Goal: Feedback & Contribution: Contribute content

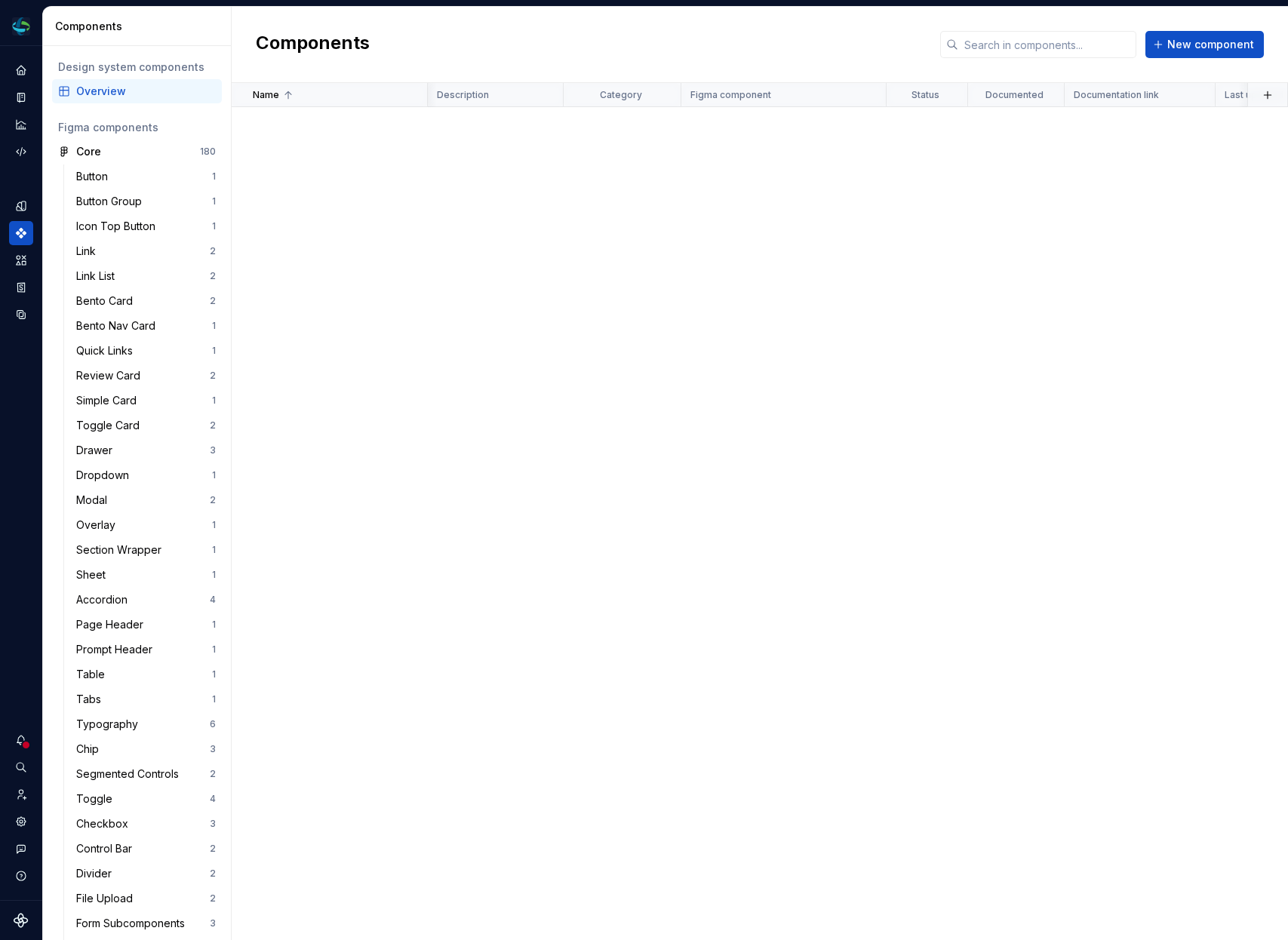
scroll to position [1410, 434]
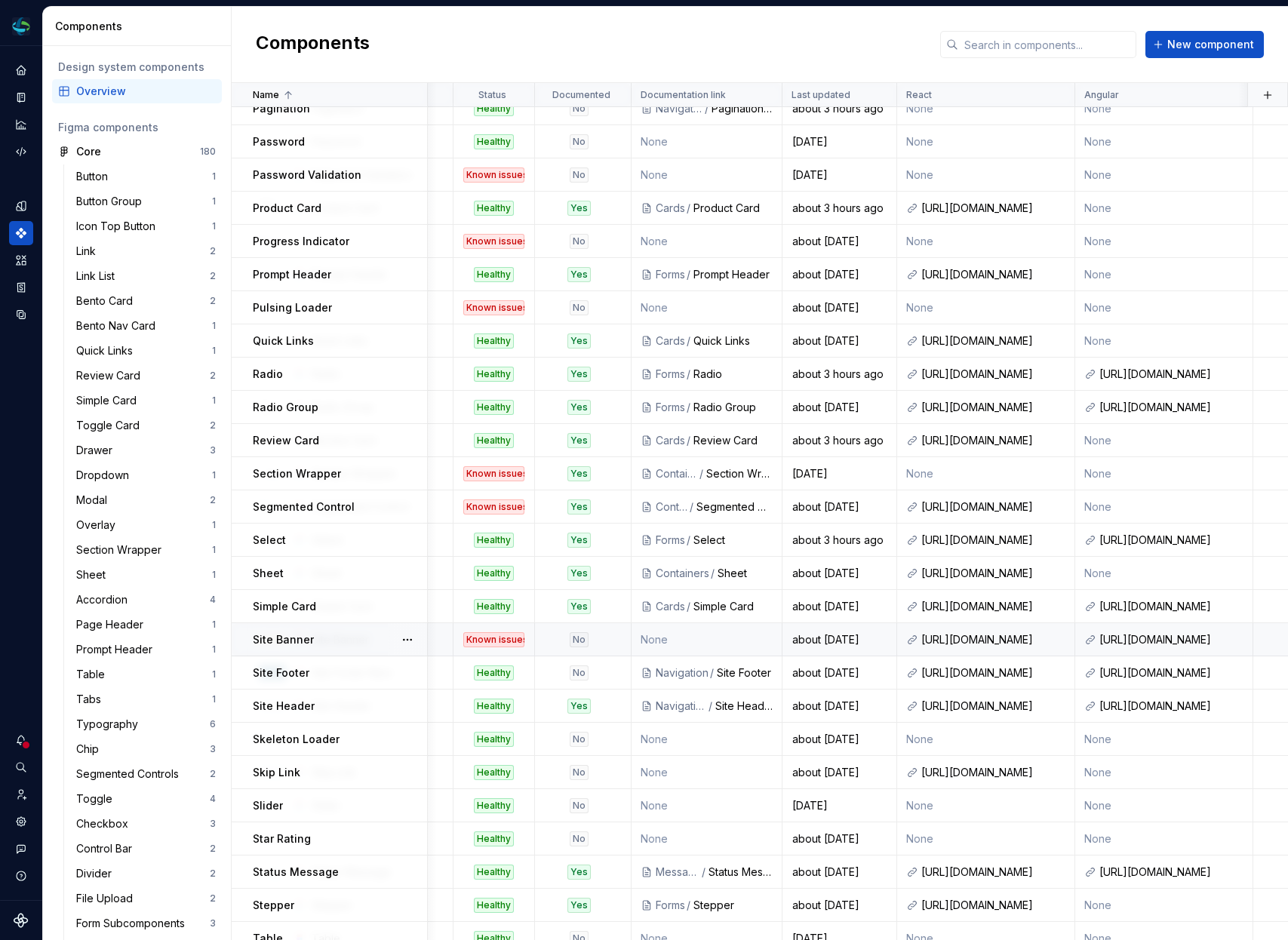
click at [395, 638] on div at bounding box center [407, 640] width 40 height 32
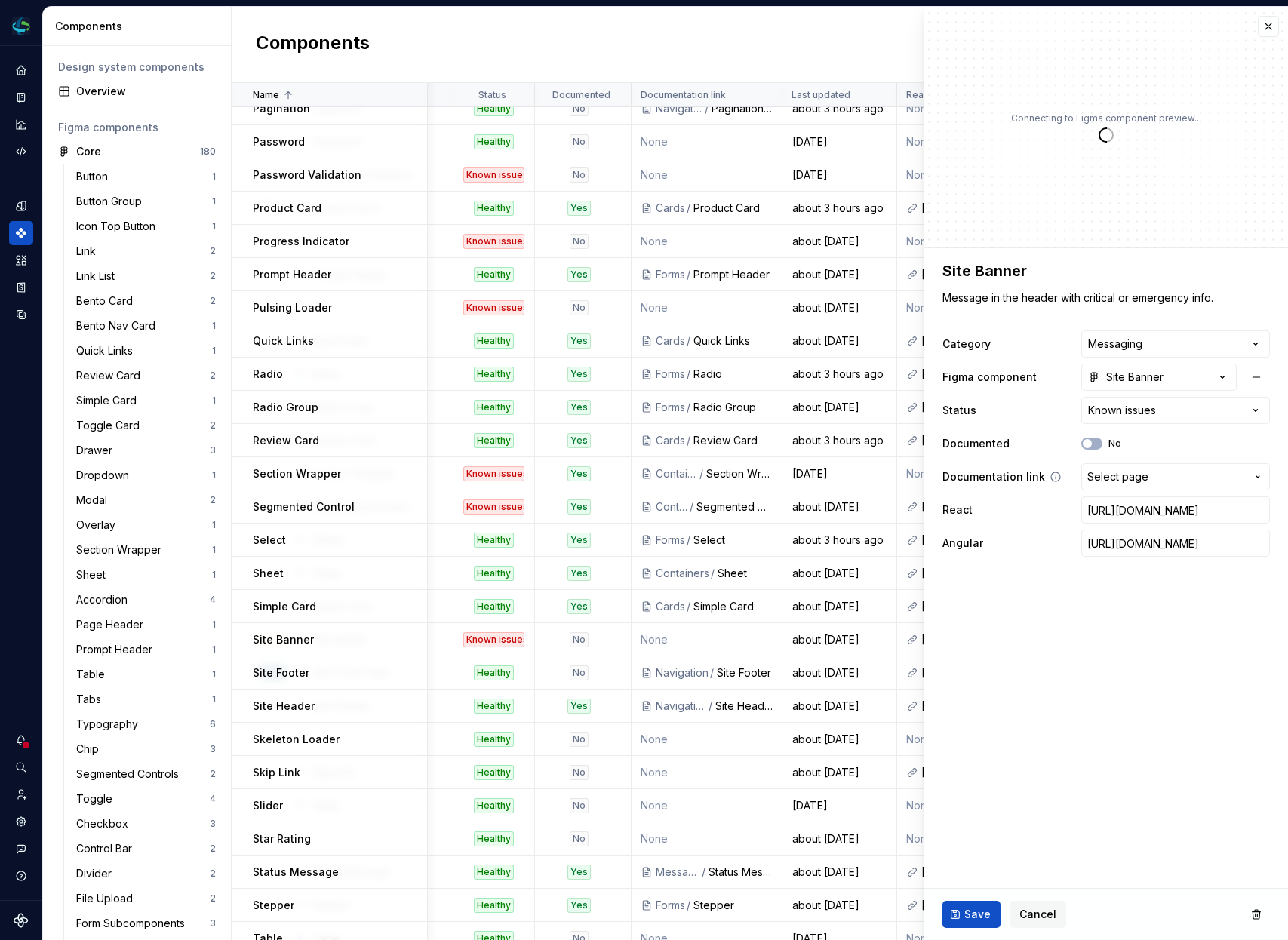
click at [1153, 474] on span "Select page" at bounding box center [1167, 477] width 158 height 15
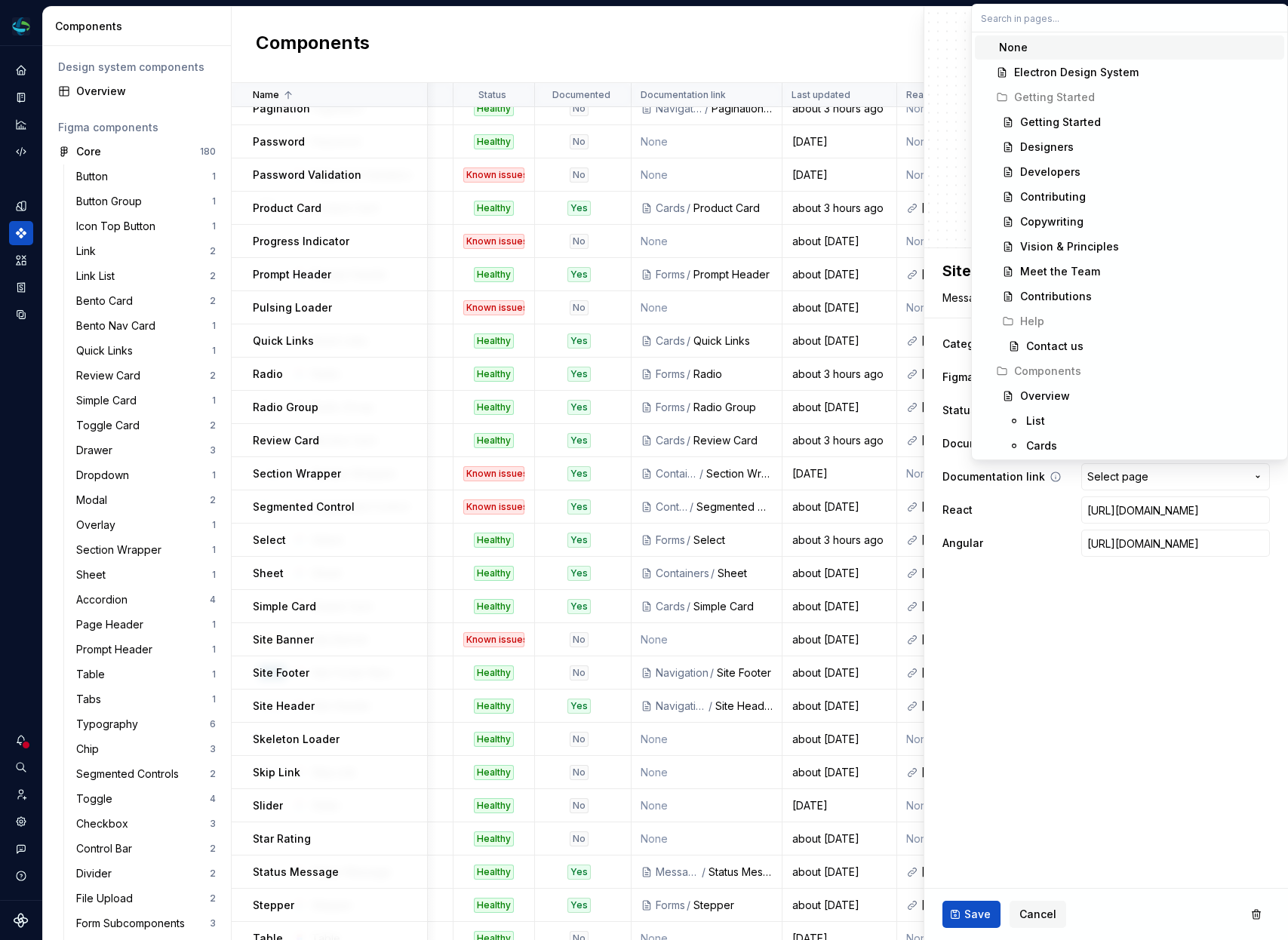
click at [1153, 474] on html "Electron Web CM Dataset Duke Energy Components Design system components Overvie…" at bounding box center [644, 470] width 1288 height 940
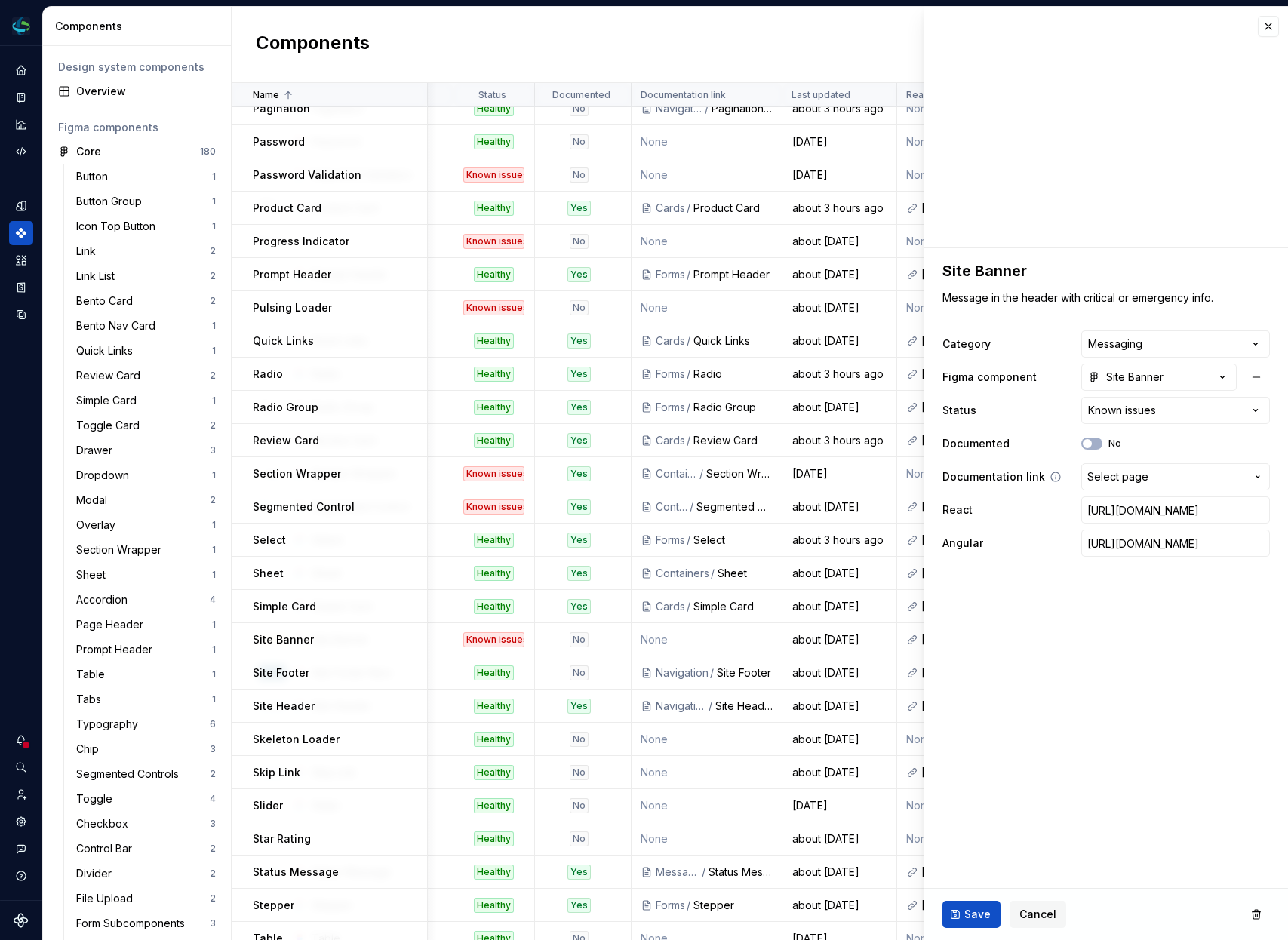
click at [1153, 474] on span "Select page" at bounding box center [1167, 477] width 158 height 15
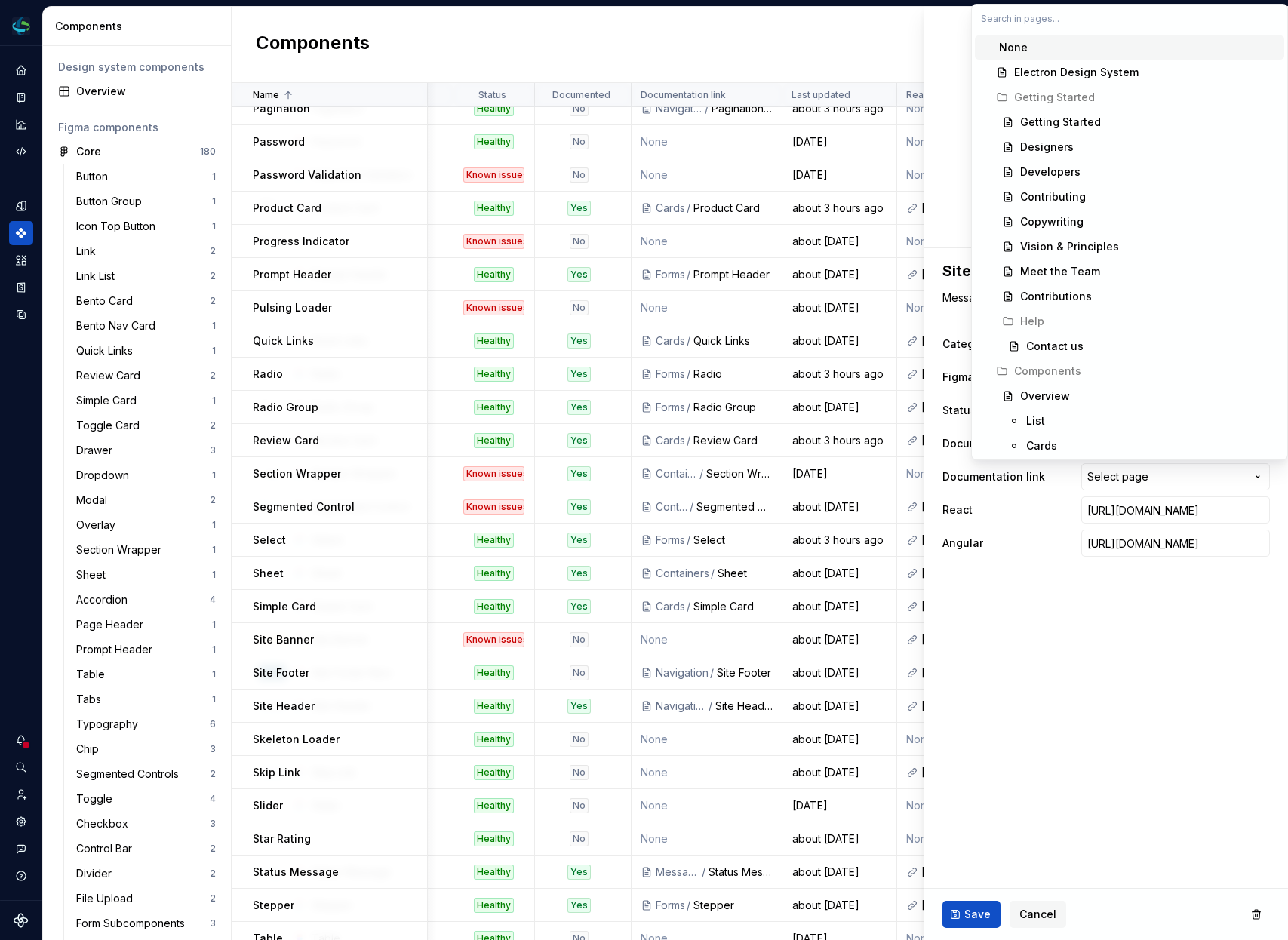
click at [1072, 52] on div "None" at bounding box center [1139, 47] width 279 height 15
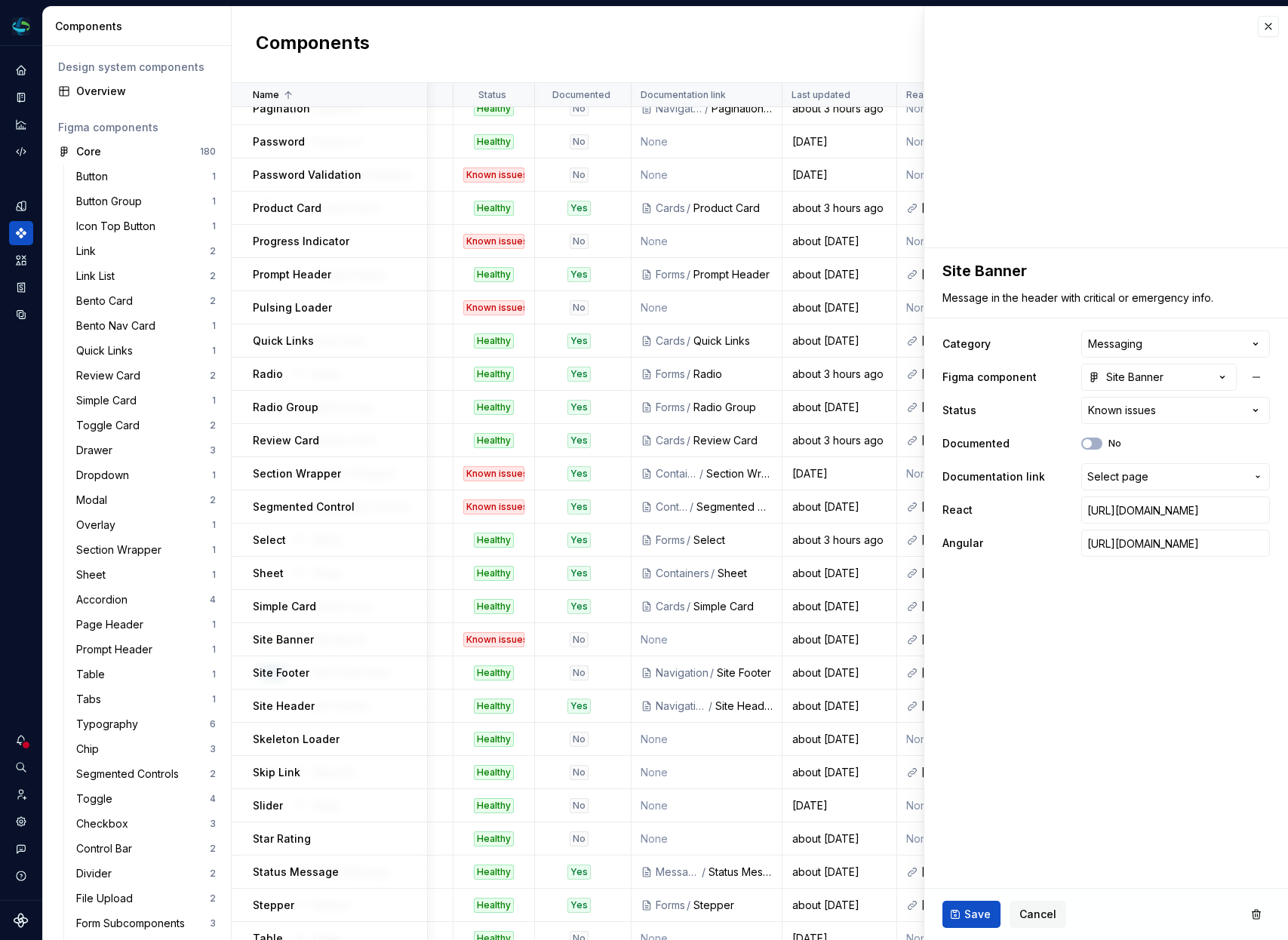
click at [1033, 917] on ul "Component “Link Tile List” saved." at bounding box center [1102, 928] width 371 height 24
click at [1271, 34] on button "button" at bounding box center [1268, 26] width 21 height 21
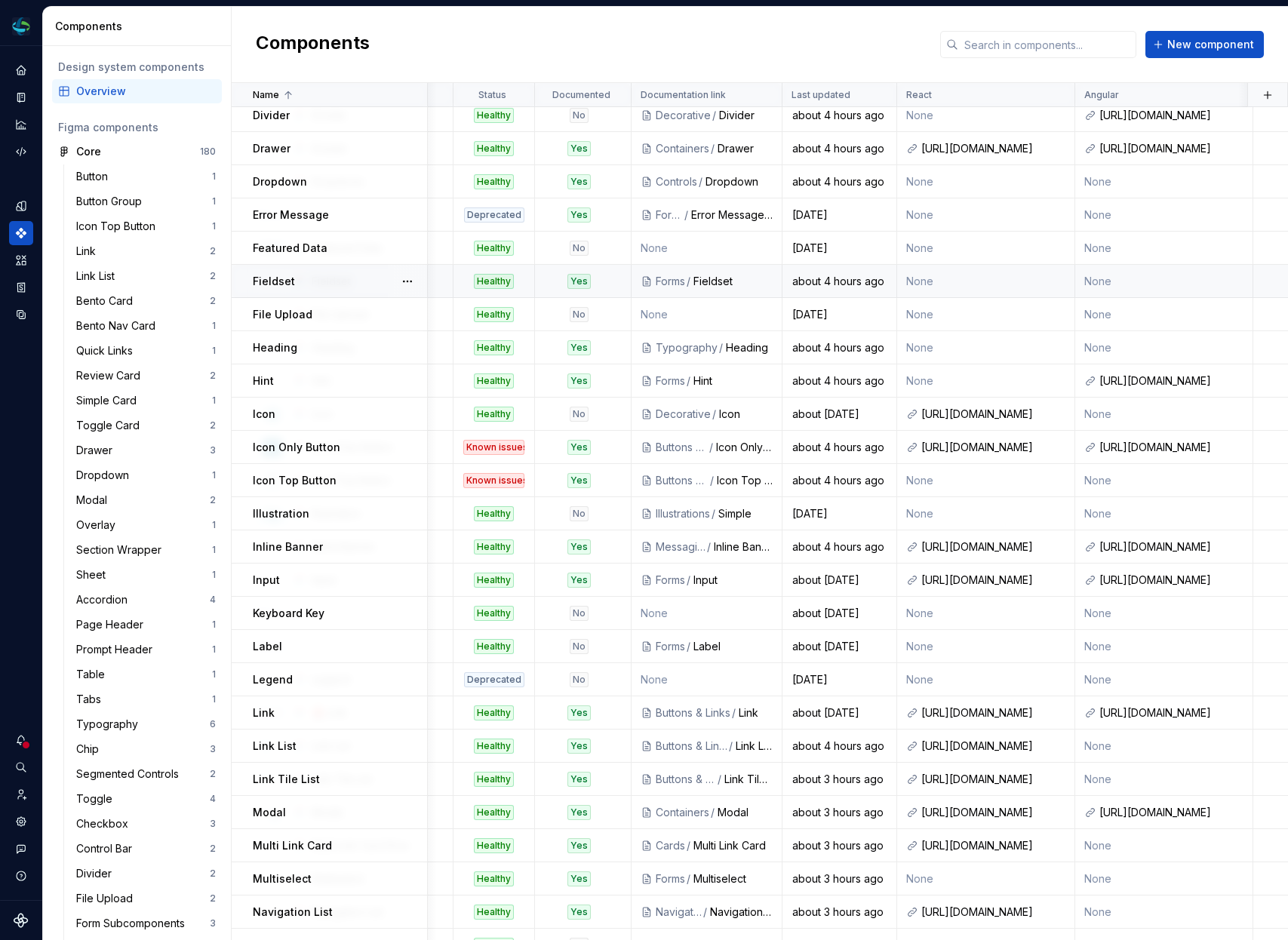
scroll to position [434, 434]
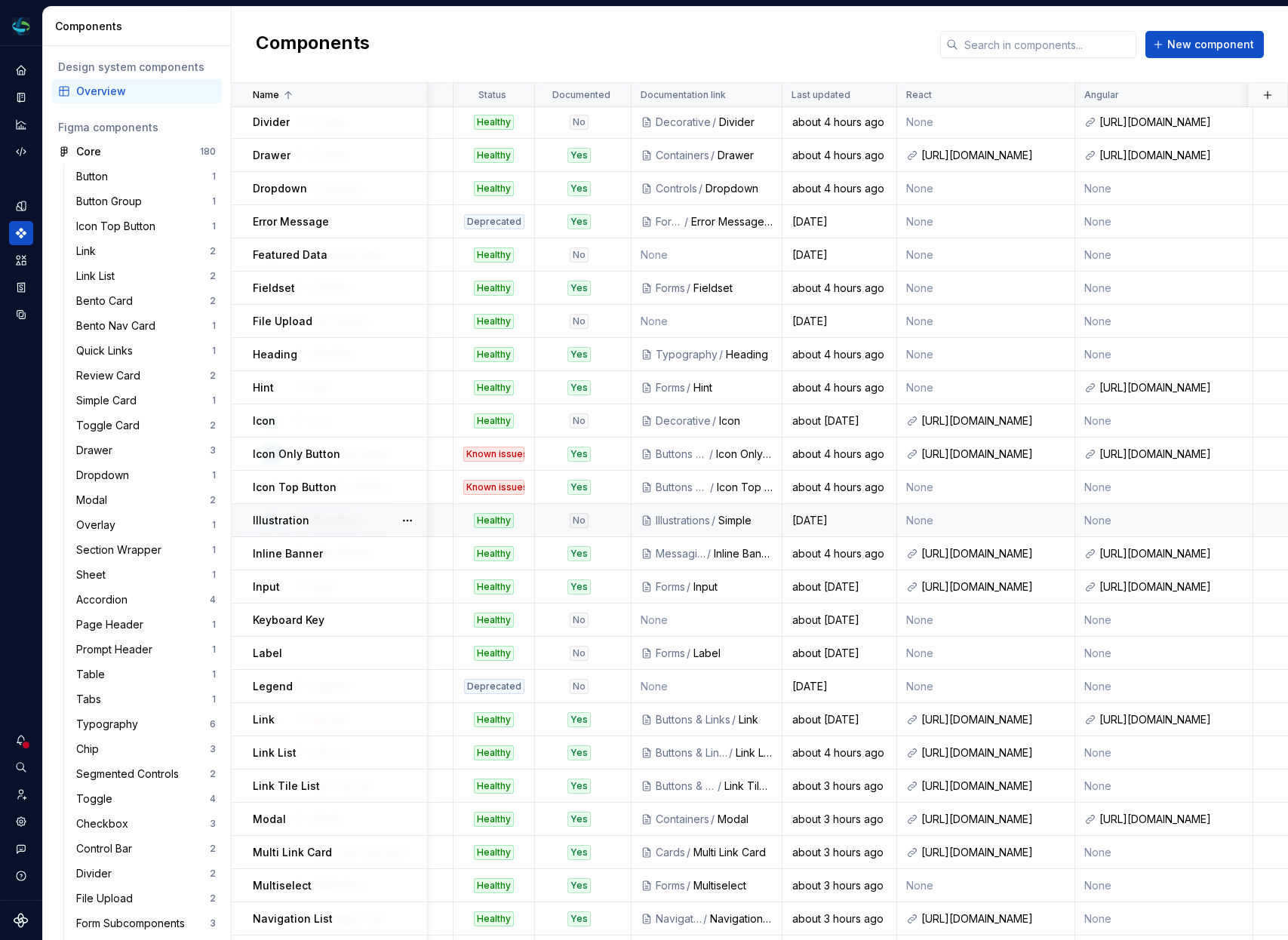
click at [343, 513] on div "Illustration" at bounding box center [339, 520] width 174 height 15
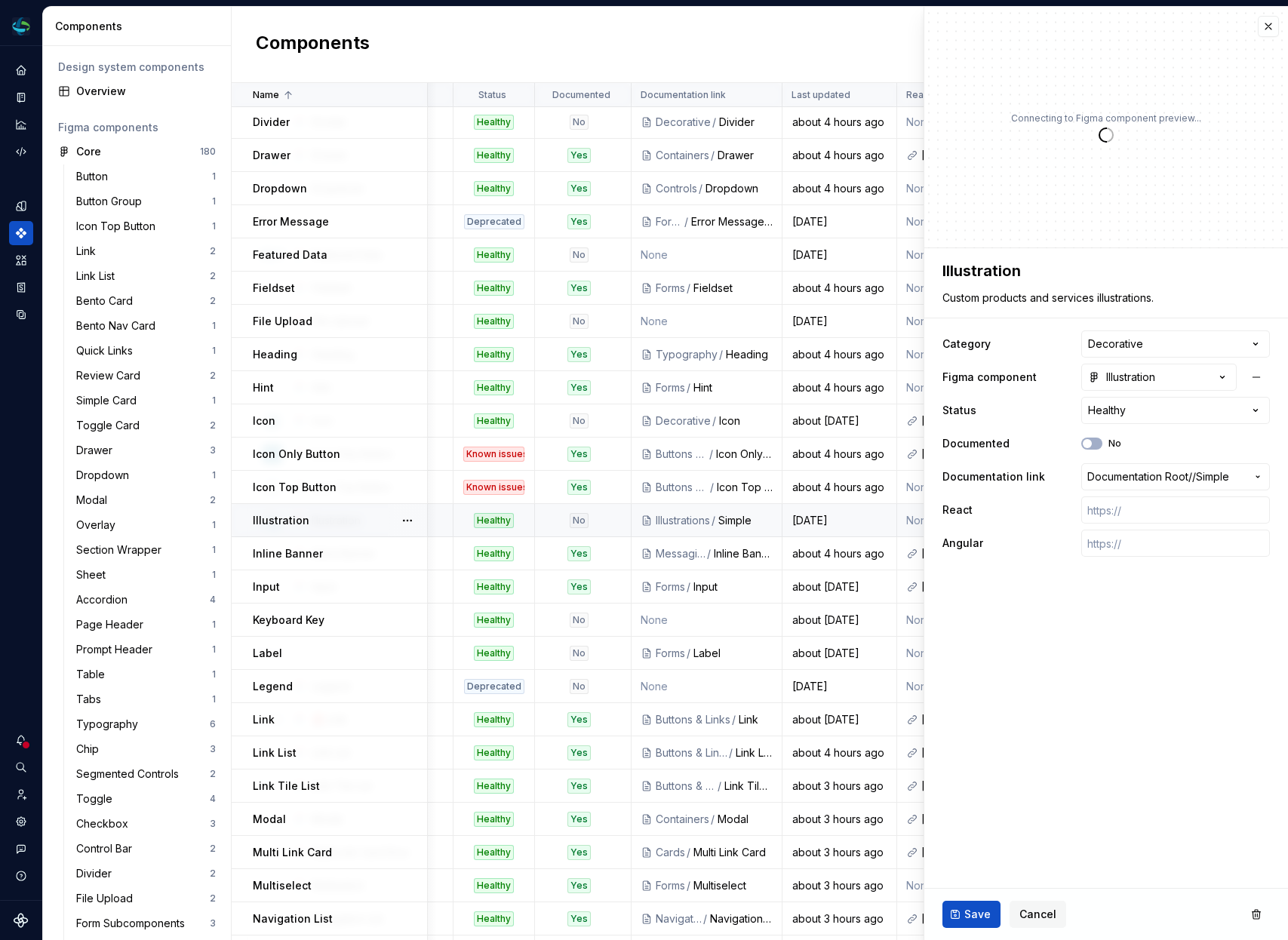
type textarea "*"
click at [1118, 479] on span "Documentation Root /" at bounding box center [1140, 477] width 105 height 15
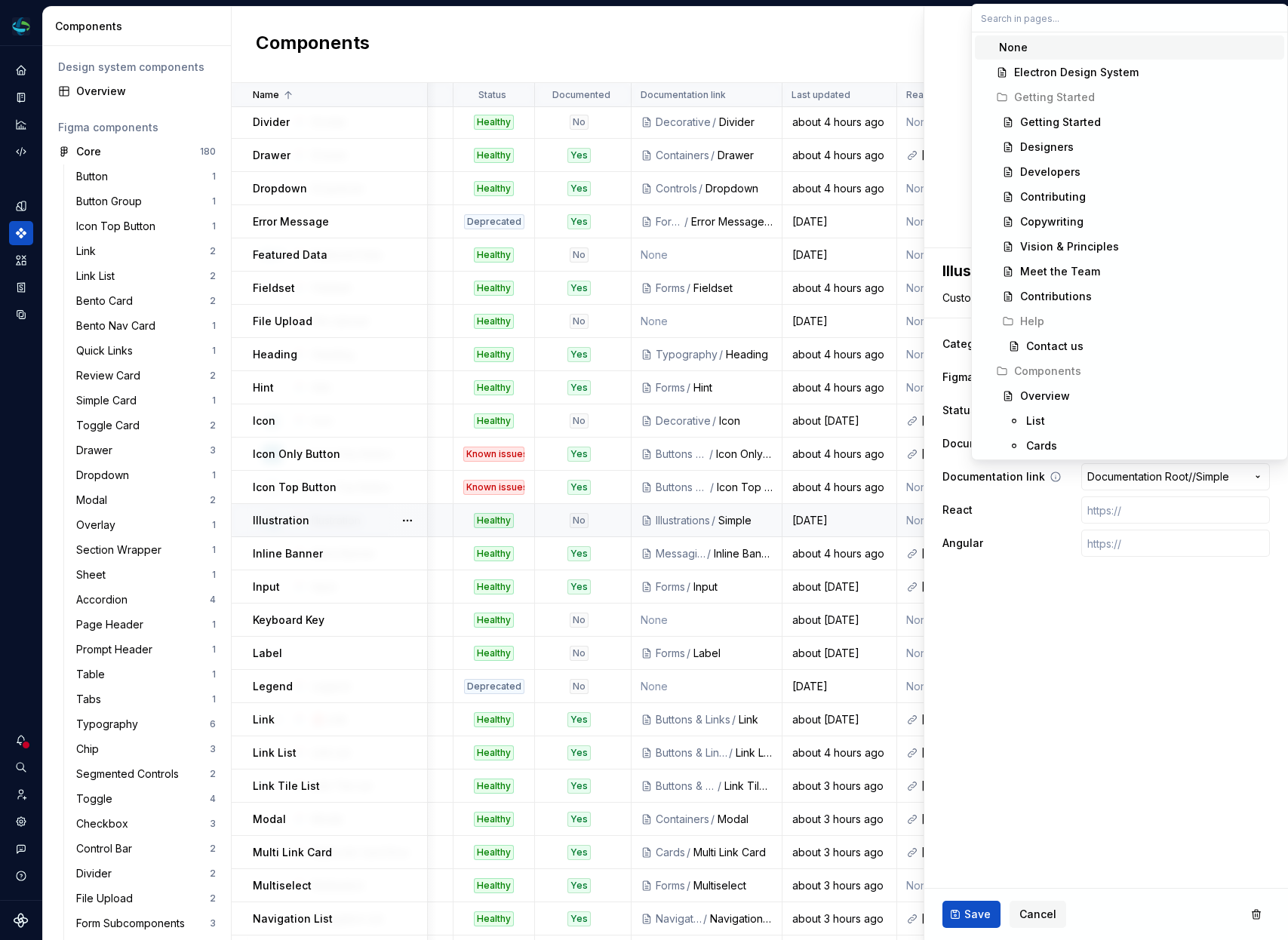
click at [1118, 476] on html "Electron Web CM Dataset Duke Energy Components Design system components Overvie…" at bounding box center [644, 470] width 1288 height 940
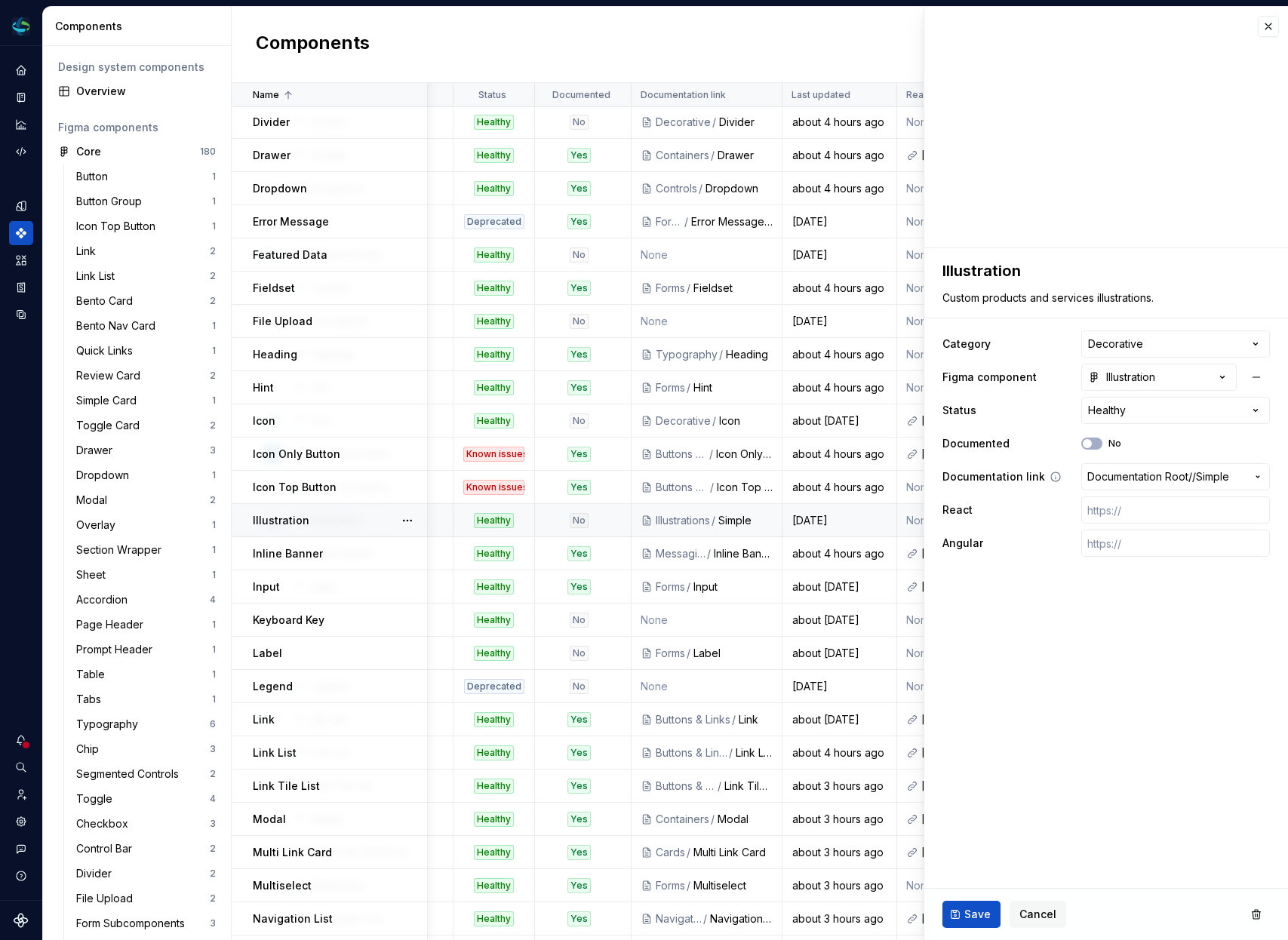
click at [1118, 476] on span "Documentation Root /" at bounding box center [1140, 477] width 105 height 15
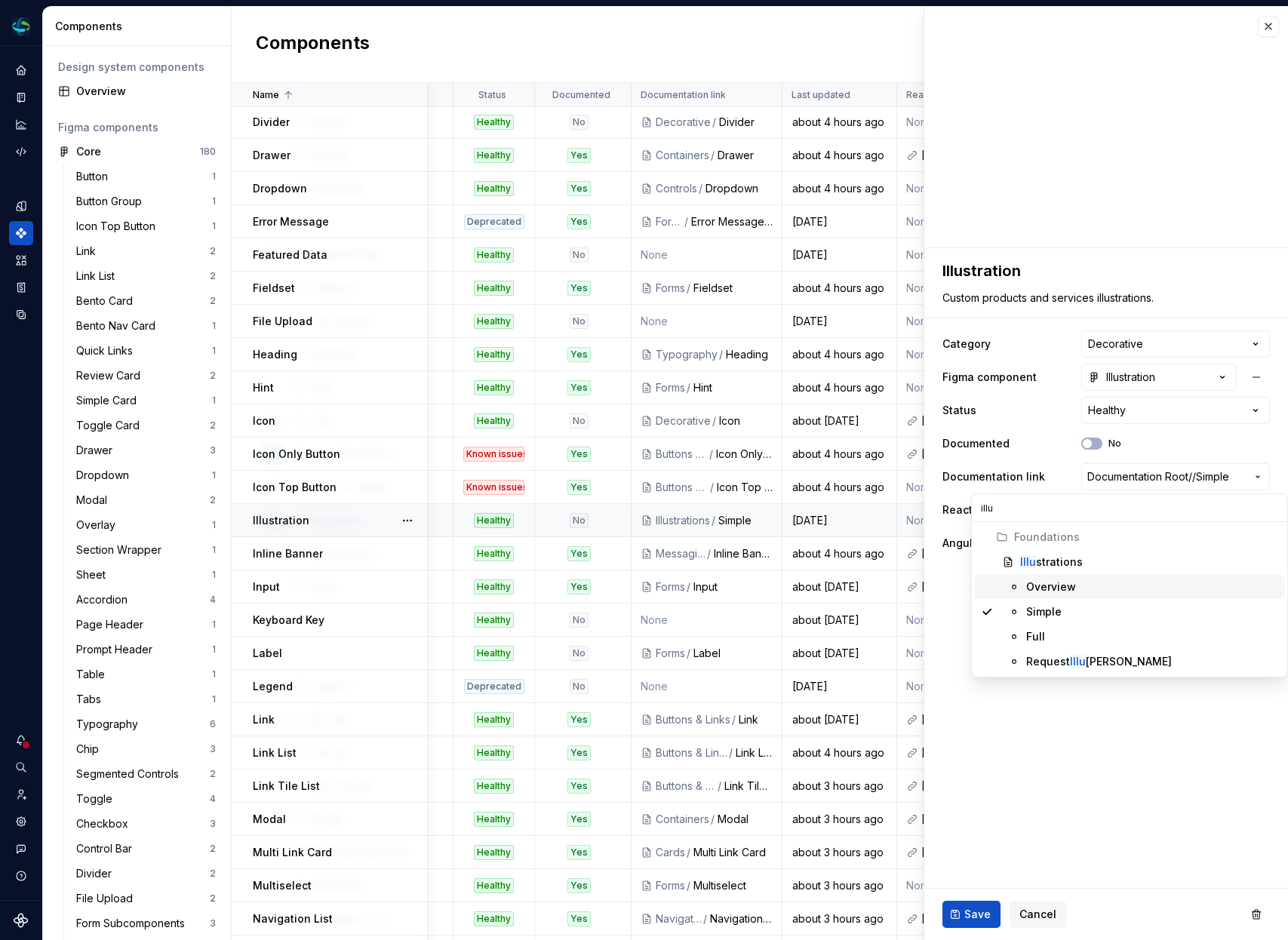
type input "illu"
click at [1063, 585] on div "Overview" at bounding box center [1051, 586] width 49 height 15
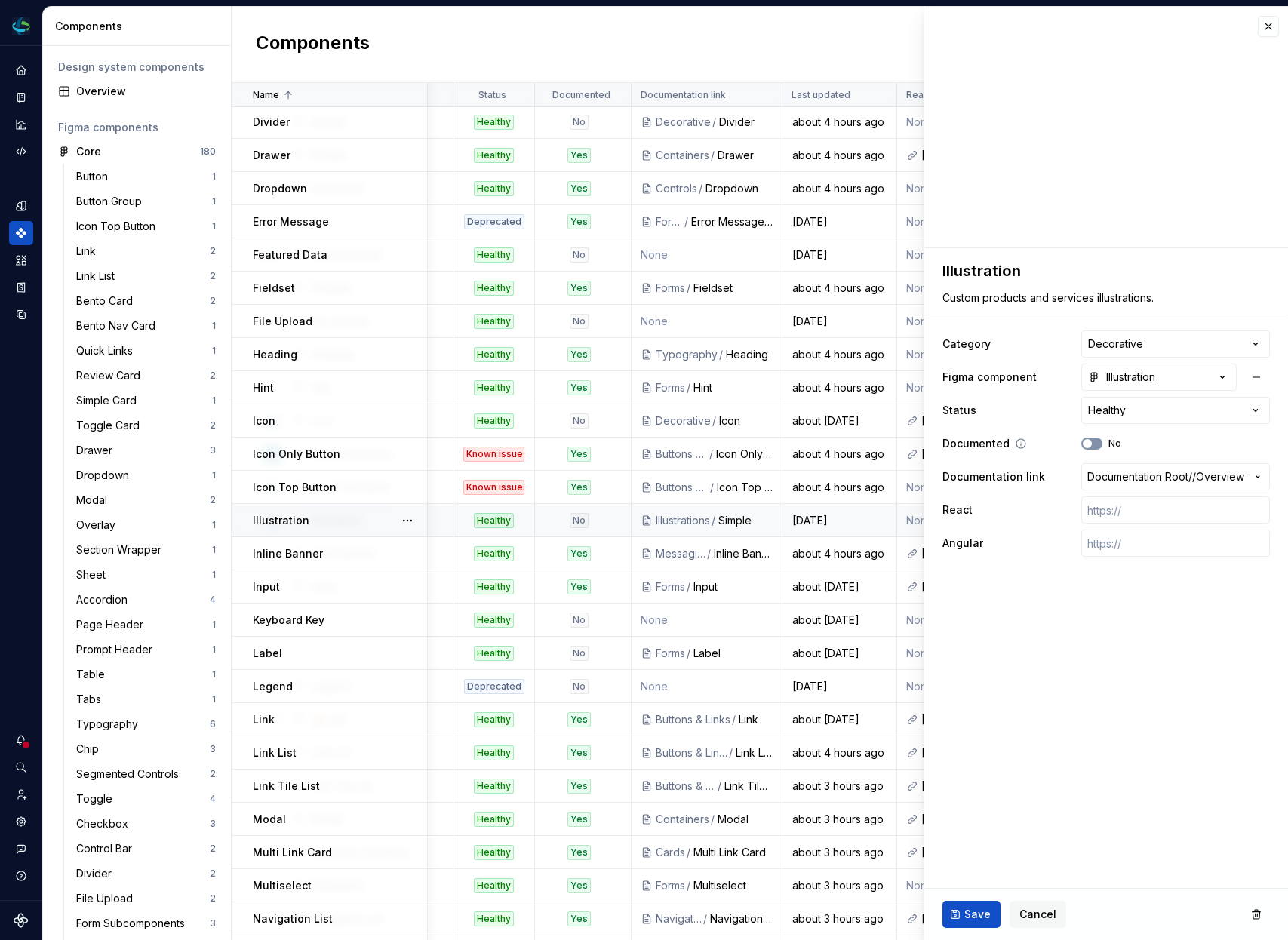
click at [1092, 443] on icon "button" at bounding box center [1087, 443] width 12 height 9
click at [1096, 443] on span "button" at bounding box center [1096, 443] width 9 height 9
type textarea "*"
click at [1115, 411] on html "Electron Web CM Dataset Duke Energy Components Design system components Overvie…" at bounding box center [644, 470] width 1288 height 940
select select "**********"
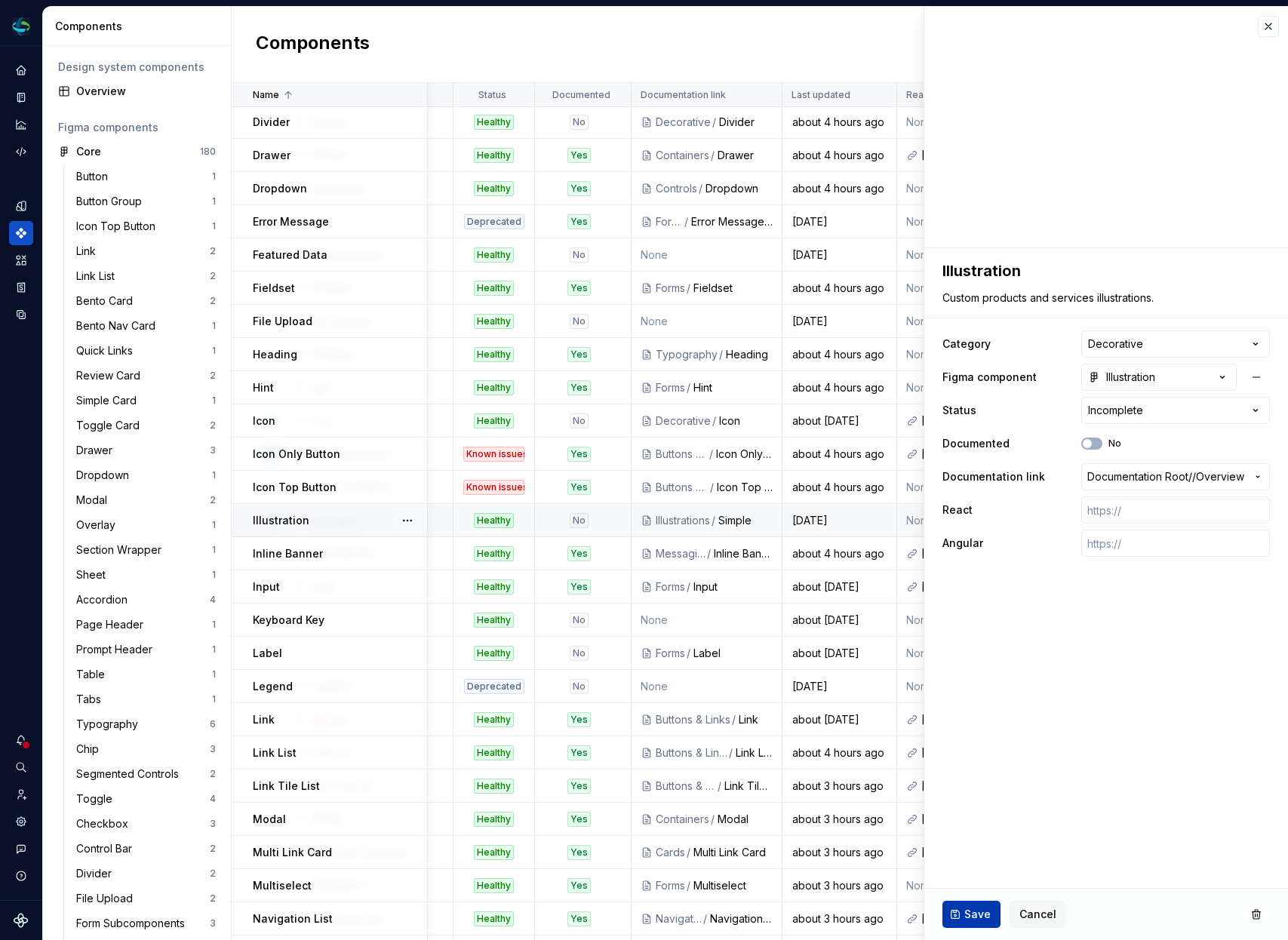
click at [973, 913] on span "Save" at bounding box center [977, 914] width 26 height 15
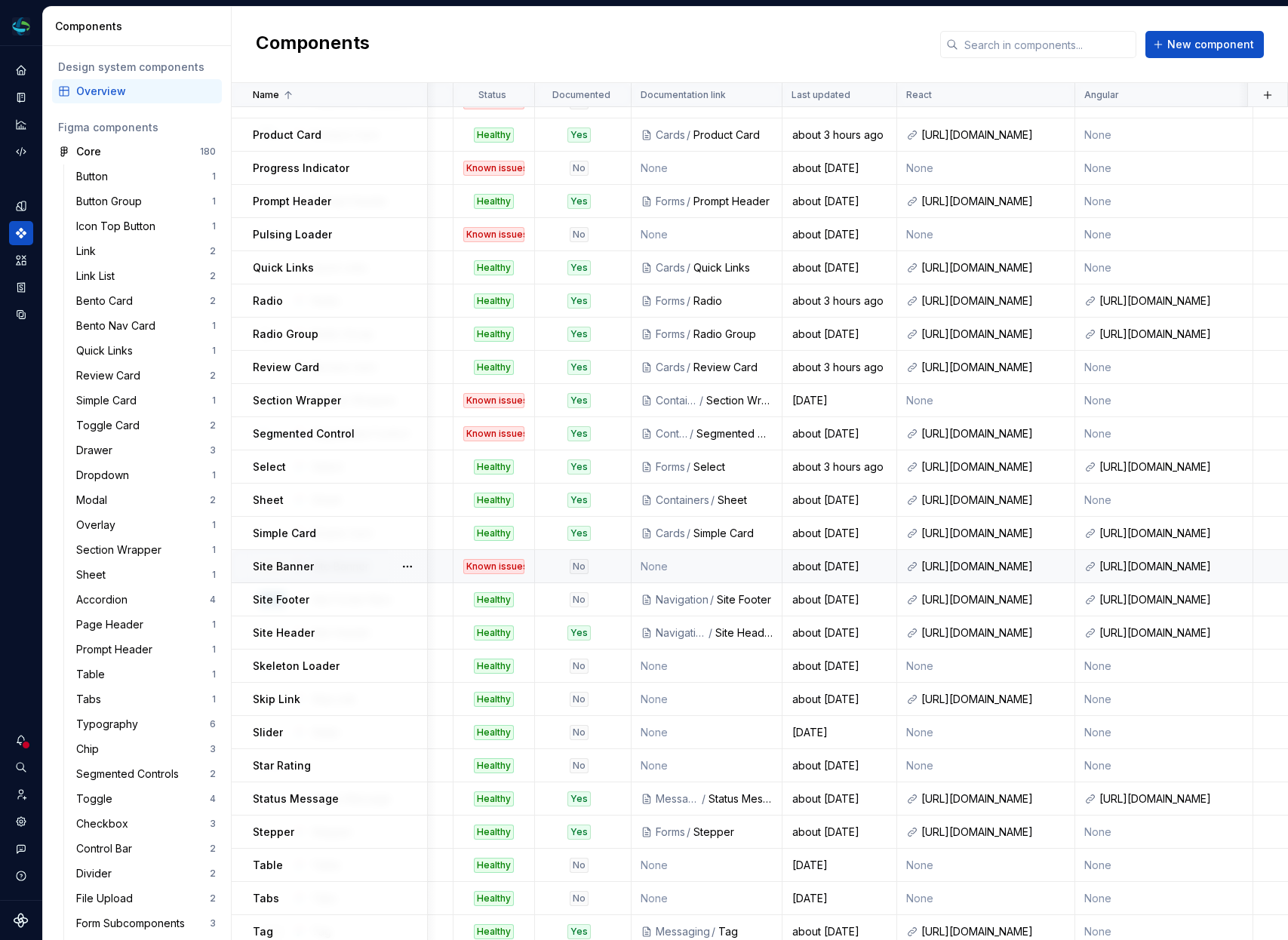
scroll to position [1486, 434]
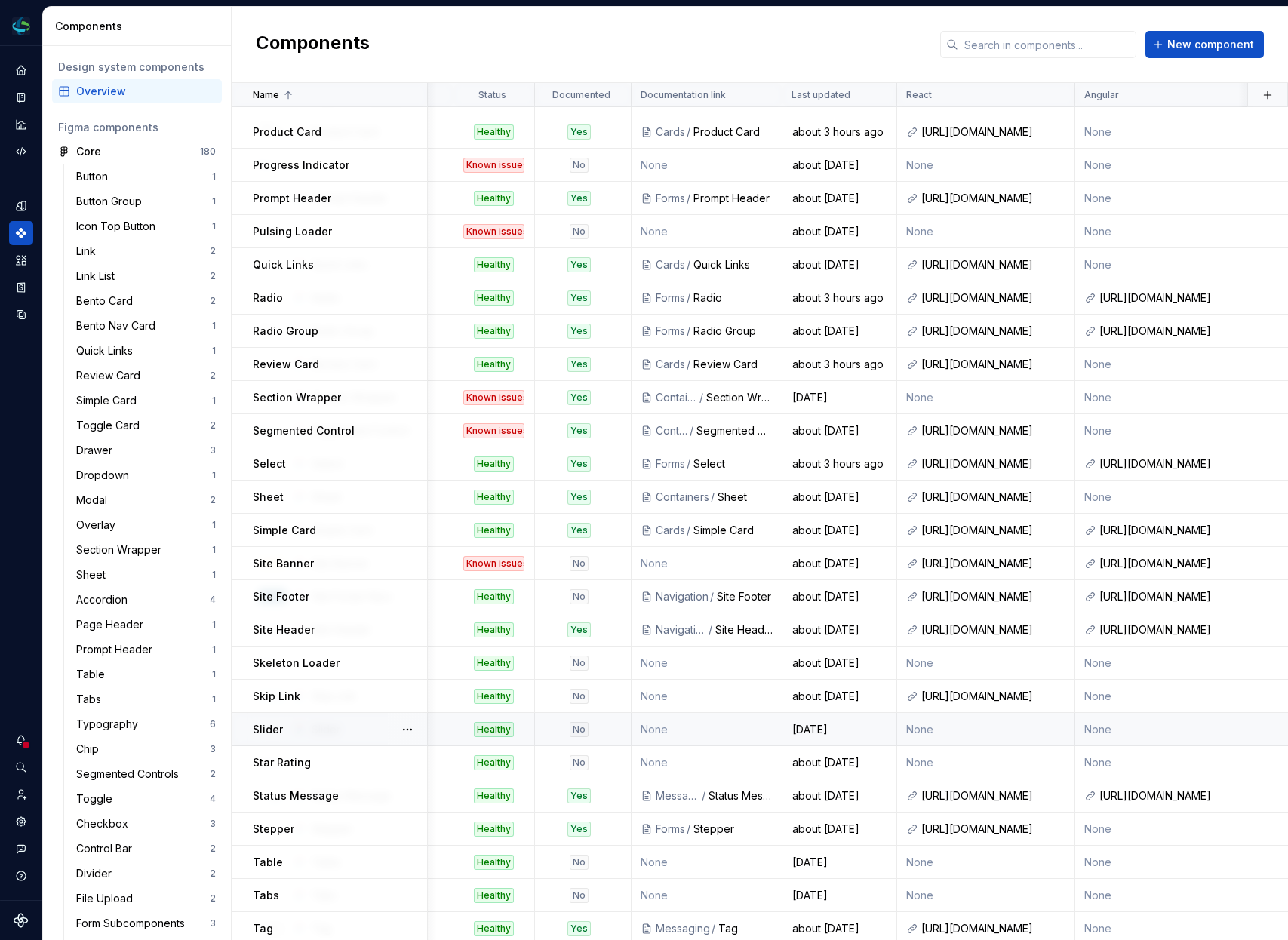
click at [308, 730] on div "Slider" at bounding box center [339, 730] width 174 height 15
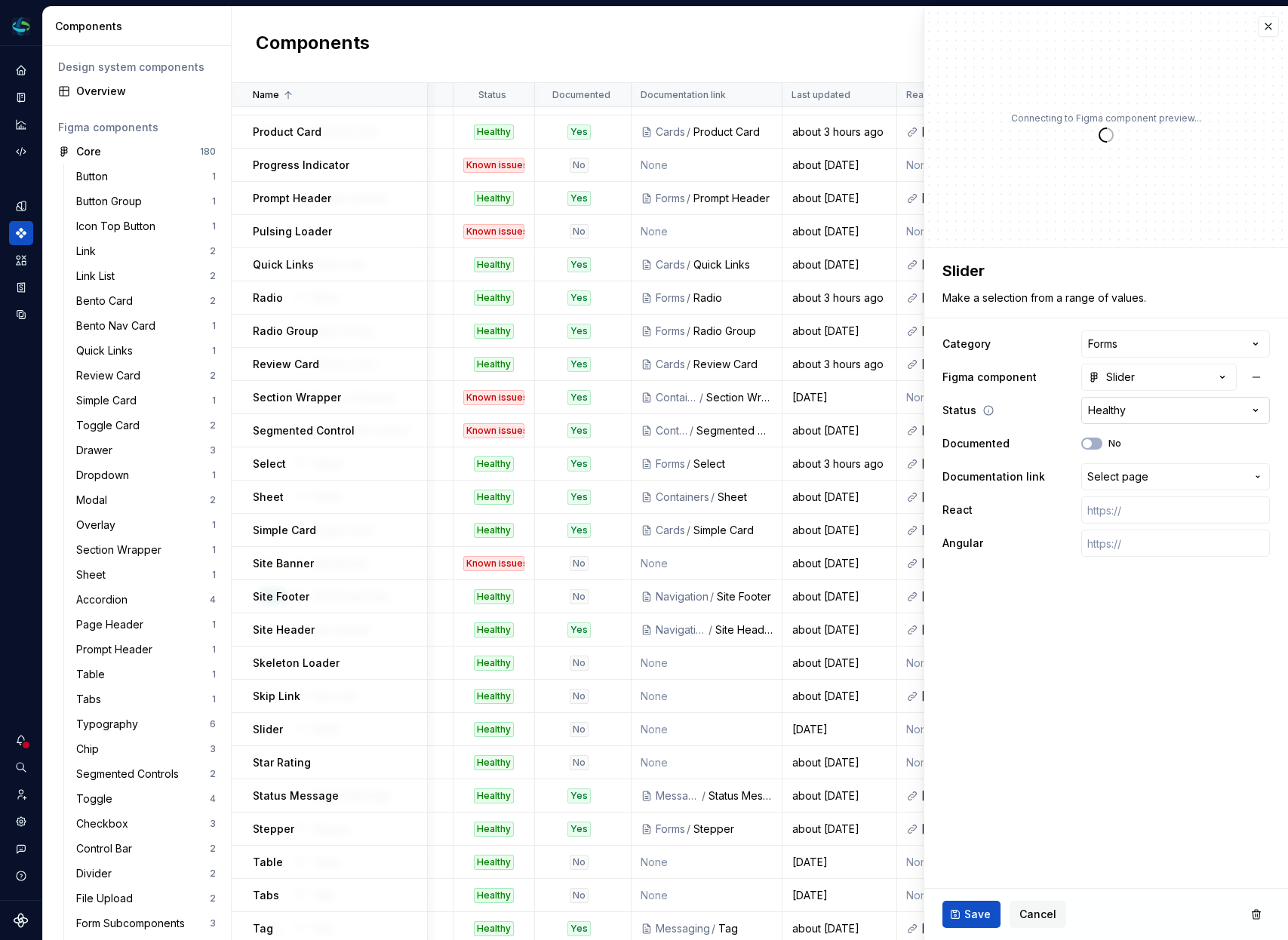
type textarea "*"
click at [1114, 405] on html "Electron Web CM Dataset Duke Energy Components Design system components Overvie…" at bounding box center [644, 470] width 1288 height 940
select select "**********"
click at [981, 913] on span "Save" at bounding box center [977, 914] width 26 height 15
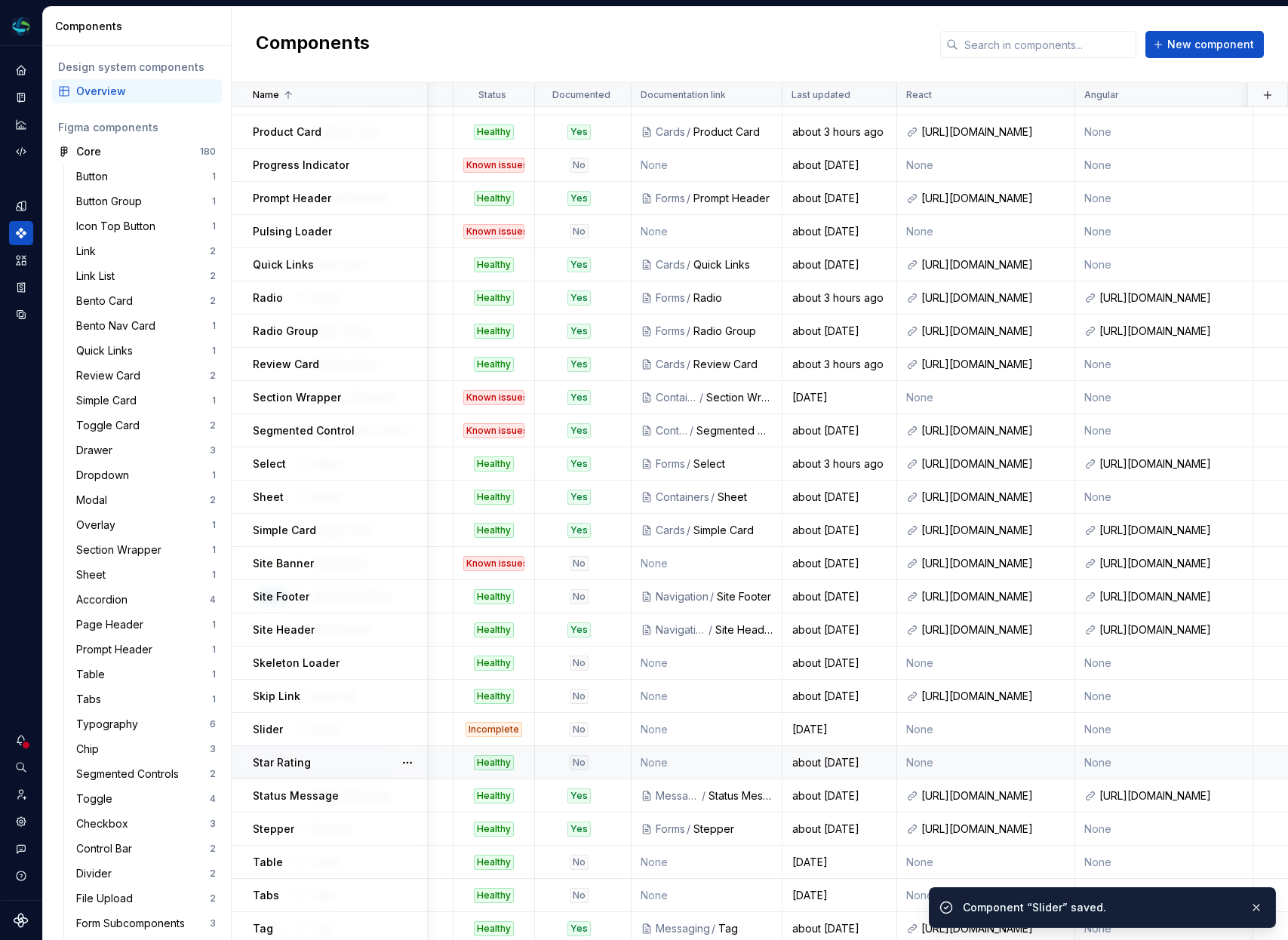
click at [385, 769] on div "Star Rating" at bounding box center [339, 763] width 174 height 15
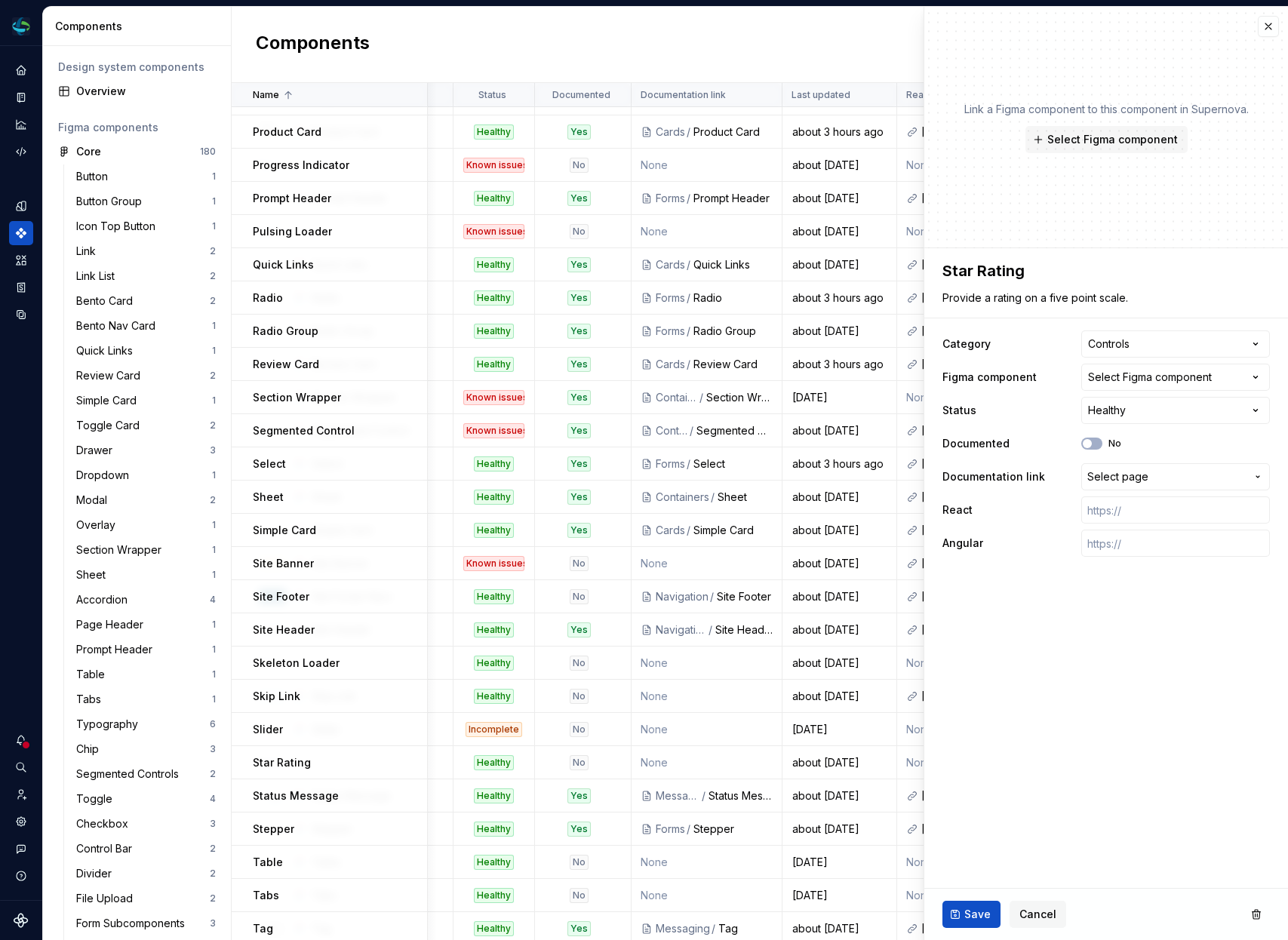
type textarea "*"
click at [1114, 414] on html "Electron Web CM Dataset Duke Energy Components Design system components Overvie…" at bounding box center [644, 470] width 1288 height 940
select select "**********"
click at [972, 916] on span "Save" at bounding box center [977, 914] width 26 height 15
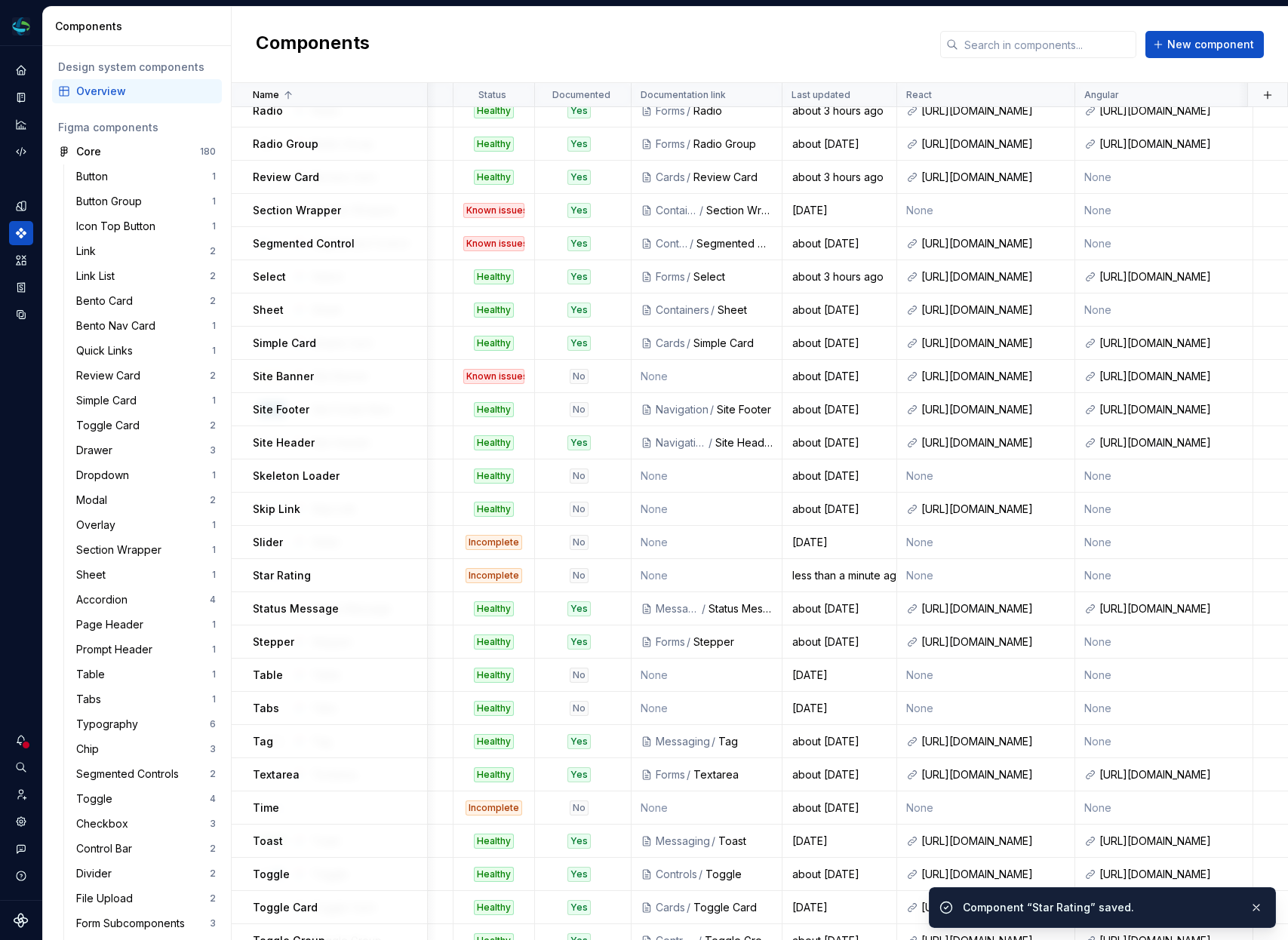
scroll to position [1675, 434]
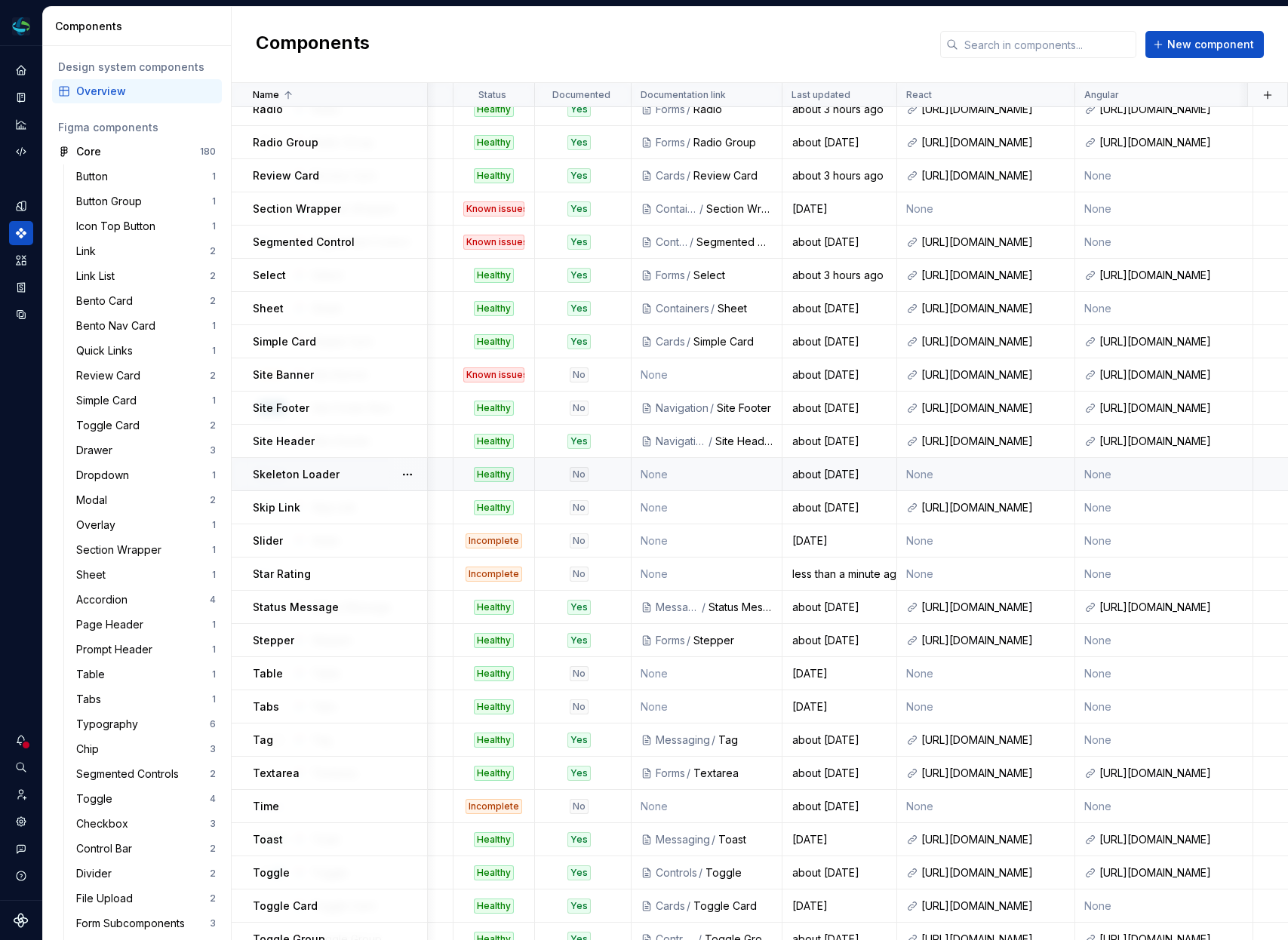
click at [333, 473] on p "Skeleton Loader" at bounding box center [296, 474] width 86 height 15
type textarea "*"
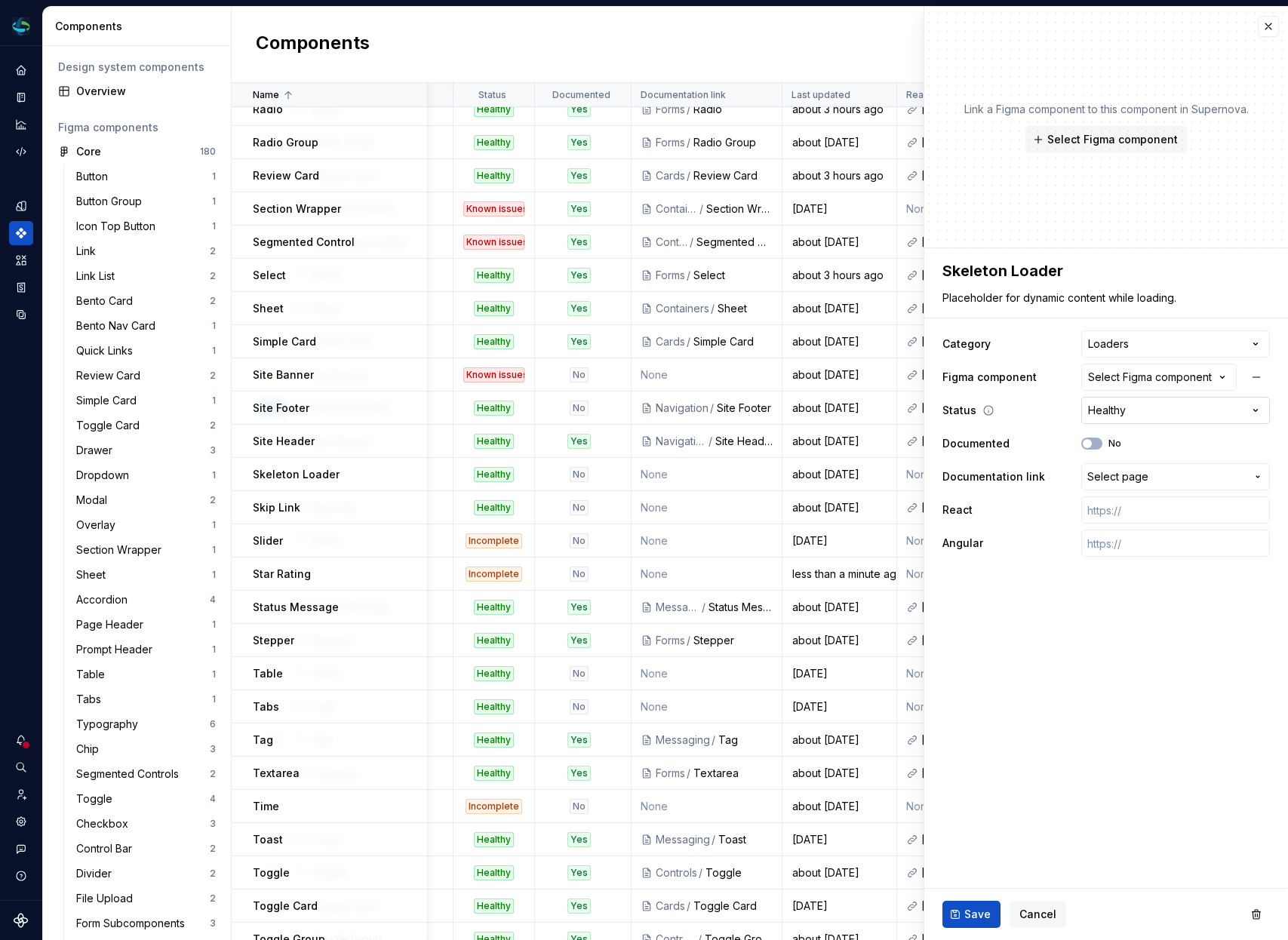
click at [1127, 413] on html "Electron Web CM Dataset Duke Energy Components Design system components Overvie…" at bounding box center [644, 470] width 1288 height 940
select select "**********"
click at [977, 923] on ul "Component “Link Tile List” saved." at bounding box center [1102, 928] width 371 height 24
click at [977, 919] on ul "Component “Link Tile List” saved." at bounding box center [1102, 928] width 371 height 24
click at [973, 901] on button "Save" at bounding box center [971, 915] width 58 height 27
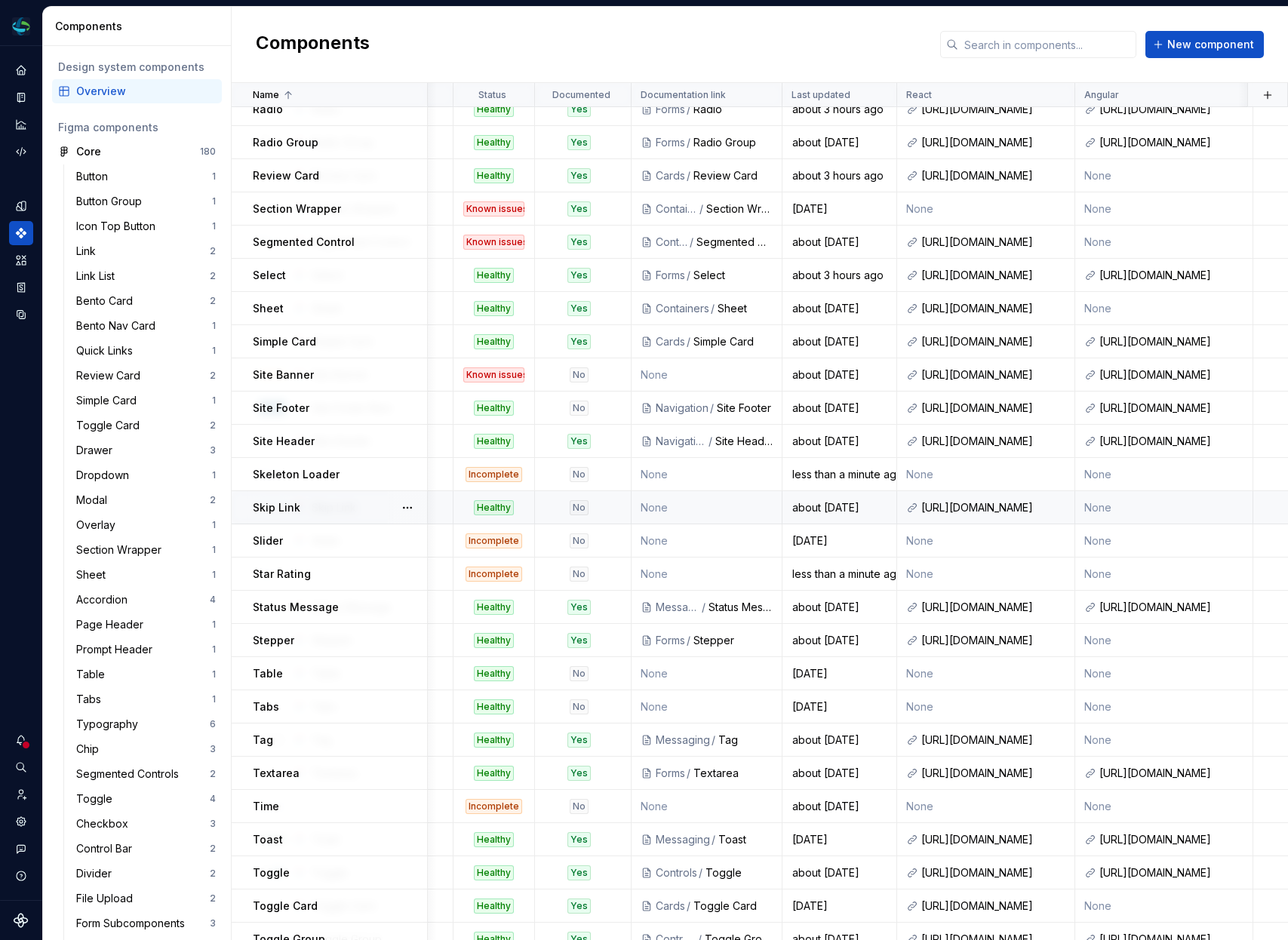
click at [352, 505] on div "Skip Link" at bounding box center [339, 507] width 174 height 15
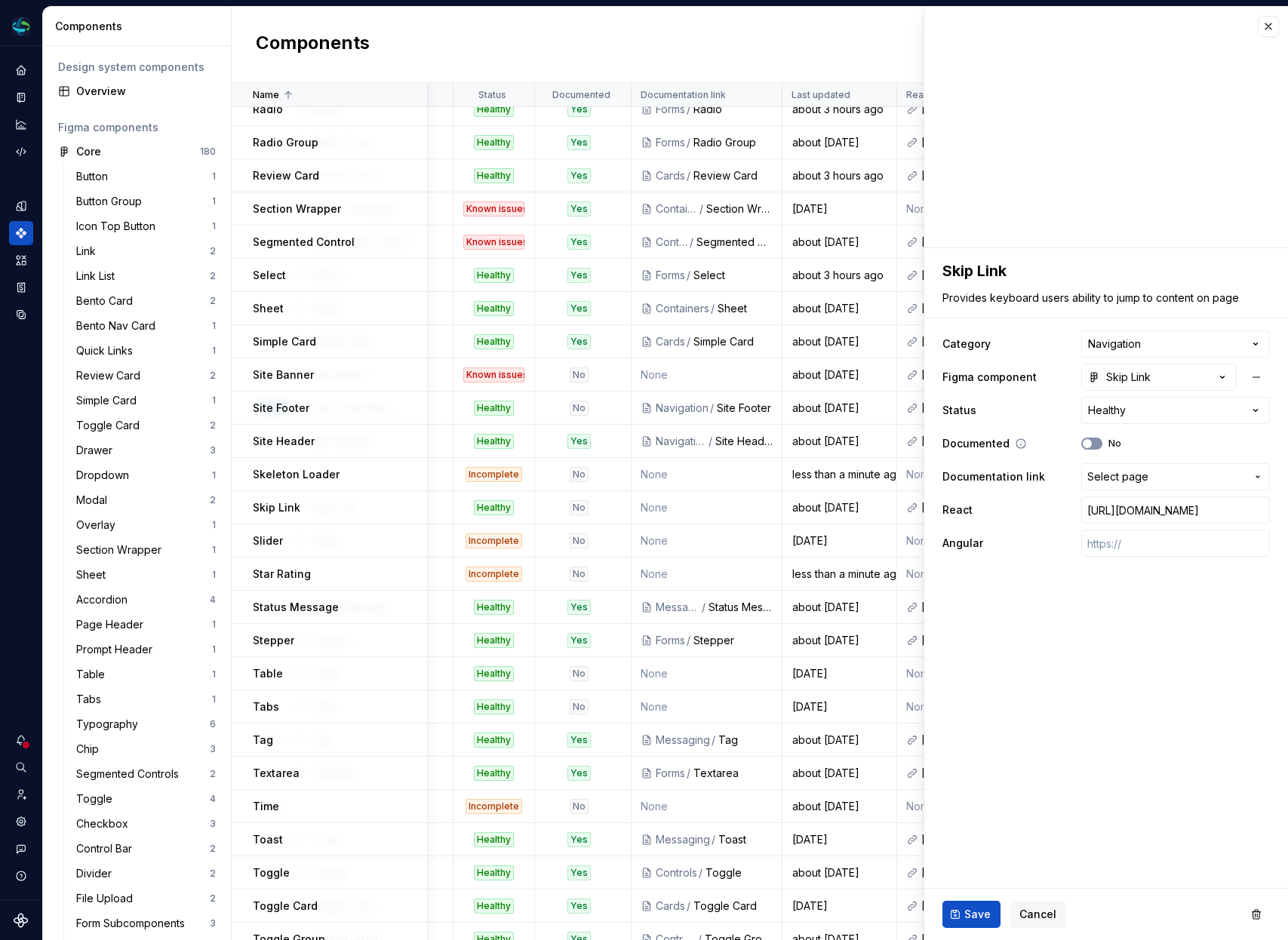
click at [1094, 443] on button "No" at bounding box center [1091, 443] width 21 height 12
type textarea "*"
click at [1110, 479] on span "Select page" at bounding box center [1118, 477] width 61 height 15
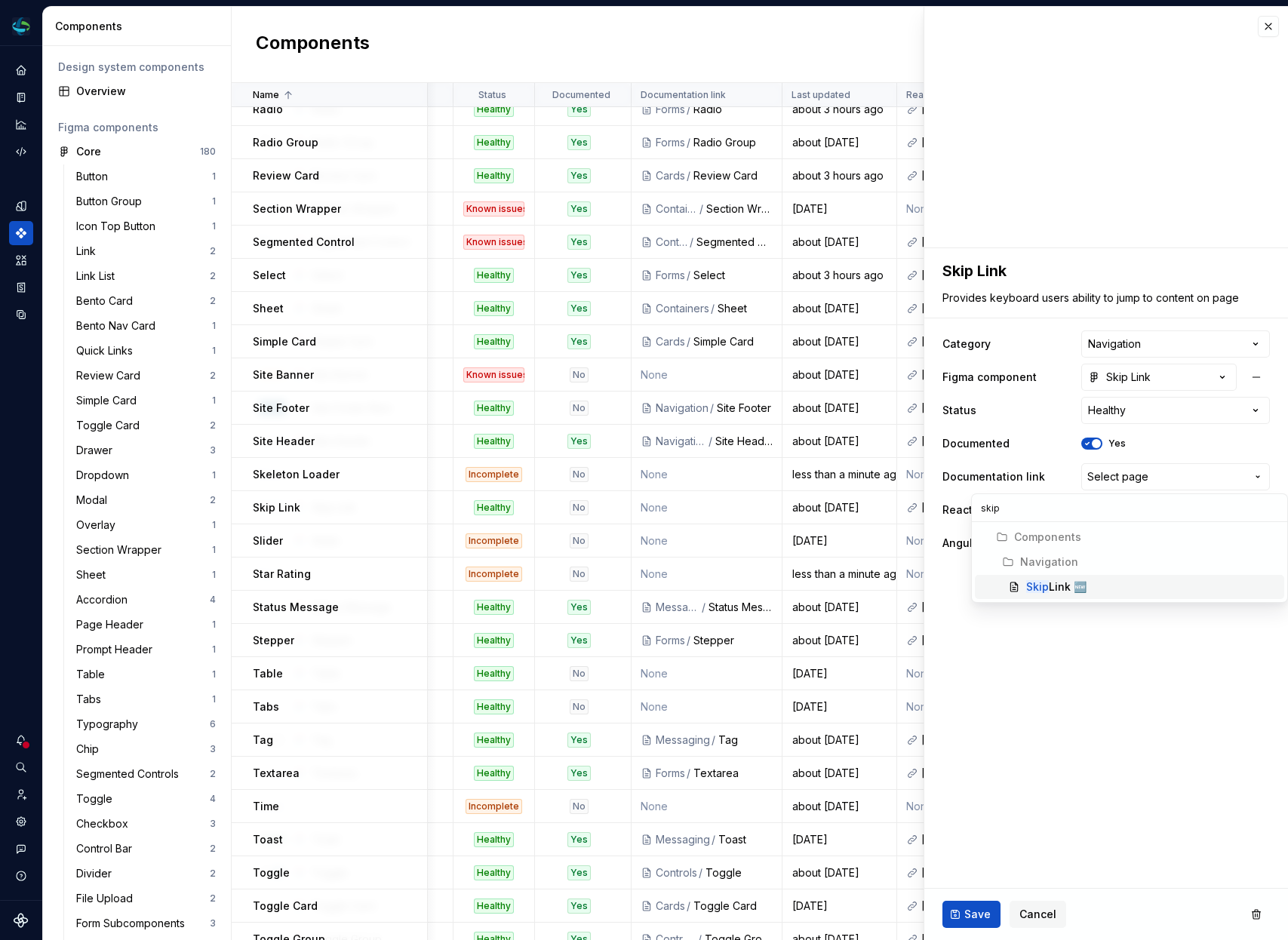
type input "skip"
click at [1093, 586] on div "Skip Link 🆕" at bounding box center [1152, 586] width 252 height 15
type textarea "*"
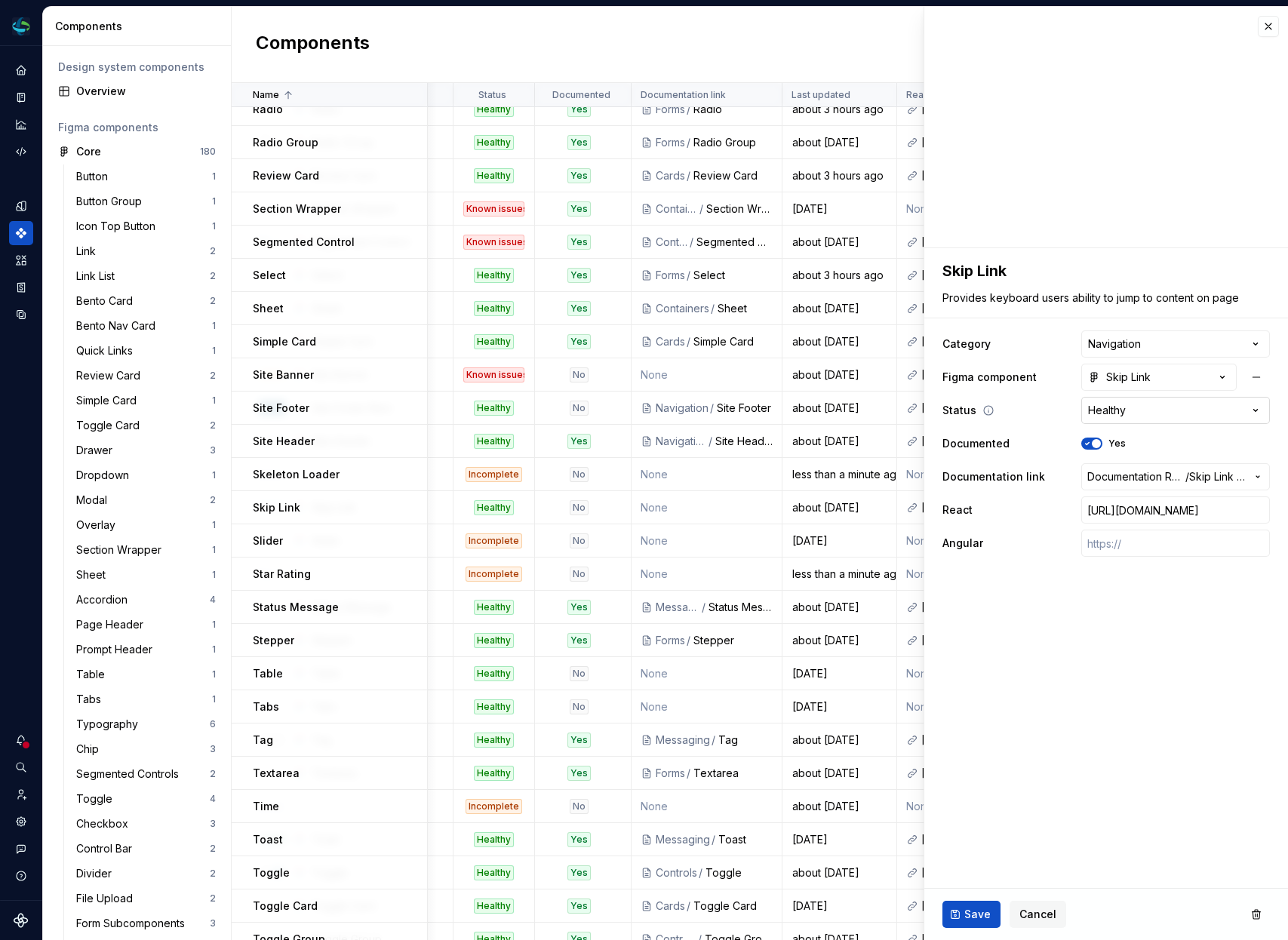
click at [1105, 413] on html "Electron Web CM Dataset Duke Energy Components Design system components Overvie…" at bounding box center [644, 470] width 1288 height 940
select select "**********"
click at [980, 910] on span "Save" at bounding box center [977, 914] width 26 height 15
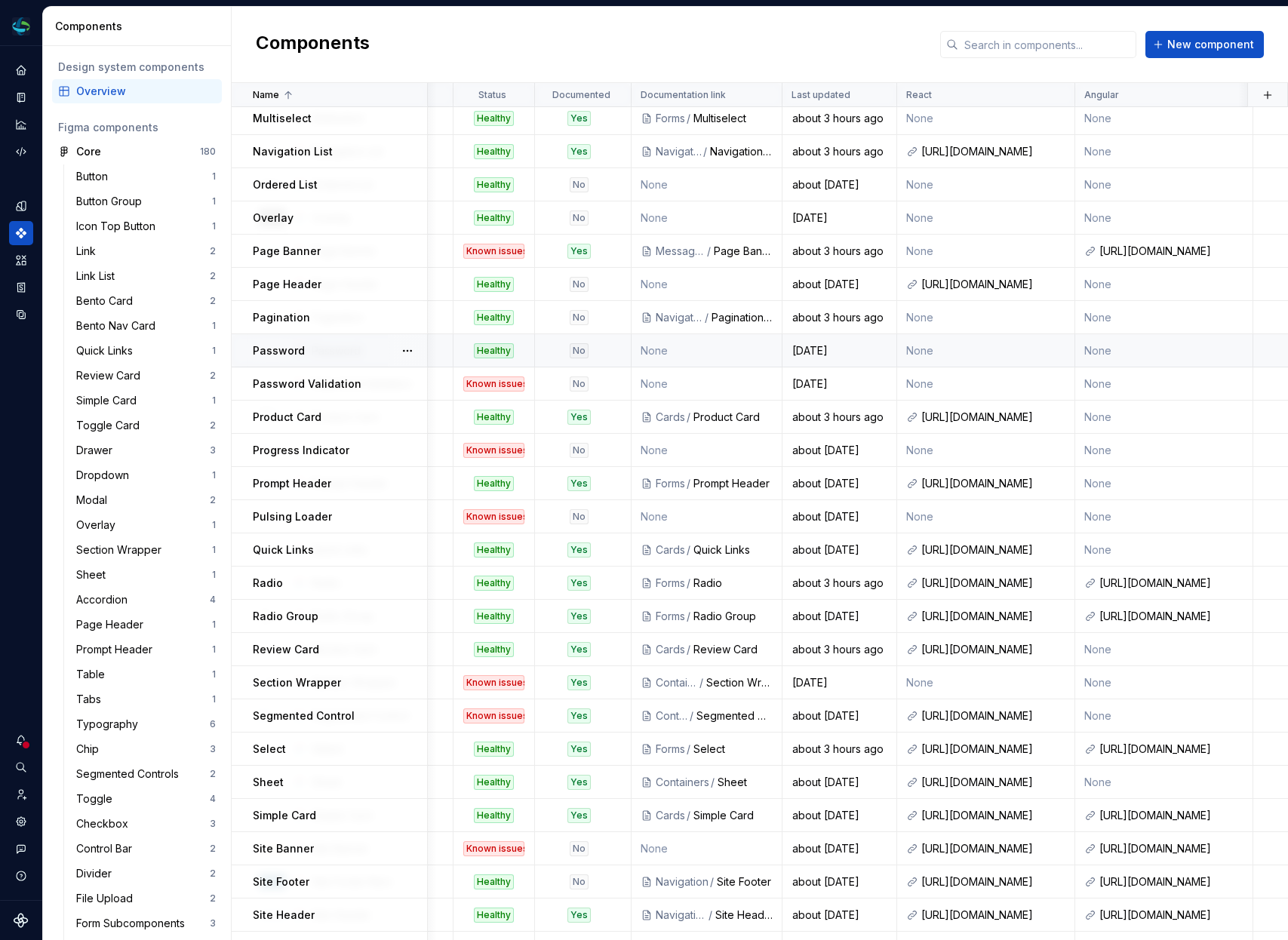
scroll to position [1180, 434]
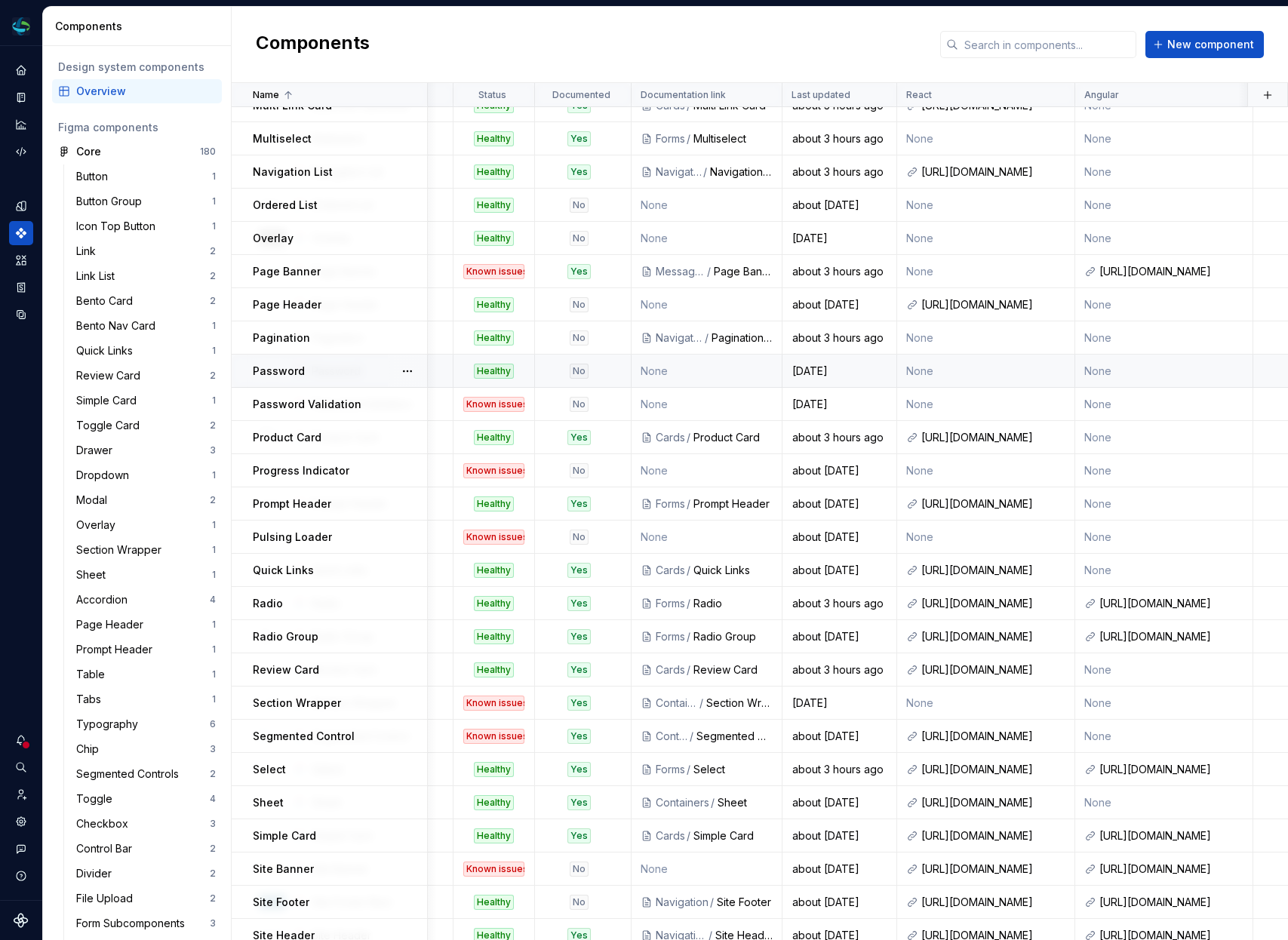
click at [494, 368] on div "Healthy" at bounding box center [494, 371] width 40 height 15
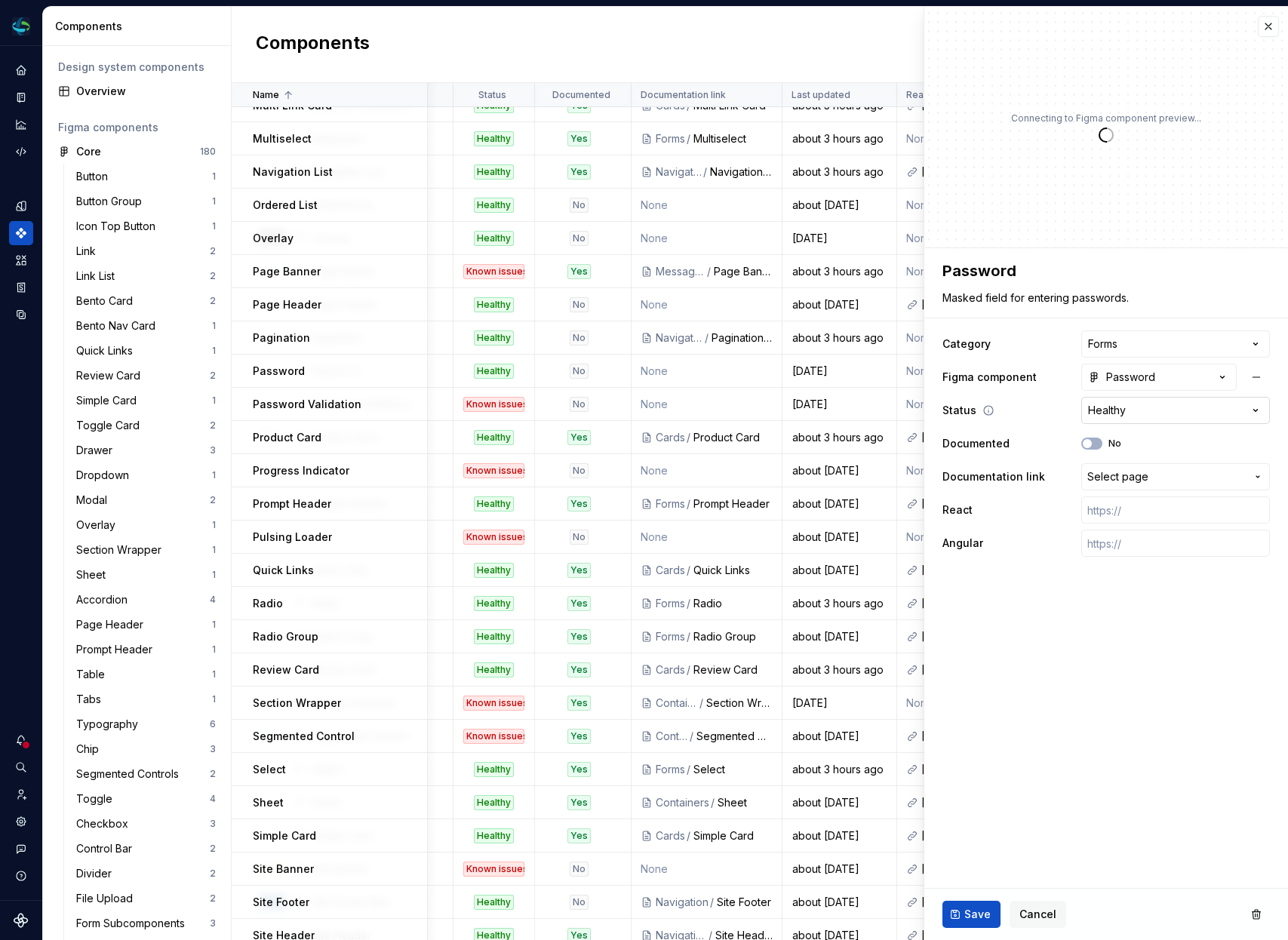
click at [1132, 414] on html "Electron Web CM Dataset Duke Energy Components Design system components Overvie…" at bounding box center [644, 470] width 1288 height 940
type textarea "*"
select select "**********"
click at [977, 909] on span "Save" at bounding box center [977, 914] width 26 height 15
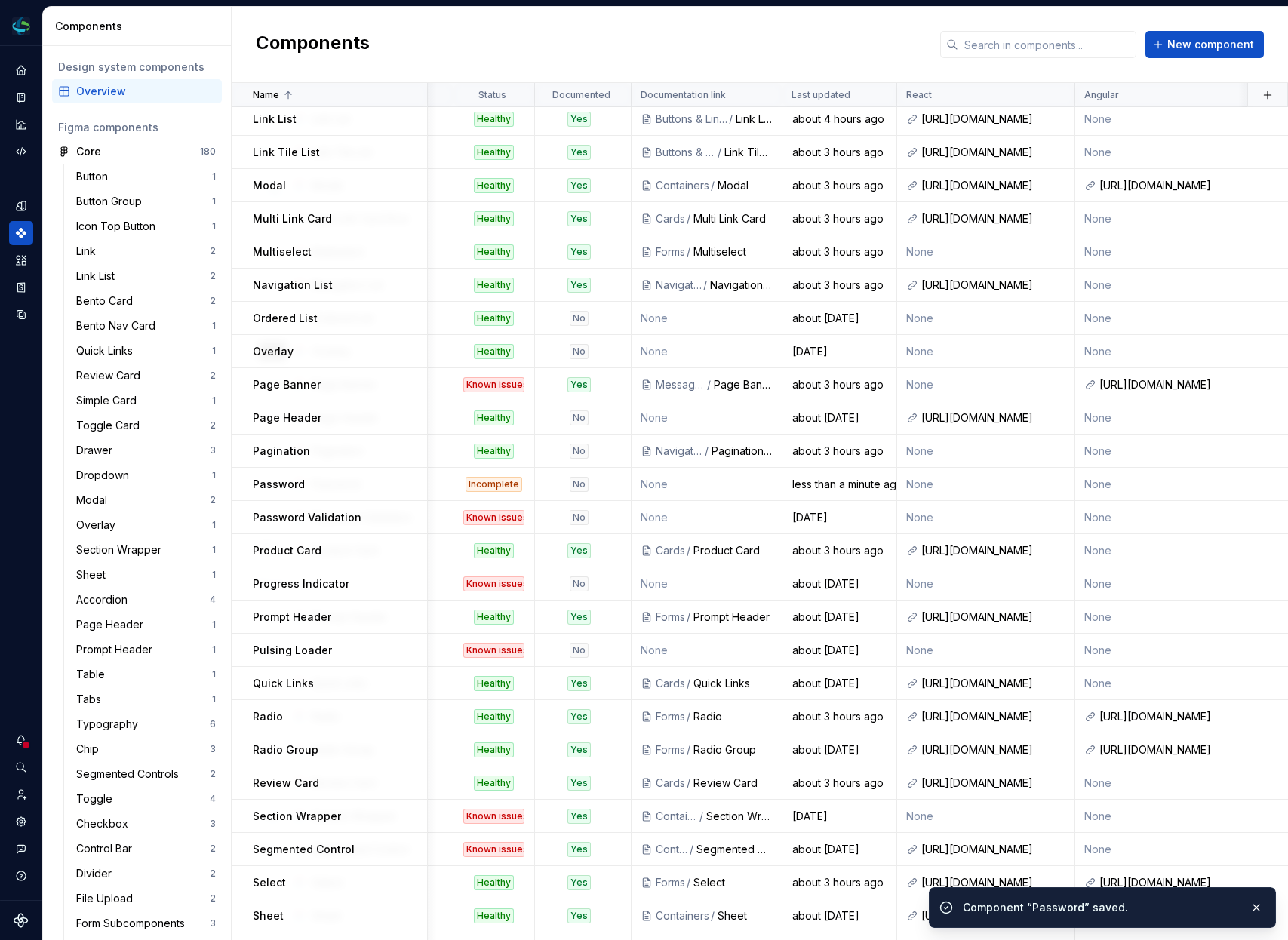
scroll to position [1066, 434]
click at [354, 354] on div "Overlay" at bounding box center [339, 352] width 174 height 15
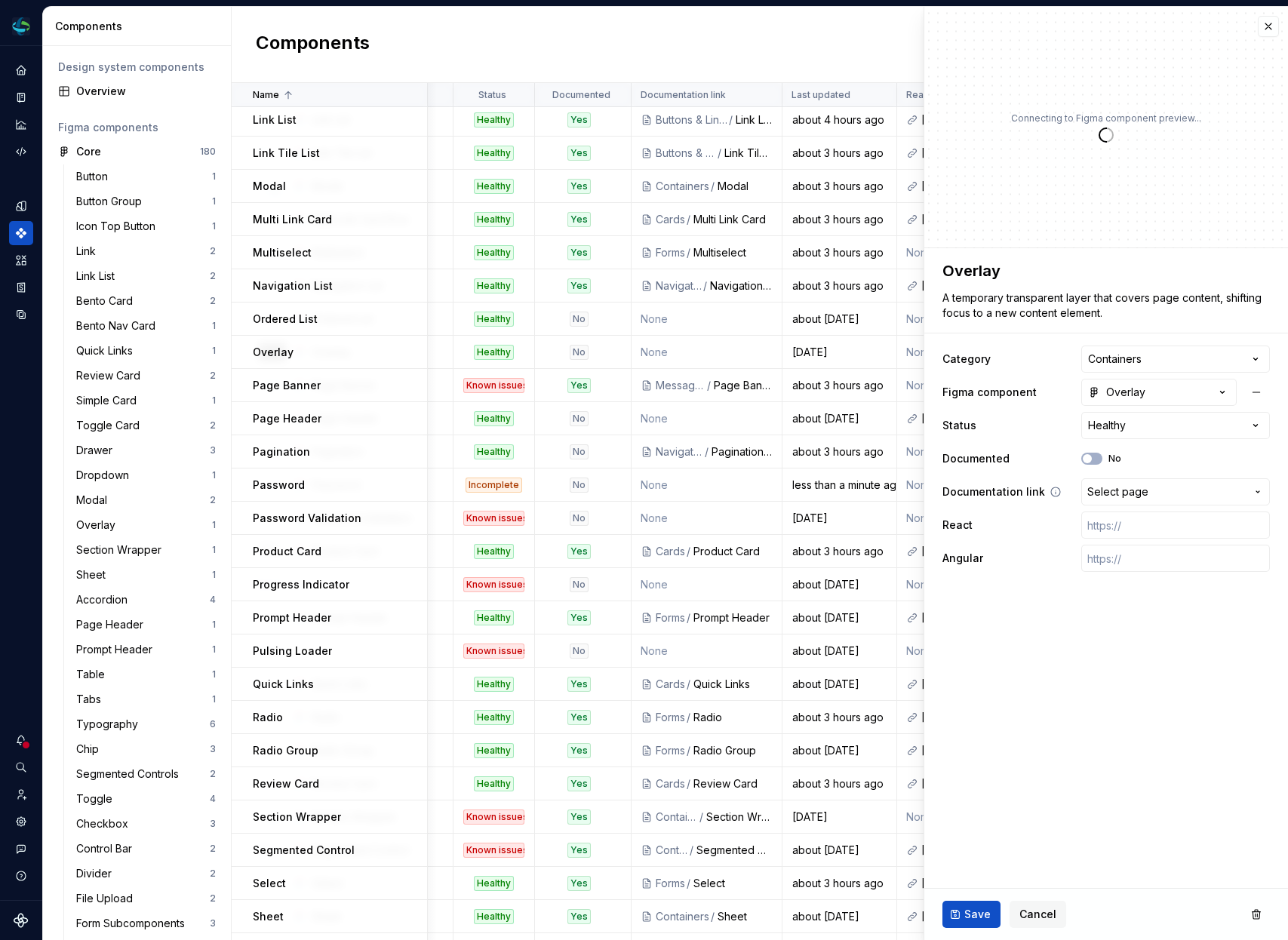
type textarea "*"
click at [1123, 489] on span "Select page" at bounding box center [1118, 492] width 61 height 15
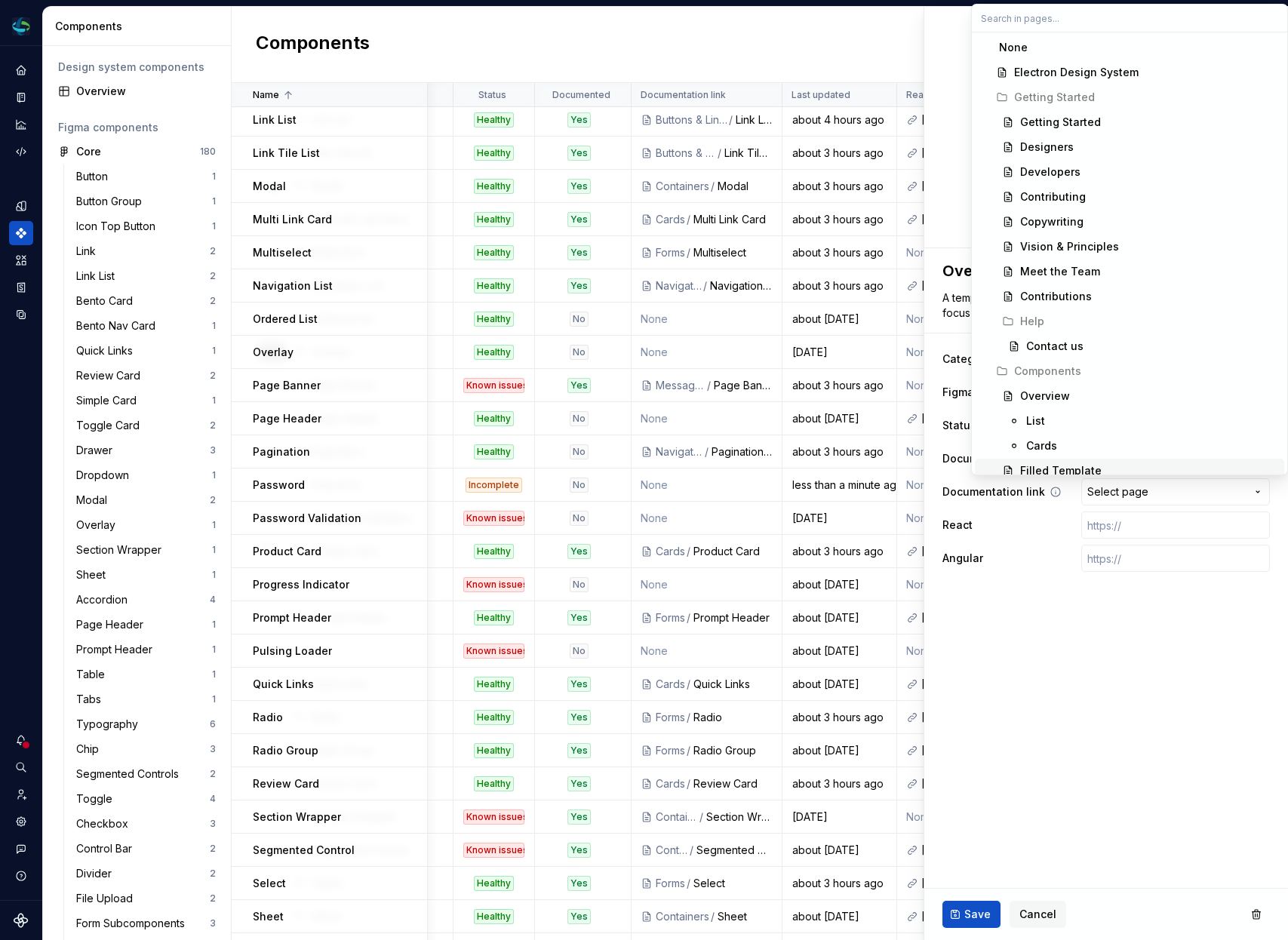
click at [1086, 500] on html "Electron Web CM Dataset Duke Energy Components Design system components Overvie…" at bounding box center [644, 470] width 1288 height 940
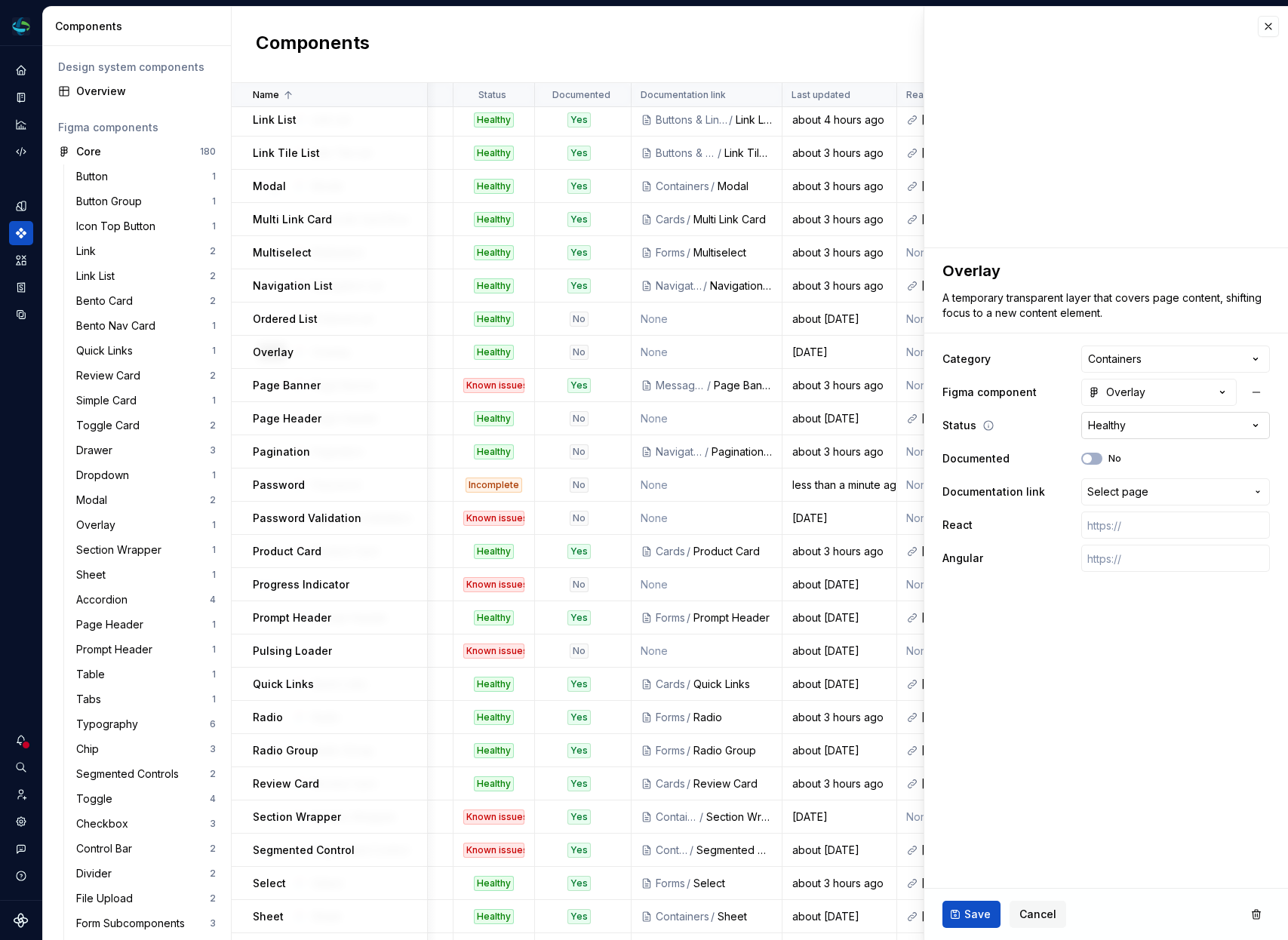
click at [1131, 426] on html "Electron Web CM Dataset Duke Energy Components Design system components Overvie…" at bounding box center [644, 470] width 1288 height 940
select select "**********"
click at [976, 908] on span "Save" at bounding box center [977, 914] width 26 height 15
type textarea "*"
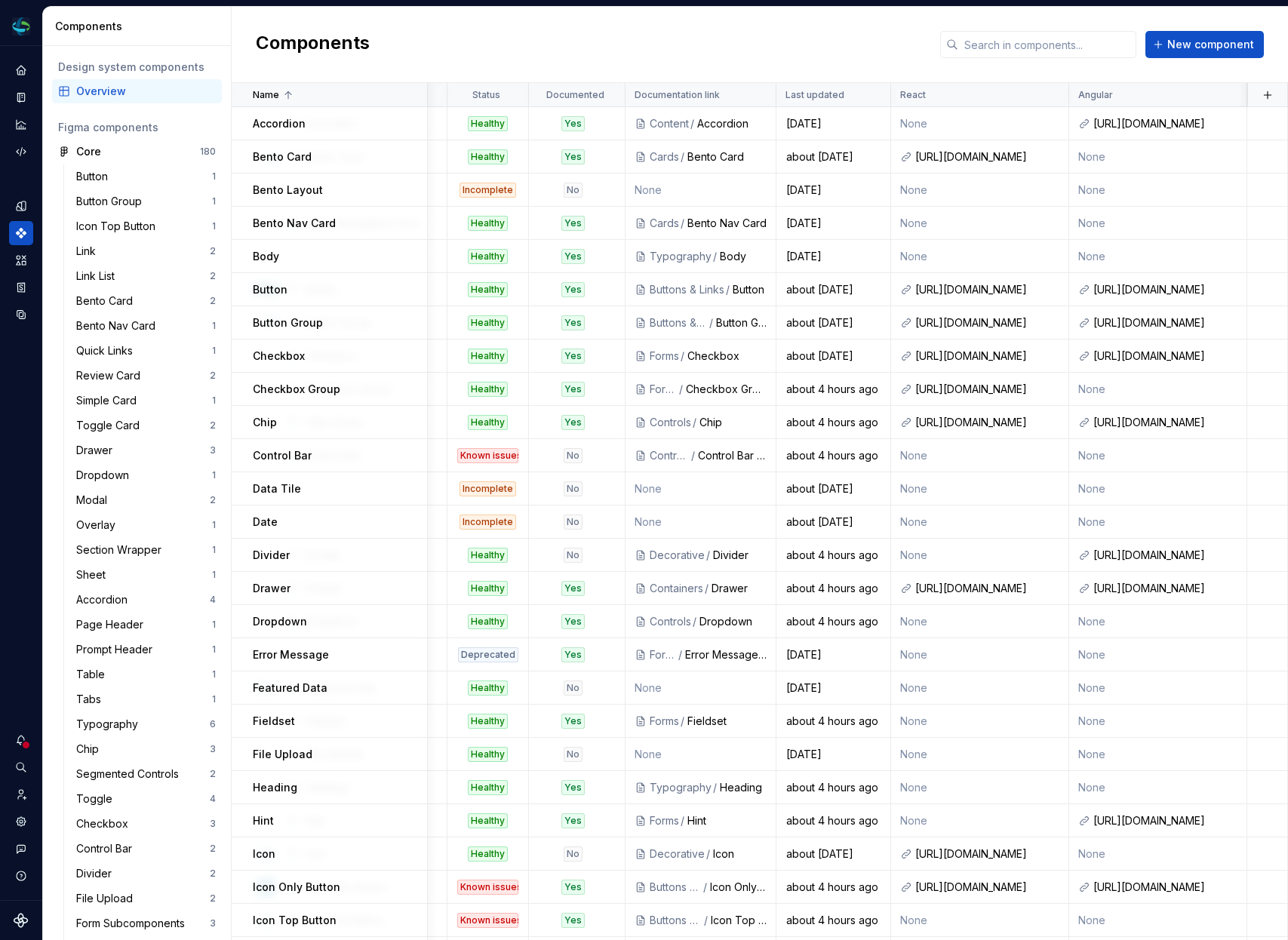
scroll to position [0, 438]
click at [1266, 95] on button "button" at bounding box center [1267, 94] width 21 height 21
click at [1244, 120] on div "New custom property" at bounding box center [1196, 124] width 143 height 15
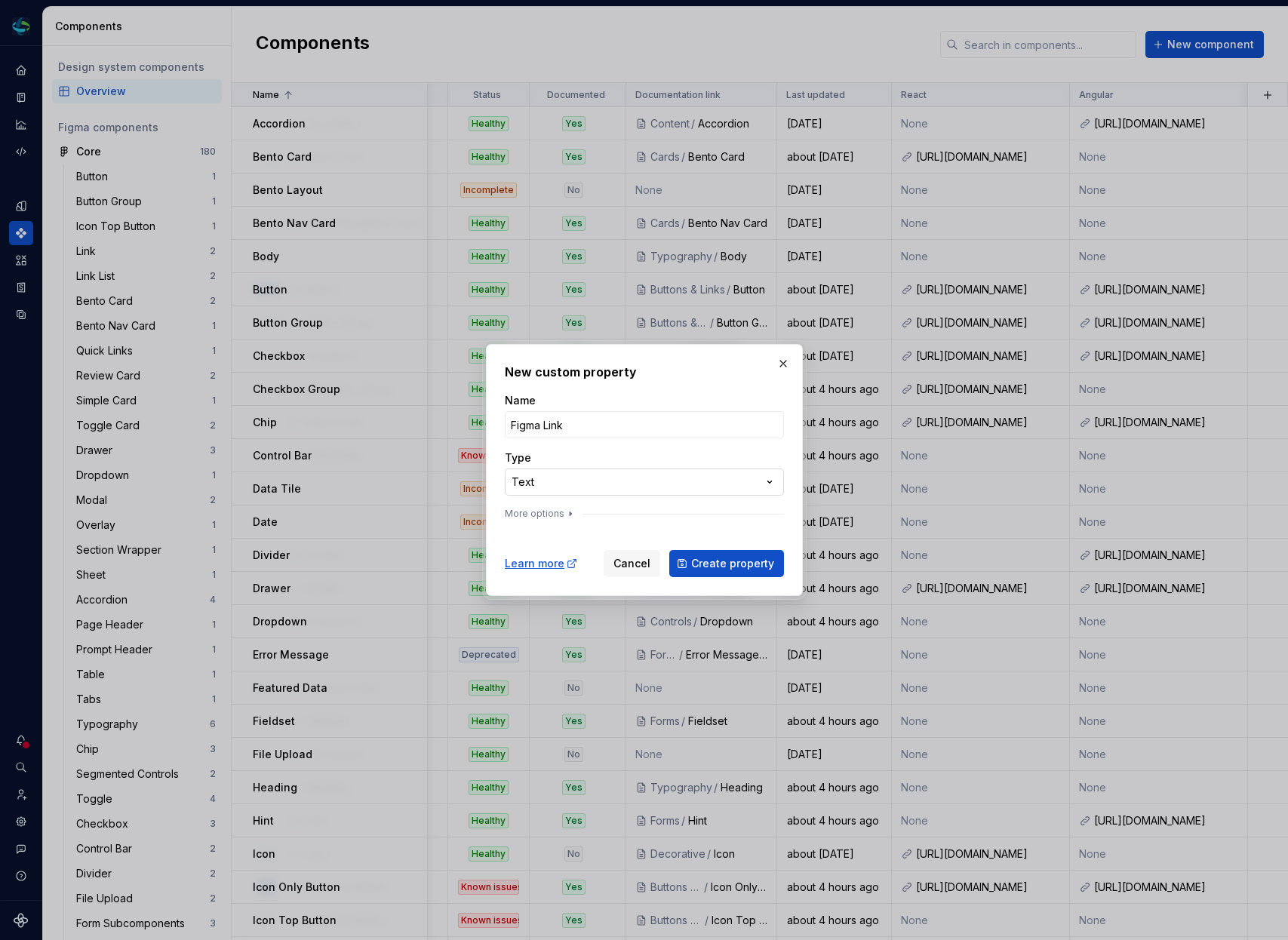
type input "Figma Link"
click at [648, 480] on div "**********" at bounding box center [644, 470] width 1288 height 940
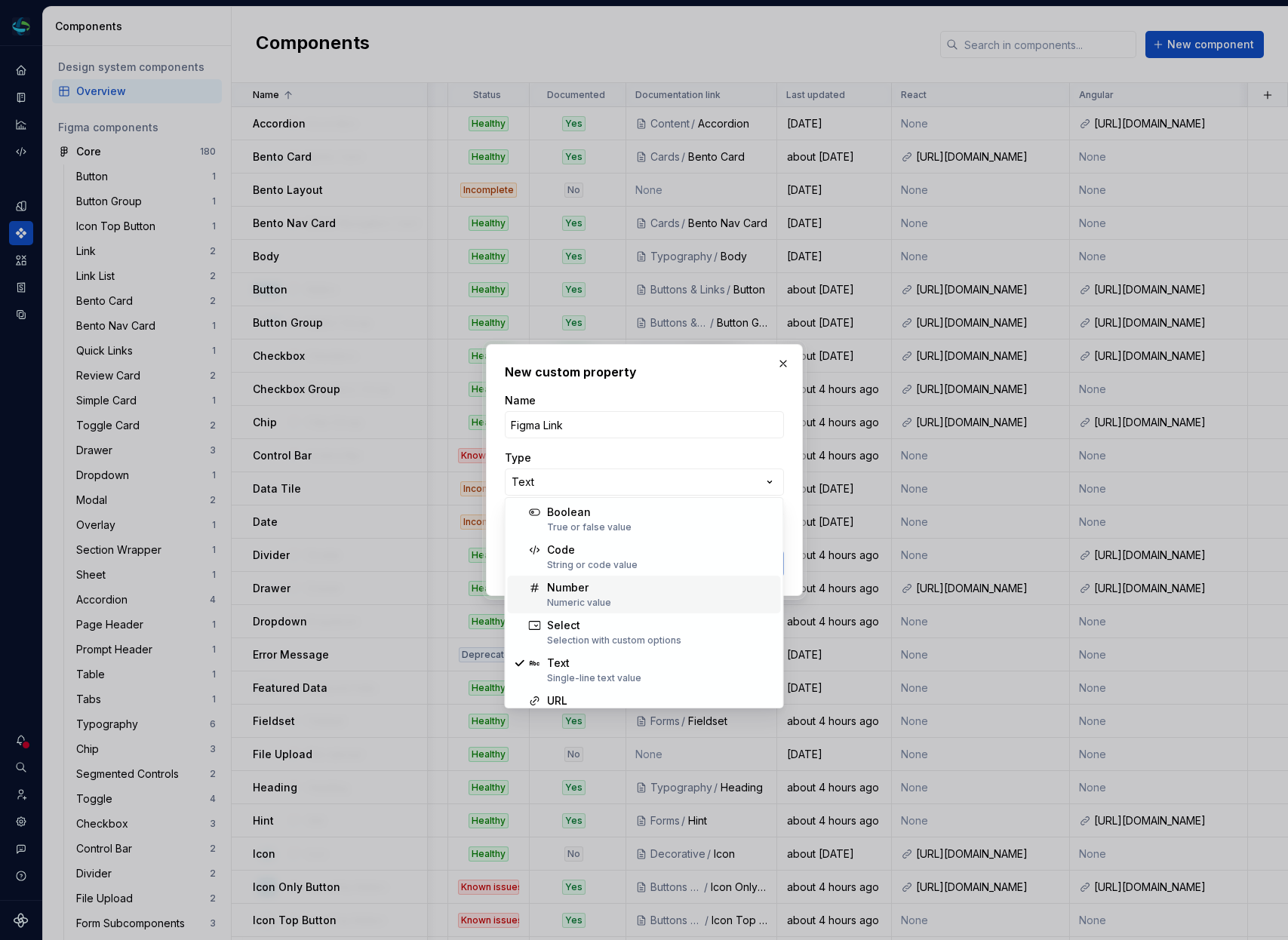
scroll to position [96, 0]
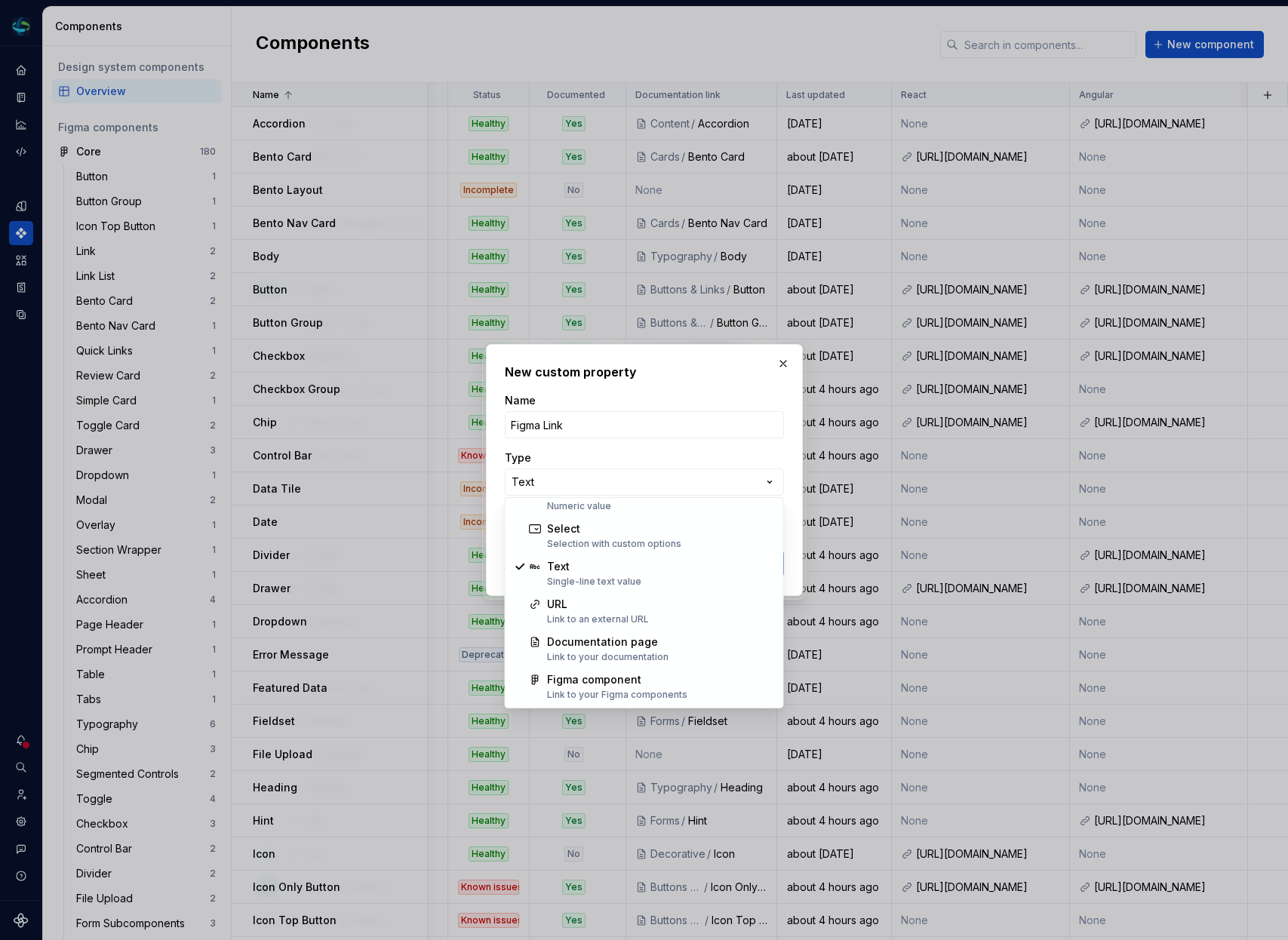
select select "**********"
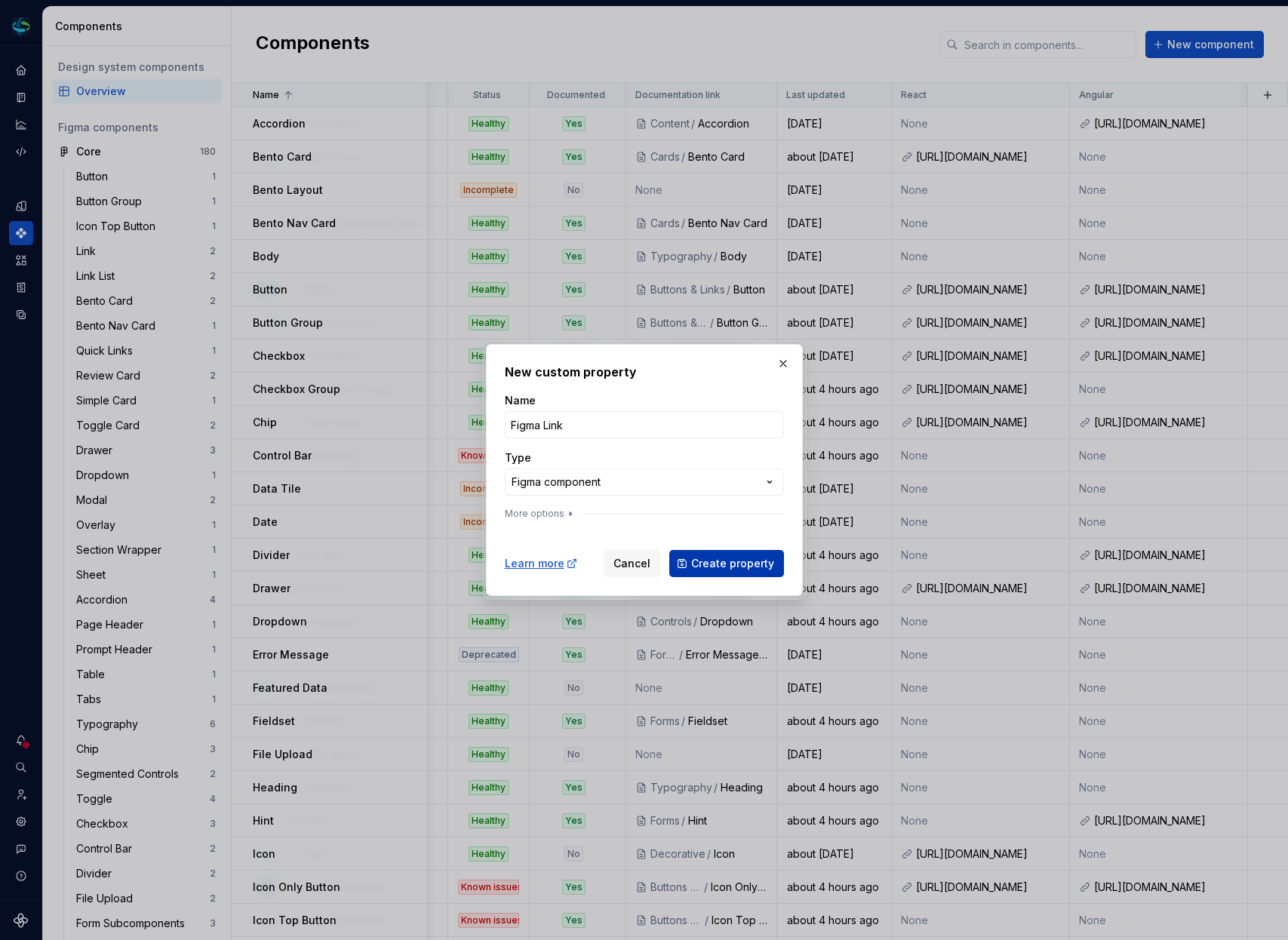
click at [729, 565] on span "Create property" at bounding box center [732, 563] width 83 height 15
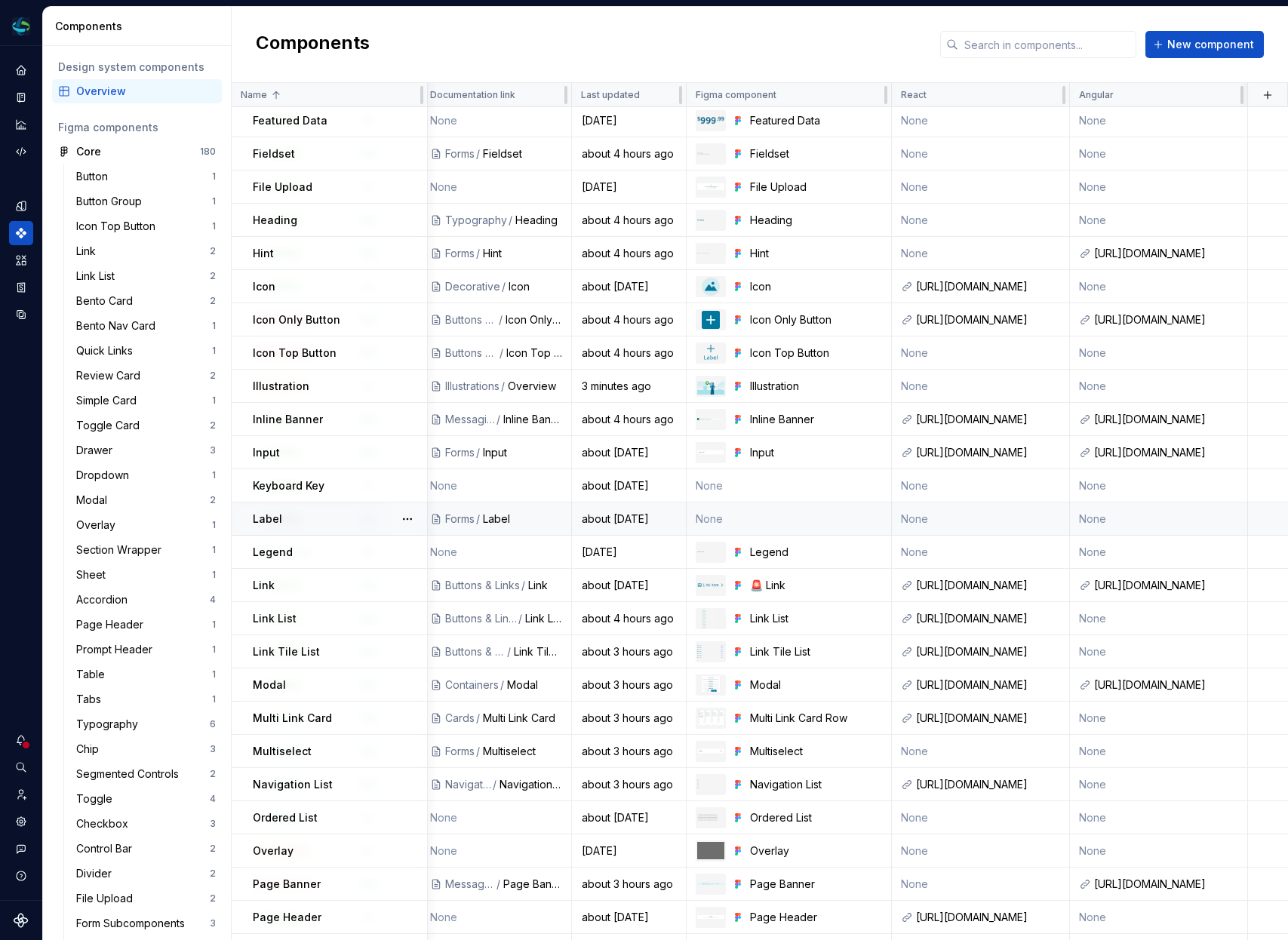
scroll to position [879, 514]
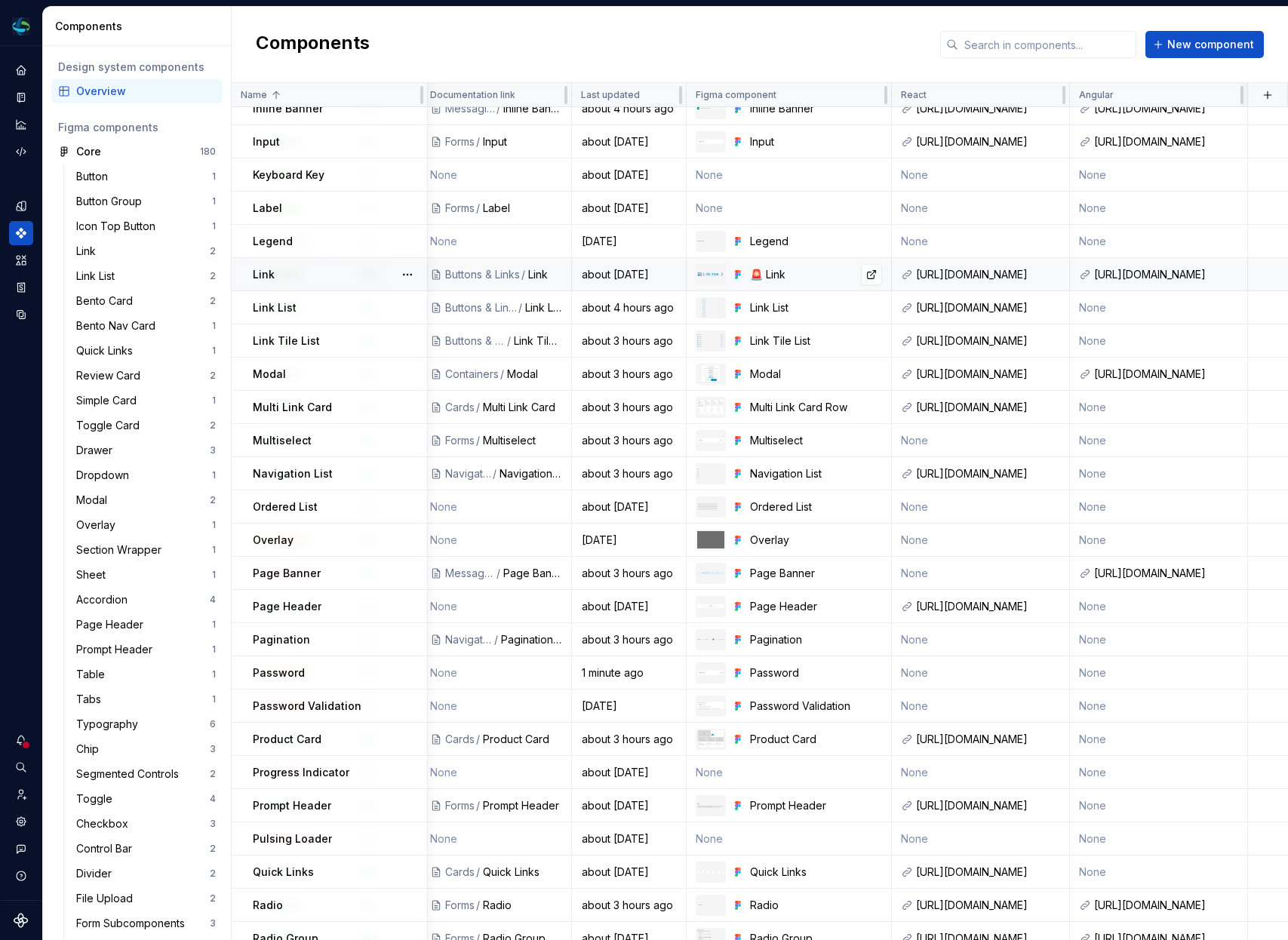
click at [777, 270] on div "🚨 Link" at bounding box center [816, 274] width 132 height 15
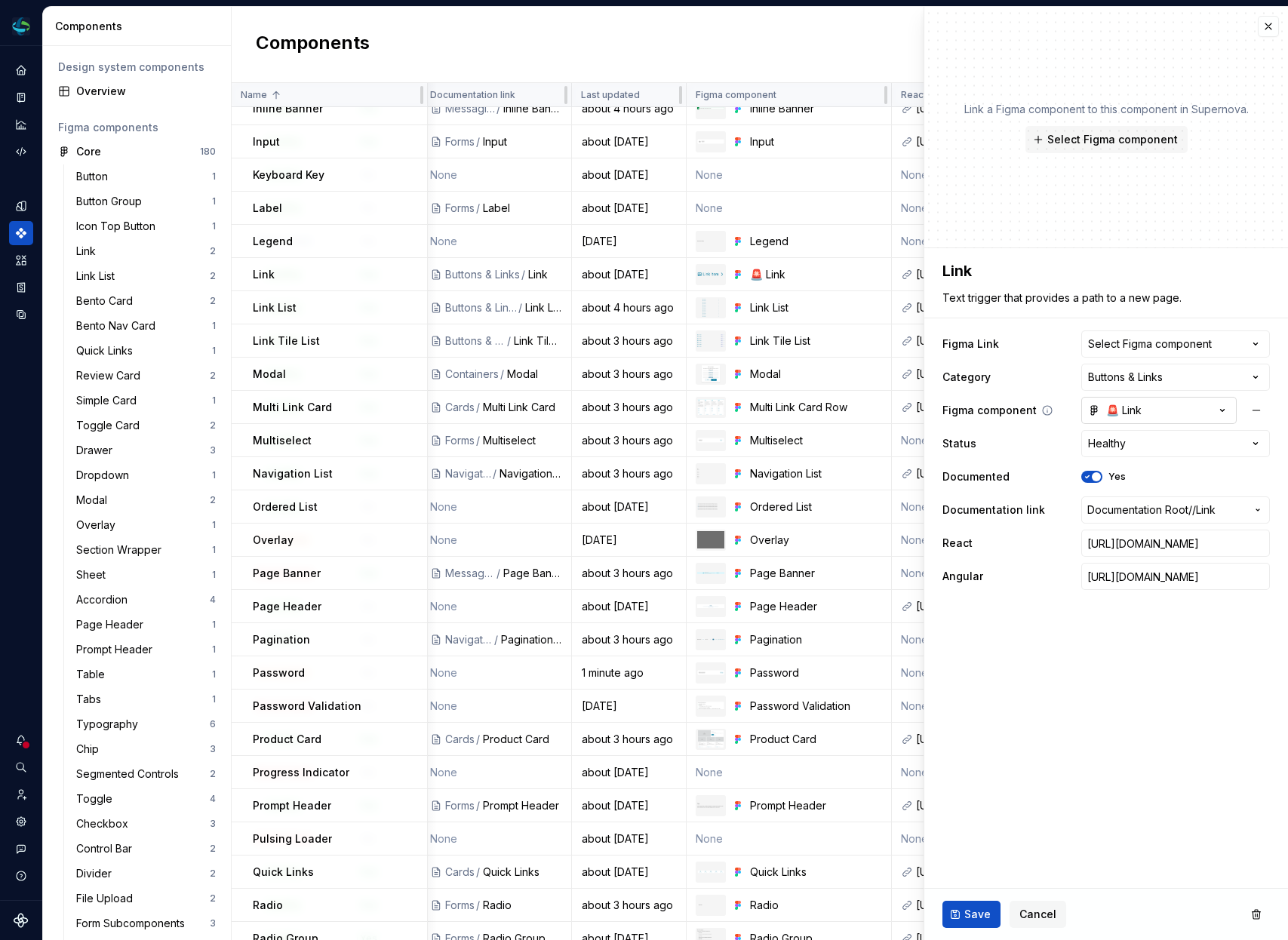
click at [1129, 406] on div "🚨 Link" at bounding box center [1115, 410] width 54 height 15
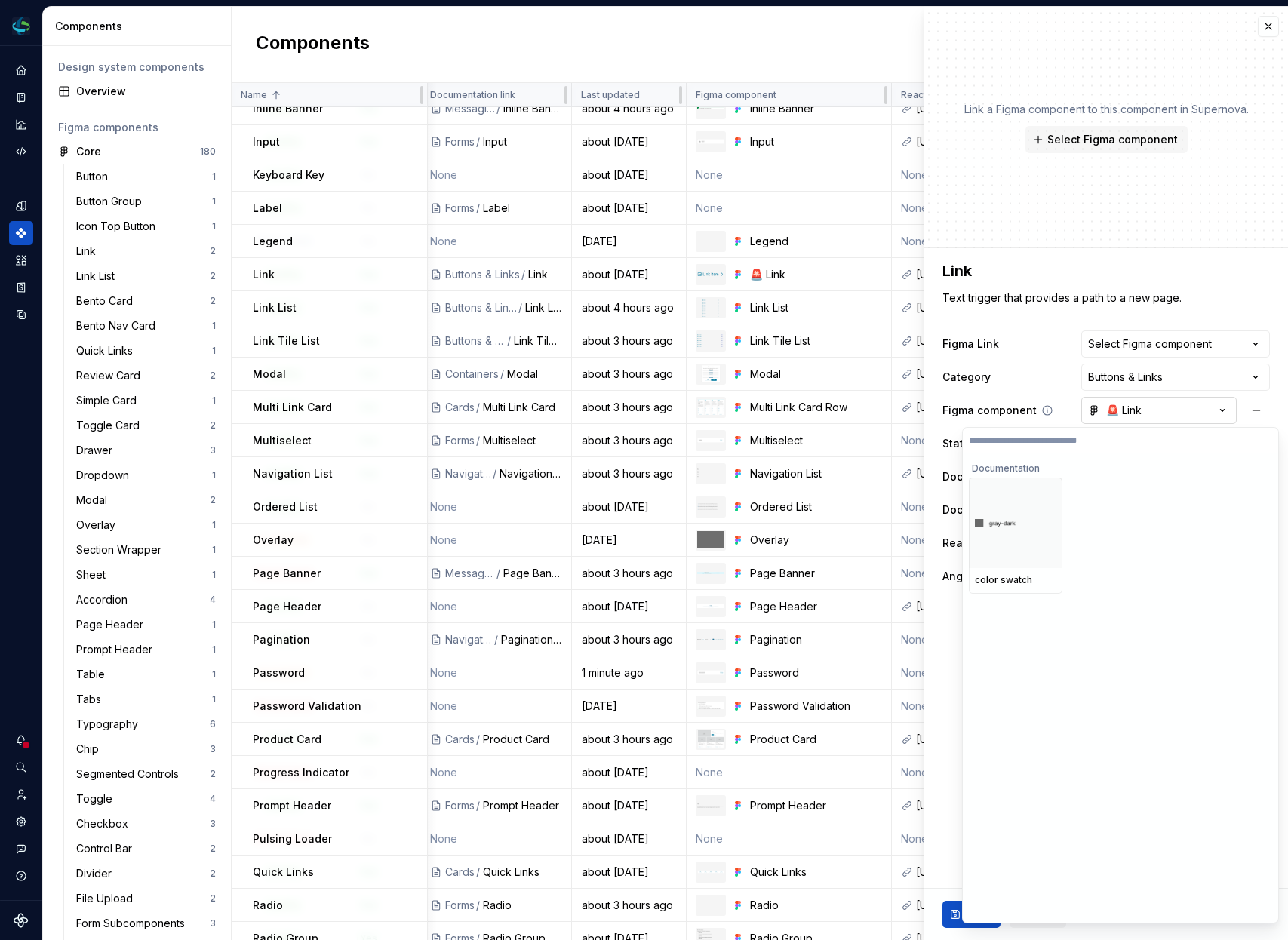
type textarea "*"
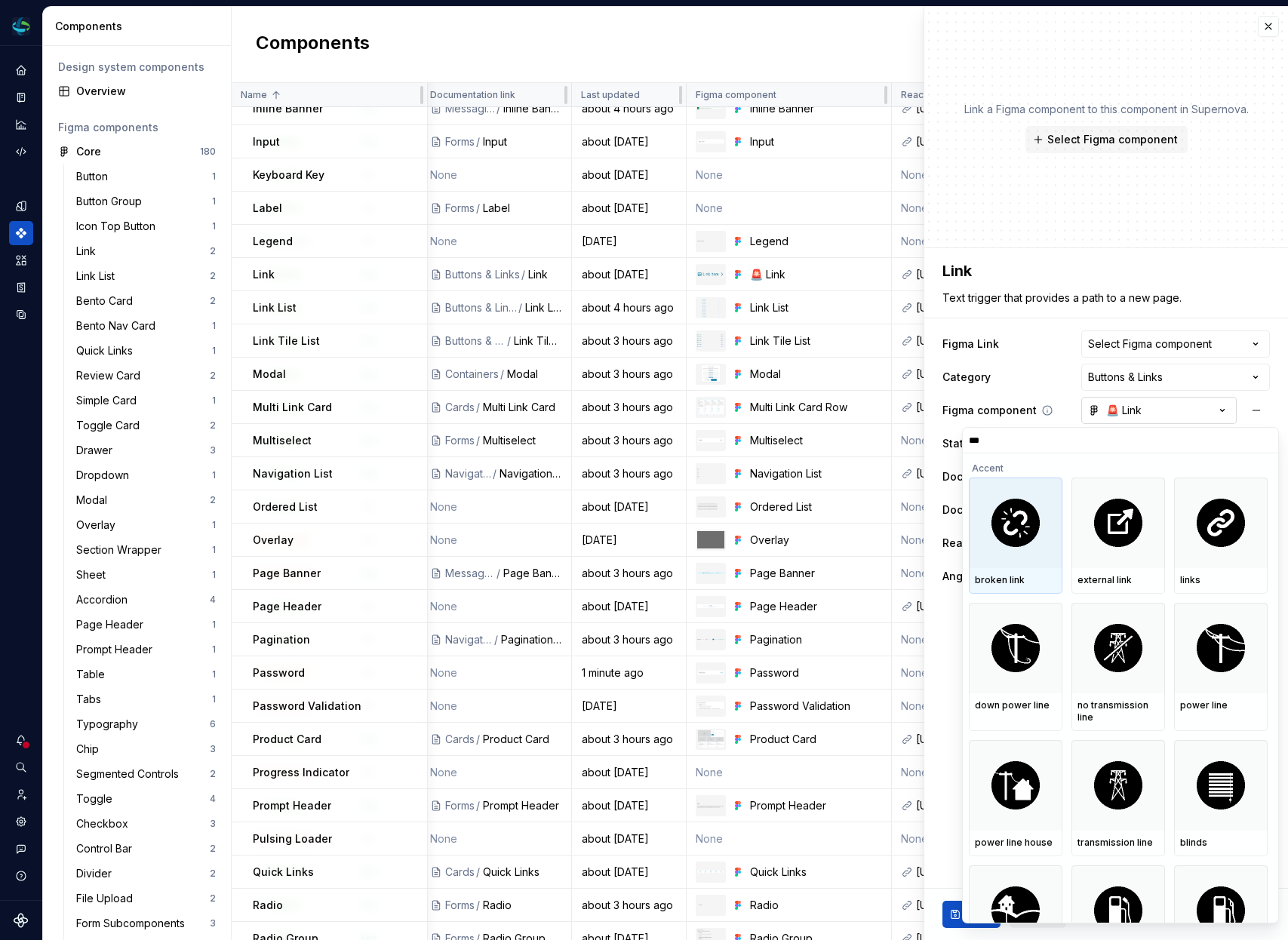
type input "****"
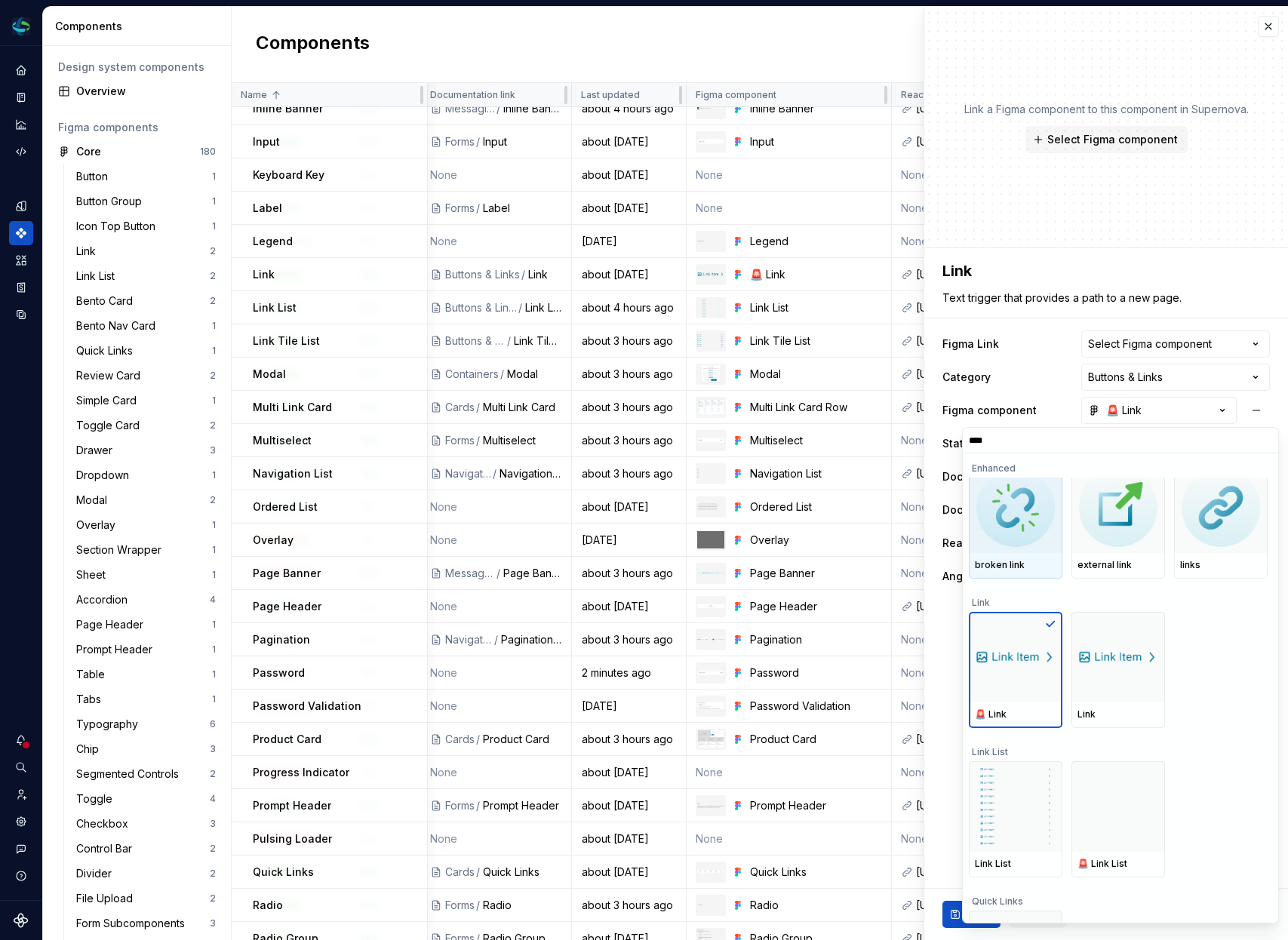
scroll to position [573, 0]
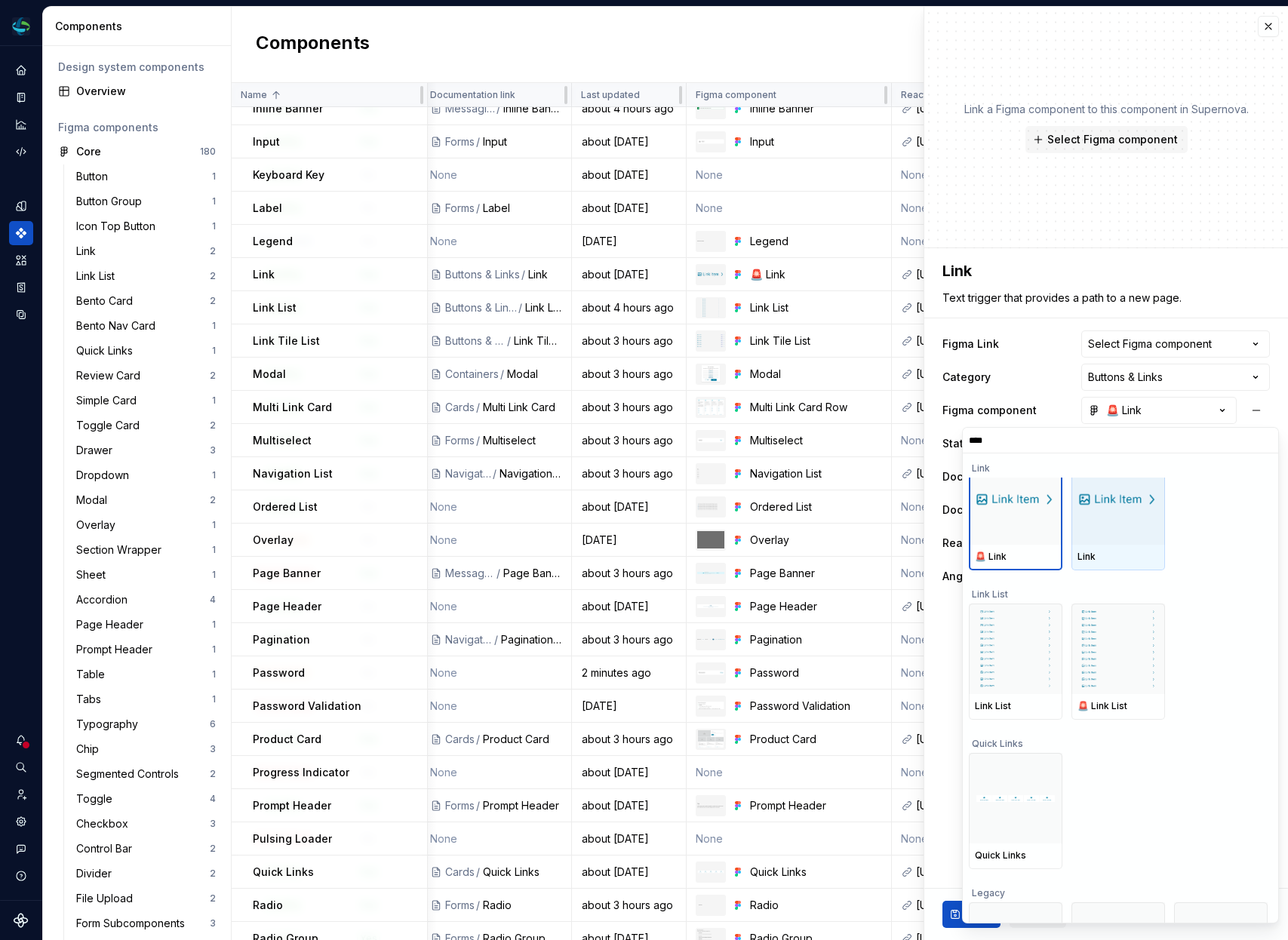
click at [1117, 531] on div at bounding box center [1118, 499] width 94 height 91
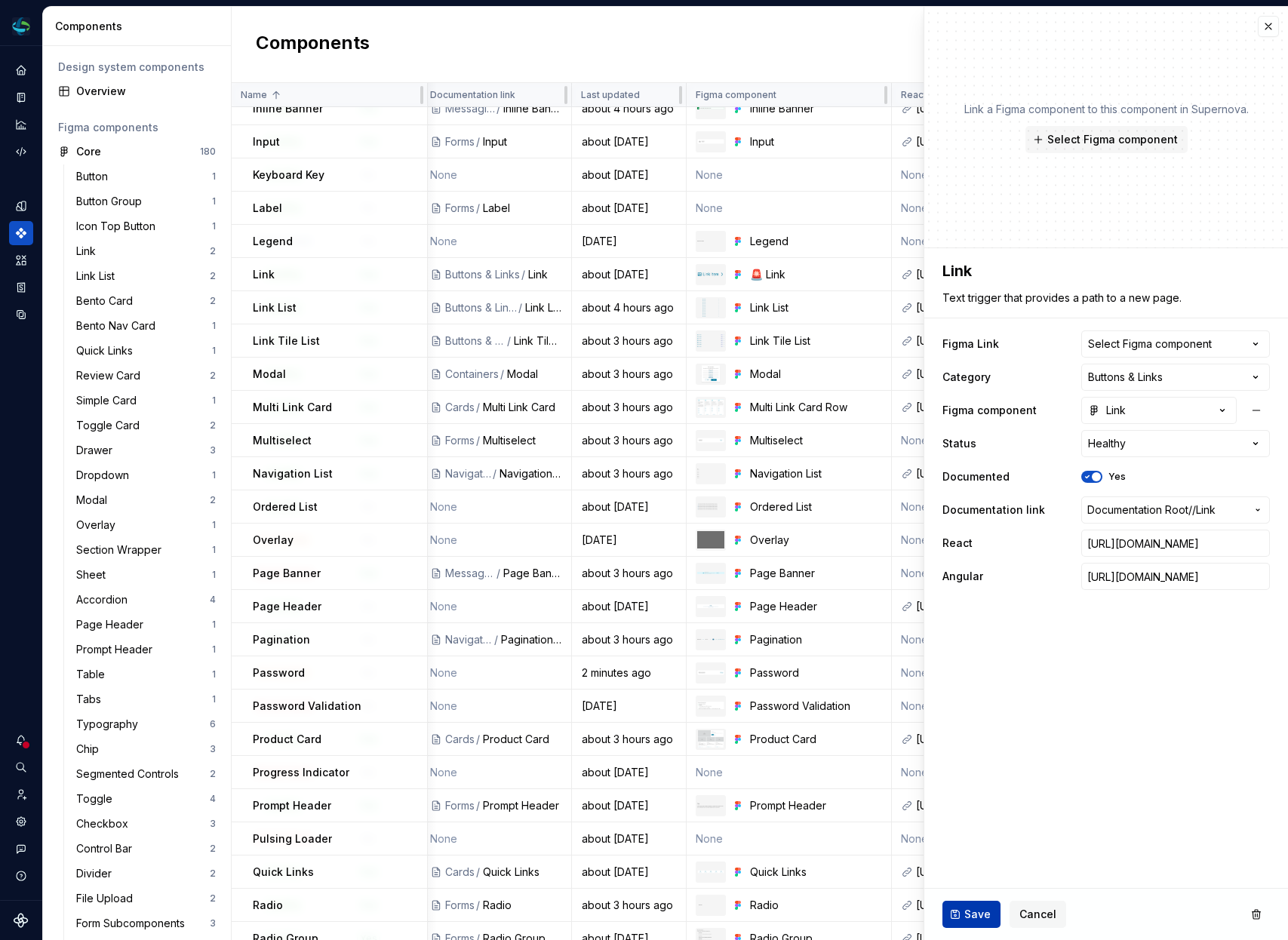
click at [981, 909] on span "Save" at bounding box center [977, 914] width 26 height 15
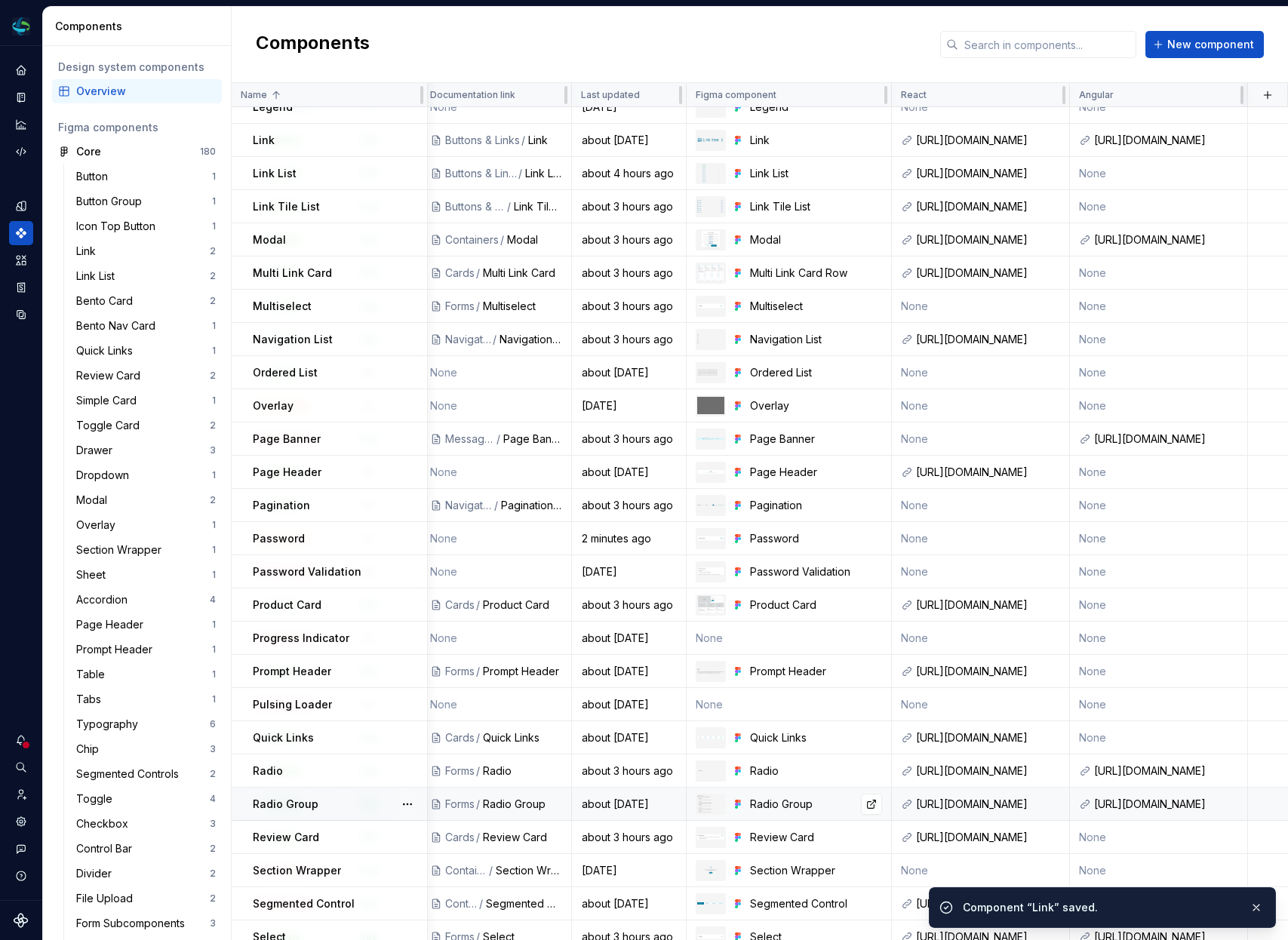
scroll to position [1016, 514]
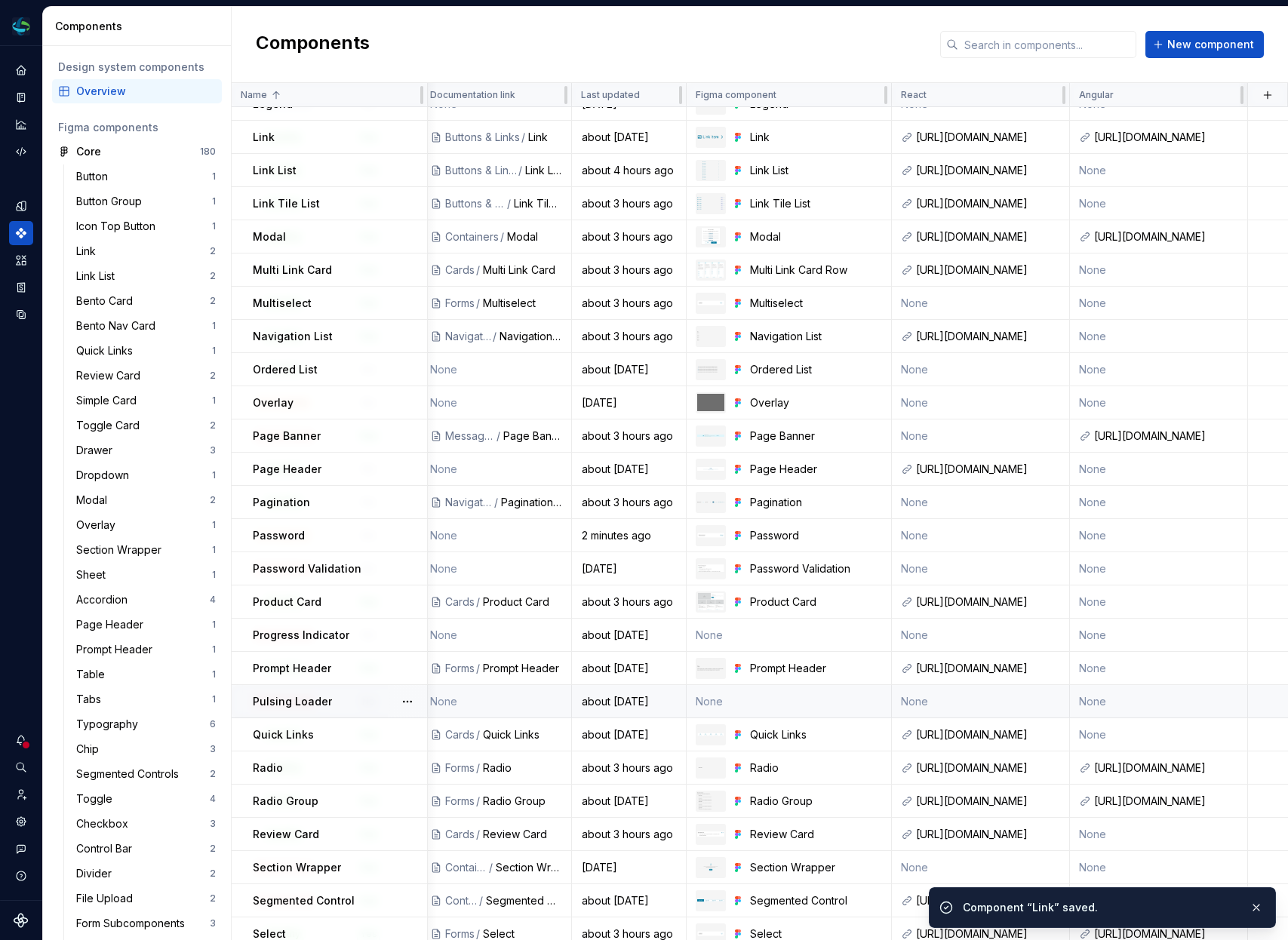
click at [723, 696] on td "None" at bounding box center [789, 702] width 205 height 33
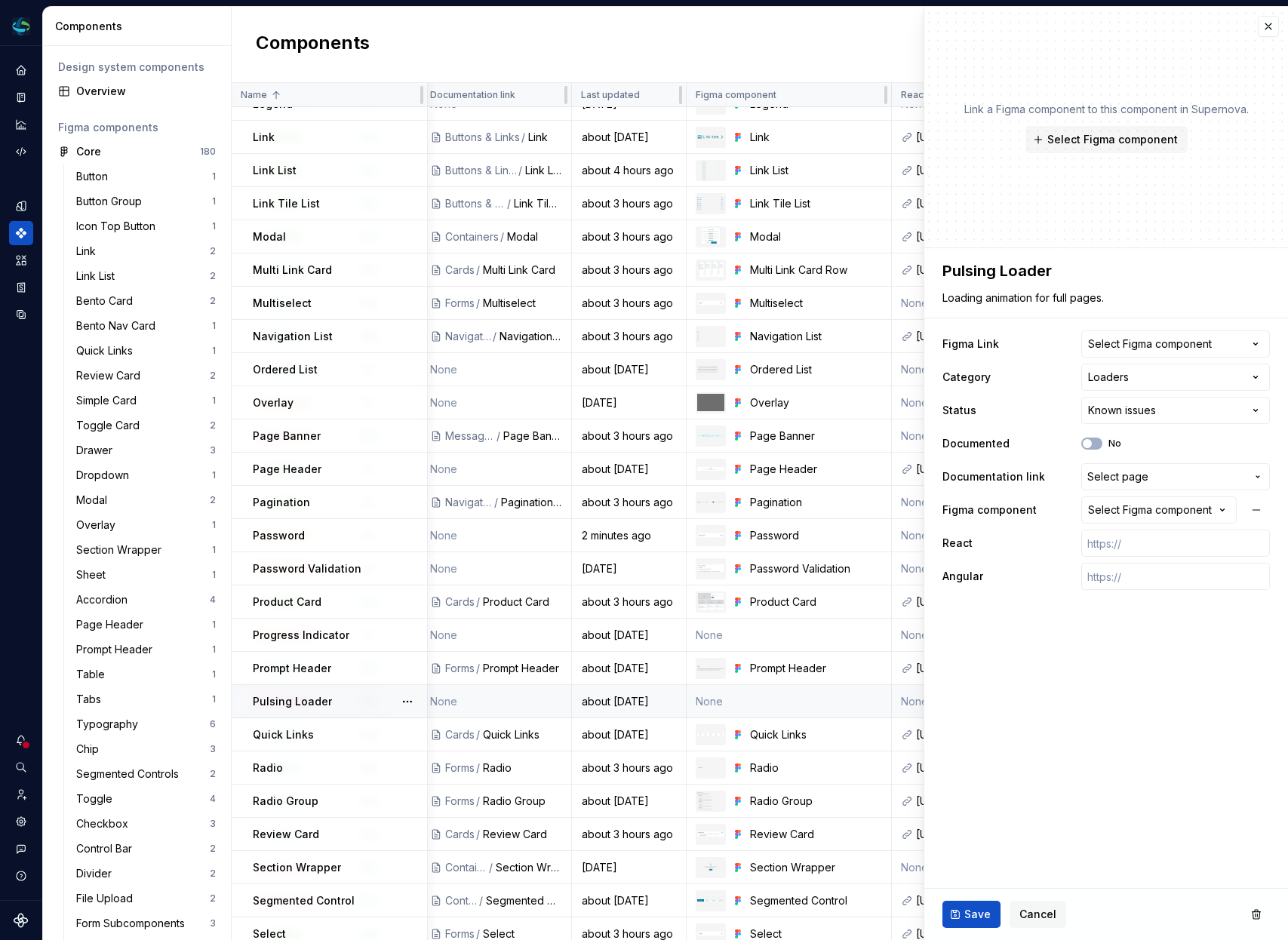
type textarea "*"
click at [1155, 349] on div "Select Figma component" at bounding box center [1150, 344] width 124 height 15
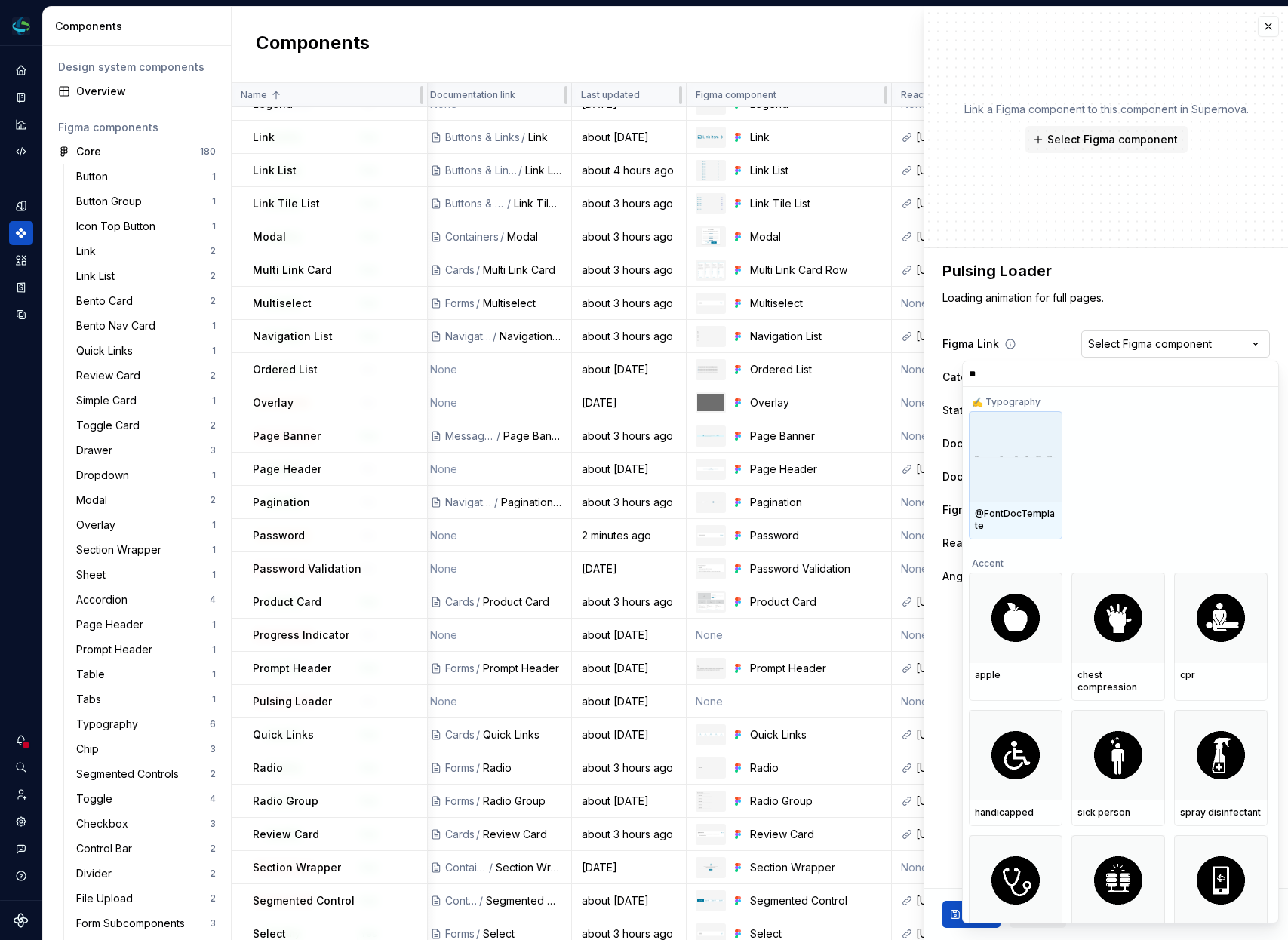
type input "***"
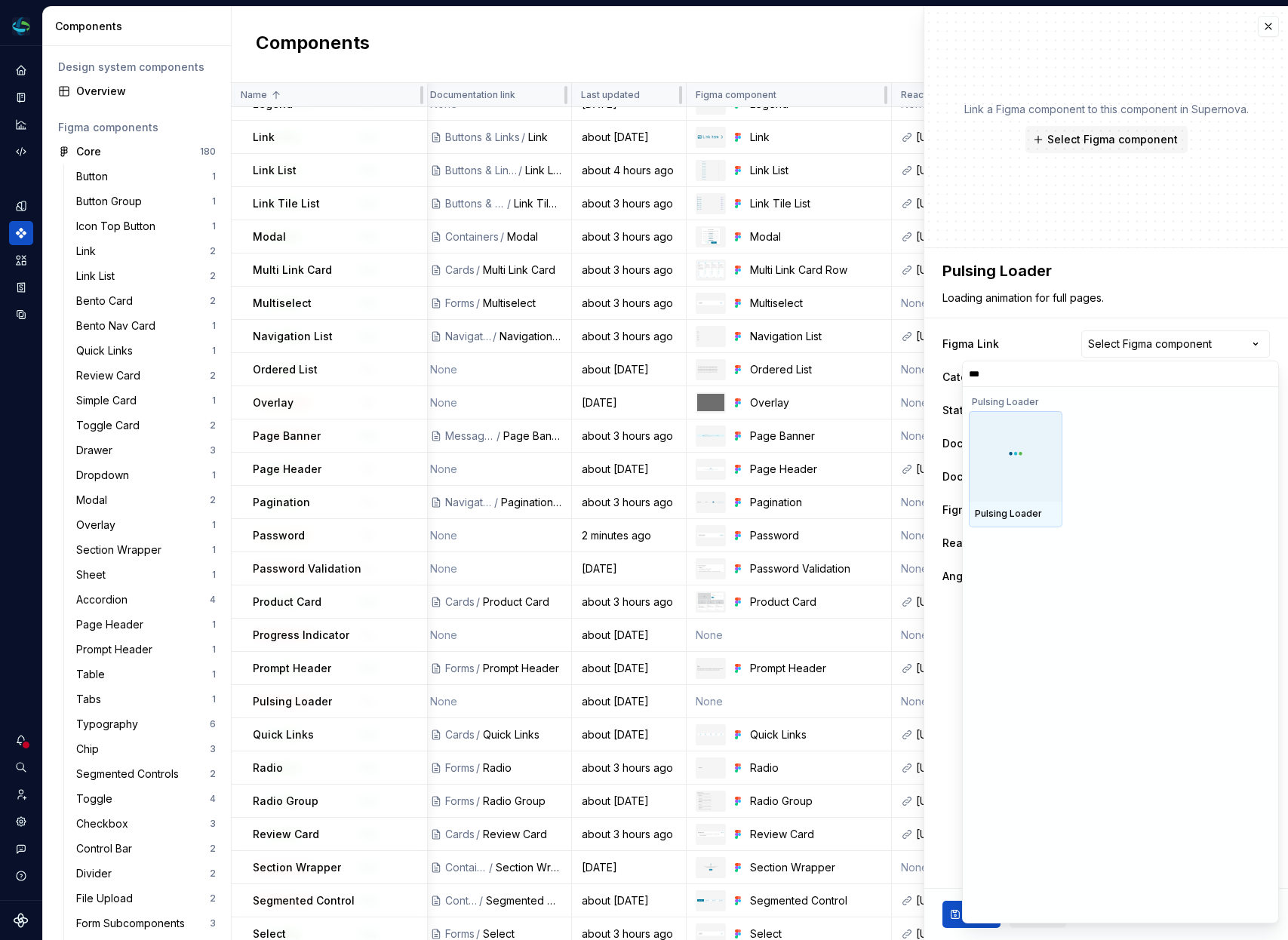
click at [1017, 458] on div at bounding box center [1015, 456] width 94 height 91
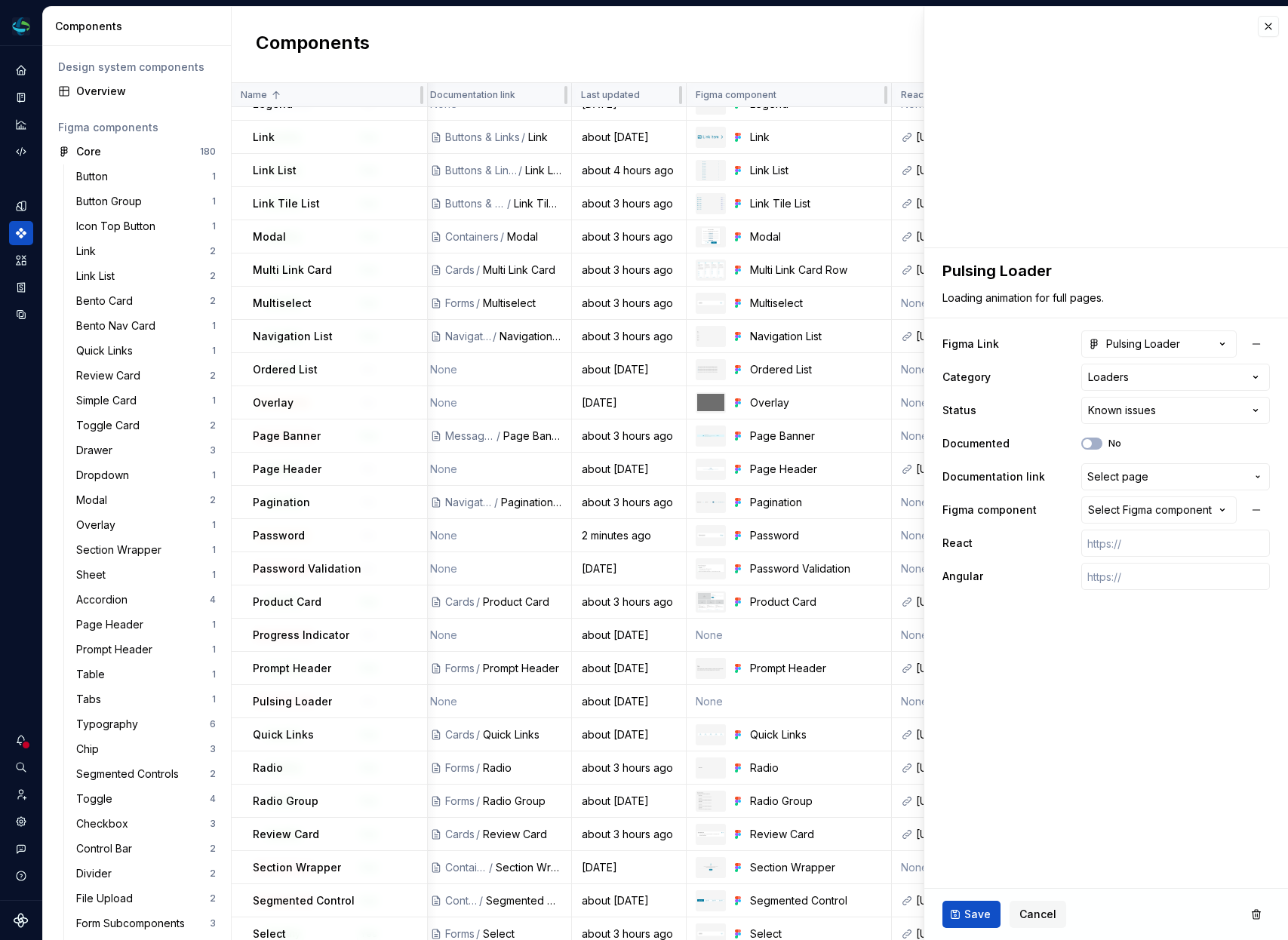
click at [971, 917] on ul "Component “Link Tile List” saved." at bounding box center [1102, 928] width 371 height 24
click at [969, 909] on span "Save" at bounding box center [977, 914] width 26 height 15
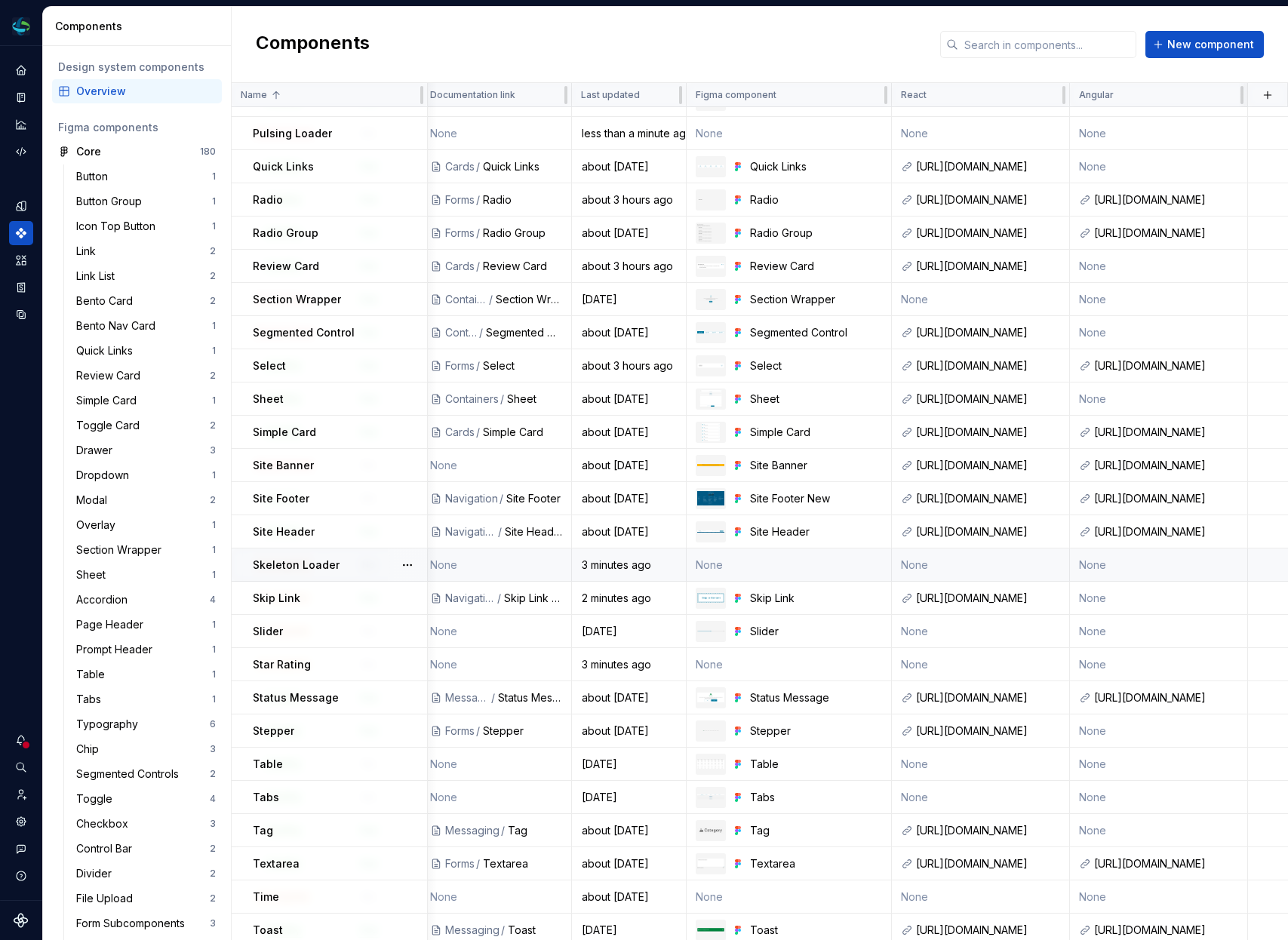
scroll to position [1606, 514]
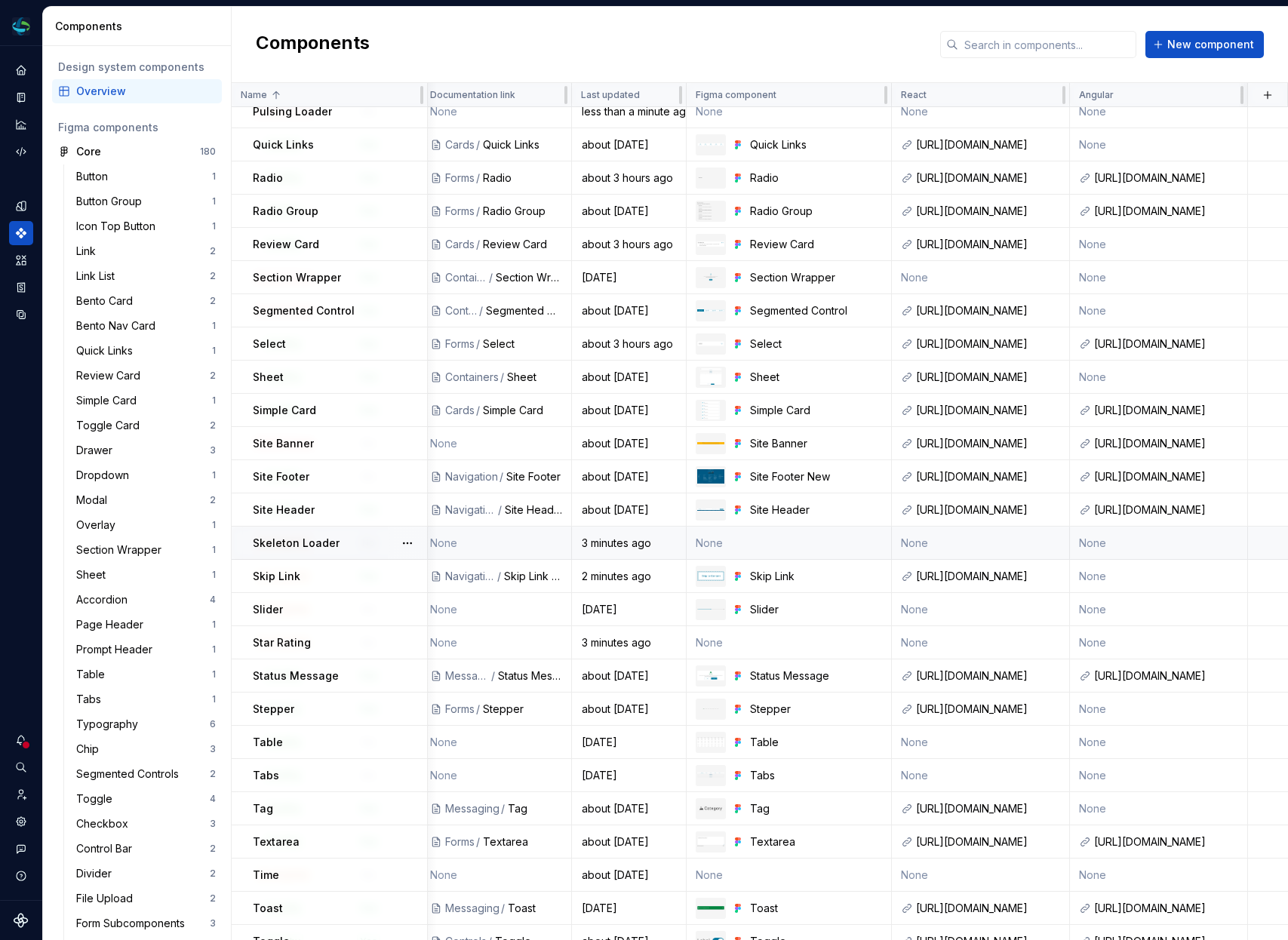
click at [717, 541] on td "None" at bounding box center [789, 543] width 205 height 33
click at [317, 542] on p "Skeleton Loader" at bounding box center [296, 543] width 86 height 15
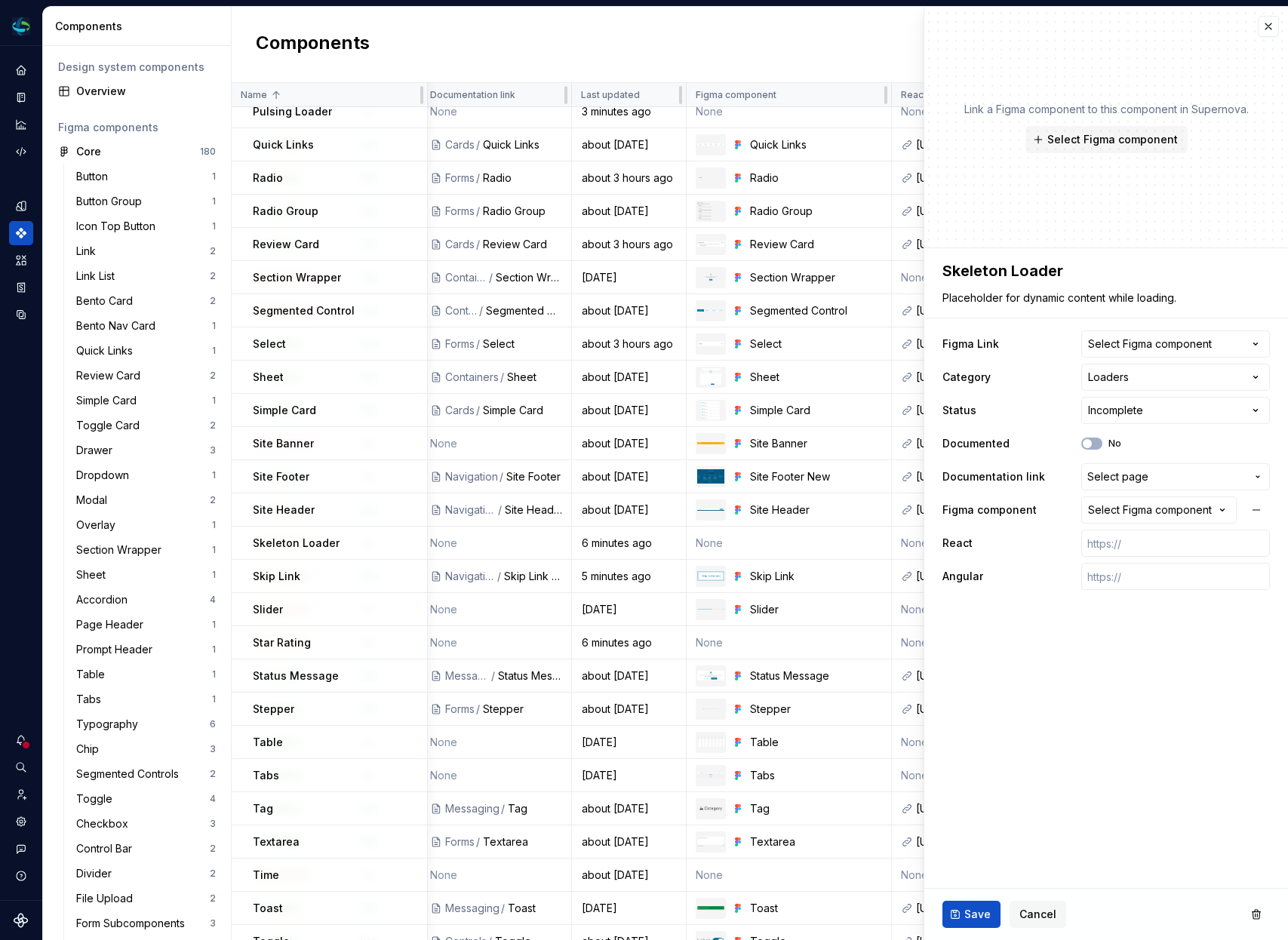
type textarea "*"
click at [1120, 480] on span "Select page" at bounding box center [1118, 477] width 61 height 15
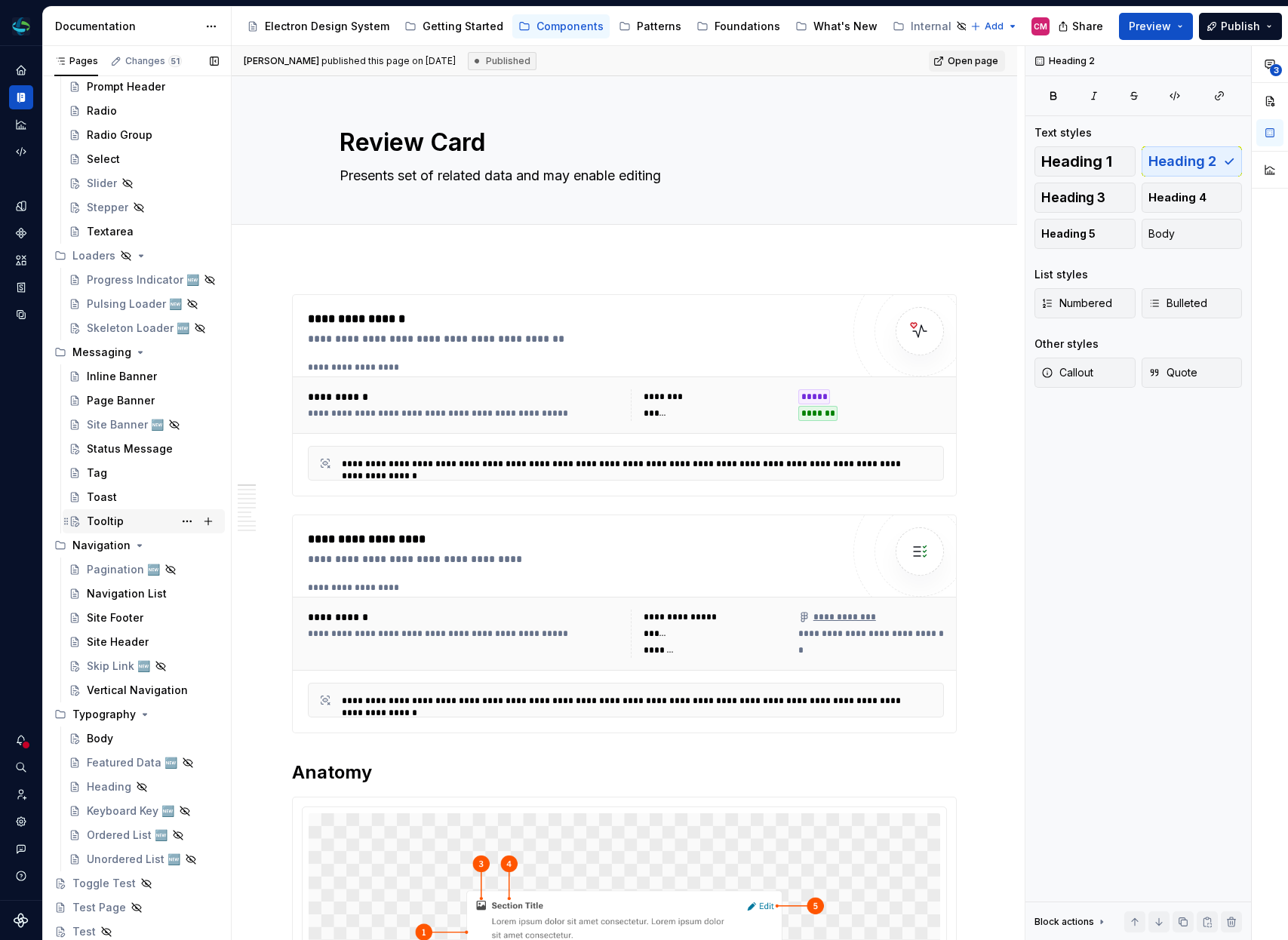
scroll to position [262, 0]
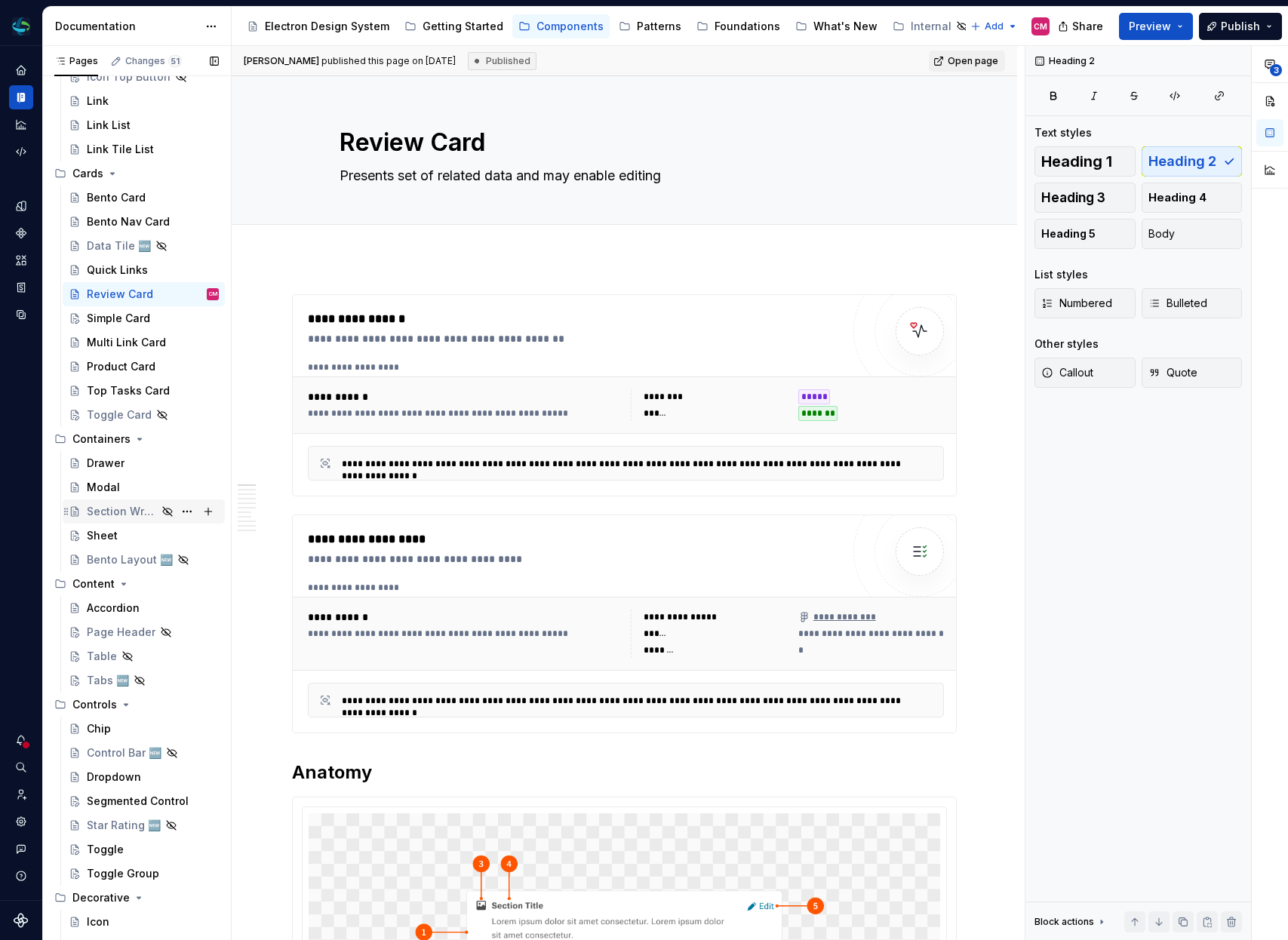
click at [133, 508] on div "Section Wrapper" at bounding box center [121, 511] width 70 height 15
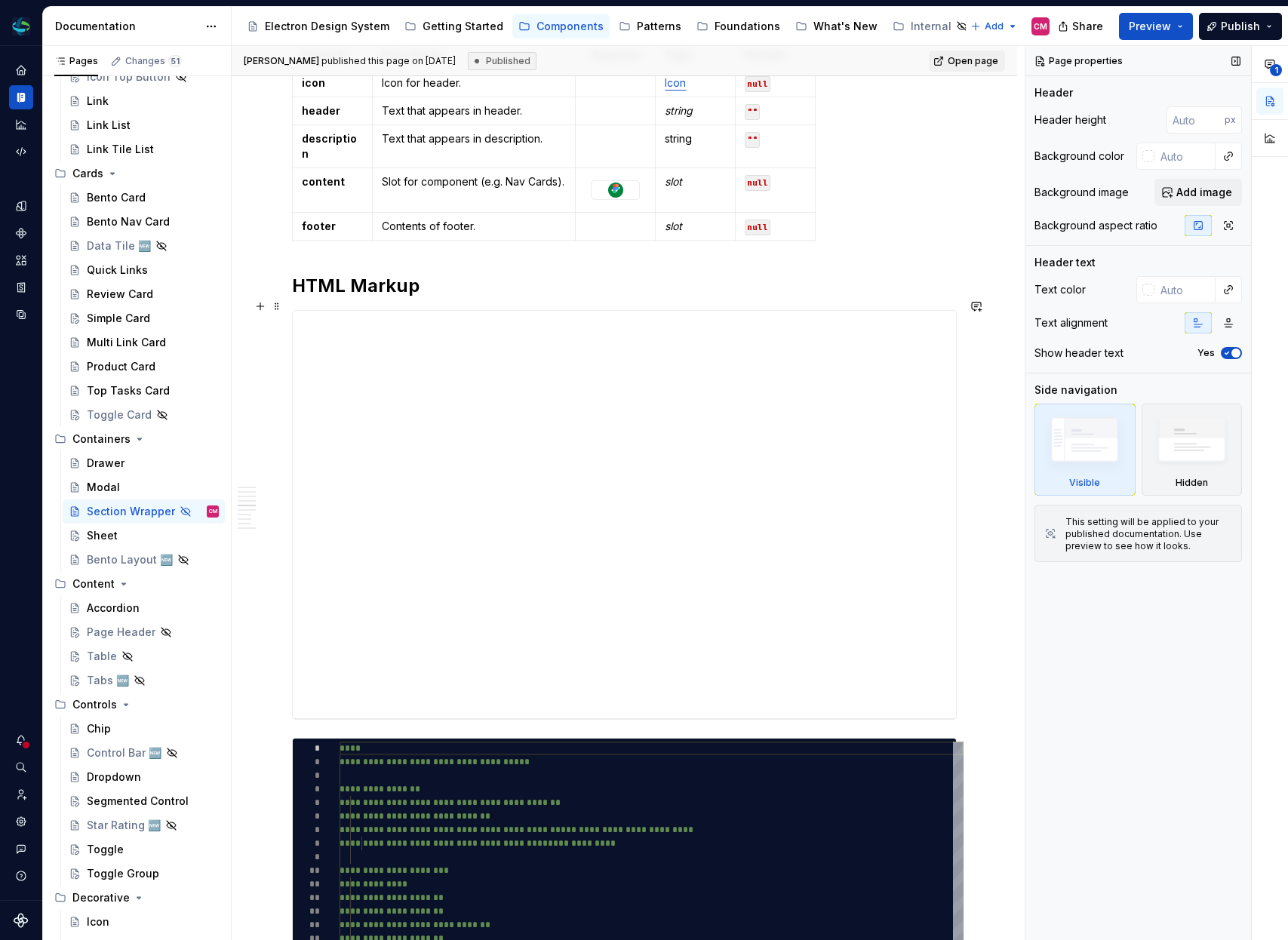
scroll to position [1553, 0]
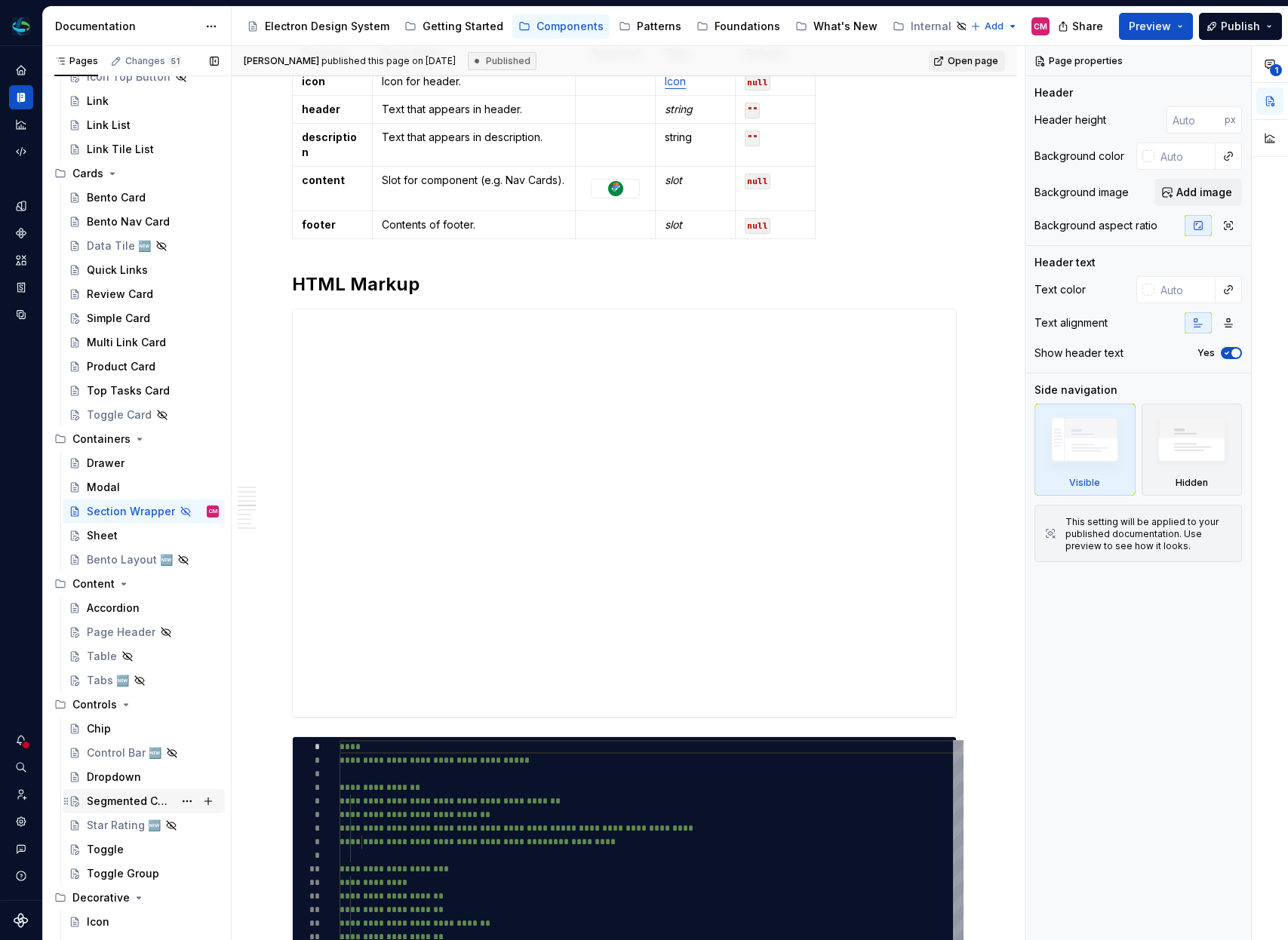
click at [121, 801] on div "Segmented Control" at bounding box center [130, 801] width 86 height 15
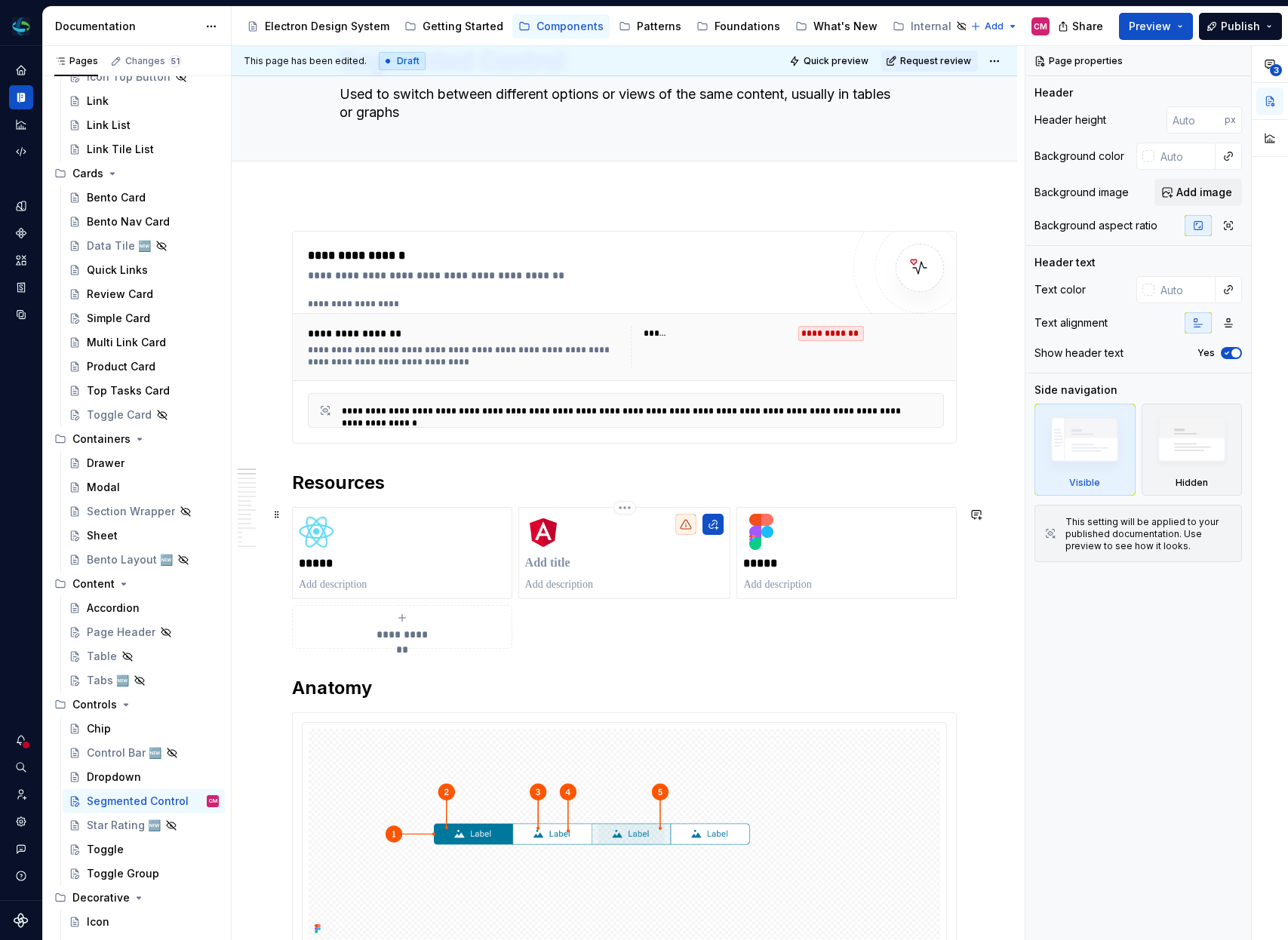
scroll to position [172, 0]
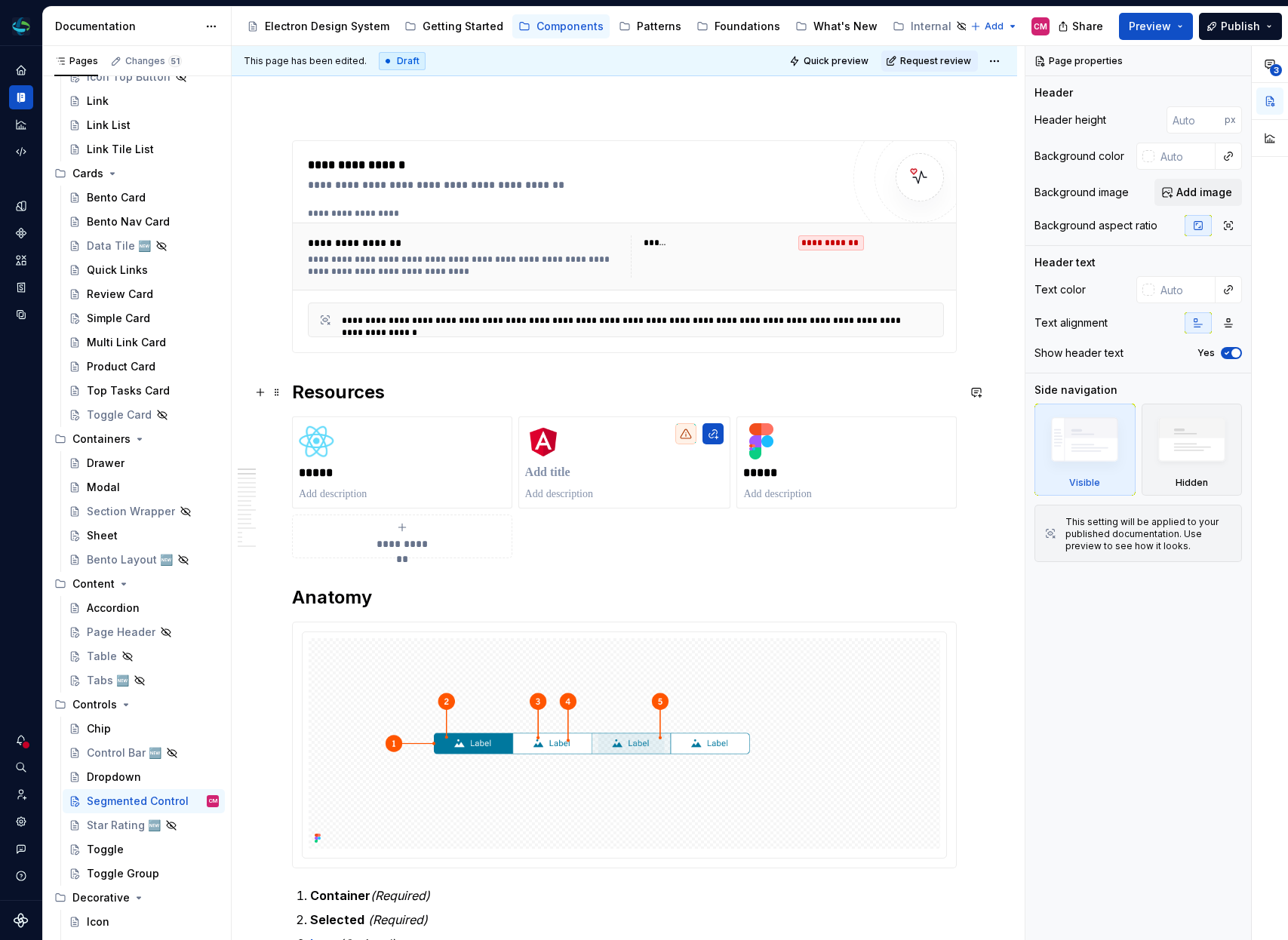
click at [303, 386] on h2 "Resources" at bounding box center [624, 392] width 665 height 24
type textarea "*"
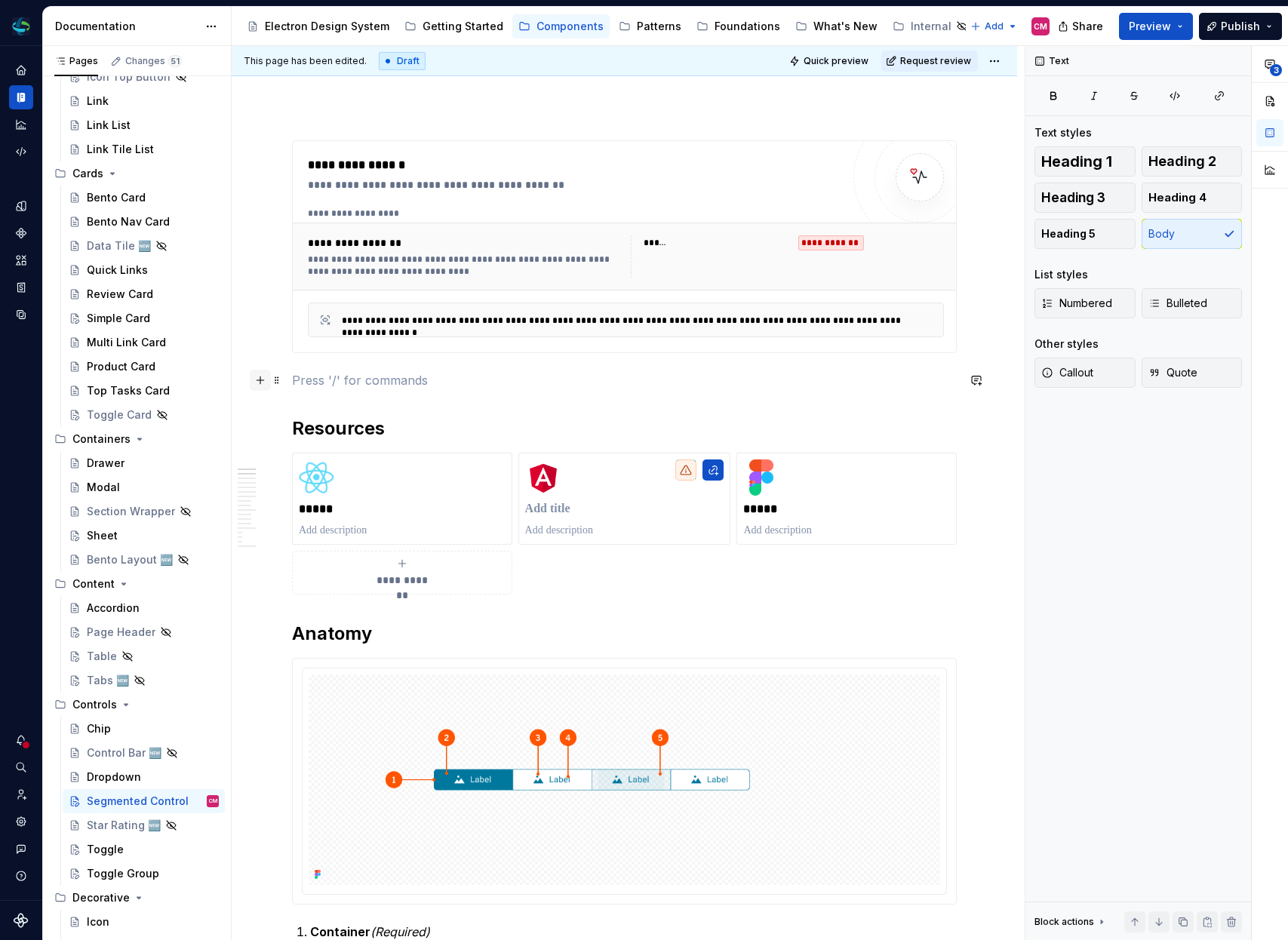
click at [255, 376] on button "button" at bounding box center [260, 380] width 21 height 21
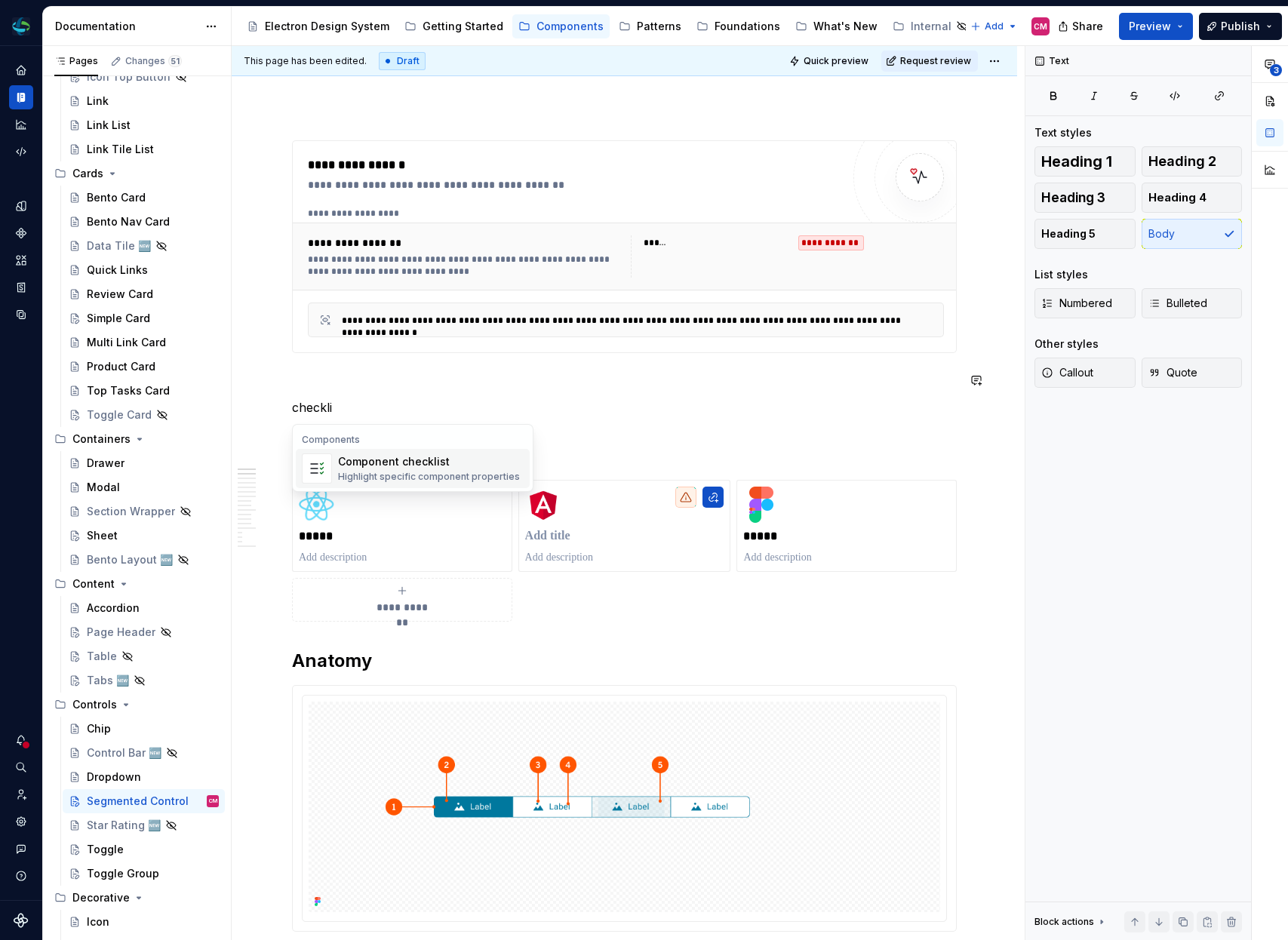
type textarea "*"
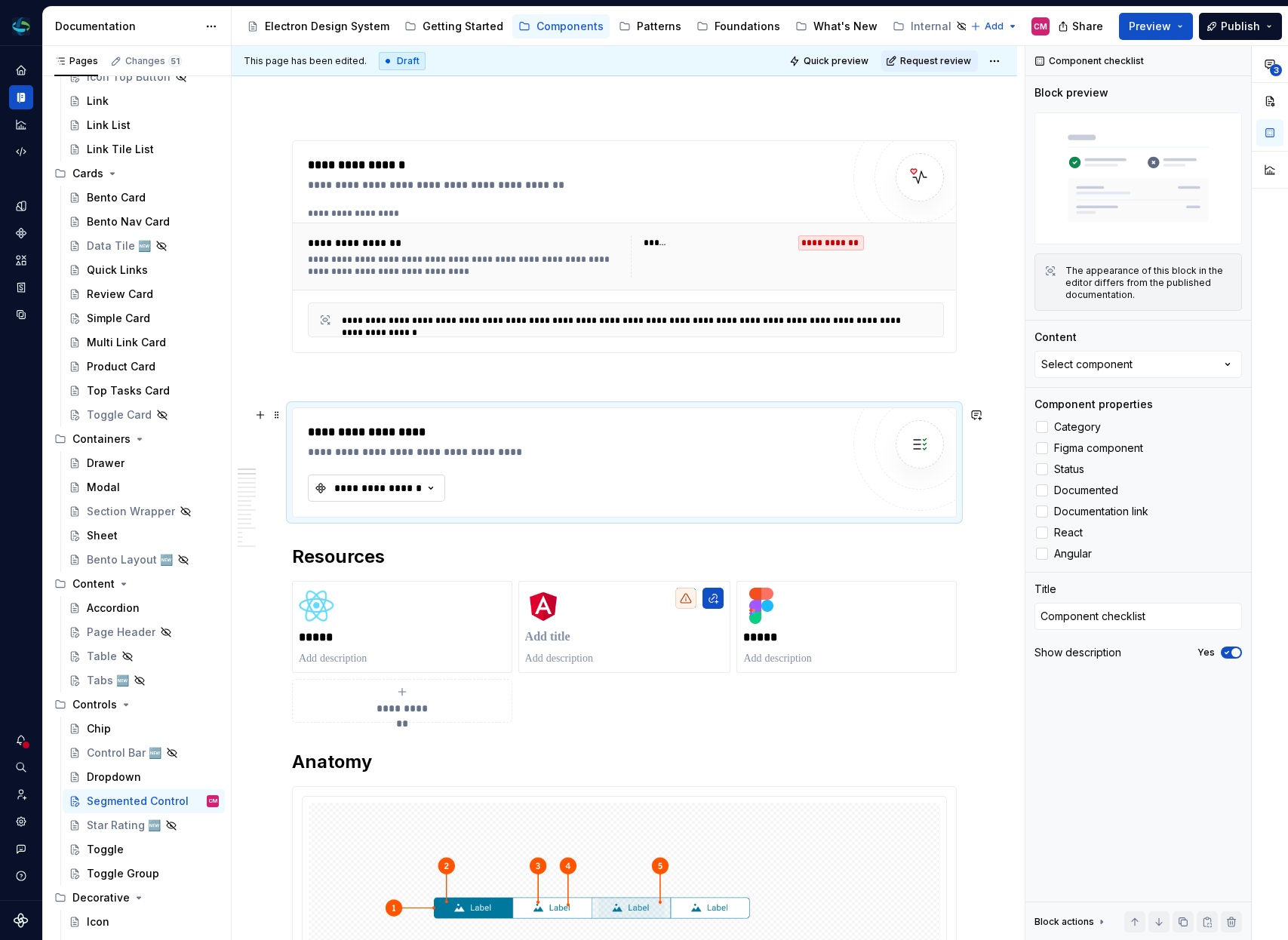
click at [342, 483] on div "**********" at bounding box center [378, 488] width 91 height 15
type input "segm"
click at [421, 574] on div "Segmented Control" at bounding box center [401, 569] width 102 height 15
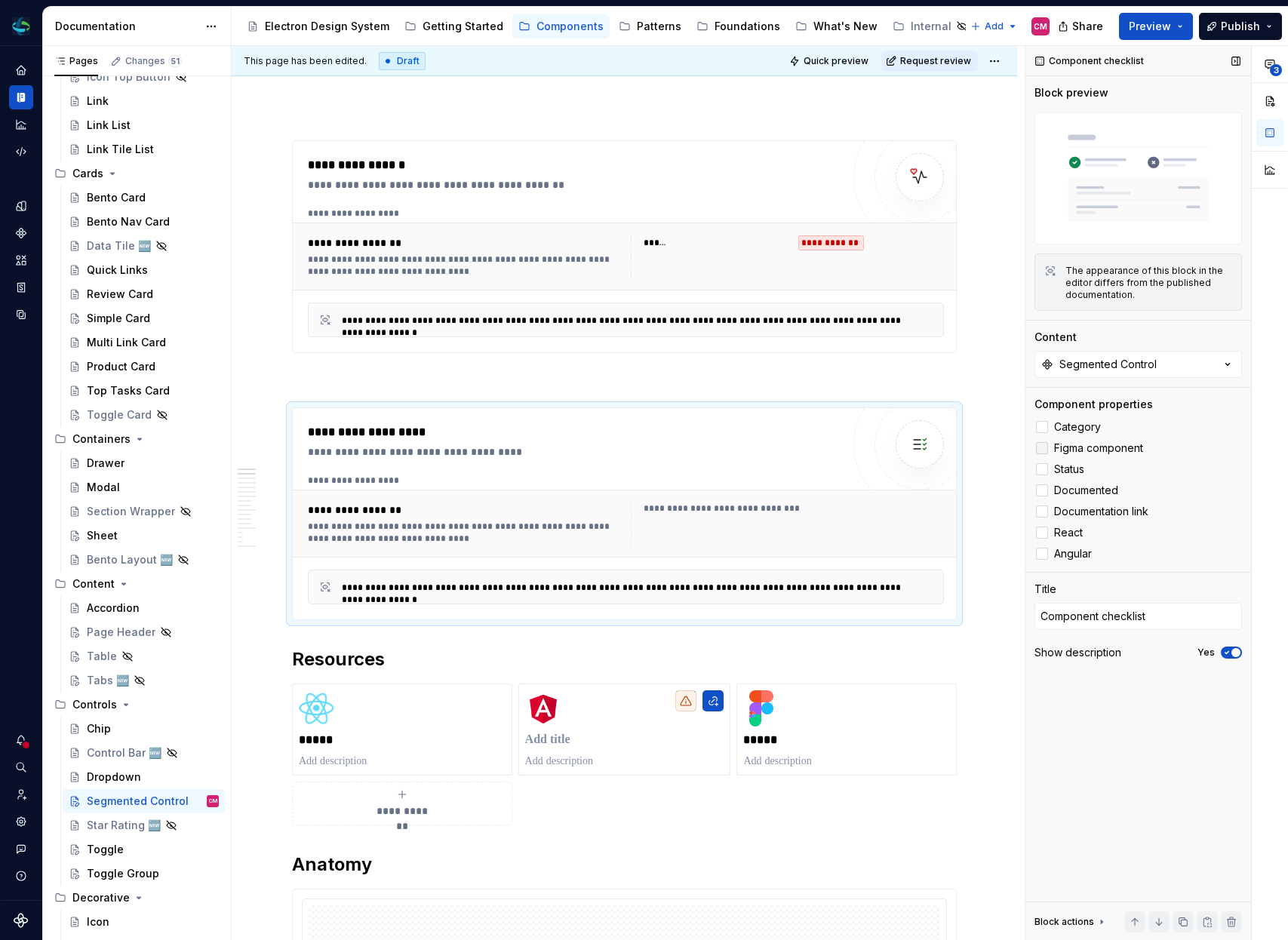
click at [1044, 447] on div at bounding box center [1042, 448] width 12 height 12
click at [1043, 532] on div at bounding box center [1042, 533] width 12 height 12
click at [1043, 551] on div at bounding box center [1042, 553] width 12 height 12
type textarea "*"
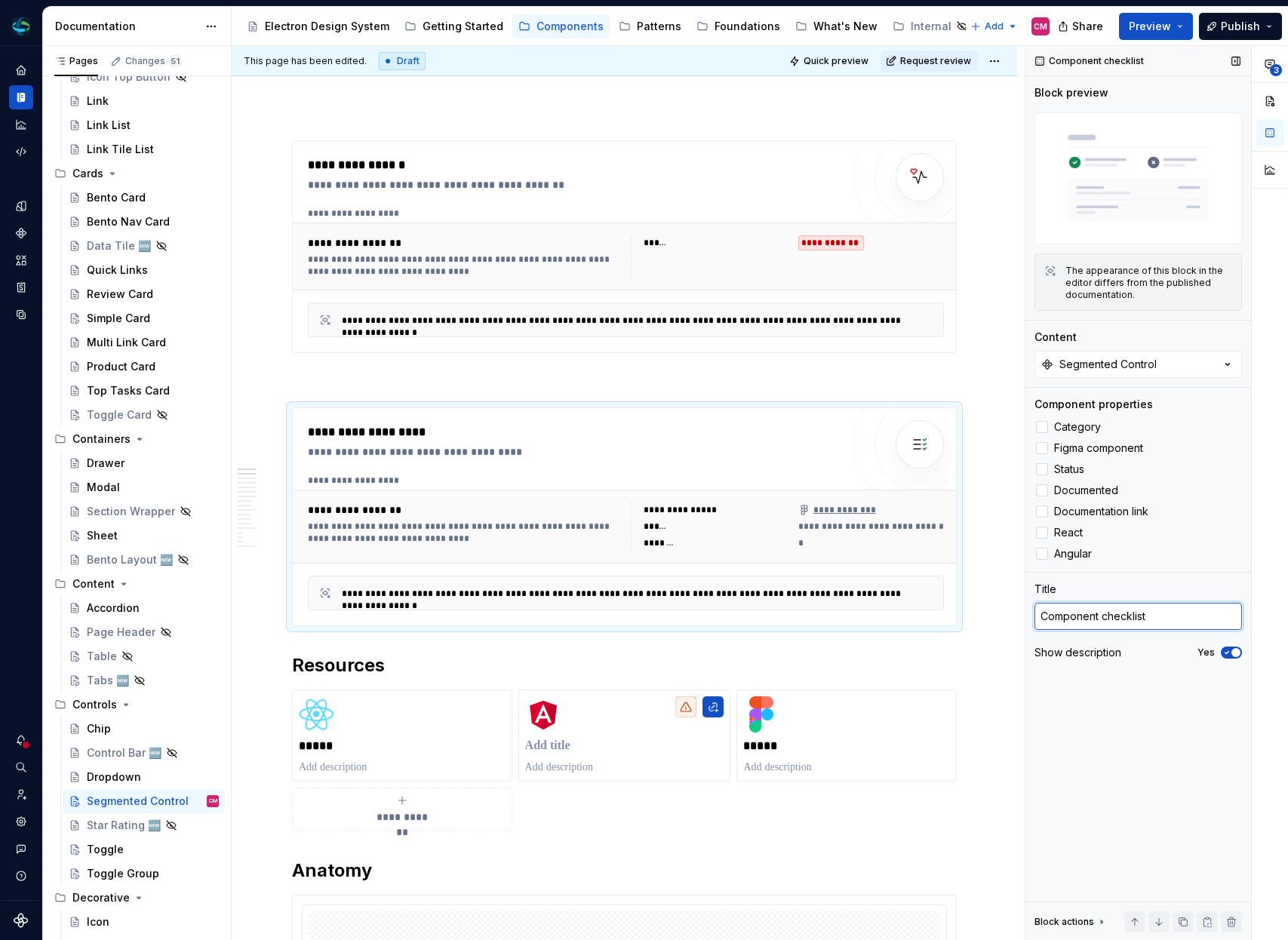
click at [1216, 612] on textarea "Component checklist" at bounding box center [1138, 616] width 208 height 27
click at [1238, 653] on span "button" at bounding box center [1236, 653] width 9 height 9
click at [367, 386] on p at bounding box center [624, 380] width 665 height 18
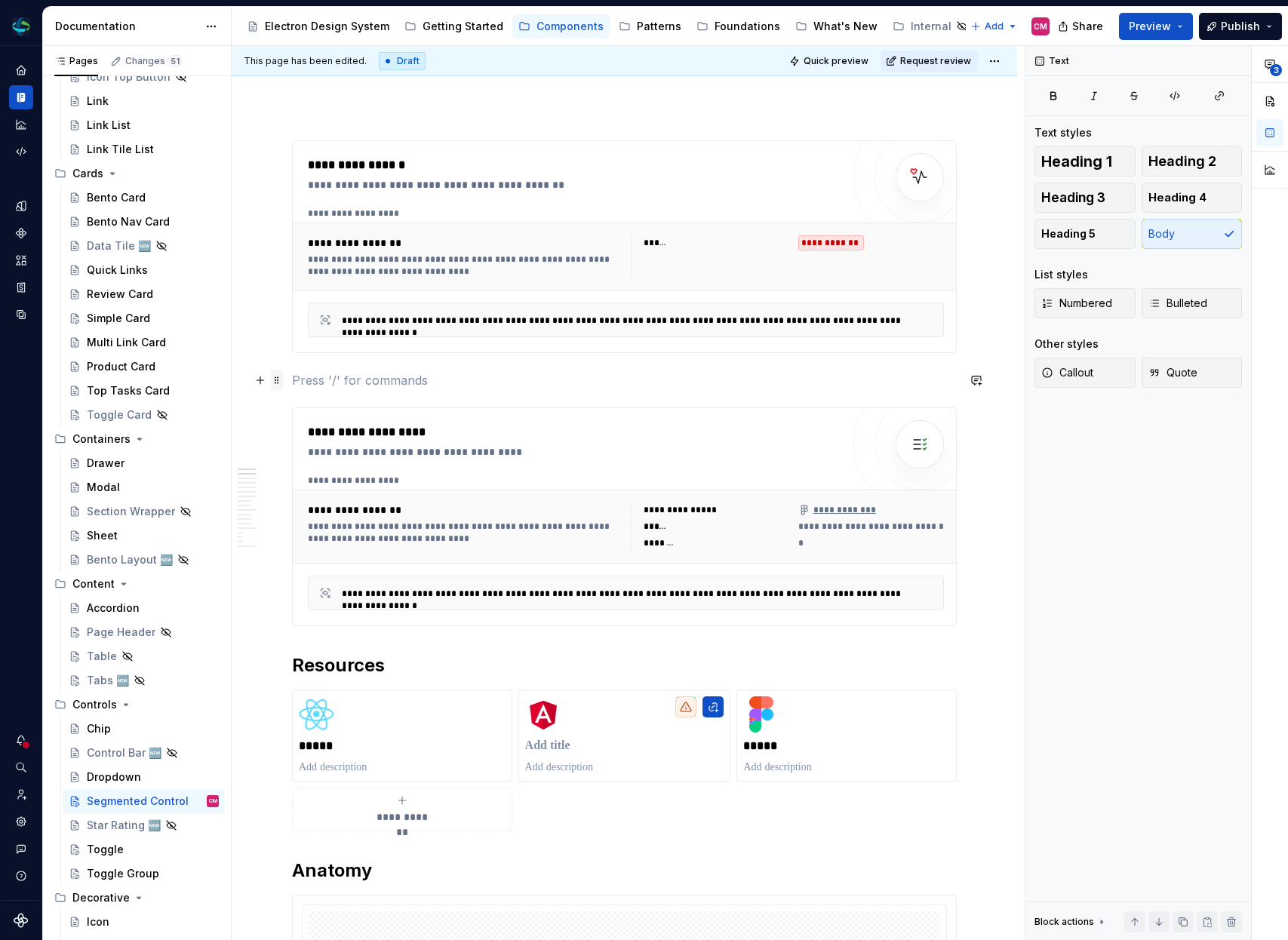
click at [273, 380] on span at bounding box center [276, 380] width 12 height 21
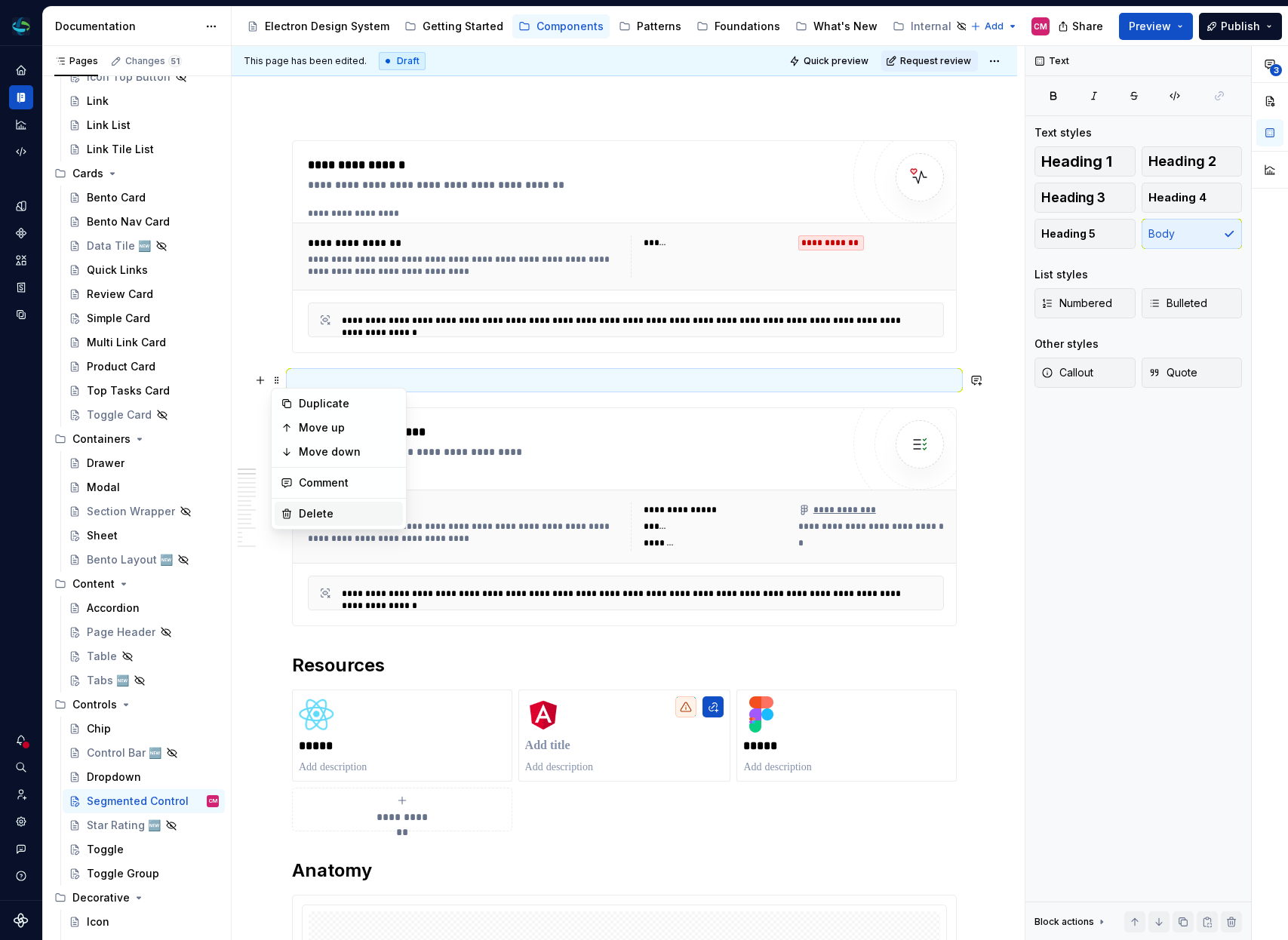
click at [317, 522] on div "Delete" at bounding box center [338, 514] width 129 height 24
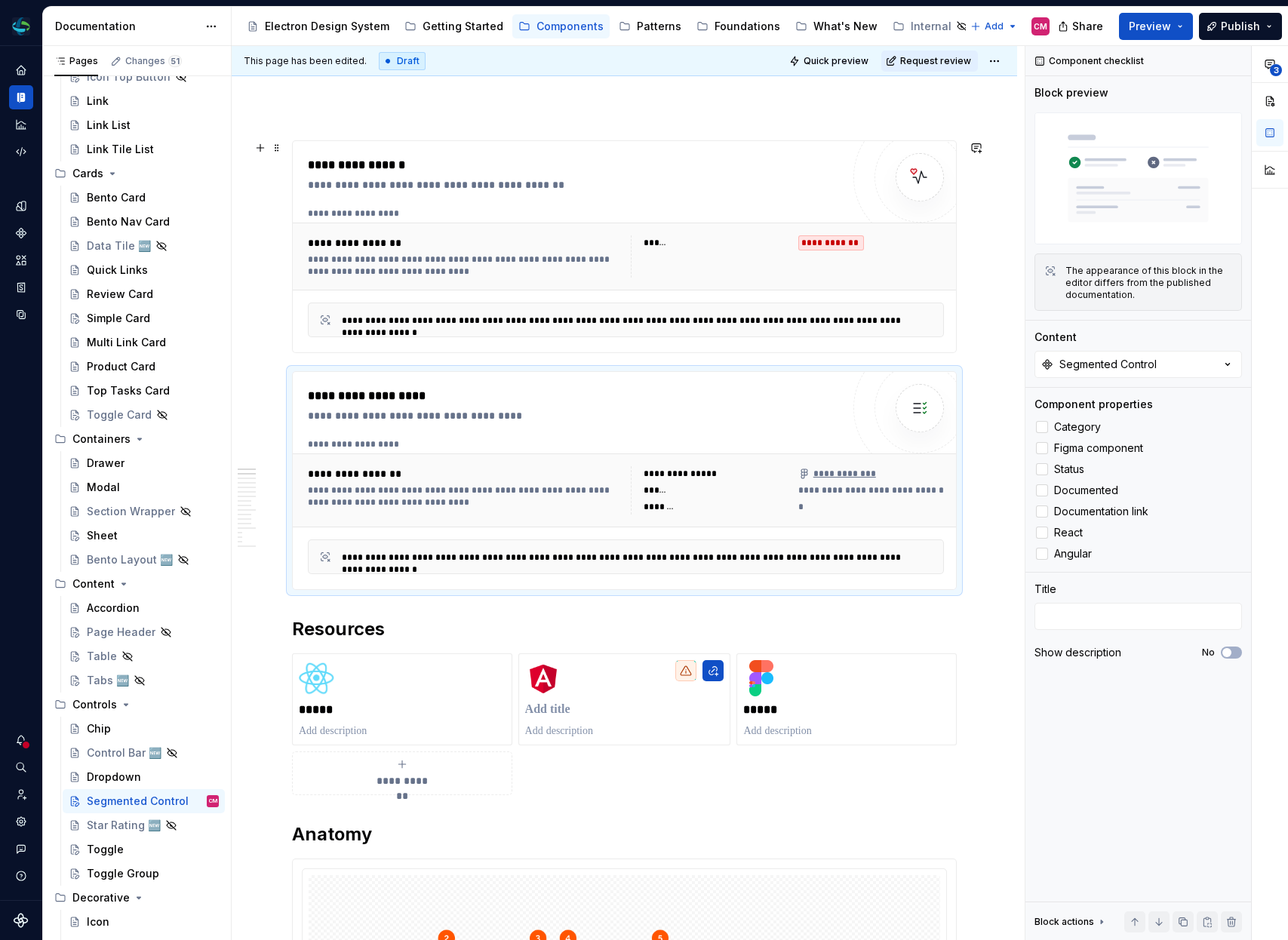
click at [568, 243] on div "**********" at bounding box center [466, 243] width 318 height 15
click at [1037, 425] on div at bounding box center [1042, 426] width 12 height 12
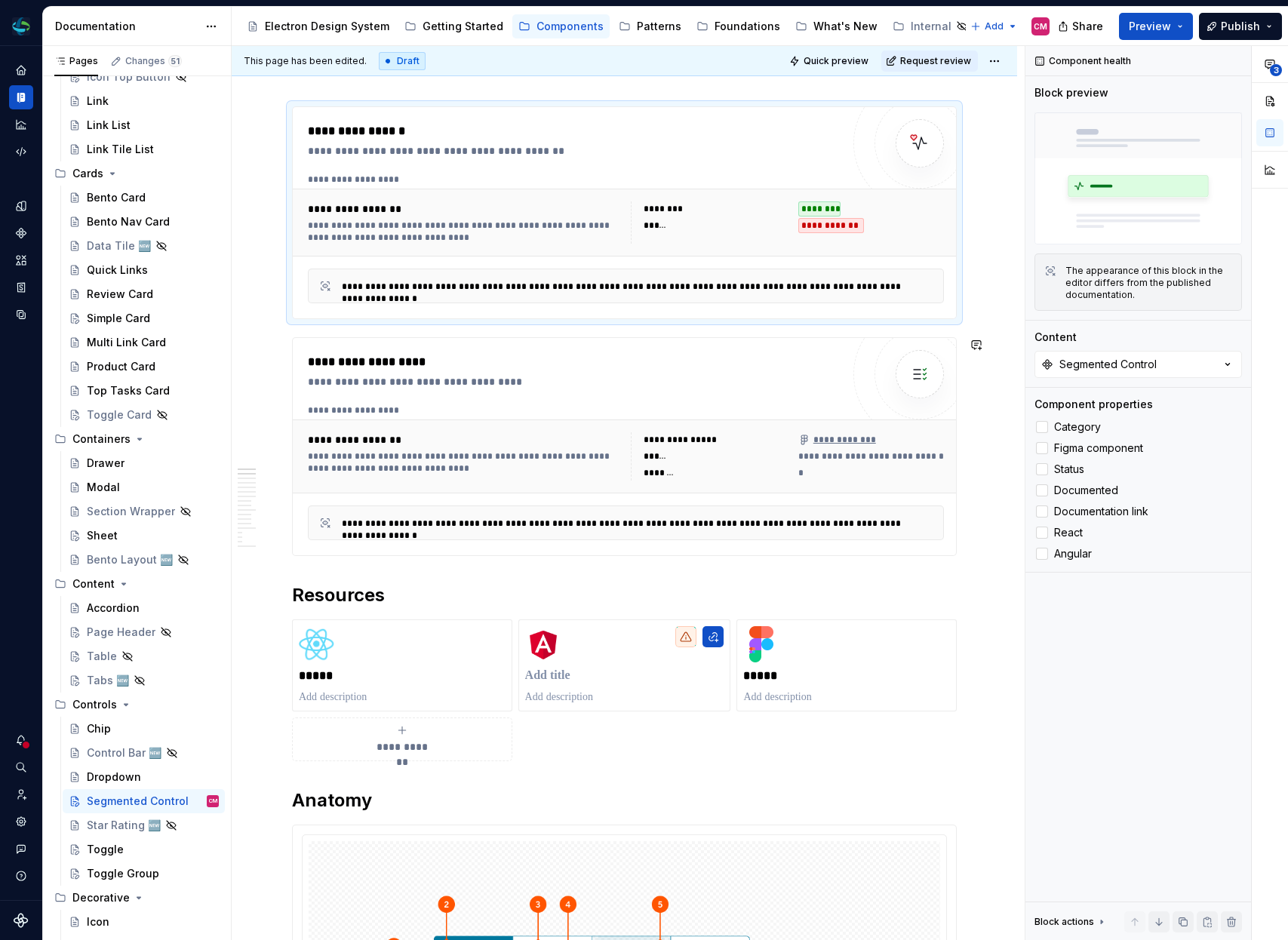
scroll to position [228, 0]
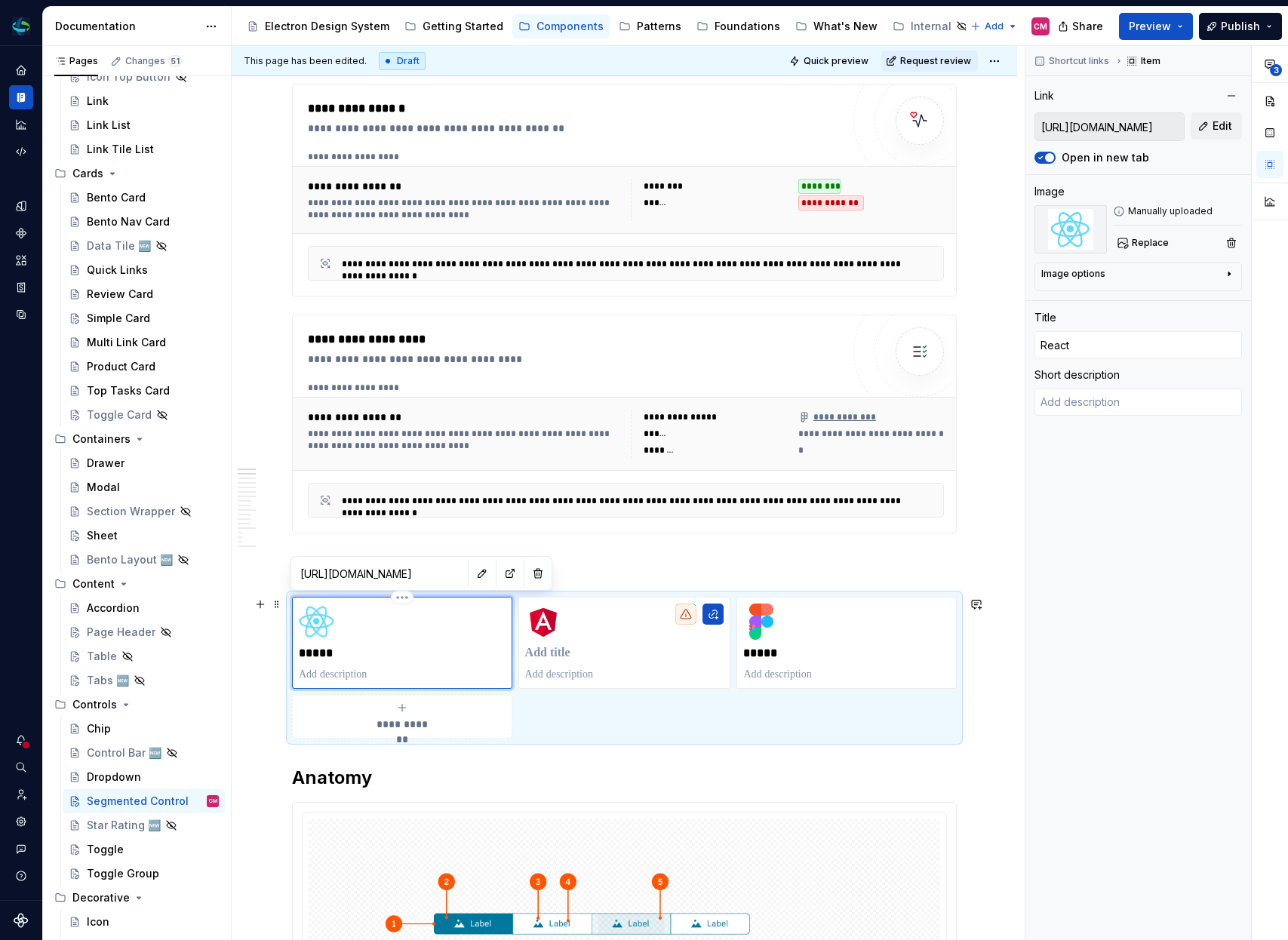
click at [348, 641] on div "*****" at bounding box center [402, 642] width 207 height 78
click at [564, 649] on p at bounding box center [624, 653] width 199 height 15
type textarea "*"
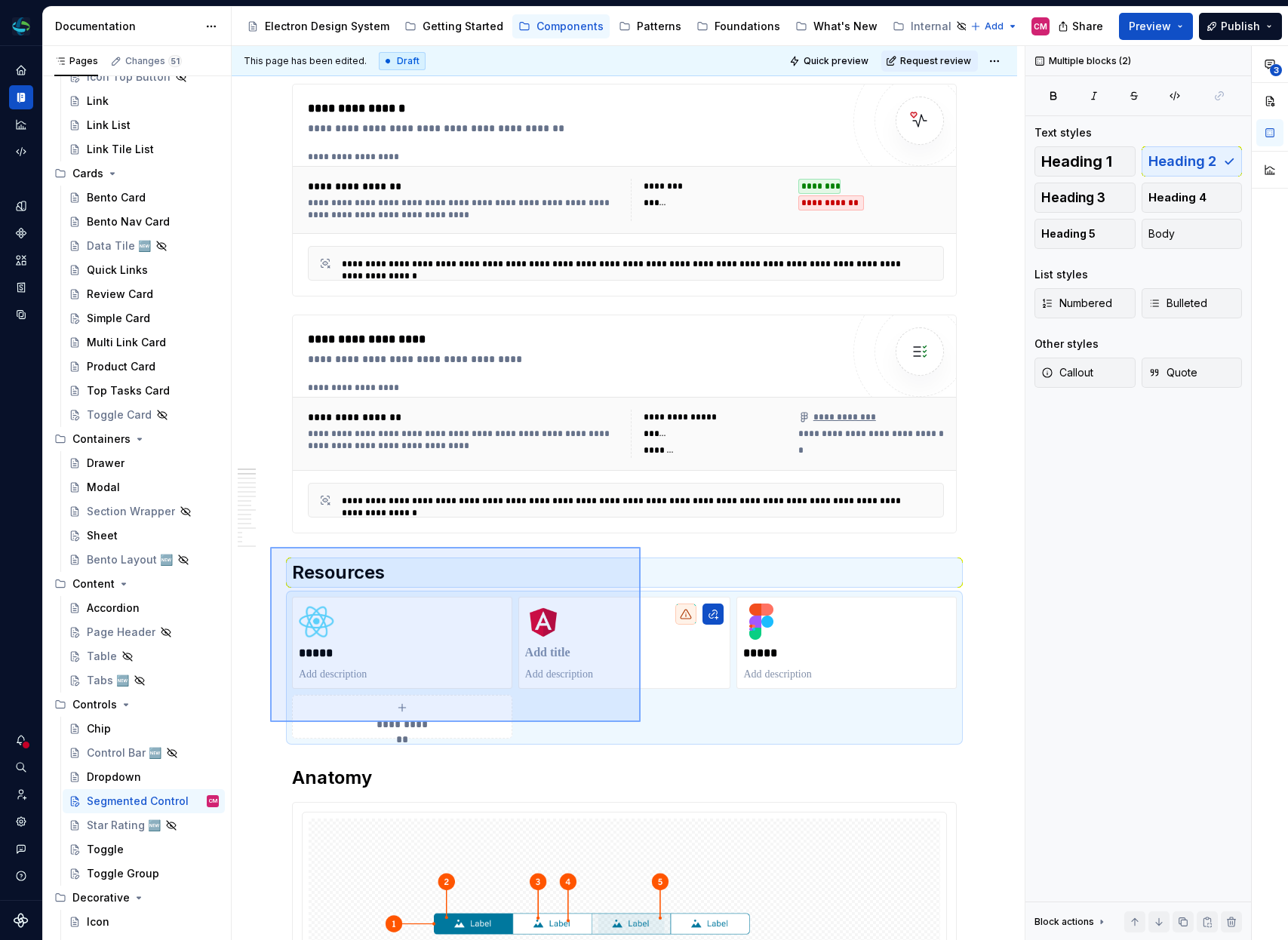
drag, startPoint x: 270, startPoint y: 547, endPoint x: 666, endPoint y: 737, distance: 439.2
click at [666, 737] on div "**********" at bounding box center [629, 493] width 793 height 895
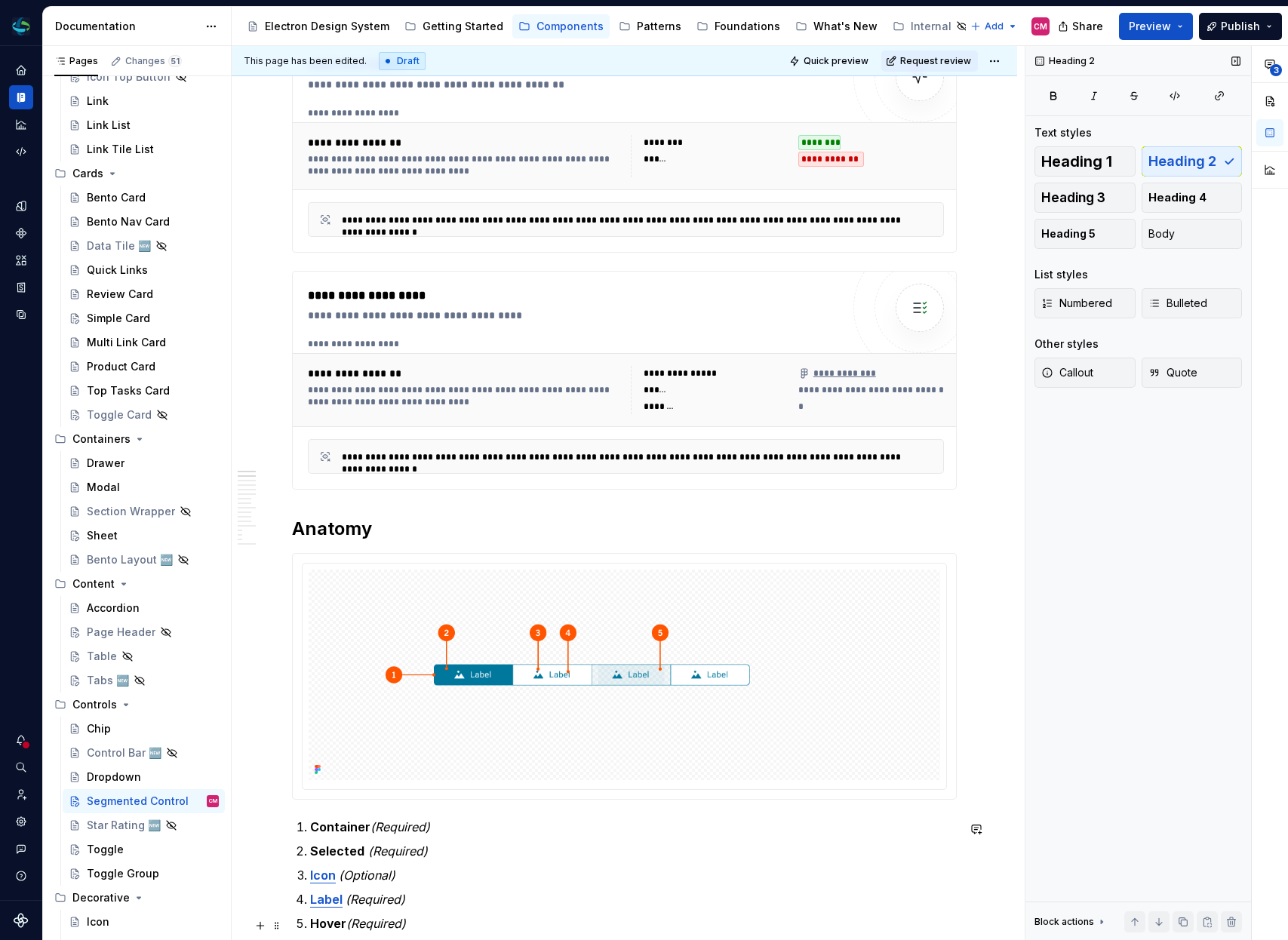
scroll to position [0, 0]
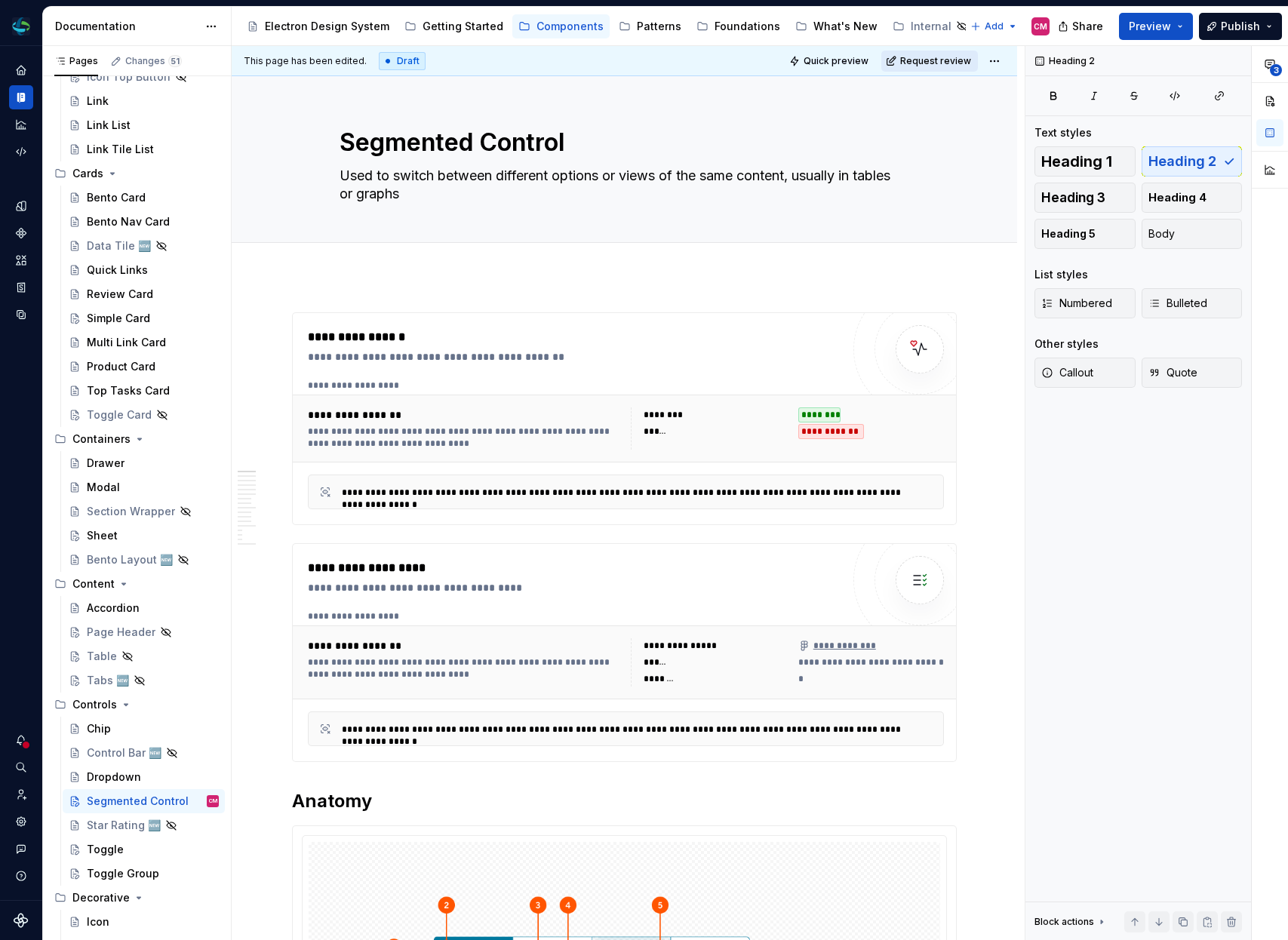
click at [911, 69] on button "Request review" at bounding box center [929, 60] width 96 height 21
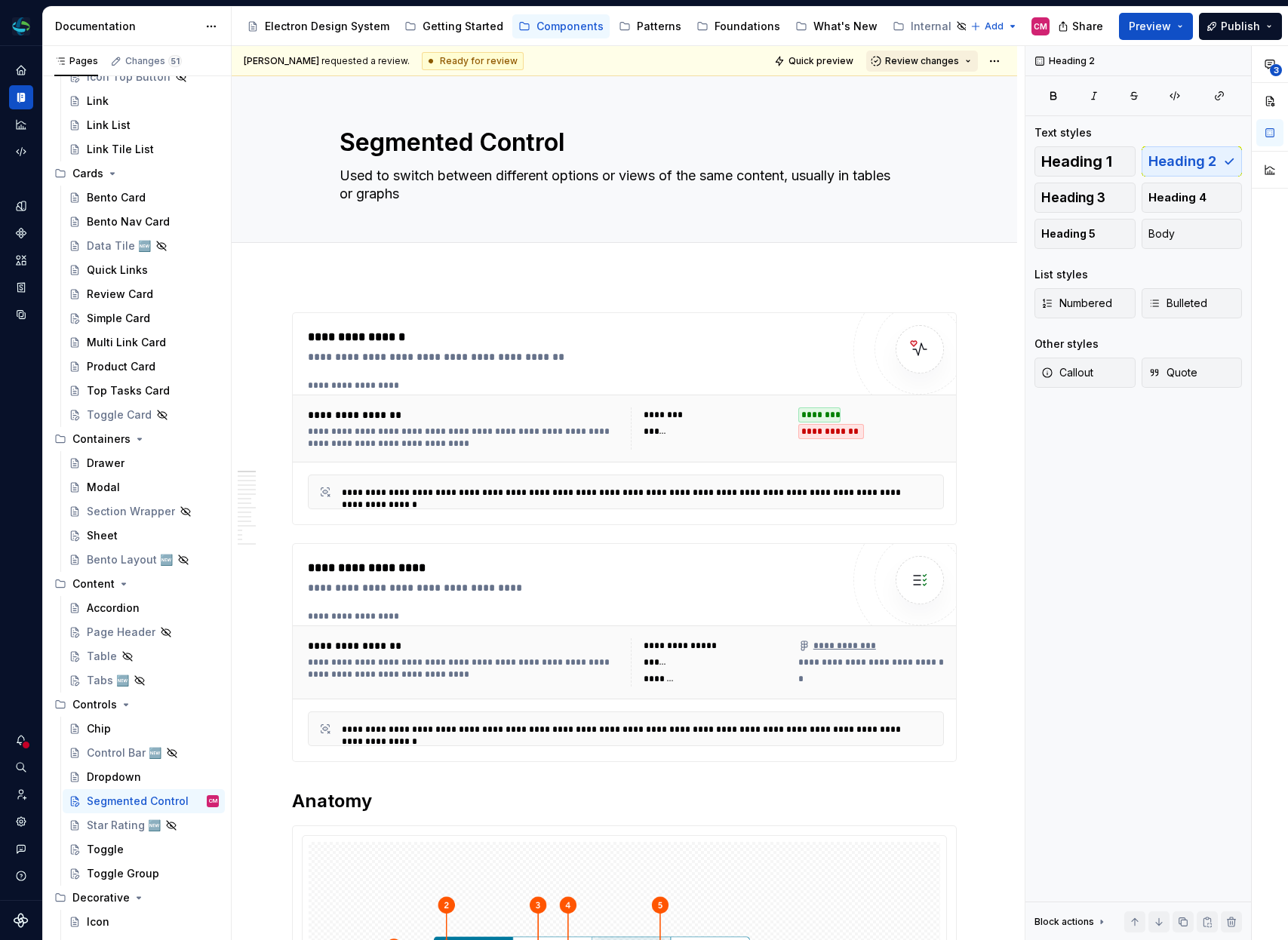
click at [925, 65] on span "Review changes" at bounding box center [922, 60] width 74 height 12
click at [925, 85] on div "Approve" at bounding box center [971, 90] width 132 height 15
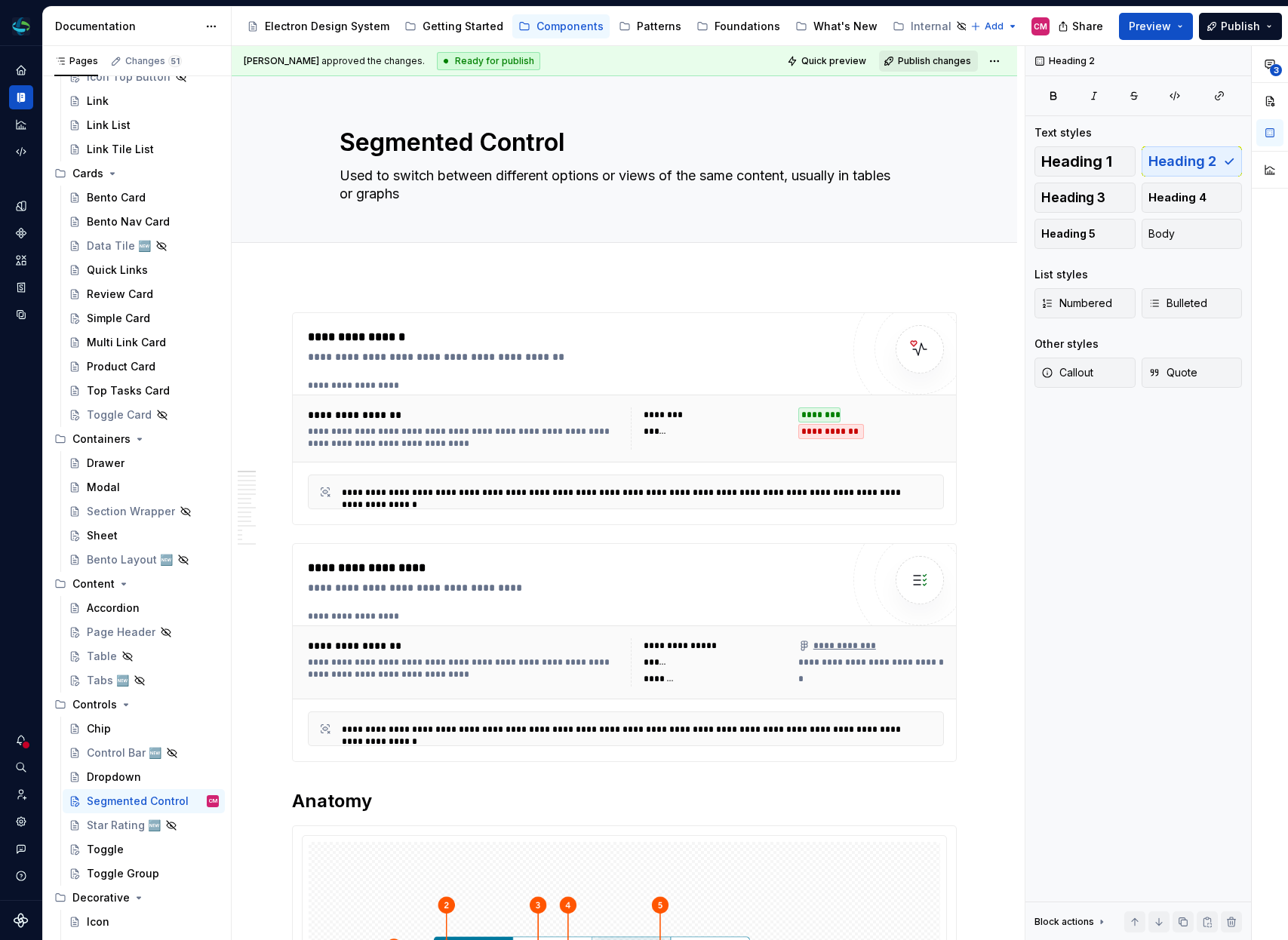
click at [933, 57] on span "Publish changes" at bounding box center [934, 60] width 73 height 12
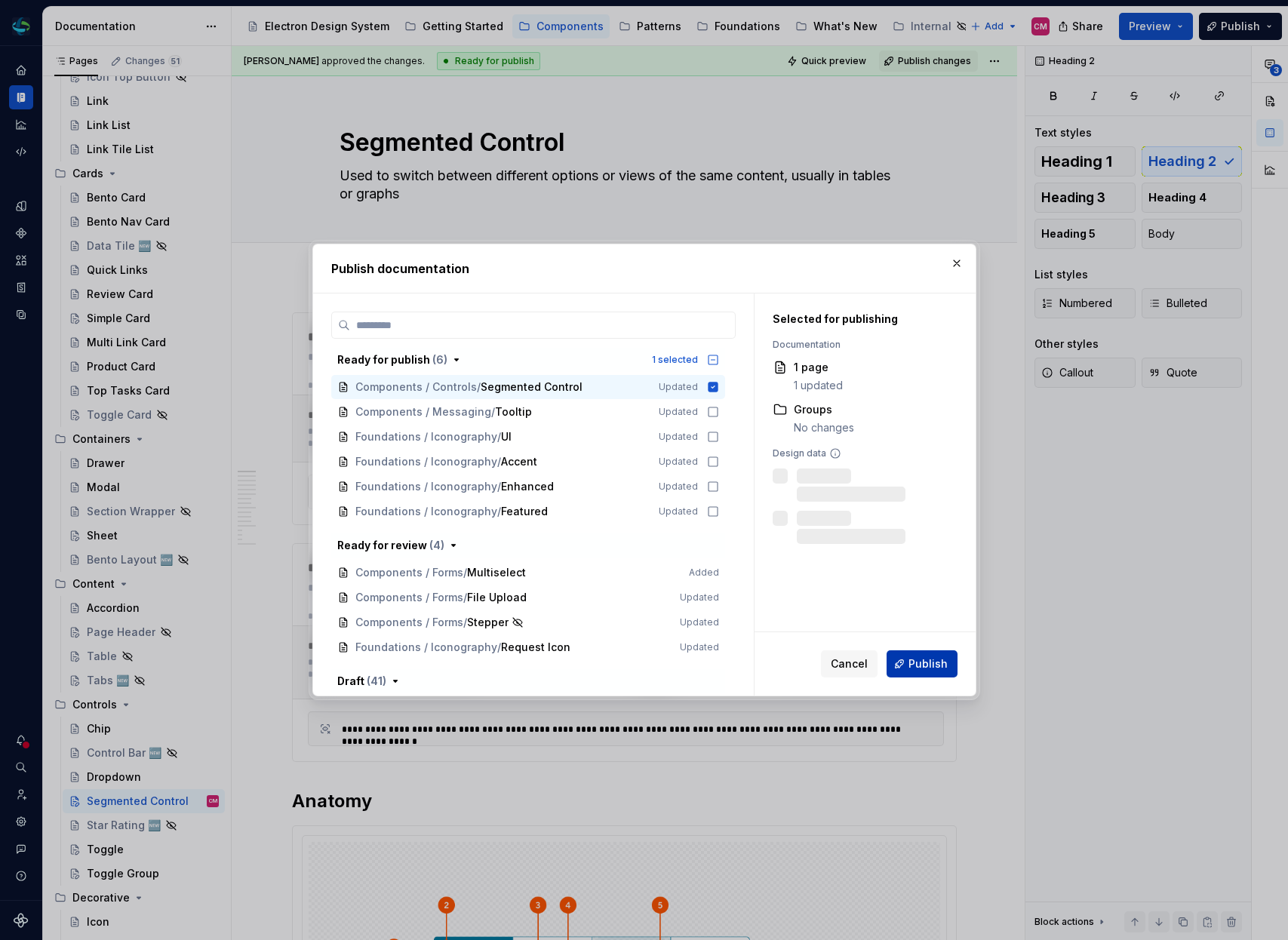
click at [933, 669] on span "Publish" at bounding box center [928, 664] width 40 height 15
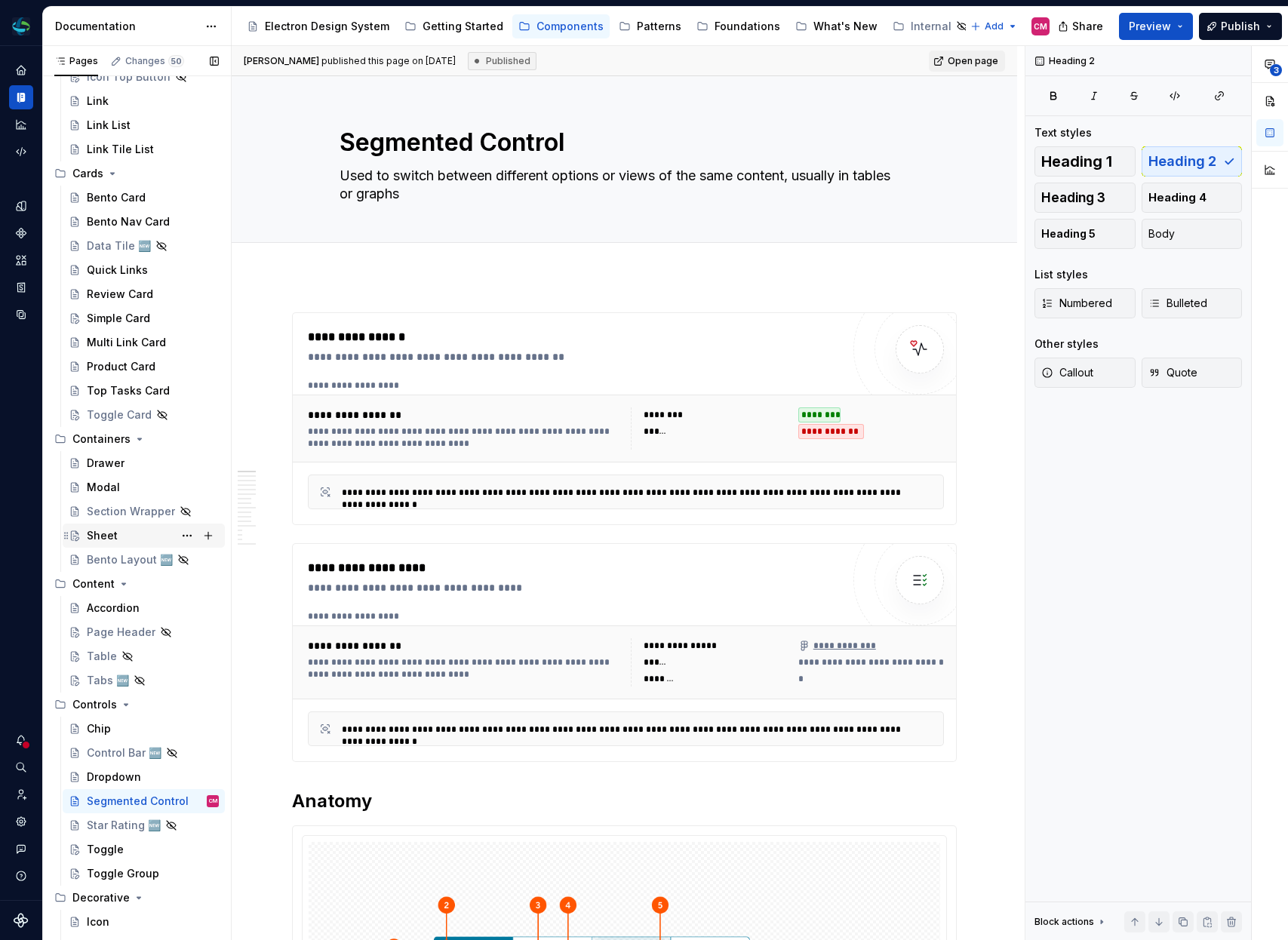
click at [116, 533] on div "Sheet" at bounding box center [152, 535] width 132 height 21
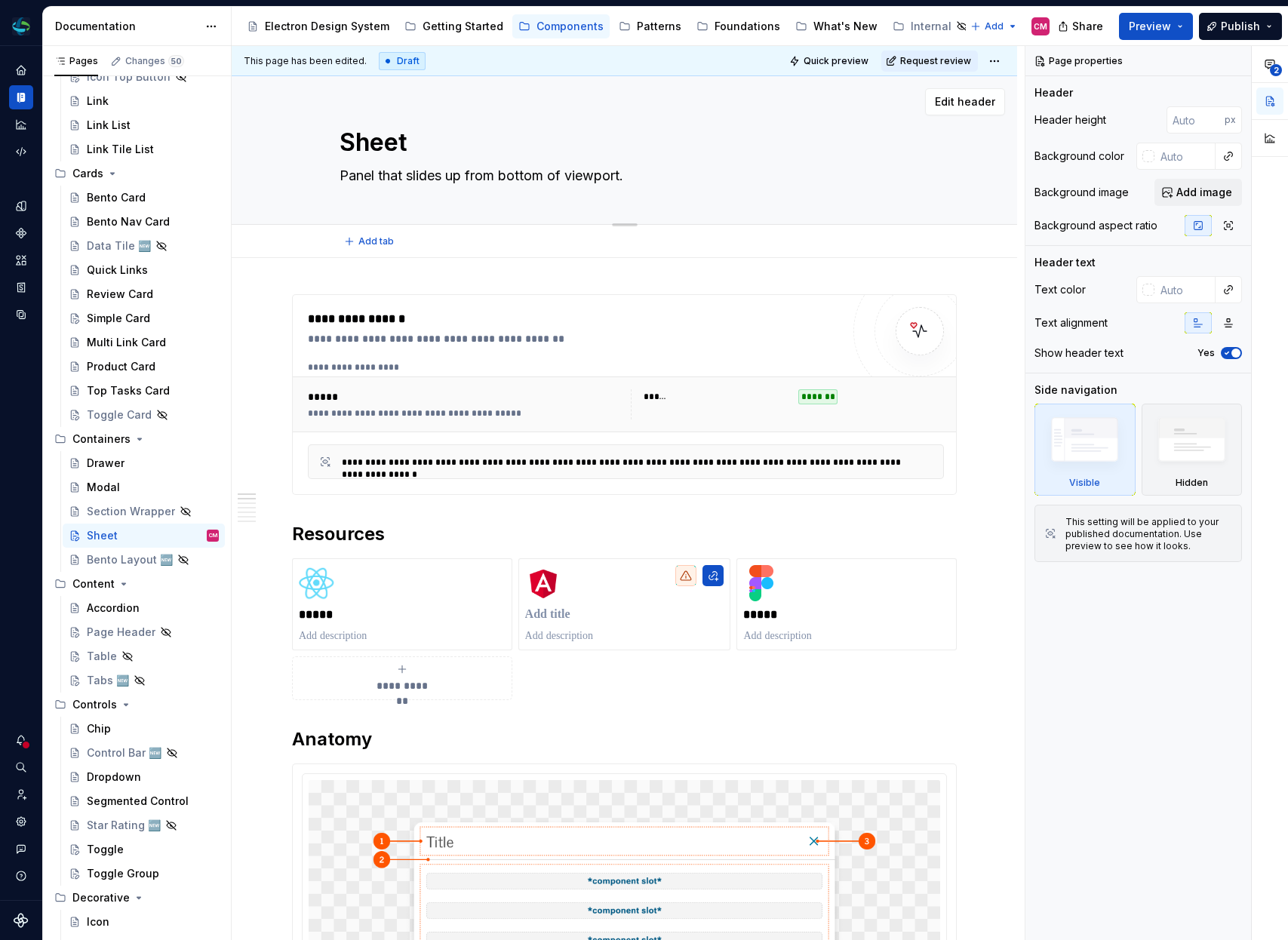
type textarea "*"
click at [628, 172] on textarea "Panel that slides up from bottom of viewport." at bounding box center [622, 175] width 570 height 24
click at [641, 175] on textarea "Panel that slides up from bottom of viewport." at bounding box center [622, 175] width 570 height 24
type textarea "Panel that slides up from bottom of viewport"
type textarea "*"
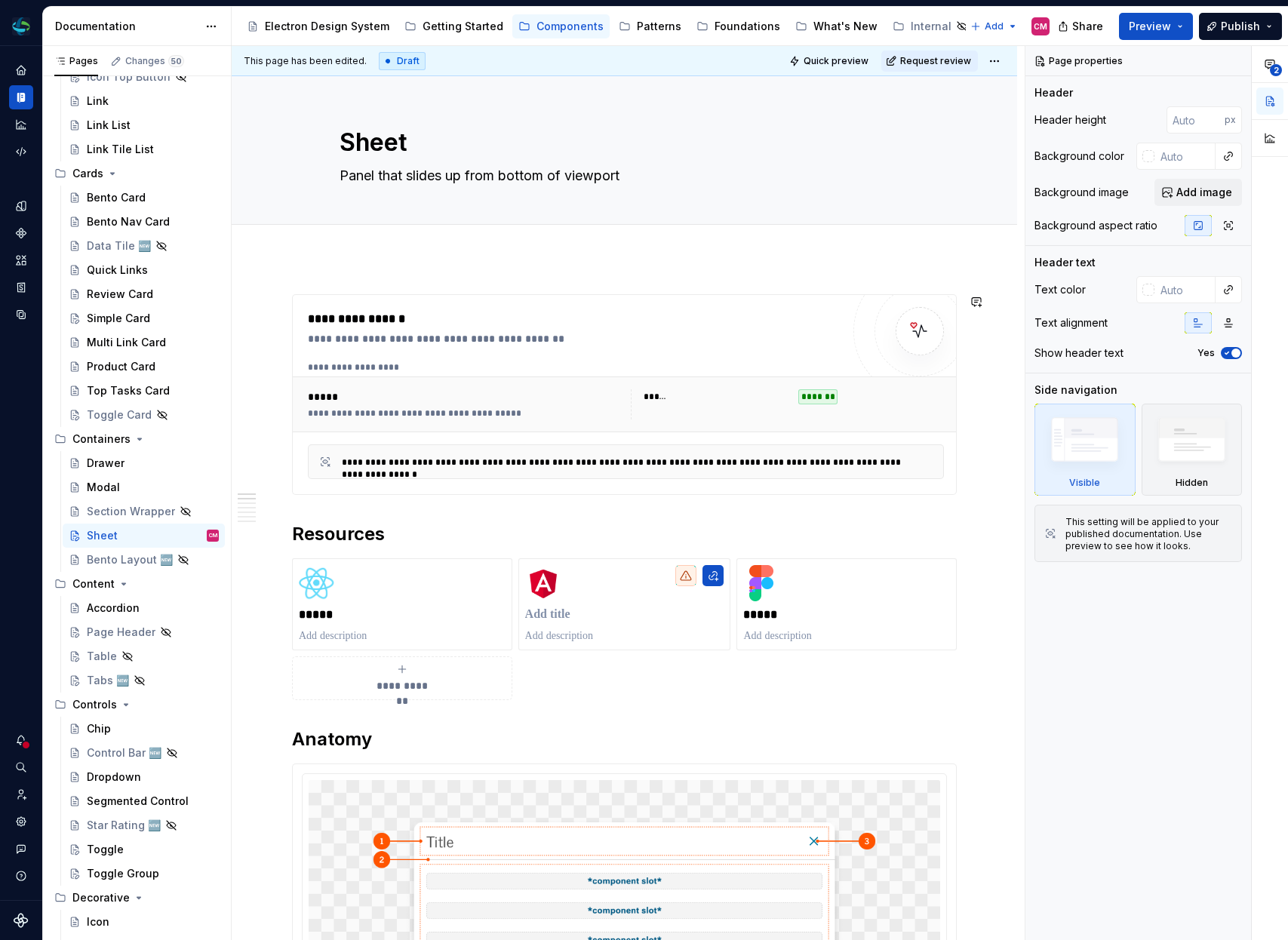
type textarea "Panel that slides up from bottom of viewport"
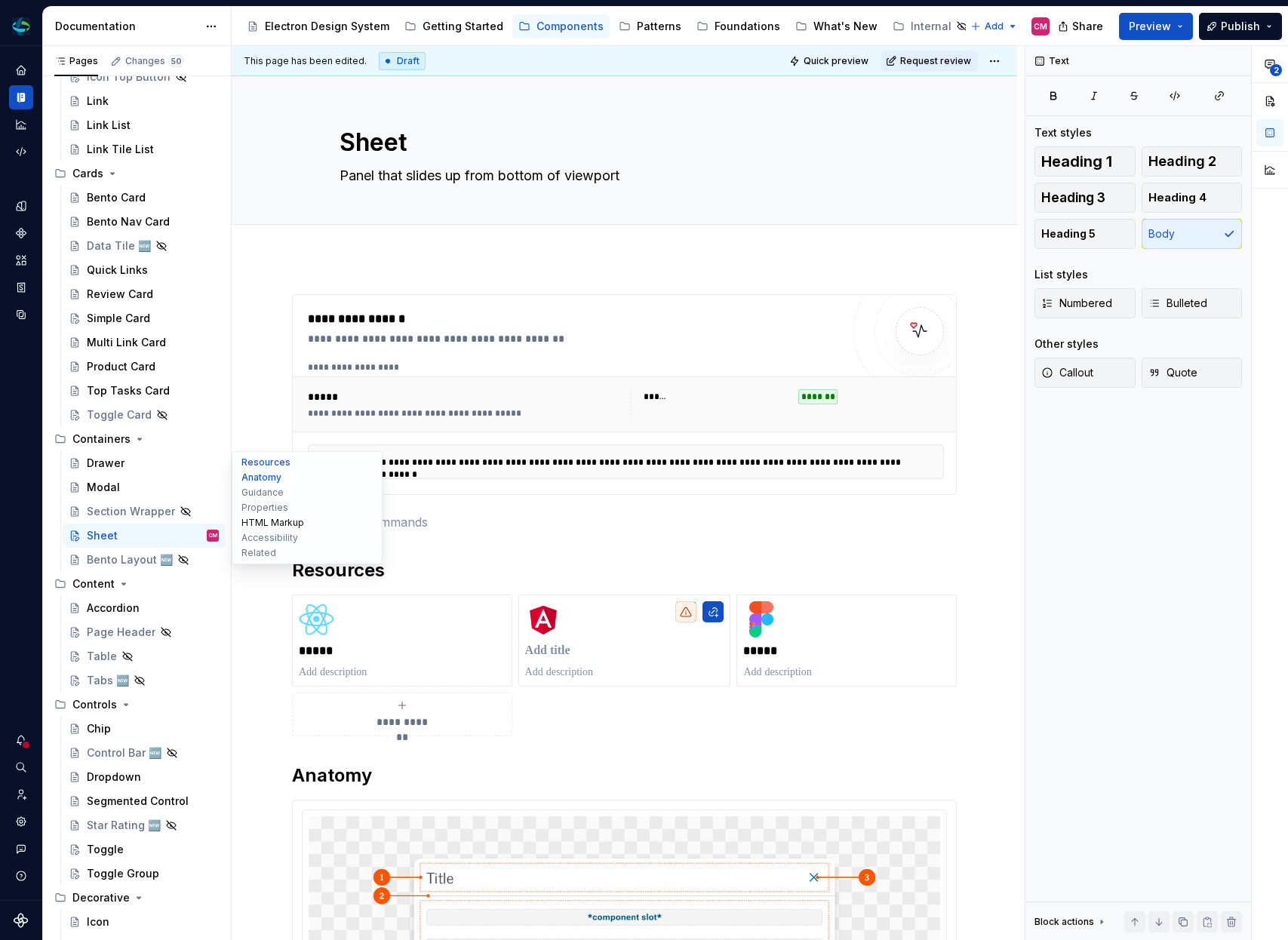
type textarea "*"
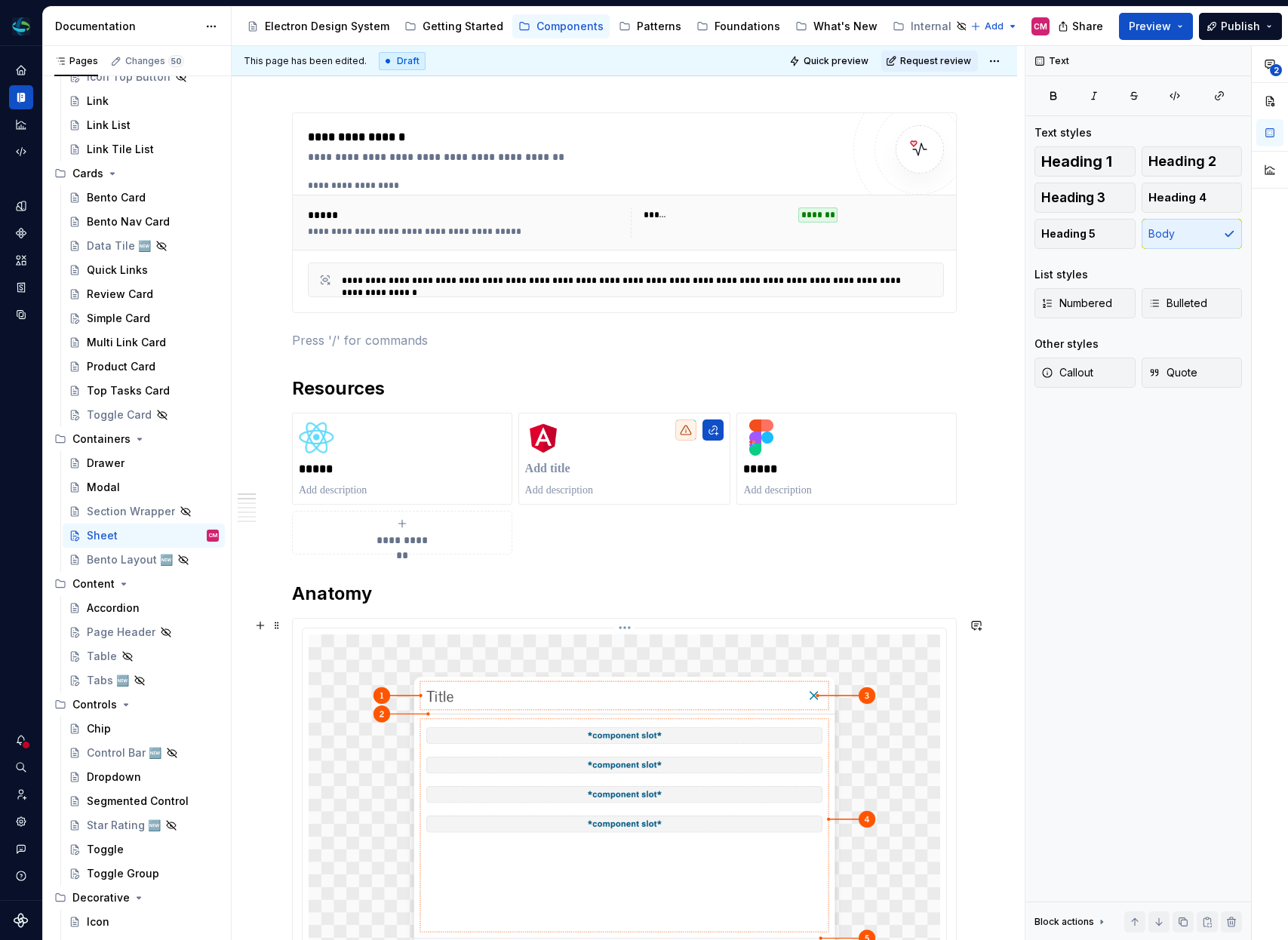
scroll to position [223, 0]
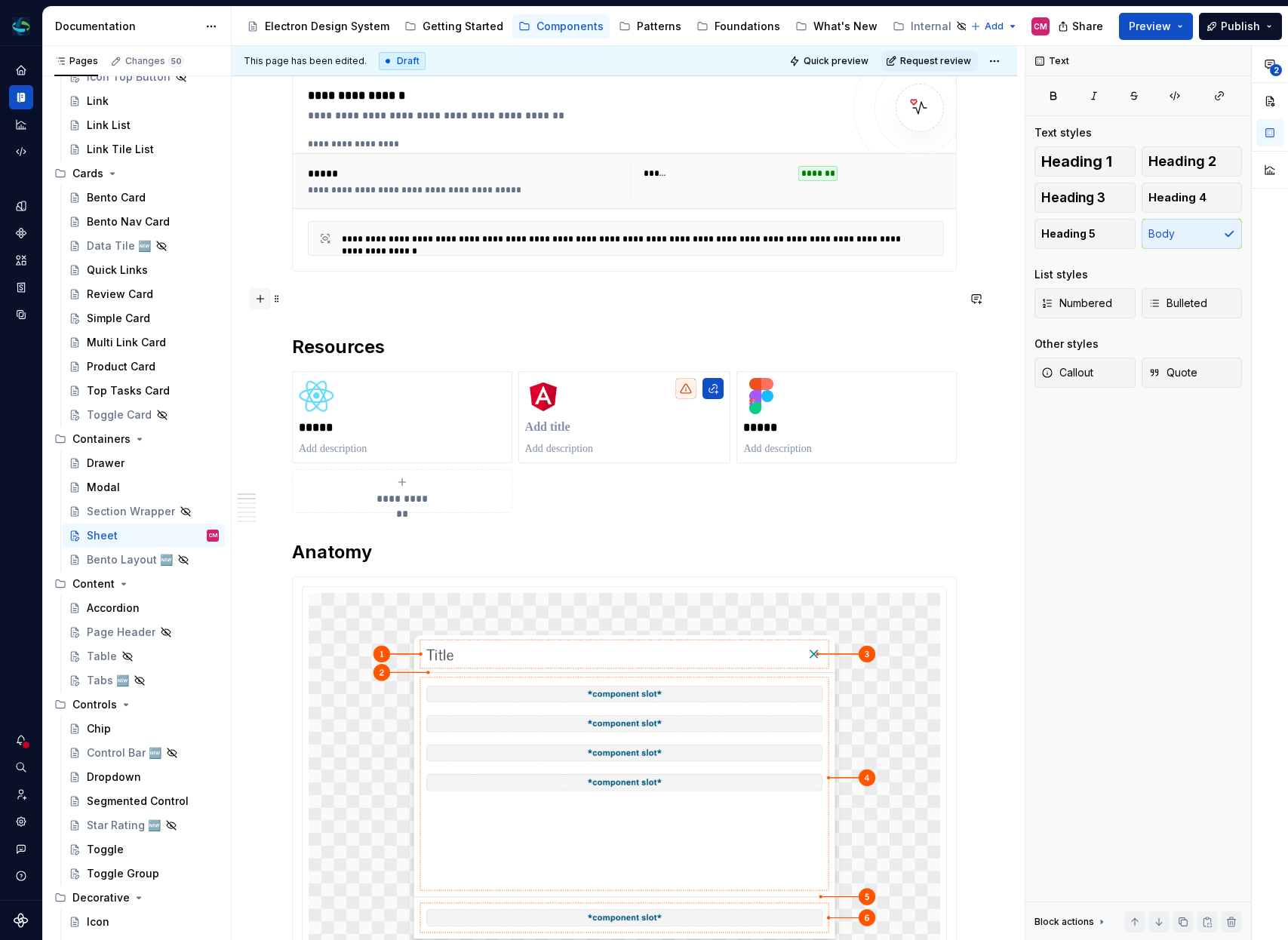
click at [260, 294] on button "button" at bounding box center [260, 298] width 21 height 21
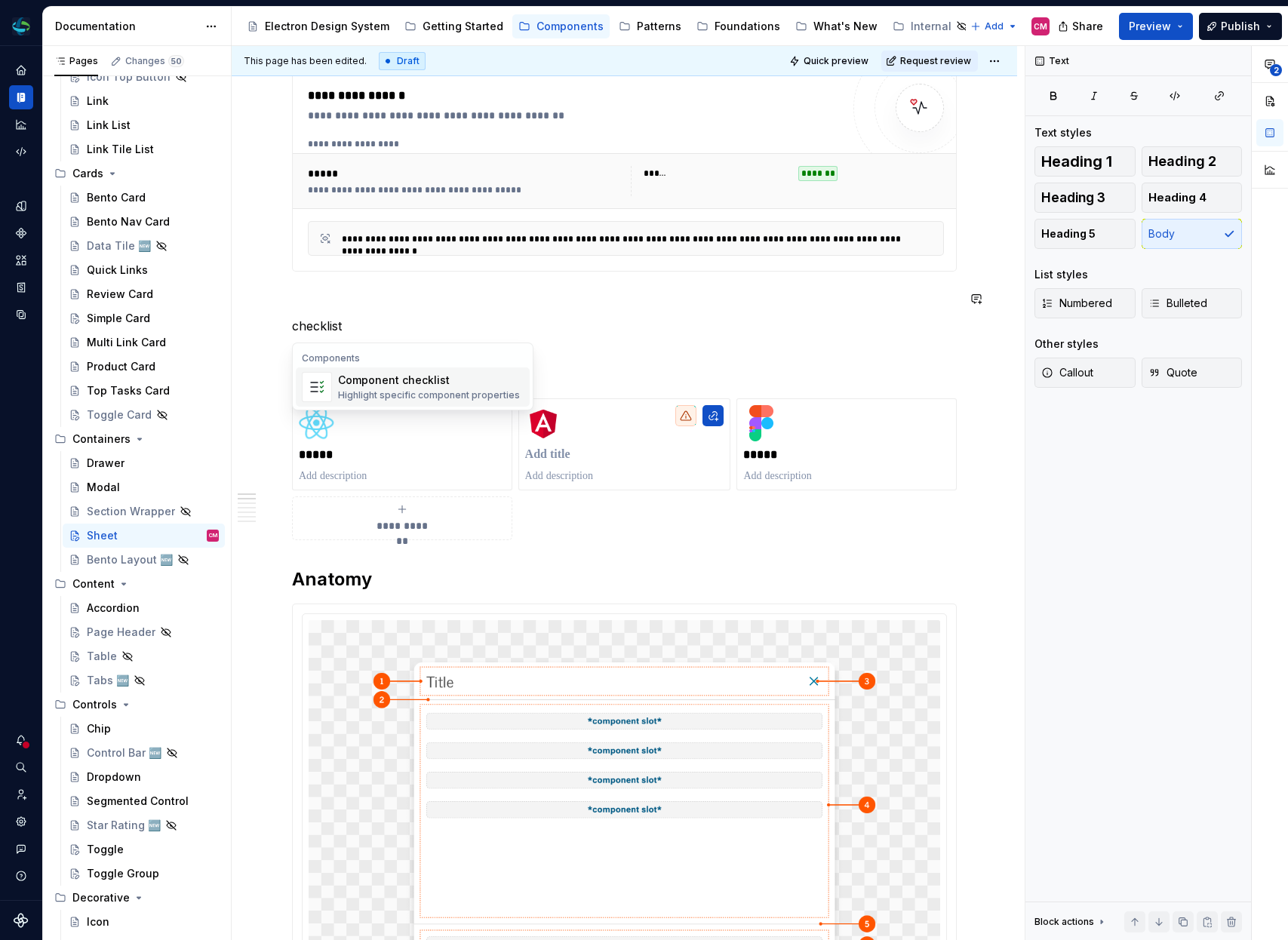
click at [435, 394] on div "Highlight specific component properties" at bounding box center [429, 395] width 182 height 12
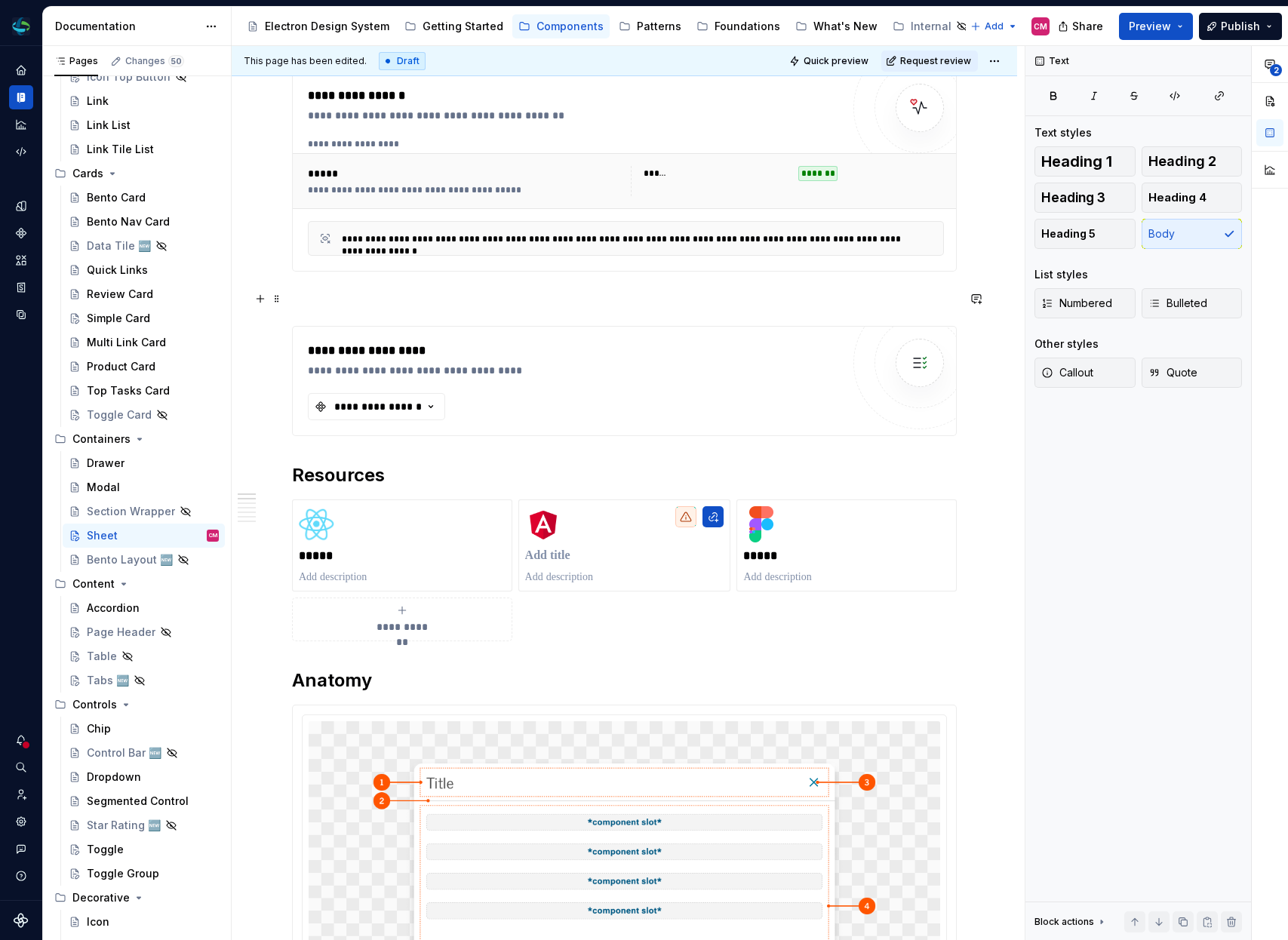
click at [277, 296] on span at bounding box center [276, 298] width 12 height 21
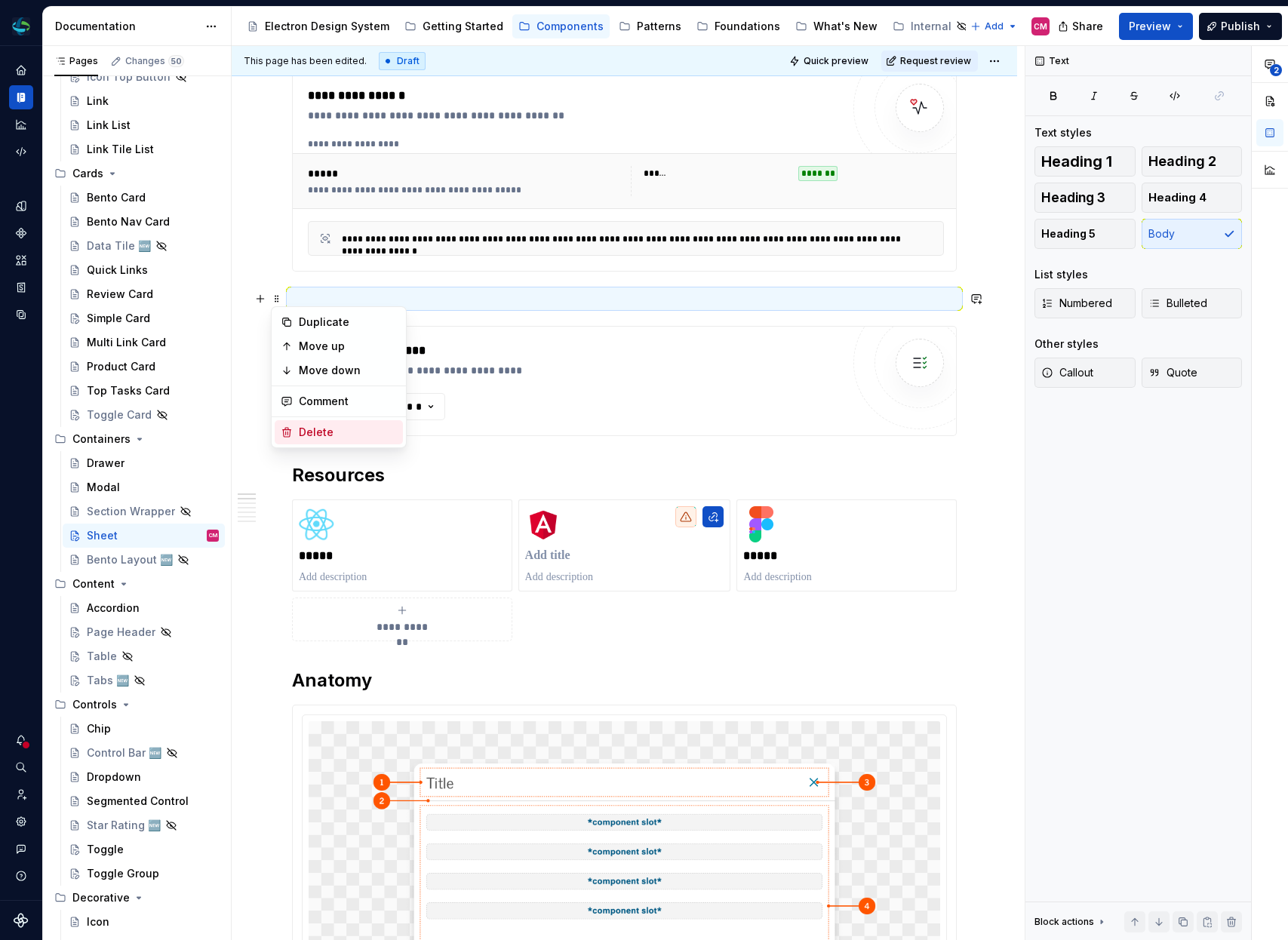
click at [320, 426] on div "Delete" at bounding box center [347, 432] width 98 height 15
type textarea "*"
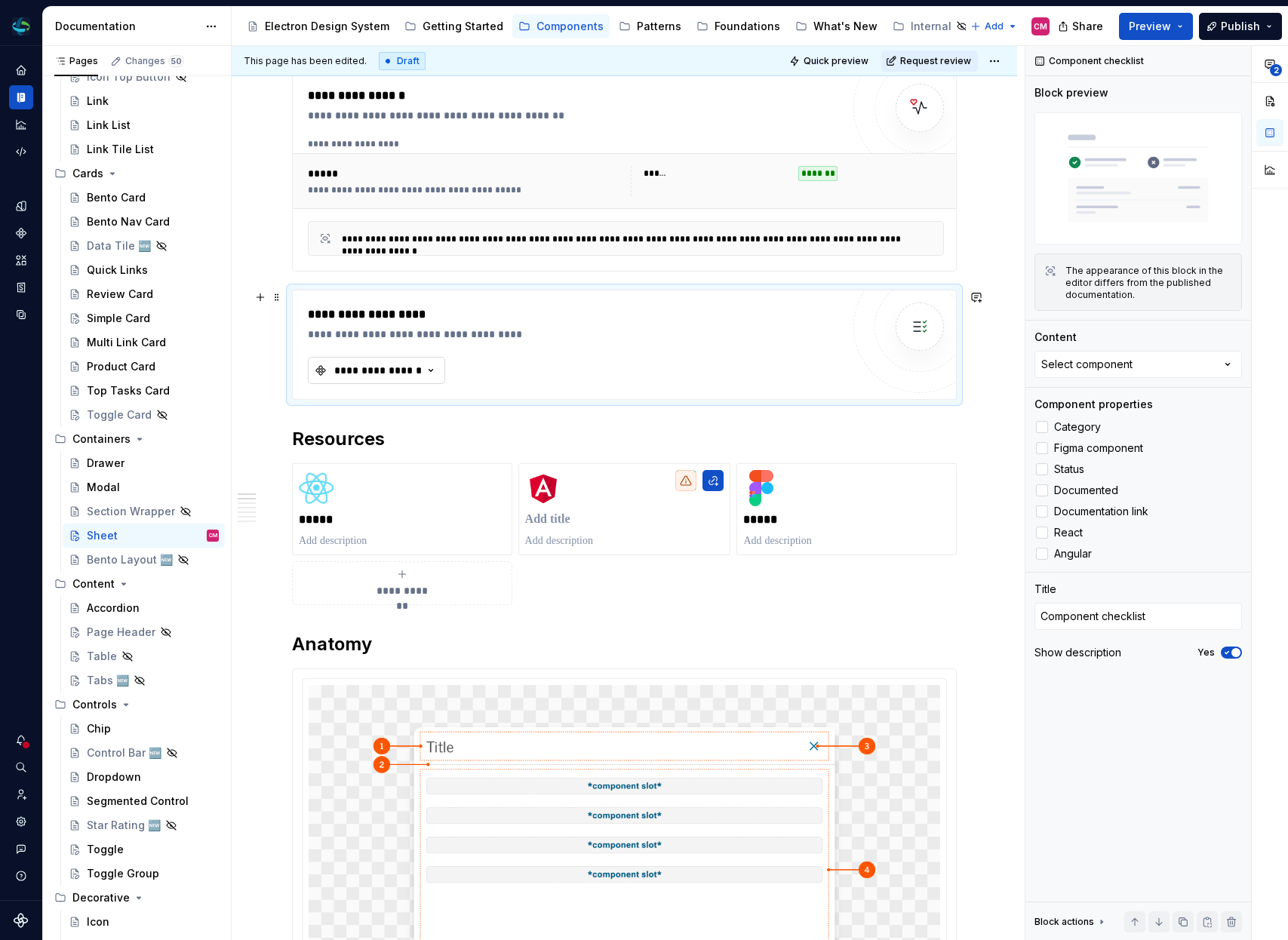
click at [385, 372] on div "**********" at bounding box center [378, 371] width 91 height 15
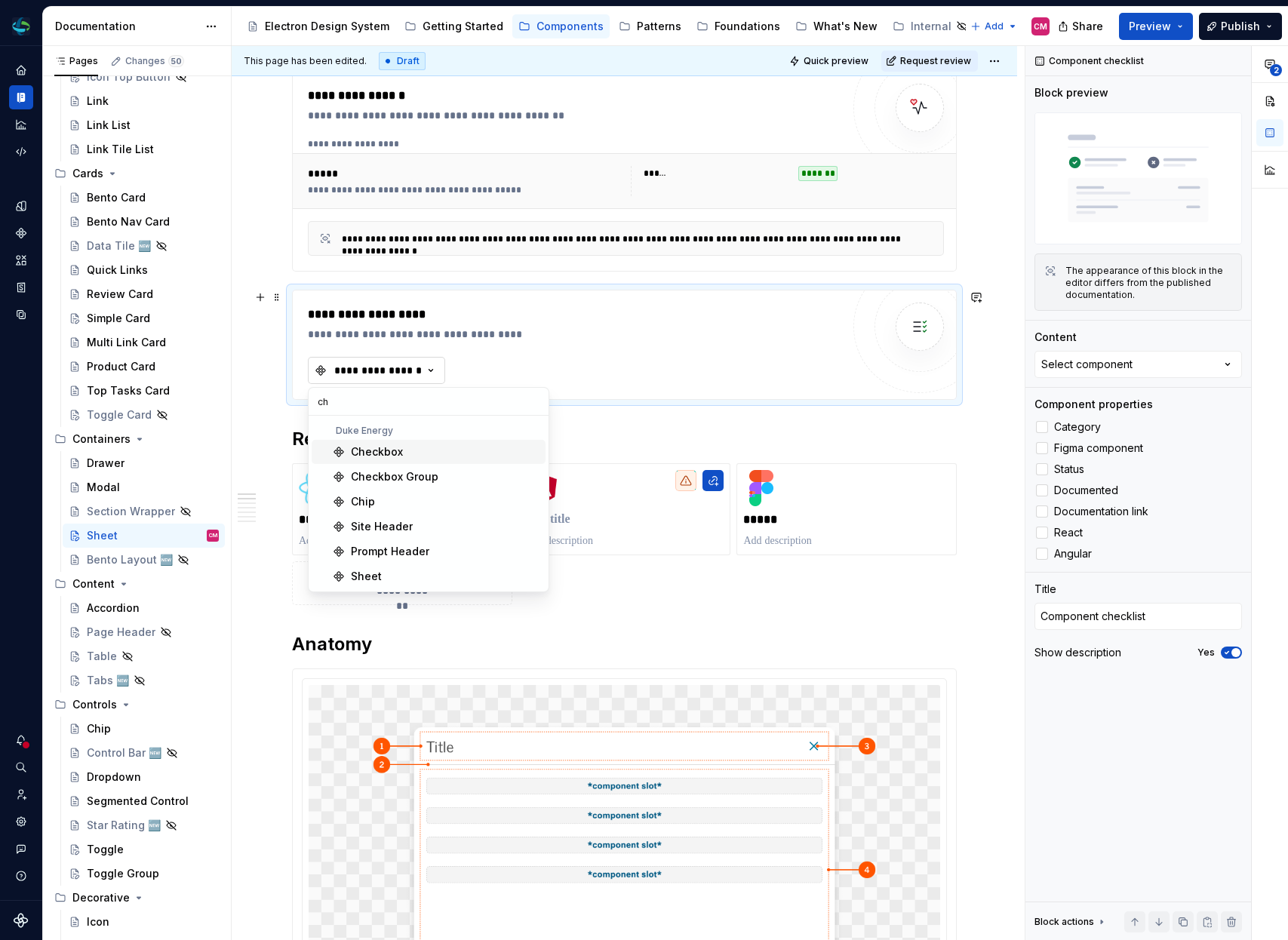
type input "c"
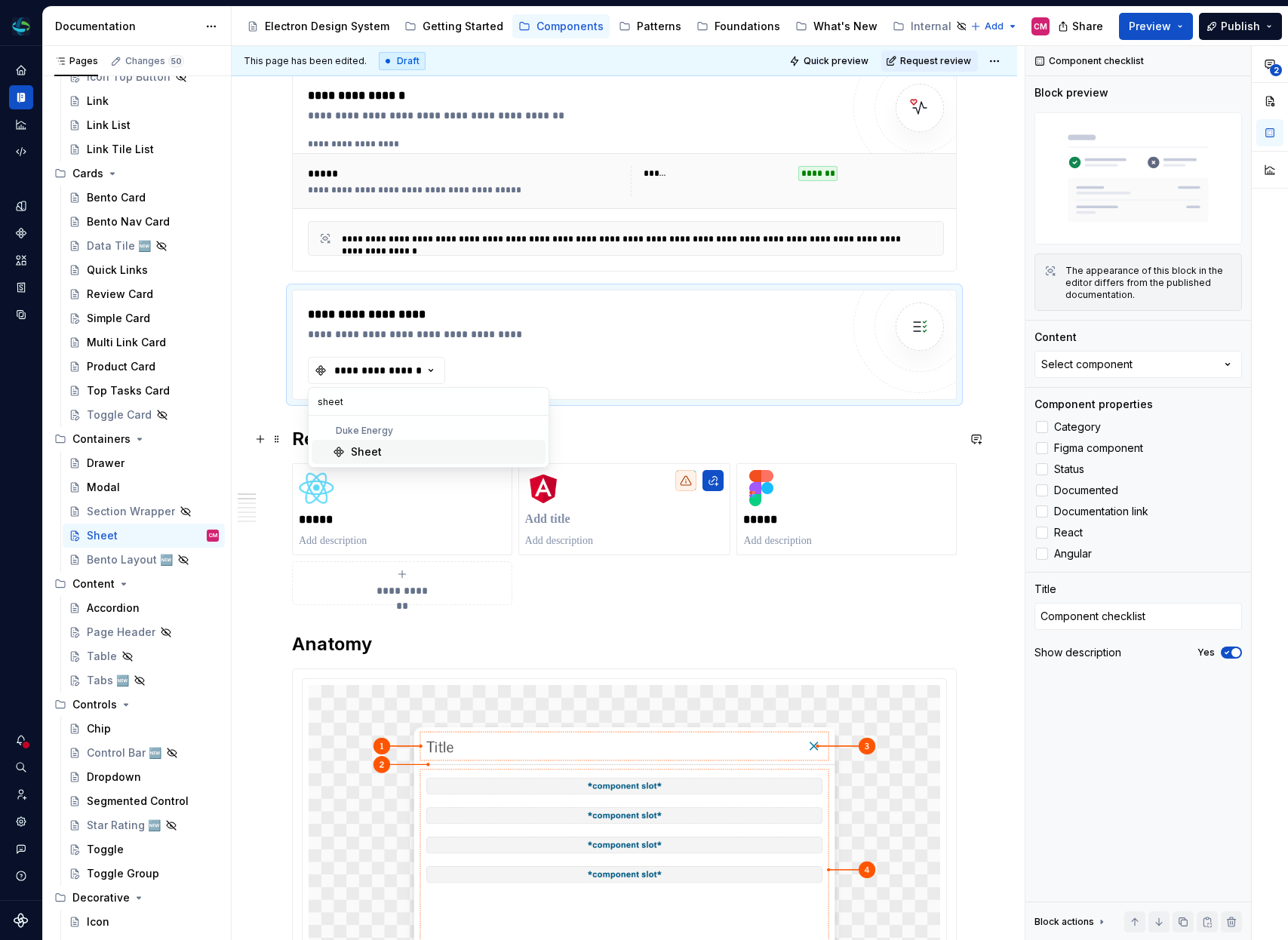
type input "sheet"
click at [405, 443] on span "Sheet" at bounding box center [428, 452] width 234 height 24
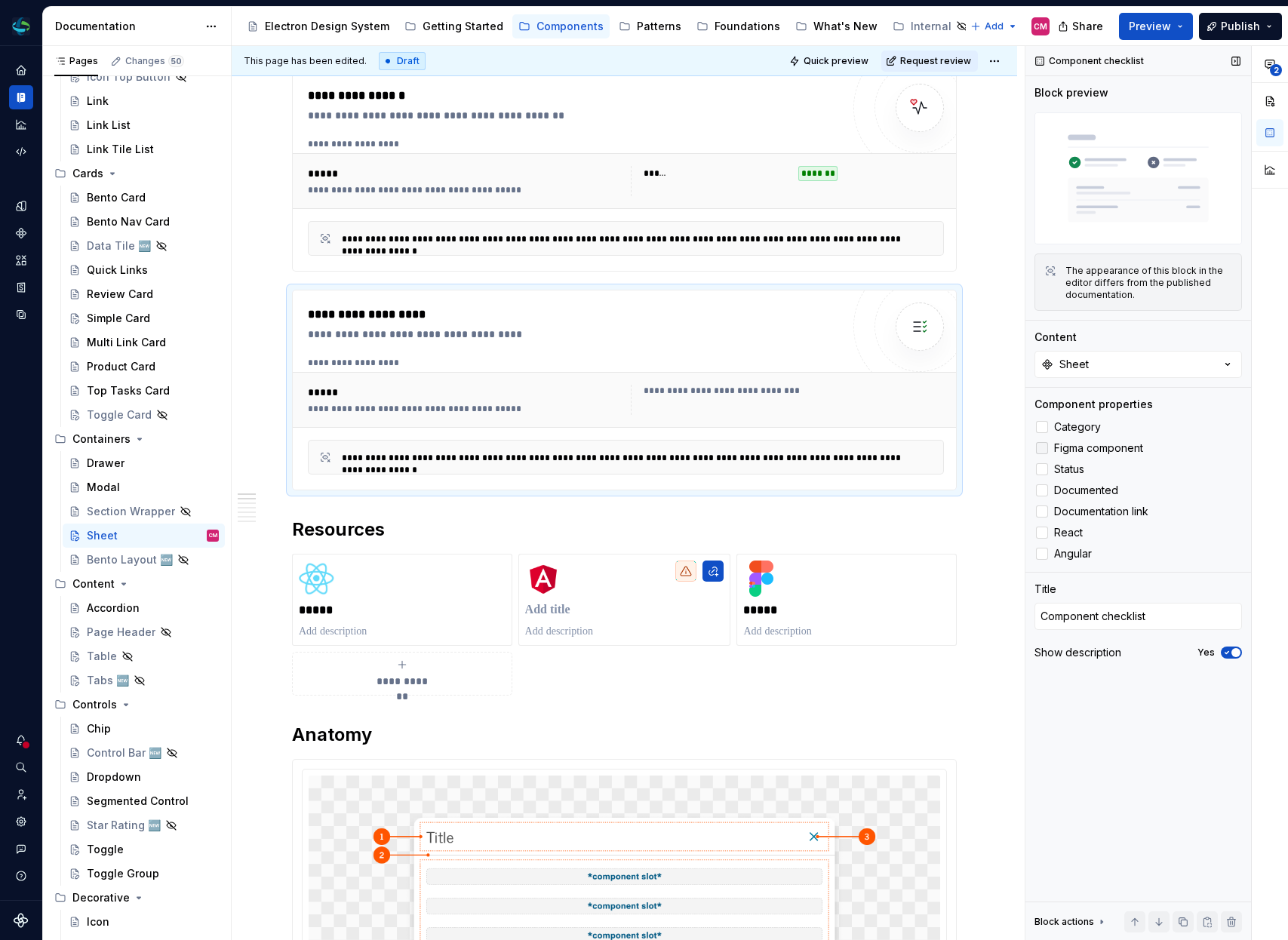
click at [1042, 449] on div at bounding box center [1042, 448] width 12 height 12
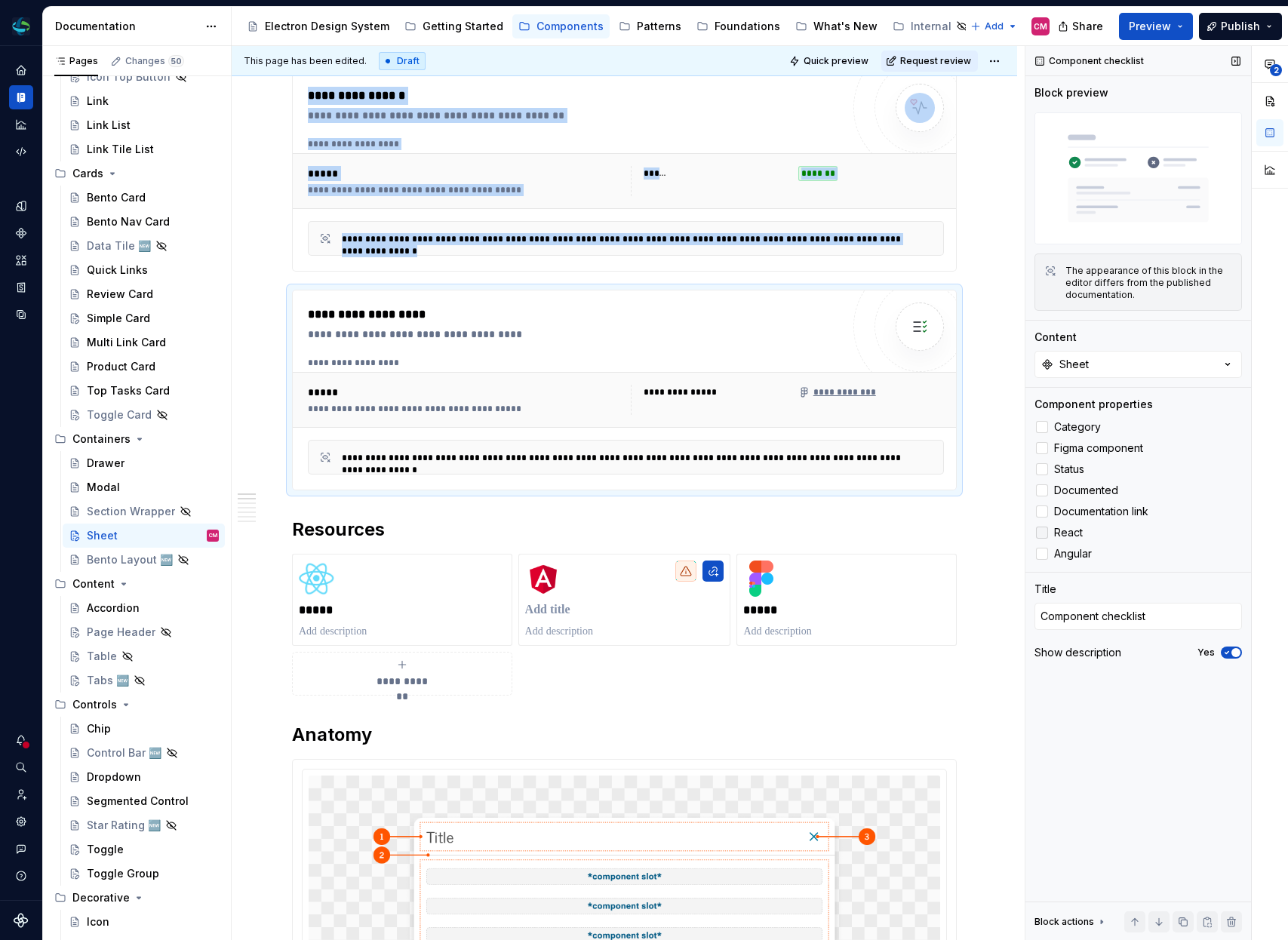
click at [1047, 533] on div at bounding box center [1042, 533] width 12 height 12
click at [1047, 548] on span at bounding box center [1042, 553] width 12 height 12
type textarea "*"
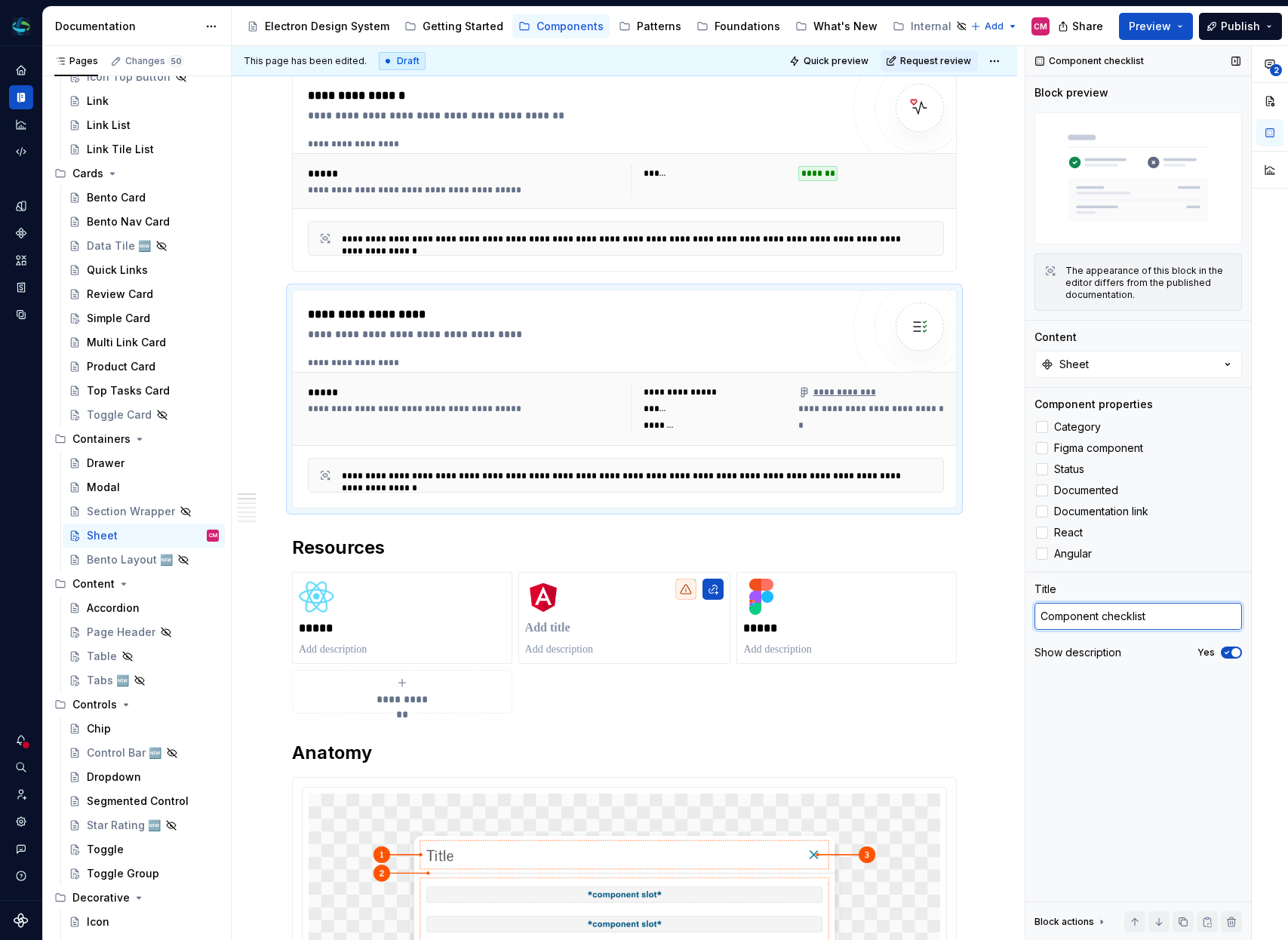
click at [1061, 612] on textarea "Component checklist" at bounding box center [1138, 616] width 208 height 27
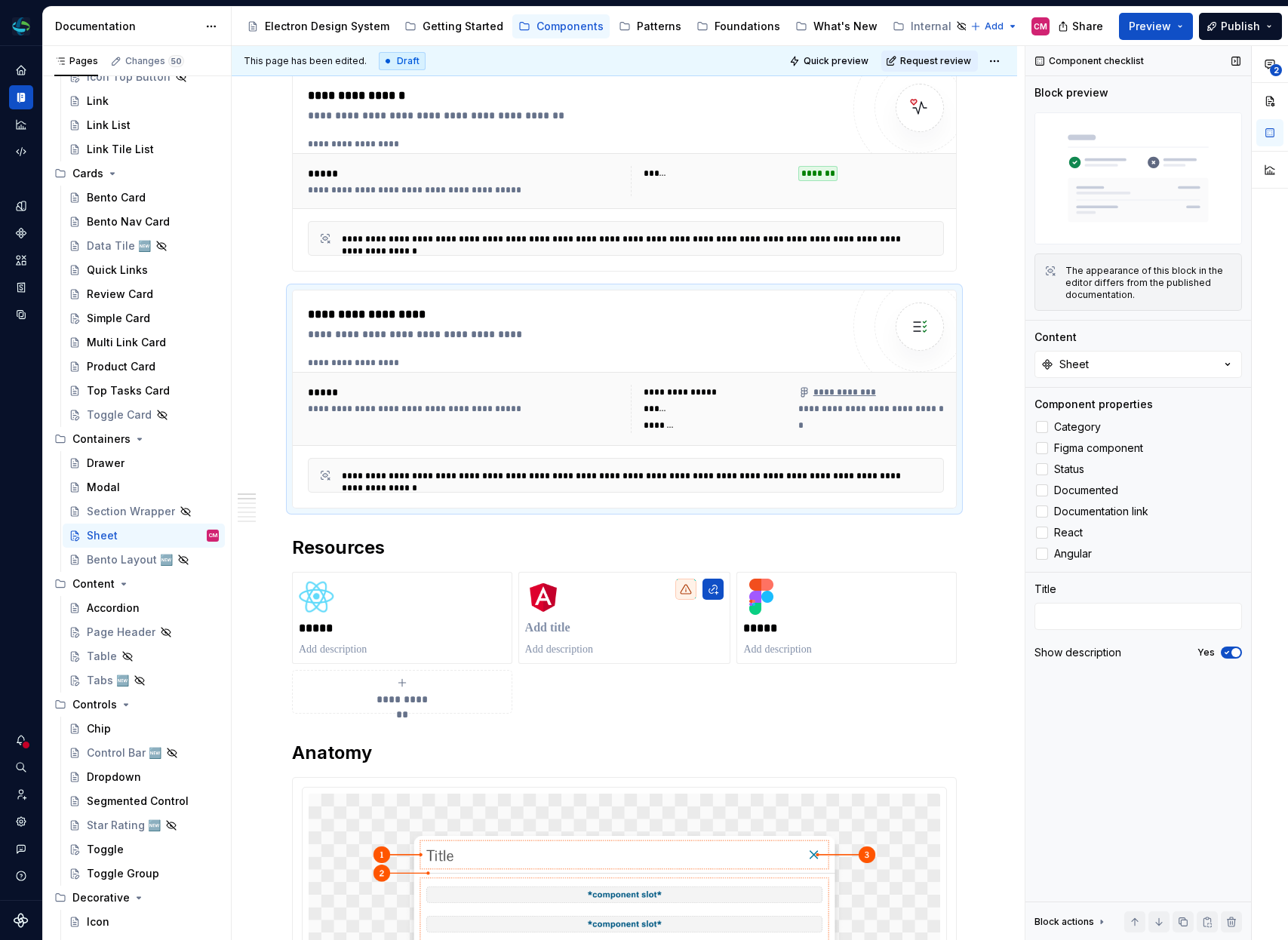
click at [1230, 660] on div "Show description Yes" at bounding box center [1138, 652] width 208 height 21
click at [1231, 657] on icon "button" at bounding box center [1226, 653] width 12 height 9
click at [379, 377] on div "**********" at bounding box center [626, 409] width 666 height 74
click at [631, 162] on div "**********" at bounding box center [626, 181] width 648 height 42
click at [1047, 423] on div at bounding box center [1042, 426] width 12 height 12
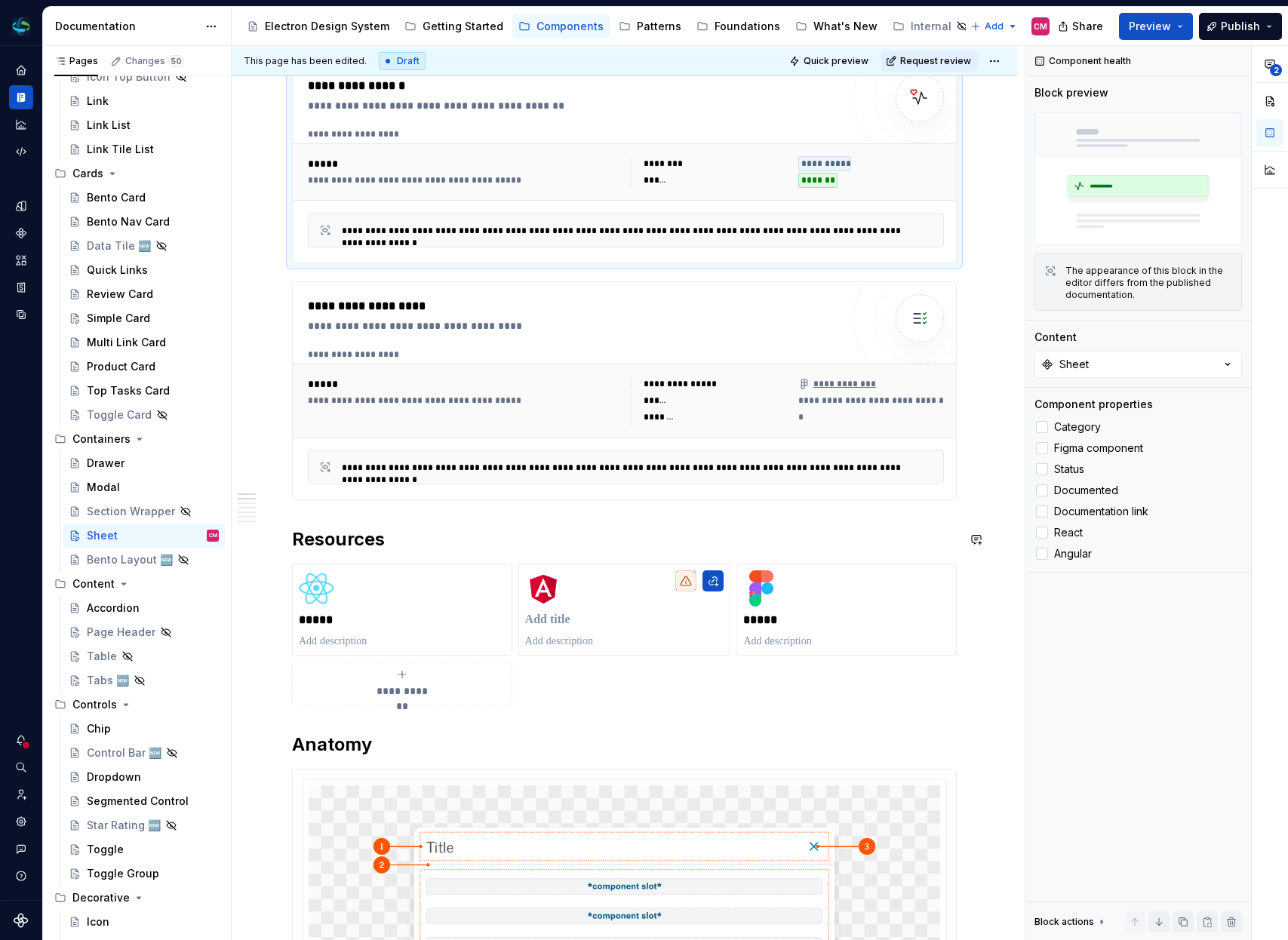
scroll to position [234, 0]
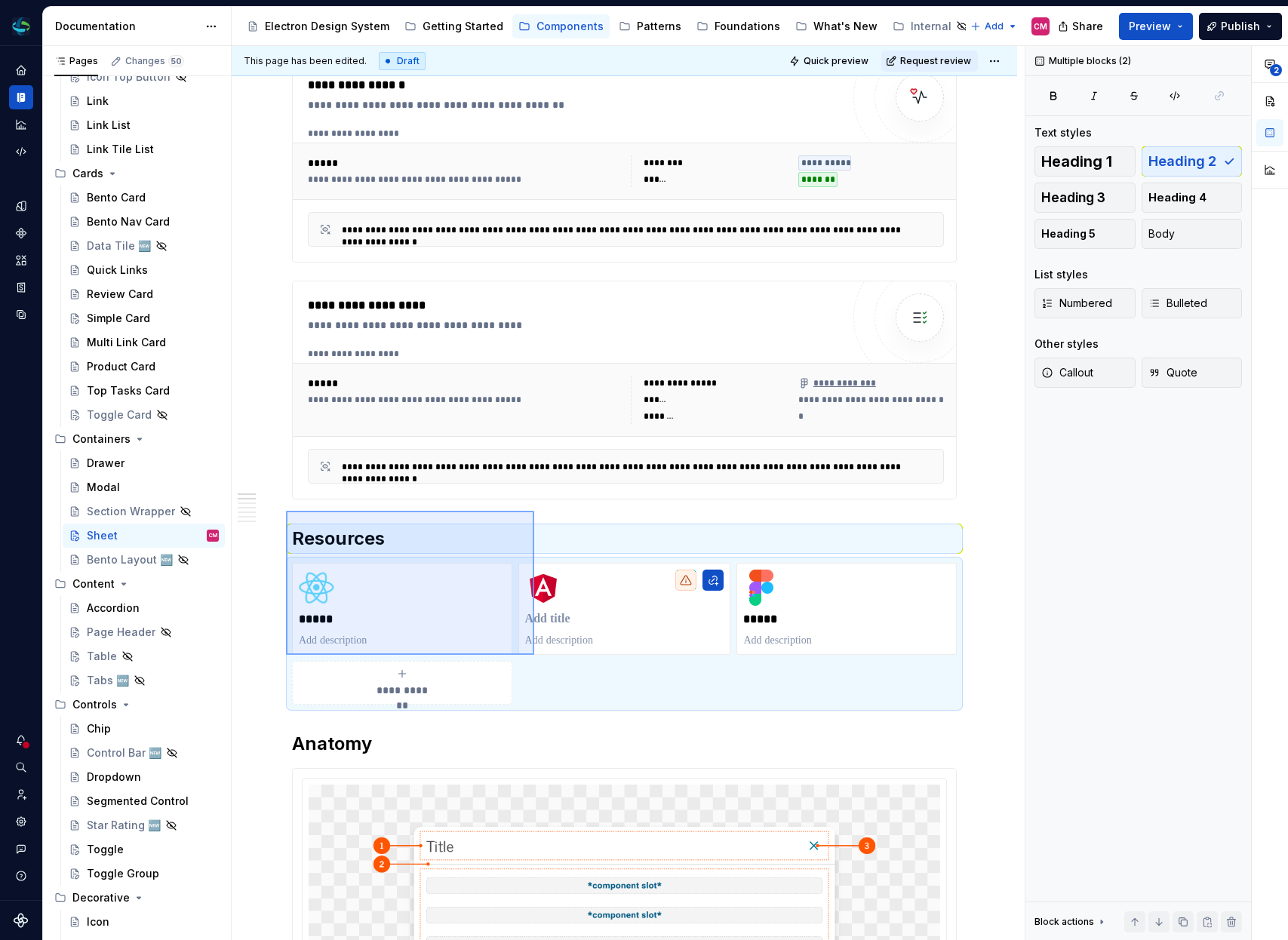
drag, startPoint x: 286, startPoint y: 511, endPoint x: 534, endPoint y: 655, distance: 286.8
click at [534, 655] on div "**********" at bounding box center [629, 493] width 793 height 895
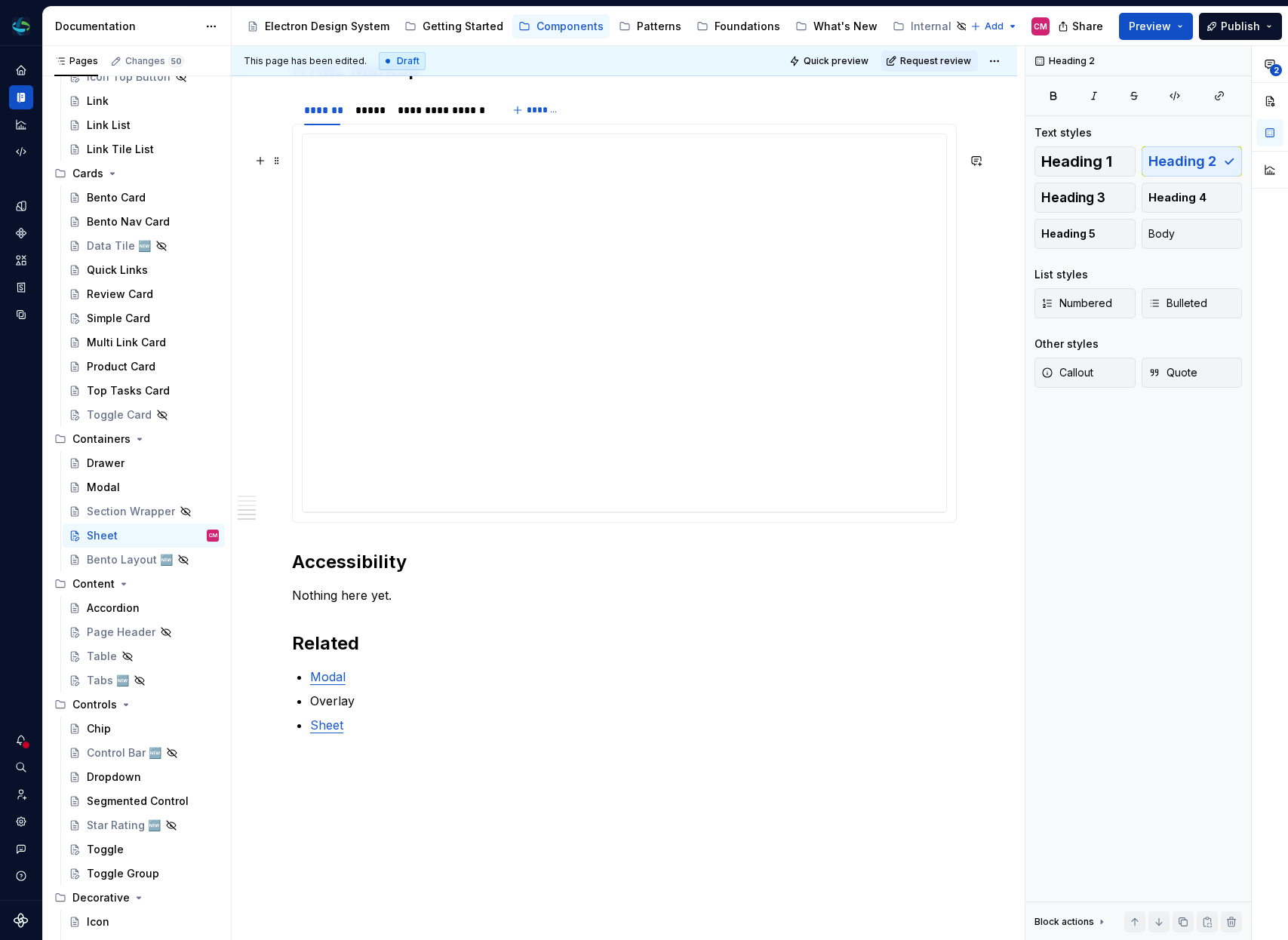
scroll to position [2022, 0]
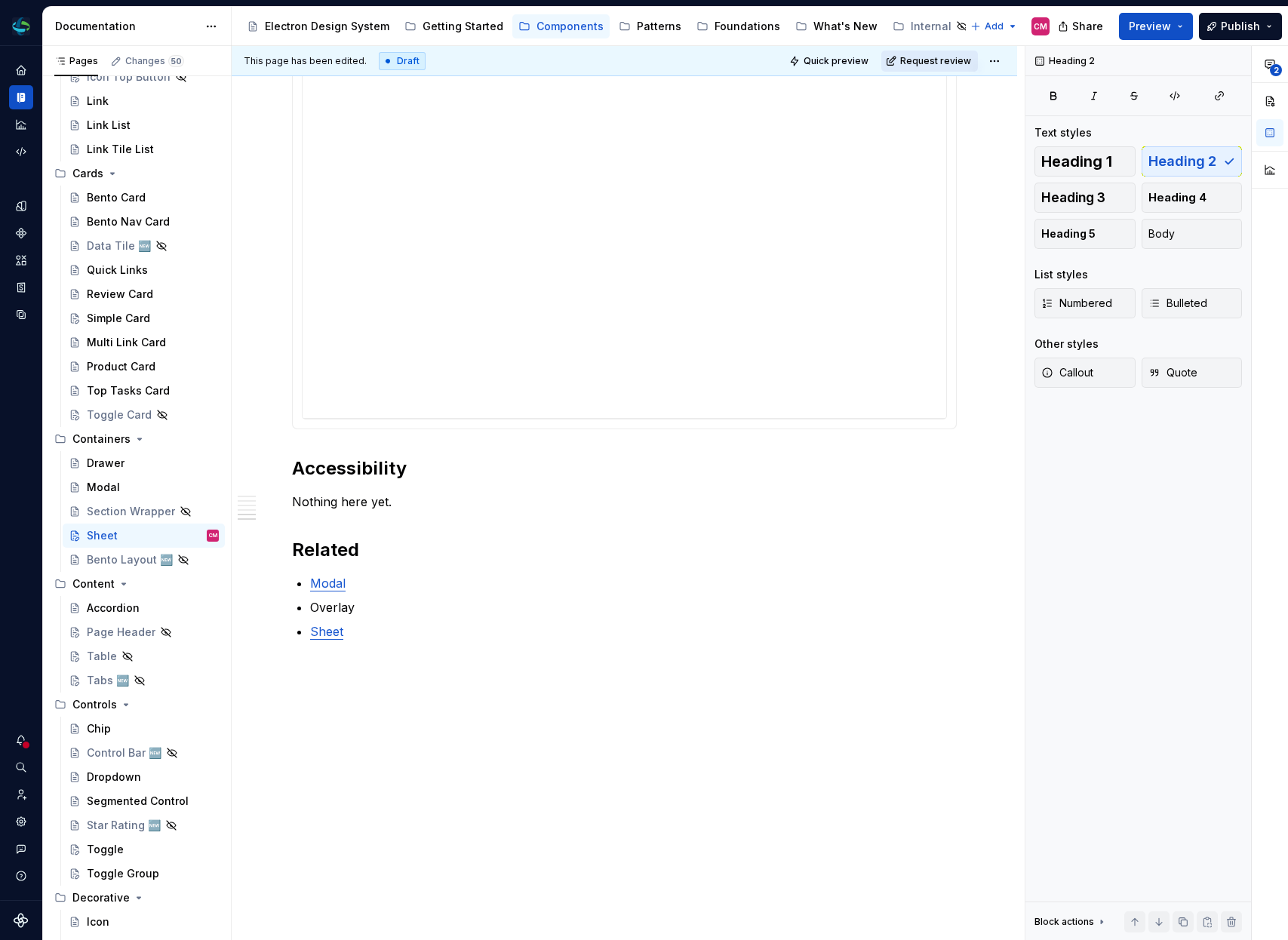
click at [947, 61] on span "Request review" at bounding box center [935, 60] width 71 height 12
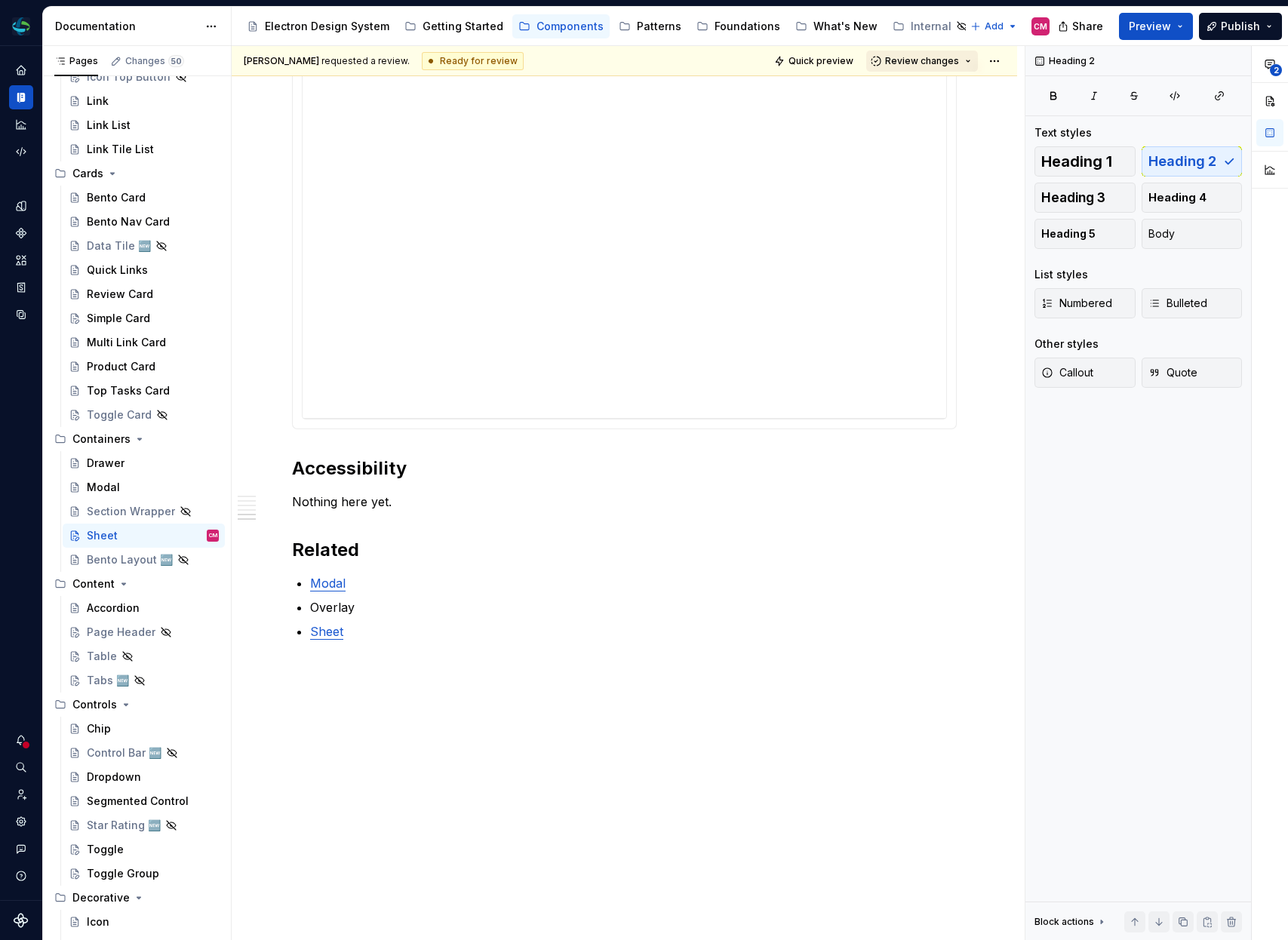
click at [941, 61] on span "Review changes" at bounding box center [922, 60] width 74 height 12
click at [931, 85] on div "Approve" at bounding box center [971, 90] width 132 height 15
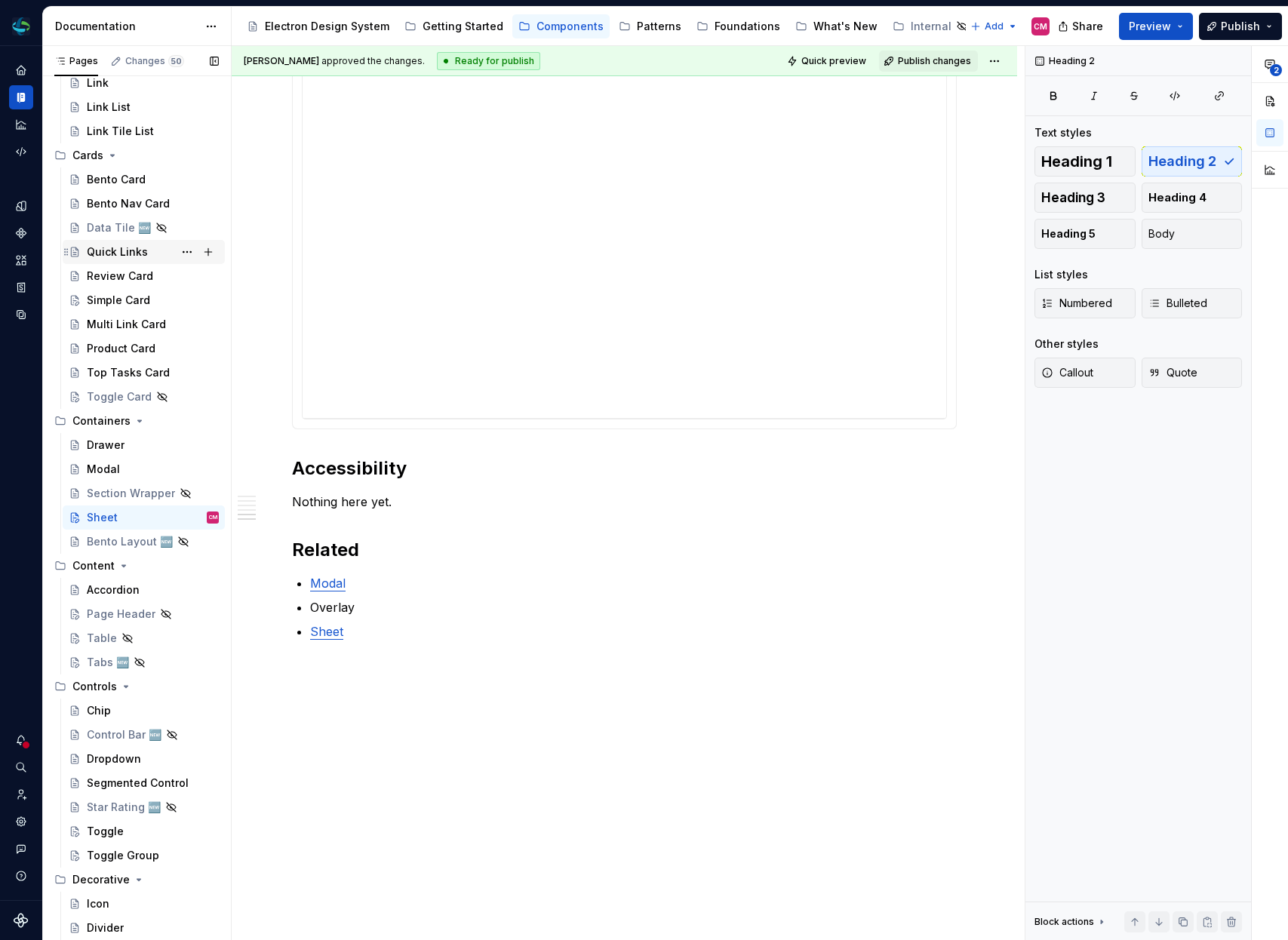
scroll to position [319, 0]
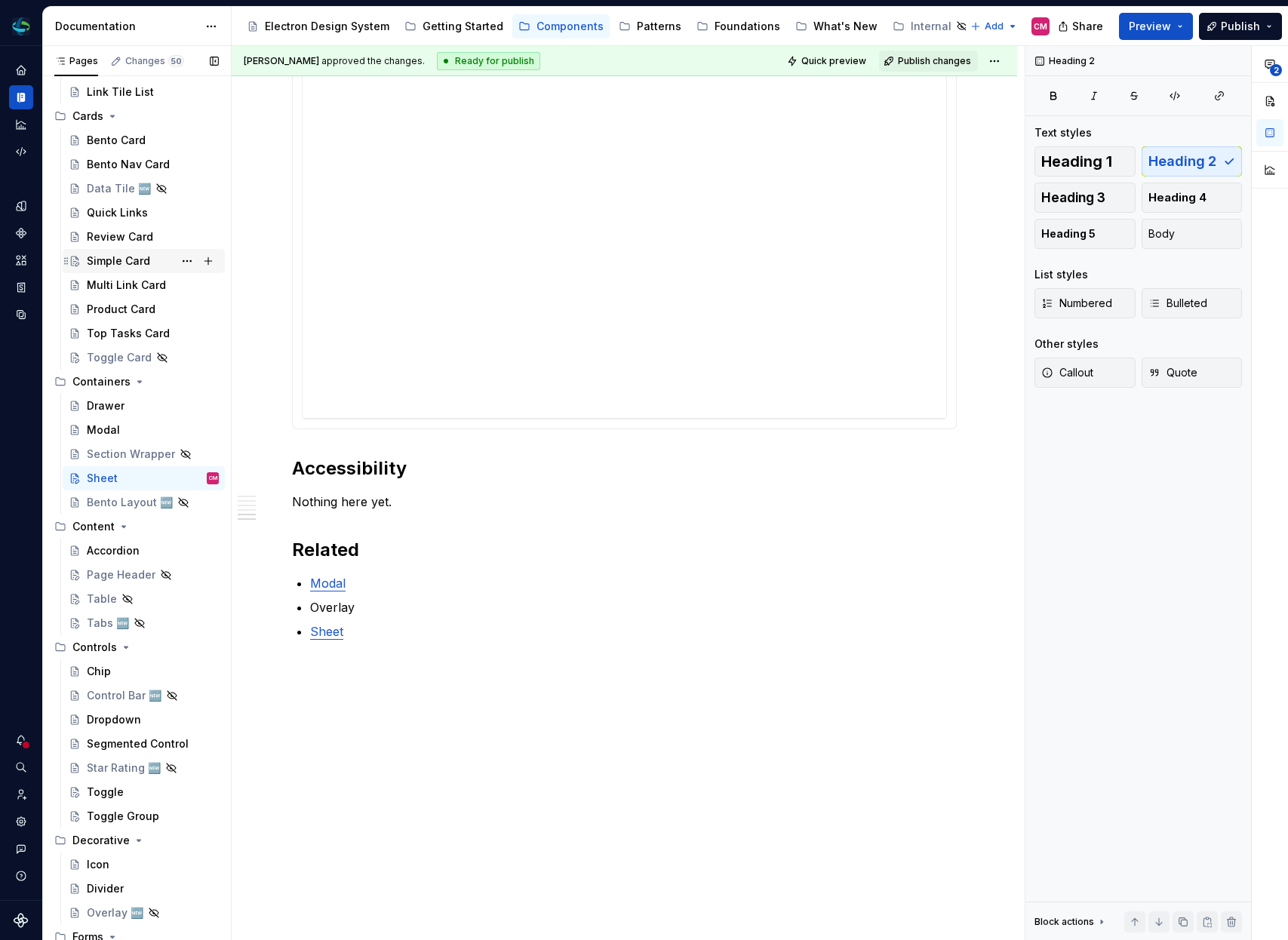
click at [127, 260] on div "Simple Card" at bounding box center [118, 261] width 63 height 15
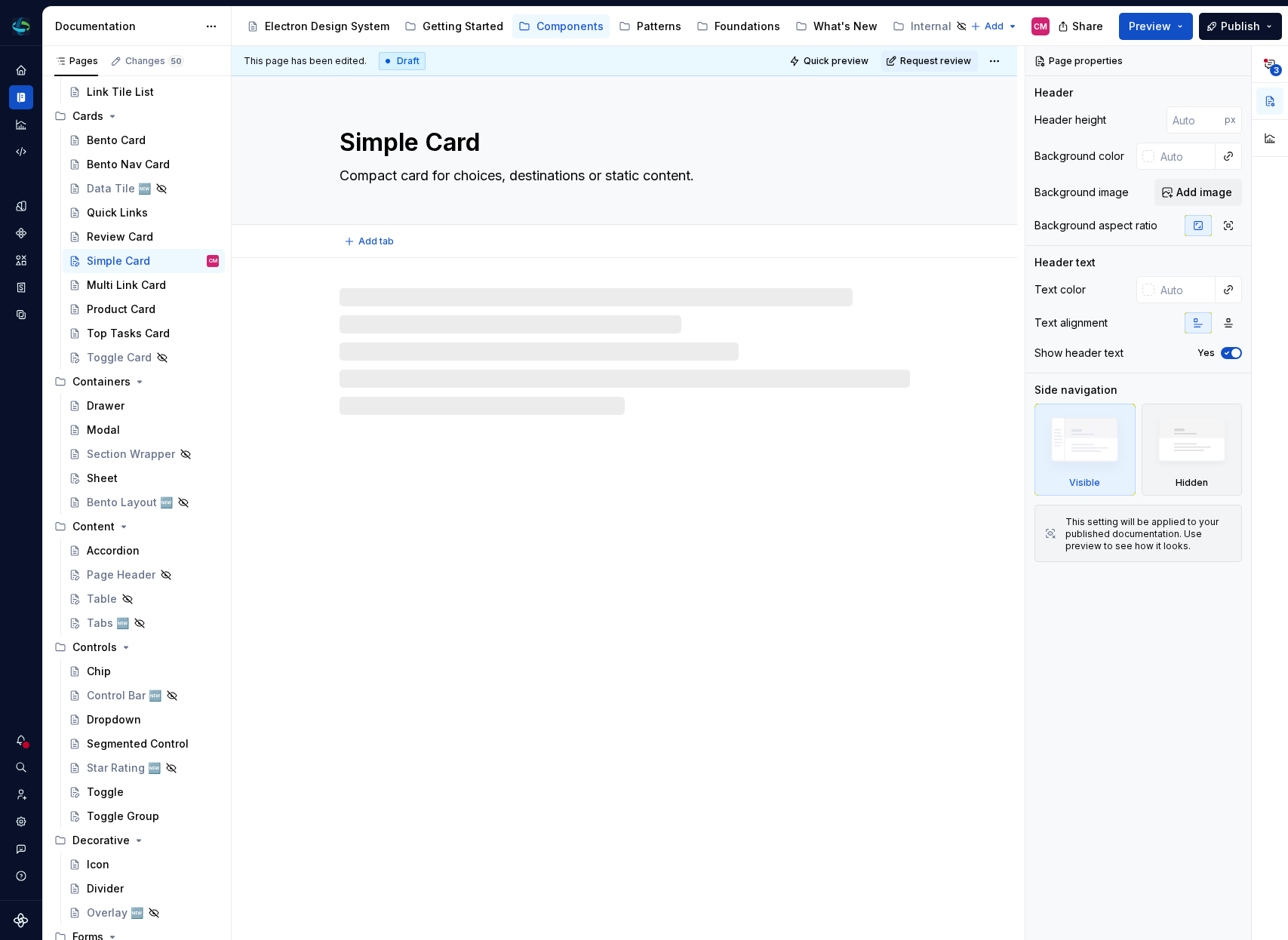
click at [689, 174] on textarea "Compact card for choices, destinations or static content." at bounding box center [622, 175] width 570 height 24
type textarea "*"
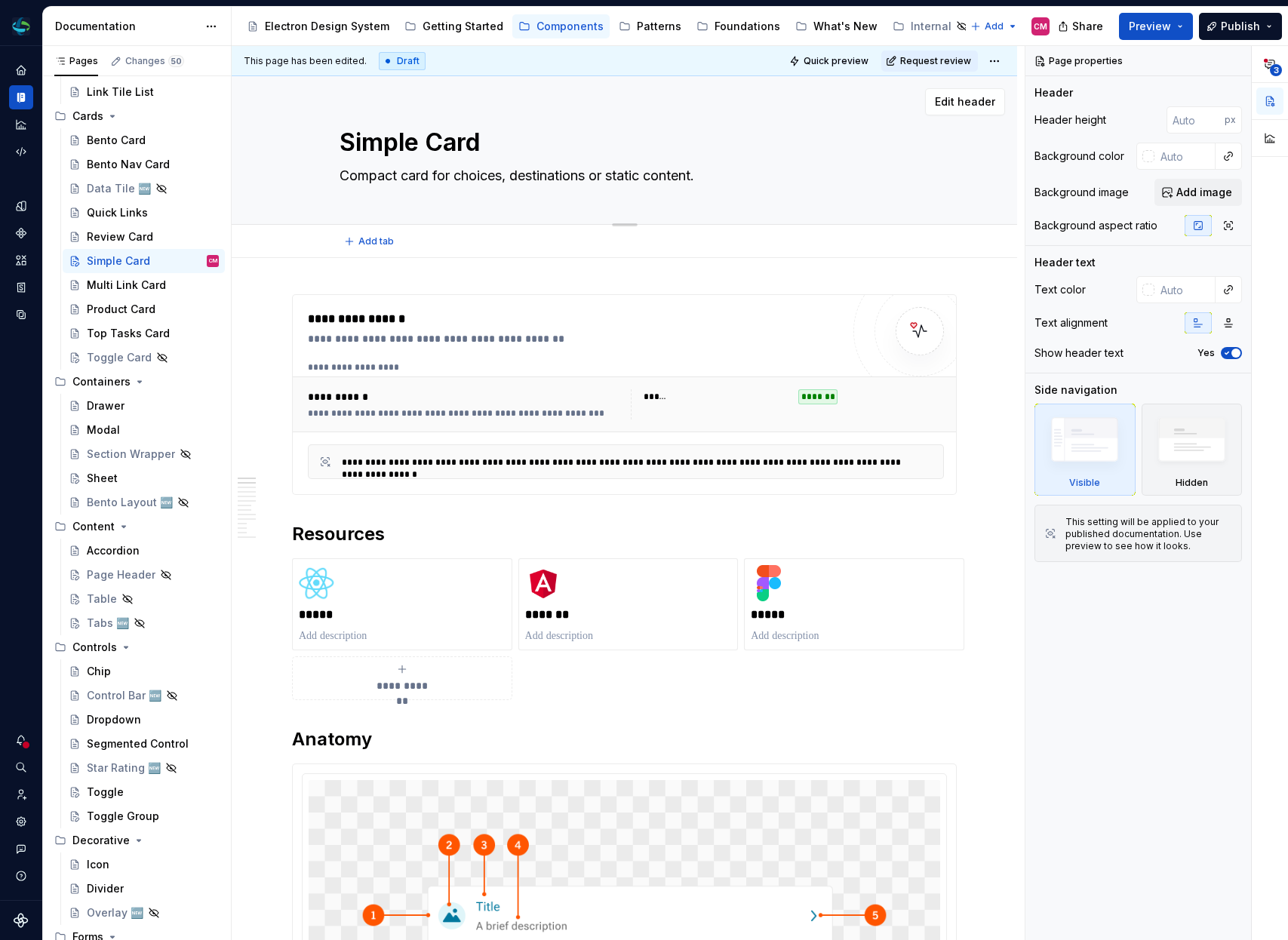
click at [725, 171] on textarea "Compact card for choices, destinations or static content." at bounding box center [622, 175] width 570 height 24
type textarea "Compact card for choices, destinations or static content"
type textarea "*"
type textarea "Compact card for choices, destinations or static content"
click at [293, 523] on h2 "Resources" at bounding box center [624, 534] width 665 height 24
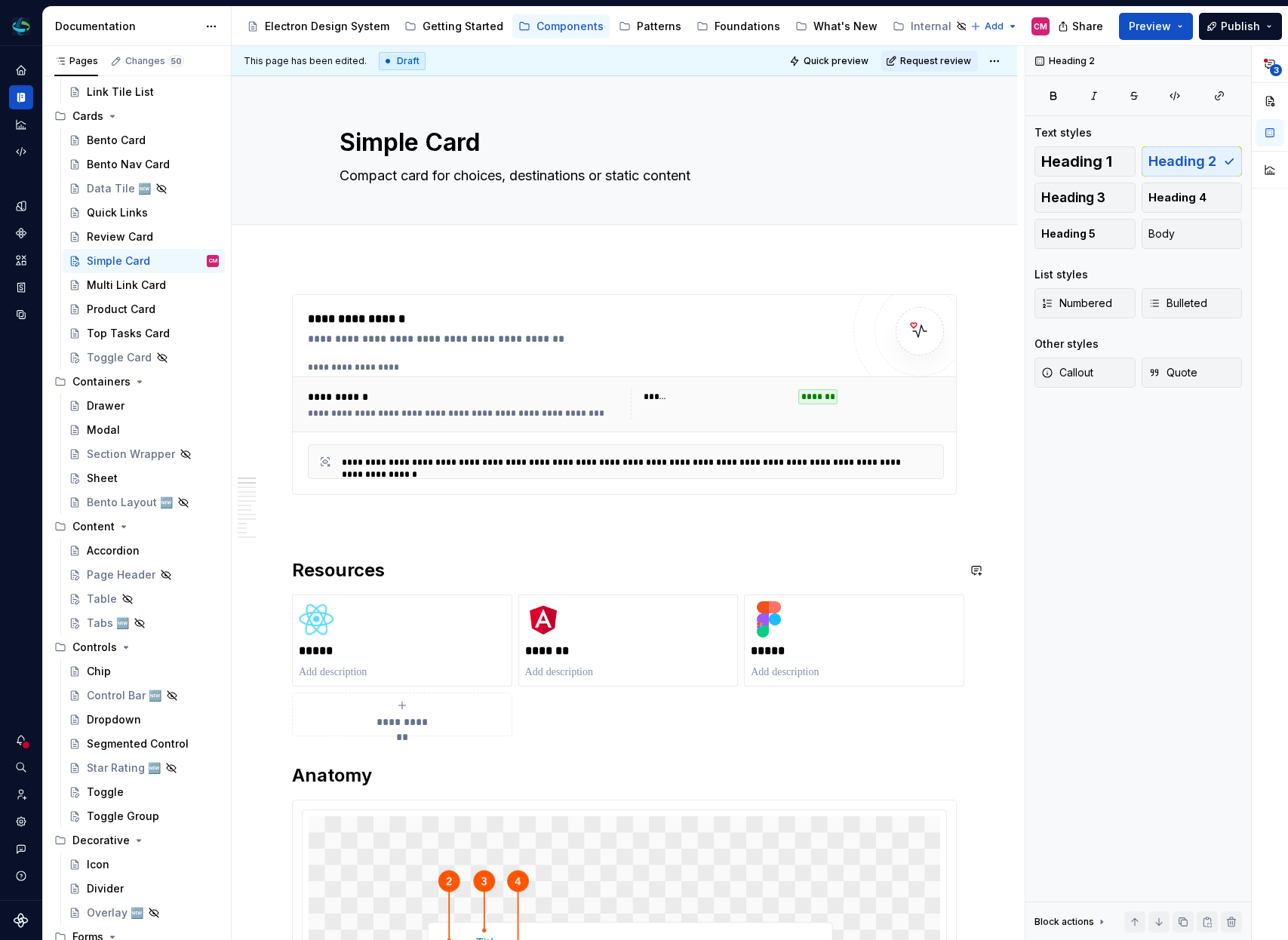
type textarea "*"
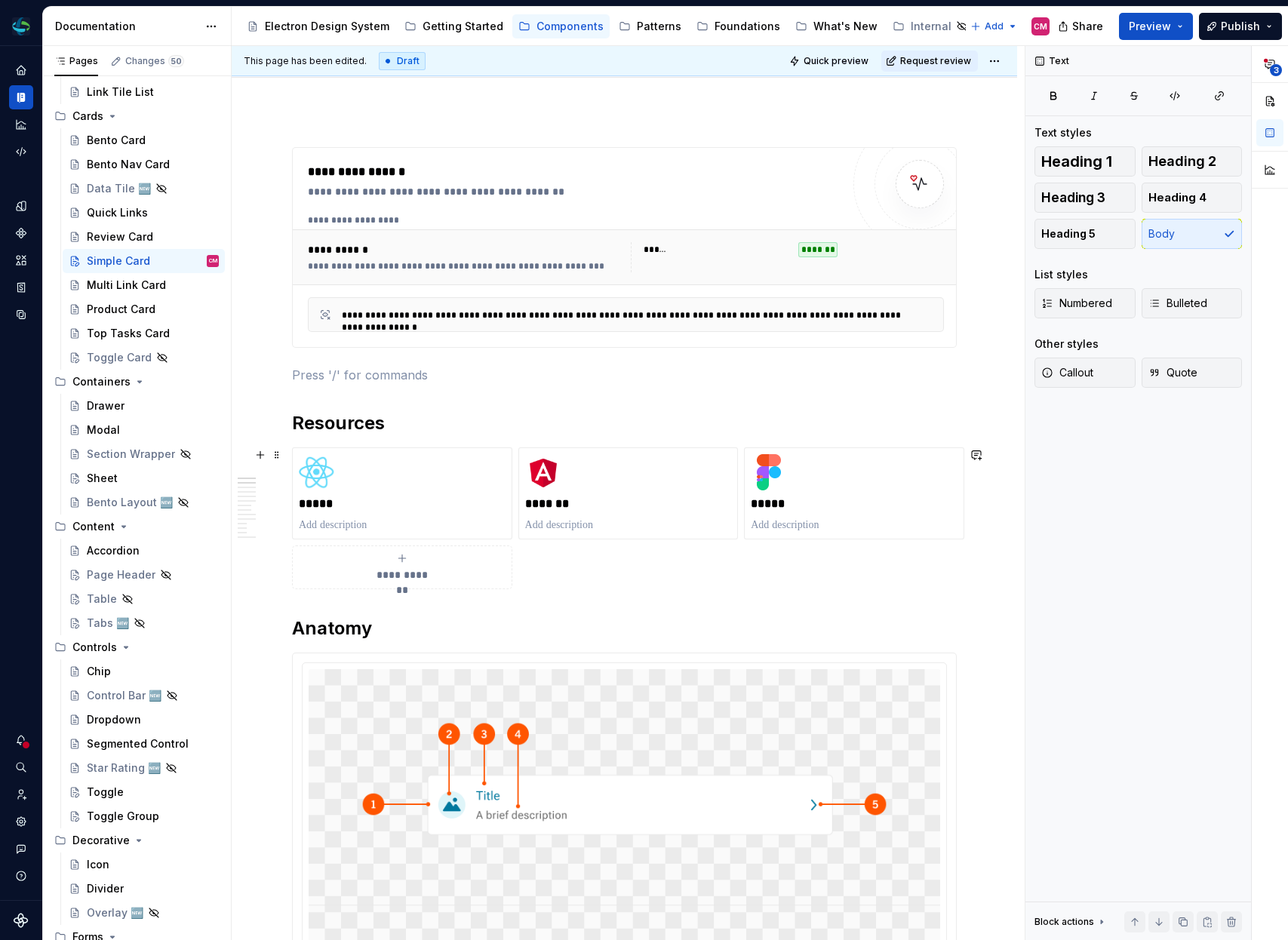
scroll to position [157, 0]
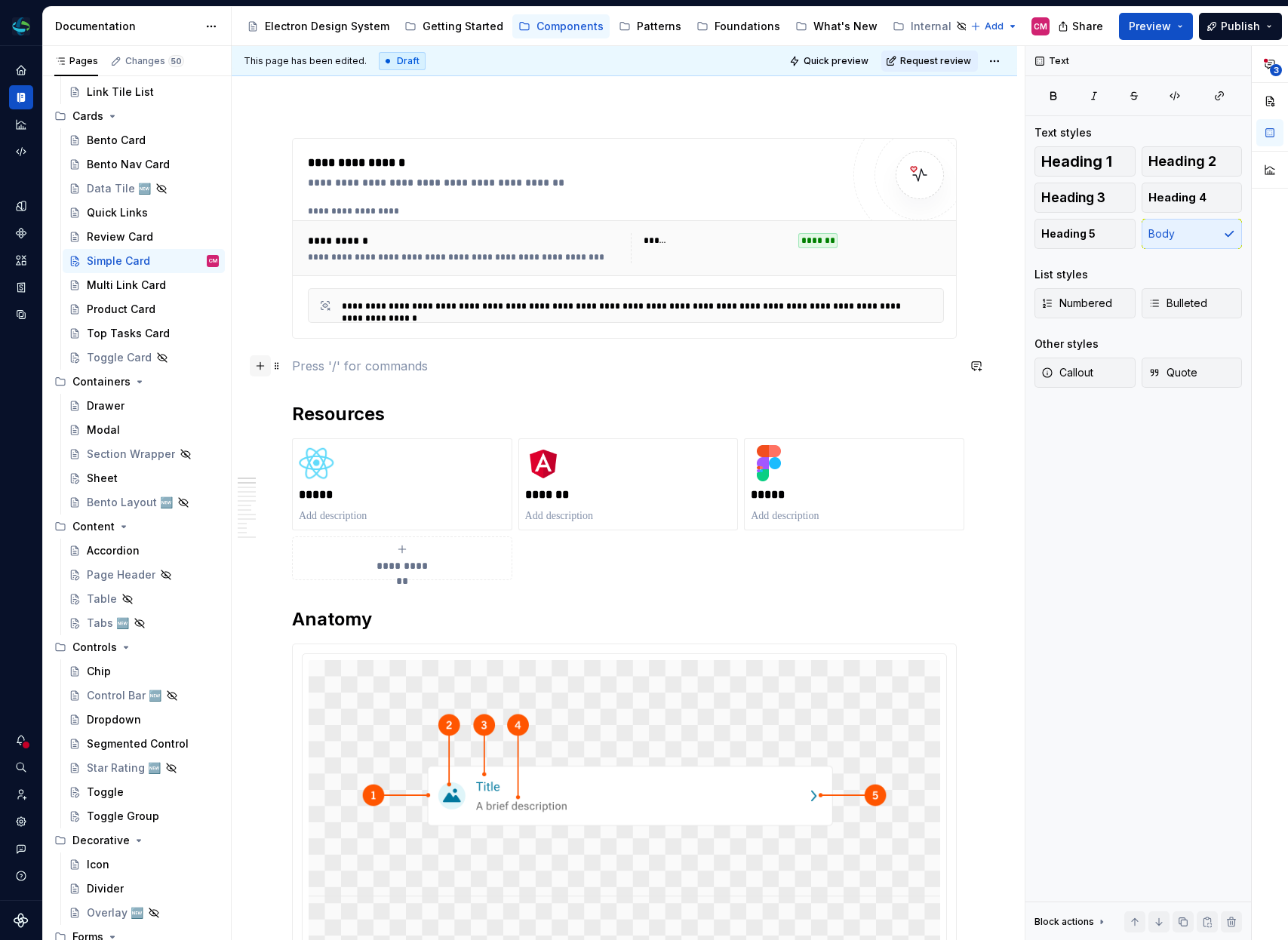
click at [258, 366] on button "button" at bounding box center [260, 365] width 21 height 21
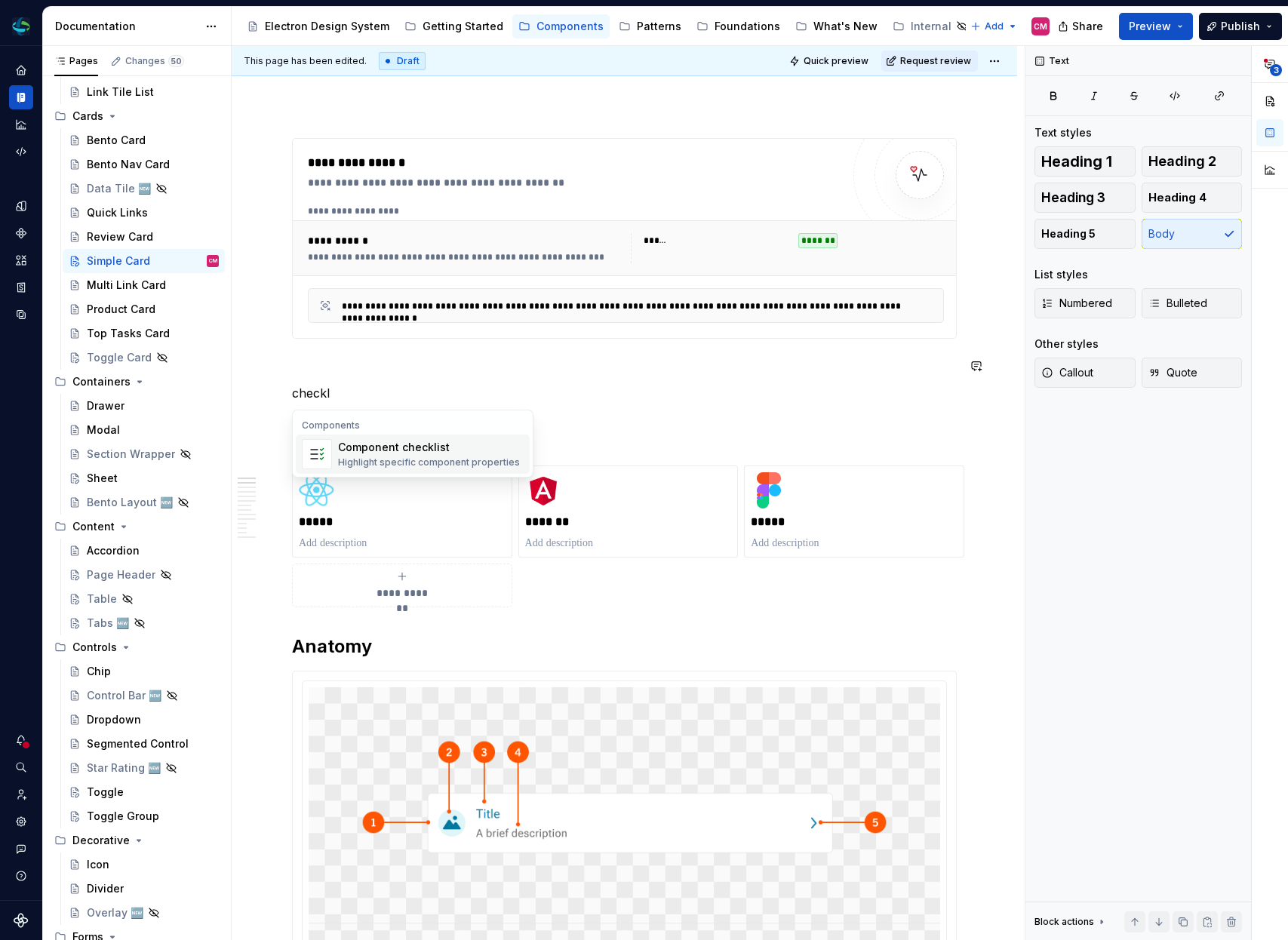
type textarea "*"
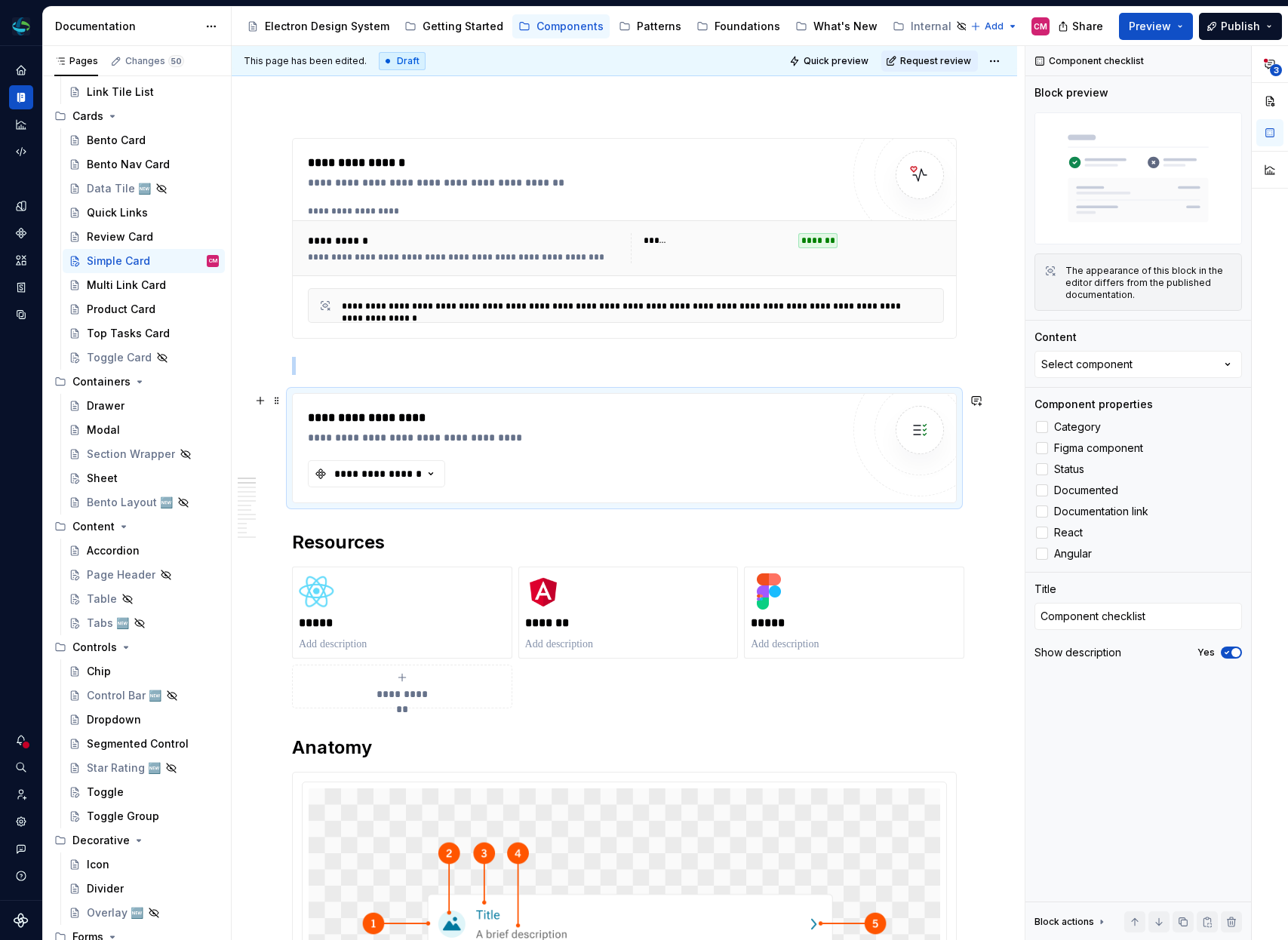
click at [365, 459] on div "**********" at bounding box center [574, 448] width 533 height 78
click at [362, 474] on div "**********" at bounding box center [378, 473] width 91 height 15
type input "simple"
click at [376, 556] on div "Simple Card" at bounding box center [382, 555] width 63 height 15
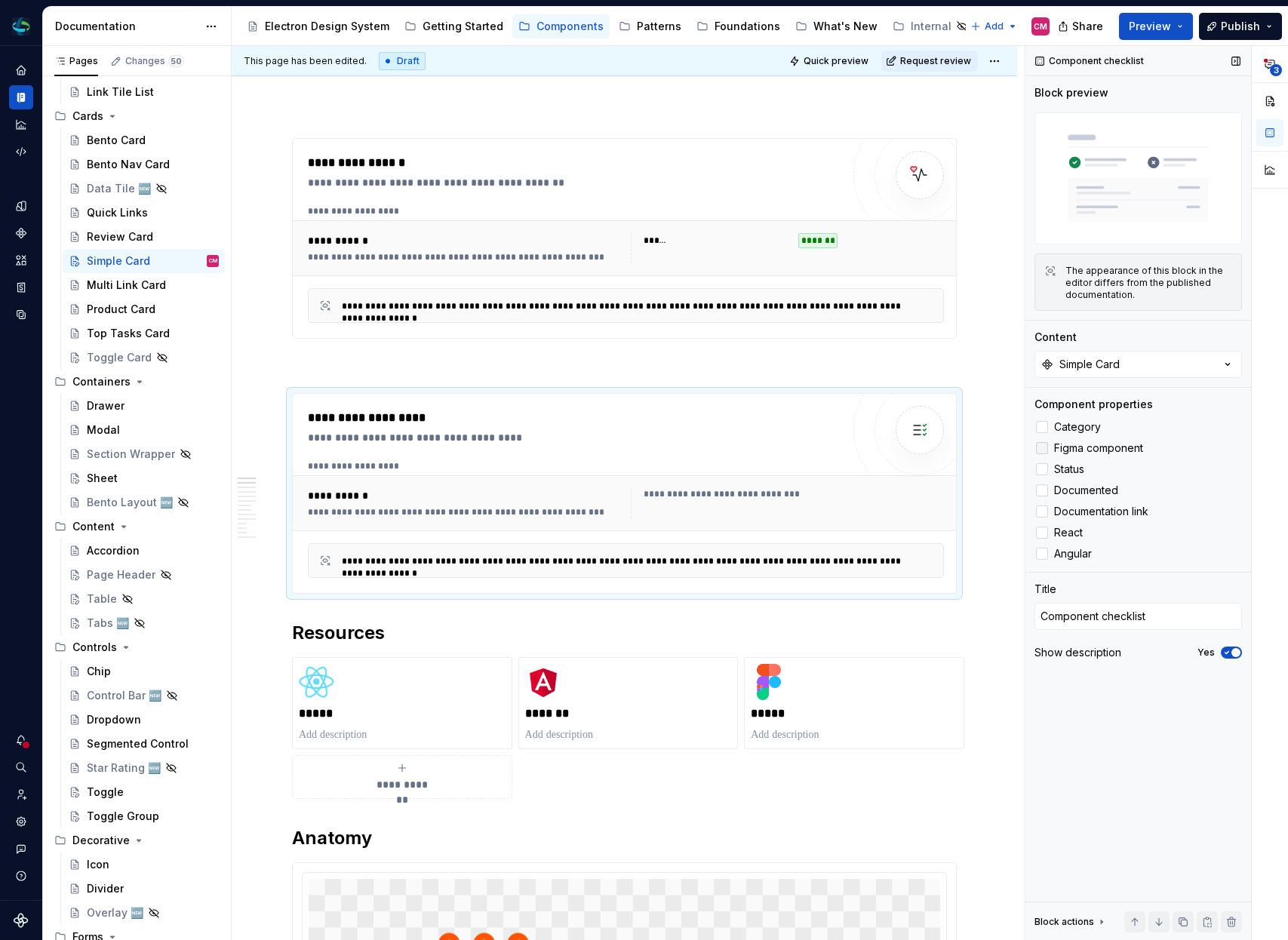
click at [1047, 445] on div at bounding box center [1042, 448] width 12 height 12
type textarea "*"
click at [1066, 617] on textarea "Component checklist" at bounding box center [1138, 616] width 208 height 27
click at [1045, 524] on label "React" at bounding box center [1138, 533] width 208 height 18
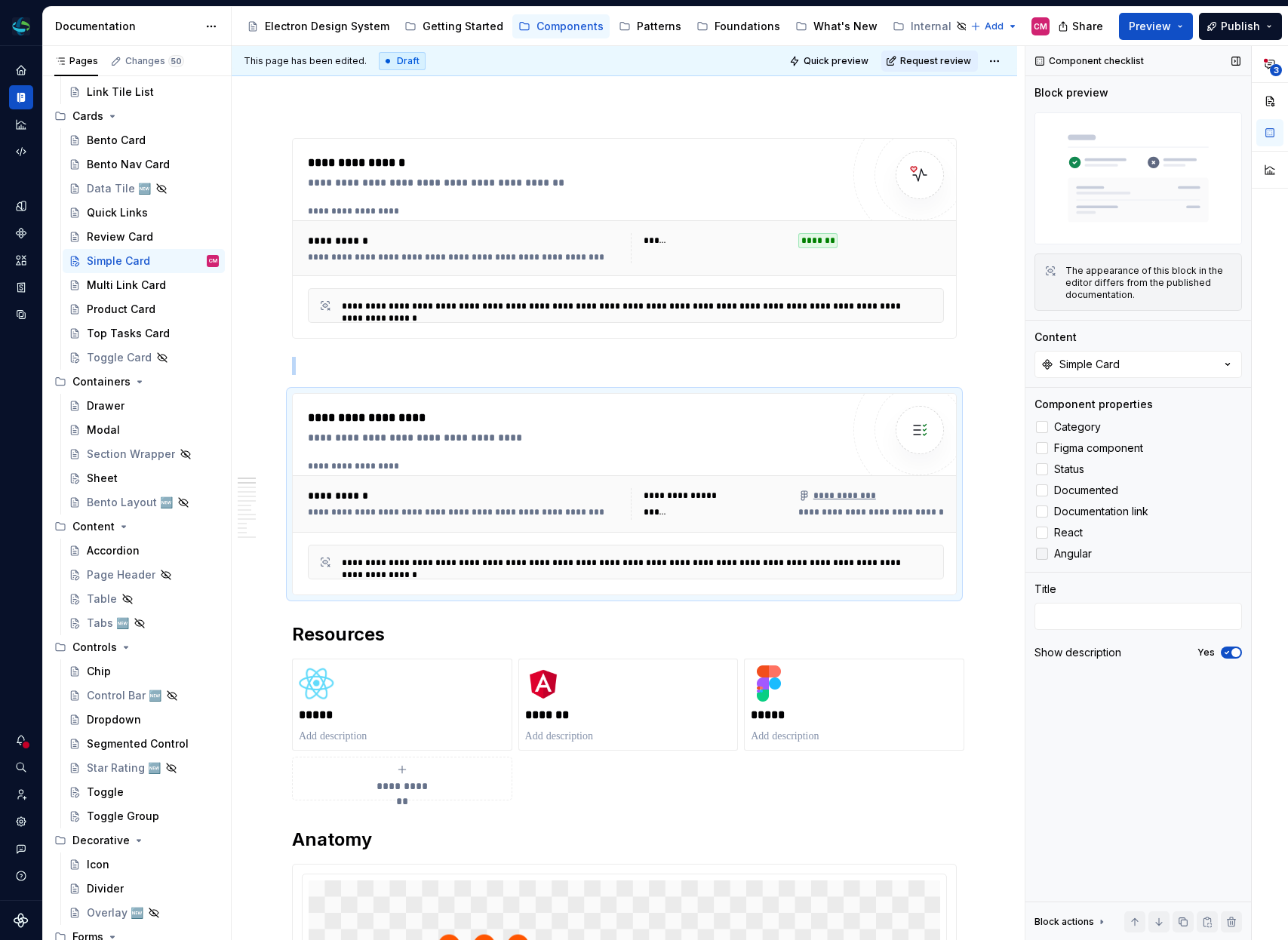
click at [1045, 549] on div at bounding box center [1042, 553] width 12 height 12
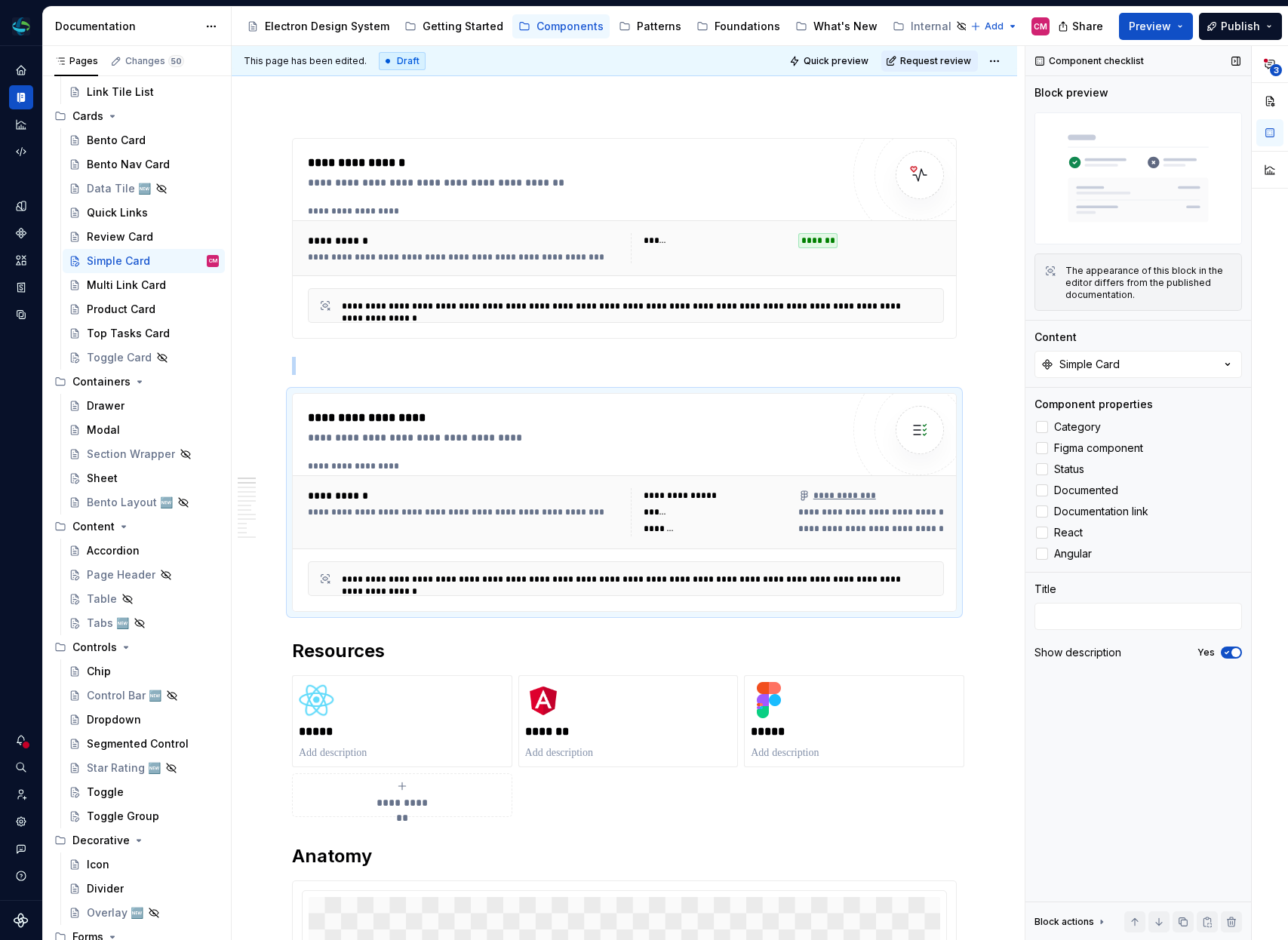
click at [1230, 653] on icon "button" at bounding box center [1226, 653] width 12 height 9
click at [281, 364] on span at bounding box center [276, 365] width 12 height 21
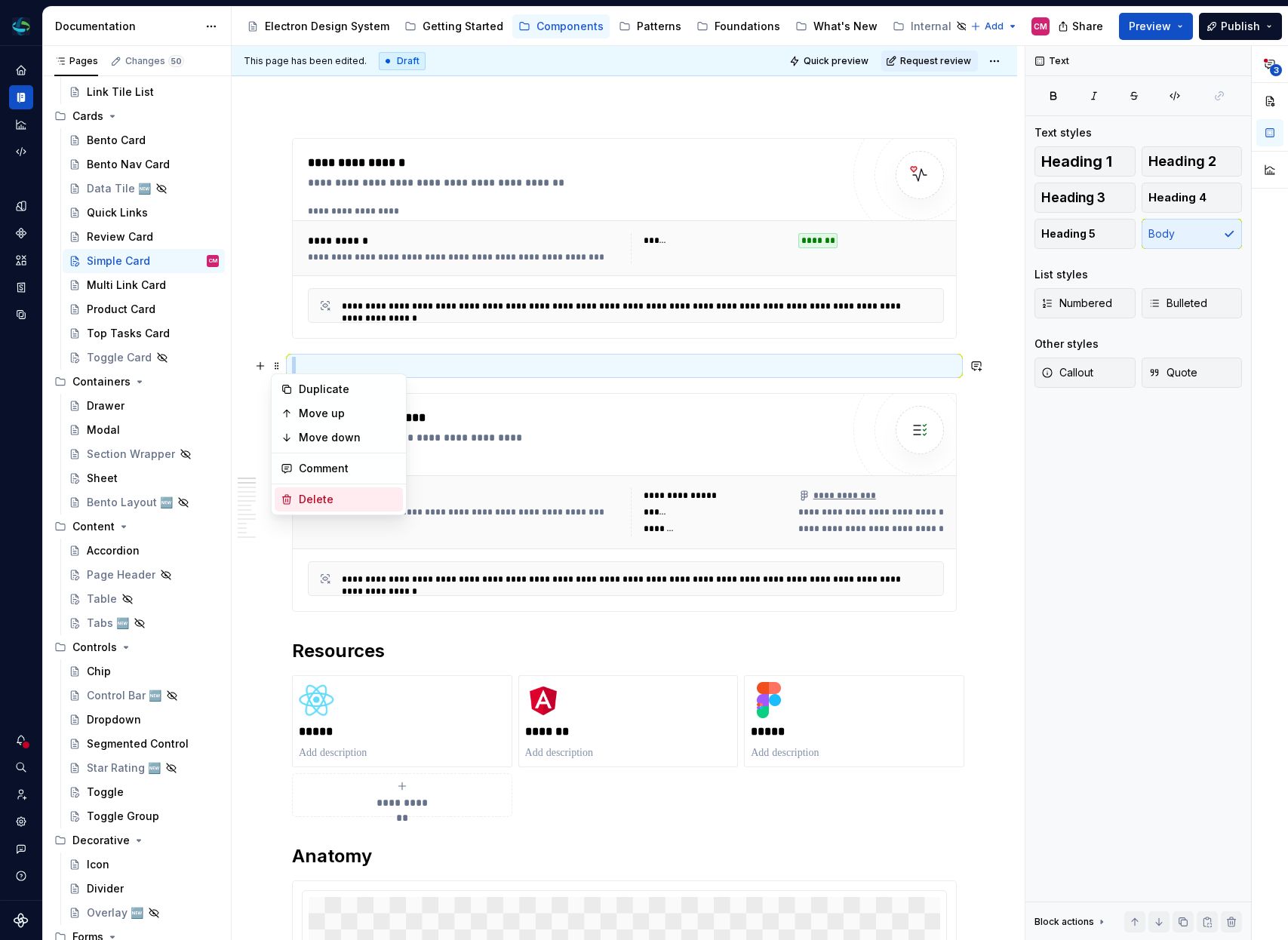
click at [330, 499] on div "Delete" at bounding box center [347, 499] width 98 height 15
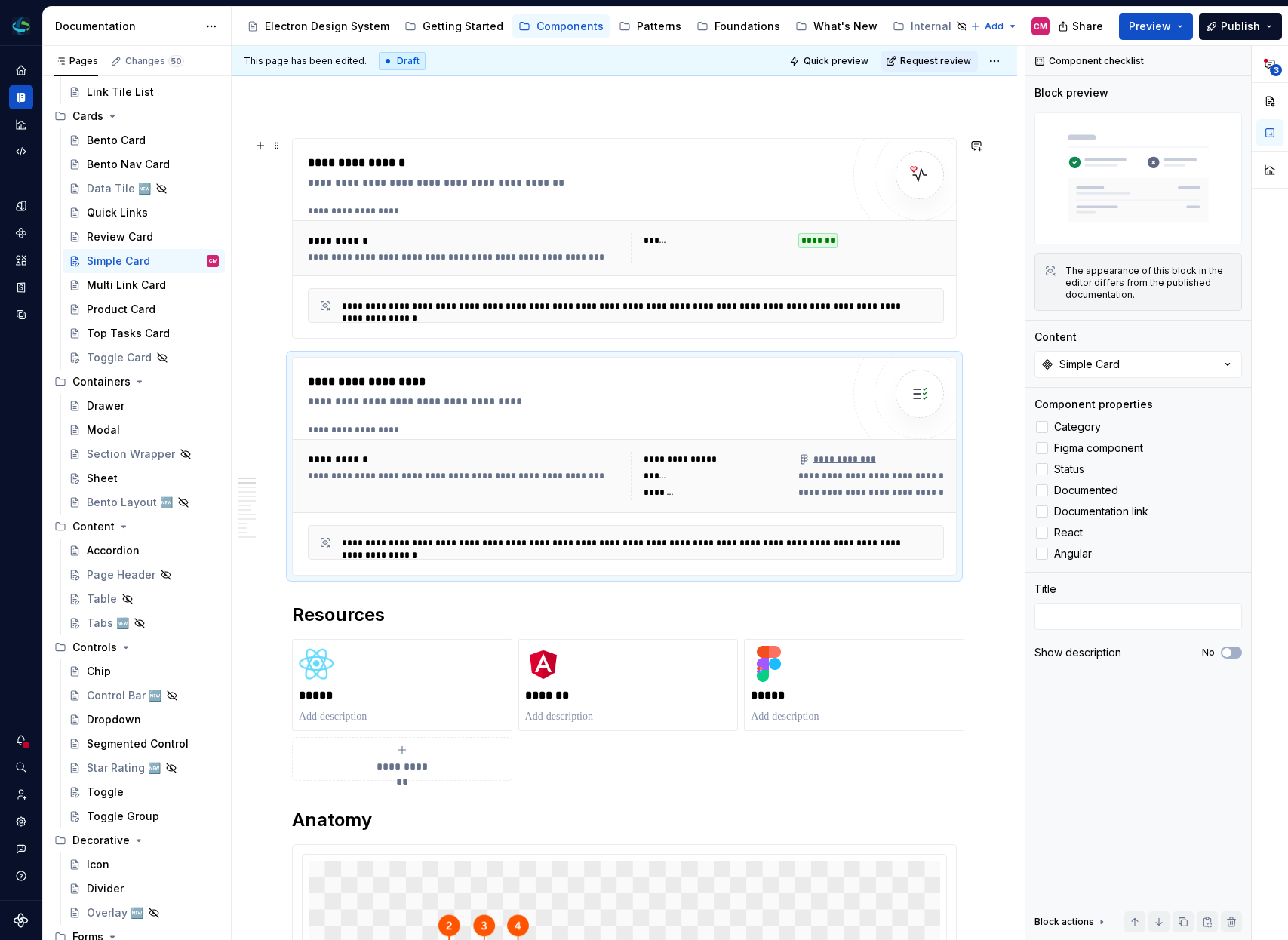
click at [666, 206] on div "**********" at bounding box center [630, 210] width 644 height 12
click at [1047, 424] on div at bounding box center [1042, 426] width 12 height 12
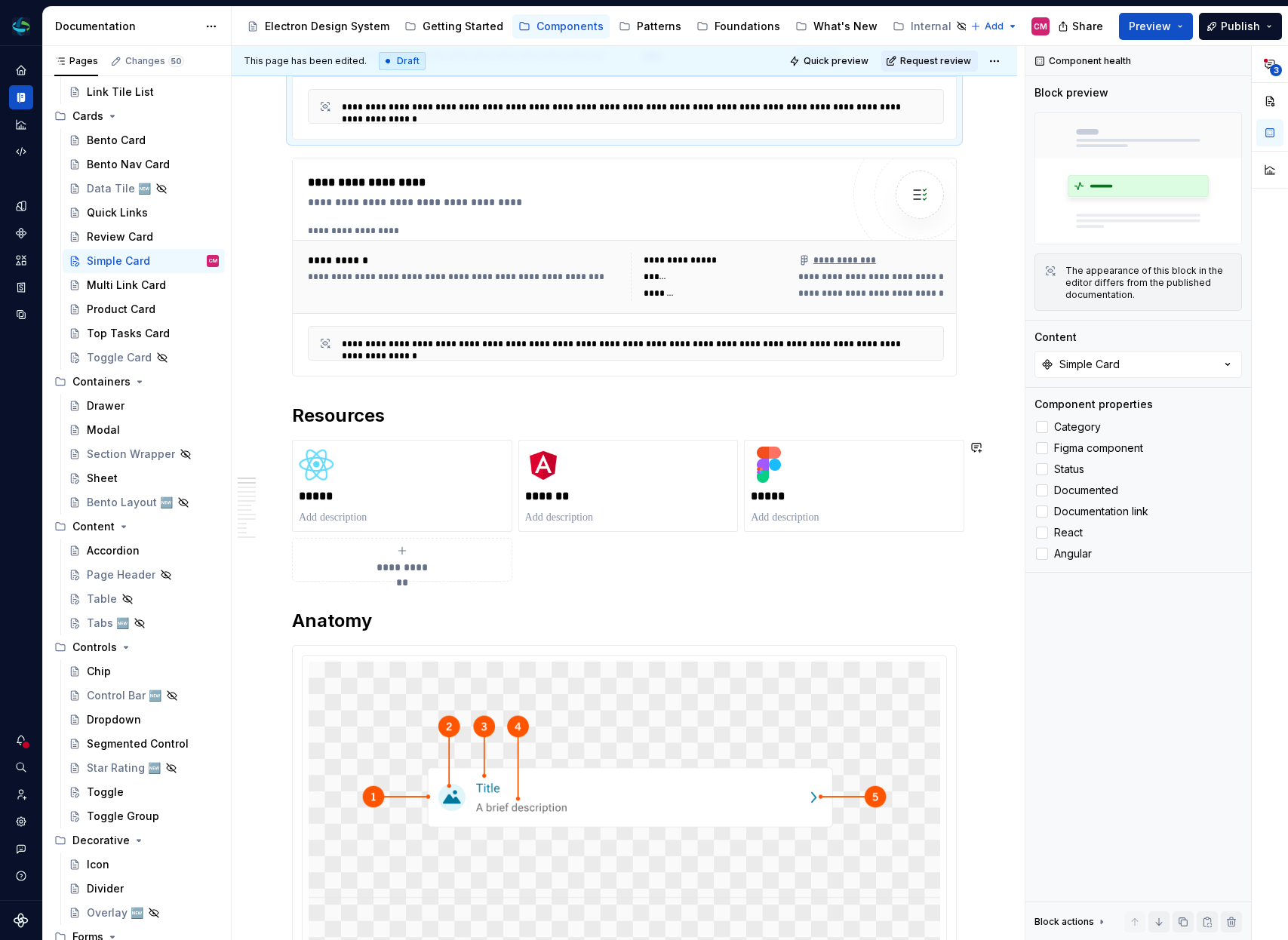
scroll to position [363, 0]
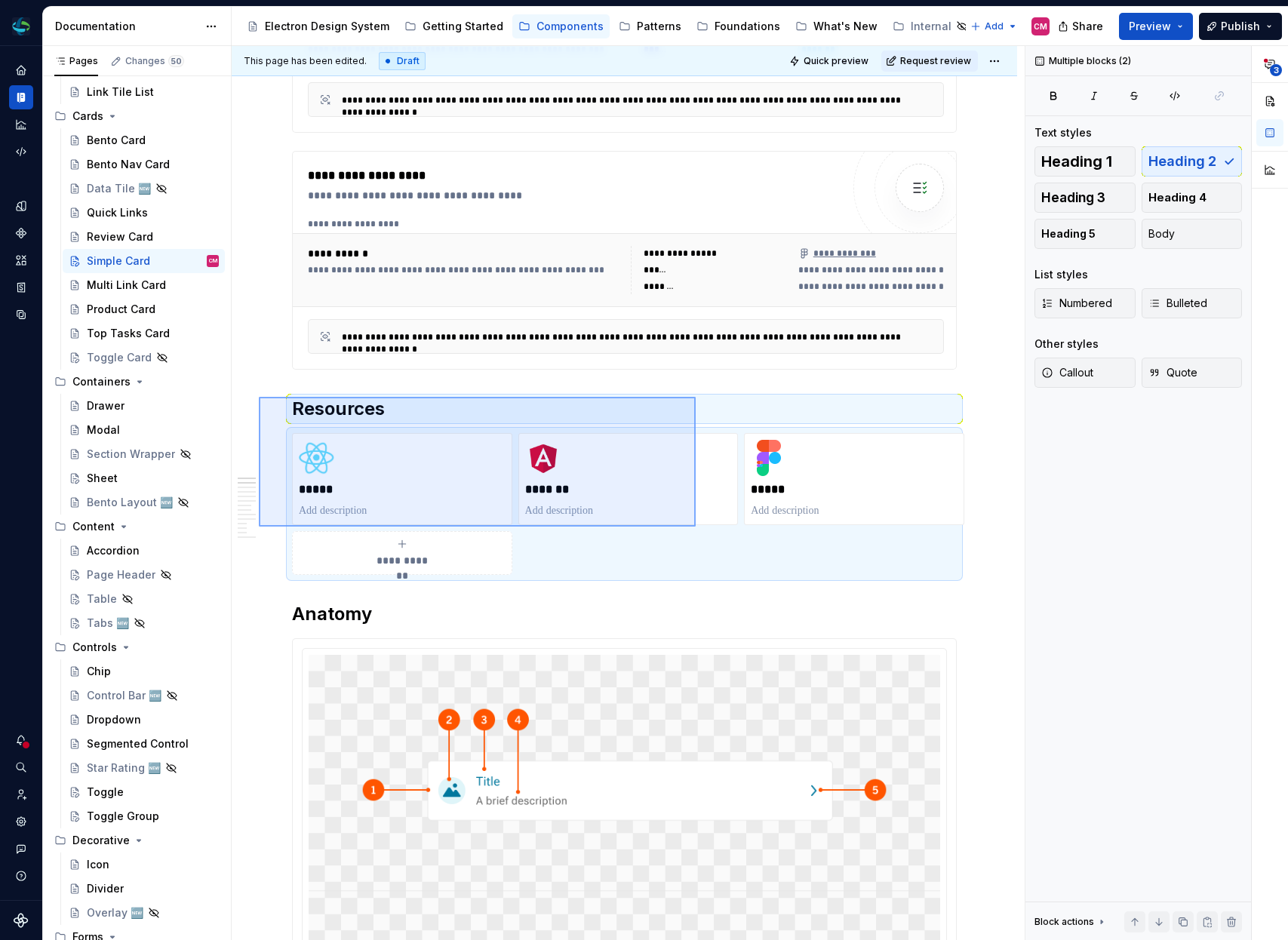
drag, startPoint x: 259, startPoint y: 397, endPoint x: 696, endPoint y: 527, distance: 455.9
click at [696, 527] on div "**********" at bounding box center [629, 493] width 793 height 895
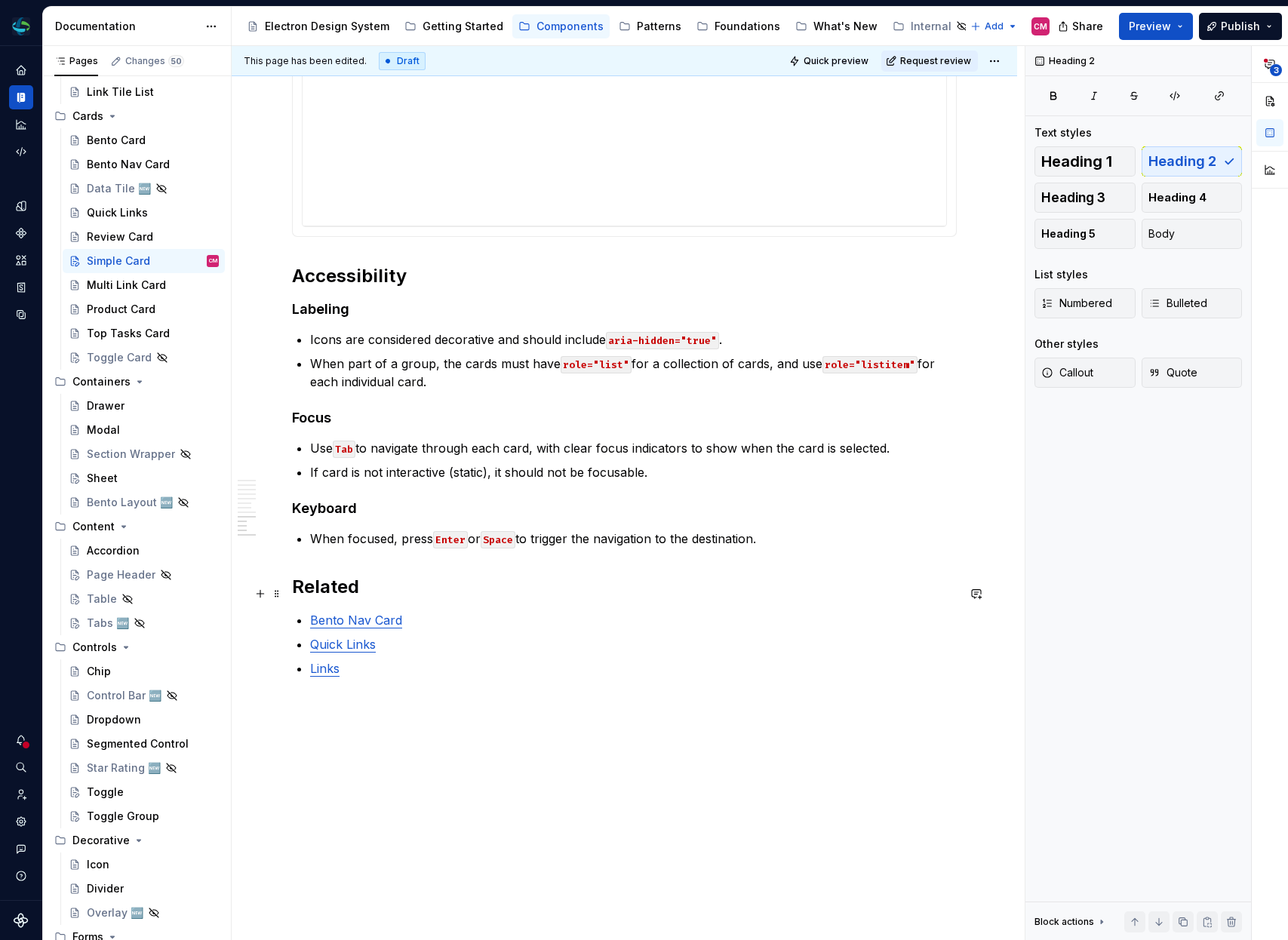
scroll to position [4675, 0]
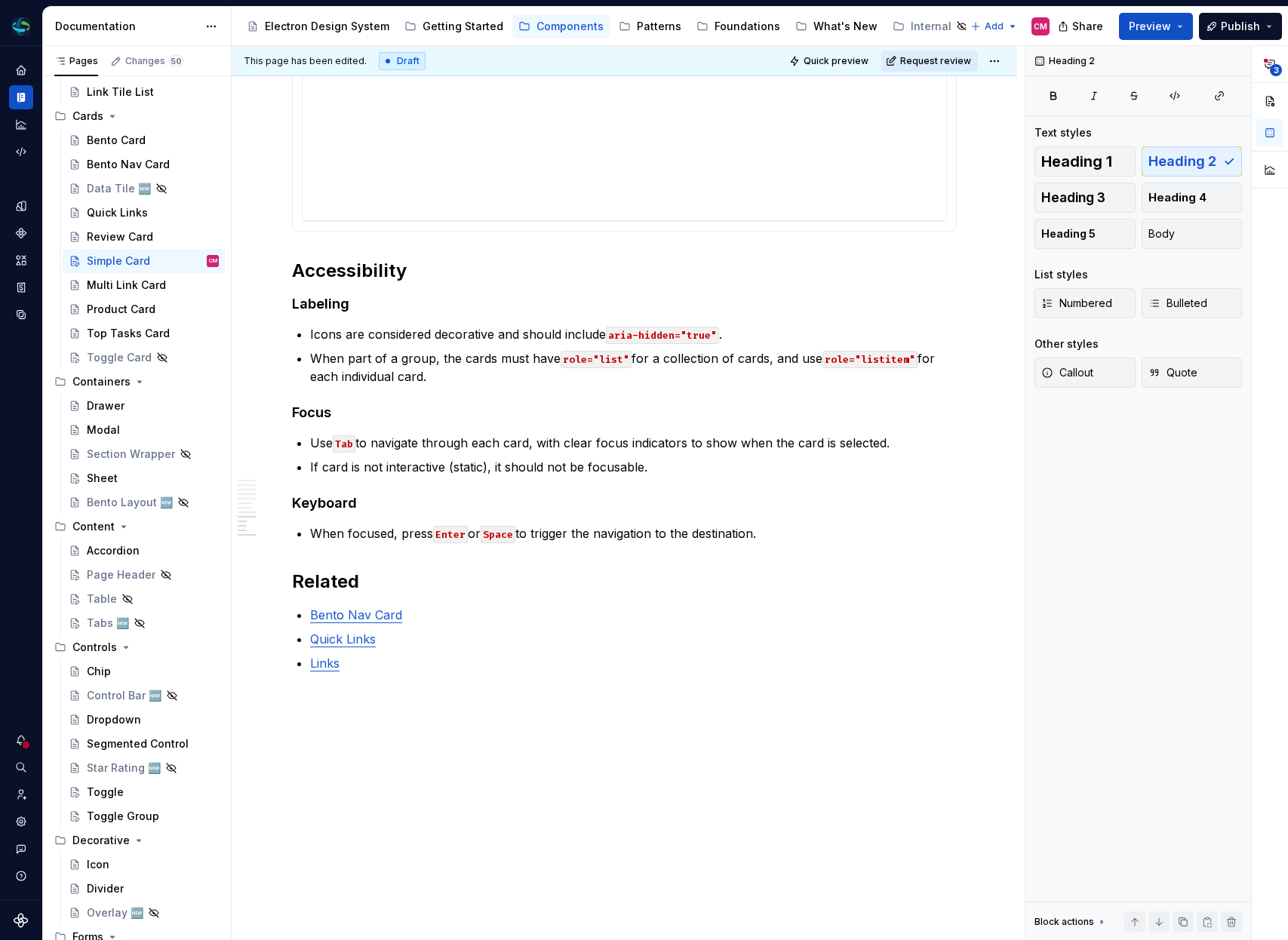
click at [960, 62] on span "Request review" at bounding box center [935, 60] width 71 height 12
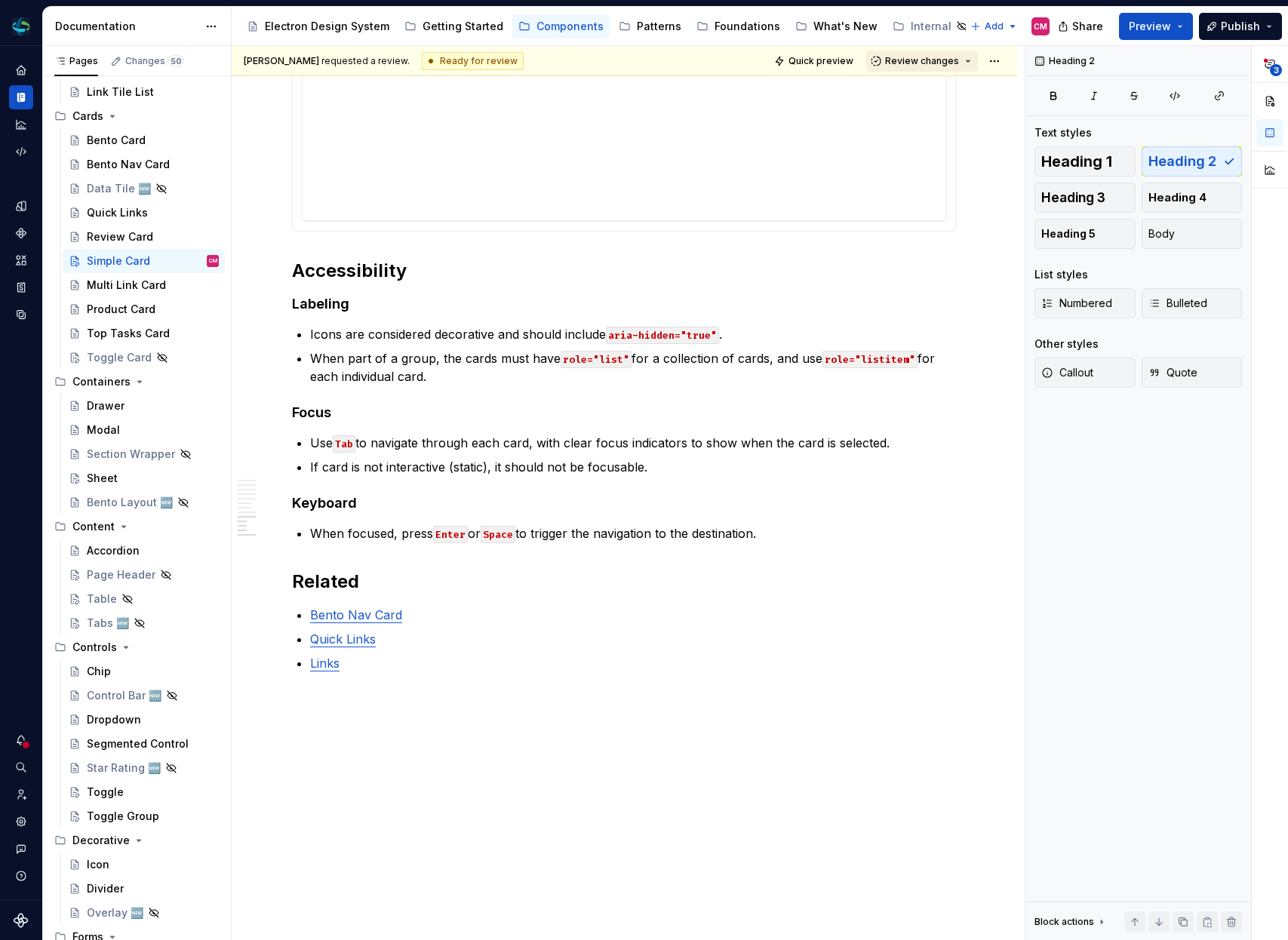
click at [943, 58] on span "Review changes" at bounding box center [922, 60] width 74 height 12
click at [926, 90] on div "Approve" at bounding box center [971, 90] width 132 height 15
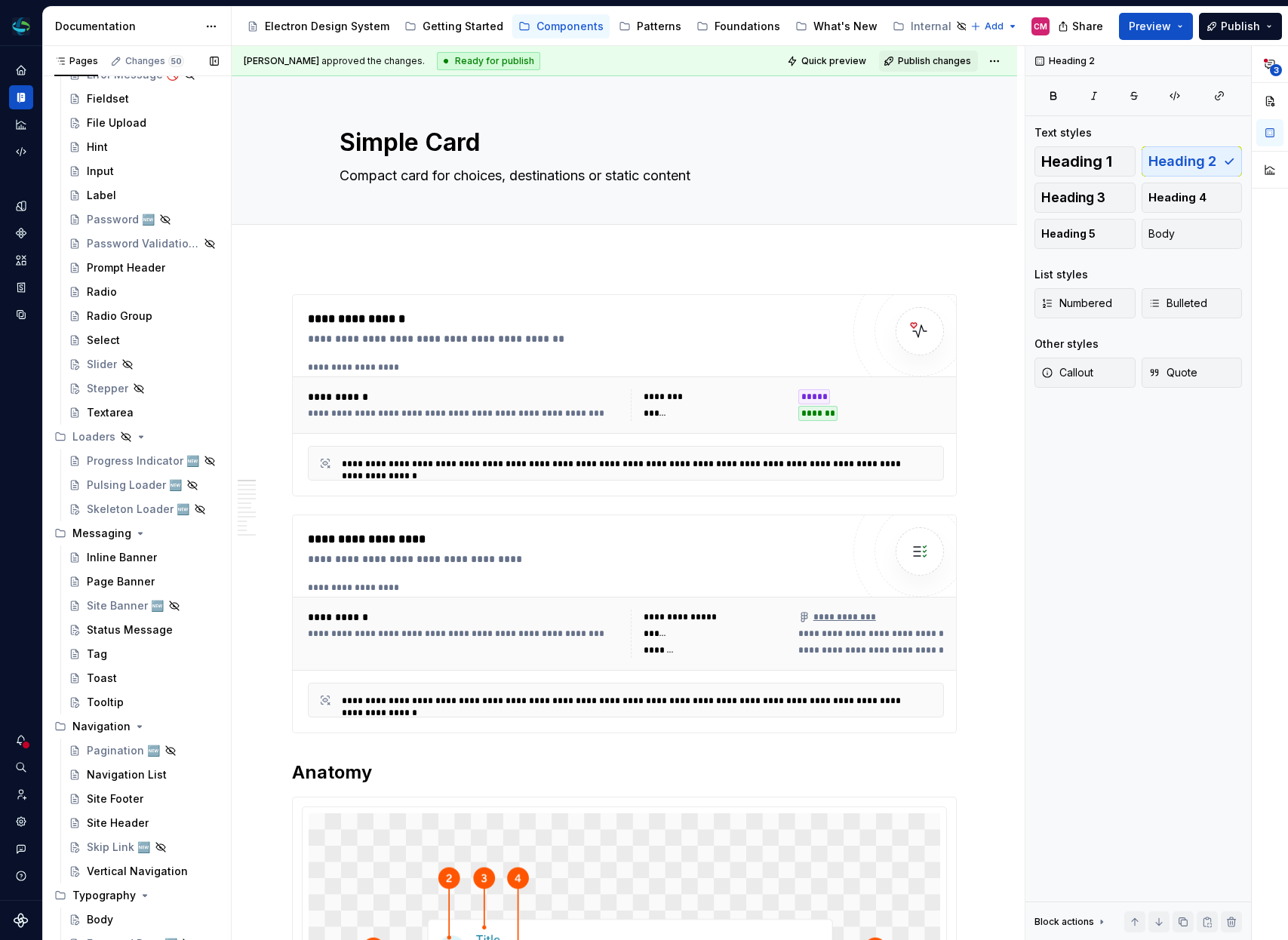
scroll to position [1345, 0]
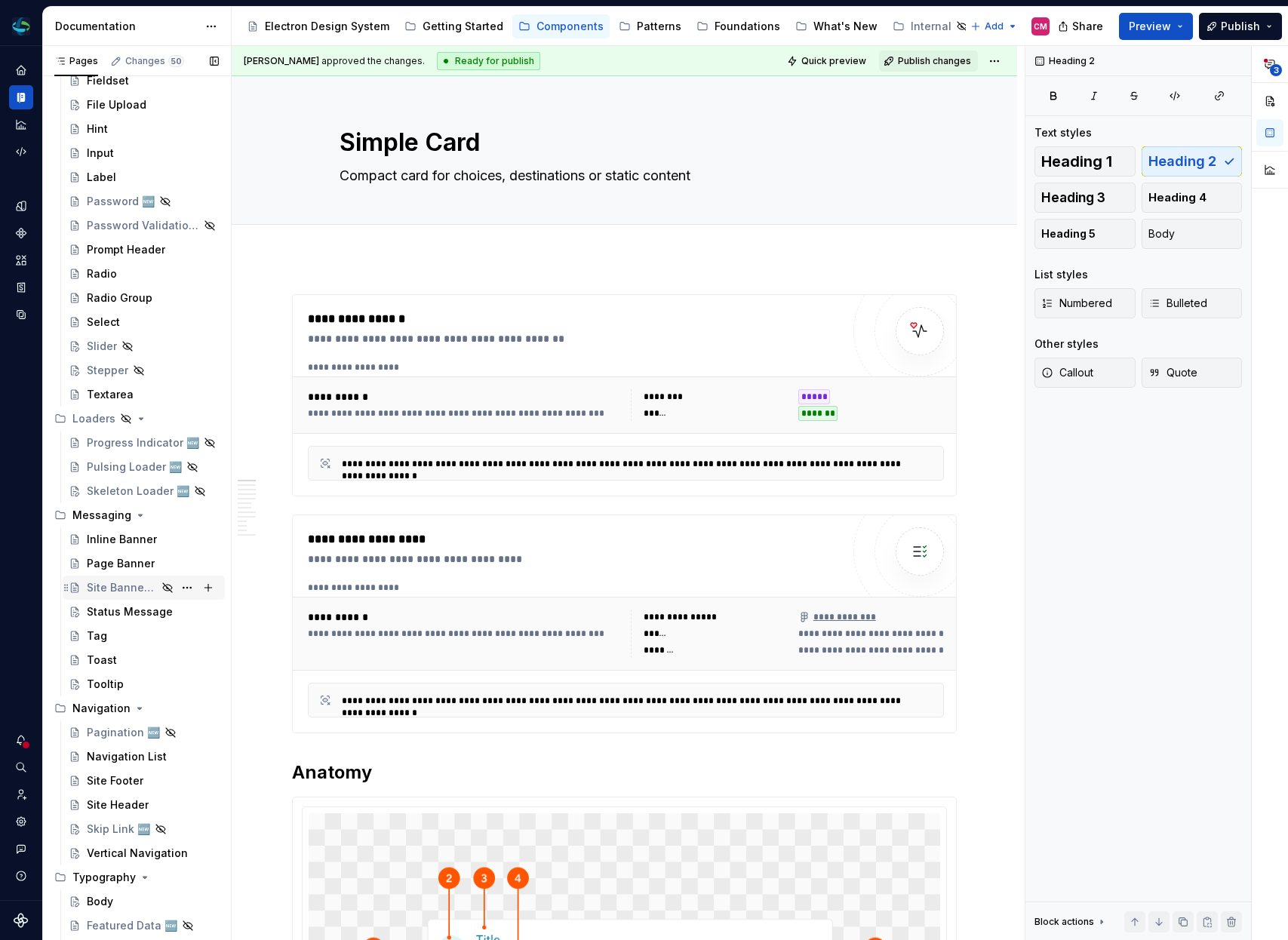
click at [124, 588] on div "Site Banner 🆕" at bounding box center [121, 587] width 70 height 15
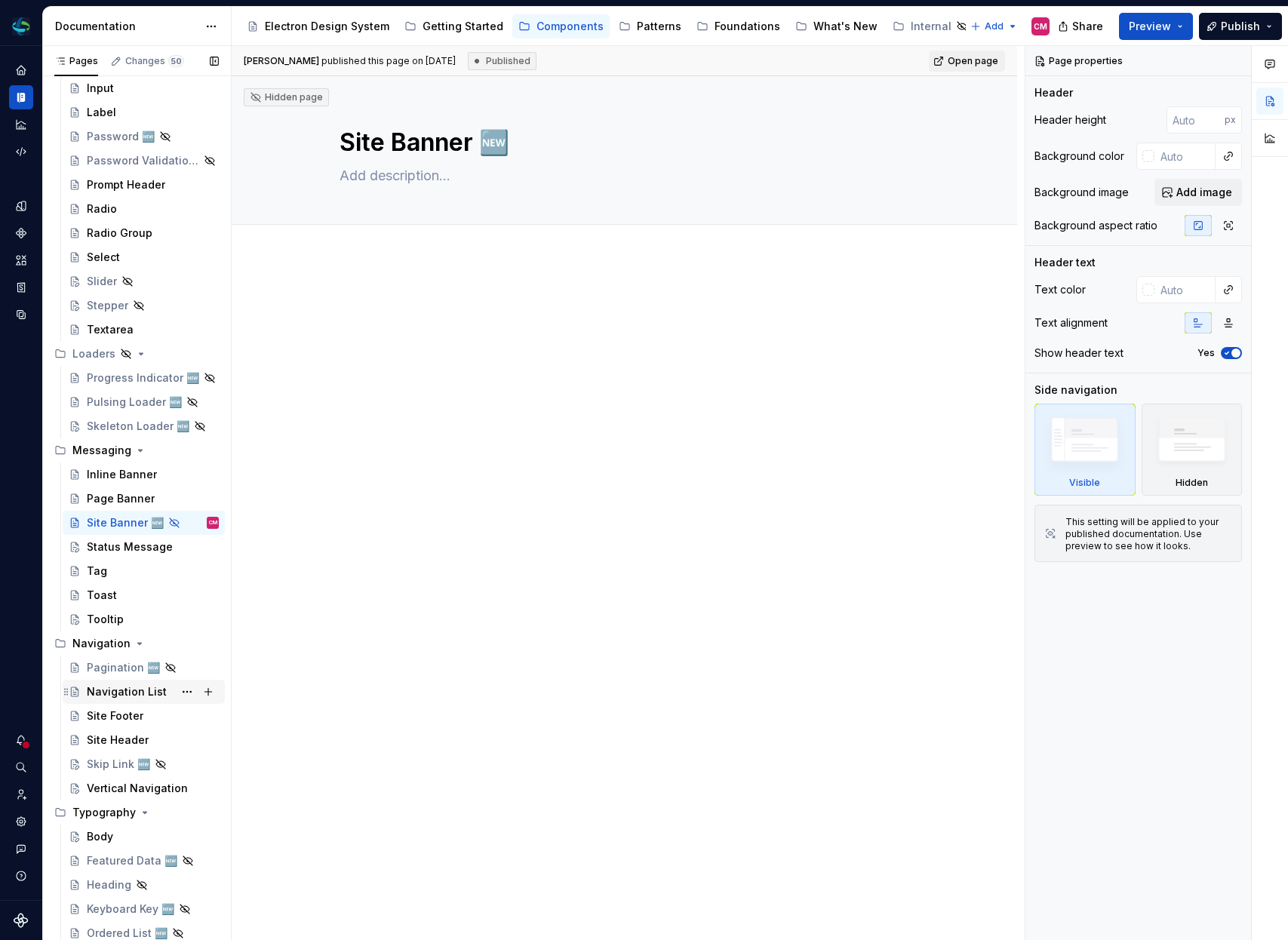
scroll to position [1508, 0]
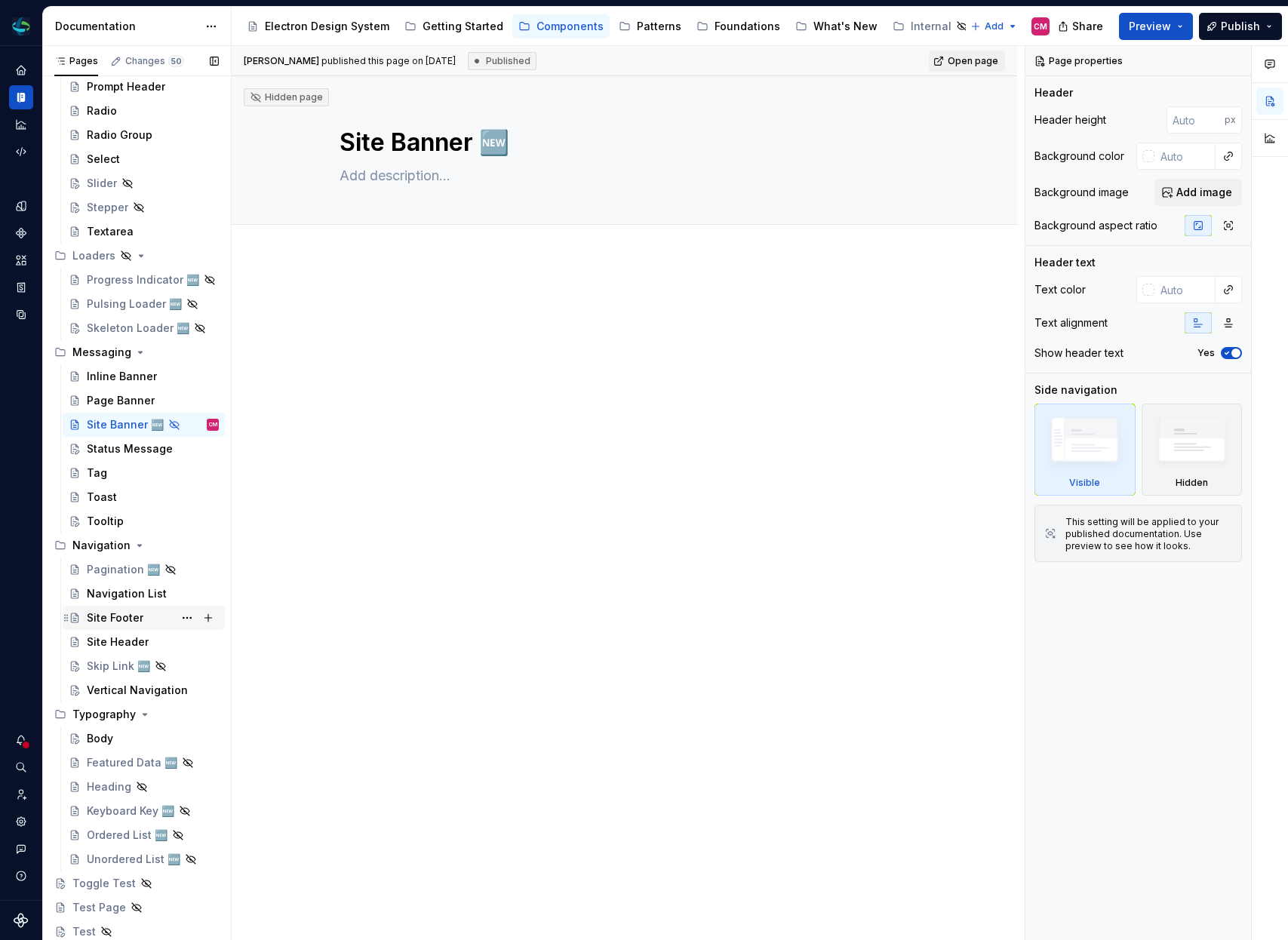
click at [115, 621] on div "Site Footer" at bounding box center [114, 618] width 57 height 15
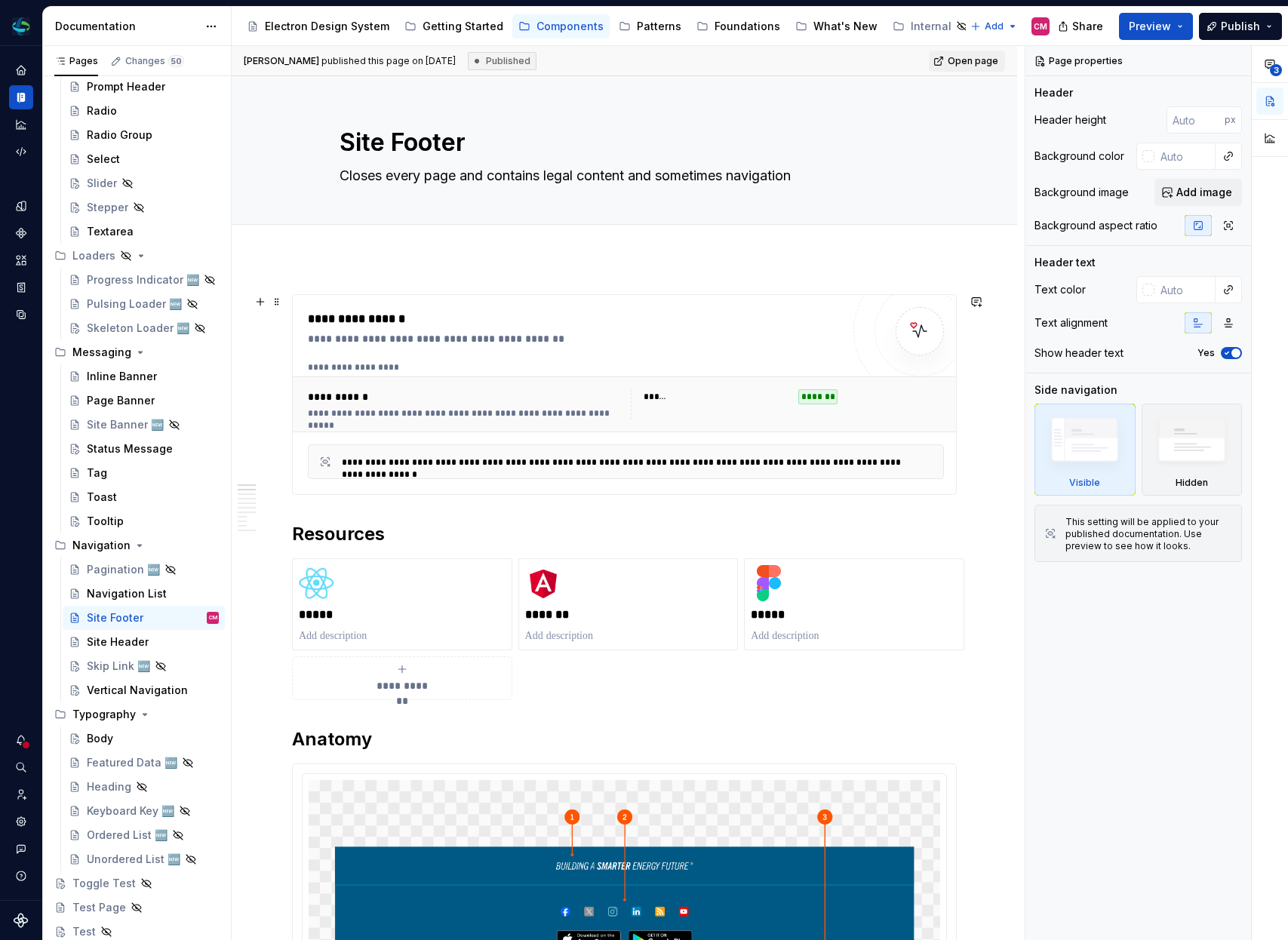
click at [493, 399] on div "**********" at bounding box center [466, 397] width 318 height 15
type textarea "*"
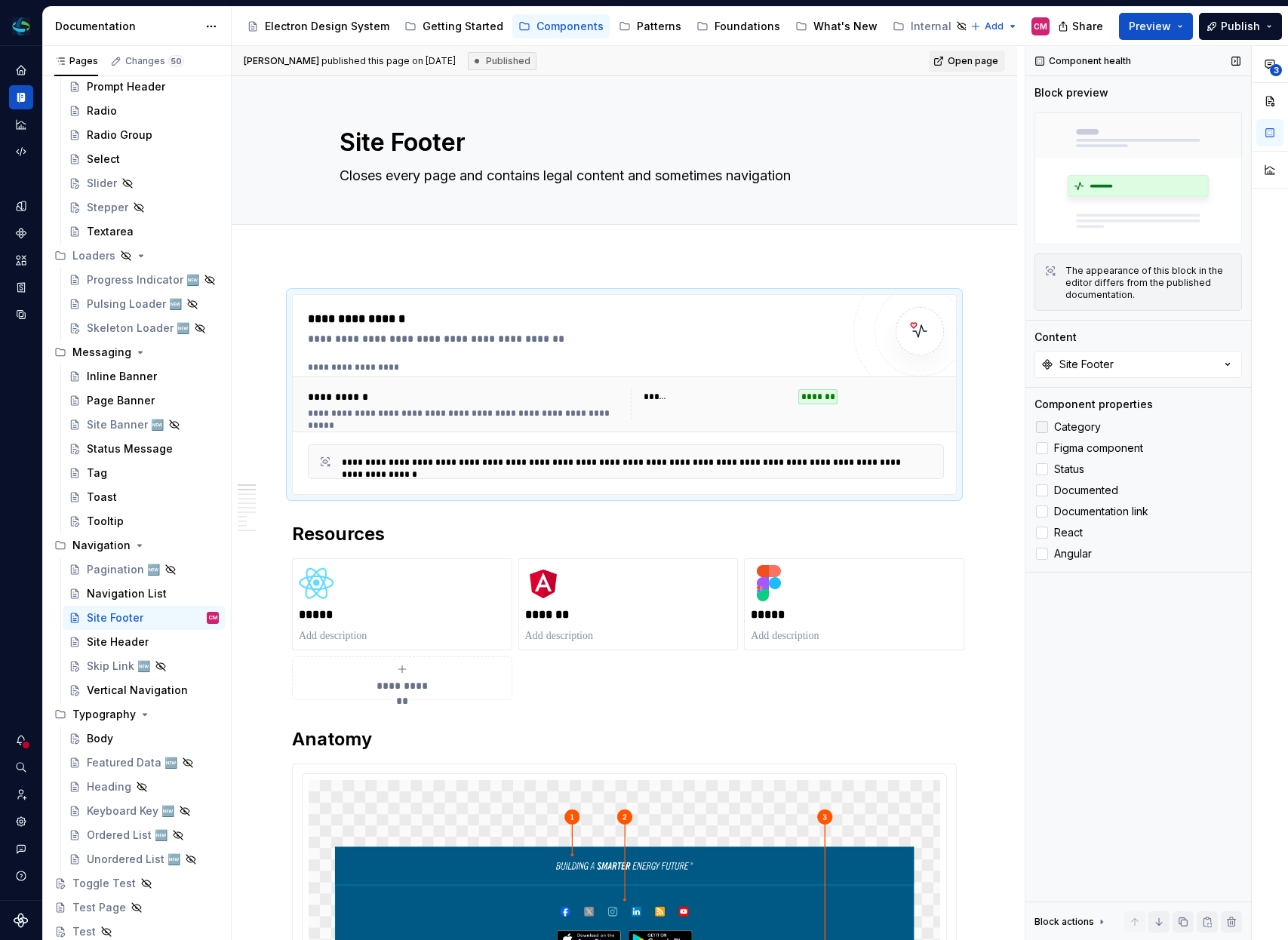
click at [1042, 425] on div at bounding box center [1042, 426] width 12 height 12
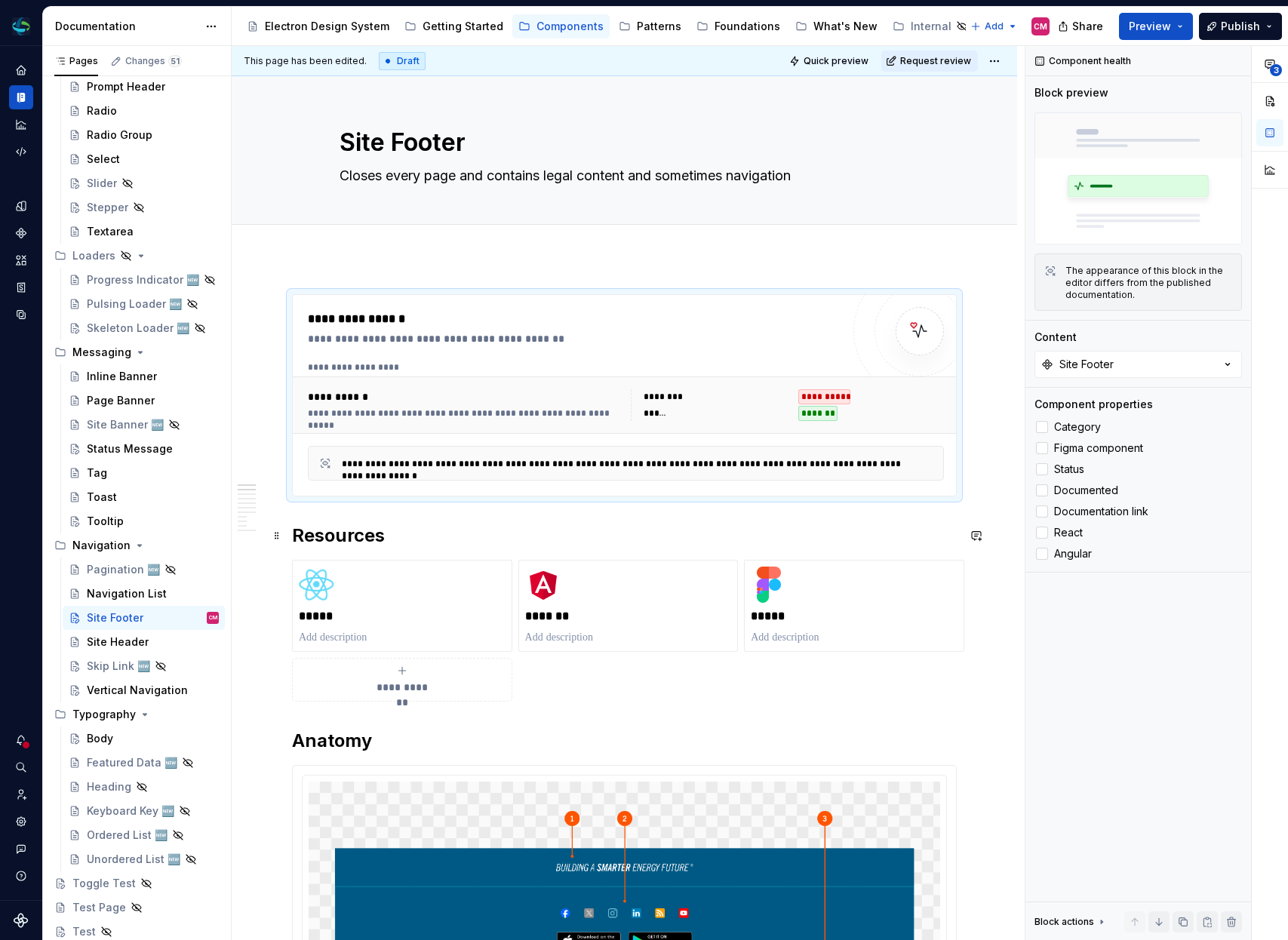
click at [295, 536] on h2 "Resources" at bounding box center [624, 535] width 665 height 24
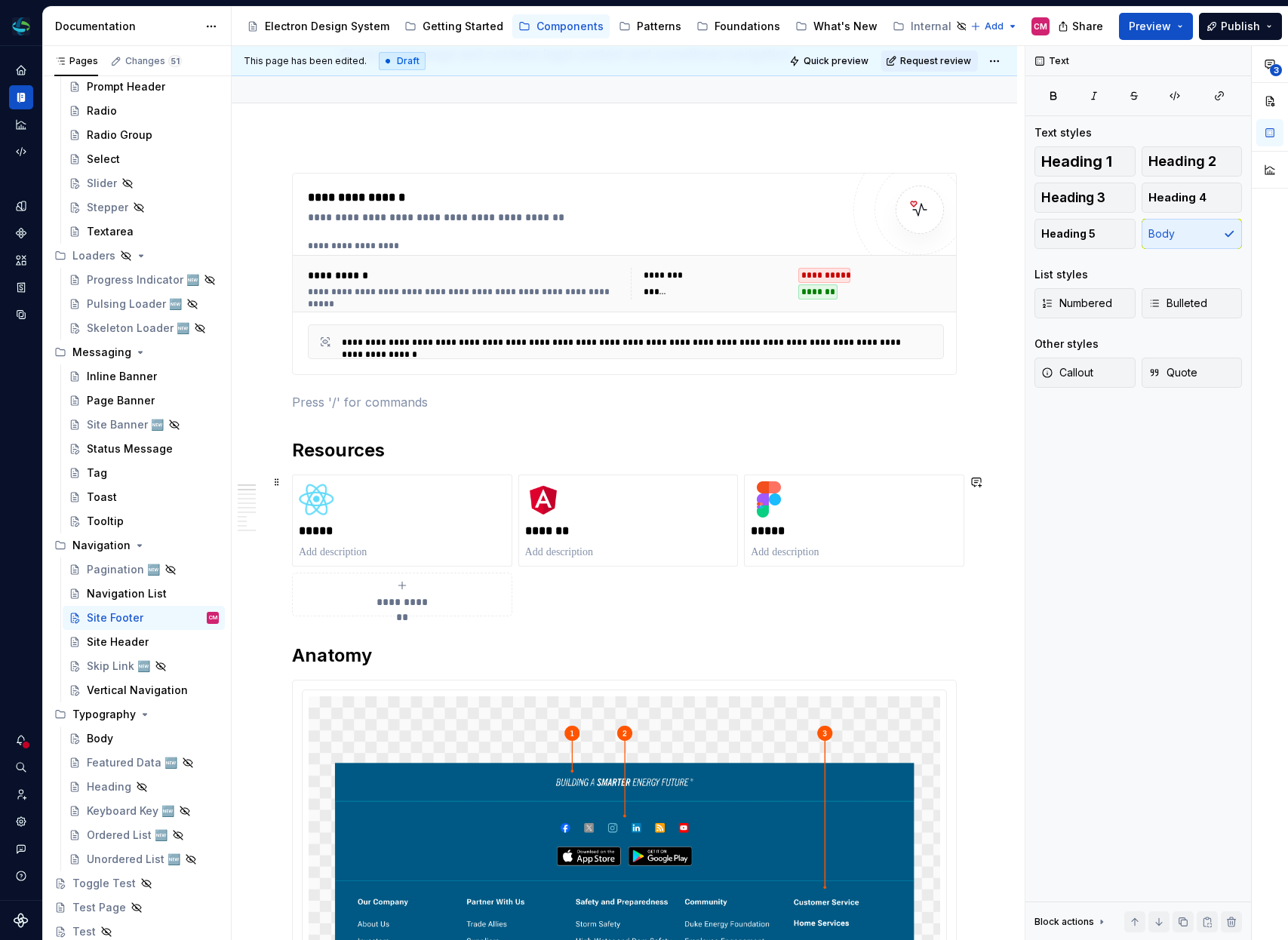
scroll to position [127, 0]
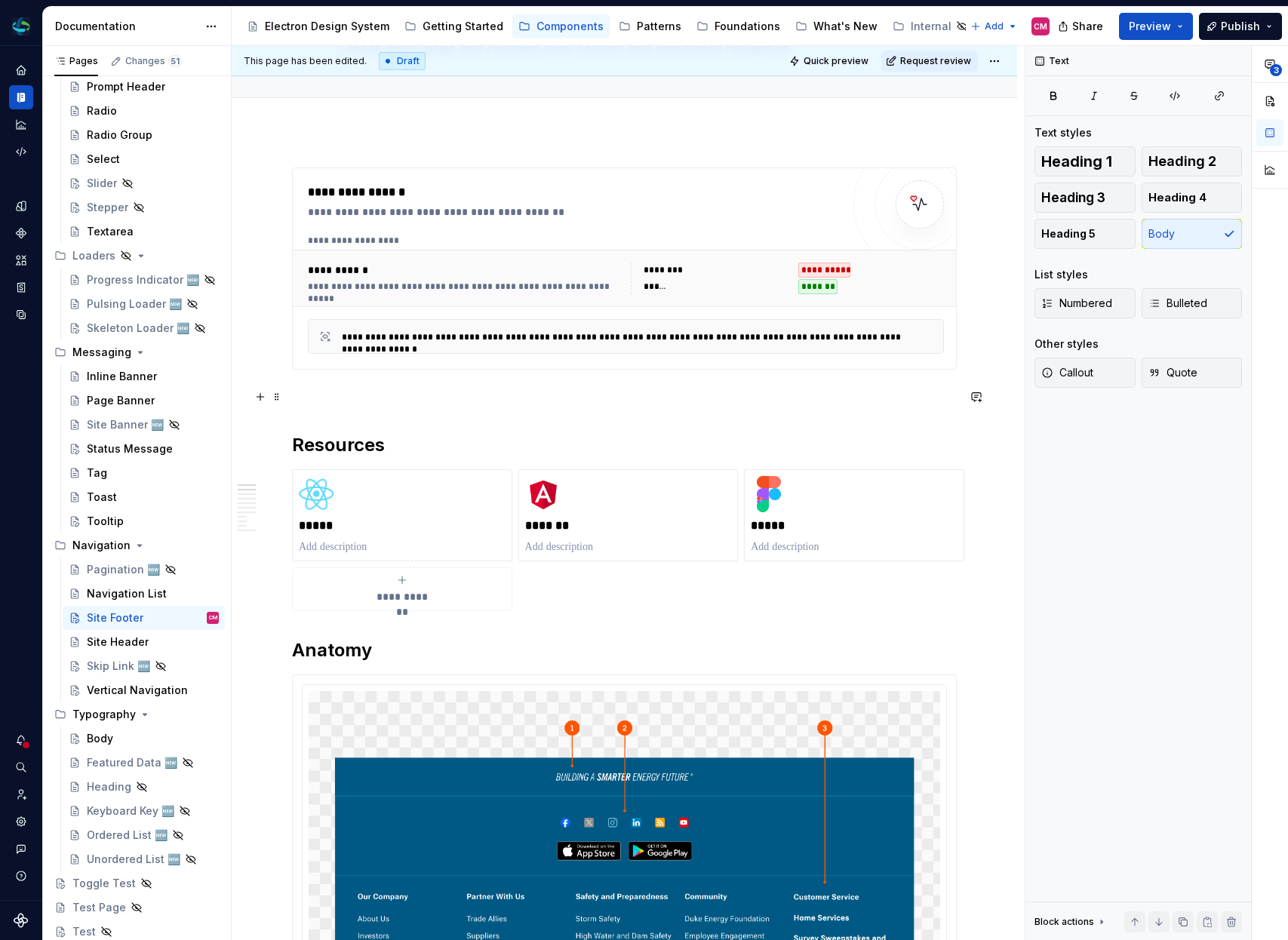
click at [262, 398] on button "button" at bounding box center [260, 397] width 21 height 21
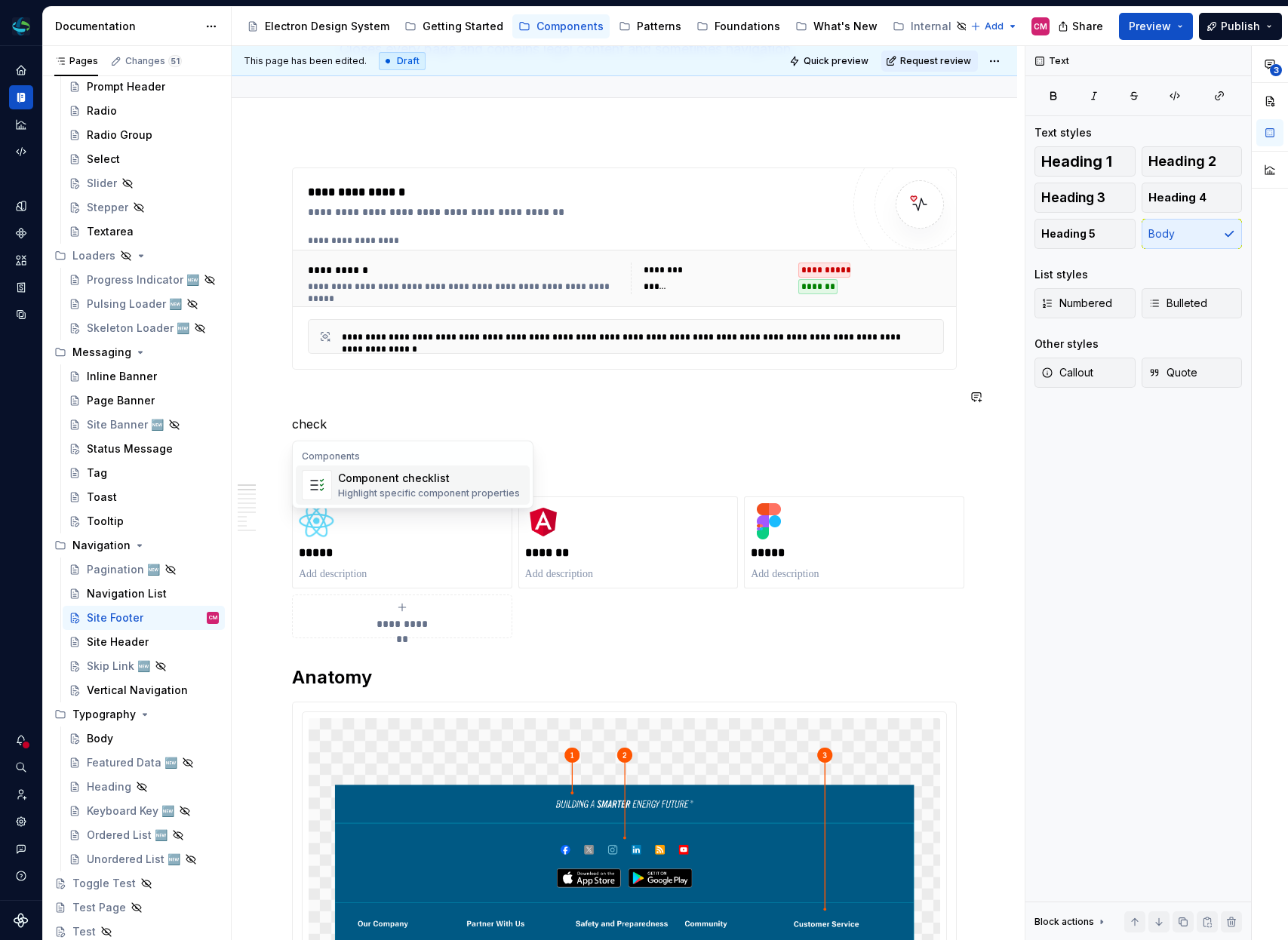
type textarea "*"
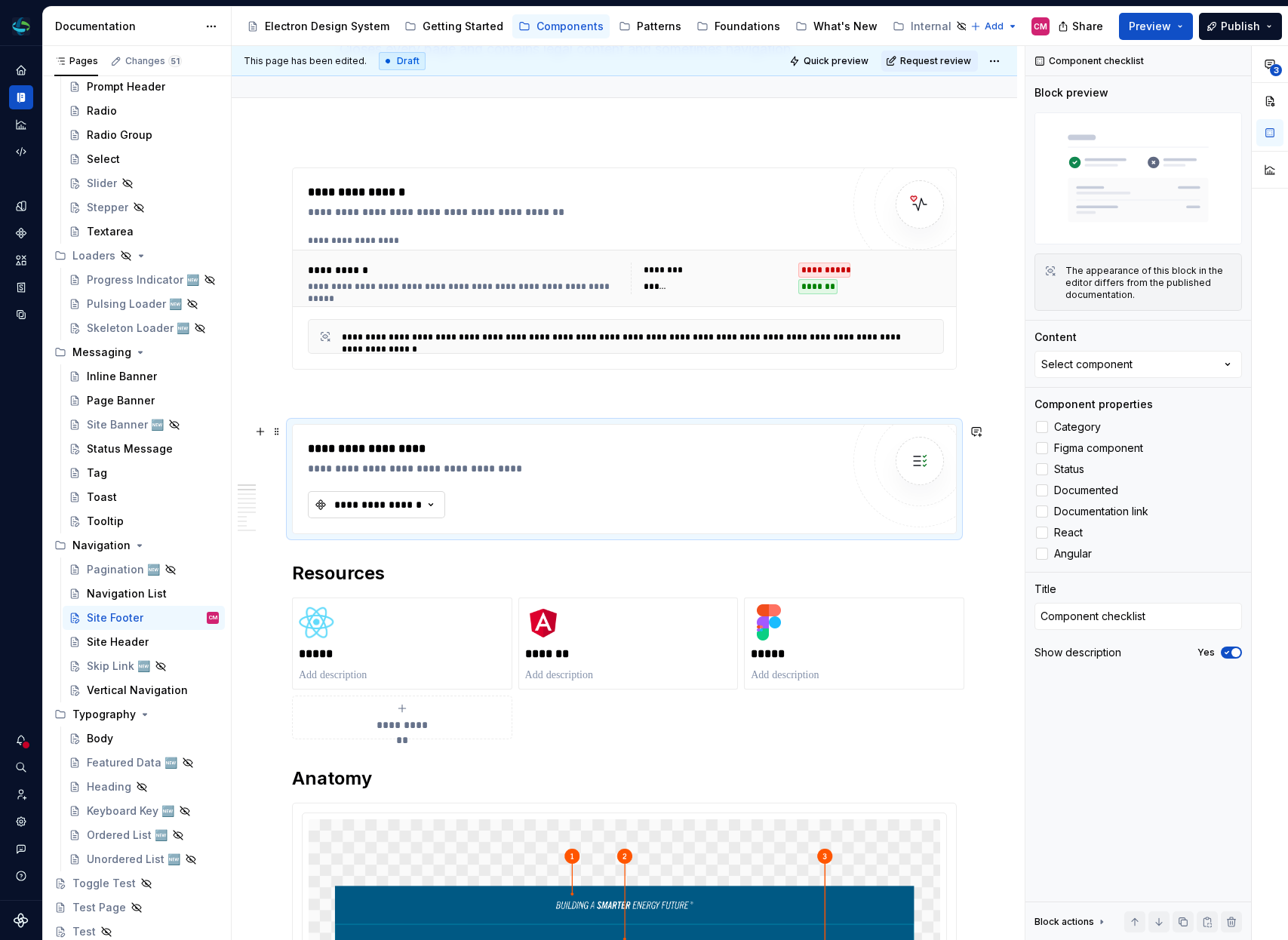
click at [392, 508] on div "**********" at bounding box center [378, 505] width 91 height 15
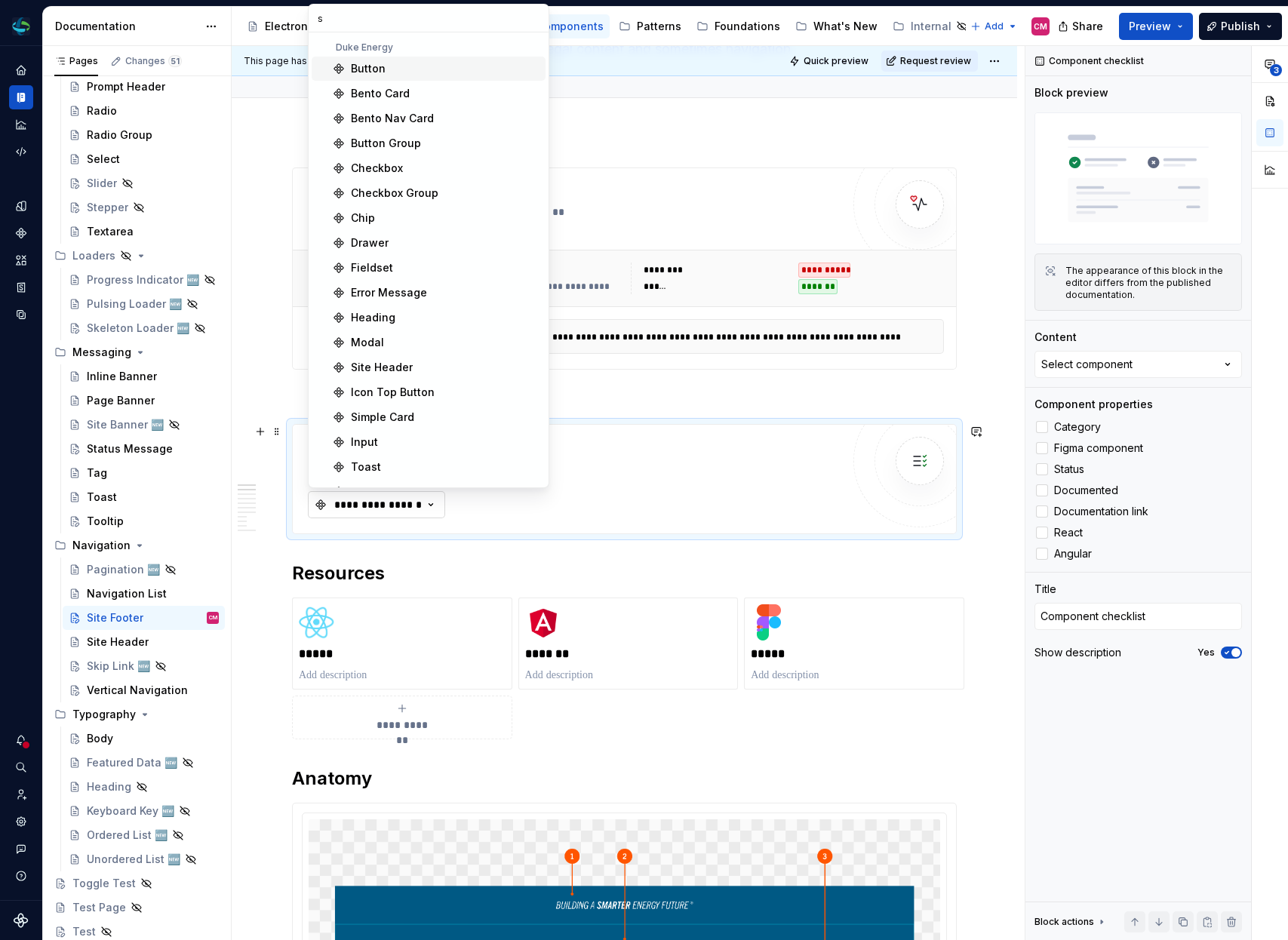
type input "si"
type textarea "*"
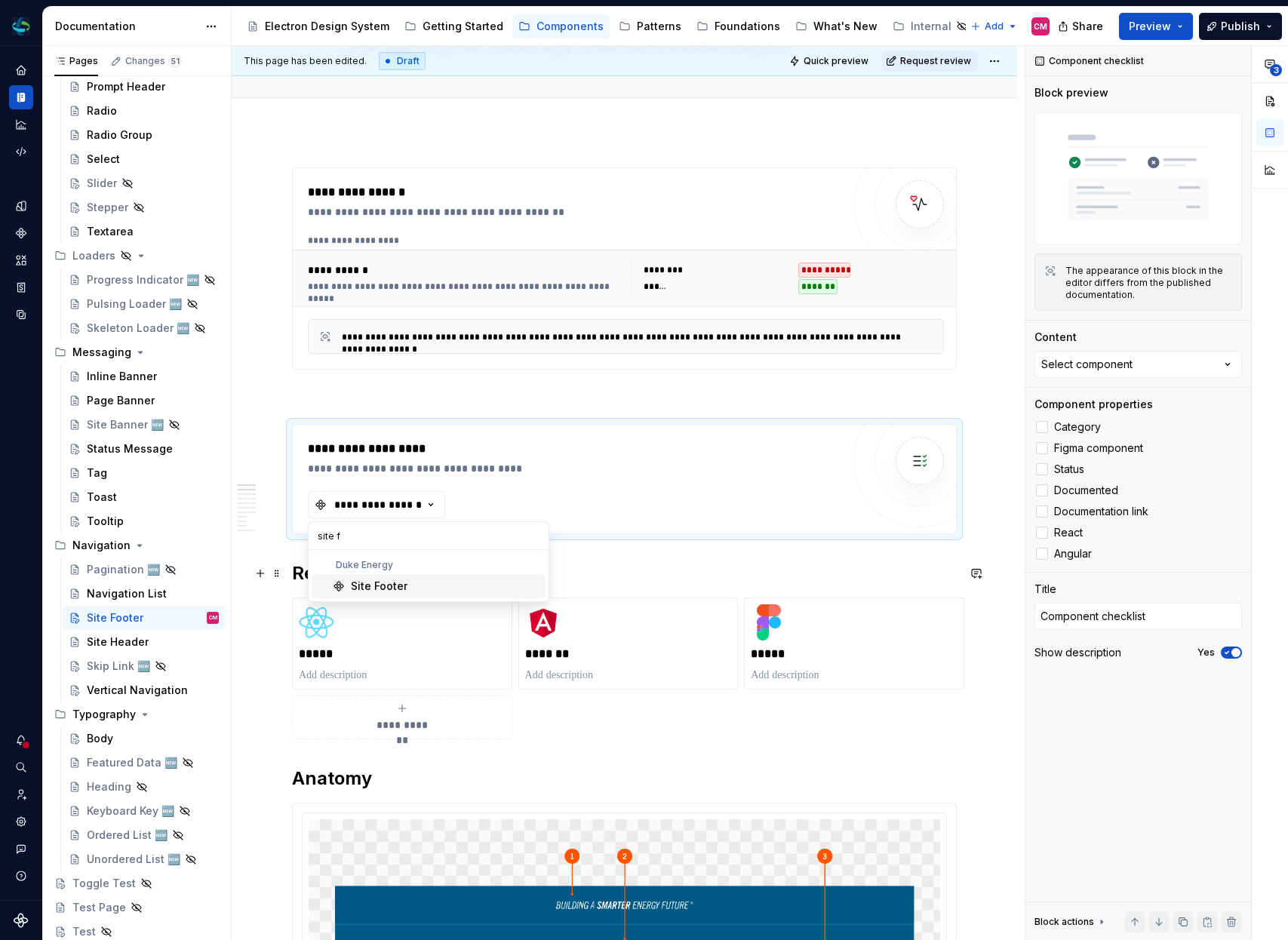
type input "site f"
click at [395, 583] on div "Site Footer" at bounding box center [379, 586] width 57 height 15
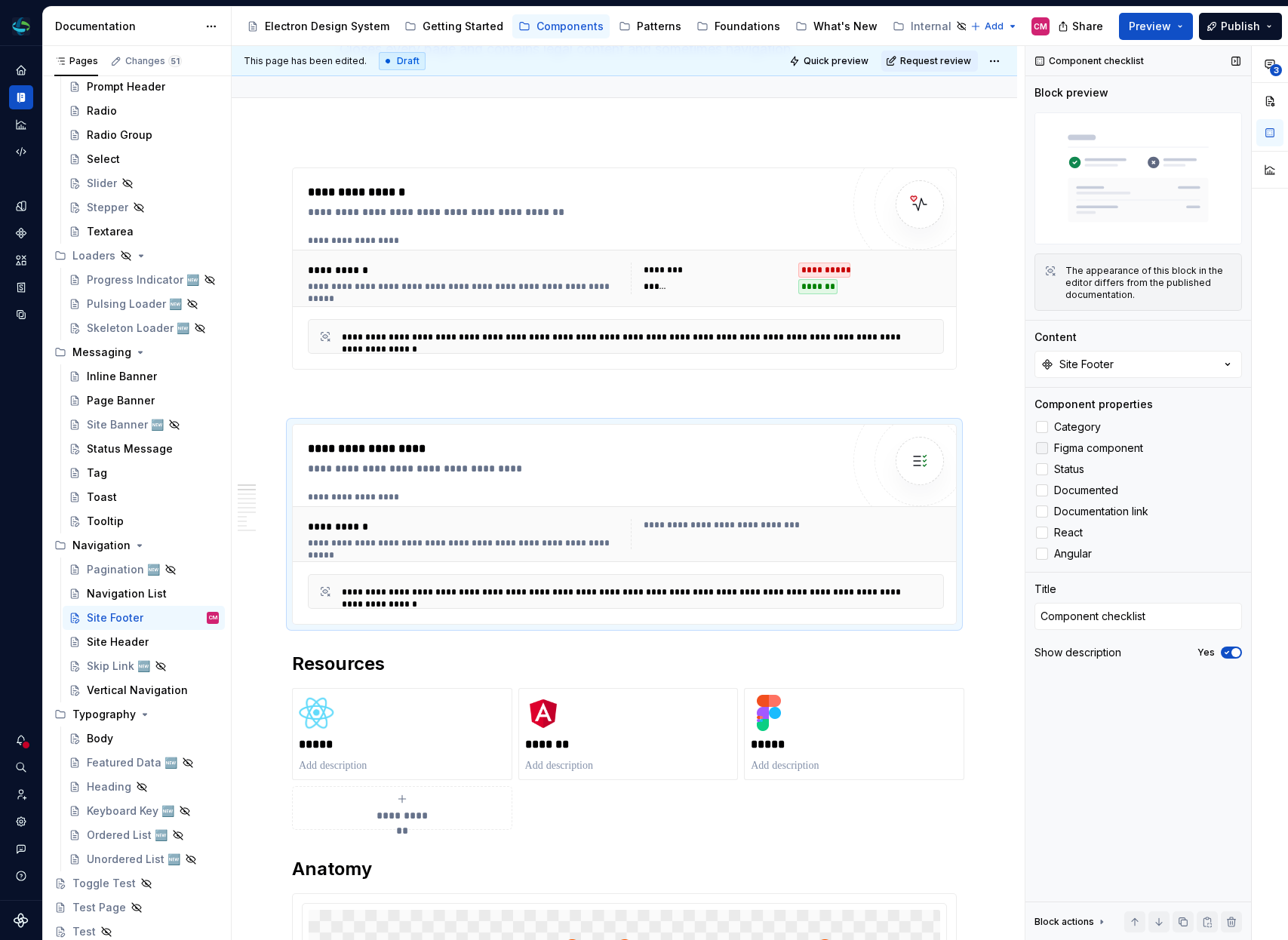
click at [1046, 450] on div at bounding box center [1042, 448] width 12 height 12
click at [1042, 535] on div at bounding box center [1042, 533] width 12 height 12
click at [1042, 546] on label "Angular" at bounding box center [1138, 554] width 208 height 18
type textarea "*"
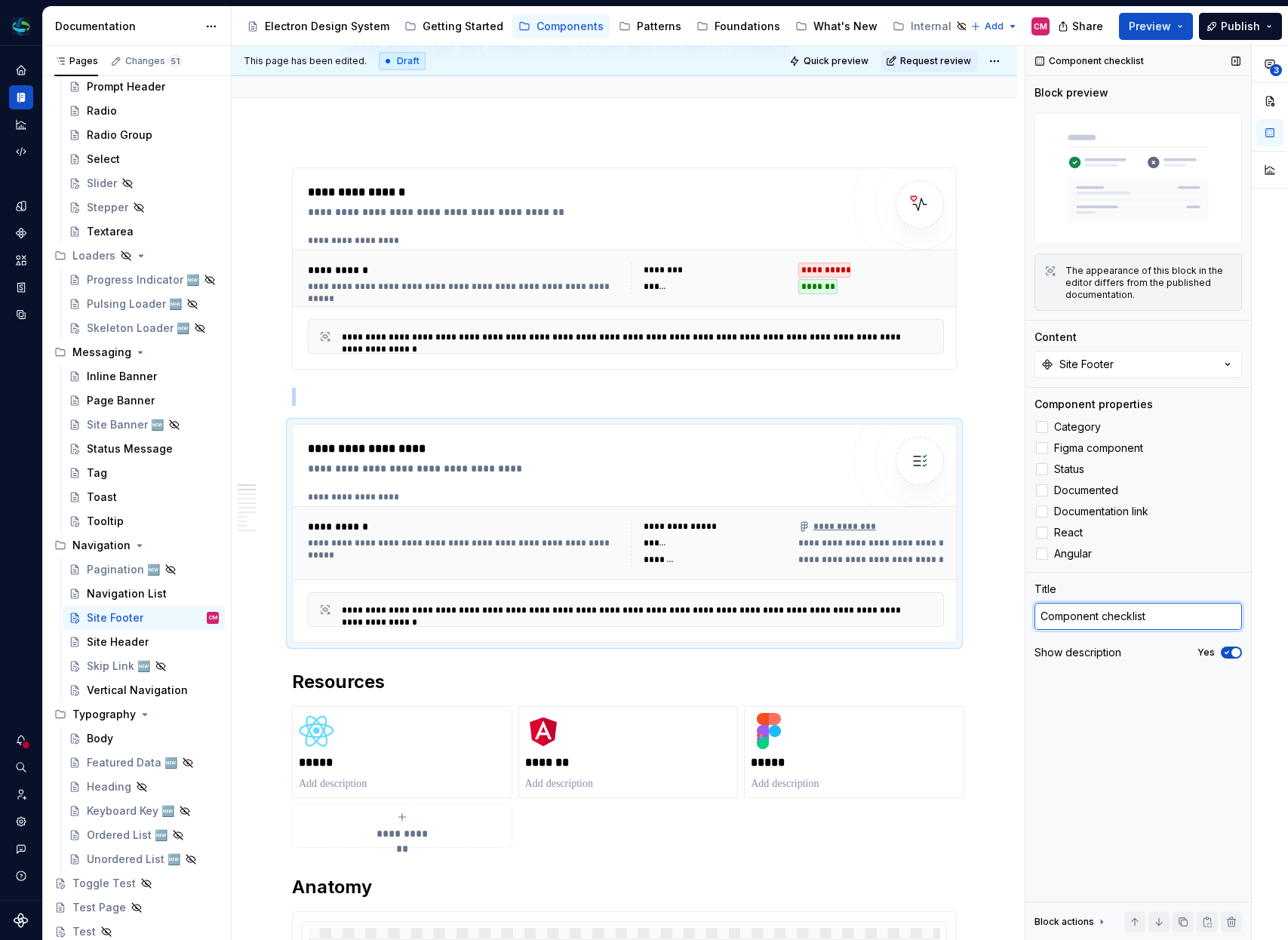
click at [1131, 608] on textarea "Component checklist" at bounding box center [1138, 616] width 208 height 27
click at [1227, 655] on icon "button" at bounding box center [1226, 653] width 12 height 9
click at [468, 396] on p at bounding box center [624, 397] width 665 height 18
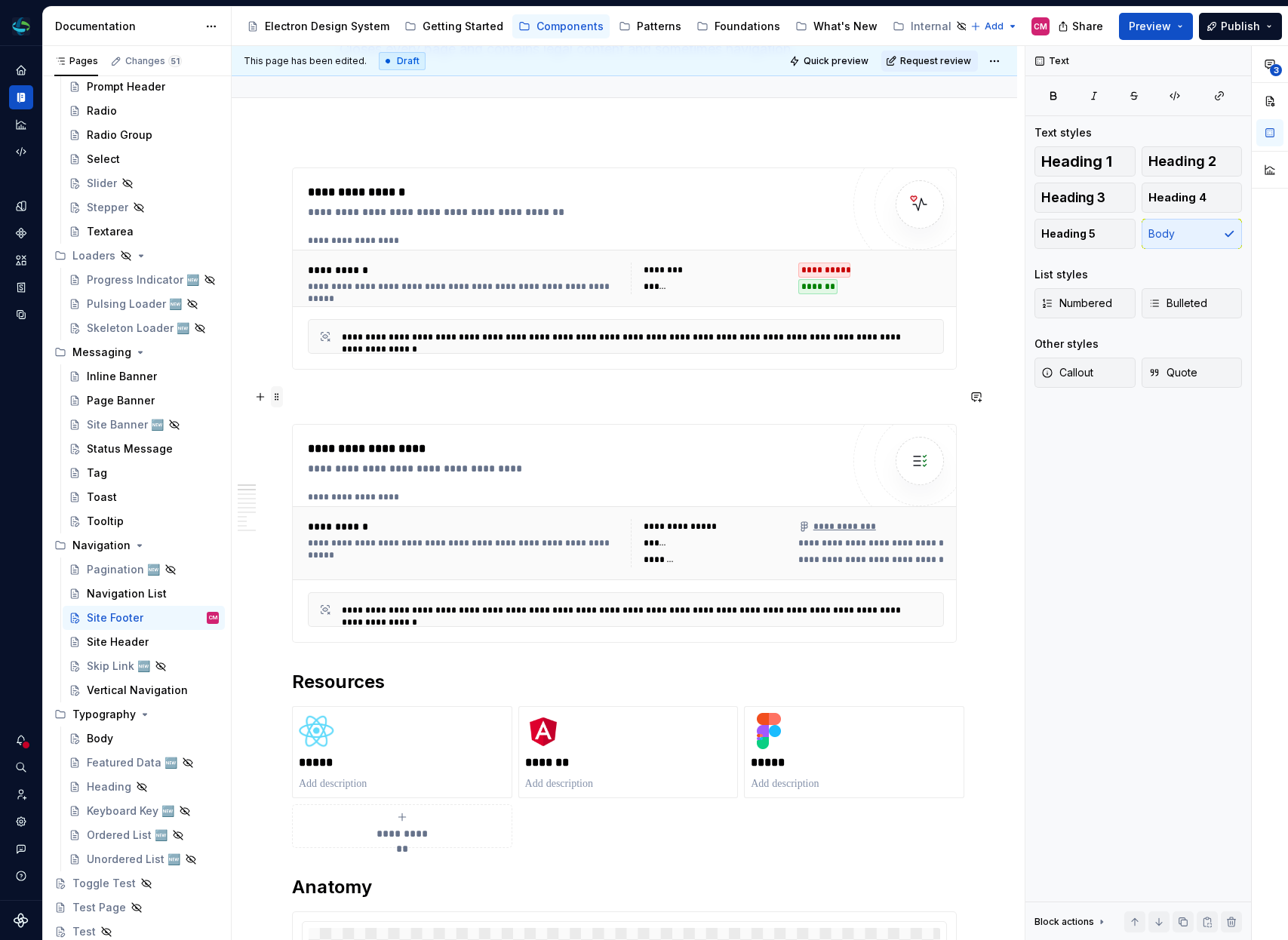
click at [281, 398] on span at bounding box center [276, 397] width 12 height 21
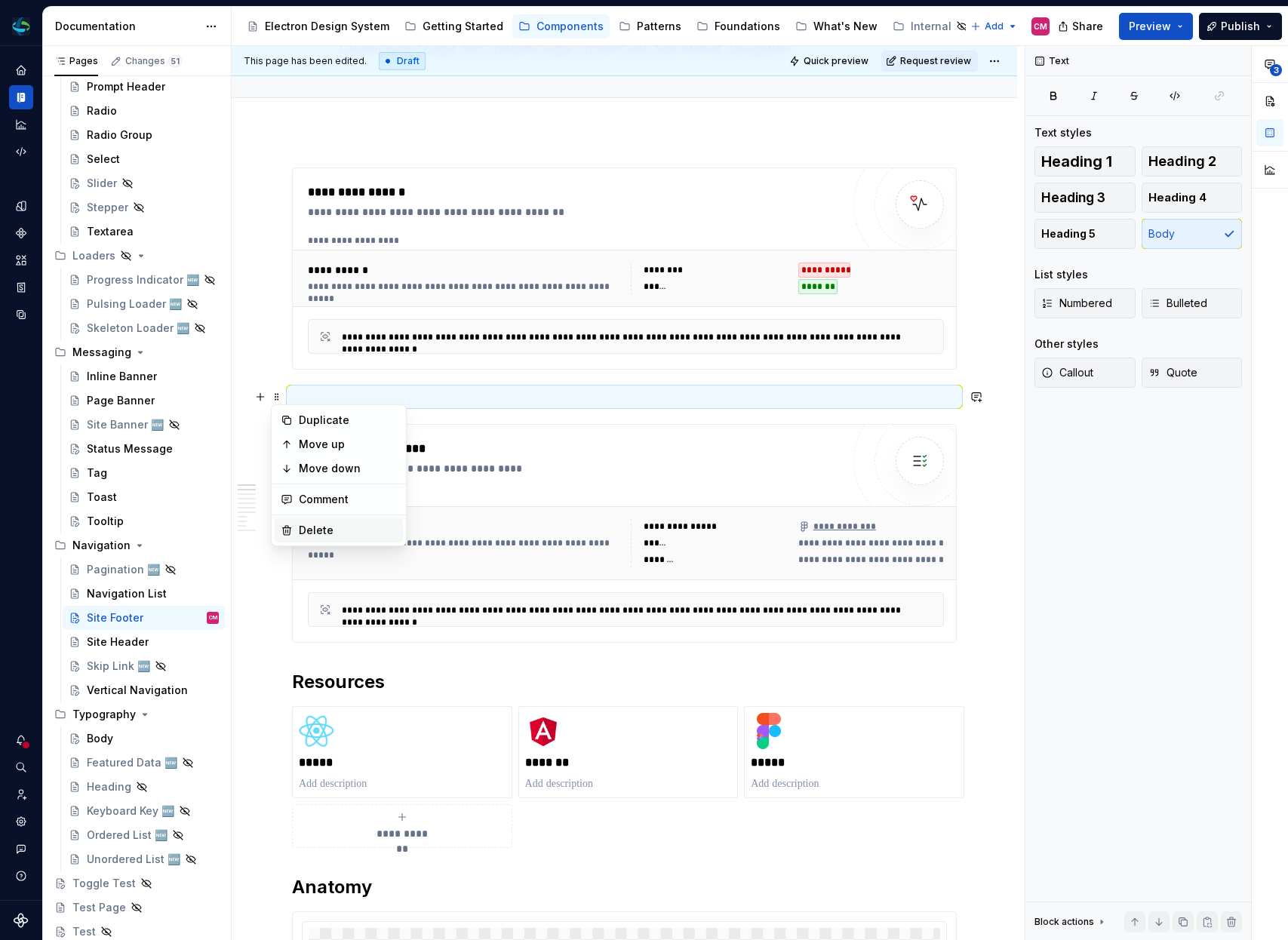
click at [309, 529] on div "Delete" at bounding box center [347, 530] width 98 height 15
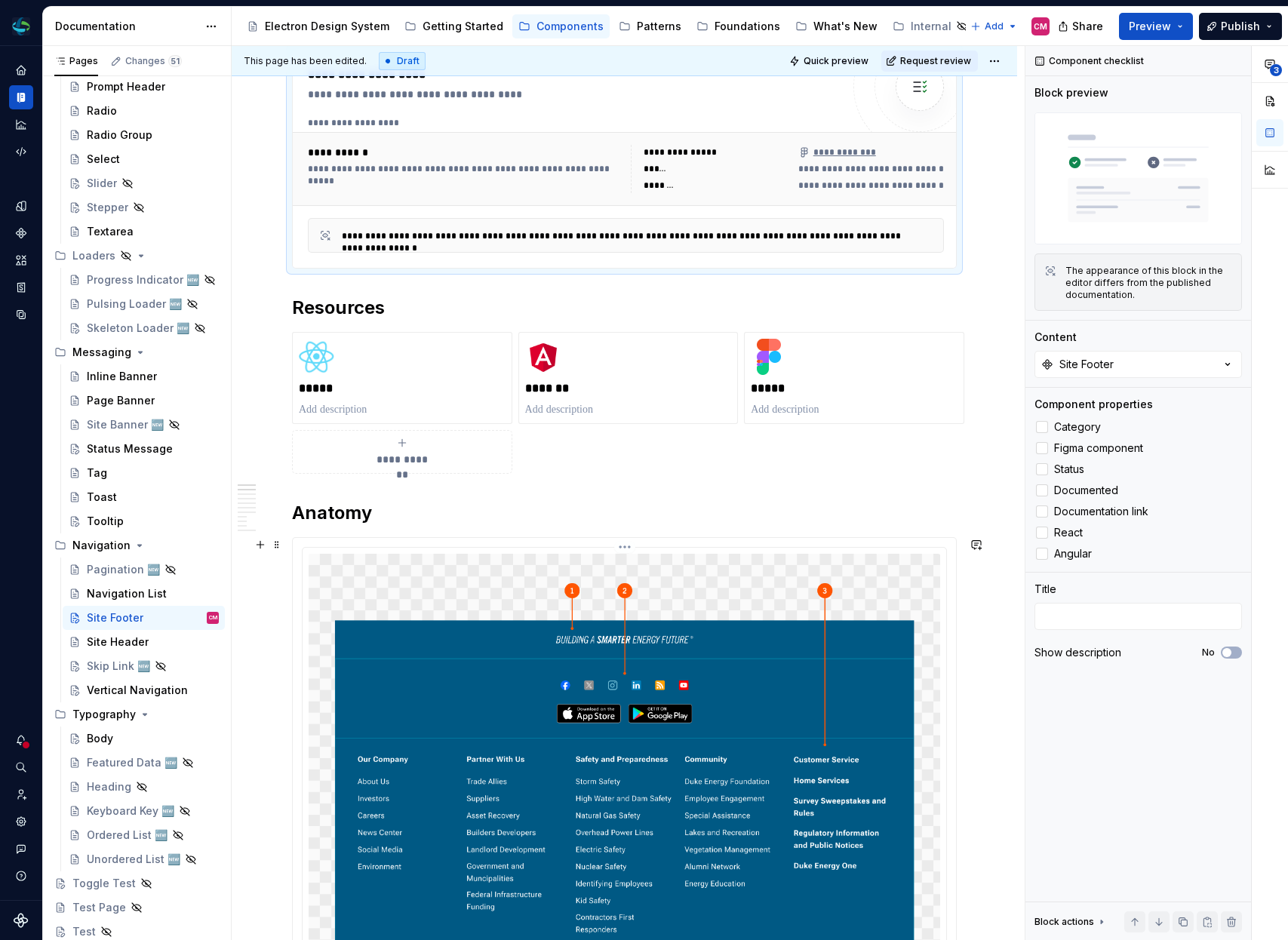
scroll to position [550, 0]
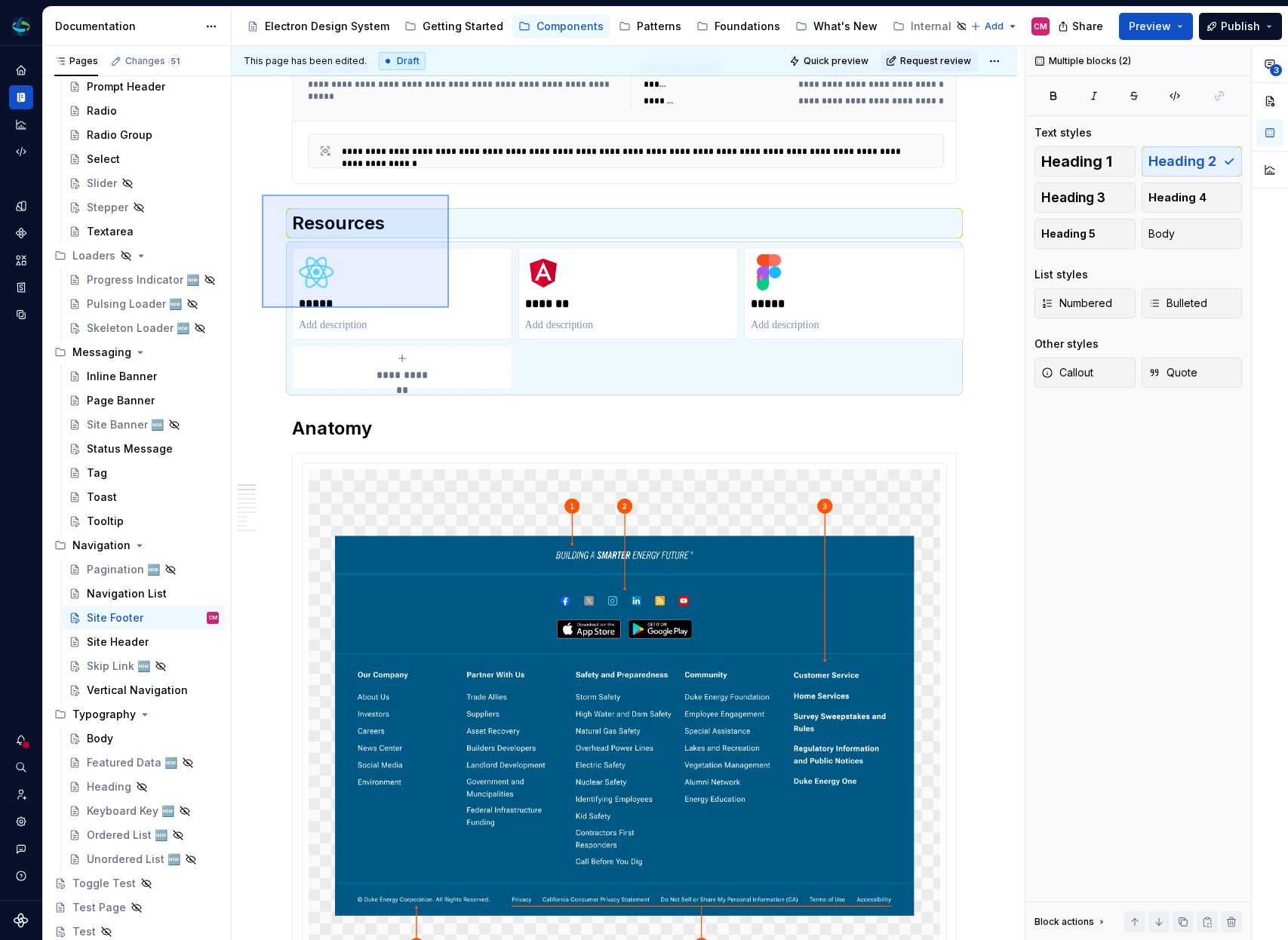
drag, startPoint x: 262, startPoint y: 194, endPoint x: 449, endPoint y: 308, distance: 219.0
click at [449, 308] on div "**********" at bounding box center [629, 493] width 793 height 895
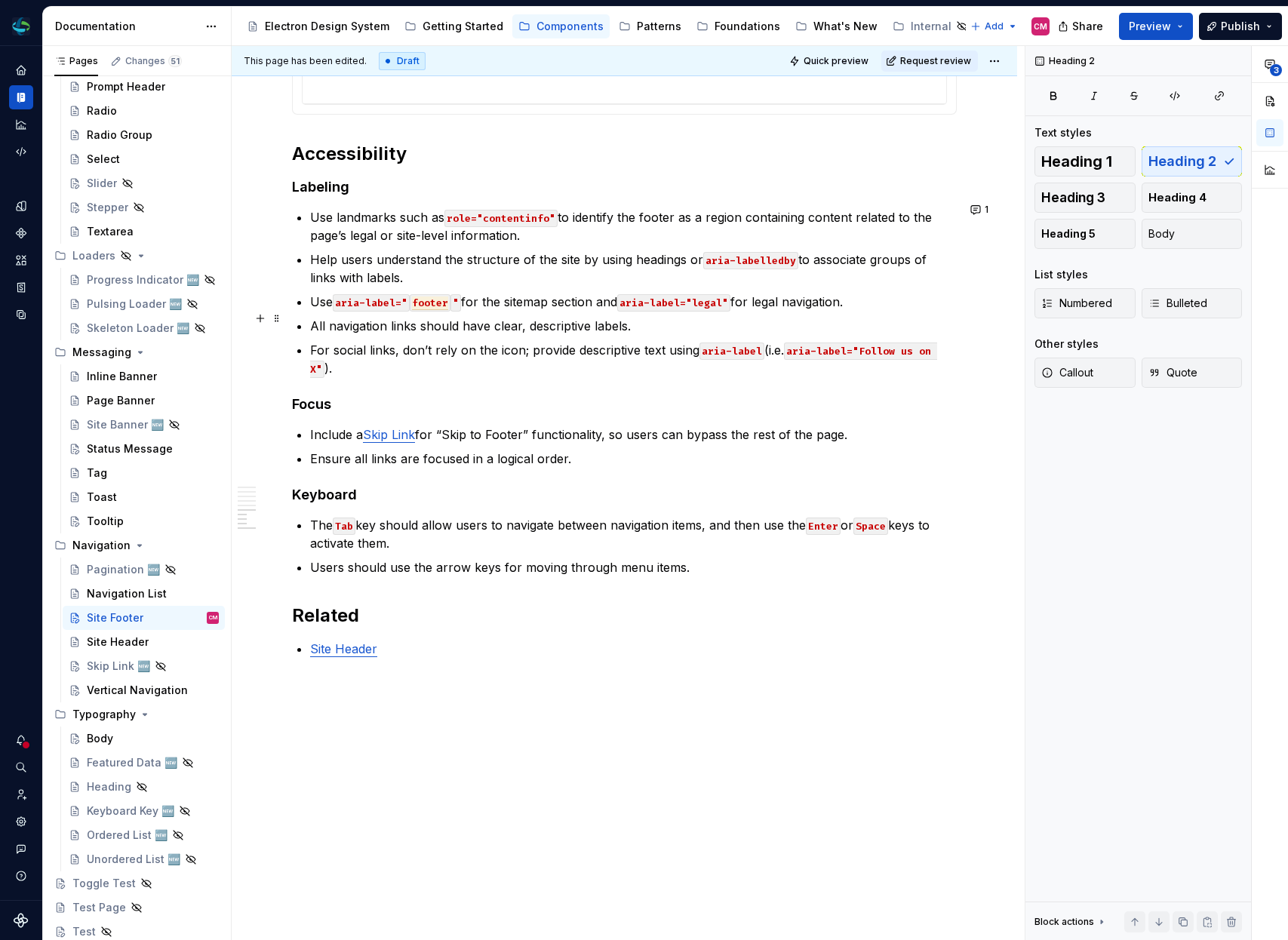
scroll to position [3409, 0]
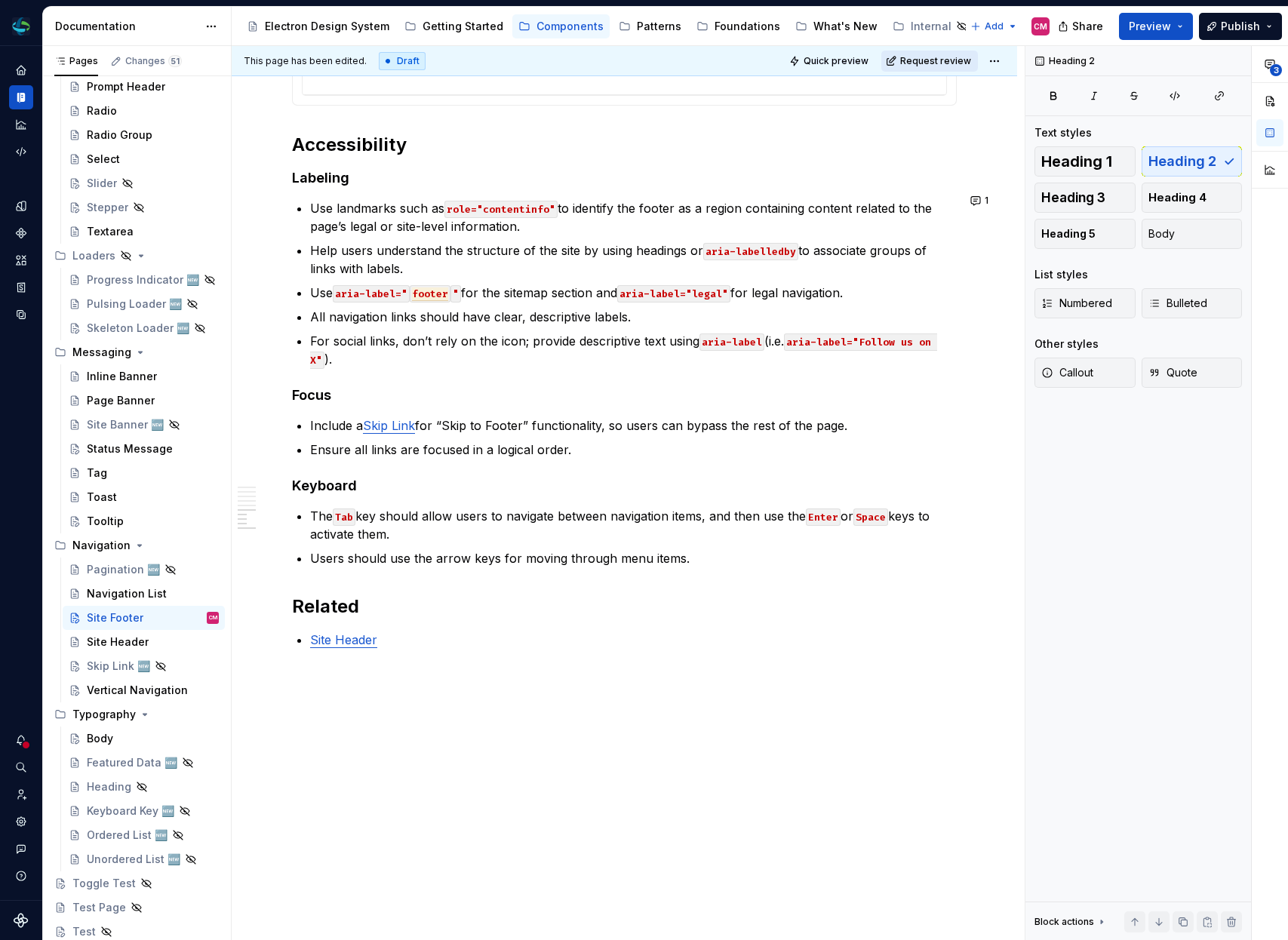
click at [963, 62] on span "Request review" at bounding box center [935, 60] width 71 height 12
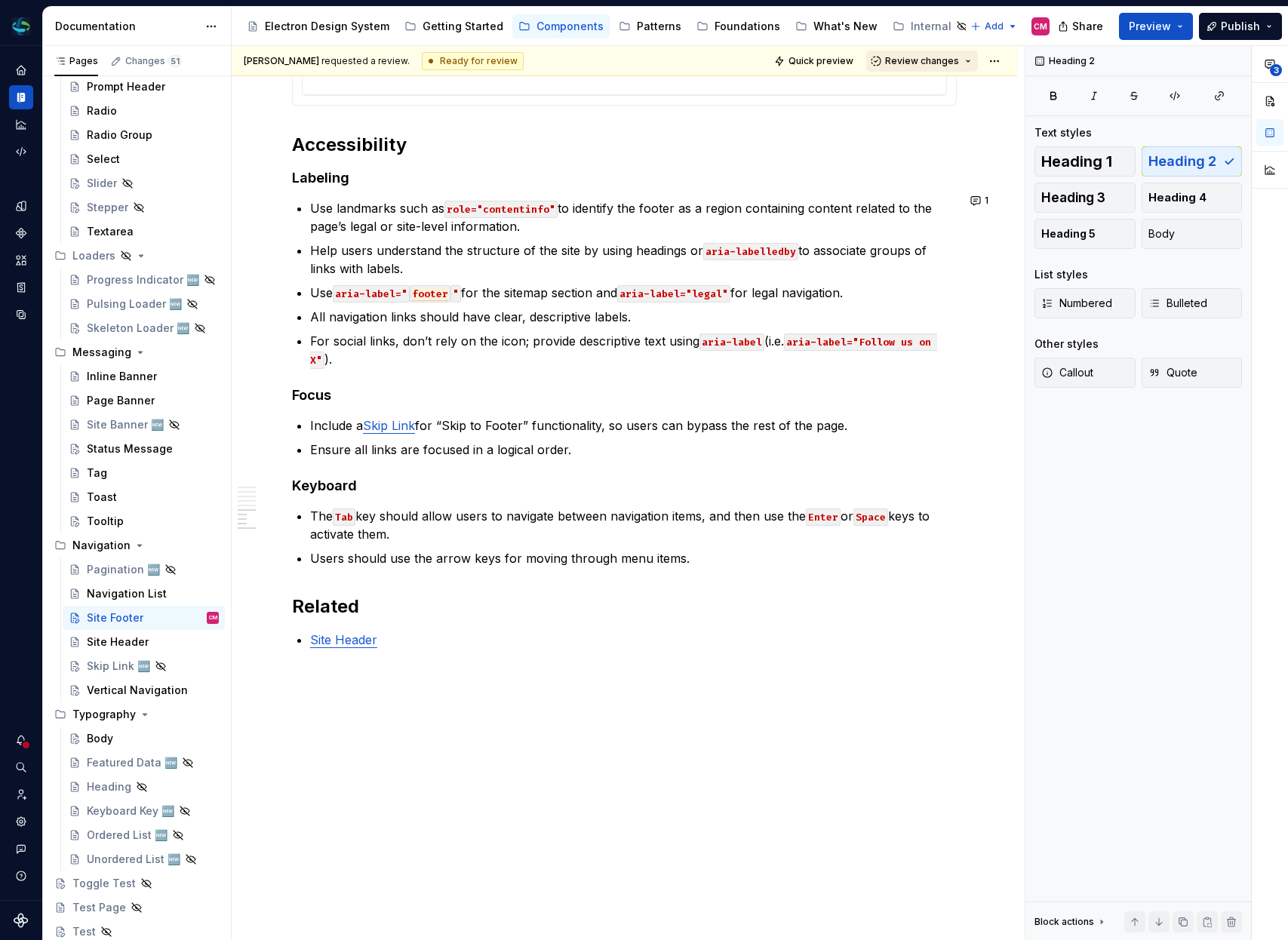
click at [951, 62] on span "Review changes" at bounding box center [922, 60] width 74 height 12
click at [935, 91] on div "Approve" at bounding box center [971, 90] width 132 height 15
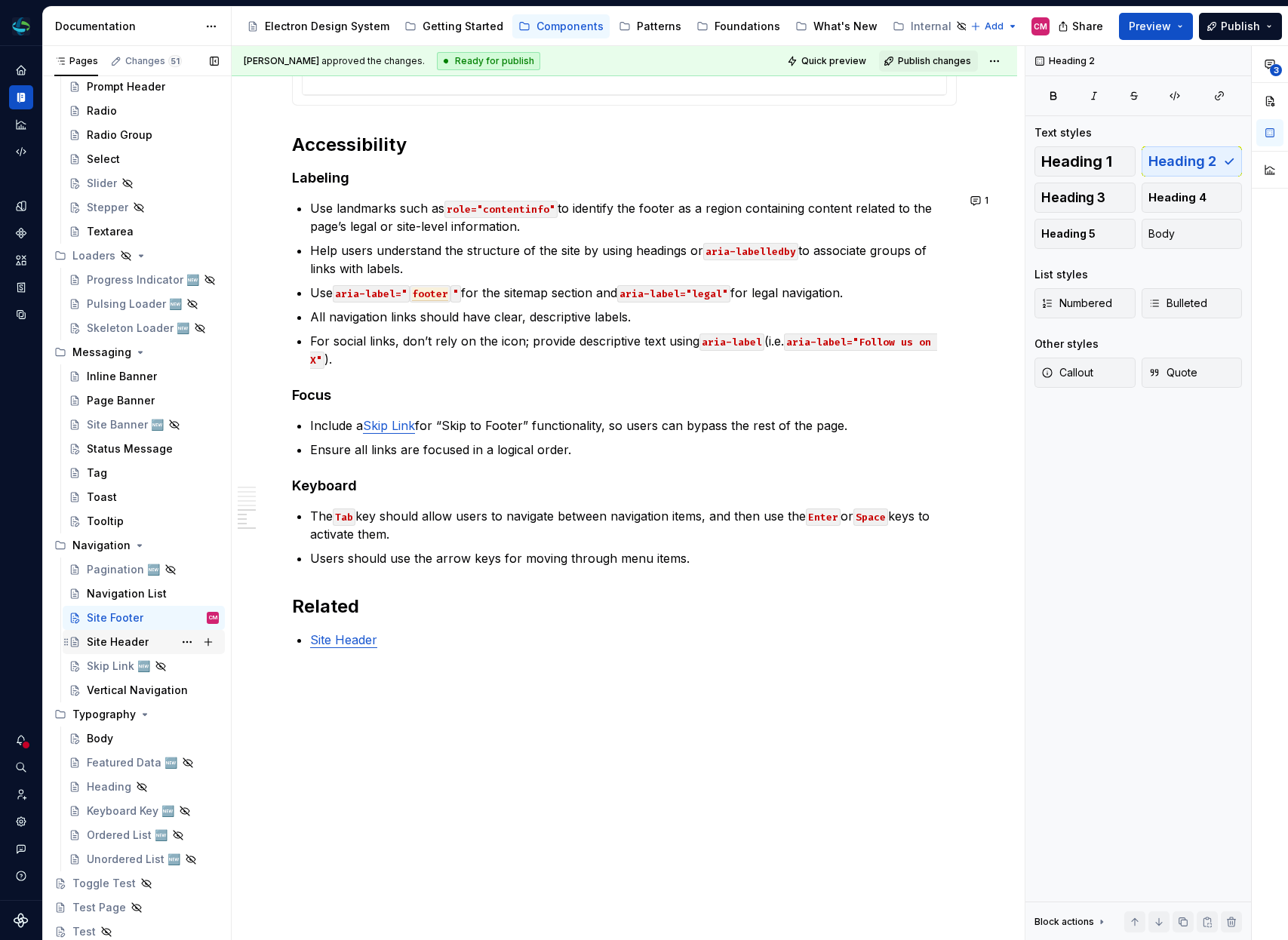
click at [123, 640] on div "Site Header" at bounding box center [117, 642] width 62 height 15
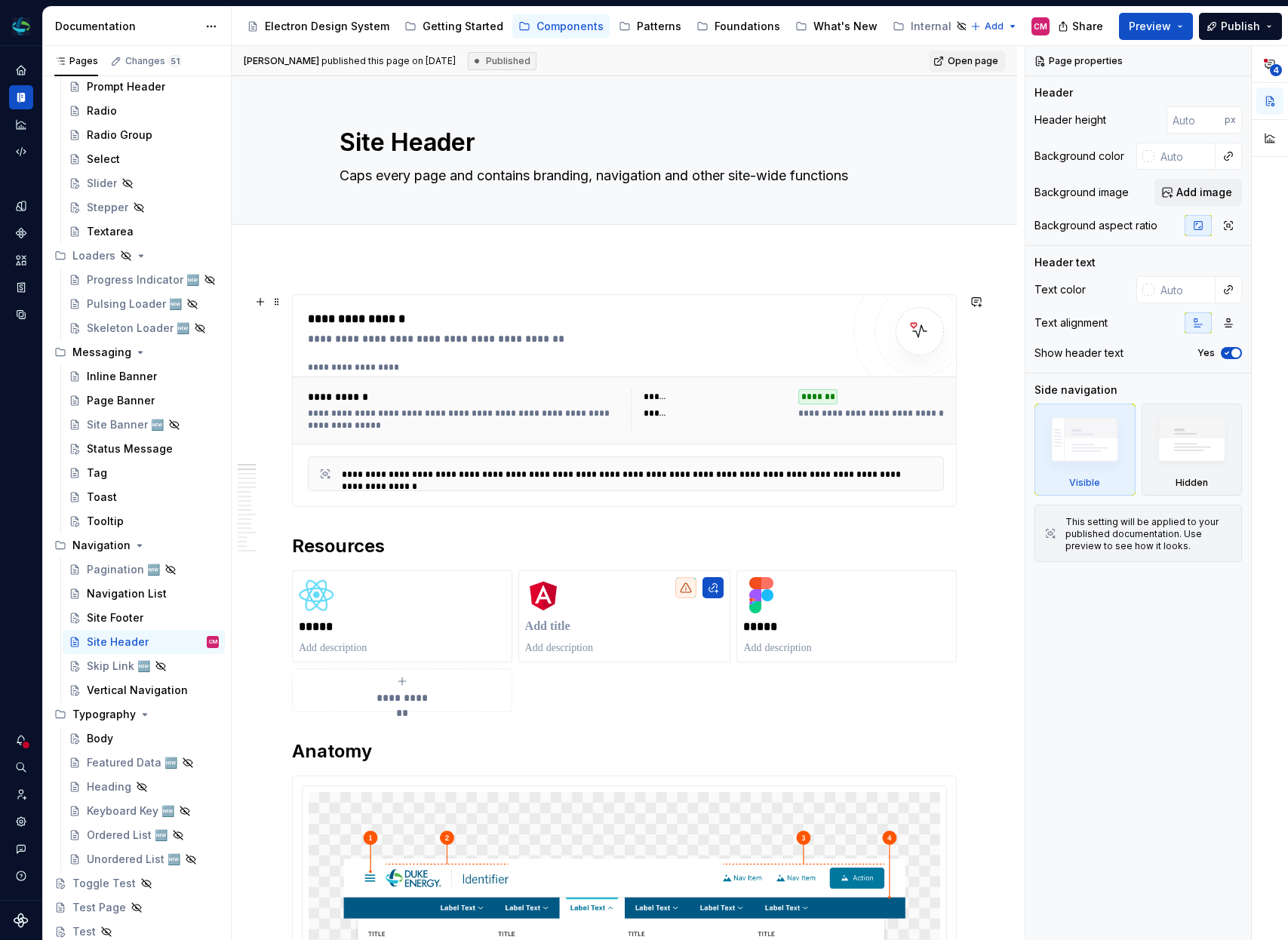
type textarea "*"
click at [559, 407] on div "**********" at bounding box center [464, 410] width 314 height 42
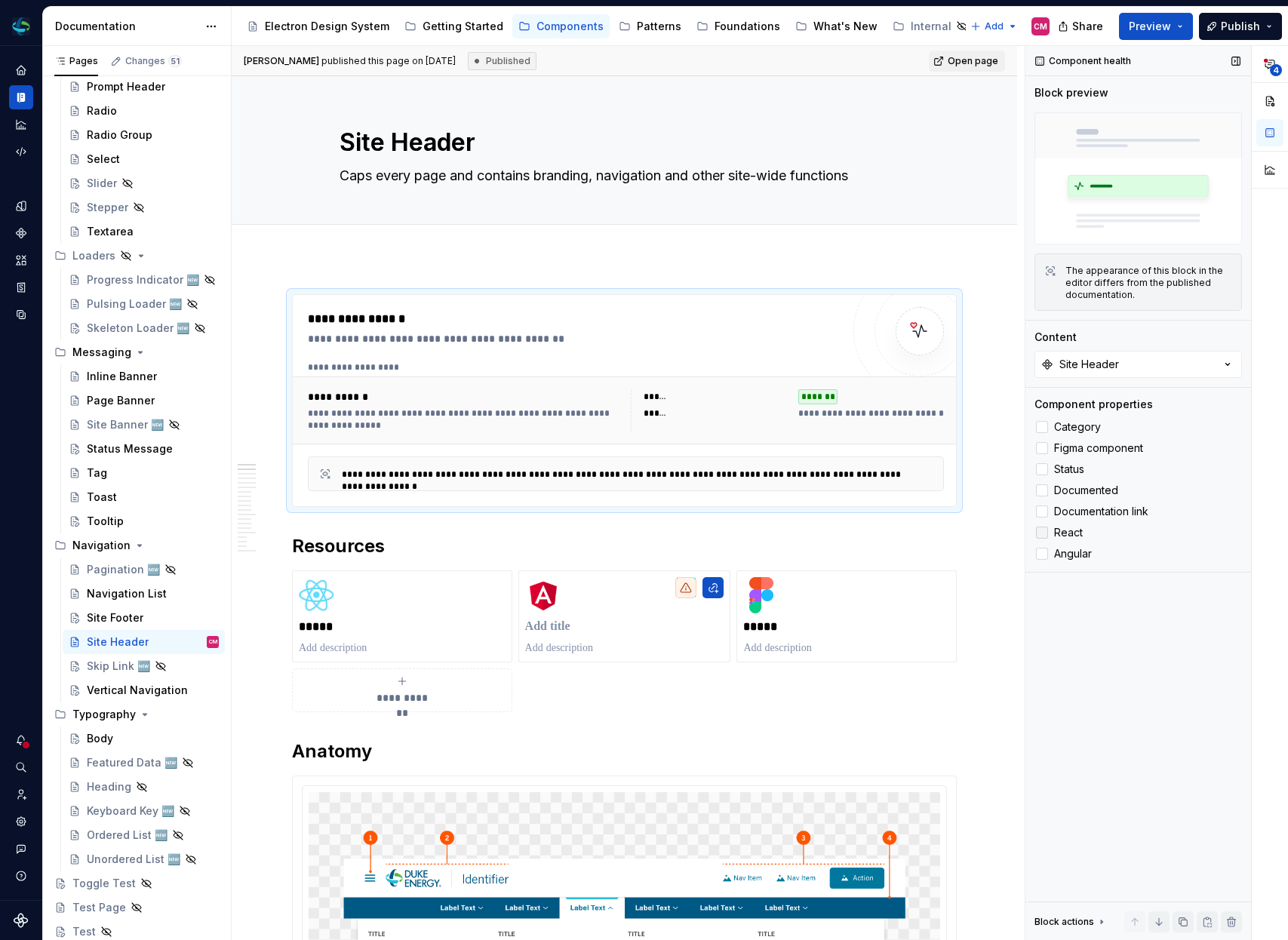
click at [1044, 540] on label "React" at bounding box center [1138, 533] width 208 height 18
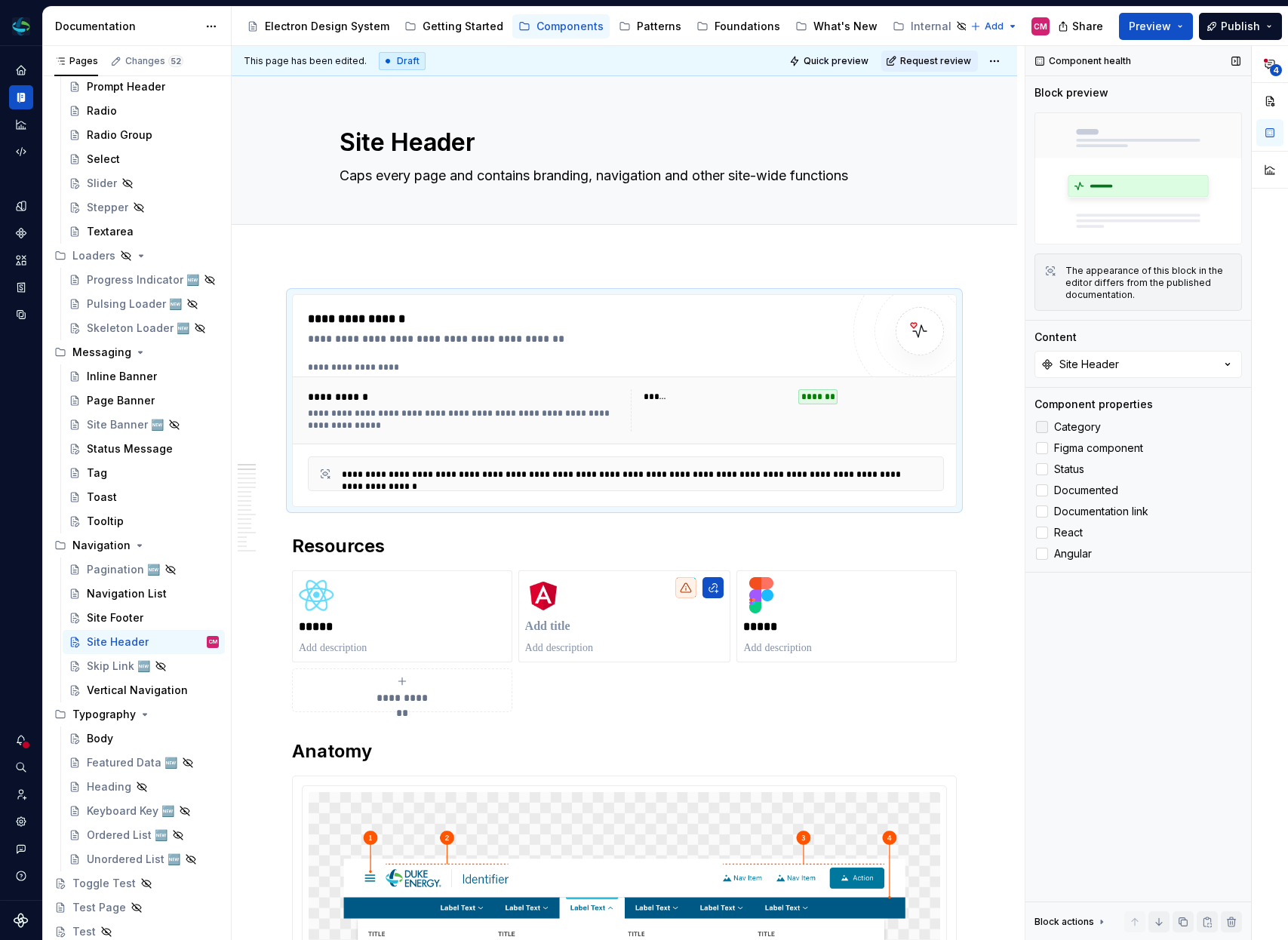
click at [1044, 432] on div at bounding box center [1042, 426] width 12 height 12
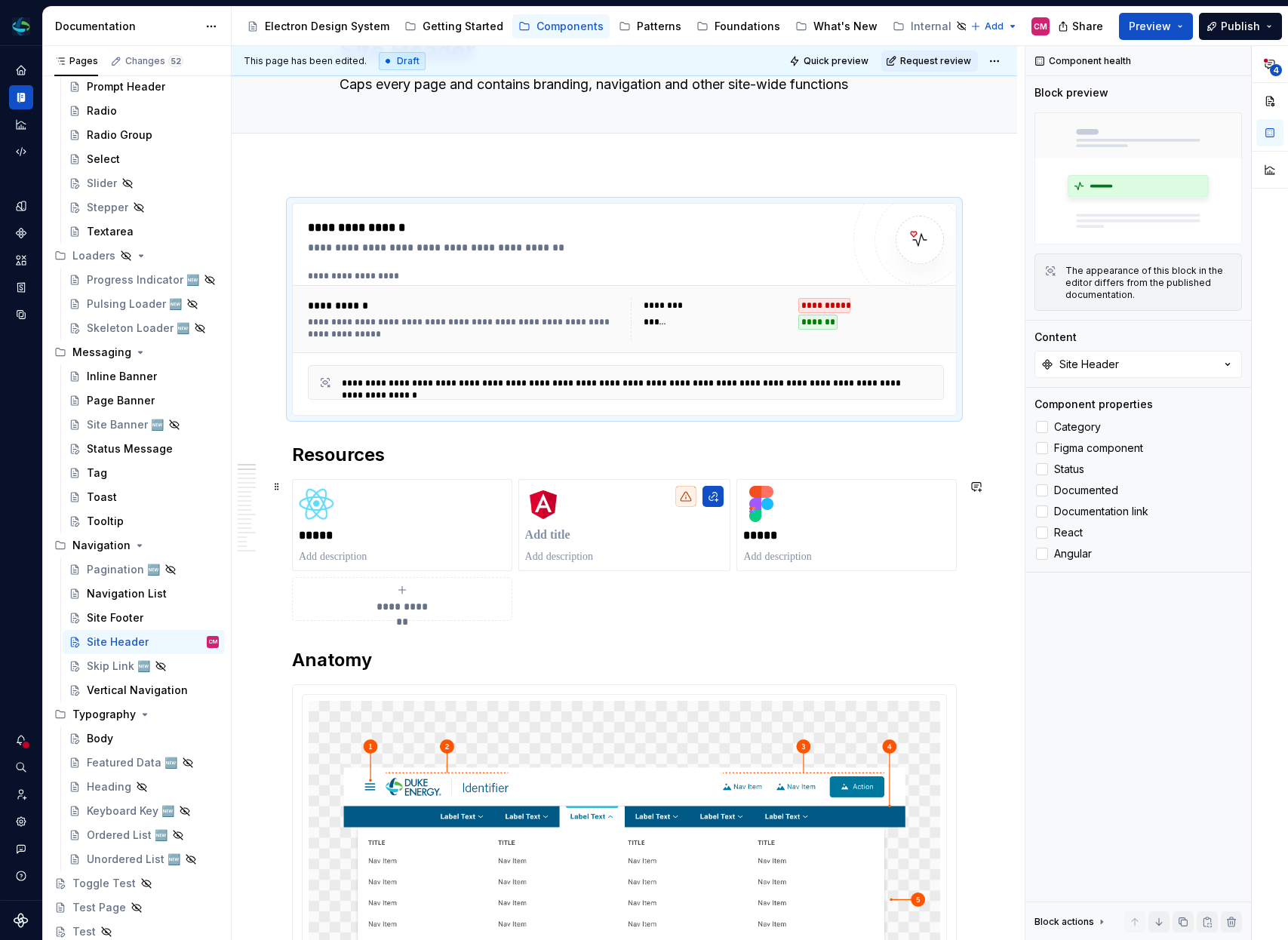
scroll to position [224, 0]
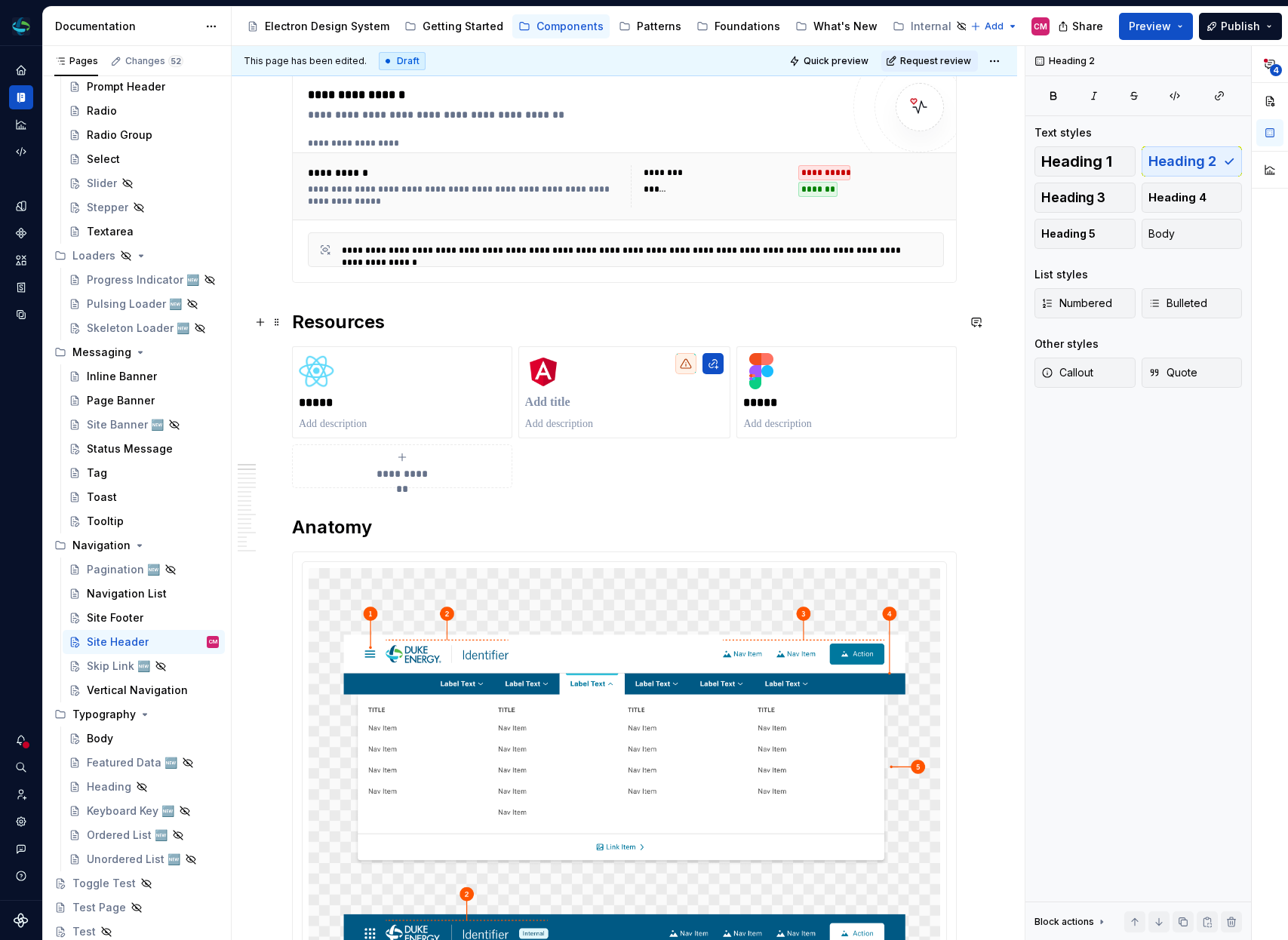
click at [292, 318] on h2 "Resources" at bounding box center [624, 322] width 665 height 24
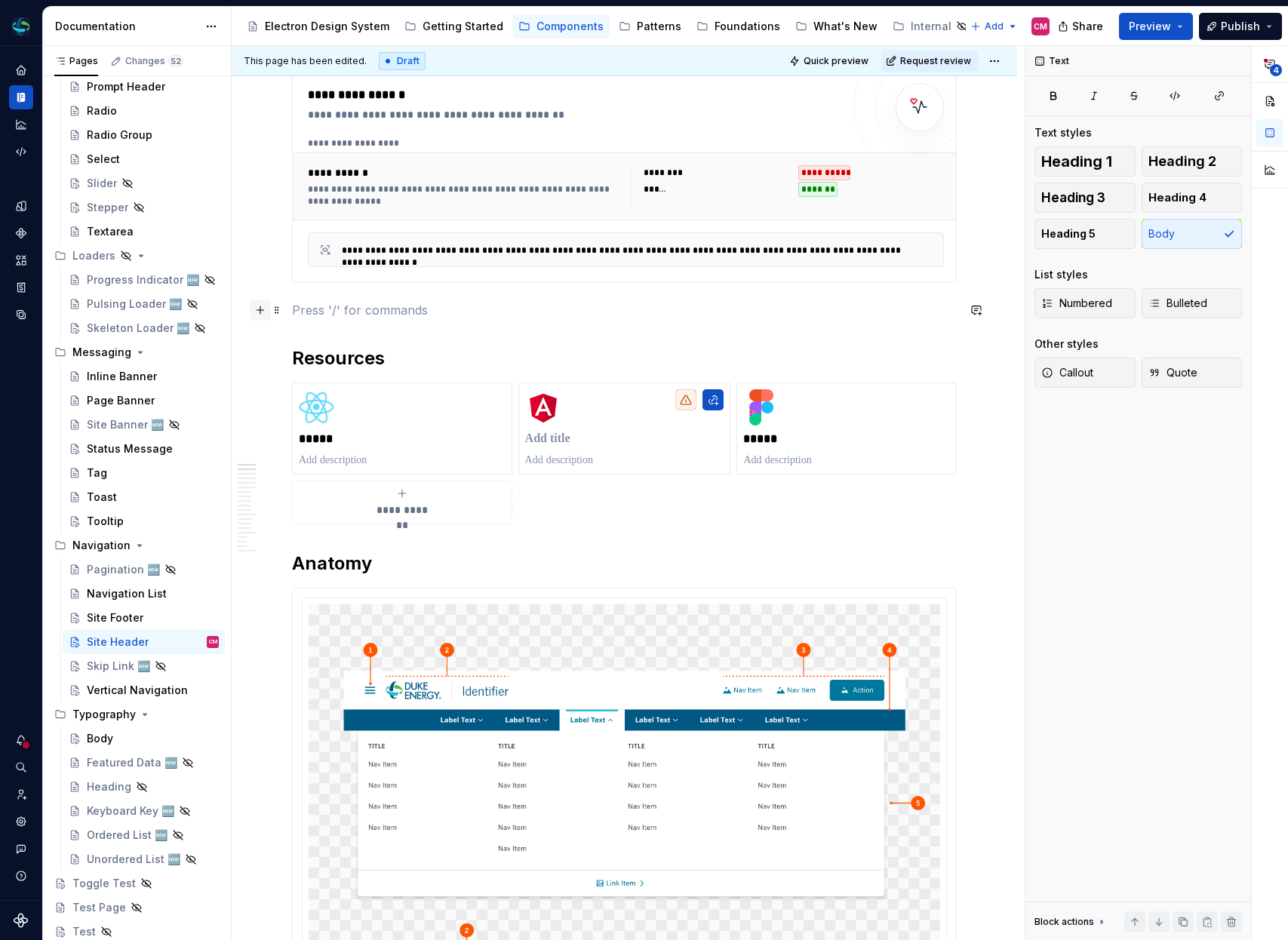
click at [259, 310] on button "button" at bounding box center [260, 309] width 21 height 21
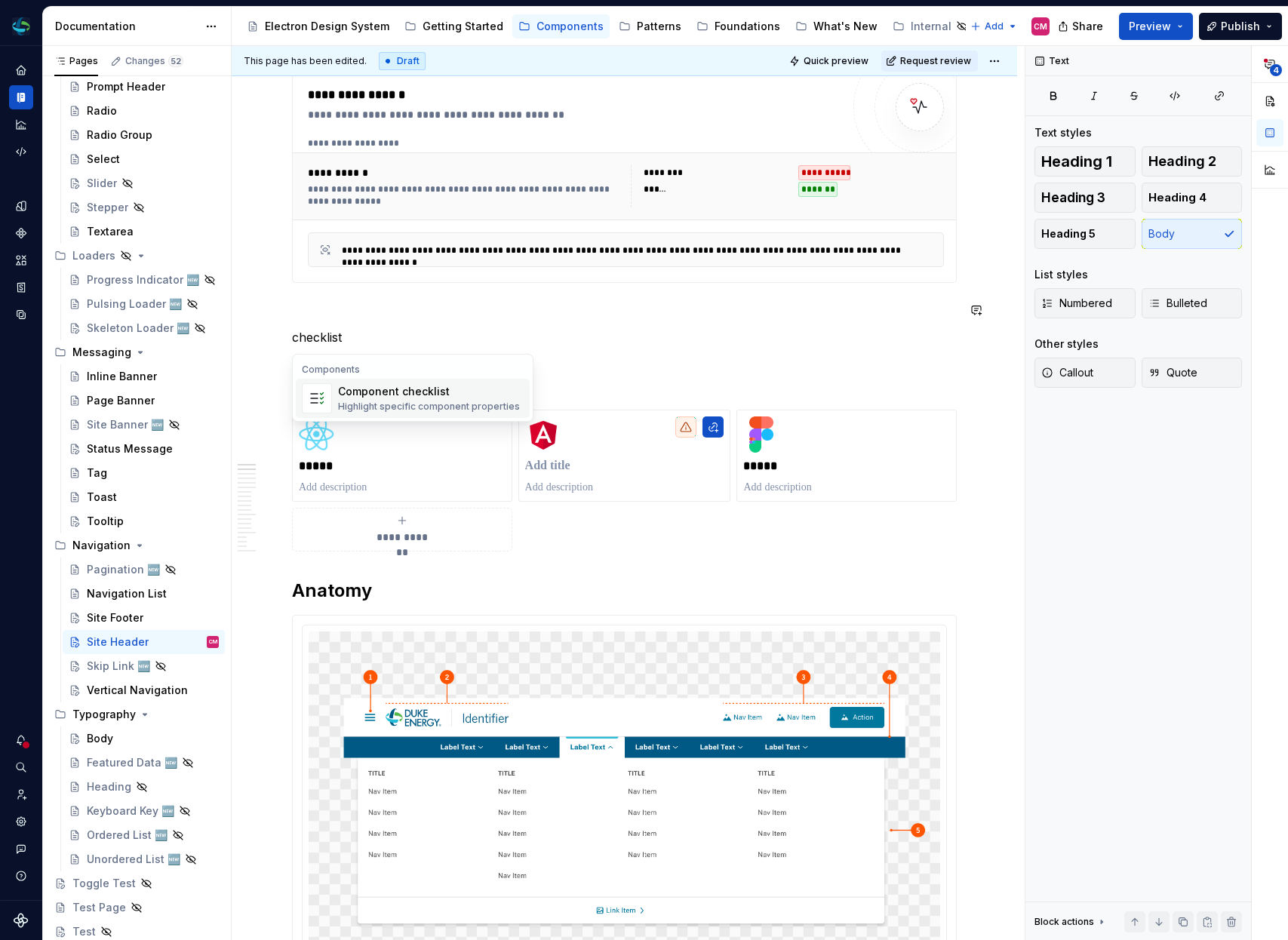
type textarea "*"
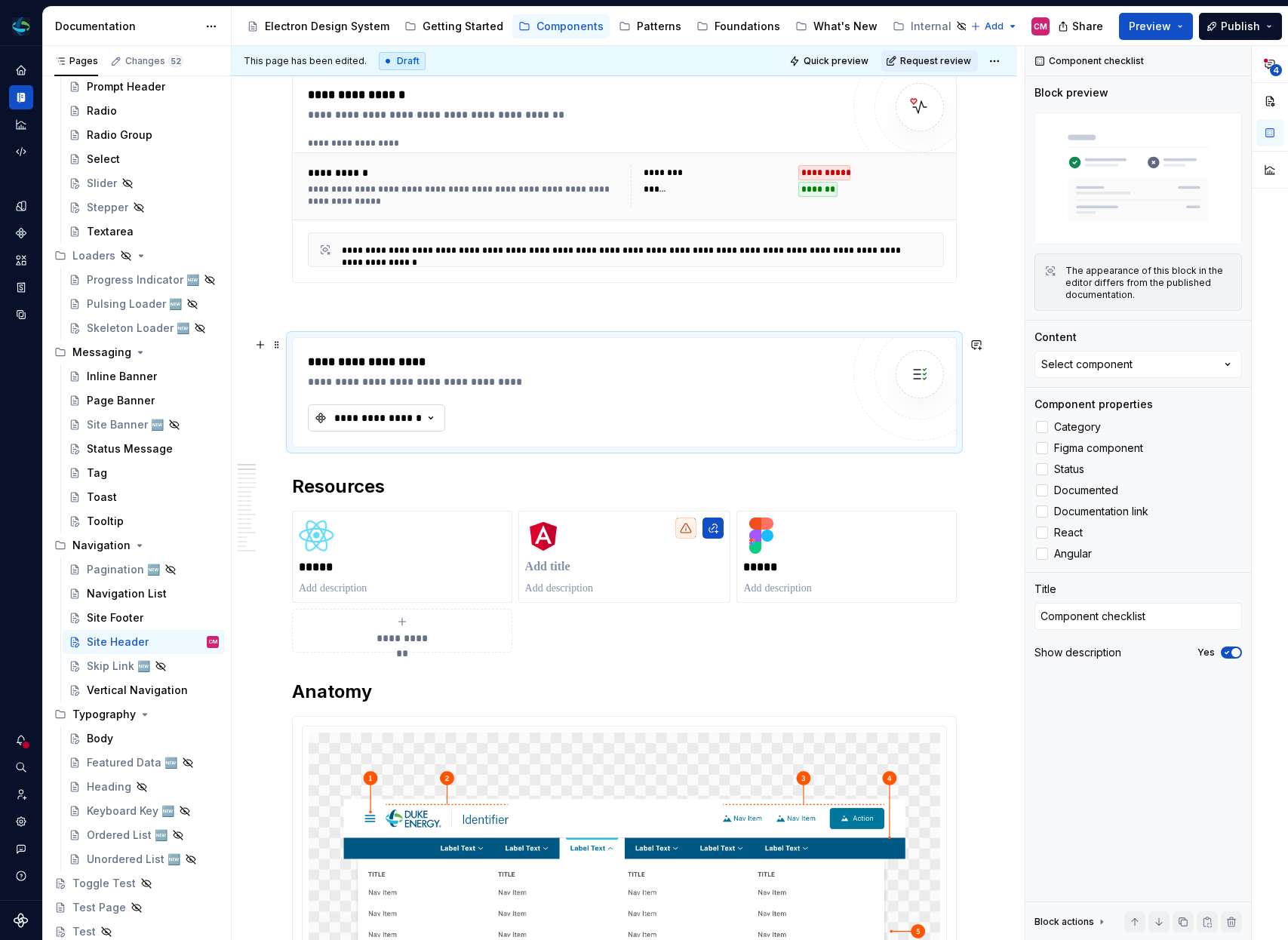
click at [353, 411] on div "**********" at bounding box center [378, 417] width 91 height 15
type input "site he"
click at [412, 499] on div "Site Header" at bounding box center [445, 499] width 189 height 15
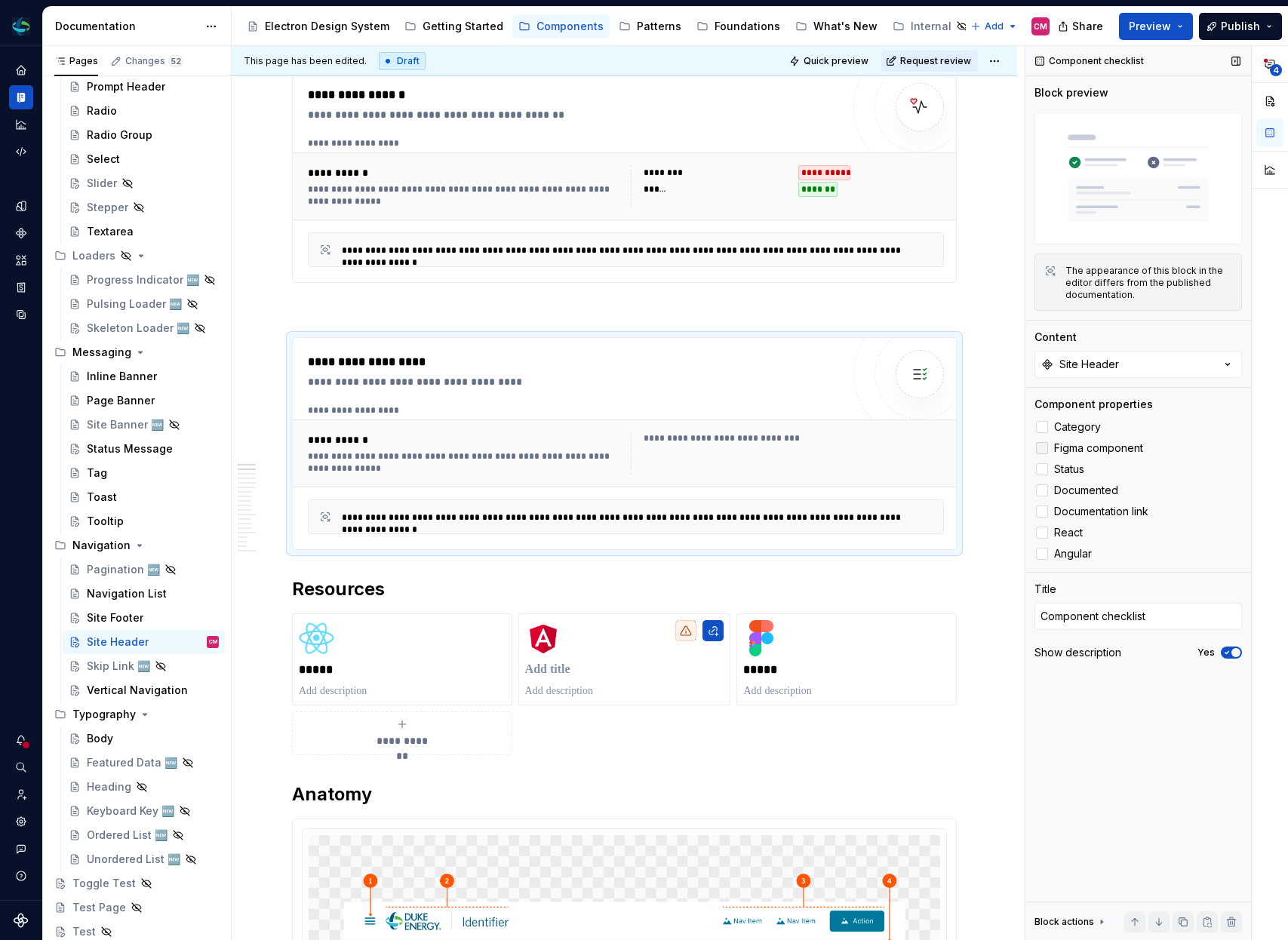
click at [1048, 445] on label "Figma component" at bounding box center [1138, 448] width 208 height 18
click at [1041, 518] on label "Documentation link" at bounding box center [1138, 512] width 208 height 18
click at [1042, 512] on icon at bounding box center [1042, 512] width 0 height 0
click at [1042, 531] on div at bounding box center [1042, 533] width 12 height 12
click at [1042, 542] on label "React" at bounding box center [1138, 533] width 208 height 18
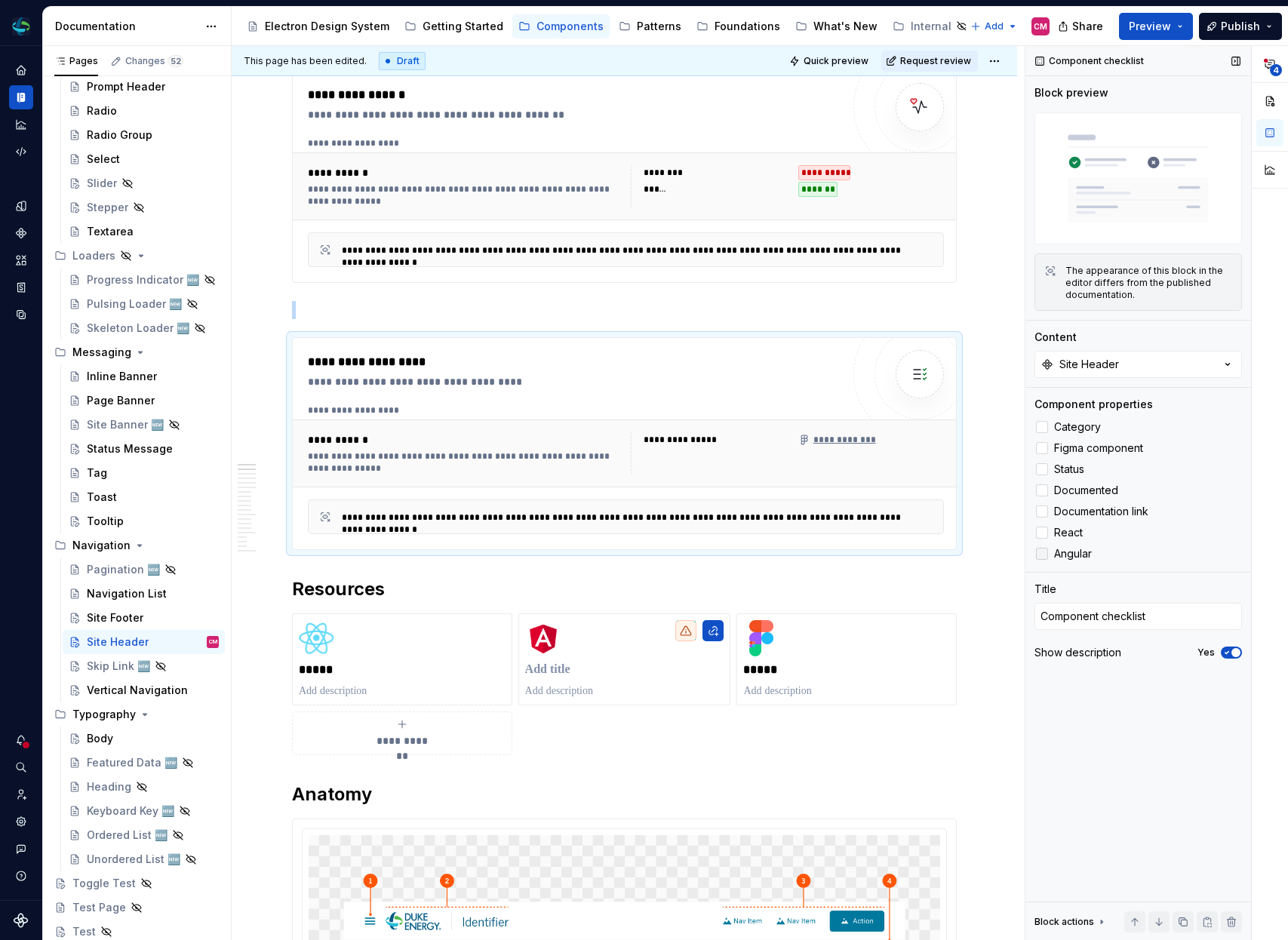
click at [1044, 551] on div at bounding box center [1042, 553] width 12 height 12
click at [1044, 537] on div at bounding box center [1042, 533] width 12 height 12
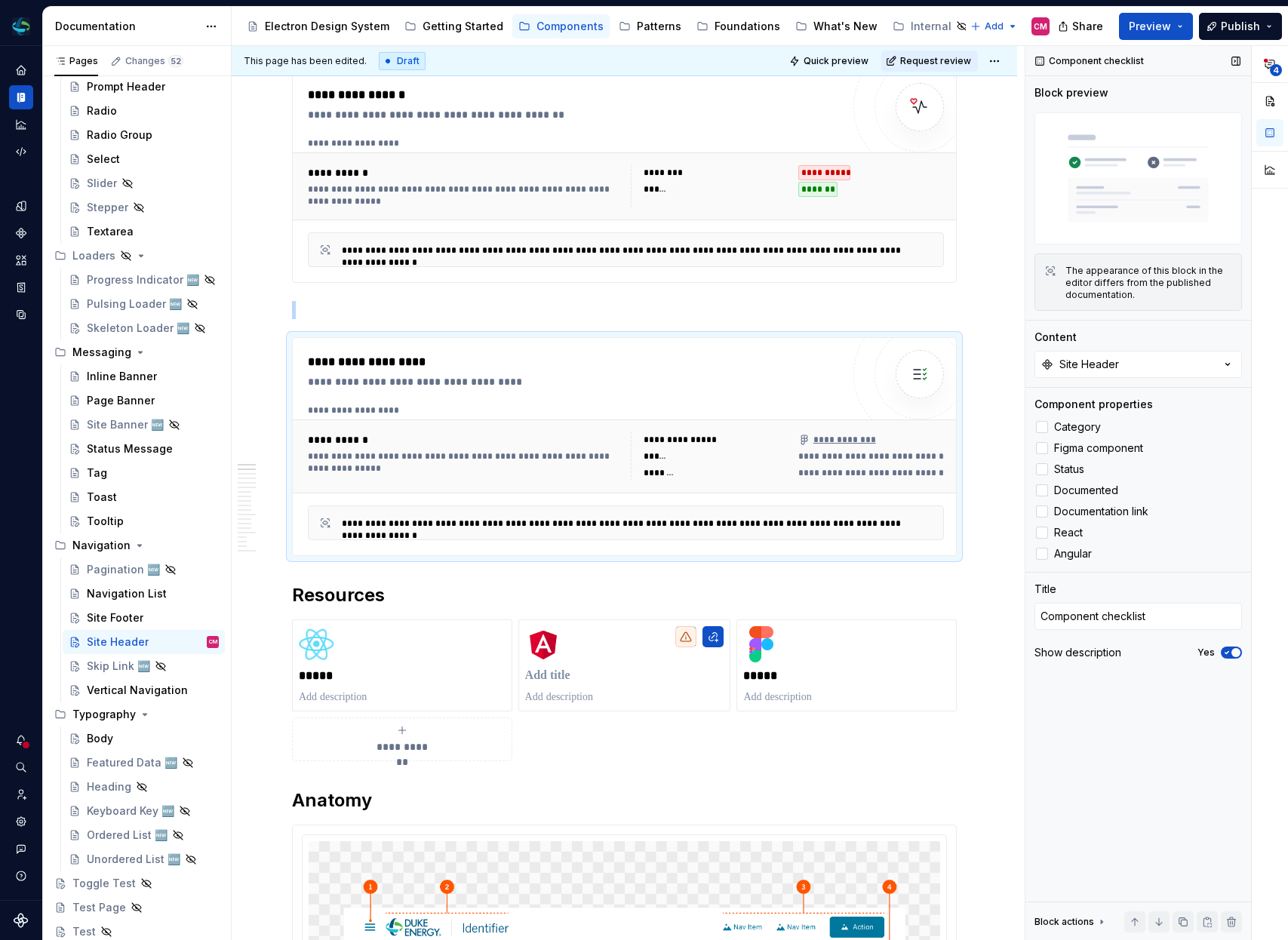
click at [1235, 656] on span "button" at bounding box center [1236, 653] width 9 height 9
type textarea "*"
click at [1157, 614] on textarea "Component checklist" at bounding box center [1138, 616] width 208 height 27
click at [1131, 701] on div "Component checklist Block preview The appearance of this block in the editor di…" at bounding box center [1138, 493] width 226 height 895
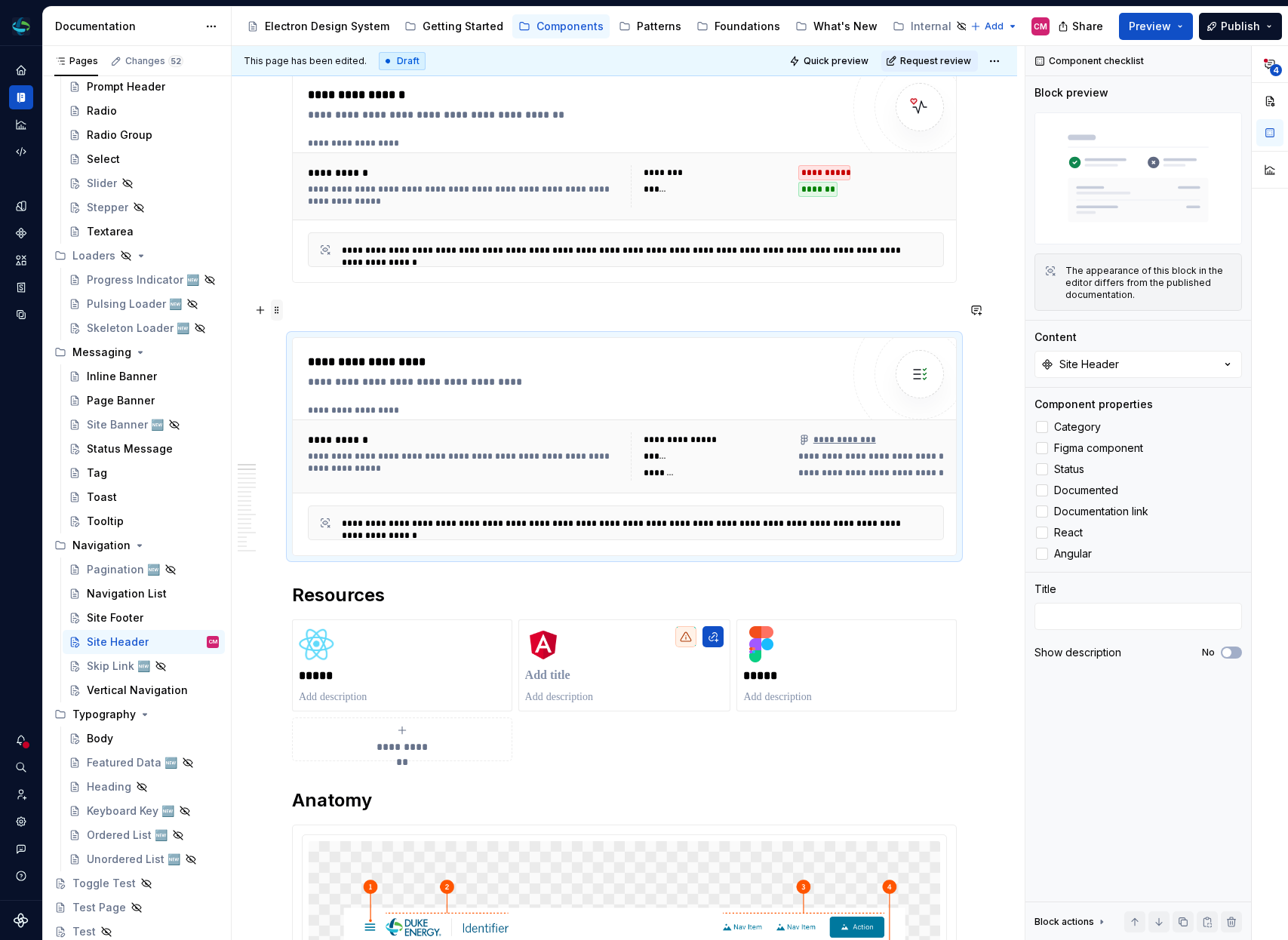
click at [278, 308] on span at bounding box center [276, 309] width 12 height 21
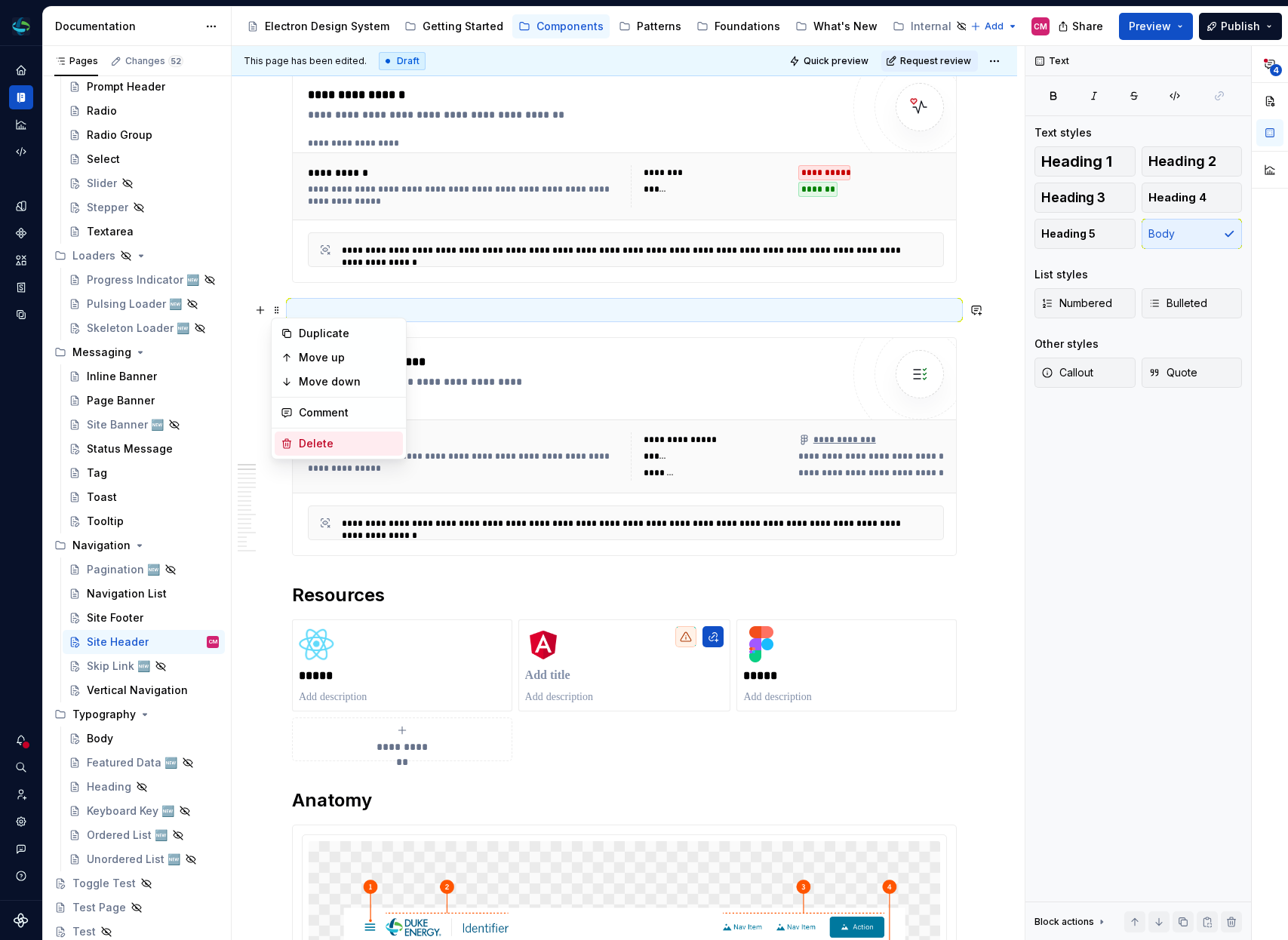
click at [320, 446] on div "Delete" at bounding box center [347, 443] width 98 height 15
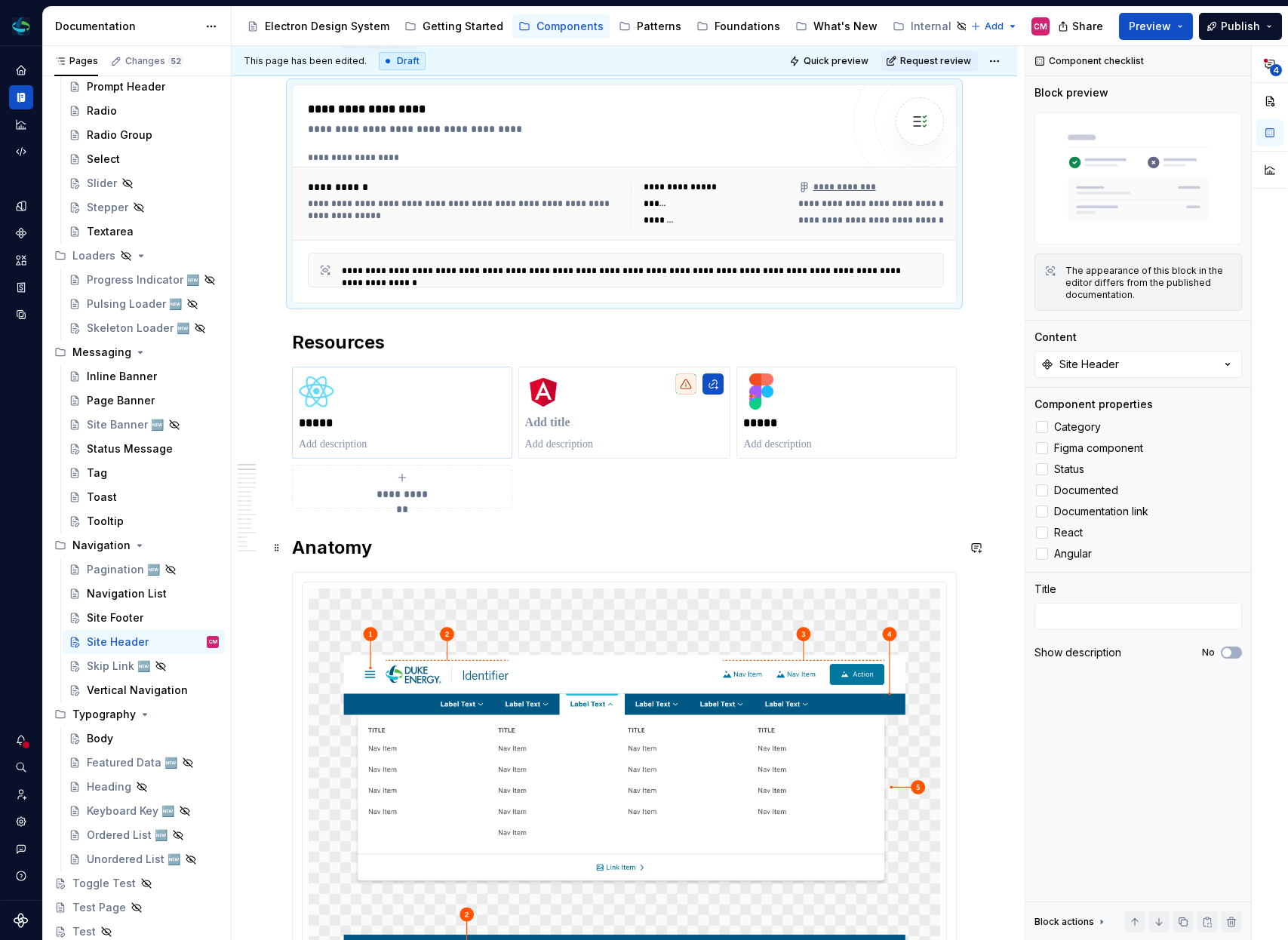
scroll to position [449, 0]
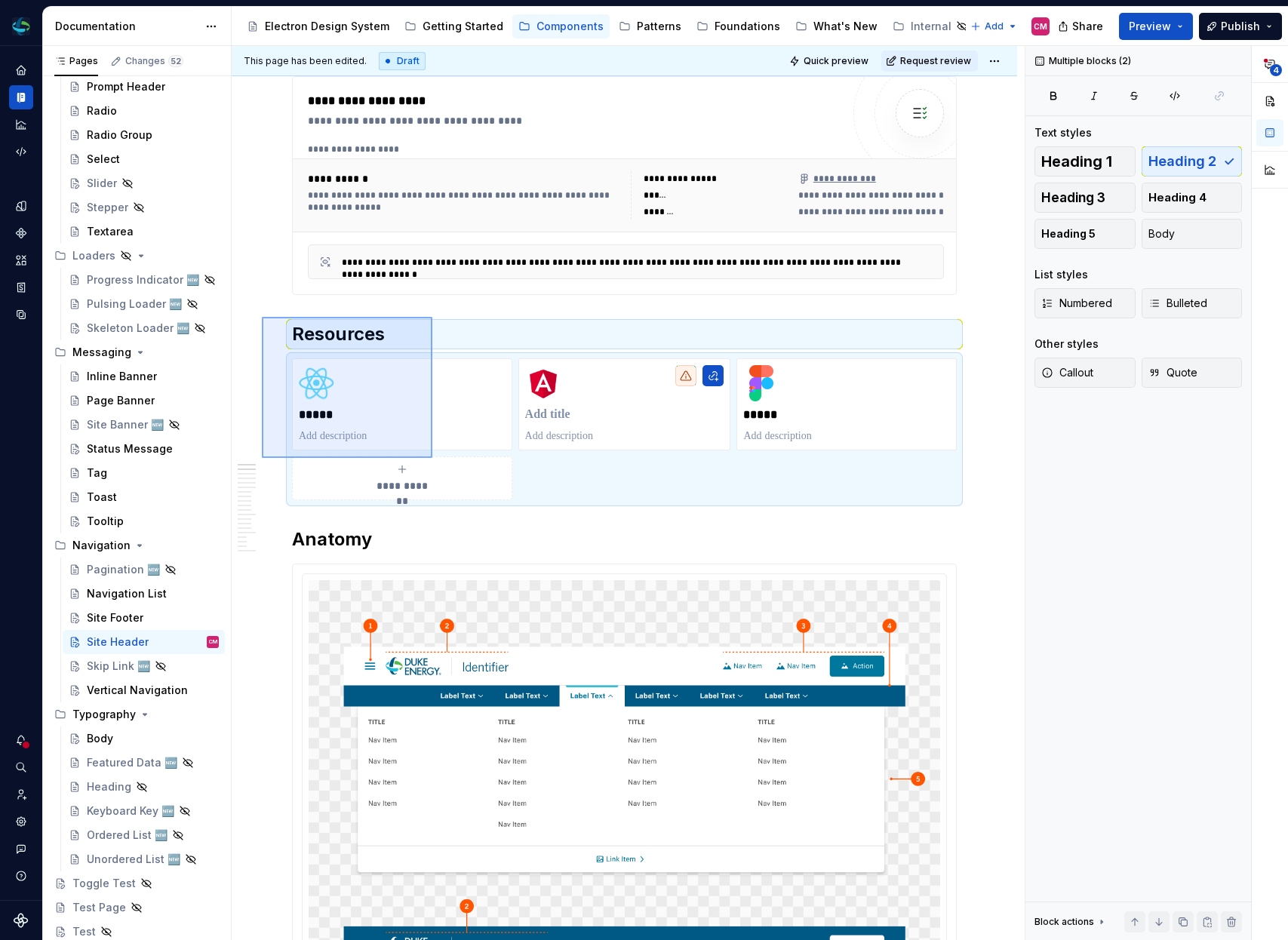
drag, startPoint x: 264, startPoint y: 321, endPoint x: 443, endPoint y: 463, distance: 228.5
click at [443, 463] on div "**********" at bounding box center [629, 493] width 793 height 895
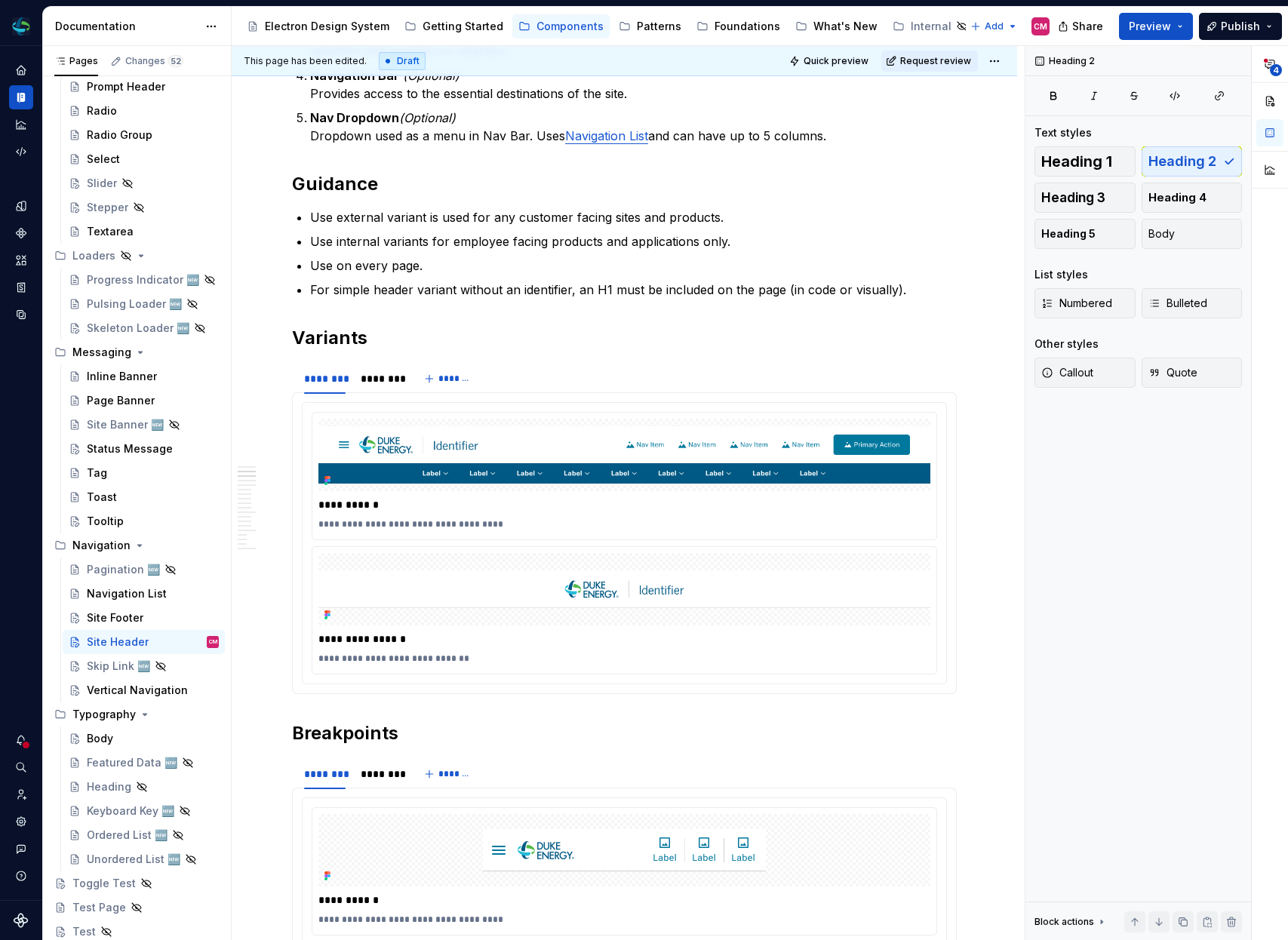
scroll to position [0, 0]
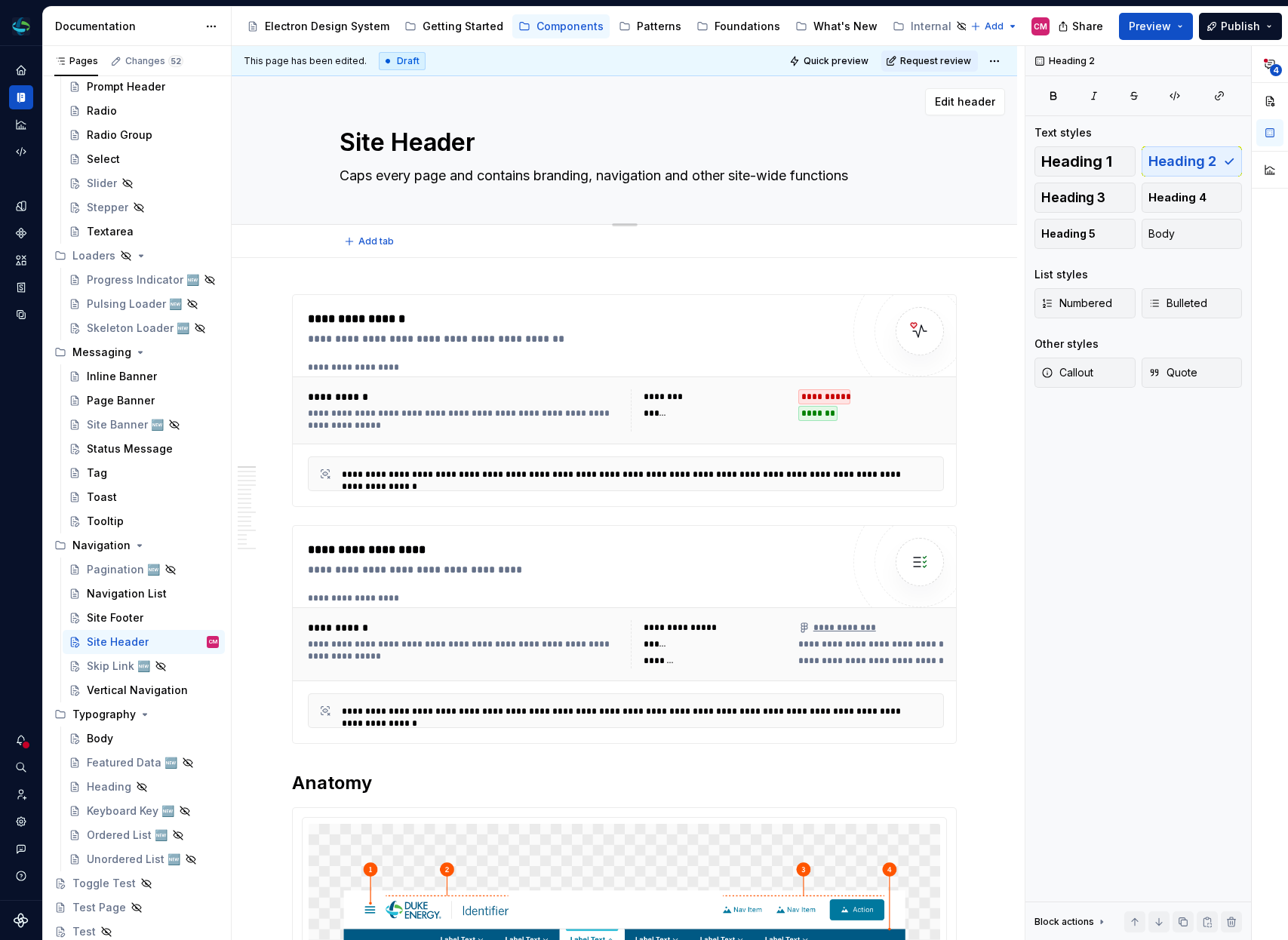
drag, startPoint x: 977, startPoint y: 93, endPoint x: 900, endPoint y: 93, distance: 77.0
click at [900, 93] on div "Edit header" at bounding box center [619, 102] width 774 height 27
click at [944, 66] on span "Request review" at bounding box center [935, 60] width 71 height 12
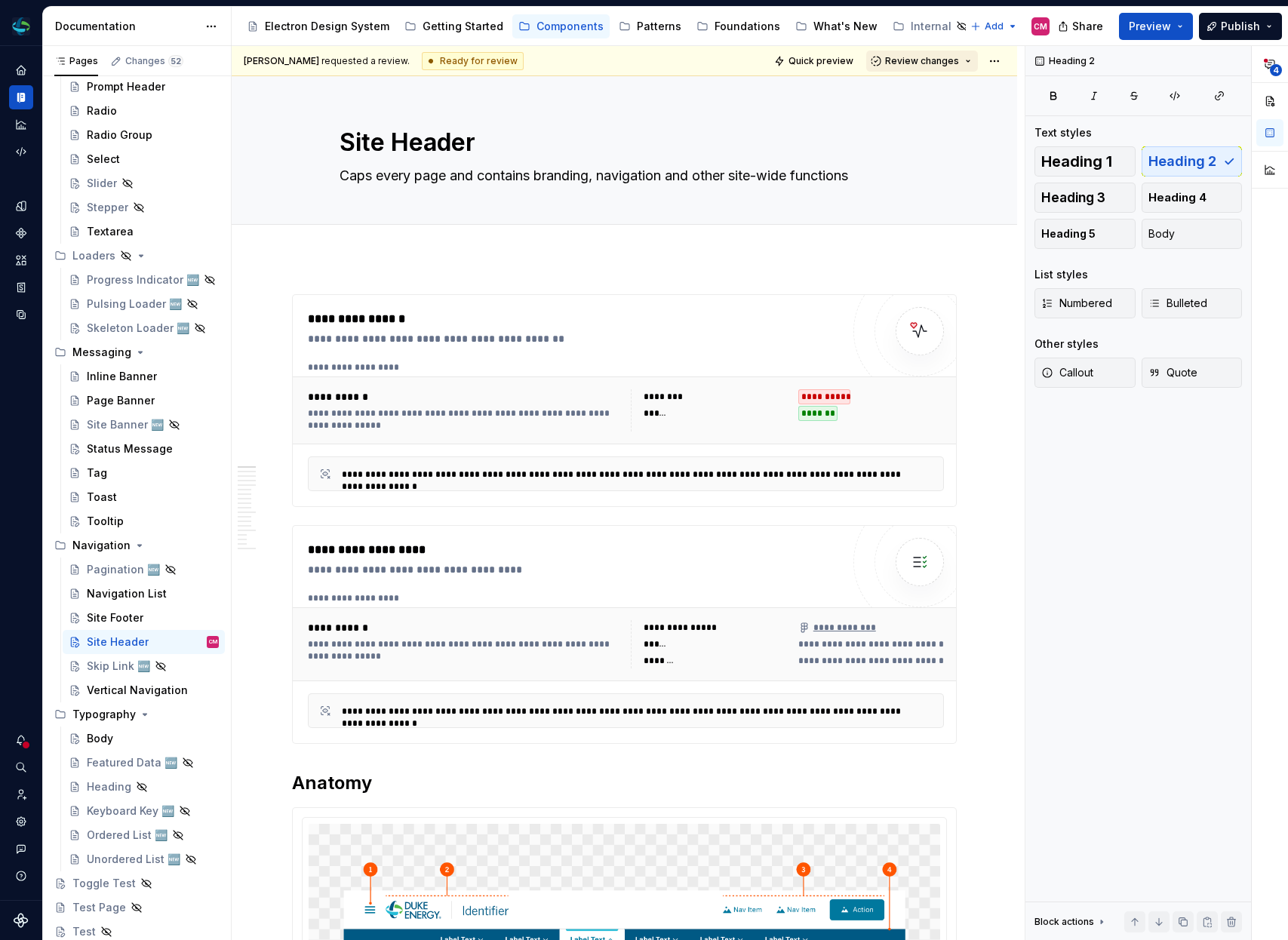
click at [935, 70] on button "Review changes" at bounding box center [922, 60] width 112 height 21
click at [925, 89] on div "Approve" at bounding box center [971, 90] width 132 height 15
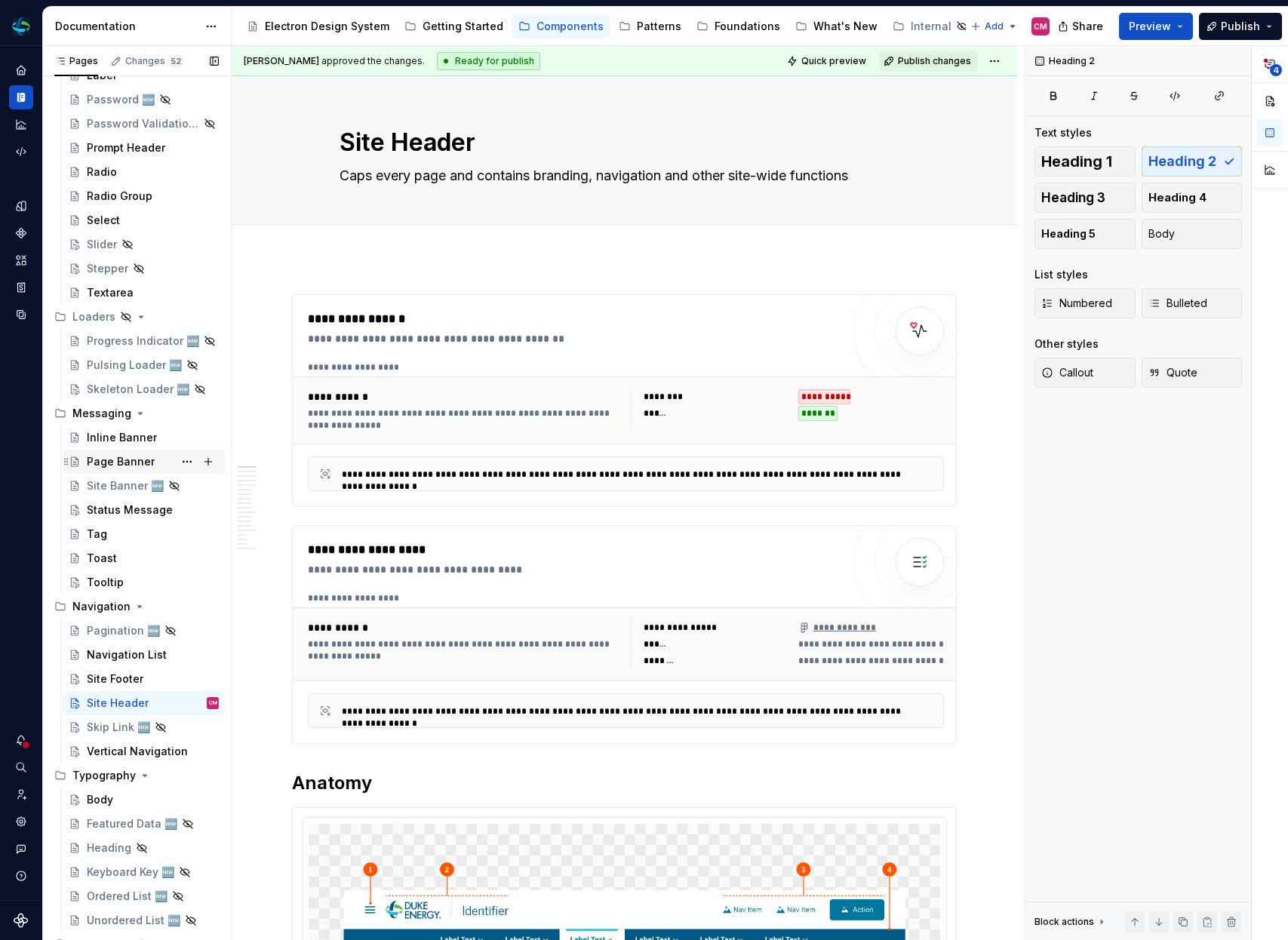
scroll to position [1459, 0]
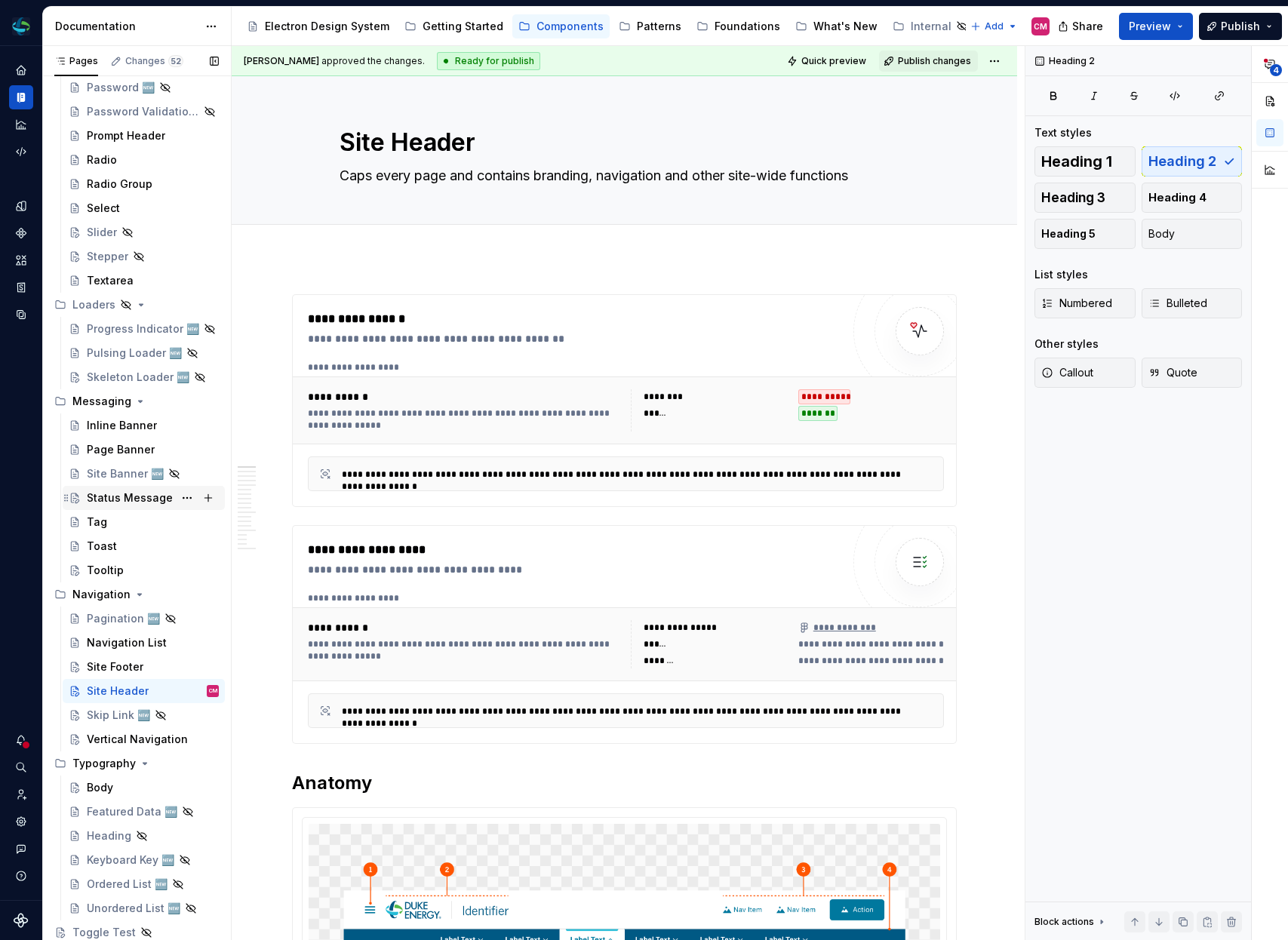
click at [109, 504] on div "Status Message" at bounding box center [130, 497] width 86 height 15
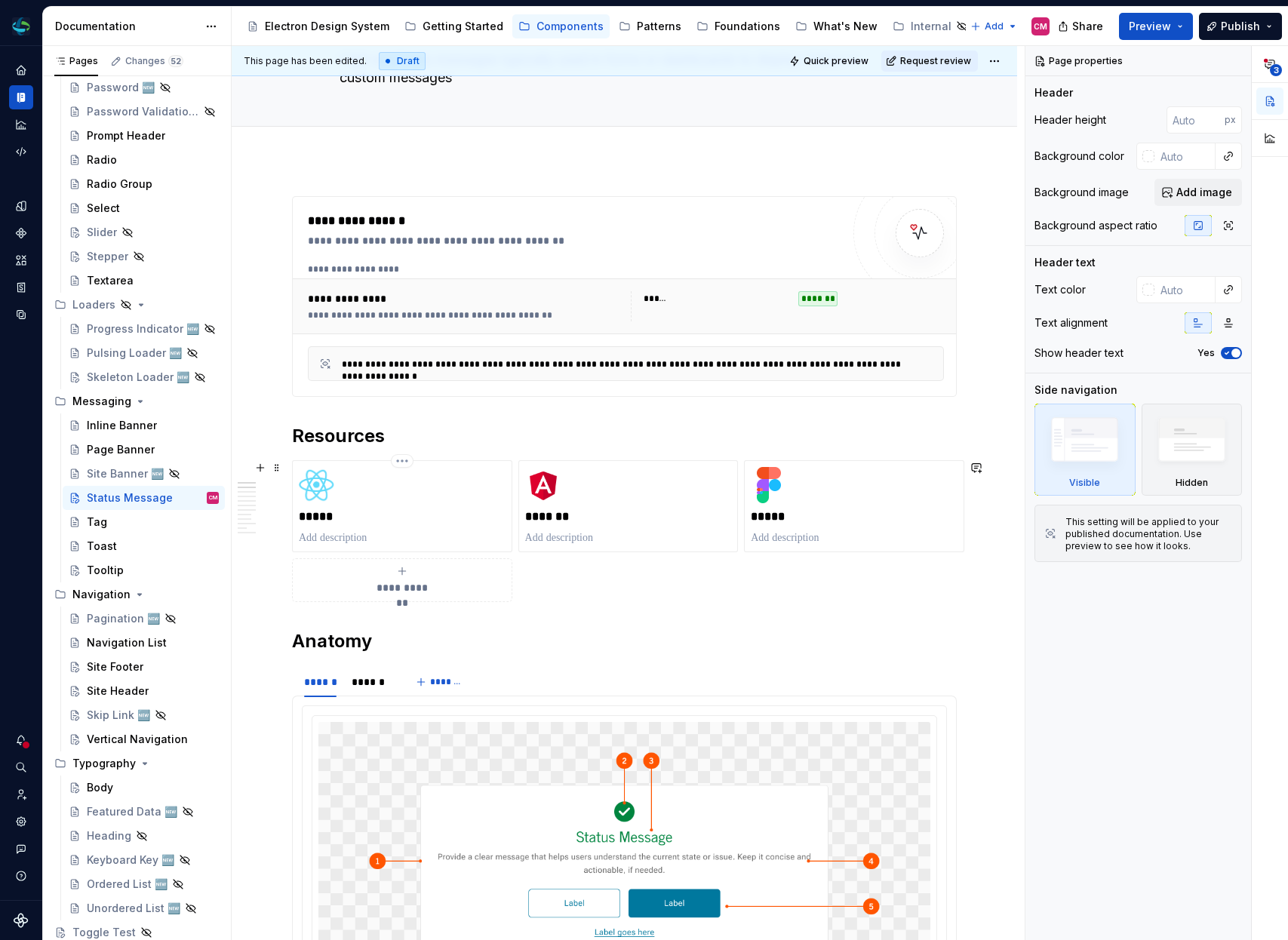
scroll to position [185, 0]
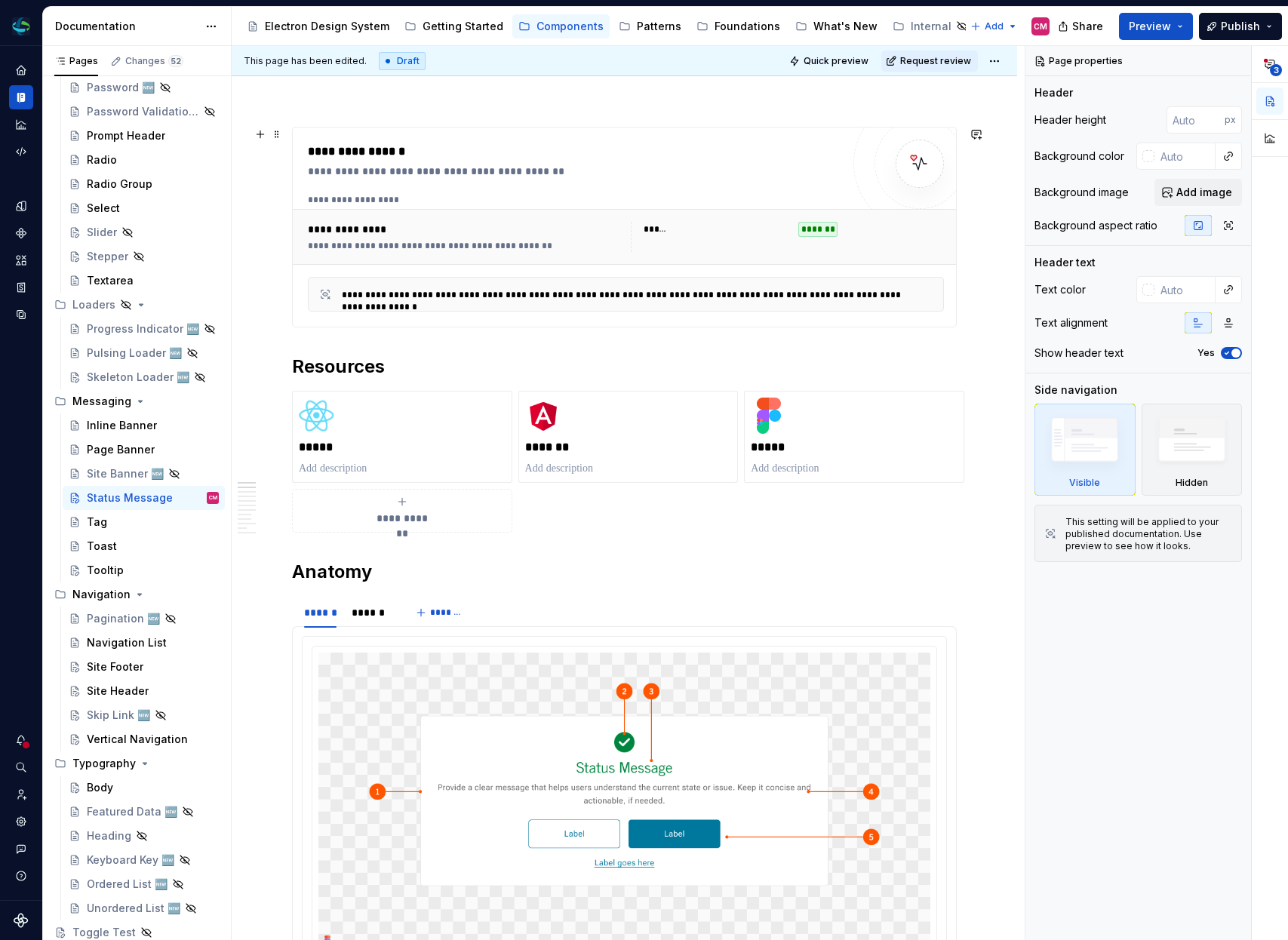
type textarea "*"
click at [386, 262] on div "**********" at bounding box center [626, 237] width 666 height 56
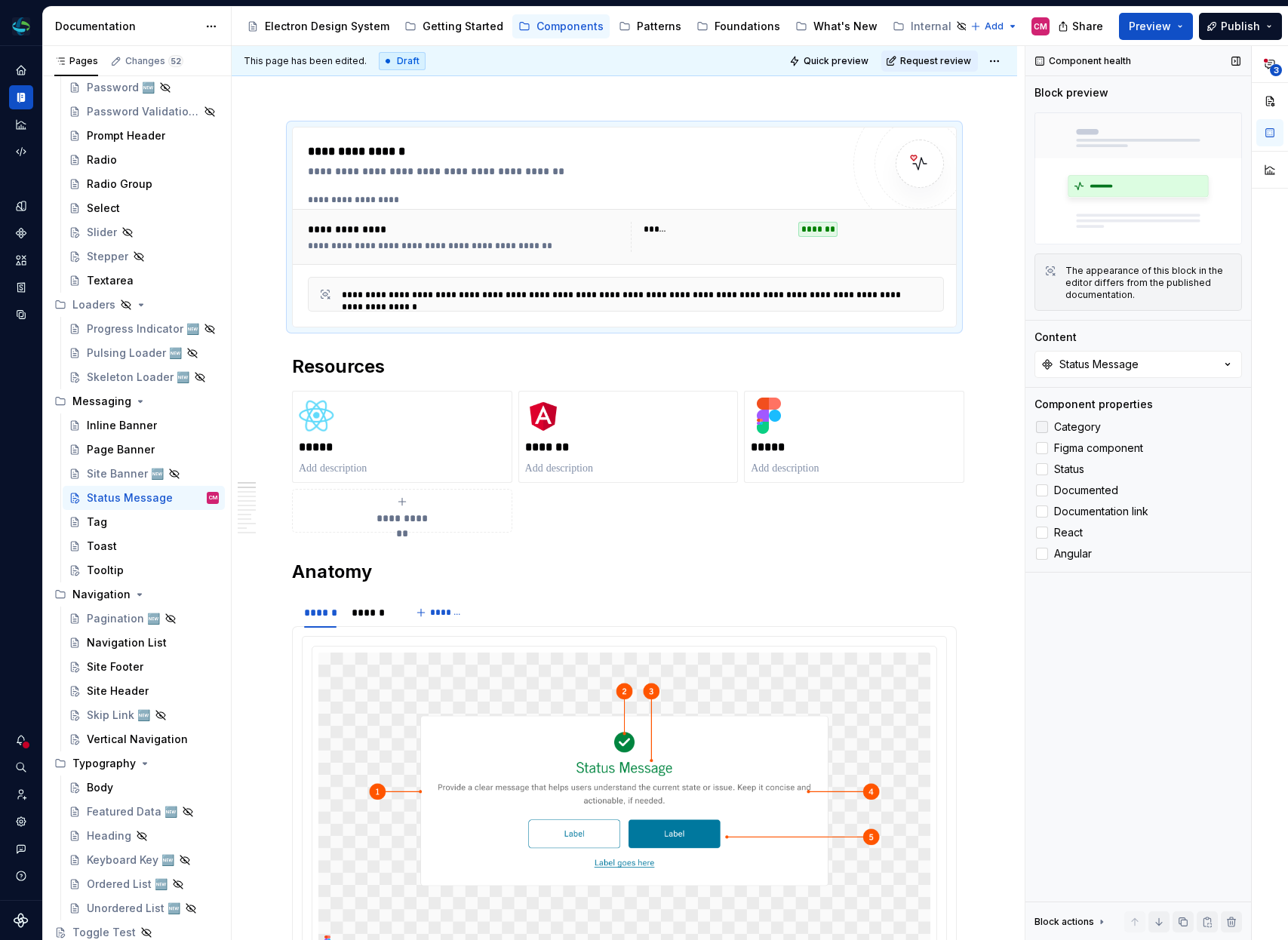
click at [1042, 424] on div at bounding box center [1042, 426] width 12 height 12
click at [258, 365] on button "button" at bounding box center [260, 368] width 21 height 21
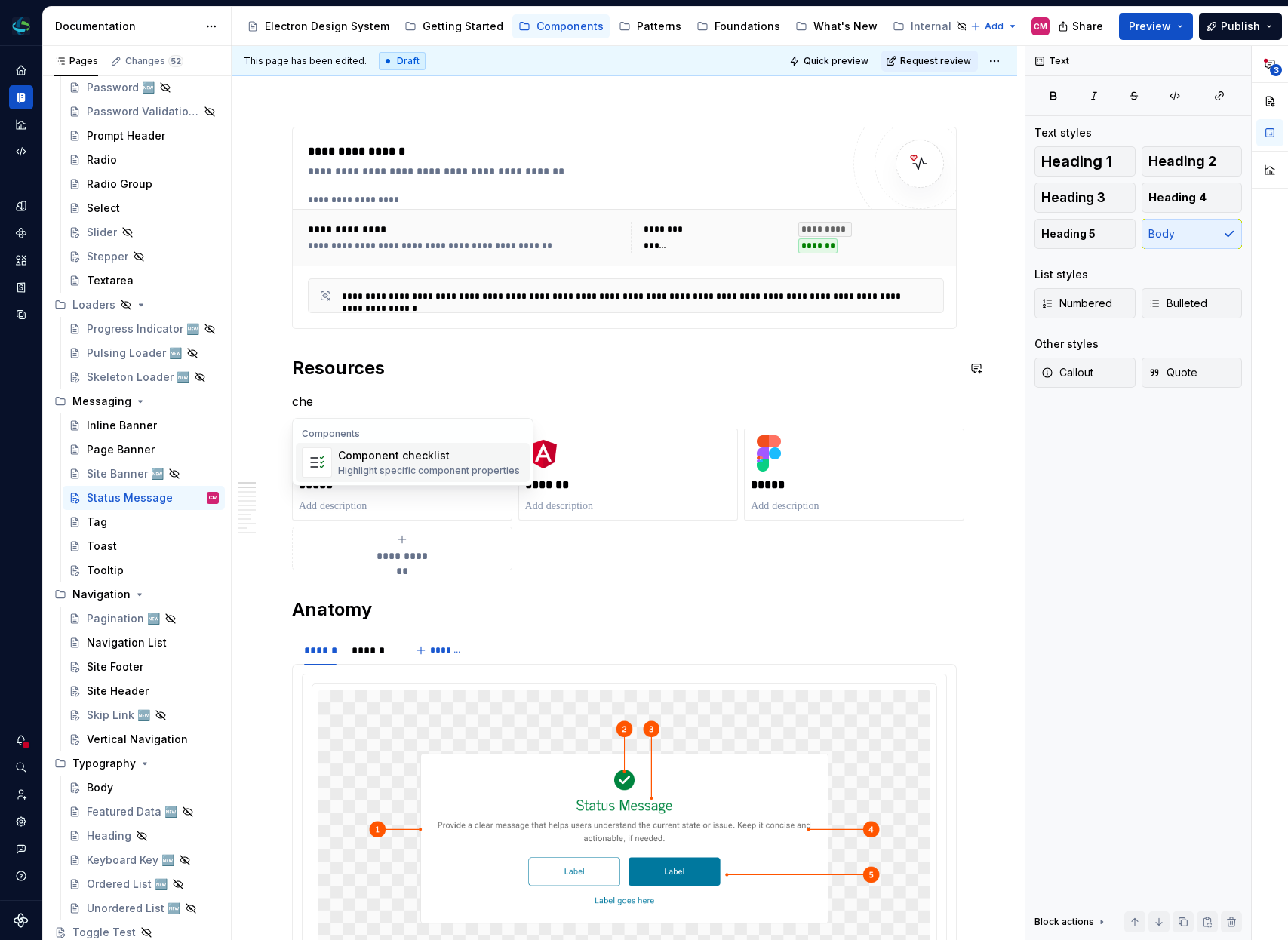
type textarea "*"
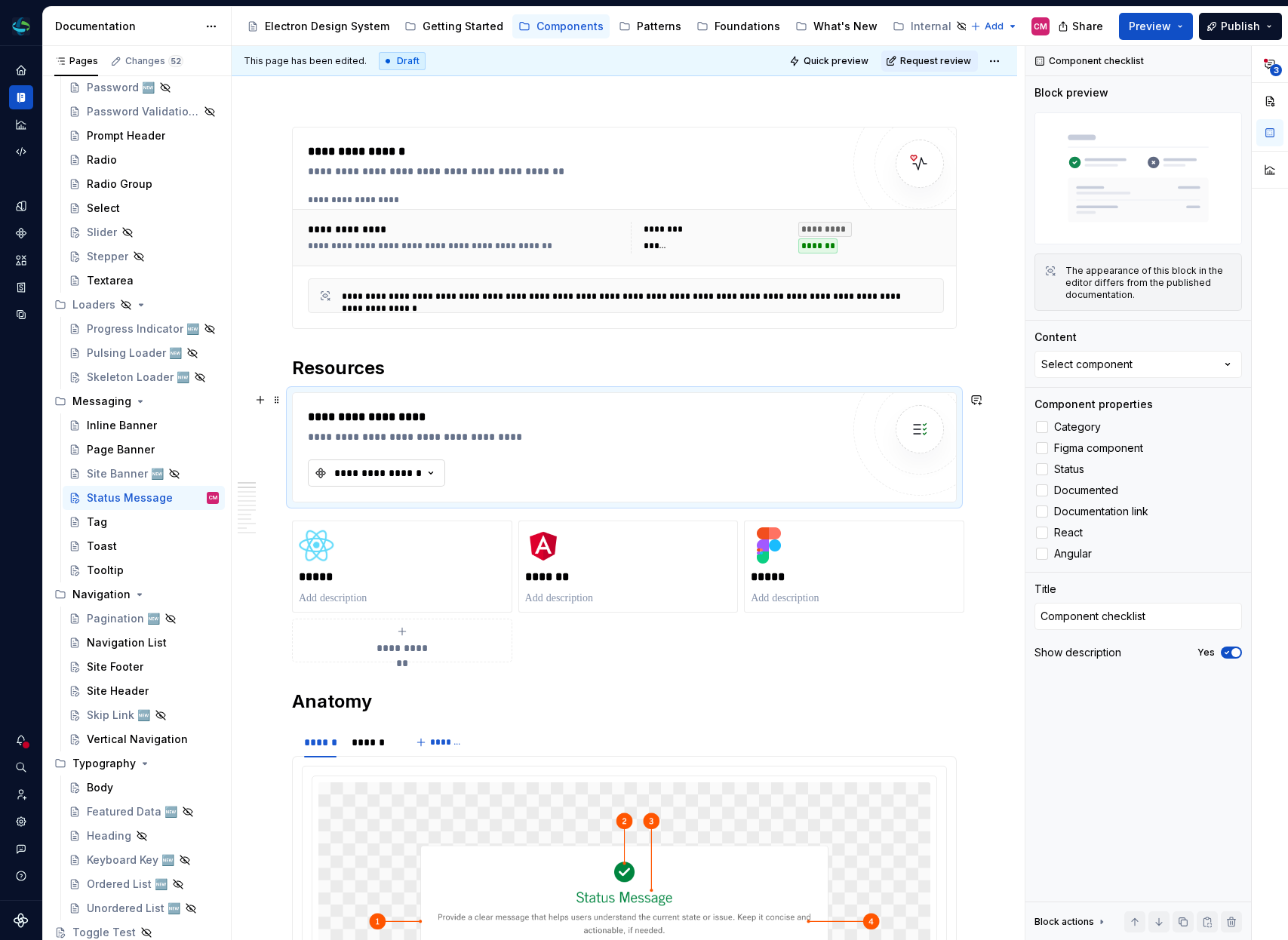
click at [359, 480] on div "**********" at bounding box center [378, 473] width 91 height 15
type input "status"
click at [410, 555] on div "Status Message" at bounding box center [394, 554] width 86 height 15
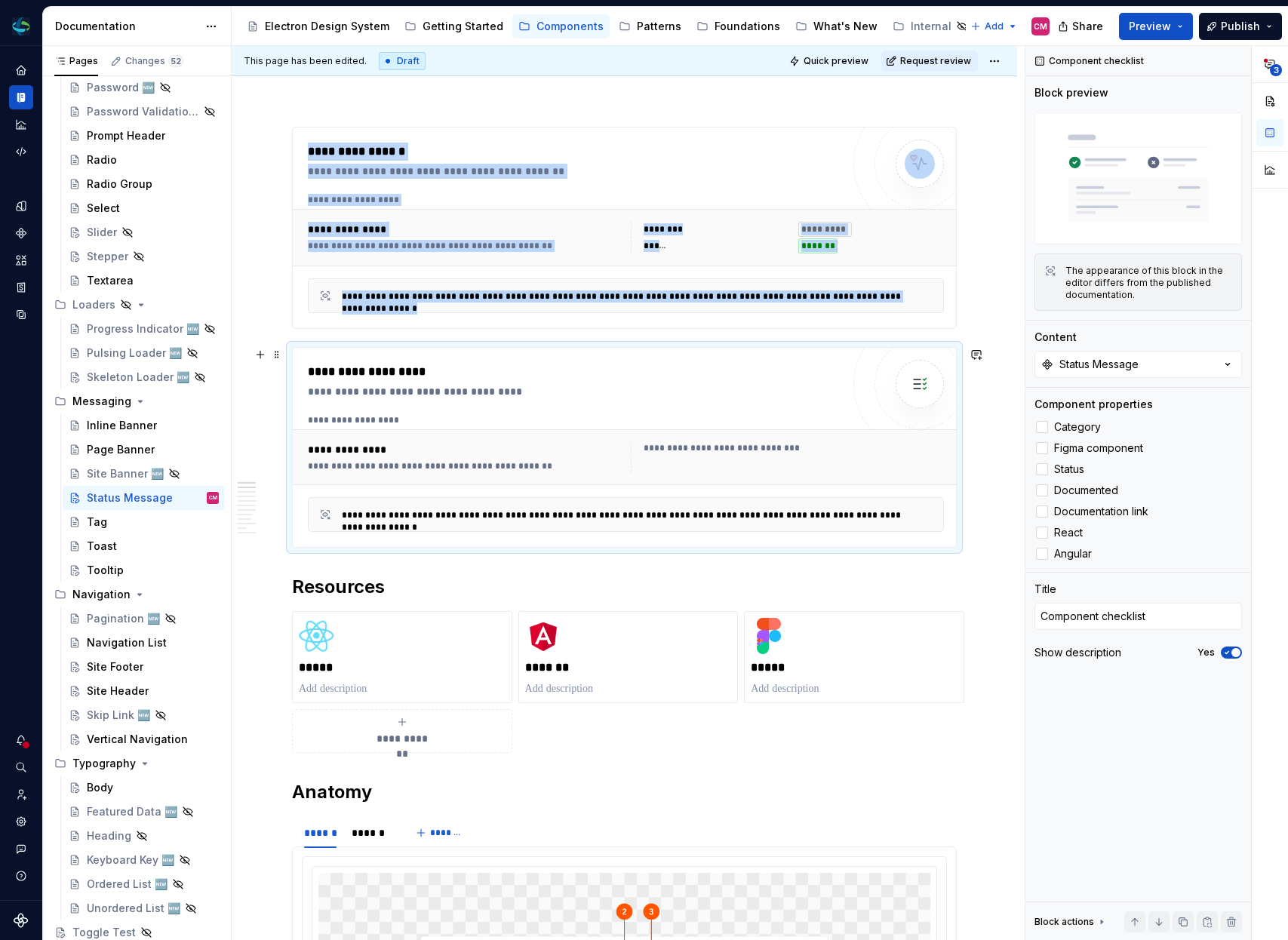
click at [413, 398] on div "**********" at bounding box center [578, 391] width 541 height 15
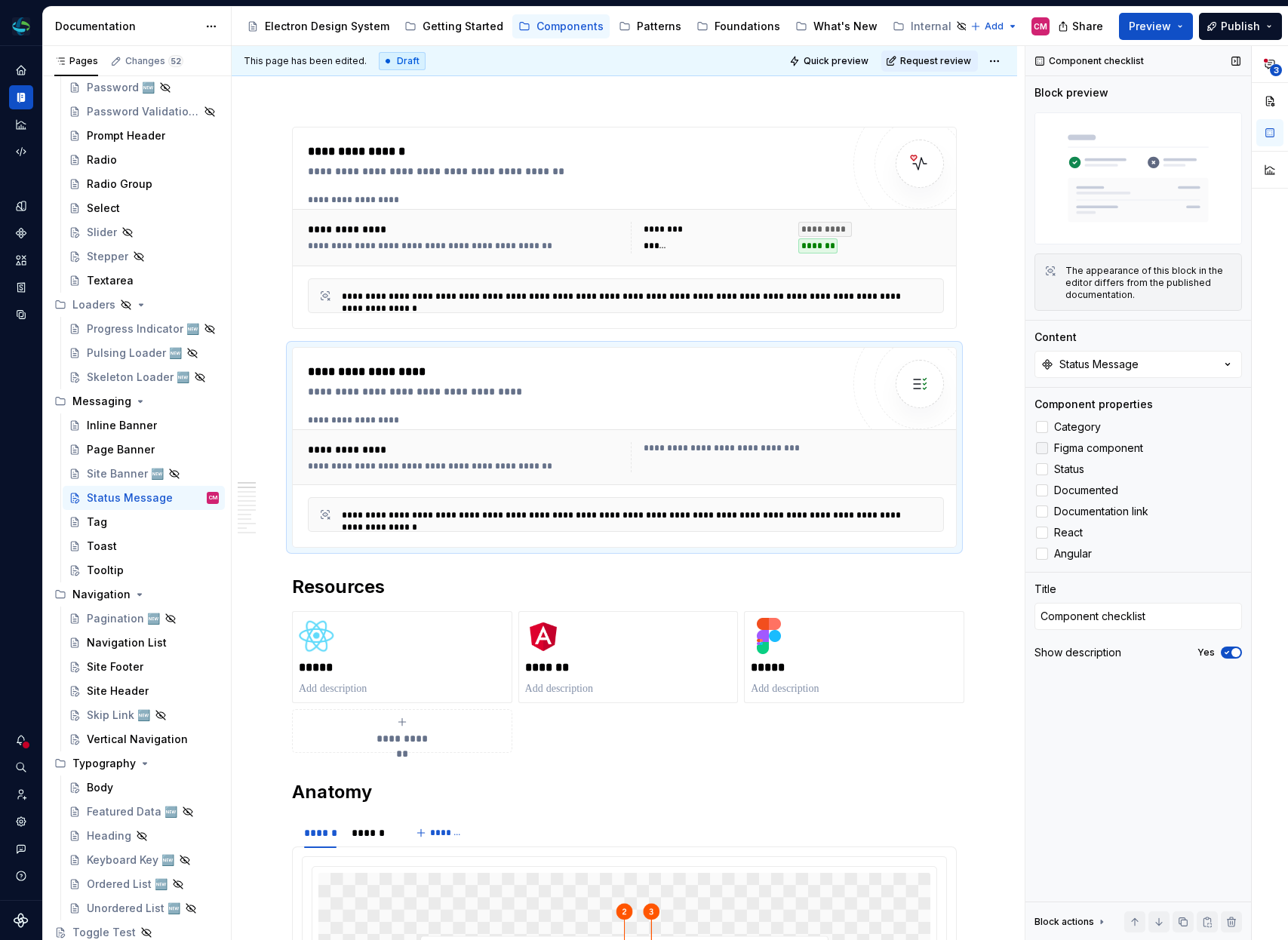
click at [1046, 452] on div at bounding box center [1042, 448] width 12 height 12
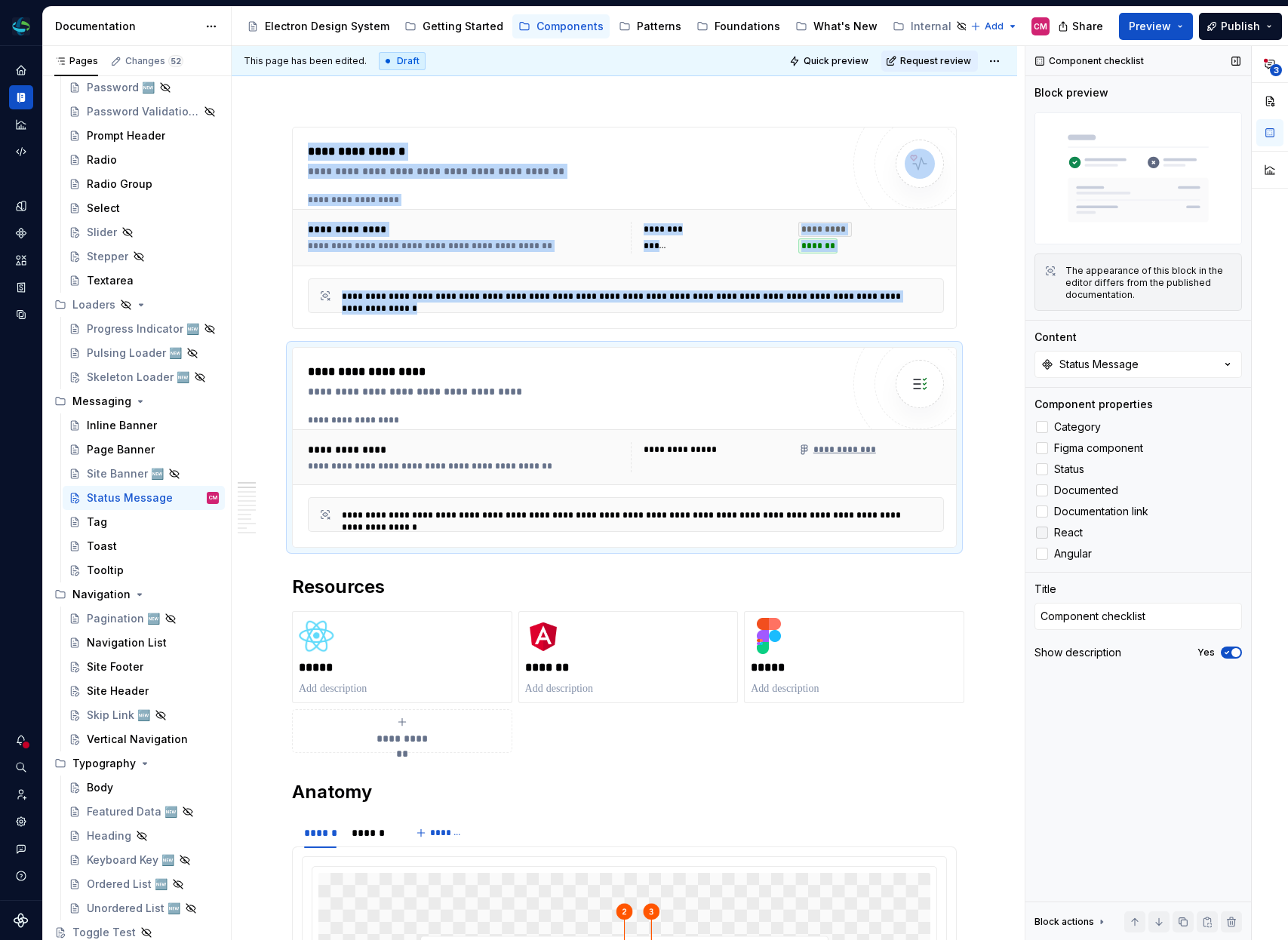
click at [1041, 530] on div at bounding box center [1042, 533] width 12 height 12
click at [1042, 551] on div at bounding box center [1042, 553] width 12 height 12
type textarea "*"
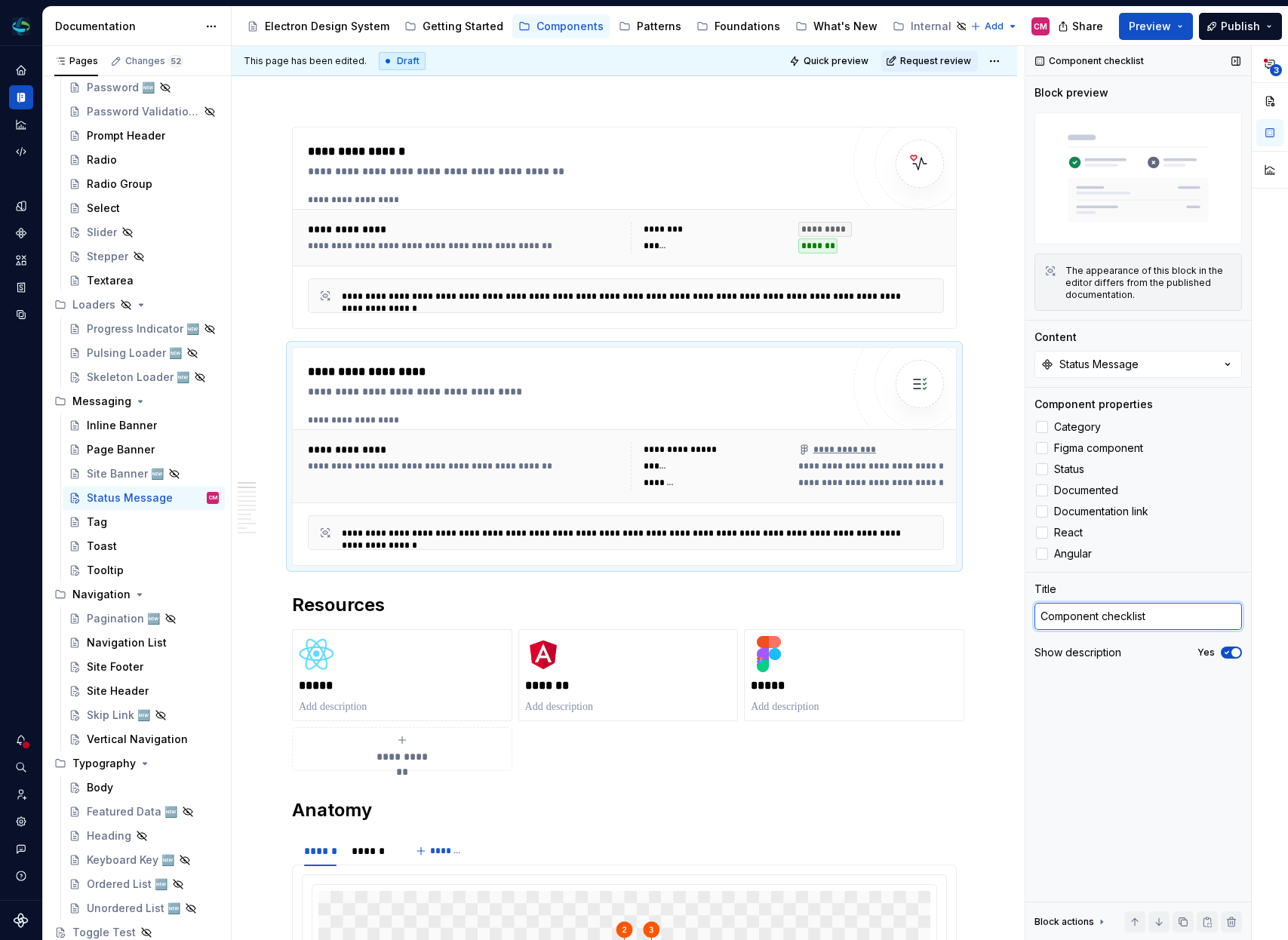
click at [1100, 620] on textarea "Component checklist" at bounding box center [1138, 616] width 208 height 27
click at [1230, 652] on icon "button" at bounding box center [1226, 653] width 12 height 9
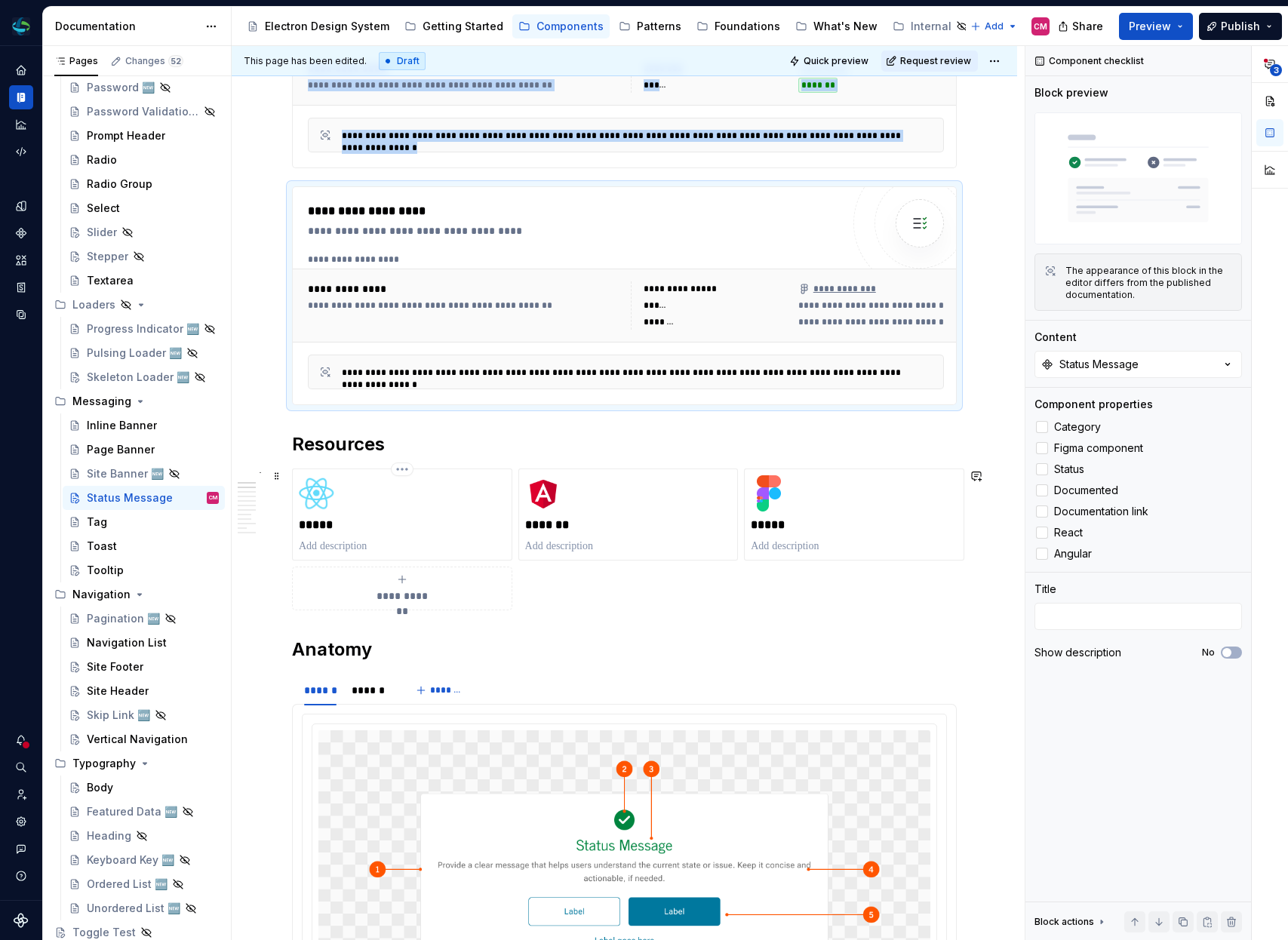
scroll to position [435, 0]
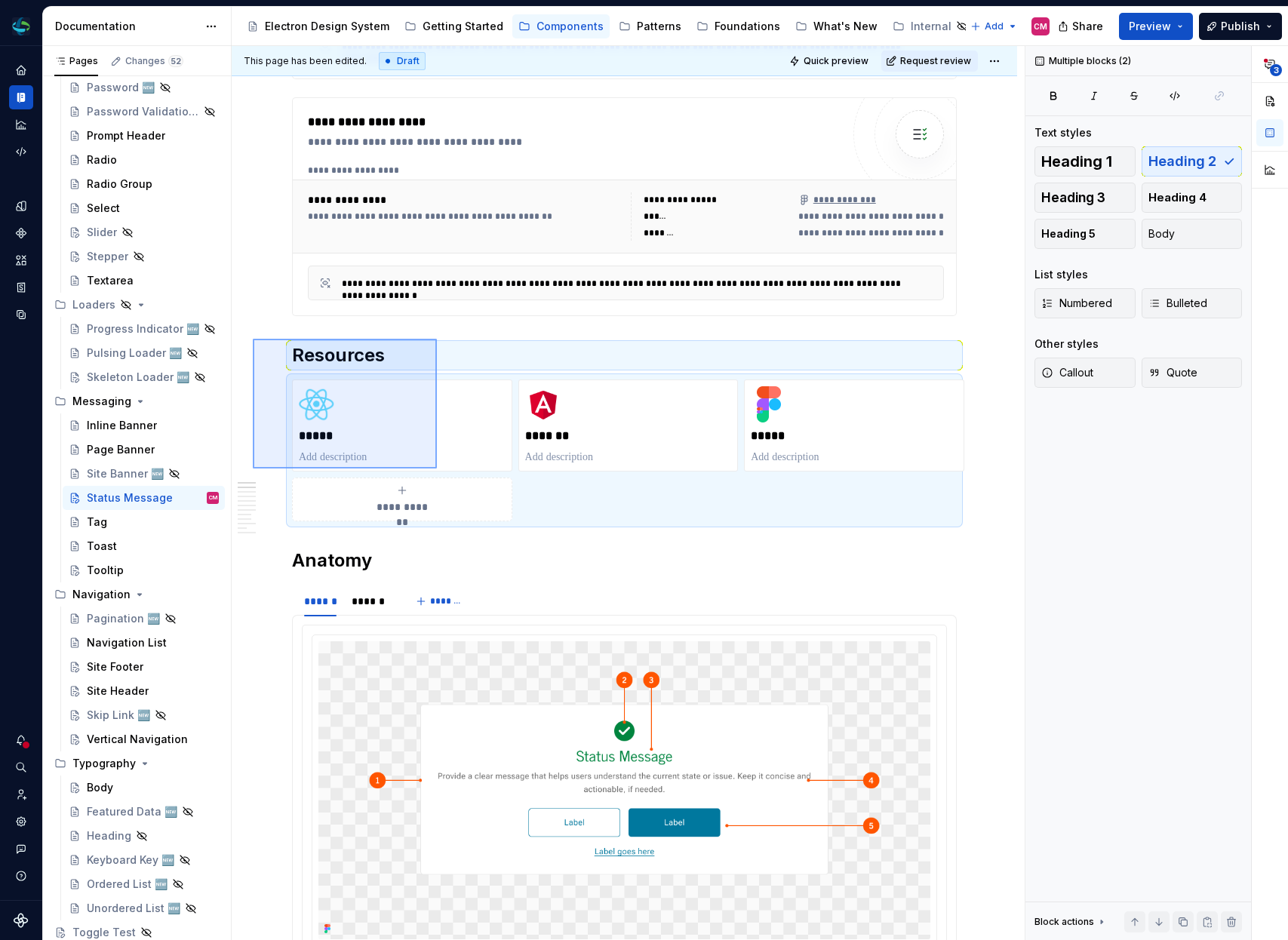
drag, startPoint x: 253, startPoint y: 339, endPoint x: 438, endPoint y: 469, distance: 226.1
click at [438, 469] on div "**********" at bounding box center [629, 493] width 793 height 895
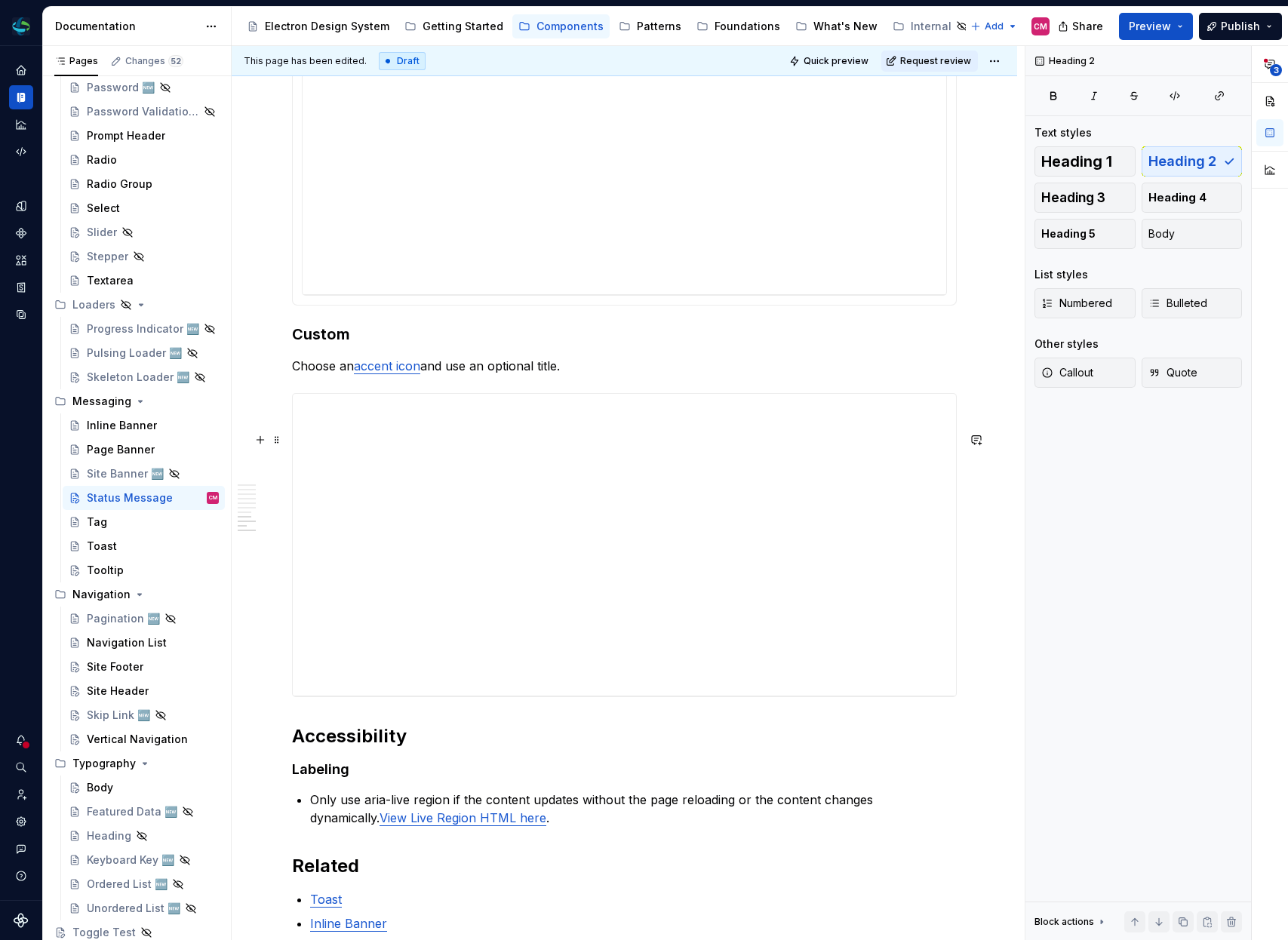
scroll to position [4252, 0]
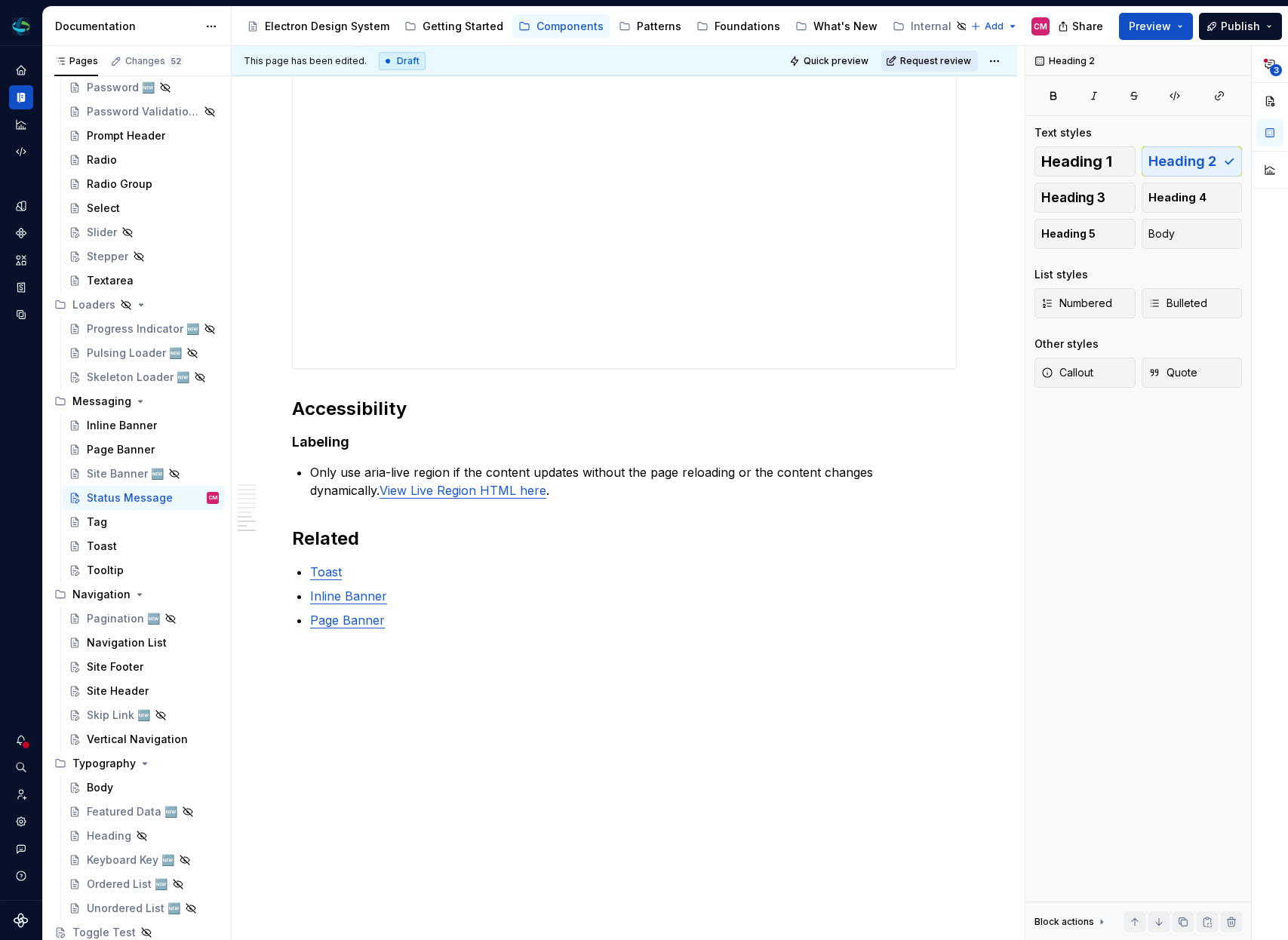
click at [935, 61] on span "Request review" at bounding box center [935, 60] width 71 height 12
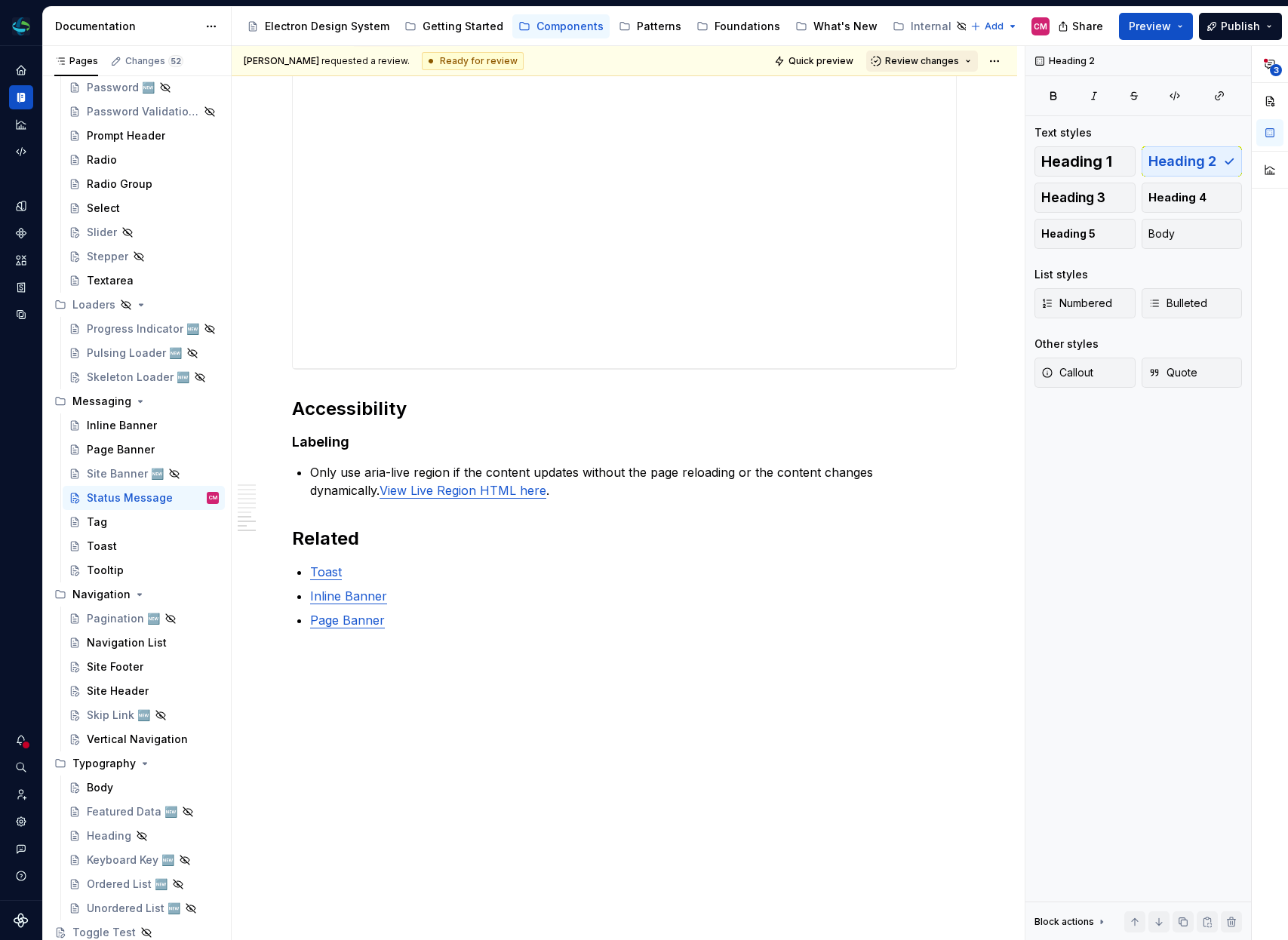
click at [930, 69] on button "Review changes" at bounding box center [922, 60] width 112 height 21
click at [917, 92] on div "Approve" at bounding box center [971, 90] width 132 height 15
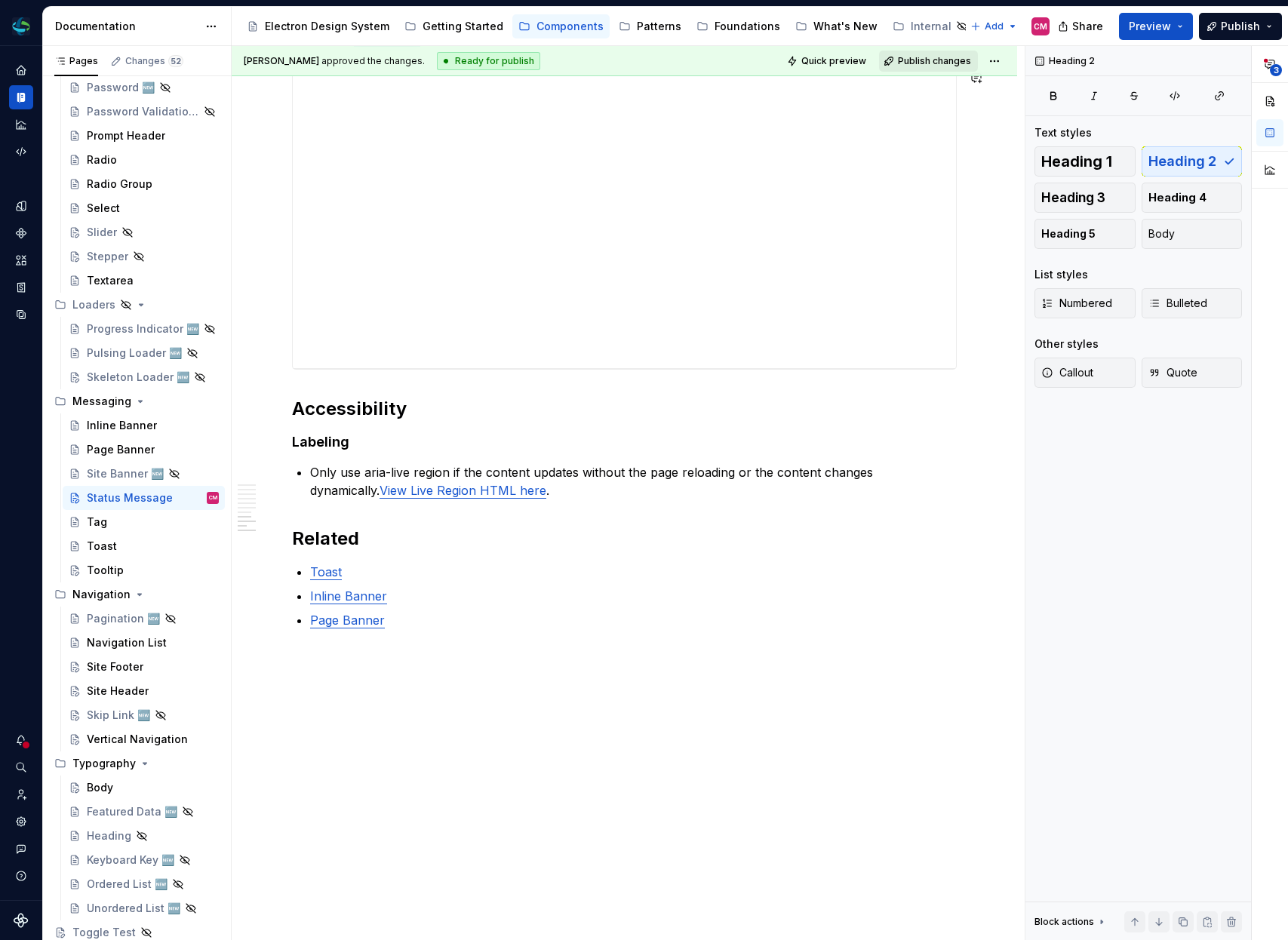
click at [944, 61] on span "Publish changes" at bounding box center [934, 60] width 73 height 12
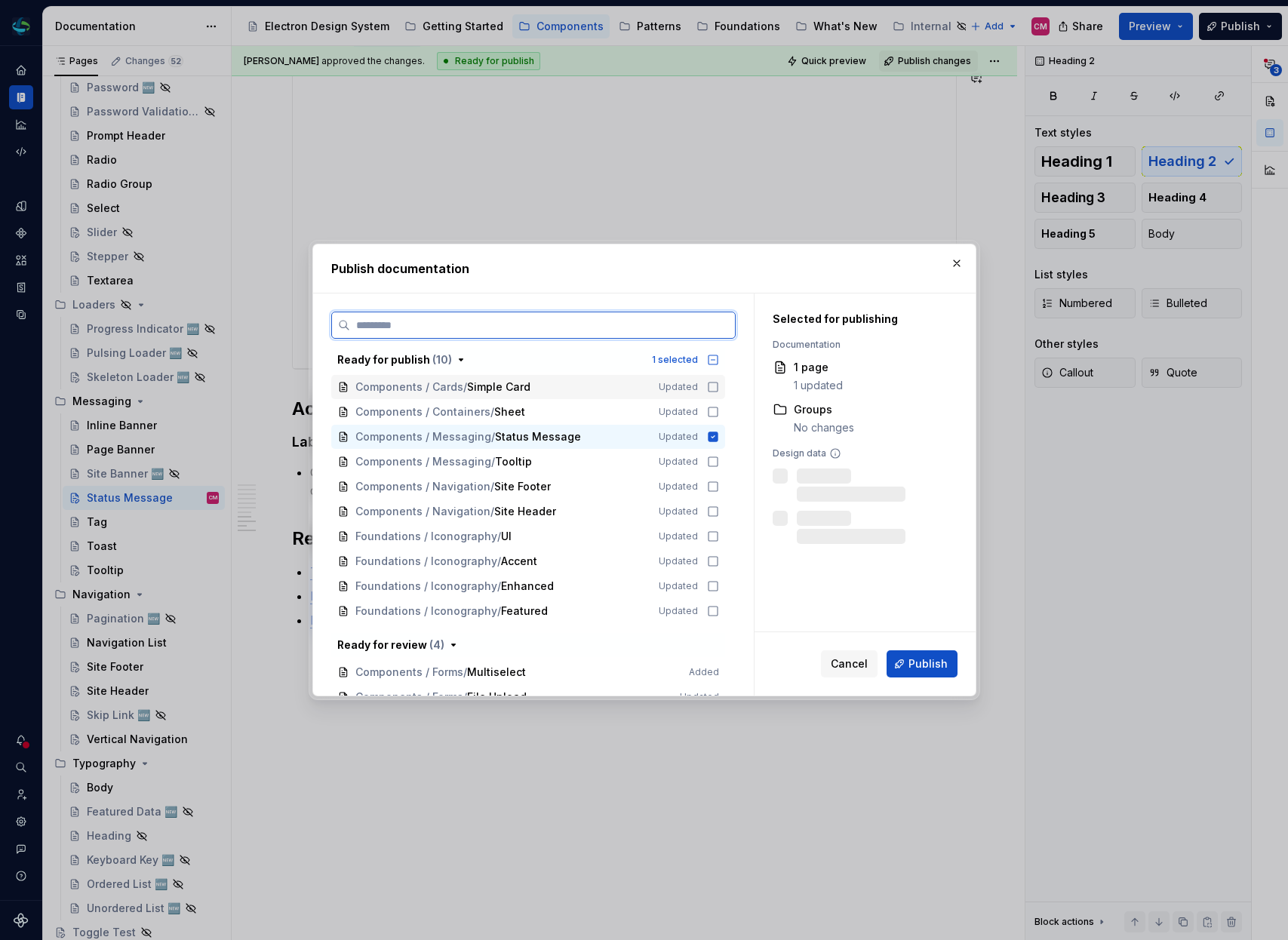
click at [720, 385] on icon at bounding box center [712, 387] width 12 height 12
click at [720, 415] on icon at bounding box center [712, 411] width 12 height 12
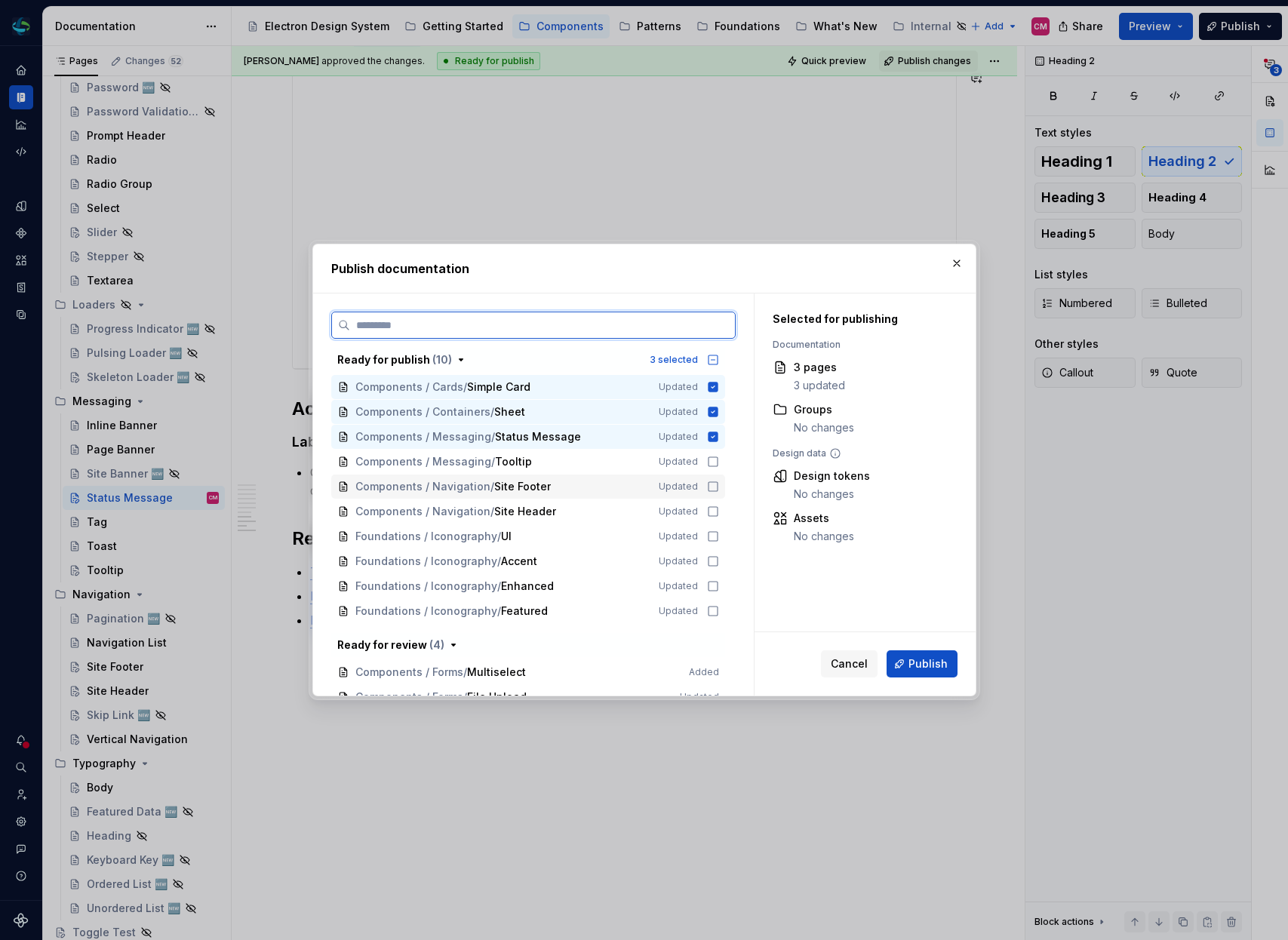
click at [720, 484] on icon at bounding box center [712, 486] width 12 height 12
click at [720, 505] on div "Components / Navigation / Site Header Updated" at bounding box center [528, 511] width 394 height 24
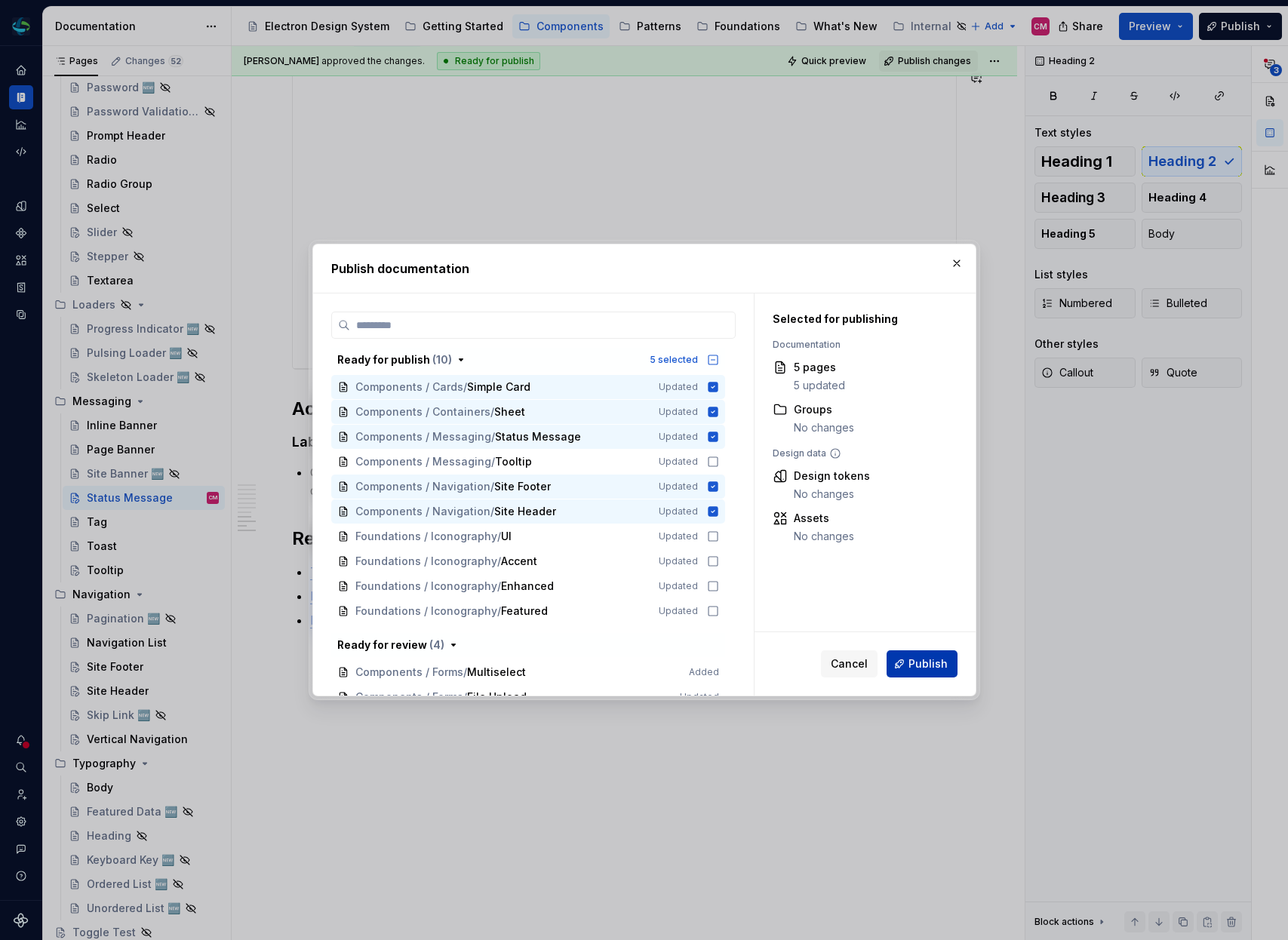
click at [921, 675] on button "Publish" at bounding box center [922, 664] width 71 height 27
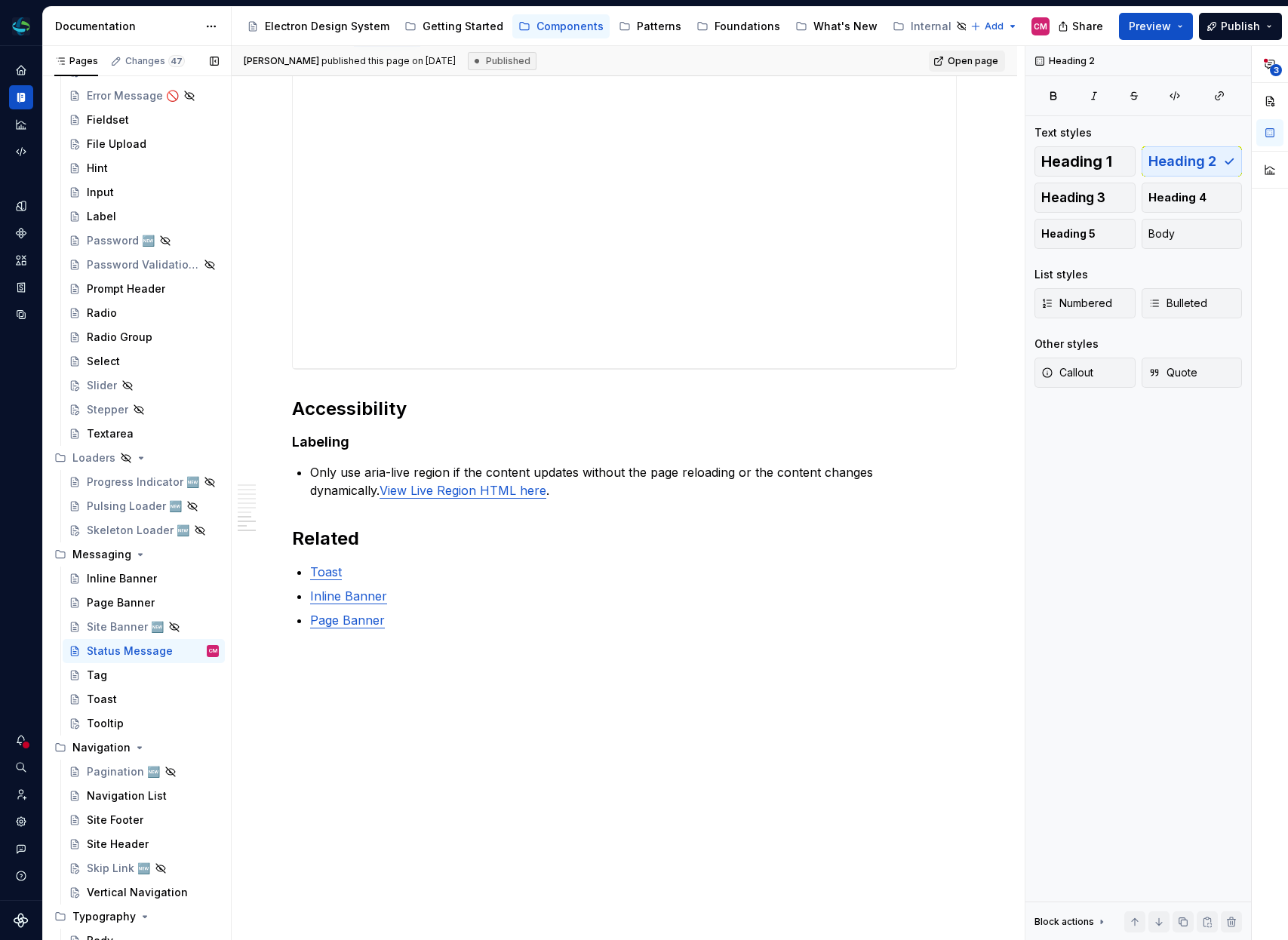
scroll to position [1508, 0]
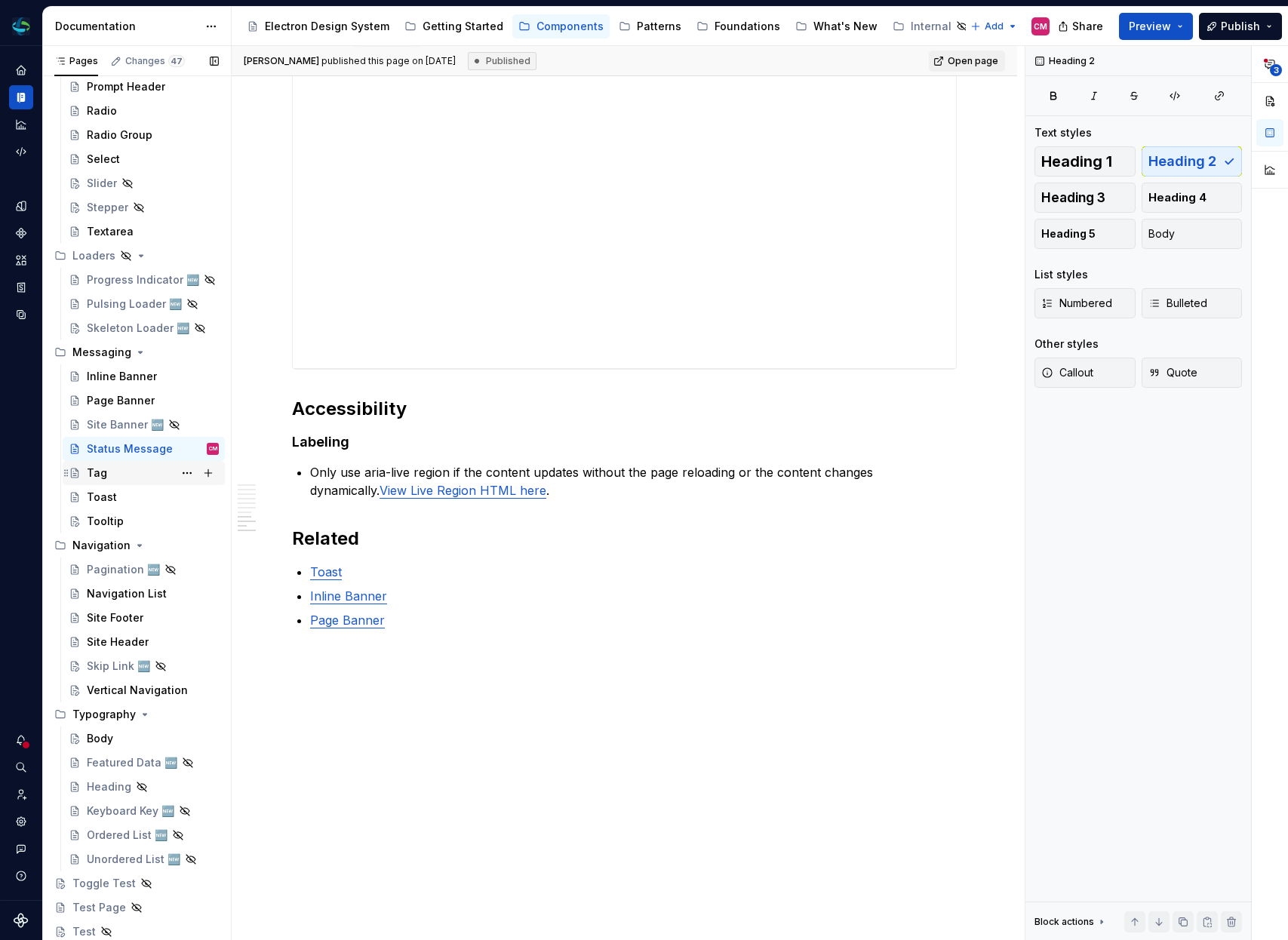
click at [100, 472] on div "Tag" at bounding box center [96, 473] width 21 height 15
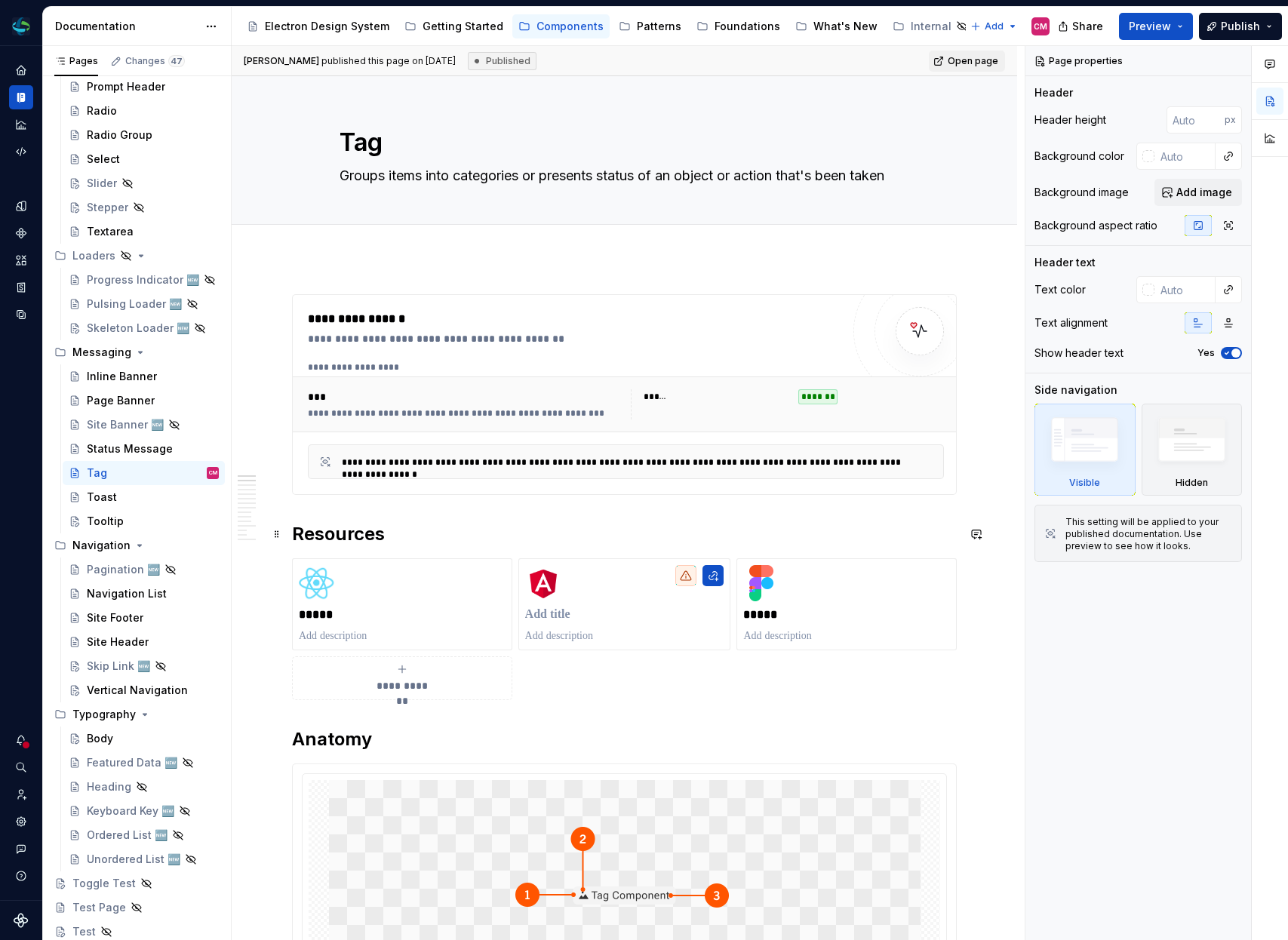
click at [293, 536] on h2 "Resources" at bounding box center [624, 534] width 665 height 24
type textarea "*"
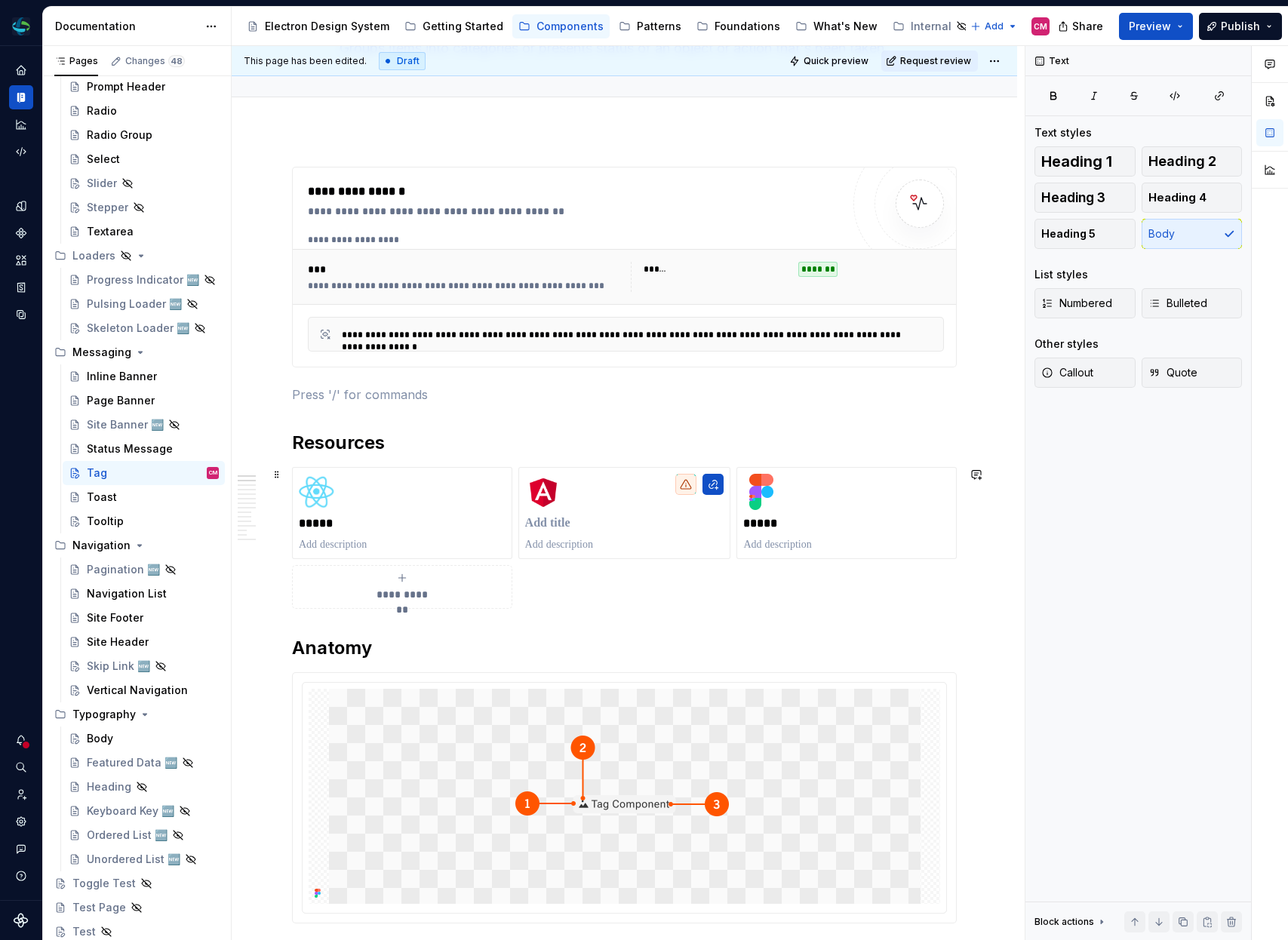
scroll to position [157, 0]
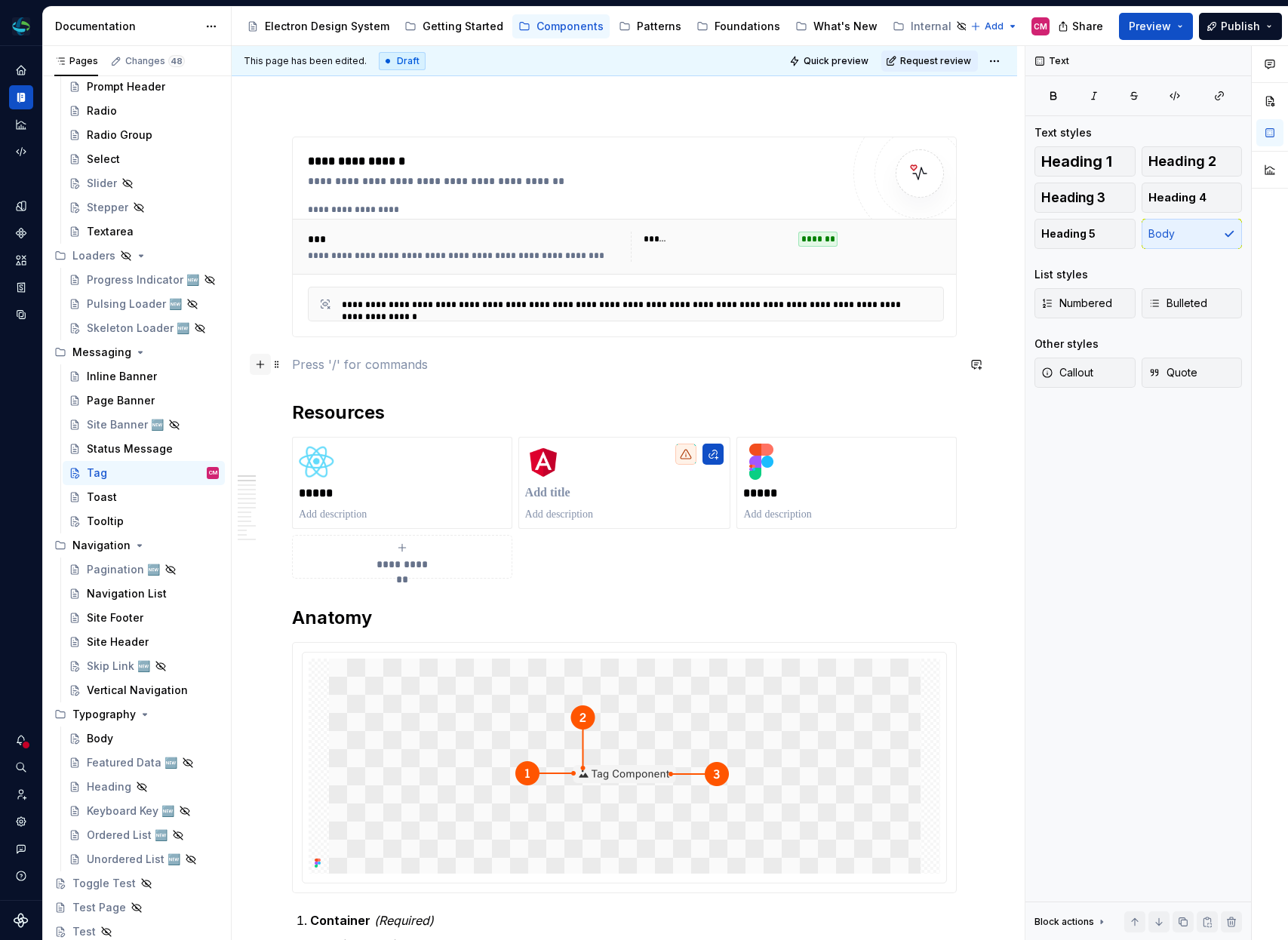
click at [259, 363] on button "button" at bounding box center [260, 363] width 21 height 21
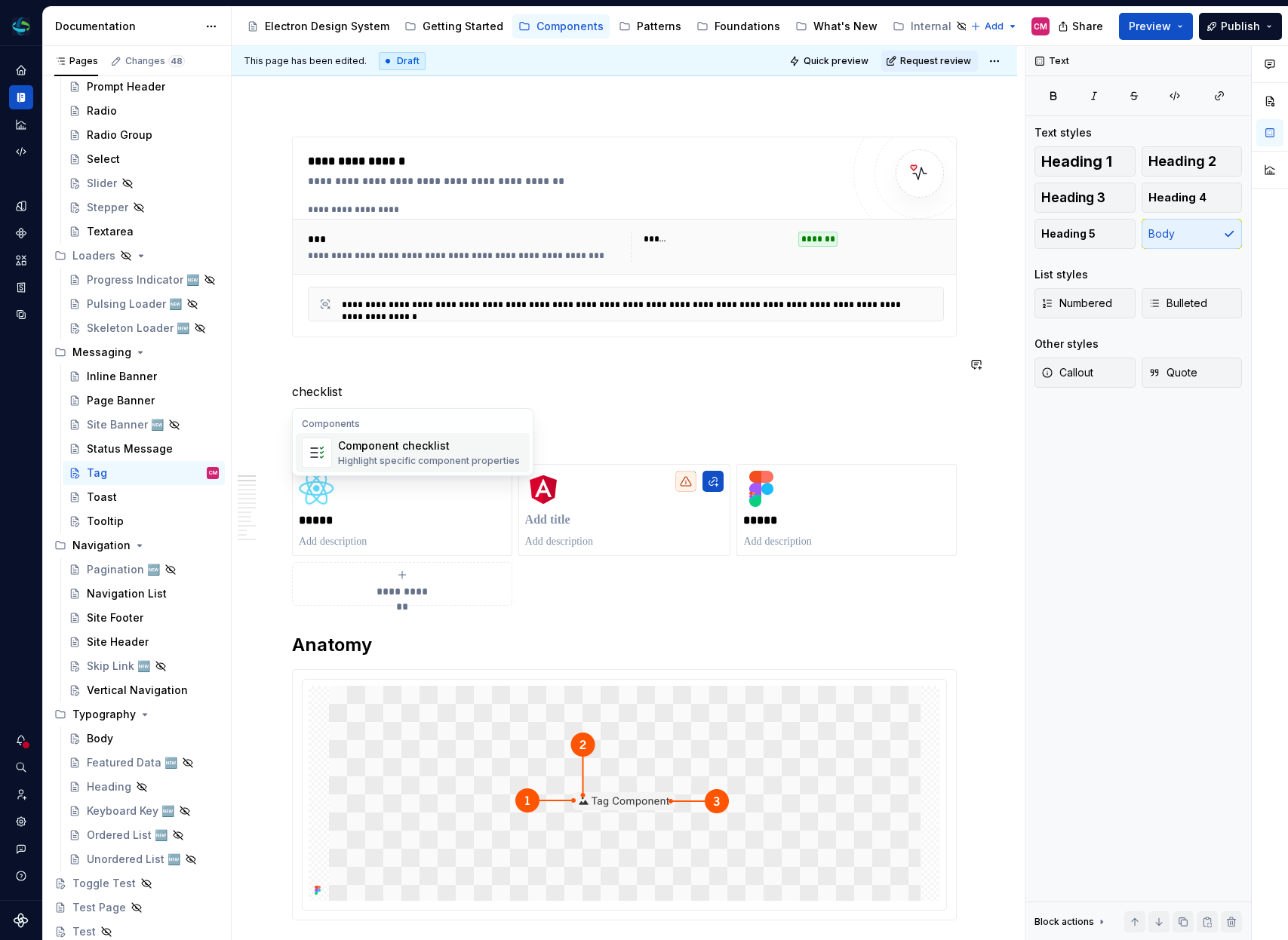
type textarea "*"
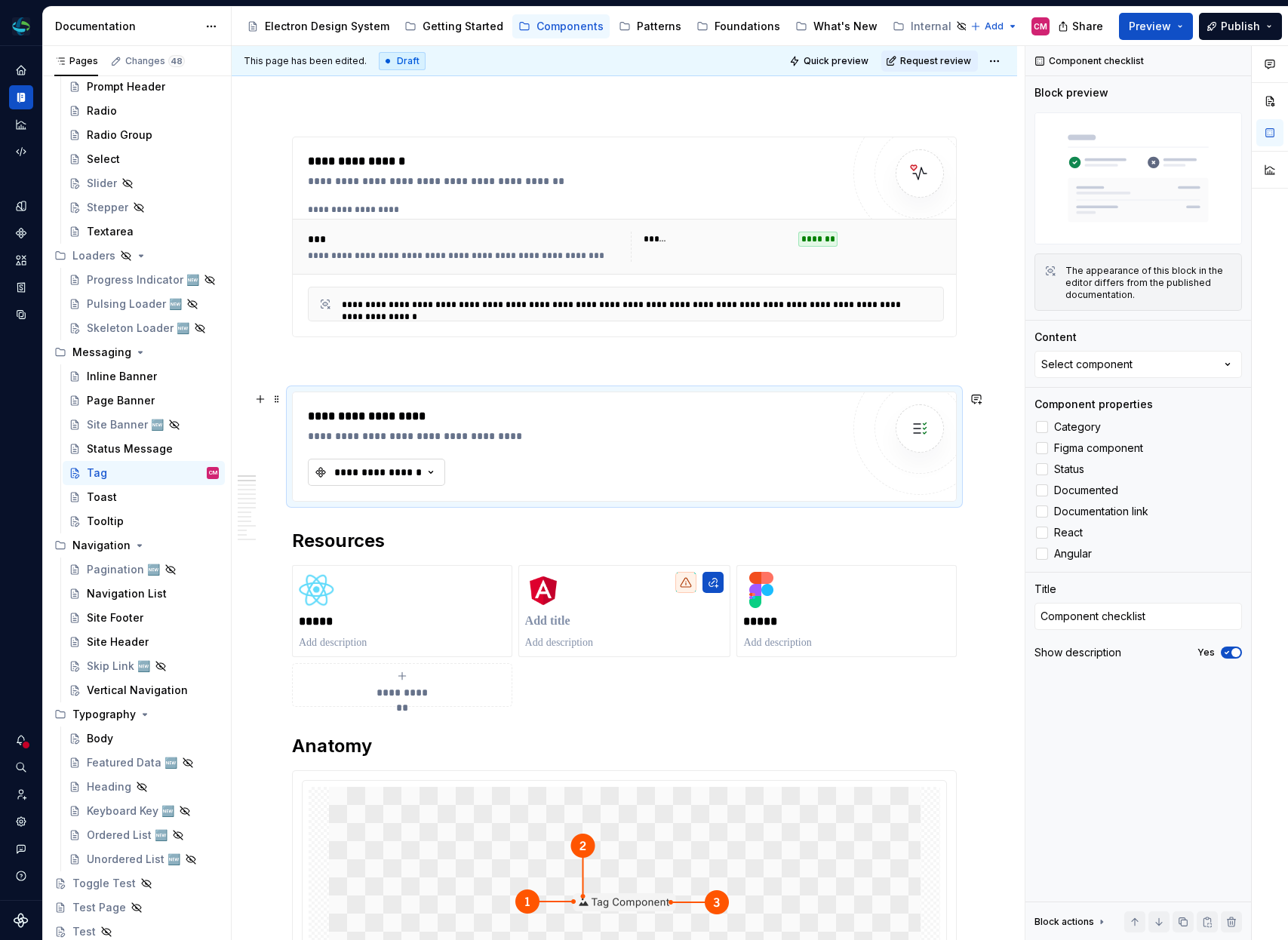
click at [362, 462] on button "**********" at bounding box center [376, 472] width 138 height 27
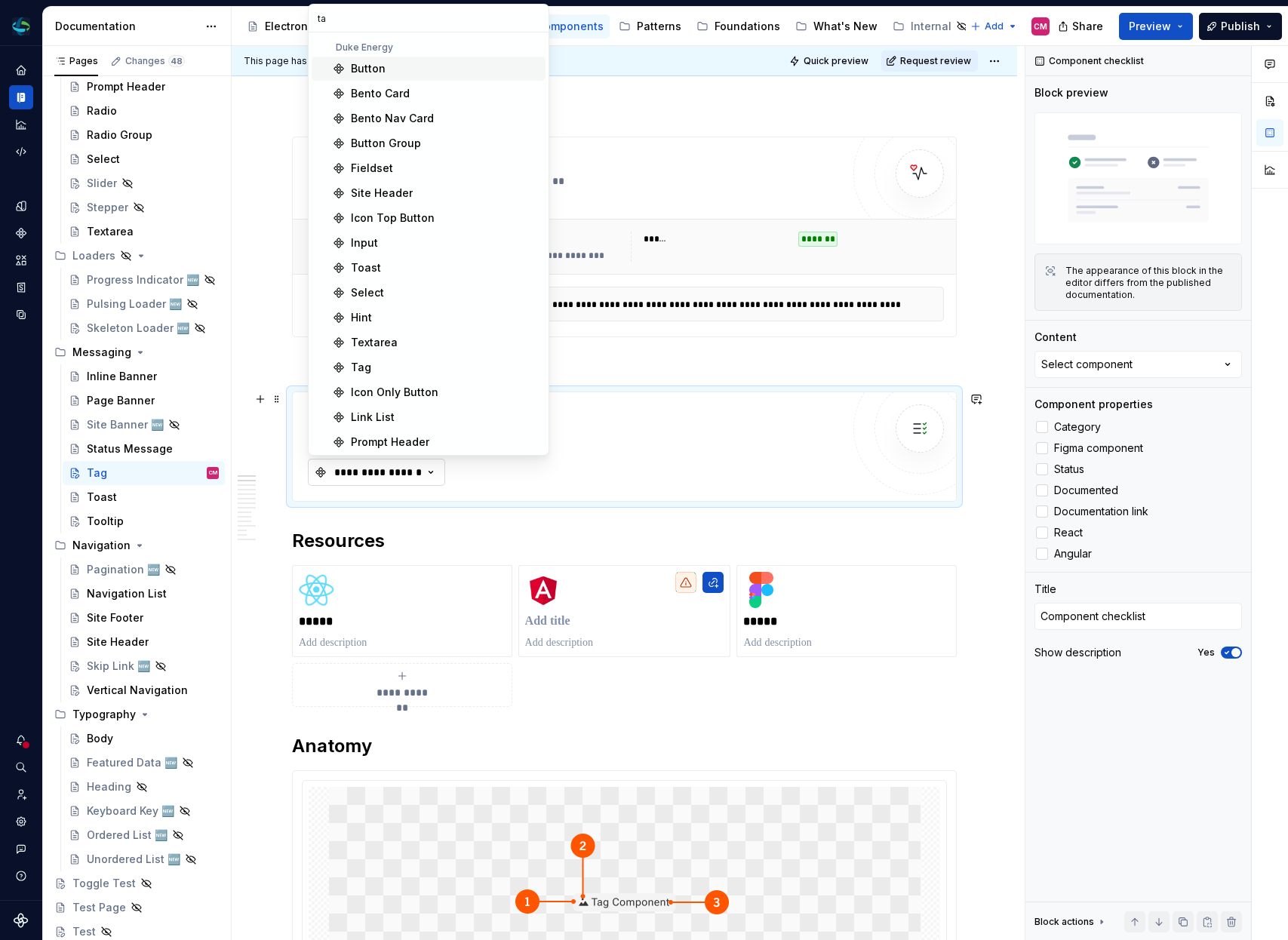
type input "tag"
click at [373, 193] on div "Tag" at bounding box center [445, 192] width 189 height 15
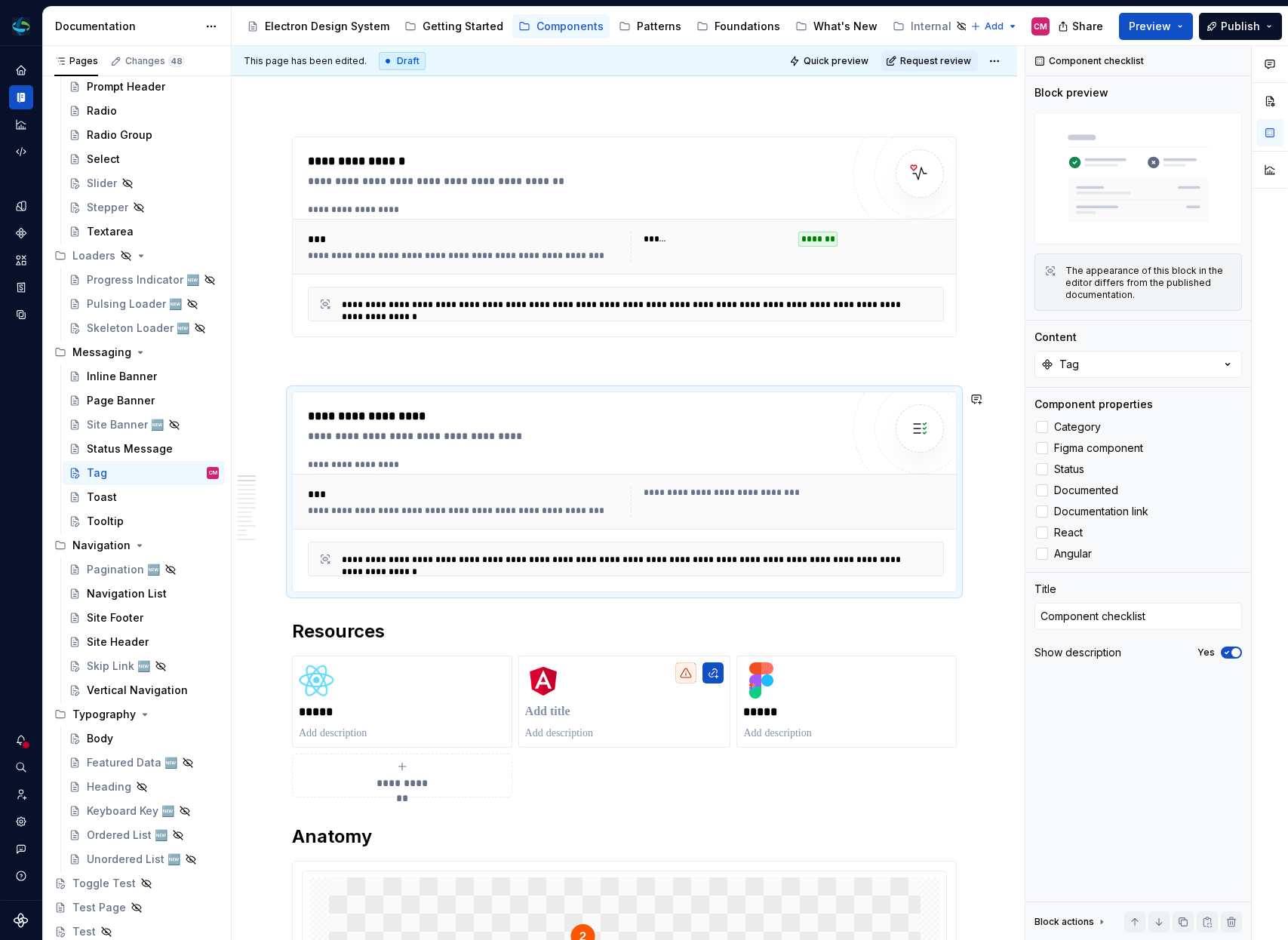
click at [394, 371] on p at bounding box center [624, 364] width 665 height 18
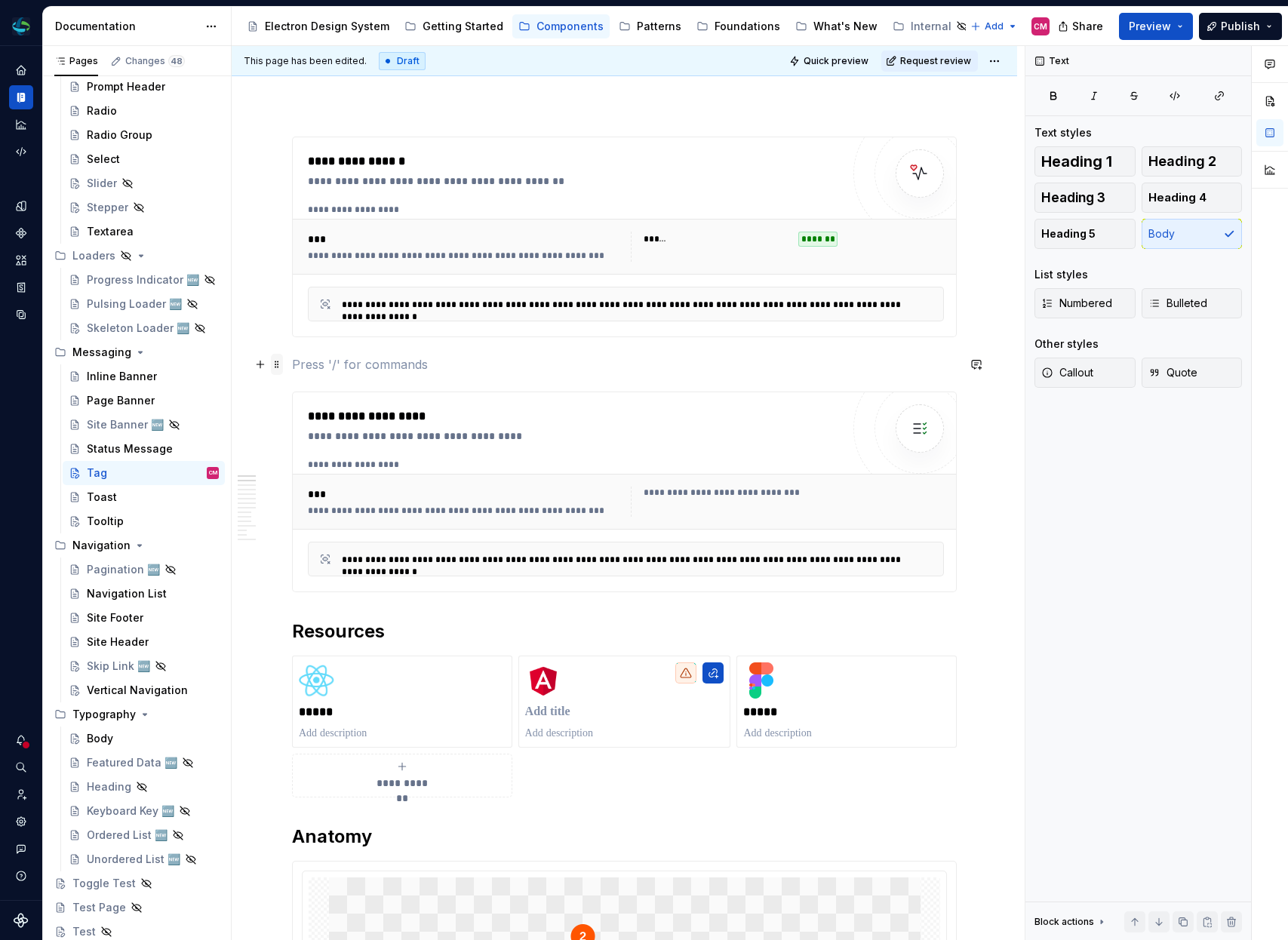
click at [279, 365] on span at bounding box center [276, 363] width 12 height 21
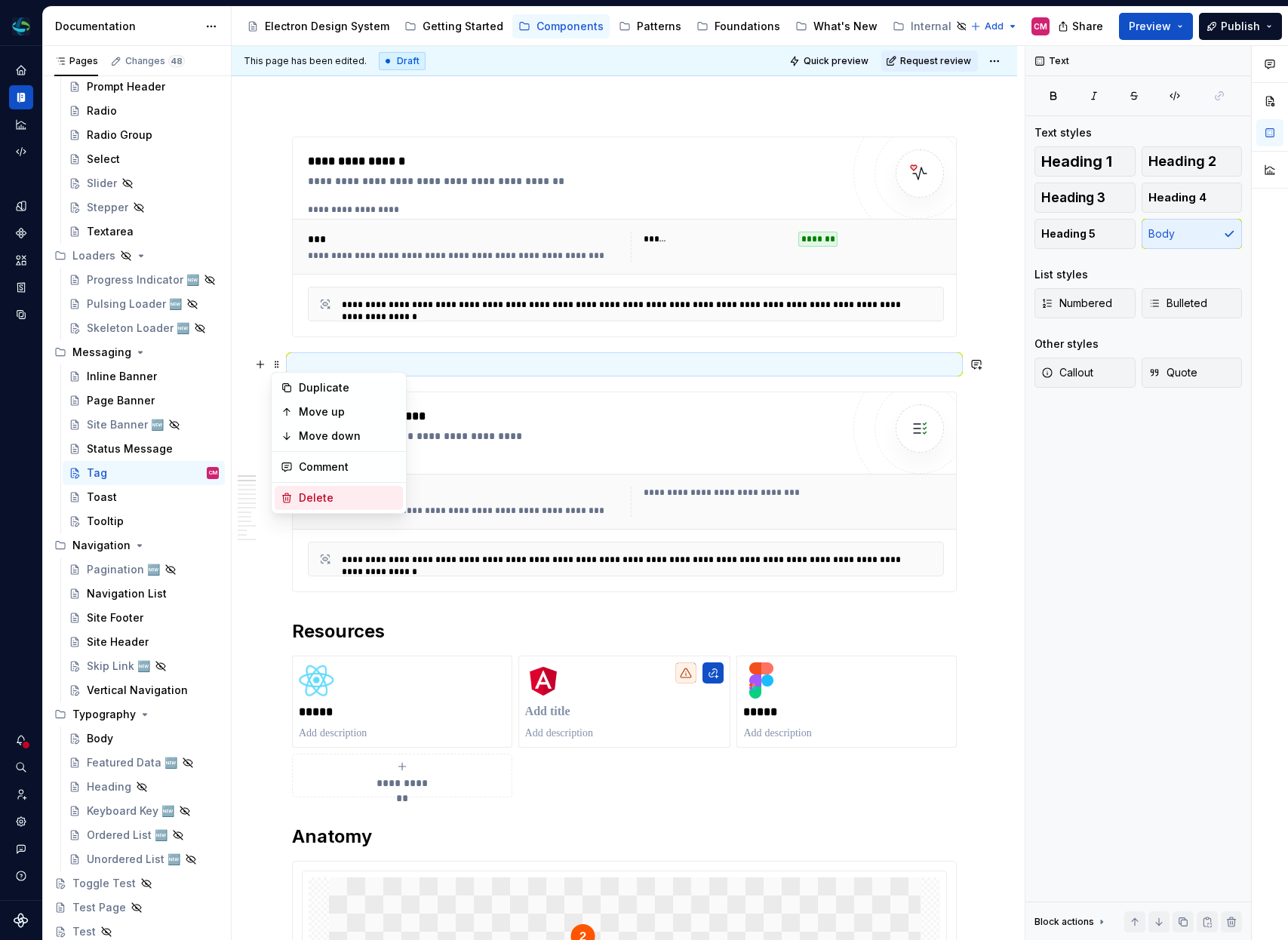
click at [327, 497] on div "Delete" at bounding box center [347, 497] width 98 height 15
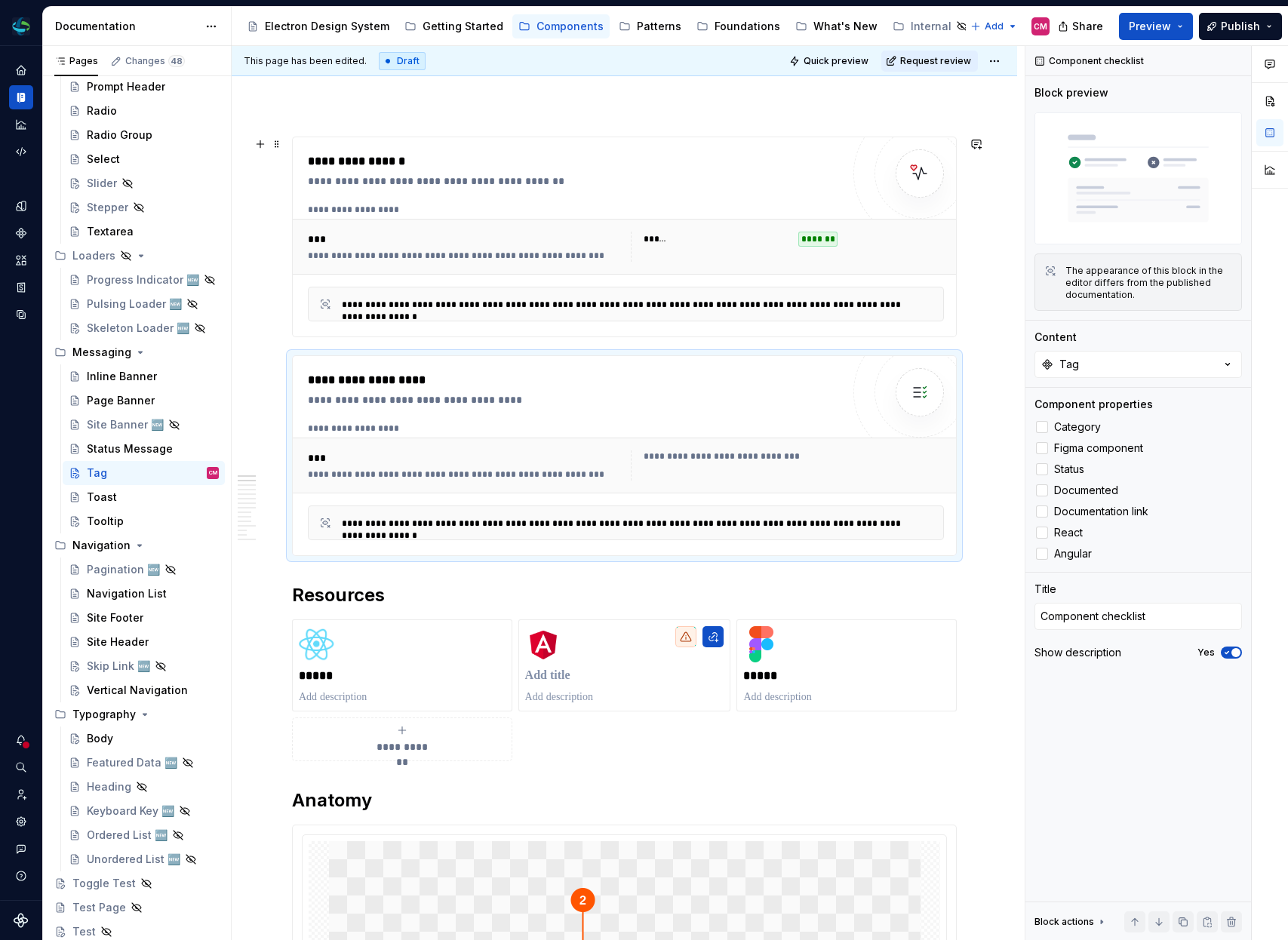
click at [606, 237] on div "***" at bounding box center [466, 239] width 318 height 15
click at [1044, 422] on div at bounding box center [1042, 426] width 12 height 12
click at [864, 436] on div at bounding box center [920, 394] width 133 height 133
click at [1045, 449] on div at bounding box center [1042, 448] width 12 height 12
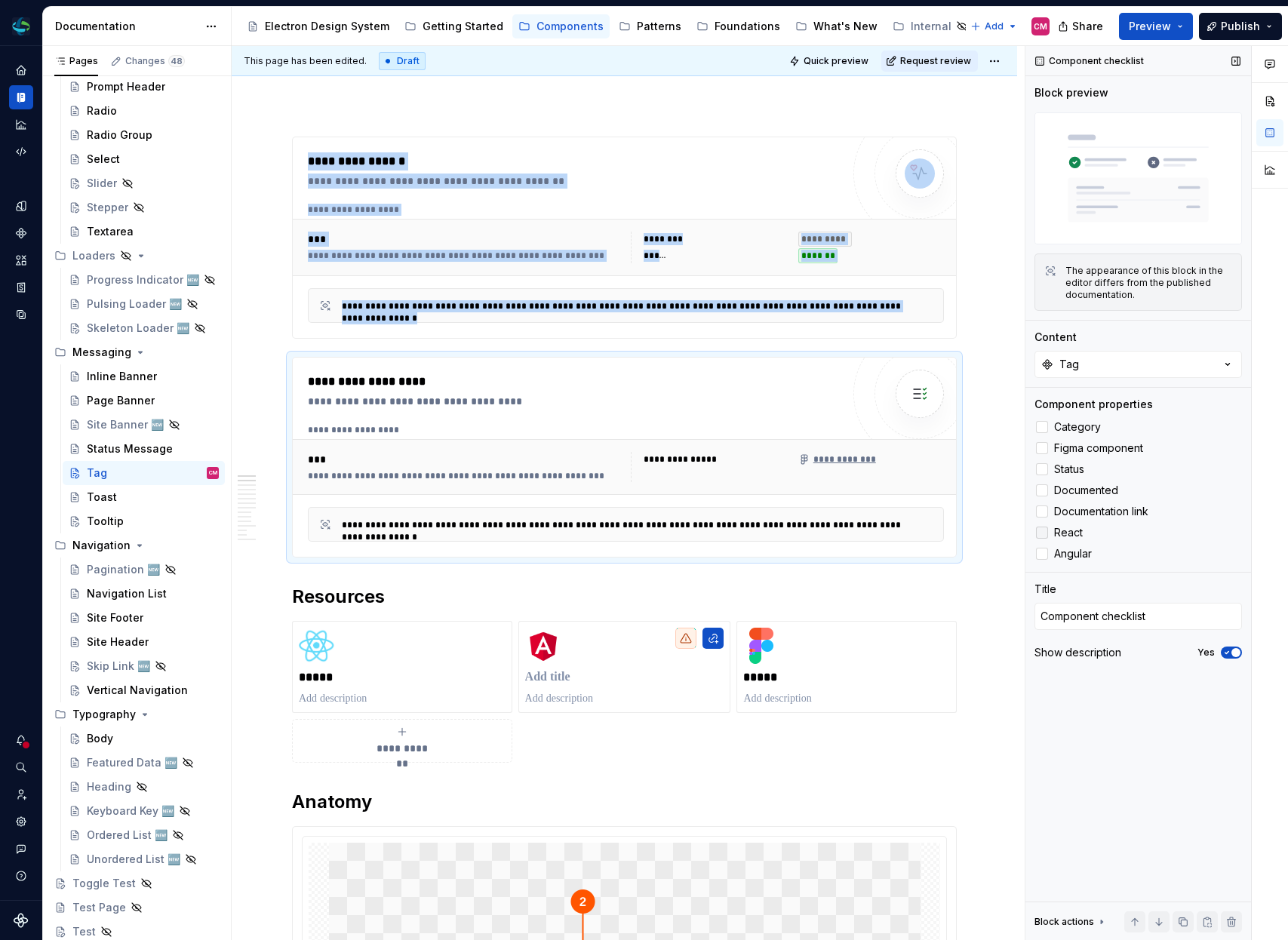
click at [1045, 533] on div at bounding box center [1042, 533] width 12 height 12
click at [1045, 552] on div at bounding box center [1042, 553] width 12 height 12
type textarea "*"
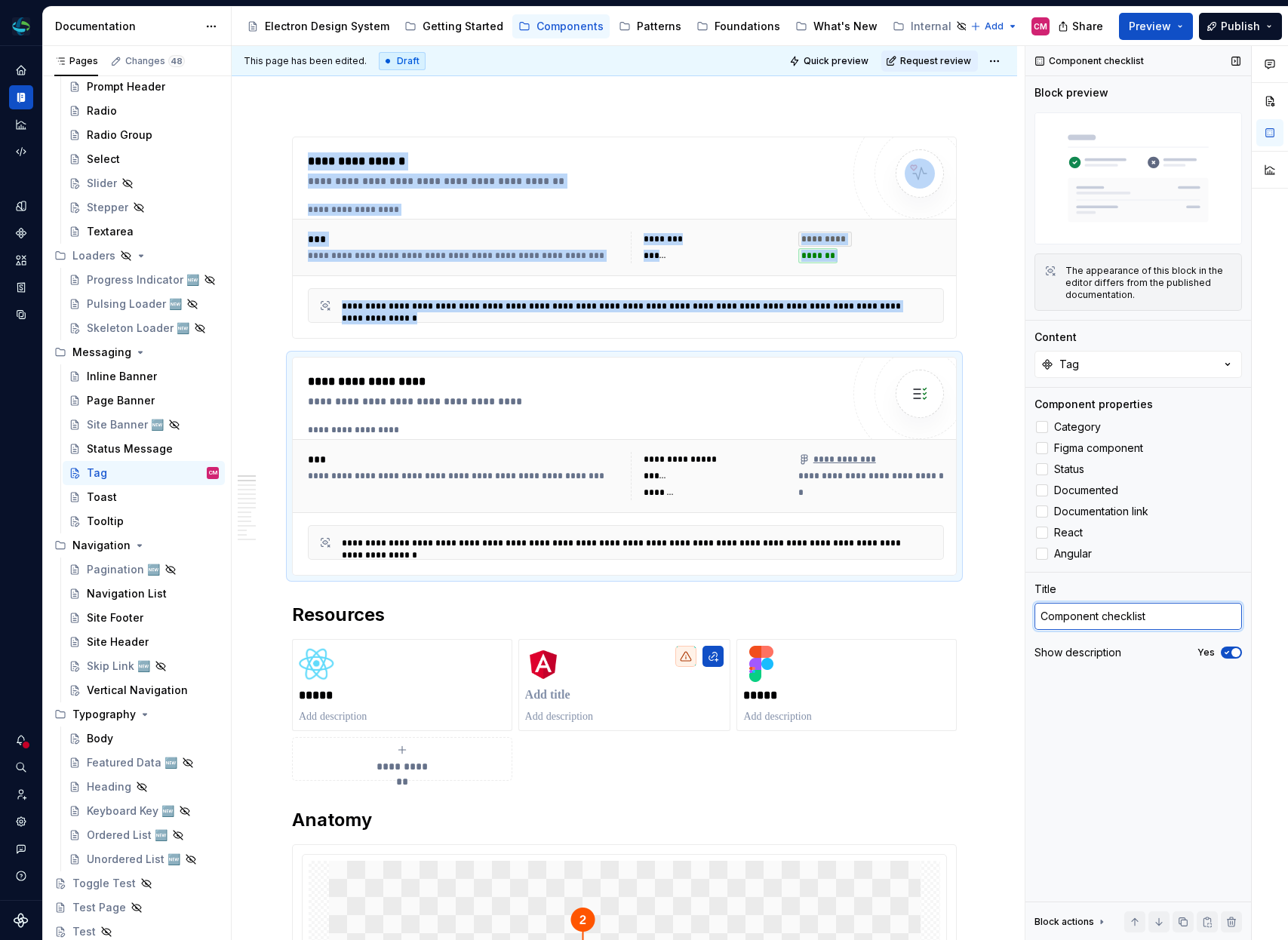
click at [1120, 623] on textarea "Component checklist" at bounding box center [1138, 616] width 208 height 27
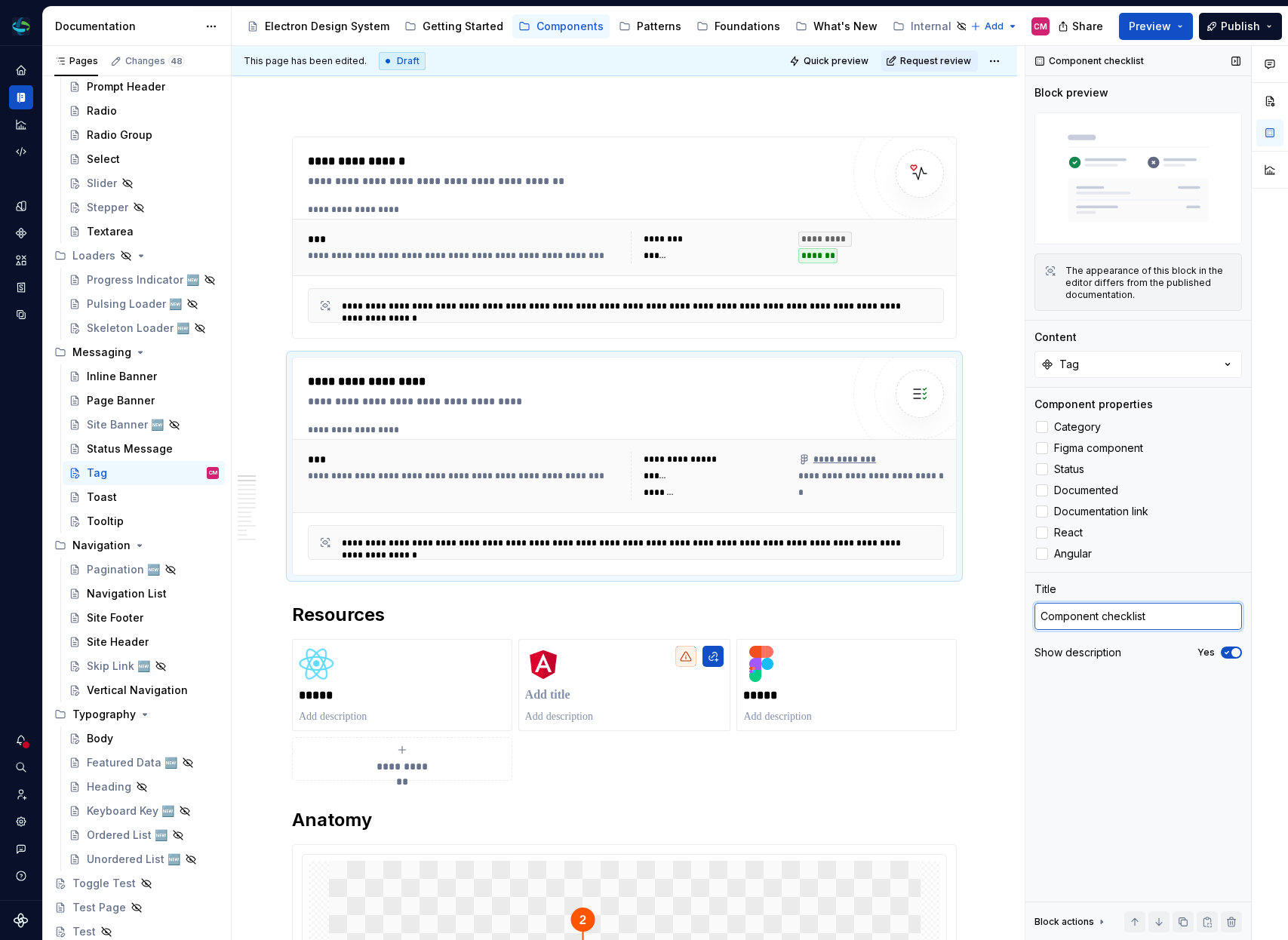
click at [1120, 623] on textarea "Component checklist" at bounding box center [1138, 616] width 208 height 27
click at [1230, 657] on icon "button" at bounding box center [1226, 653] width 12 height 9
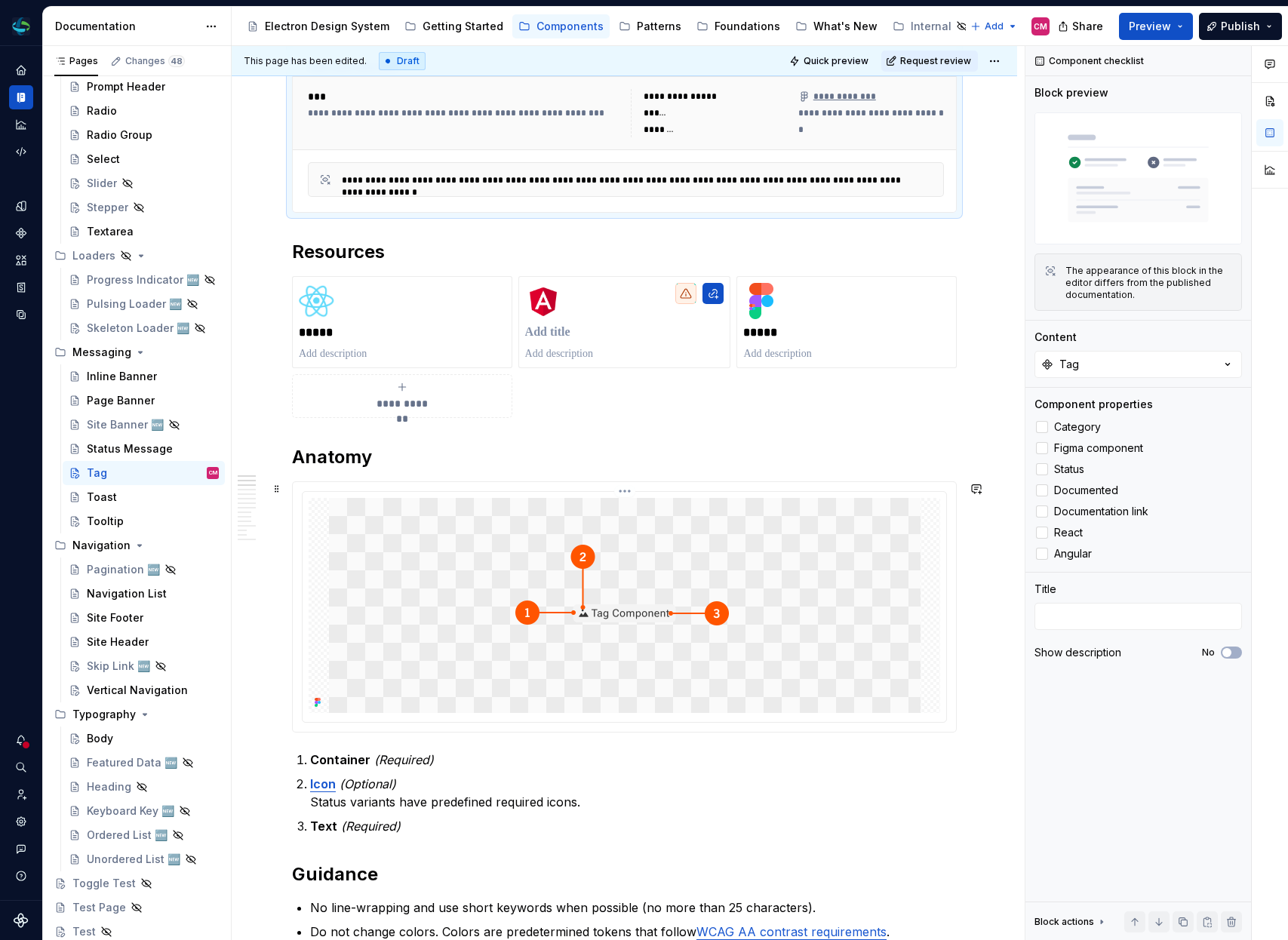
scroll to position [545, 0]
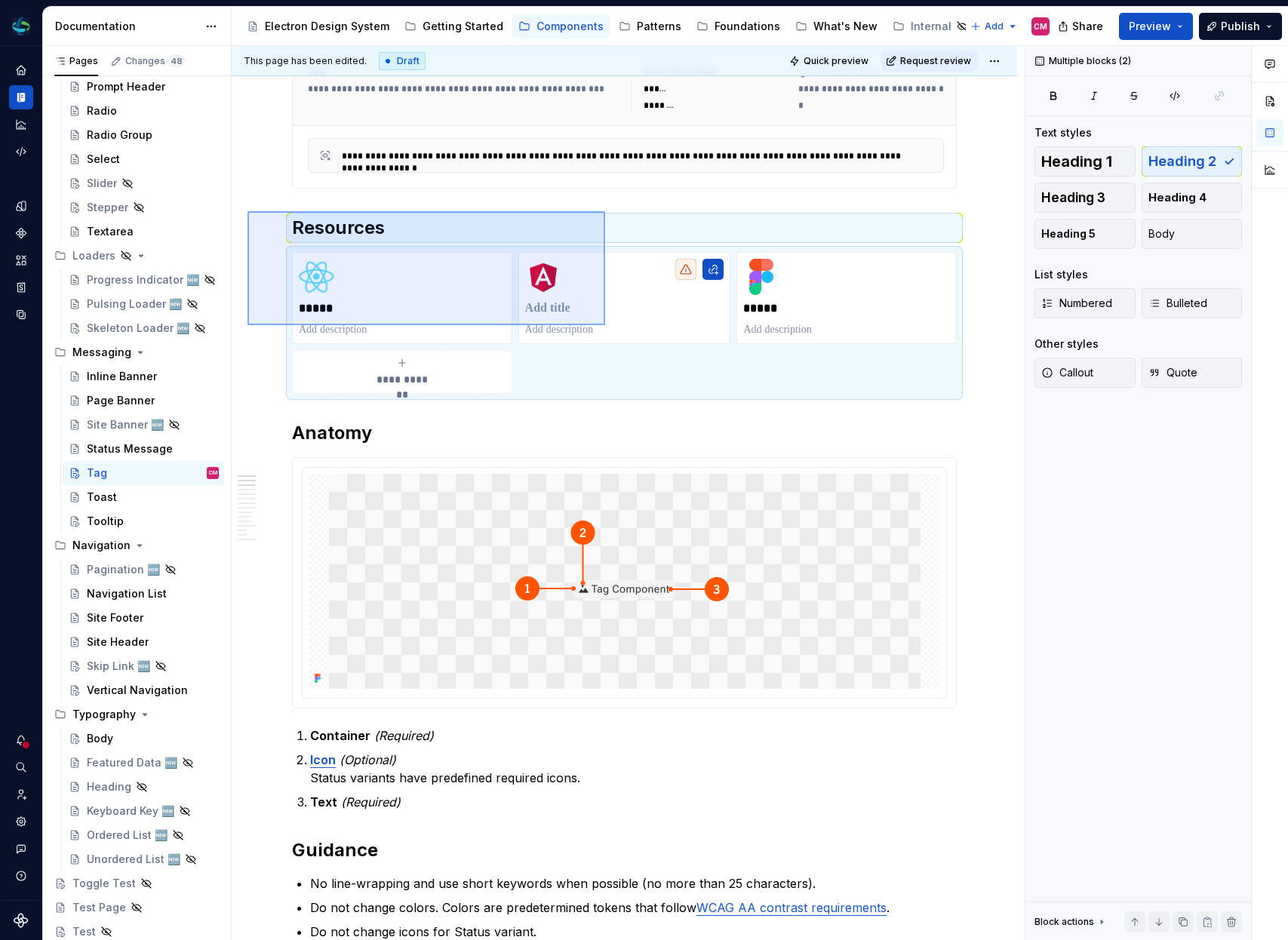
drag, startPoint x: 247, startPoint y: 211, endPoint x: 650, endPoint y: 349, distance: 426.0
click at [650, 349] on div "**********" at bounding box center [629, 493] width 793 height 895
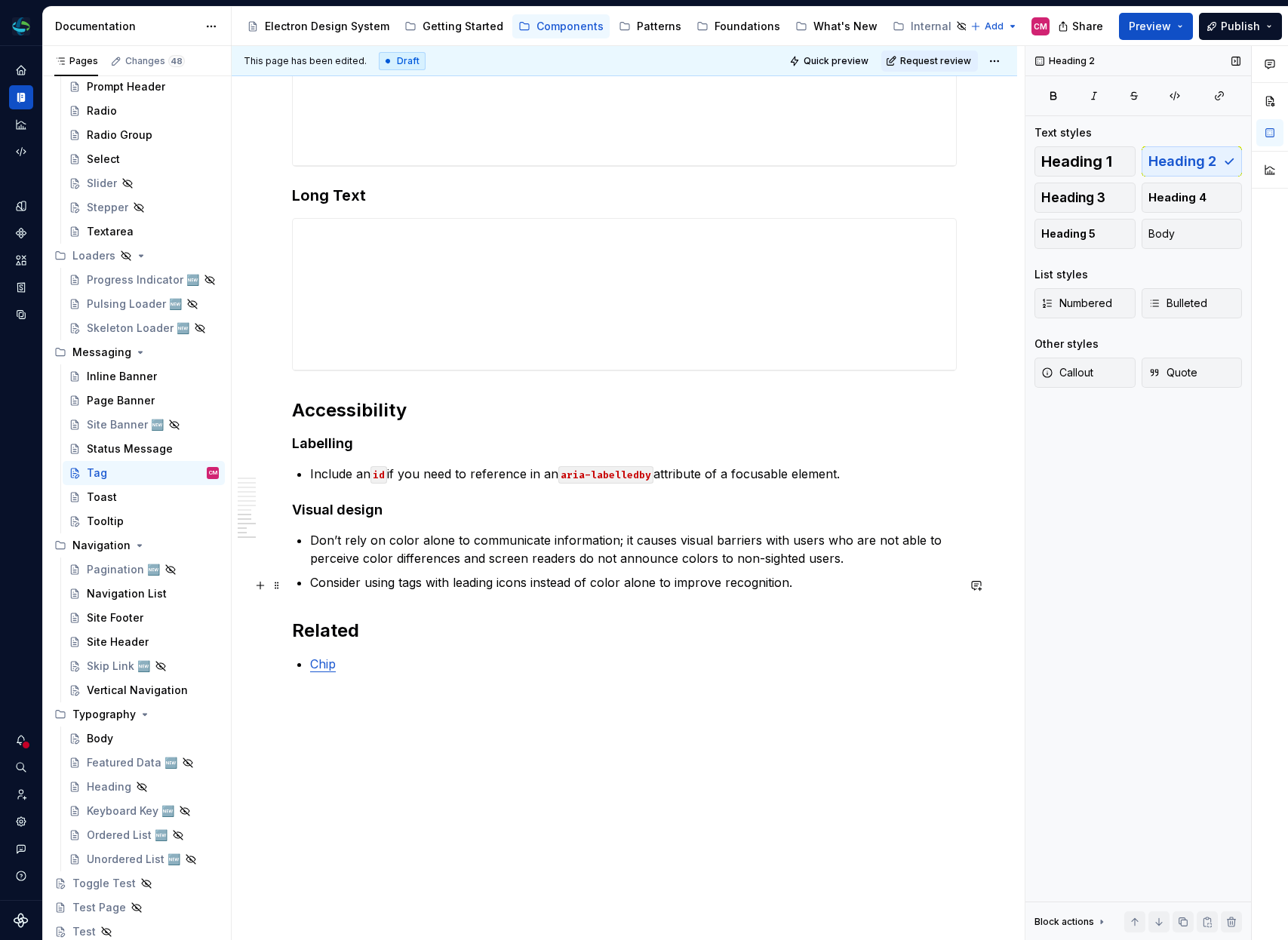
scroll to position [3611, 0]
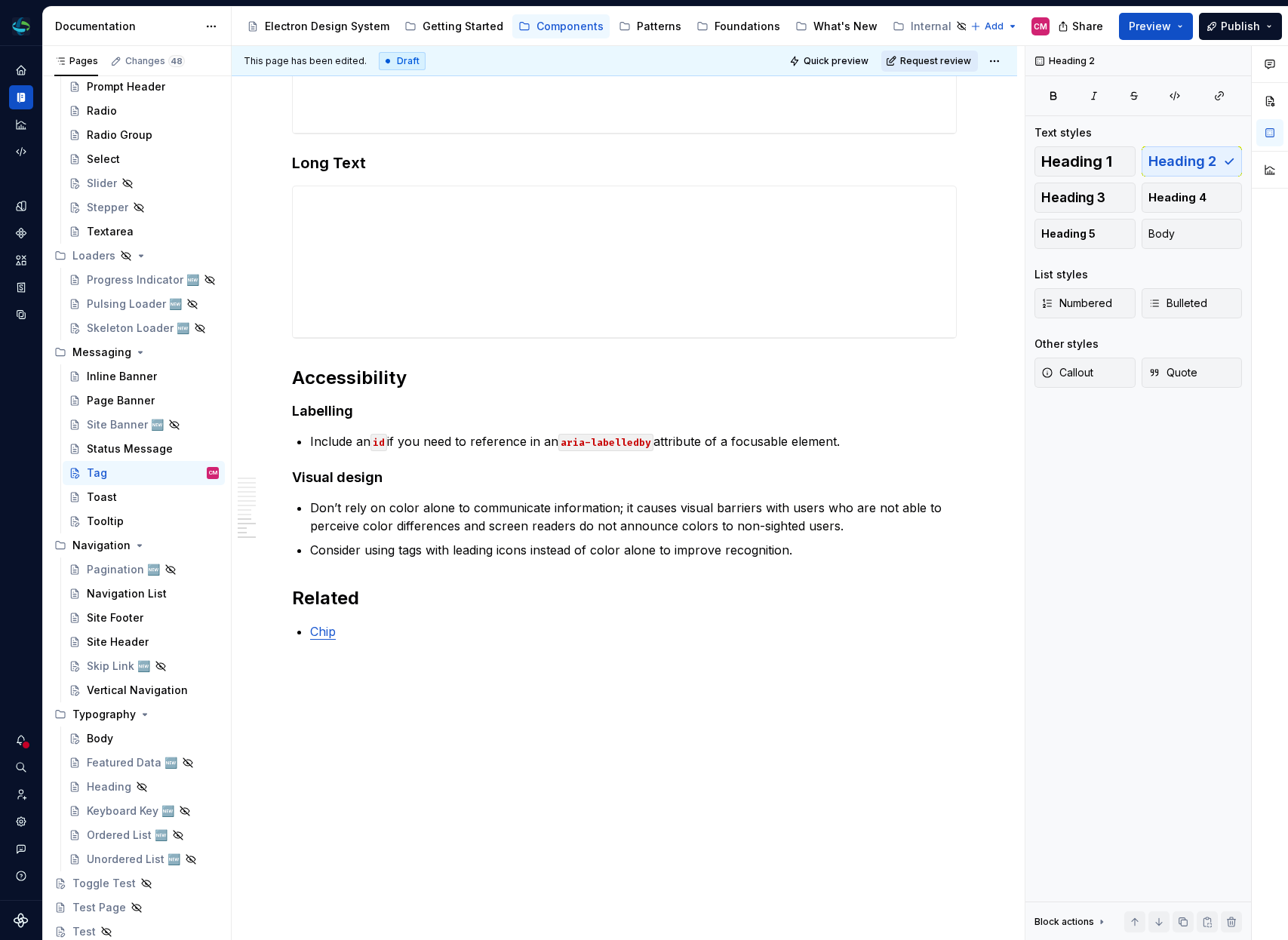
click at [941, 63] on span "Request review" at bounding box center [935, 60] width 71 height 12
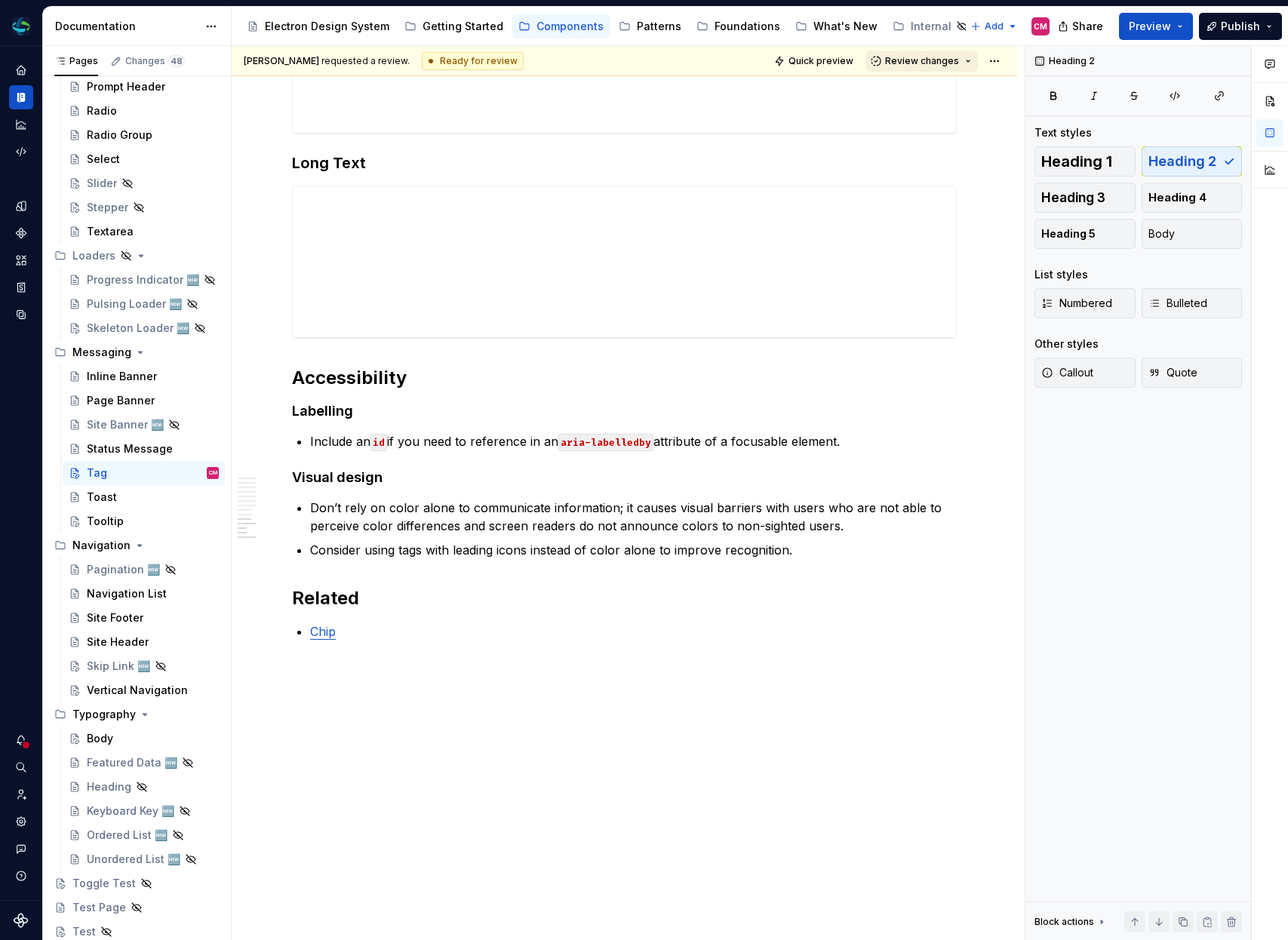
click at [935, 51] on button "Review changes" at bounding box center [922, 60] width 112 height 21
click at [917, 92] on div "Approve" at bounding box center [971, 90] width 132 height 15
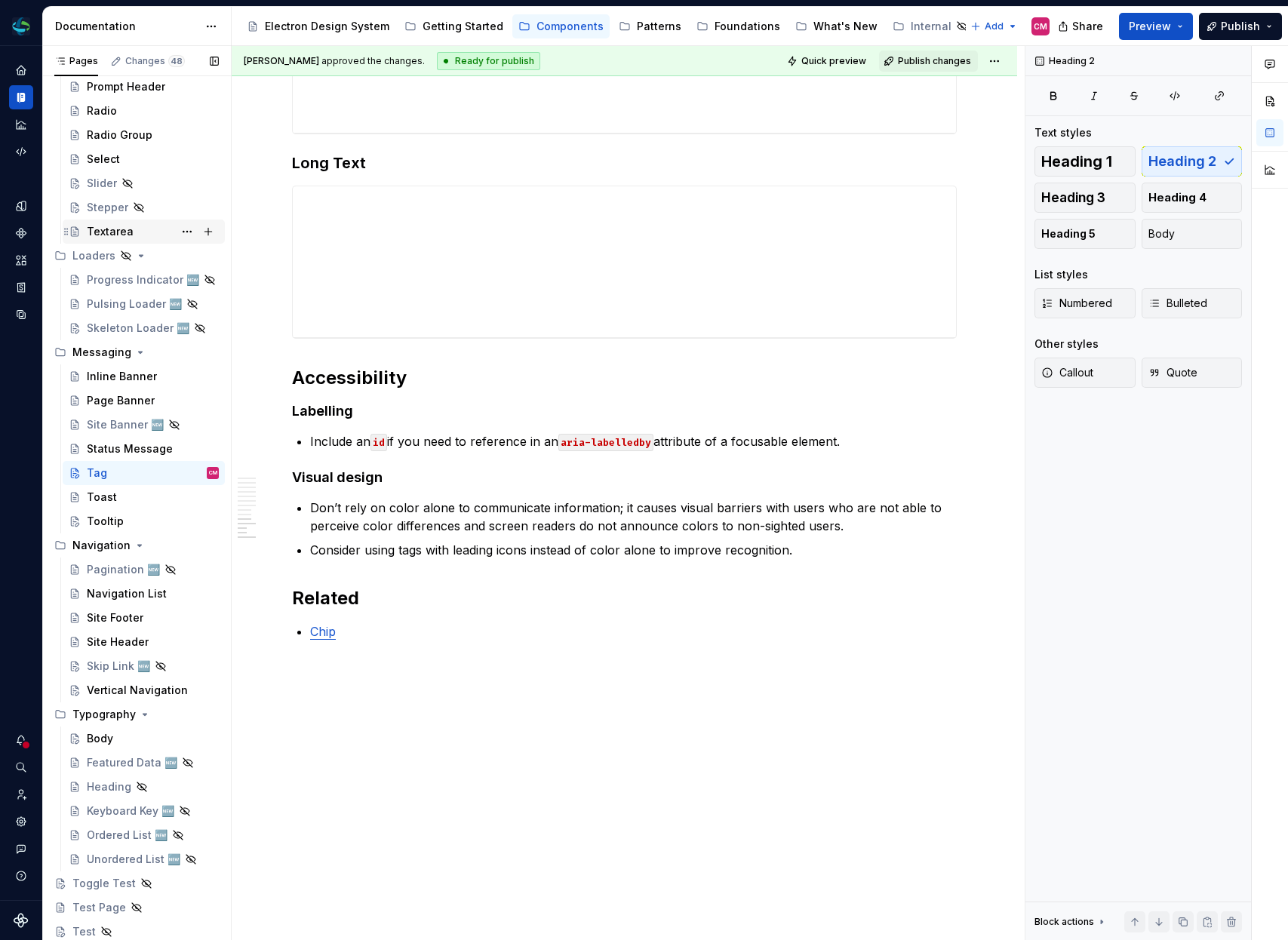
click at [96, 225] on div "Textarea" at bounding box center [110, 231] width 47 height 15
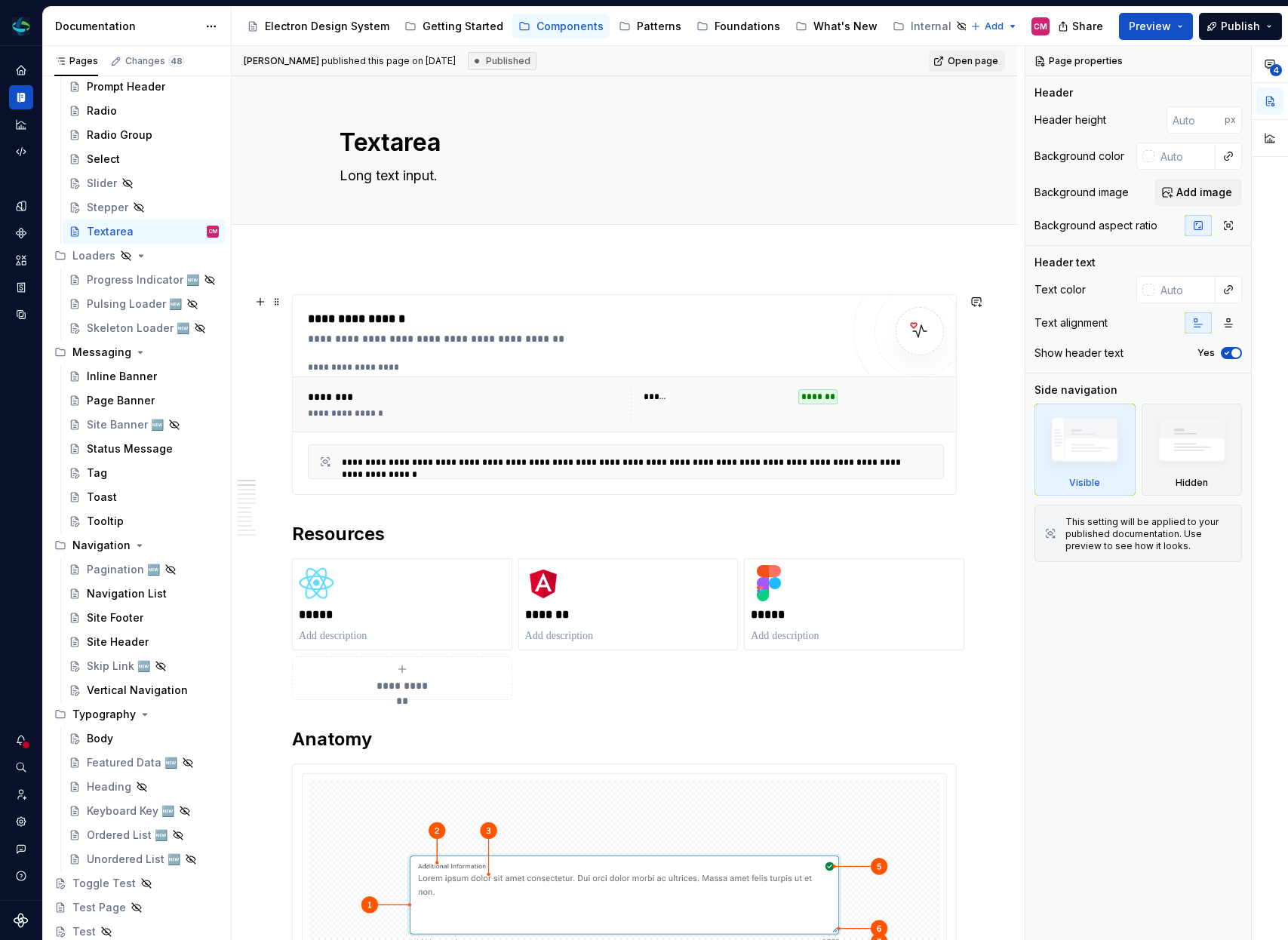
click at [517, 430] on div "**********" at bounding box center [626, 405] width 666 height 56
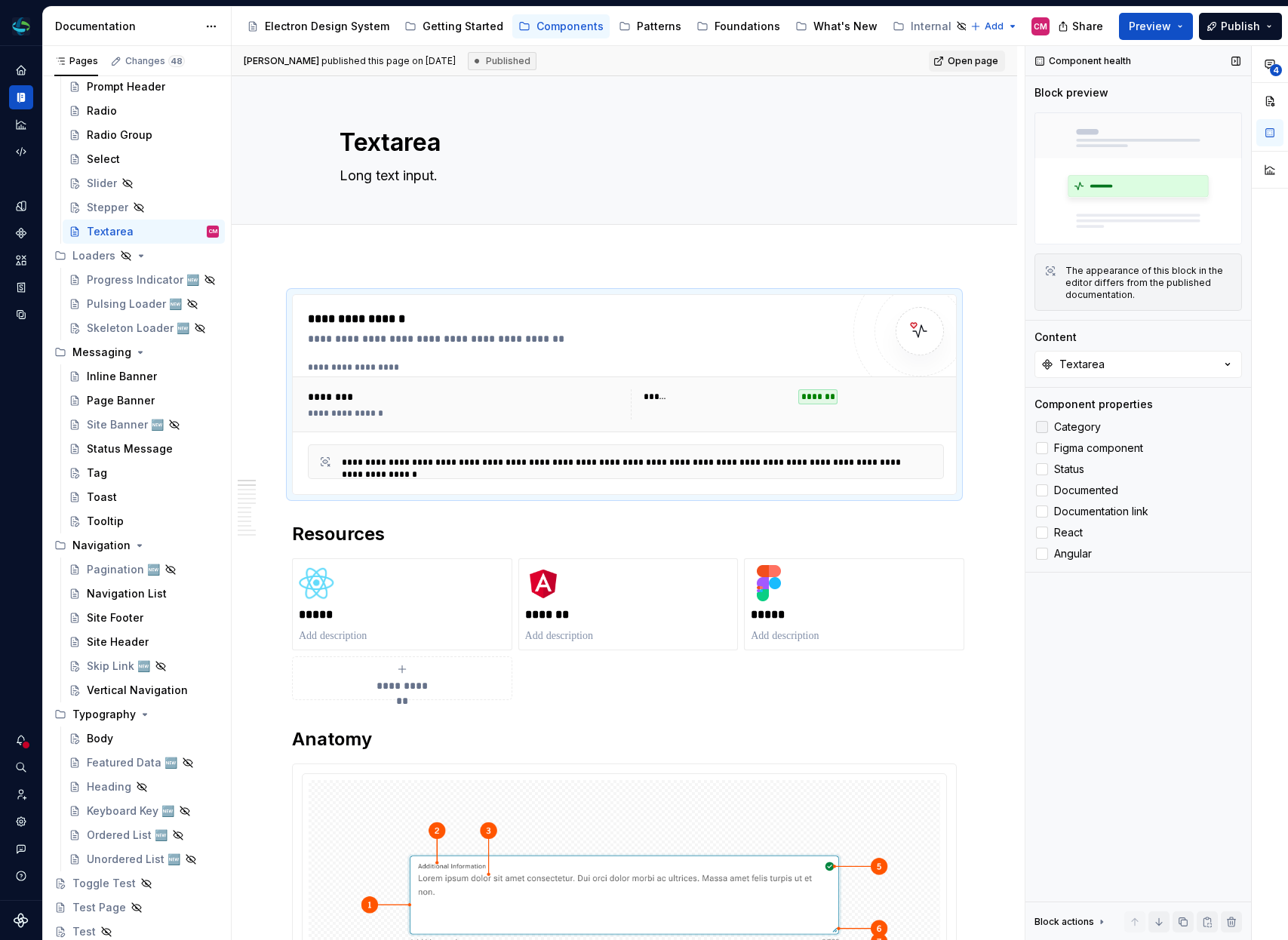
click at [1042, 430] on div at bounding box center [1042, 426] width 12 height 12
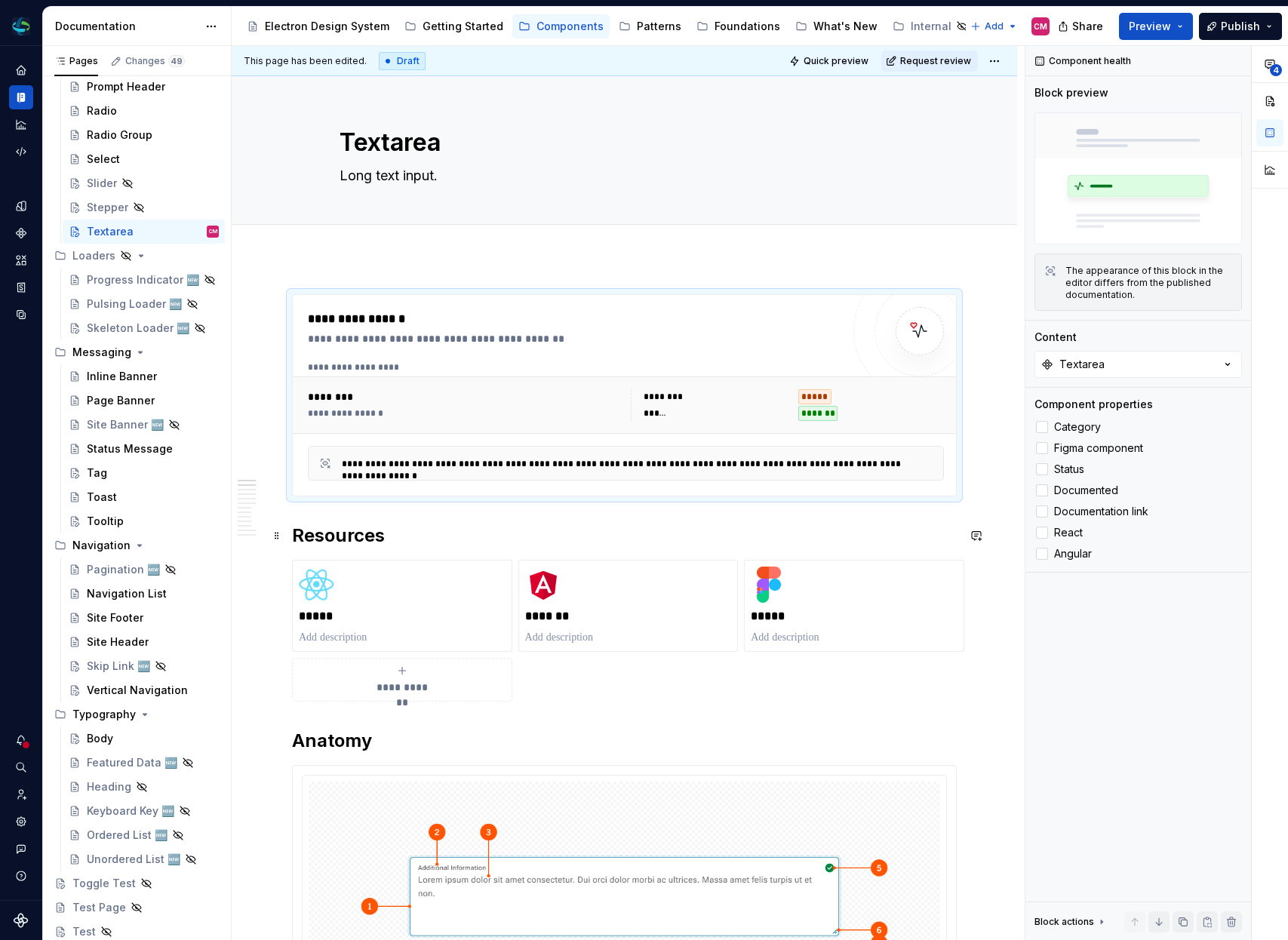
type textarea "*"
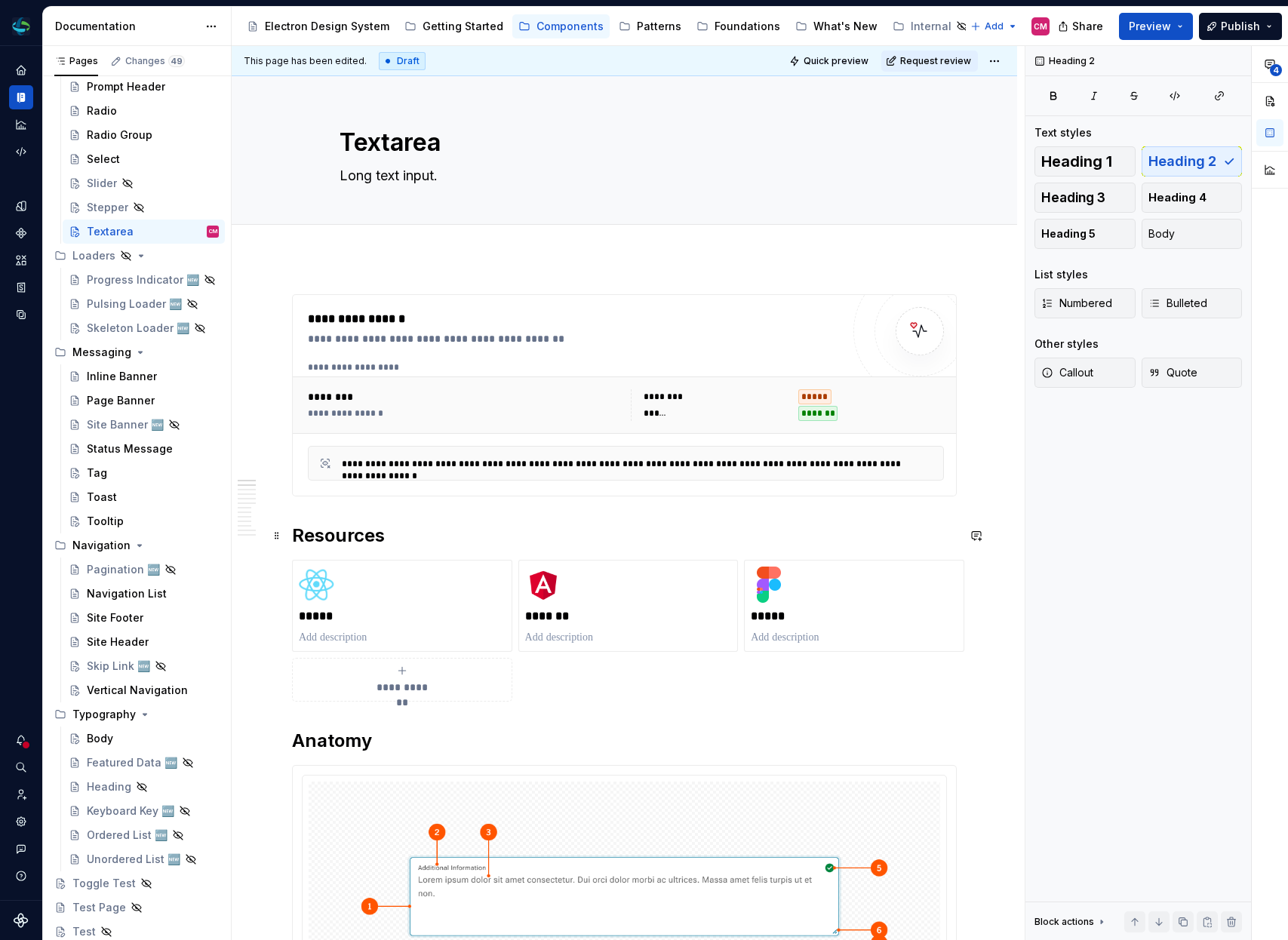
click at [300, 530] on h2 "Resources" at bounding box center [624, 535] width 665 height 24
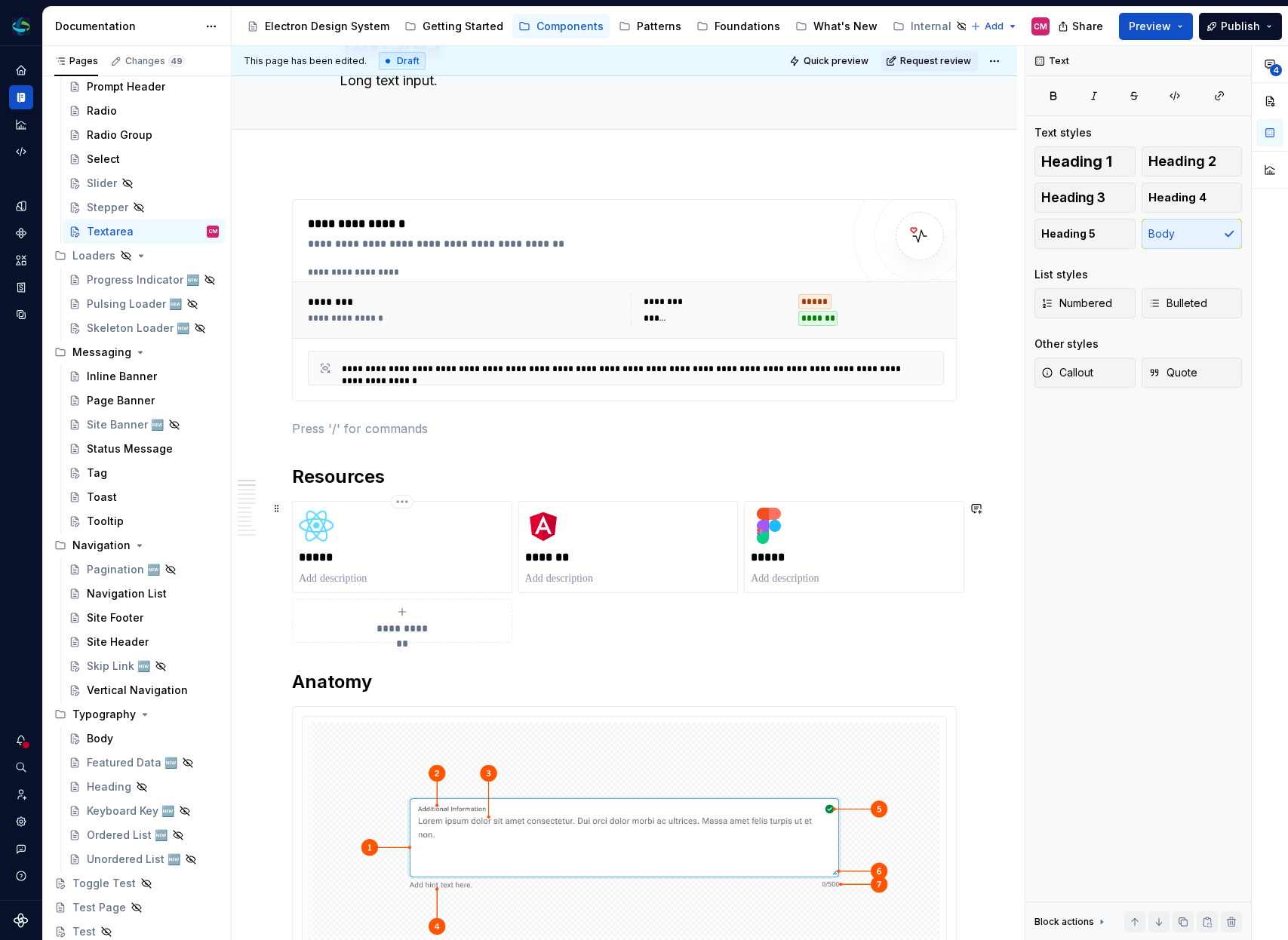
scroll to position [123, 0]
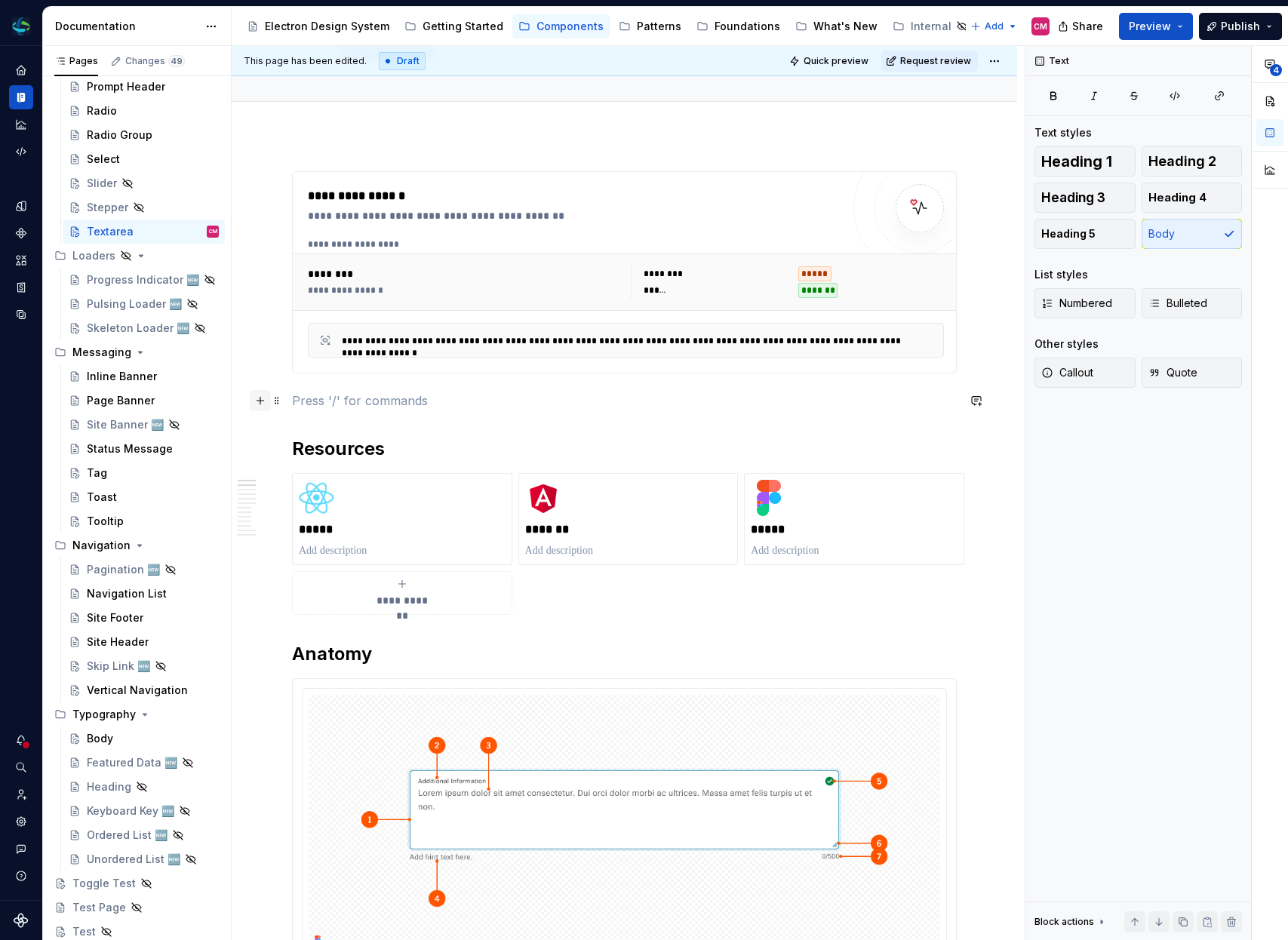
click at [264, 403] on button "button" at bounding box center [260, 400] width 21 height 21
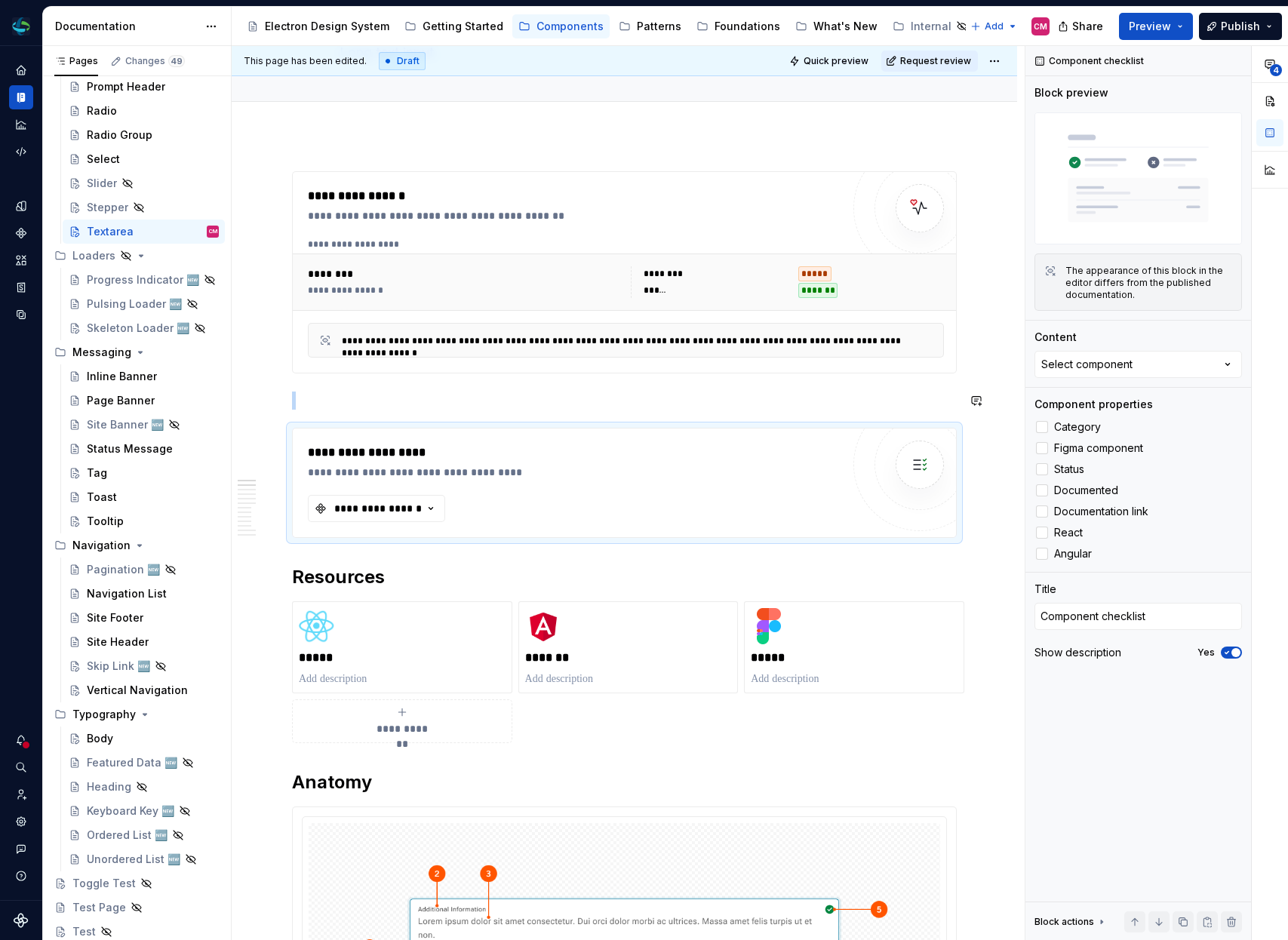
click at [308, 392] on p at bounding box center [624, 400] width 665 height 18
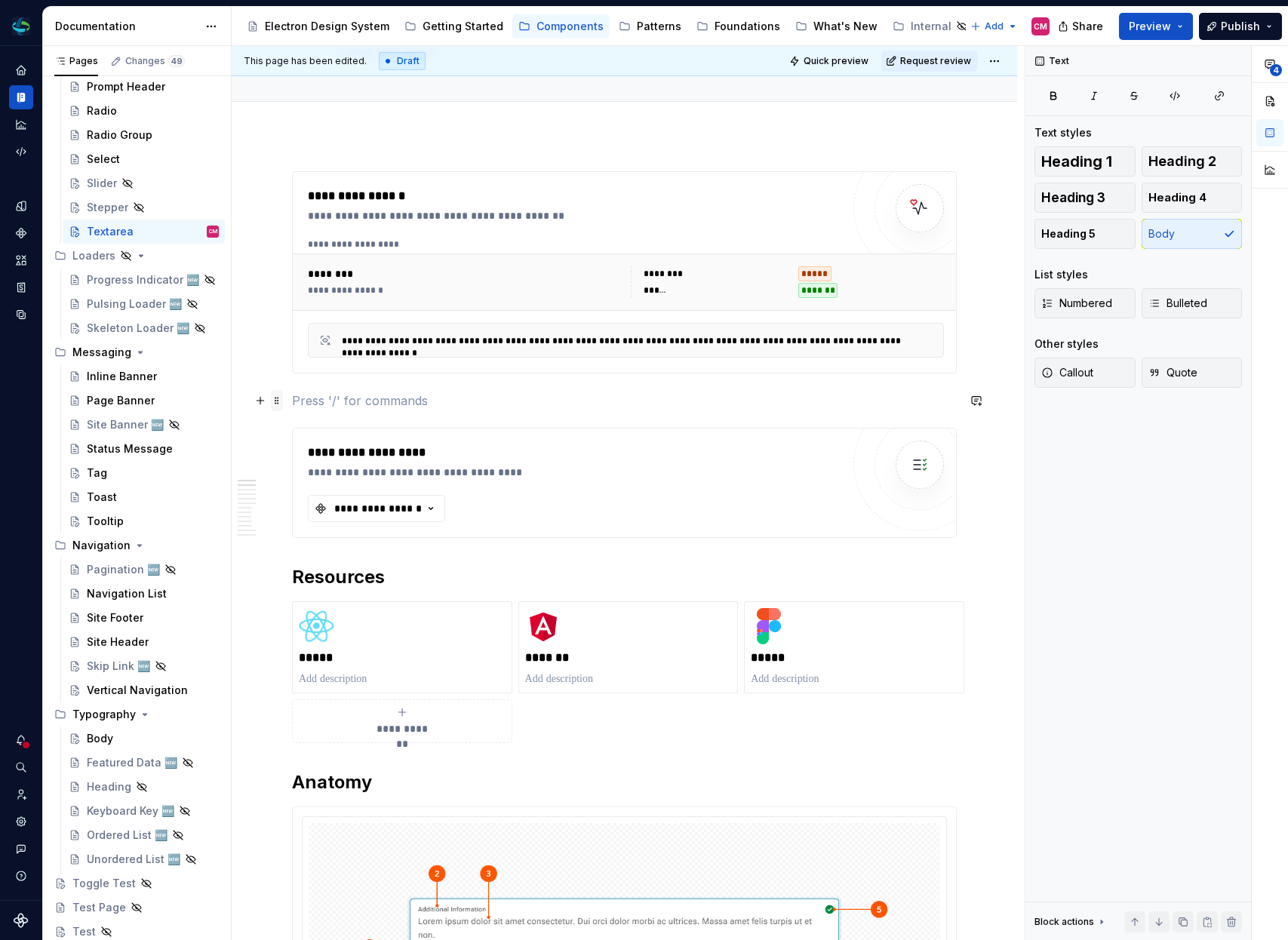
click at [281, 393] on span at bounding box center [276, 400] width 12 height 21
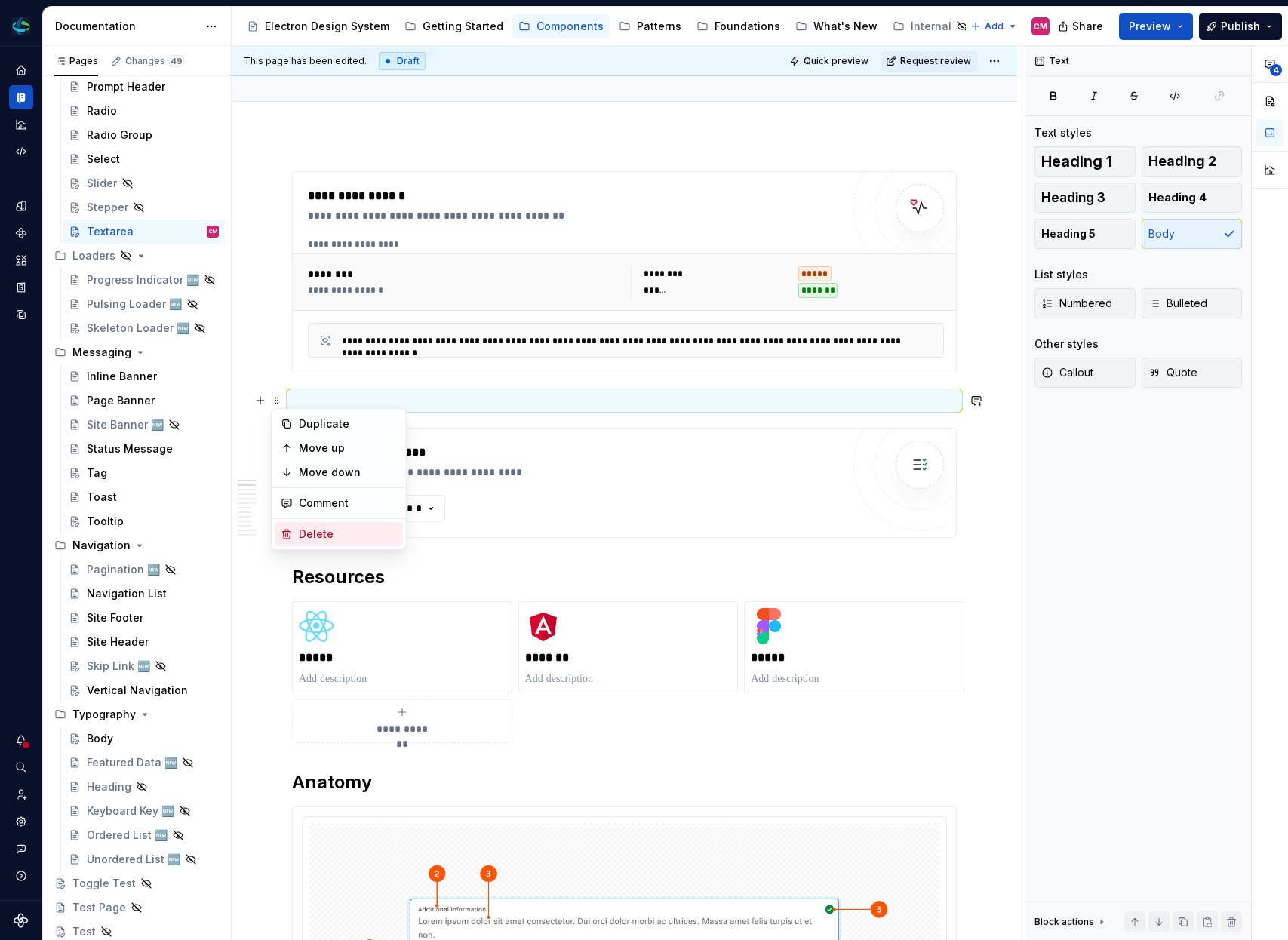
click at [324, 527] on div "Delete" at bounding box center [347, 534] width 98 height 15
type textarea "*"
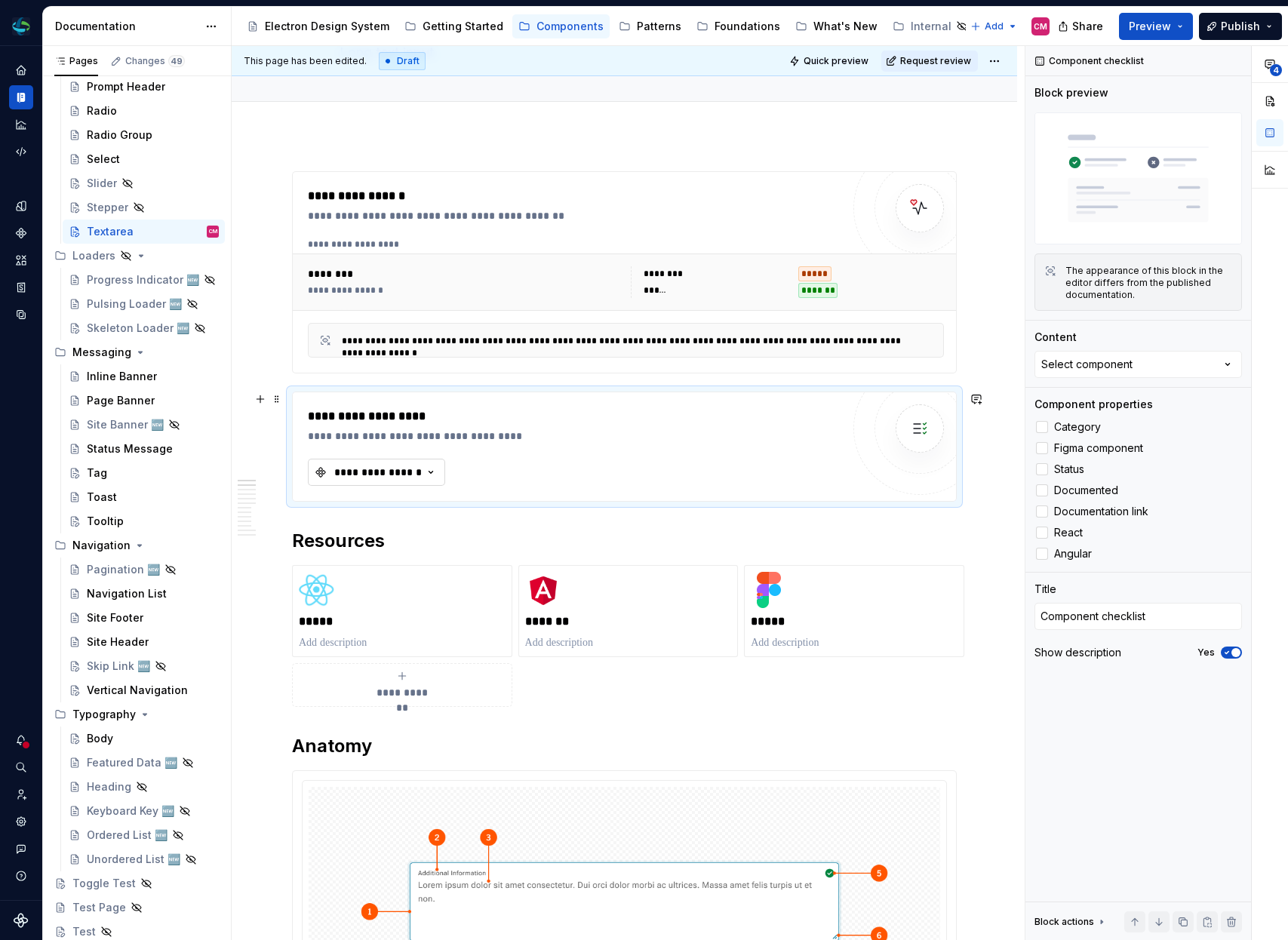
click at [400, 485] on button "**********" at bounding box center [376, 472] width 138 height 27
type input "text"
click at [409, 551] on div "Textarea" at bounding box center [445, 553] width 189 height 15
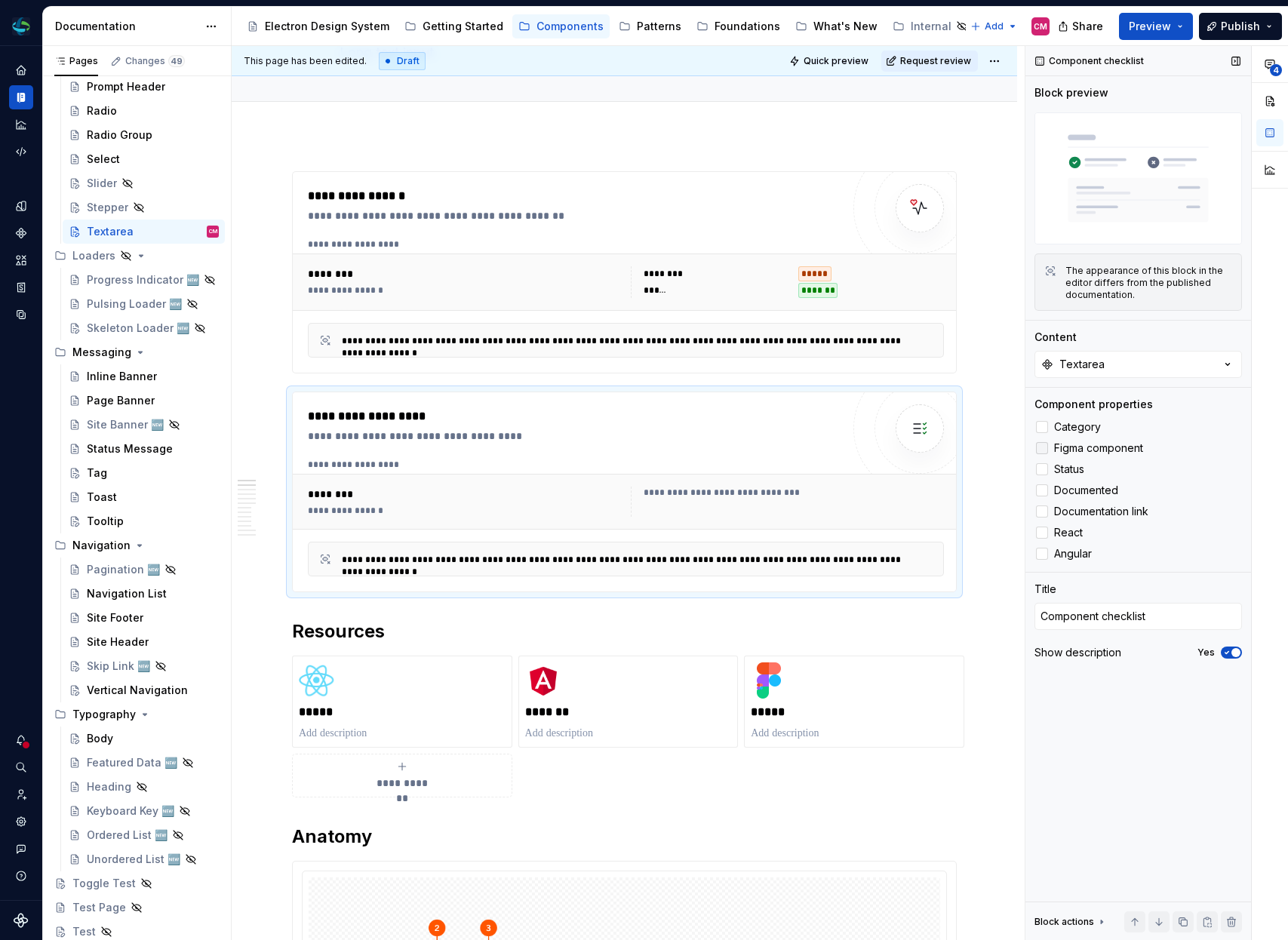
click at [1042, 448] on div at bounding box center [1042, 448] width 12 height 12
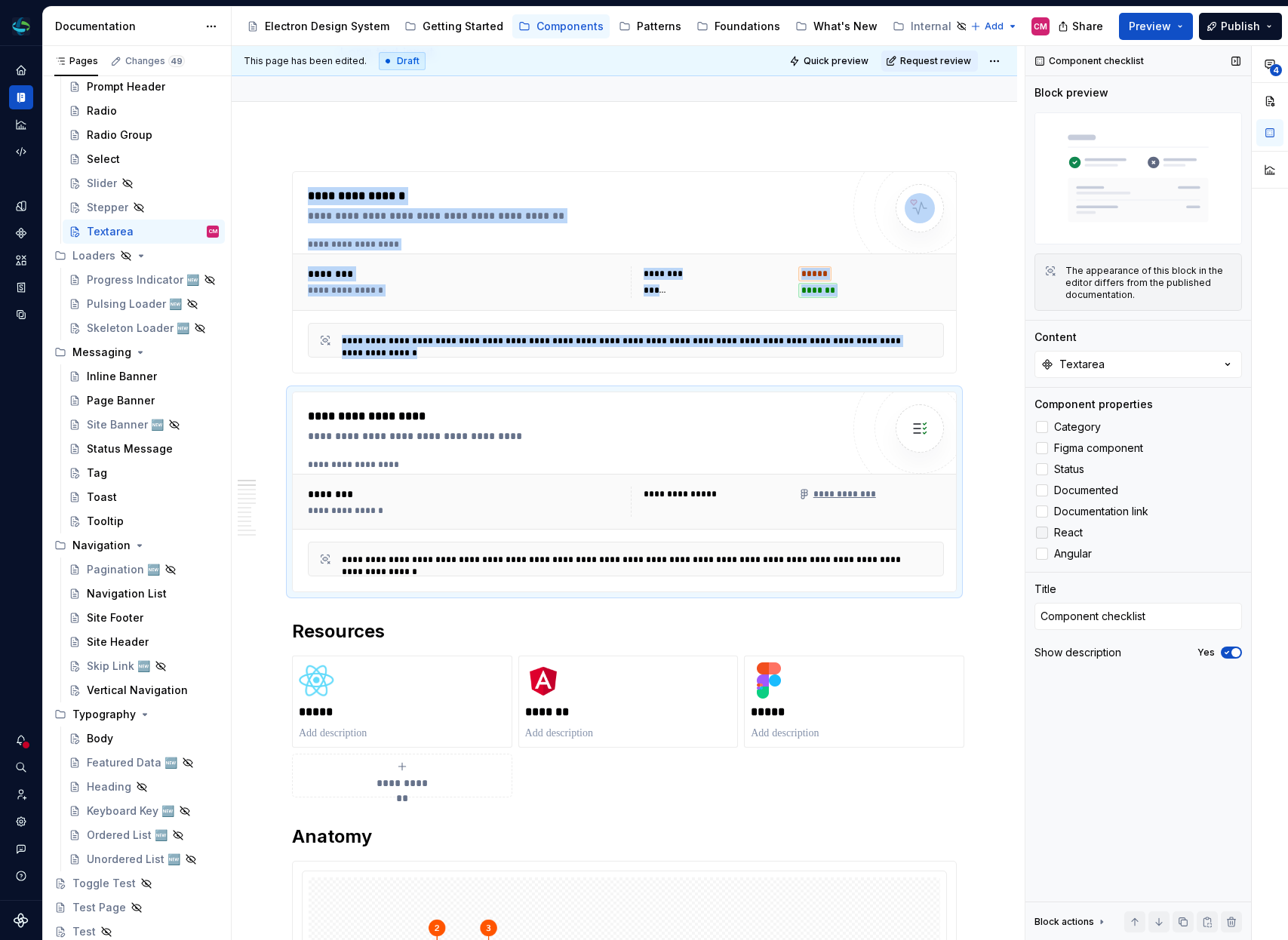
click at [1042, 533] on div at bounding box center [1042, 533] width 12 height 12
click at [1042, 558] on div at bounding box center [1042, 553] width 12 height 12
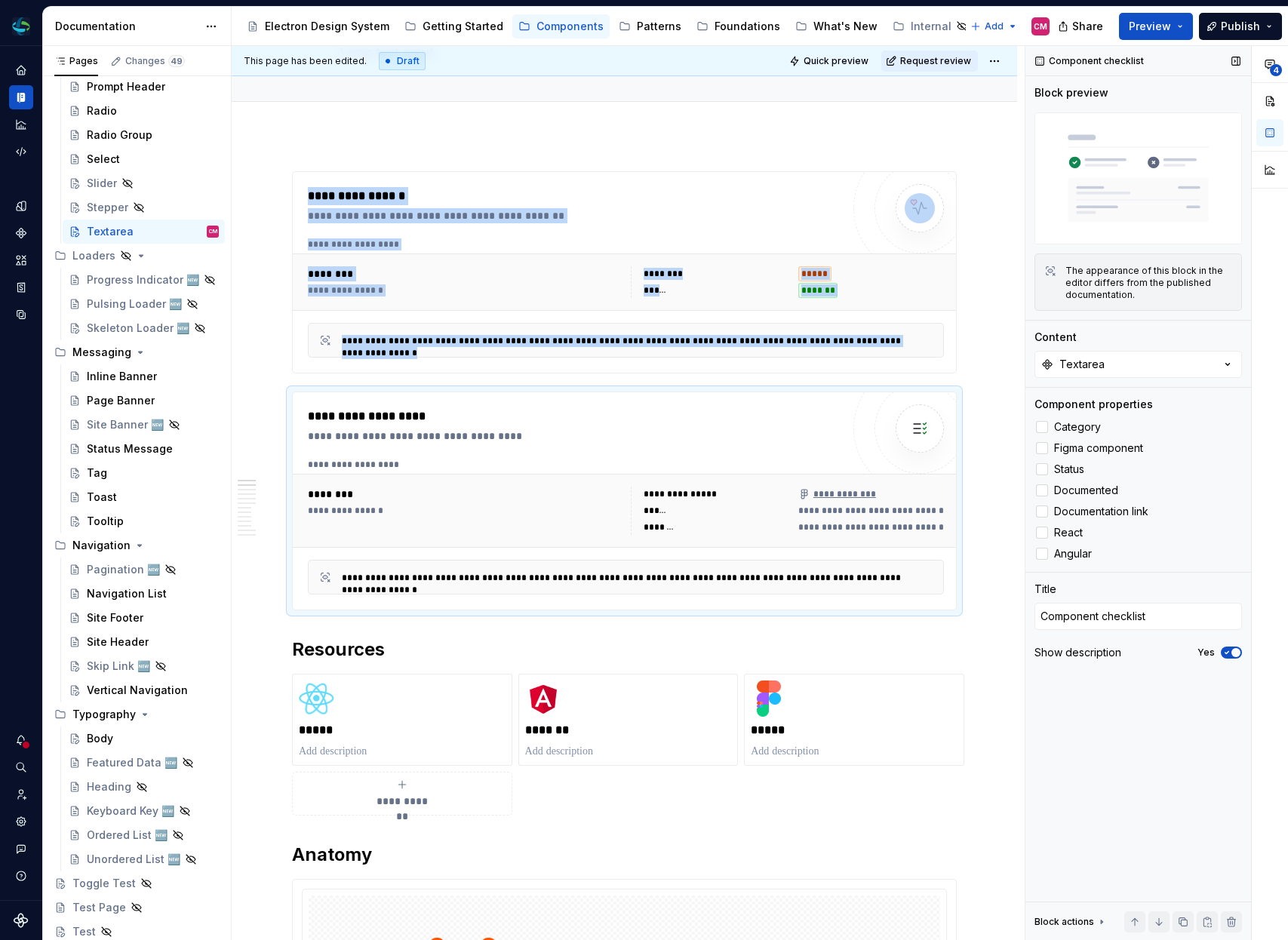
click at [1228, 653] on icon "button" at bounding box center [1227, 653] width 4 height 3
type textarea "*"
click at [1206, 622] on textarea "Component checklist" at bounding box center [1138, 616] width 208 height 27
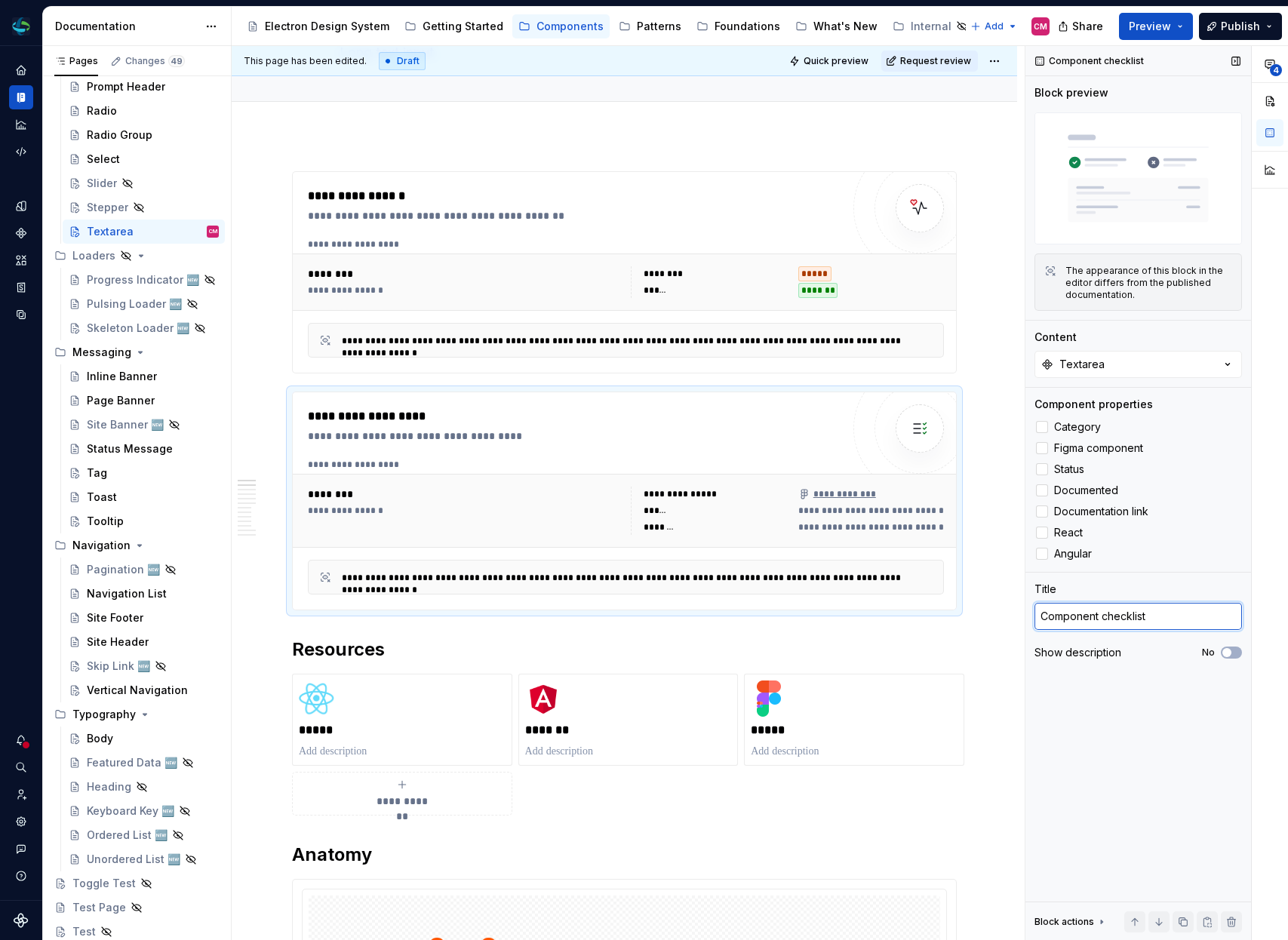
click at [1206, 622] on textarea "Component checklist" at bounding box center [1138, 616] width 208 height 27
click at [689, 327] on div "**********" at bounding box center [625, 340] width 636 height 35
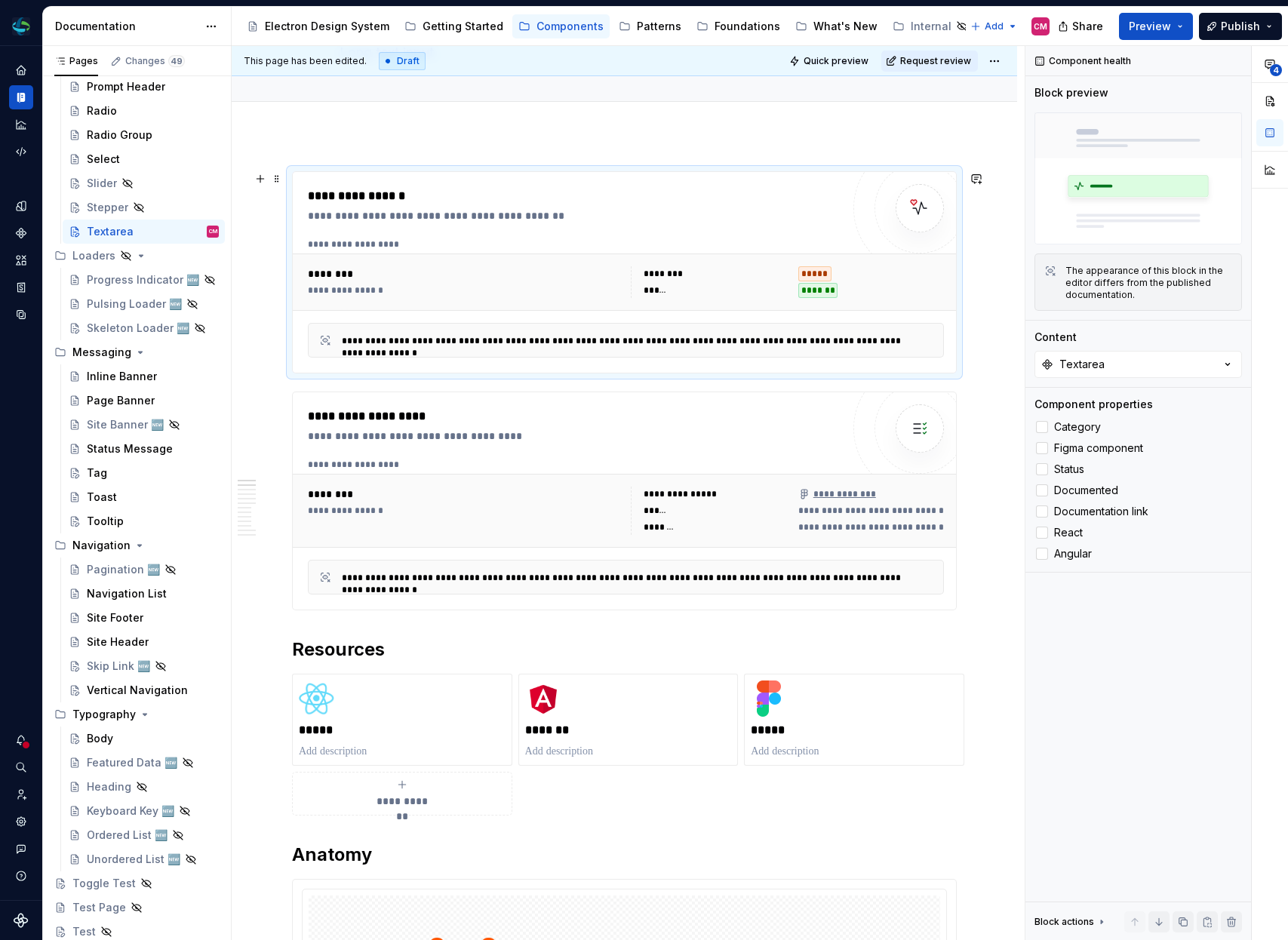
scroll to position [0, 0]
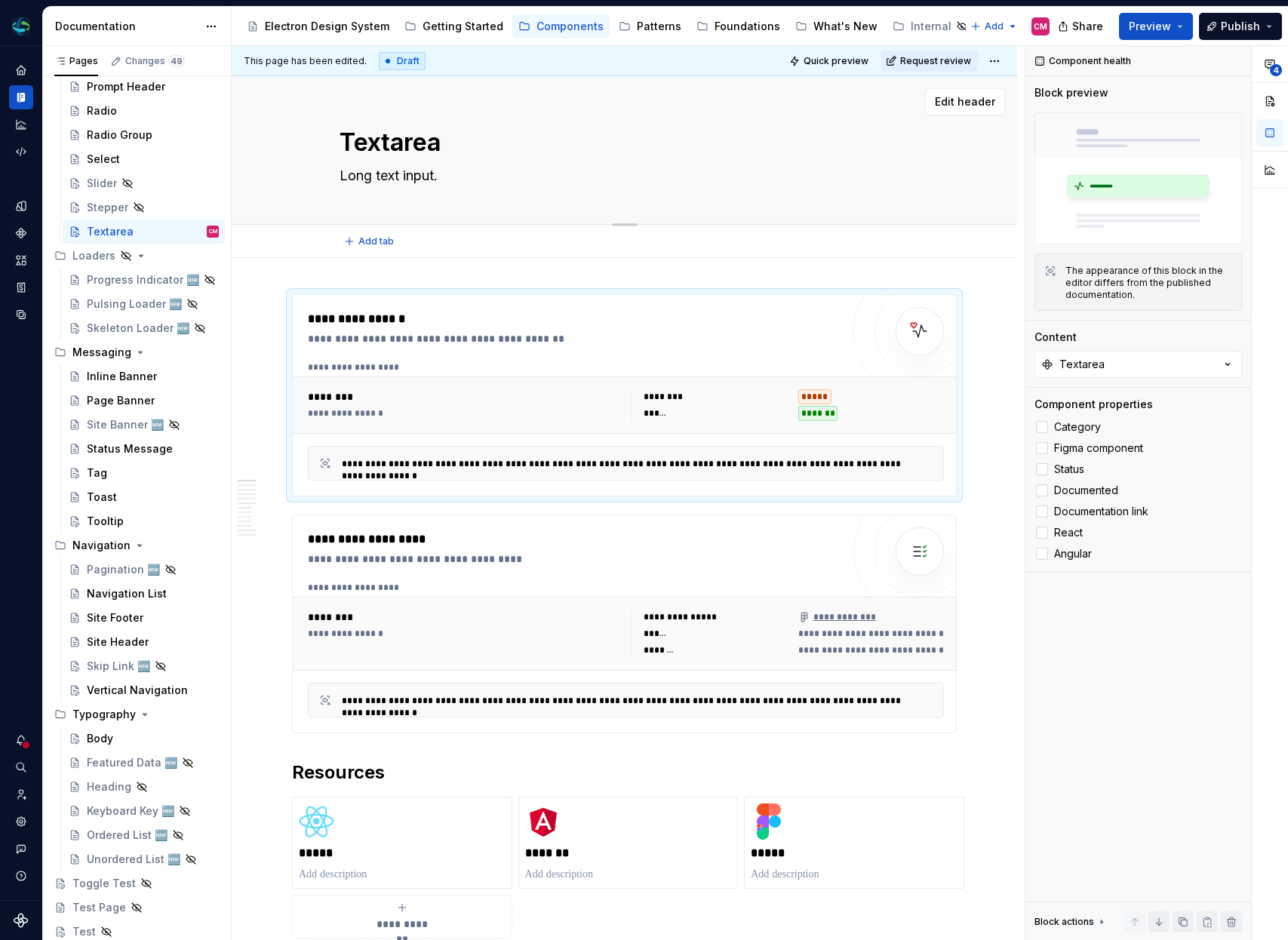
click at [481, 175] on textarea "Long text input." at bounding box center [622, 175] width 570 height 24
type textarea "*"
type textarea "Long text input"
type textarea "*"
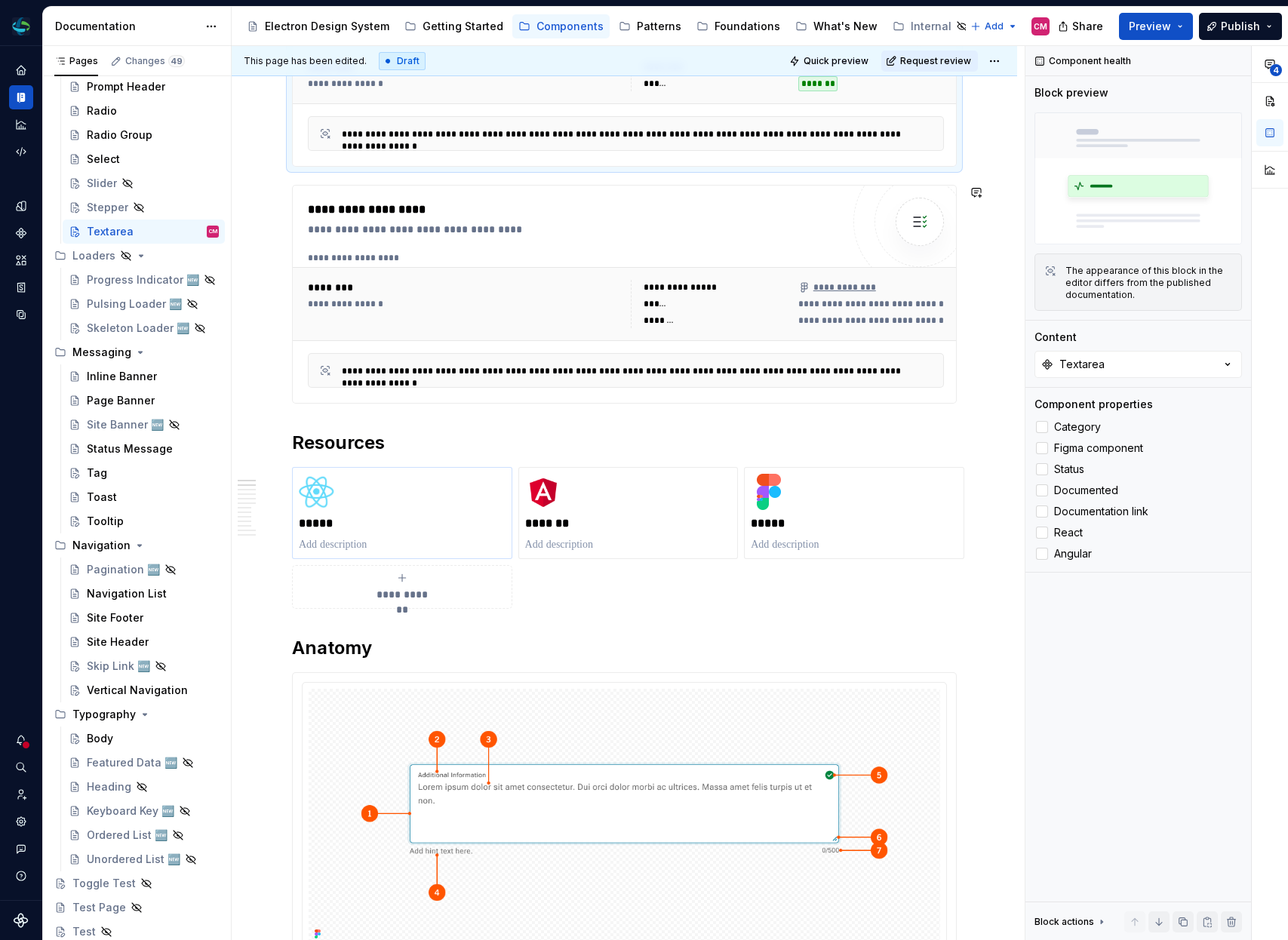
scroll to position [354, 0]
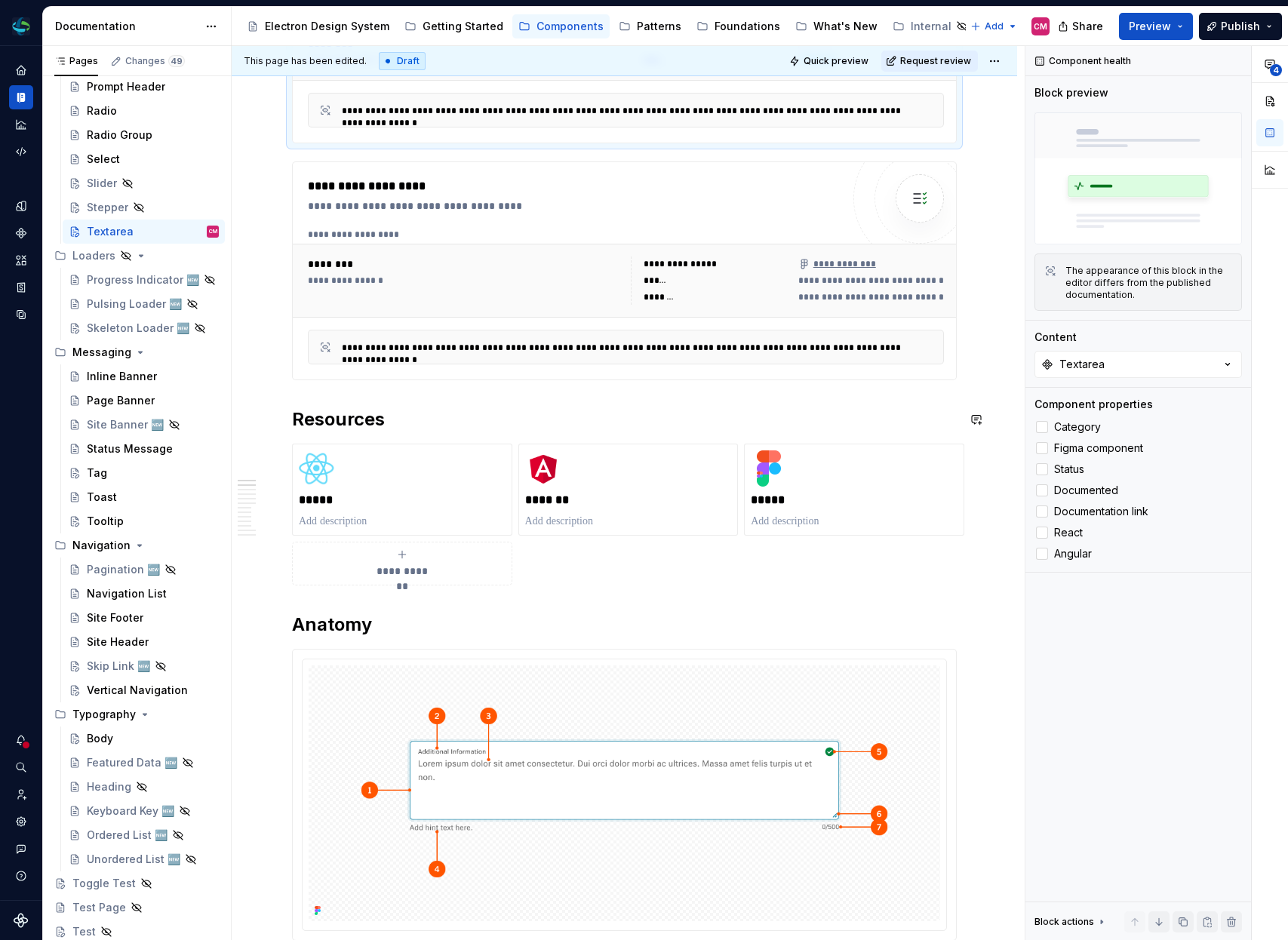
type textarea "Long text input"
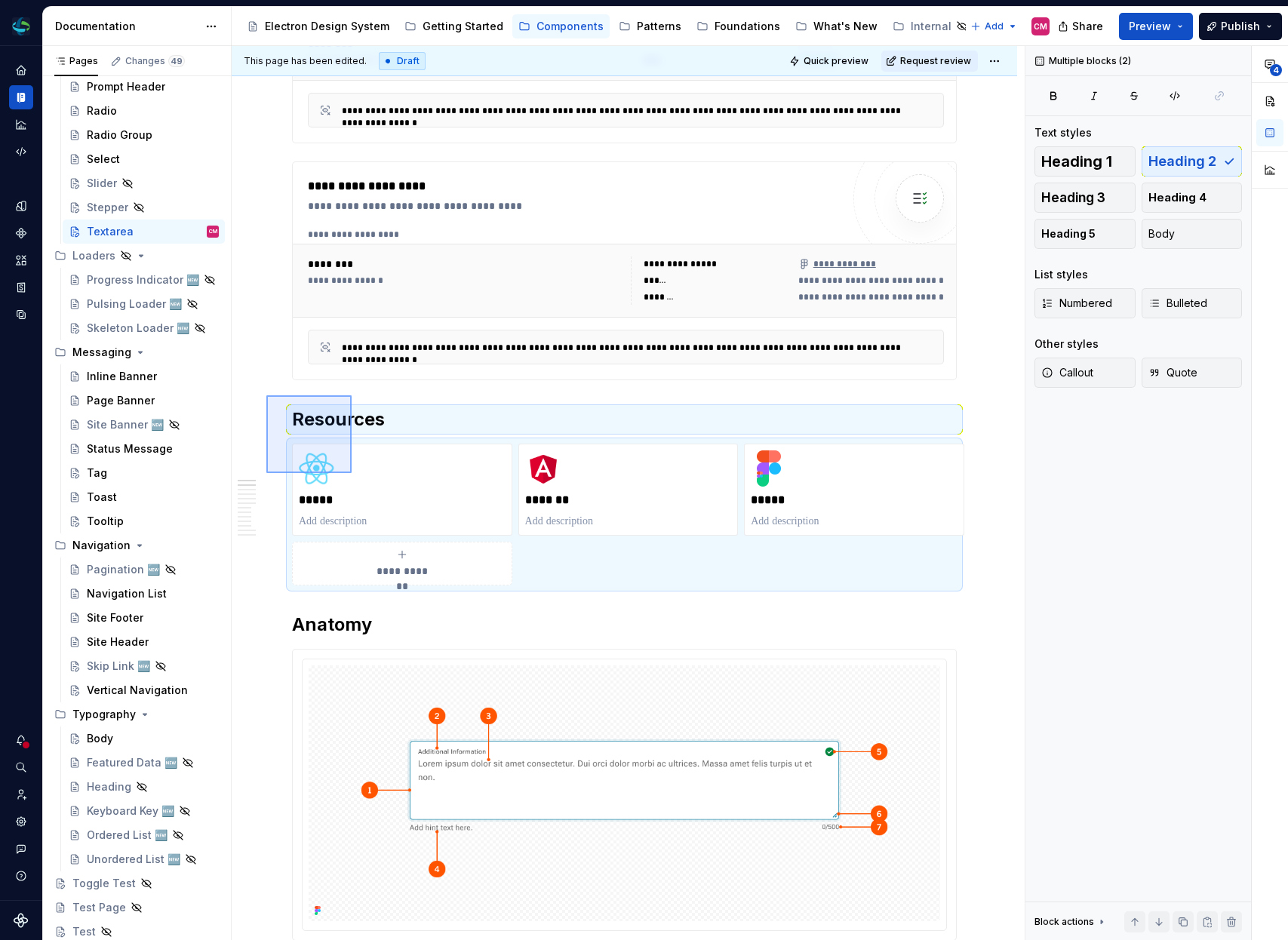
drag, startPoint x: 352, startPoint y: 473, endPoint x: 388, endPoint y: 502, distance: 46.2
click at [388, 502] on div "**********" at bounding box center [629, 493] width 793 height 895
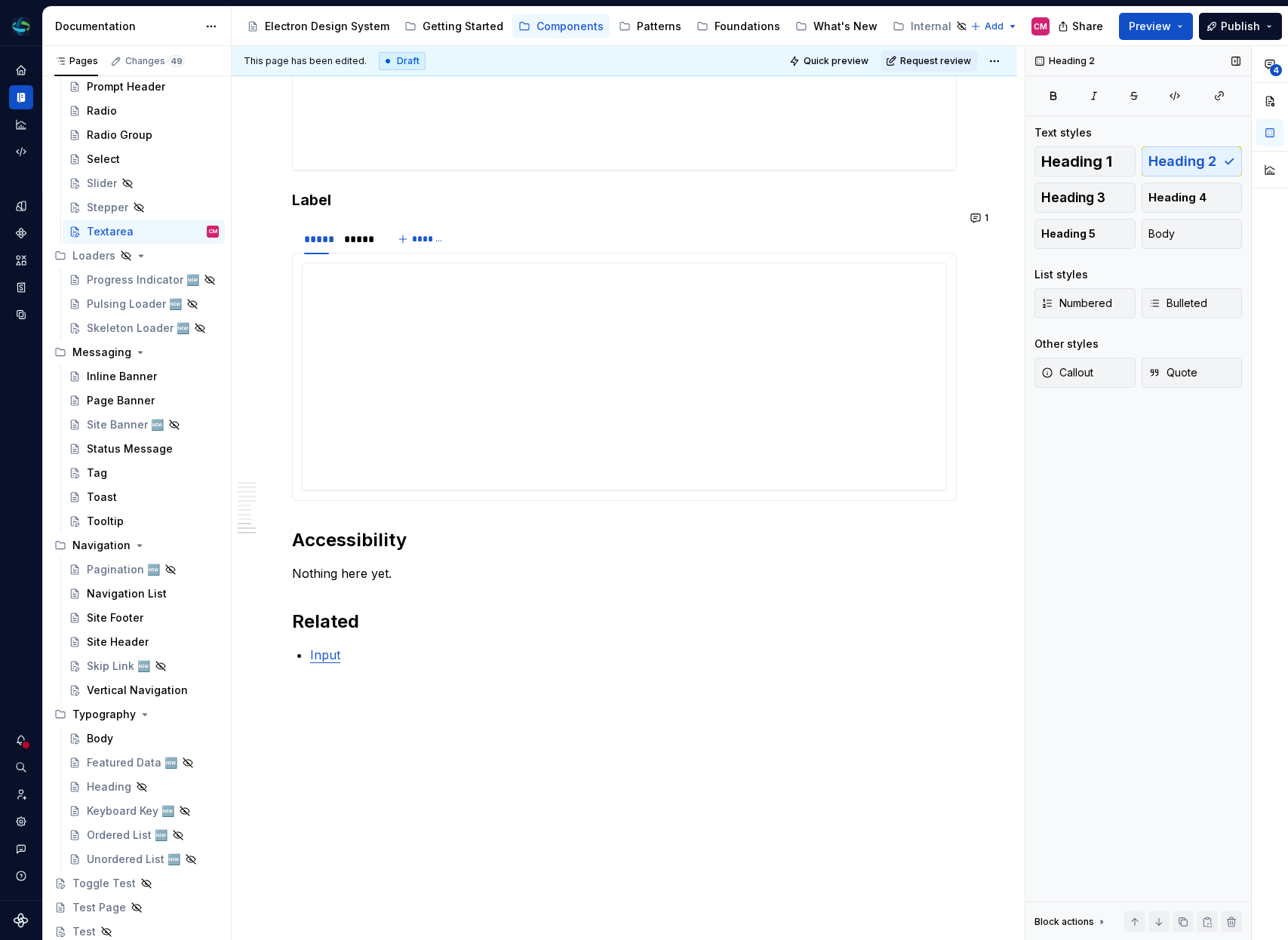
scroll to position [5399, 0]
click at [940, 58] on span "Request review" at bounding box center [935, 60] width 71 height 12
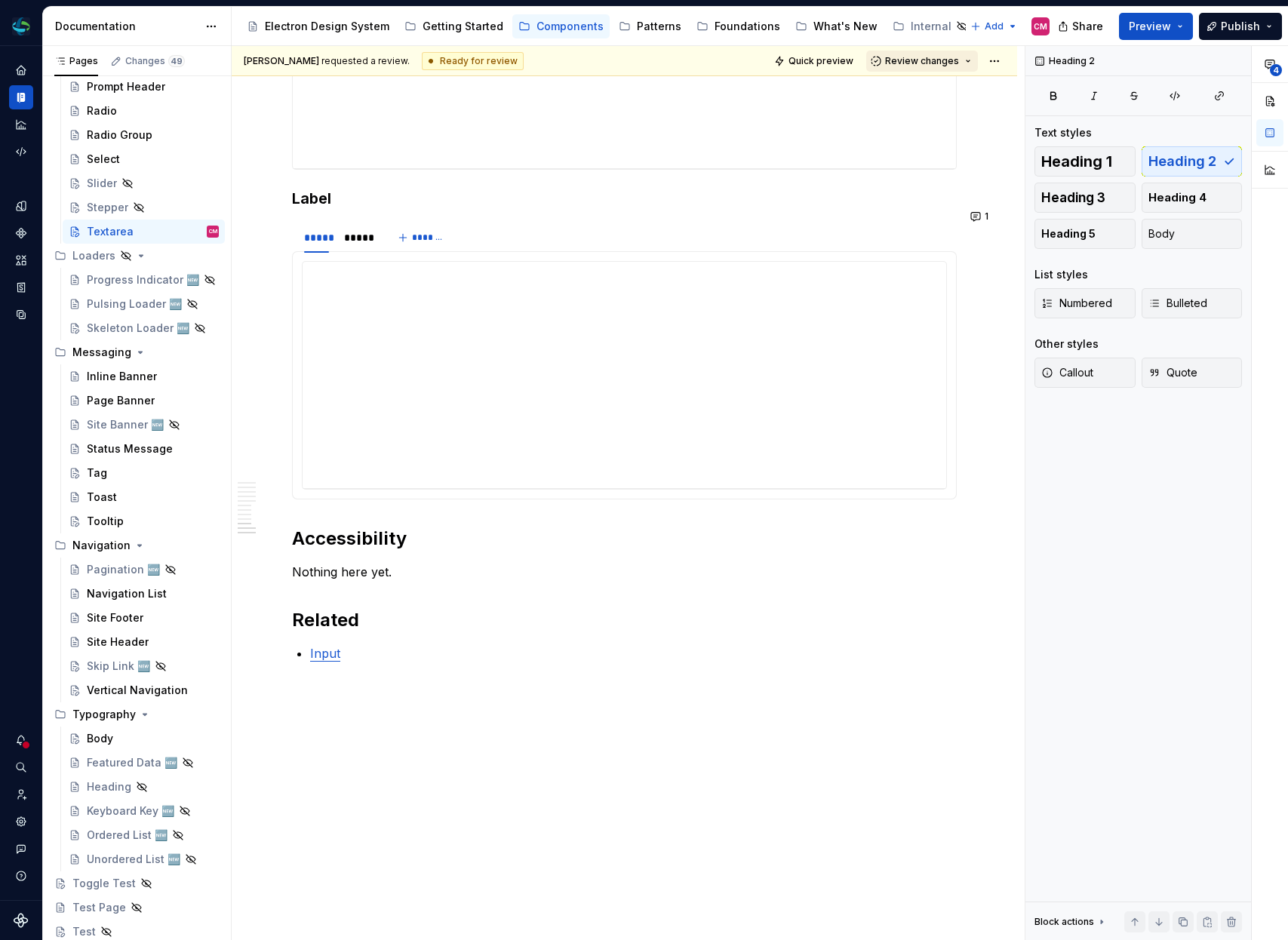
click at [930, 59] on span "Review changes" at bounding box center [922, 60] width 74 height 12
click at [922, 96] on div "Approve" at bounding box center [971, 90] width 132 height 15
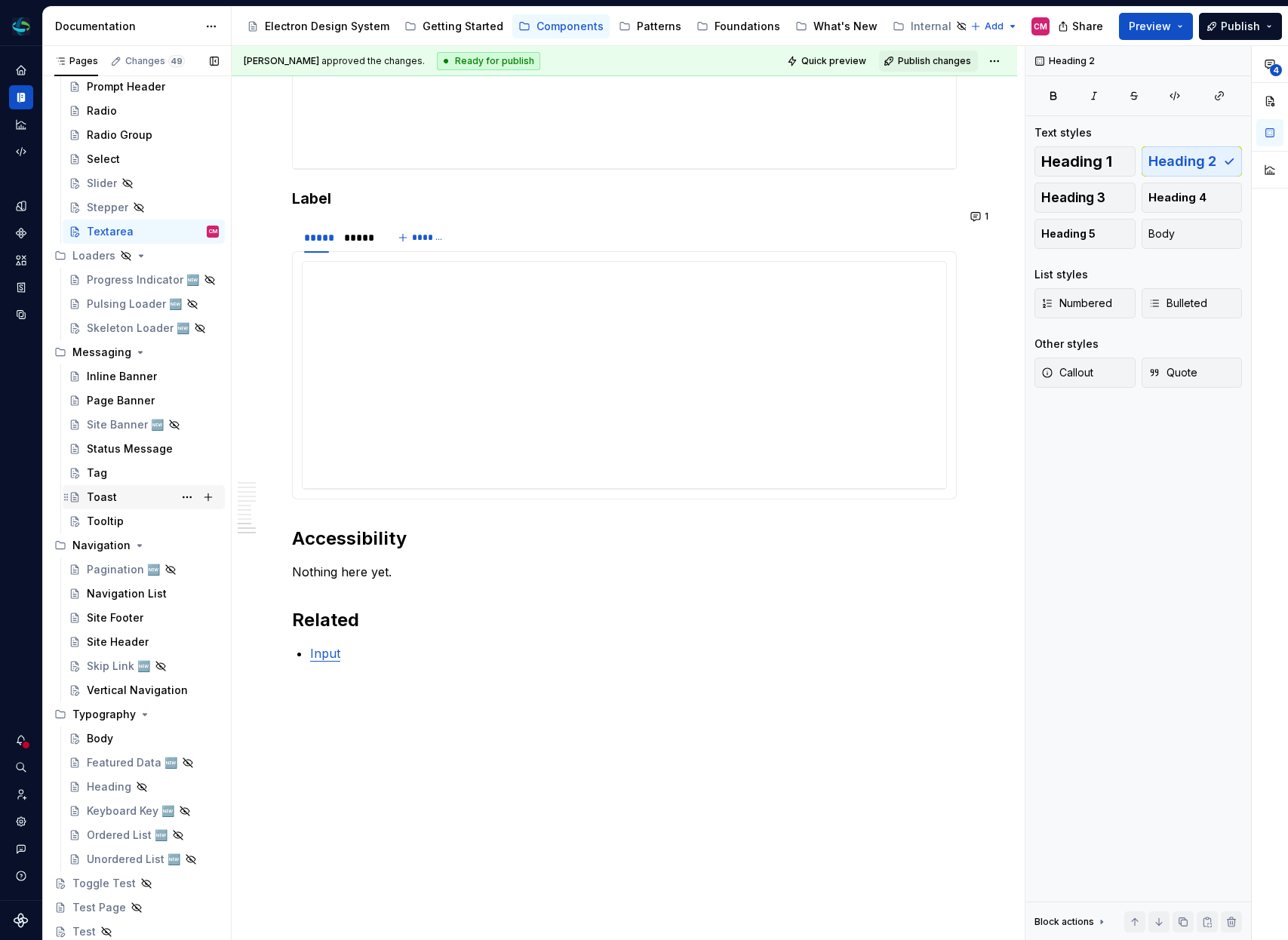
click at [110, 497] on div "Toast" at bounding box center [102, 497] width 31 height 15
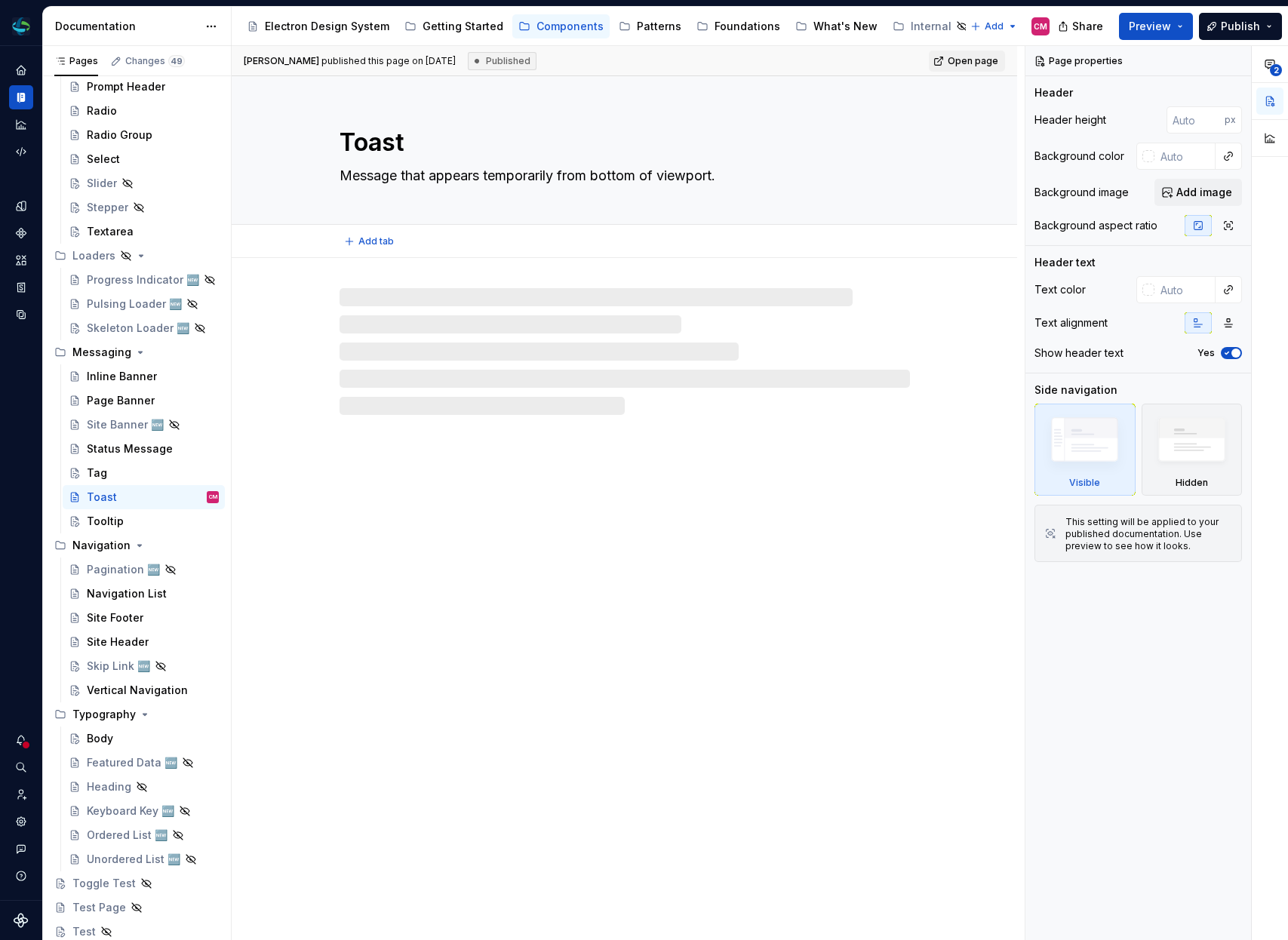
click at [729, 175] on textarea "Message that appears temporarily from bottom of viewport." at bounding box center [622, 175] width 570 height 24
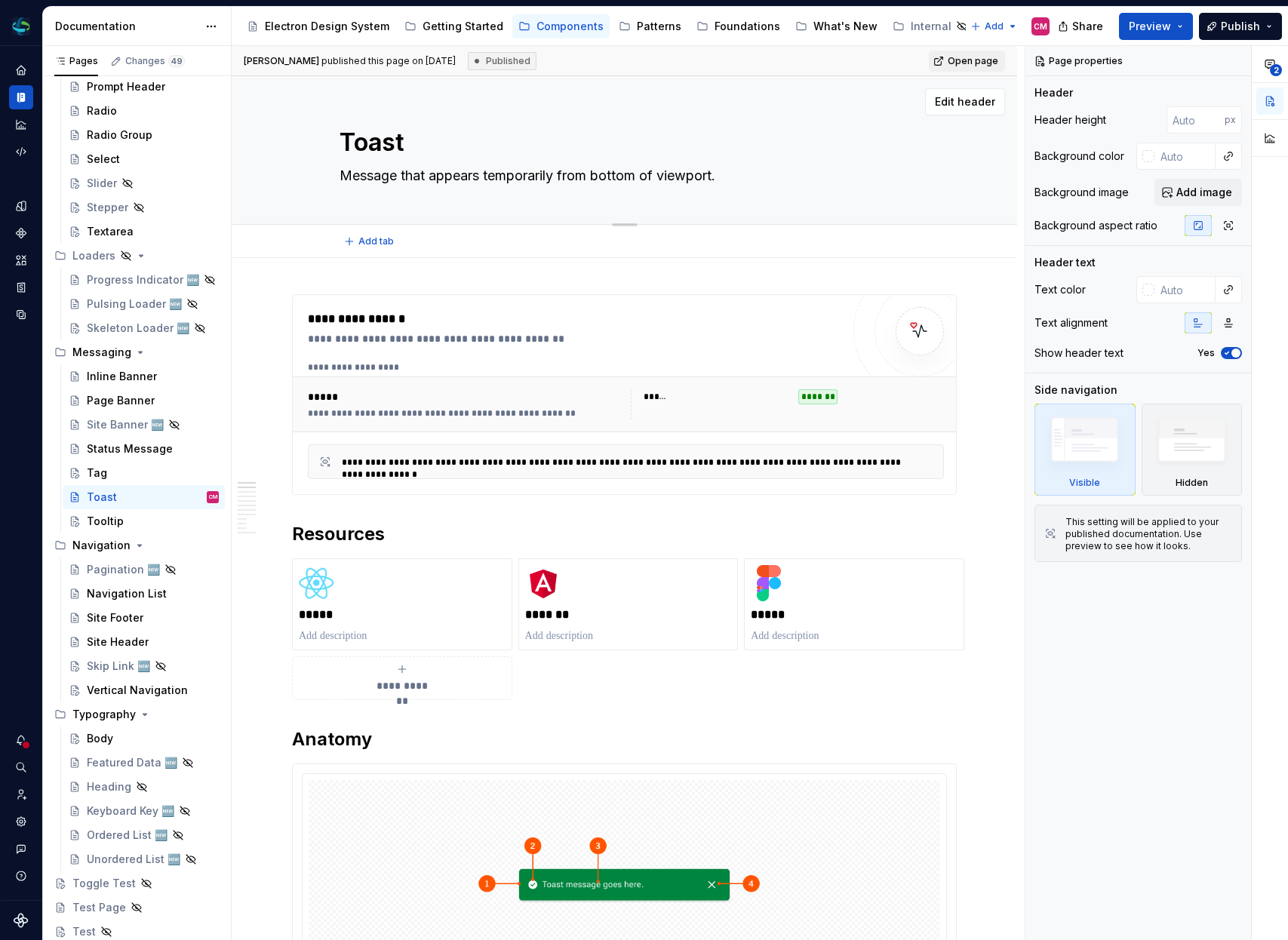
type textarea "*"
type textarea "Message that appears temporarily from bottom of viewport"
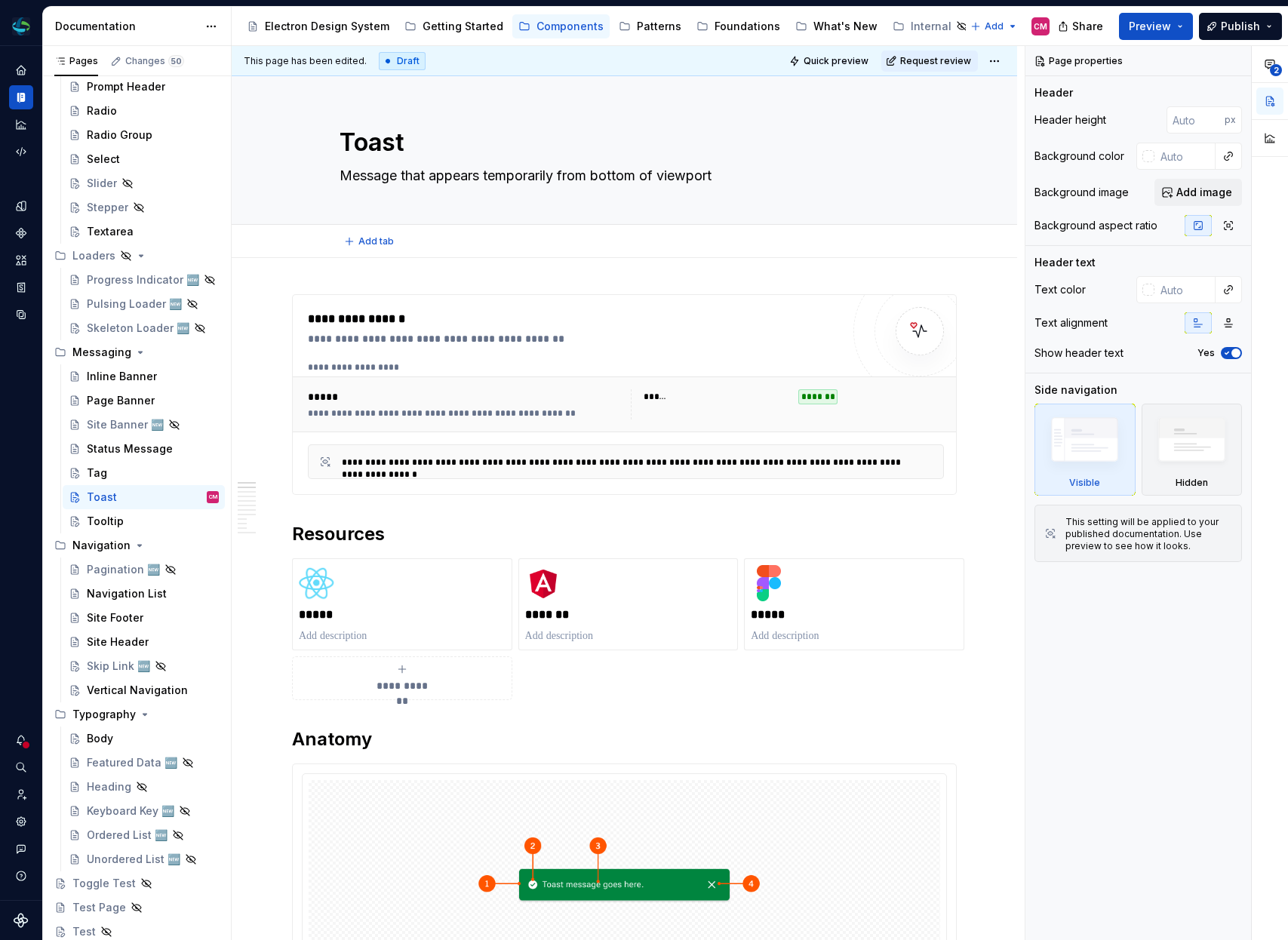
type textarea "*"
type textarea "Message that appears temporarily from bottom of viewport"
click at [466, 434] on div "**********" at bounding box center [625, 420] width 636 height 118
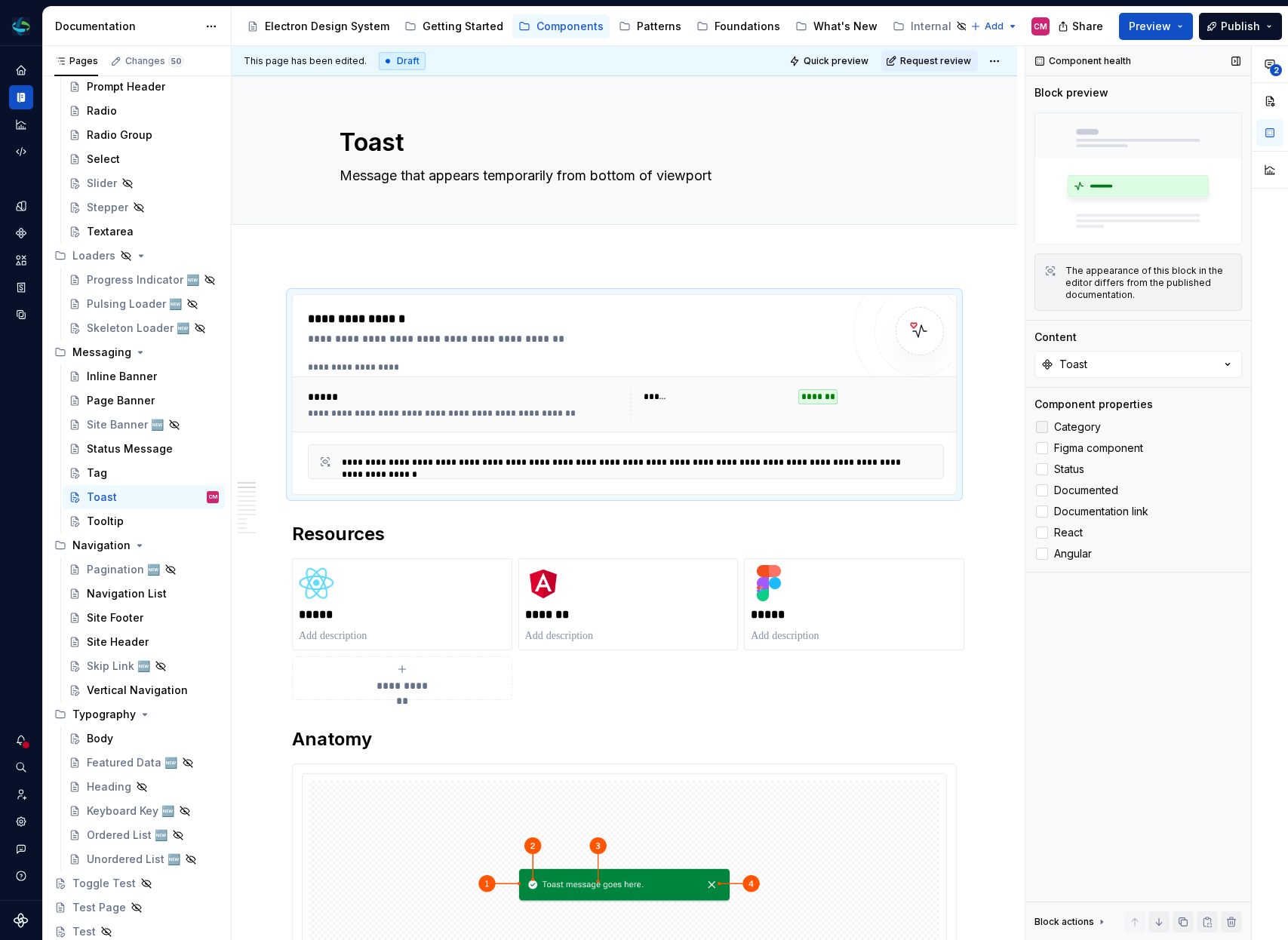
click at [1043, 429] on div at bounding box center [1042, 426] width 12 height 12
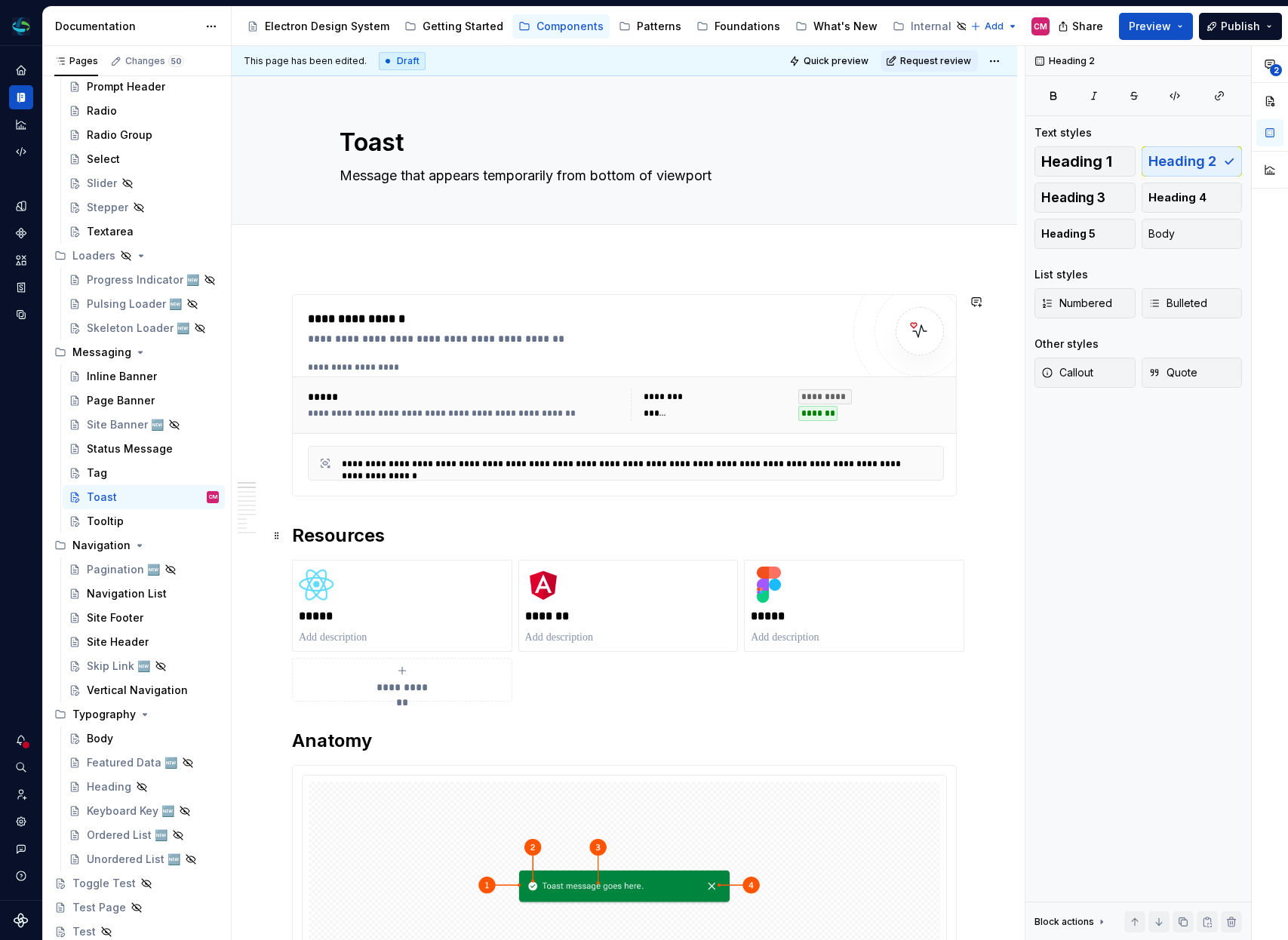
scroll to position [124, 0]
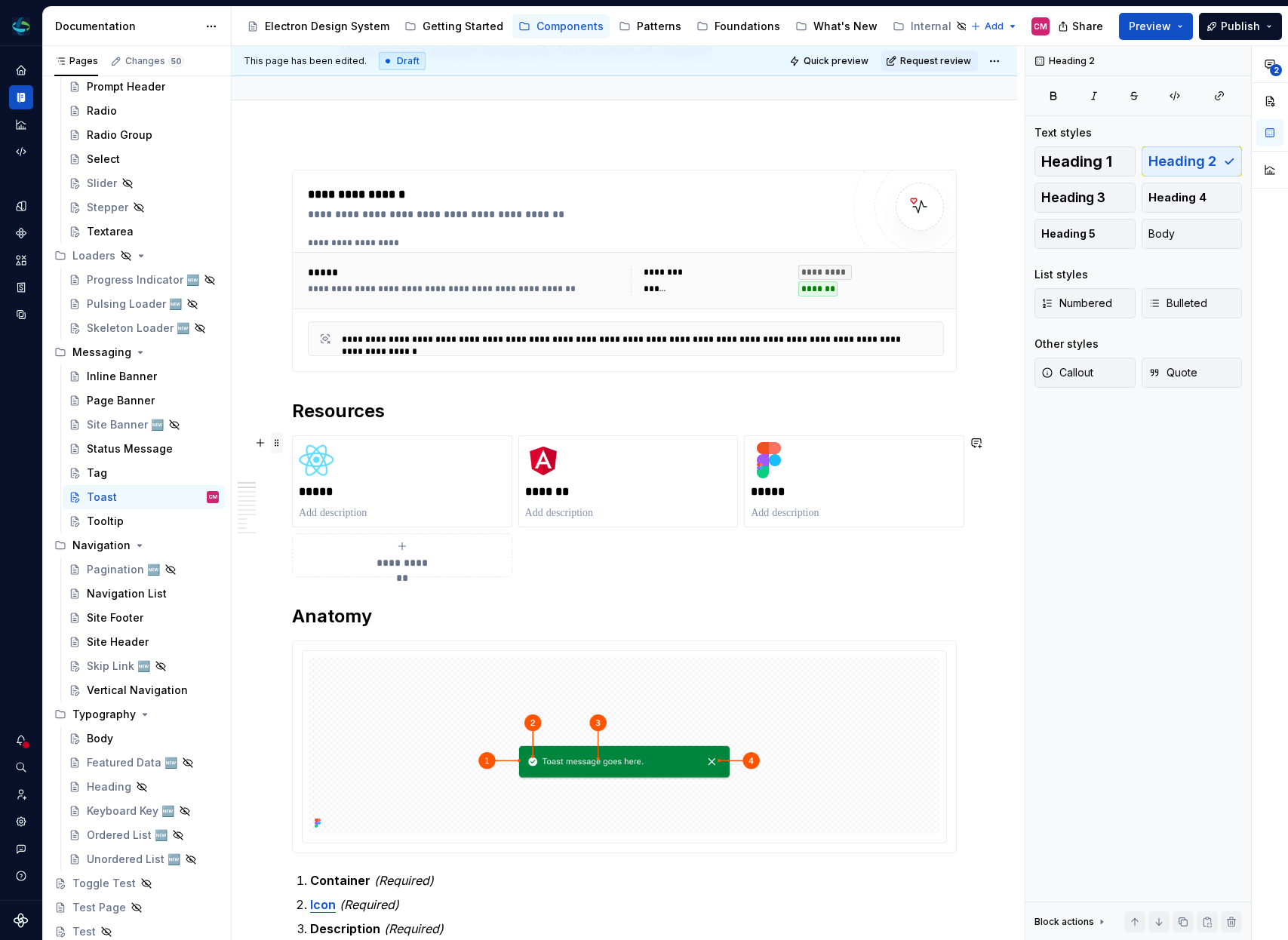
type textarea "*"
click at [256, 405] on button "button" at bounding box center [260, 410] width 21 height 21
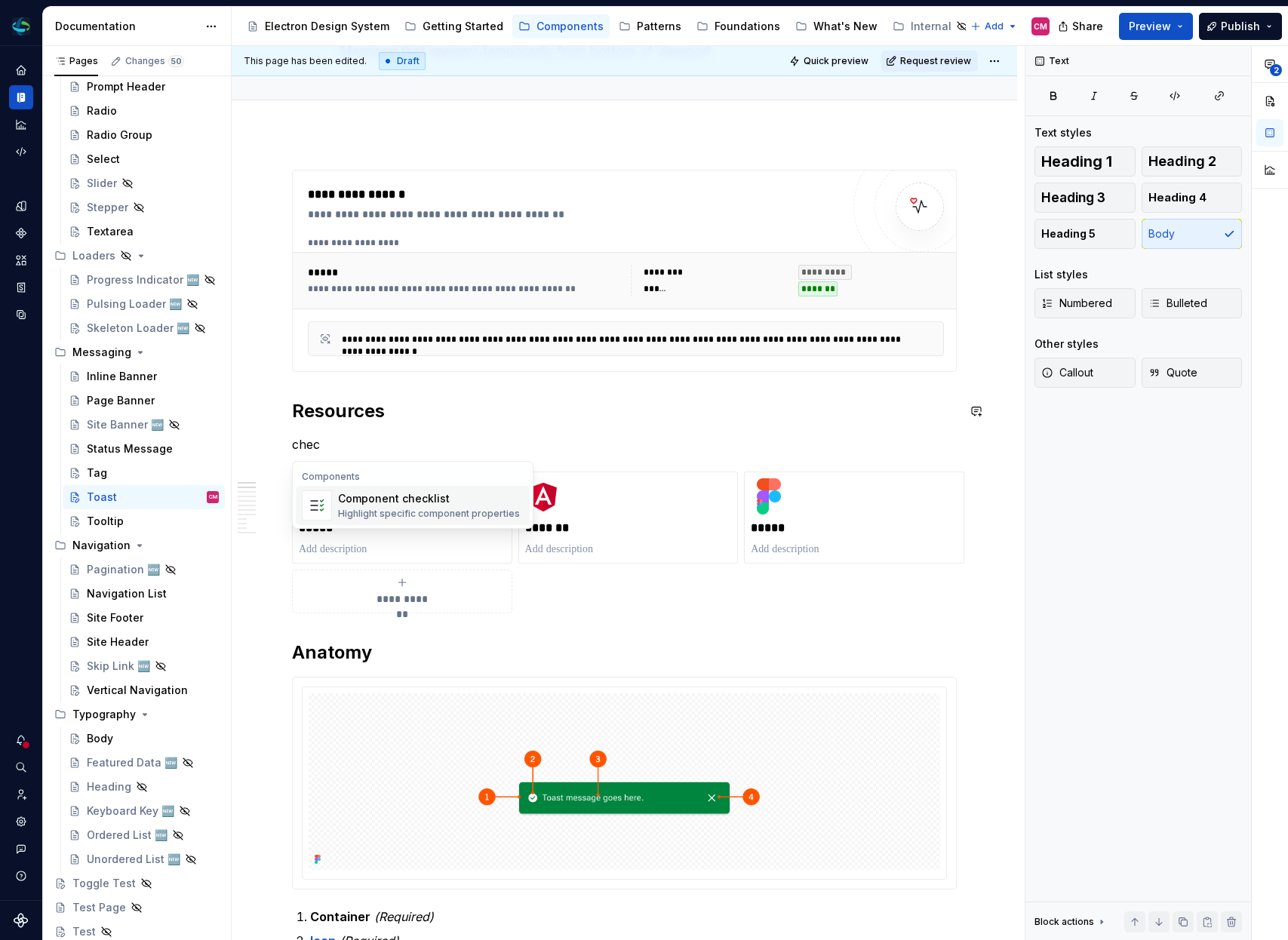
type textarea "*"
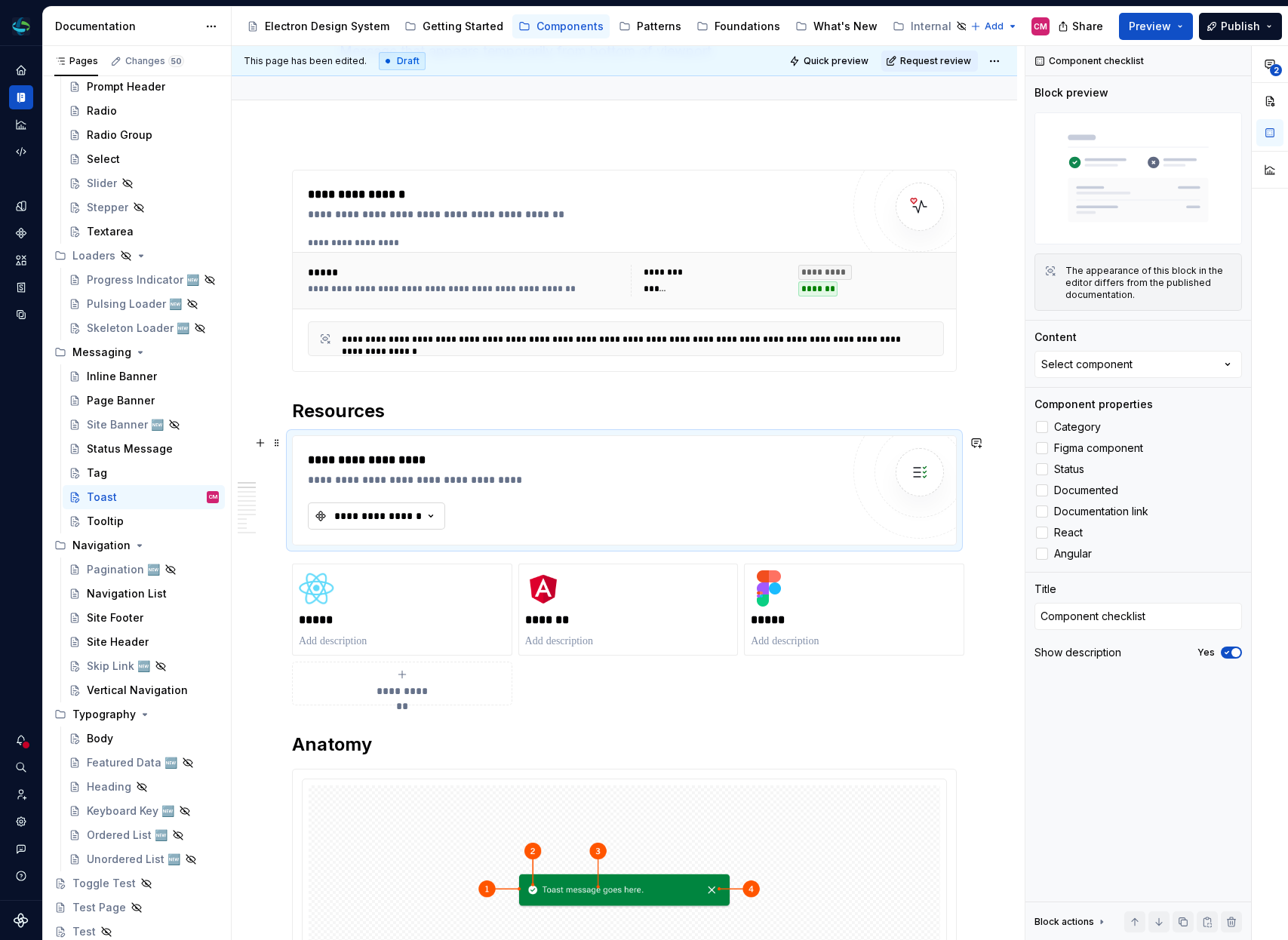
click at [375, 518] on div "**********" at bounding box center [378, 515] width 91 height 15
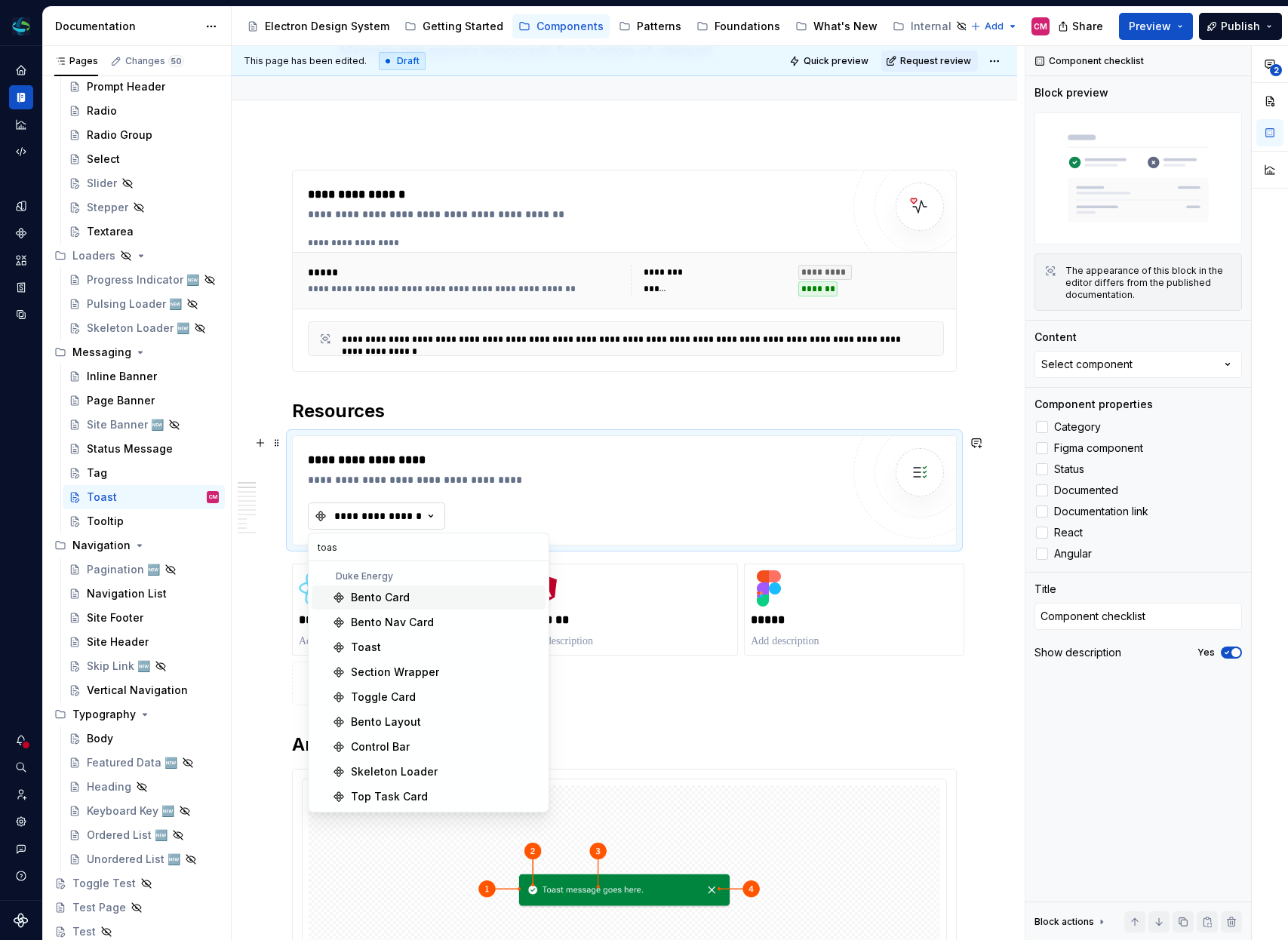
type input "toast"
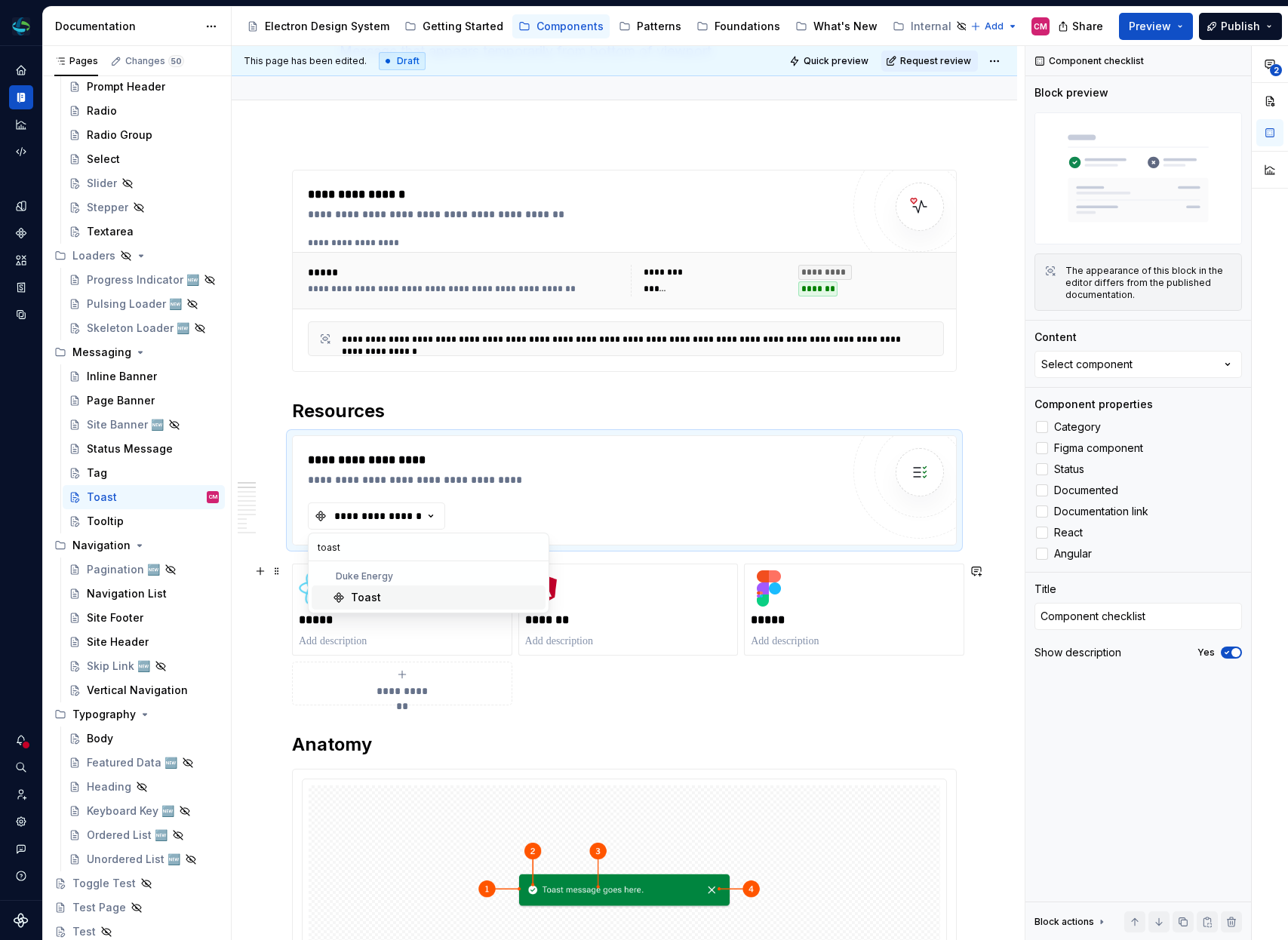
click at [408, 603] on div "Toast" at bounding box center [445, 597] width 189 height 15
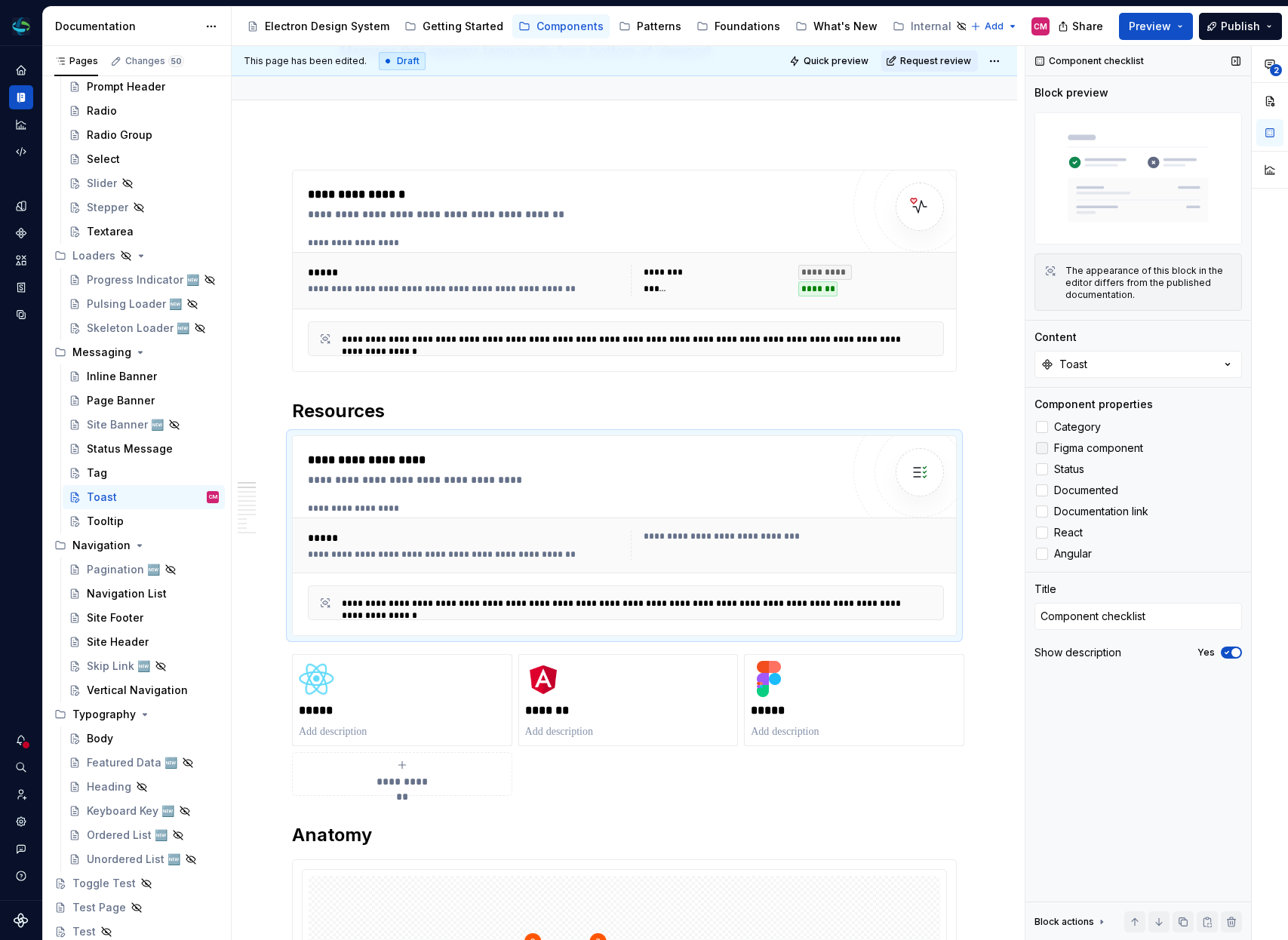
click at [1045, 450] on div at bounding box center [1042, 448] width 12 height 12
click at [1042, 524] on label "React" at bounding box center [1138, 533] width 208 height 18
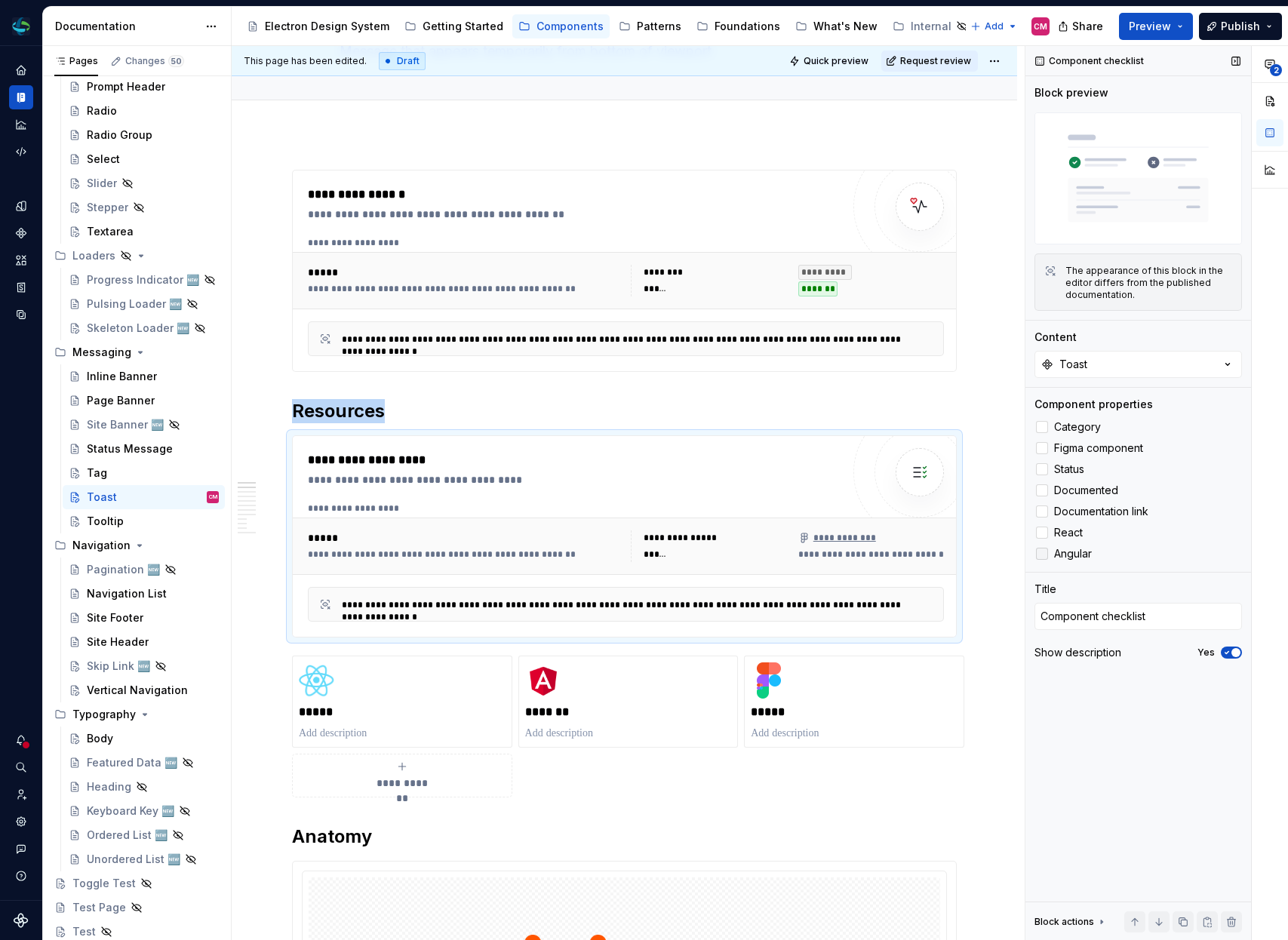
click at [1042, 553] on div at bounding box center [1042, 553] width 12 height 12
type textarea "*"
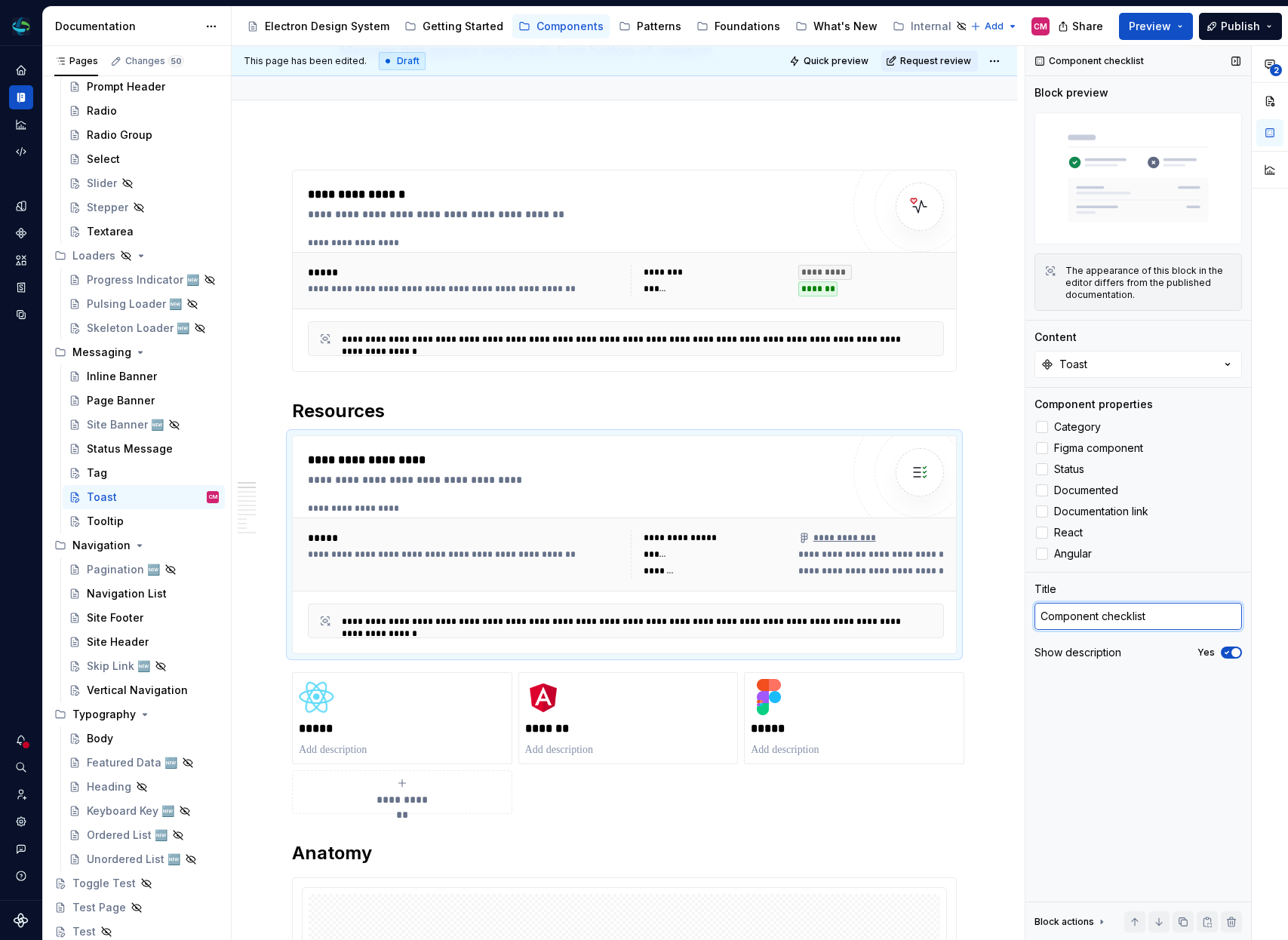
click at [1085, 612] on textarea "Component checklist" at bounding box center [1138, 616] width 208 height 27
click at [1238, 651] on span "button" at bounding box center [1236, 653] width 9 height 9
click at [1137, 720] on div "Component checklist Block preview The appearance of this block in the editor di…" at bounding box center [1138, 493] width 226 height 895
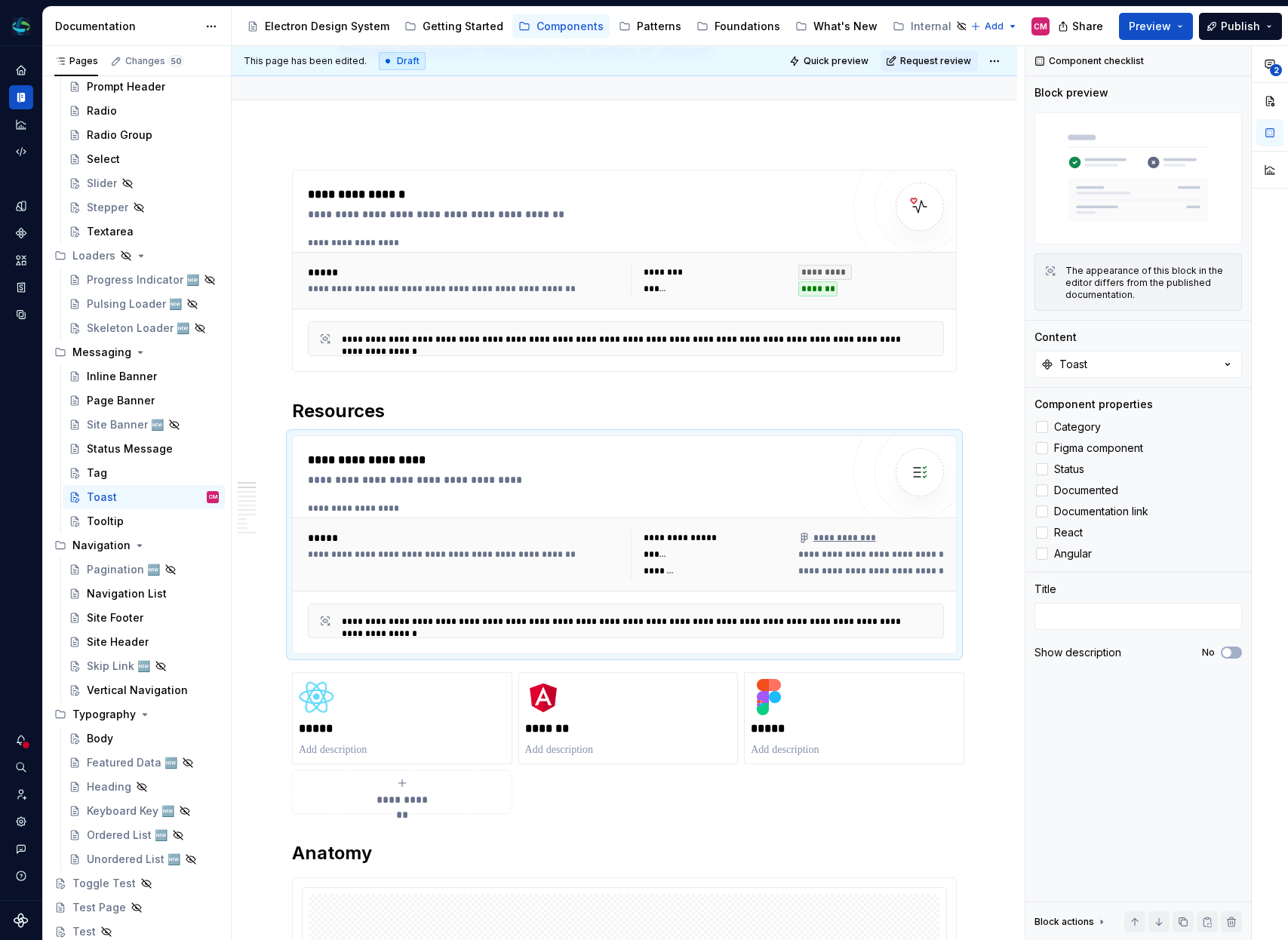
click at [779, 534] on div "**********" at bounding box center [717, 538] width 146 height 15
click at [277, 407] on span at bounding box center [276, 410] width 12 height 21
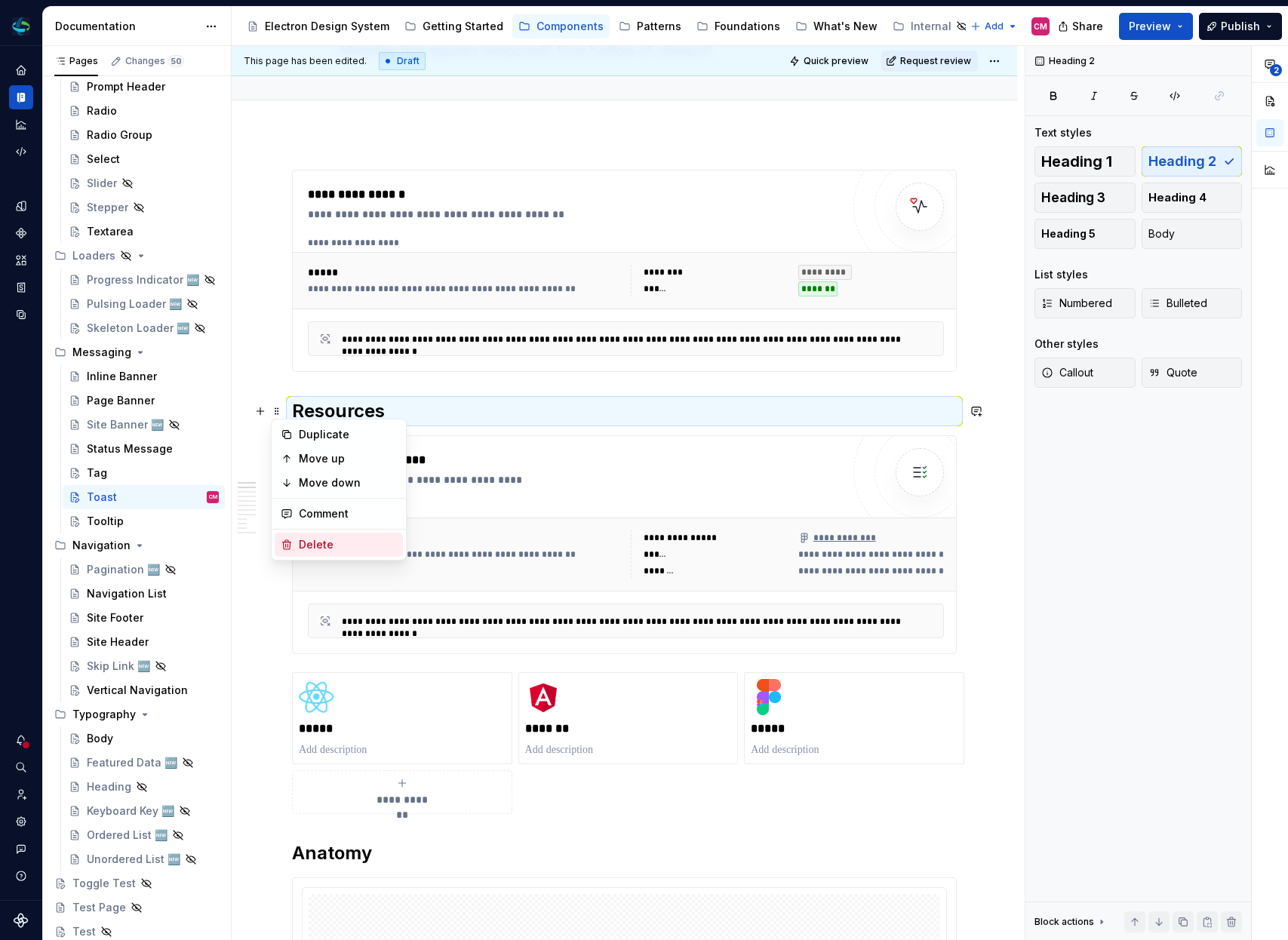
click at [324, 542] on div "Delete" at bounding box center [347, 544] width 98 height 15
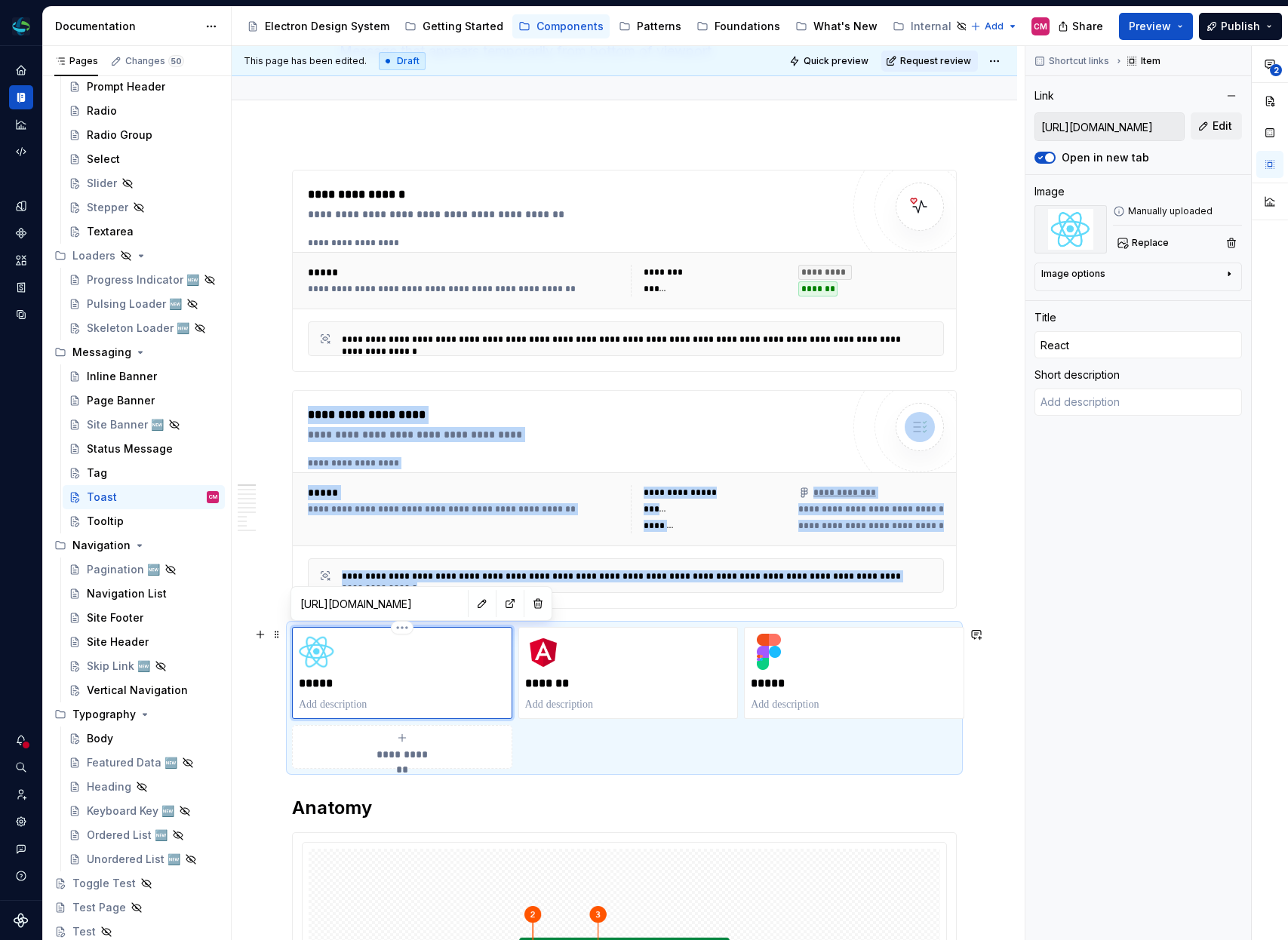
click at [312, 649] on img at bounding box center [317, 652] width 36 height 36
click at [275, 631] on span at bounding box center [276, 634] width 12 height 21
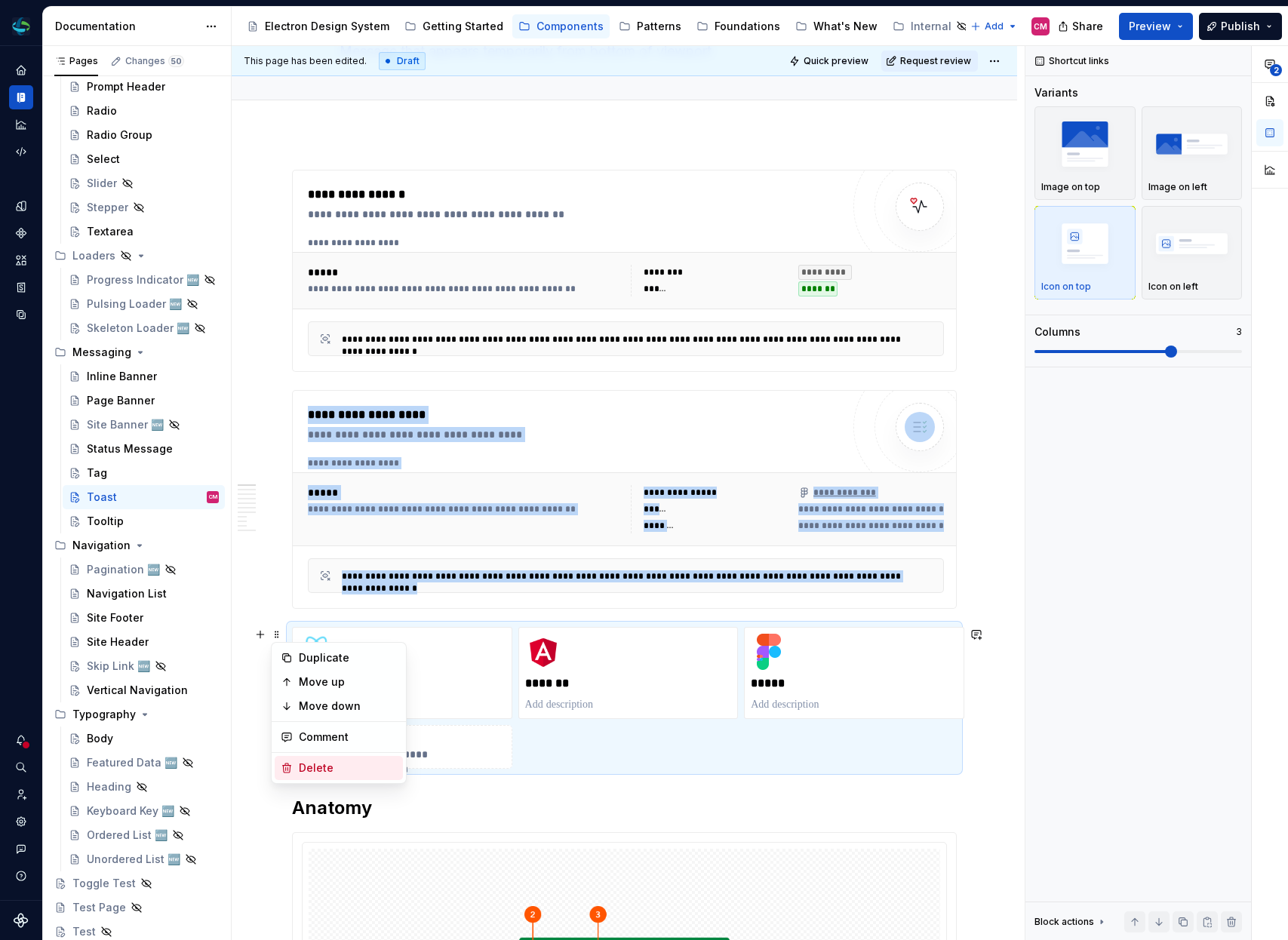
click at [333, 767] on div "Delete" at bounding box center [347, 768] width 98 height 15
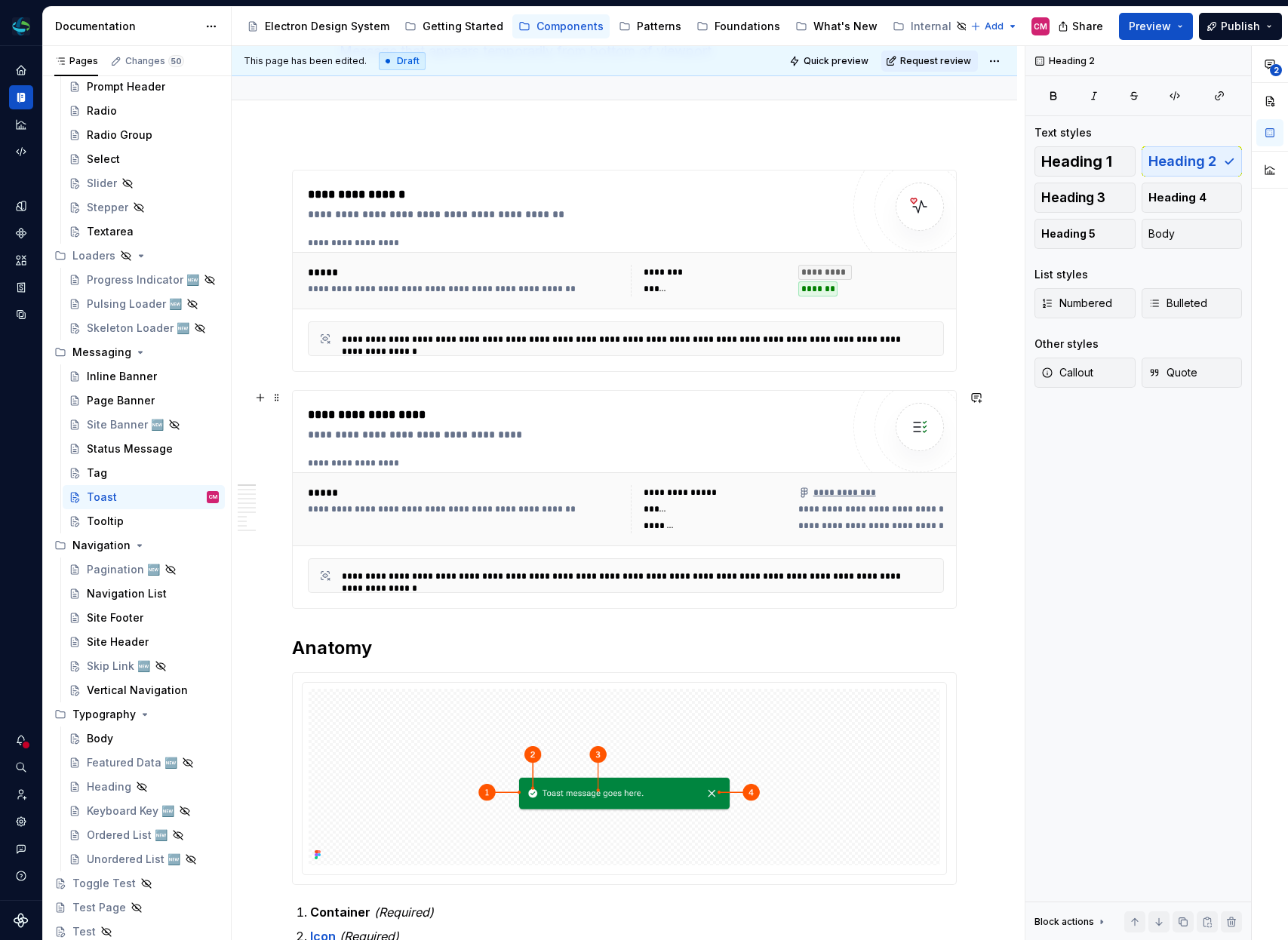
click at [382, 465] on div "**********" at bounding box center [630, 462] width 644 height 12
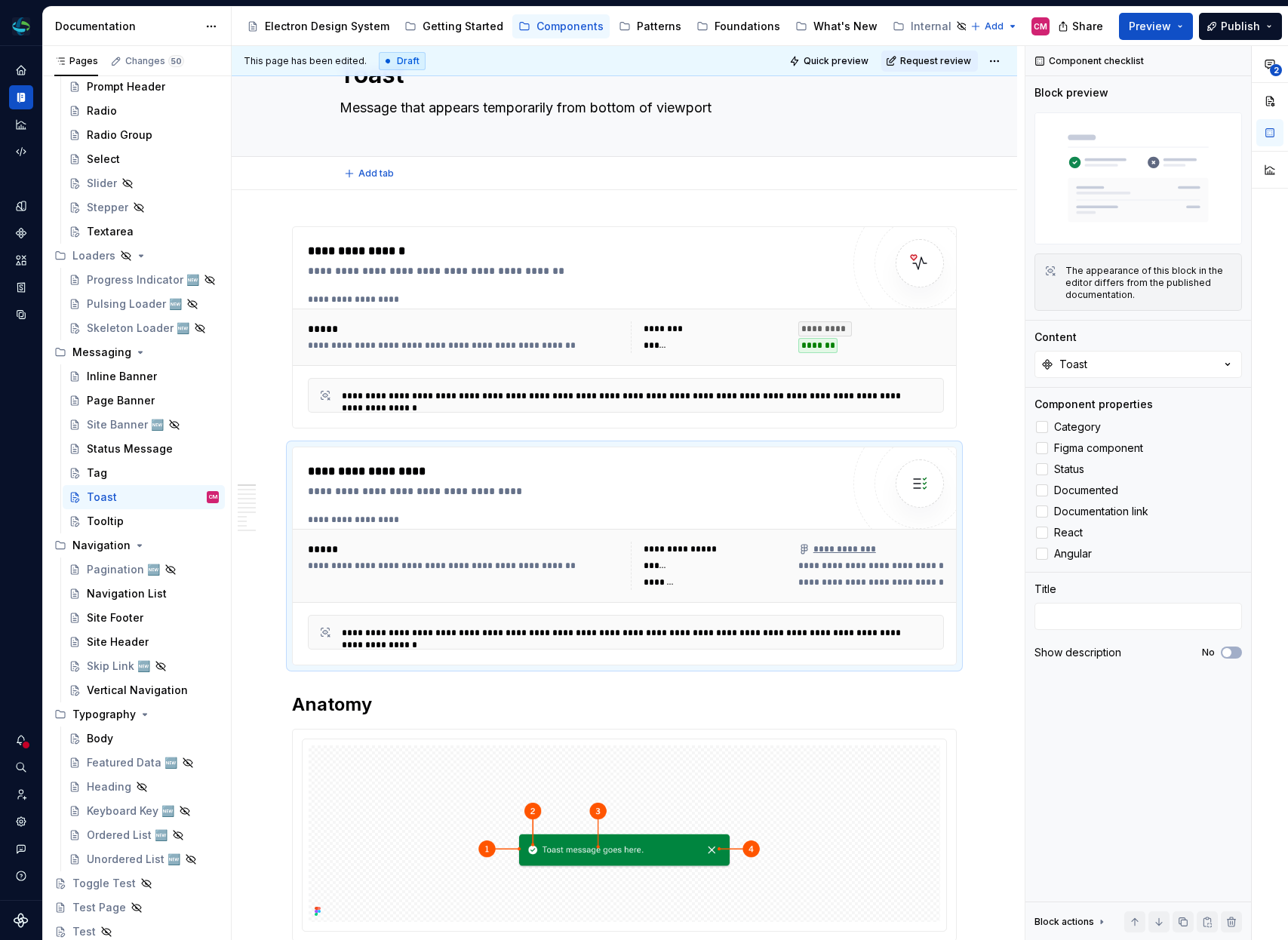
scroll to position [0, 0]
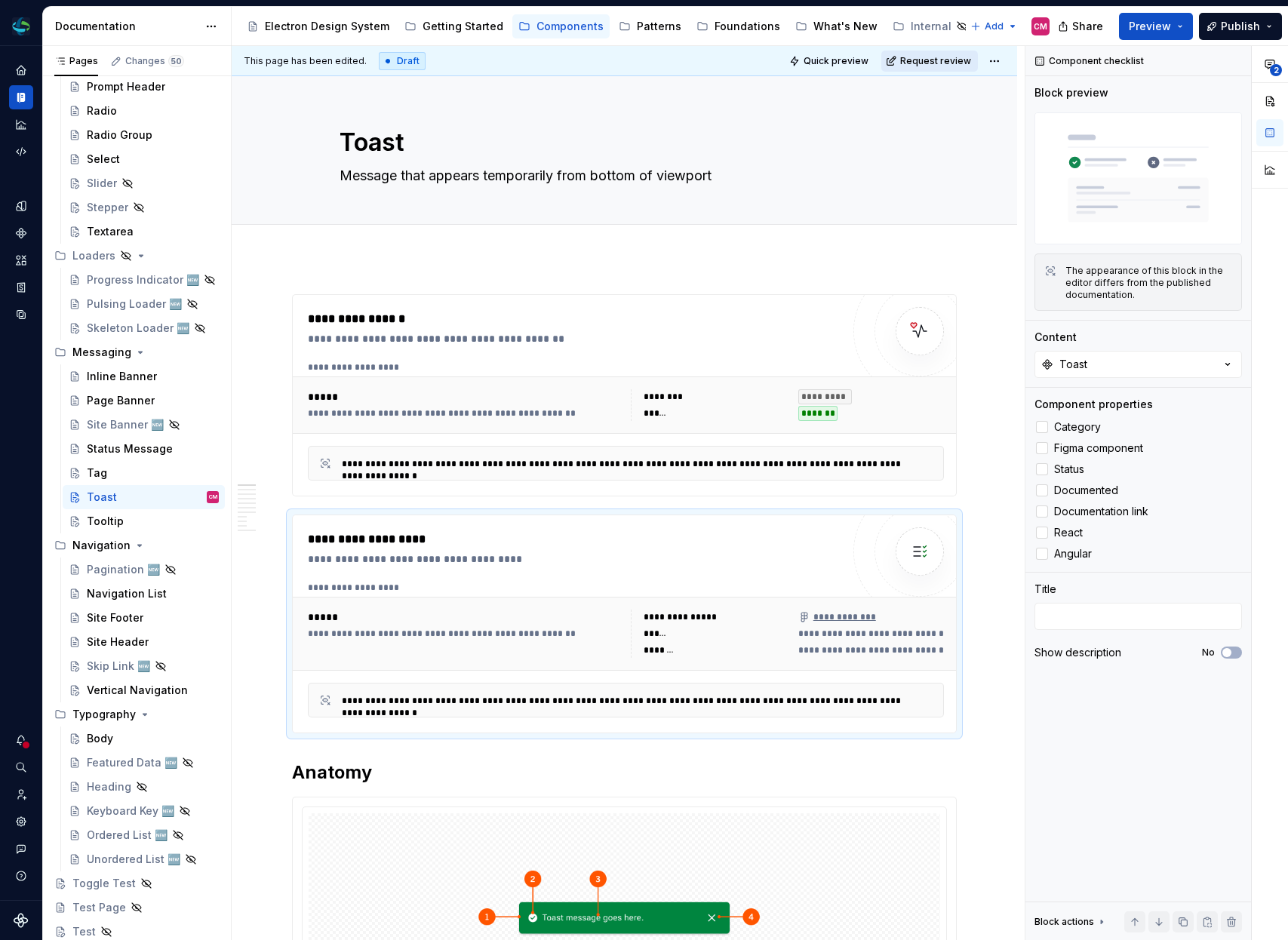
click at [958, 53] on button "Request review" at bounding box center [929, 60] width 96 height 21
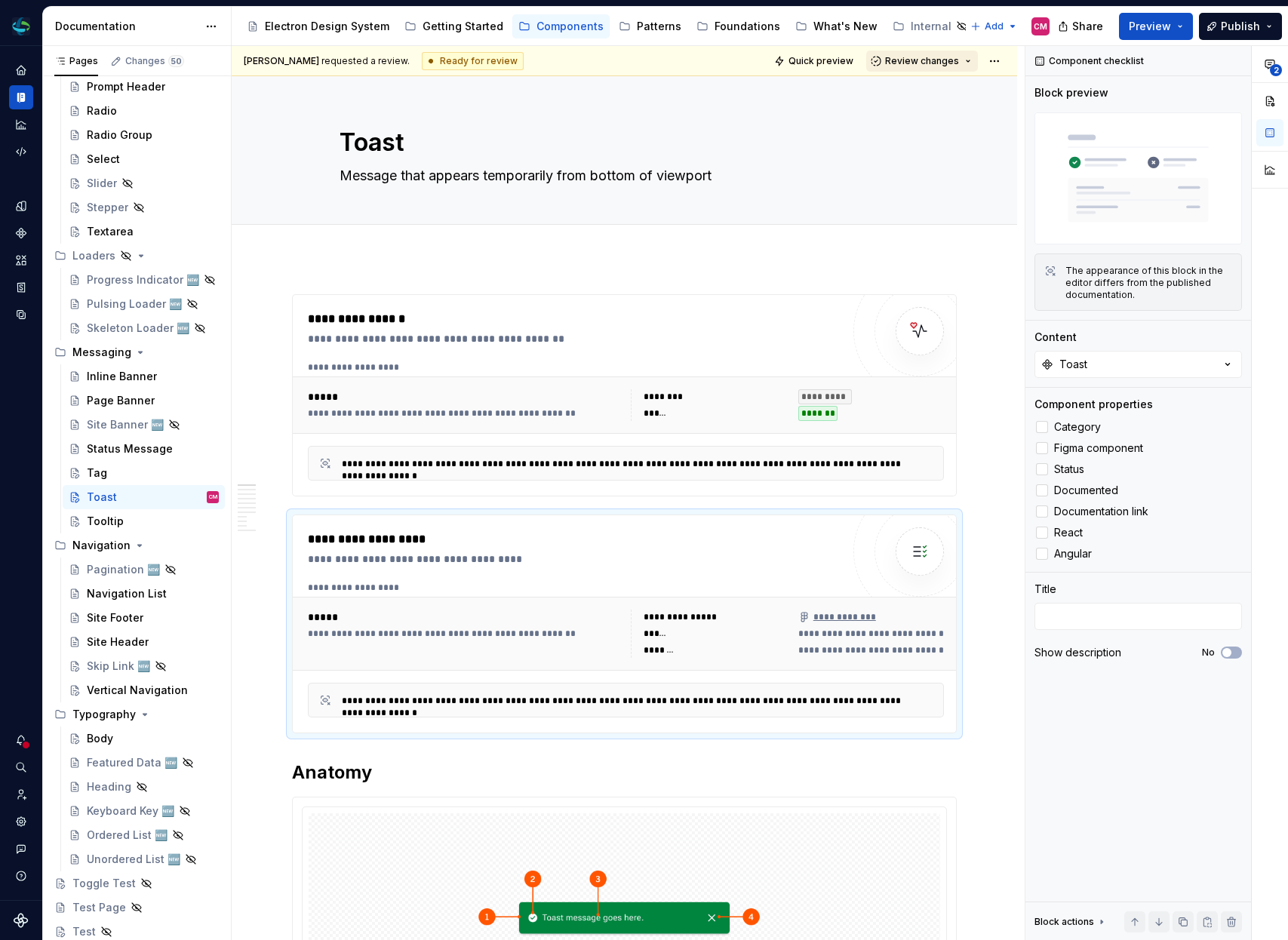
click at [941, 70] on button "Review changes" at bounding box center [922, 60] width 112 height 21
click at [921, 92] on div "Approve" at bounding box center [971, 90] width 132 height 15
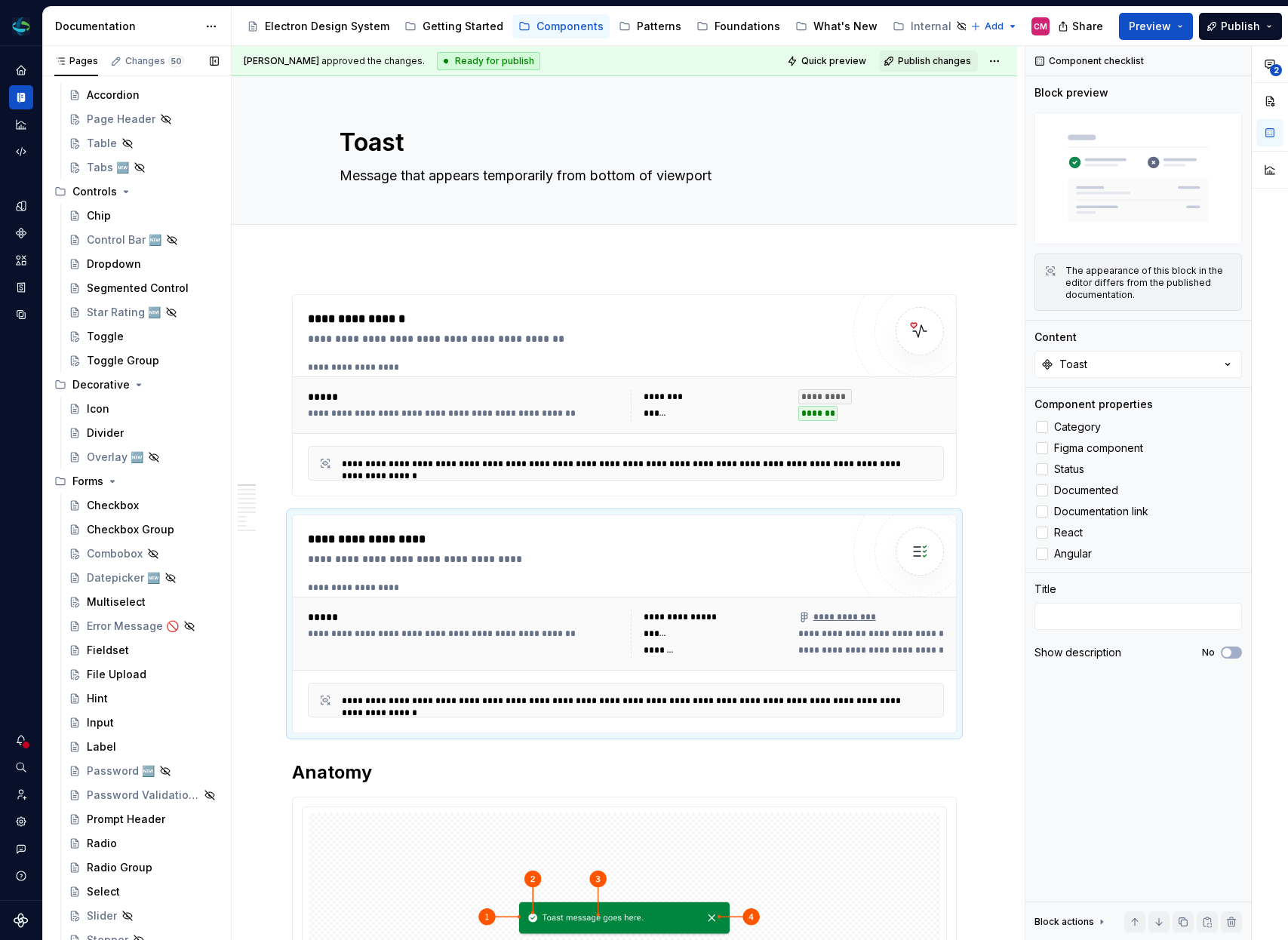
scroll to position [774, 0]
click at [115, 336] on div "Toggle" at bounding box center [104, 337] width 37 height 15
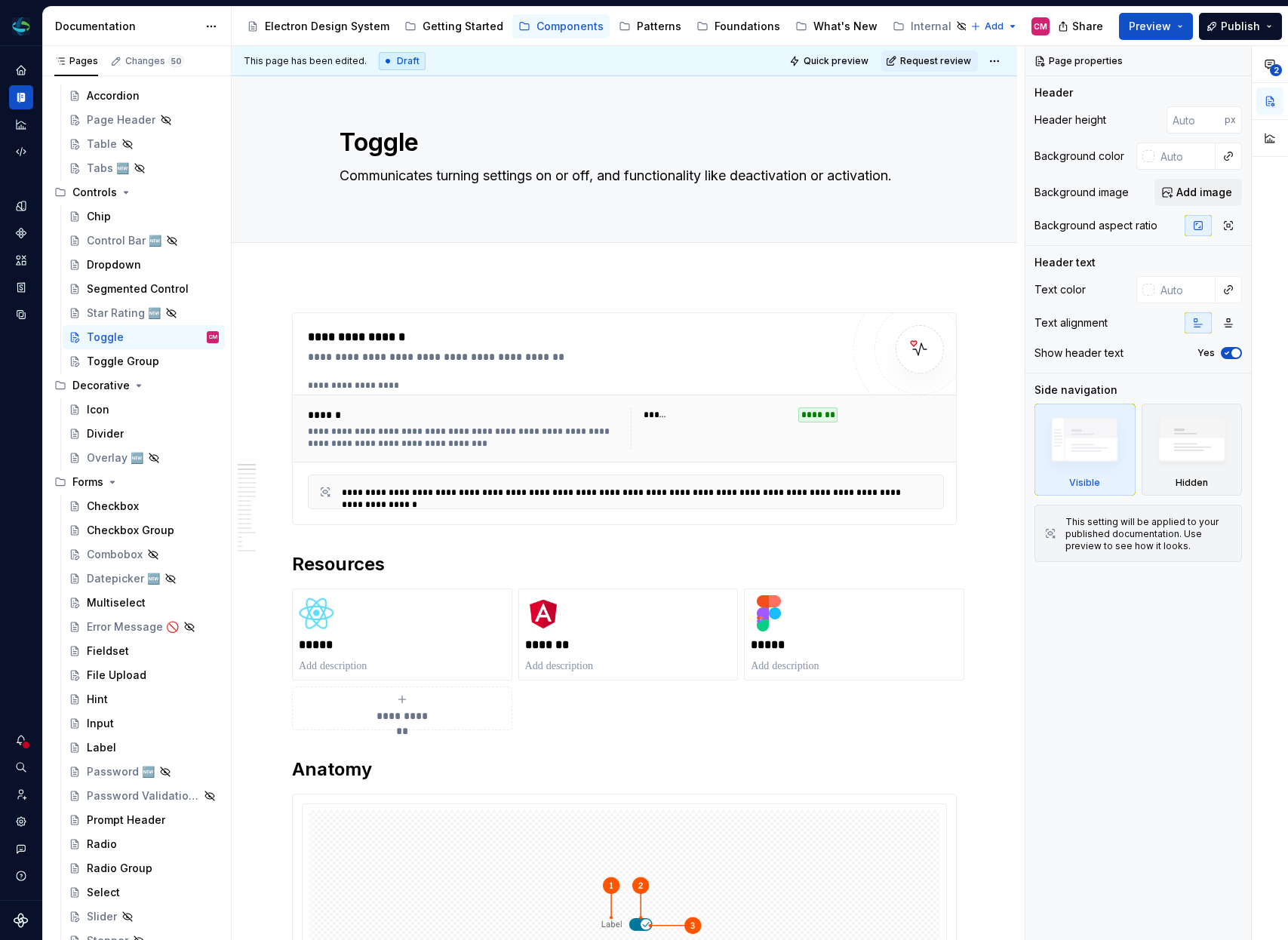
click at [441, 381] on div "**********" at bounding box center [630, 385] width 644 height 12
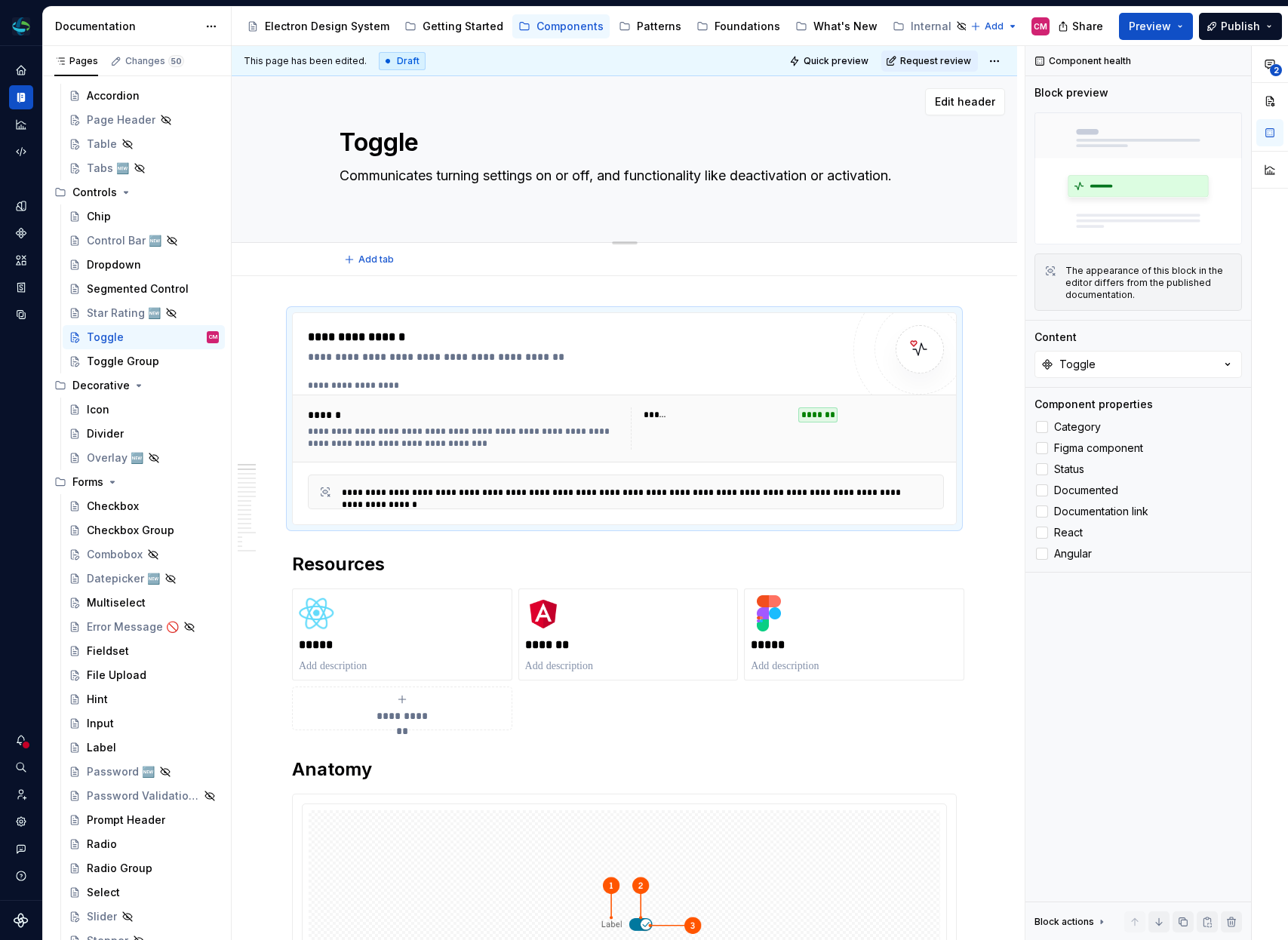
click at [525, 201] on textarea "Communicates turning settings on or off, and functionality like deactivation or…" at bounding box center [622, 184] width 570 height 42
click at [495, 201] on textarea "Communicates turning settings on or off, and functionality like deactivation or…" at bounding box center [622, 184] width 570 height 42
type textarea "*"
type textarea "Communicates turning settings on or off, and functionality like deactivation or…"
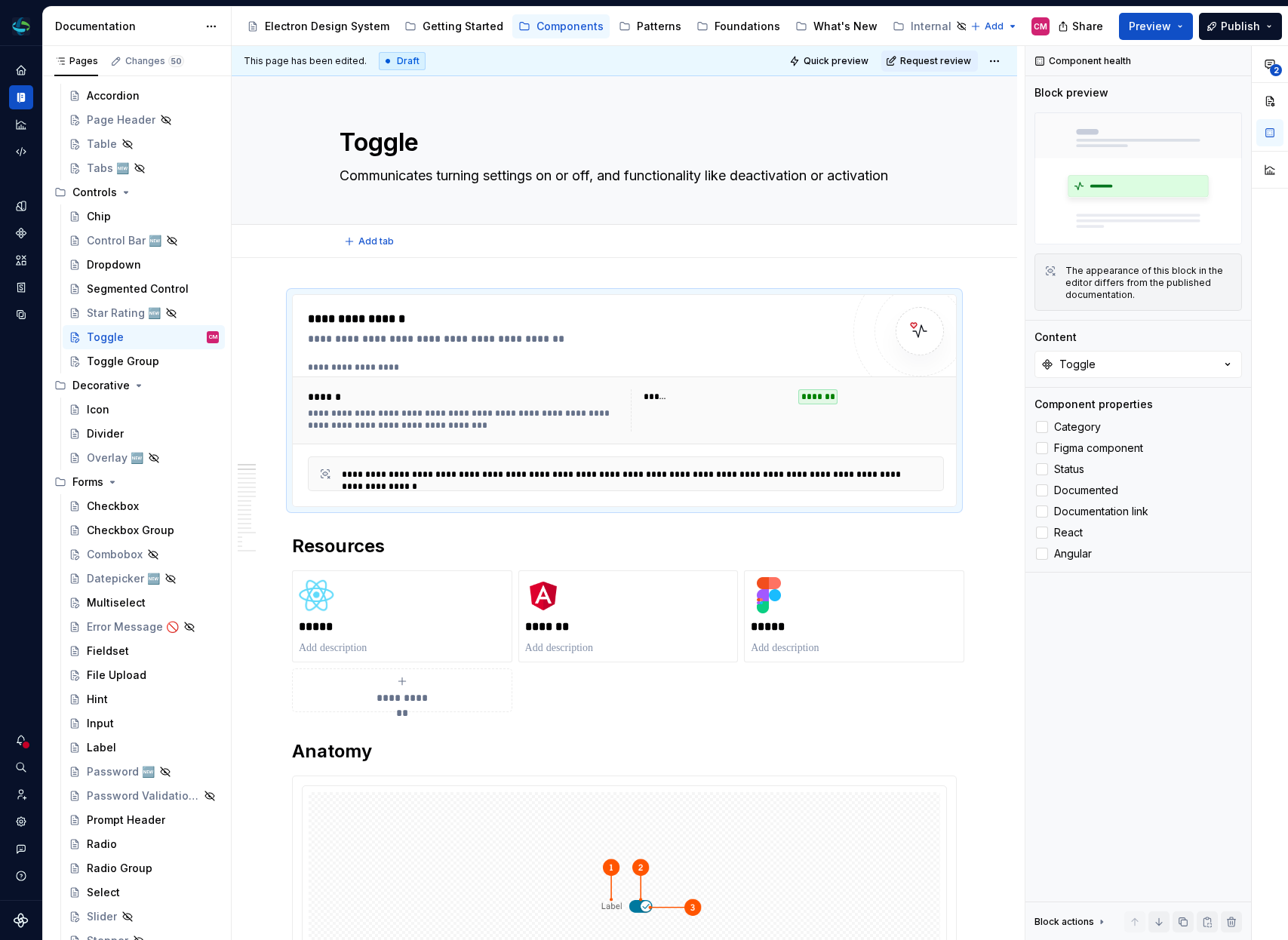
type textarea "*"
type textarea "Communicates turning settings on or off, and functionality like deactivation or…"
click at [341, 600] on div "*****" at bounding box center [402, 616] width 207 height 78
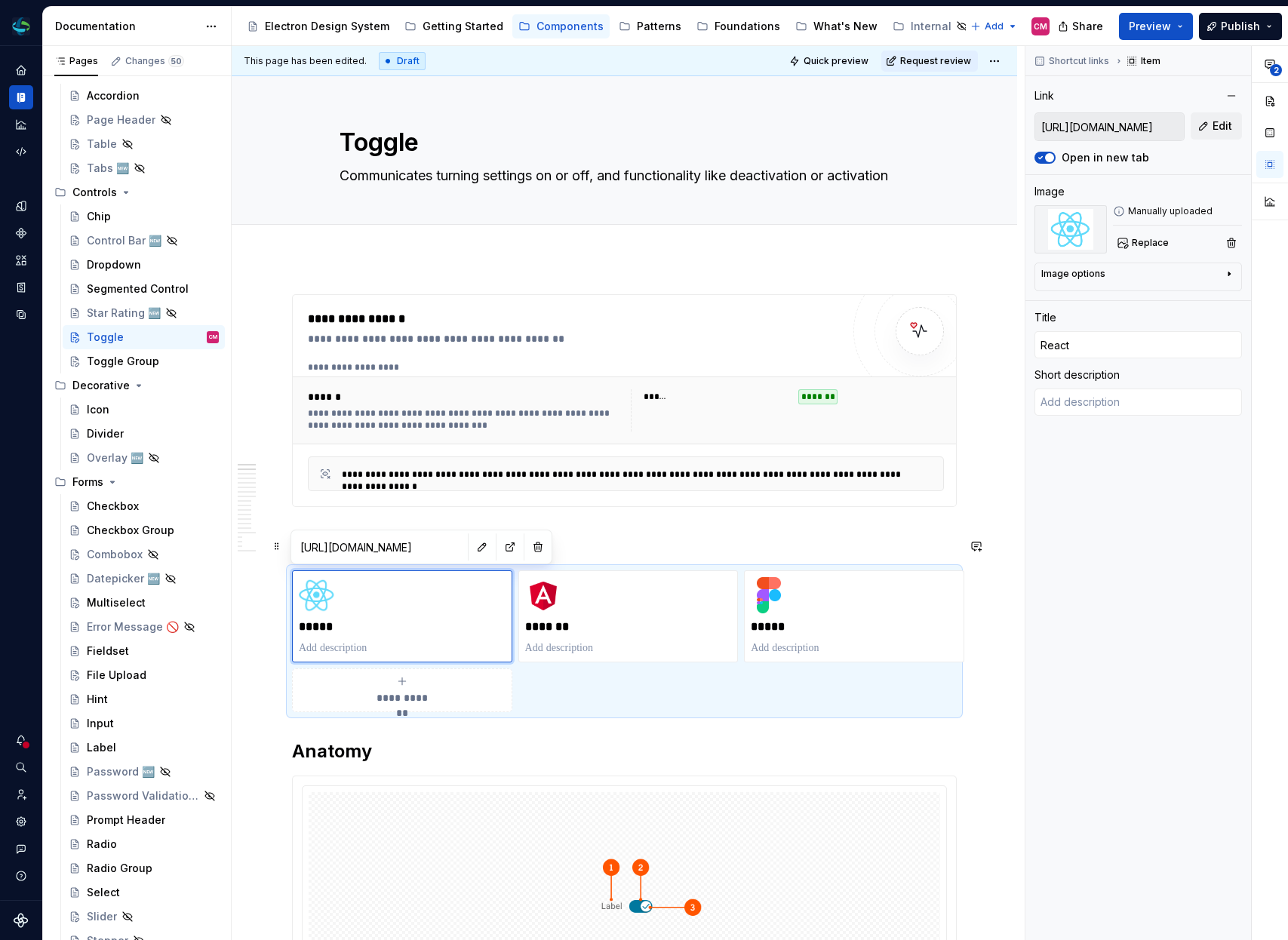
type textarea "*"
click at [275, 537] on span at bounding box center [276, 546] width 12 height 21
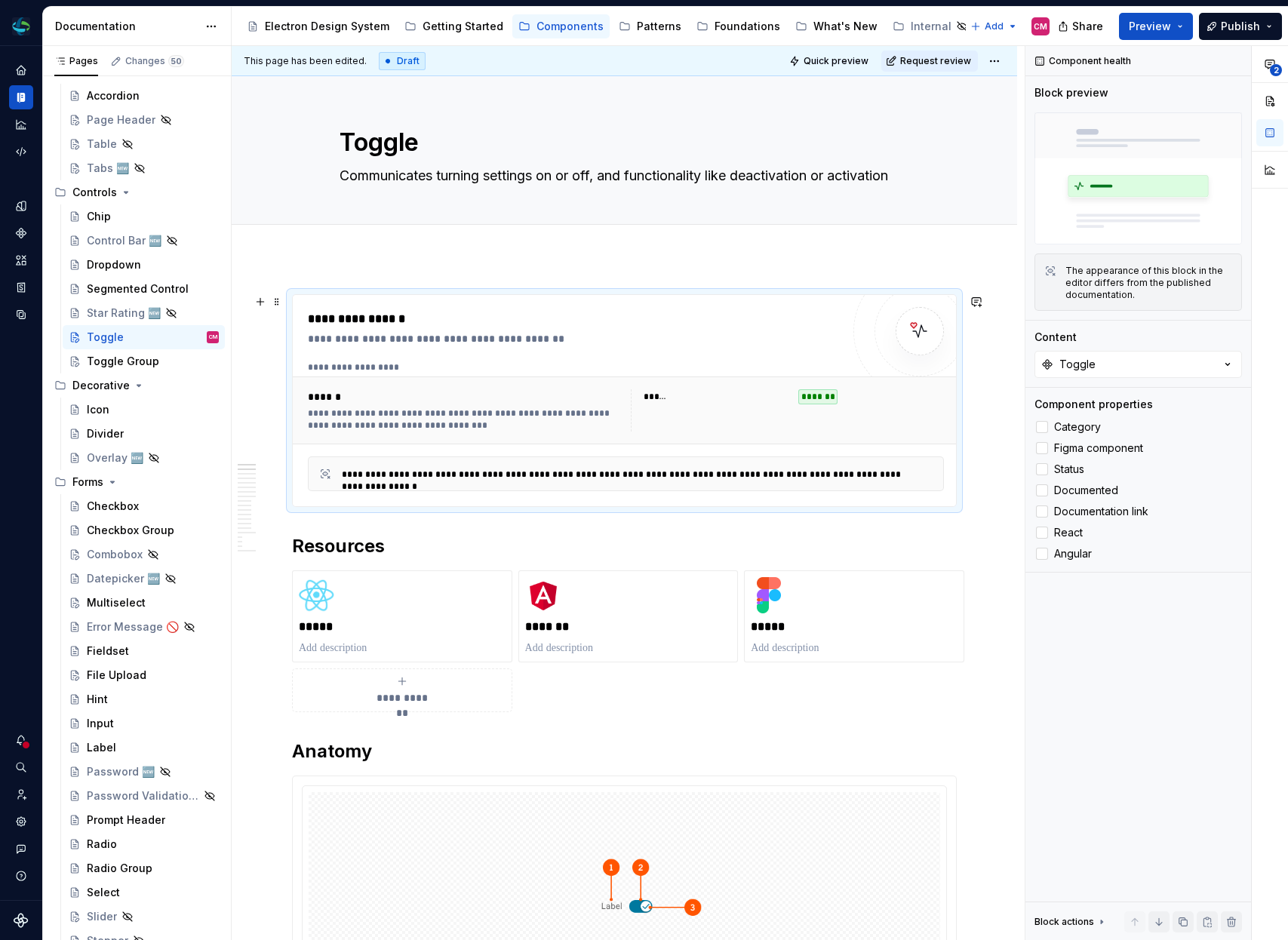
click at [655, 462] on div "**********" at bounding box center [625, 474] width 636 height 35
click at [1046, 431] on div at bounding box center [1042, 426] width 12 height 12
click at [278, 546] on span at bounding box center [276, 546] width 12 height 21
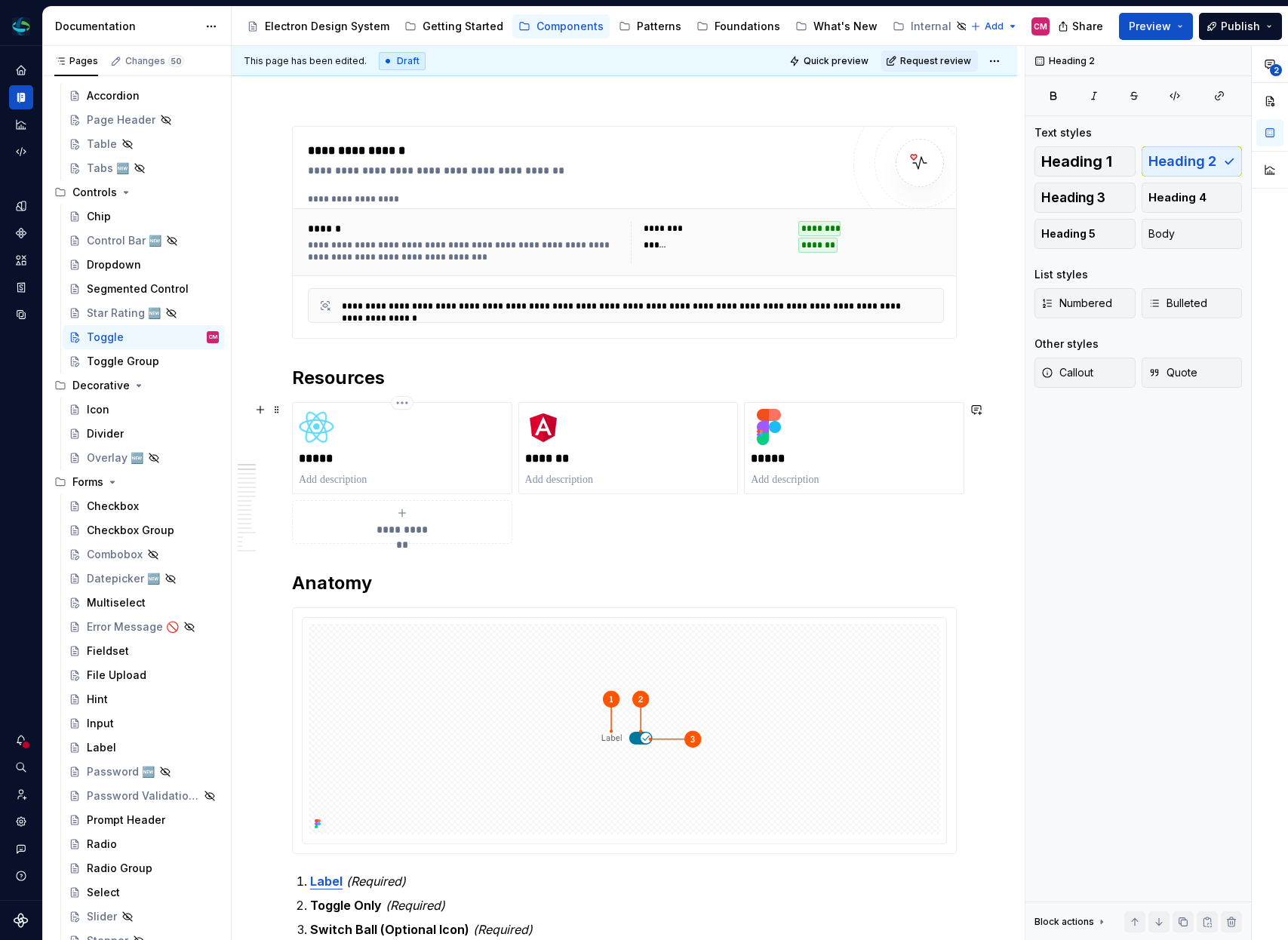
scroll to position [169, 0]
click at [258, 372] on button "button" at bounding box center [260, 377] width 21 height 21
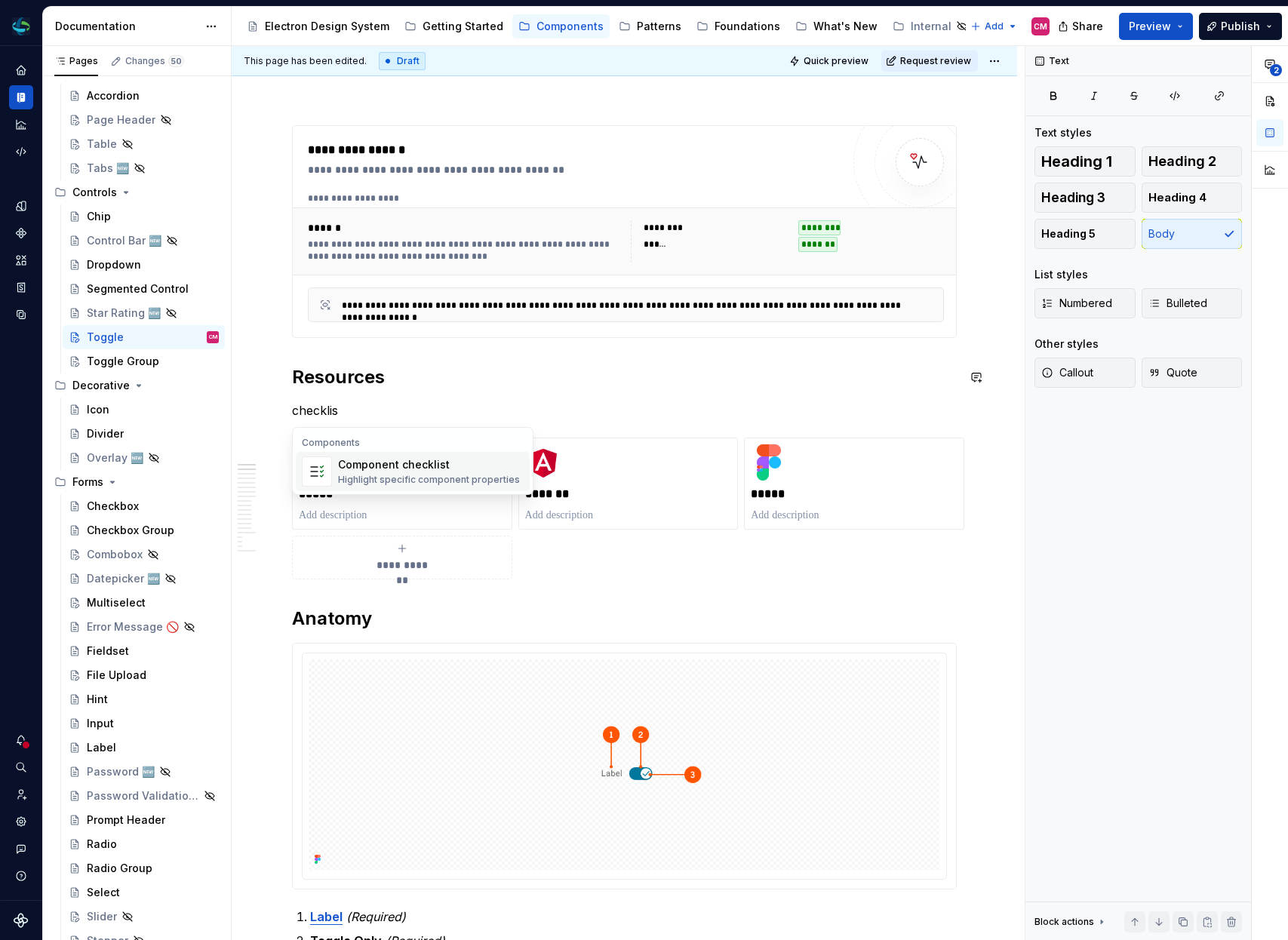
type textarea "*"
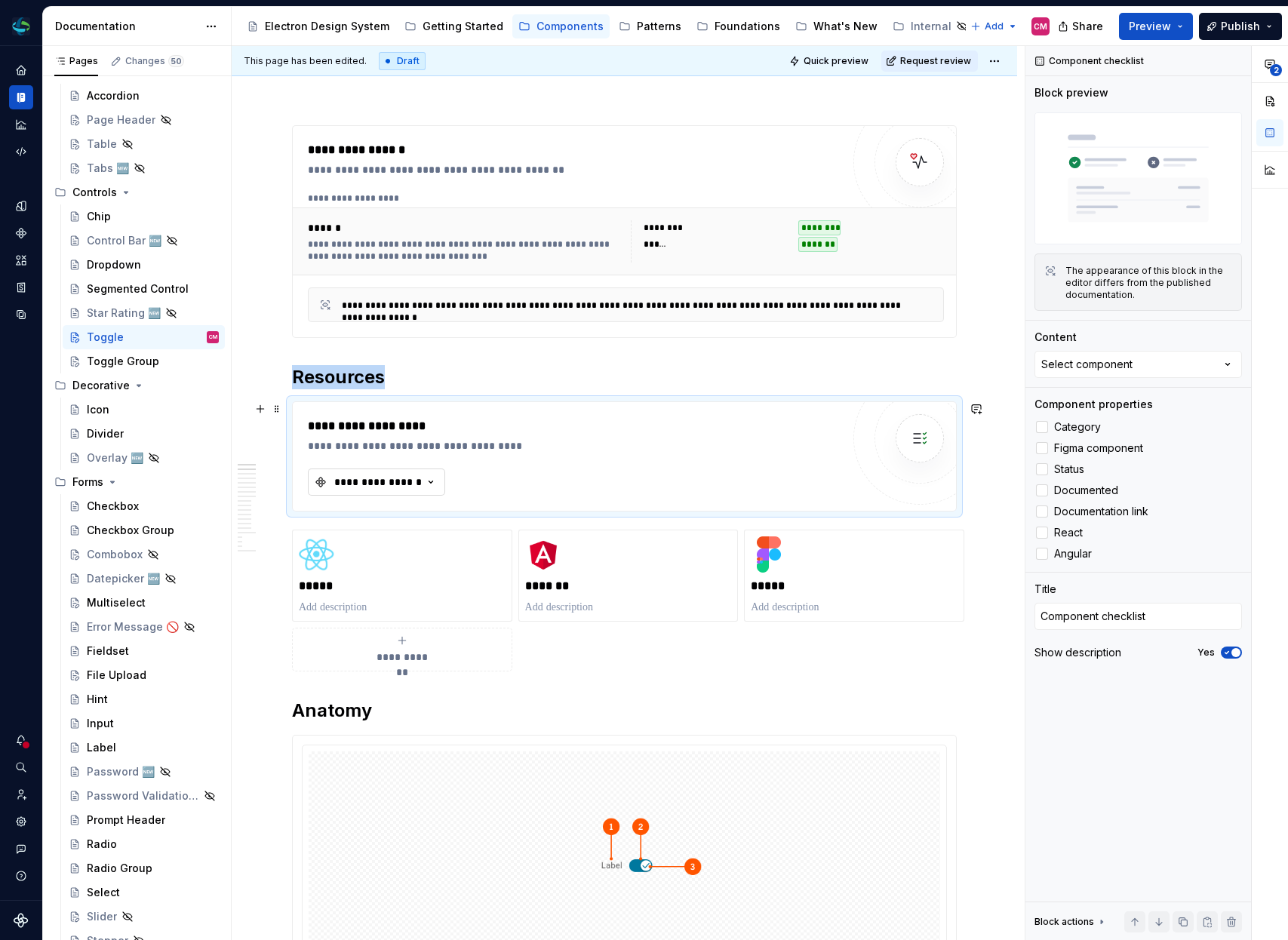
click at [368, 487] on div "**********" at bounding box center [378, 482] width 91 height 15
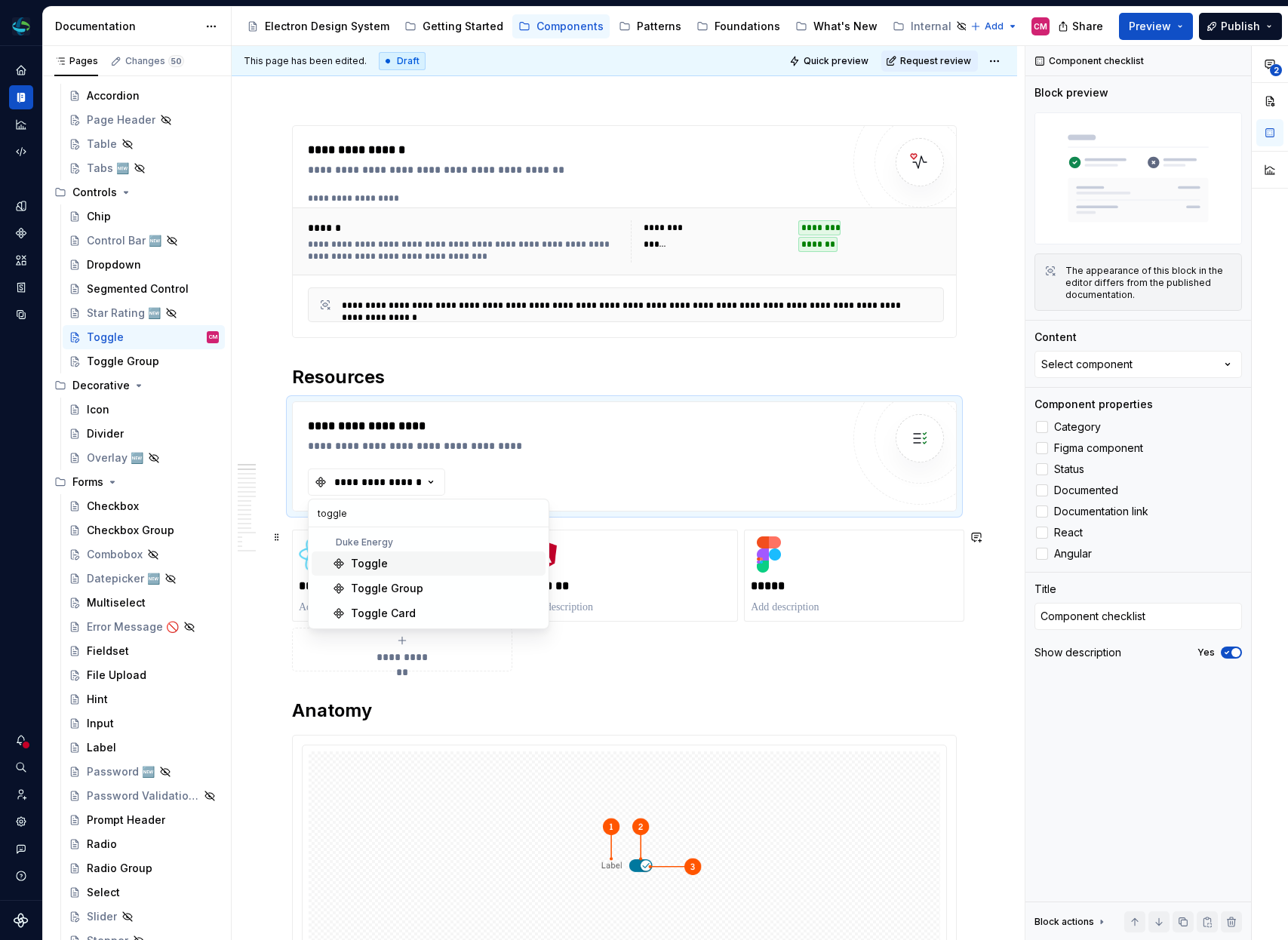
type input "toggle"
click at [405, 560] on div "Toggle" at bounding box center [445, 563] width 189 height 15
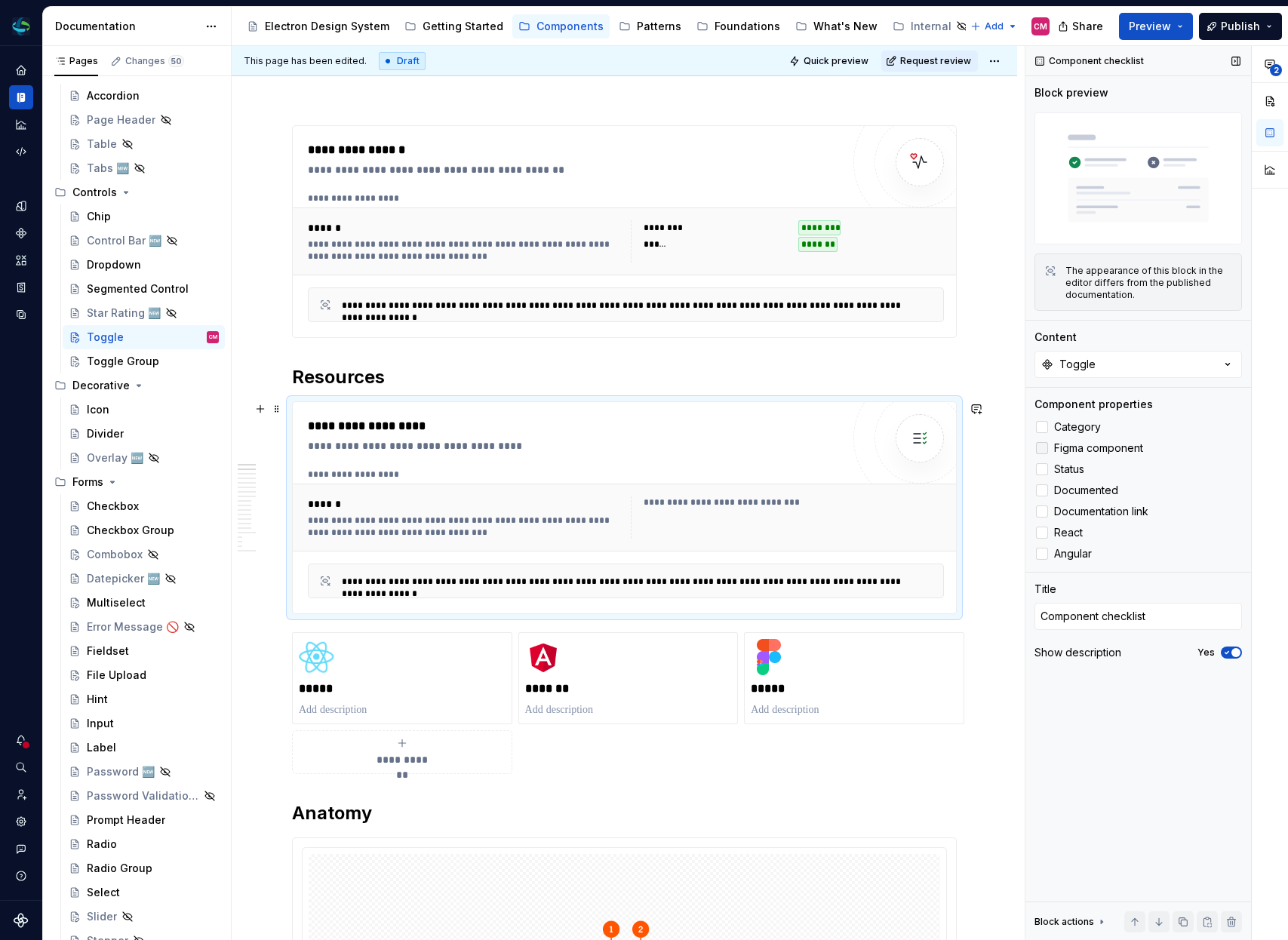
click at [1043, 450] on div at bounding box center [1042, 448] width 12 height 12
click at [1041, 531] on div at bounding box center [1042, 533] width 12 height 12
click at [1042, 551] on div at bounding box center [1042, 553] width 12 height 12
type textarea "*"
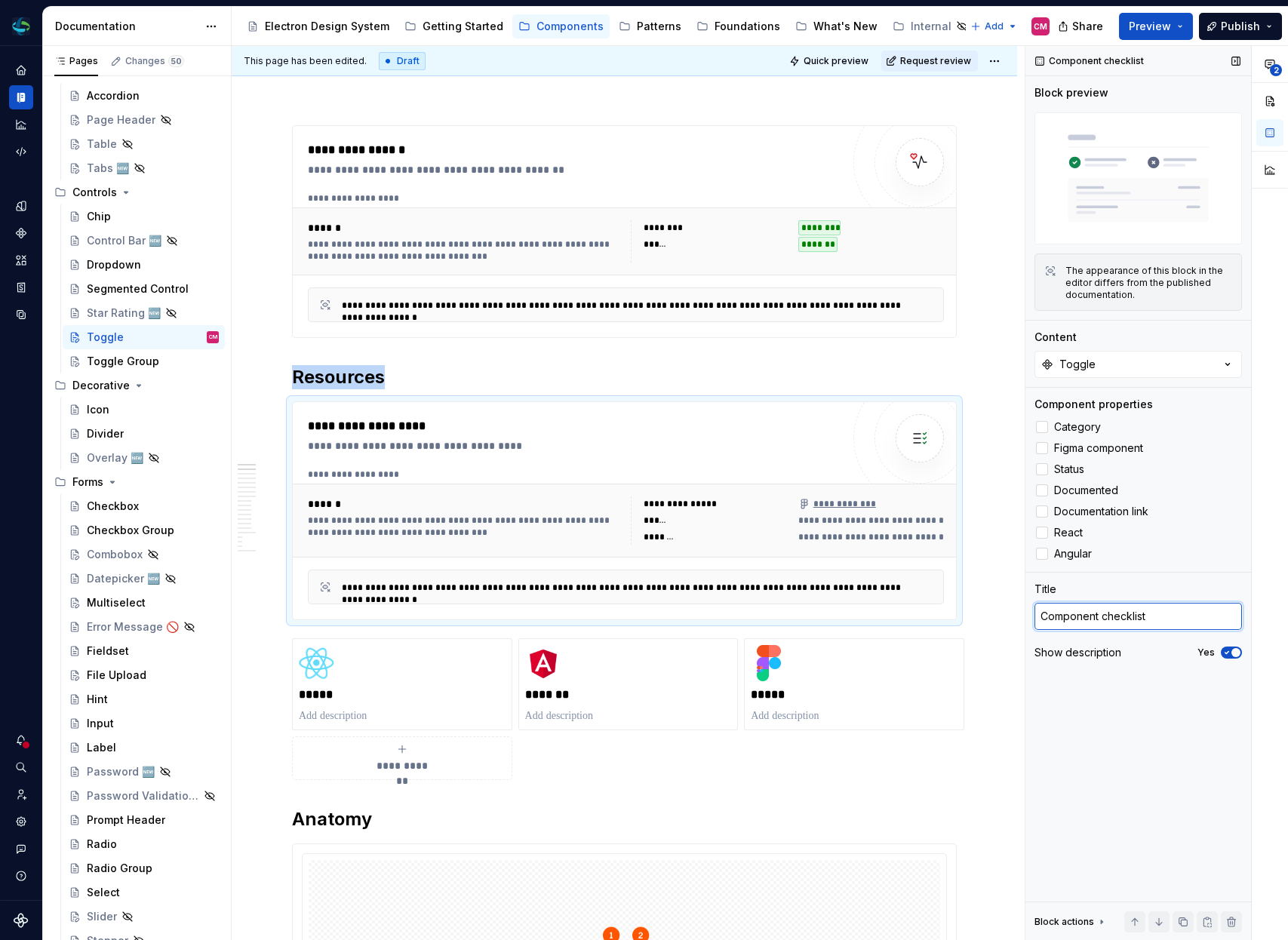
click at [1087, 603] on textarea "Component checklist" at bounding box center [1138, 616] width 208 height 27
click at [1231, 648] on button "Yes" at bounding box center [1230, 652] width 21 height 12
click at [449, 458] on div "**********" at bounding box center [574, 511] width 533 height 187
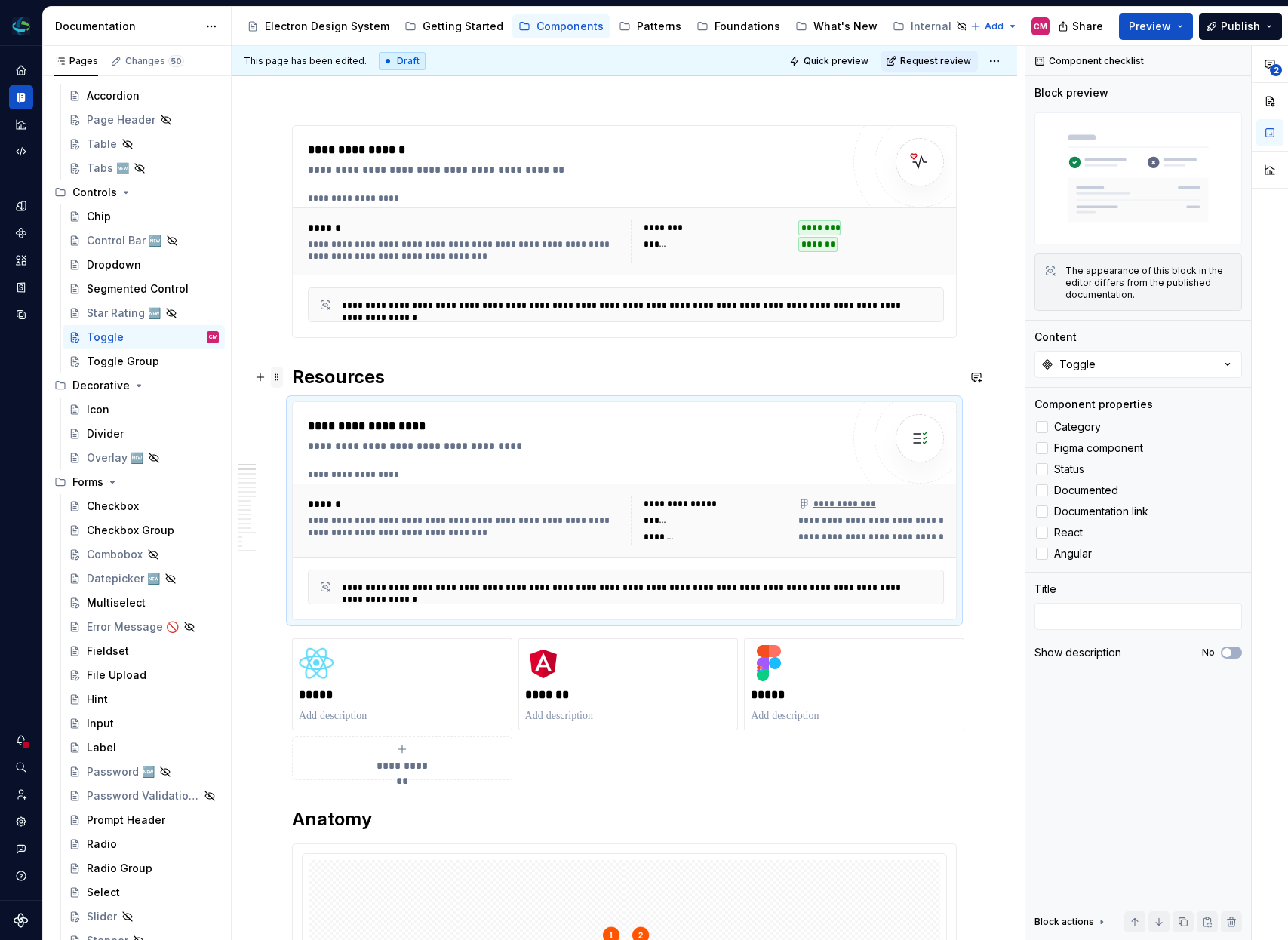
click at [279, 377] on span at bounding box center [276, 377] width 12 height 21
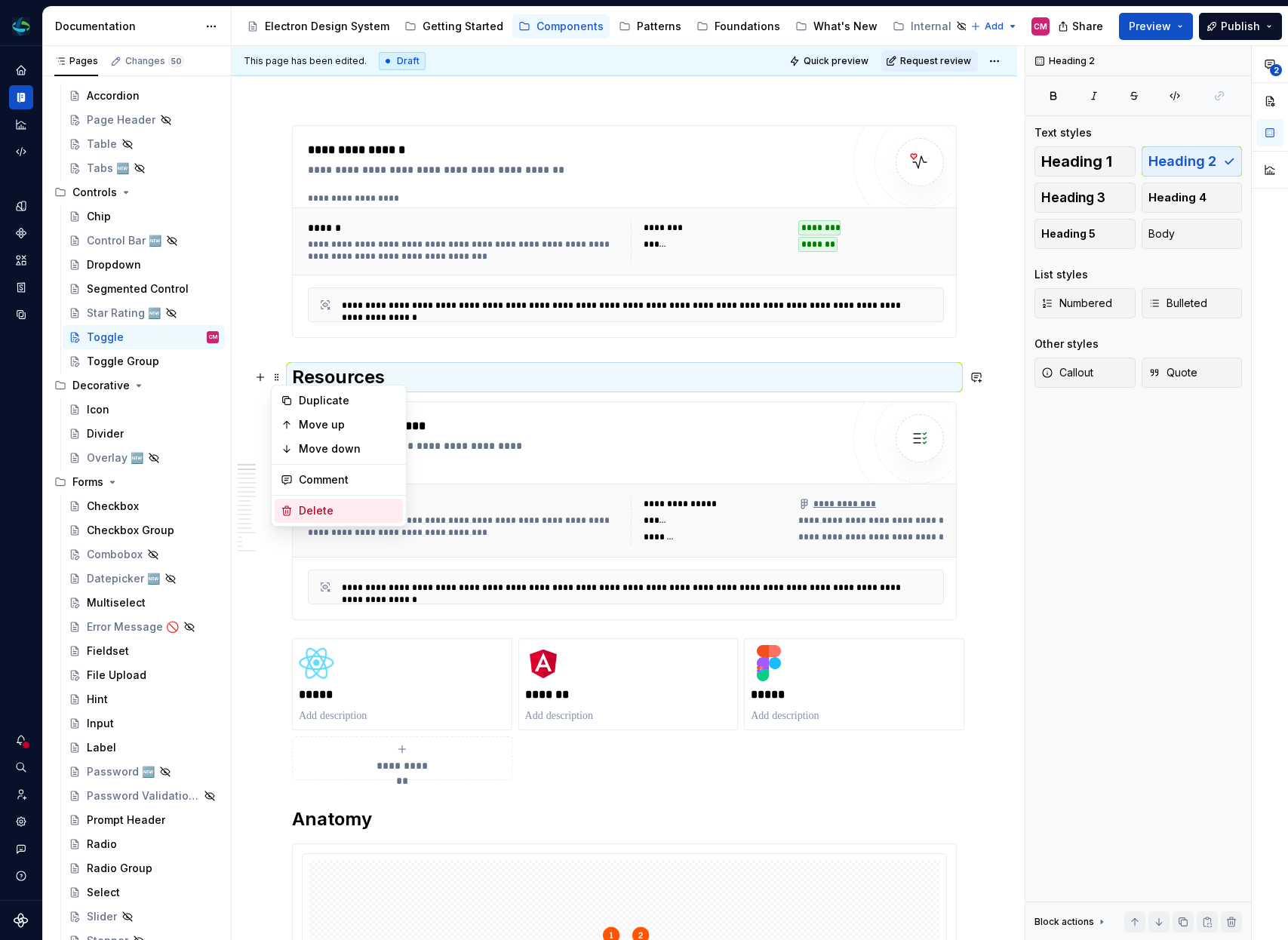
click at [323, 515] on div "Delete" at bounding box center [347, 511] width 98 height 15
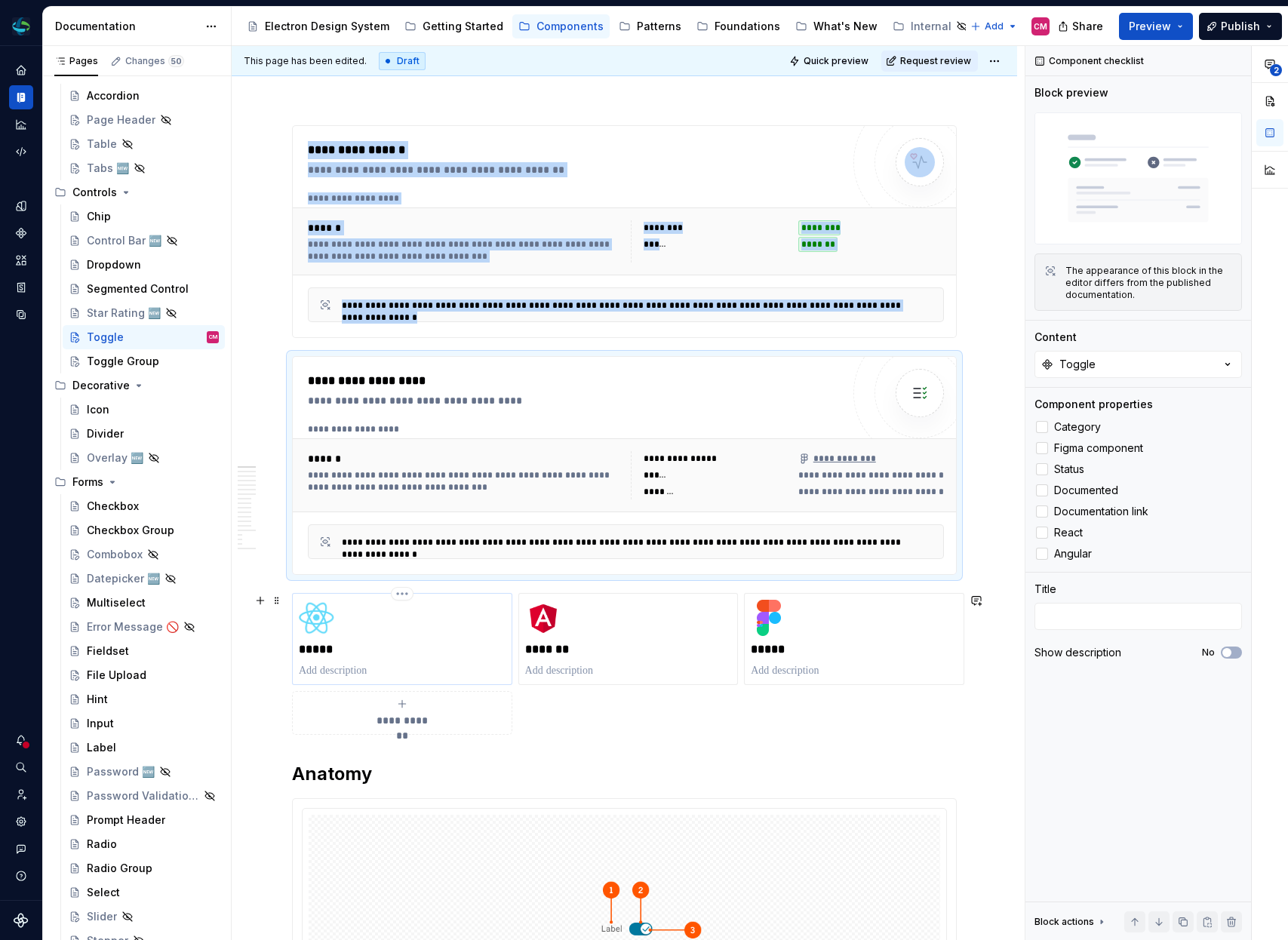
click at [346, 612] on div "*****" at bounding box center [402, 639] width 207 height 78
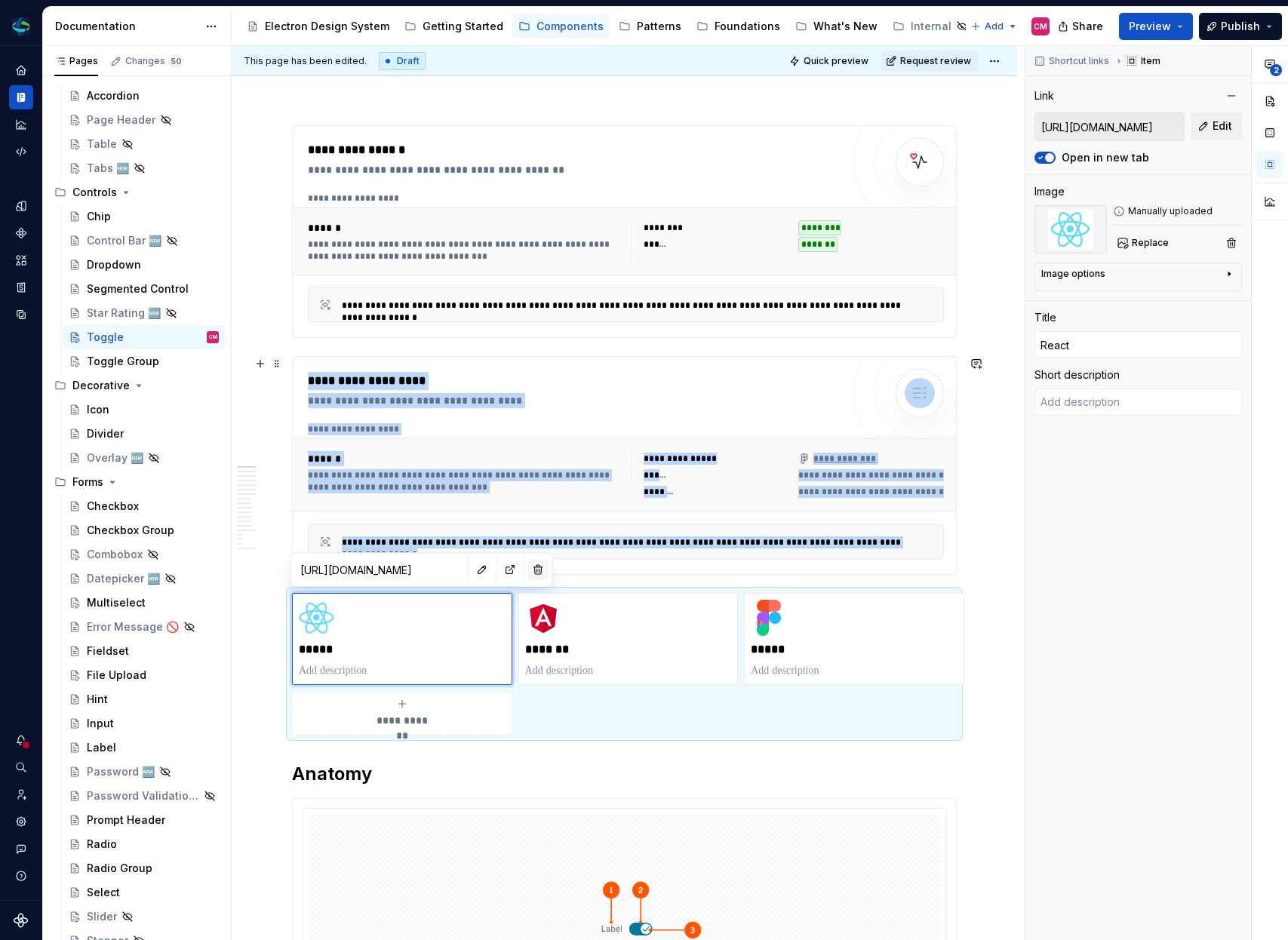
click at [527, 566] on button "button" at bounding box center [537, 569] width 21 height 21
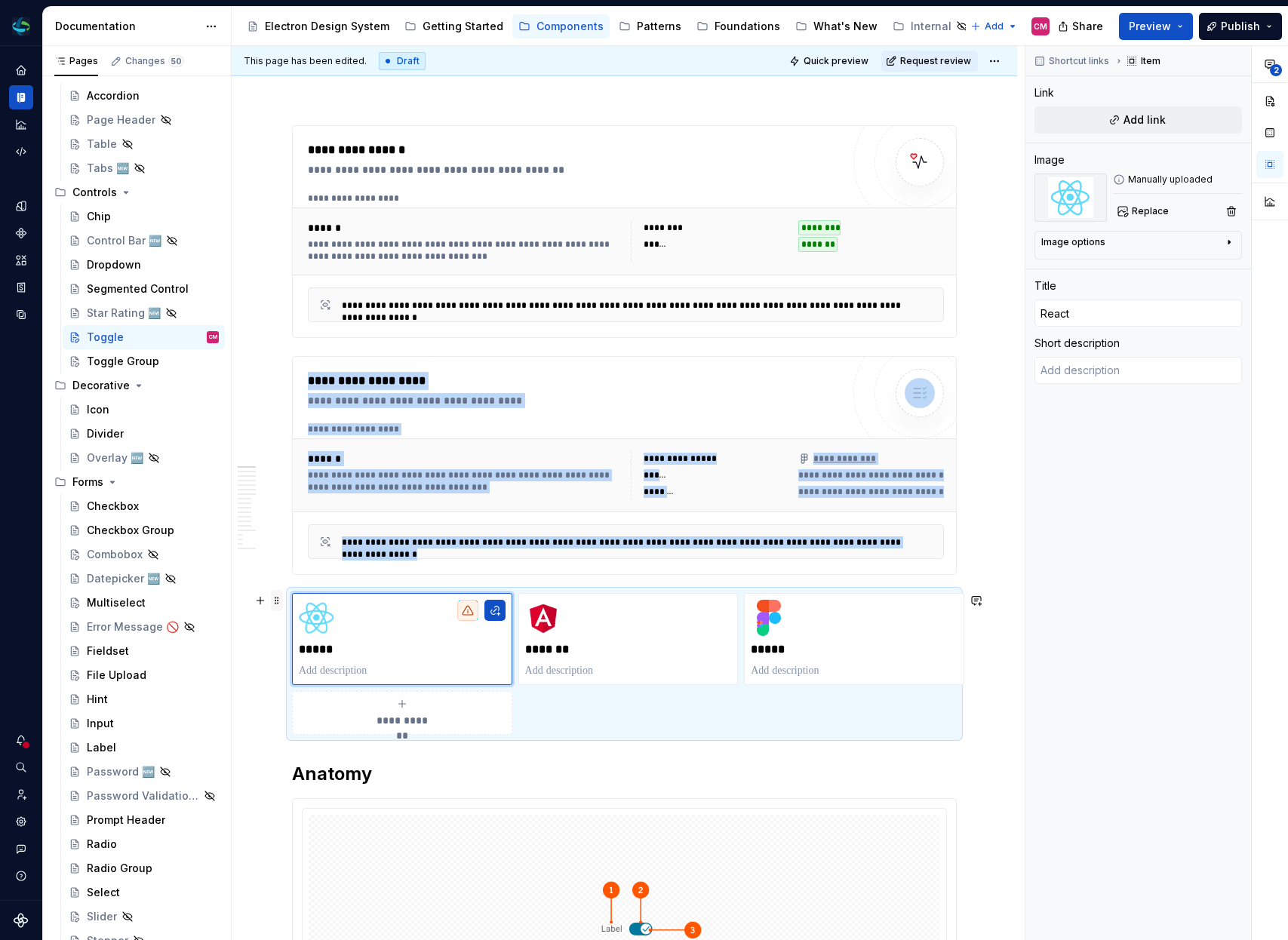
click at [279, 597] on span at bounding box center [276, 600] width 12 height 21
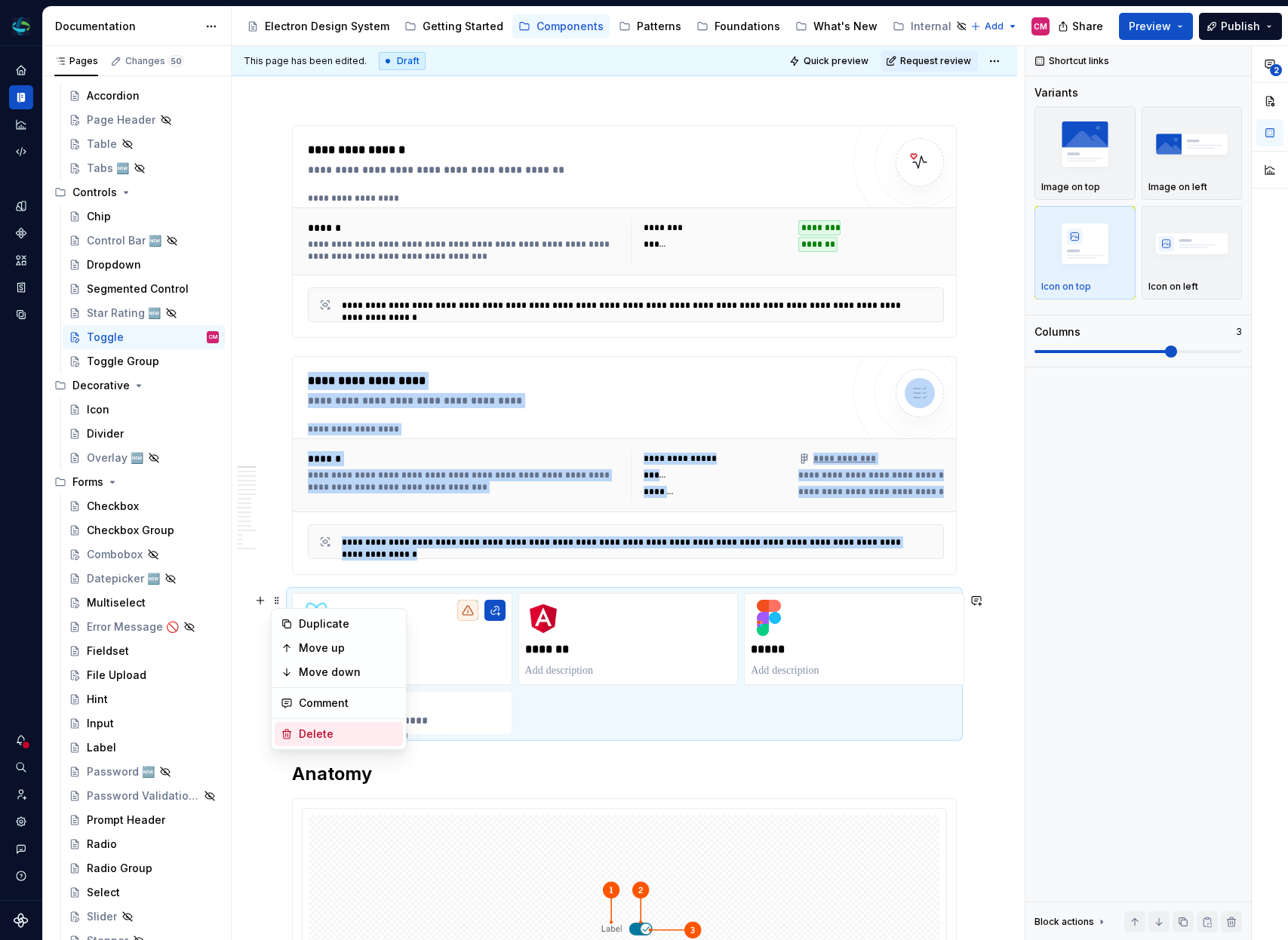
click at [336, 738] on div "Delete" at bounding box center [347, 734] width 98 height 15
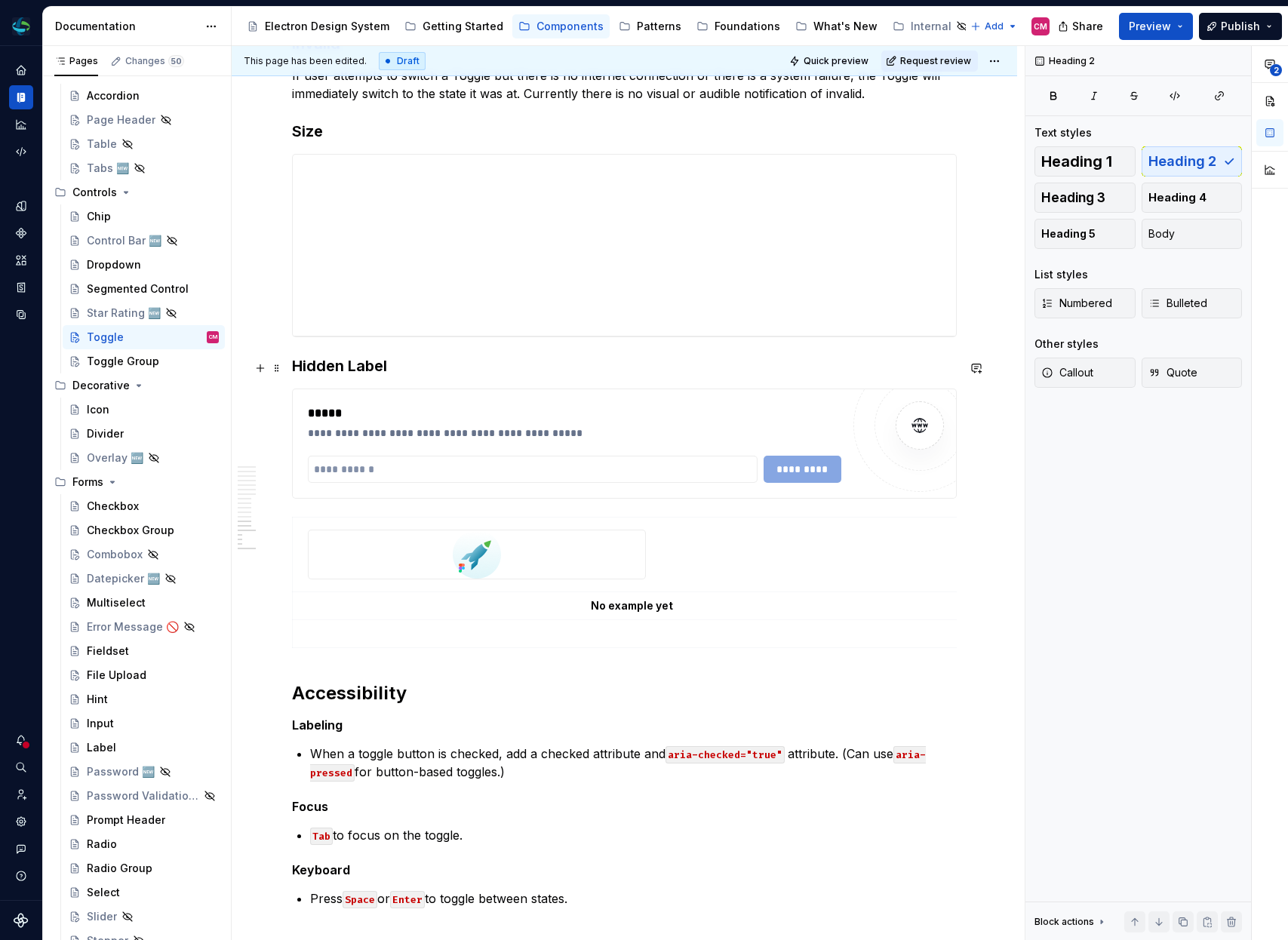
scroll to position [4247, 0]
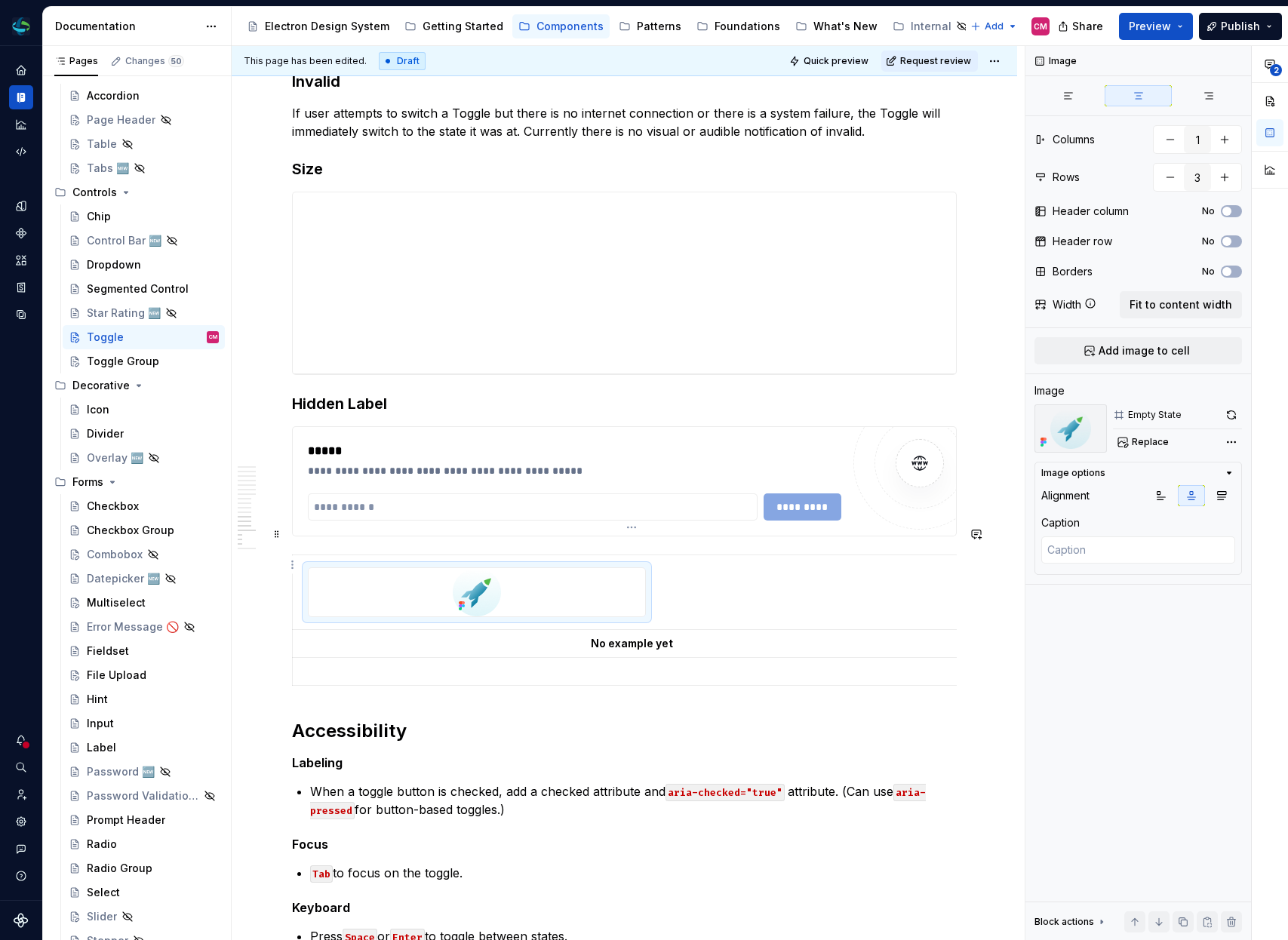
click at [627, 568] on div at bounding box center [477, 593] width 336 height 49
click at [874, 584] on td at bounding box center [632, 592] width 678 height 75
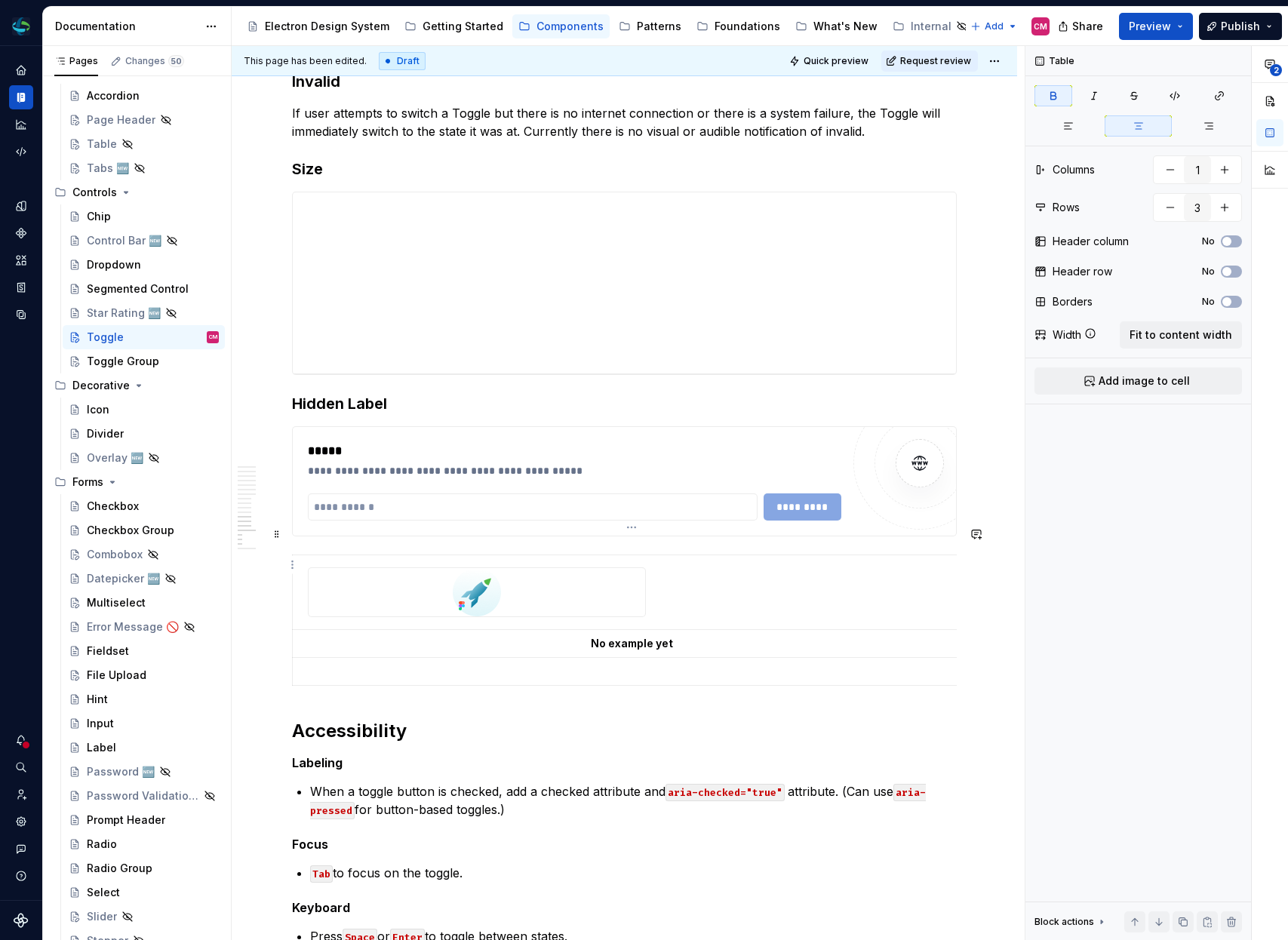
click at [874, 584] on td at bounding box center [632, 592] width 678 height 75
click at [631, 527] on html "Electron Web CM Dataset Duke Energy Documentation Accessibility guide for tree …" at bounding box center [644, 470] width 1288 height 940
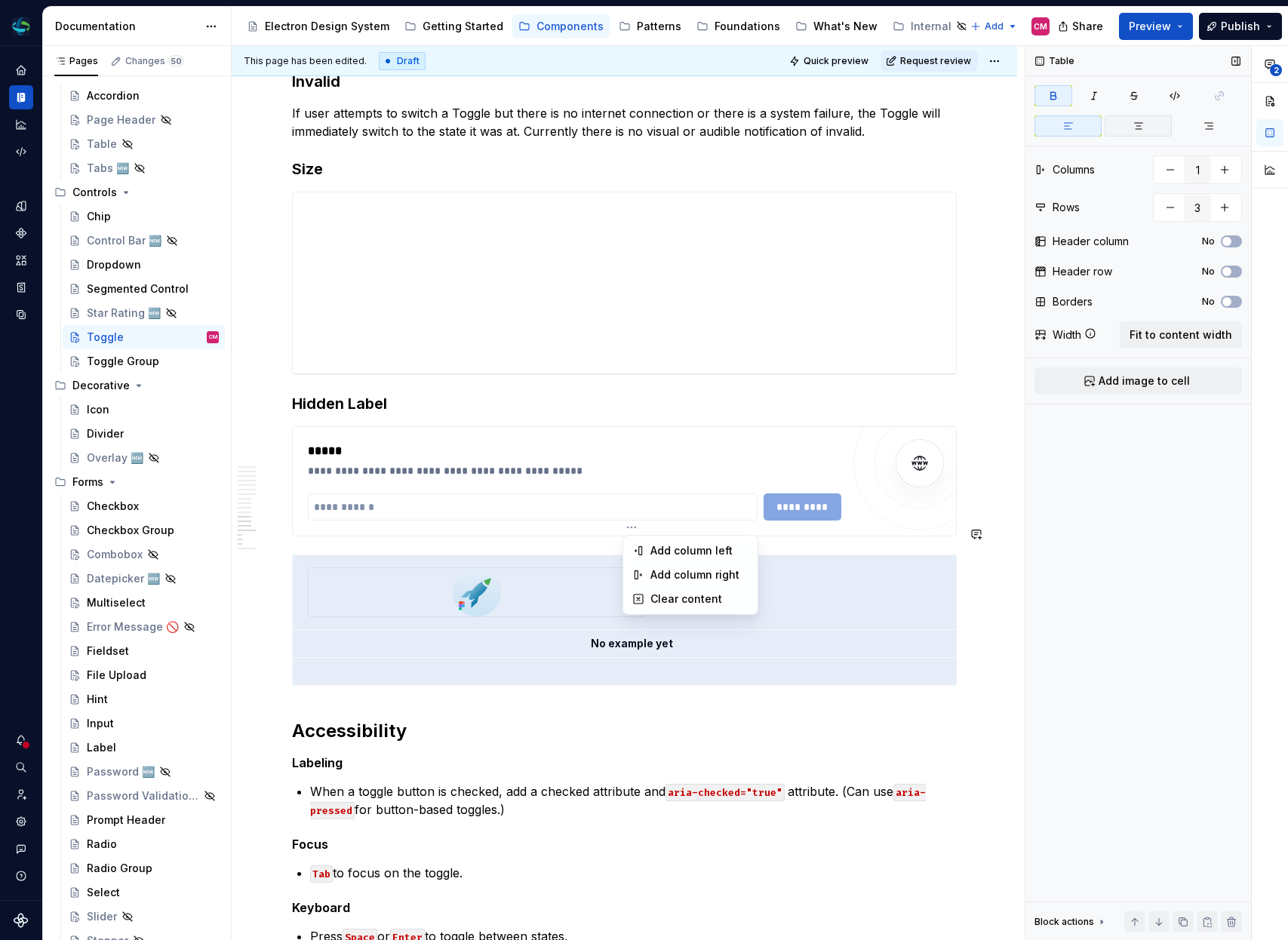
click at [1142, 130] on div "**********" at bounding box center [1157, 493] width 263 height 895
click at [1142, 130] on icon "button" at bounding box center [1138, 125] width 12 height 12
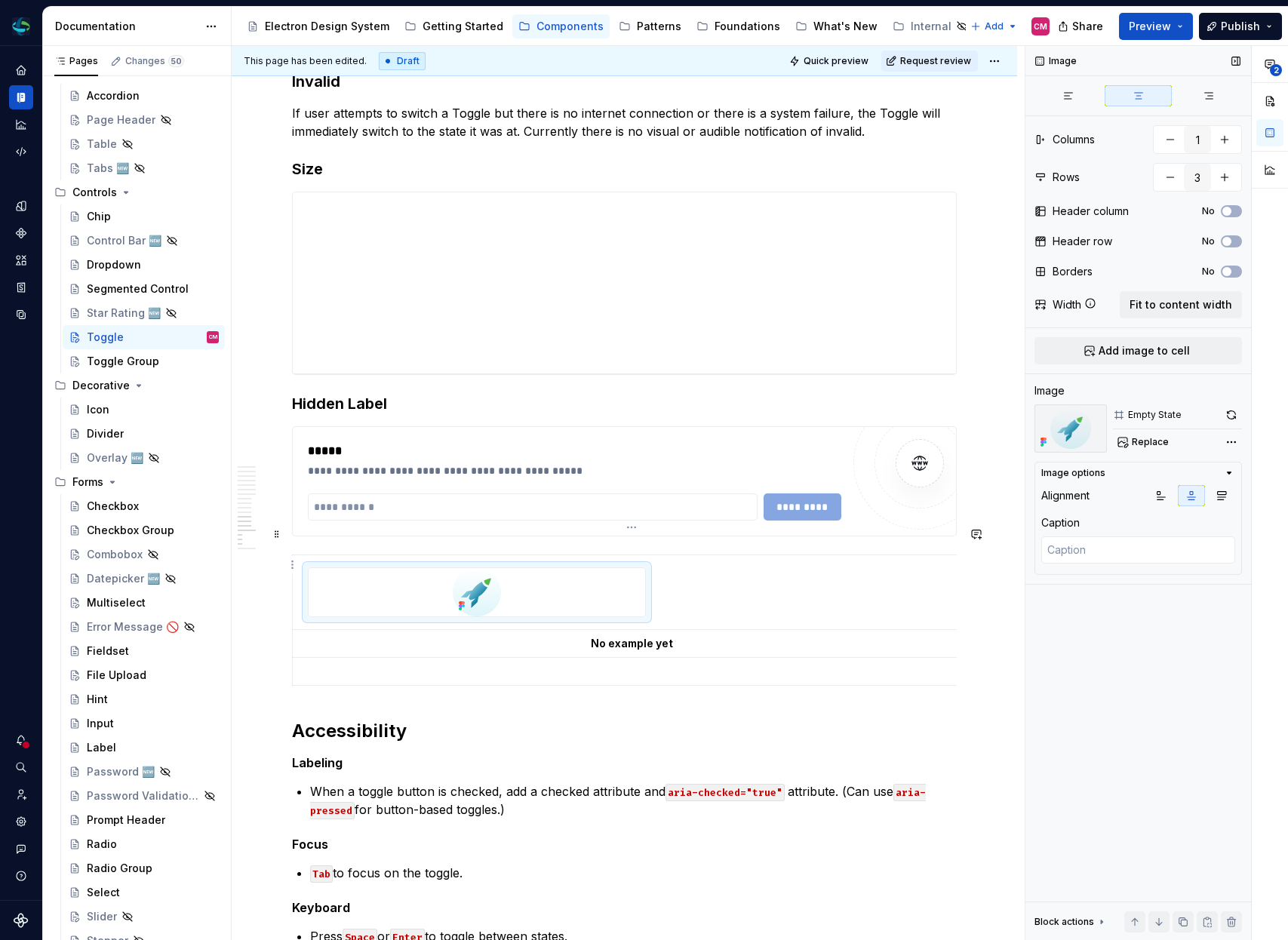
click at [622, 576] on div at bounding box center [477, 593] width 336 height 49
click at [1224, 139] on button "button" at bounding box center [1225, 139] width 27 height 27
type textarea "*"
type input "2"
click at [1169, 137] on button "button" at bounding box center [1170, 139] width 27 height 27
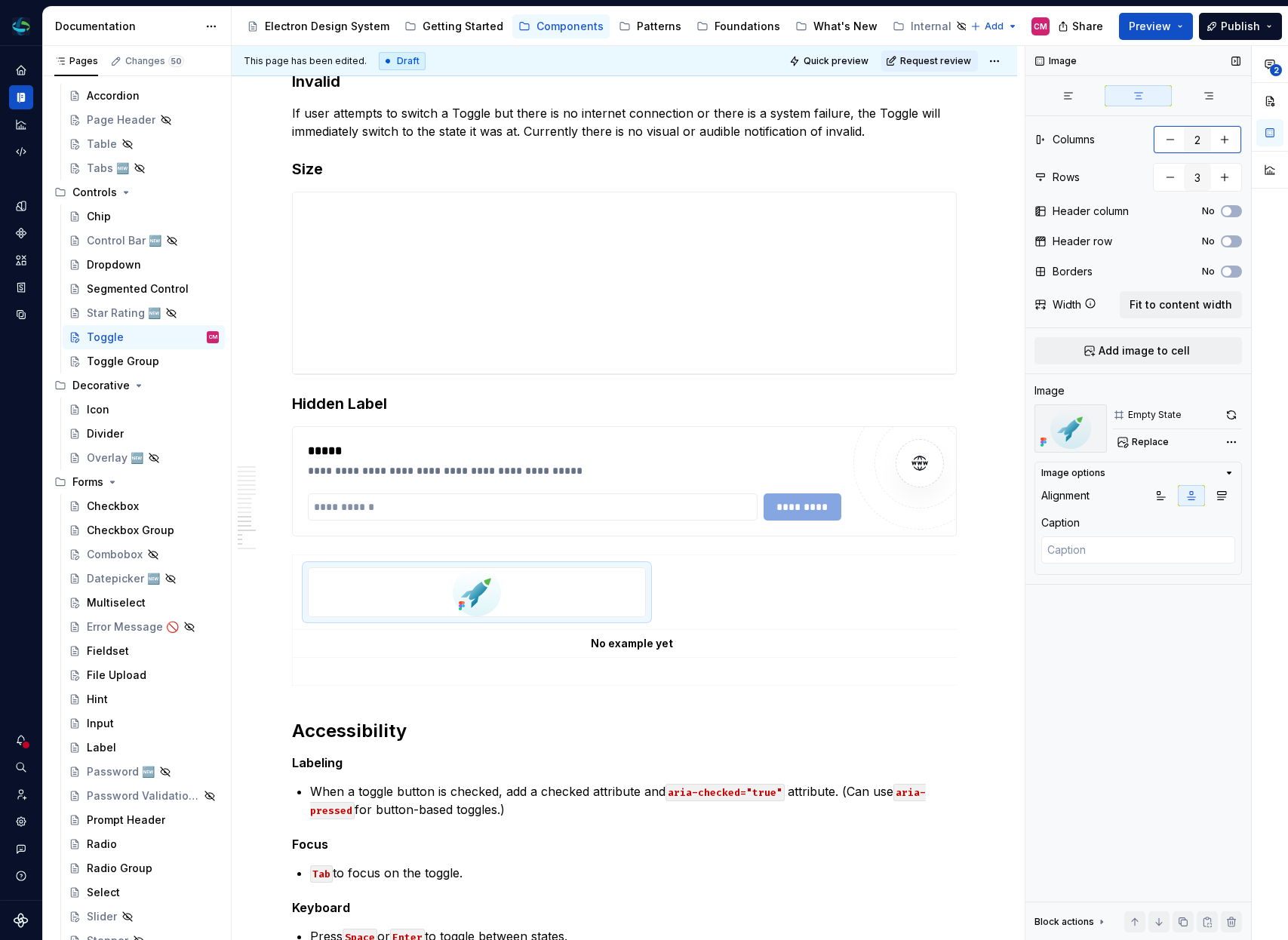
type textarea "*"
type input "1"
click at [1202, 301] on span "Fit to content width" at bounding box center [1181, 305] width 103 height 15
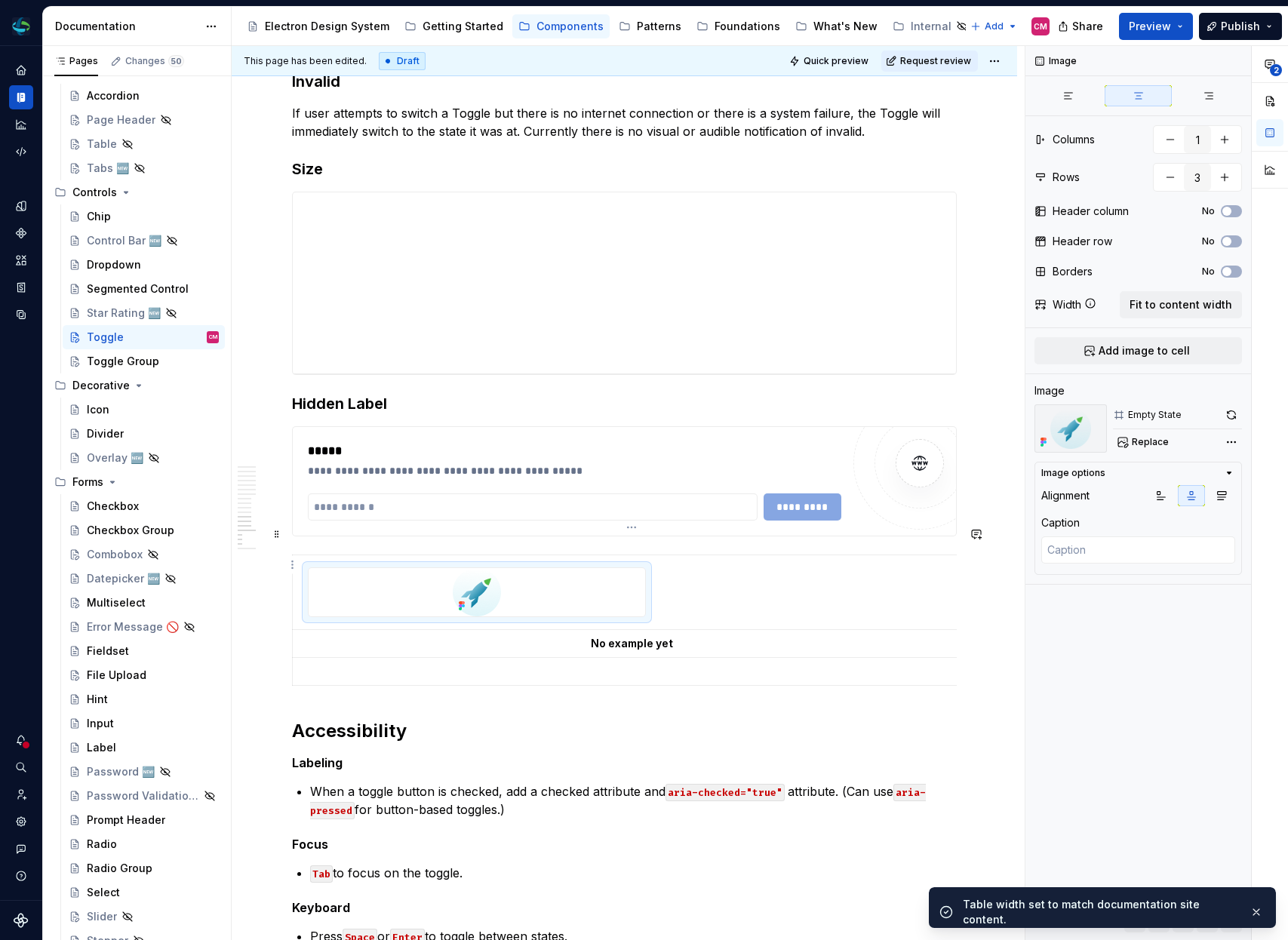
click at [697, 555] on td at bounding box center [632, 592] width 678 height 75
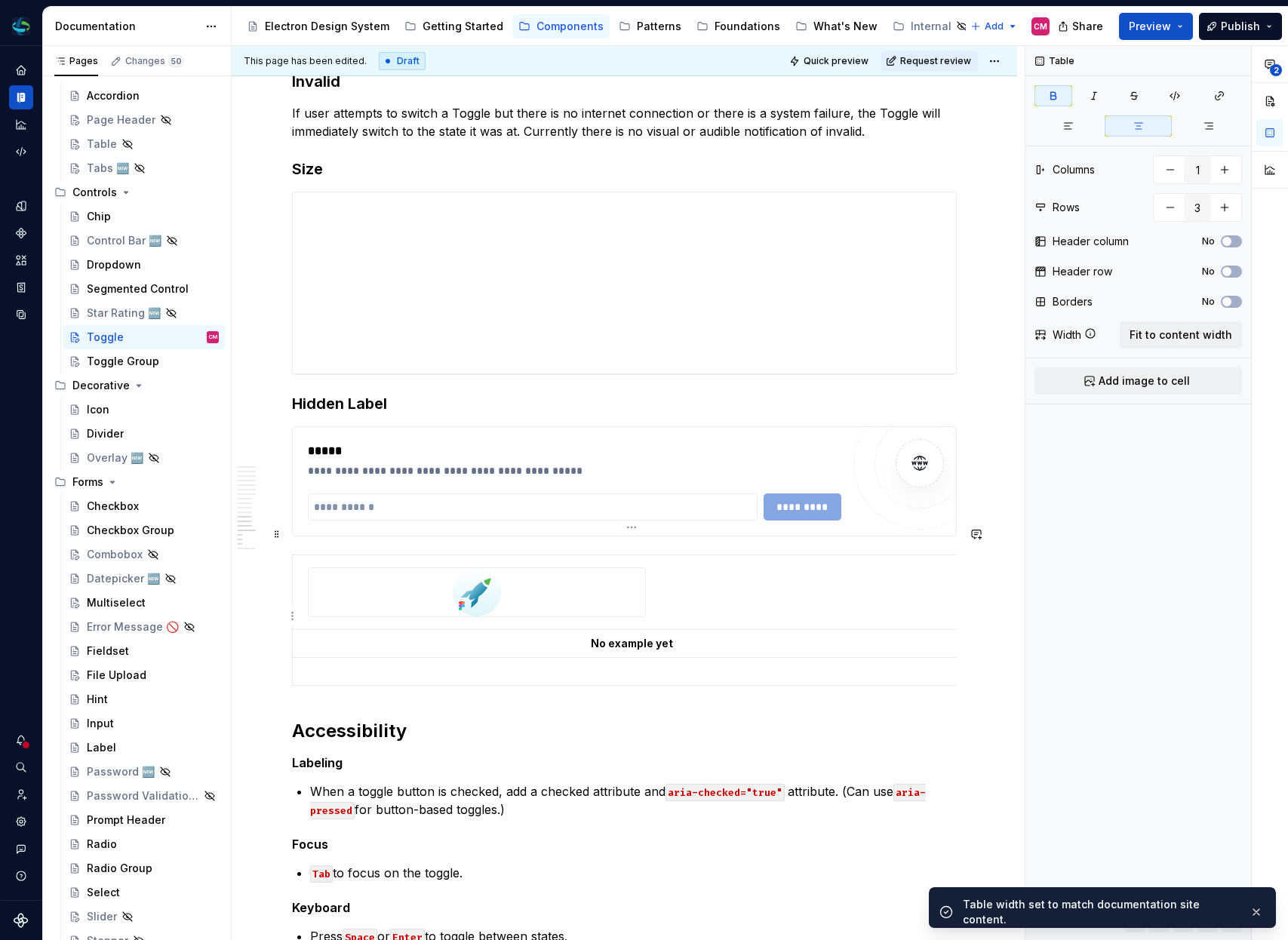
click at [602, 637] on strong "No example yet" at bounding box center [631, 643] width 82 height 13
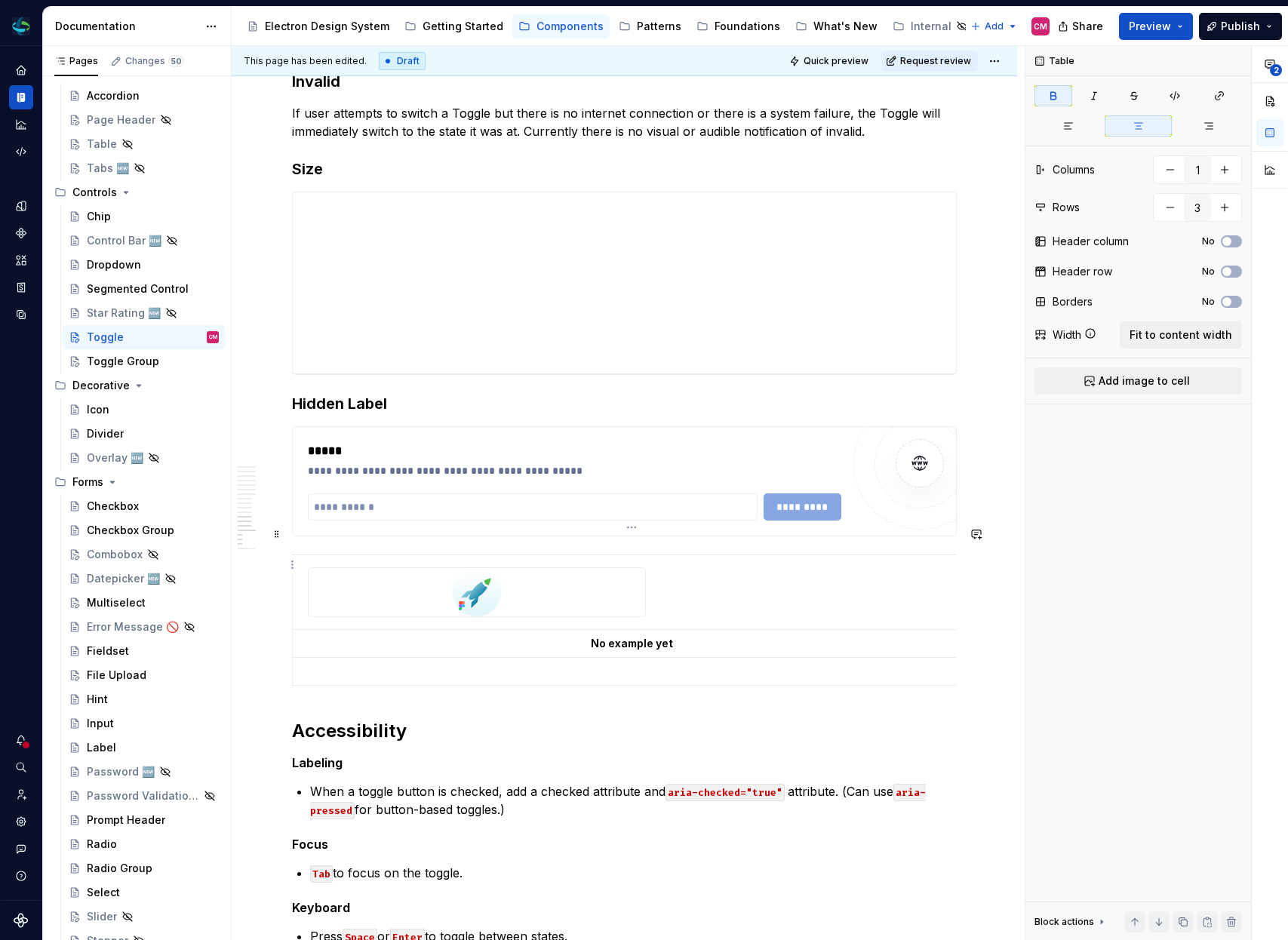
click at [700, 581] on td at bounding box center [632, 592] width 678 height 75
click at [380, 573] on div at bounding box center [477, 593] width 336 height 49
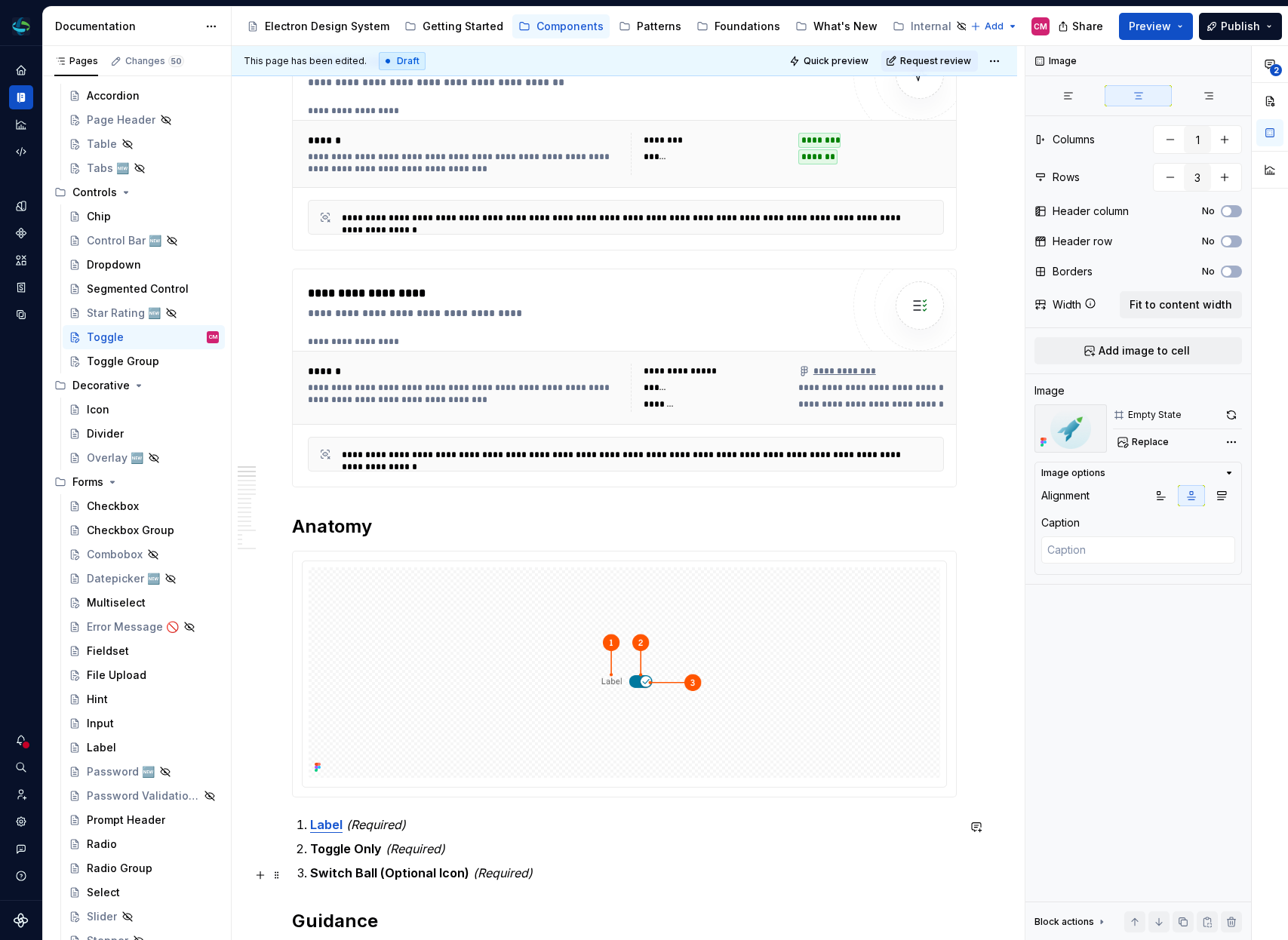
scroll to position [0, 0]
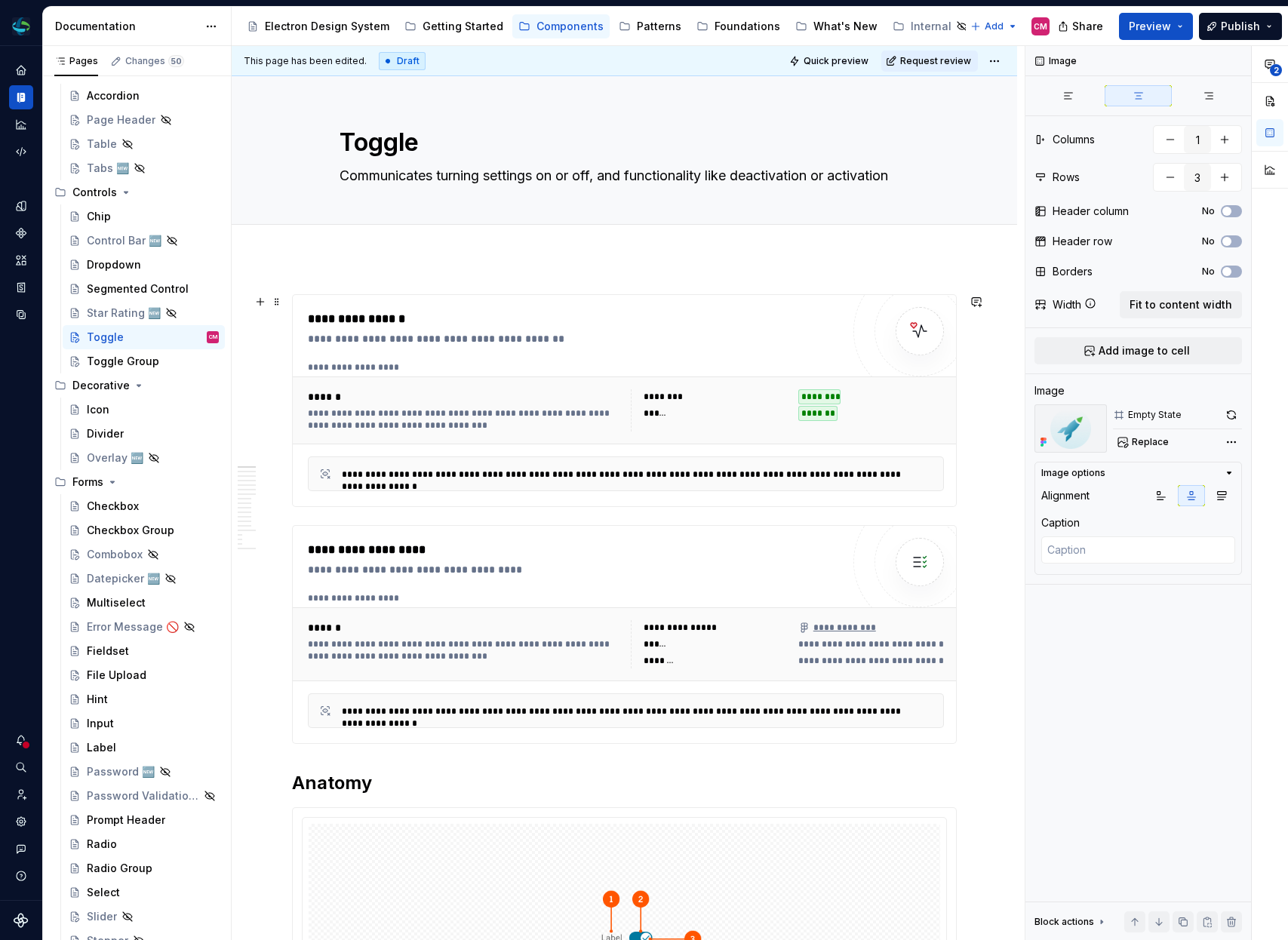
click at [852, 396] on div "********" at bounding box center [872, 397] width 146 height 15
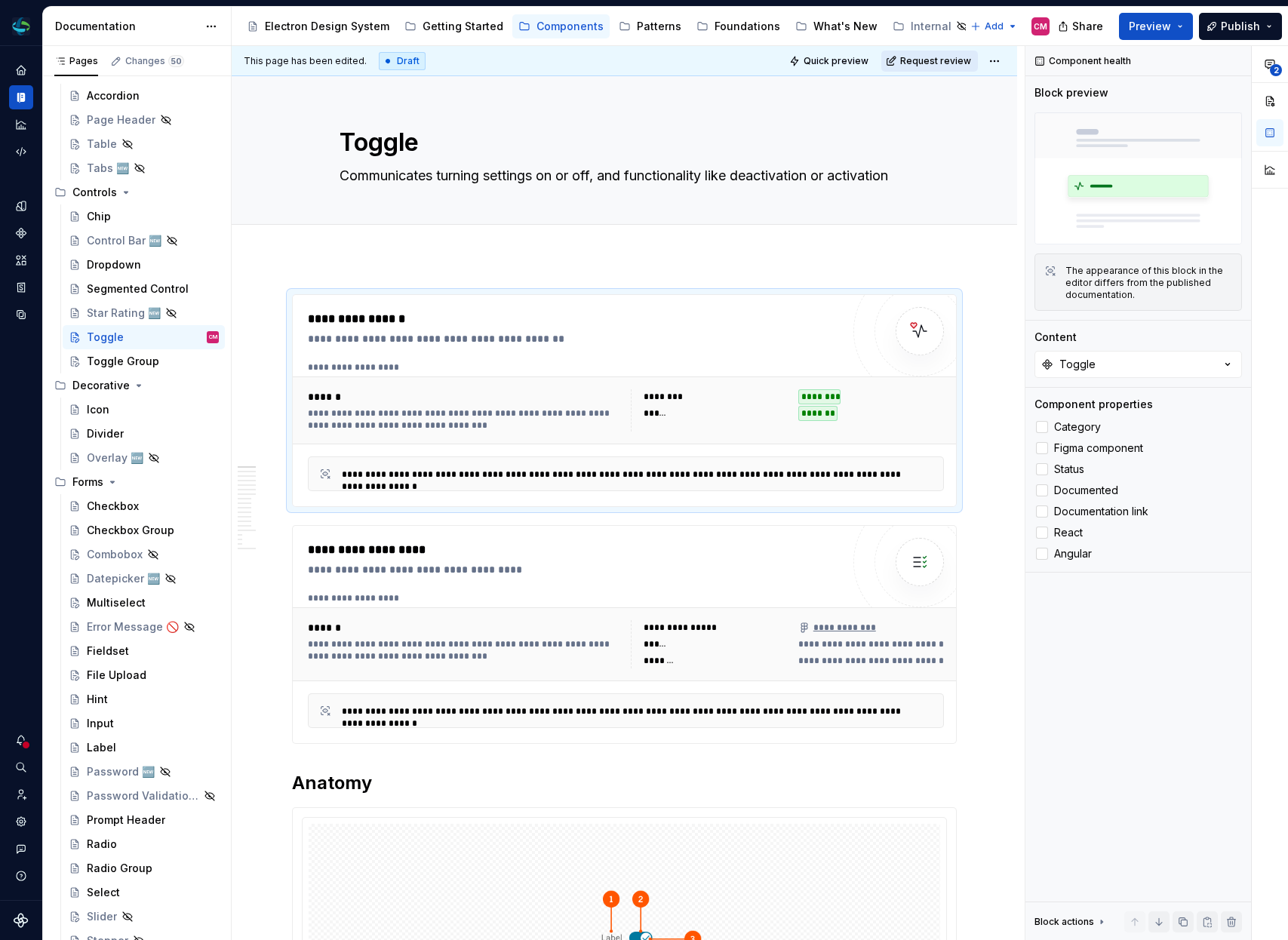
click at [944, 60] on span "Request review" at bounding box center [935, 60] width 71 height 12
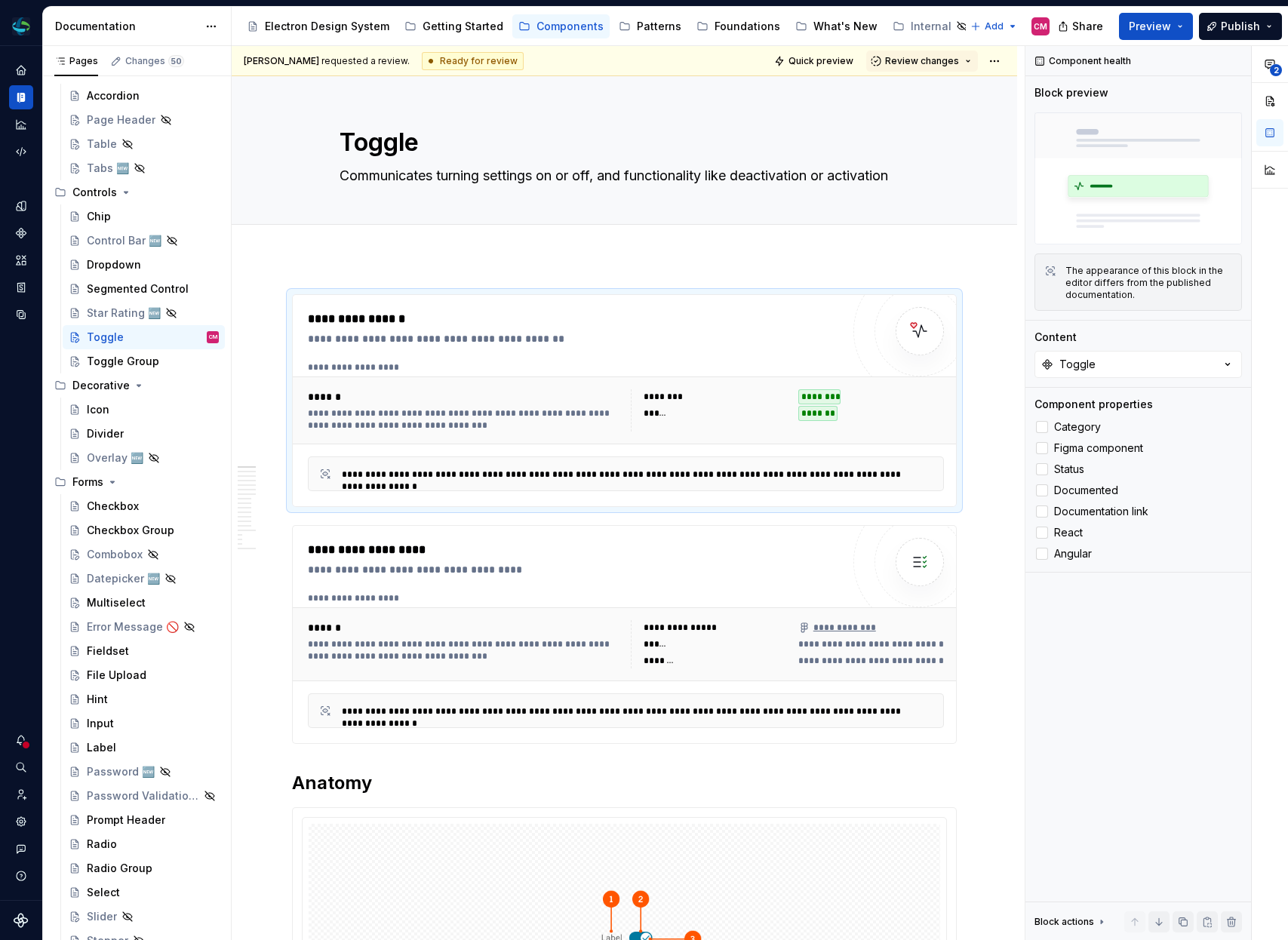
click at [944, 60] on span "Review changes" at bounding box center [922, 60] width 74 height 12
click at [938, 93] on div "Approve" at bounding box center [971, 90] width 132 height 15
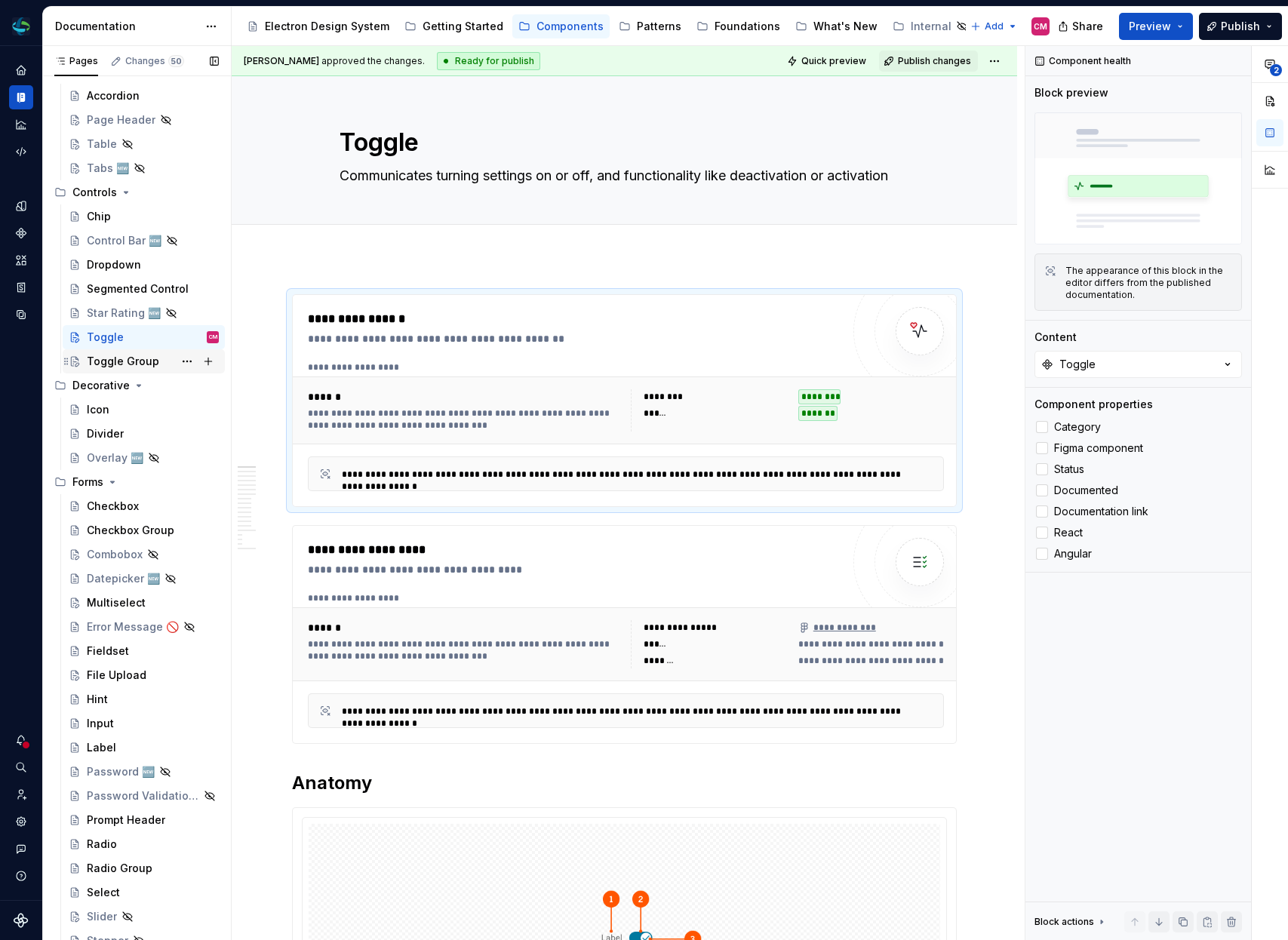
click at [135, 366] on div "Toggle Group" at bounding box center [122, 361] width 73 height 15
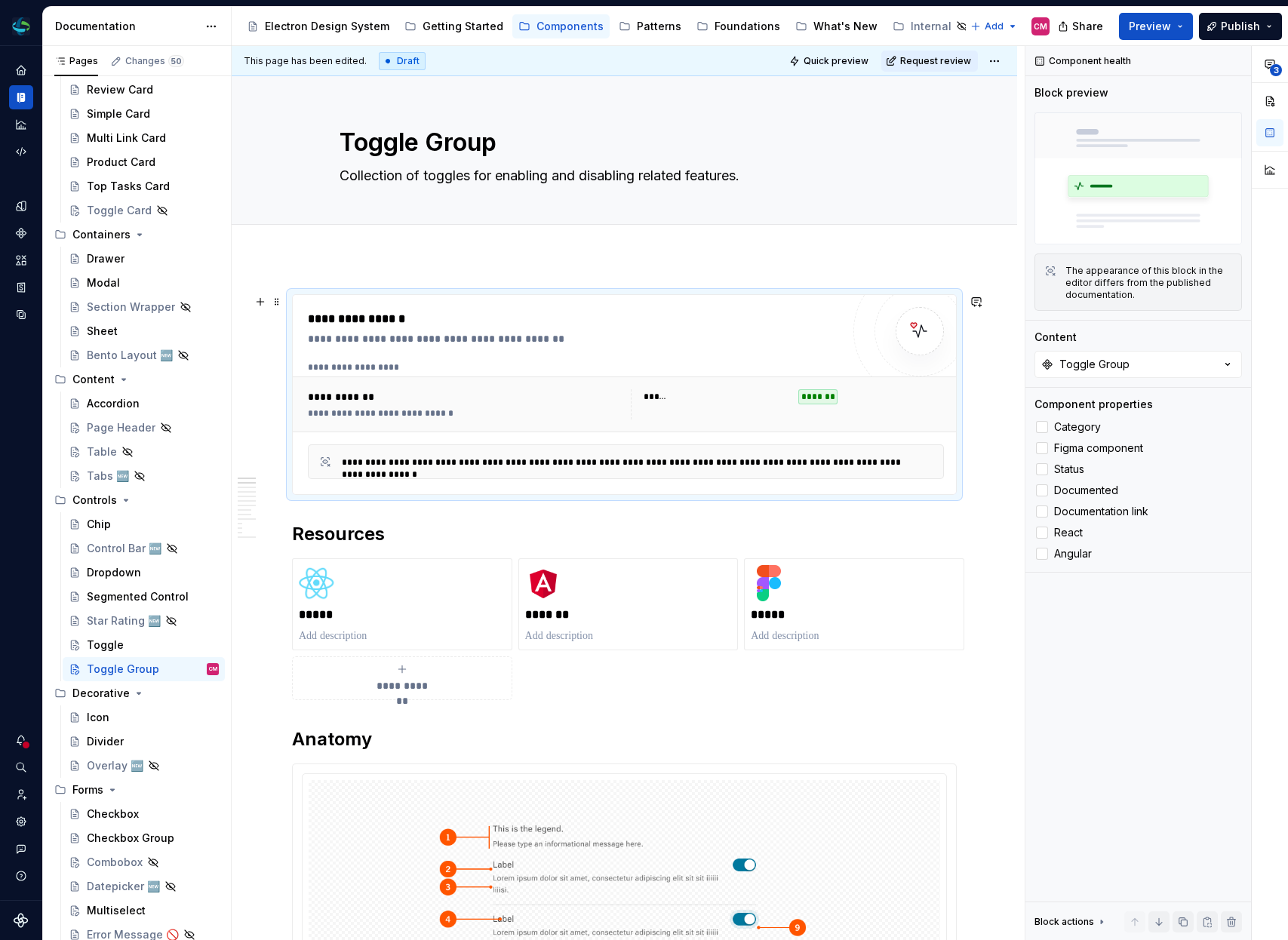
click at [532, 416] on div "**********" at bounding box center [466, 413] width 318 height 12
type textarea "*"
click at [1045, 423] on div at bounding box center [1042, 426] width 12 height 12
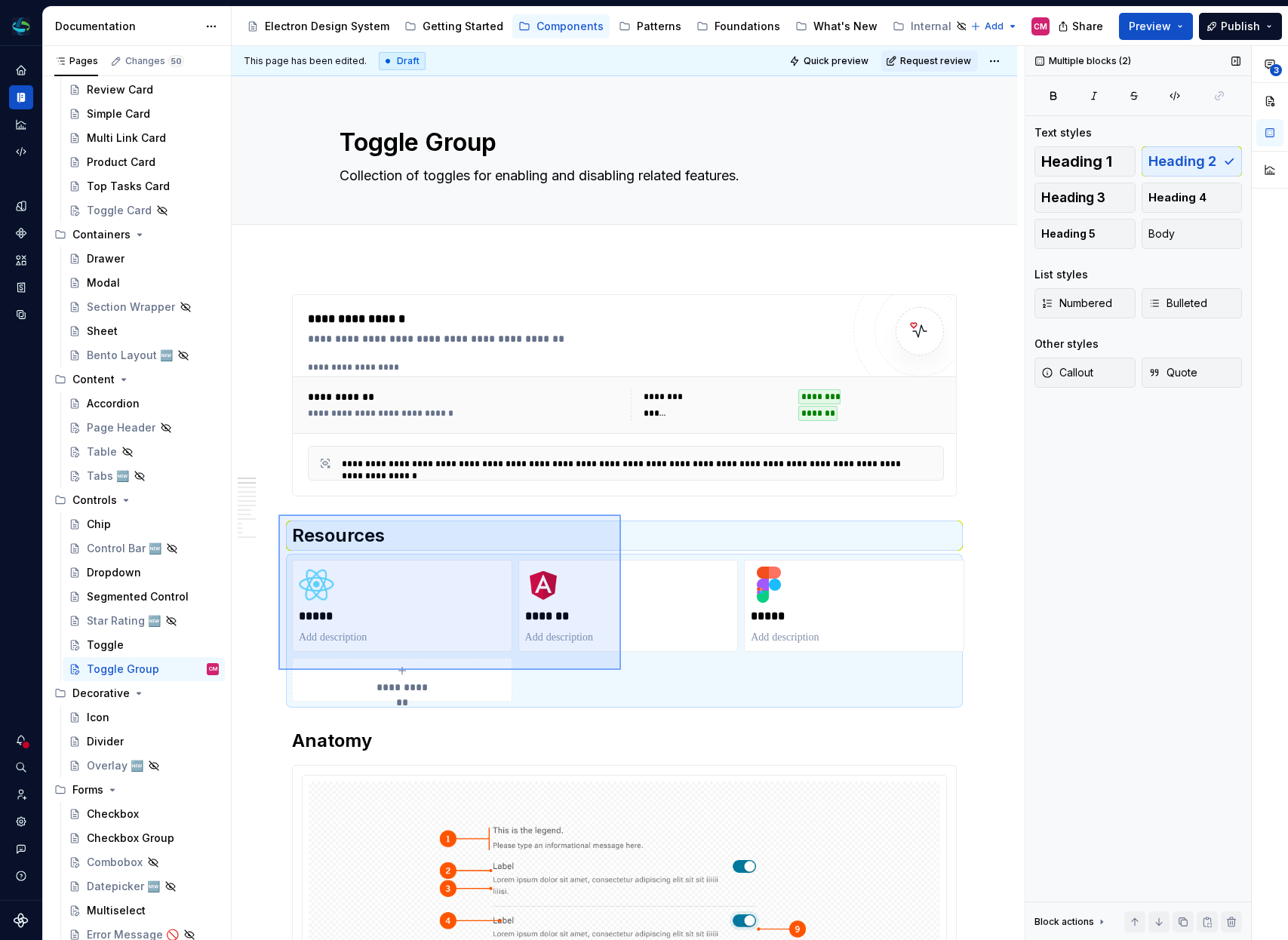
drag, startPoint x: 279, startPoint y: 515, endPoint x: 654, endPoint y: 673, distance: 406.9
click at [654, 673] on div "**********" at bounding box center [629, 493] width 793 height 895
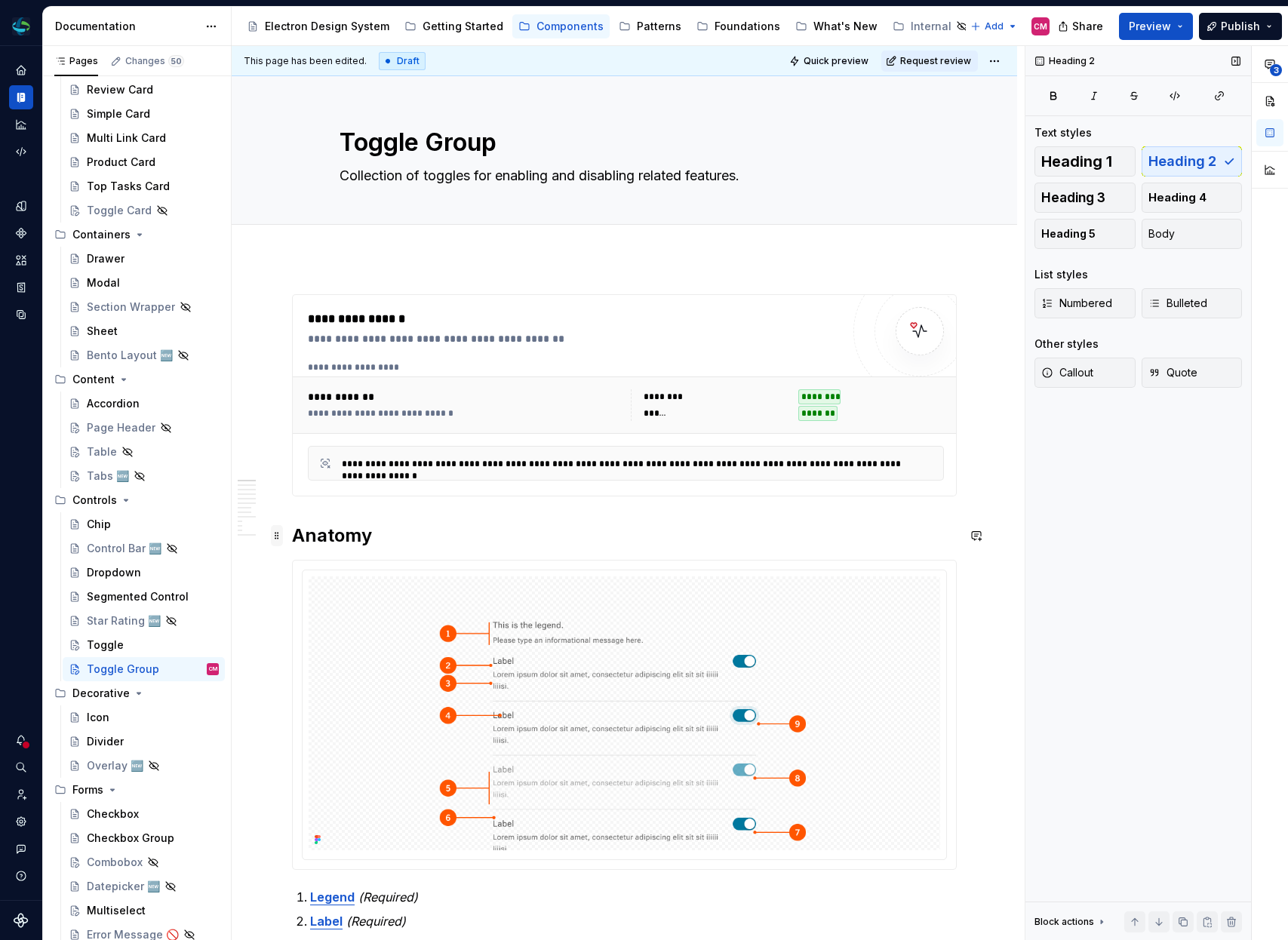
click at [279, 533] on span at bounding box center [276, 535] width 12 height 21
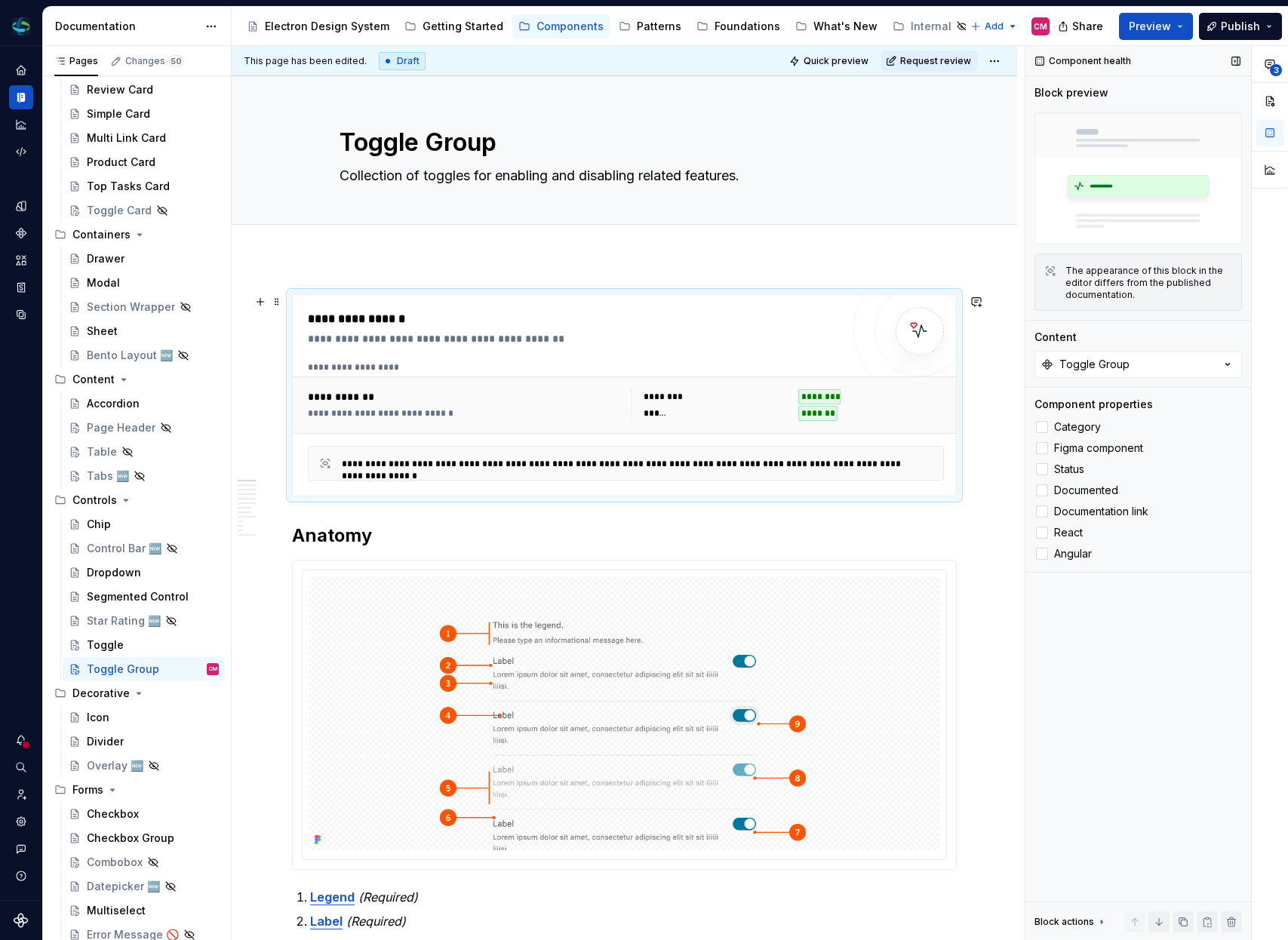
click at [801, 452] on div "**********" at bounding box center [625, 463] width 636 height 35
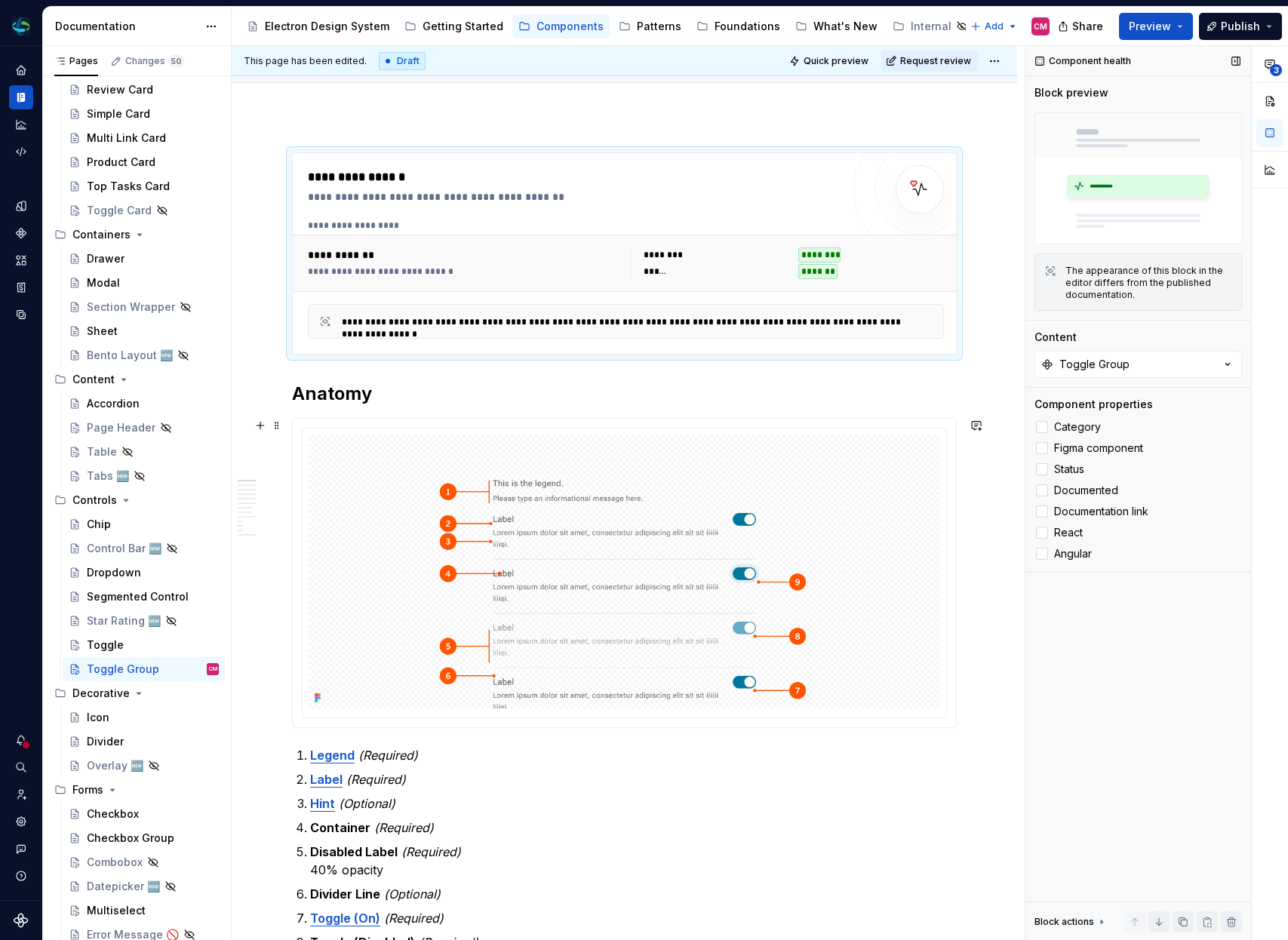
scroll to position [165, 0]
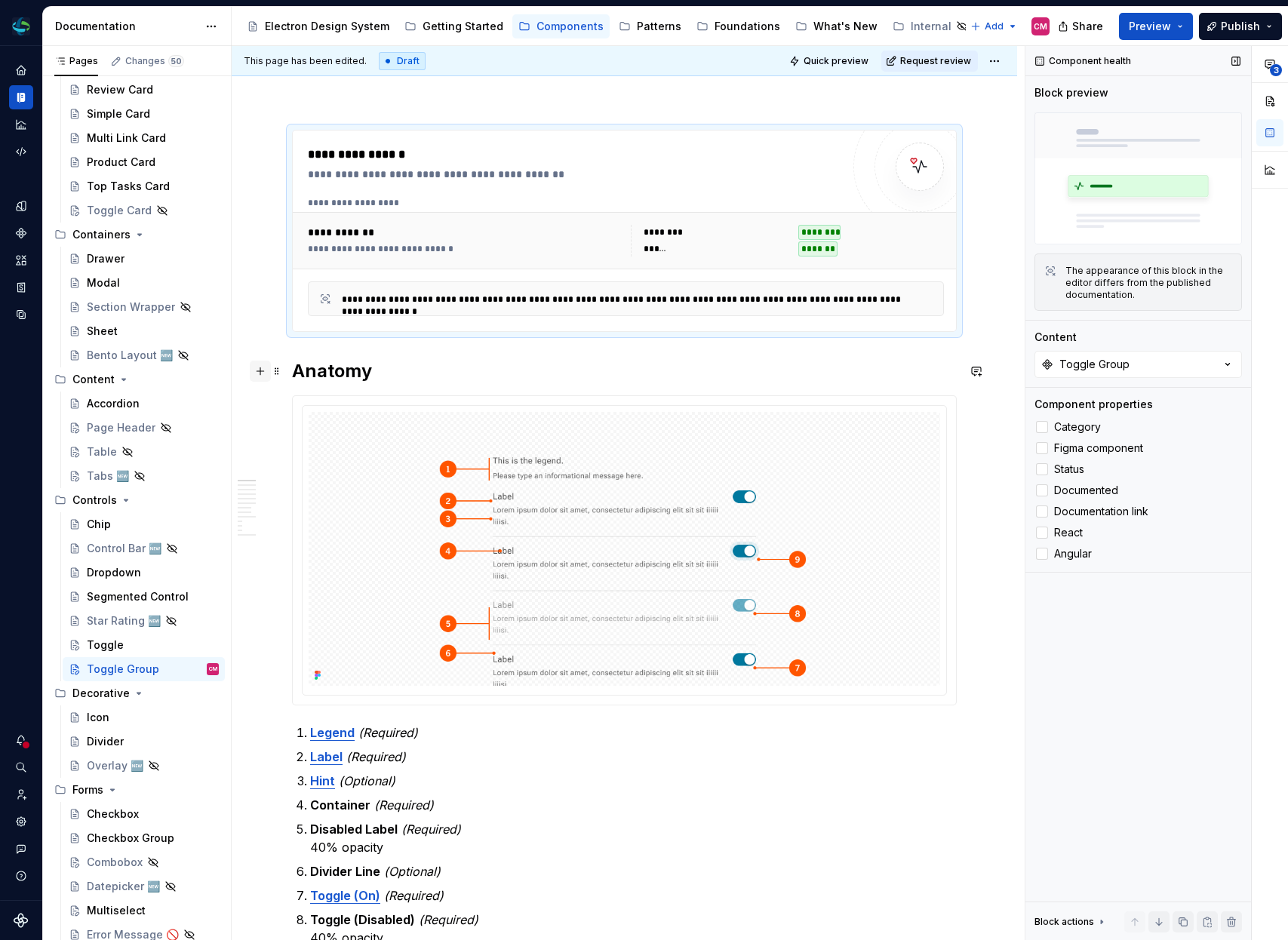
click at [257, 365] on button "button" at bounding box center [260, 371] width 21 height 21
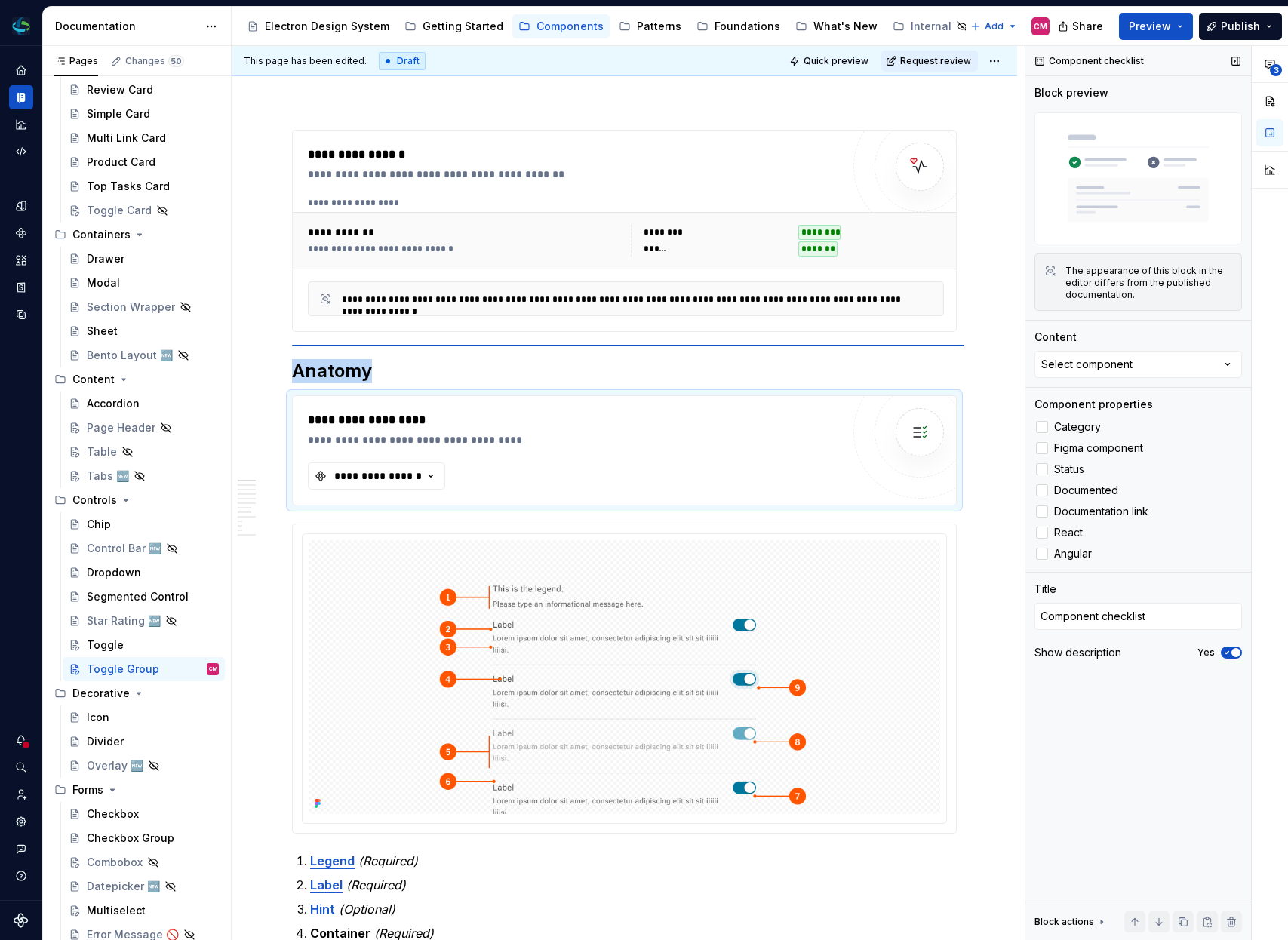
type textarea "*"
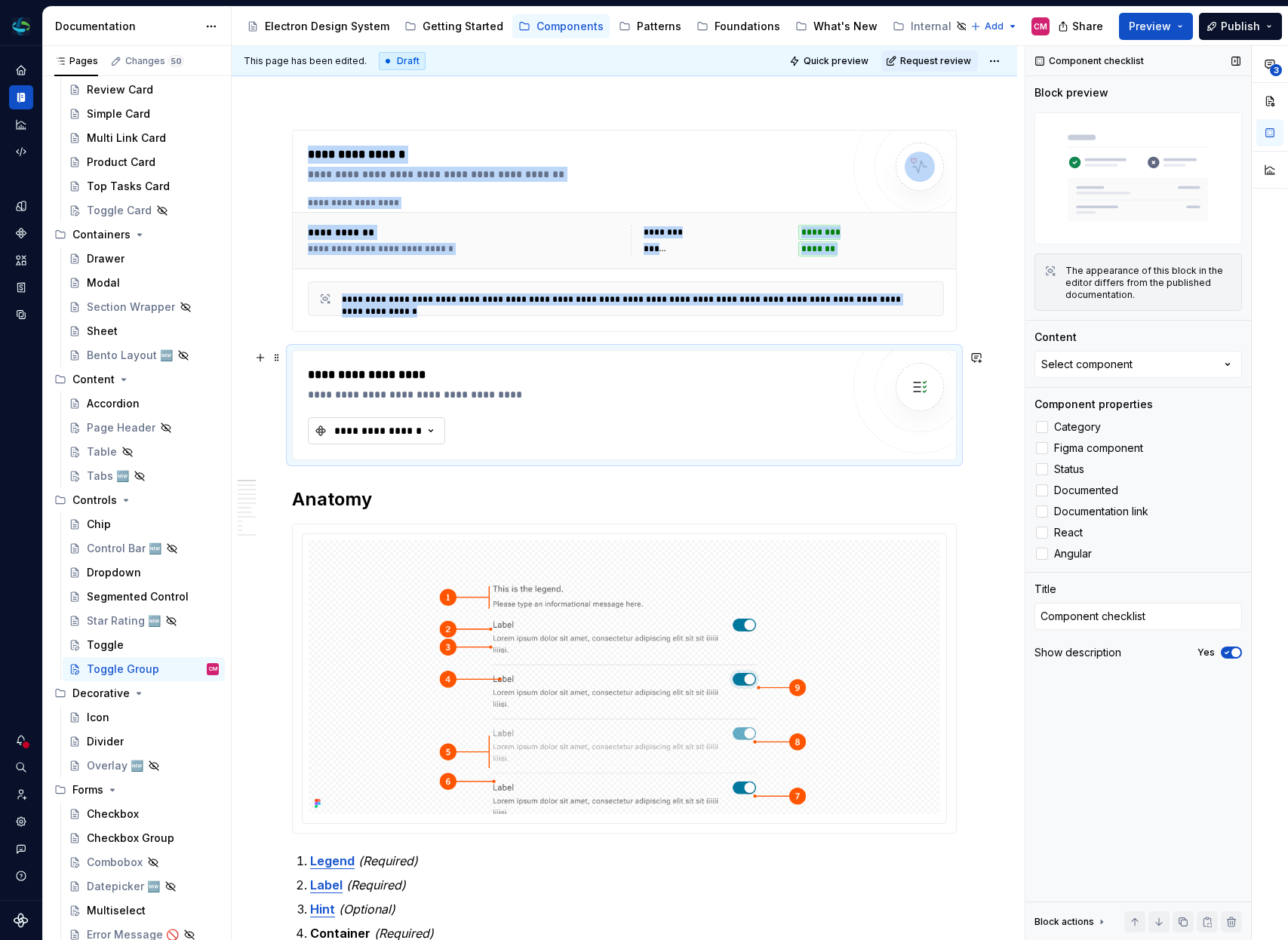
click at [350, 439] on button "**********" at bounding box center [376, 431] width 138 height 27
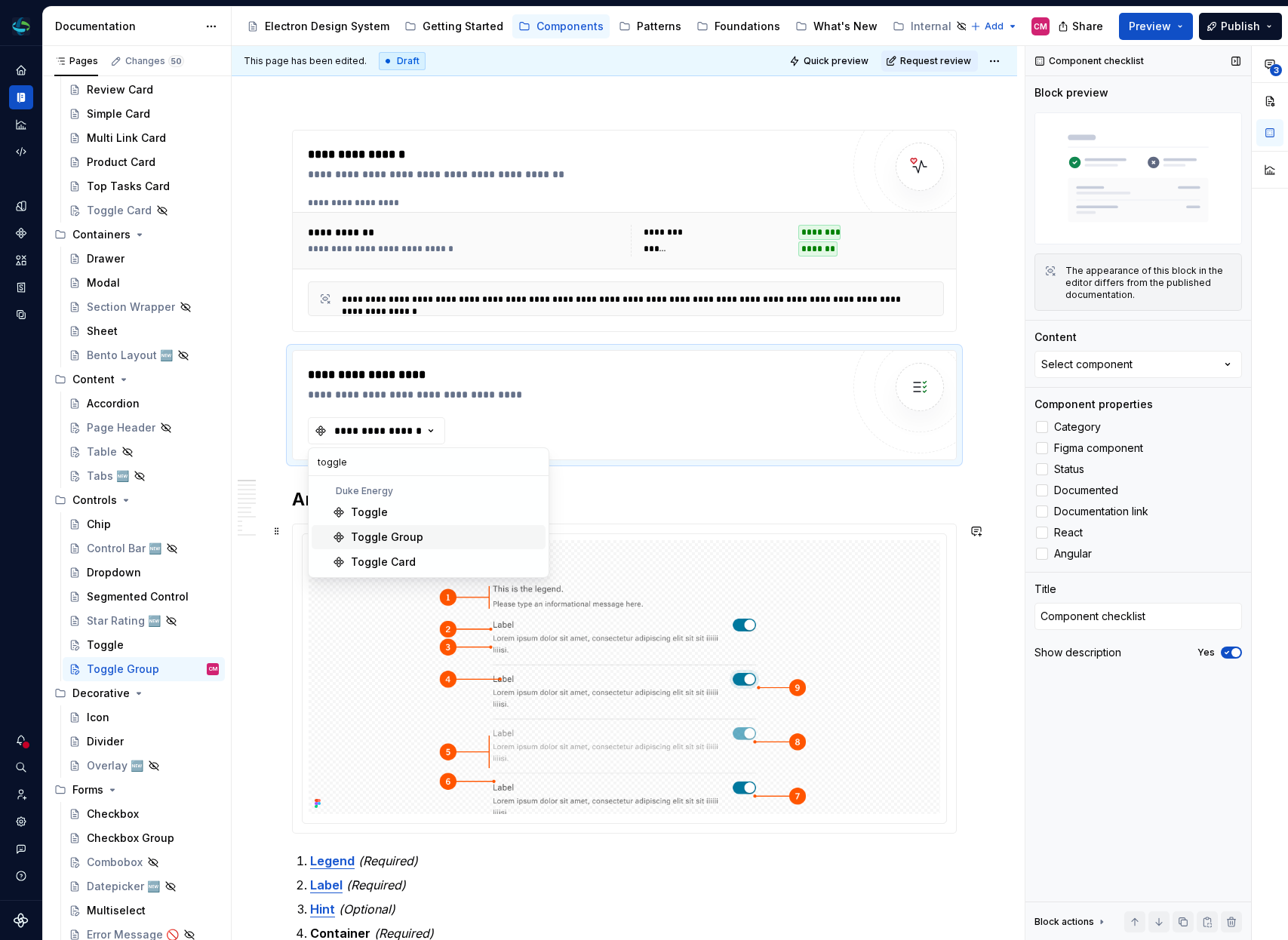
type input "toggle"
drag, startPoint x: 403, startPoint y: 551, endPoint x: 413, endPoint y: 538, distance: 16.4
click at [413, 538] on div "Toggle Group" at bounding box center [387, 537] width 73 height 15
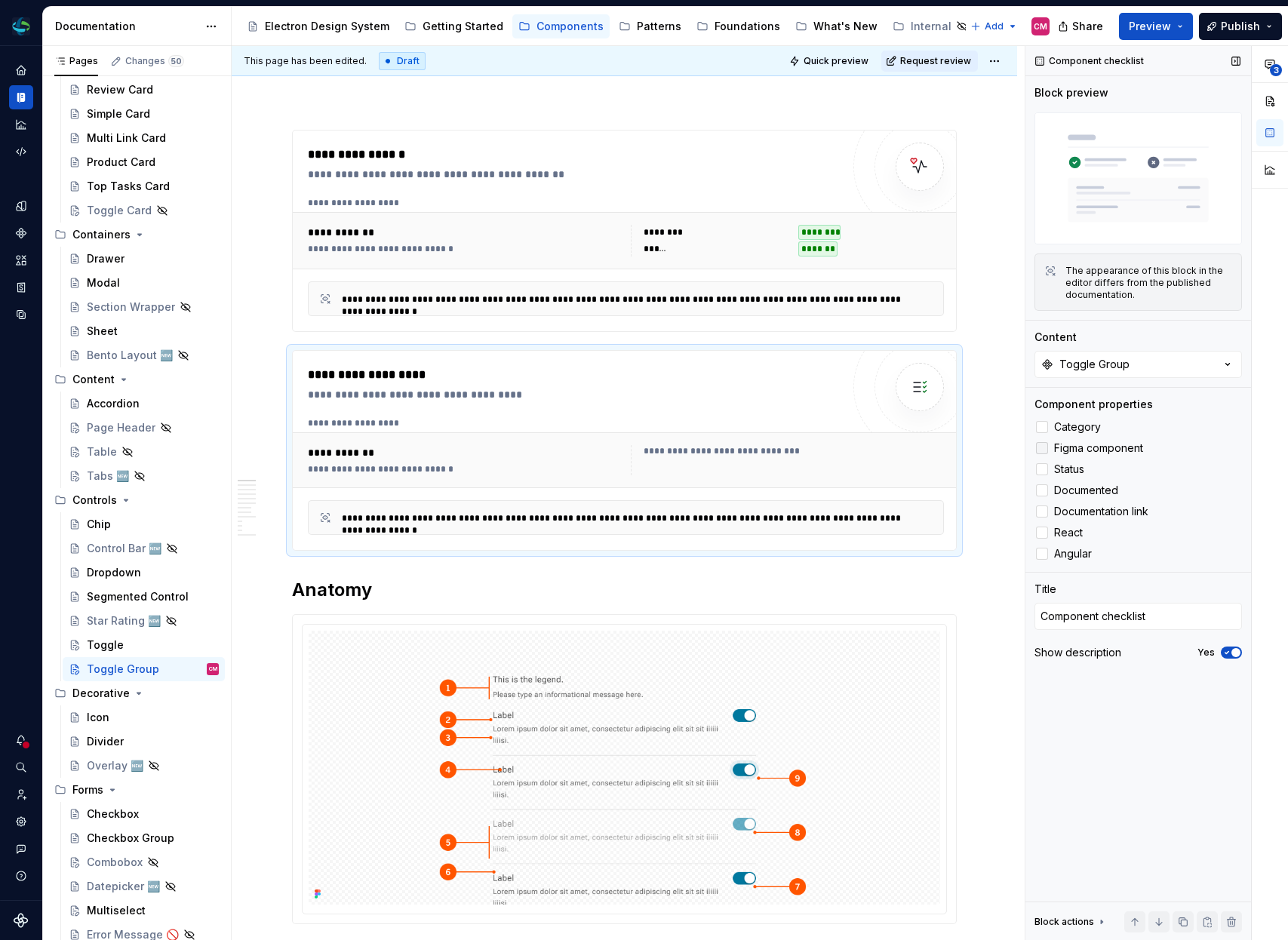
click at [1040, 452] on div at bounding box center [1042, 448] width 12 height 12
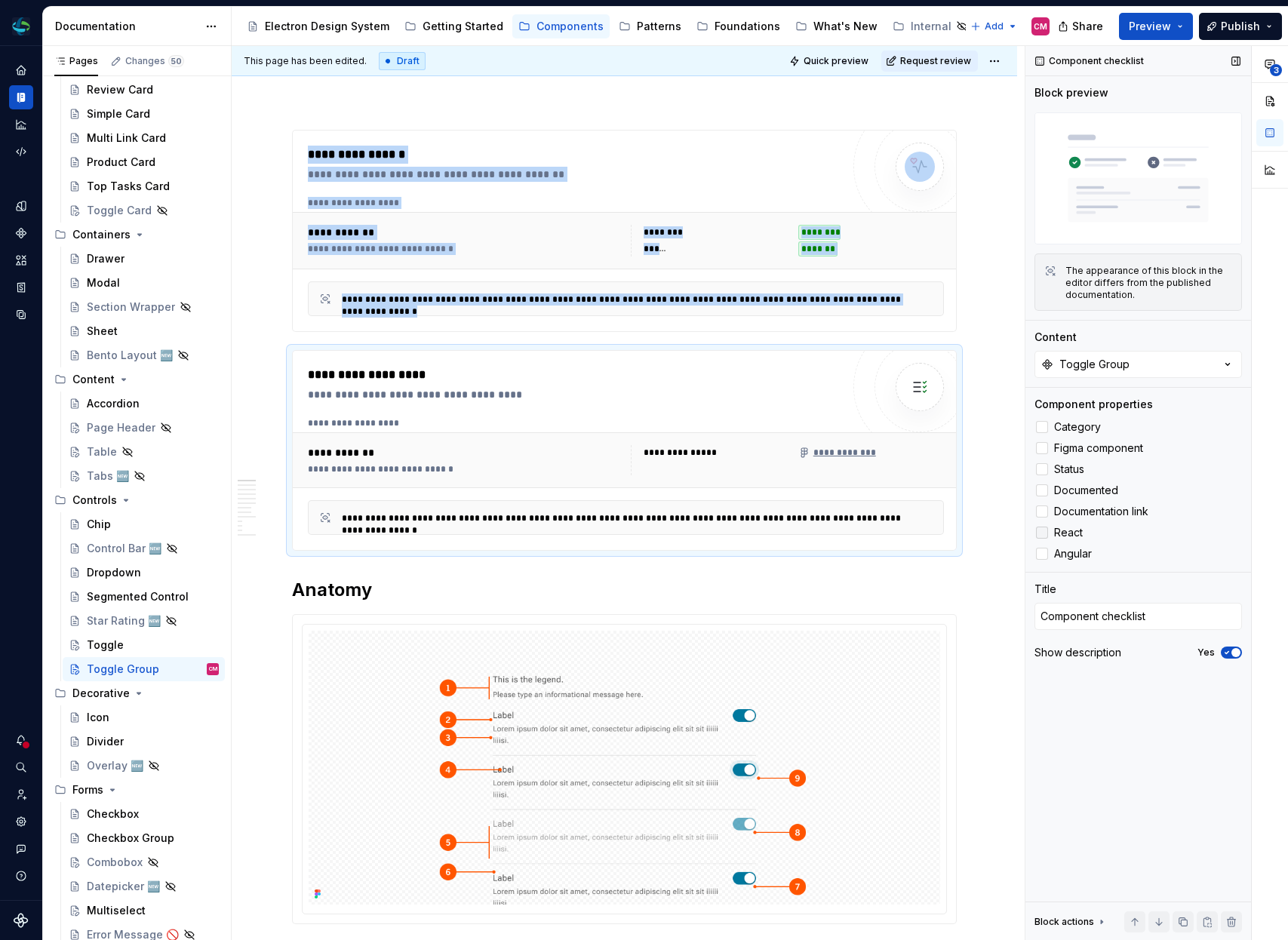
click at [1044, 528] on div at bounding box center [1042, 533] width 12 height 12
click at [1044, 559] on div at bounding box center [1042, 553] width 12 height 12
type textarea "*"
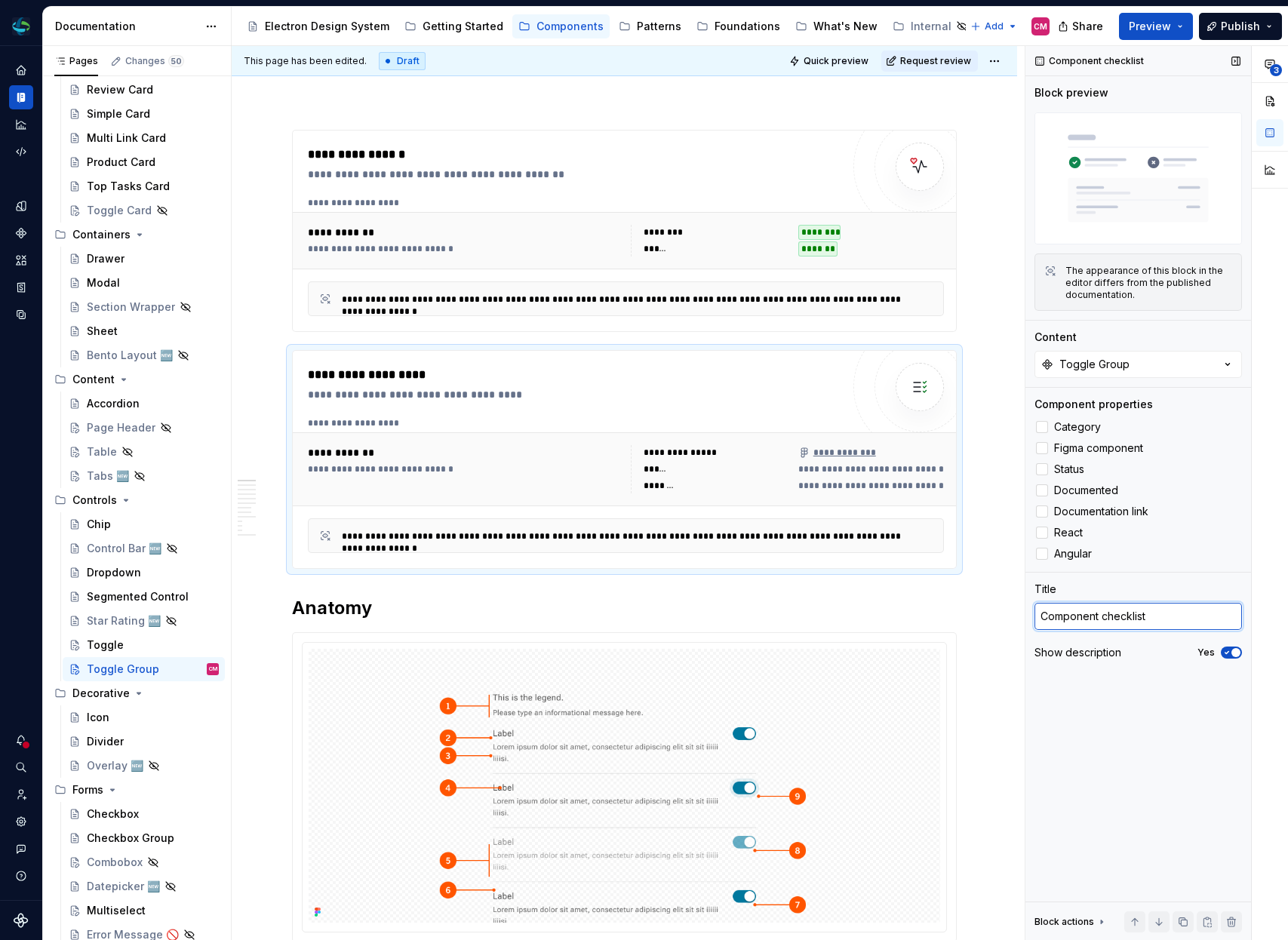
click at [1203, 611] on textarea "Component checklist" at bounding box center [1138, 616] width 208 height 27
click at [1240, 654] on button "Yes" at bounding box center [1230, 652] width 21 height 12
click at [800, 452] on div "**********" at bounding box center [787, 470] width 314 height 49
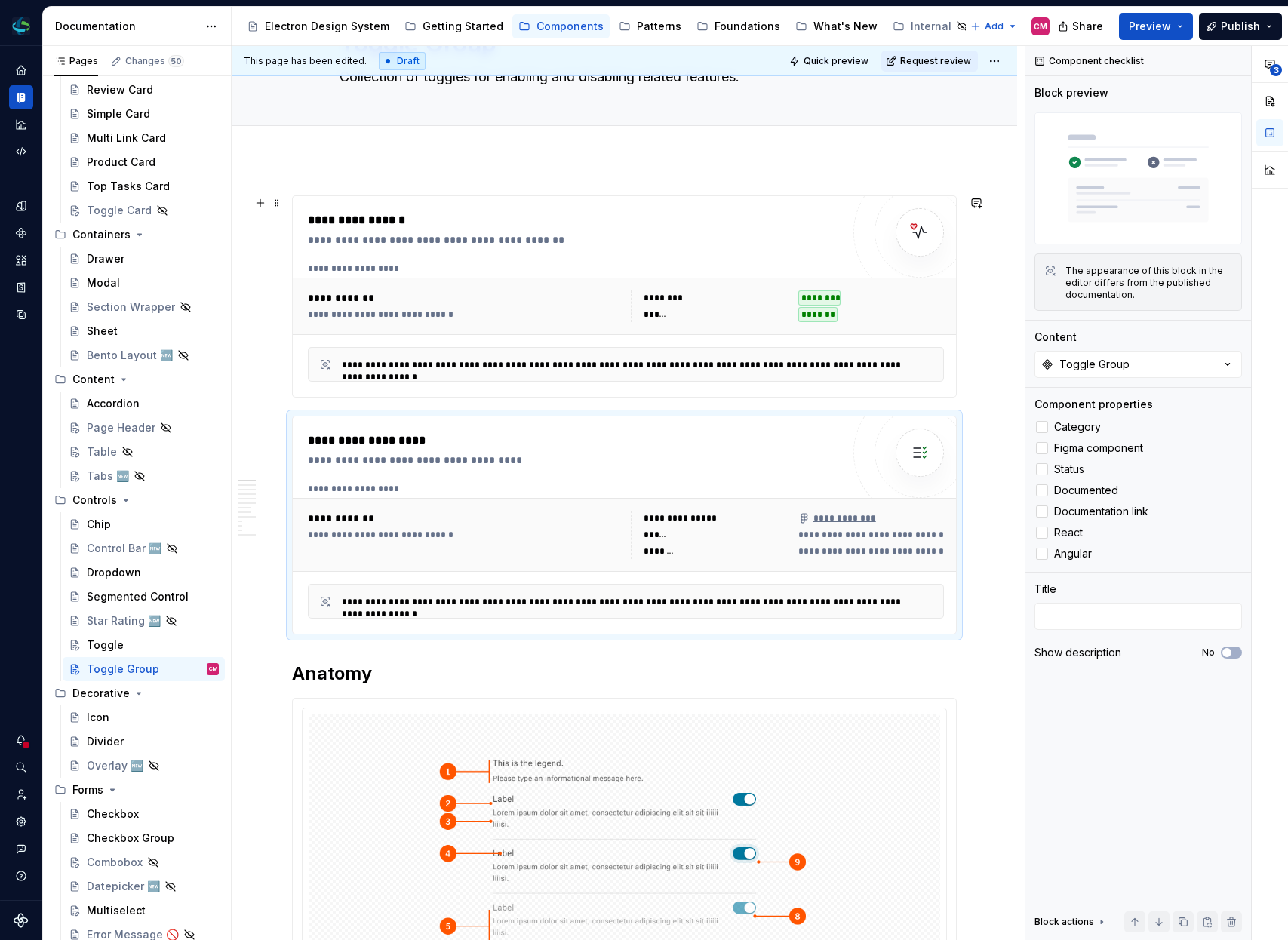
scroll to position [0, 0]
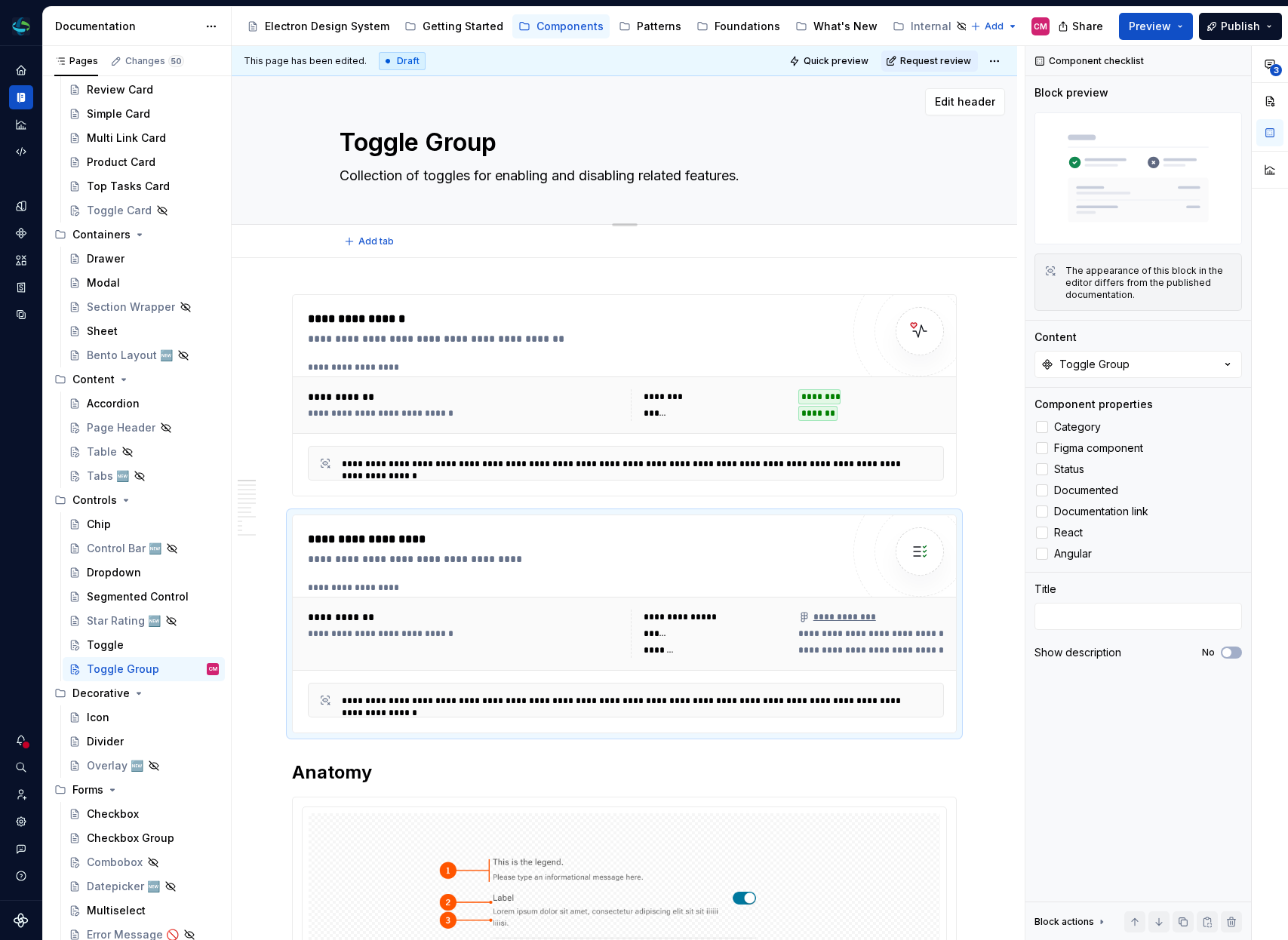
click at [766, 175] on textarea "Collection of toggles for enabling and disabling related features." at bounding box center [622, 175] width 570 height 24
click at [779, 175] on textarea "Collection of toggles for enabling and disabling related features." at bounding box center [622, 175] width 570 height 24
type textarea "*"
type textarea "Collection of toggles for enabling and disabling related features"
type textarea "*"
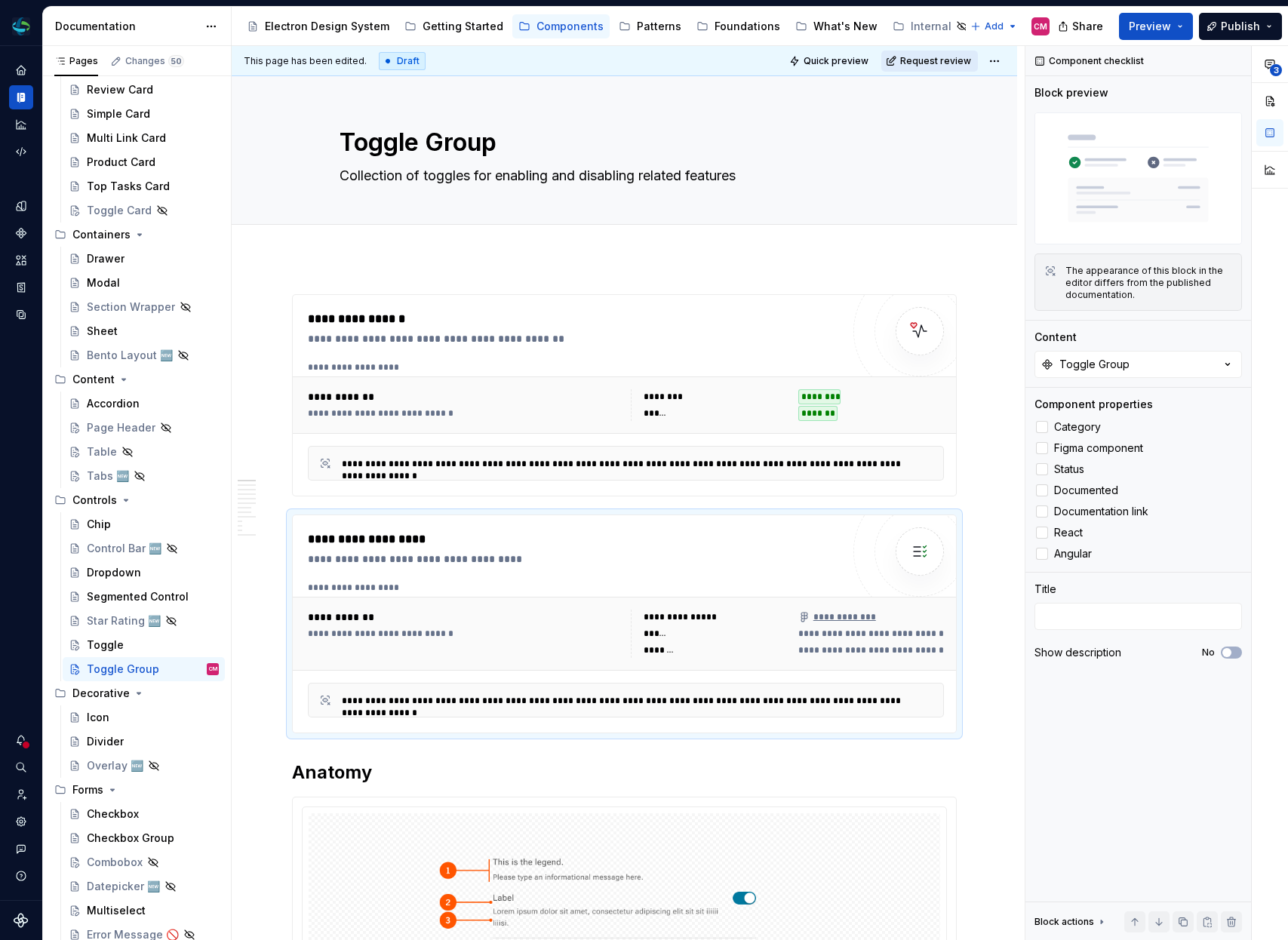
type textarea "Collection of toggles for enabling and disabling related features"
click at [944, 58] on span "Request review" at bounding box center [935, 60] width 71 height 12
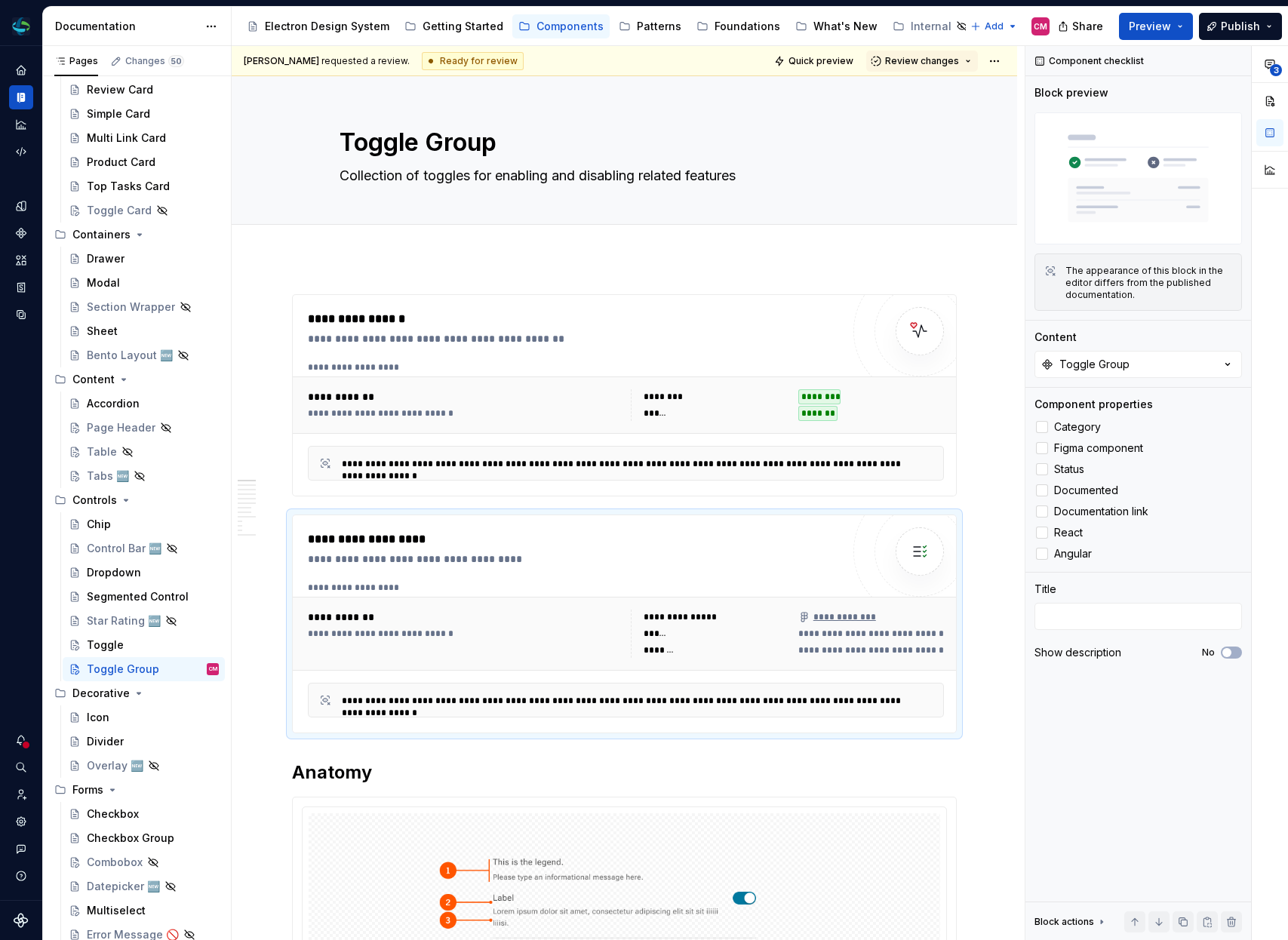
click at [944, 58] on span "Review changes" at bounding box center [922, 60] width 74 height 12
click at [929, 85] on div "Approve" at bounding box center [971, 90] width 132 height 15
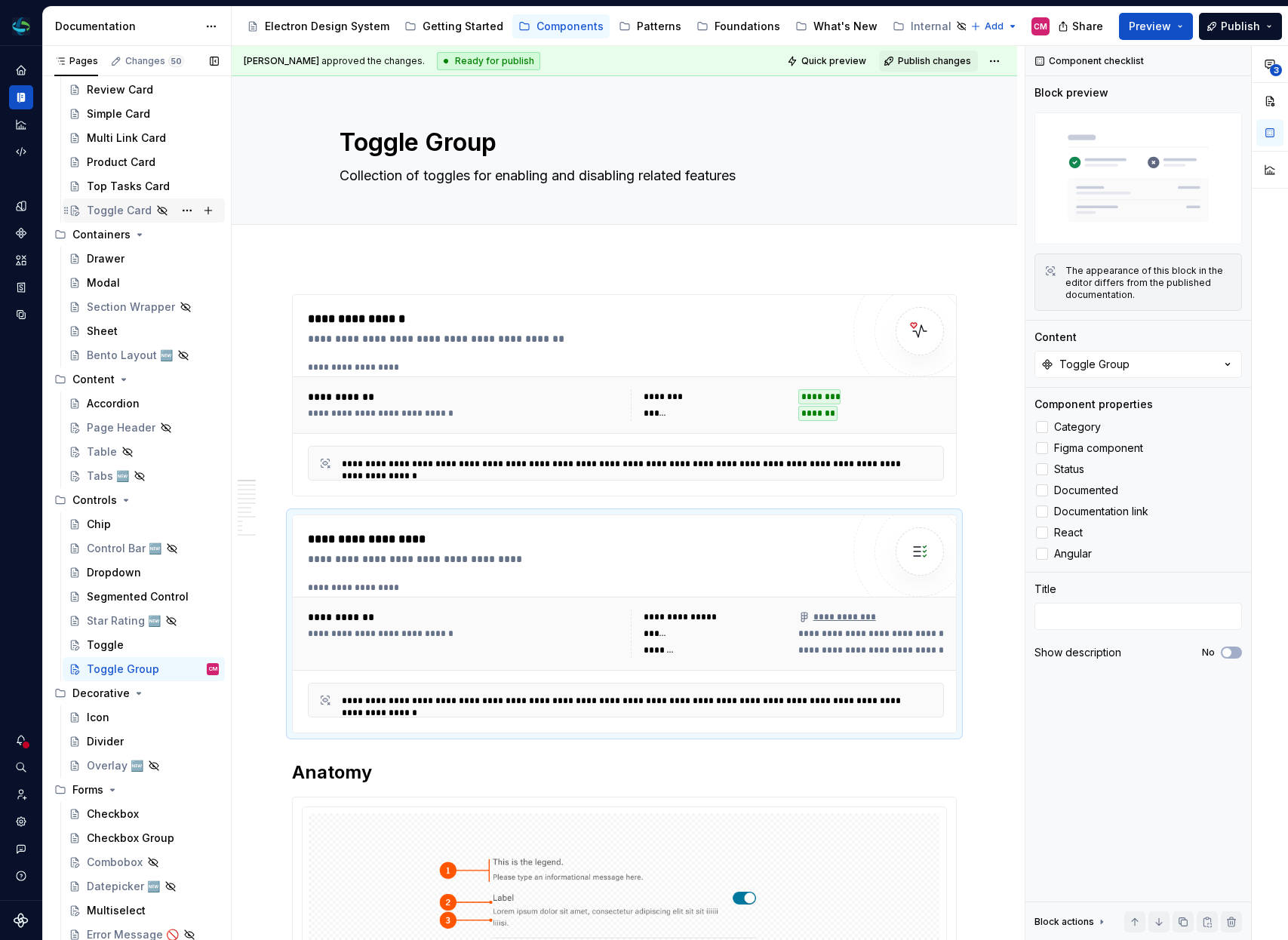
click at [120, 210] on div "Toggle Card" at bounding box center [119, 210] width 65 height 15
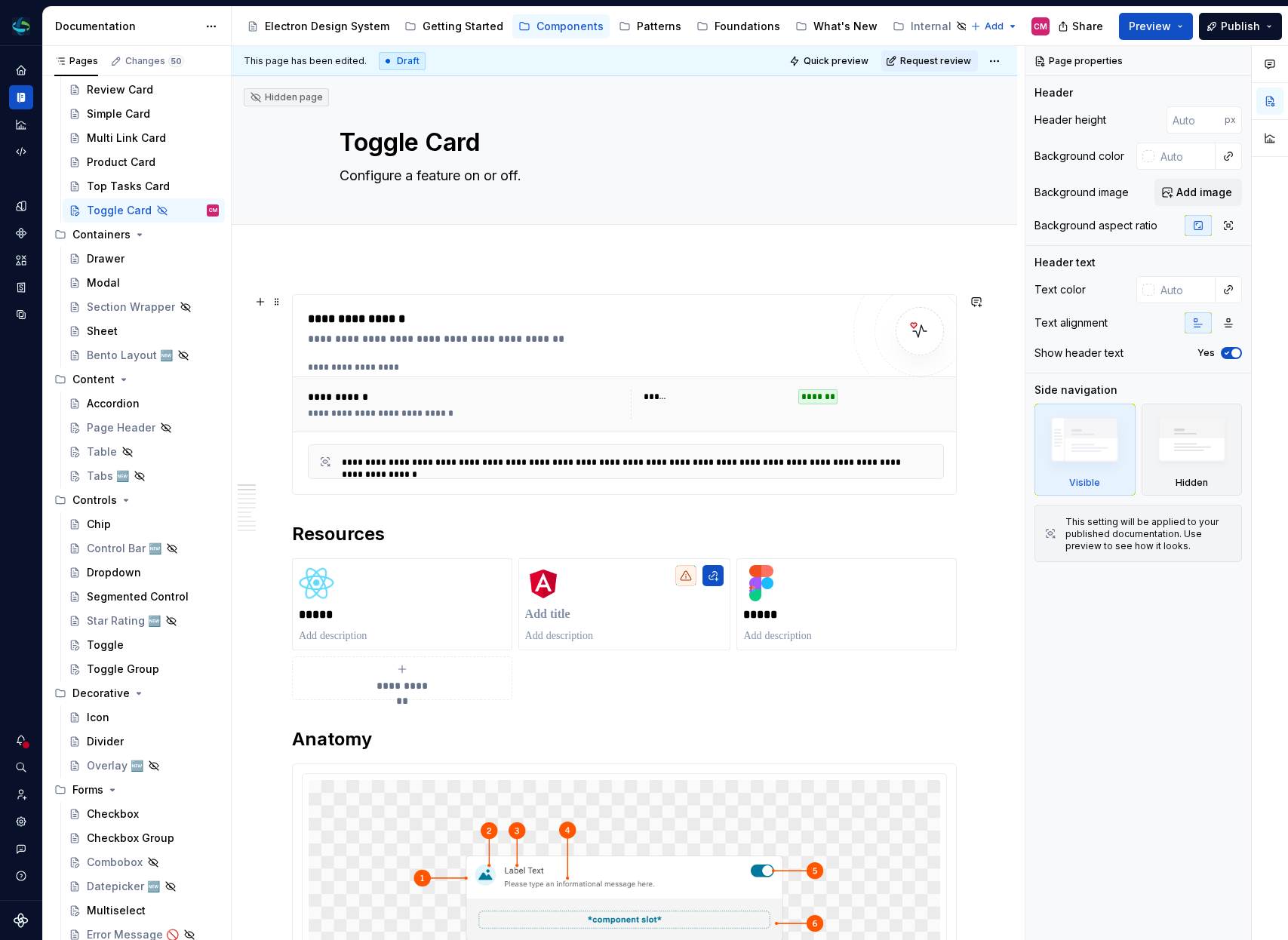
click at [653, 341] on div "**********" at bounding box center [578, 338] width 541 height 15
type textarea "*"
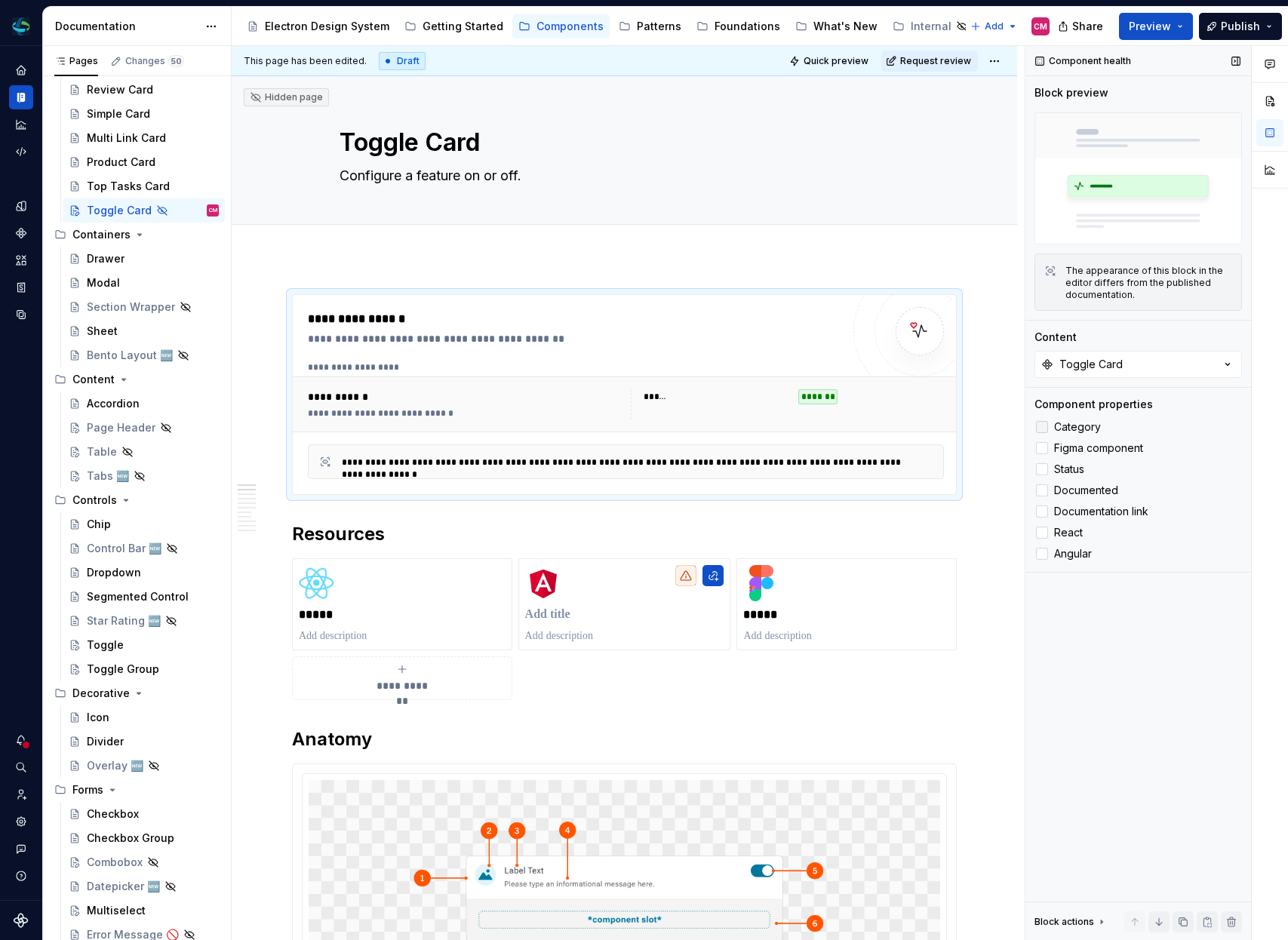
click at [1041, 423] on div at bounding box center [1042, 426] width 12 height 12
click at [293, 533] on h2 "Resources" at bounding box center [624, 535] width 665 height 24
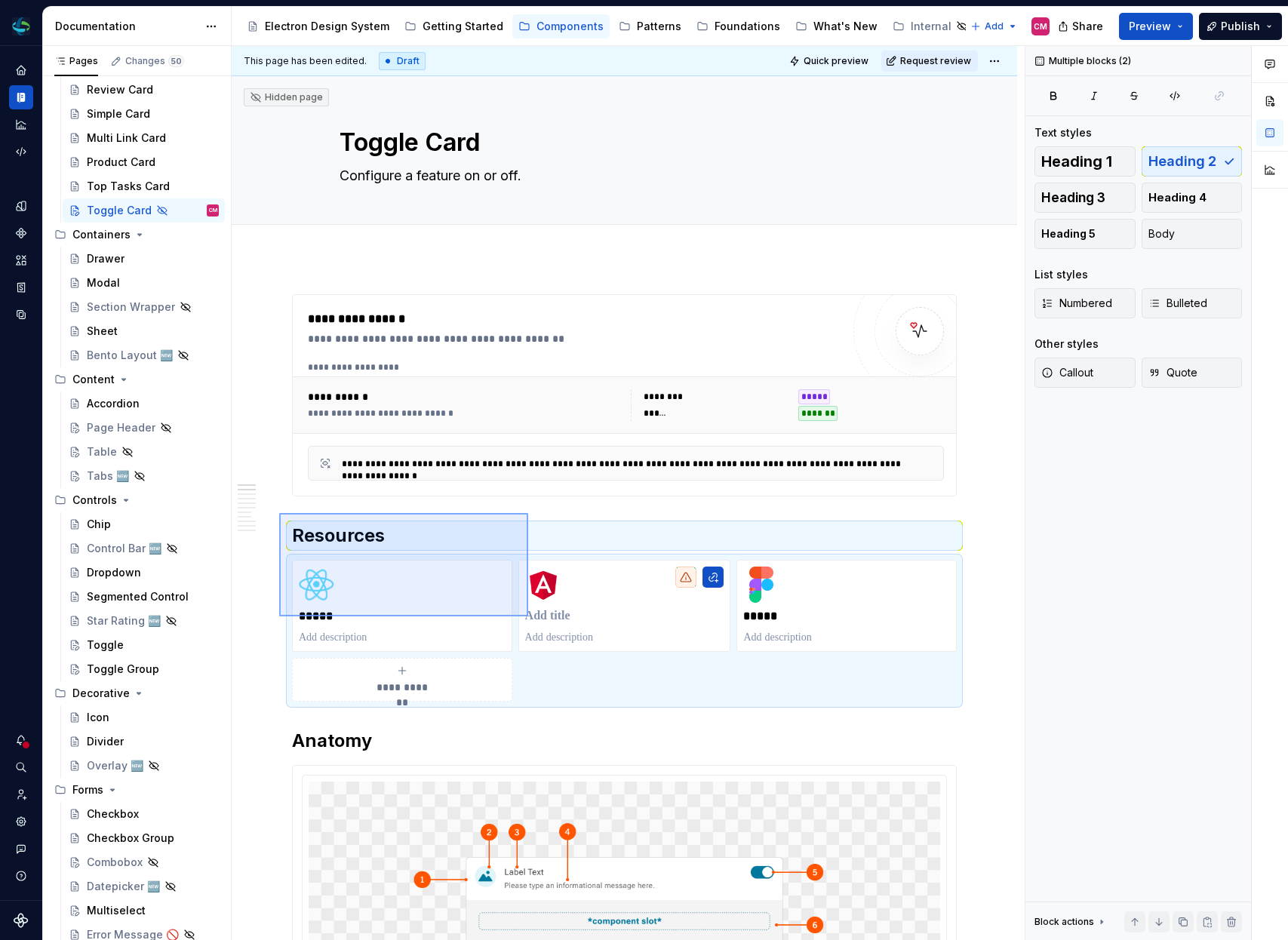
drag, startPoint x: 289, startPoint y: 513, endPoint x: 532, endPoint y: 618, distance: 264.7
click at [532, 618] on div "**********" at bounding box center [629, 493] width 793 height 895
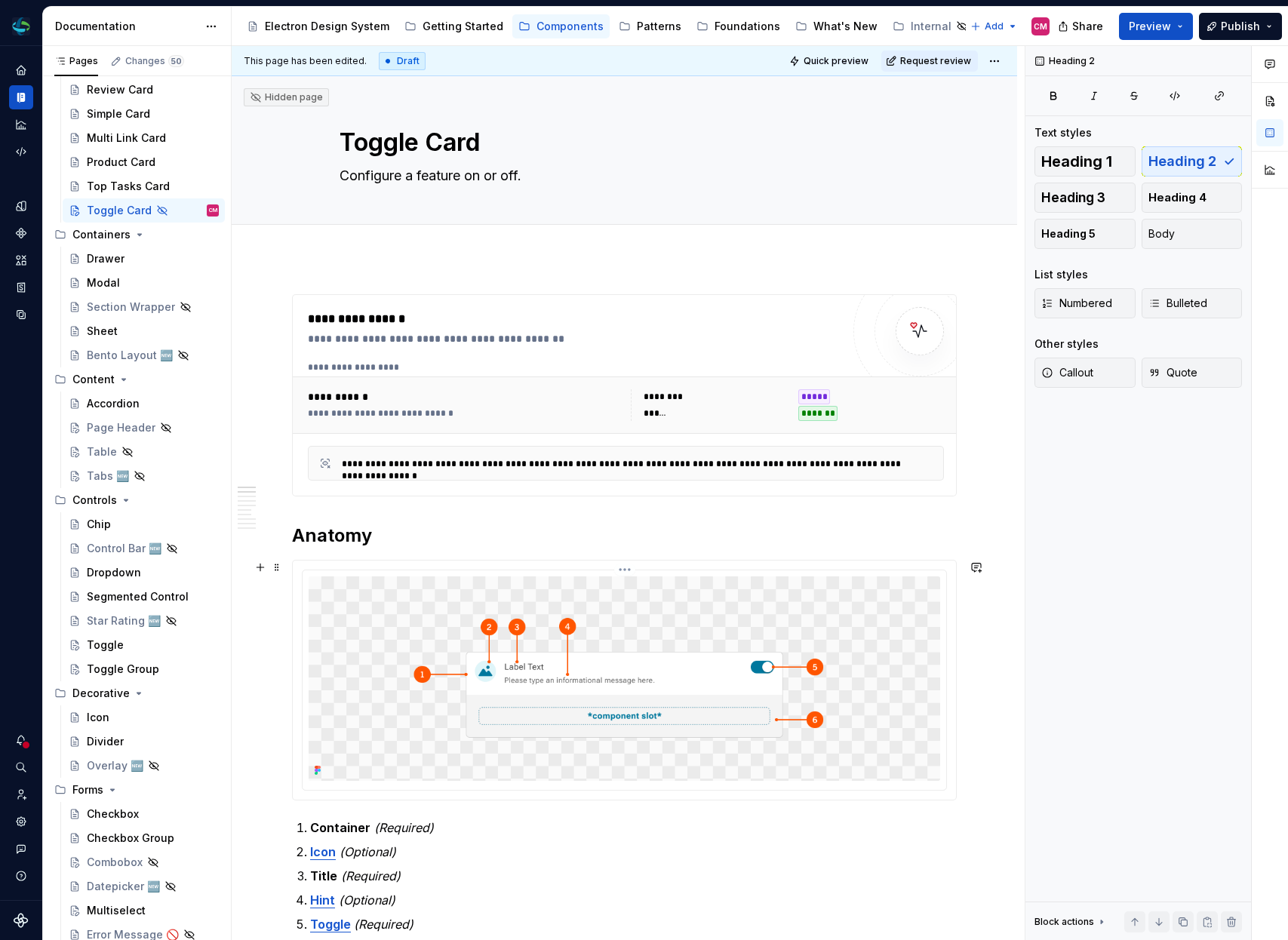
scroll to position [126, 0]
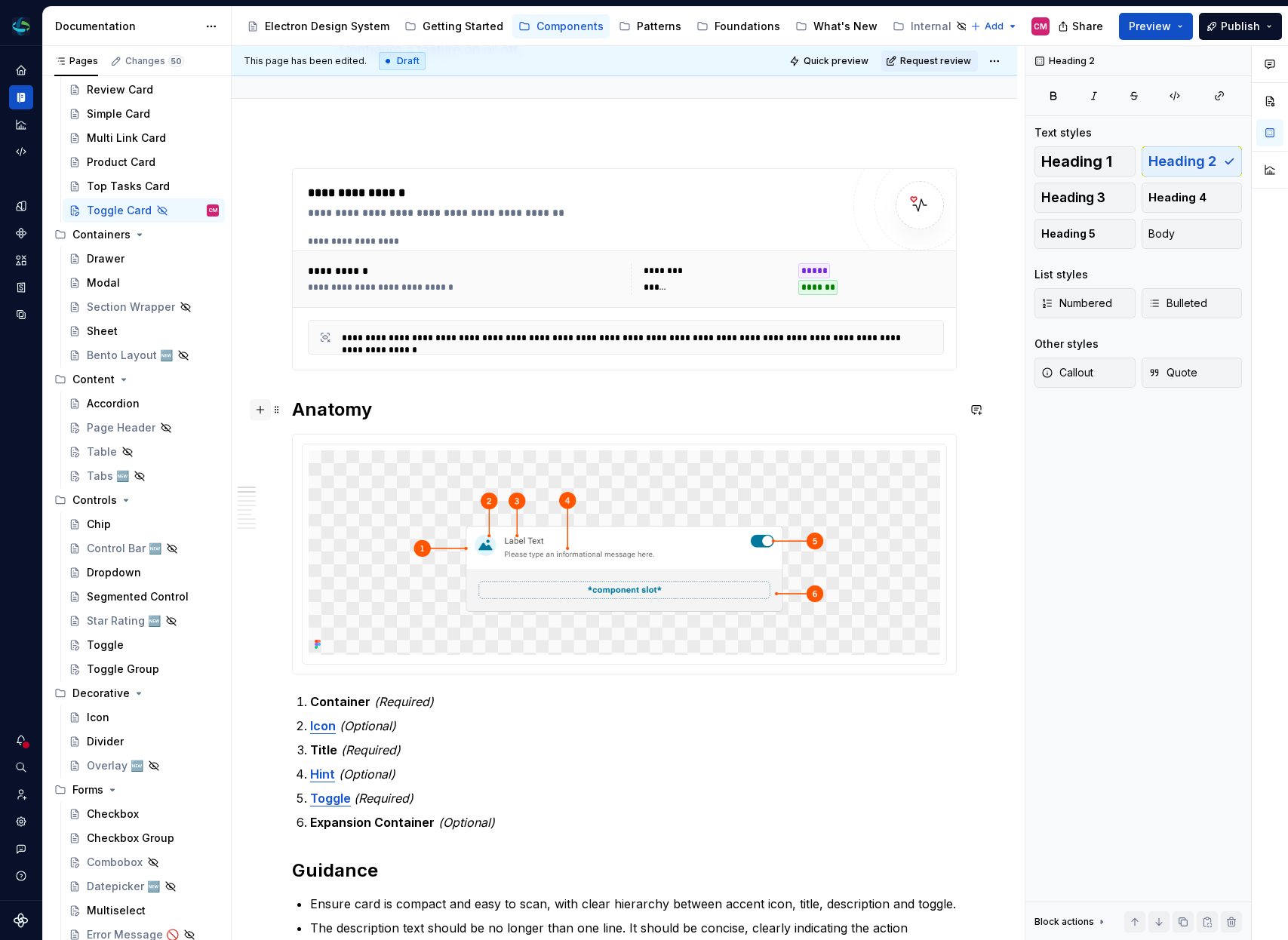
click at [263, 407] on button "button" at bounding box center [260, 409] width 21 height 21
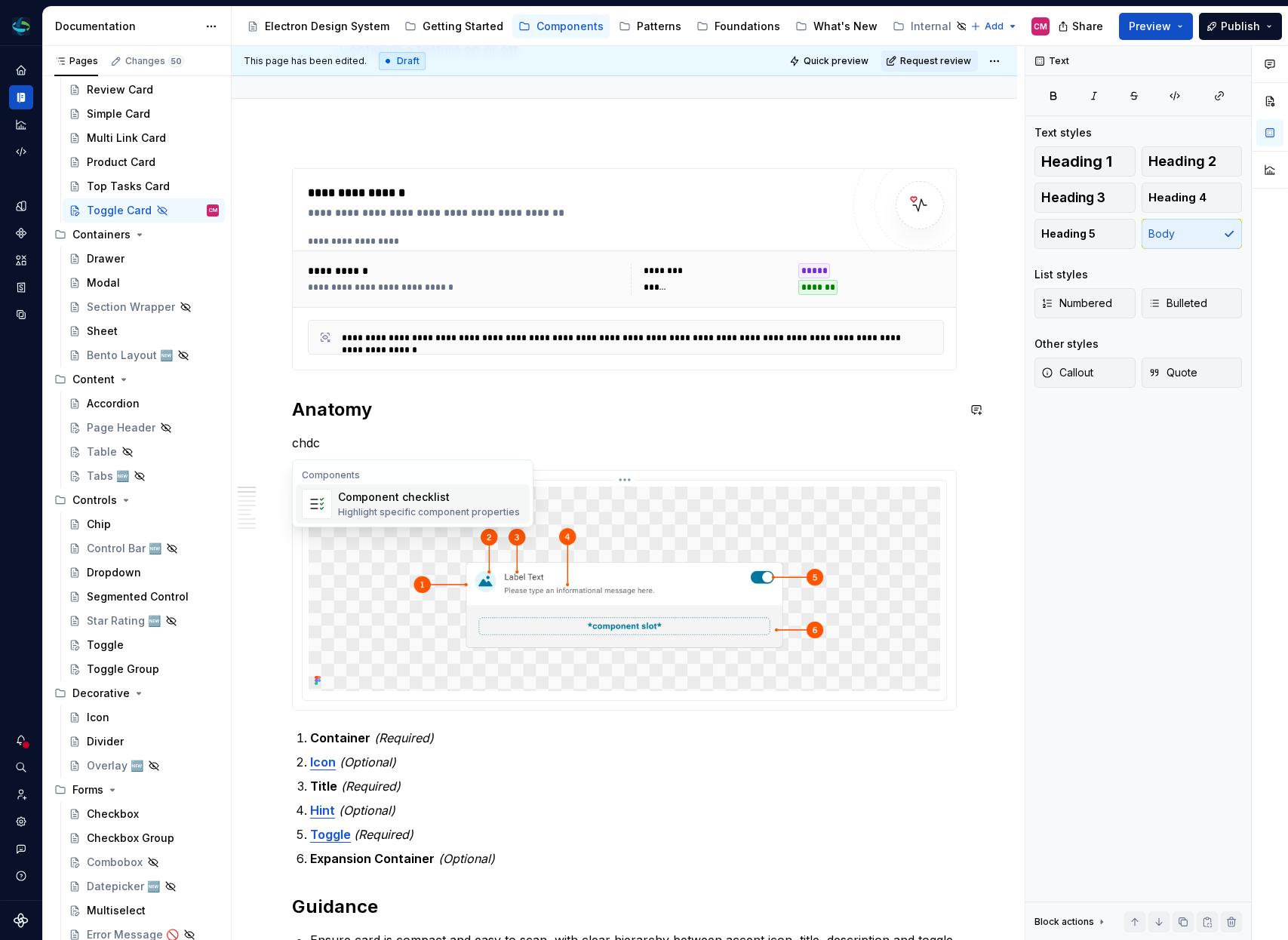
click at [435, 504] on div "Component checklist" at bounding box center [429, 497] width 182 height 15
type textarea "*"
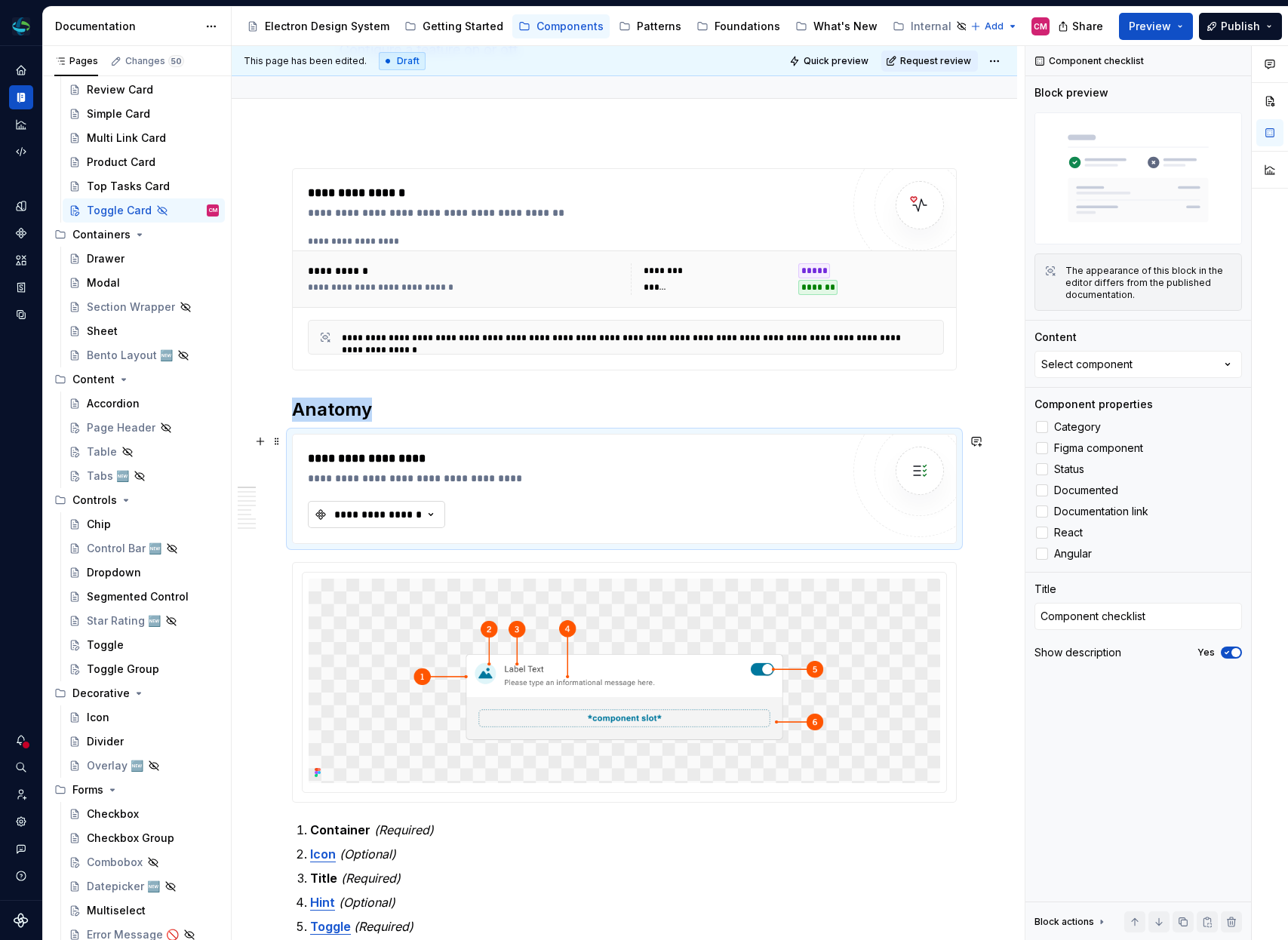
click at [407, 505] on button "**********" at bounding box center [376, 515] width 138 height 27
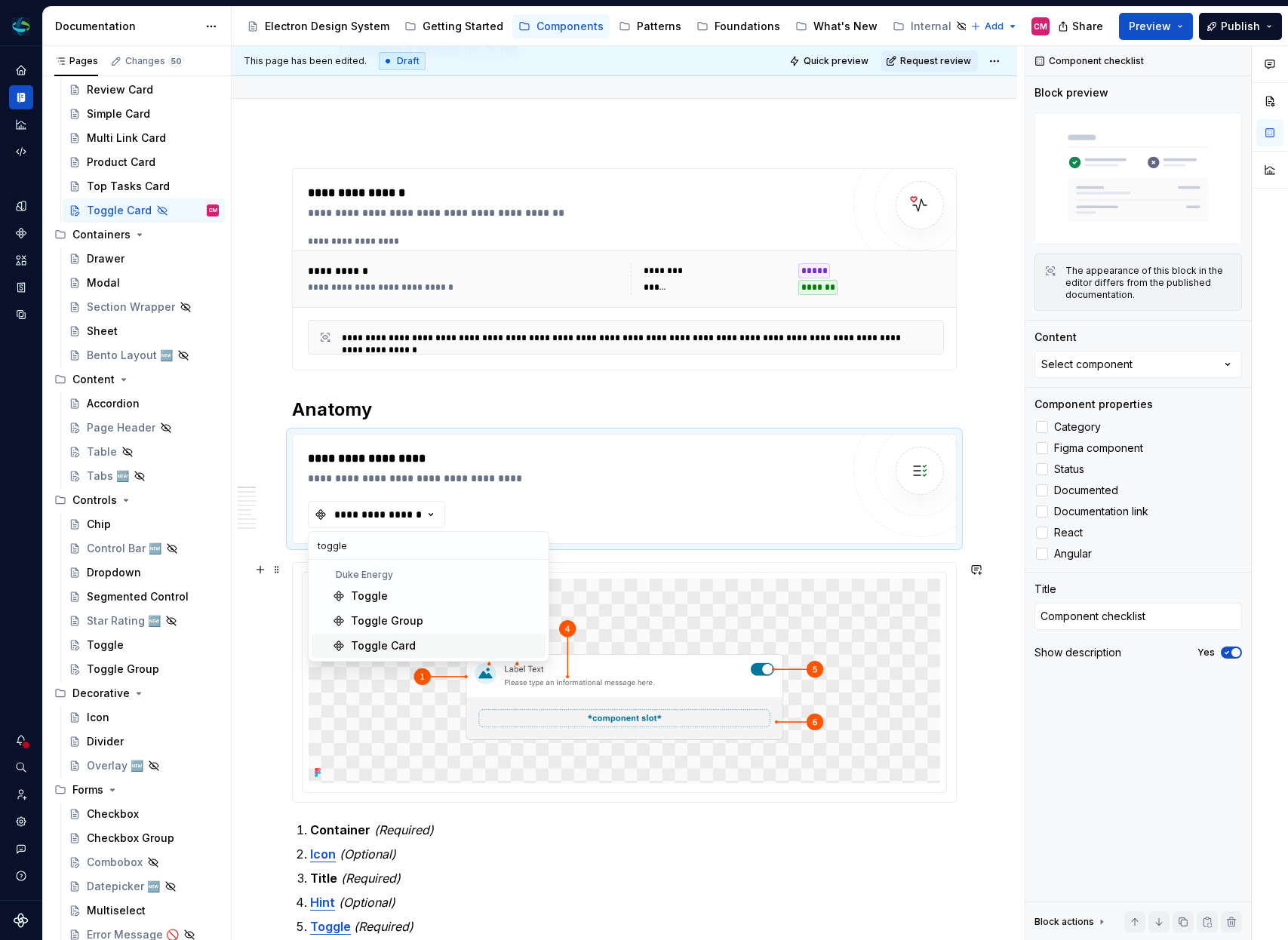
type input "toggle"
click at [421, 644] on div "Toggle Card" at bounding box center [445, 646] width 189 height 15
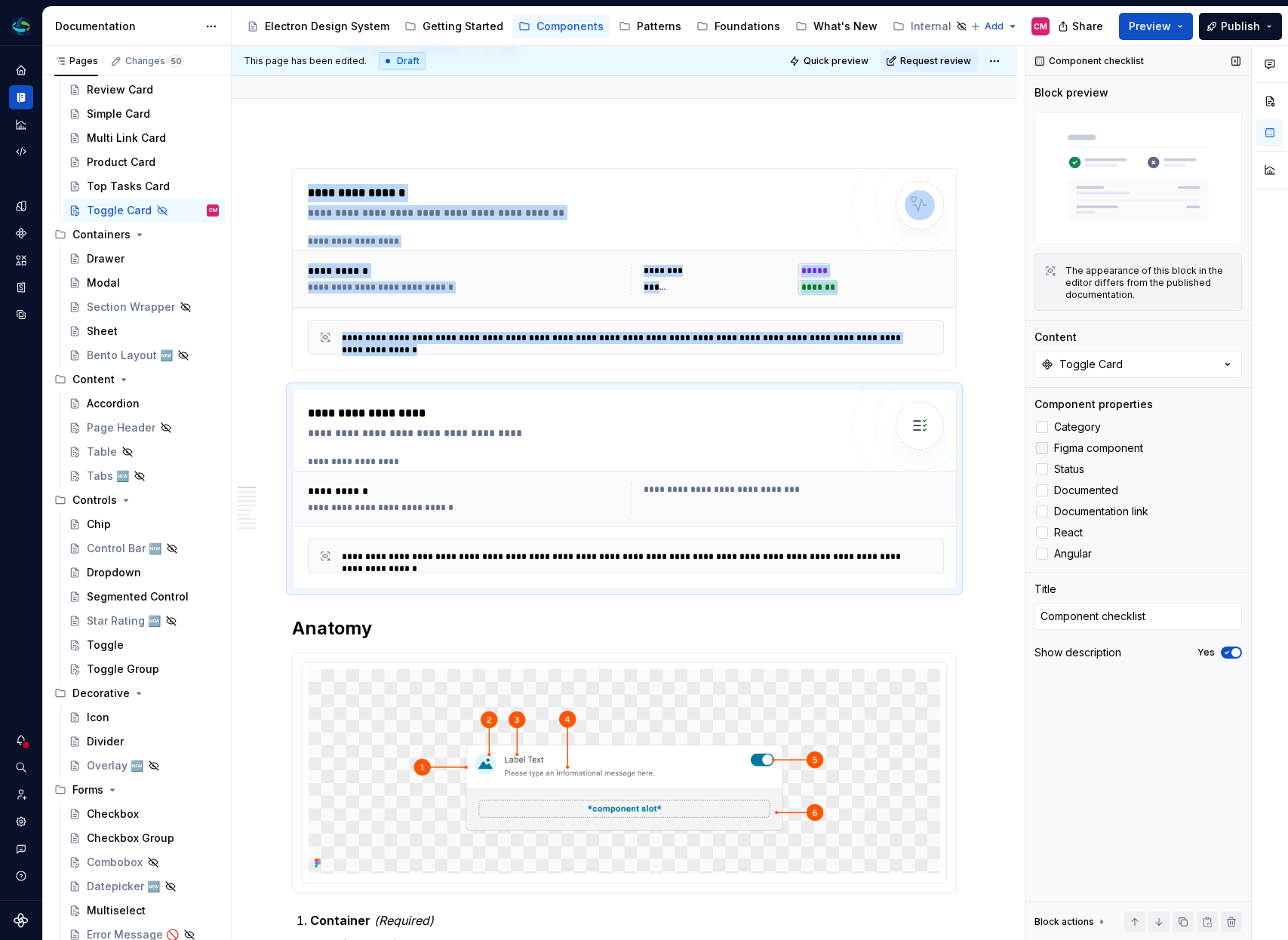
click at [1043, 450] on div at bounding box center [1042, 448] width 12 height 12
click at [1042, 537] on div at bounding box center [1042, 533] width 12 height 12
click at [1043, 553] on div at bounding box center [1042, 553] width 12 height 12
type textarea "*"
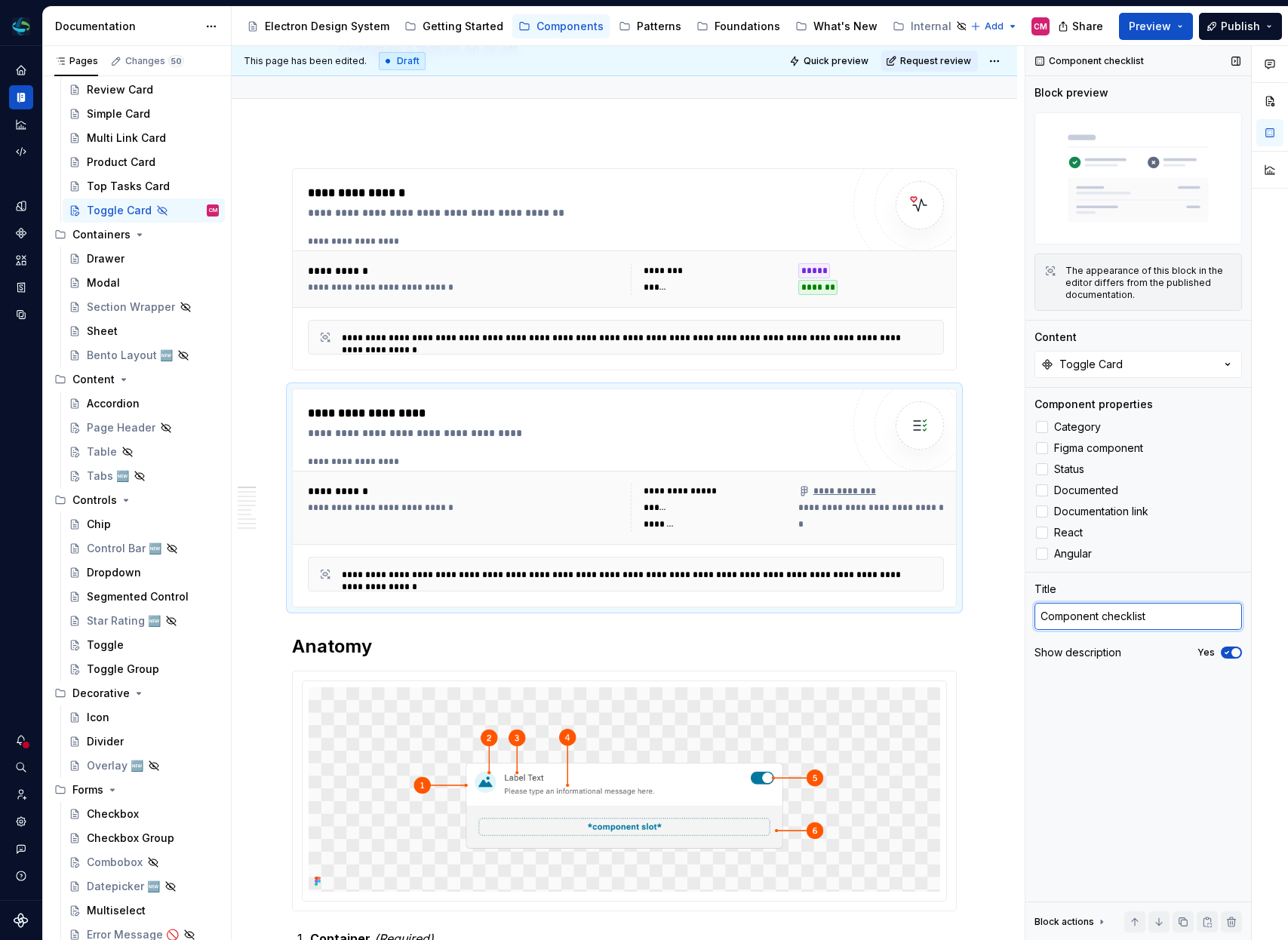
click at [1161, 615] on textarea "Component checklist" at bounding box center [1138, 616] width 208 height 27
click at [1239, 650] on span "button" at bounding box center [1236, 653] width 9 height 9
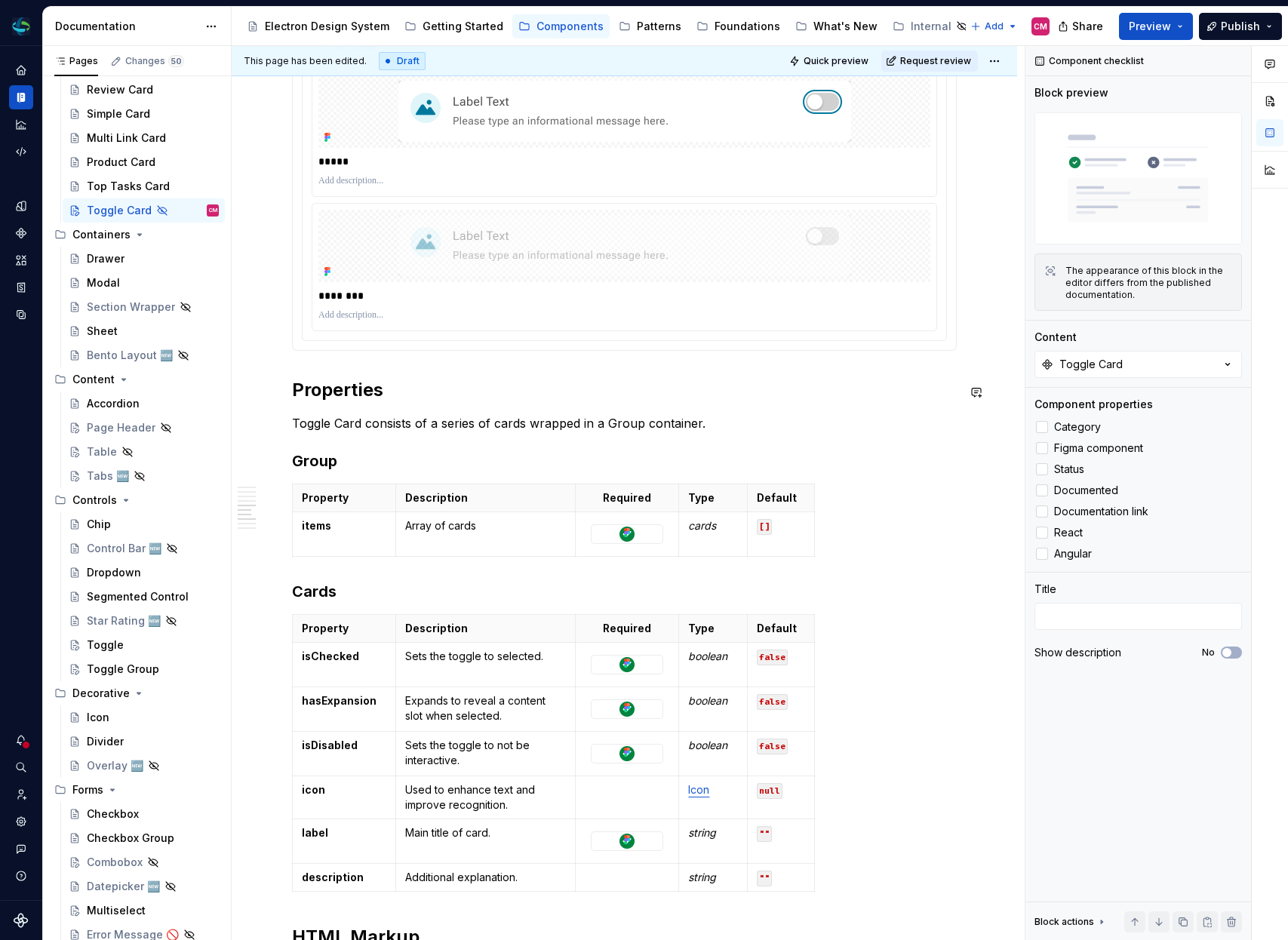
scroll to position [3156, 0]
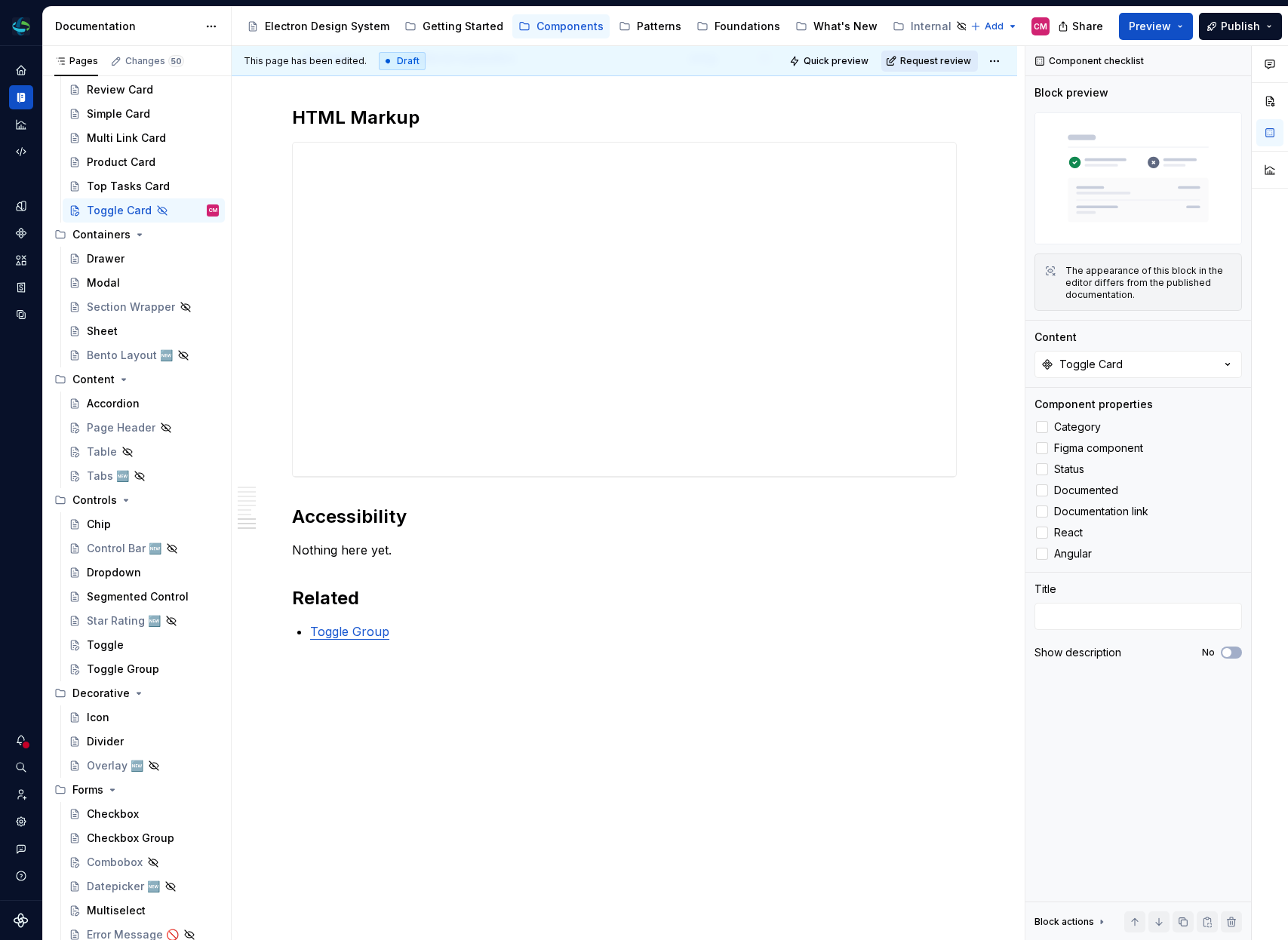
click at [939, 59] on span "Request review" at bounding box center [935, 60] width 71 height 12
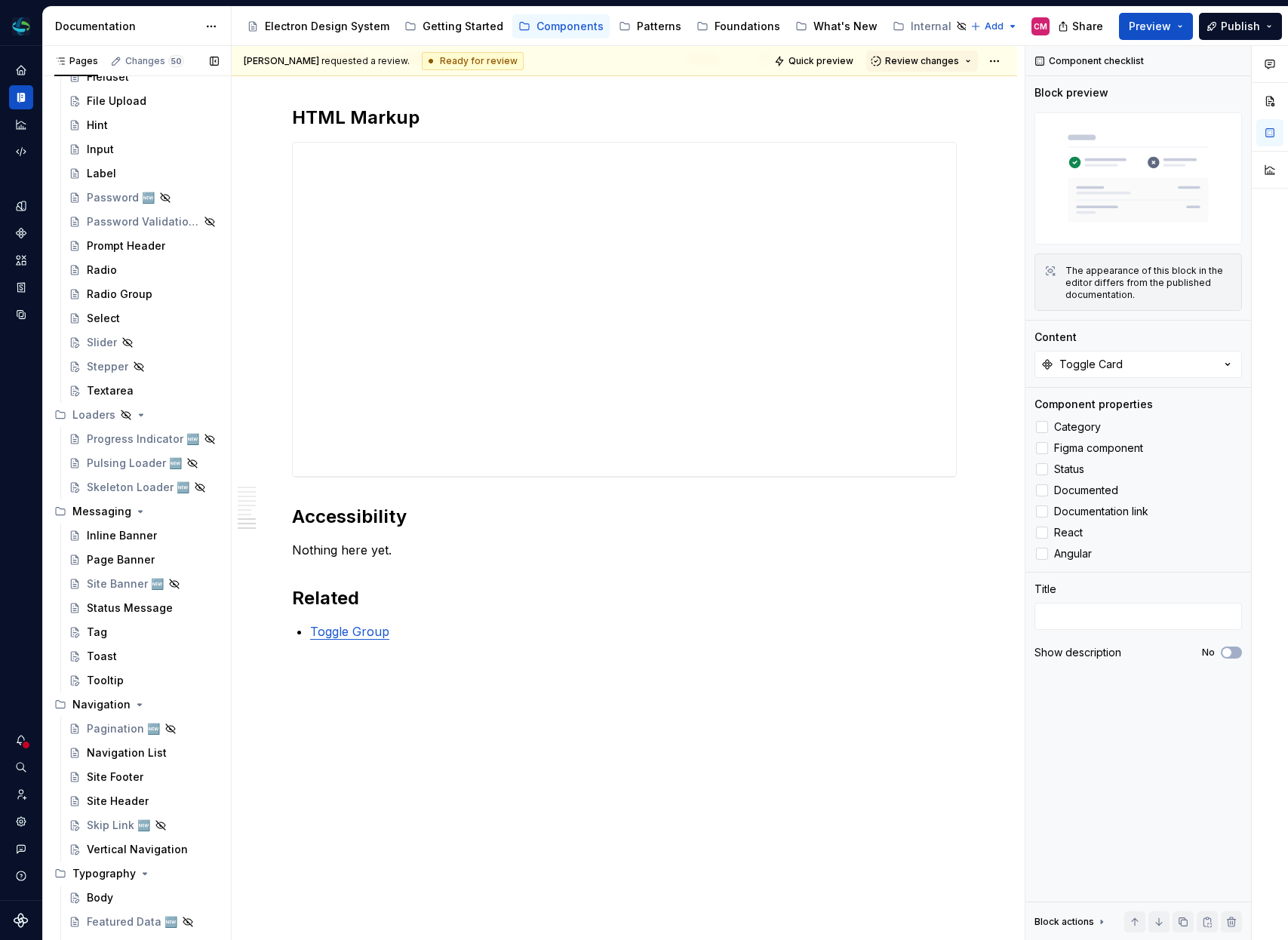
scroll to position [1353, 0]
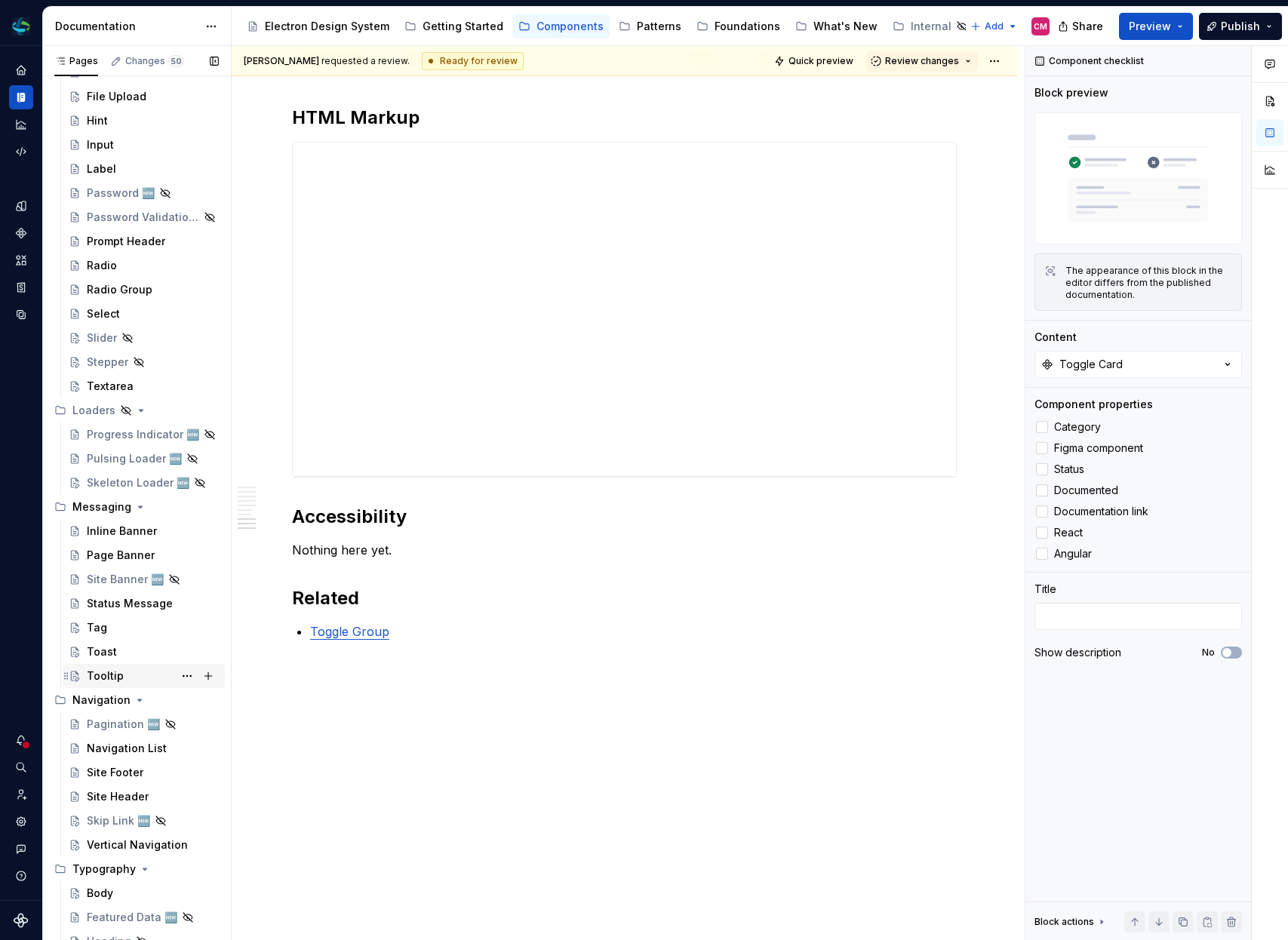
click at [112, 670] on div "Tooltip" at bounding box center [104, 676] width 37 height 15
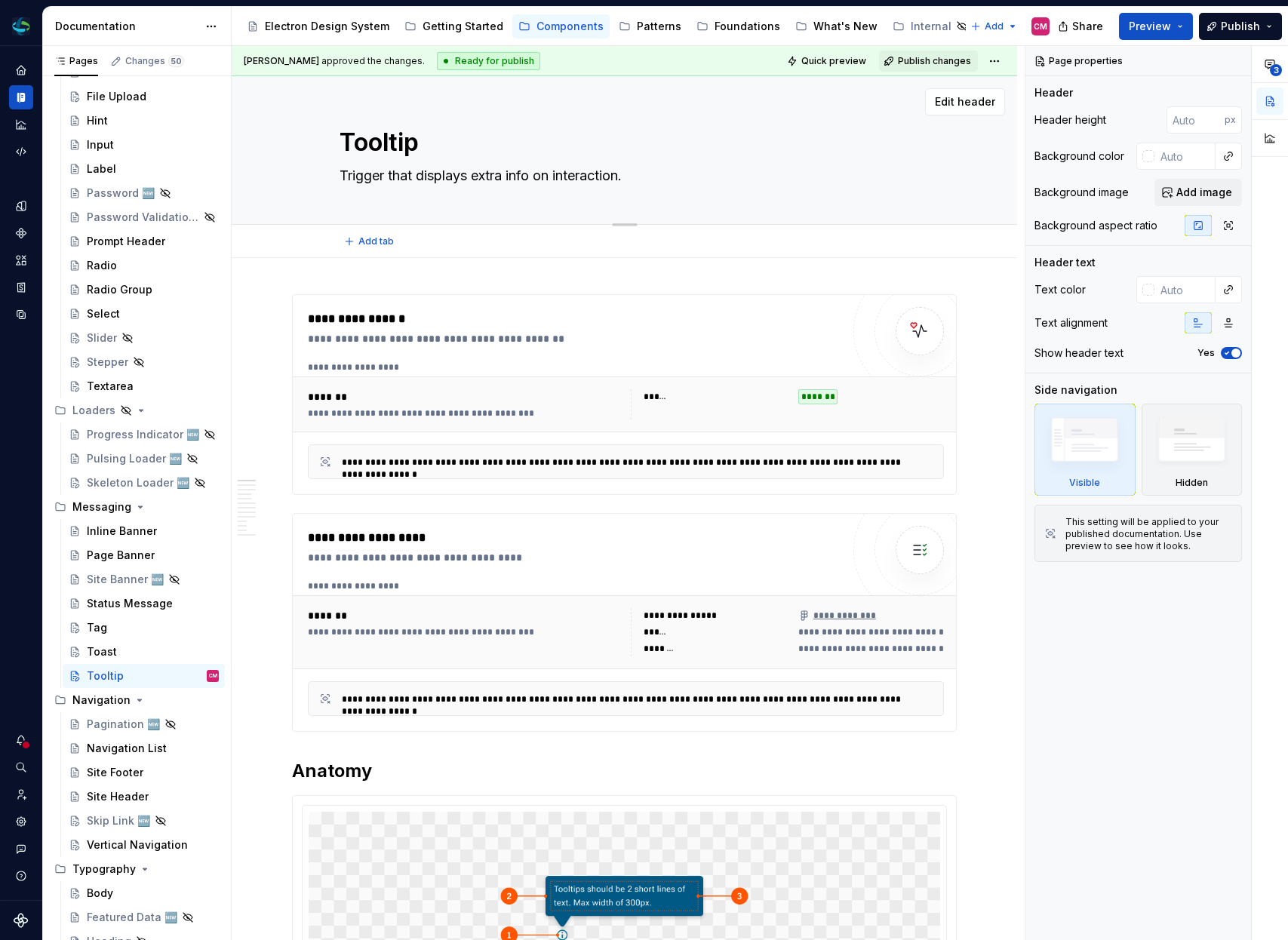
type textarea "*"
click at [658, 174] on textarea "Trigger that displays extra info on interaction." at bounding box center [622, 175] width 570 height 24
click at [681, 175] on textarea "Trigger that displays extra info on interaction." at bounding box center [622, 175] width 570 height 24
type textarea "Trigger that displays extra info on interaction"
type textarea "*"
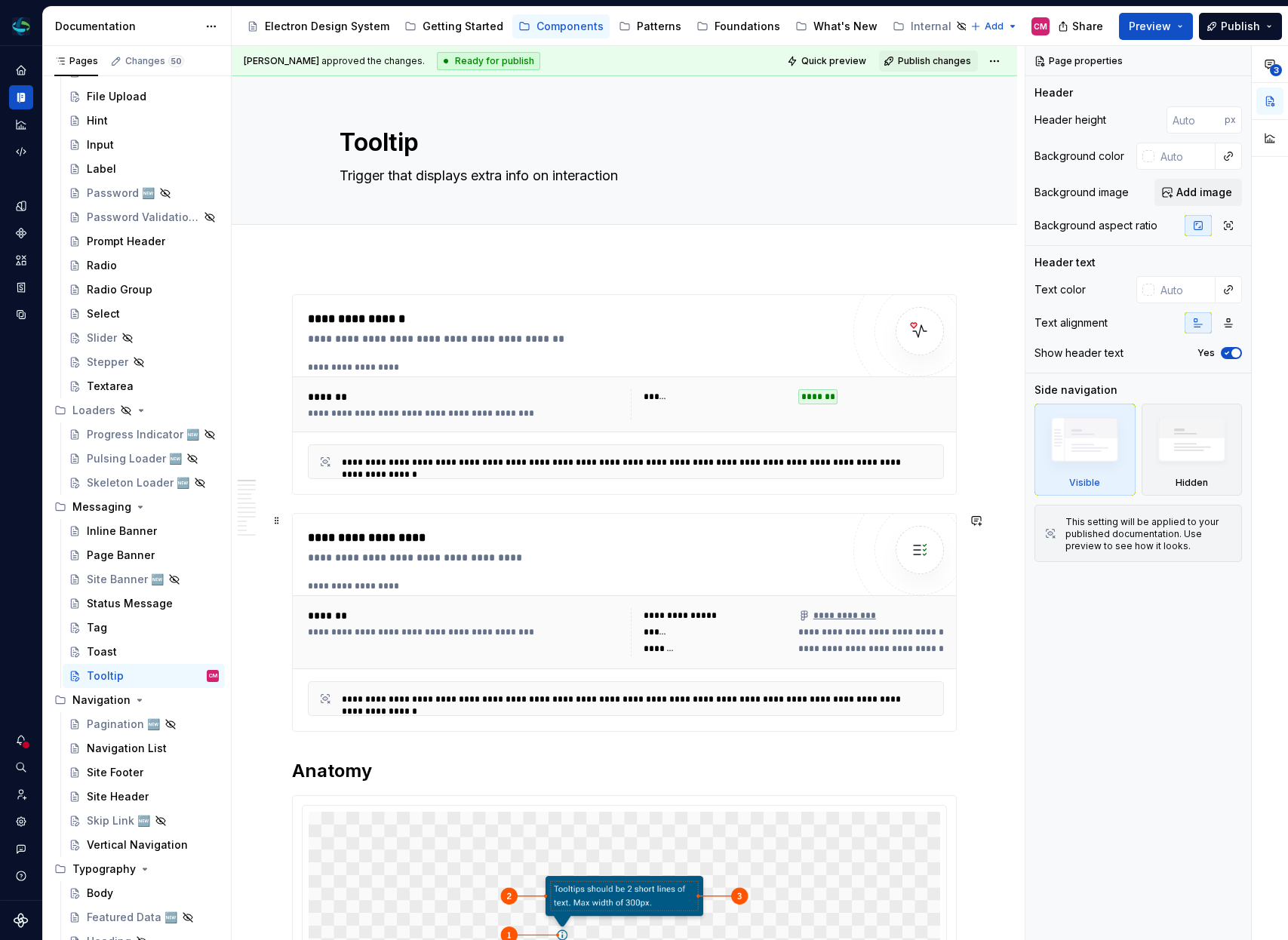
type textarea "Trigger that displays extra info on interaction"
click at [623, 596] on div "**********" at bounding box center [626, 632] width 666 height 74
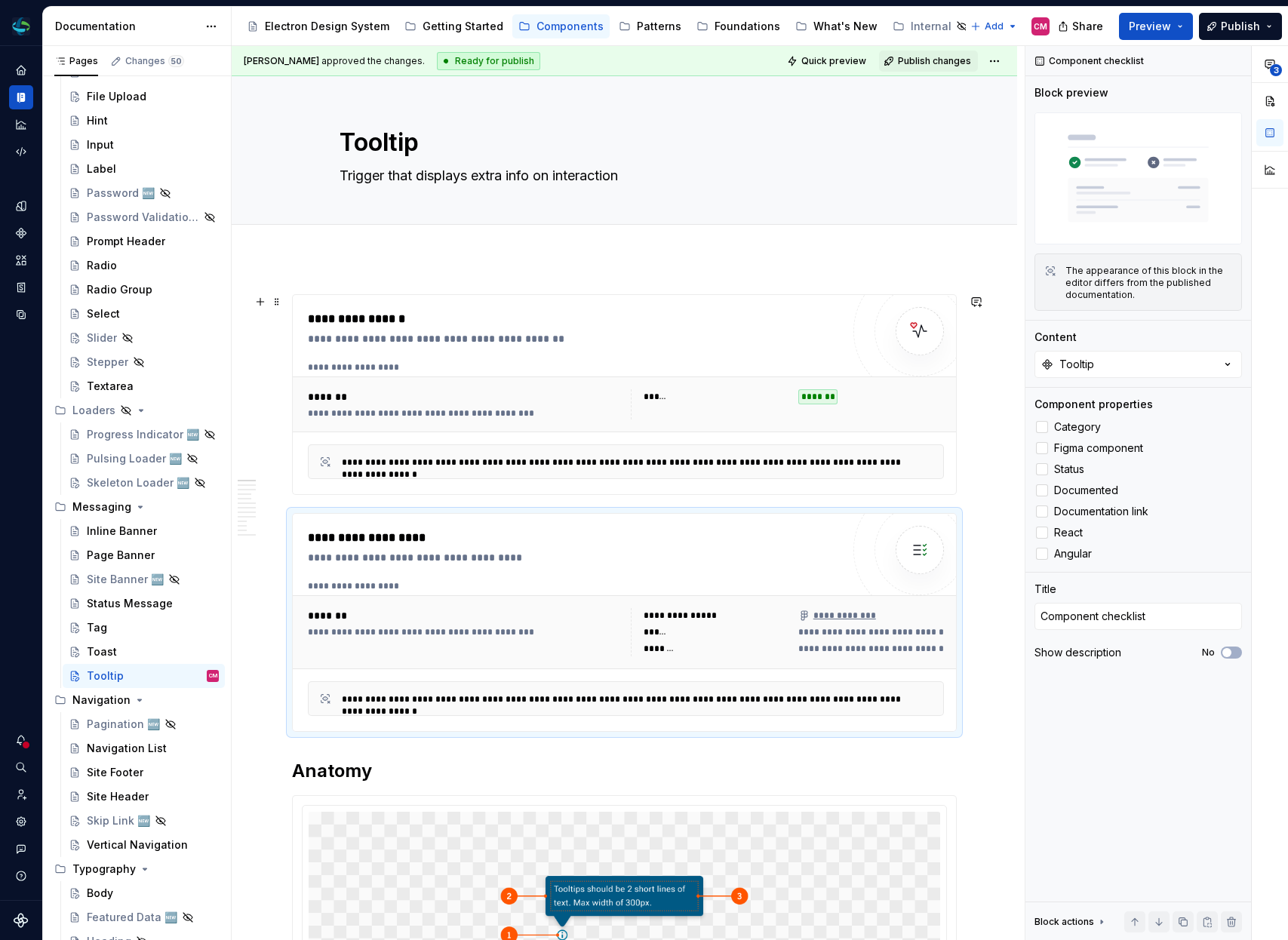
click at [663, 443] on div "**********" at bounding box center [625, 420] width 636 height 118
click at [1042, 428] on div at bounding box center [1042, 426] width 12 height 12
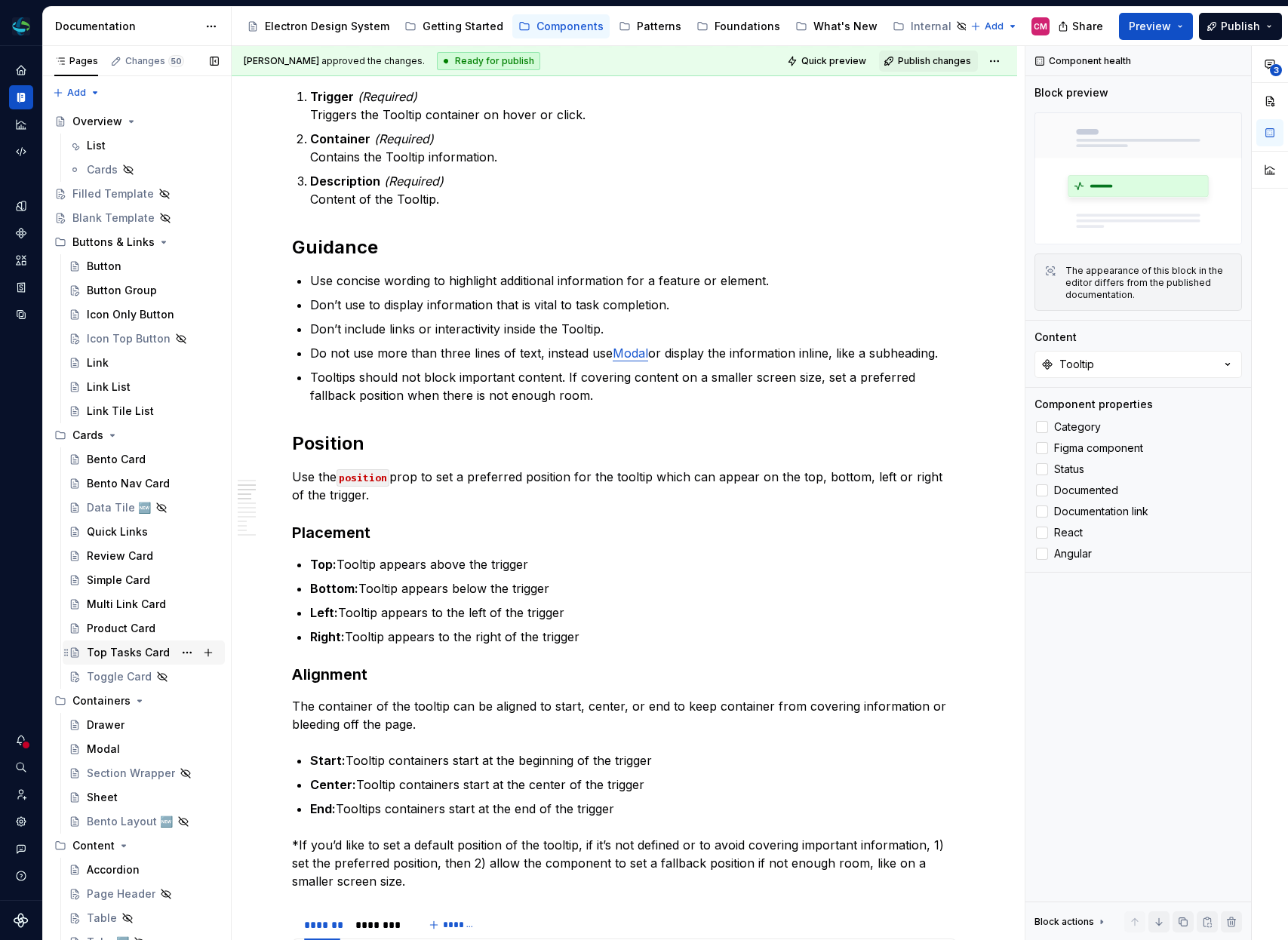
click at [129, 651] on div "Top Tasks Card" at bounding box center [128, 652] width 83 height 15
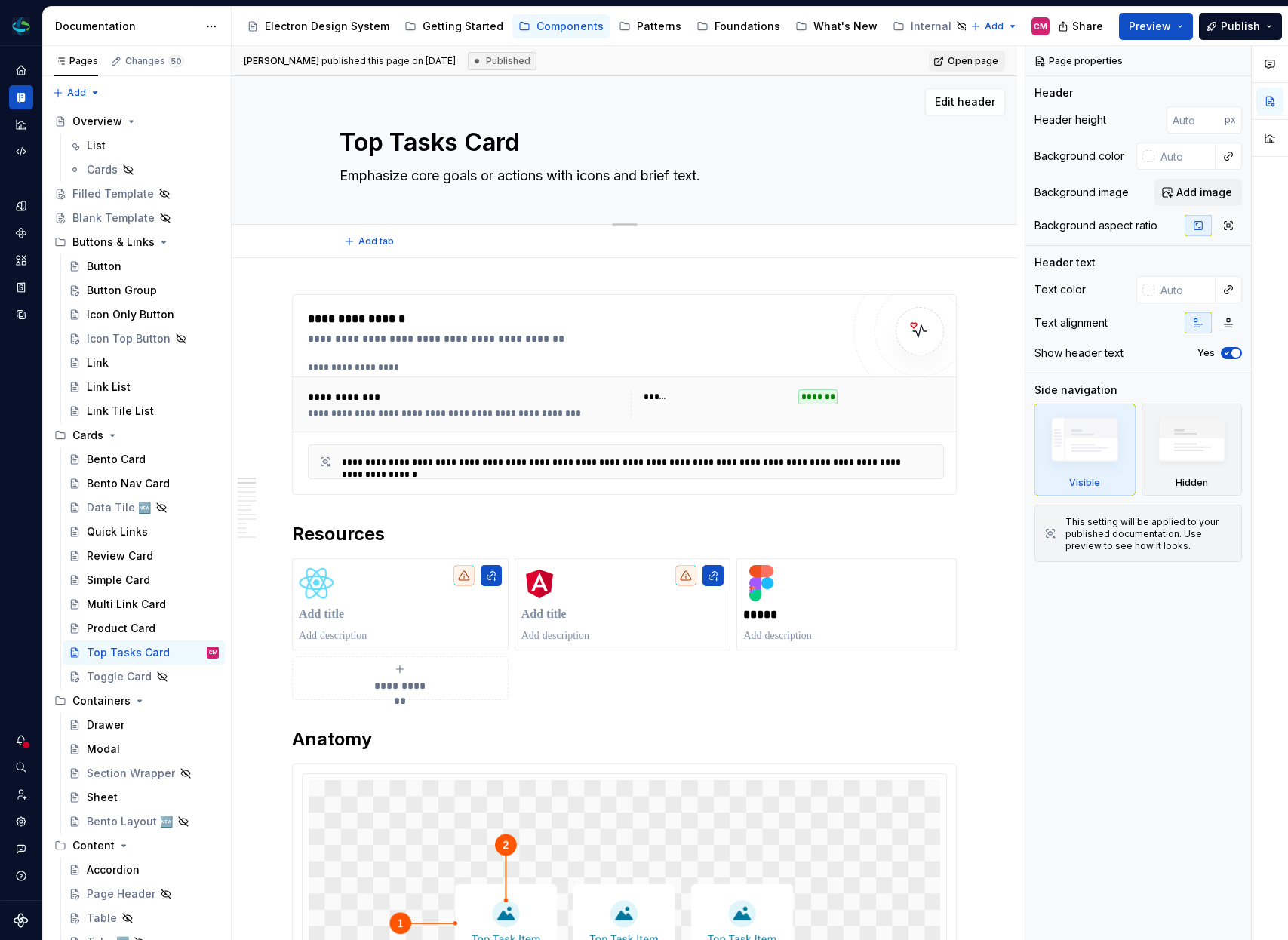
click at [673, 169] on textarea "Emphasize core goals or actions with icons and brief text." at bounding box center [622, 175] width 570 height 24
click at [715, 171] on textarea "Emphasize core goals or actions with icons and brief text." at bounding box center [622, 175] width 570 height 24
type textarea "*"
type textarea "Emphasize core goals or actions with icons and brief text"
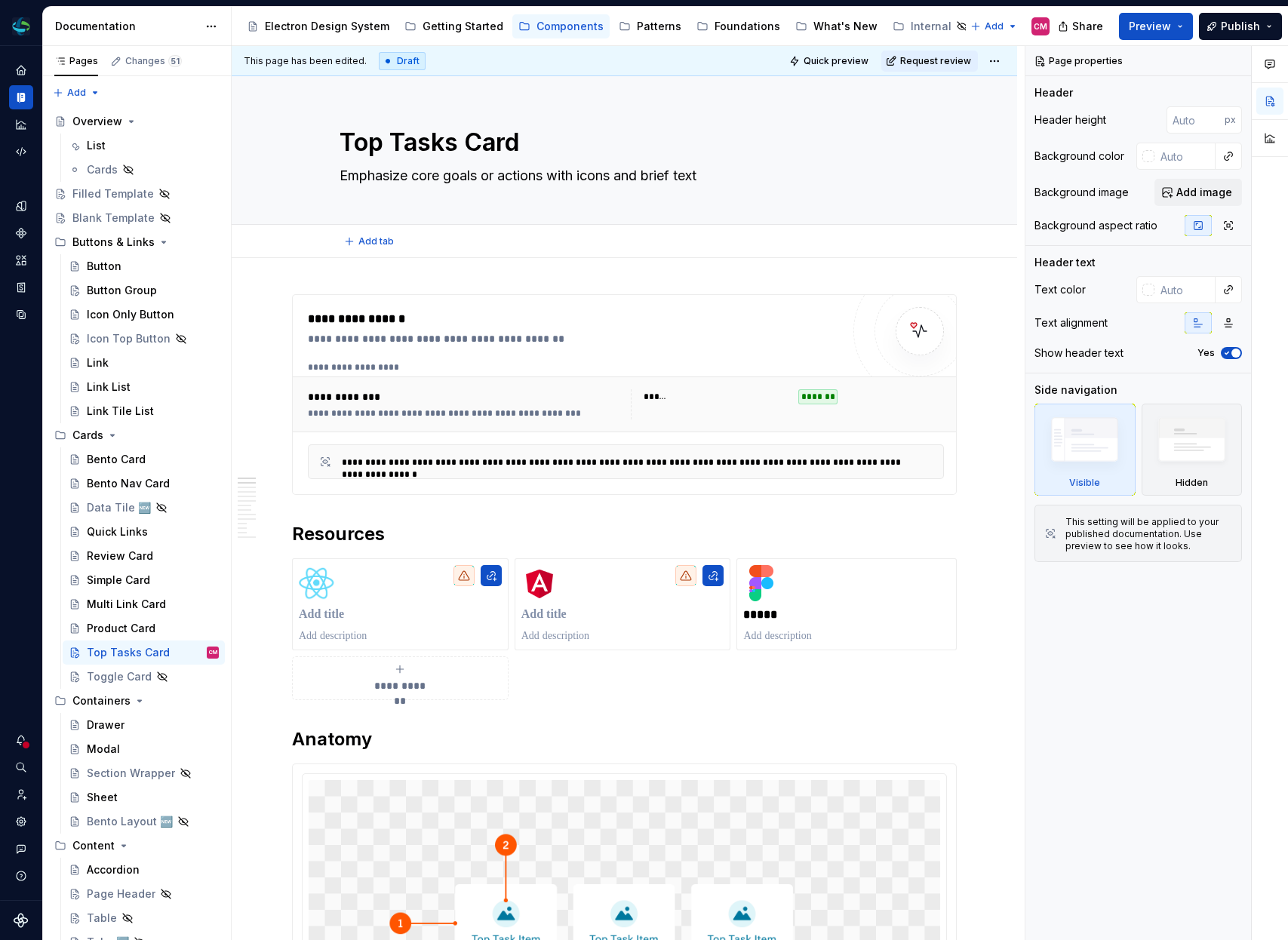
type textarea "*"
type textarea "Emphasize core goals or actions with icons and brief text"
click at [702, 330] on div "**********" at bounding box center [574, 328] width 533 height 36
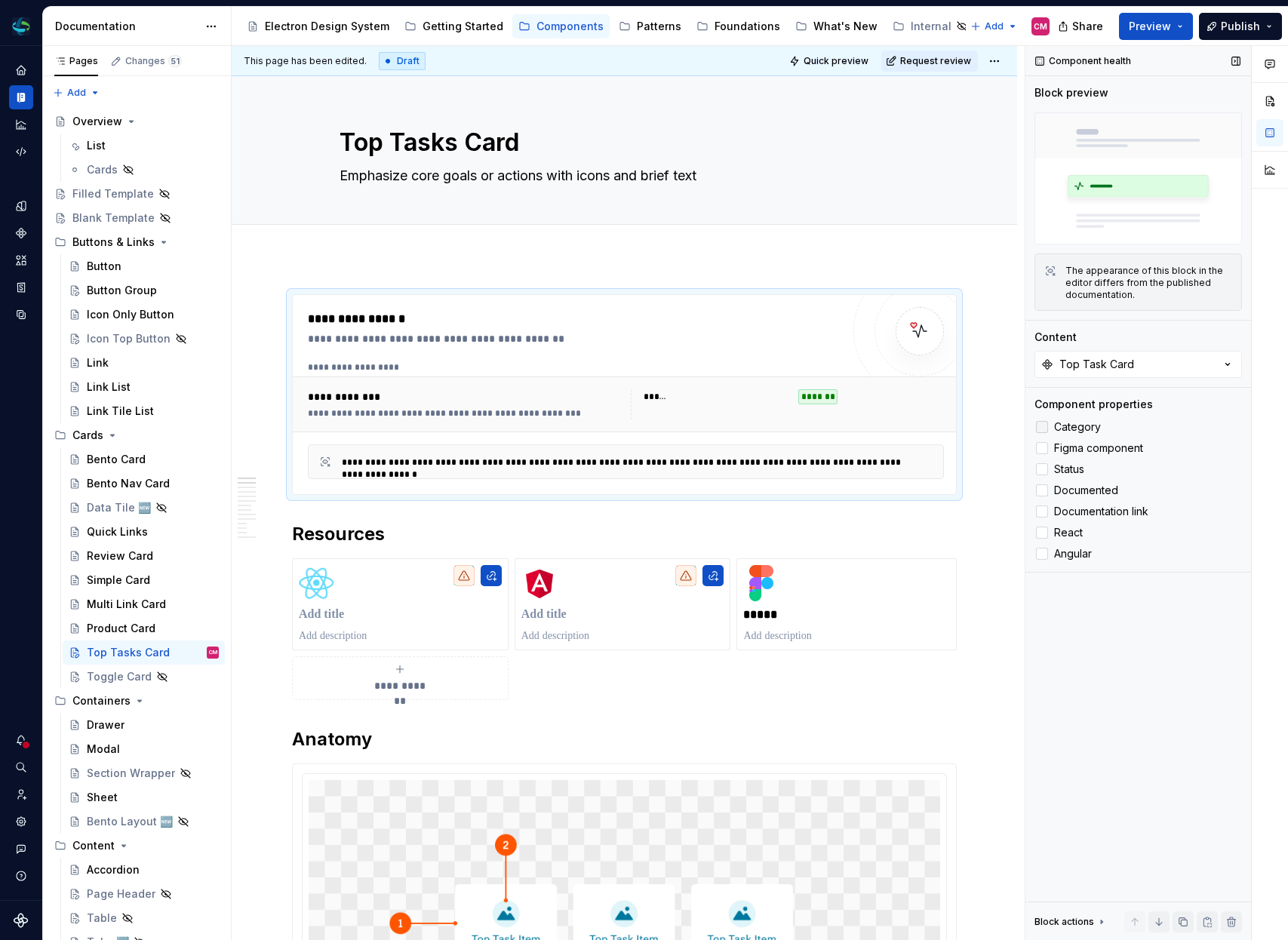
click at [1045, 430] on div at bounding box center [1042, 426] width 12 height 12
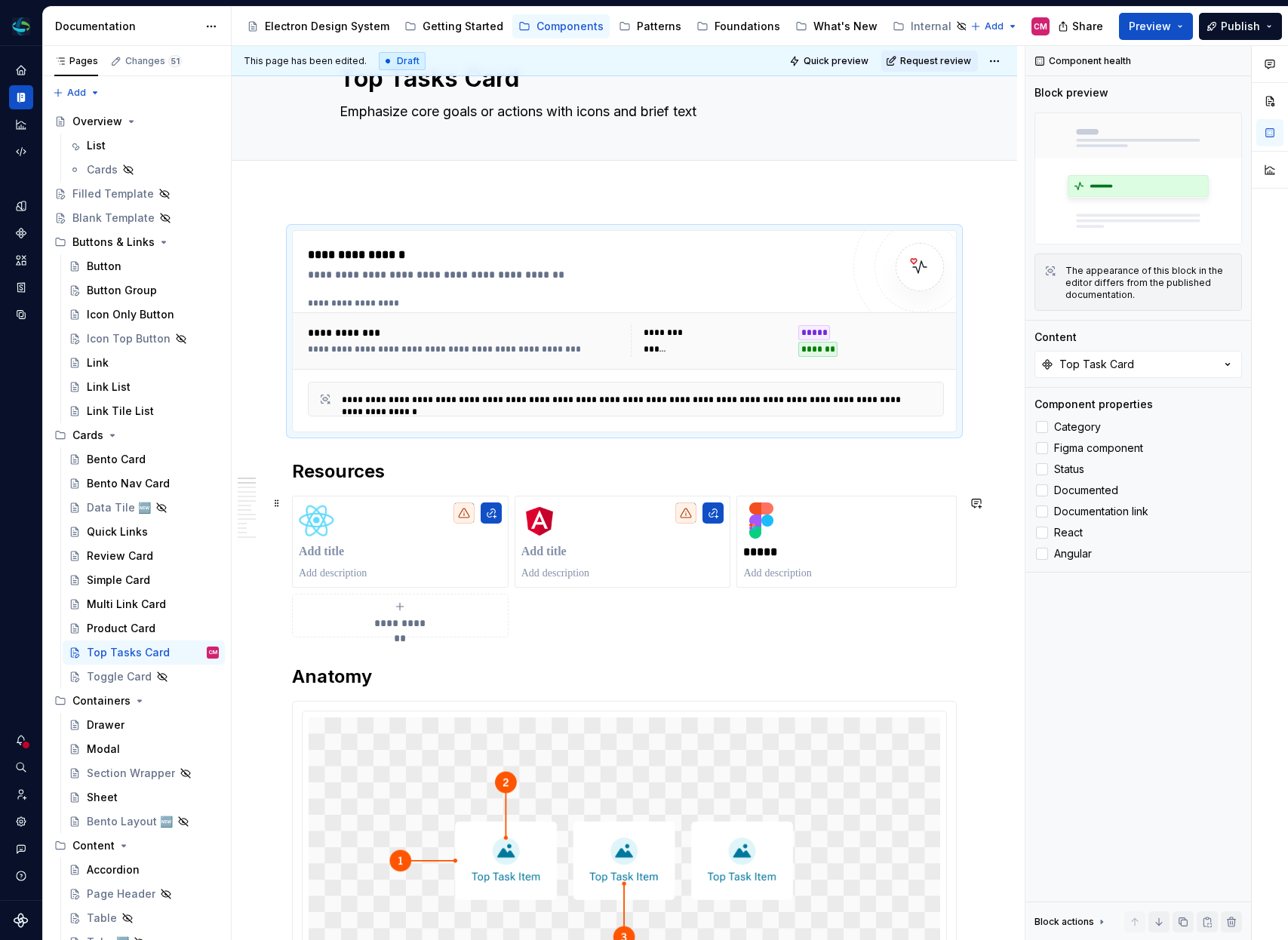
scroll to position [139, 0]
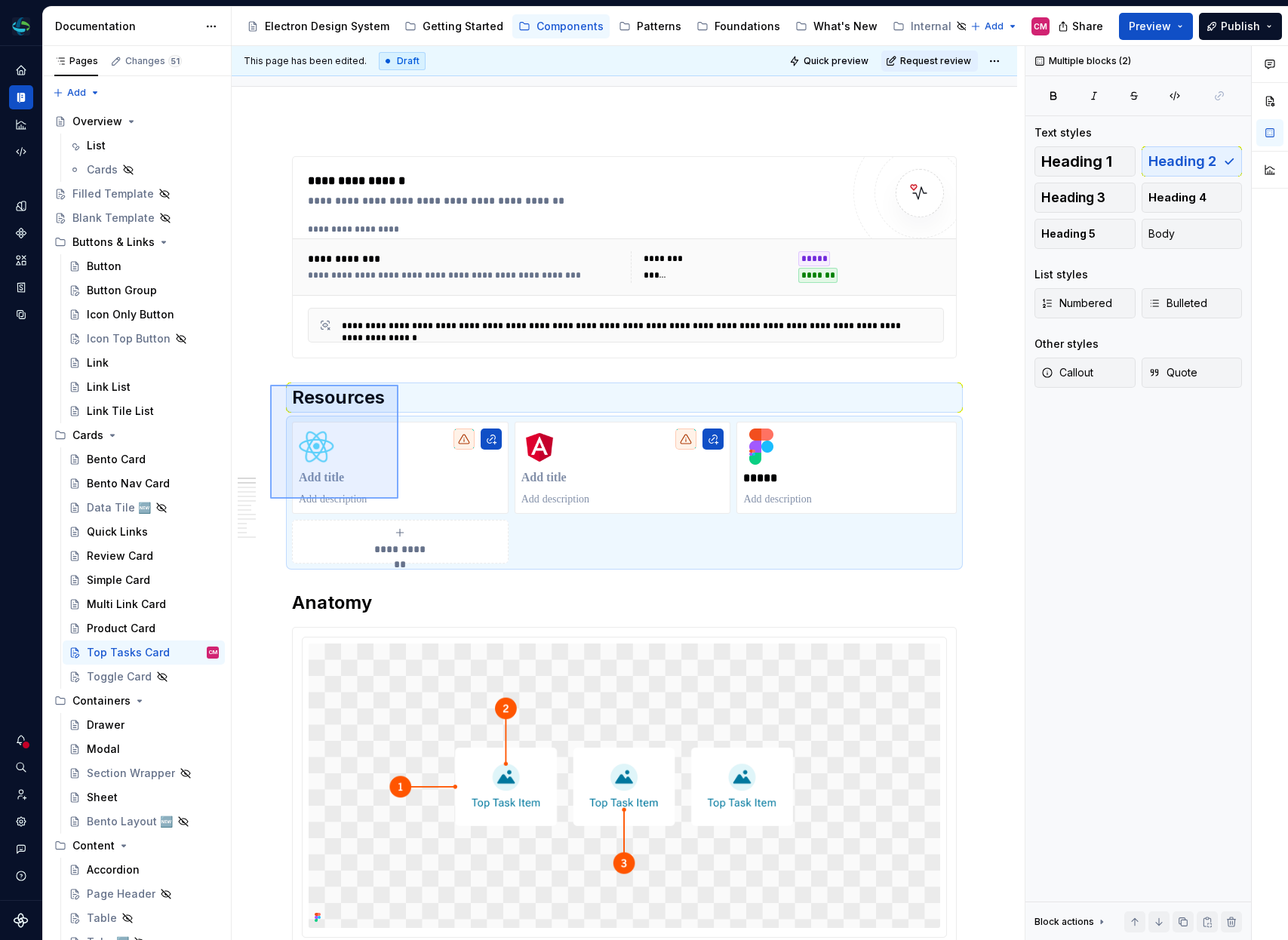
drag, startPoint x: 275, startPoint y: 386, endPoint x: 404, endPoint y: 504, distance: 174.8
click at [404, 504] on div "**********" at bounding box center [629, 493] width 793 height 895
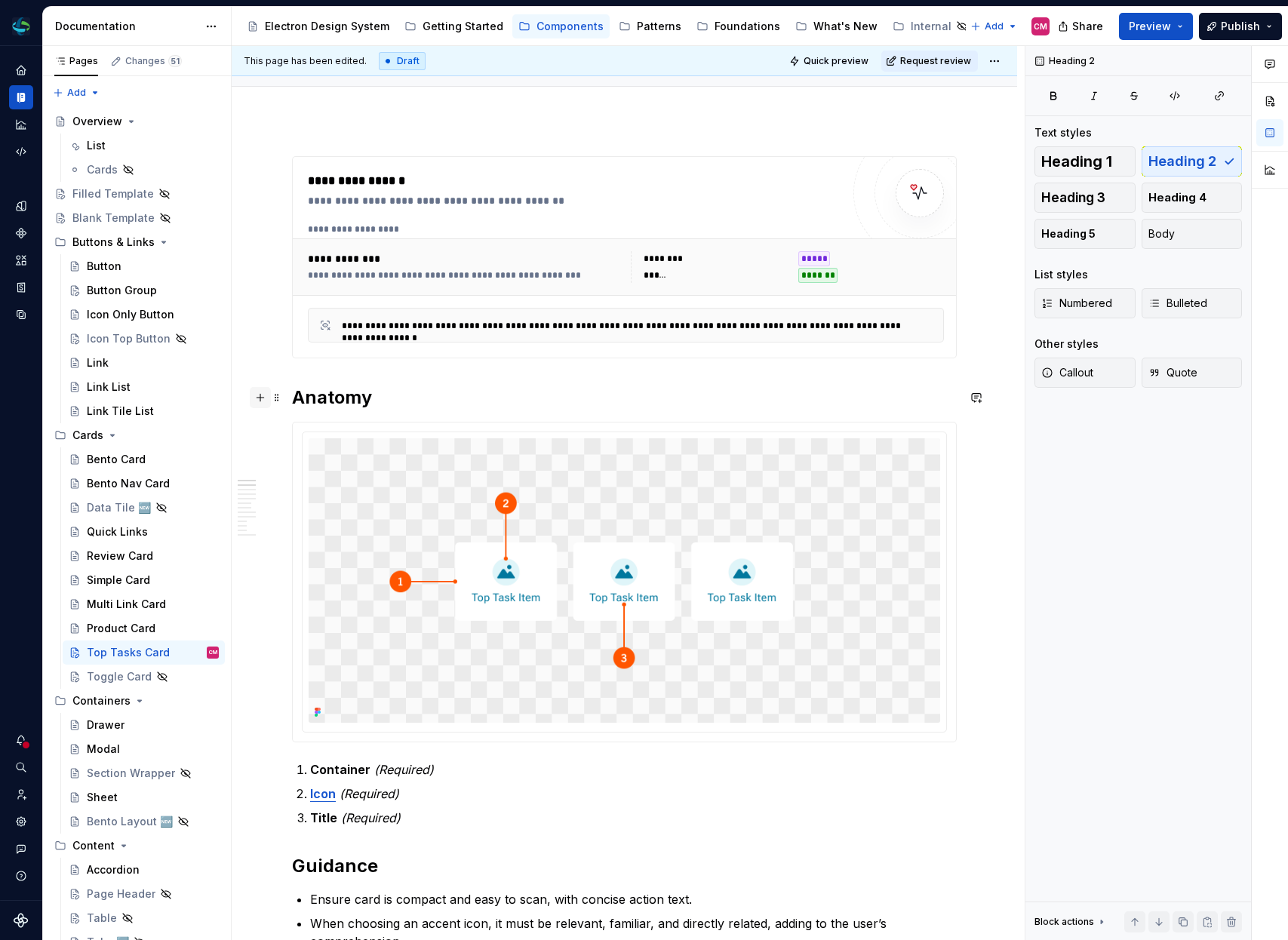
click at [253, 397] on button "button" at bounding box center [260, 397] width 21 height 21
type textarea "*"
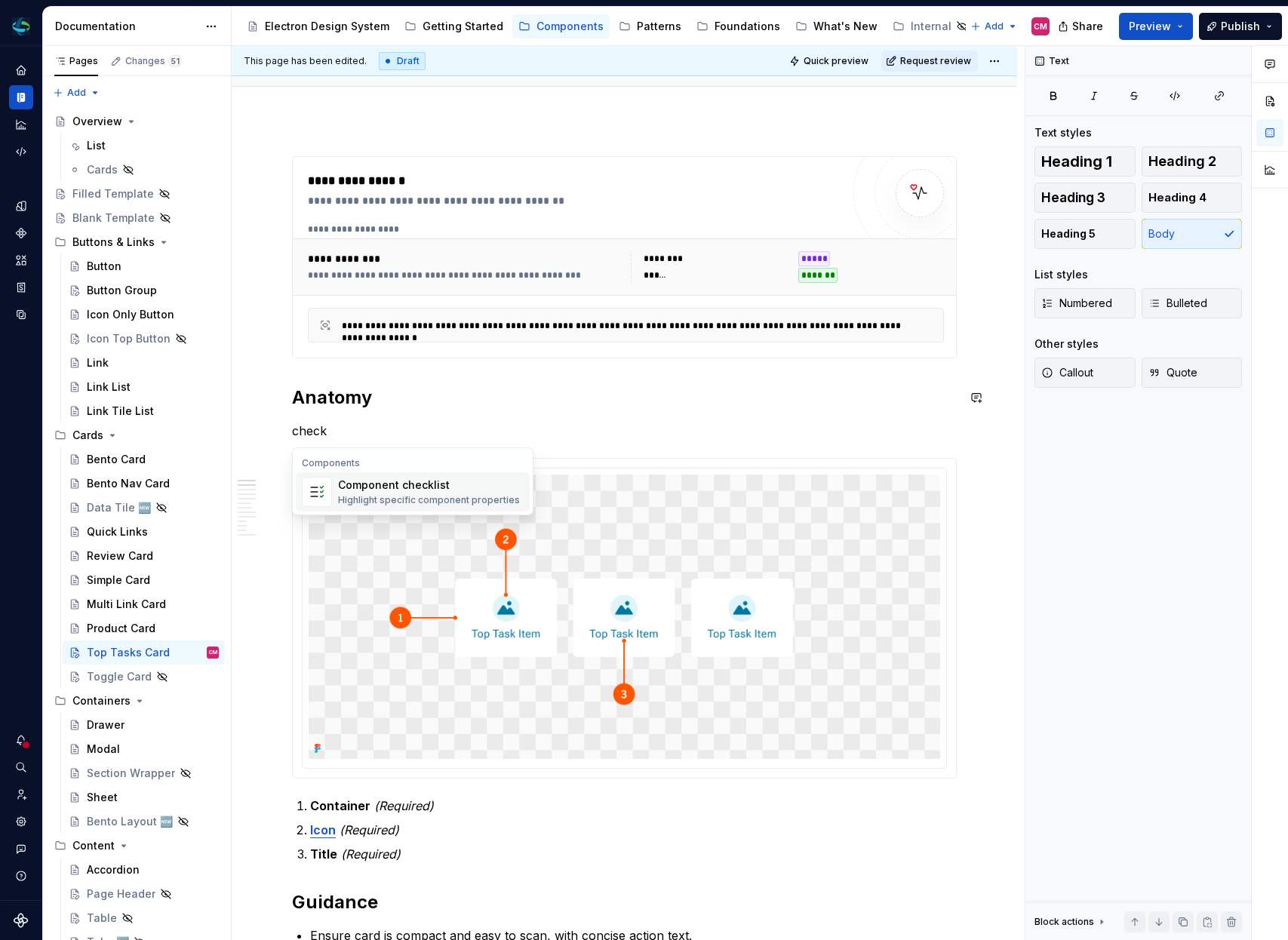
type textarea "*"
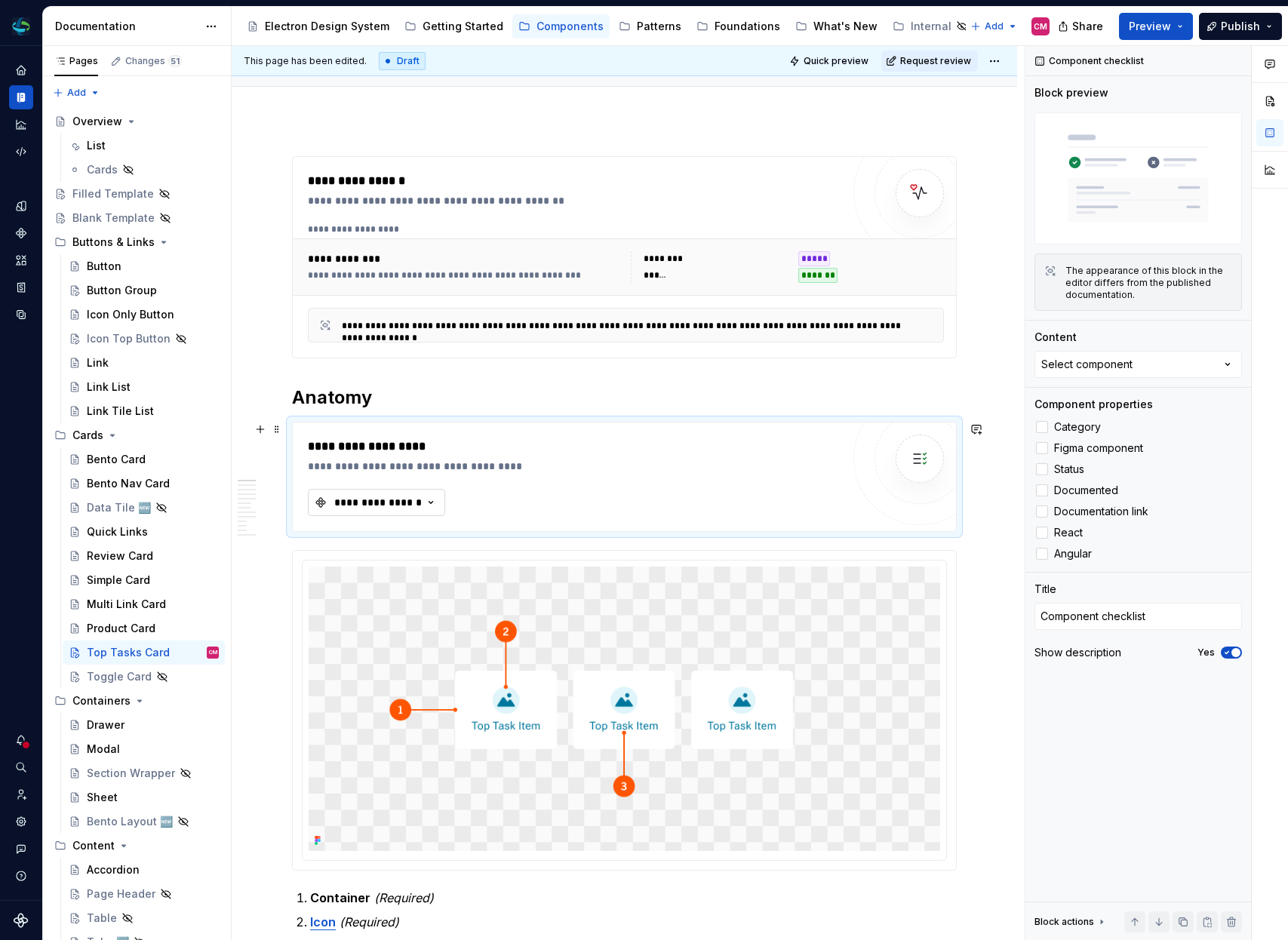
click at [410, 504] on div "**********" at bounding box center [378, 502] width 91 height 15
type input "top ta"
click at [420, 582] on div "Top Task Card" at bounding box center [389, 584] width 77 height 15
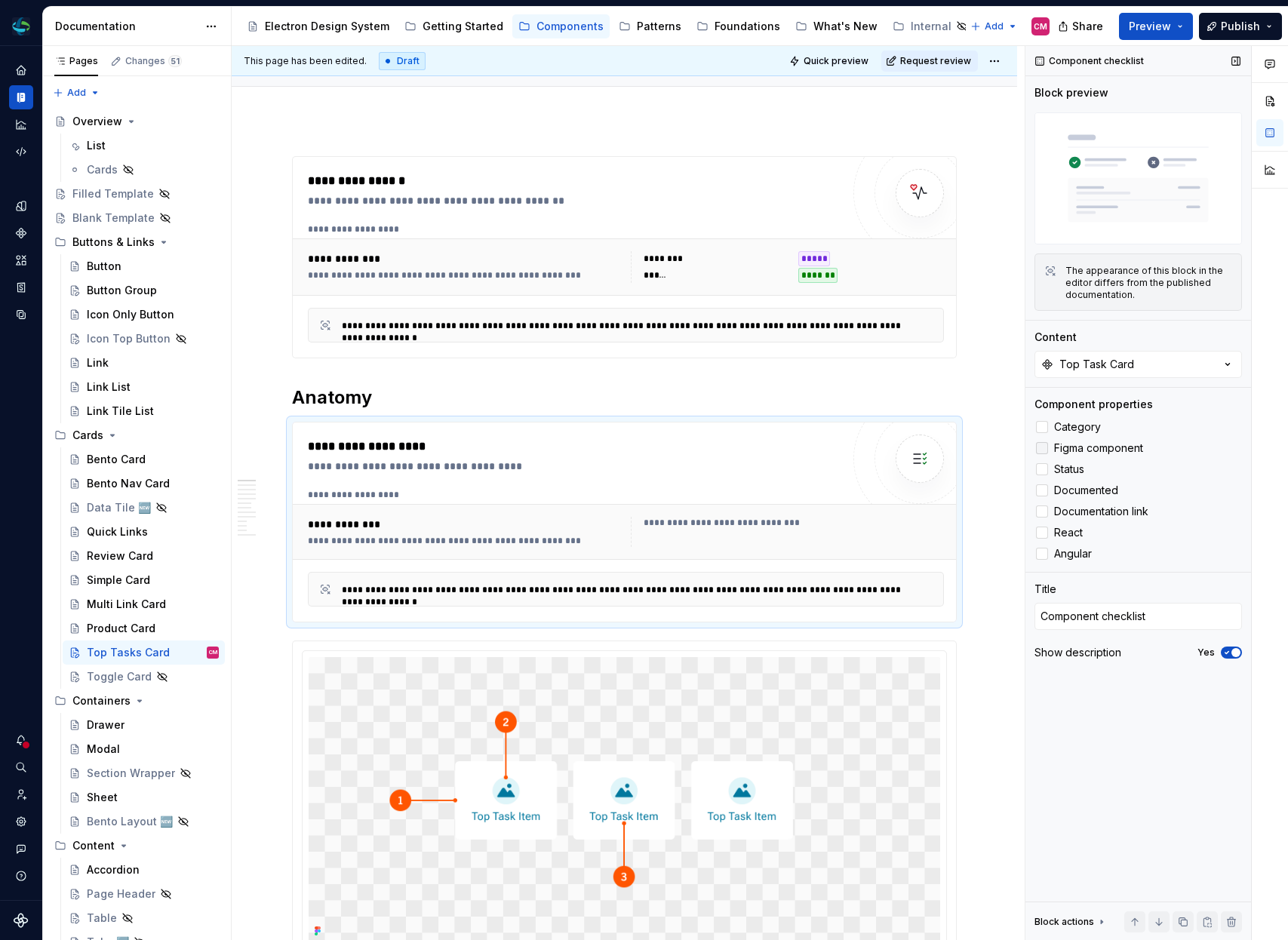
click at [1045, 452] on div at bounding box center [1042, 448] width 12 height 12
click at [1042, 531] on div at bounding box center [1042, 533] width 12 height 12
click at [1042, 552] on div at bounding box center [1042, 553] width 12 height 12
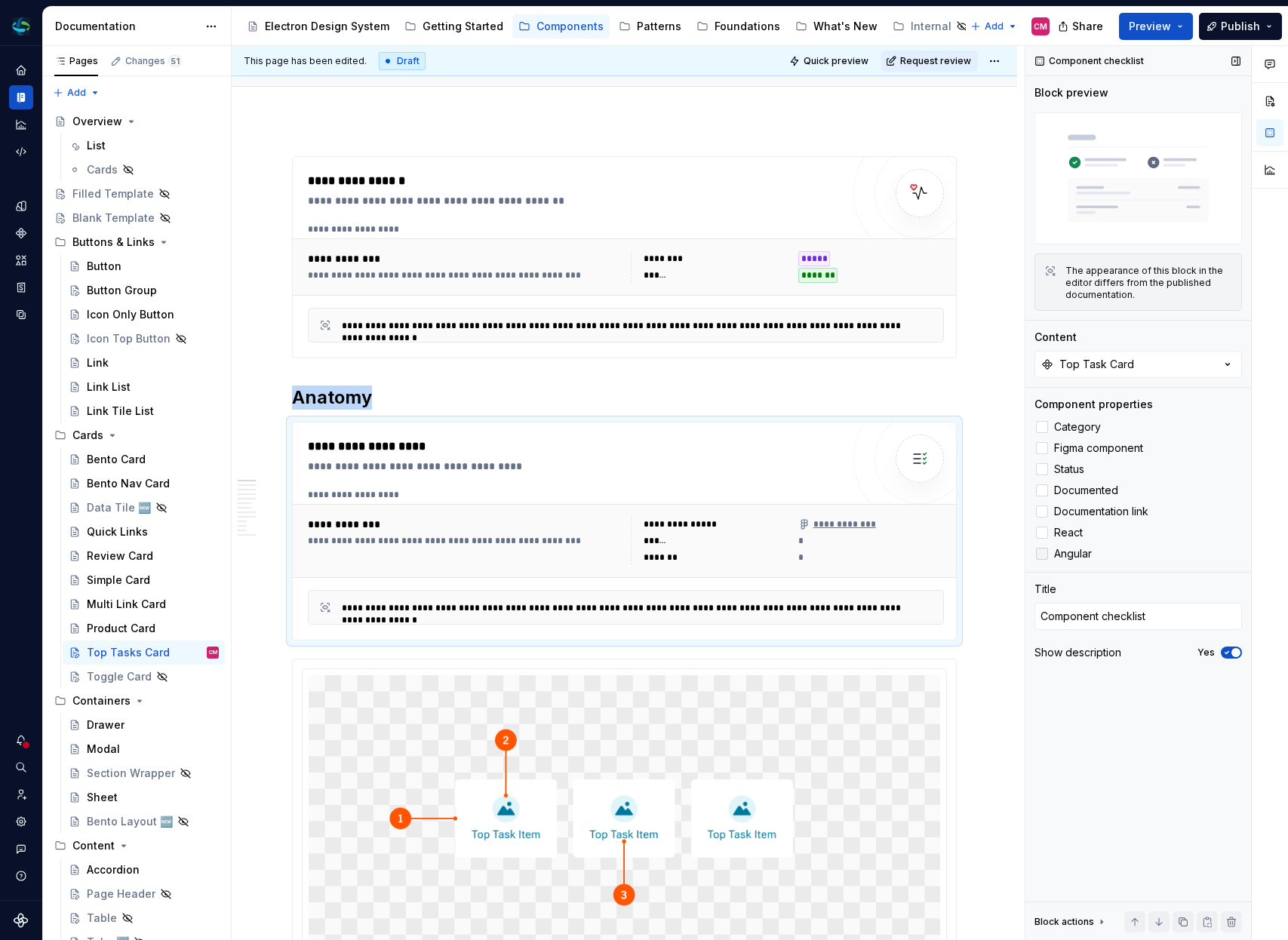
type textarea "*"
click at [1094, 624] on textarea "Component checklist" at bounding box center [1138, 616] width 208 height 27
click at [1233, 652] on span "button" at bounding box center [1236, 653] width 9 height 9
click at [448, 501] on div "**********" at bounding box center [625, 533] width 636 height 89
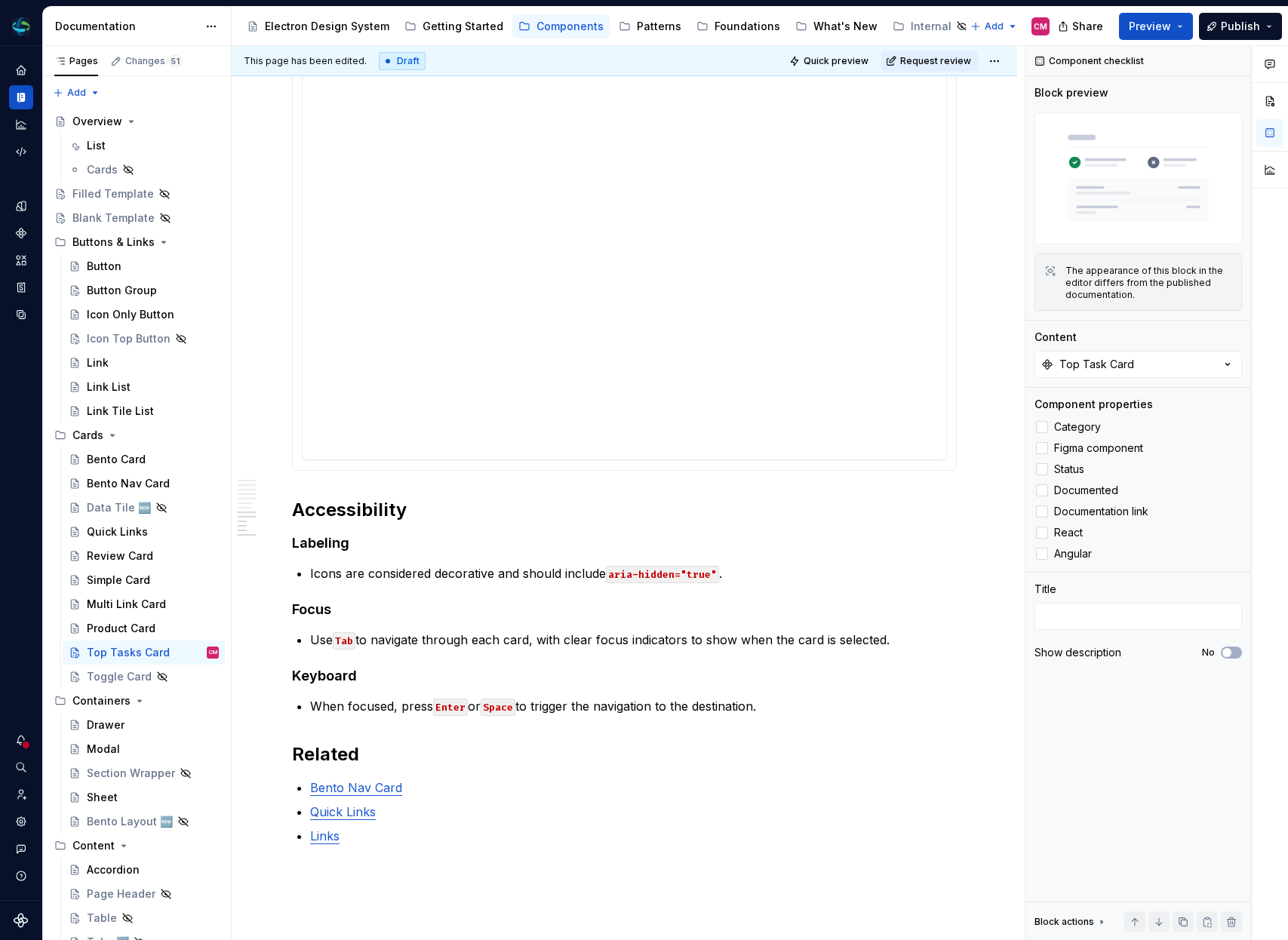
scroll to position [2172, 0]
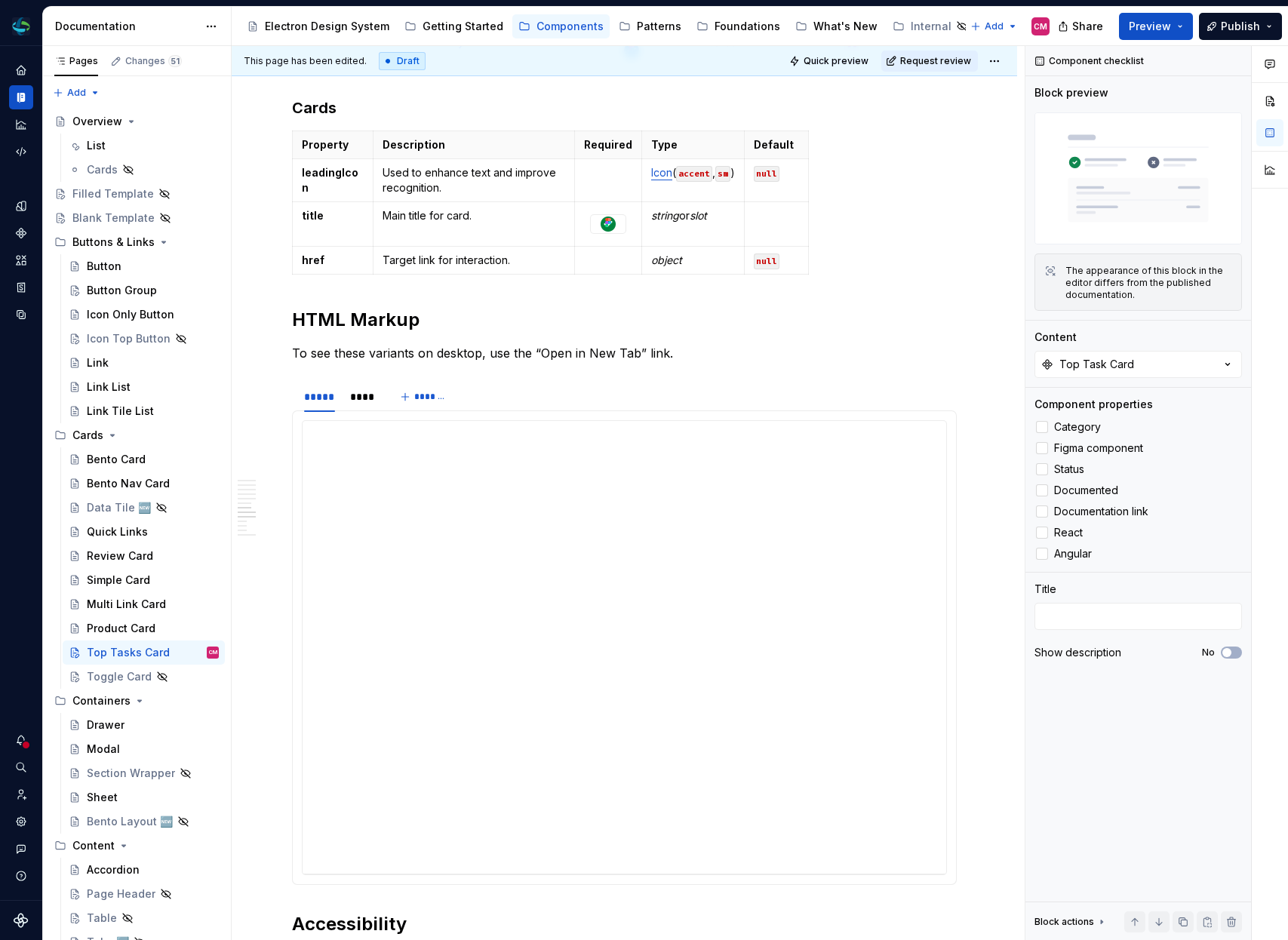
click at [921, 73] on div "This page has been edited. Draft Quick preview Request review" at bounding box center [624, 61] width 785 height 31
click at [942, 58] on span "Request review" at bounding box center [935, 60] width 71 height 12
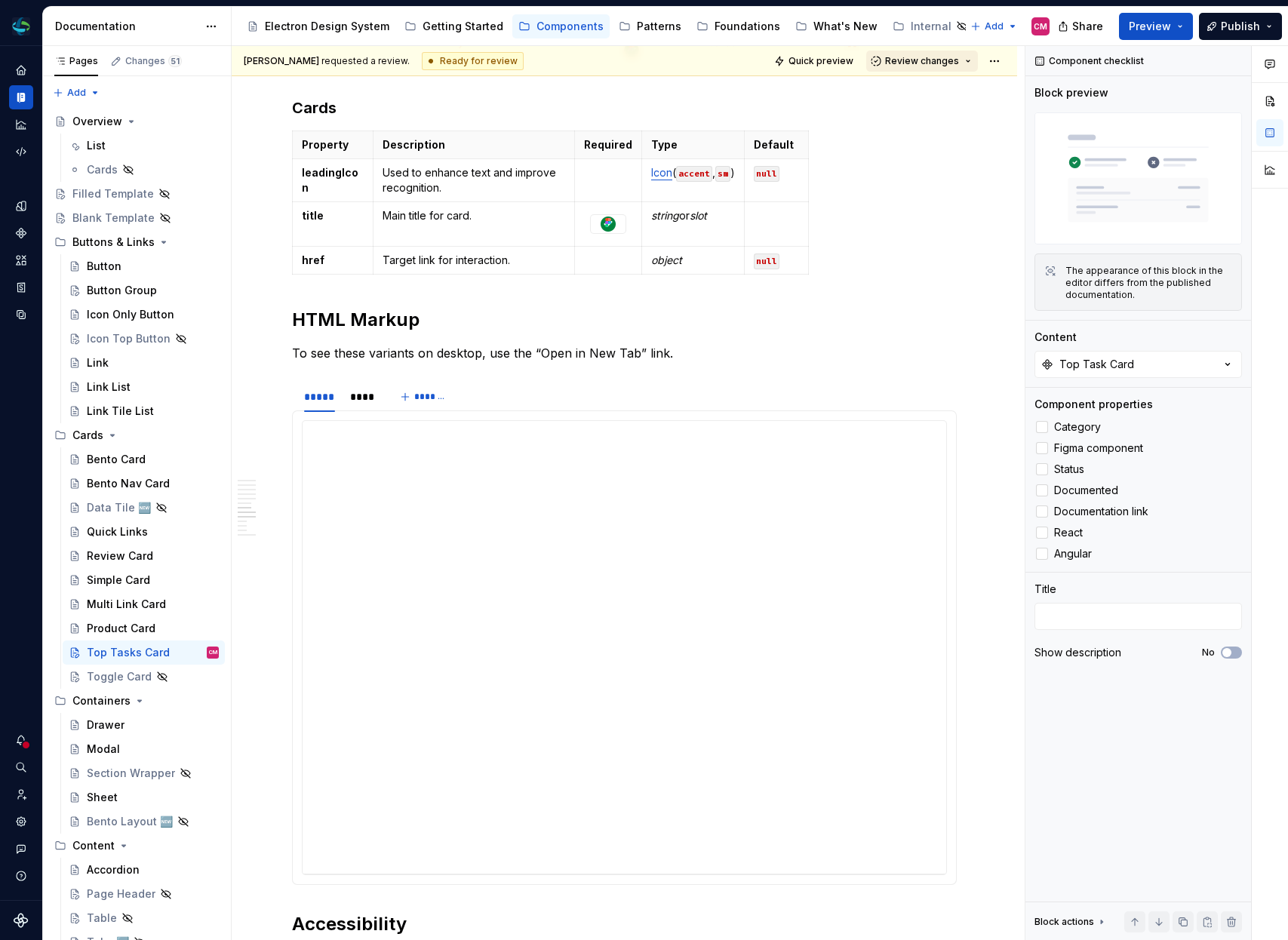
click at [931, 62] on span "Review changes" at bounding box center [922, 60] width 74 height 12
click at [914, 93] on div "Approve" at bounding box center [971, 90] width 132 height 15
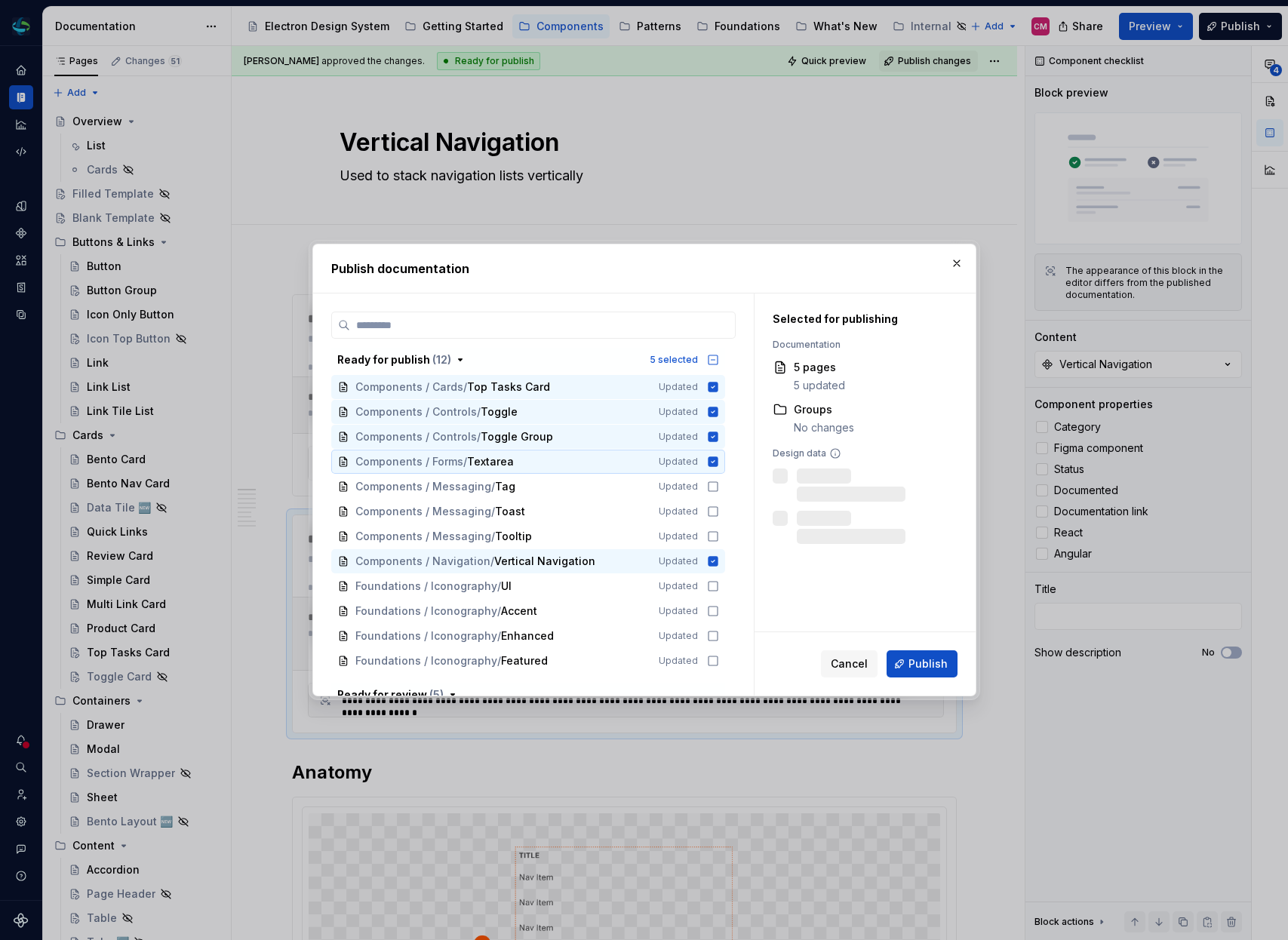
scroll to position [1508, 0]
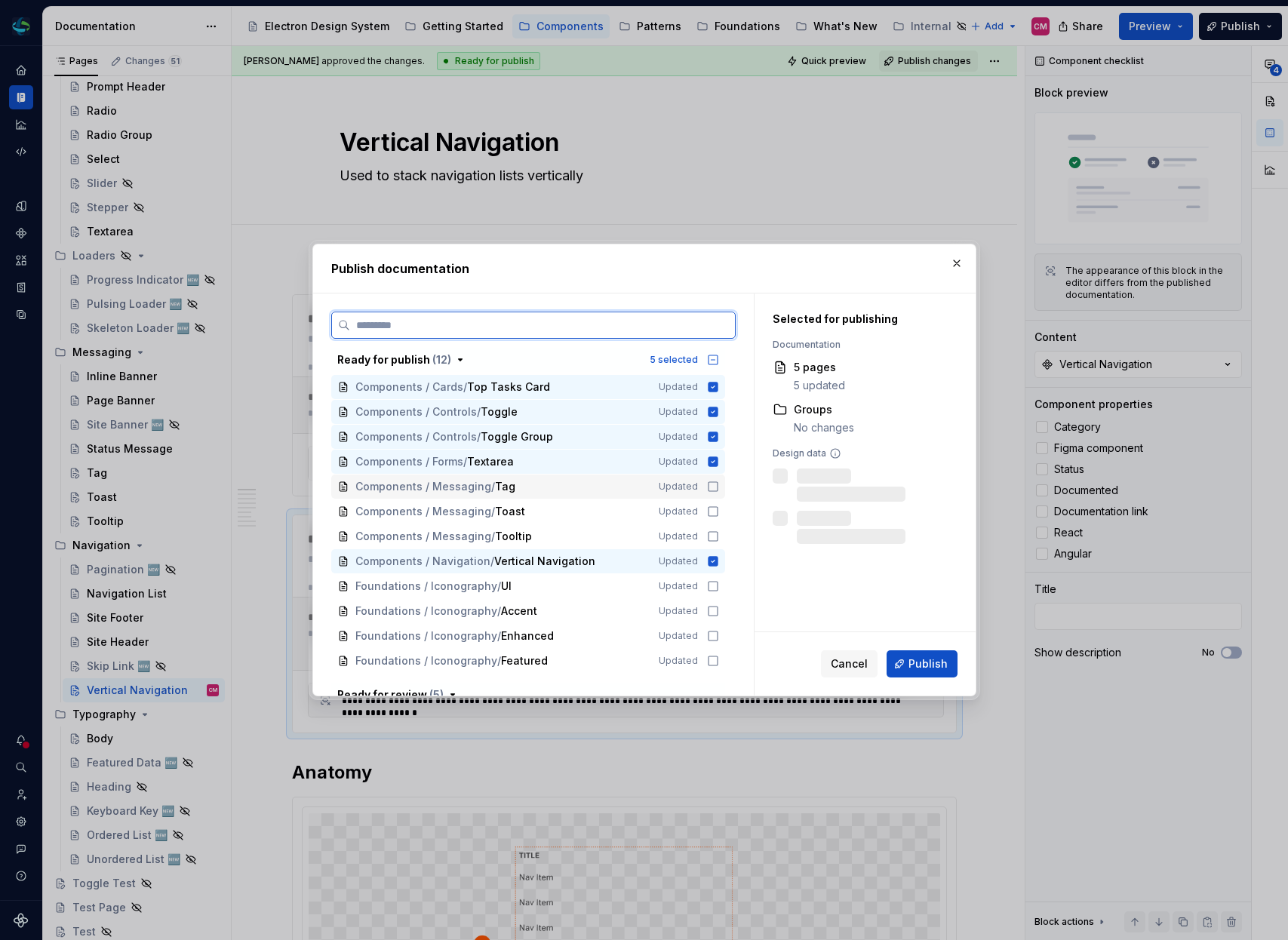
click at [725, 493] on div "Components / Messaging / Tag Updated" at bounding box center [528, 487] width 394 height 24
click at [720, 514] on icon at bounding box center [712, 511] width 12 height 12
click at [720, 537] on icon at bounding box center [712, 536] width 12 height 12
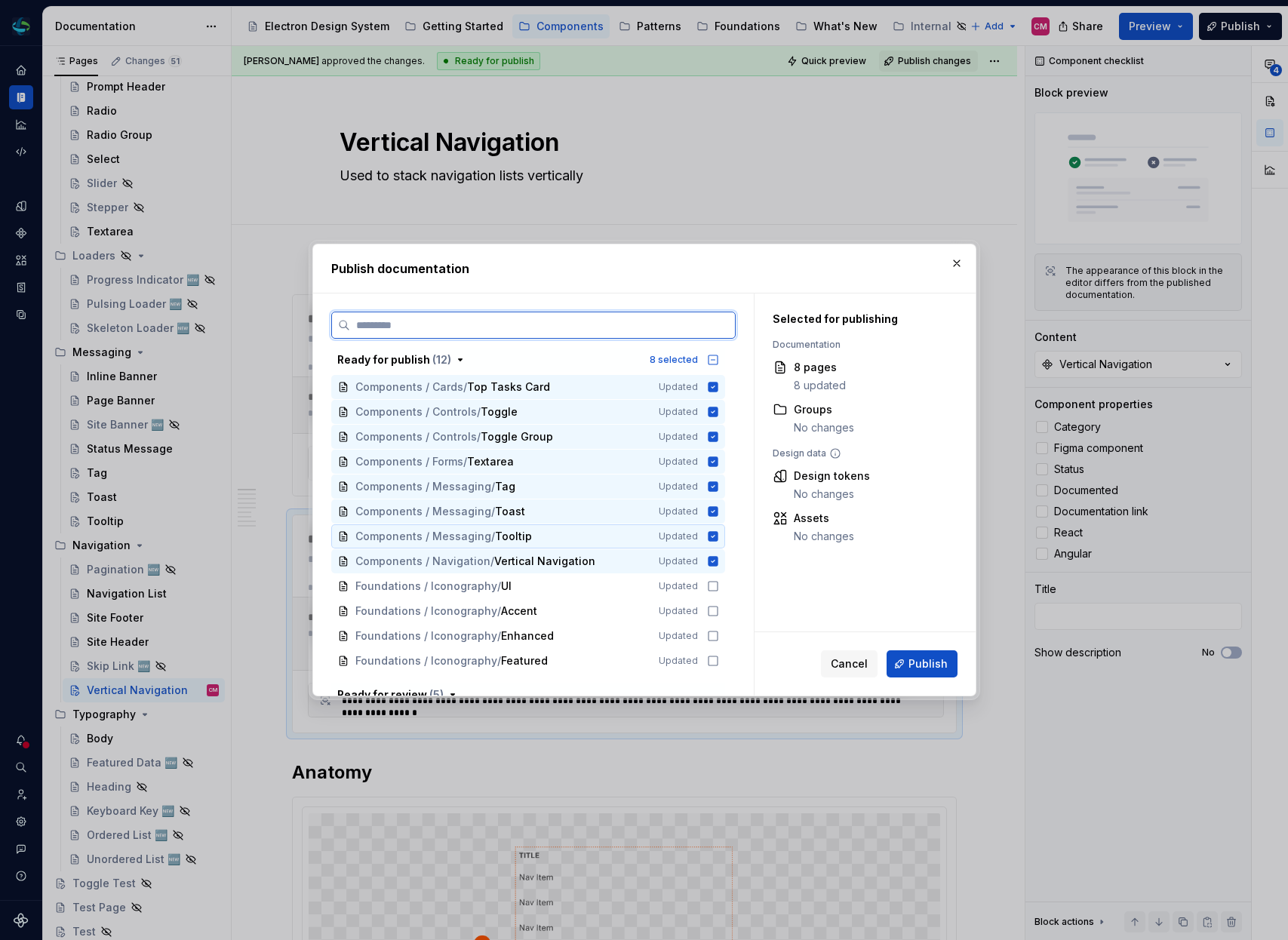
click at [718, 540] on icon at bounding box center [712, 536] width 10 height 10
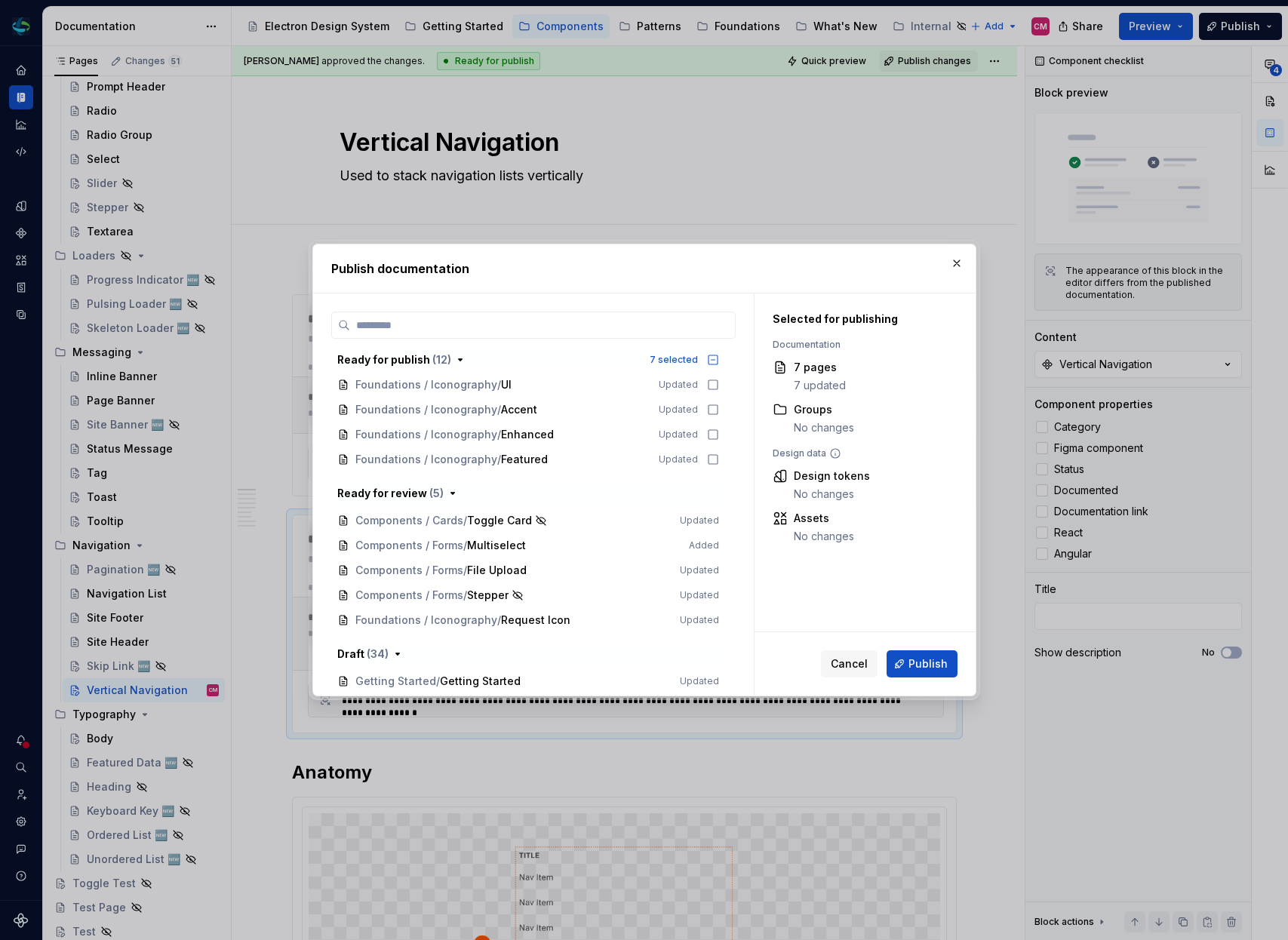
scroll to position [0, 0]
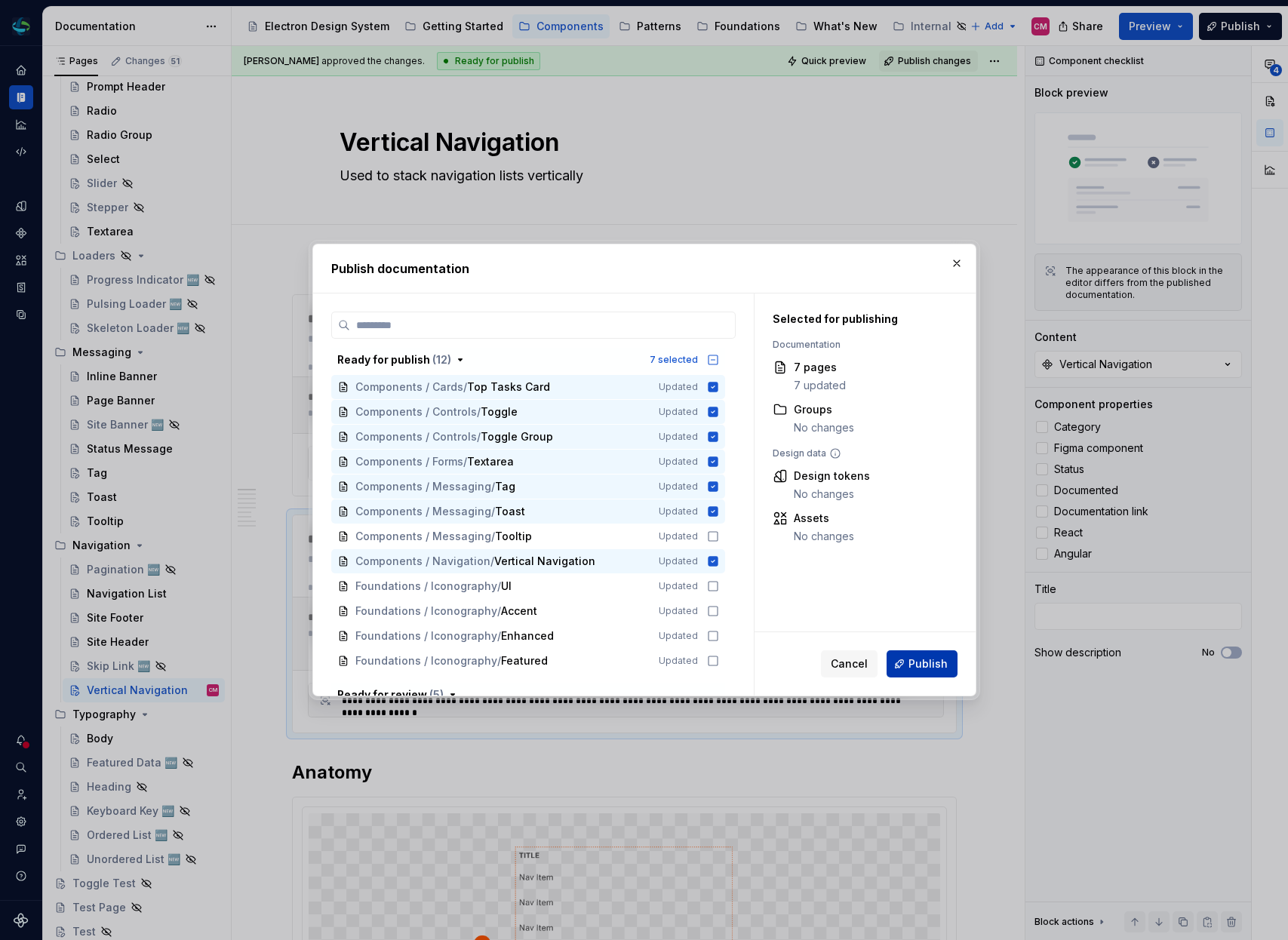
click at [928, 663] on span "Publish" at bounding box center [928, 664] width 40 height 15
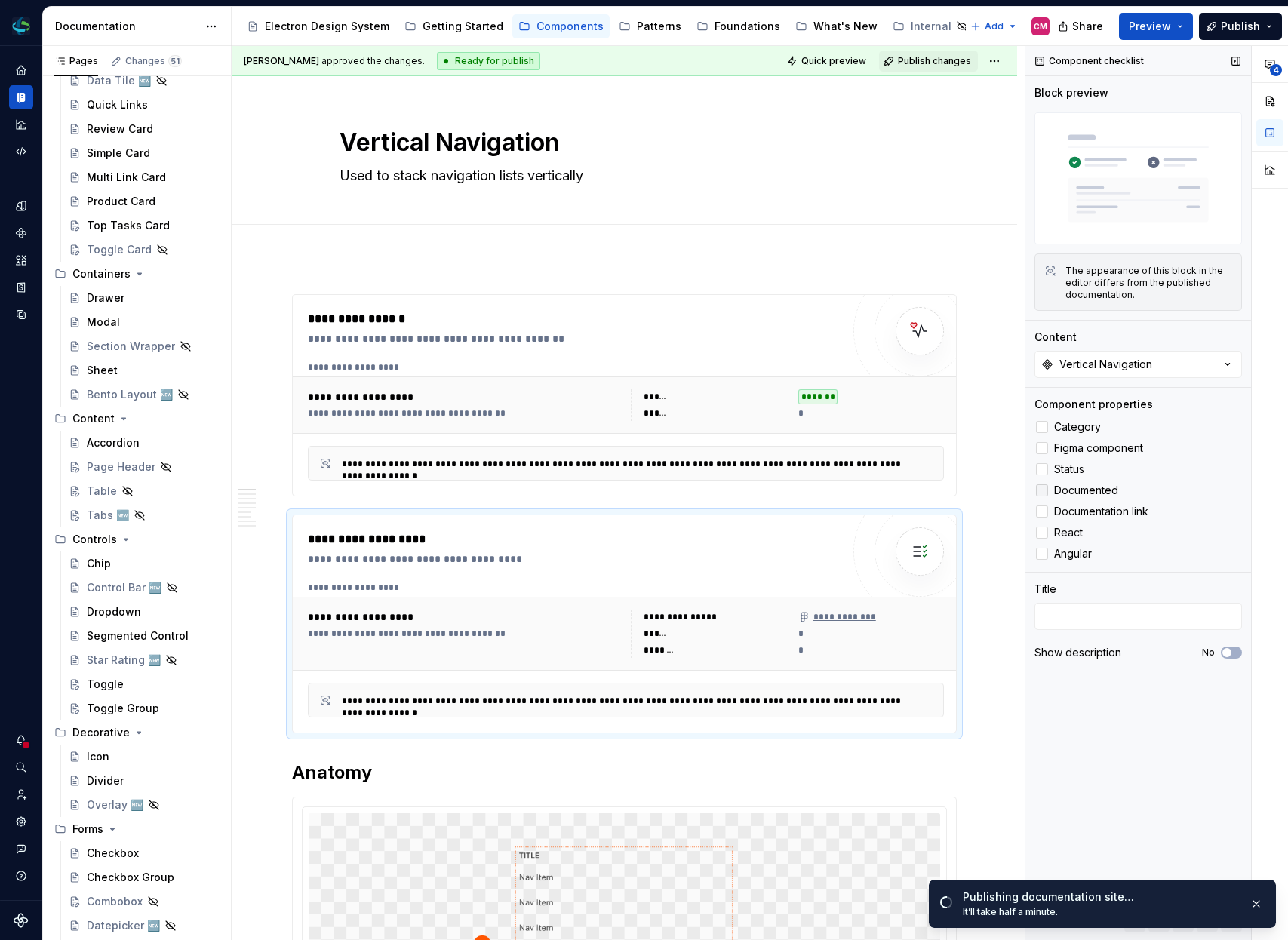
scroll to position [429, 0]
click at [124, 442] on div "Accordion" at bounding box center [112, 441] width 53 height 15
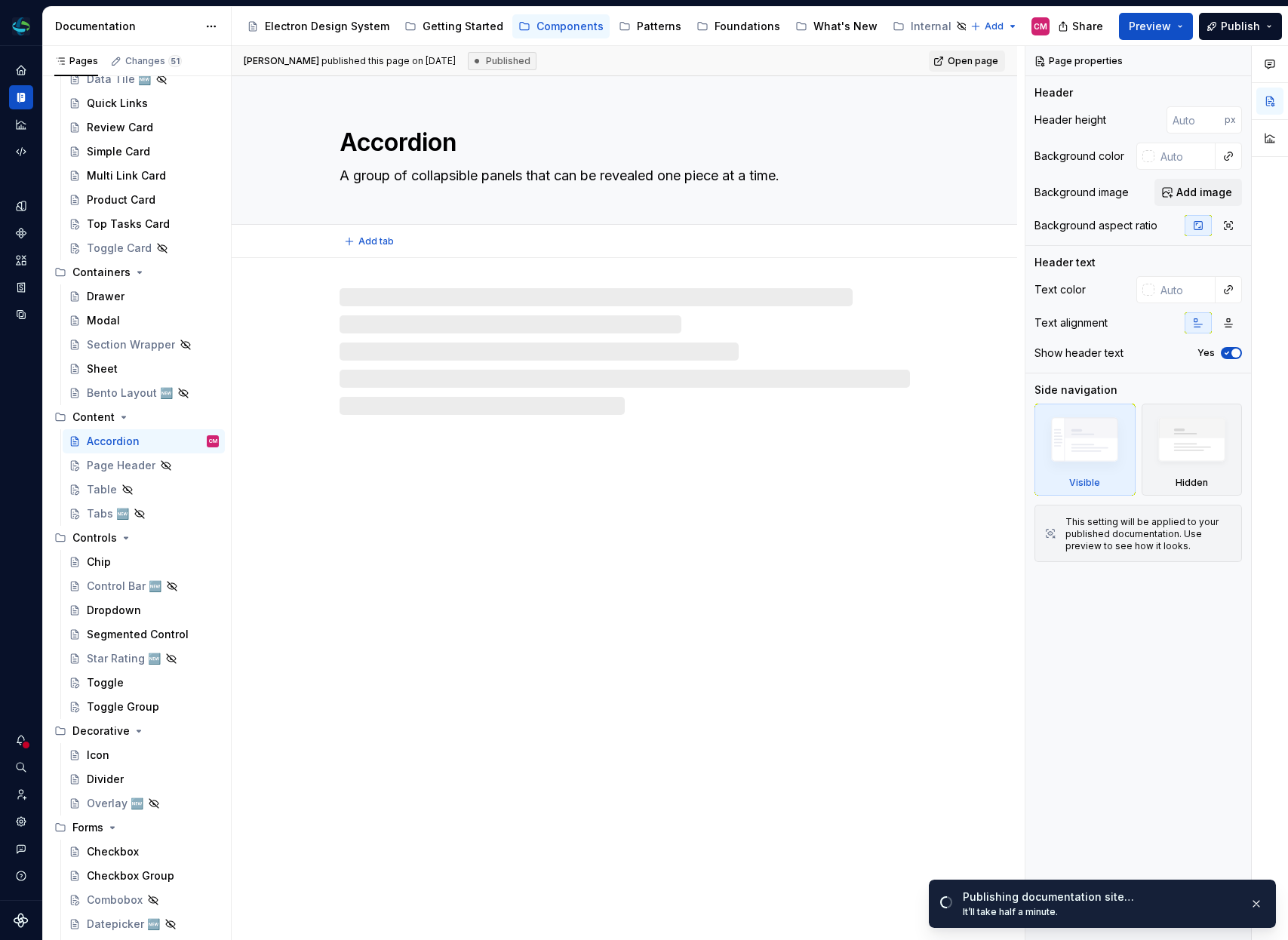
click at [794, 173] on textarea "A group of collapsible panels that can be revealed one piece at a time." at bounding box center [622, 175] width 570 height 24
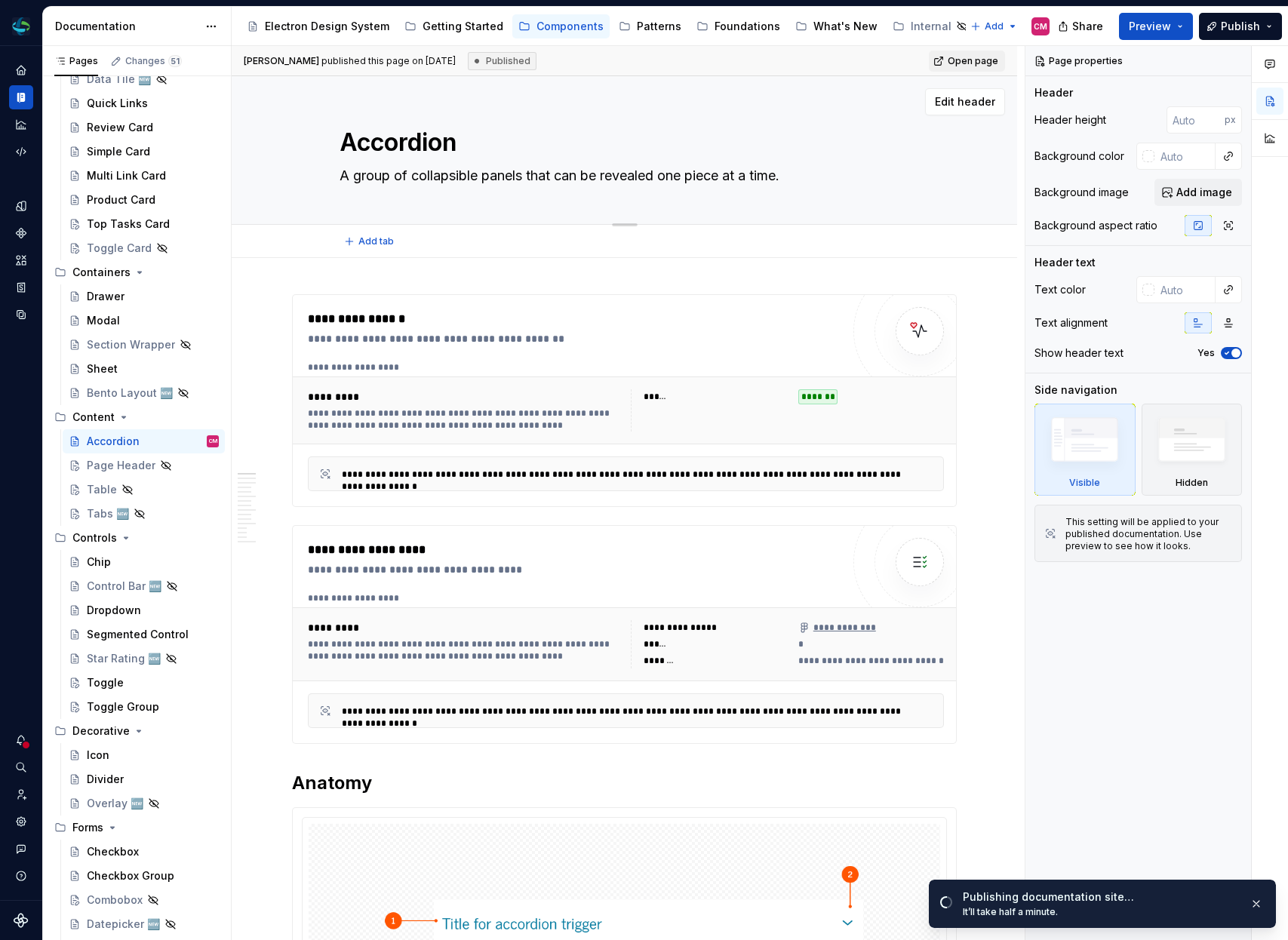
click at [774, 175] on textarea "A group of collapsible panels that can be revealed one piece at a time." at bounding box center [622, 175] width 570 height 24
click at [810, 180] on textarea "A group of collapsible panels that can be revealed one piece at a time." at bounding box center [622, 175] width 570 height 24
type textarea "*"
type textarea "A group of collapsible panels that can be revealed one piece at a time"
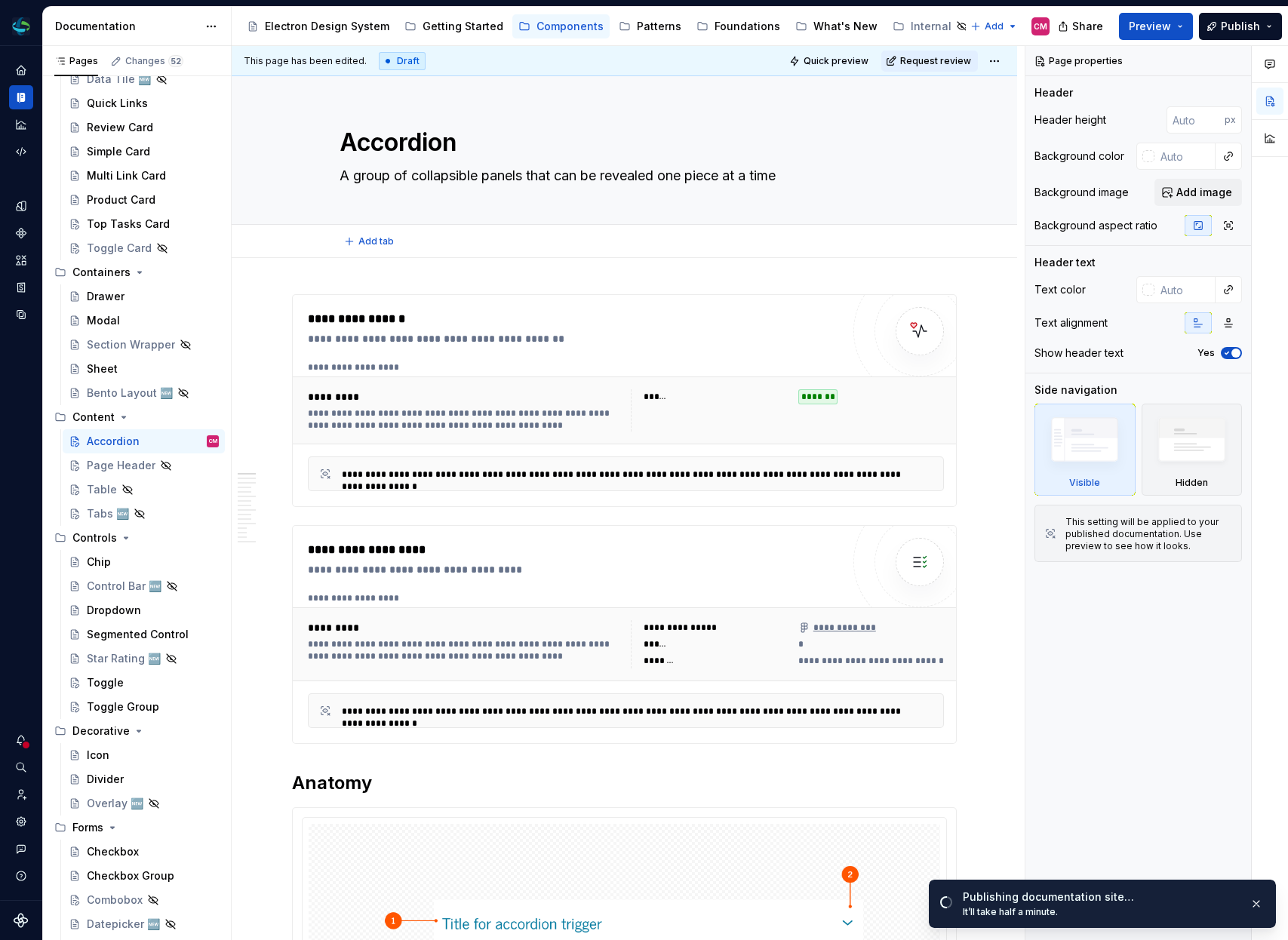
type textarea "*"
type textarea "A group of collapsible panels that can be revealed one piece at a time"
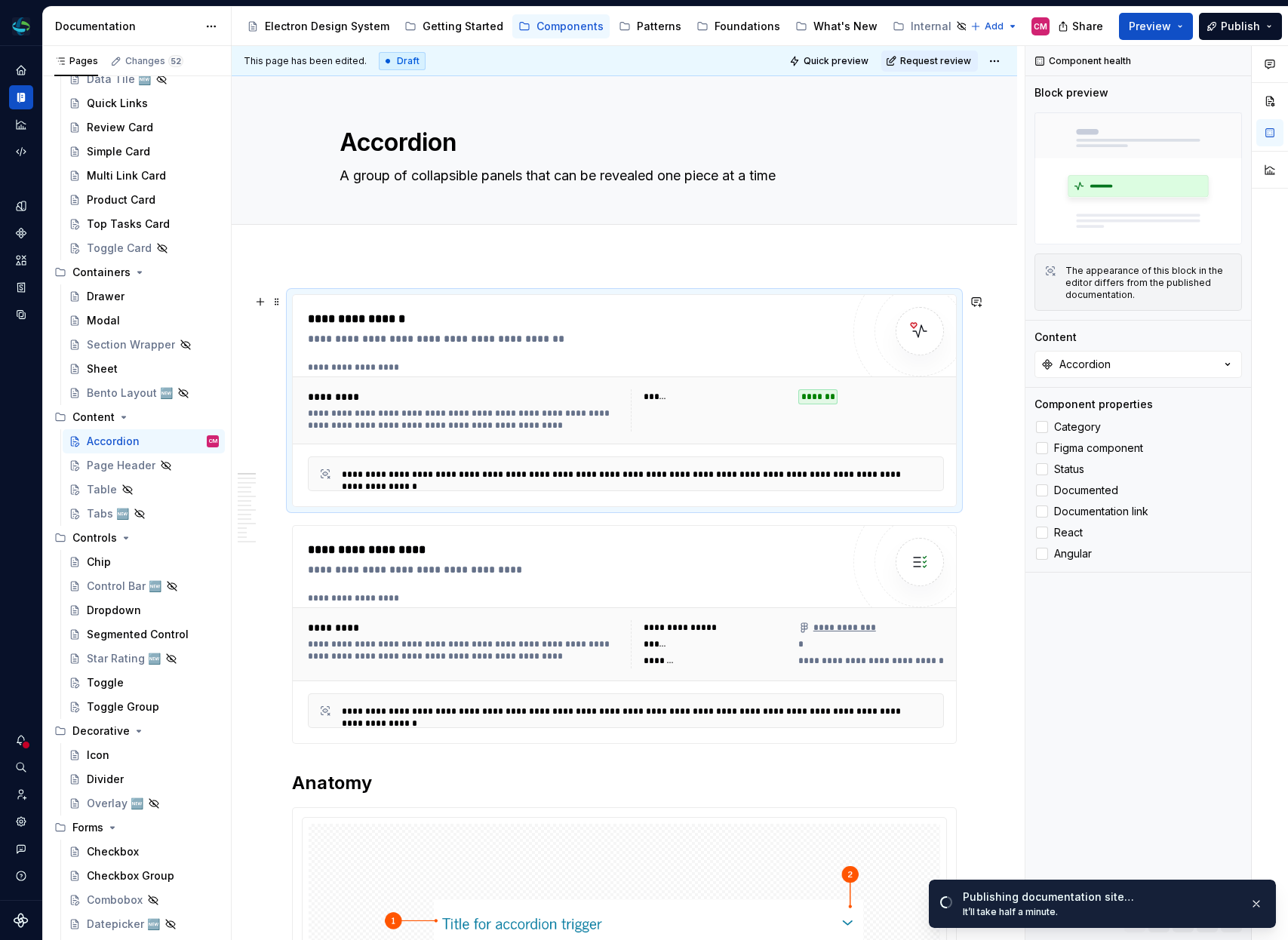
click at [560, 418] on div "**********" at bounding box center [466, 419] width 318 height 24
click at [1042, 429] on div at bounding box center [1042, 426] width 12 height 12
click at [957, 58] on span "Request review" at bounding box center [935, 60] width 71 height 12
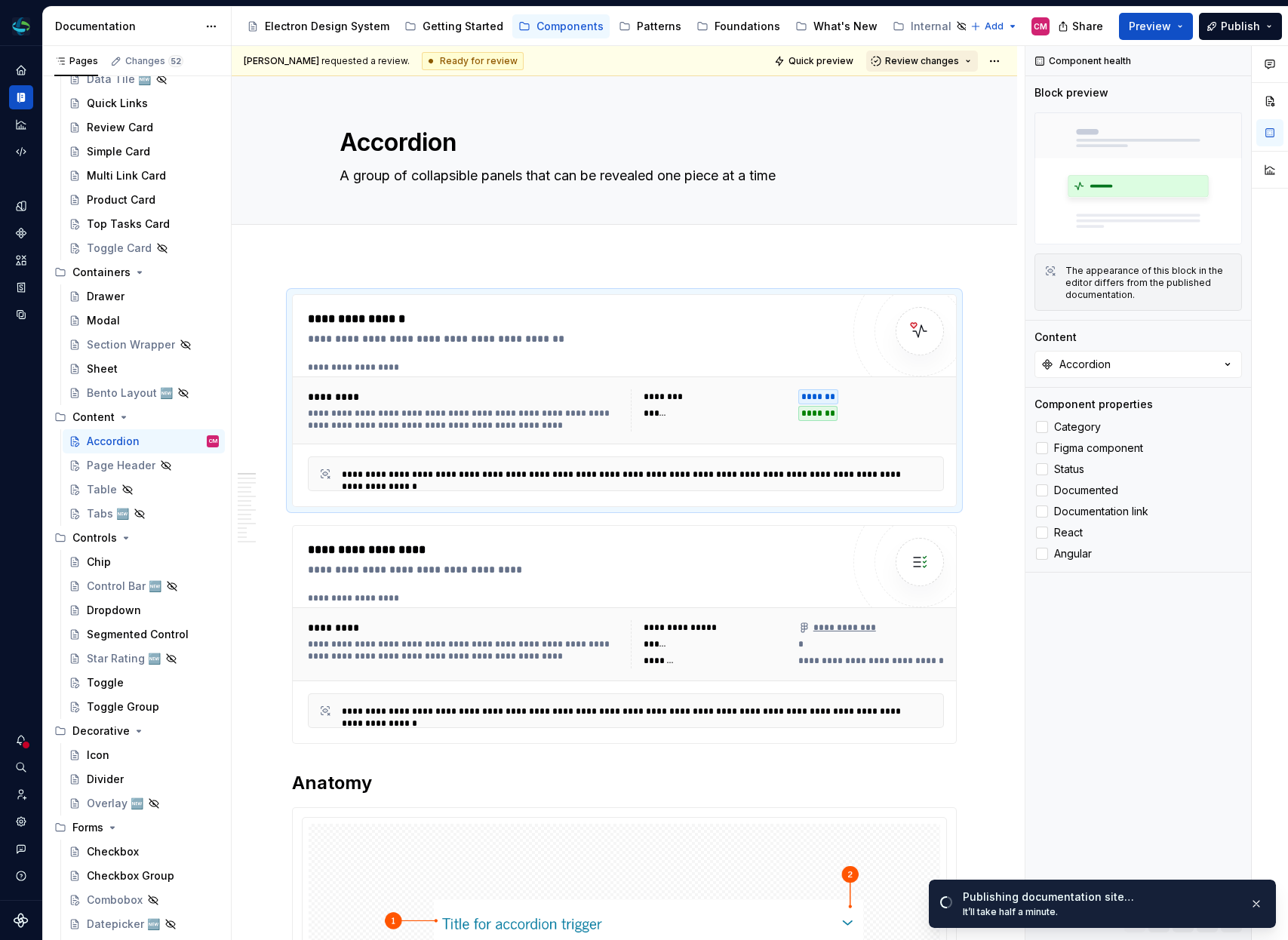
click at [949, 63] on span "Review changes" at bounding box center [922, 60] width 74 height 12
click at [942, 86] on div "Approve" at bounding box center [971, 90] width 132 height 15
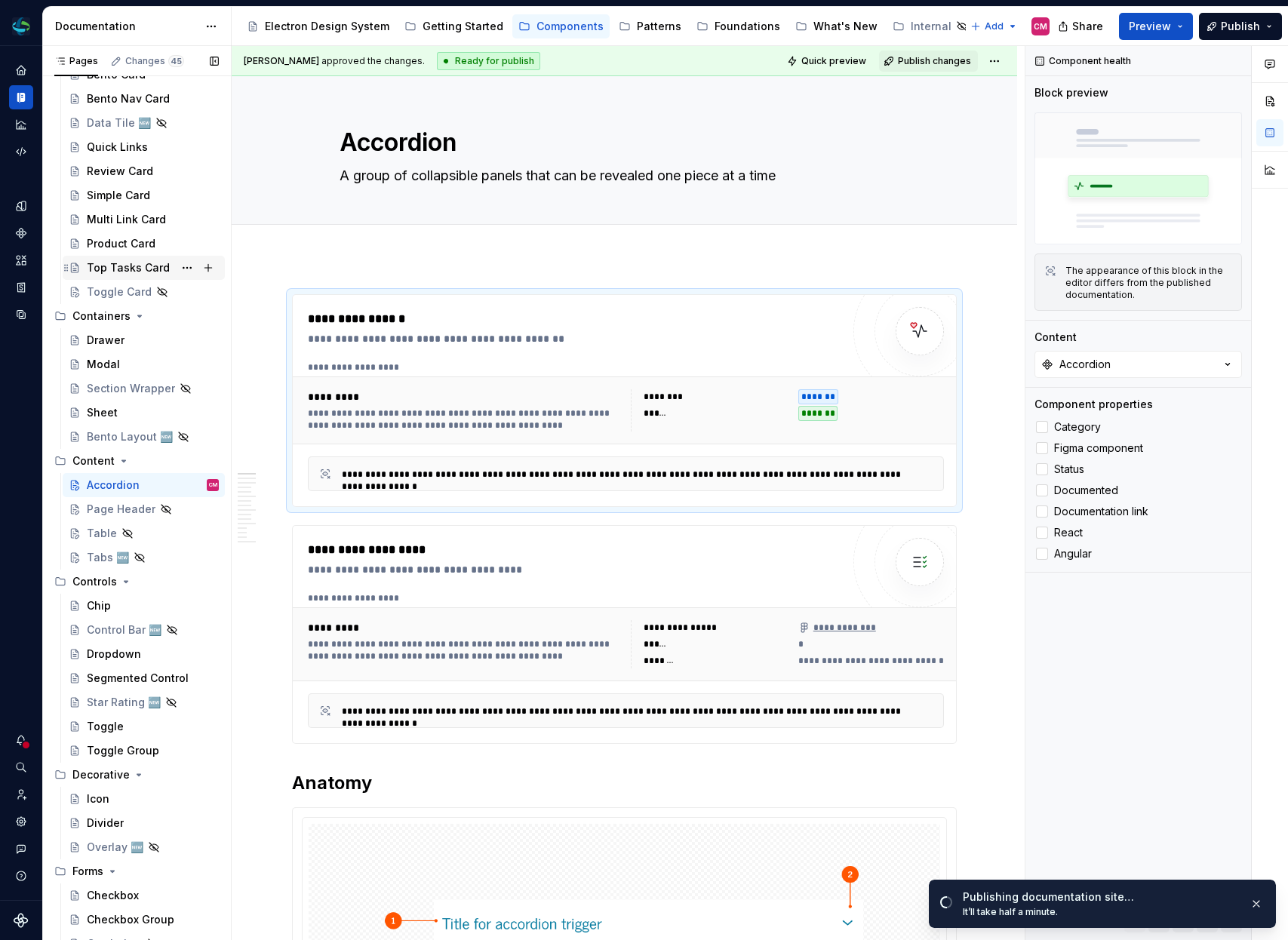
scroll to position [366, 0]
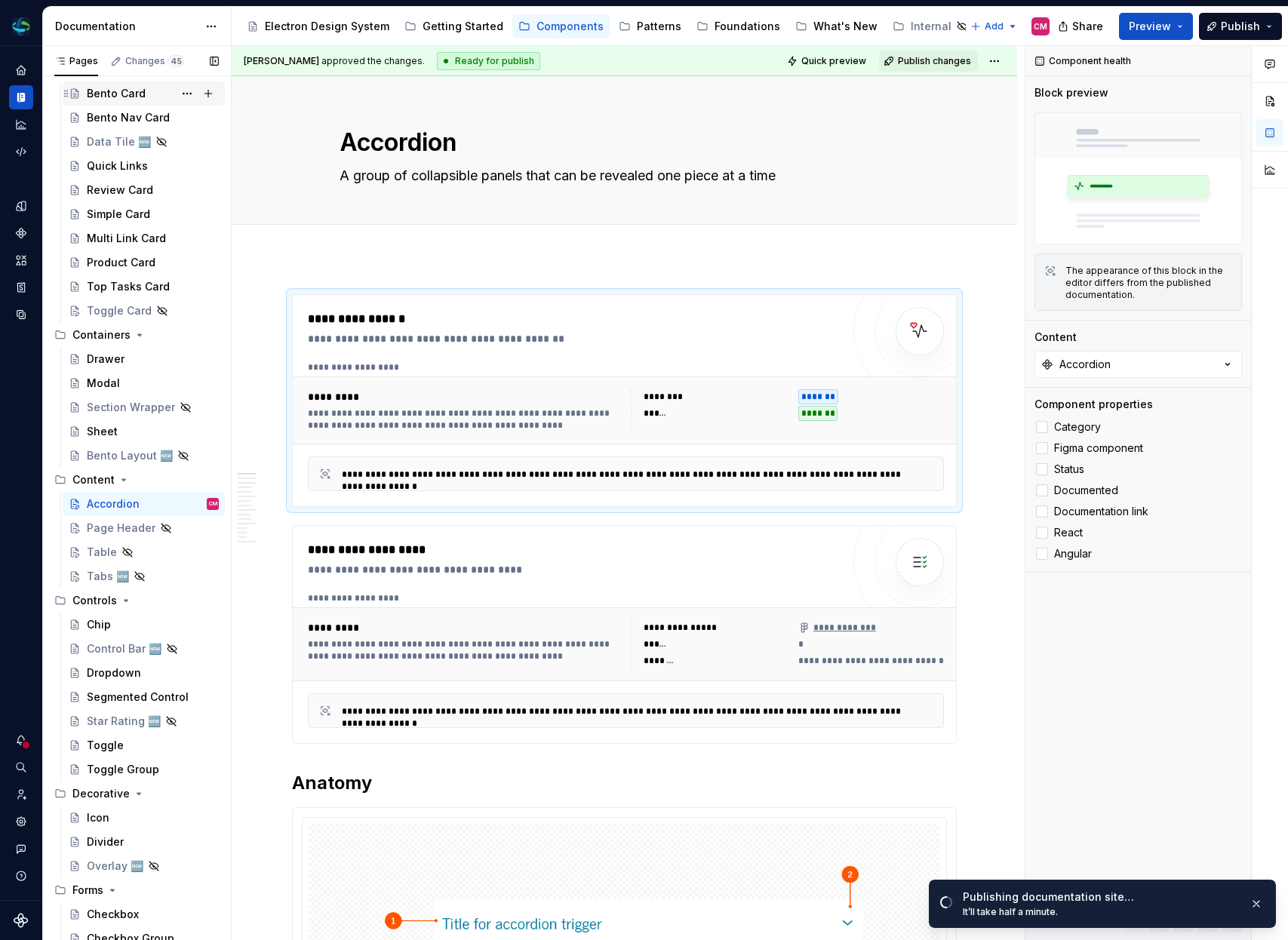
click at [124, 97] on div "Bento Card" at bounding box center [115, 94] width 58 height 15
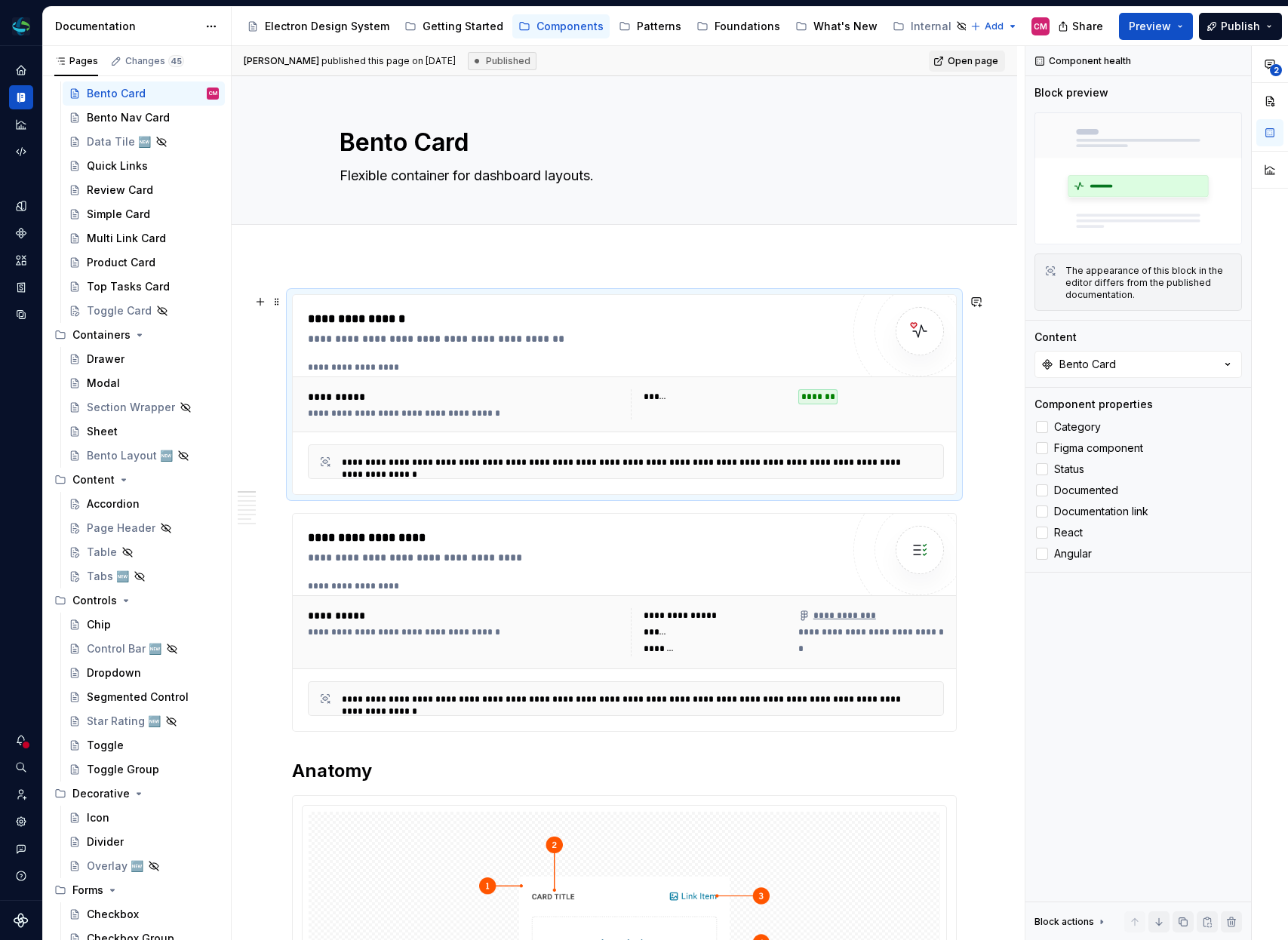
click at [593, 420] on div "**********" at bounding box center [626, 404] width 648 height 42
click at [1042, 431] on div at bounding box center [1042, 426] width 12 height 12
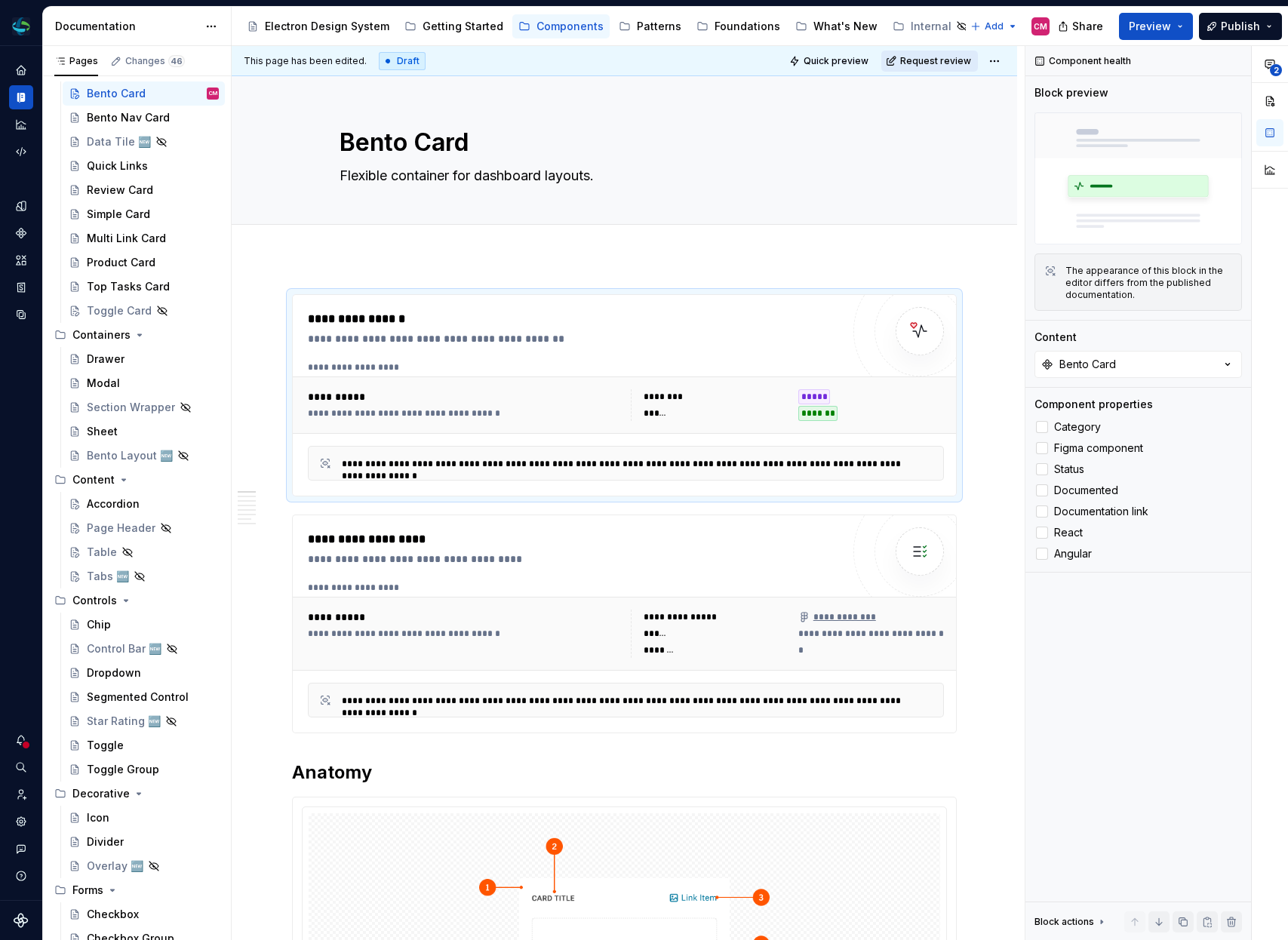
click at [971, 60] on span "Request review" at bounding box center [935, 60] width 71 height 12
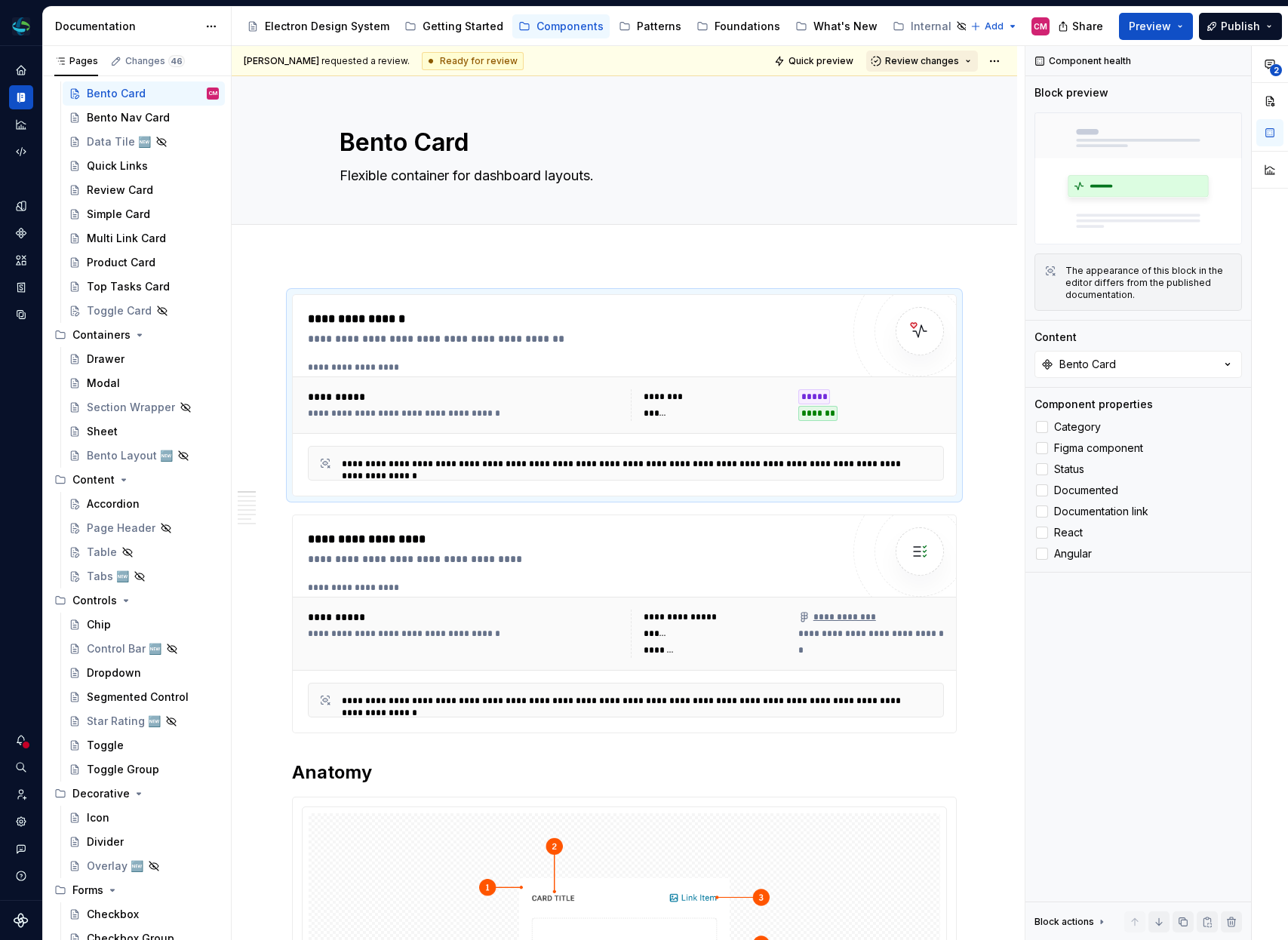
click at [963, 70] on button "Review changes" at bounding box center [922, 60] width 112 height 21
click at [949, 90] on div "Approve" at bounding box center [971, 90] width 132 height 15
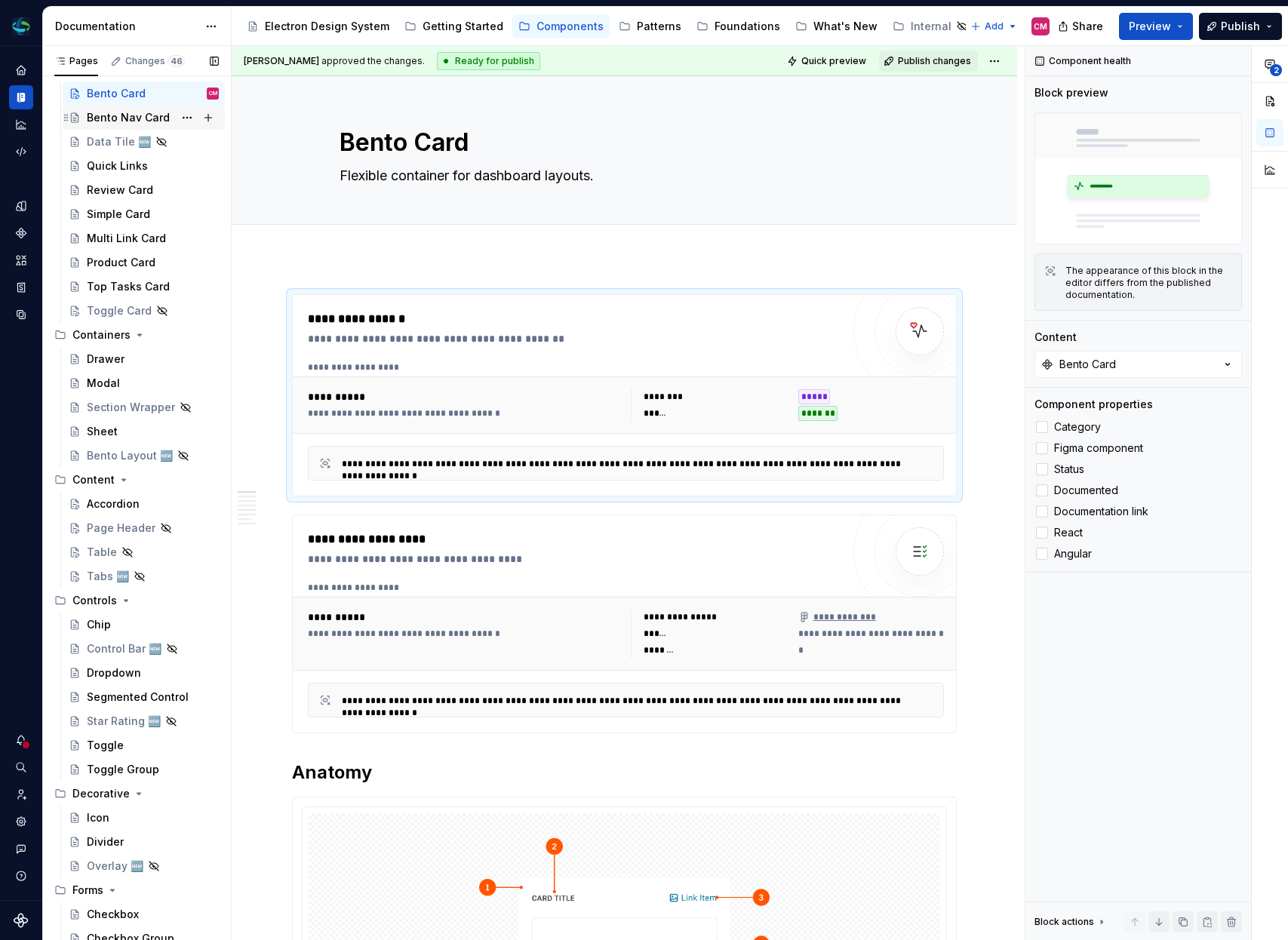
click at [133, 123] on div "Bento Nav Card" at bounding box center [128, 117] width 83 height 15
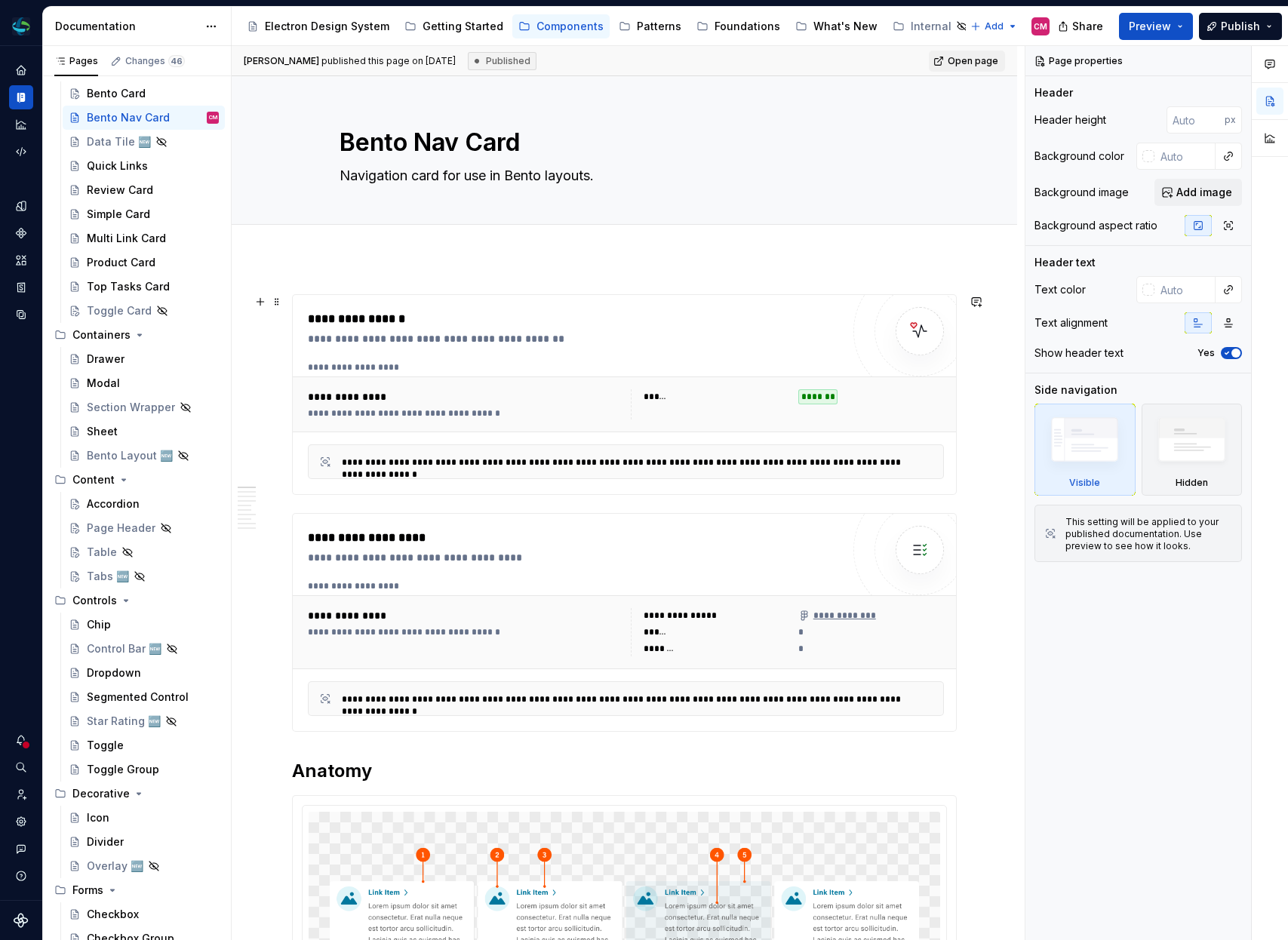
click at [499, 387] on div "**********" at bounding box center [626, 404] width 648 height 42
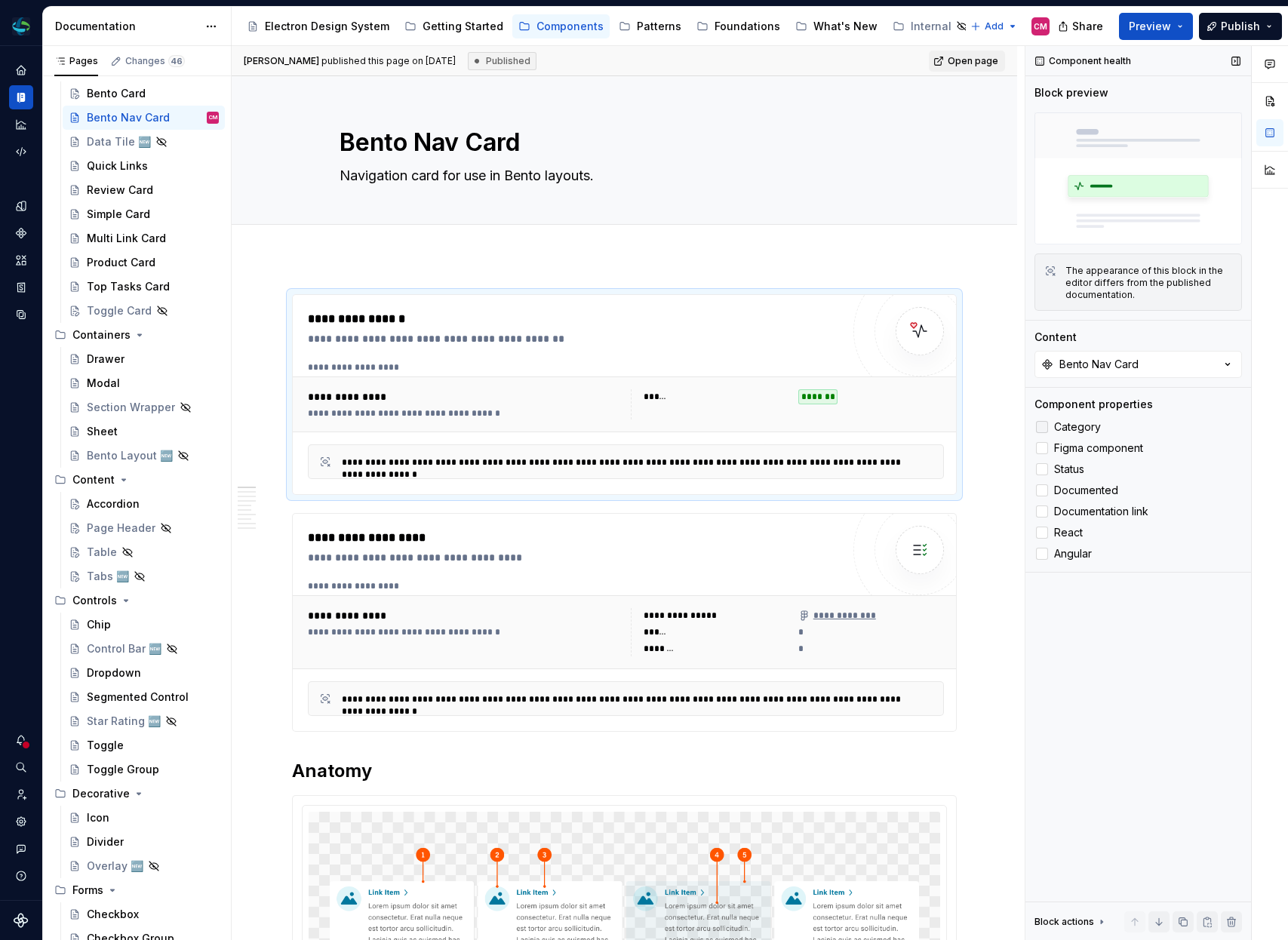
click at [1051, 423] on label "Category" at bounding box center [1138, 427] width 208 height 18
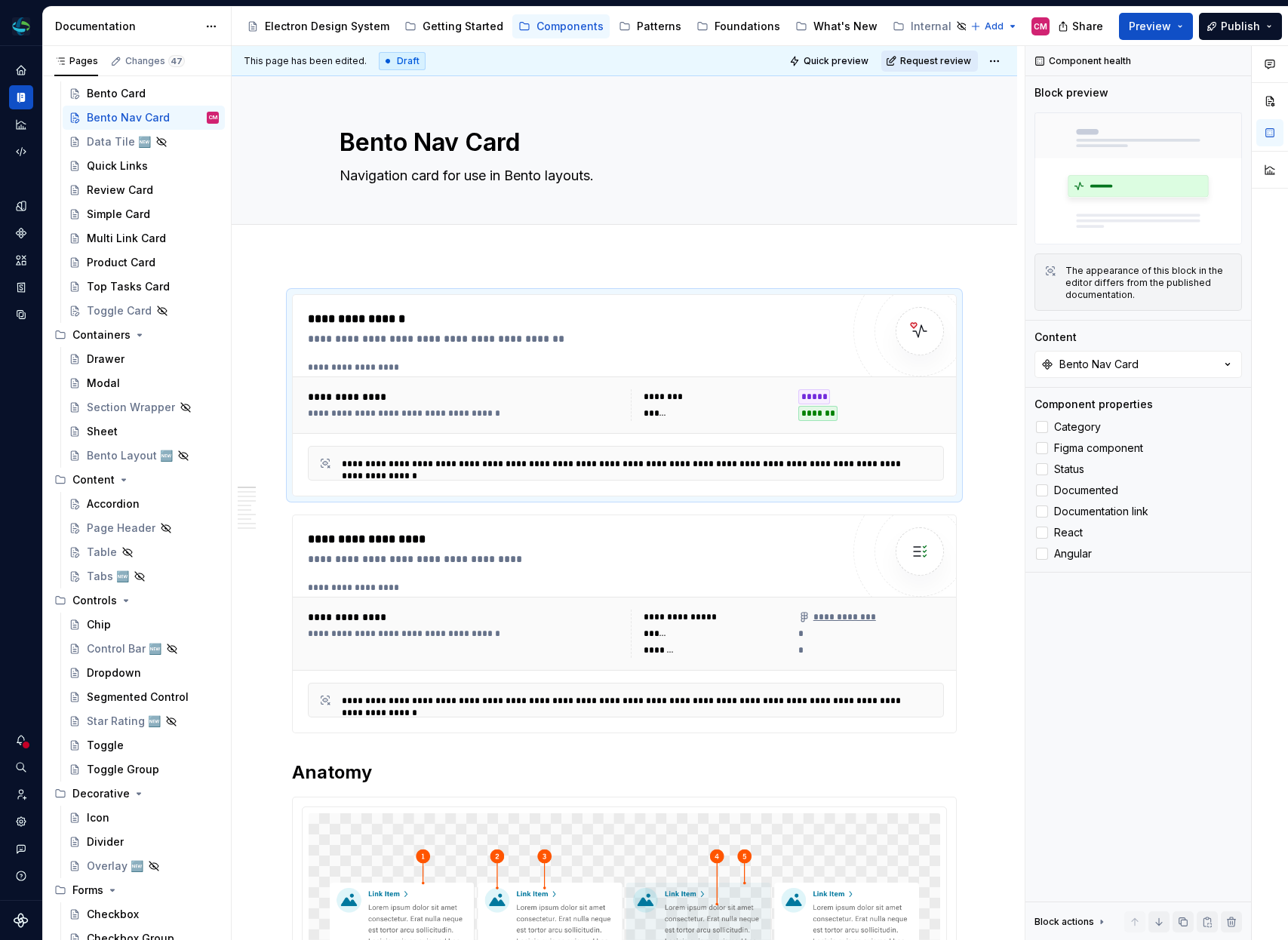
click at [953, 67] on button "Request review" at bounding box center [929, 60] width 96 height 21
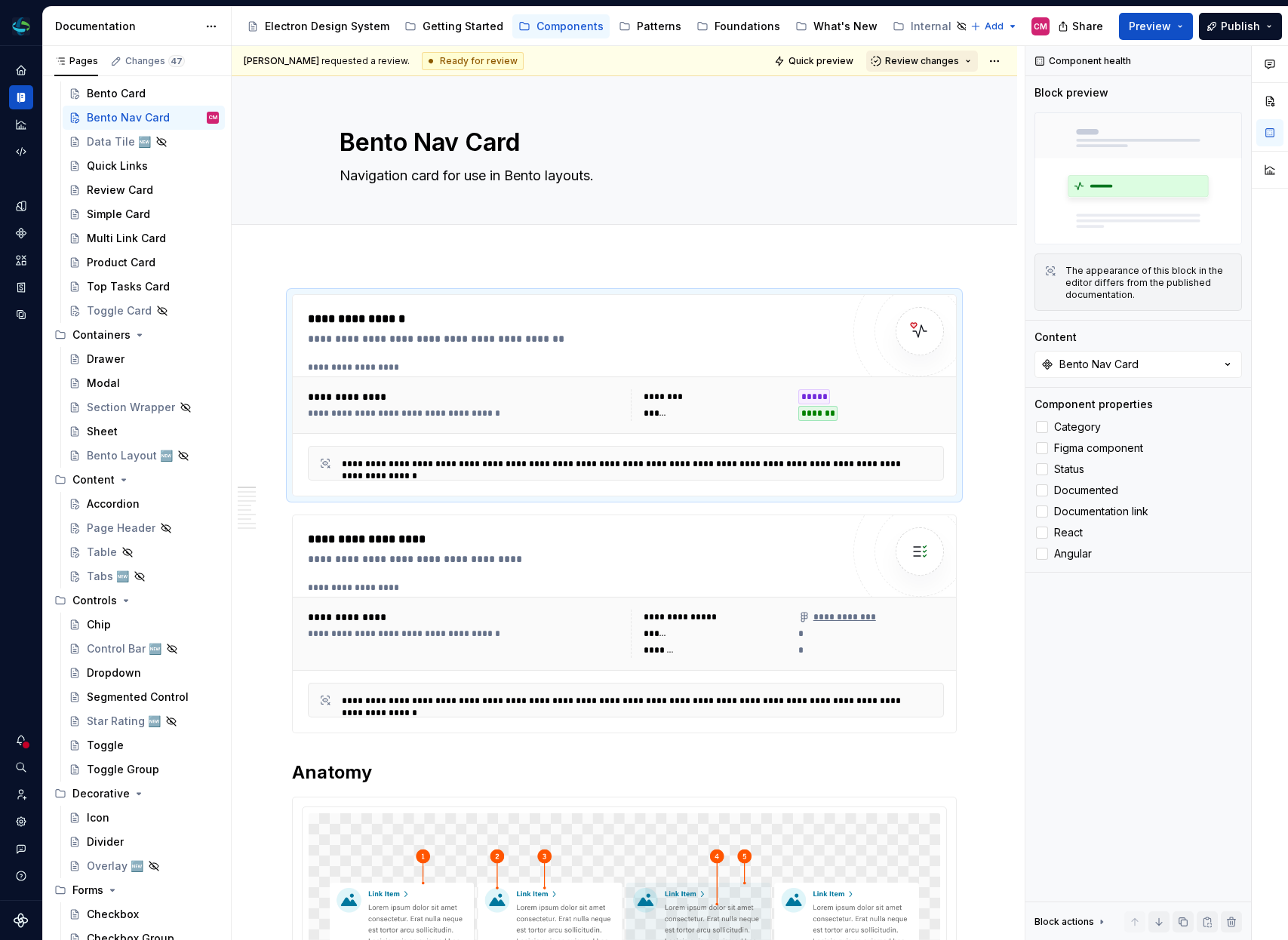
click at [944, 67] on button "Review changes" at bounding box center [922, 60] width 112 height 21
click at [930, 90] on div "Approve" at bounding box center [971, 90] width 132 height 15
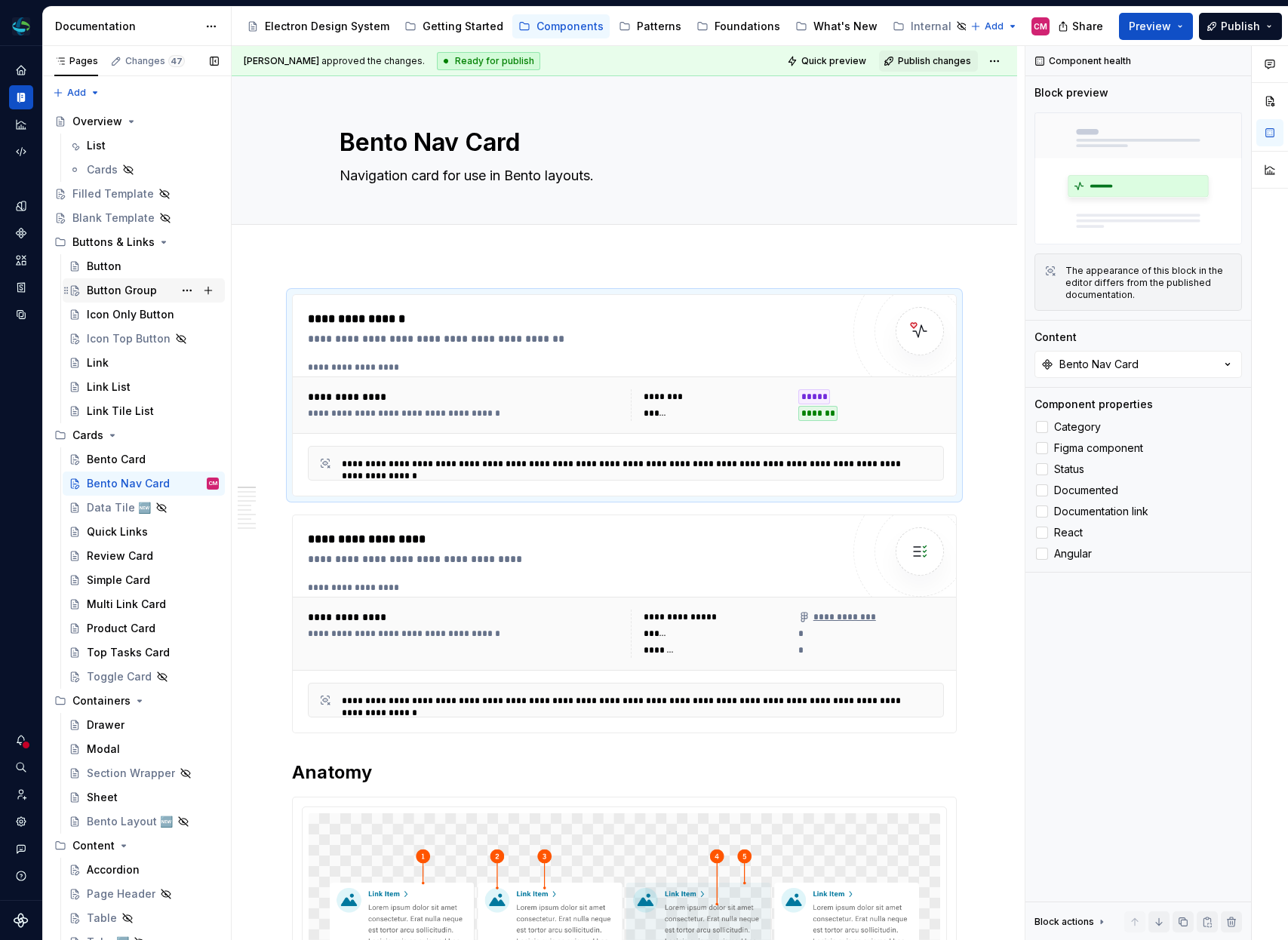
click at [115, 292] on div "Button Group" at bounding box center [121, 291] width 70 height 15
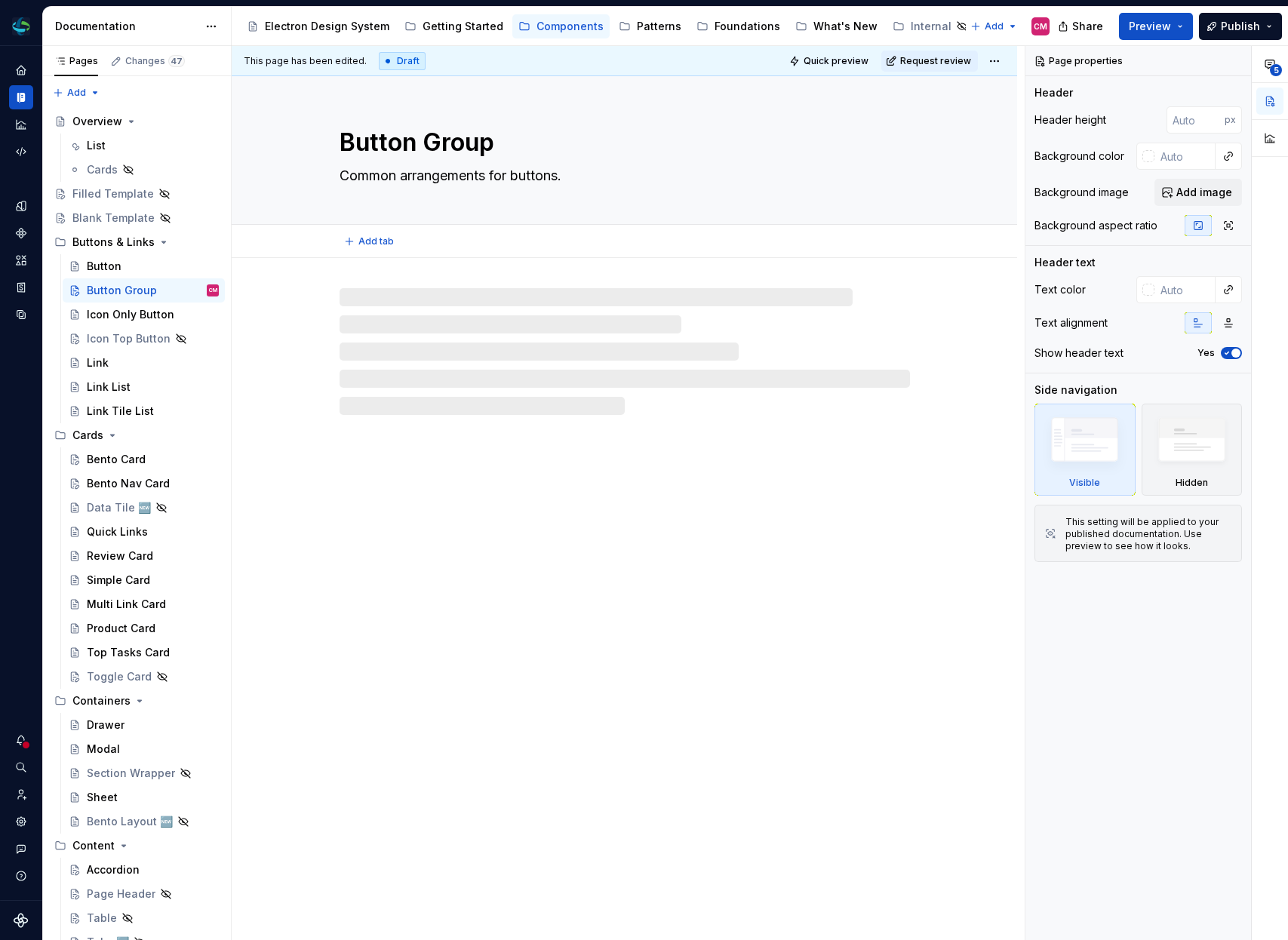
click at [548, 172] on textarea "Common arrangements for buttons." at bounding box center [622, 175] width 570 height 24
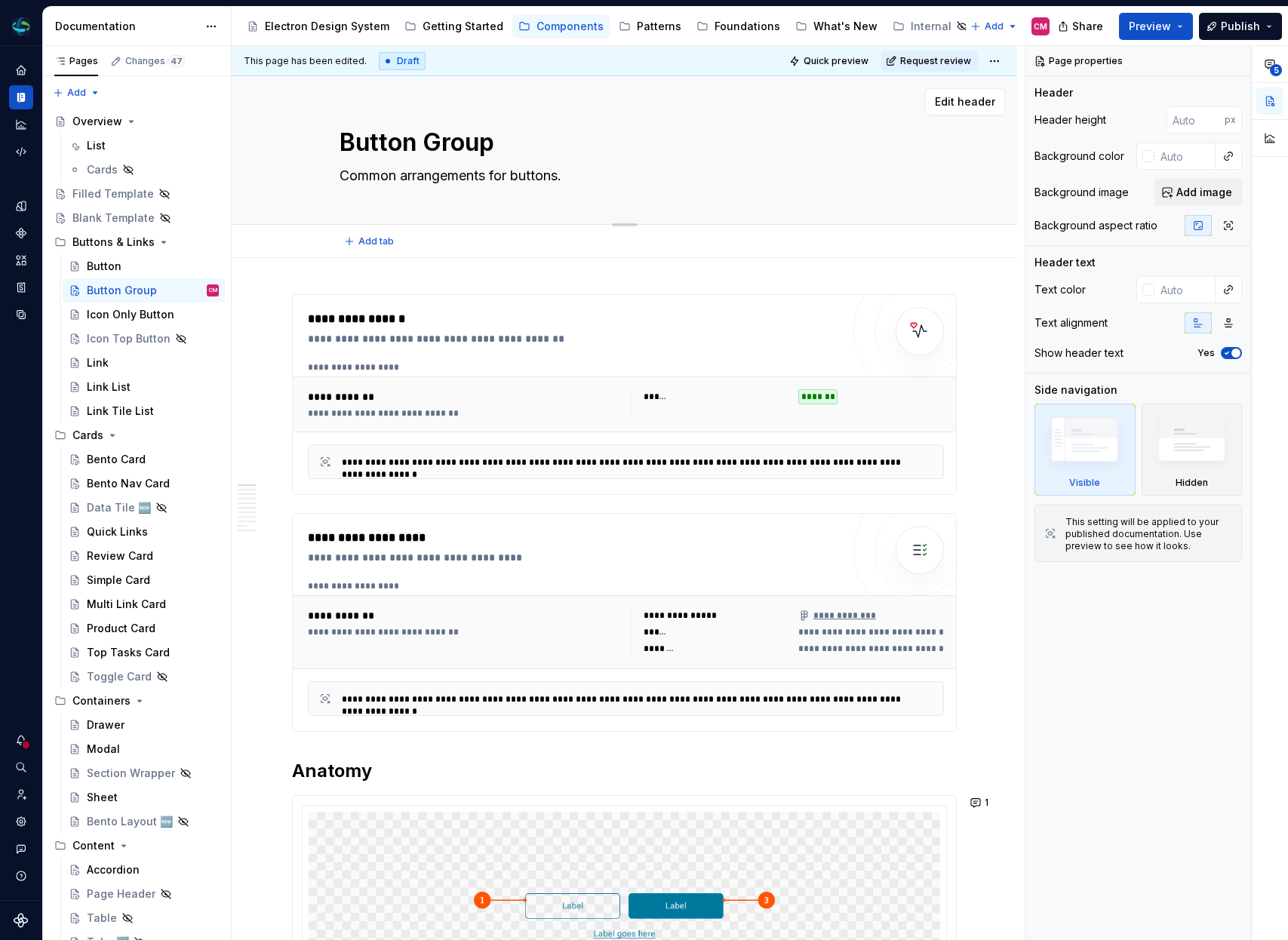
click at [588, 175] on textarea "Common arrangements for buttons." at bounding box center [622, 175] width 570 height 24
type textarea "*"
type textarea "Common arrangements for buttons"
type textarea "*"
type textarea "Common arrangements for buttons"
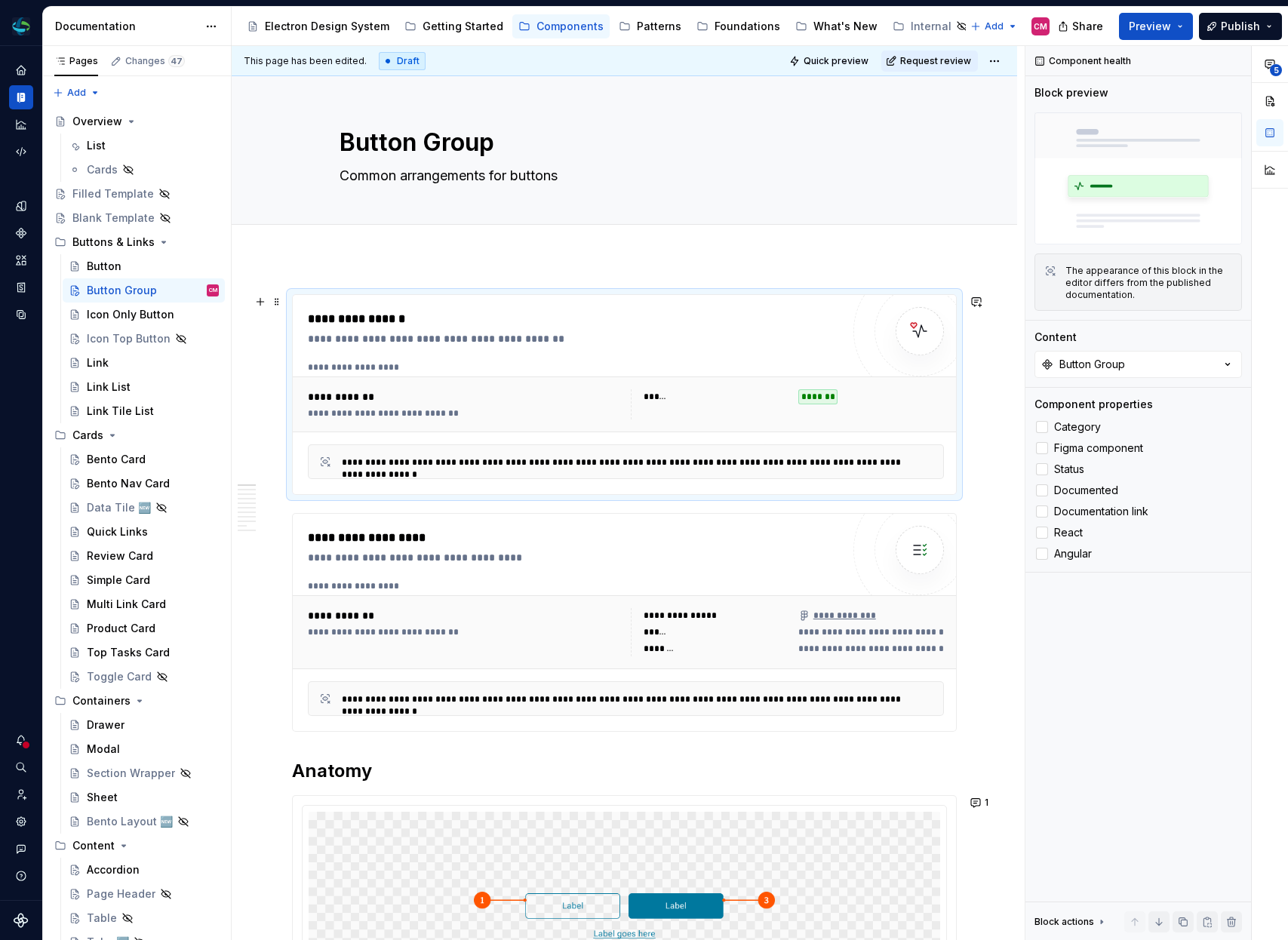
click at [602, 354] on div "**********" at bounding box center [574, 395] width 533 height 169
click at [1046, 434] on div at bounding box center [1042, 426] width 12 height 12
click at [935, 66] on span "Request review" at bounding box center [935, 60] width 71 height 12
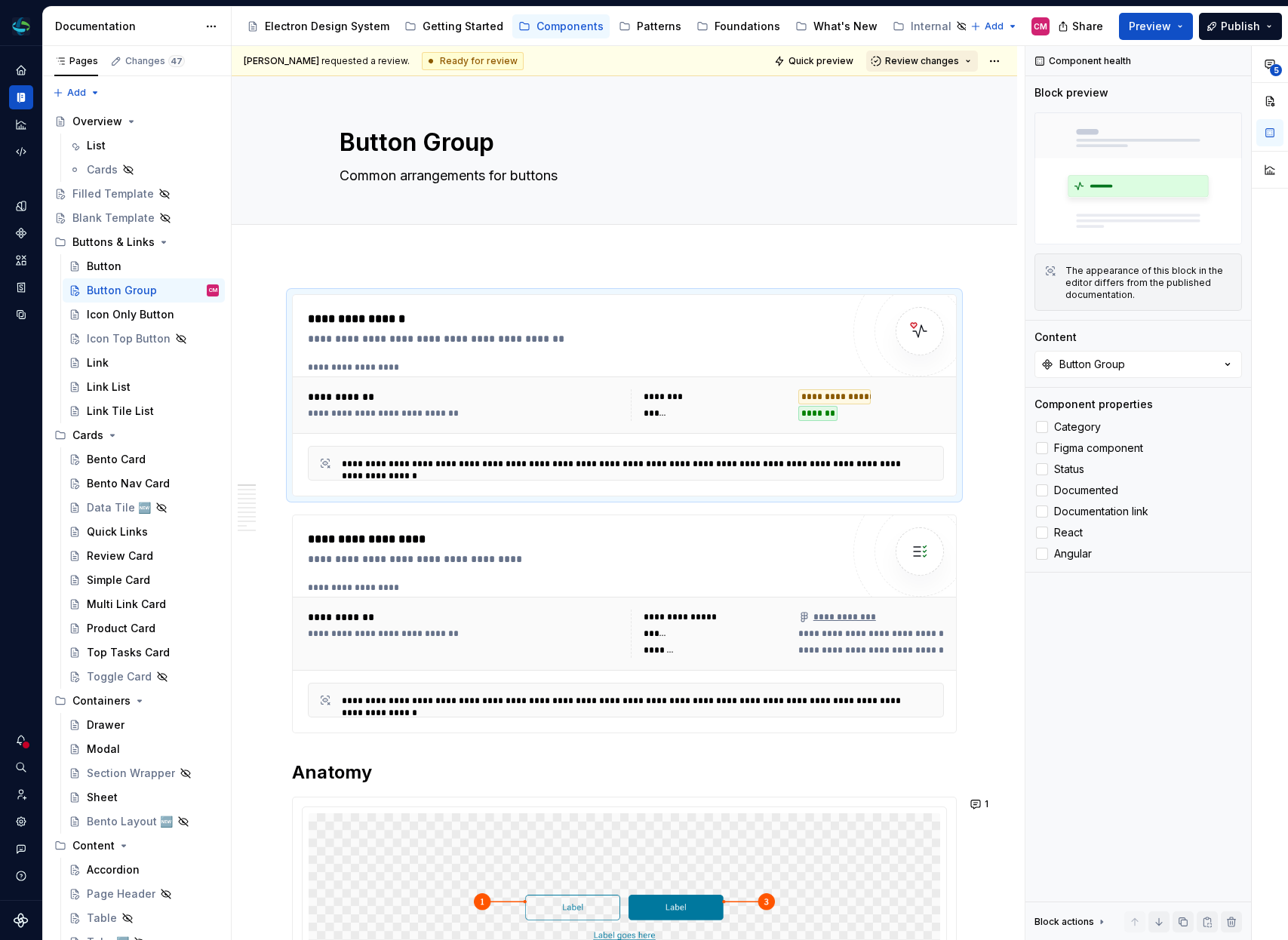
click at [930, 65] on span "Review changes" at bounding box center [922, 60] width 74 height 12
click at [922, 86] on div "Approve" at bounding box center [971, 90] width 132 height 15
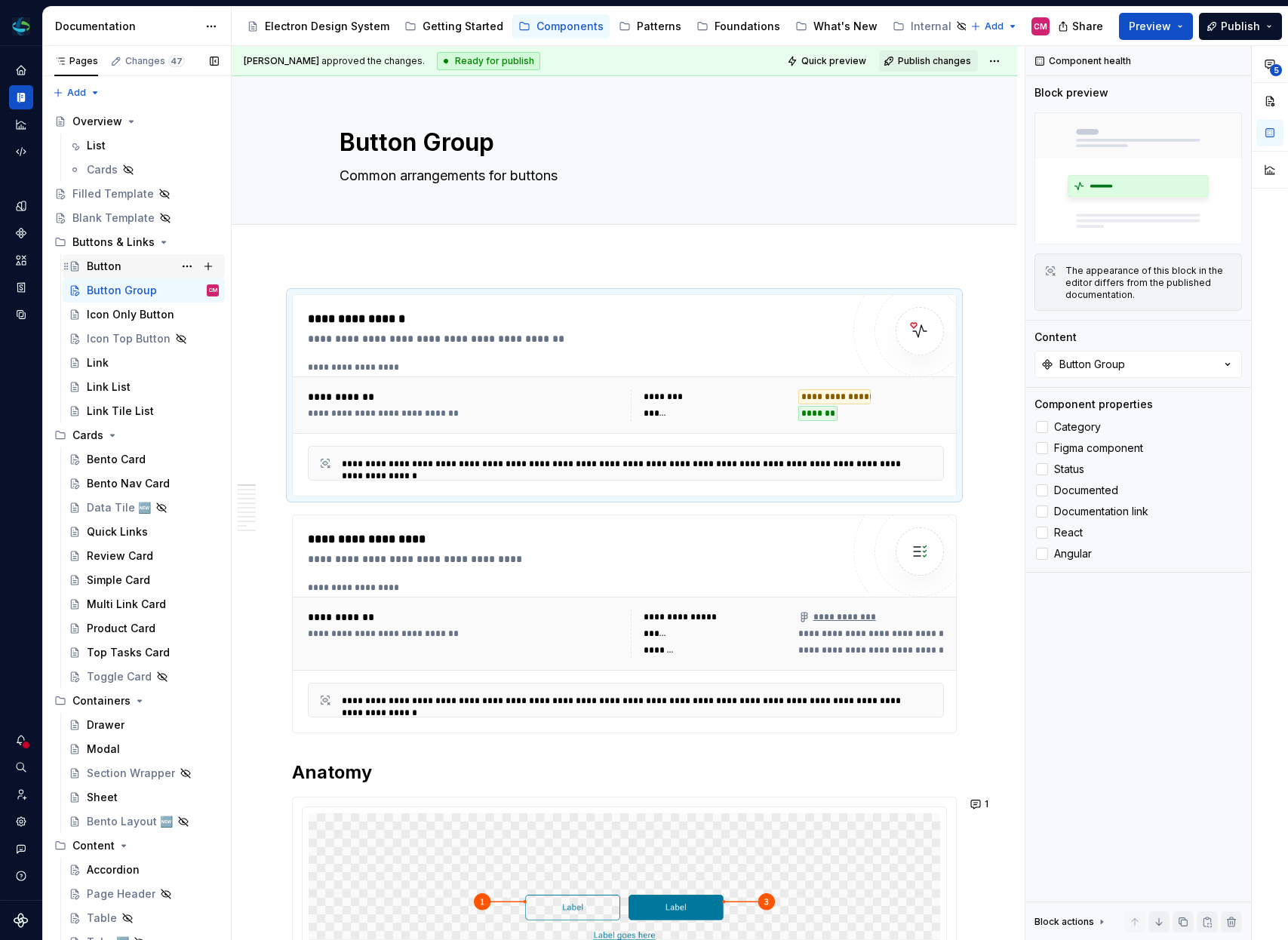
click at [111, 265] on div "Button" at bounding box center [103, 266] width 35 height 15
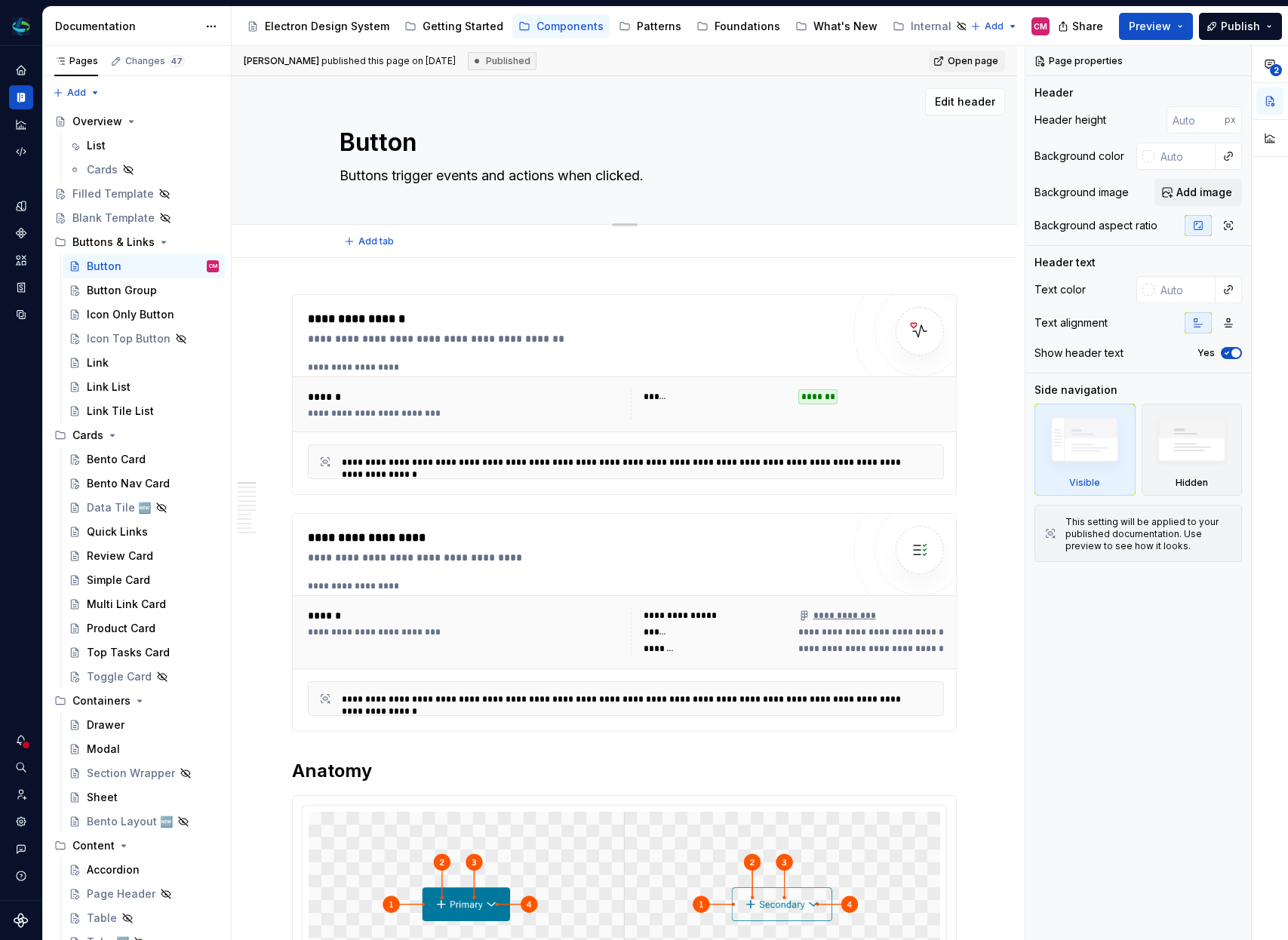
click at [620, 166] on textarea "Buttons trigger events and actions when clicked." at bounding box center [622, 175] width 570 height 24
click at [666, 173] on textarea "Buttons trigger events and actions when clicked." at bounding box center [622, 175] width 570 height 24
type textarea "*"
type textarea "Buttons trigger events and actions when clicked"
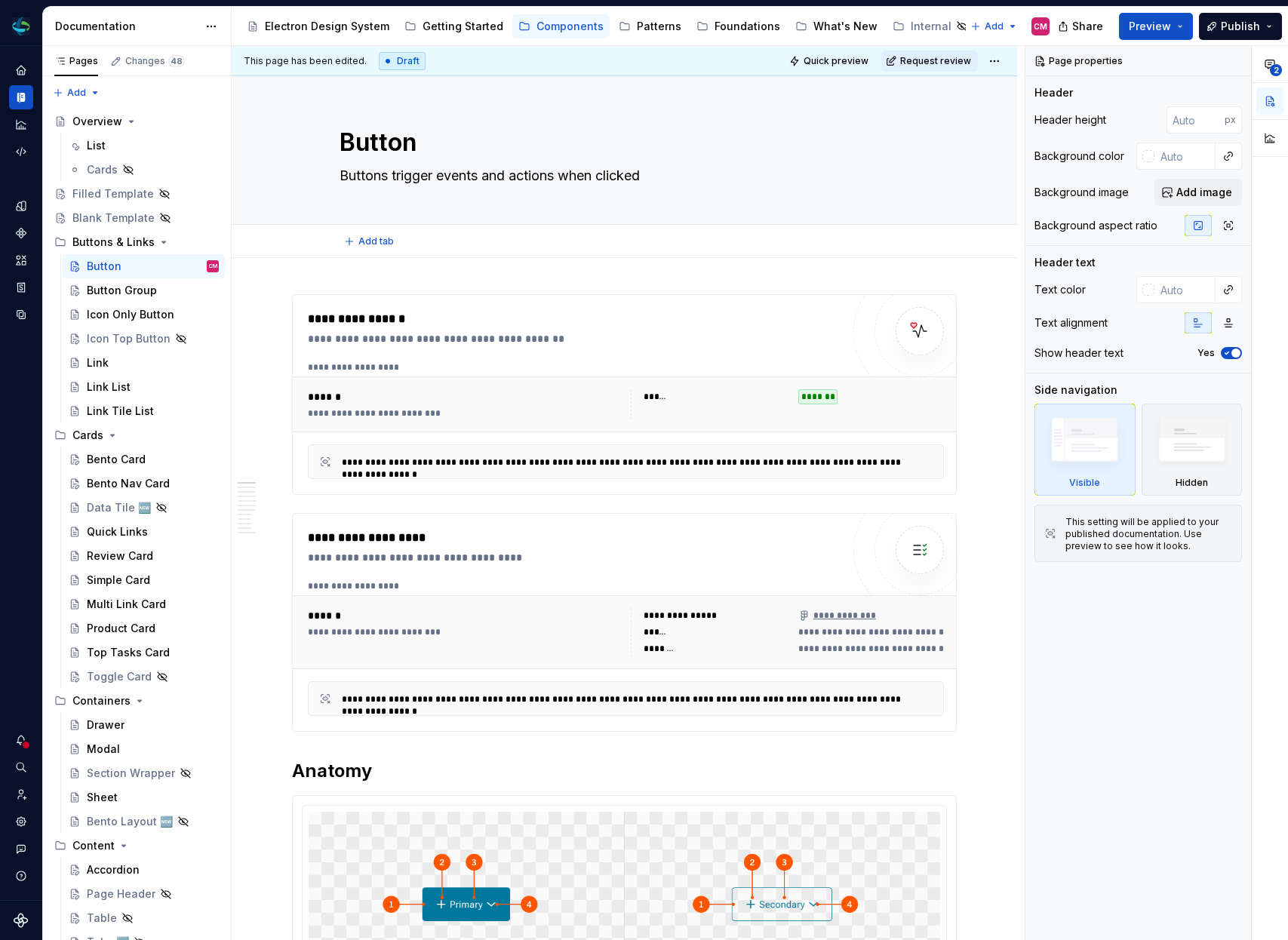
type textarea "*"
type textarea "Buttons trigger events and actions when clicked"
click at [640, 419] on div "**********" at bounding box center [626, 404] width 648 height 42
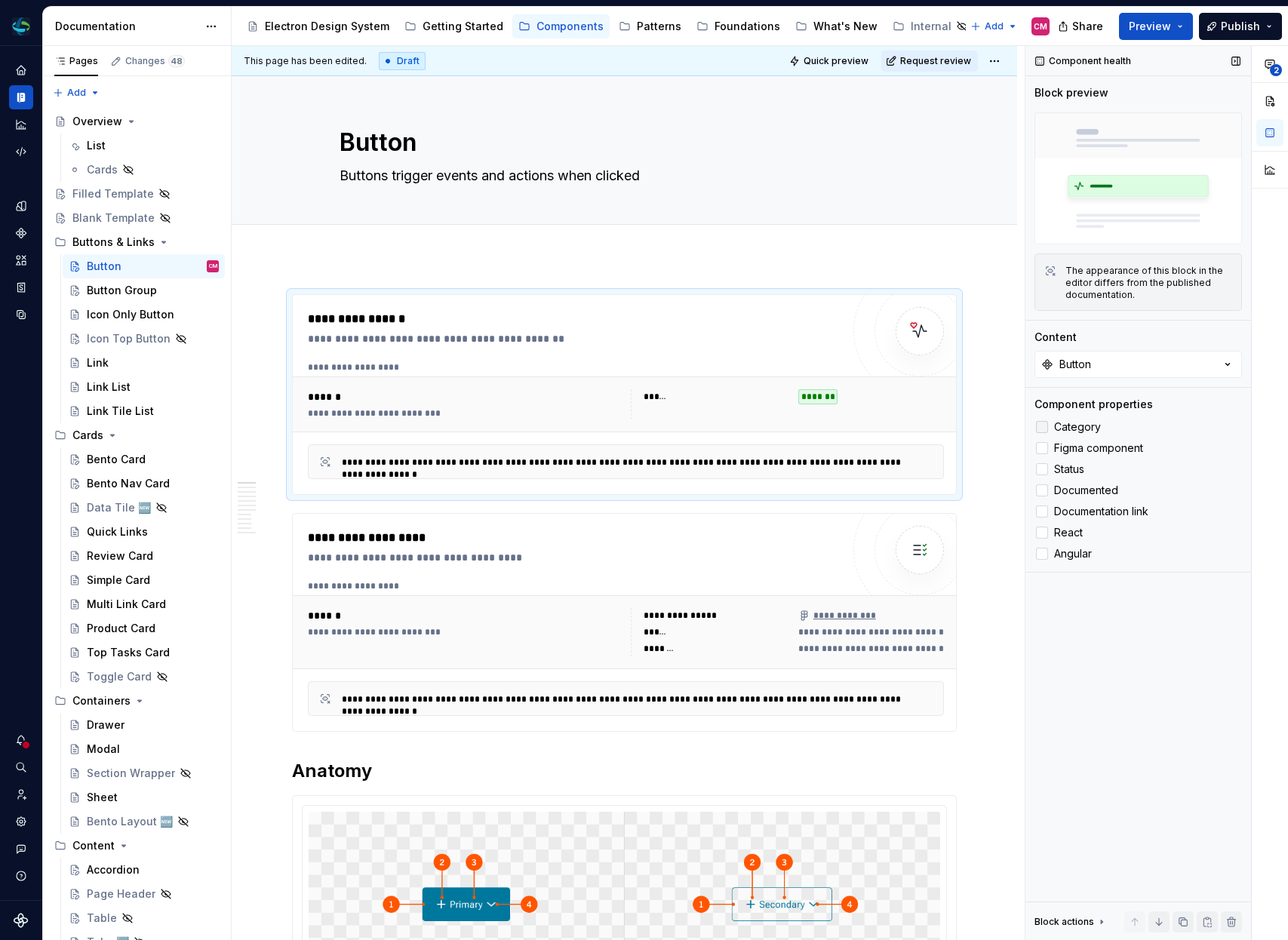
click at [1040, 429] on div at bounding box center [1042, 426] width 12 height 12
click at [889, 589] on div at bounding box center [920, 551] width 133 height 133
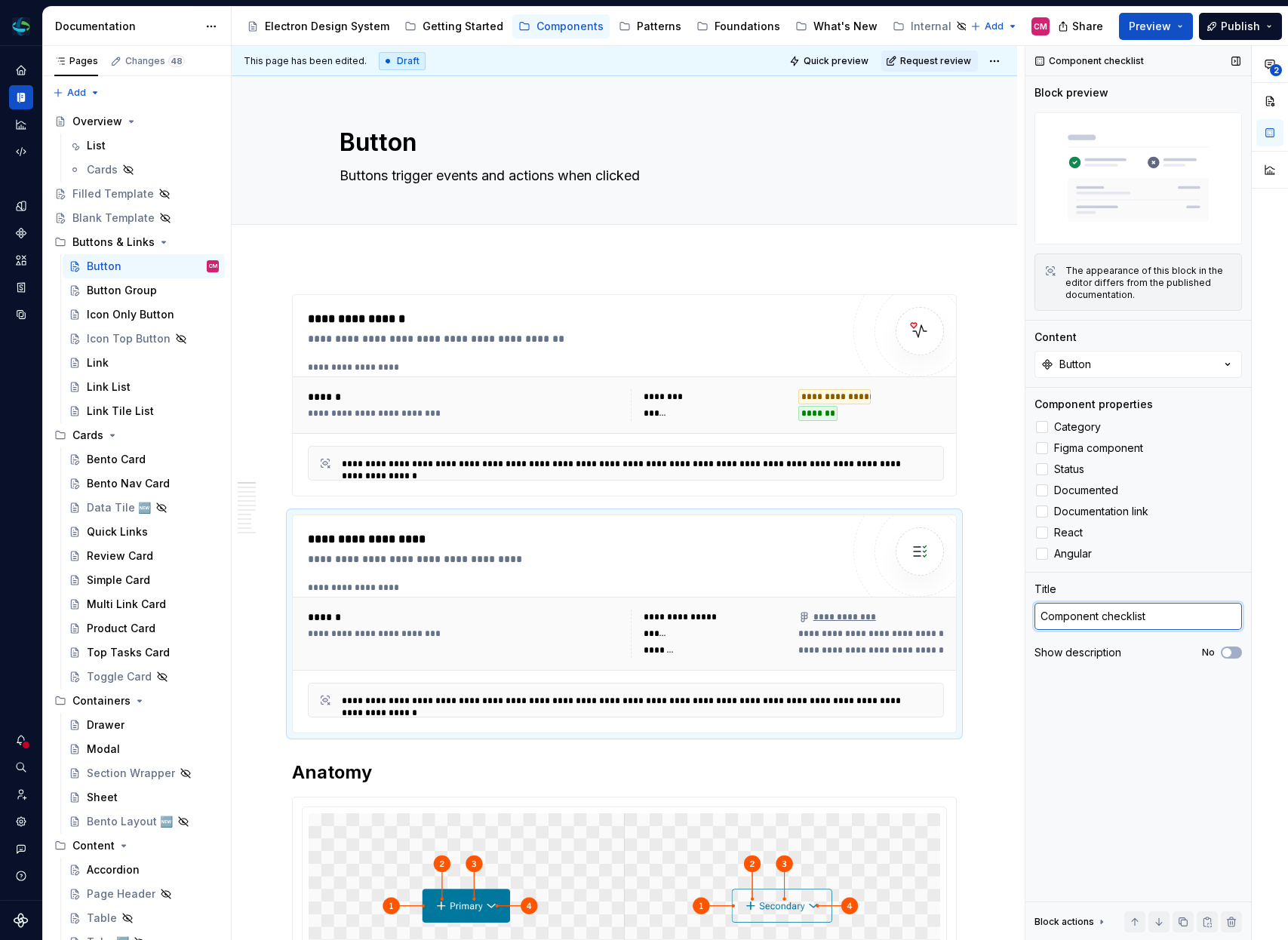
type textarea "*"
click at [1131, 621] on textarea "Component checklist" at bounding box center [1138, 616] width 208 height 27
click at [840, 572] on div "**********" at bounding box center [574, 624] width 533 height 187
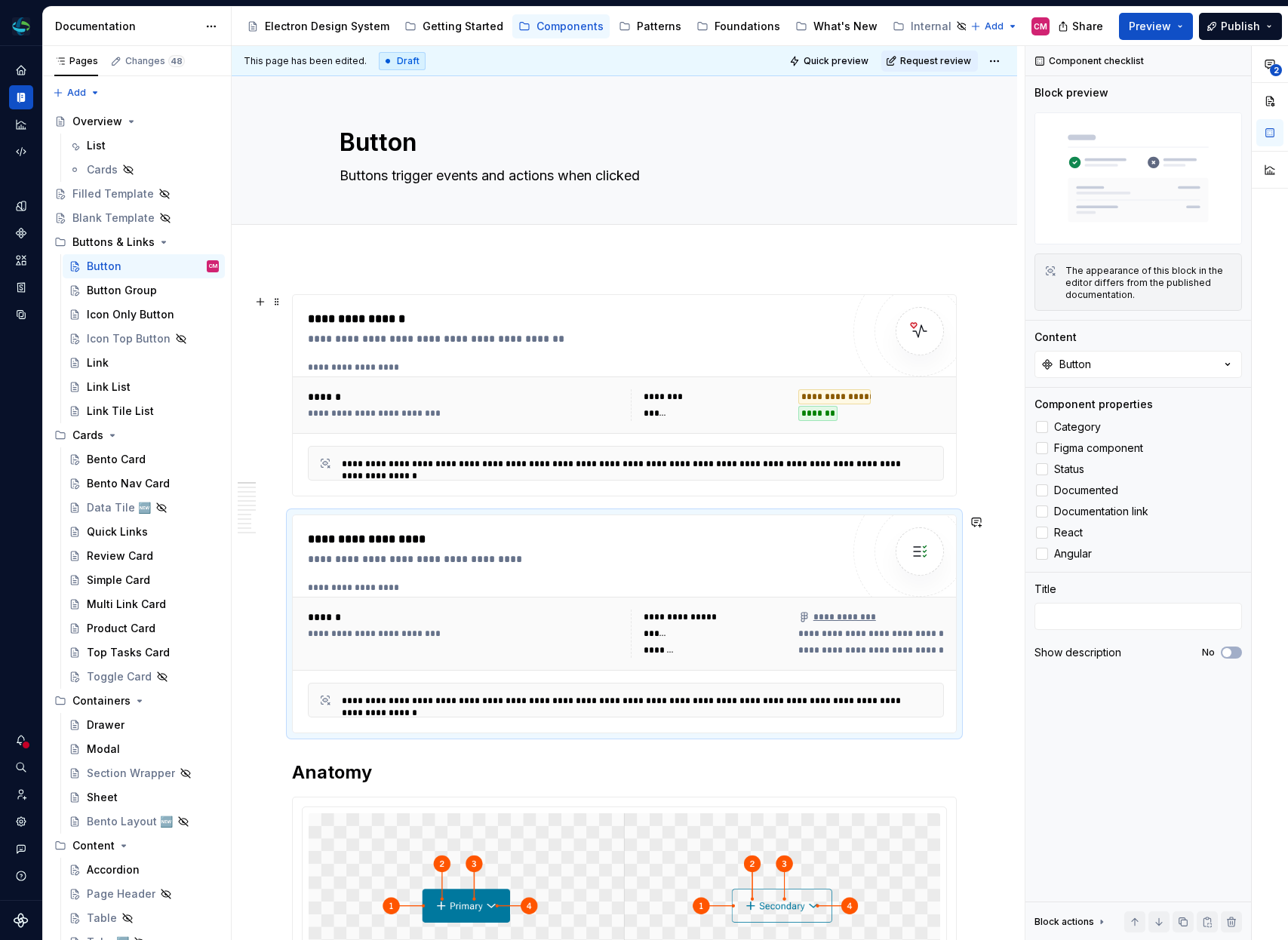
click at [792, 367] on div "**********" at bounding box center [630, 367] width 644 height 12
click at [785, 569] on div "**********" at bounding box center [574, 624] width 533 height 187
click at [938, 57] on span "Request review" at bounding box center [935, 60] width 71 height 12
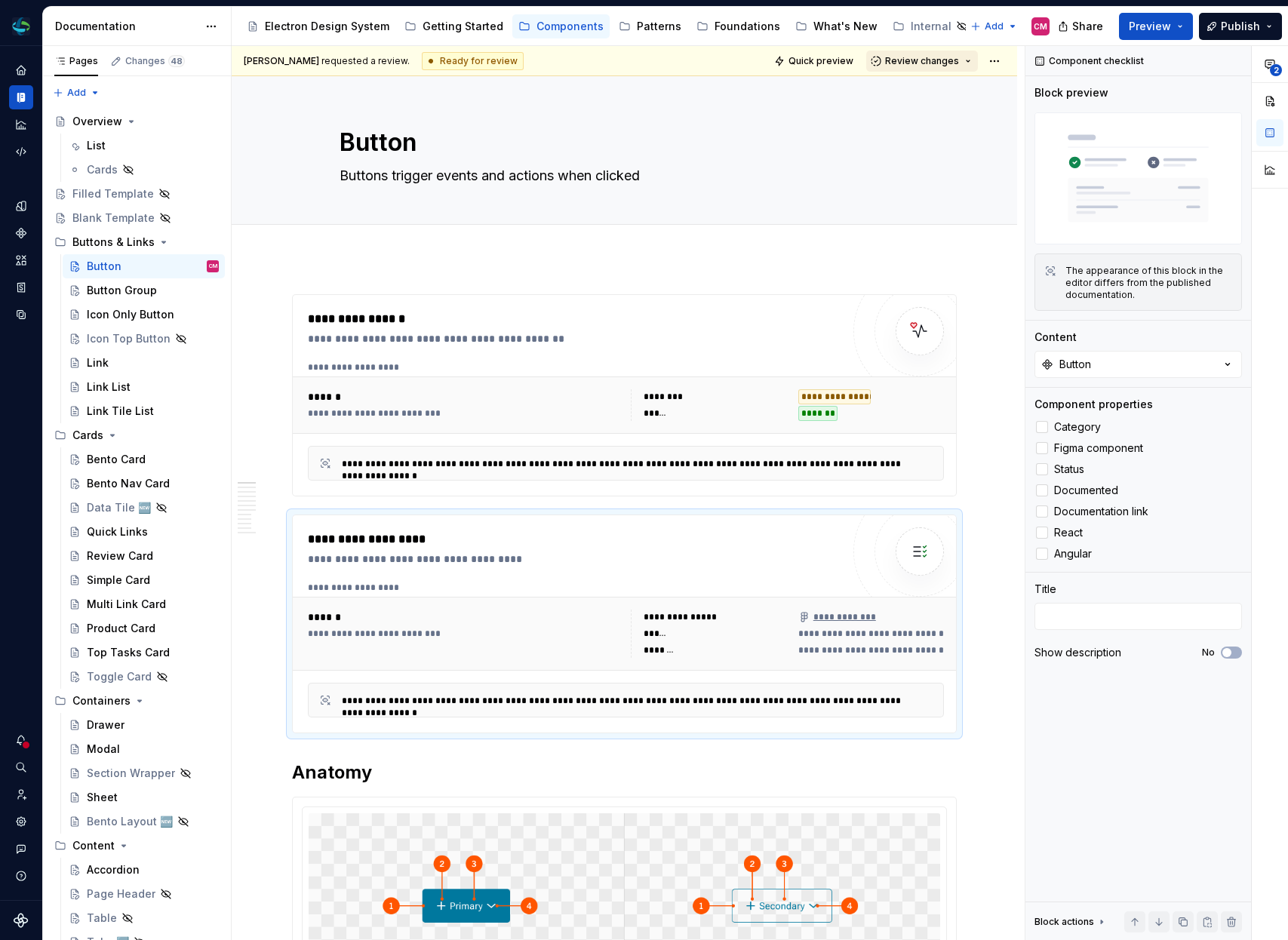
click at [927, 61] on span "Review changes" at bounding box center [922, 60] width 74 height 12
click at [908, 93] on div "Approve" at bounding box center [971, 90] width 132 height 15
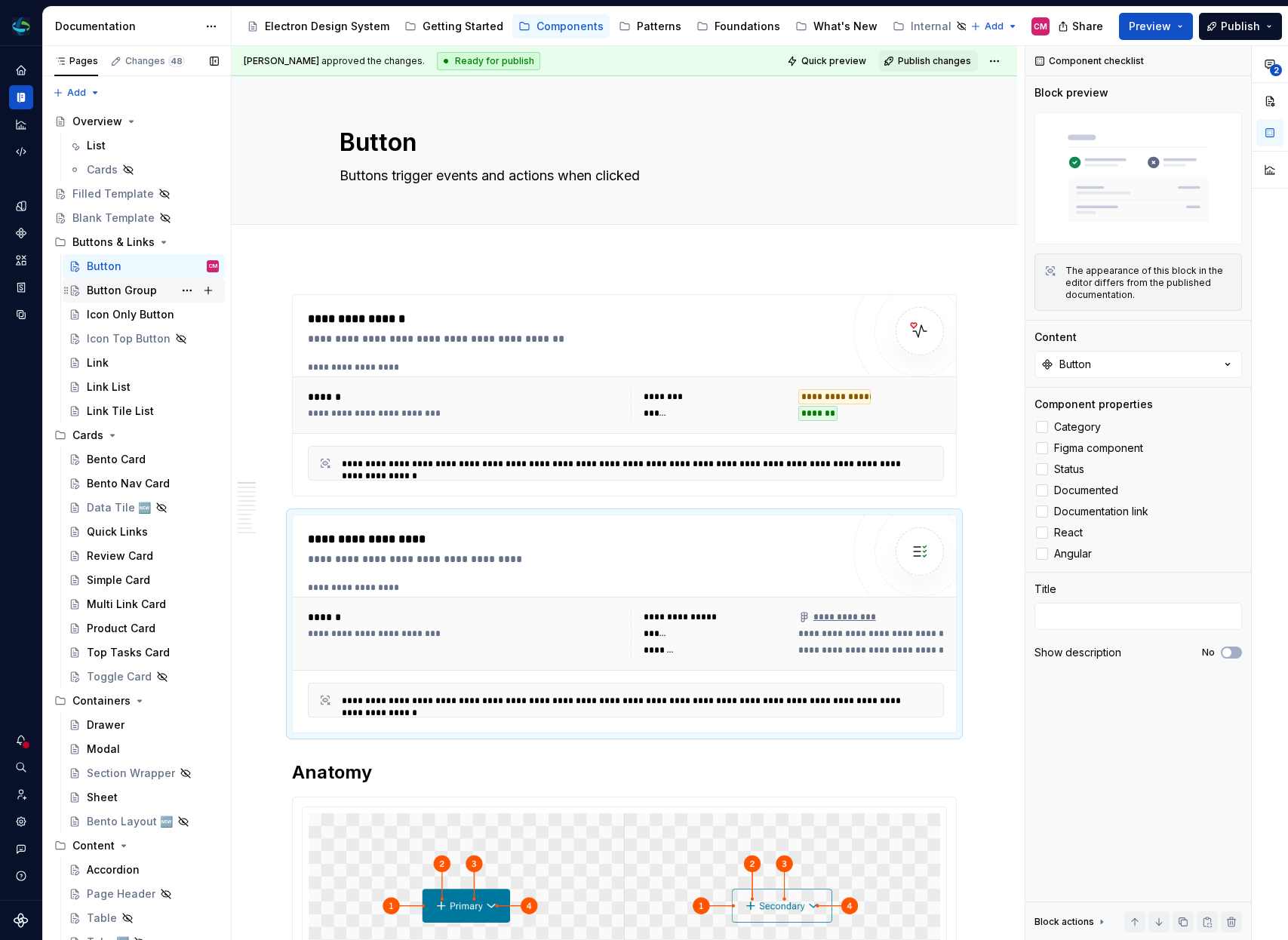
click at [154, 288] on div "Button Group" at bounding box center [152, 290] width 132 height 21
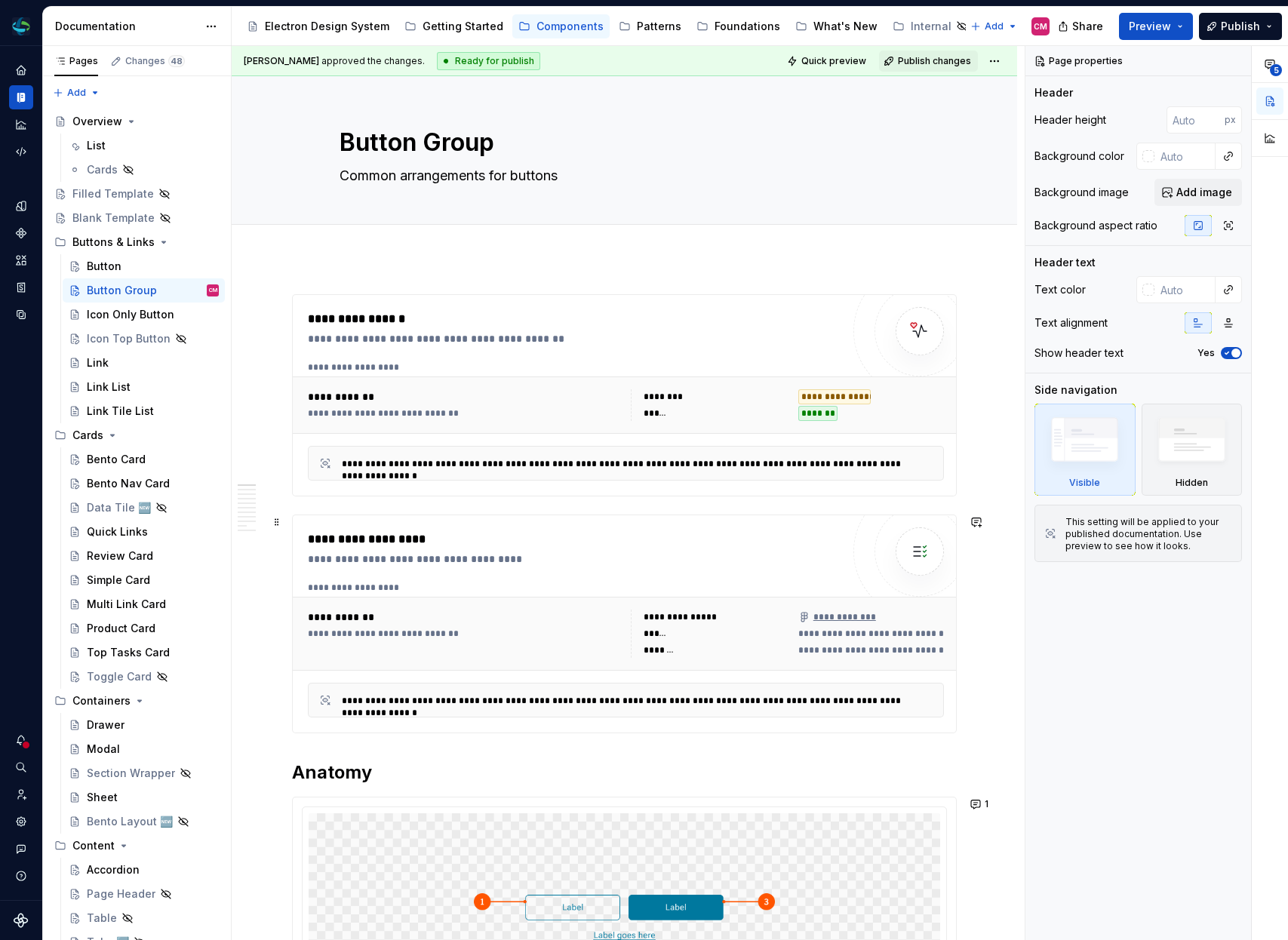
click at [612, 578] on div "**********" at bounding box center [574, 624] width 533 height 187
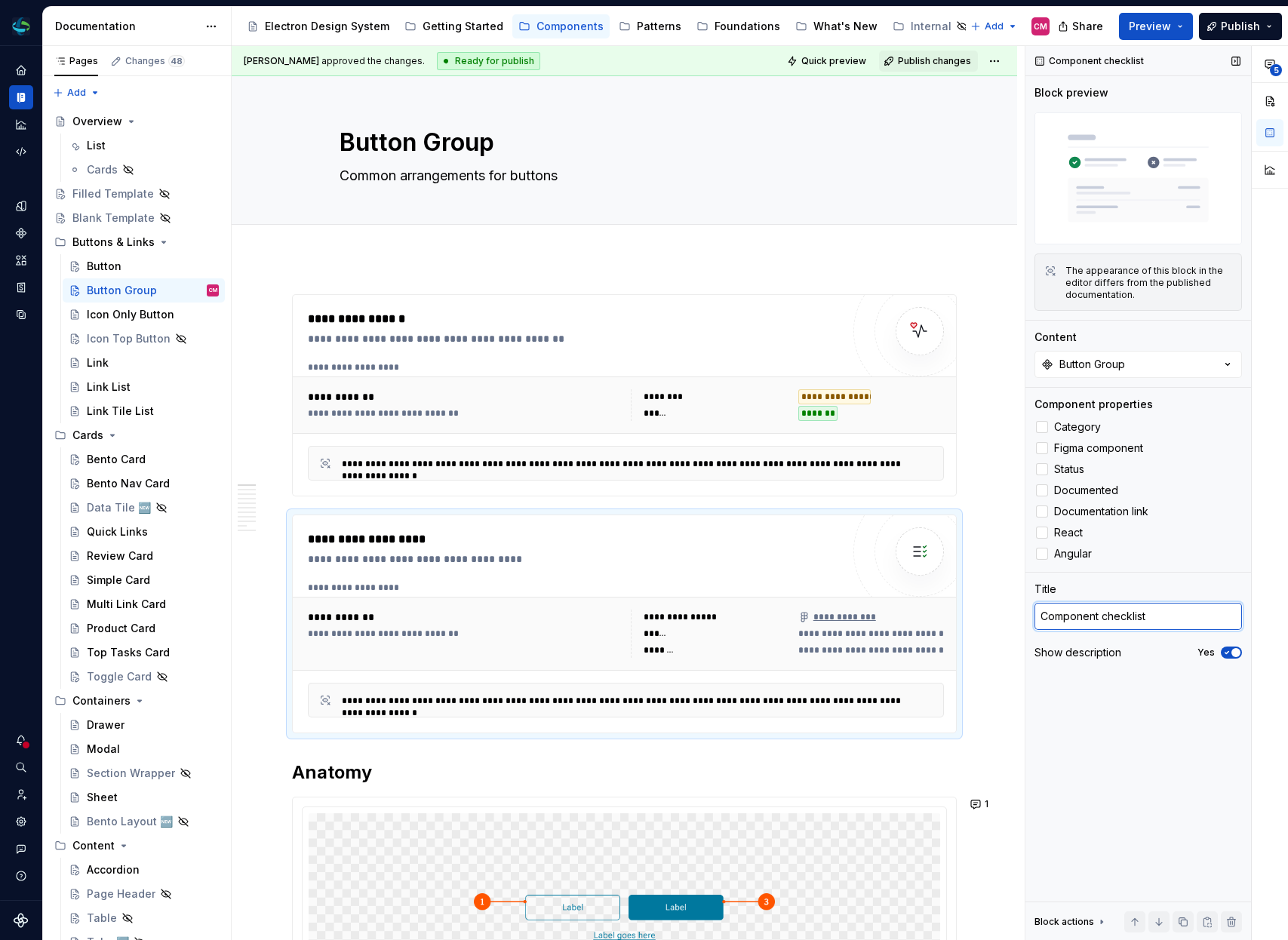
type textarea "*"
click at [1184, 629] on textarea "Component checklist" at bounding box center [1138, 616] width 208 height 27
click at [1232, 651] on span "button" at bounding box center [1236, 653] width 9 height 9
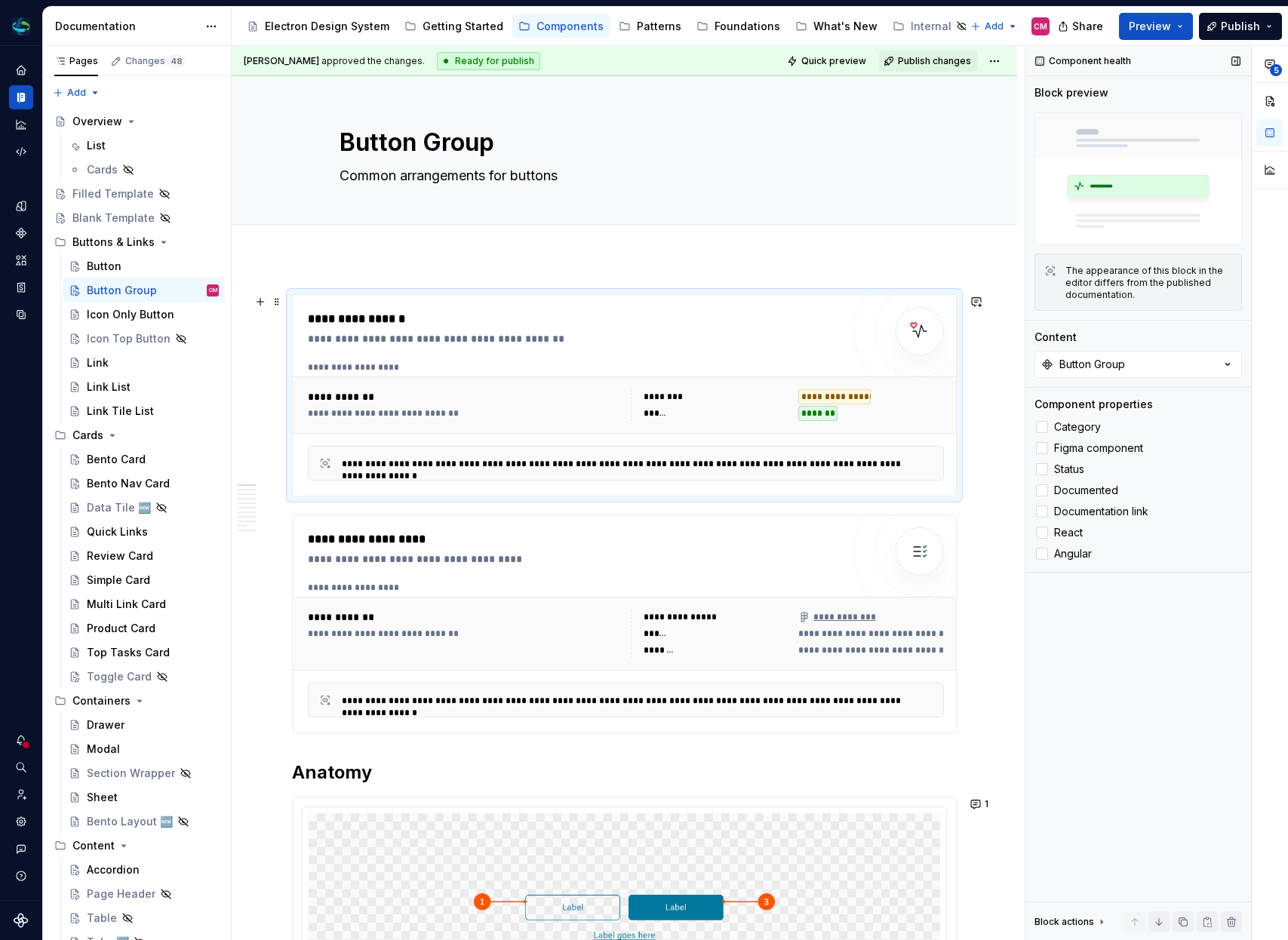
click at [575, 335] on div "**********" at bounding box center [578, 338] width 541 height 15
click at [126, 461] on div "Bento Card" at bounding box center [115, 460] width 58 height 15
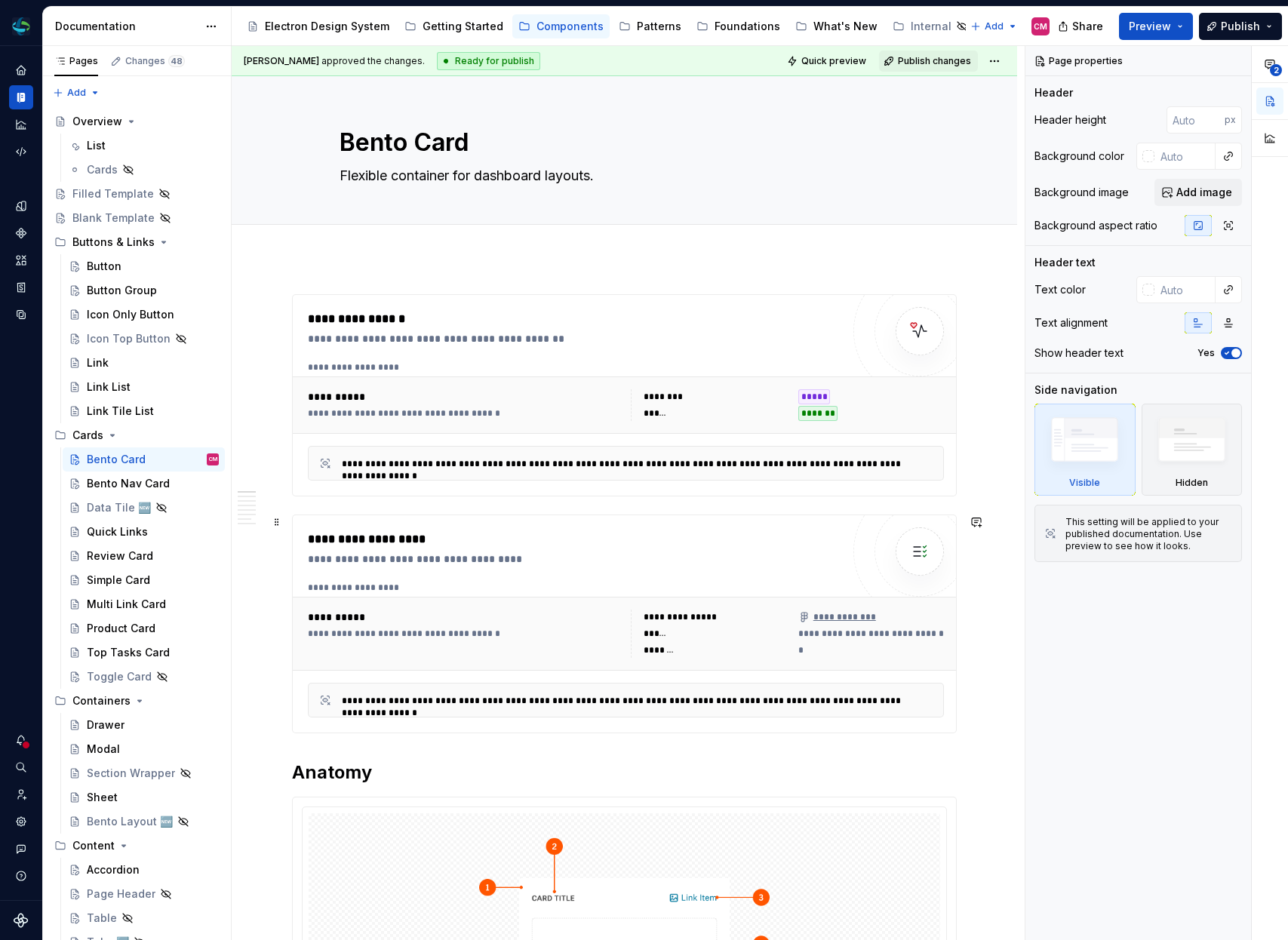
click at [552, 551] on div "**********" at bounding box center [574, 549] width 533 height 36
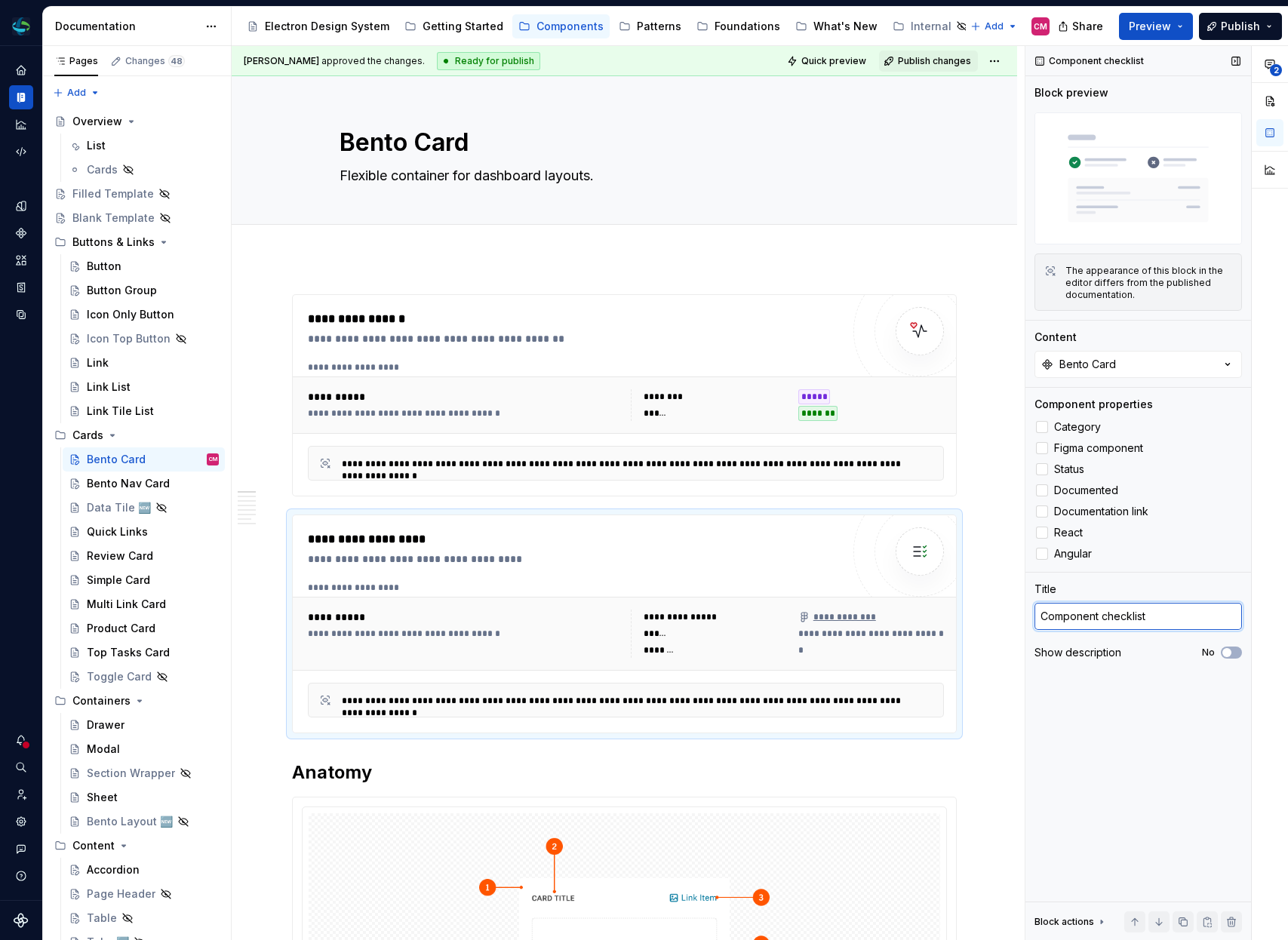
type textarea "*"
click at [1157, 614] on textarea "Component checklist" at bounding box center [1138, 616] width 208 height 27
click at [670, 354] on div "**********" at bounding box center [574, 396] width 533 height 171
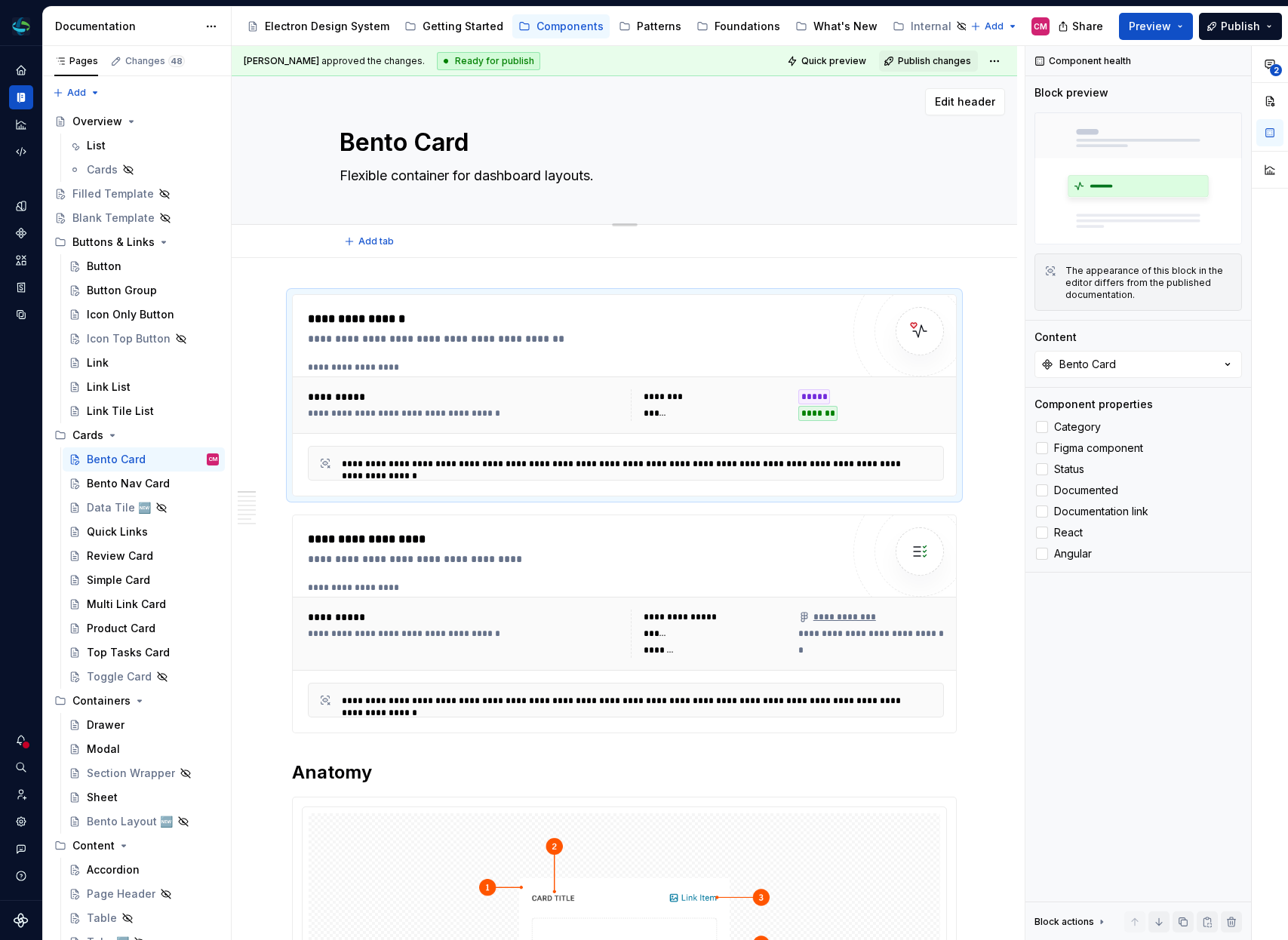
click at [589, 175] on textarea "Flexible container for dashboard layouts." at bounding box center [622, 175] width 570 height 24
click at [636, 175] on textarea "Flexible container for dashboard layouts." at bounding box center [622, 175] width 570 height 24
type textarea "*"
type textarea "Flexible container for dashboard layouts"
type textarea "*"
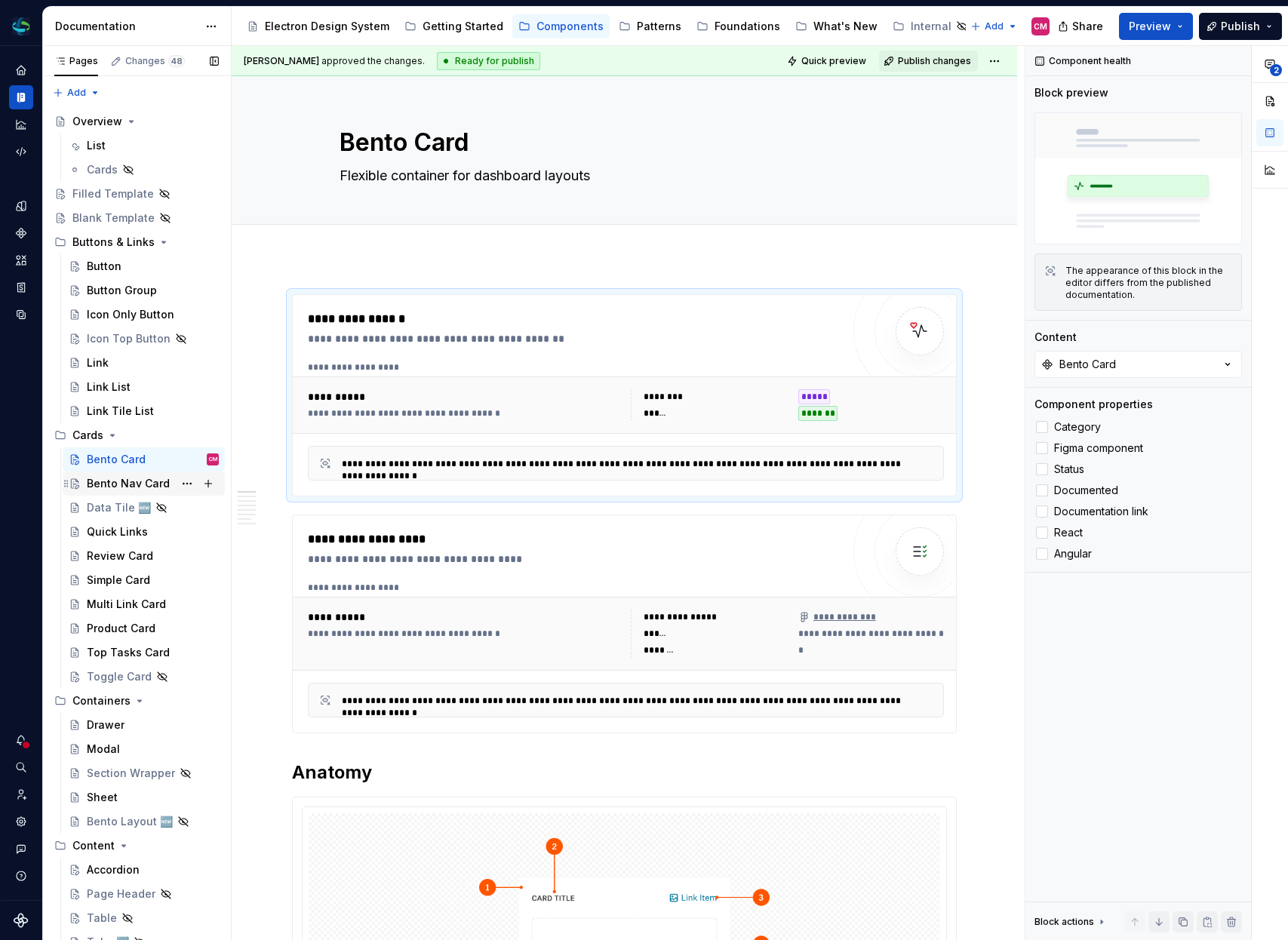
type textarea "Flexible container for dashboard layouts"
click at [146, 486] on div "Bento Nav Card" at bounding box center [128, 483] width 83 height 15
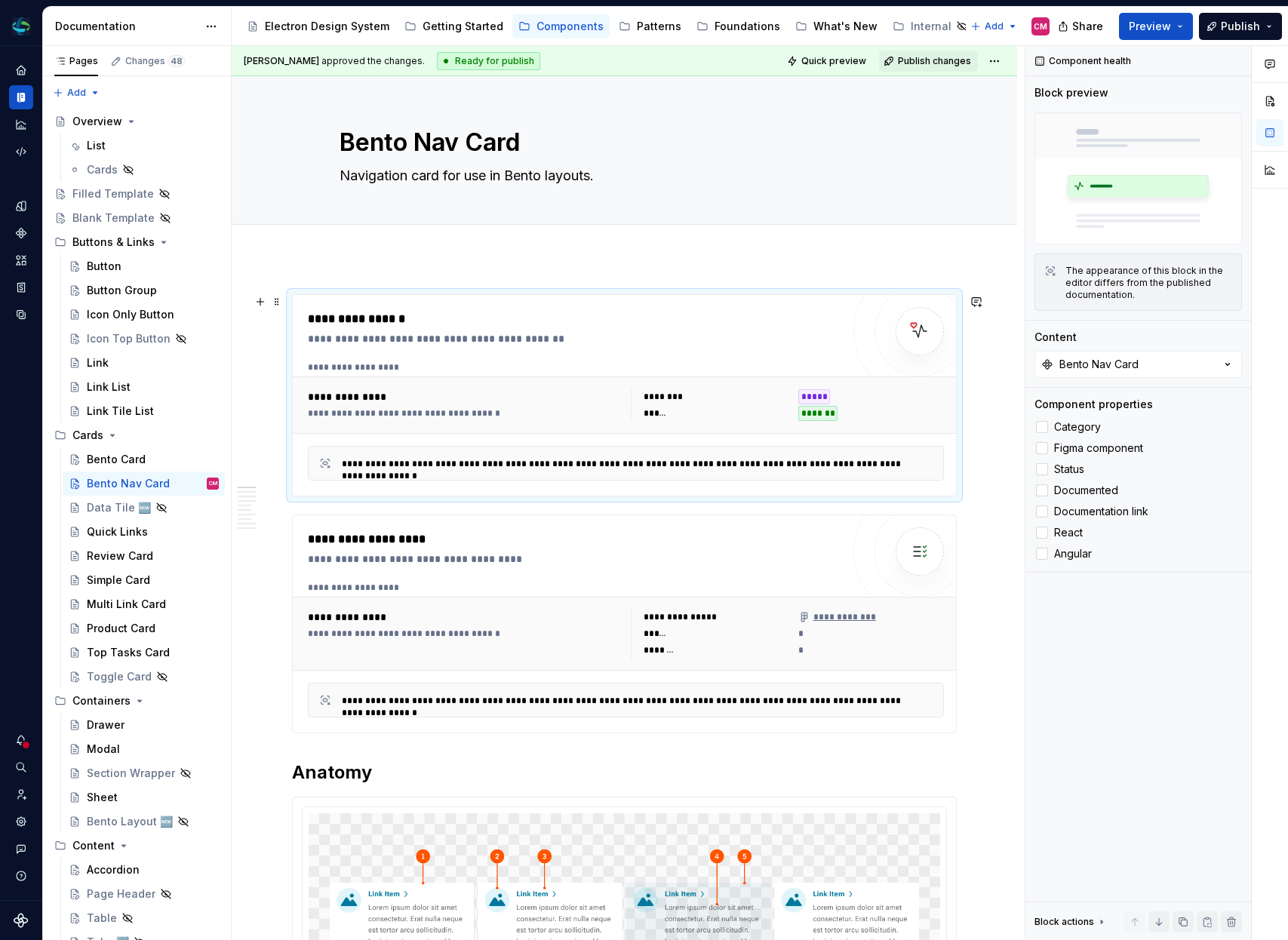
click at [765, 420] on div "******" at bounding box center [717, 413] width 146 height 15
click at [781, 574] on div "**********" at bounding box center [574, 624] width 533 height 187
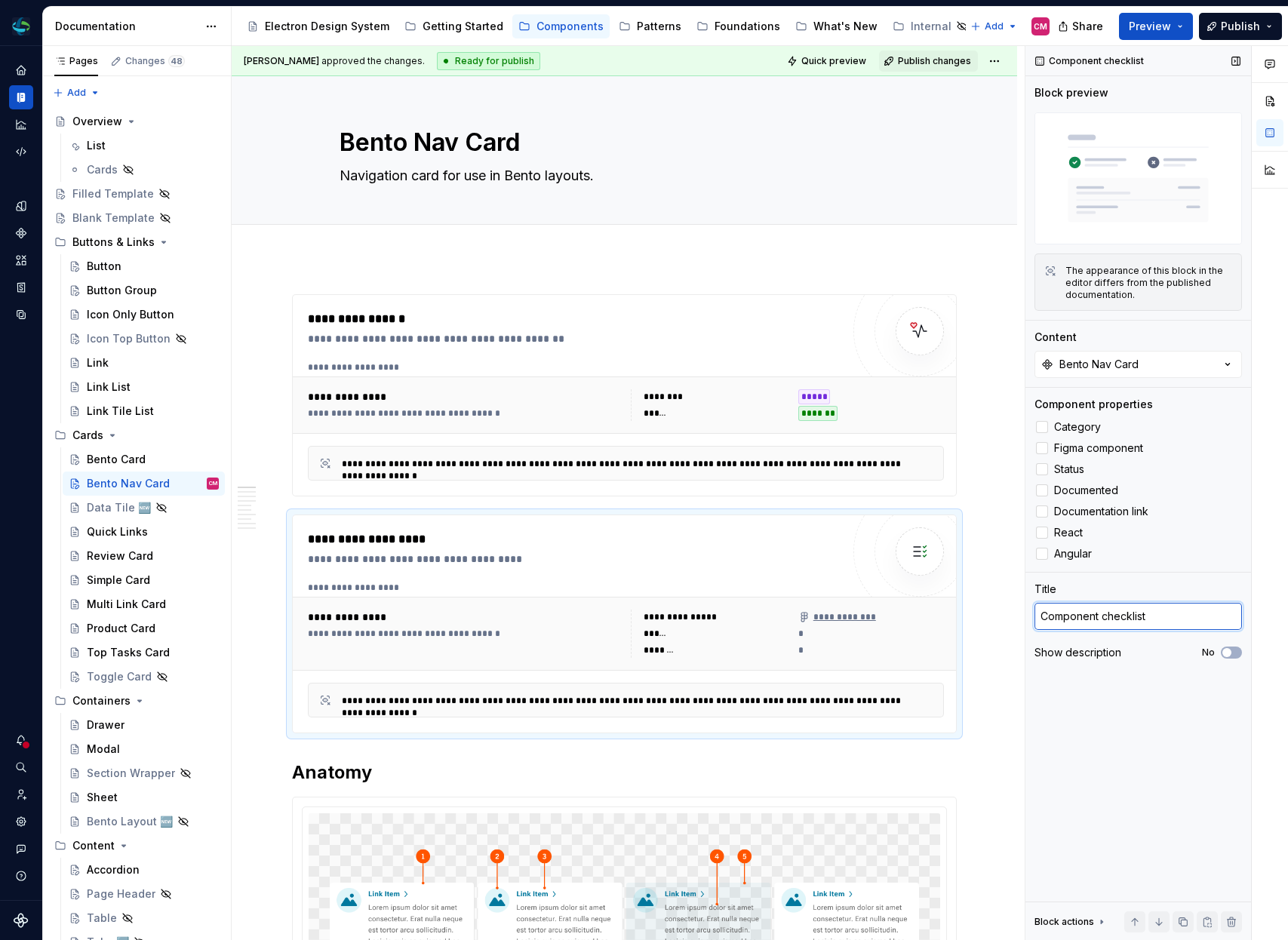
type textarea "*"
click at [1145, 607] on textarea "Component checklist" at bounding box center [1138, 616] width 208 height 27
click at [1145, 614] on textarea "Component checklist" at bounding box center [1138, 616] width 208 height 27
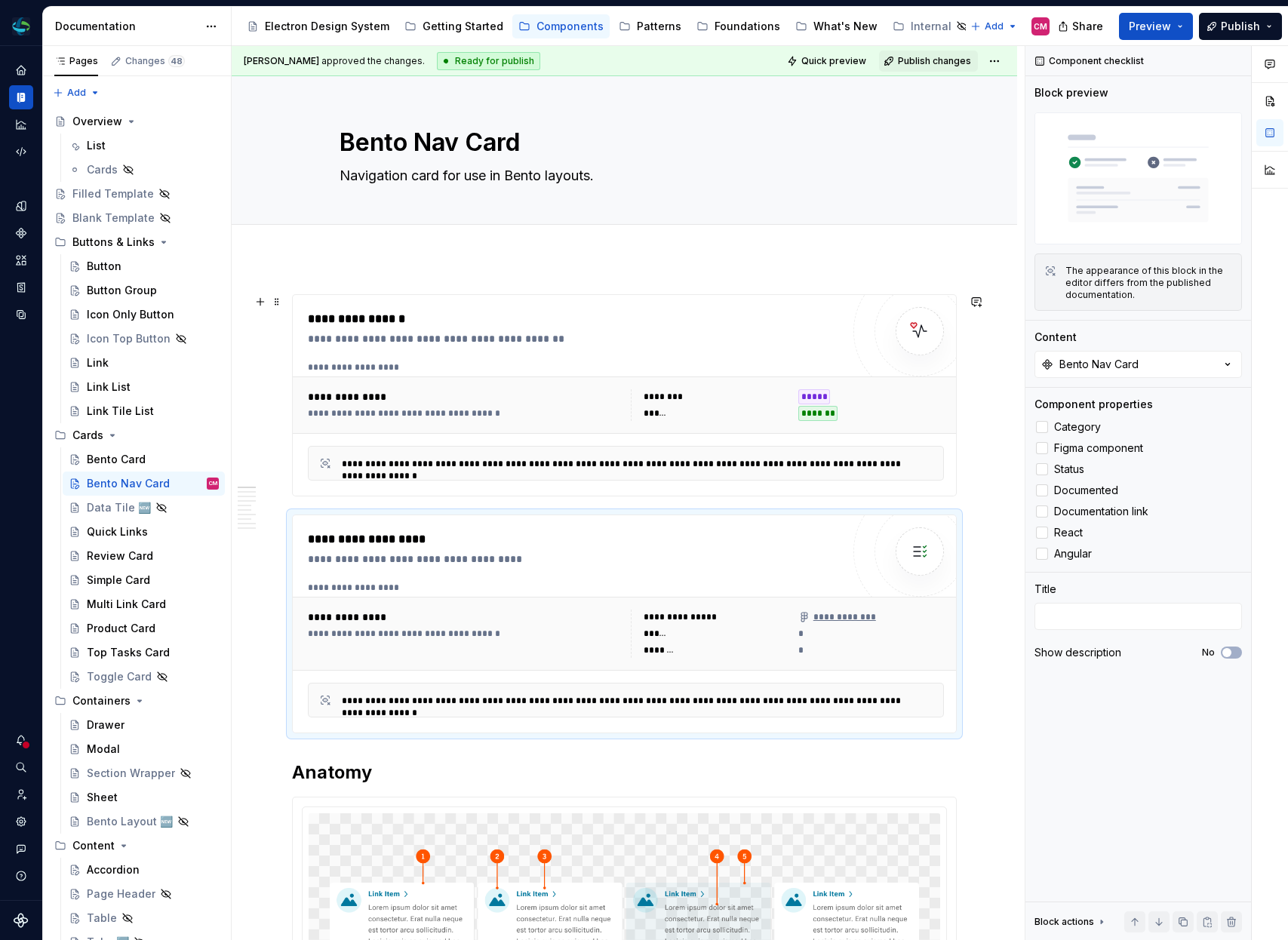
click at [733, 407] on div "******" at bounding box center [717, 413] width 146 height 15
click at [594, 171] on textarea "Navigation card for use in Bento layouts." at bounding box center [622, 175] width 570 height 24
click at [621, 180] on textarea "Navigation card for use in Bento layouts." at bounding box center [622, 175] width 570 height 24
type textarea "*"
type textarea "Navigation card for use in Bento layouts"
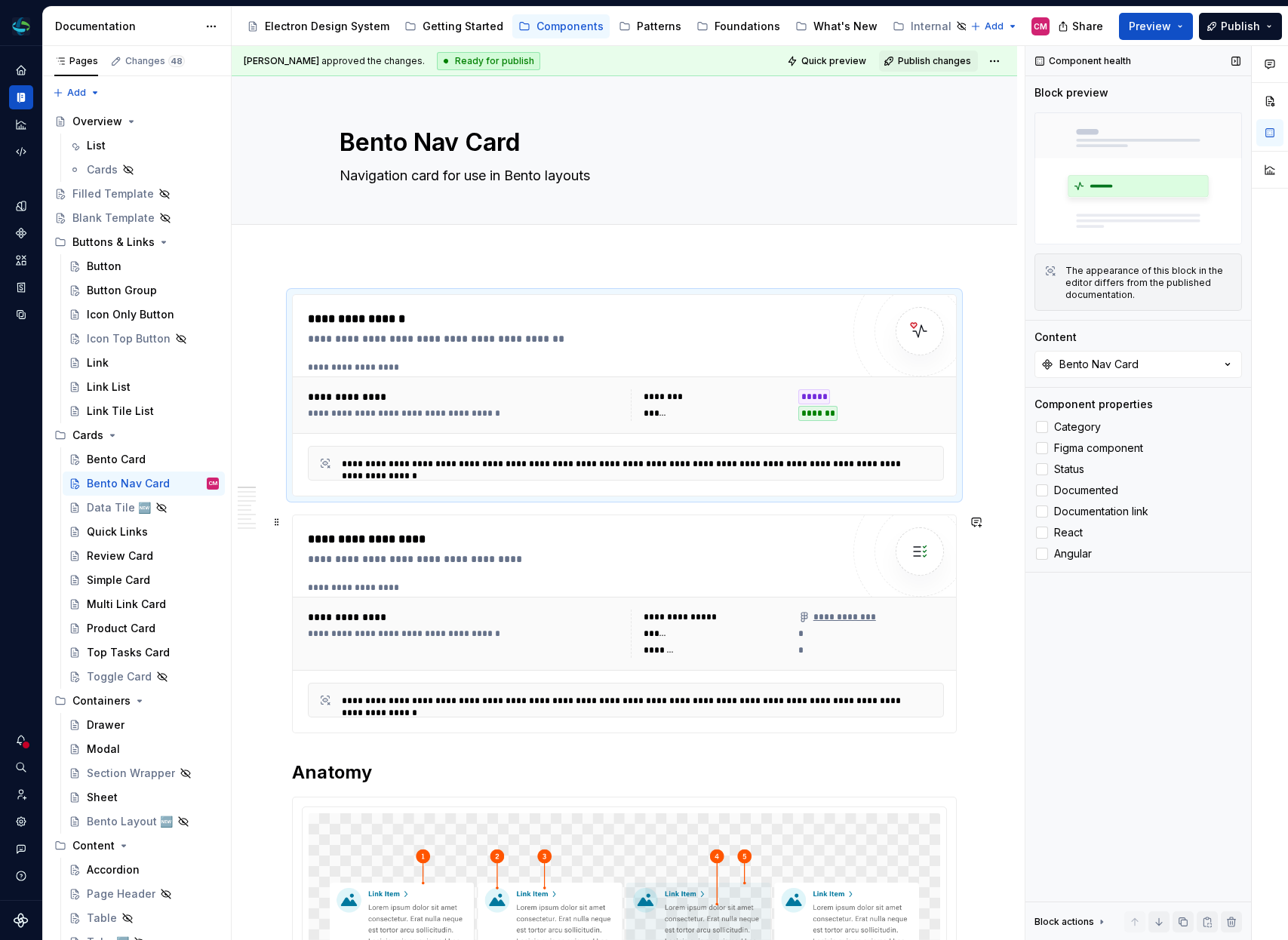
type textarea "*"
type textarea "Navigation card for use in Bento layouts"
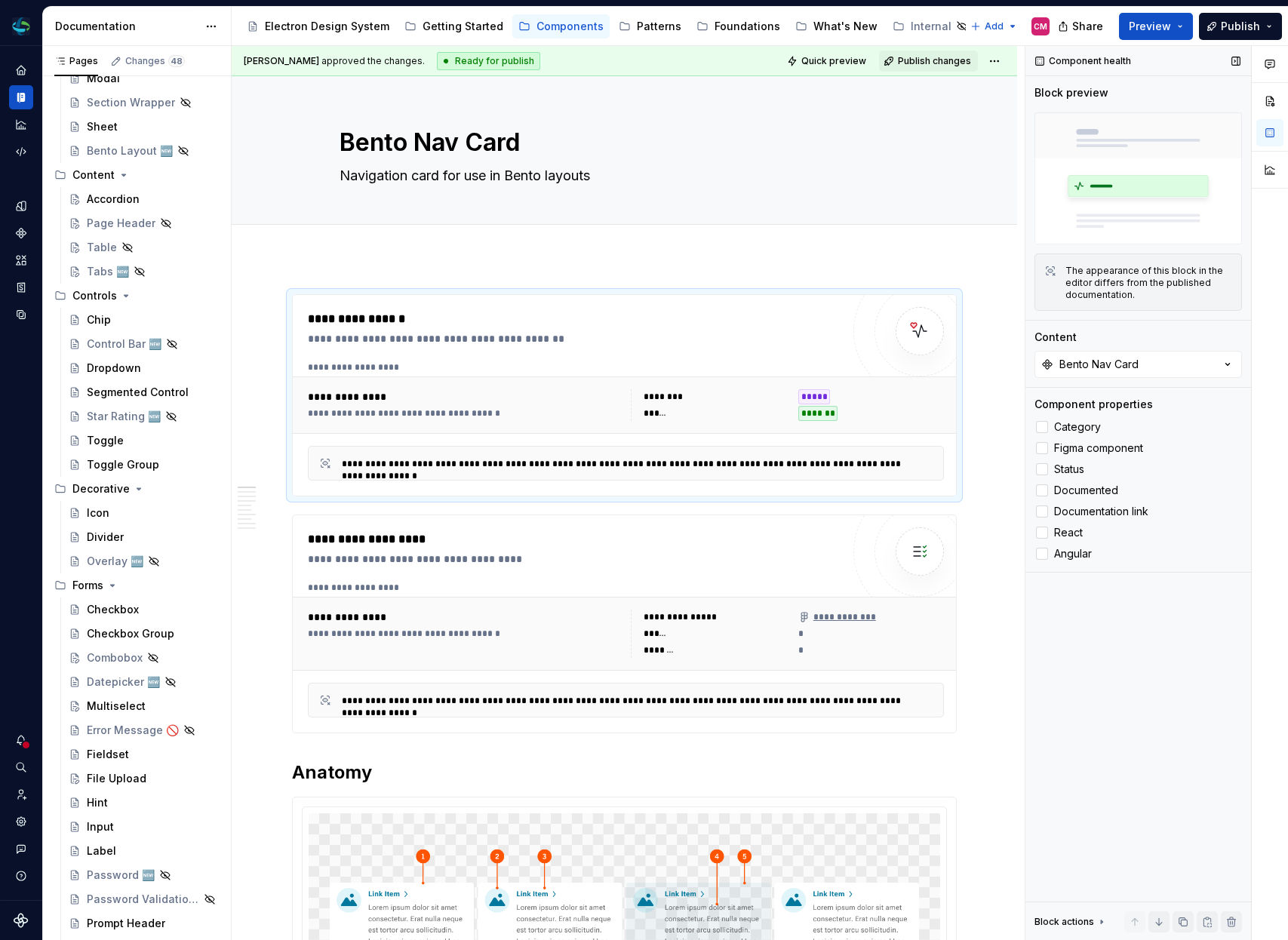
scroll to position [745, 0]
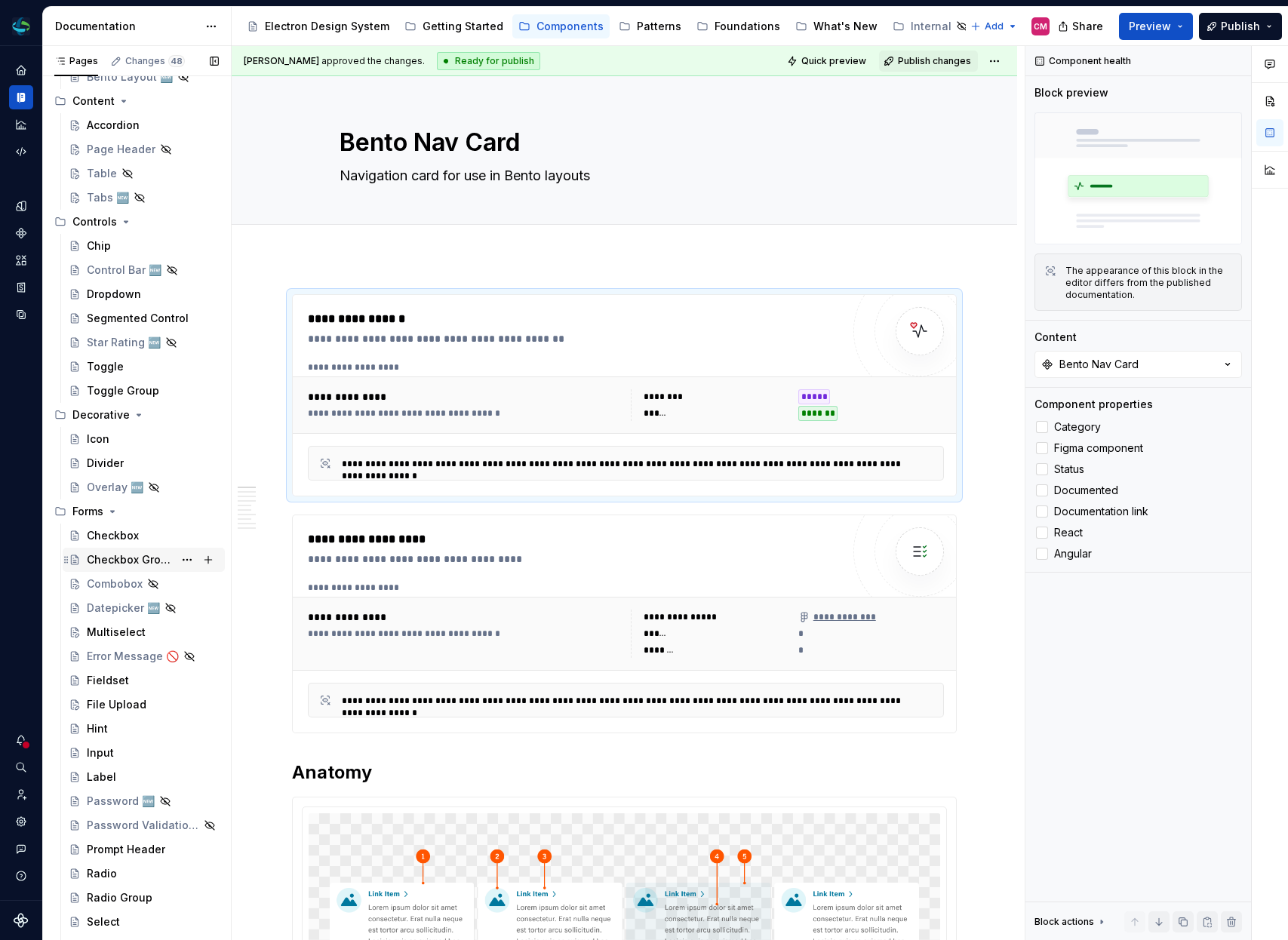
click at [114, 558] on div "Checkbox Group" at bounding box center [130, 560] width 86 height 15
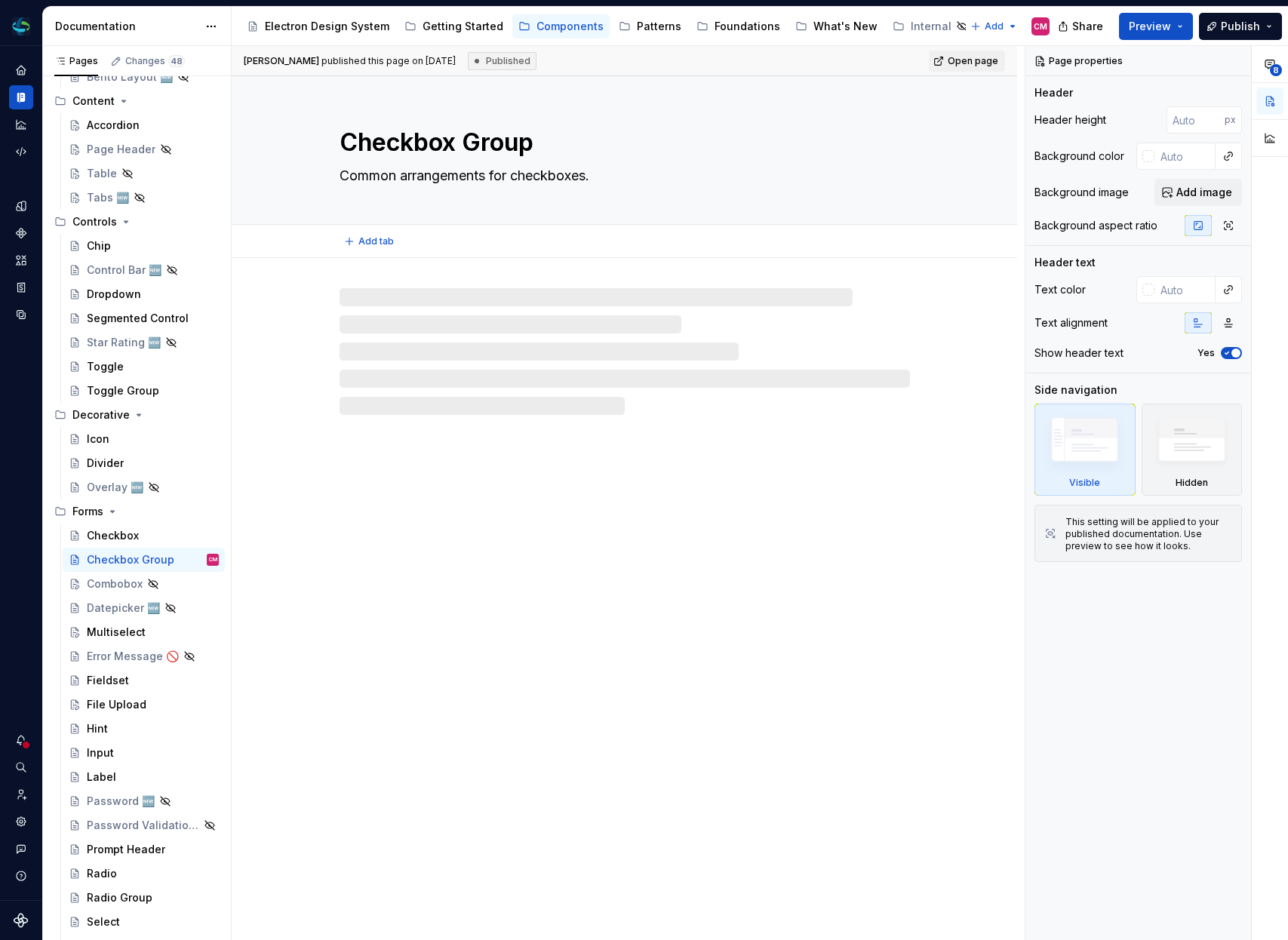
click at [593, 173] on textarea "Common arrangements for checkboxes." at bounding box center [622, 175] width 570 height 24
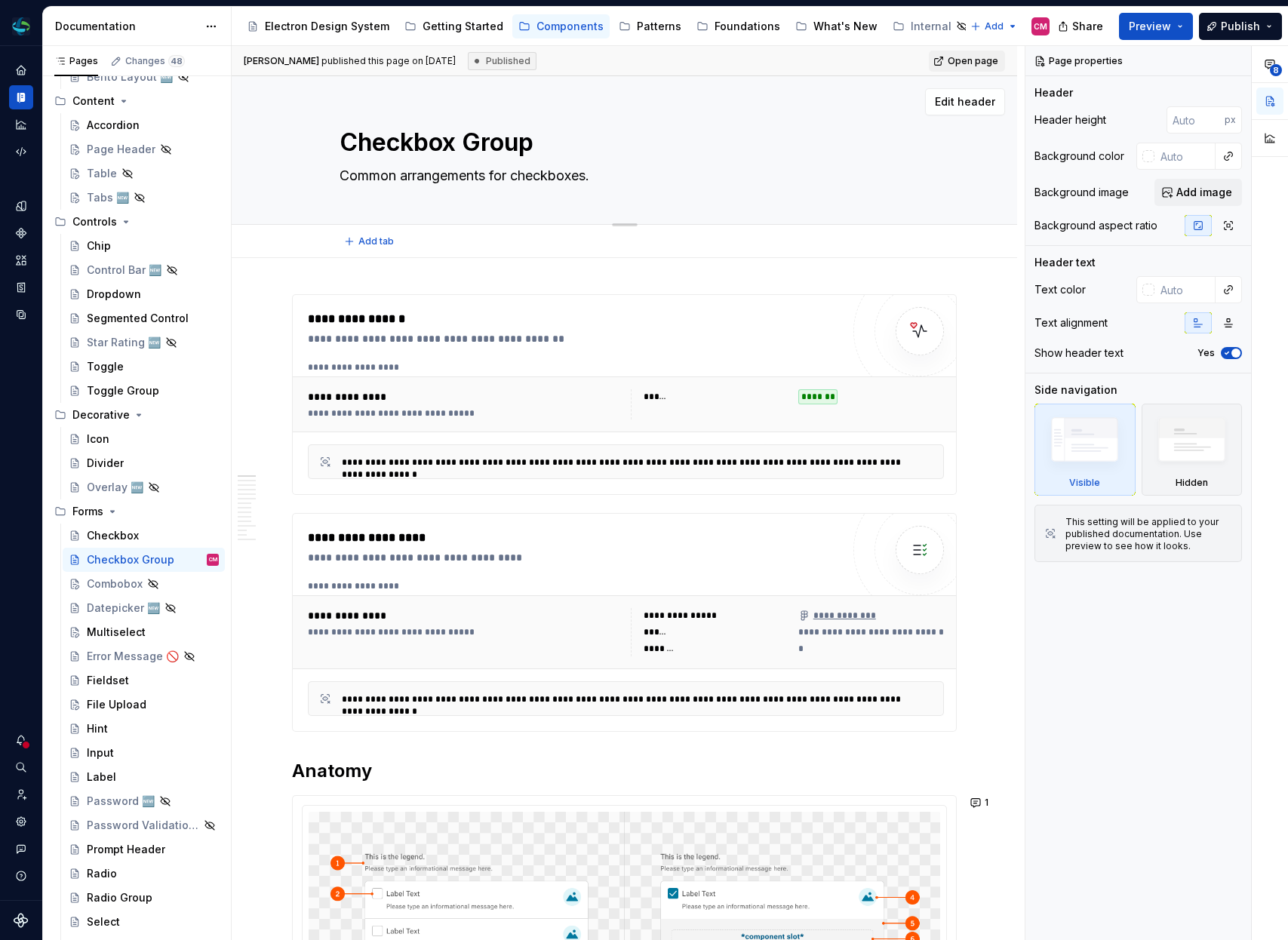
click at [617, 174] on textarea "Common arrangements for checkboxes." at bounding box center [622, 175] width 570 height 24
type textarea "*"
type textarea "Common arrangements for checkboxes"
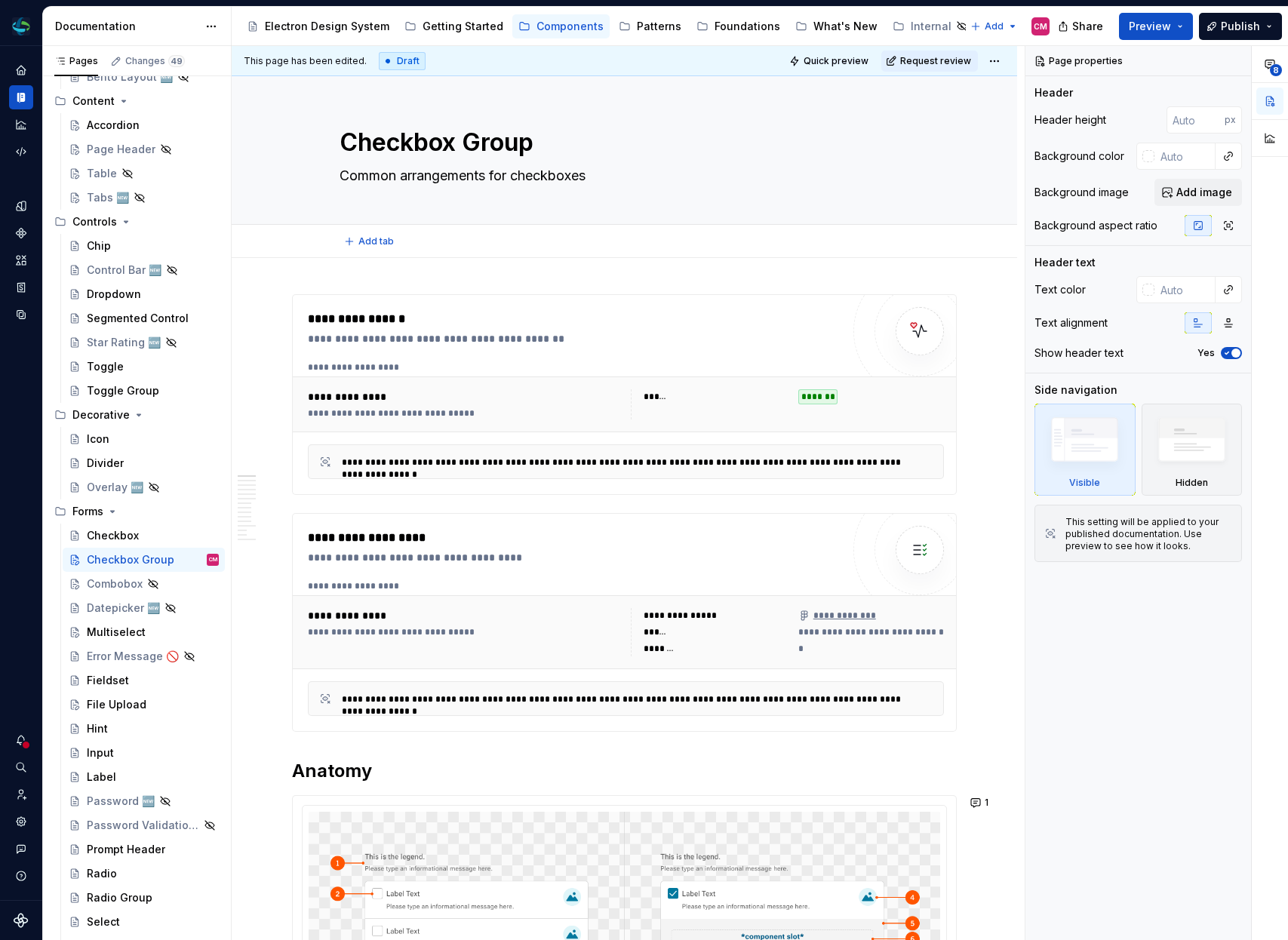
type textarea "*"
type textarea "Common arrangements for checkboxes"
click at [658, 311] on div "**********" at bounding box center [578, 319] width 541 height 18
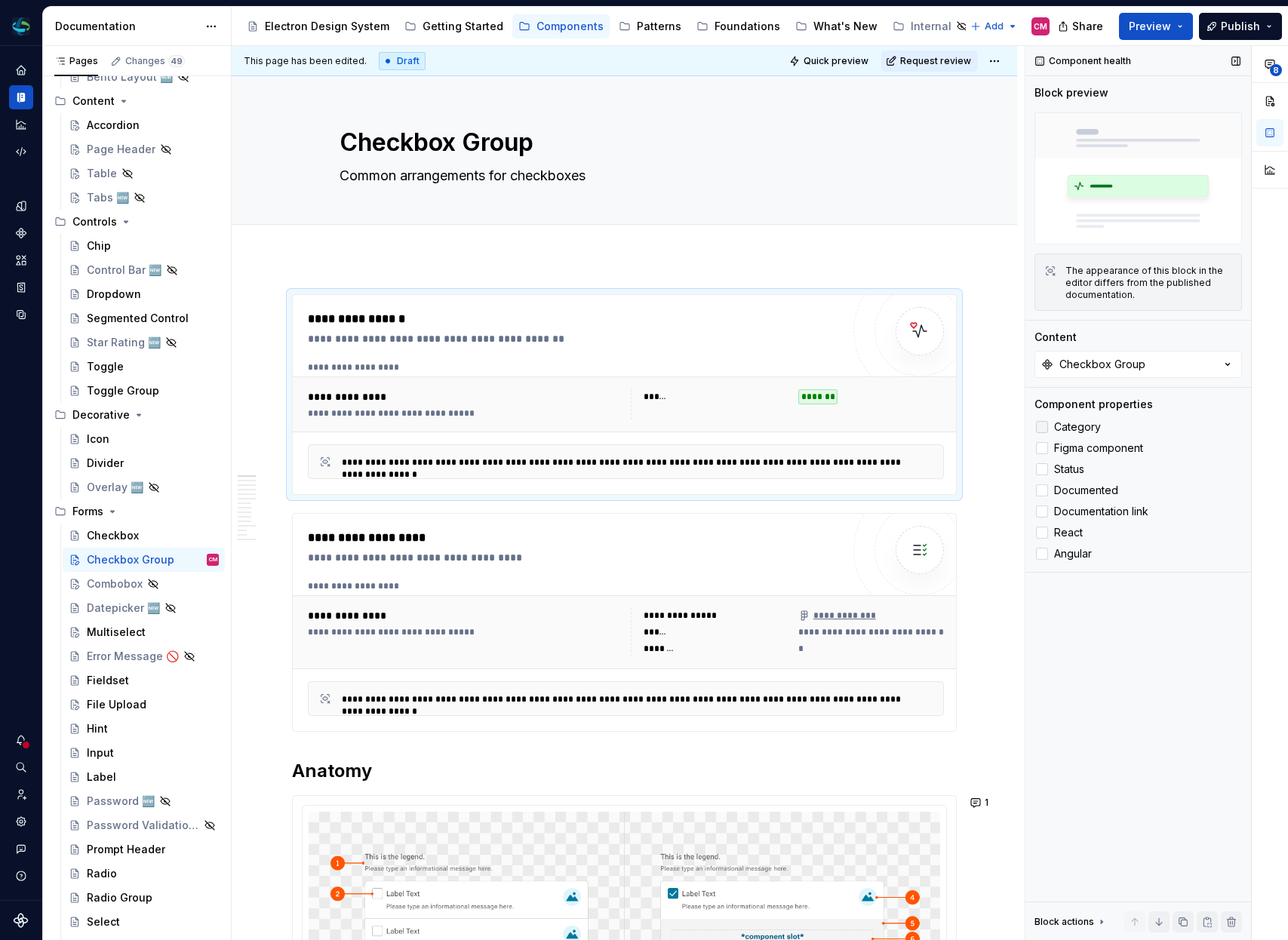
click at [1044, 423] on div at bounding box center [1042, 426] width 12 height 12
click at [862, 580] on div at bounding box center [920, 551] width 133 height 133
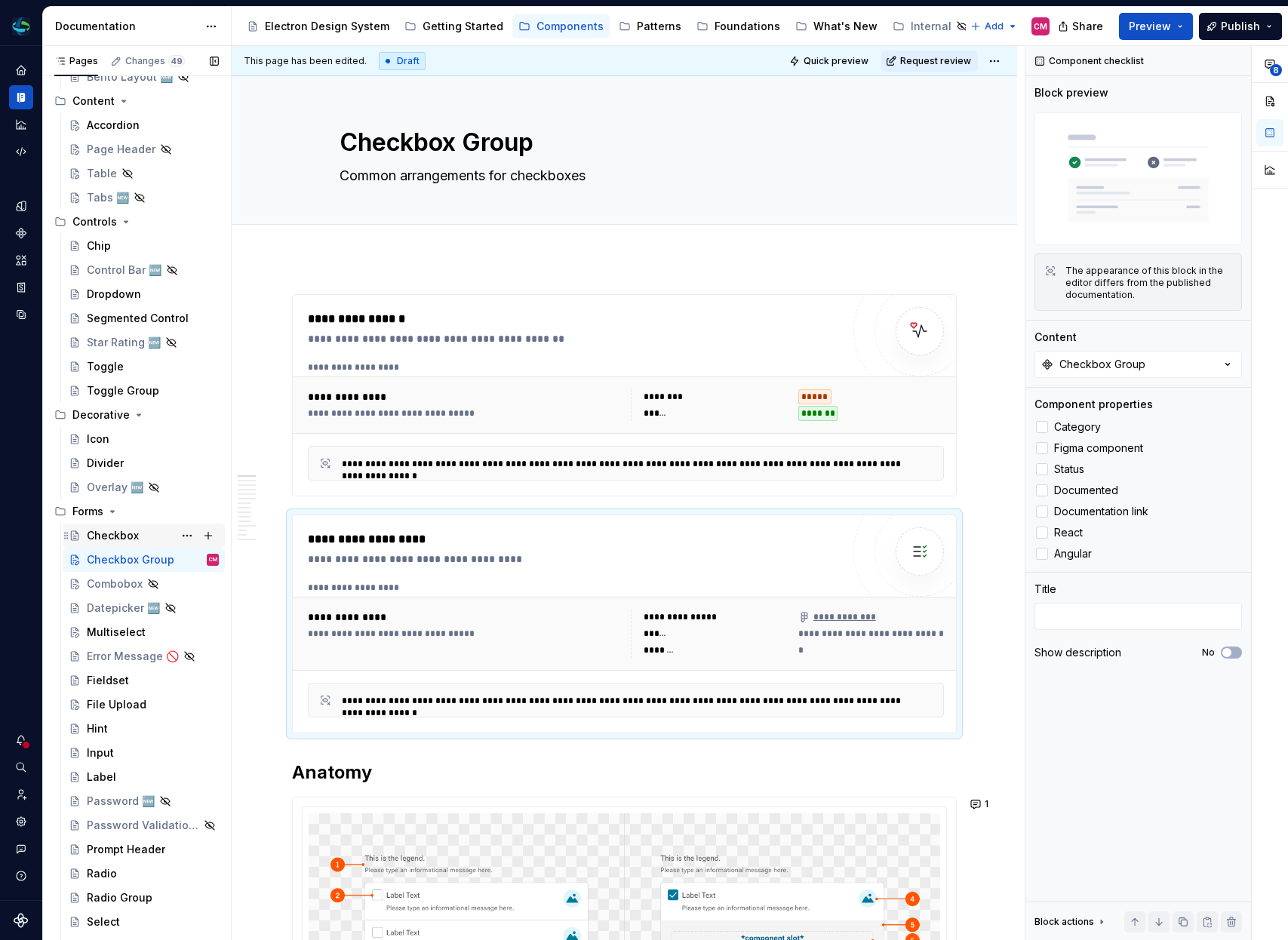
click at [121, 534] on div "Checkbox" at bounding box center [112, 535] width 52 height 15
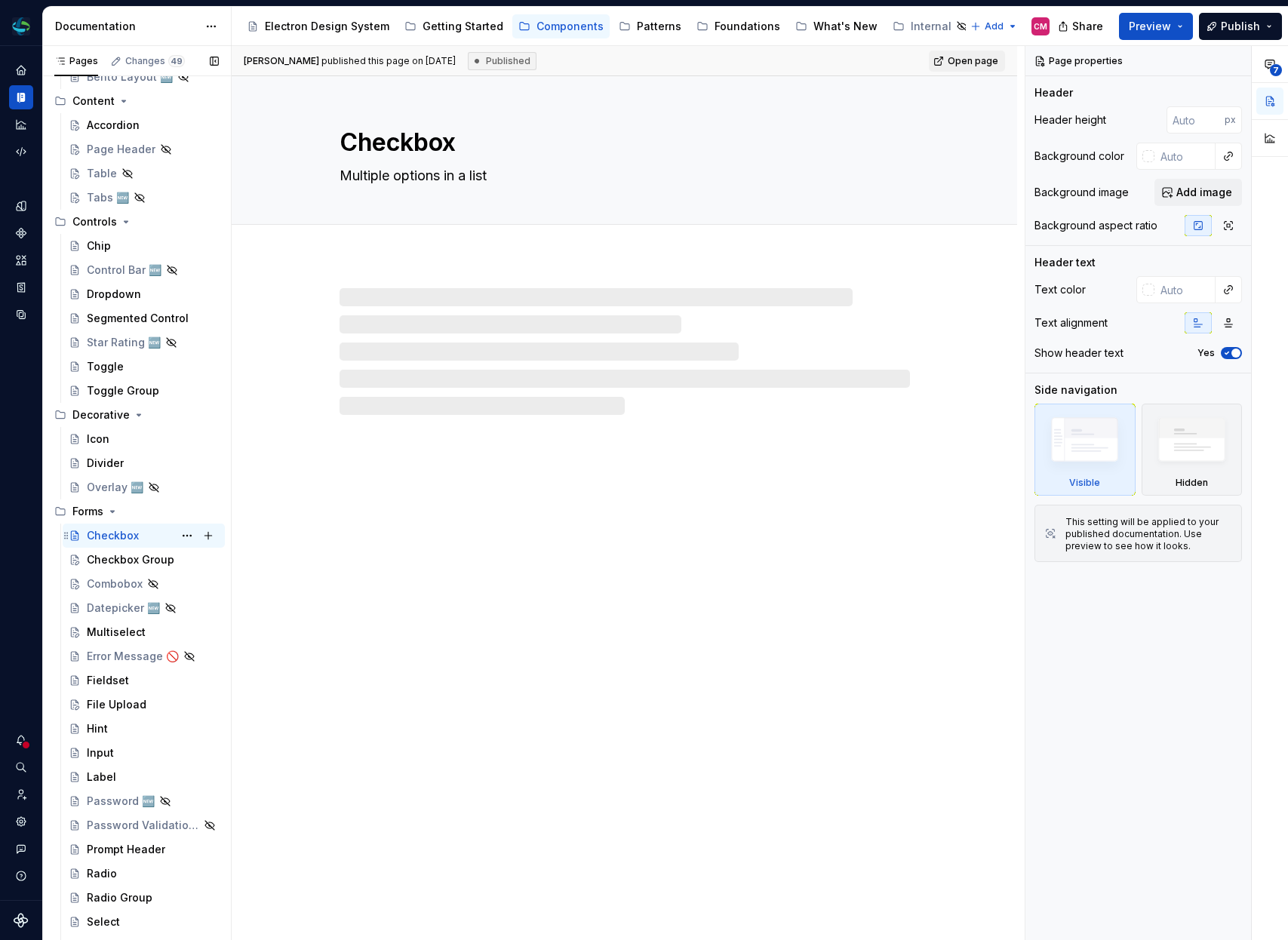
click at [118, 547] on div "Checkbox CM" at bounding box center [144, 535] width 162 height 24
click at [115, 555] on div "Checkbox Group" at bounding box center [130, 560] width 86 height 15
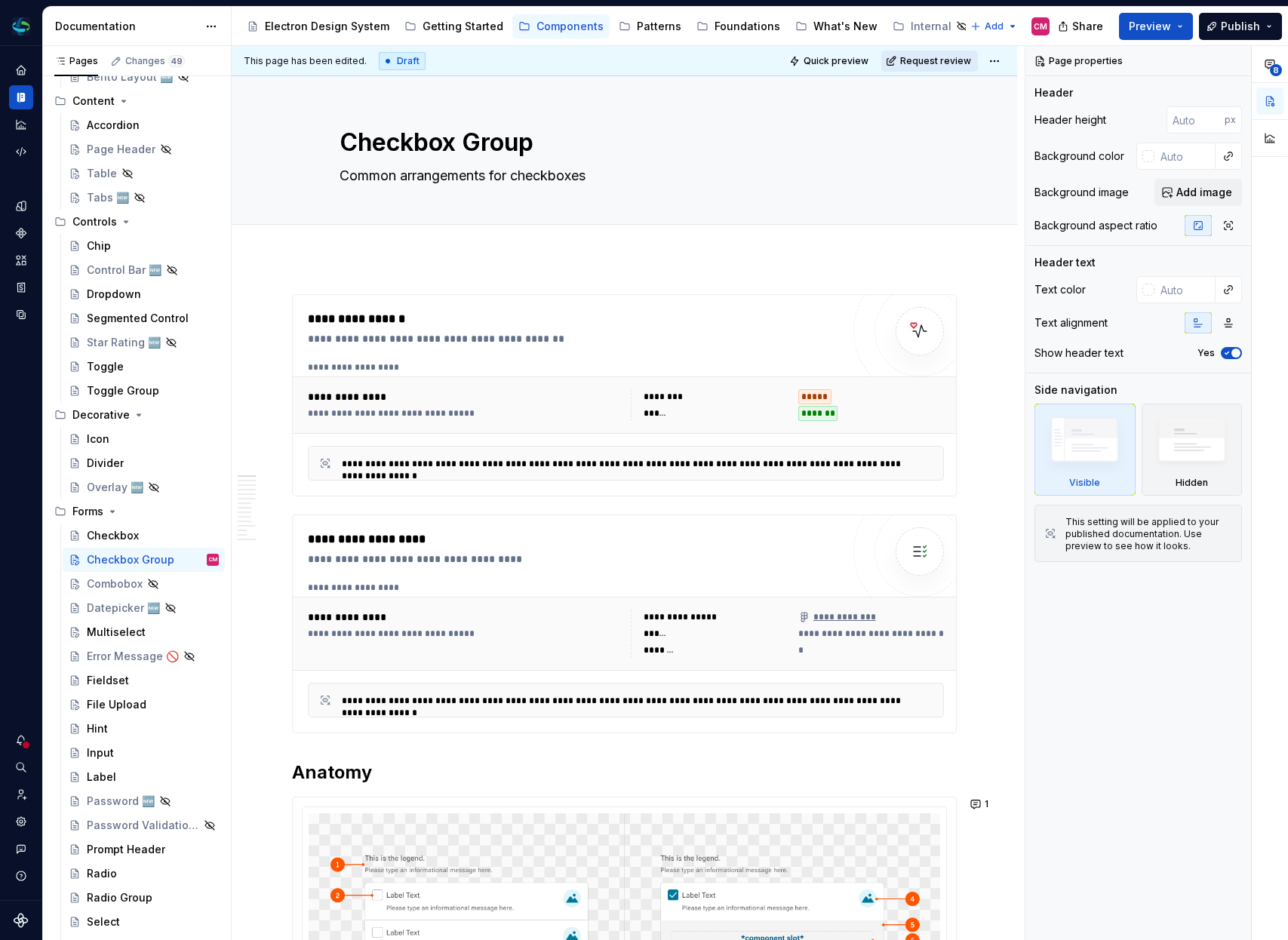
click at [954, 63] on span "Request review" at bounding box center [935, 60] width 71 height 12
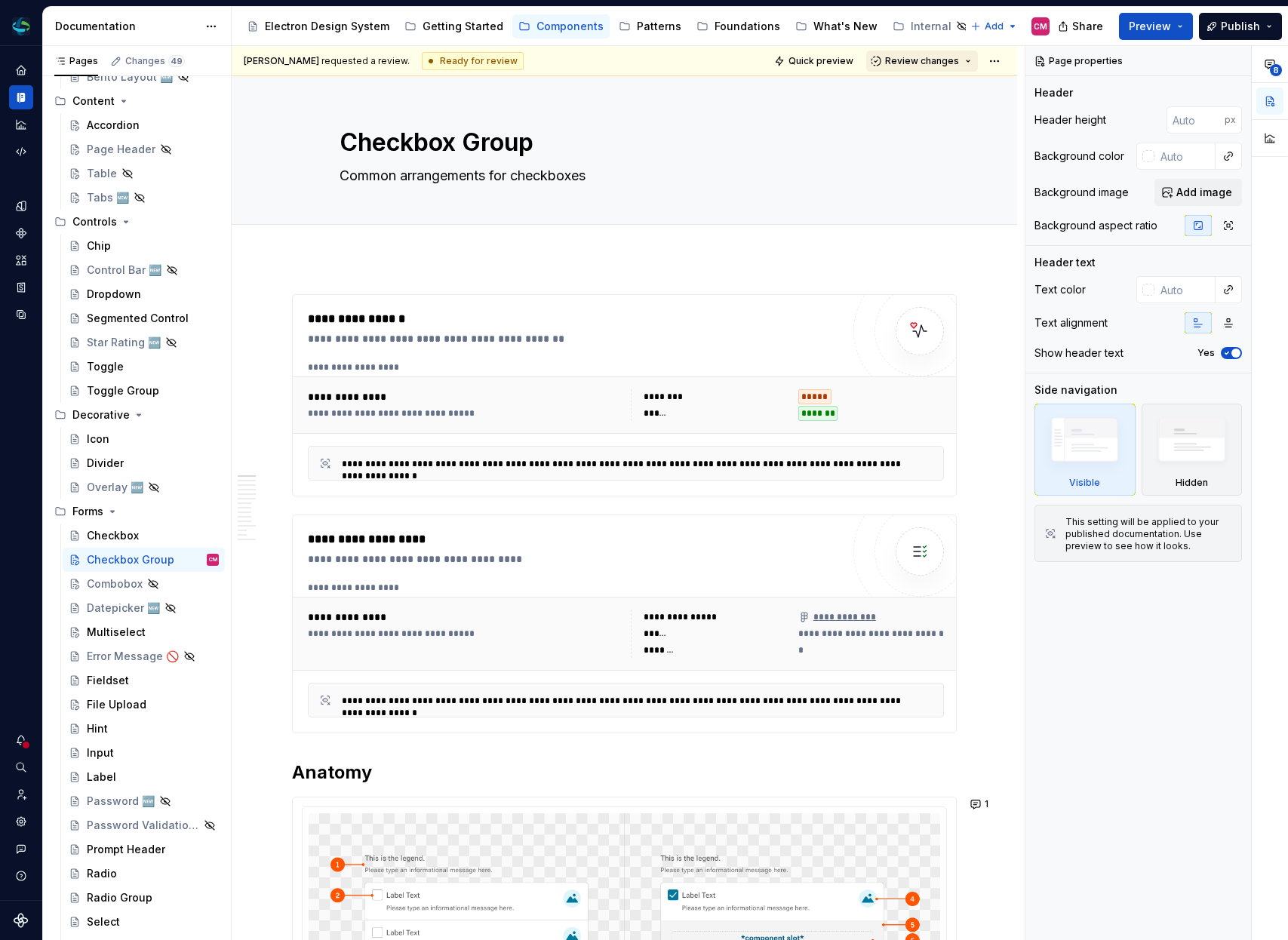
click at [937, 67] on button "Review changes" at bounding box center [922, 60] width 112 height 21
click at [926, 86] on div "Approve" at bounding box center [971, 90] width 132 height 15
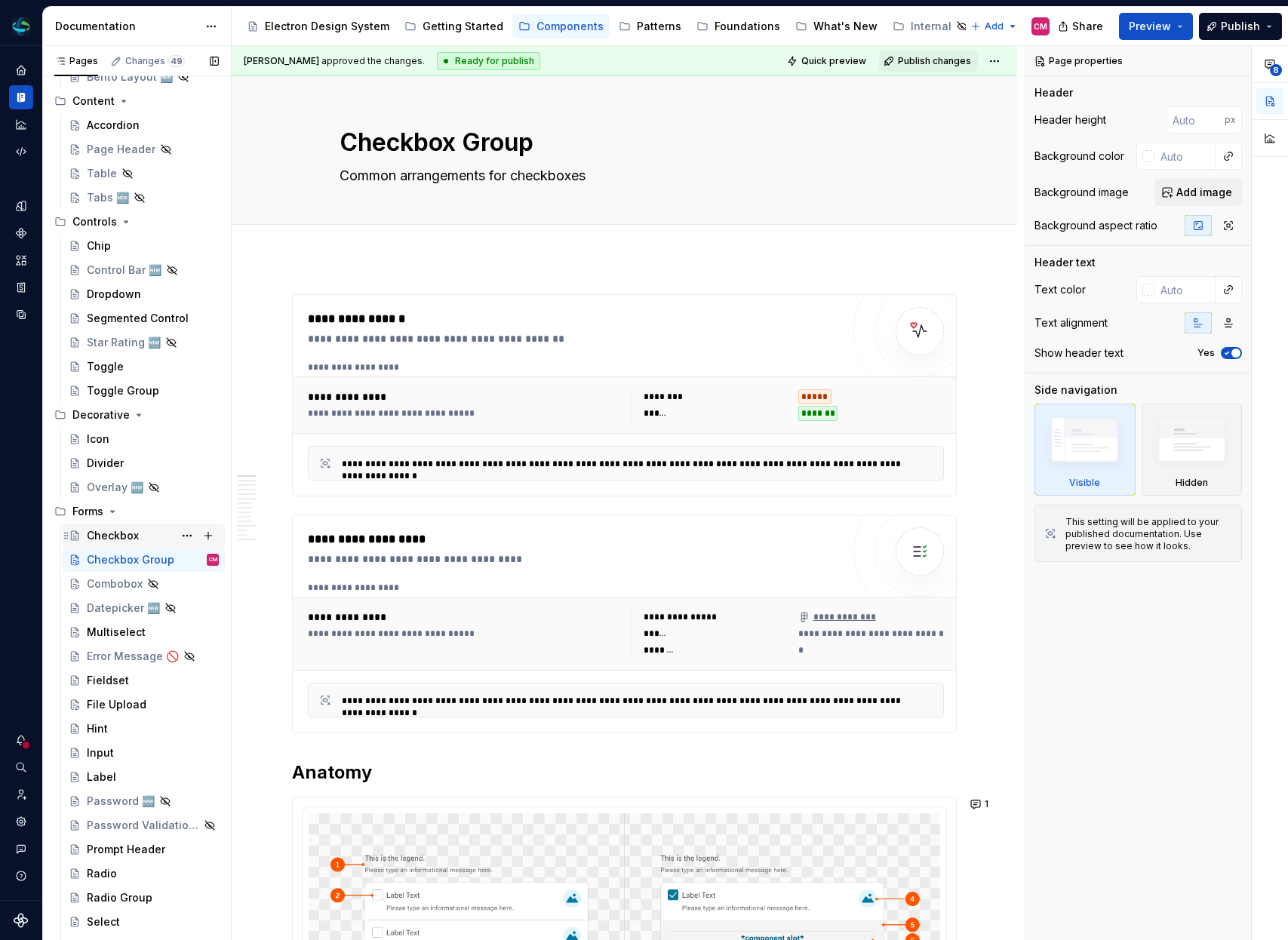
click at [143, 537] on div "Checkbox" at bounding box center [152, 535] width 132 height 21
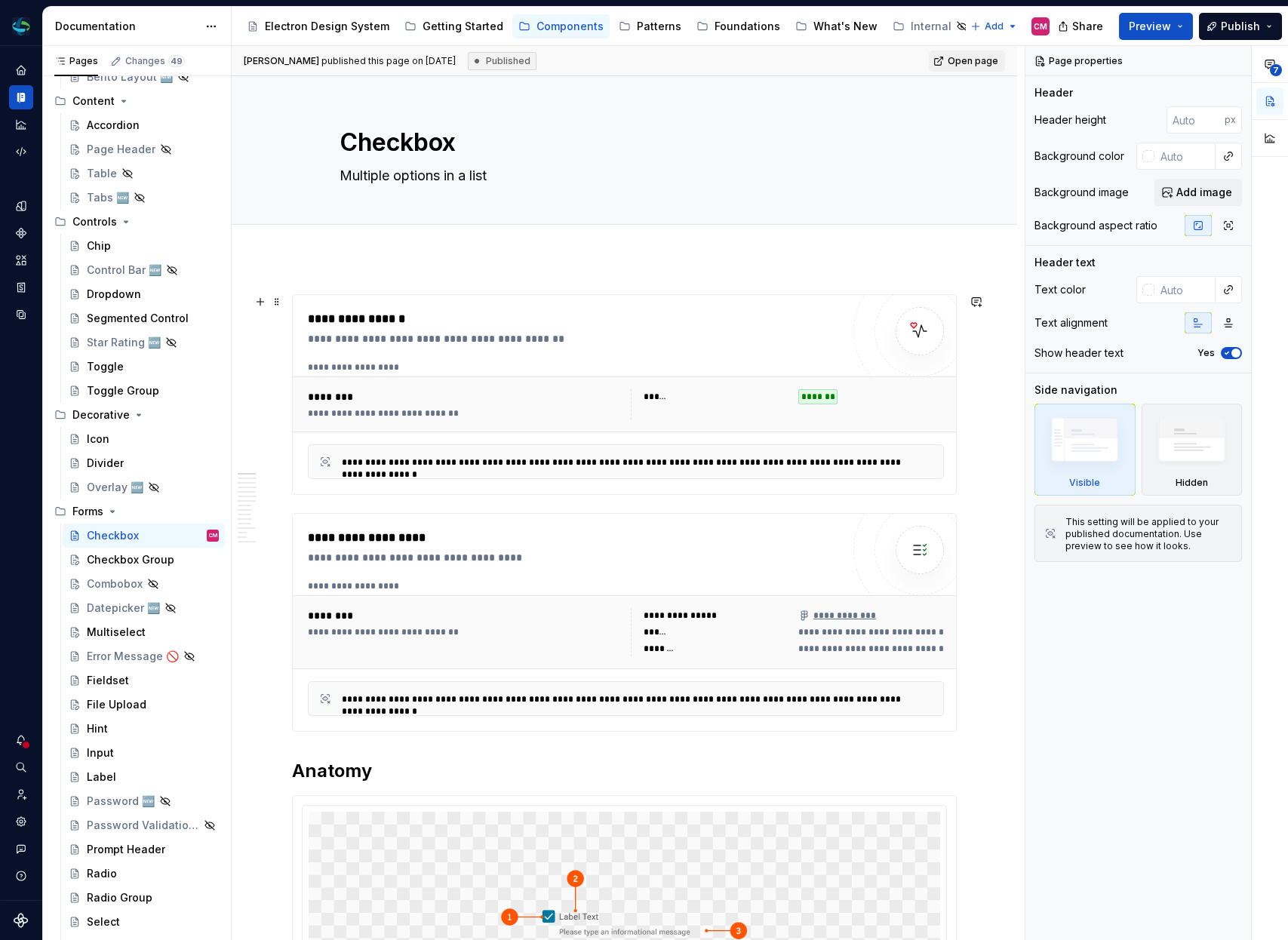
click at [628, 352] on div "**********" at bounding box center [574, 395] width 533 height 169
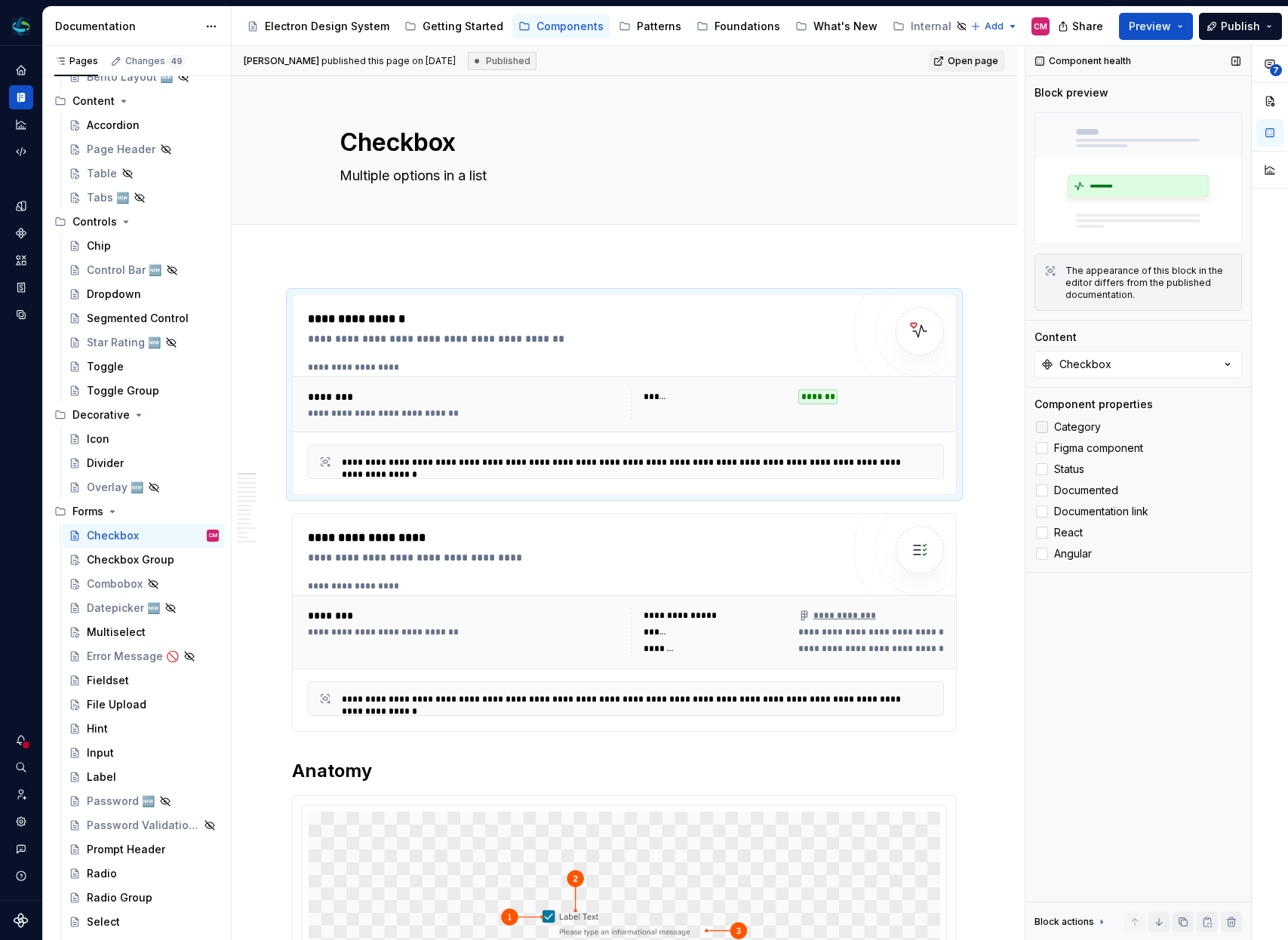
click at [1046, 425] on div at bounding box center [1042, 426] width 12 height 12
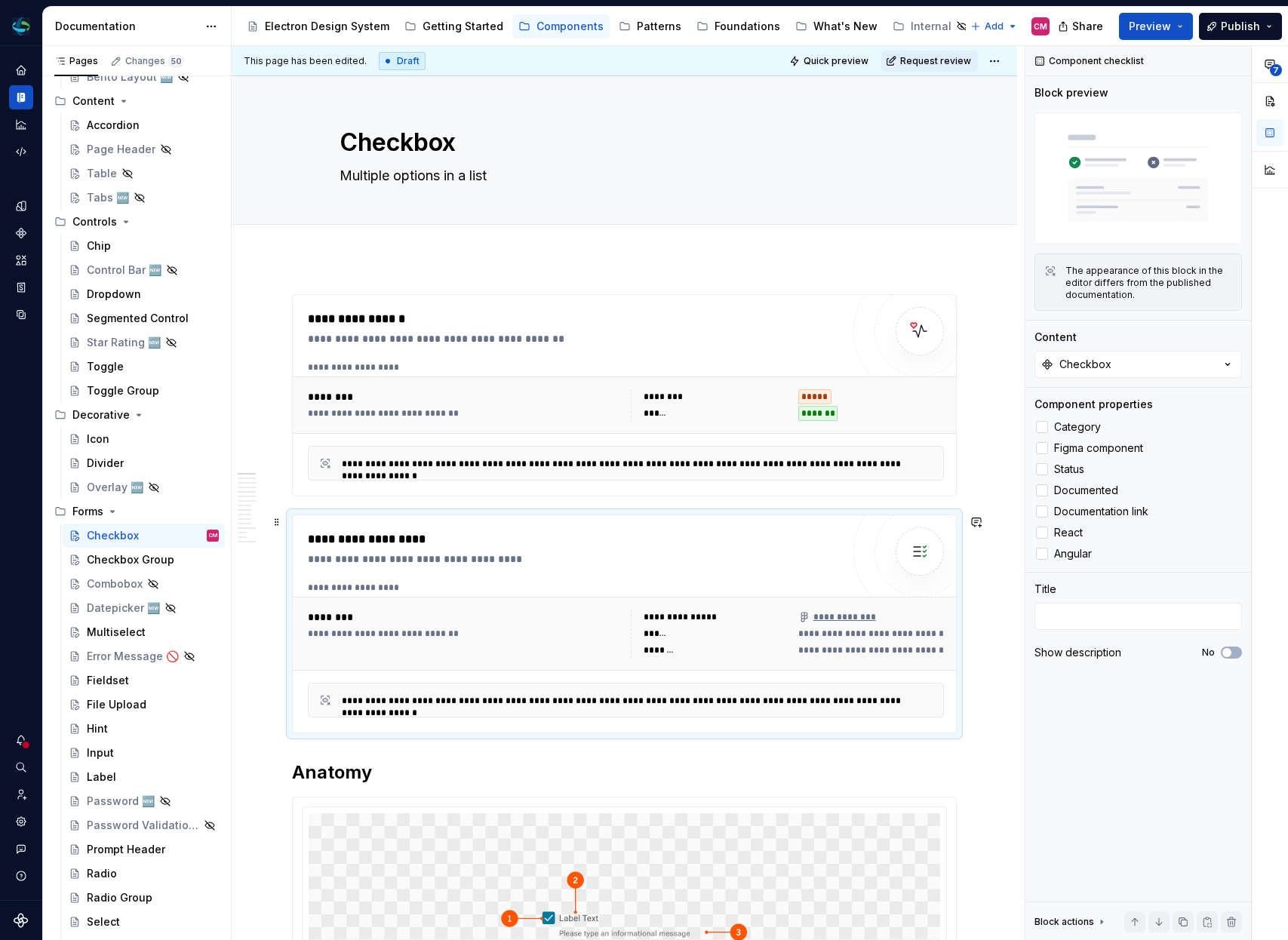
click at [883, 574] on div at bounding box center [920, 551] width 133 height 133
click at [528, 384] on div "**********" at bounding box center [626, 405] width 648 height 44
click at [971, 55] on span "Request review" at bounding box center [935, 60] width 71 height 12
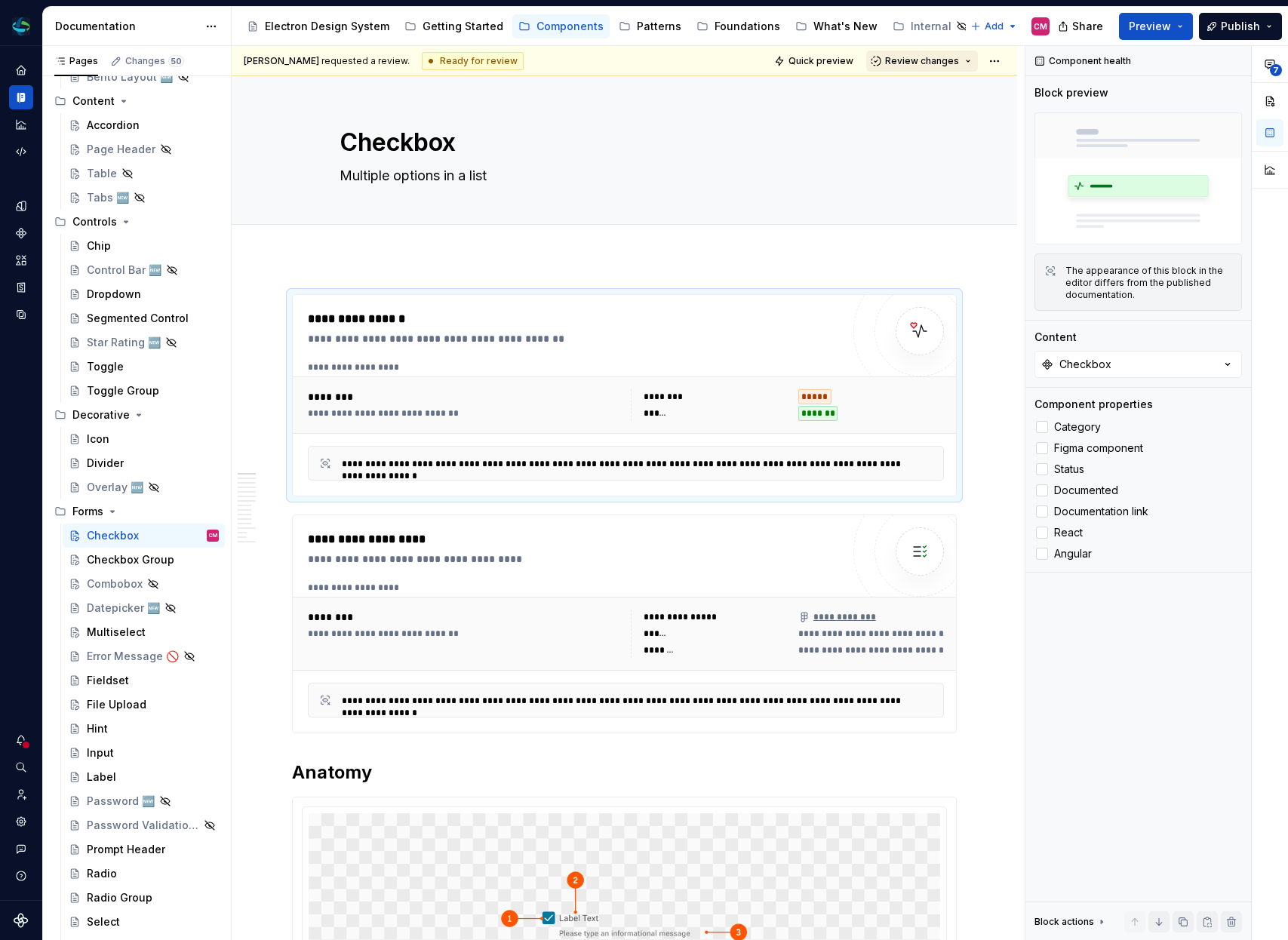
click at [952, 70] on button "Review changes" at bounding box center [922, 60] width 112 height 21
click at [922, 95] on div "Approve" at bounding box center [971, 90] width 132 height 15
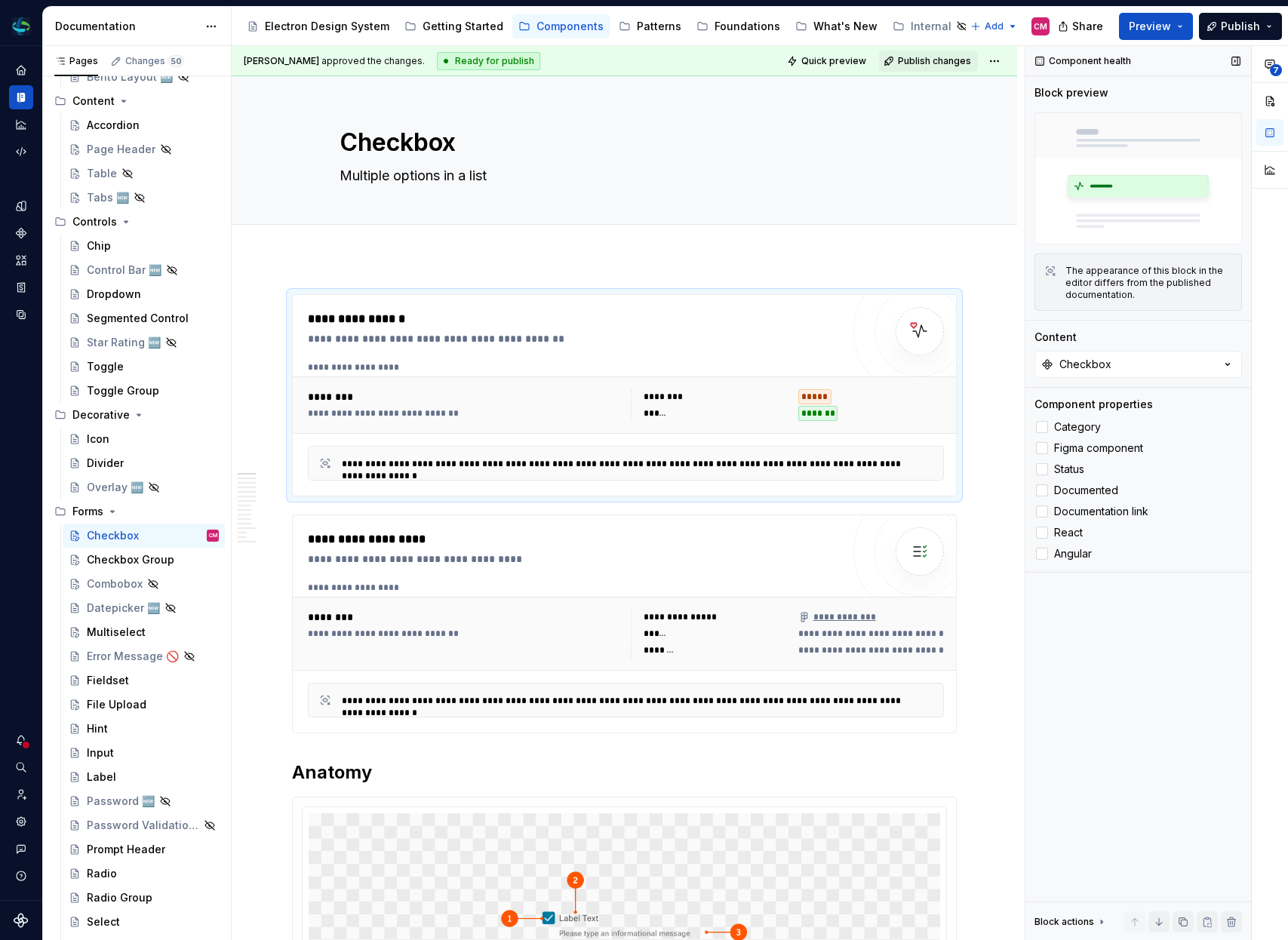
scroll to position [1508, 0]
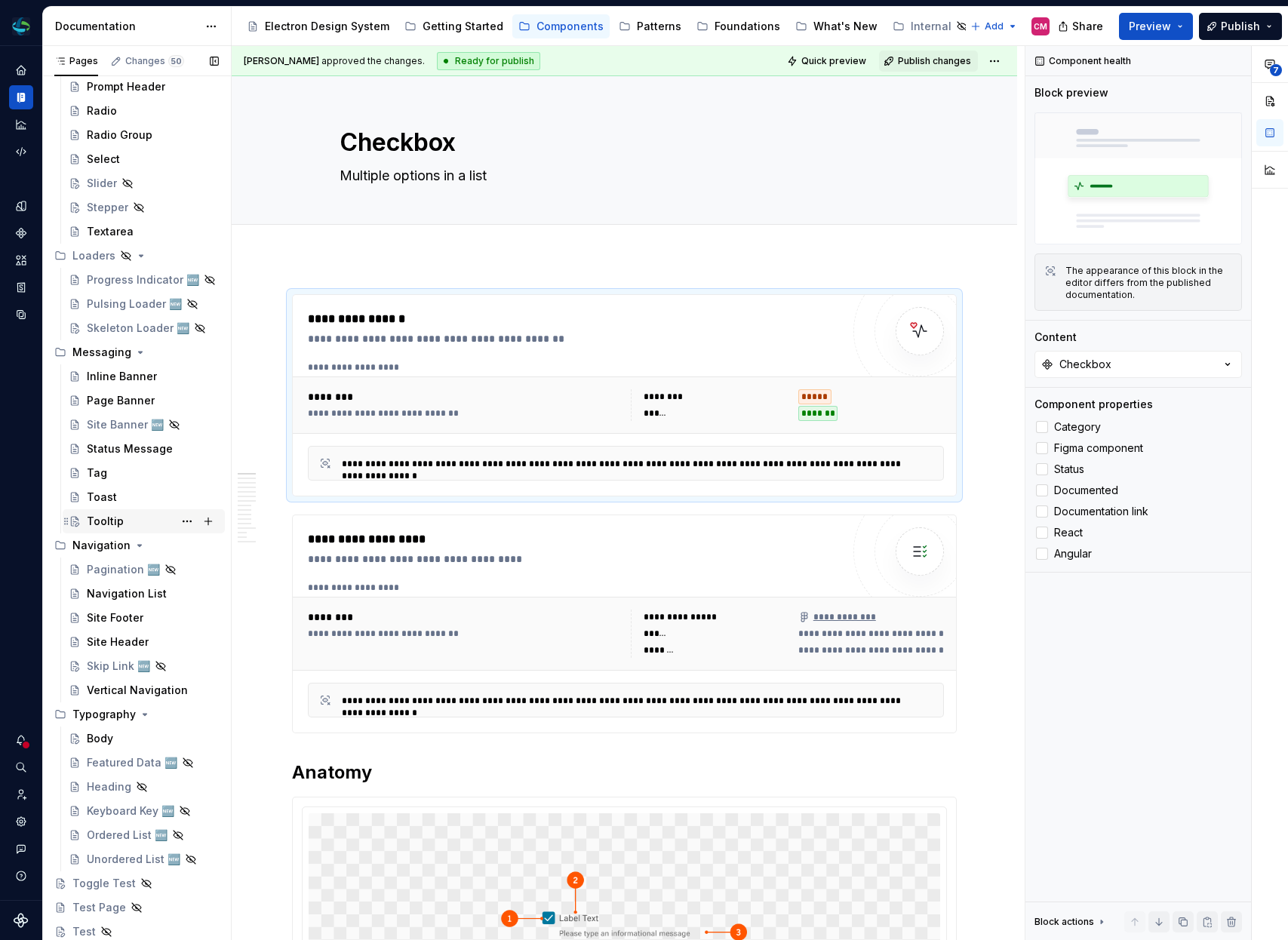
click at [105, 523] on div "Tooltip" at bounding box center [104, 521] width 37 height 15
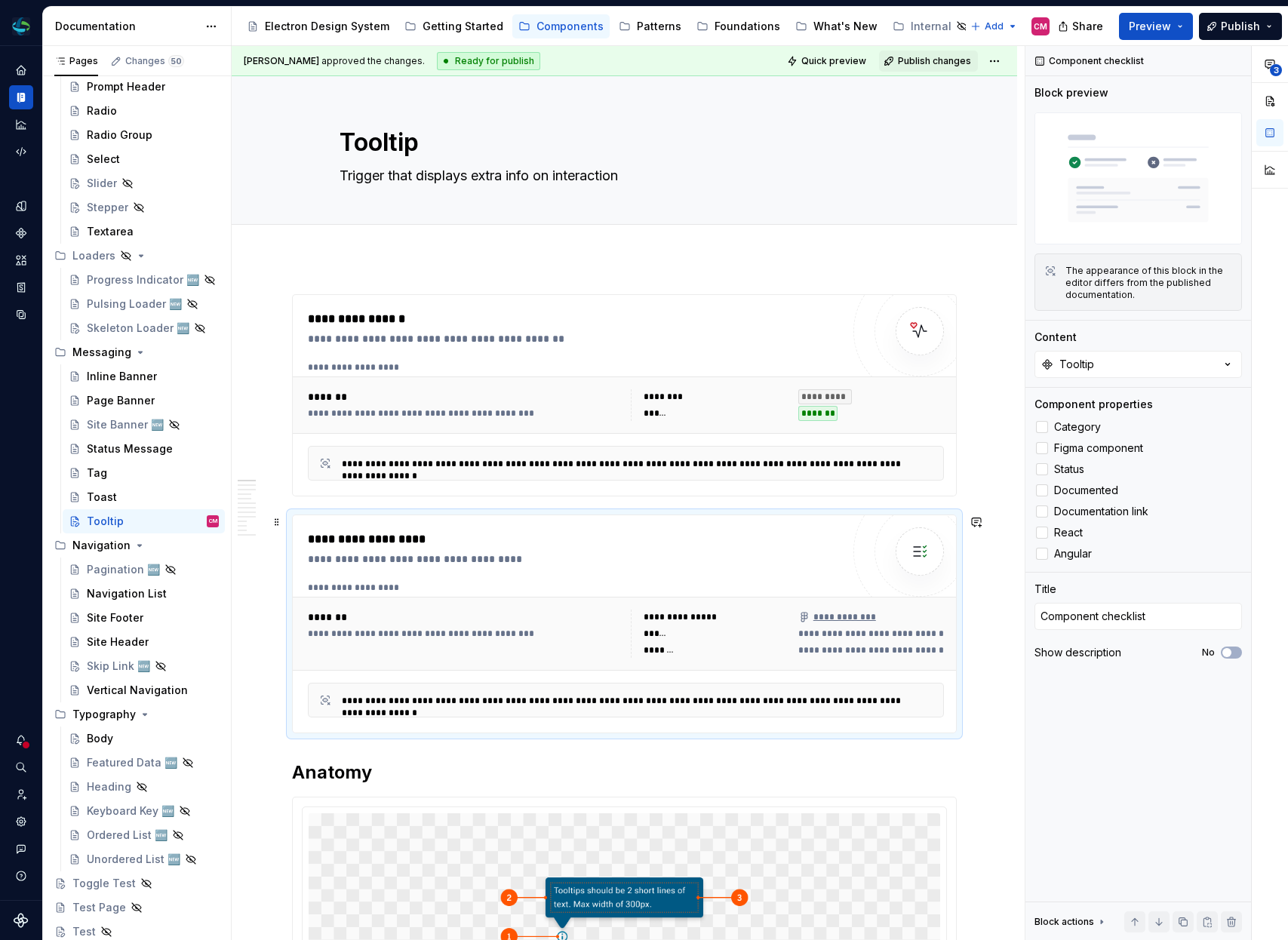
click at [626, 625] on div "**********" at bounding box center [625, 634] width 636 height 49
type textarea "*"
click at [1166, 610] on textarea "Component checklist" at bounding box center [1138, 616] width 208 height 27
click at [783, 392] on div "********" at bounding box center [717, 397] width 146 height 15
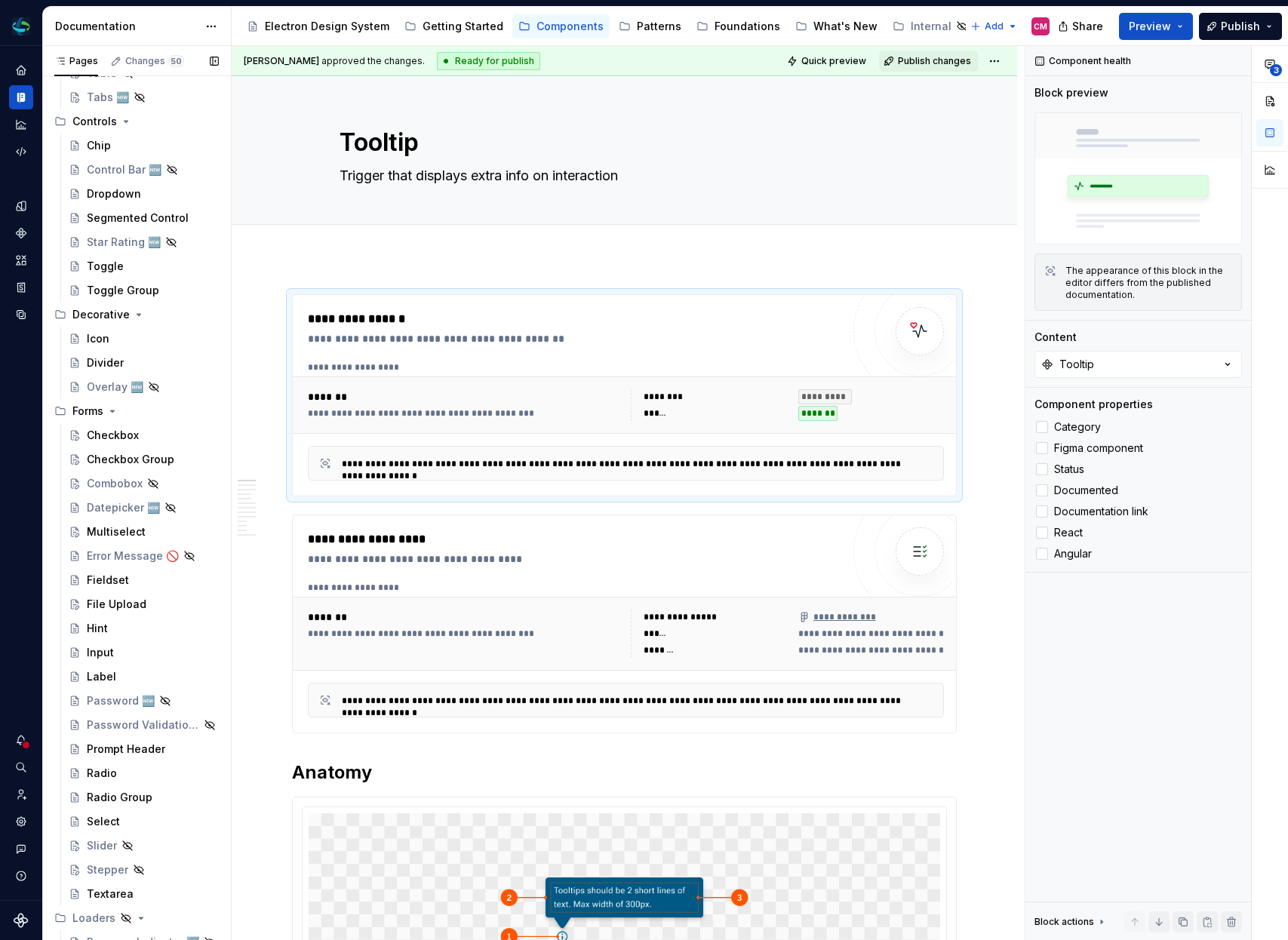
scroll to position [726, 0]
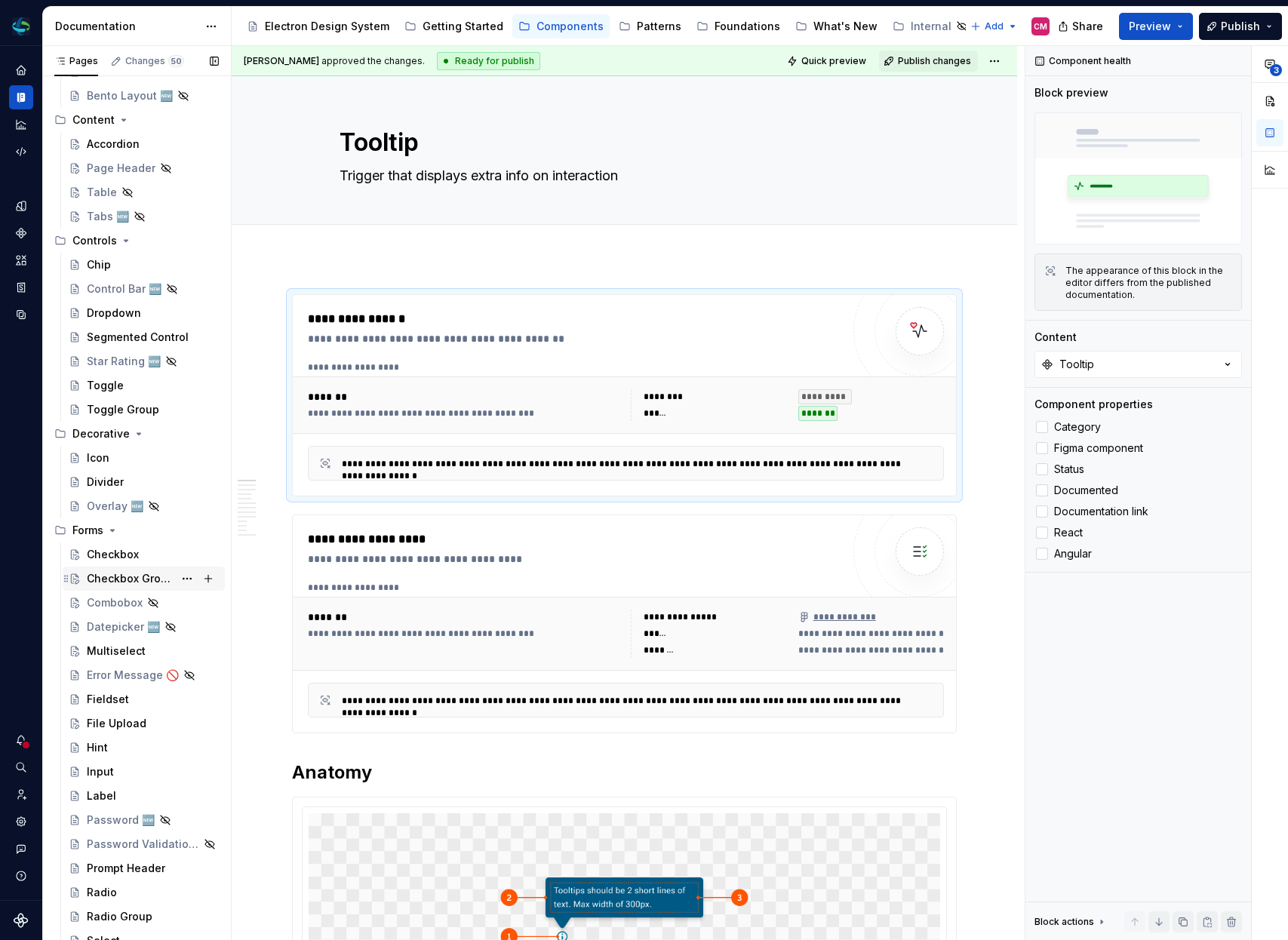
click at [131, 574] on div "Checkbox Group" at bounding box center [130, 578] width 86 height 15
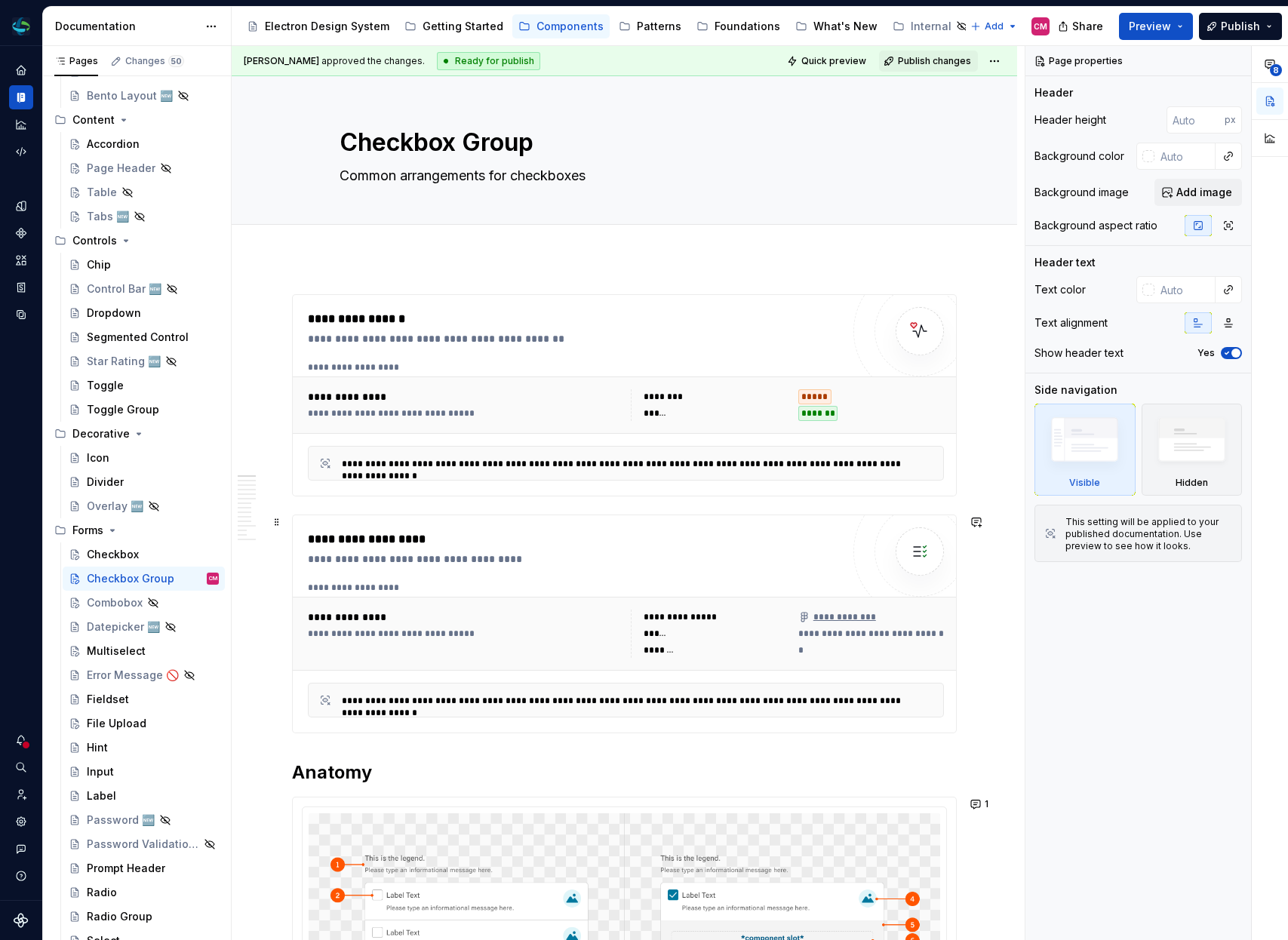
click at [588, 551] on div "**********" at bounding box center [578, 559] width 541 height 15
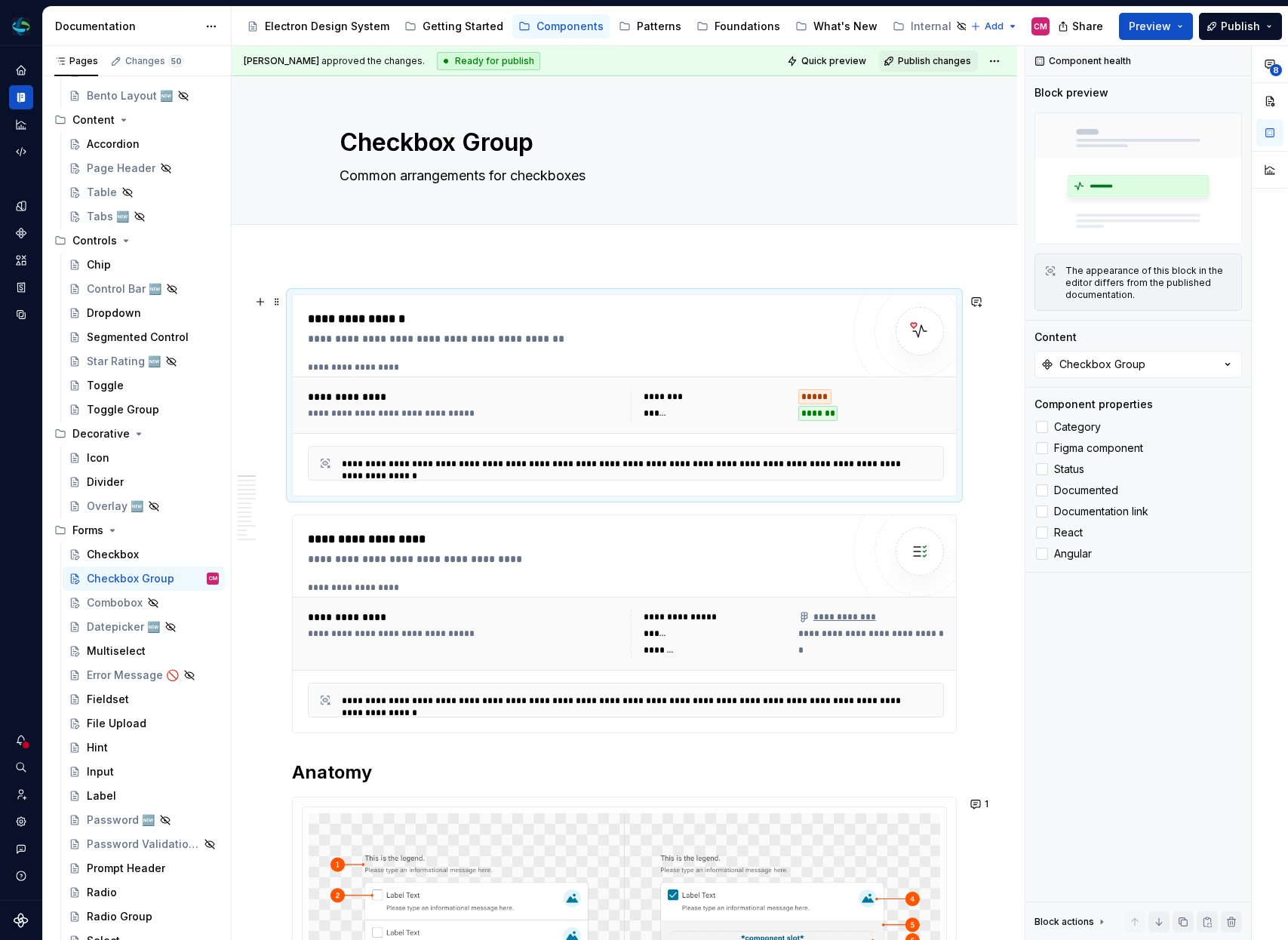
click at [624, 408] on div "**********" at bounding box center [466, 413] width 318 height 12
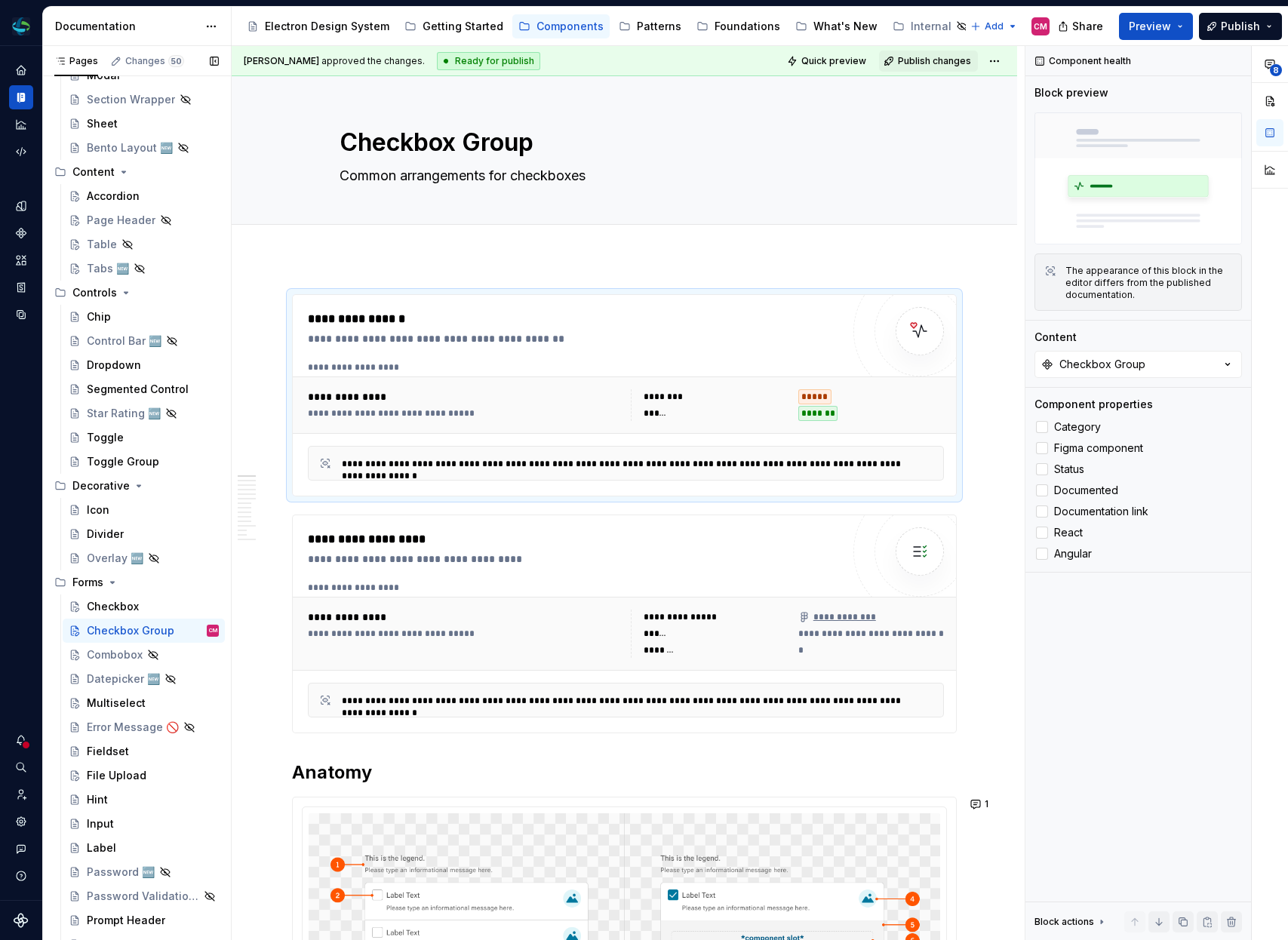
scroll to position [463, 0]
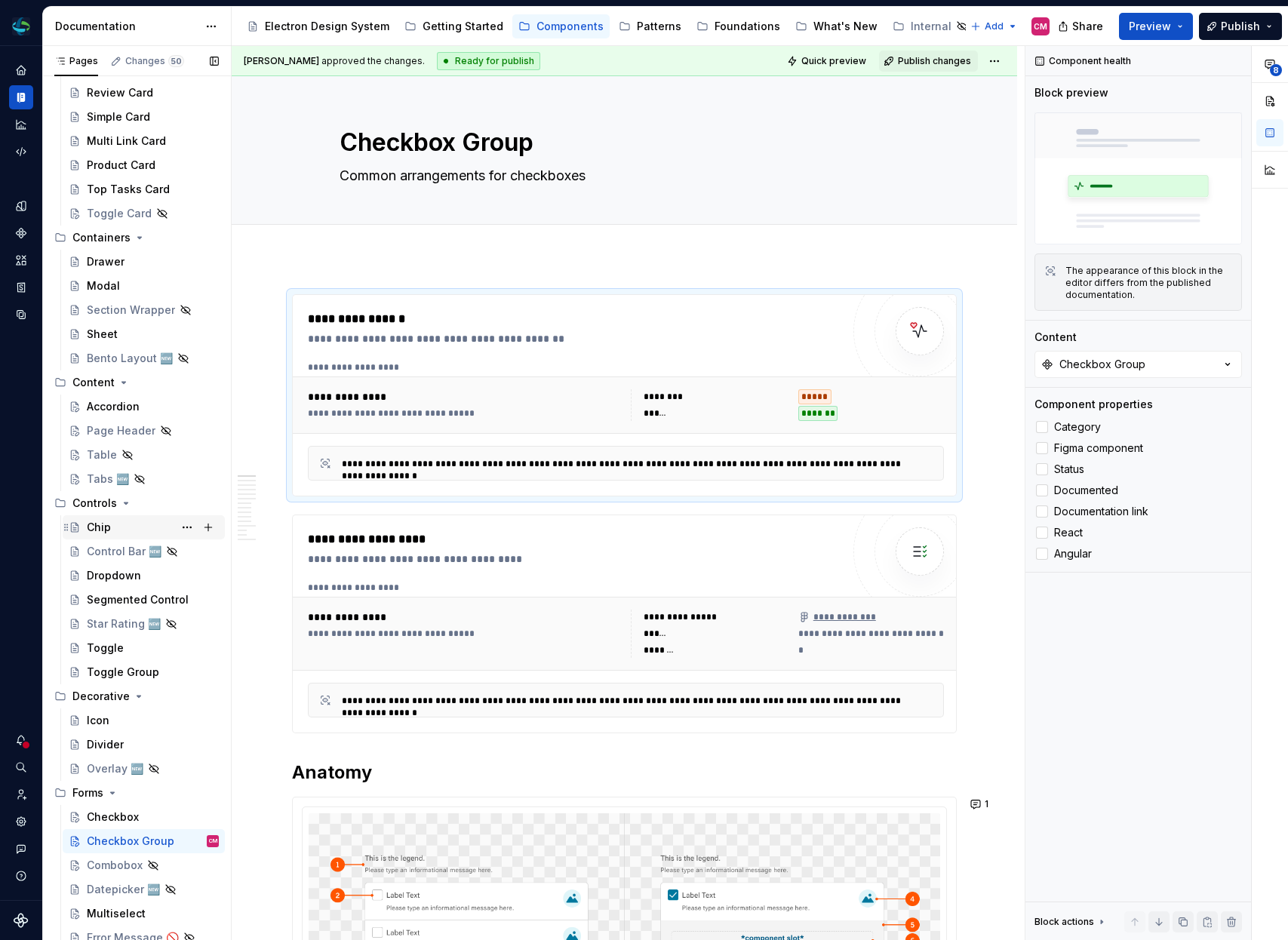
click at [103, 519] on div "Chip" at bounding box center [152, 527] width 132 height 21
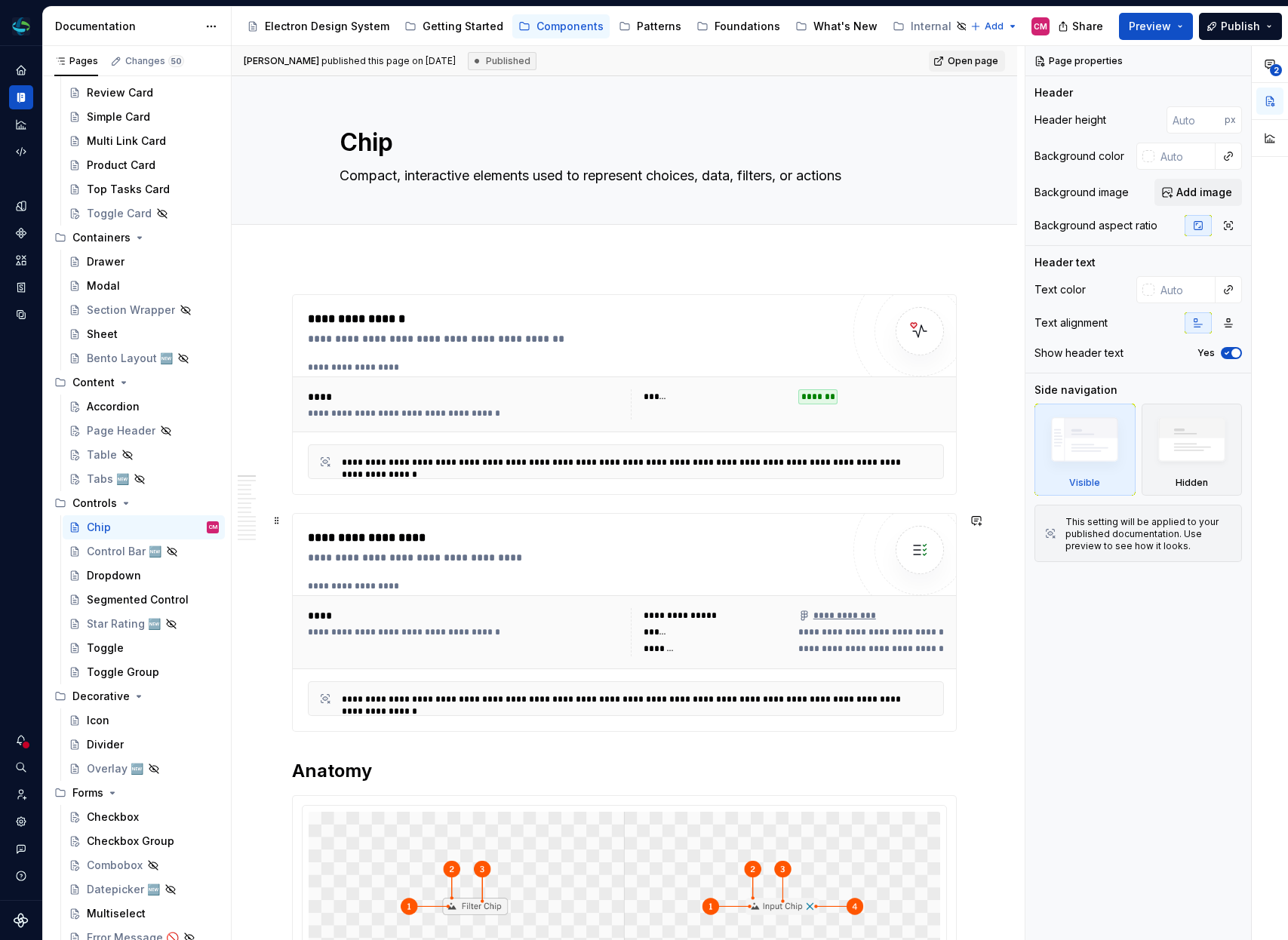
click at [719, 670] on div "**********" at bounding box center [625, 648] width 636 height 136
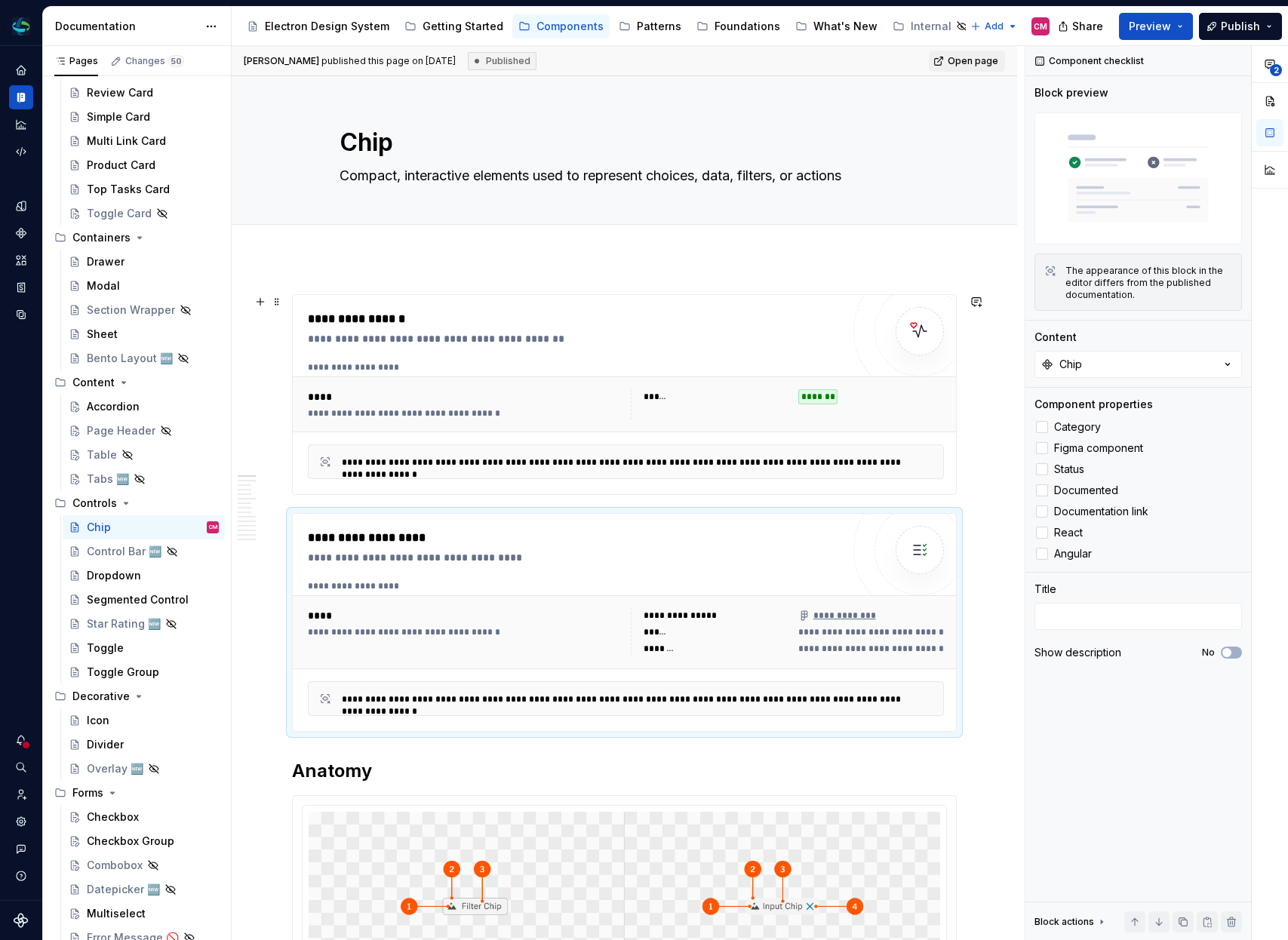
click at [756, 411] on div "****** *******" at bounding box center [787, 405] width 314 height 31
click at [1042, 425] on div at bounding box center [1042, 426] width 12 height 12
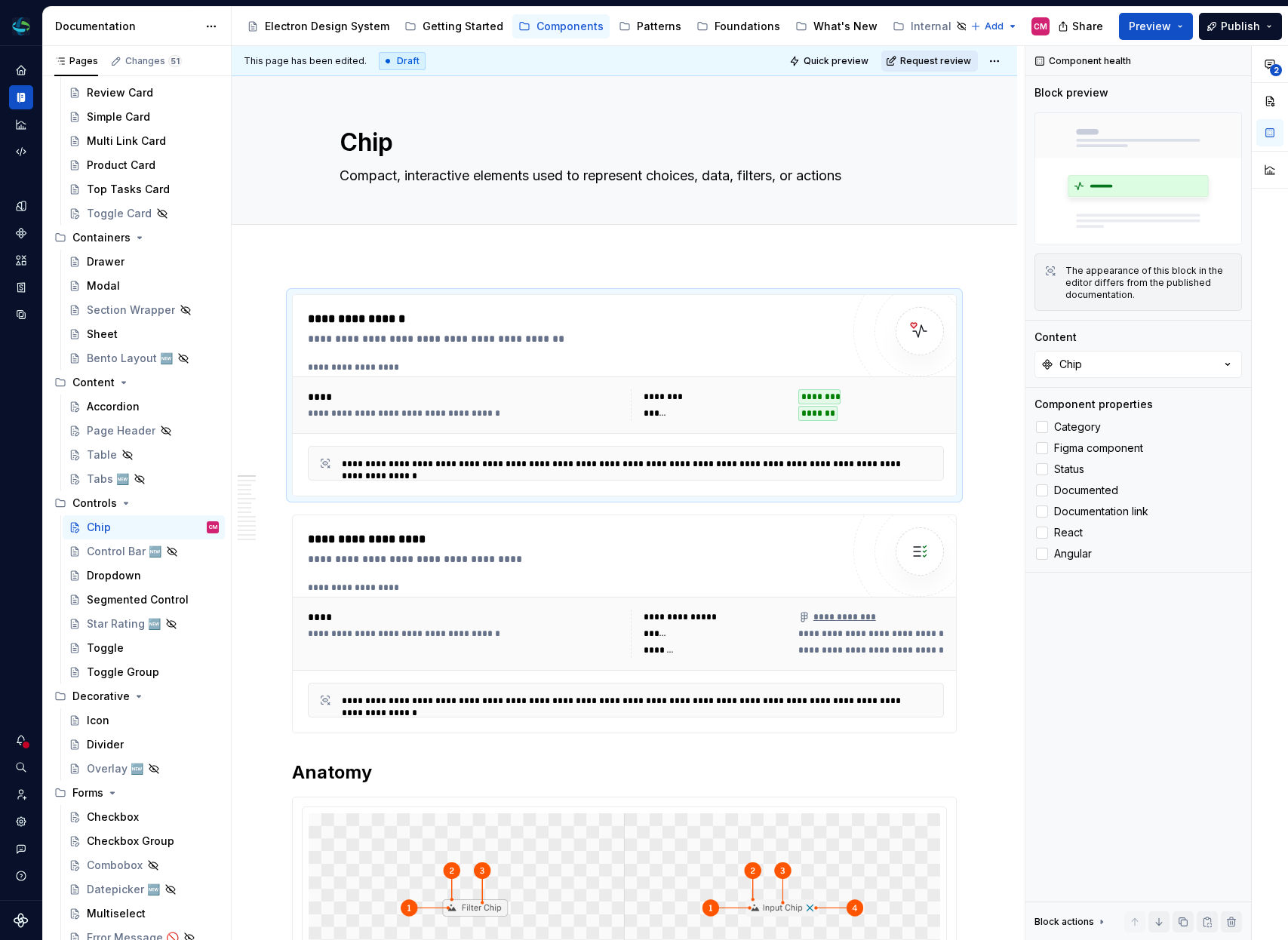
click at [960, 58] on span "Request review" at bounding box center [935, 60] width 71 height 12
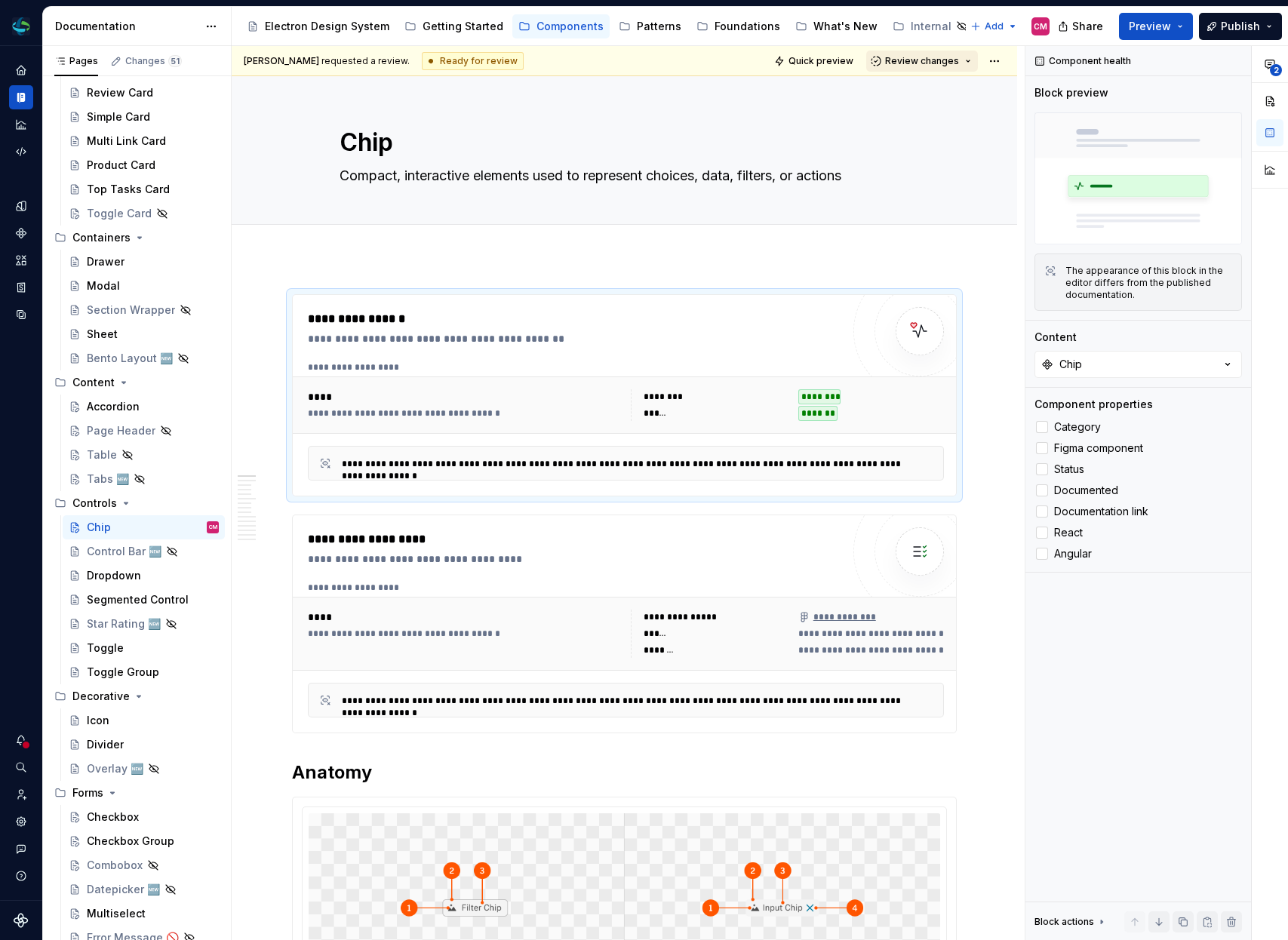
click at [952, 58] on span "Review changes" at bounding box center [922, 60] width 74 height 12
click at [923, 86] on div "Approve" at bounding box center [971, 90] width 132 height 15
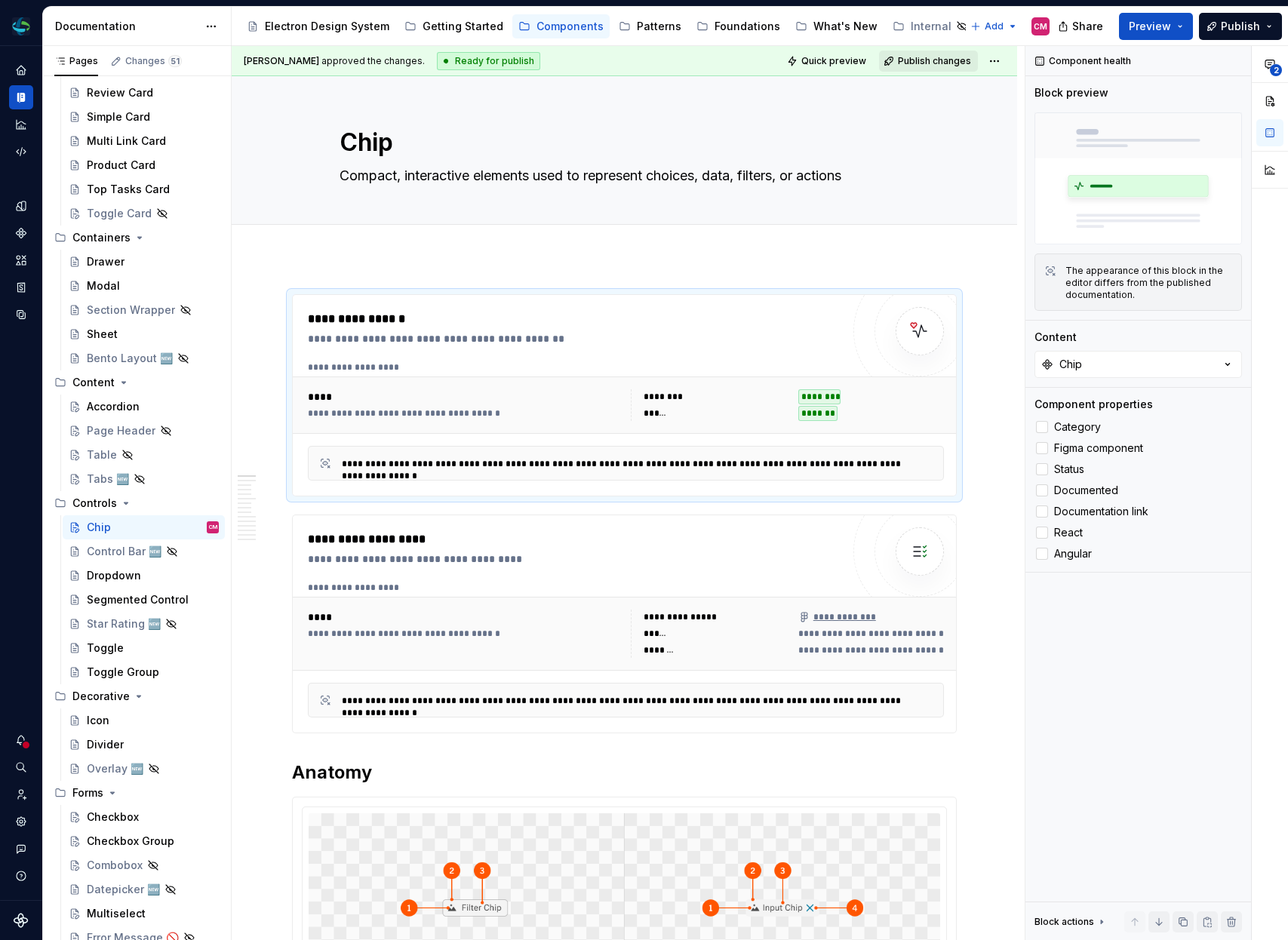
click at [931, 64] on span "Publish changes" at bounding box center [934, 60] width 73 height 12
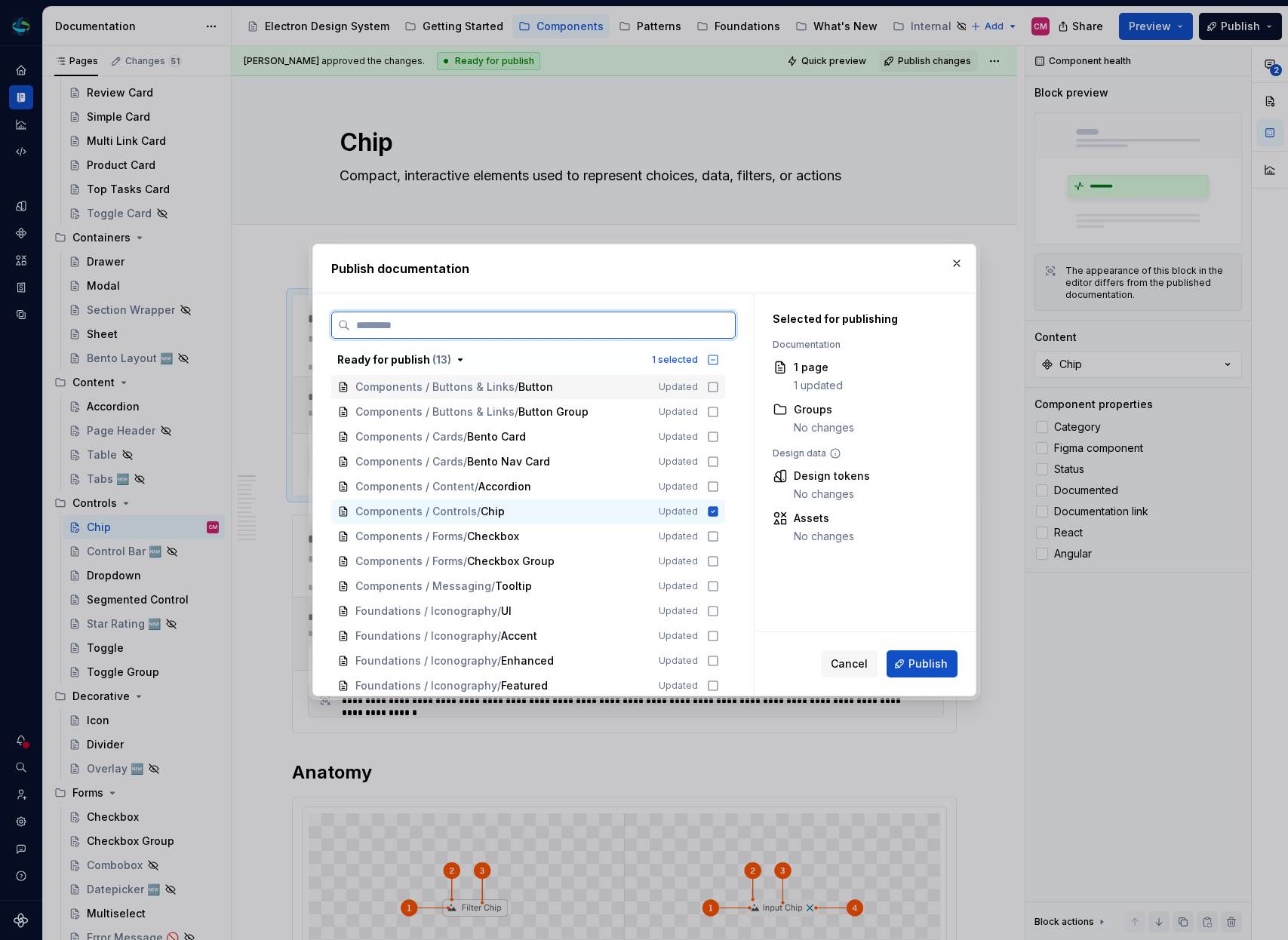
click at [719, 386] on icon at bounding box center [712, 387] width 12 height 12
click at [720, 410] on icon at bounding box center [712, 411] width 12 height 12
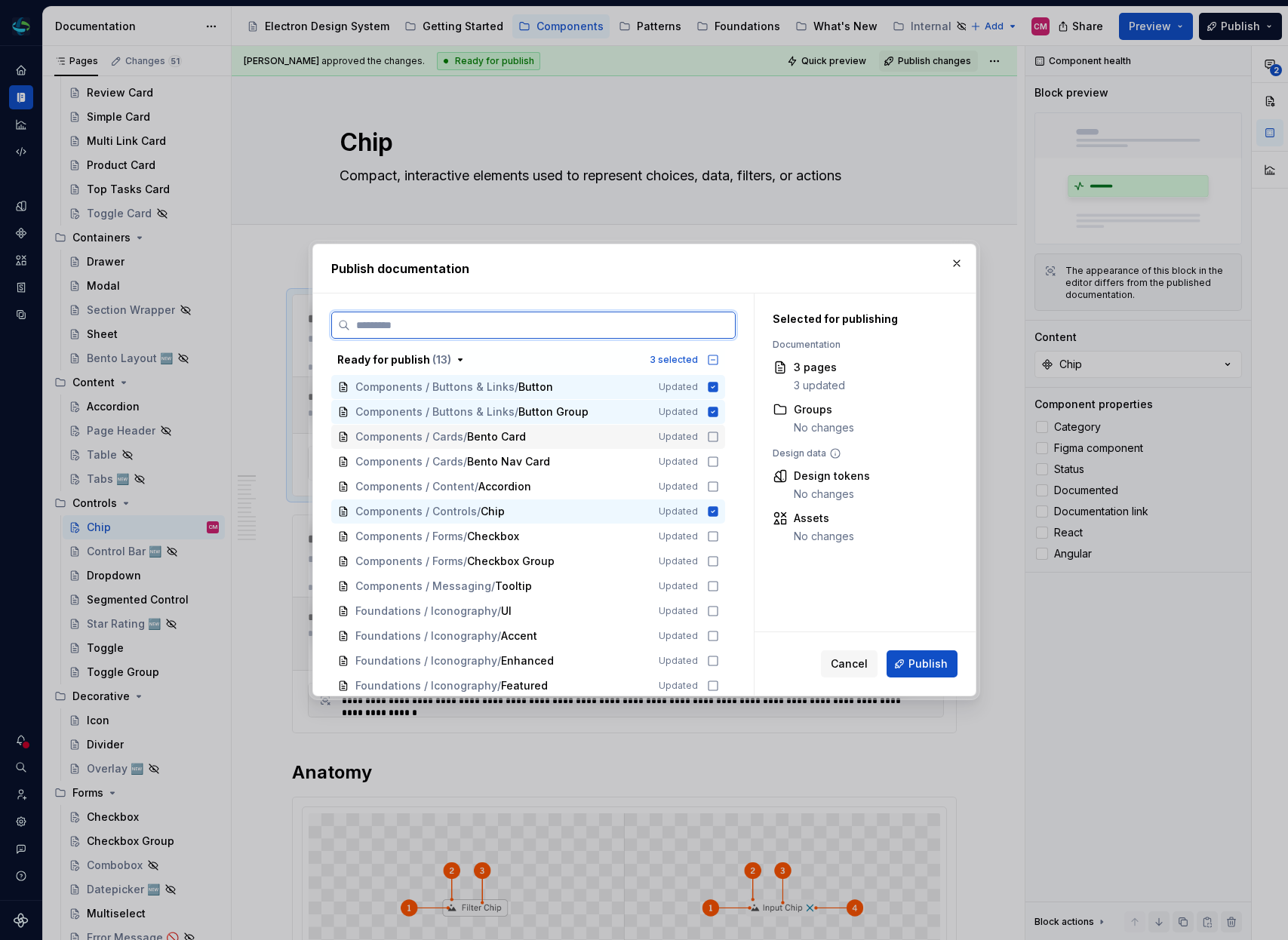
click at [720, 434] on icon at bounding box center [712, 436] width 12 height 12
click at [719, 463] on icon at bounding box center [712, 461] width 12 height 12
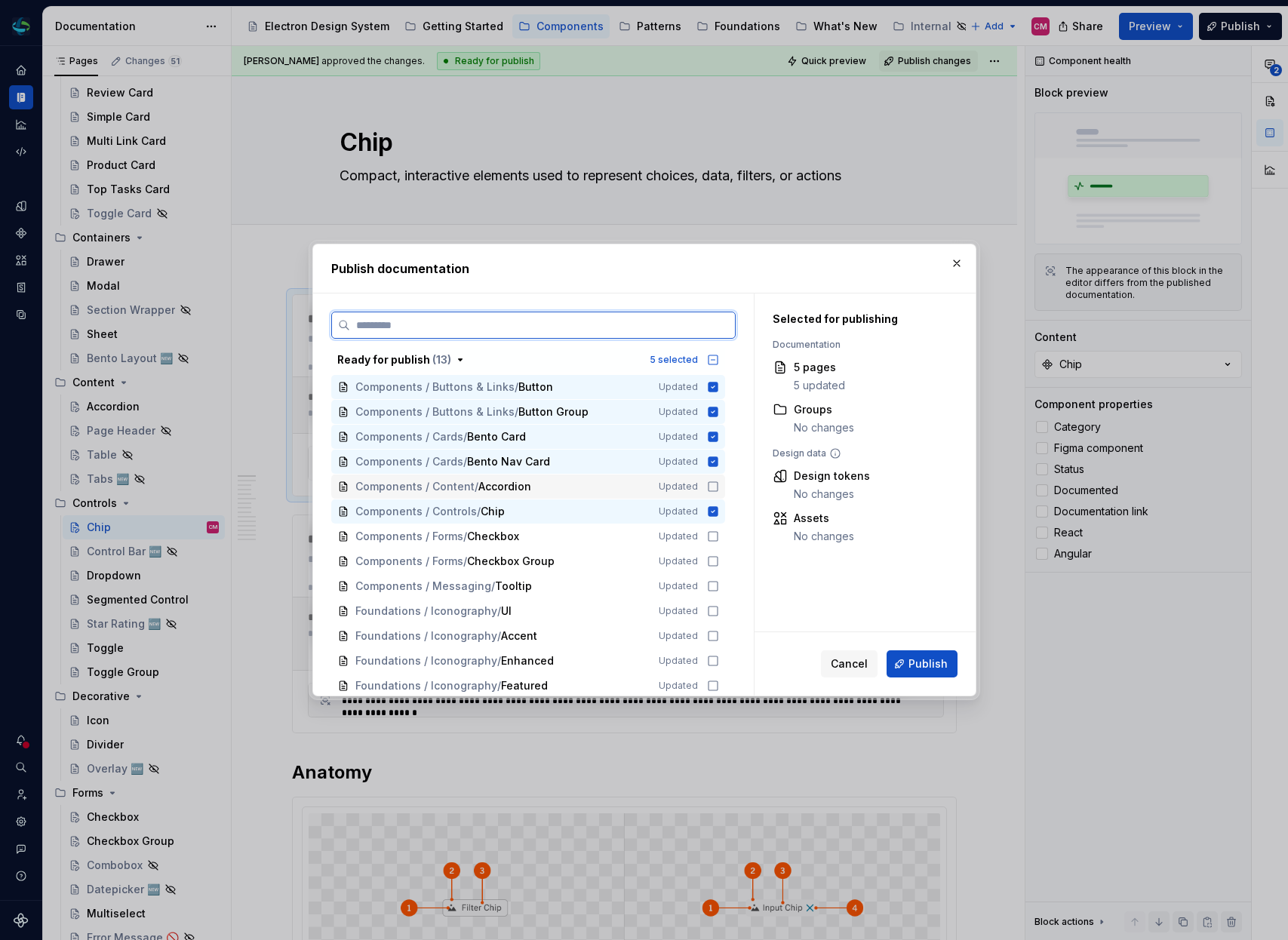
click at [719, 489] on icon at bounding box center [712, 486] width 12 height 12
click at [720, 535] on icon at bounding box center [712, 536] width 12 height 12
click at [720, 566] on icon at bounding box center [712, 560] width 12 height 12
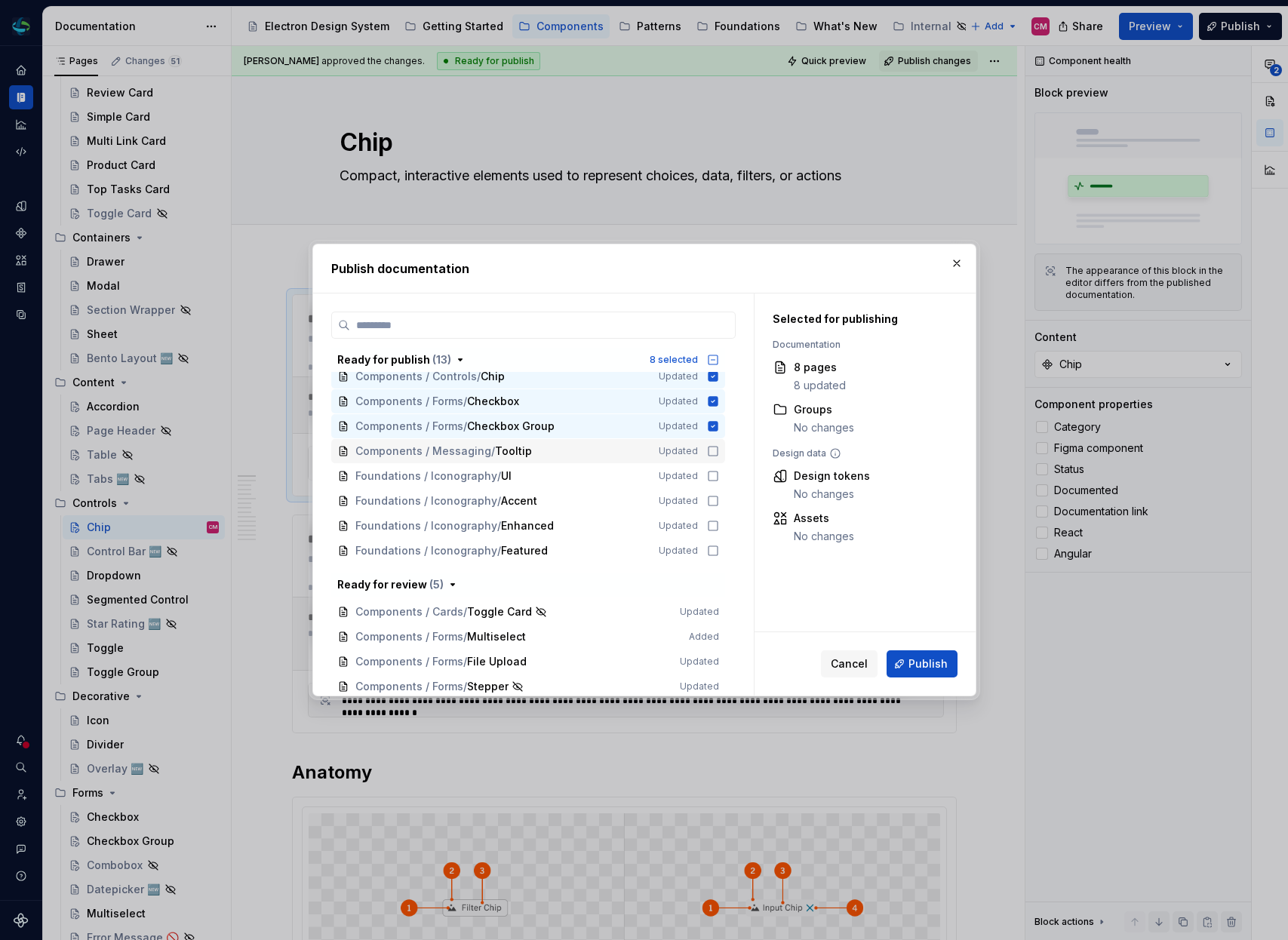
scroll to position [143, 0]
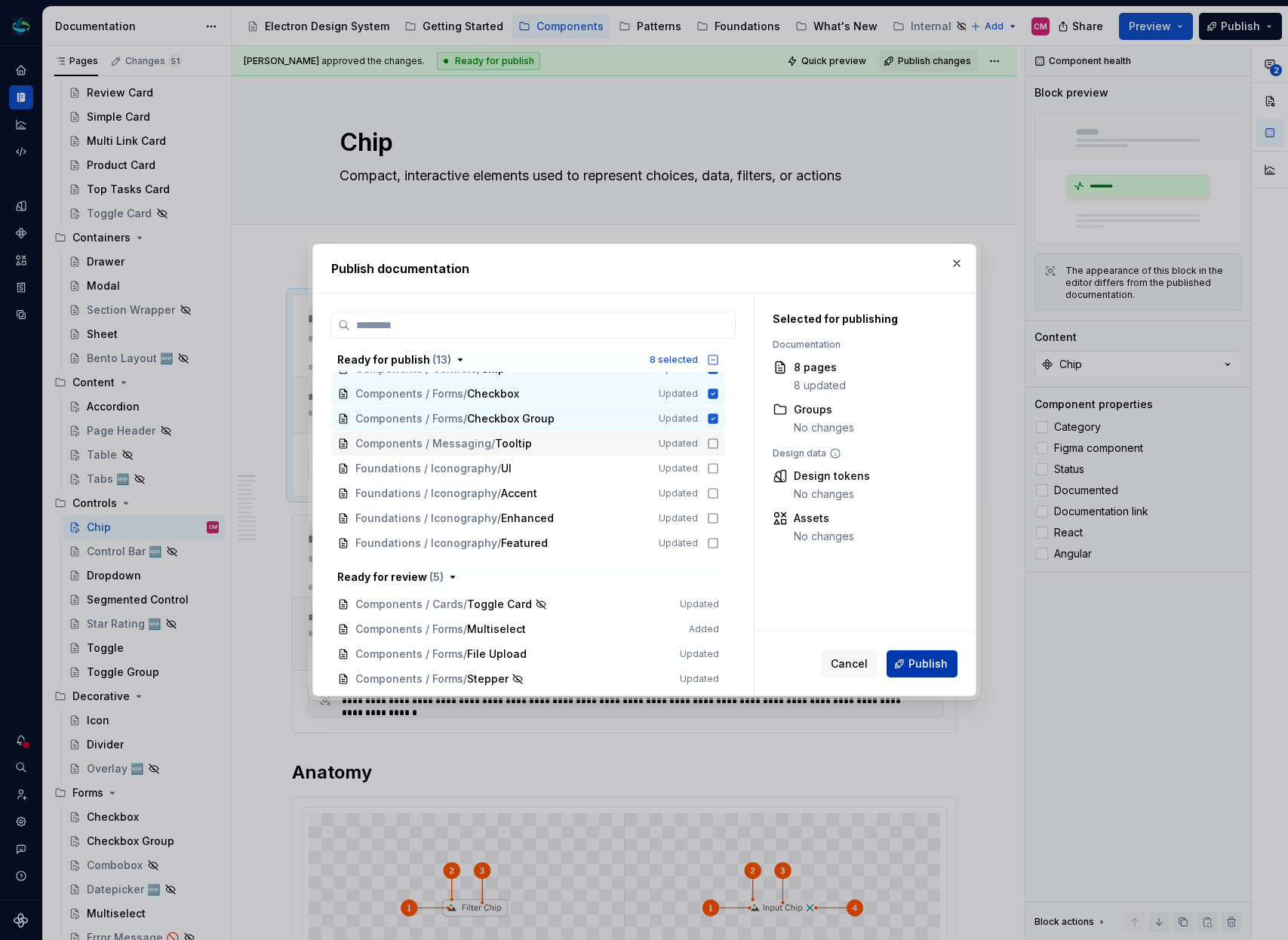
click at [947, 662] on button "Publish" at bounding box center [922, 664] width 71 height 27
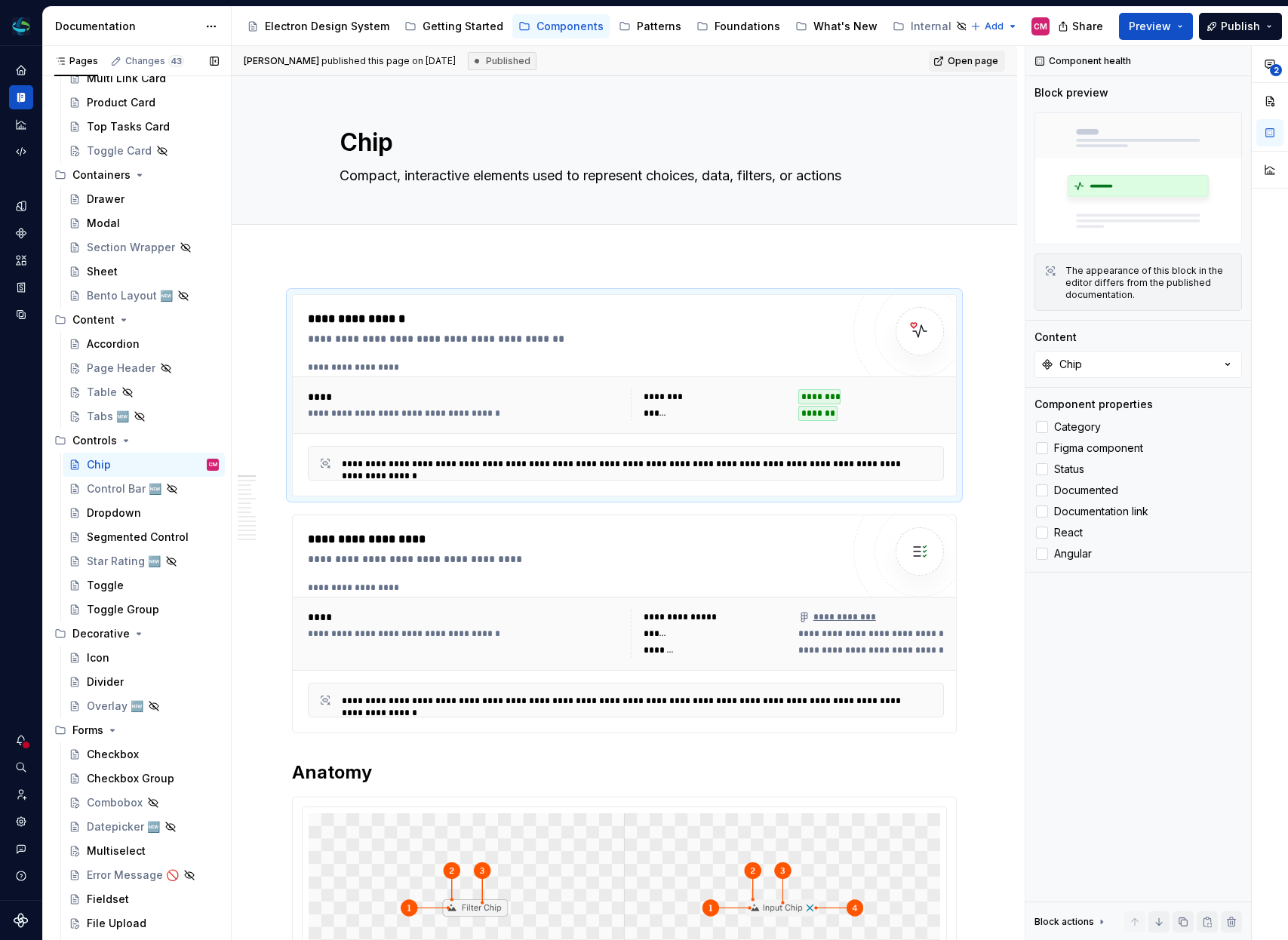
scroll to position [530, 0]
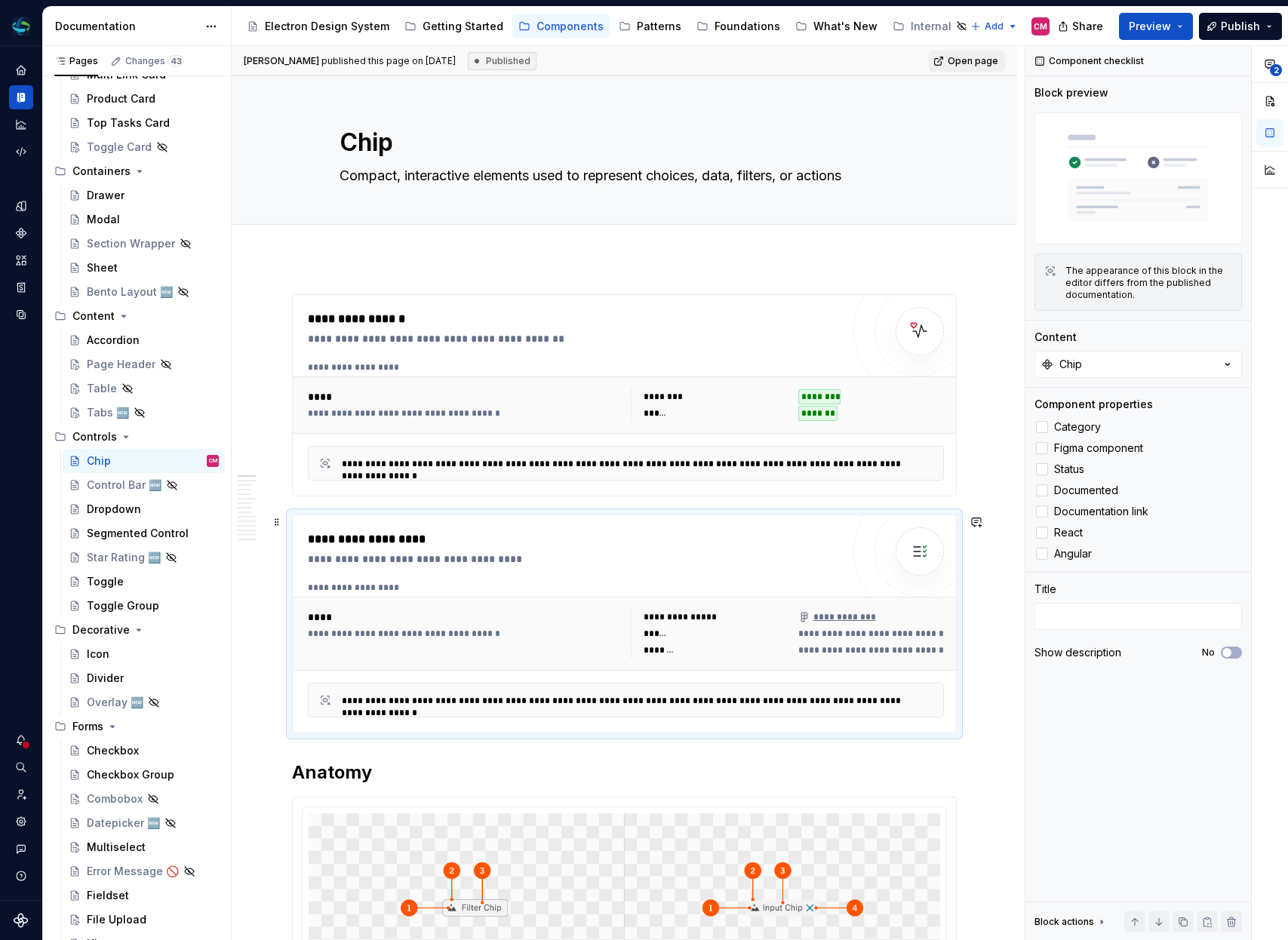
click at [670, 599] on div "**********" at bounding box center [626, 634] width 666 height 74
click at [666, 383] on div "**********" at bounding box center [626, 405] width 648 height 44
click at [667, 535] on div "**********" at bounding box center [578, 540] width 541 height 18
click at [212, 24] on html "Electron Web CM Dataset Duke Energy Documentation Accessibility guide for tree …" at bounding box center [644, 470] width 1288 height 940
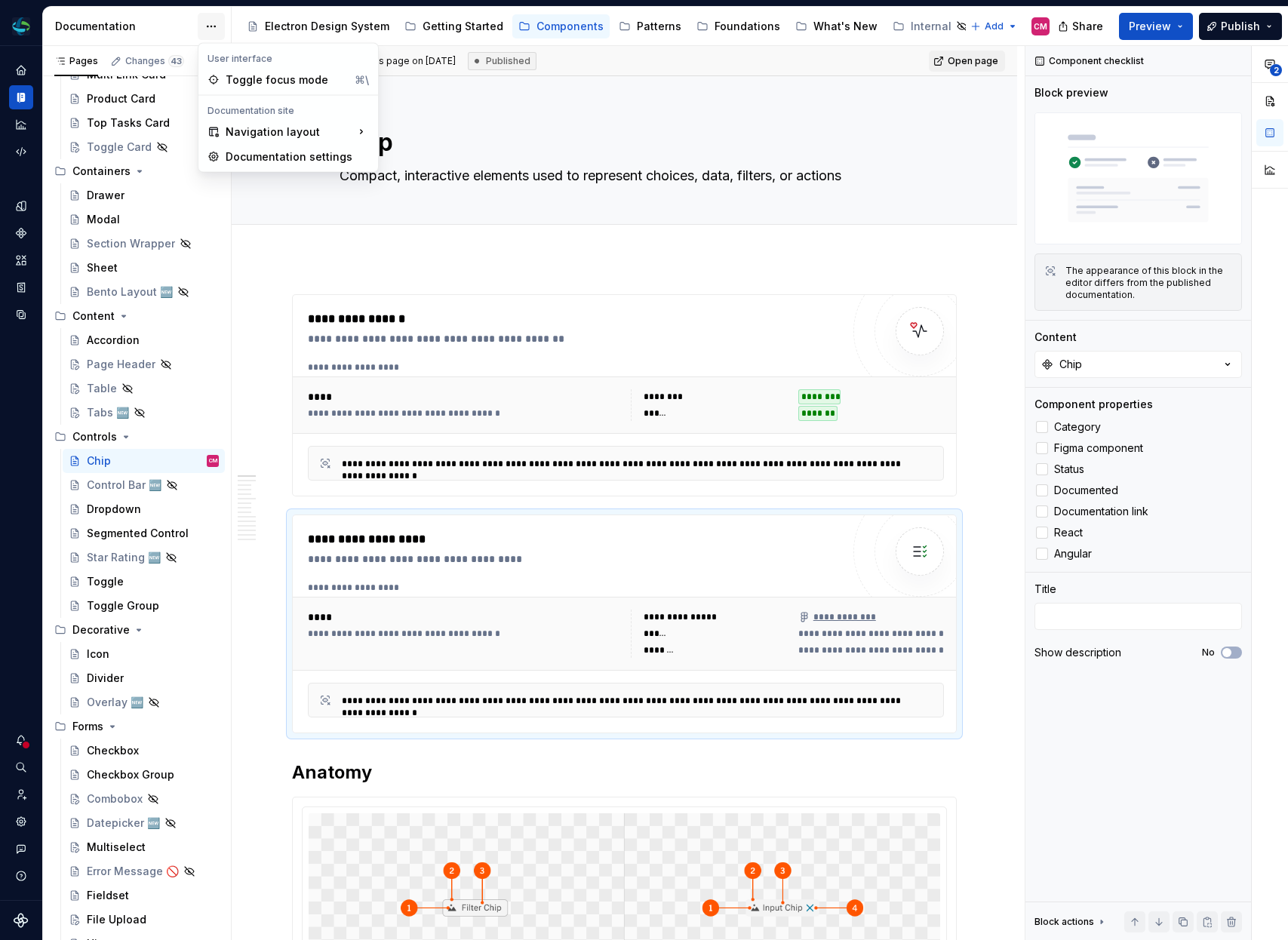
click at [212, 24] on html "Electron Web CM Dataset Duke Energy Documentation Accessibility guide for tree …" at bounding box center [644, 470] width 1288 height 940
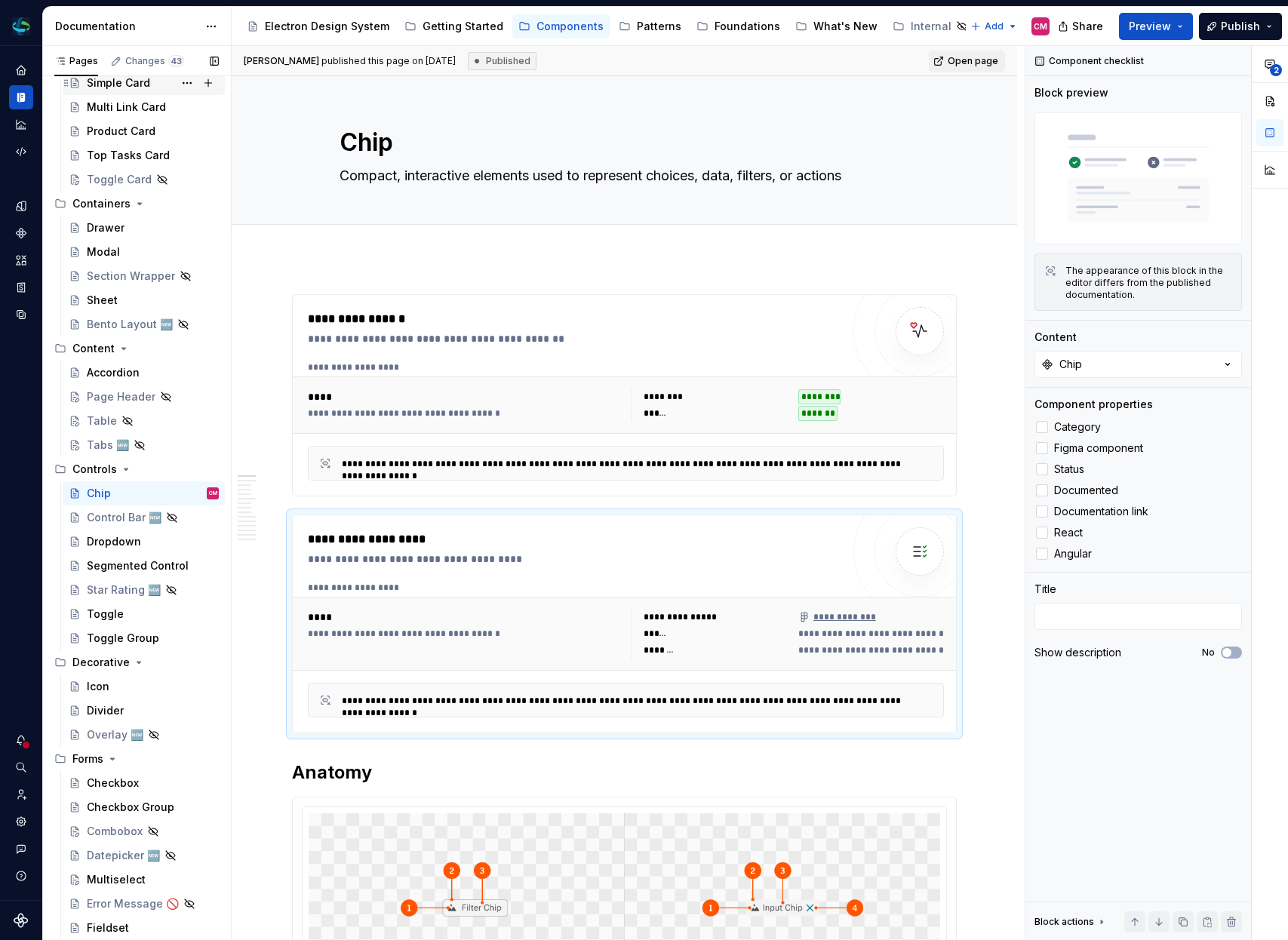
scroll to position [705, 0]
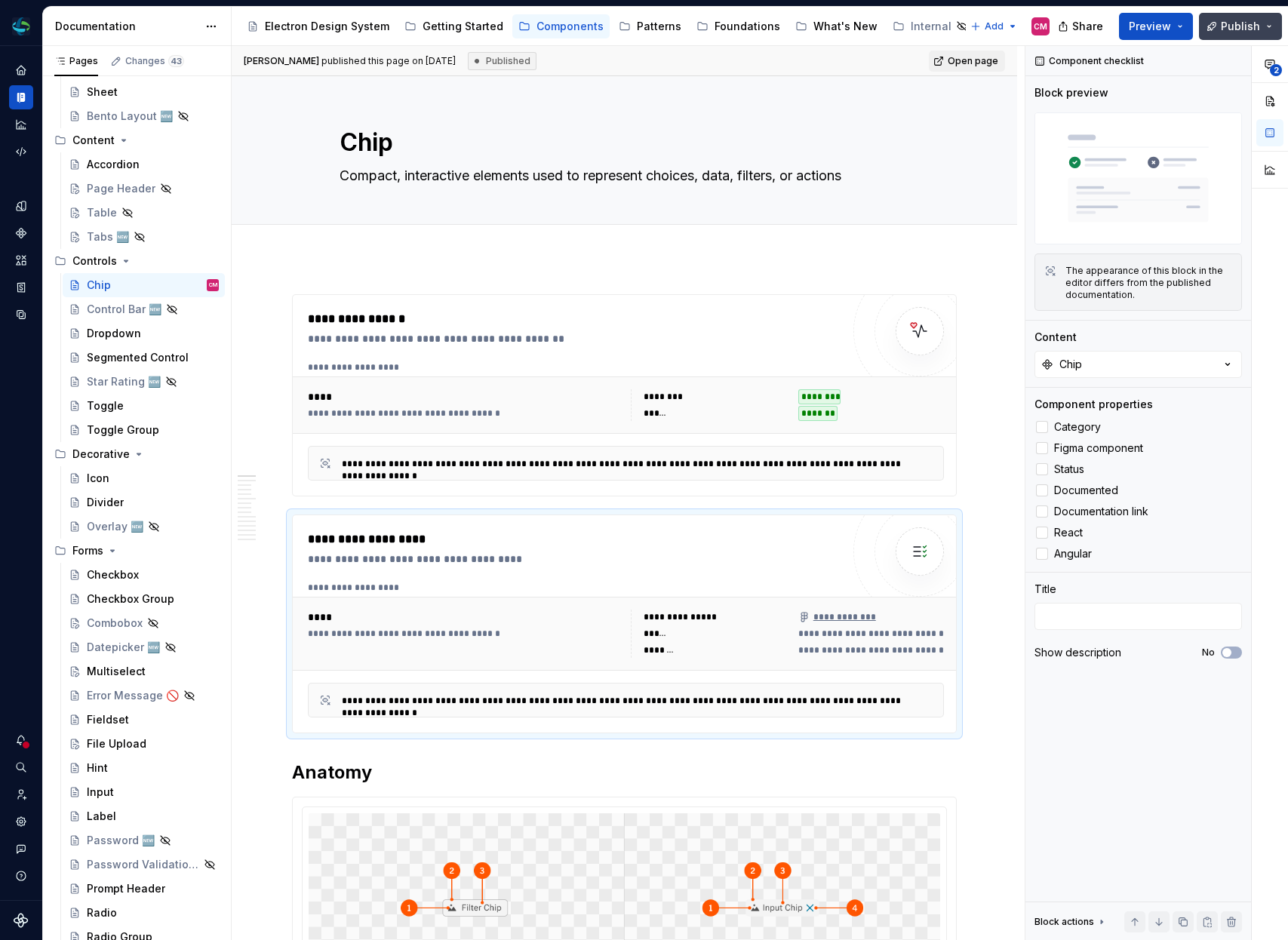
click at [1222, 27] on button "Publish" at bounding box center [1240, 26] width 83 height 27
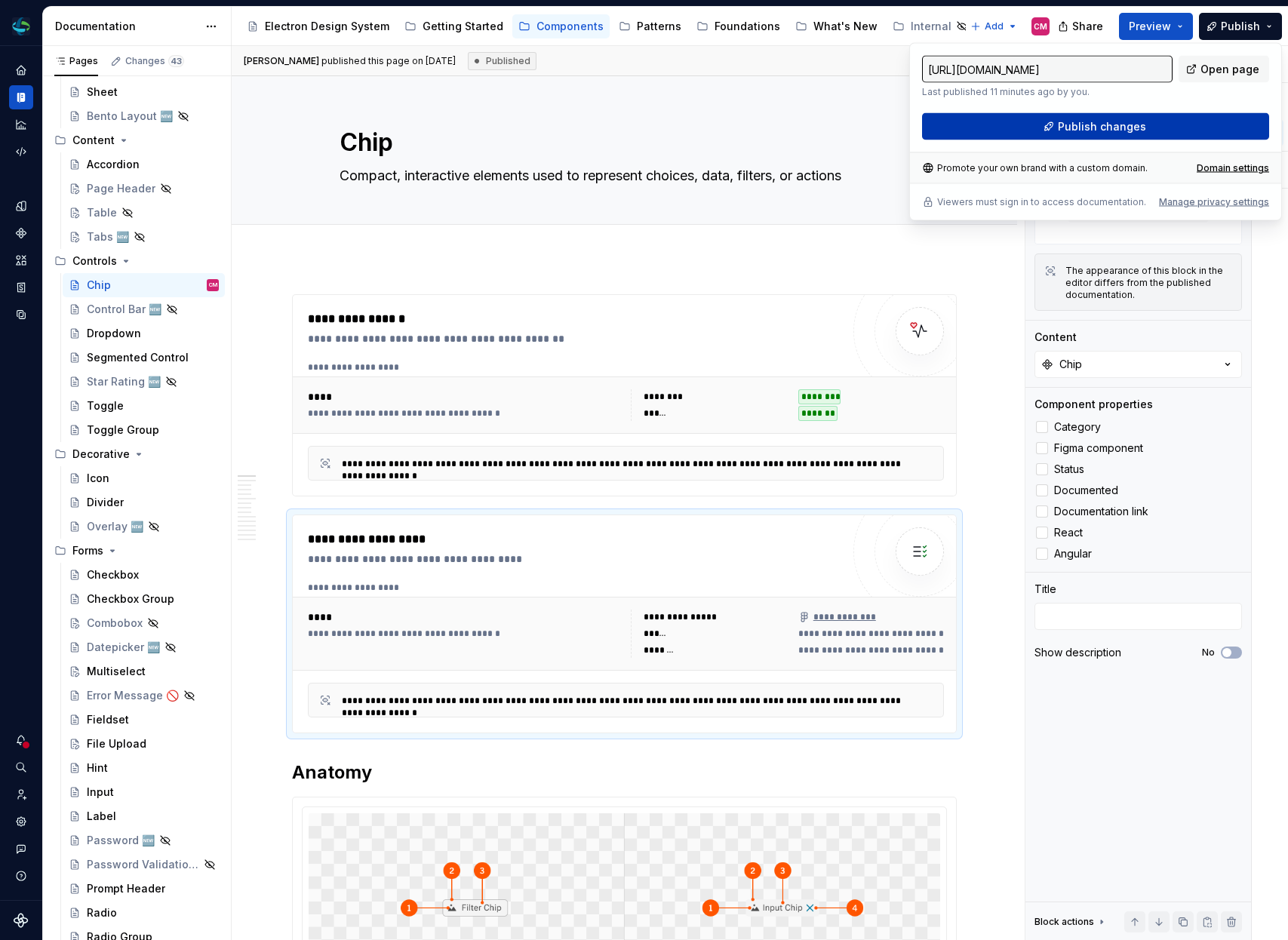
click at [1130, 125] on span "Publish changes" at bounding box center [1102, 127] width 88 height 15
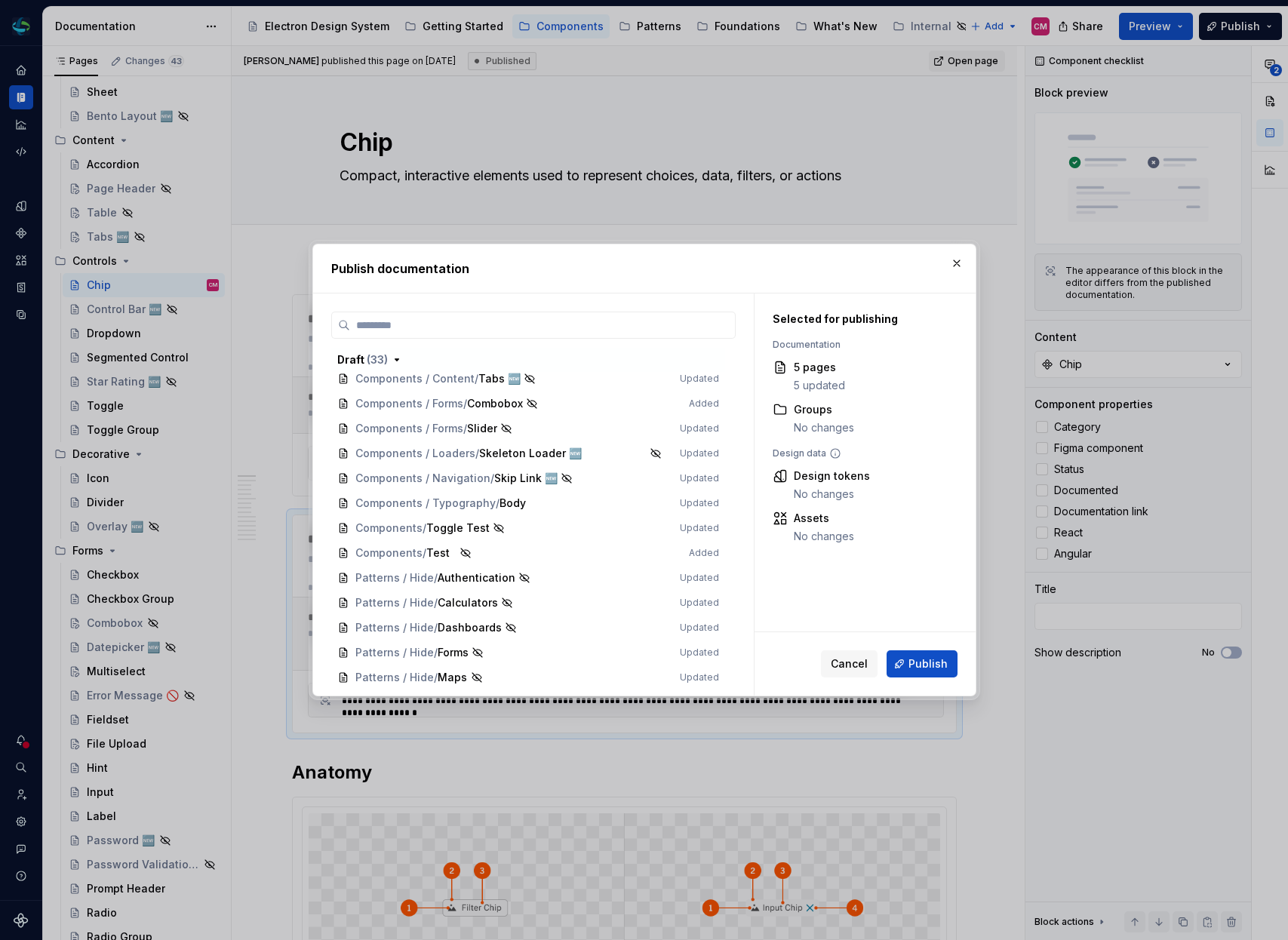
scroll to position [822, 0]
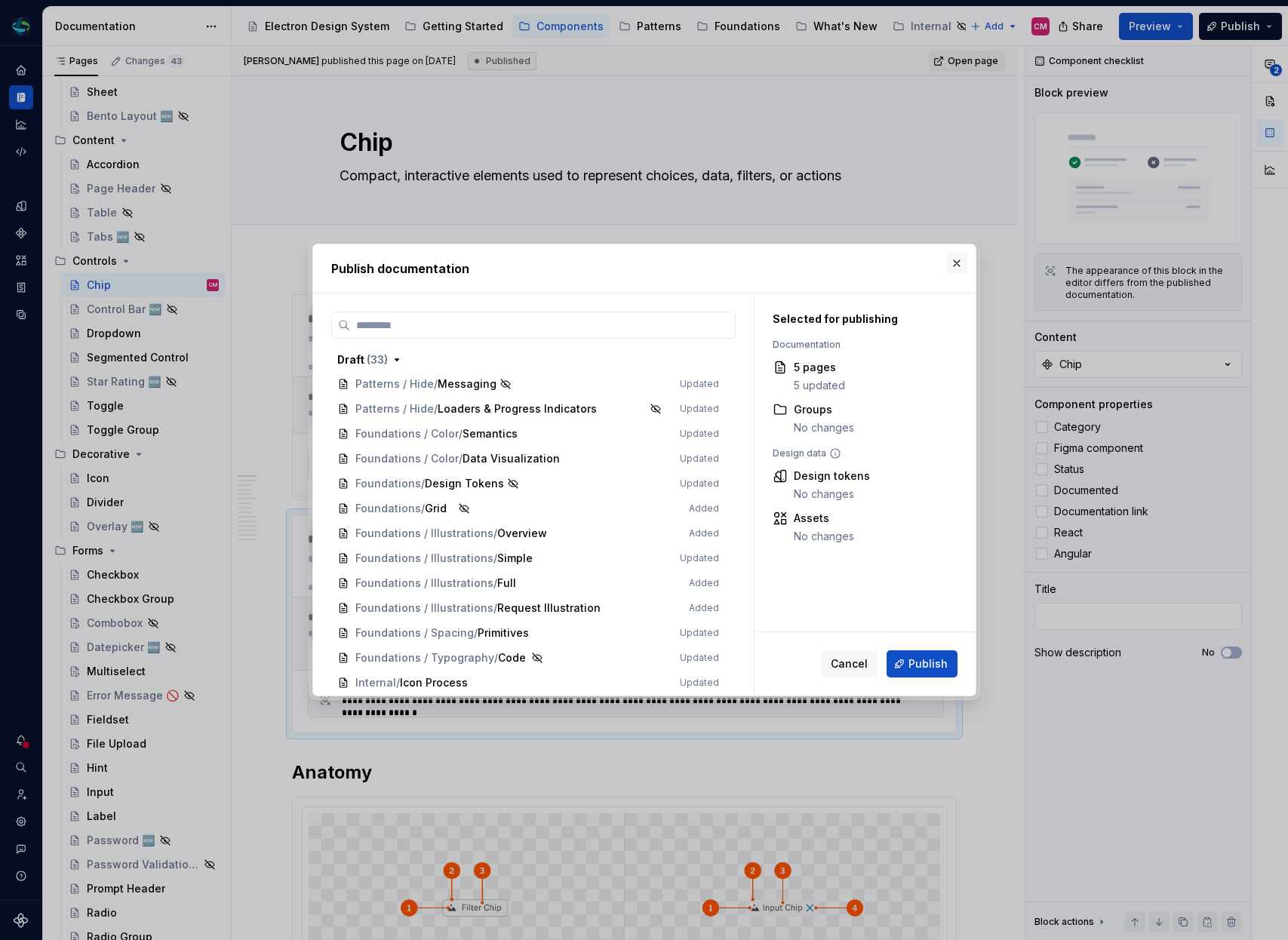
click at [959, 261] on button "button" at bounding box center [956, 263] width 21 height 21
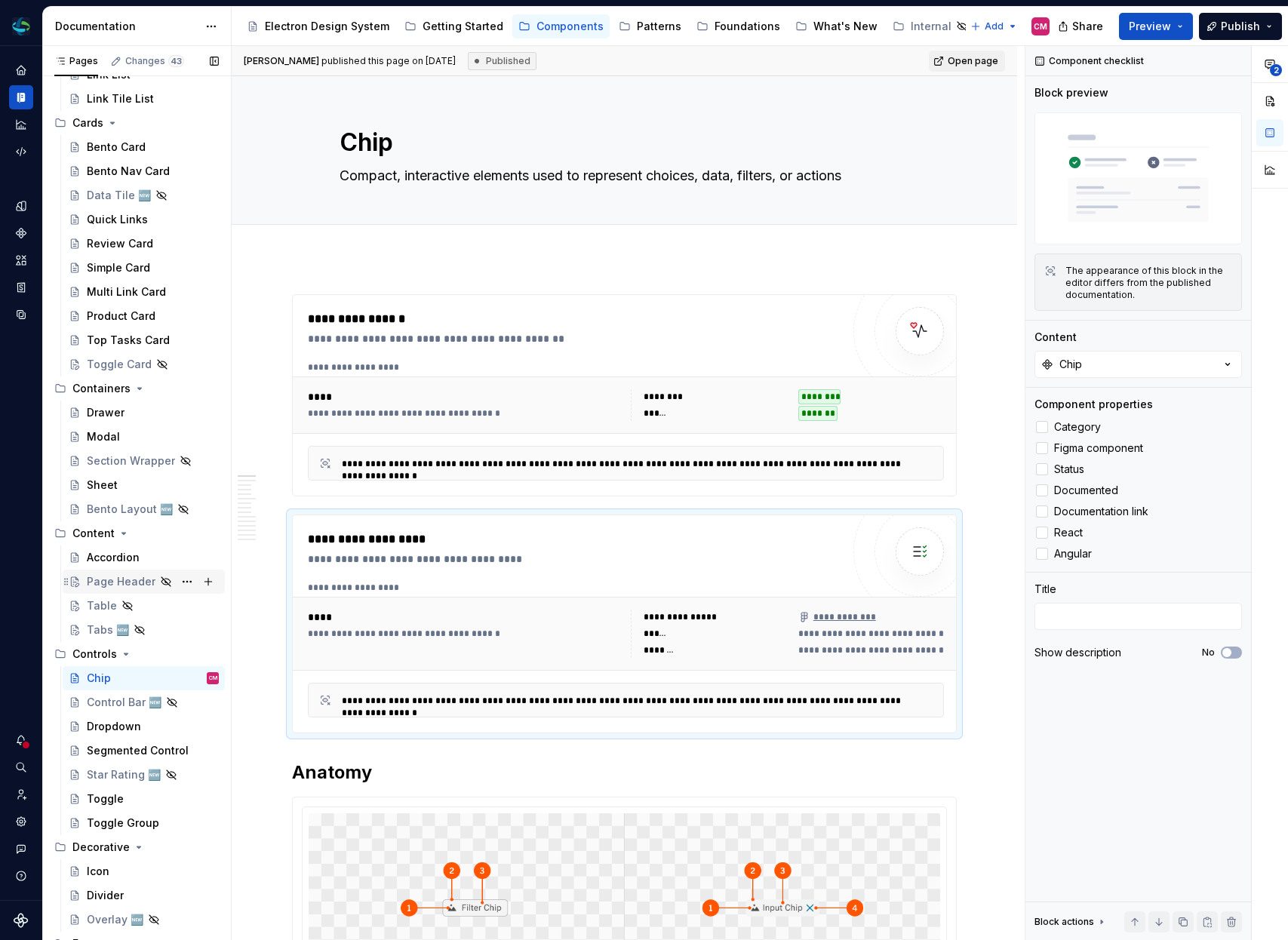
scroll to position [0, 0]
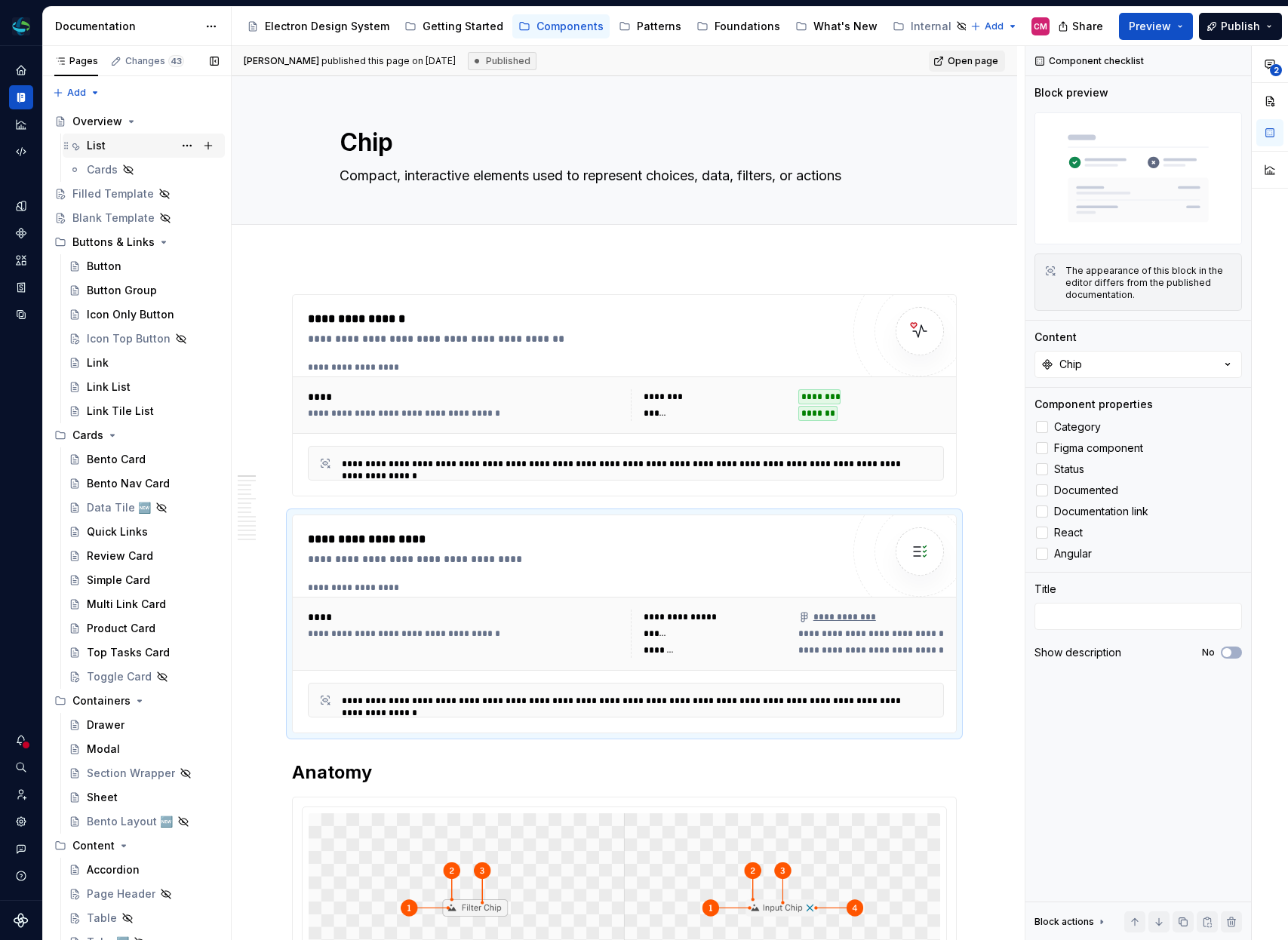
click at [115, 145] on div "List" at bounding box center [152, 145] width 132 height 21
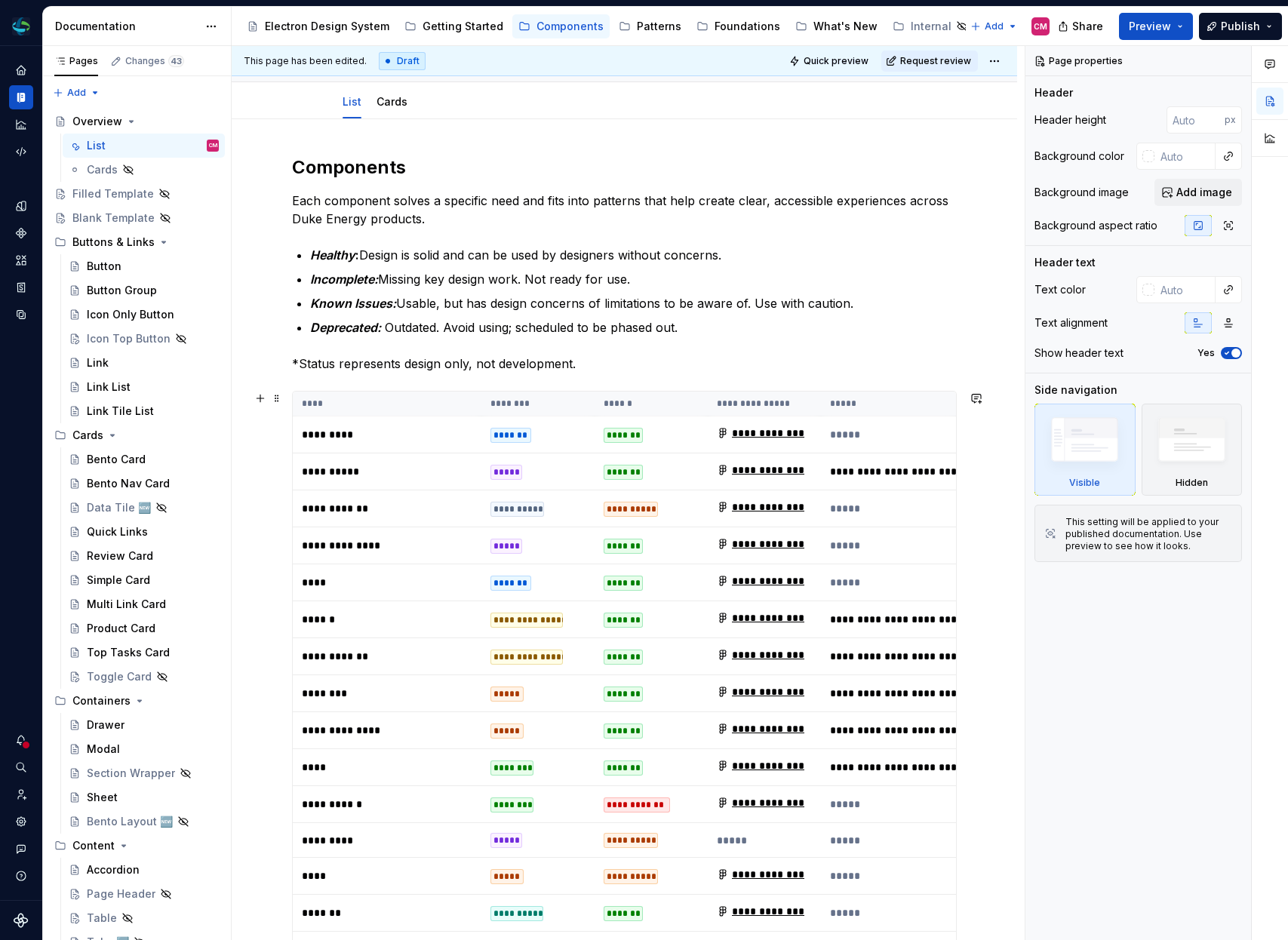
scroll to position [231, 0]
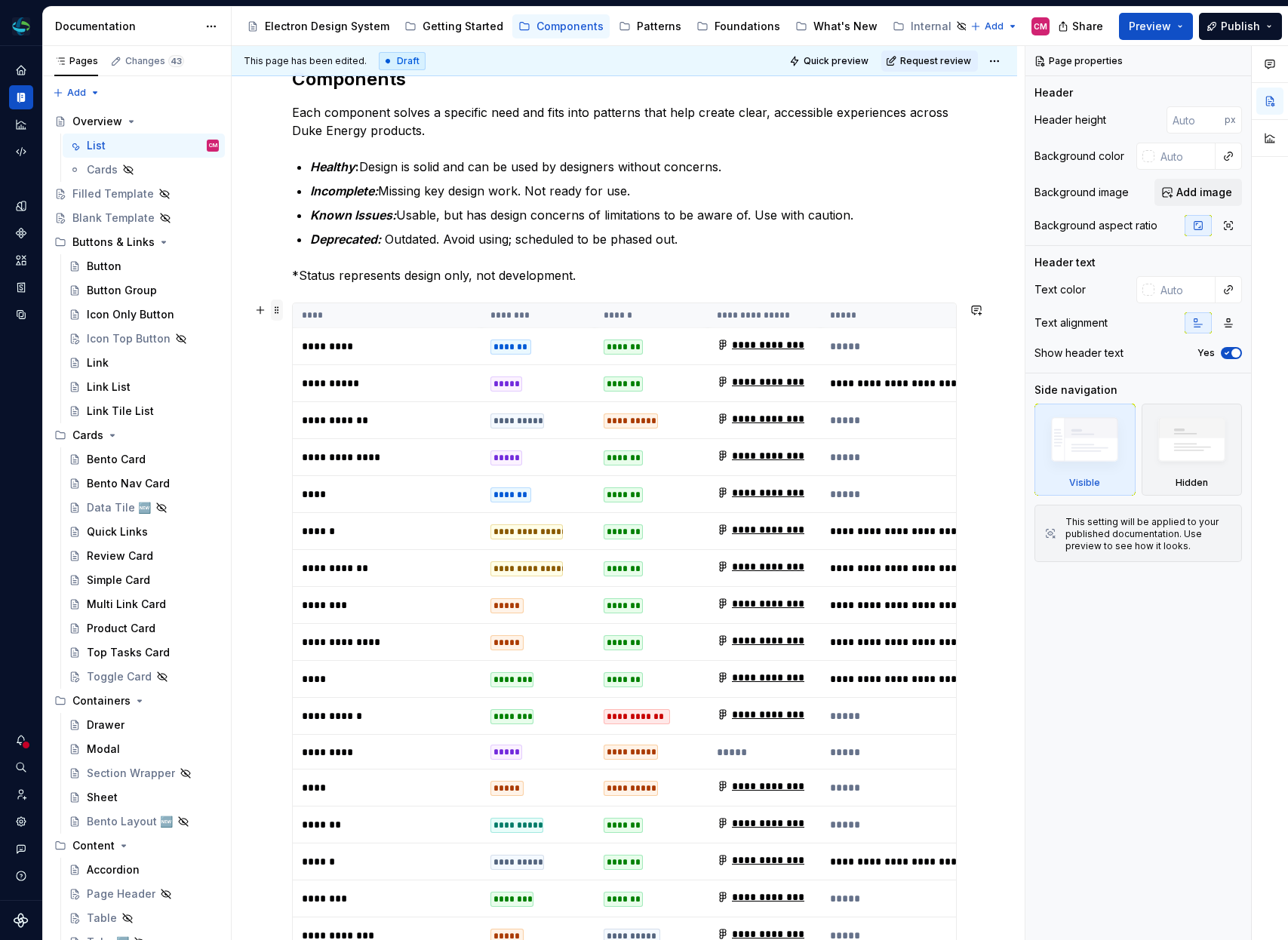
click at [280, 307] on span at bounding box center [276, 309] width 12 height 21
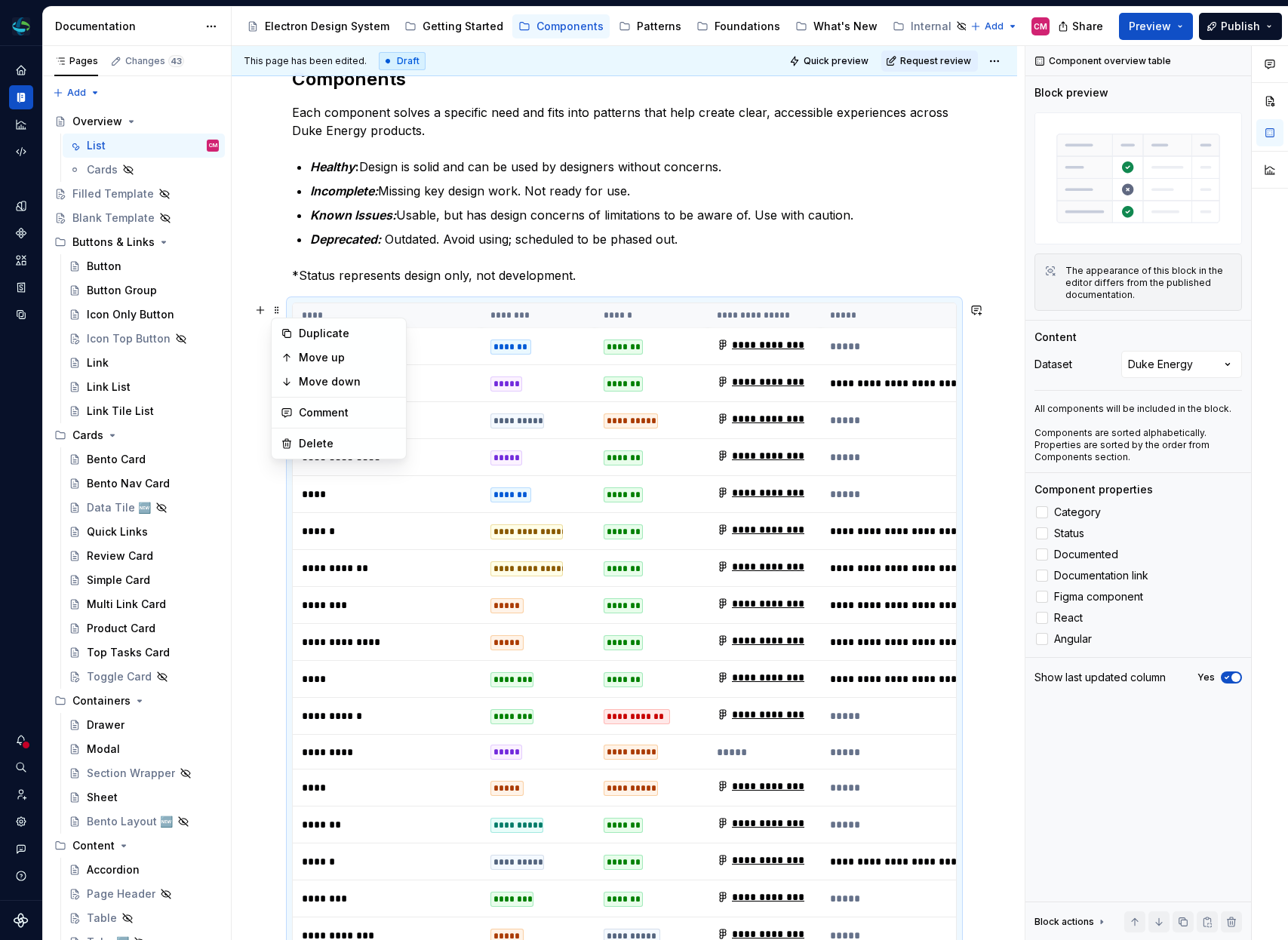
click at [897, 524] on span "**********" at bounding box center [1060, 531] width 460 height 15
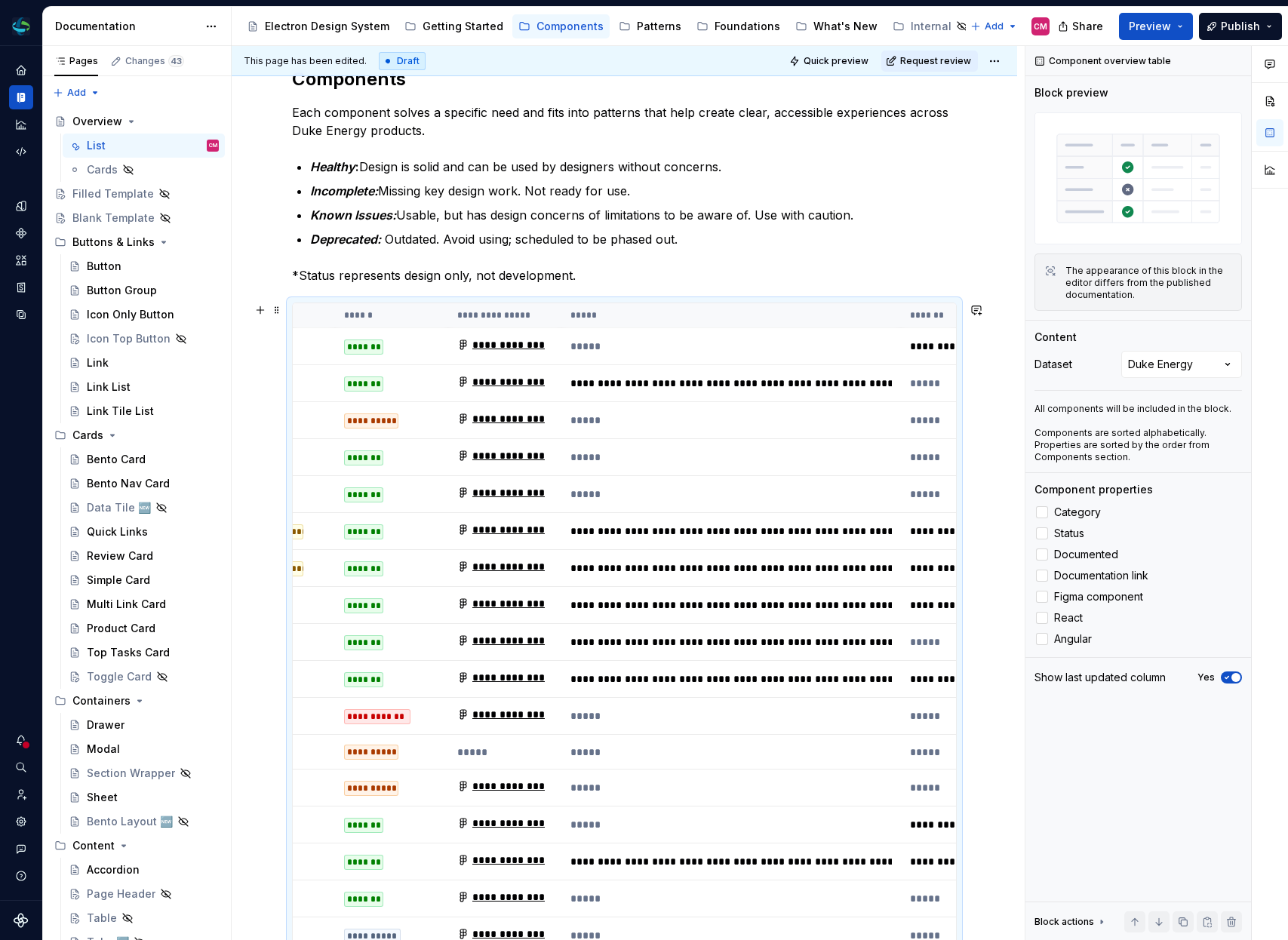
scroll to position [0, 40]
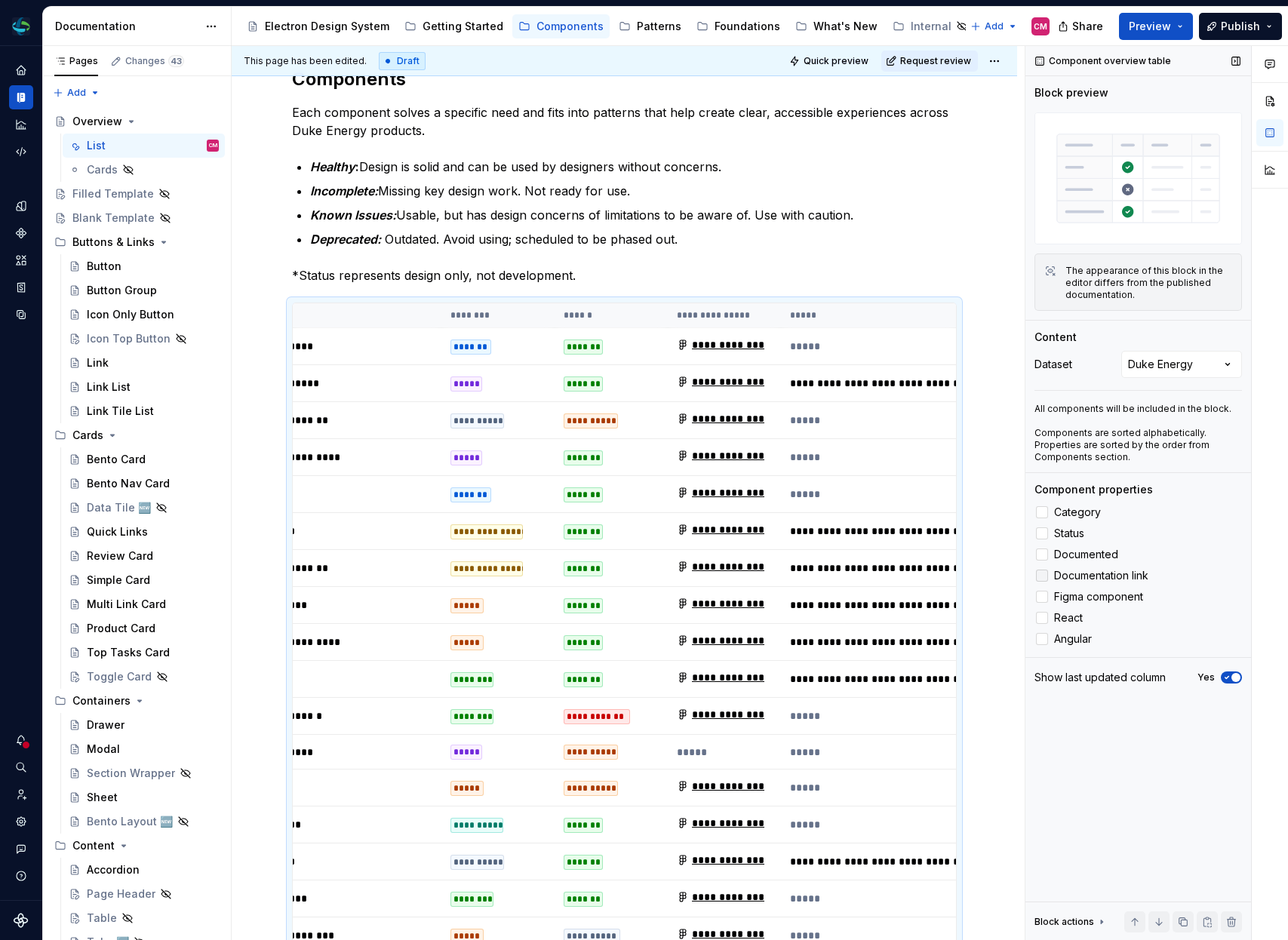
click at [1043, 578] on div at bounding box center [1042, 575] width 12 height 12
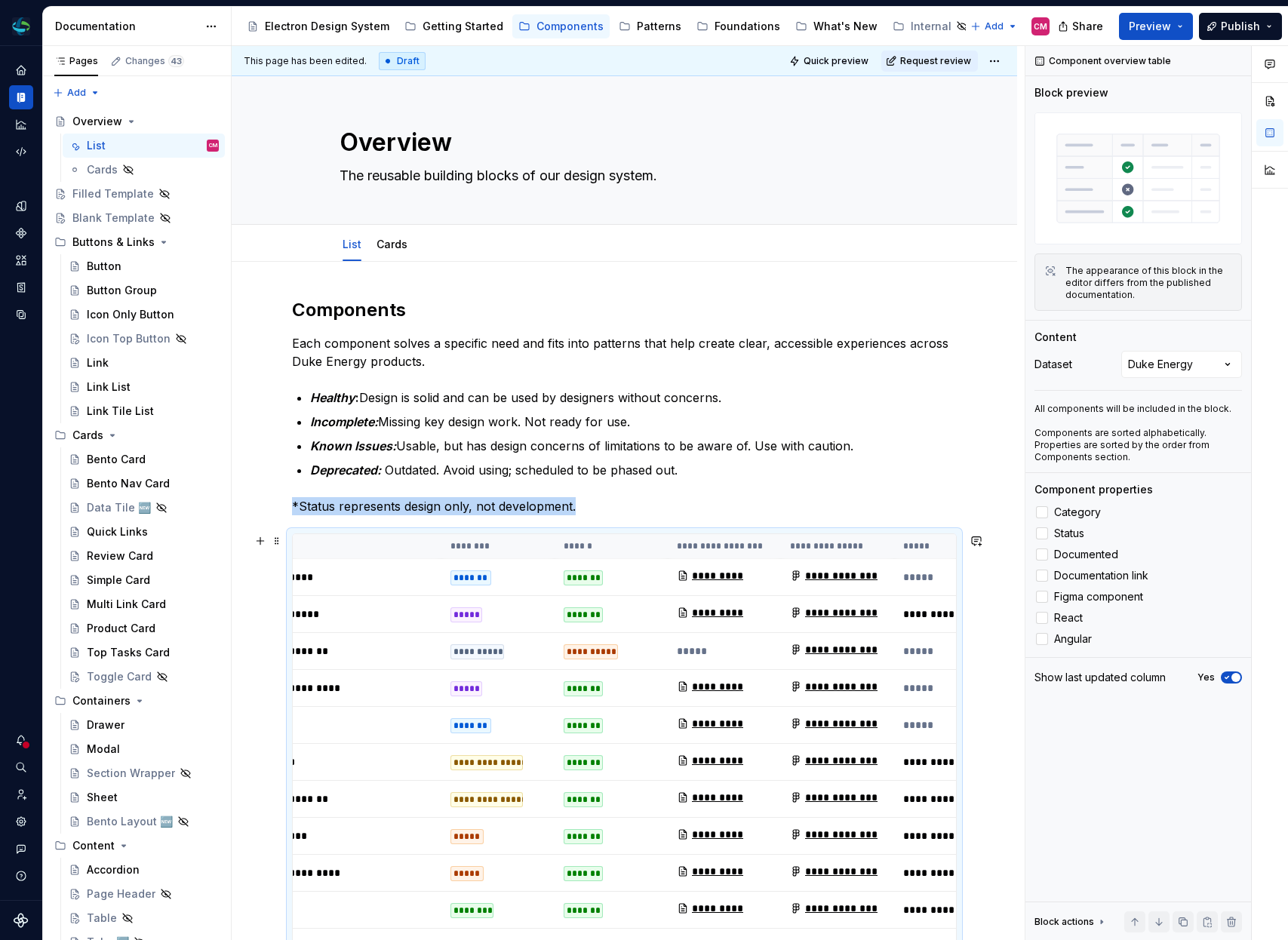
scroll to position [0, 0]
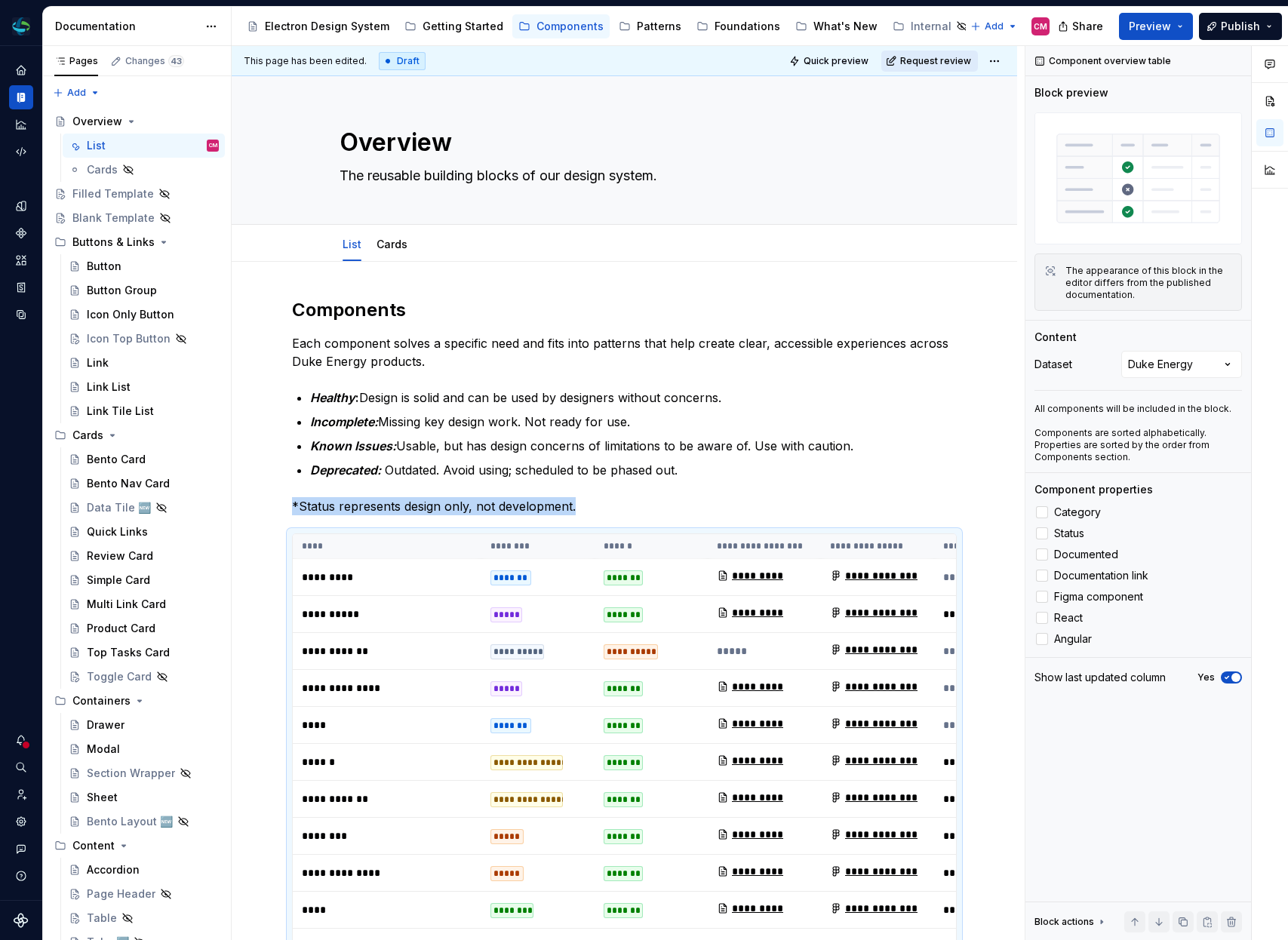
click at [971, 63] on span "Request review" at bounding box center [935, 60] width 71 height 12
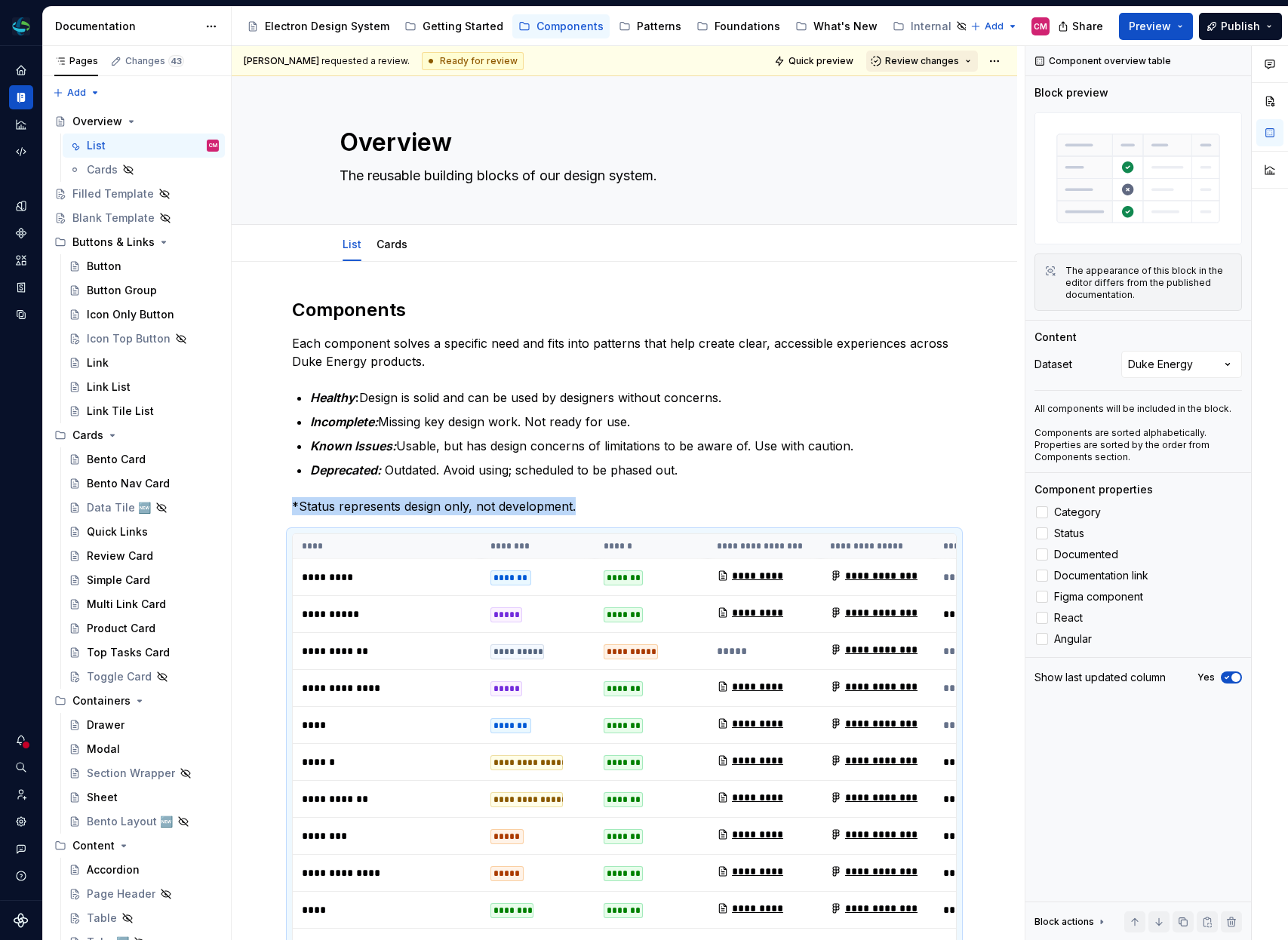
click at [956, 63] on span "Review changes" at bounding box center [922, 60] width 74 height 12
click at [932, 94] on div "Approve" at bounding box center [971, 90] width 132 height 15
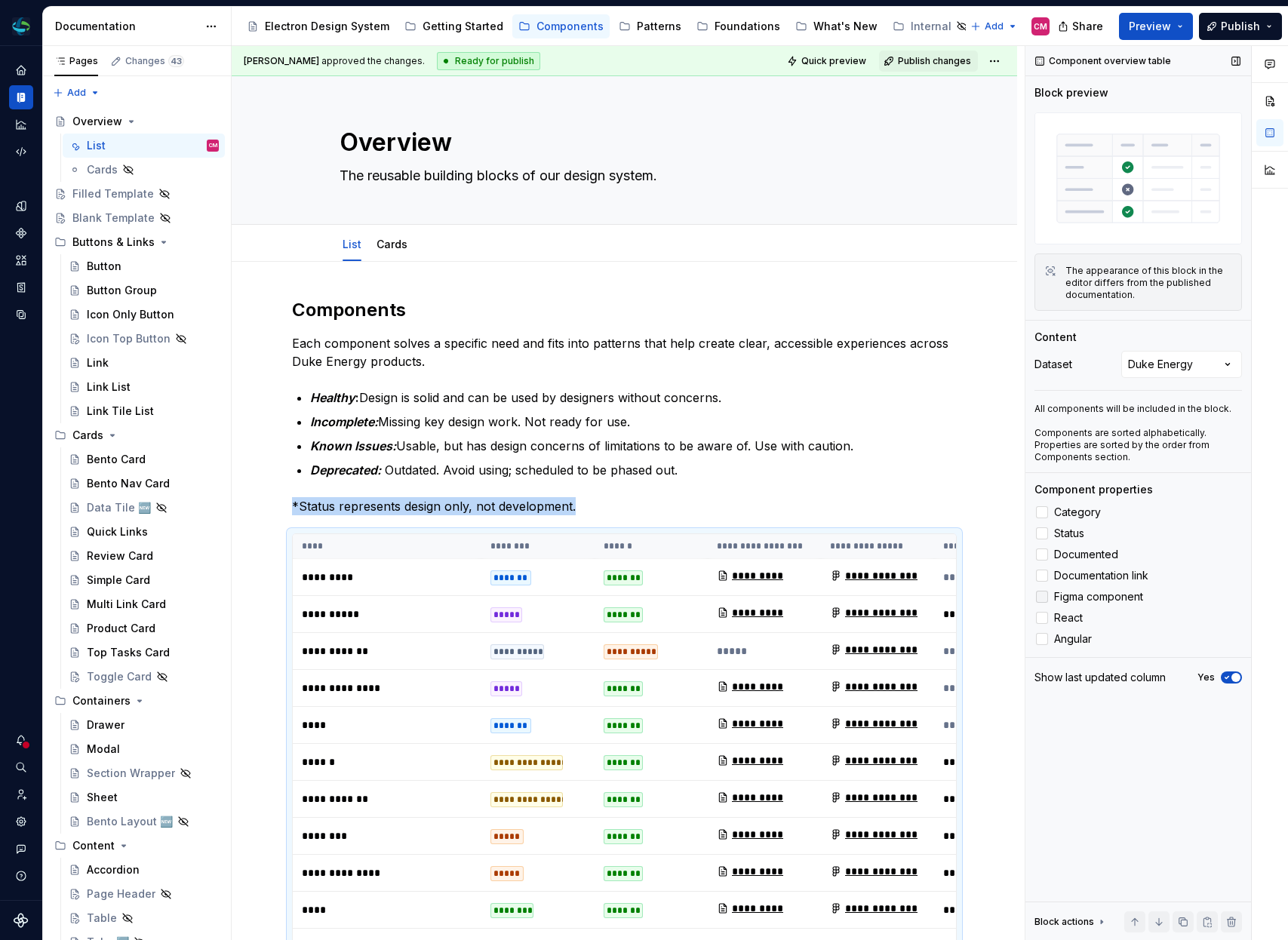
click at [1068, 592] on span "Figma component" at bounding box center [1098, 596] width 89 height 12
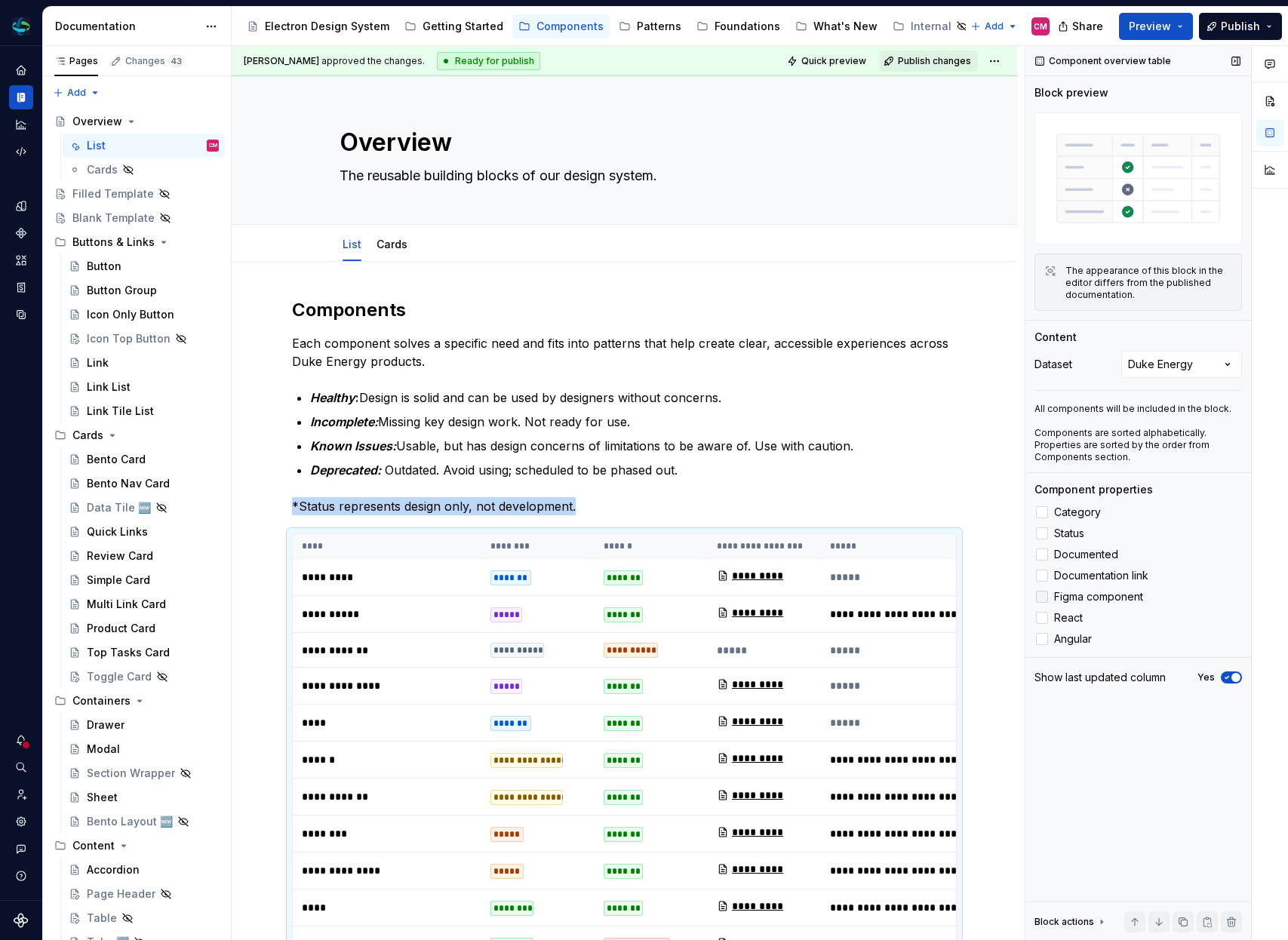
click at [1042, 591] on div at bounding box center [1042, 596] width 12 height 12
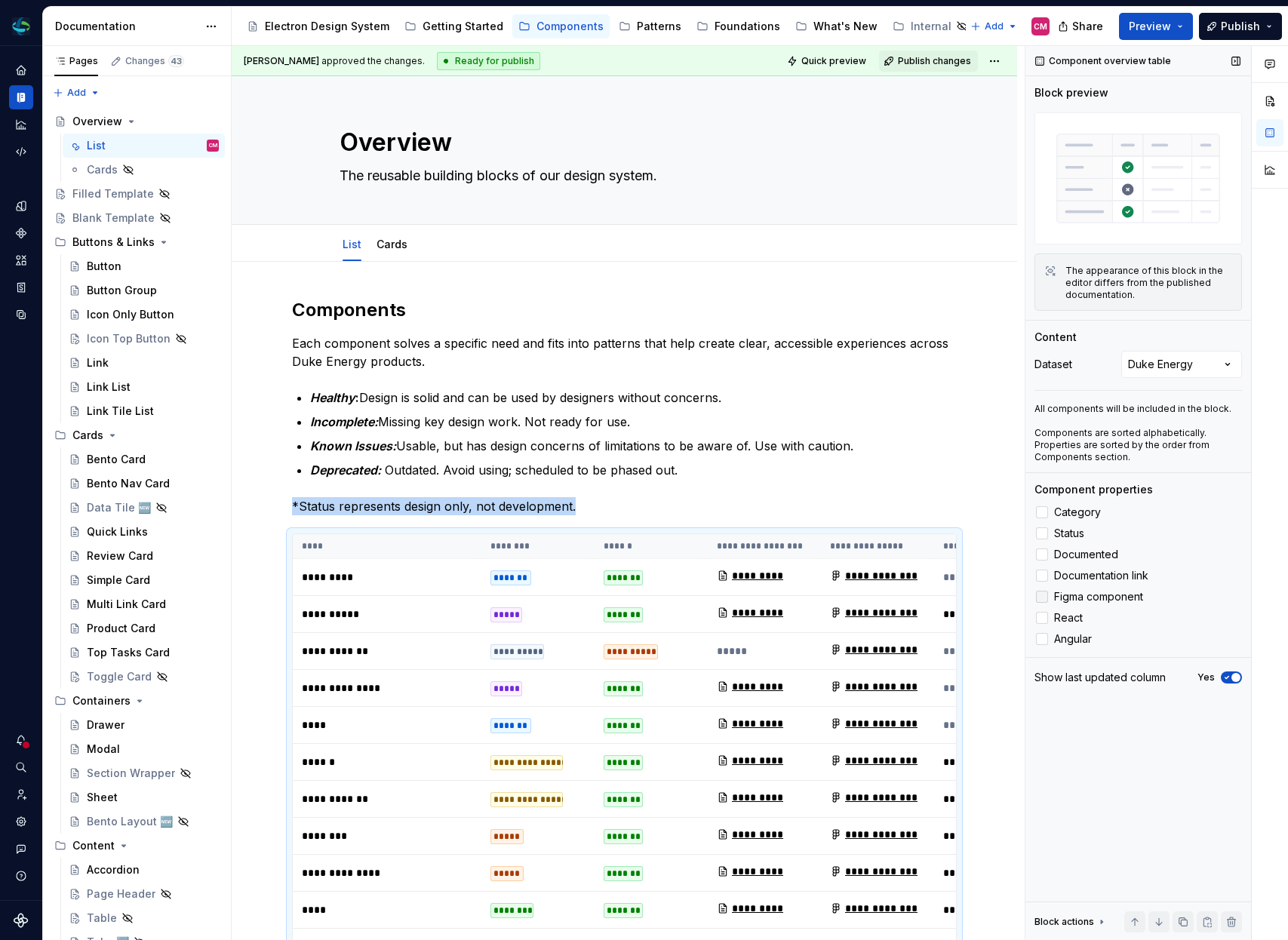
scroll to position [488, 0]
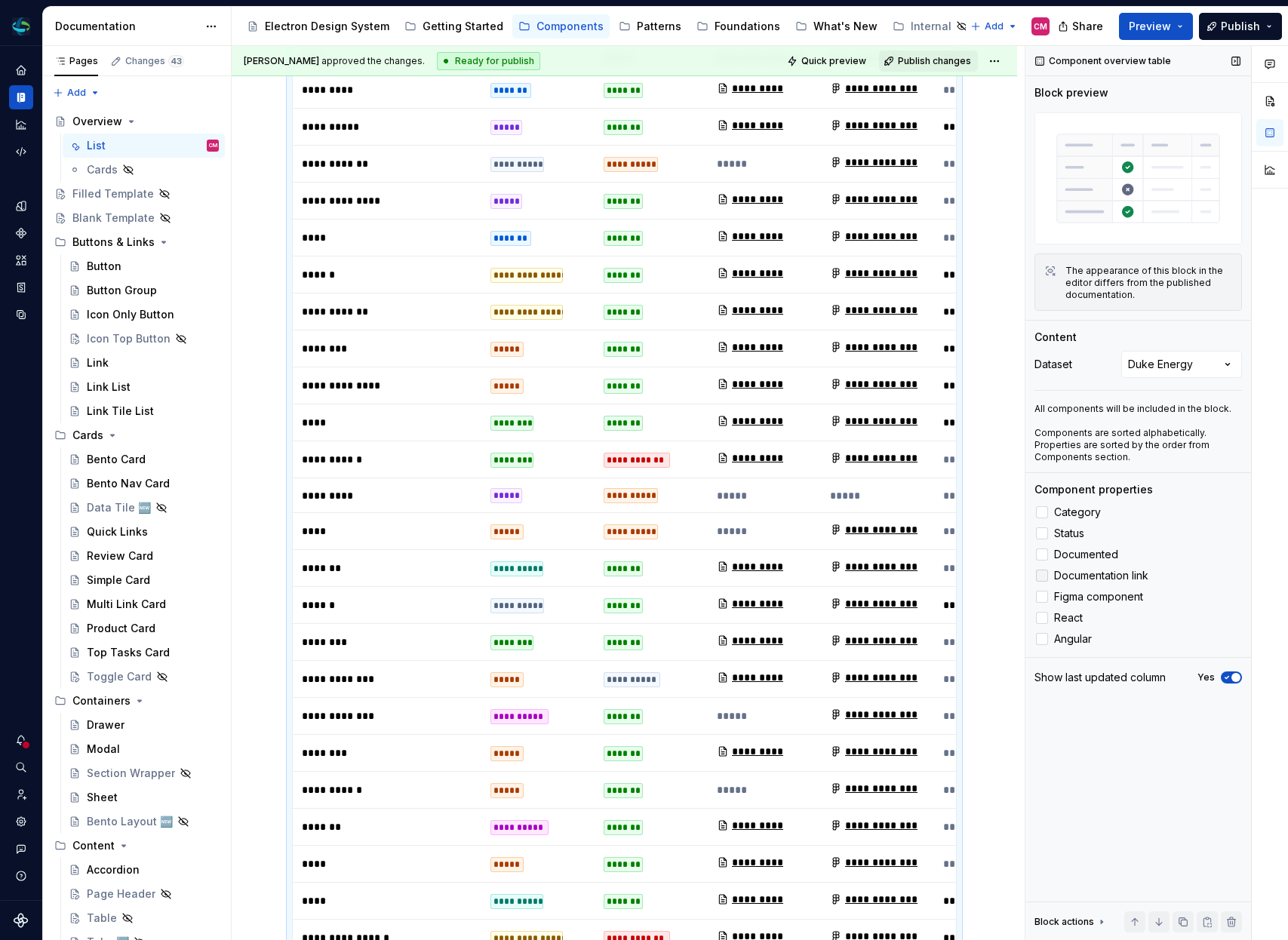
click at [1042, 576] on icon at bounding box center [1042, 576] width 0 height 0
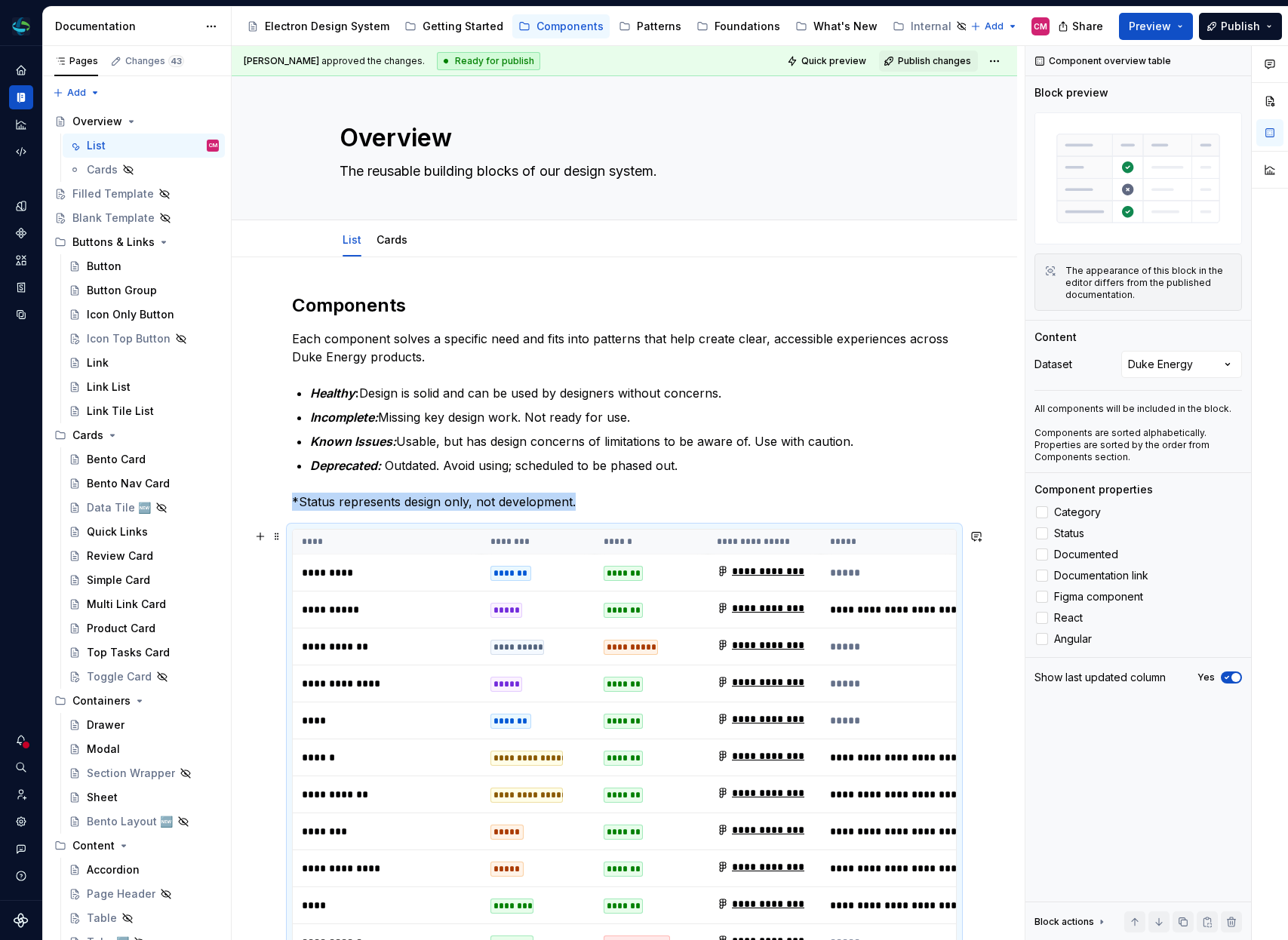
scroll to position [0, 0]
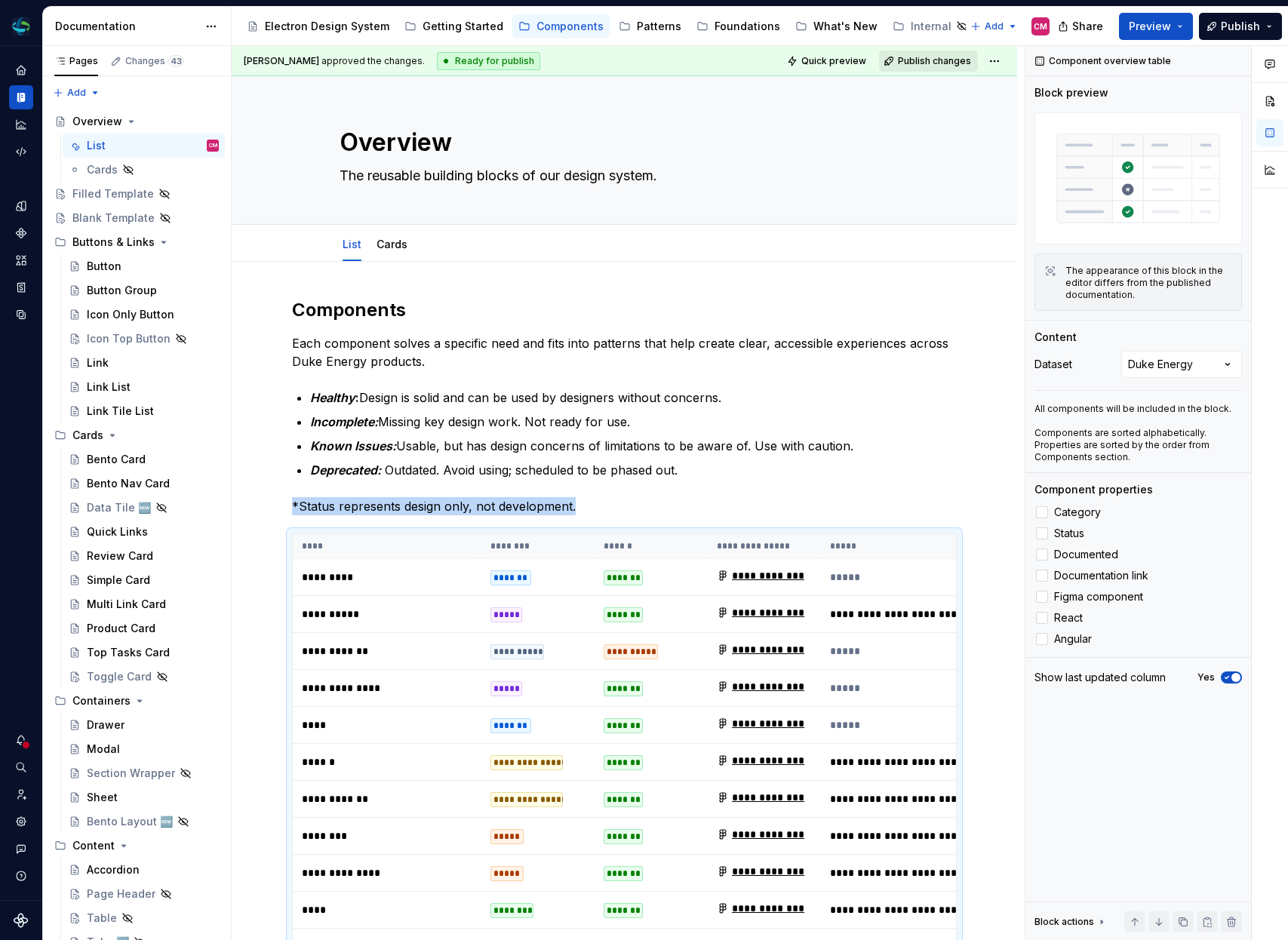
click at [958, 55] on span "Publish changes" at bounding box center [934, 60] width 73 height 12
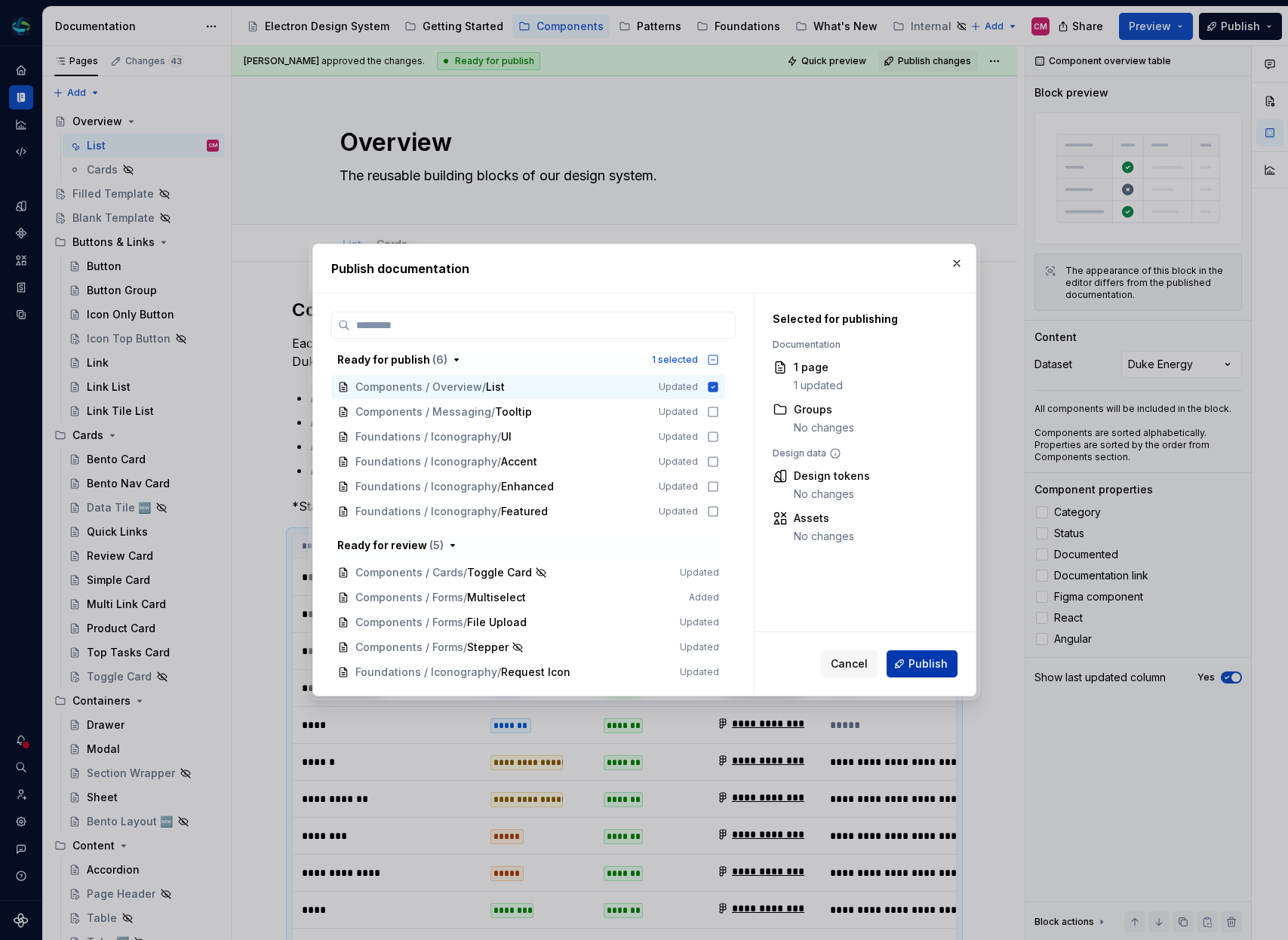
click at [942, 667] on span "Publish" at bounding box center [928, 664] width 40 height 15
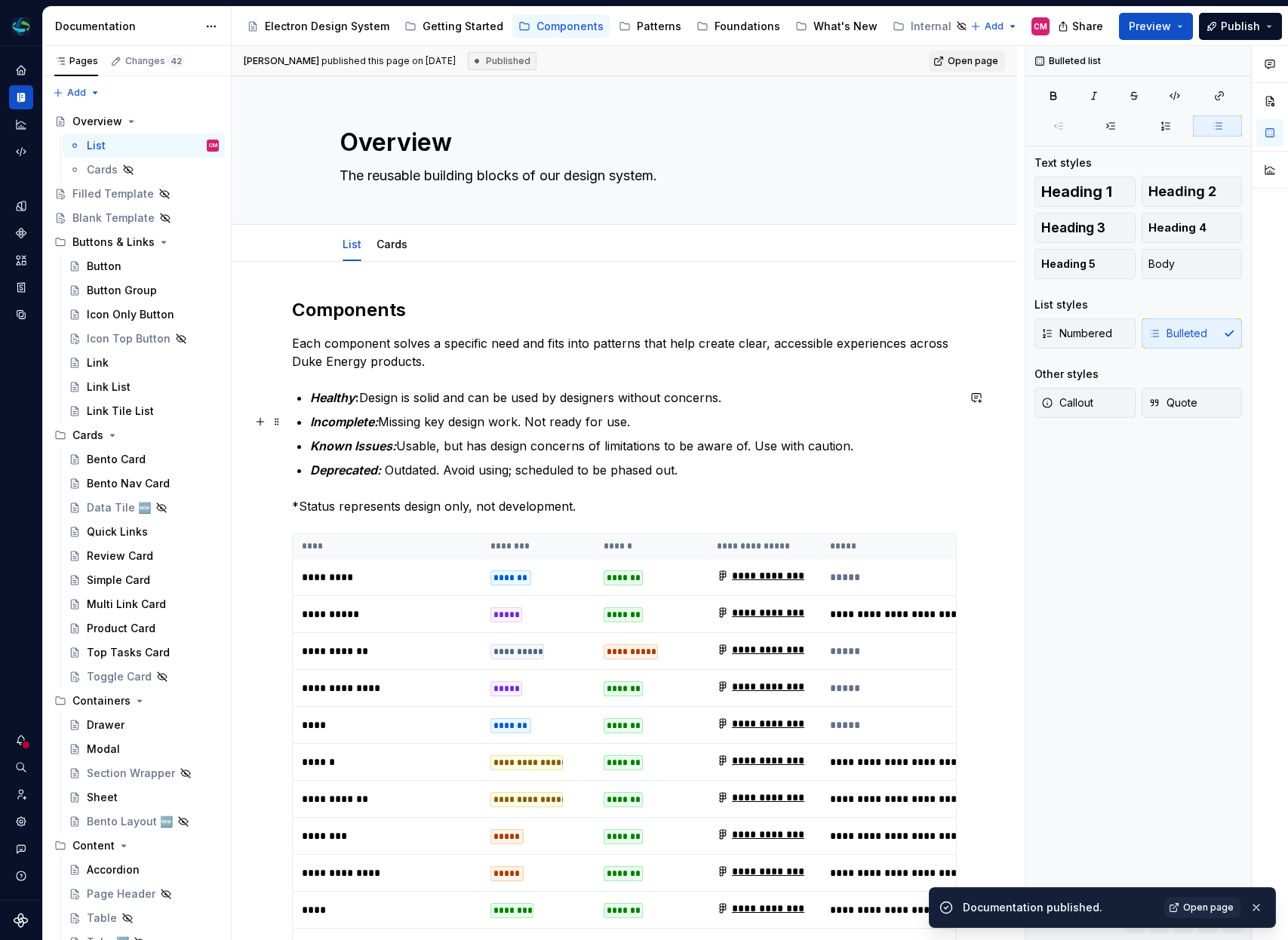
click at [901, 429] on p "Incomplete: Missing key design work. Not ready for use." at bounding box center [633, 422] width 647 height 18
click at [448, 191] on div "Overview The reusable building blocks of our design system." at bounding box center [625, 150] width 570 height 148
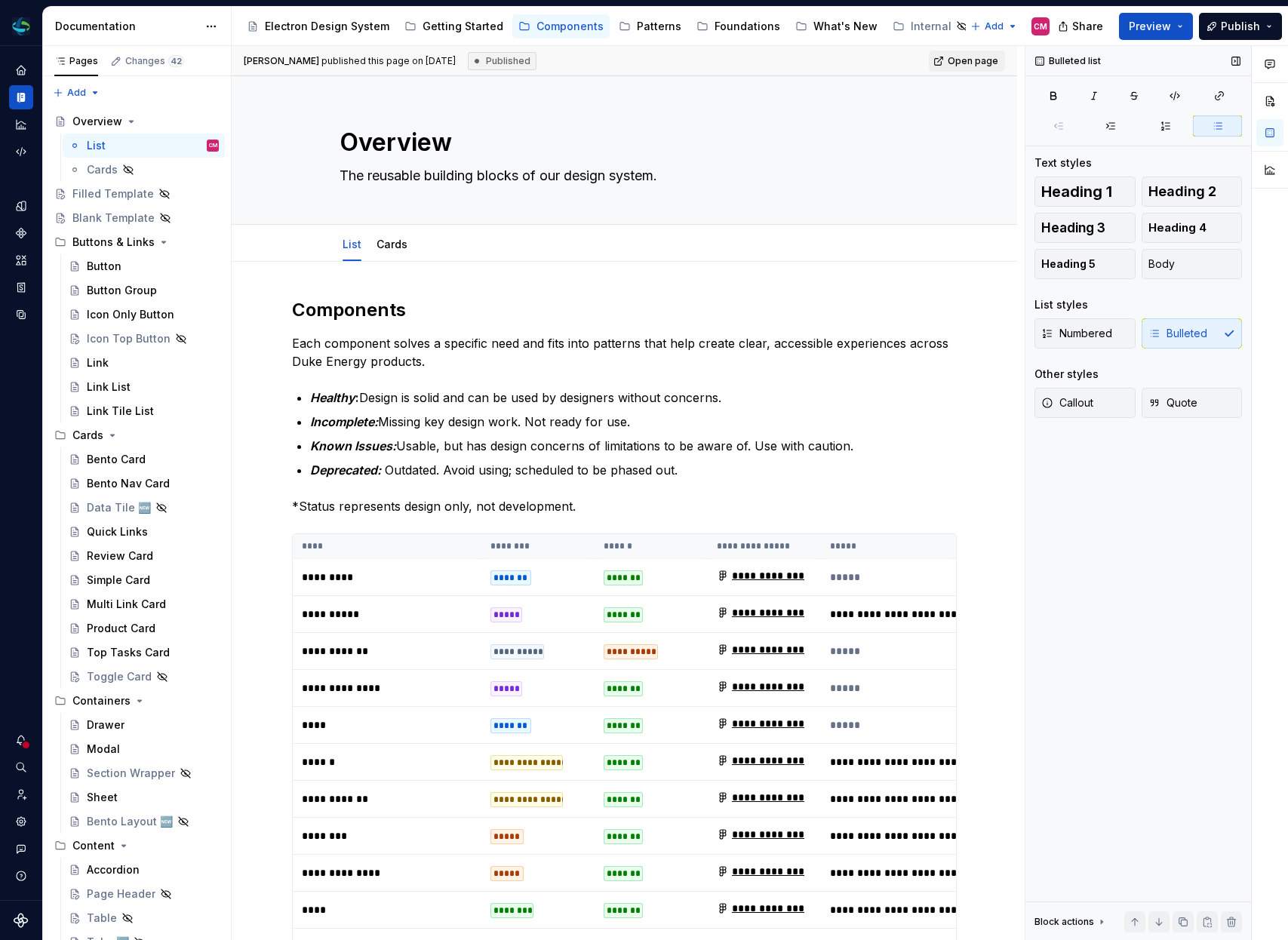
click at [1083, 56] on div "Bulleted list" at bounding box center [1069, 60] width 77 height 21
click at [1078, 921] on div "Block actions" at bounding box center [1064, 922] width 59 height 12
click at [1113, 557] on div "Bulleted list Text styles Heading 1 Heading 2 Heading 3 Heading 4 Heading 5 Bod…" at bounding box center [1138, 493] width 226 height 895
click at [264, 232] on div "List Cards Add tab" at bounding box center [624, 243] width 785 height 37
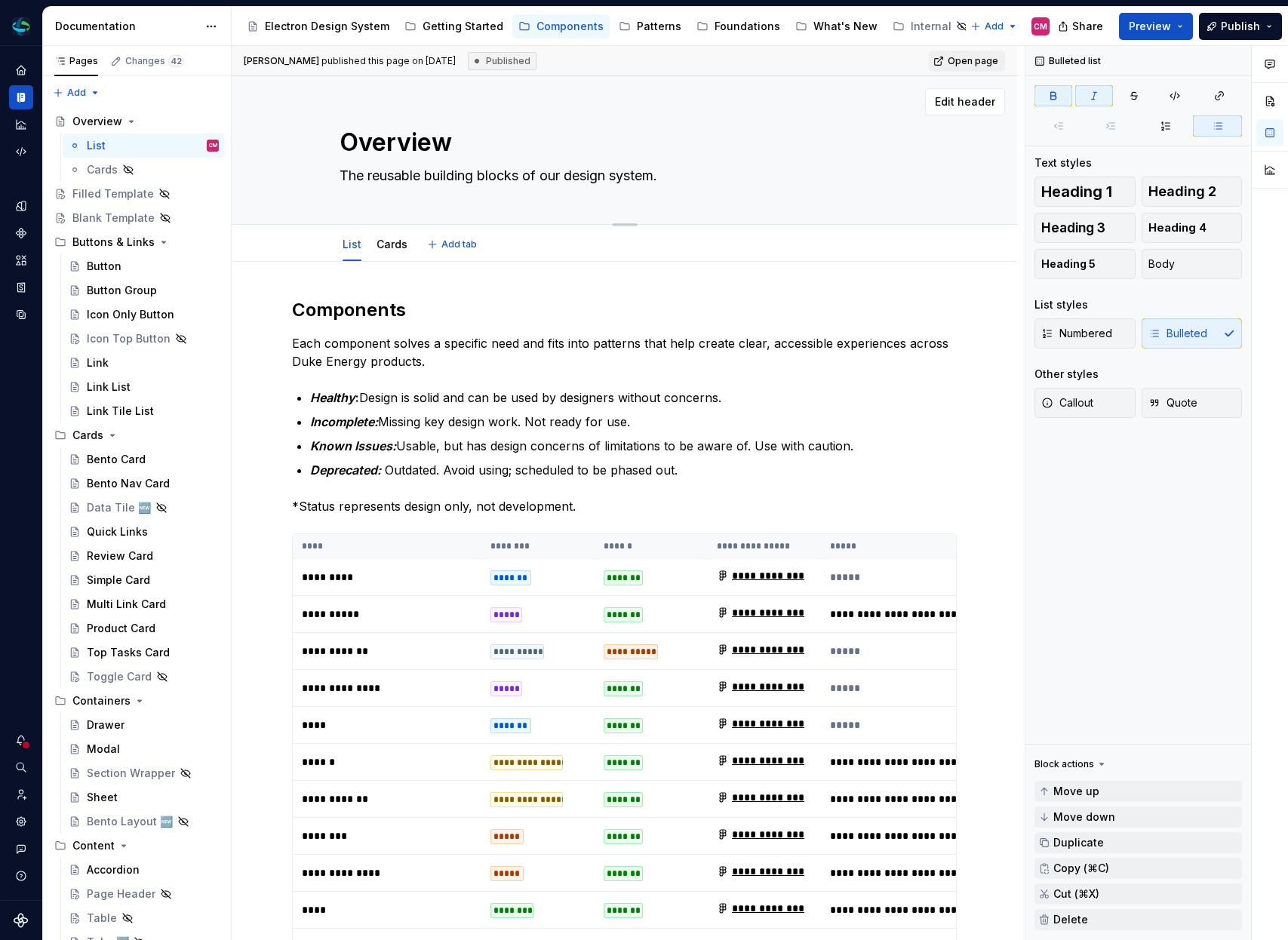
click at [269, 159] on div "Overview The reusable building blocks of our design system. Edit header" at bounding box center [624, 150] width 785 height 148
click at [181, 143] on button "Page tree" at bounding box center [186, 145] width 21 height 21
click at [151, 149] on div "Pages Changes 42 Add Accessibility guide for tree Page tree. Navigate the tree …" at bounding box center [137, 497] width 189 height 901
click at [151, 149] on div "List CM" at bounding box center [152, 145] width 132 height 21
click at [944, 612] on span "**********" at bounding box center [1042, 614] width 425 height 15
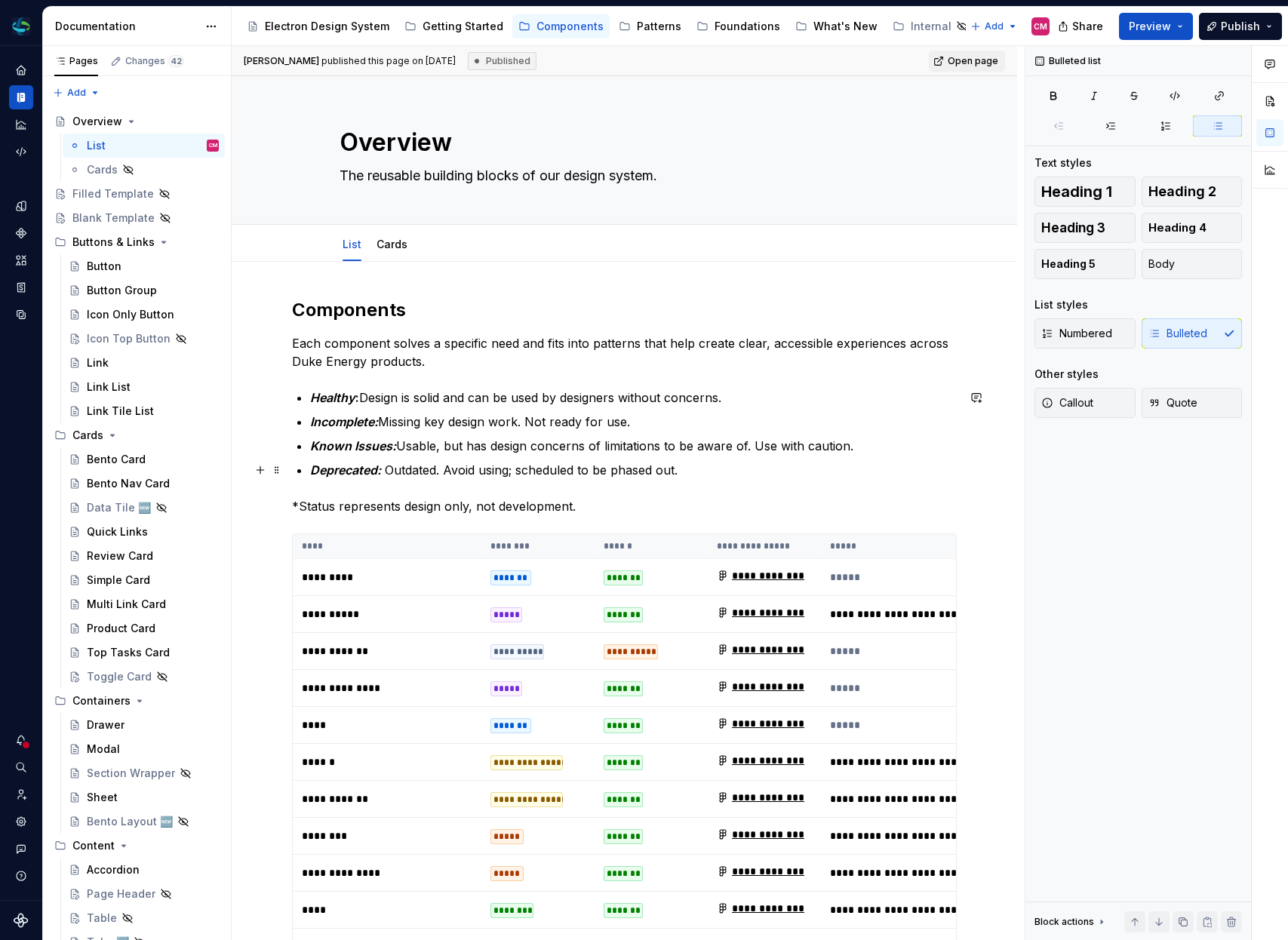
click at [938, 464] on p "Deprecated: Outdated. Avoid using; scheduled to be phased out." at bounding box center [633, 470] width 647 height 18
click at [188, 121] on button "Page tree" at bounding box center [186, 121] width 21 height 21
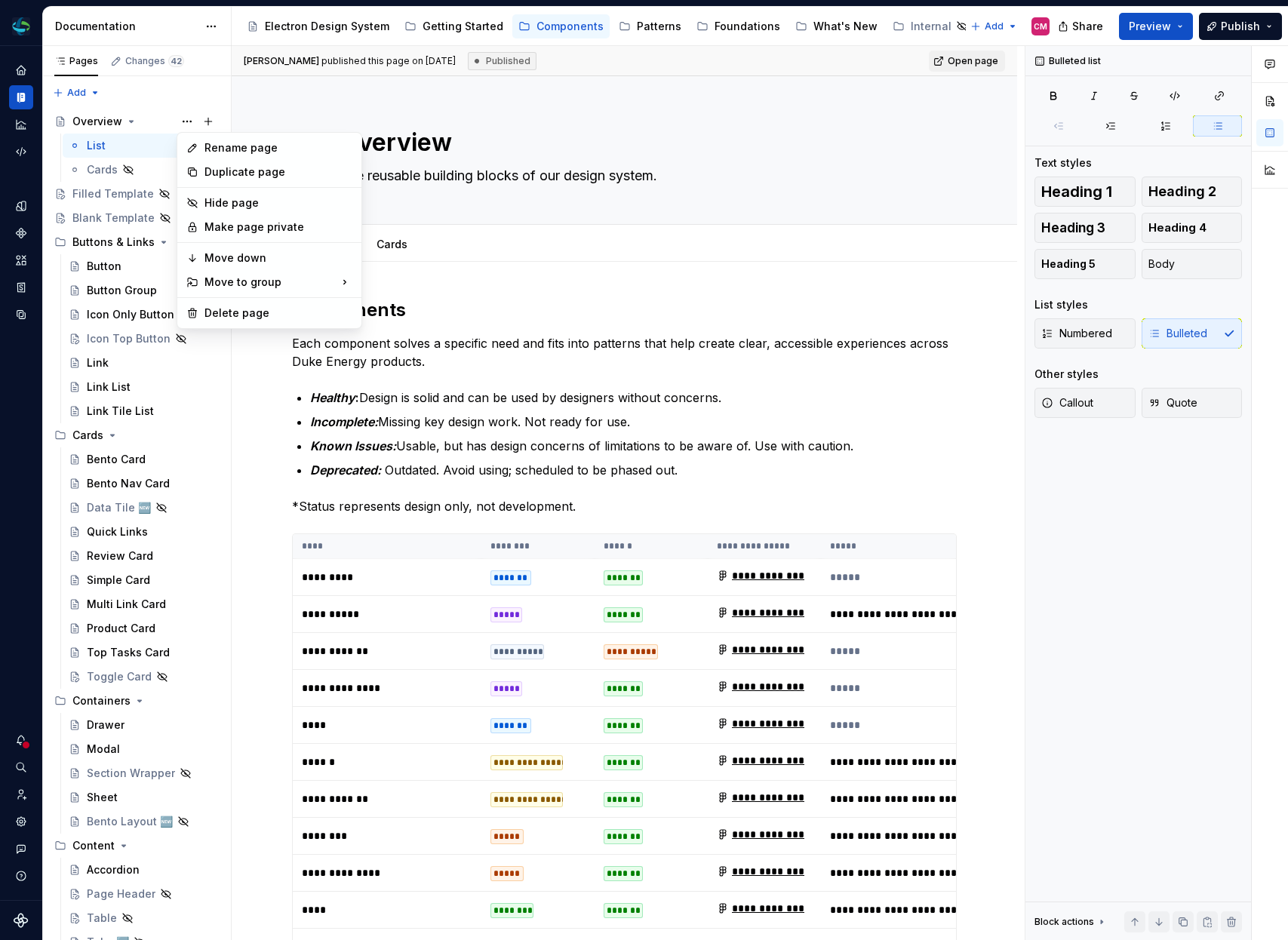
click at [521, 374] on html "Electron Web CM Dataset Duke Energy Documentation Accessibility guide for tree …" at bounding box center [644, 470] width 1288 height 940
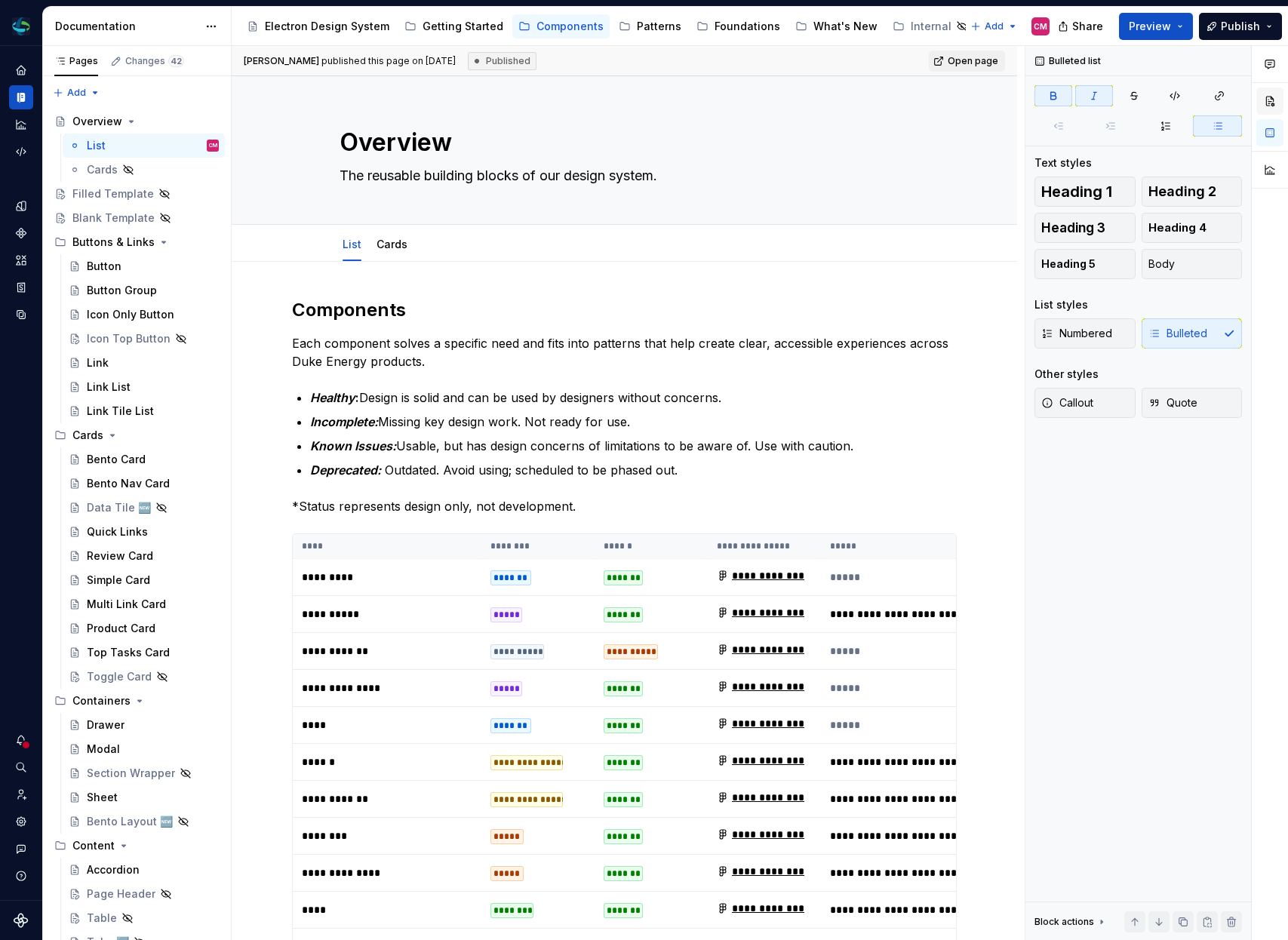
click at [1277, 93] on button "button" at bounding box center [1270, 101] width 27 height 27
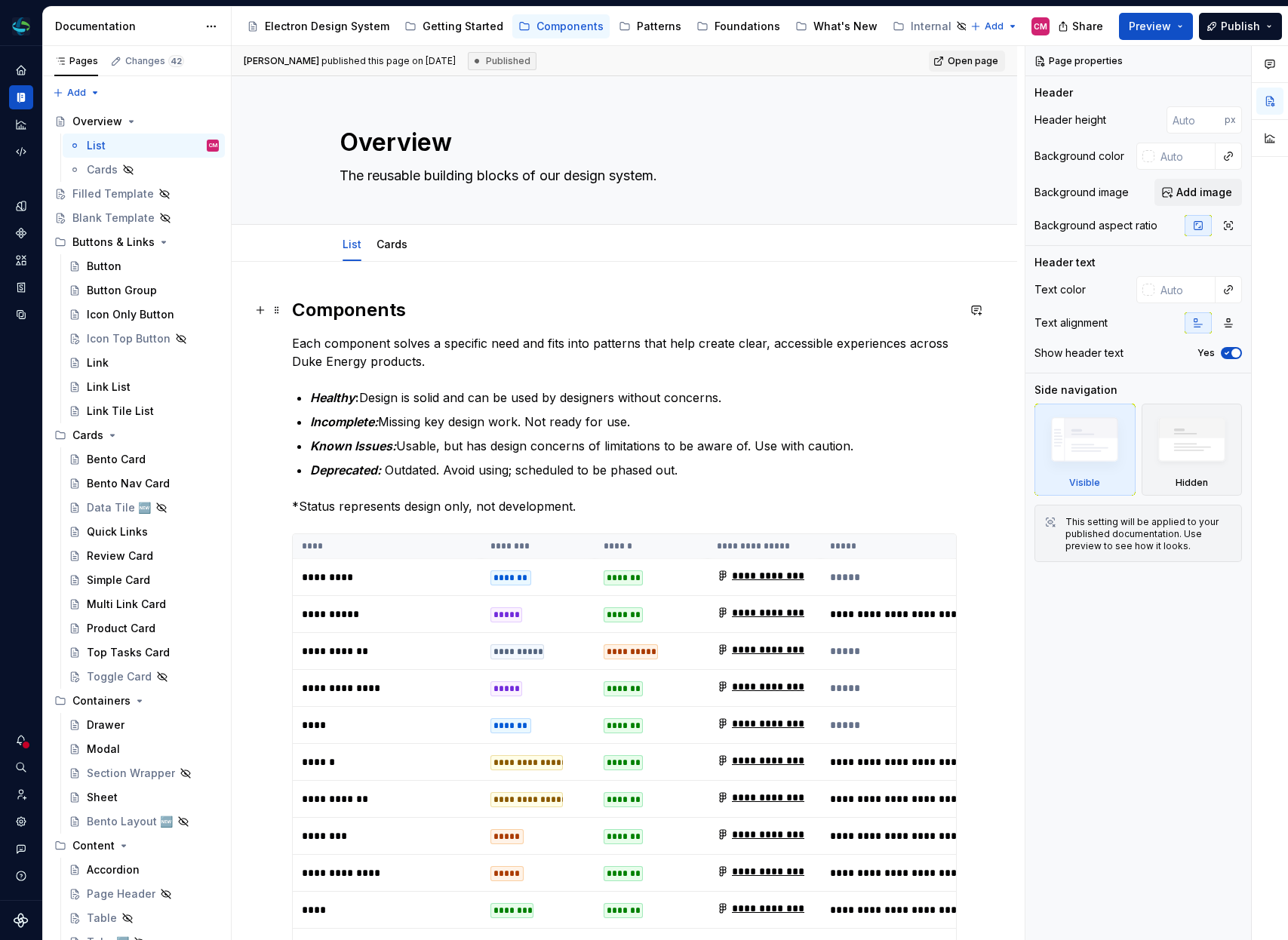
click at [335, 309] on h2 "Components" at bounding box center [624, 309] width 665 height 24
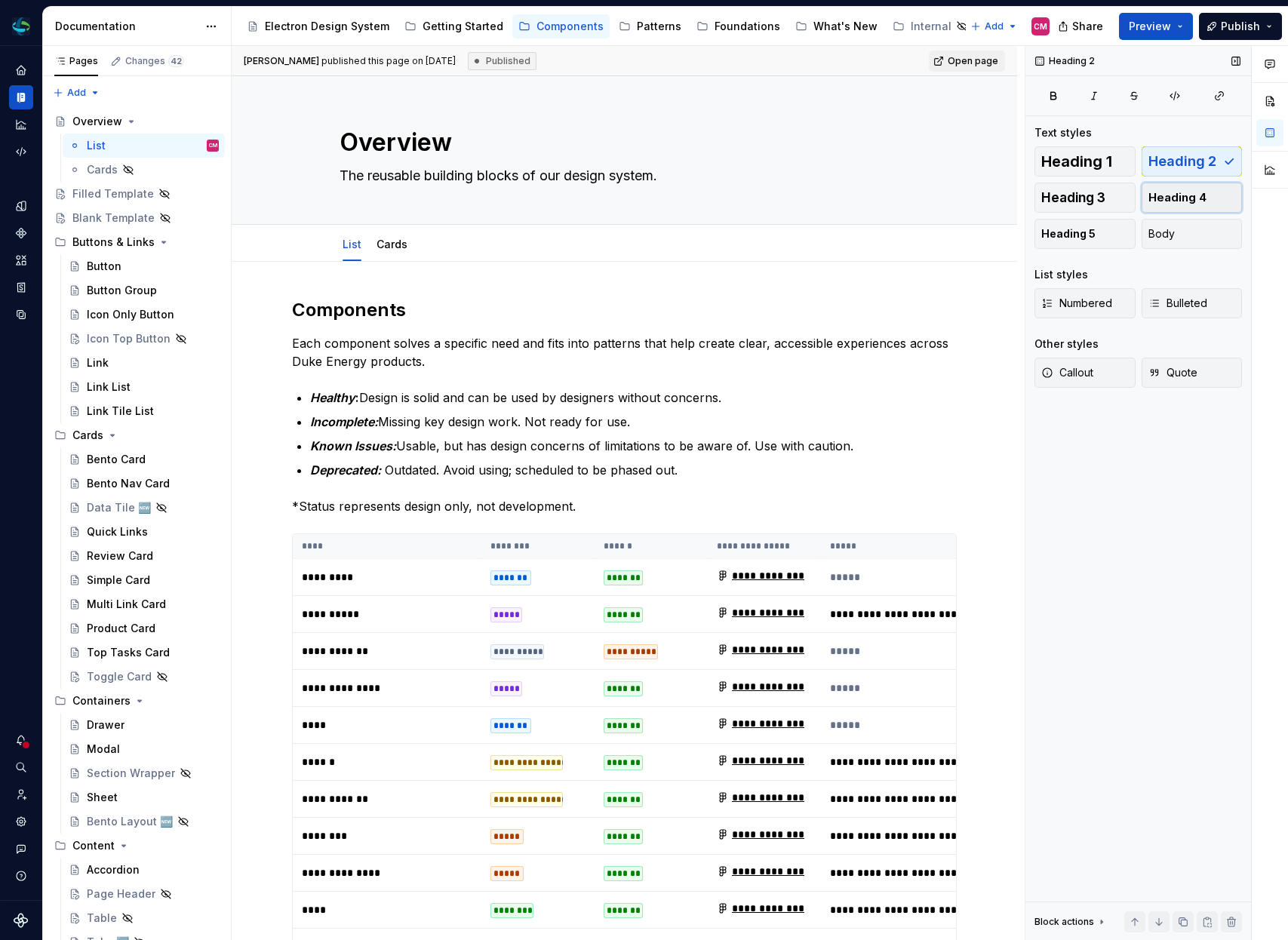
click at [1196, 202] on span "Heading 4" at bounding box center [1177, 197] width 58 height 15
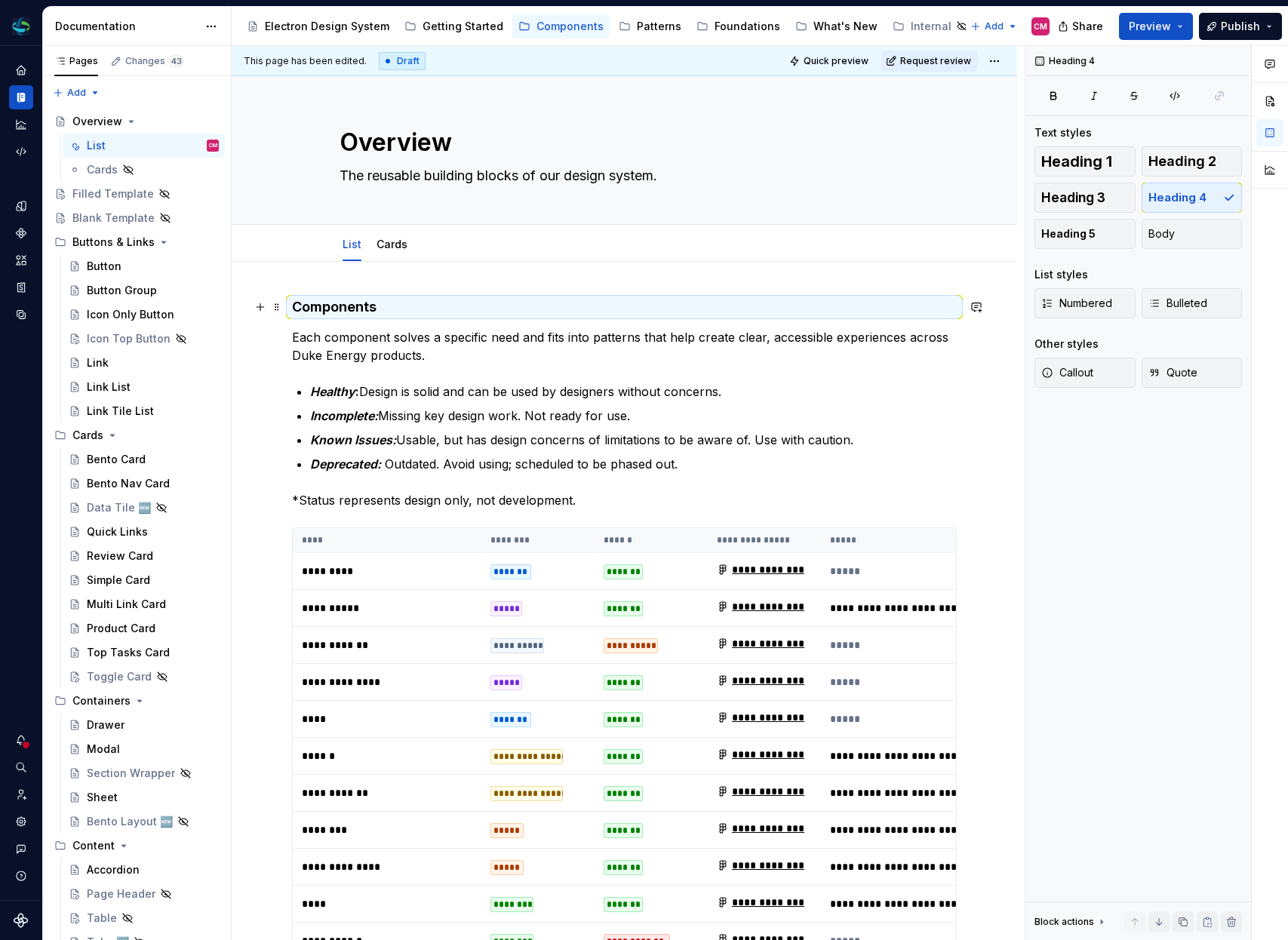
click at [342, 308] on h4 "Components" at bounding box center [624, 307] width 665 height 18
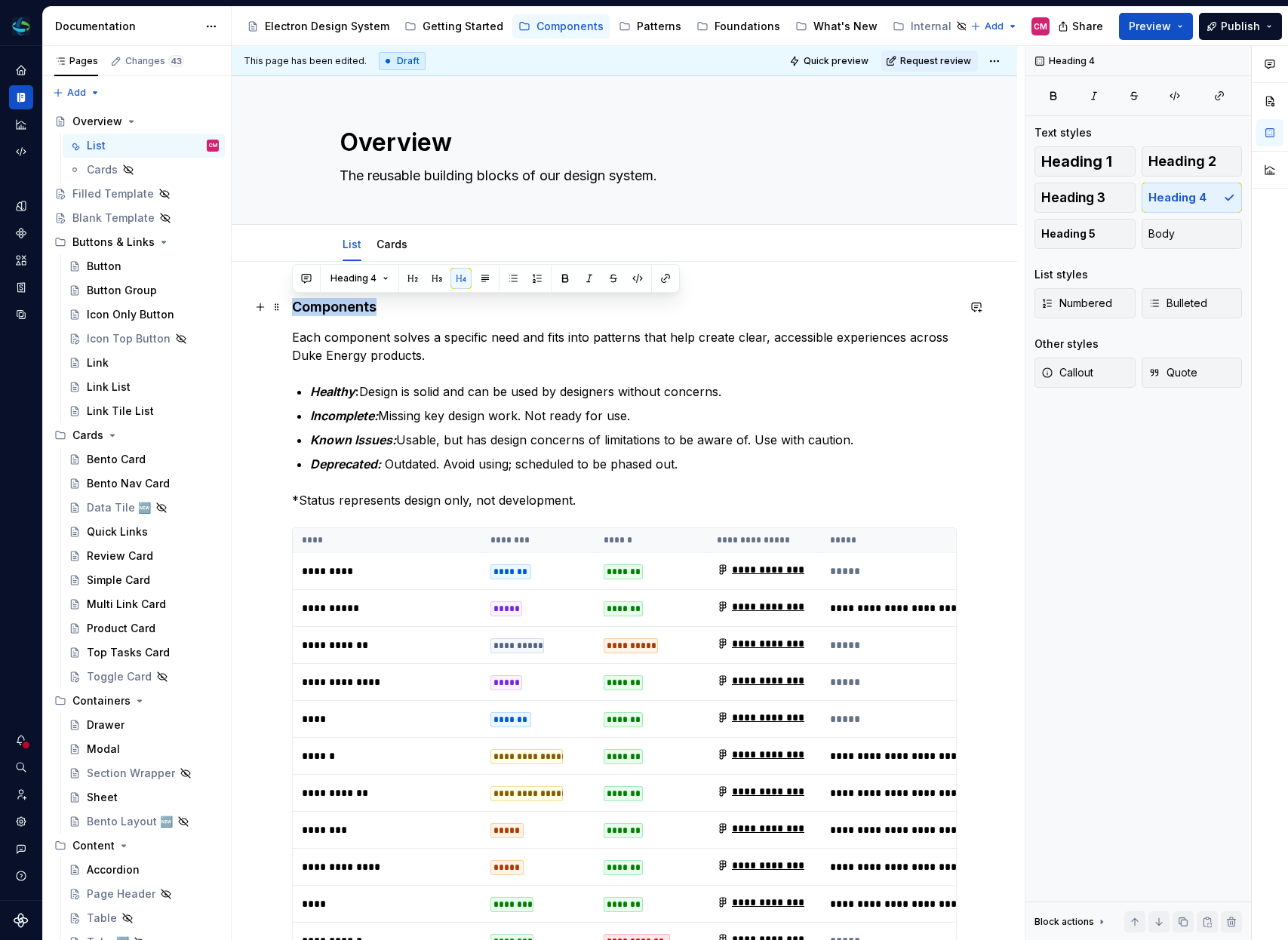
click at [342, 308] on h4 "Components" at bounding box center [624, 307] width 665 height 18
click at [1190, 166] on span "Heading 2" at bounding box center [1183, 161] width 68 height 15
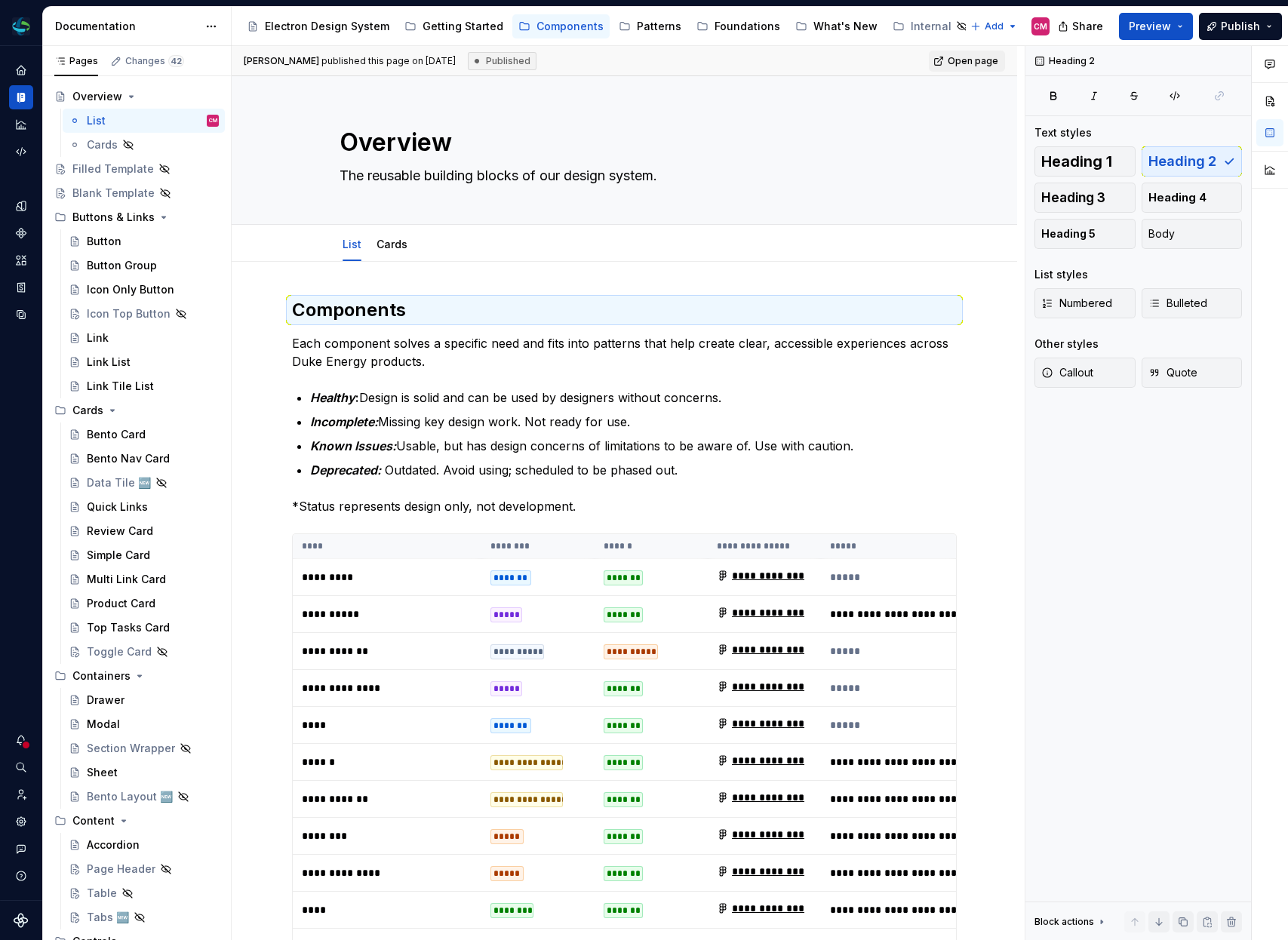
scroll to position [26, 0]
click at [744, 26] on div "Foundations" at bounding box center [747, 26] width 66 height 15
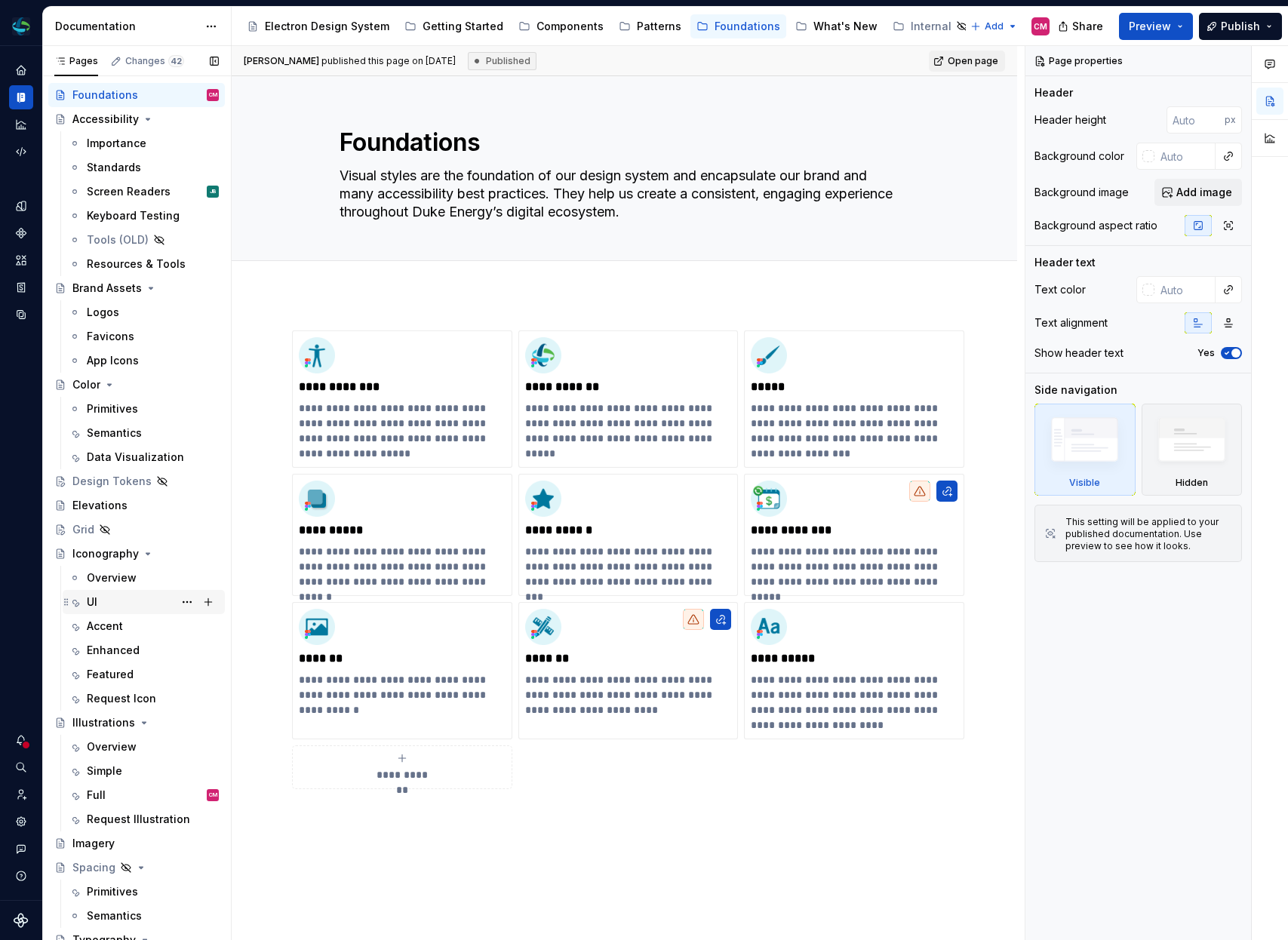
click at [105, 602] on div "UI" at bounding box center [152, 602] width 132 height 21
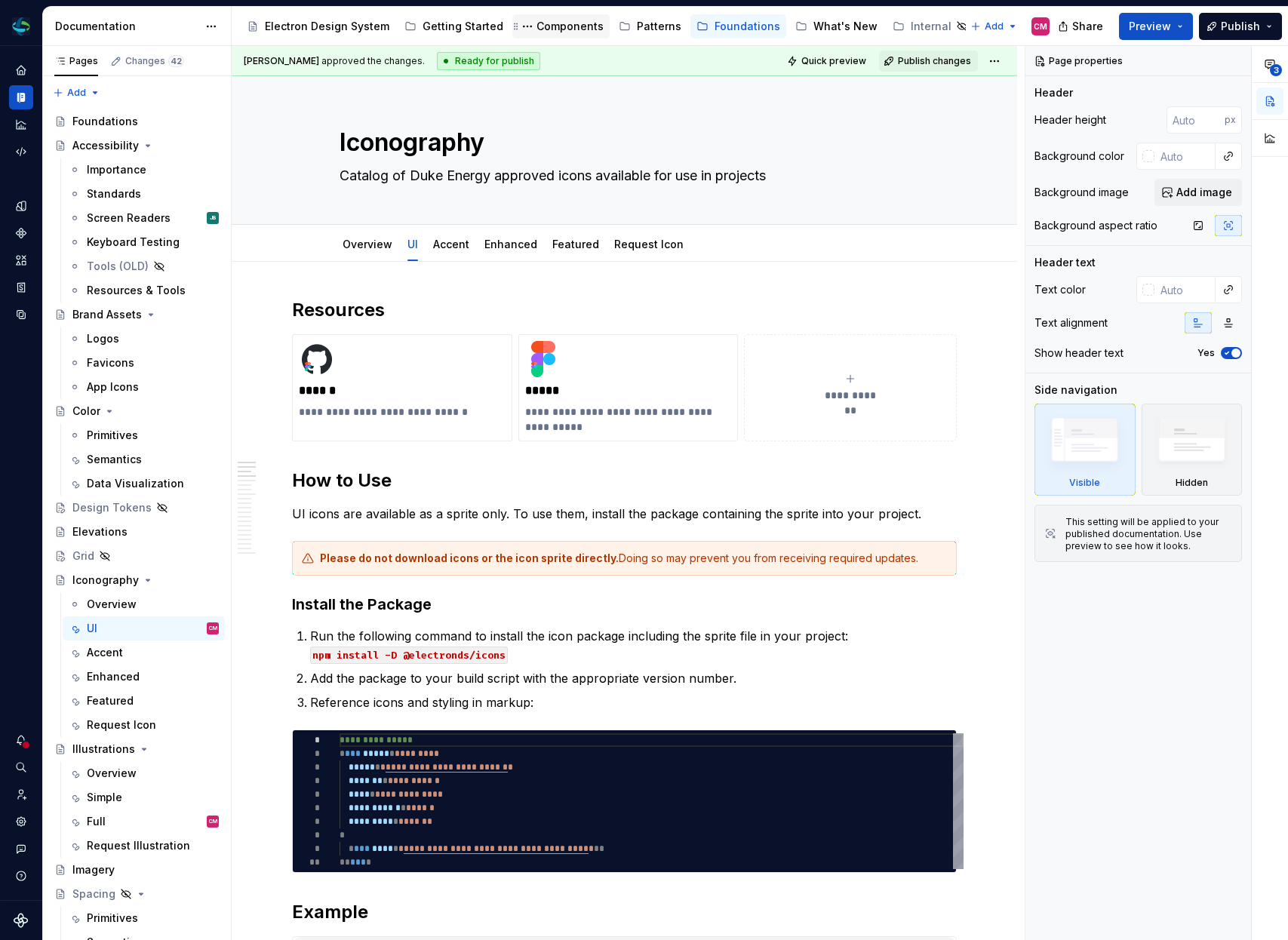
click at [546, 31] on div "Components" at bounding box center [570, 26] width 67 height 15
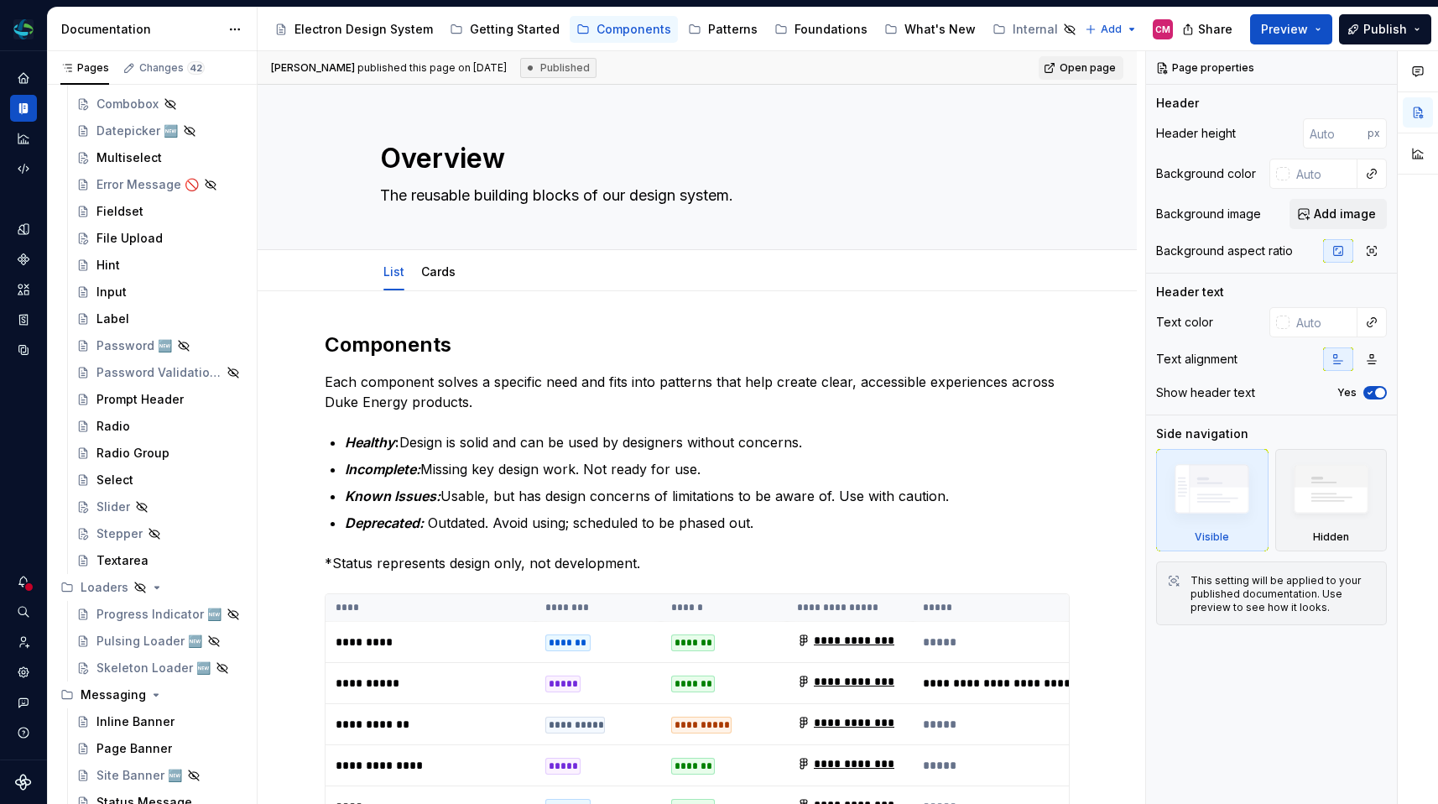
scroll to position [1385, 0]
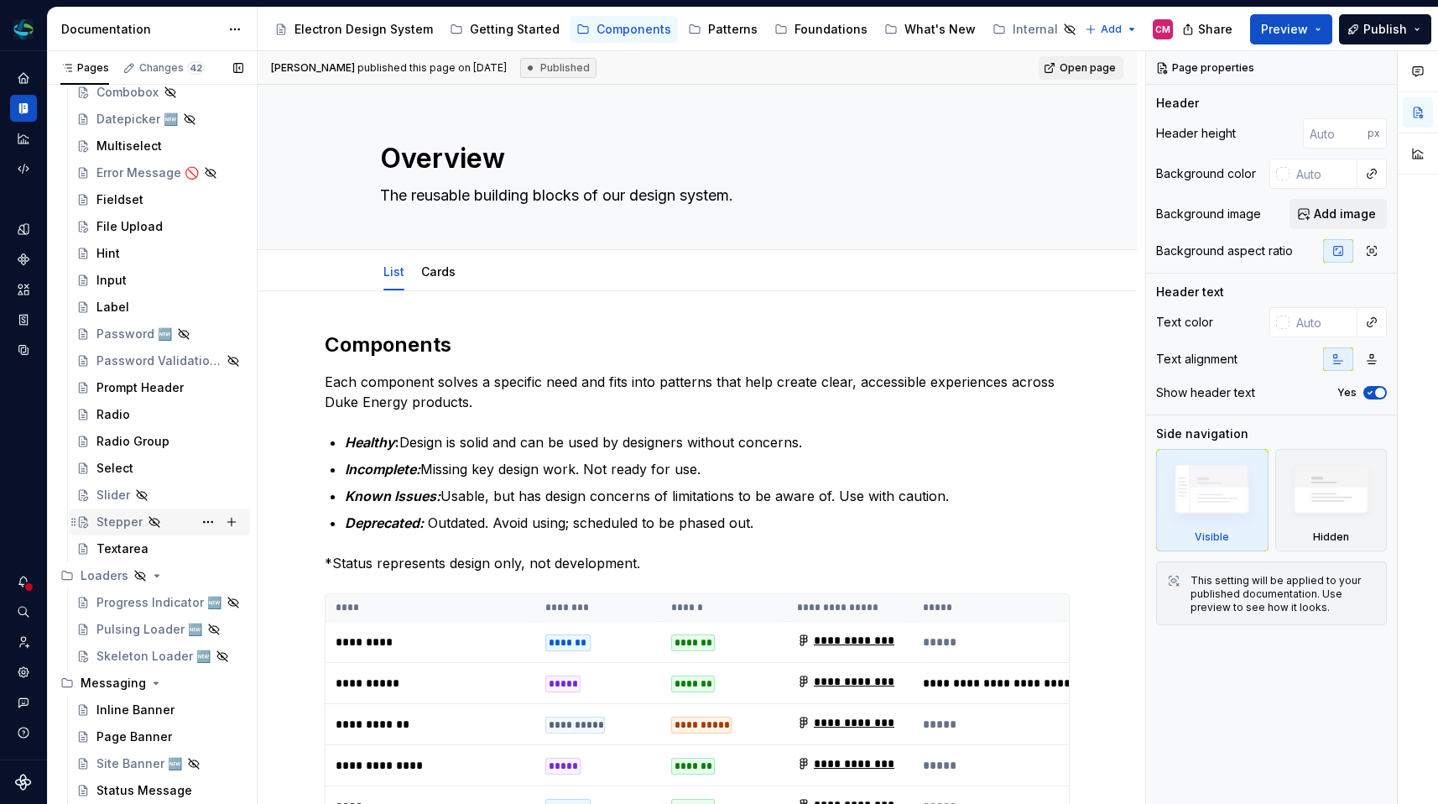
click at [118, 517] on div "Stepper" at bounding box center [119, 521] width 46 height 17
drag, startPoint x: 118, startPoint y: 517, endPoint x: 114, endPoint y: 524, distance: 8.6
click at [114, 524] on div "Stepper" at bounding box center [119, 521] width 46 height 17
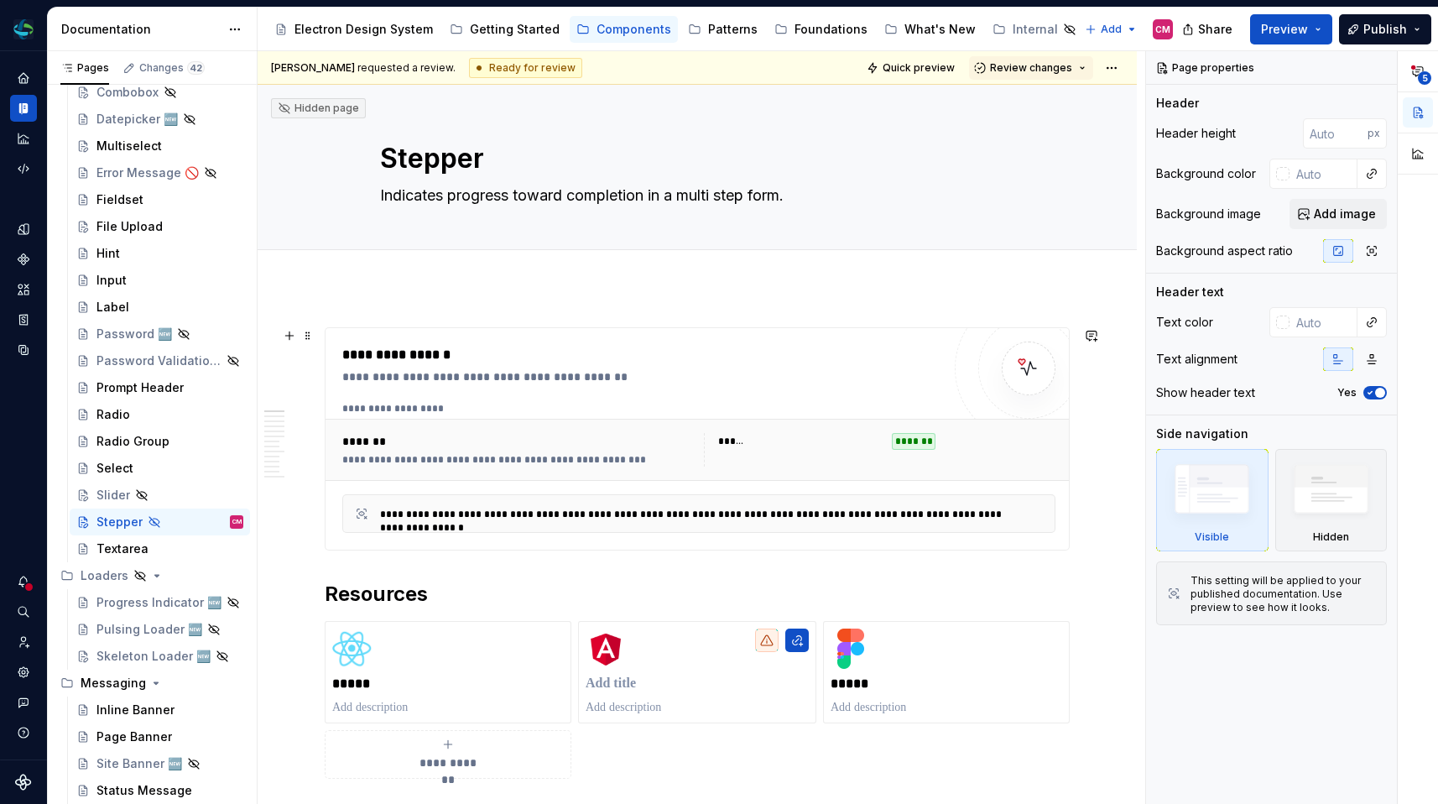
click at [454, 459] on div "**********" at bounding box center [520, 459] width 356 height 13
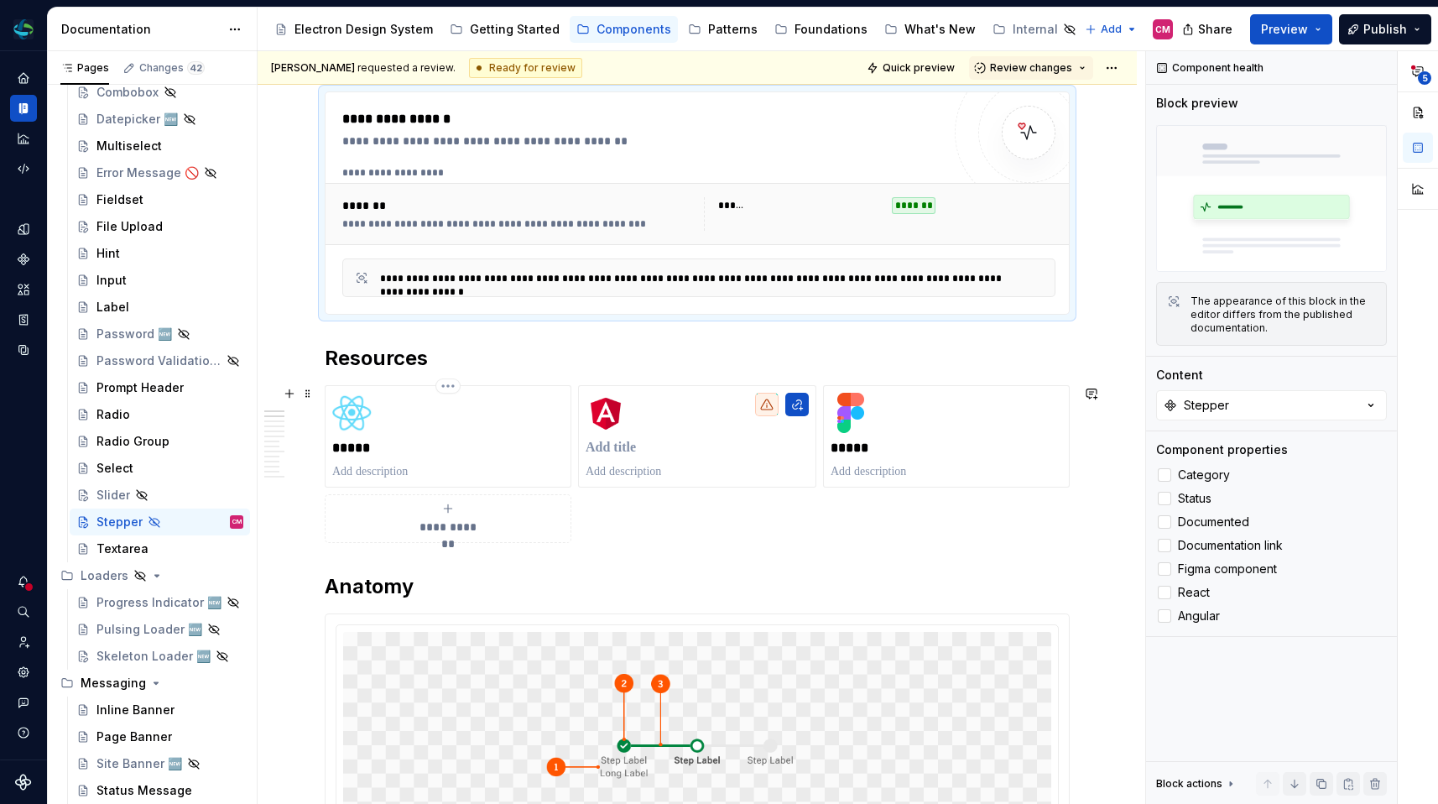
scroll to position [296, 0]
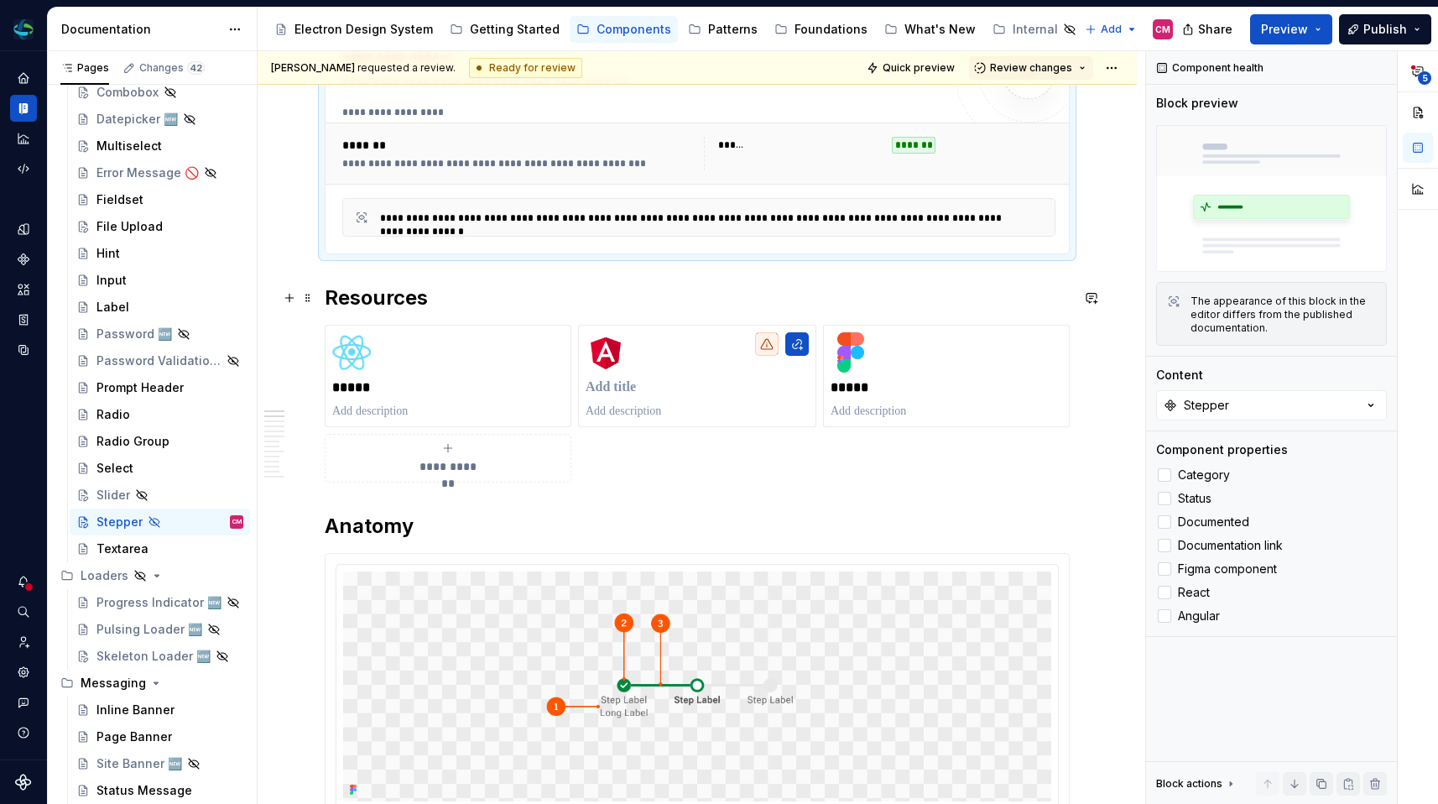
type textarea "*"
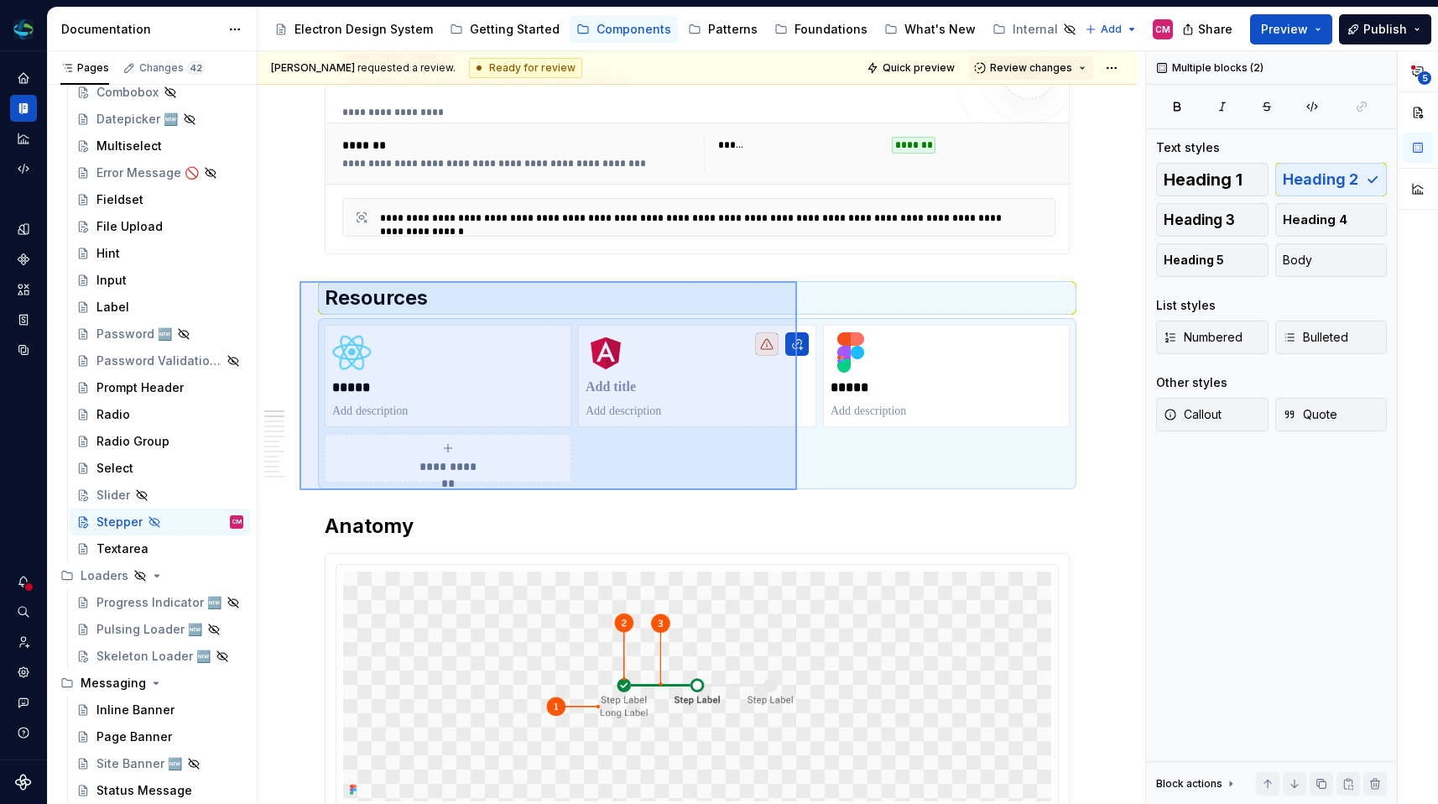
drag, startPoint x: 300, startPoint y: 281, endPoint x: 797, endPoint y: 490, distance: 539.6
click at [797, 490] on div "**********" at bounding box center [702, 427] width 888 height 753
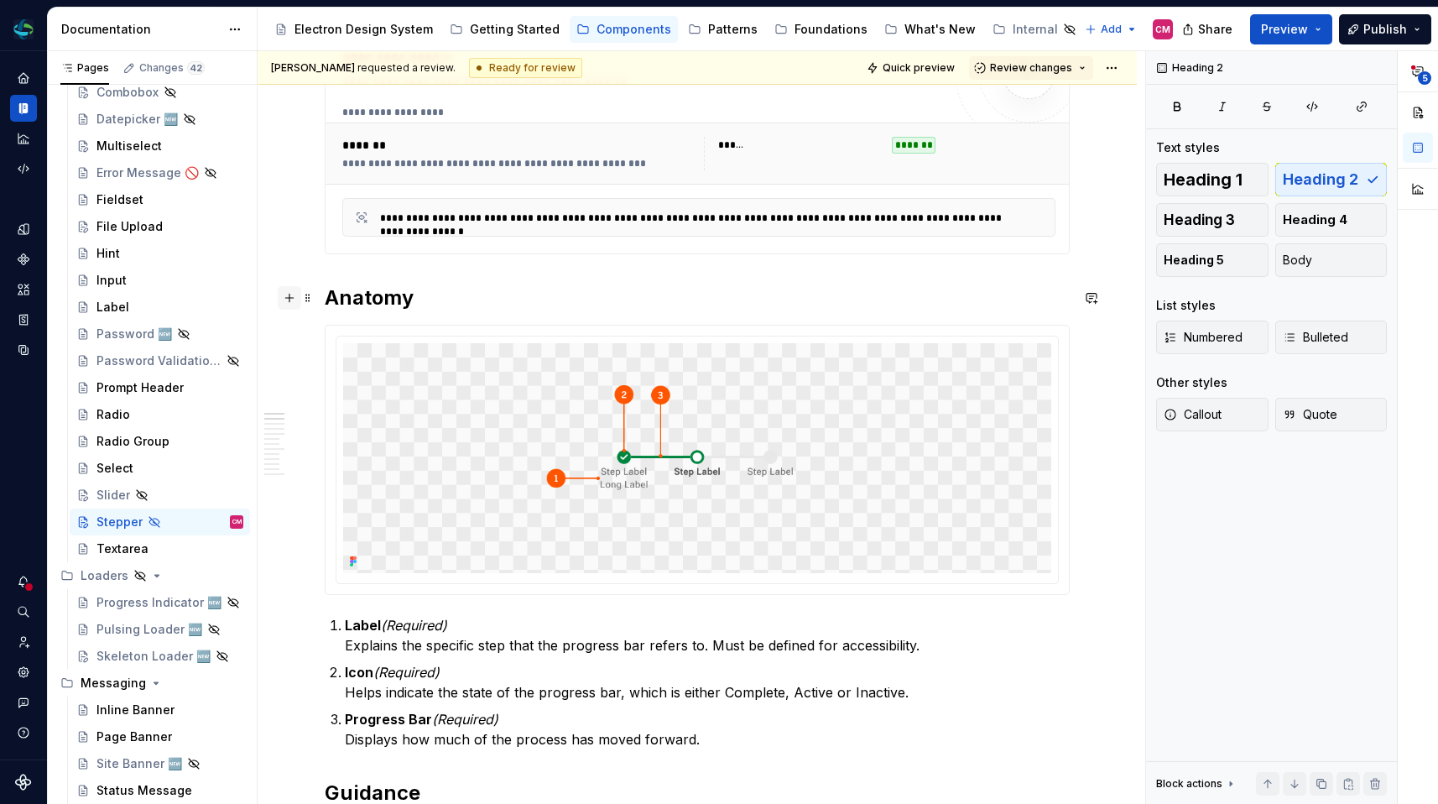
click at [288, 300] on button "button" at bounding box center [289, 297] width 23 height 23
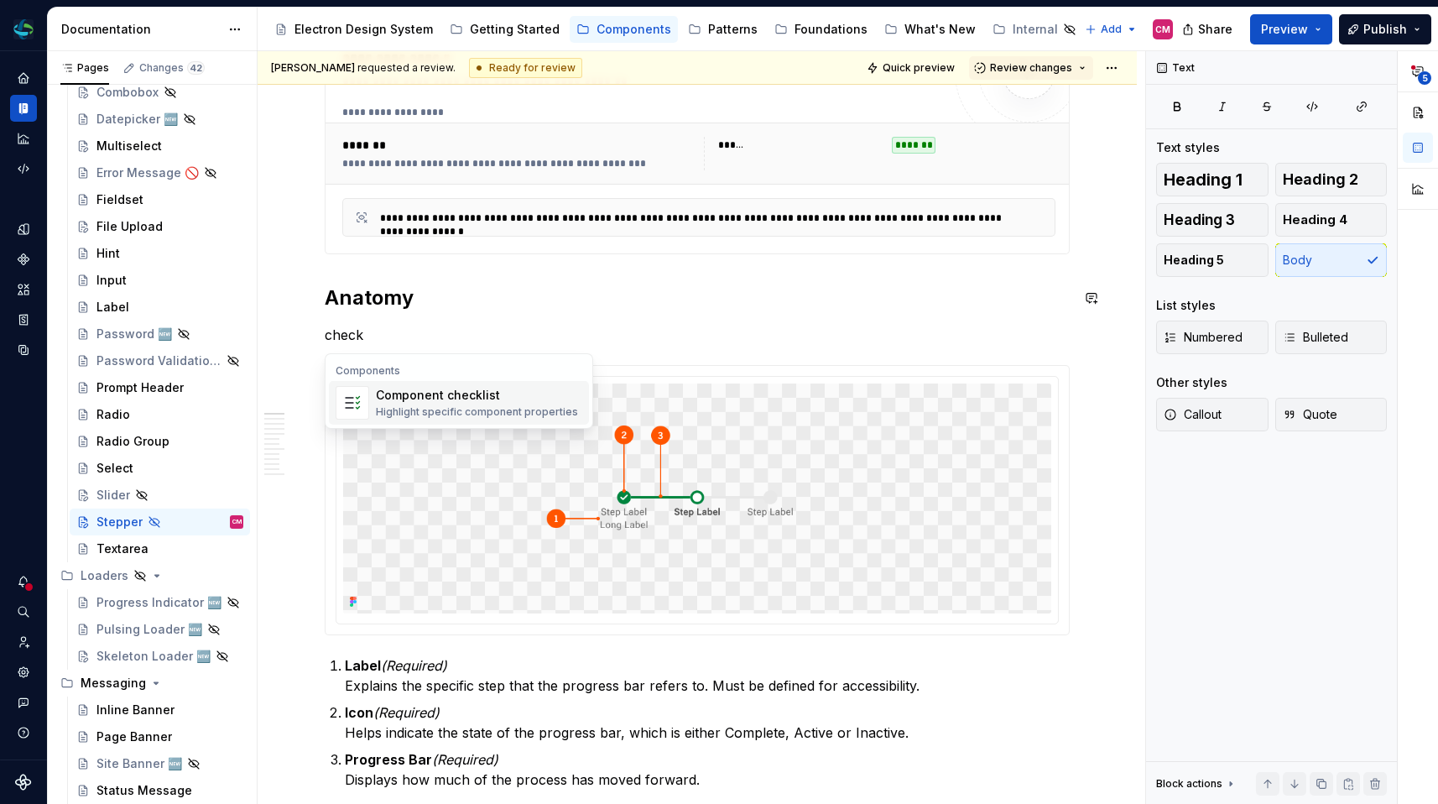
click at [494, 417] on div "Highlight specific component properties" at bounding box center [477, 411] width 202 height 13
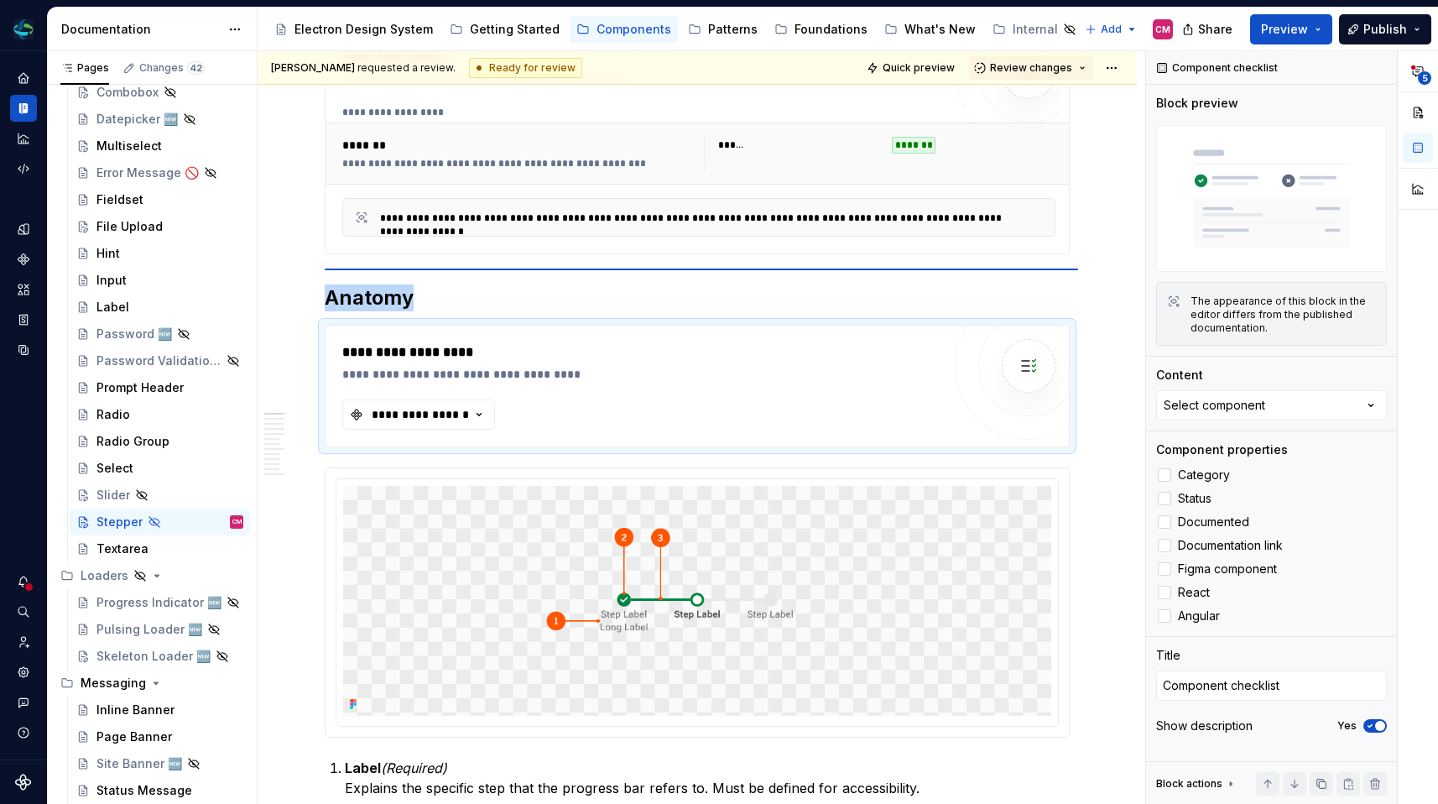
type textarea "*"
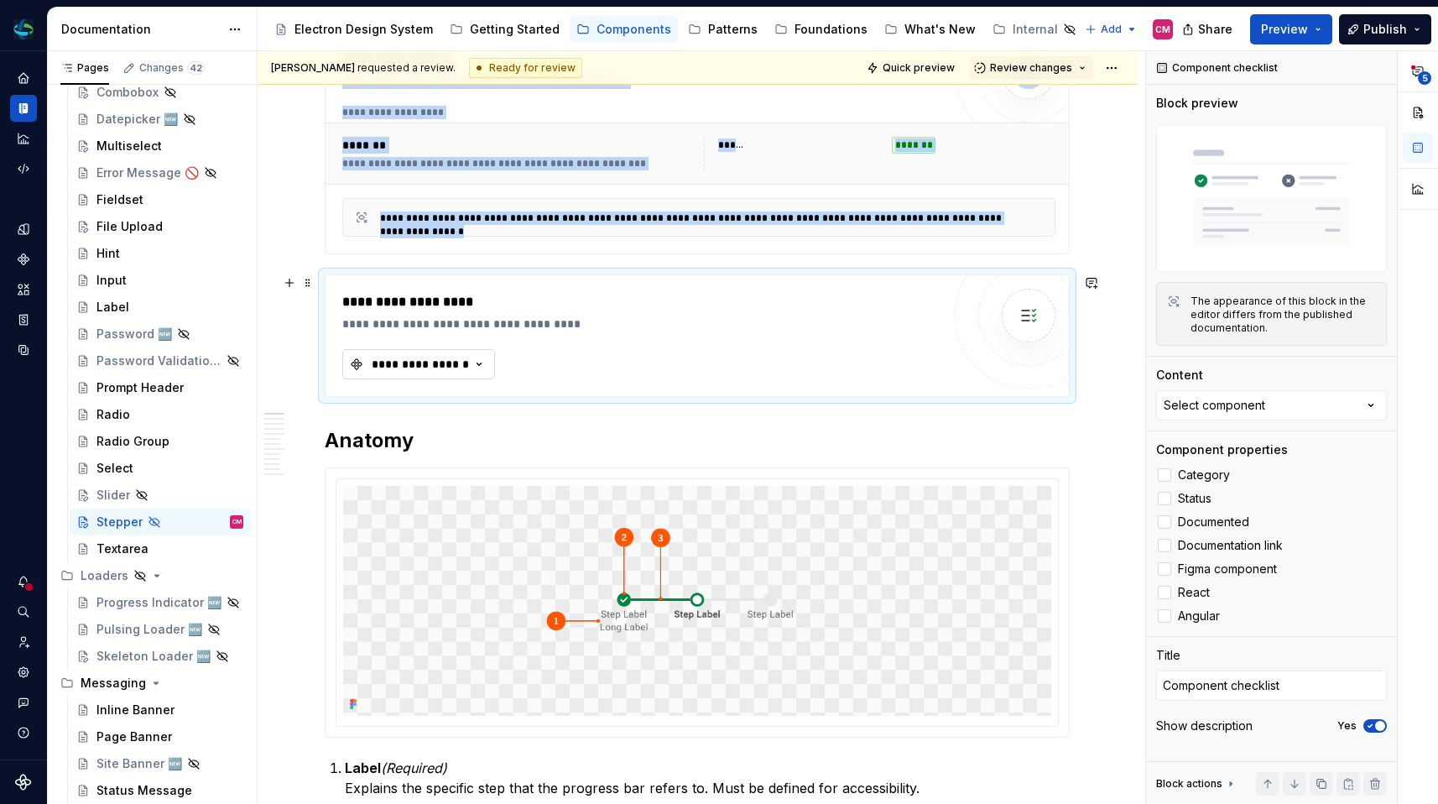
click at [443, 352] on button "**********" at bounding box center [418, 364] width 153 height 30
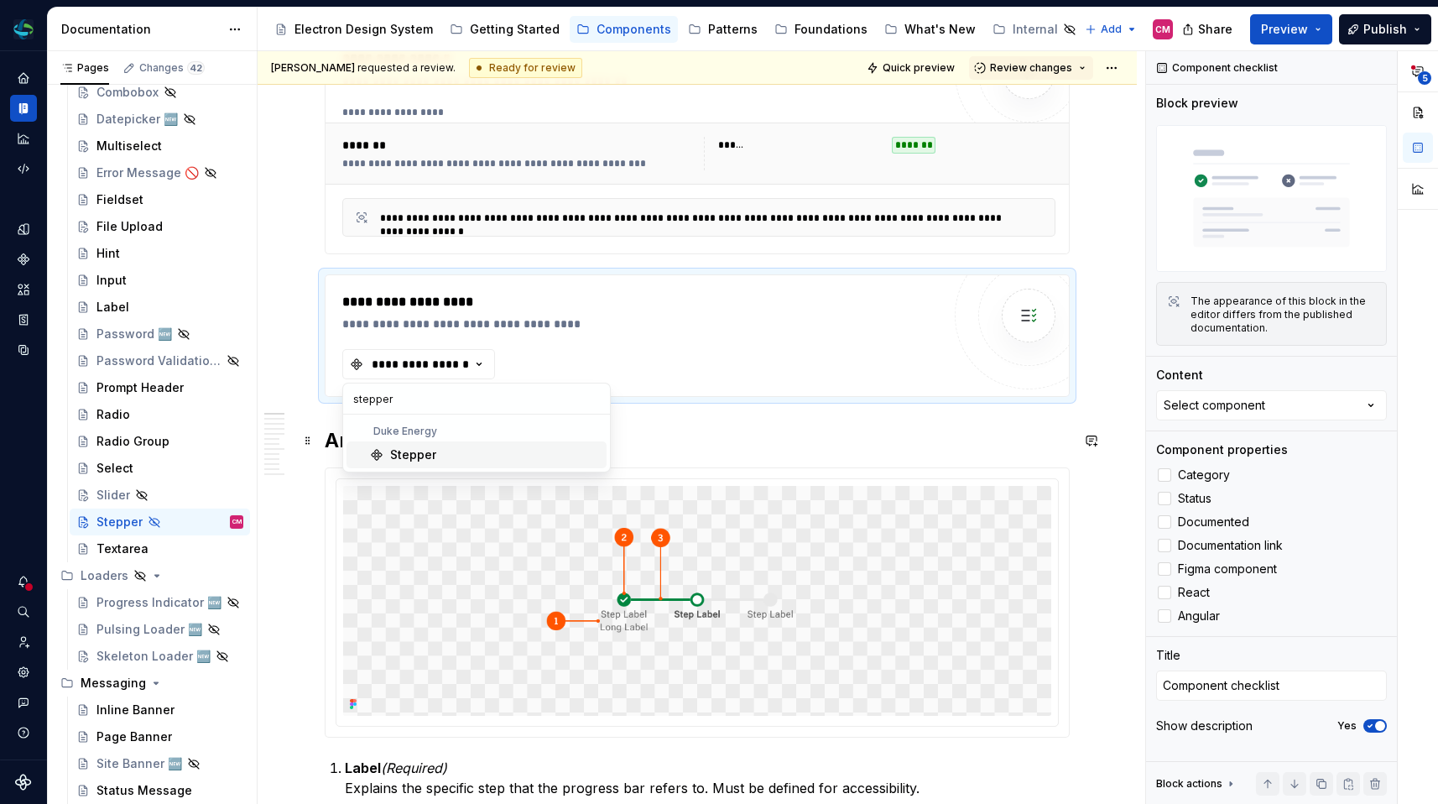
type input "stepper"
click at [431, 455] on div "Stepper" at bounding box center [413, 454] width 46 height 17
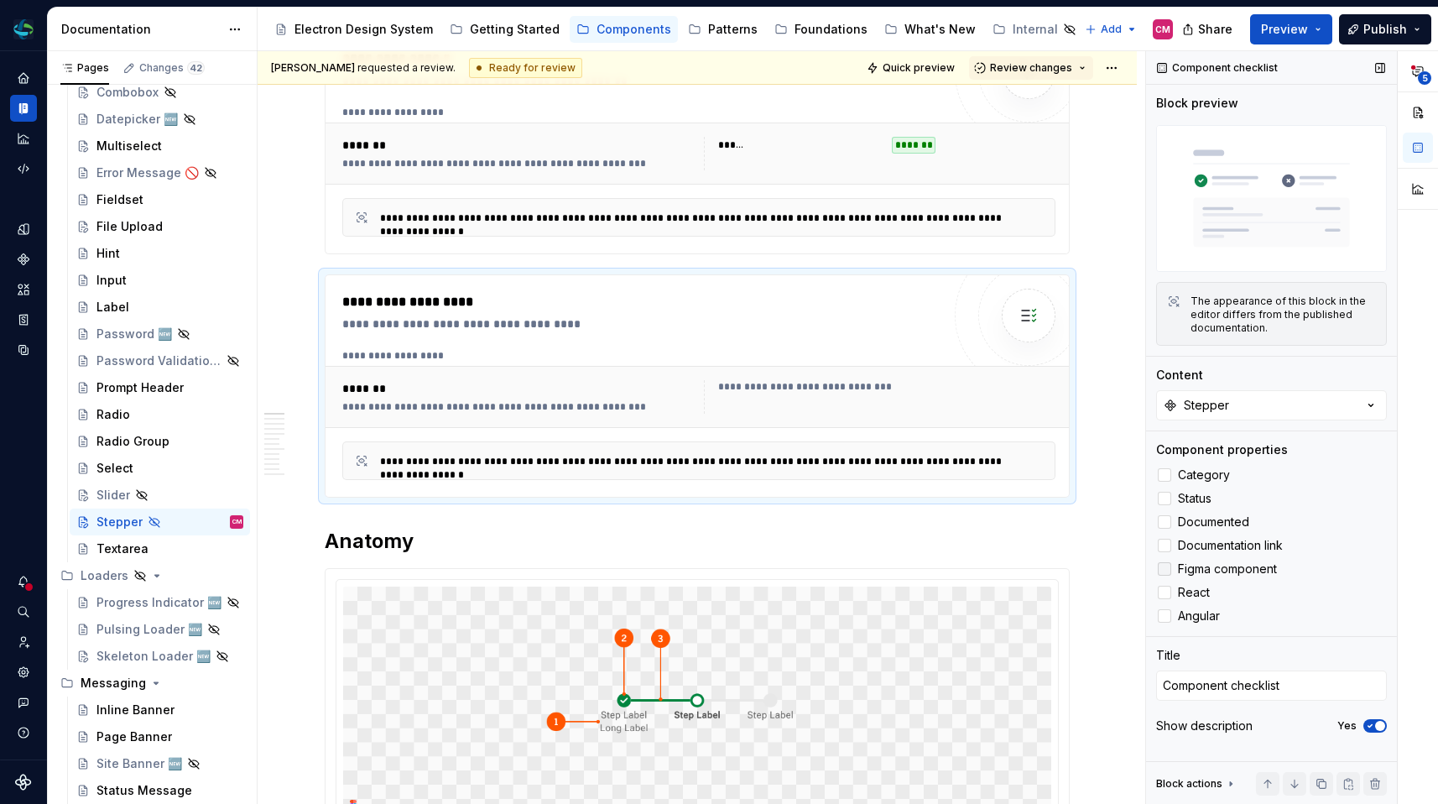
click at [1170, 572] on div at bounding box center [1164, 568] width 13 height 13
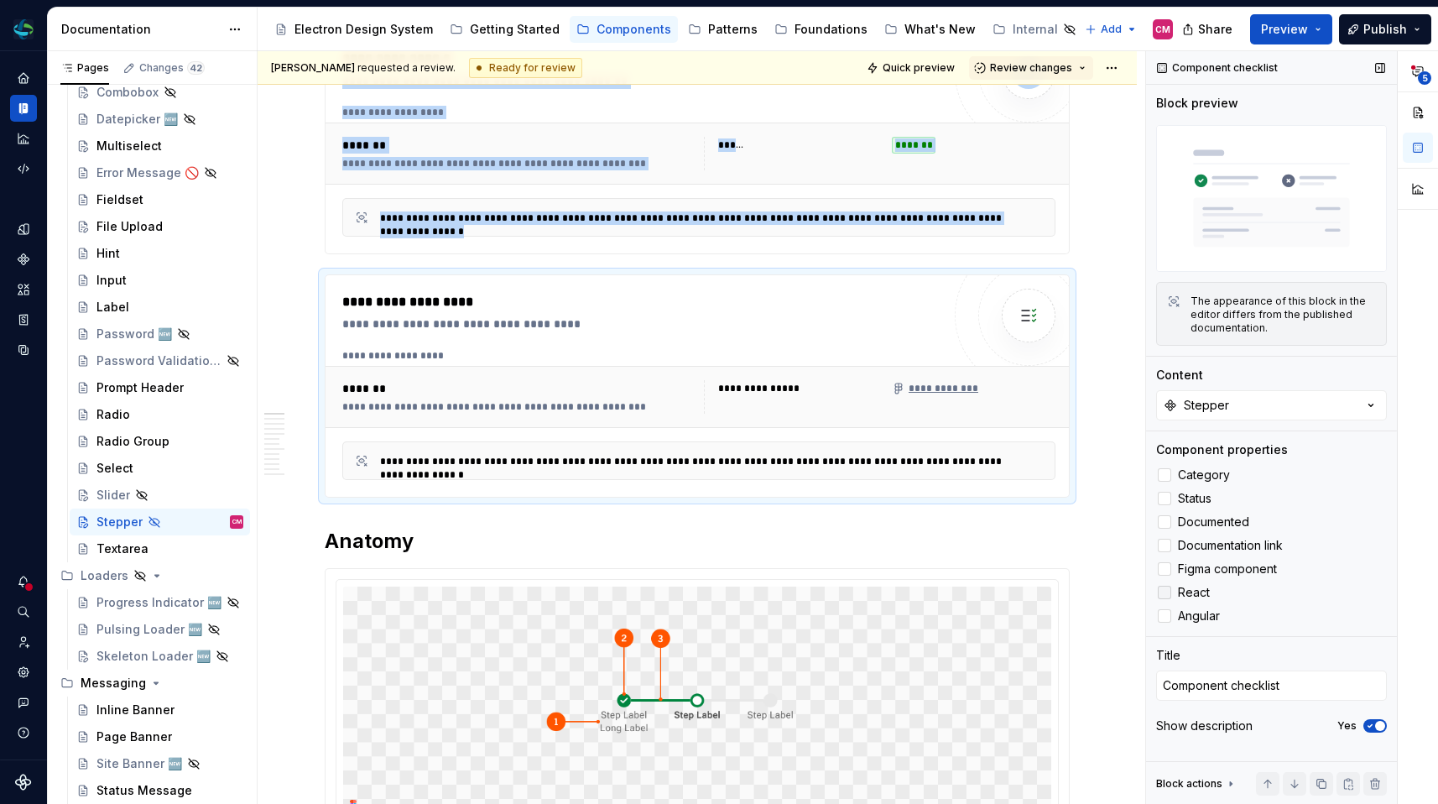
click at [1169, 591] on div at bounding box center [1164, 592] width 13 height 13
click at [1170, 614] on div at bounding box center [1164, 615] width 13 height 13
type textarea "*"
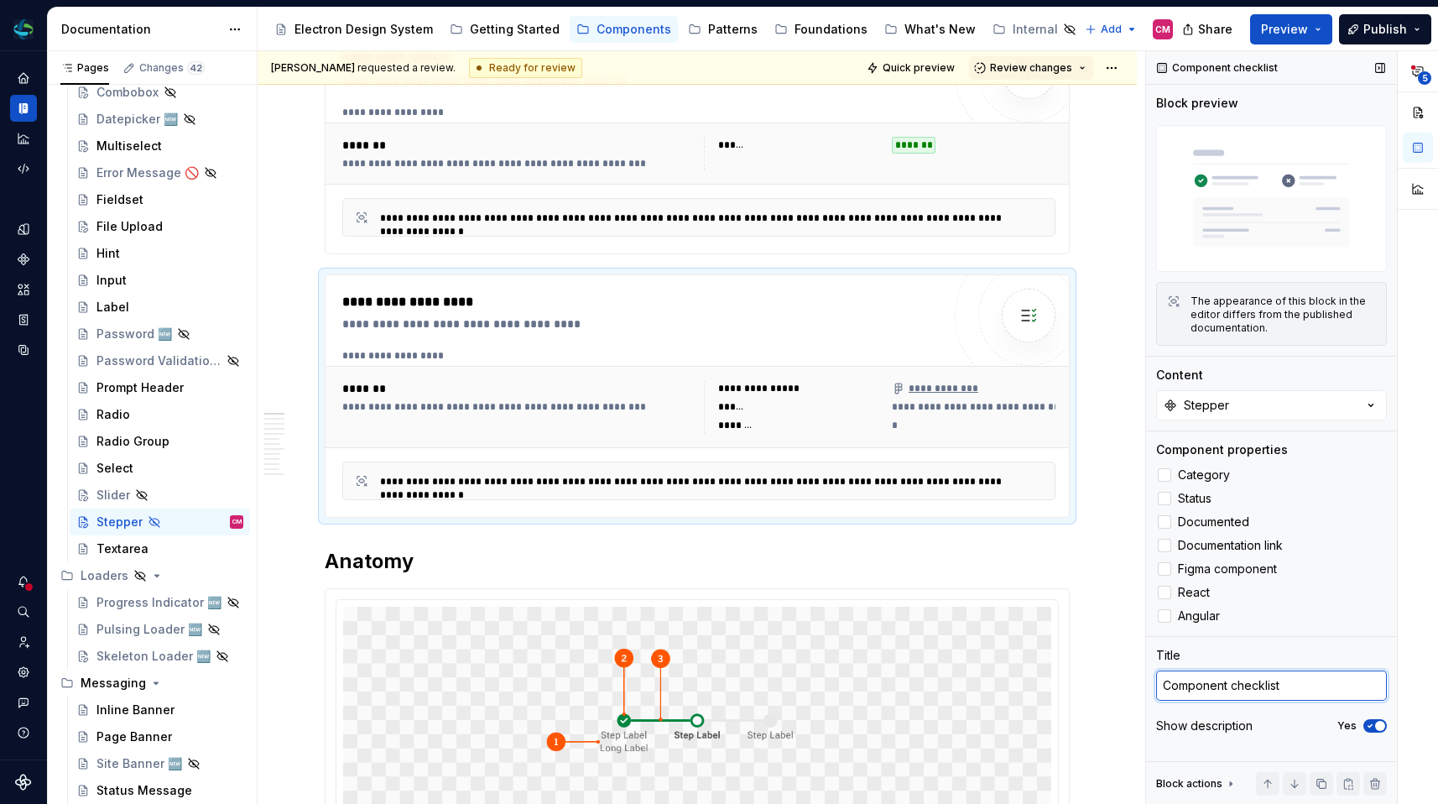
click at [1228, 684] on textarea "Component checklist" at bounding box center [1271, 685] width 231 height 30
click at [1376, 723] on span "button" at bounding box center [1380, 726] width 10 height 10
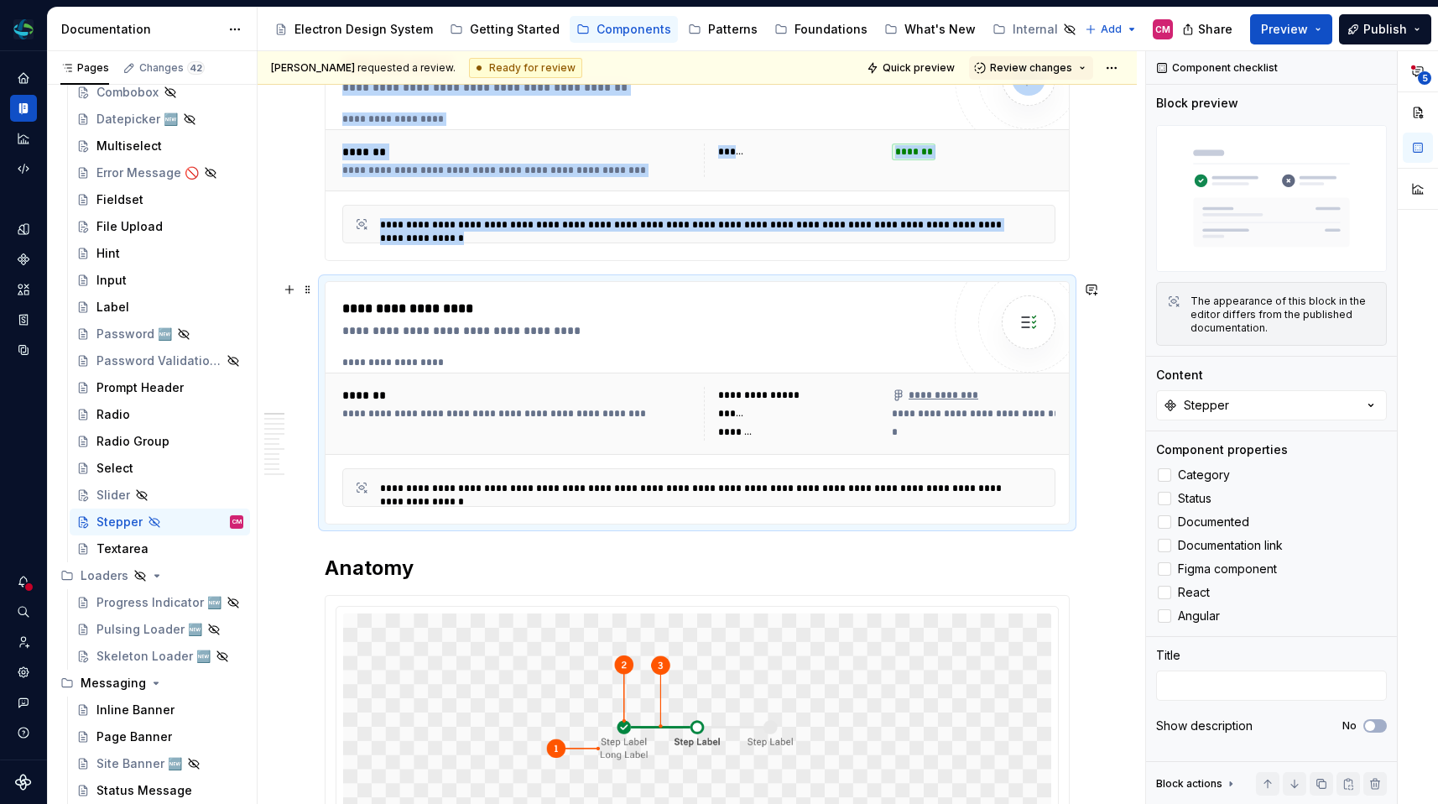
scroll to position [330, 0]
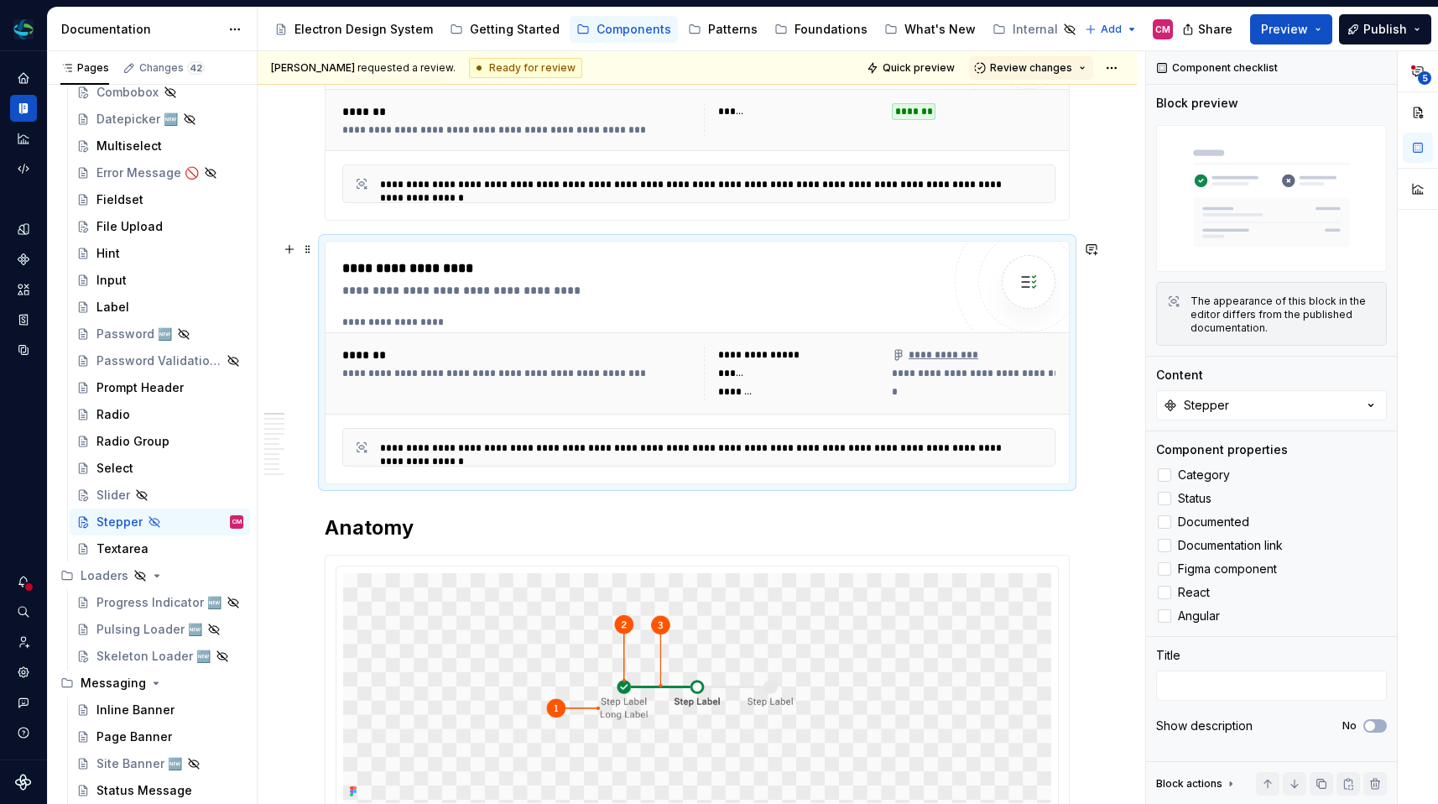
click at [471, 338] on div "**********" at bounding box center [699, 373] width 747 height 82
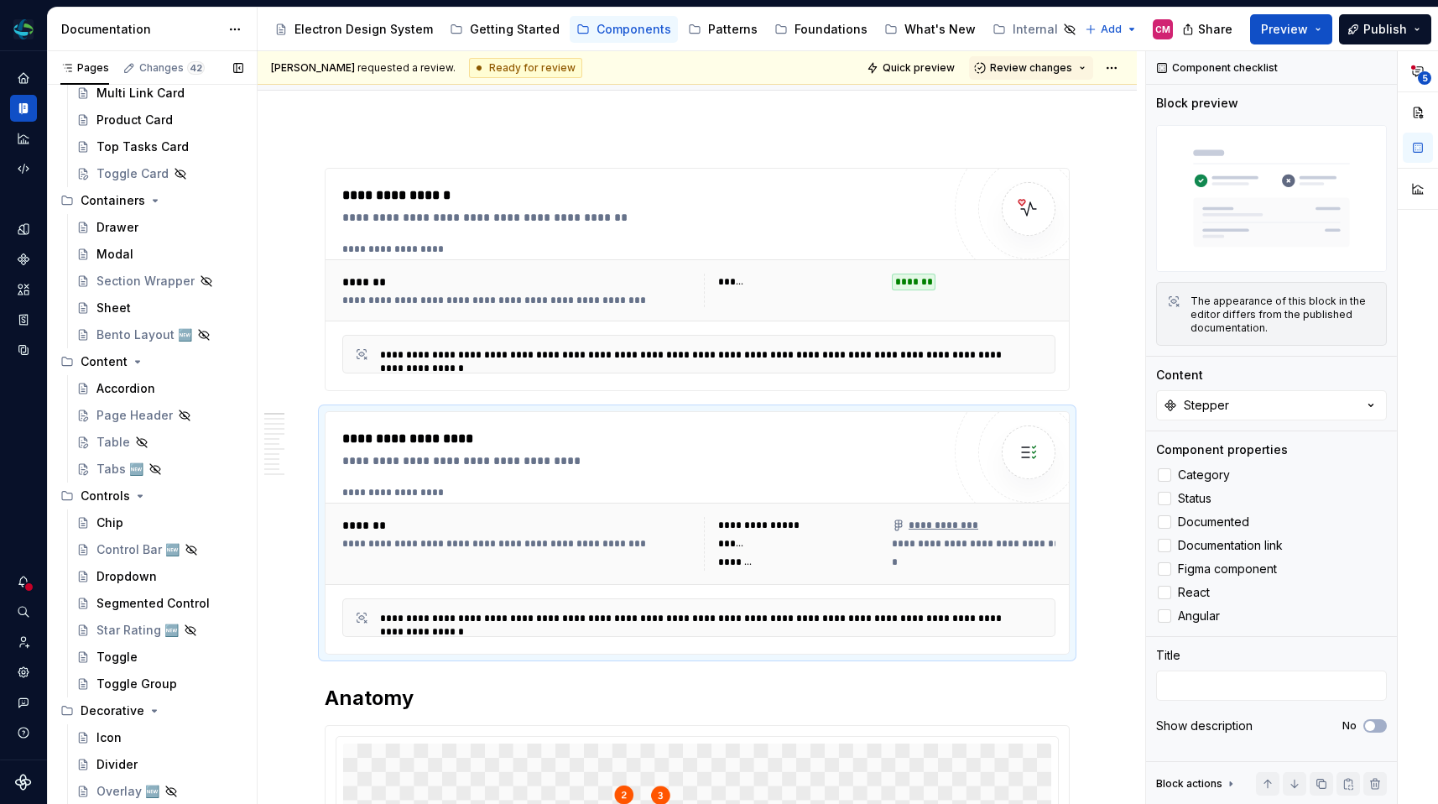
scroll to position [584, 0]
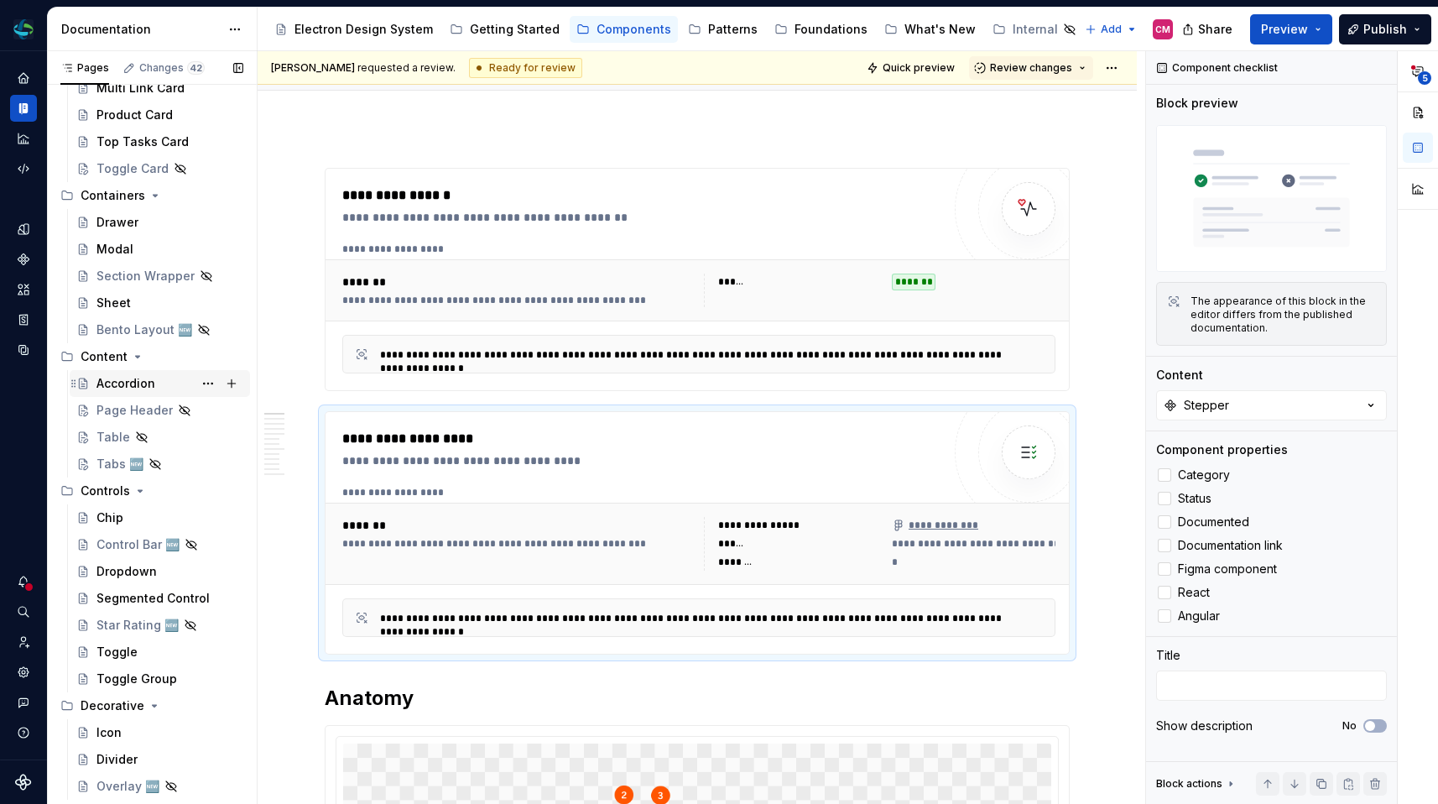
click at [114, 385] on div "Accordion" at bounding box center [125, 383] width 59 height 17
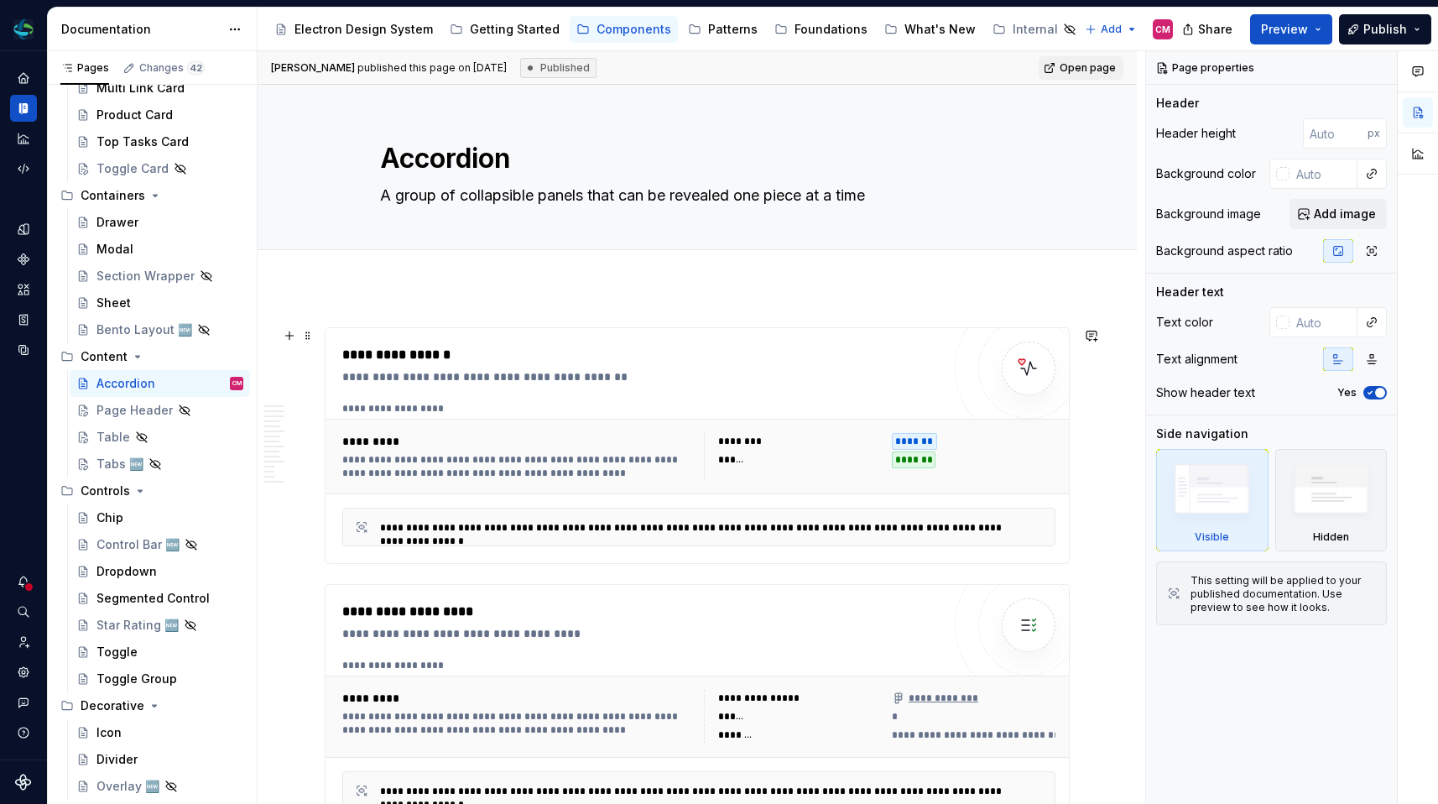
click at [533, 415] on div "**********" at bounding box center [698, 448] width 713 height 92
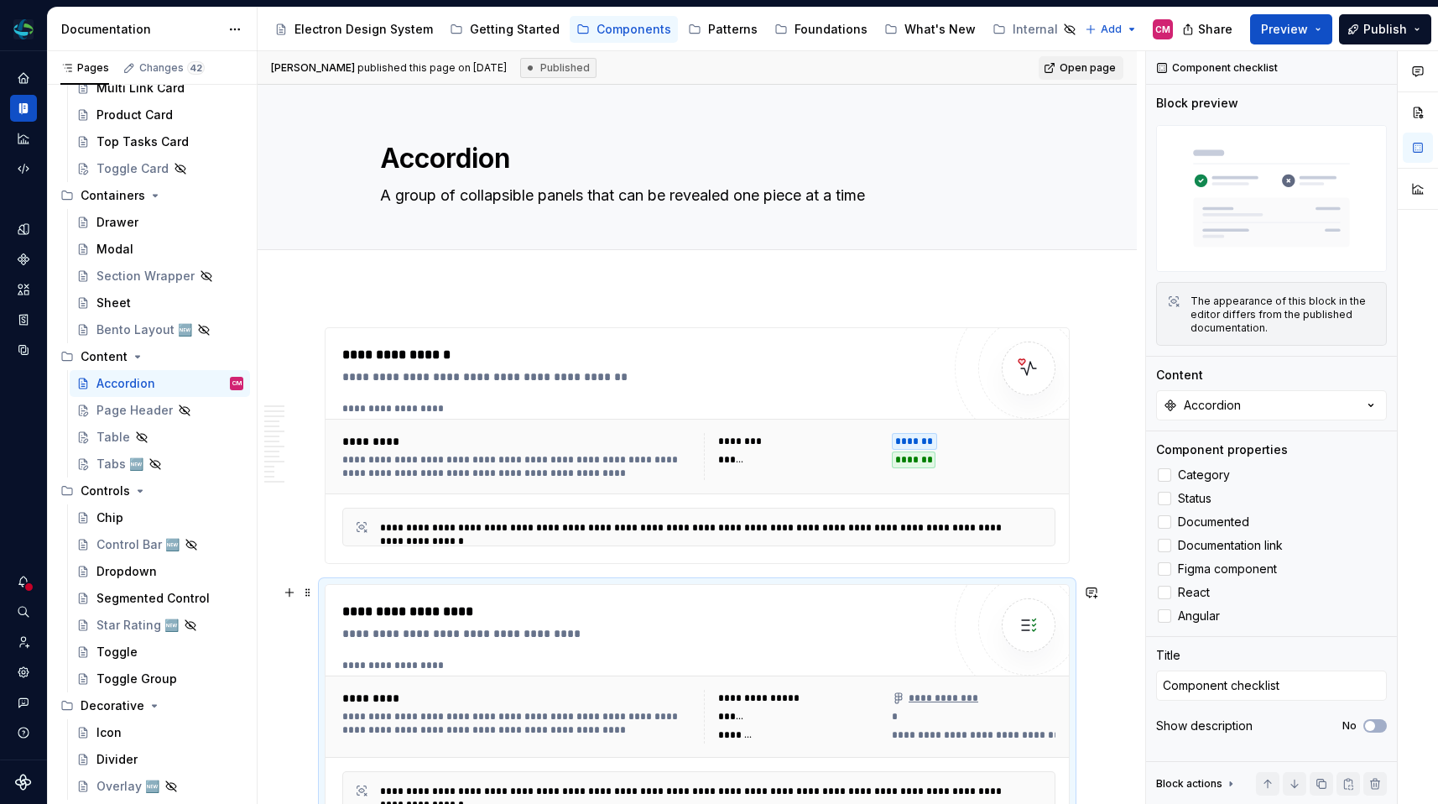
click at [572, 648] on div "**********" at bounding box center [641, 706] width 599 height 208
type textarea "*"
click at [1289, 672] on textarea "Component checklist" at bounding box center [1271, 685] width 231 height 30
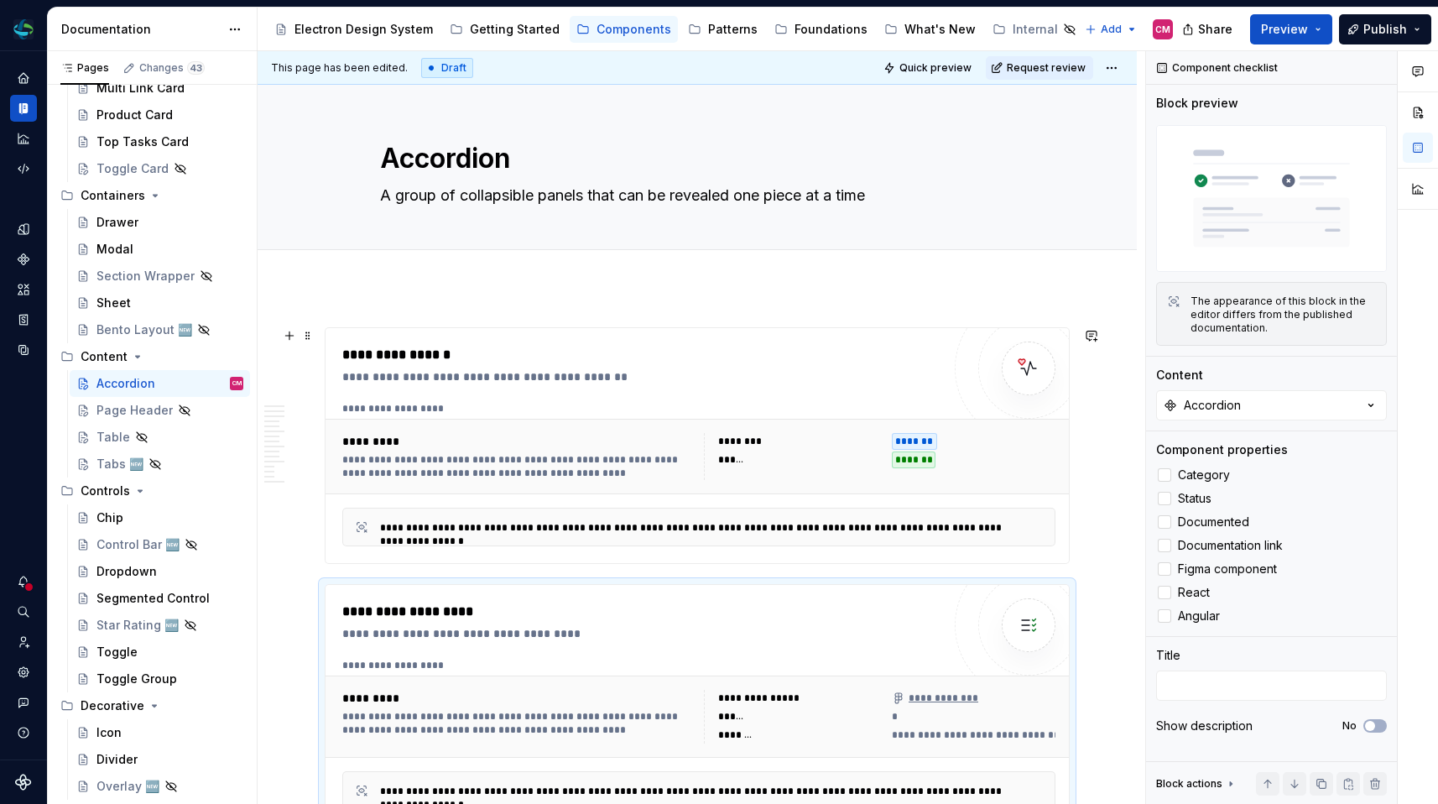
click at [963, 477] on div "******** ******* ****** *******" at bounding box center [880, 456] width 352 height 47
click at [1034, 70] on span "Request review" at bounding box center [1046, 67] width 79 height 13
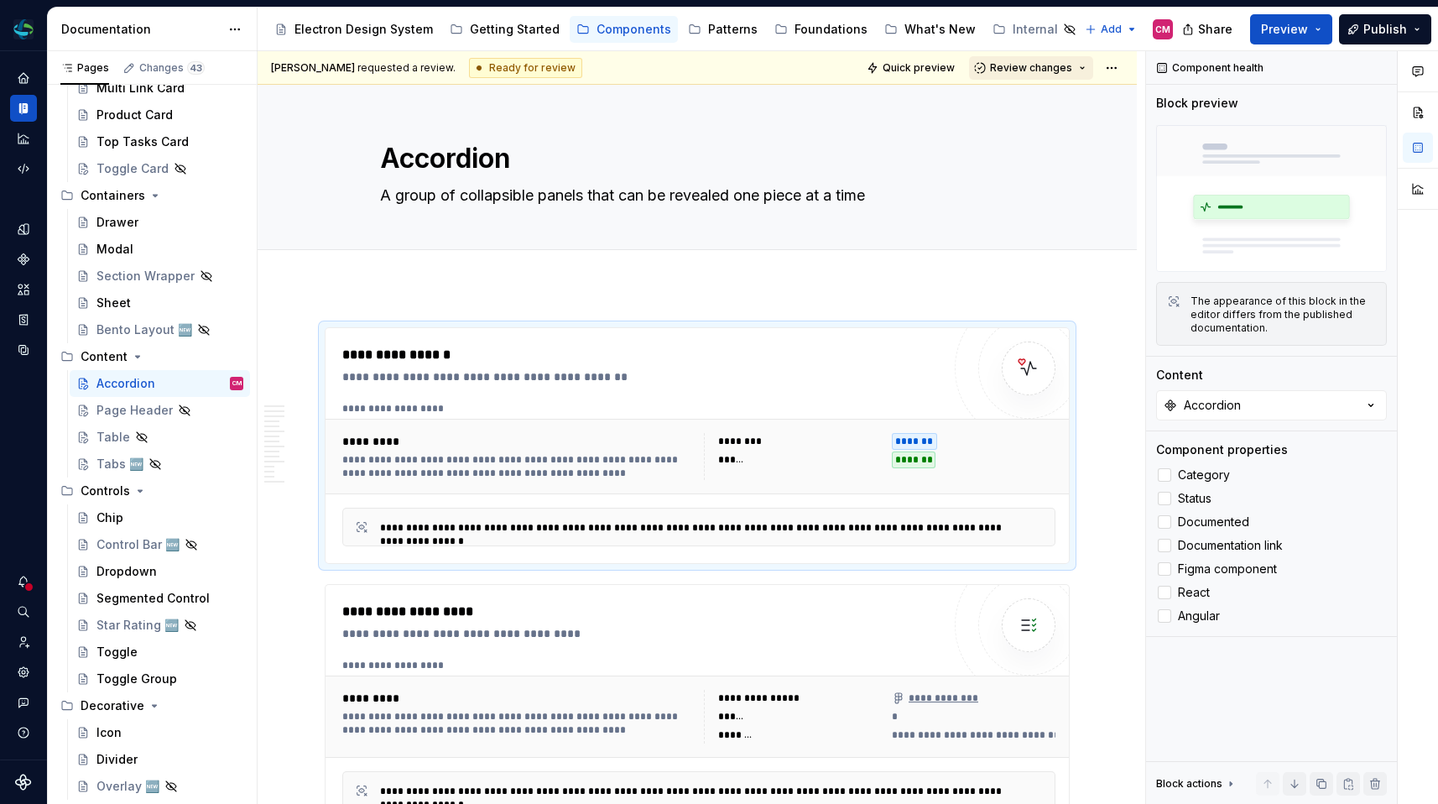
click at [1033, 73] on span "Review changes" at bounding box center [1031, 67] width 82 height 13
click at [1024, 98] on div "Approve" at bounding box center [1086, 100] width 147 height 17
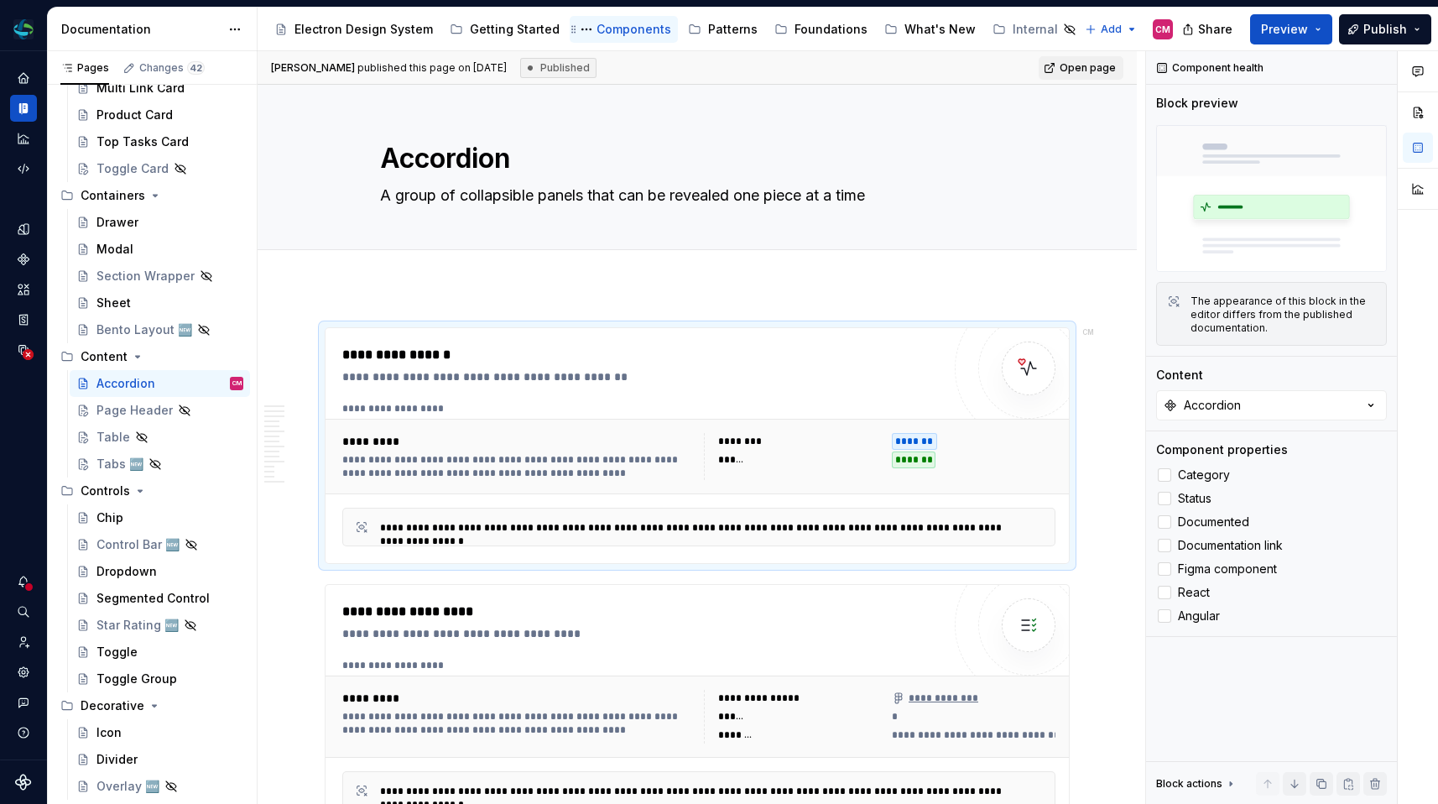
type textarea "*"
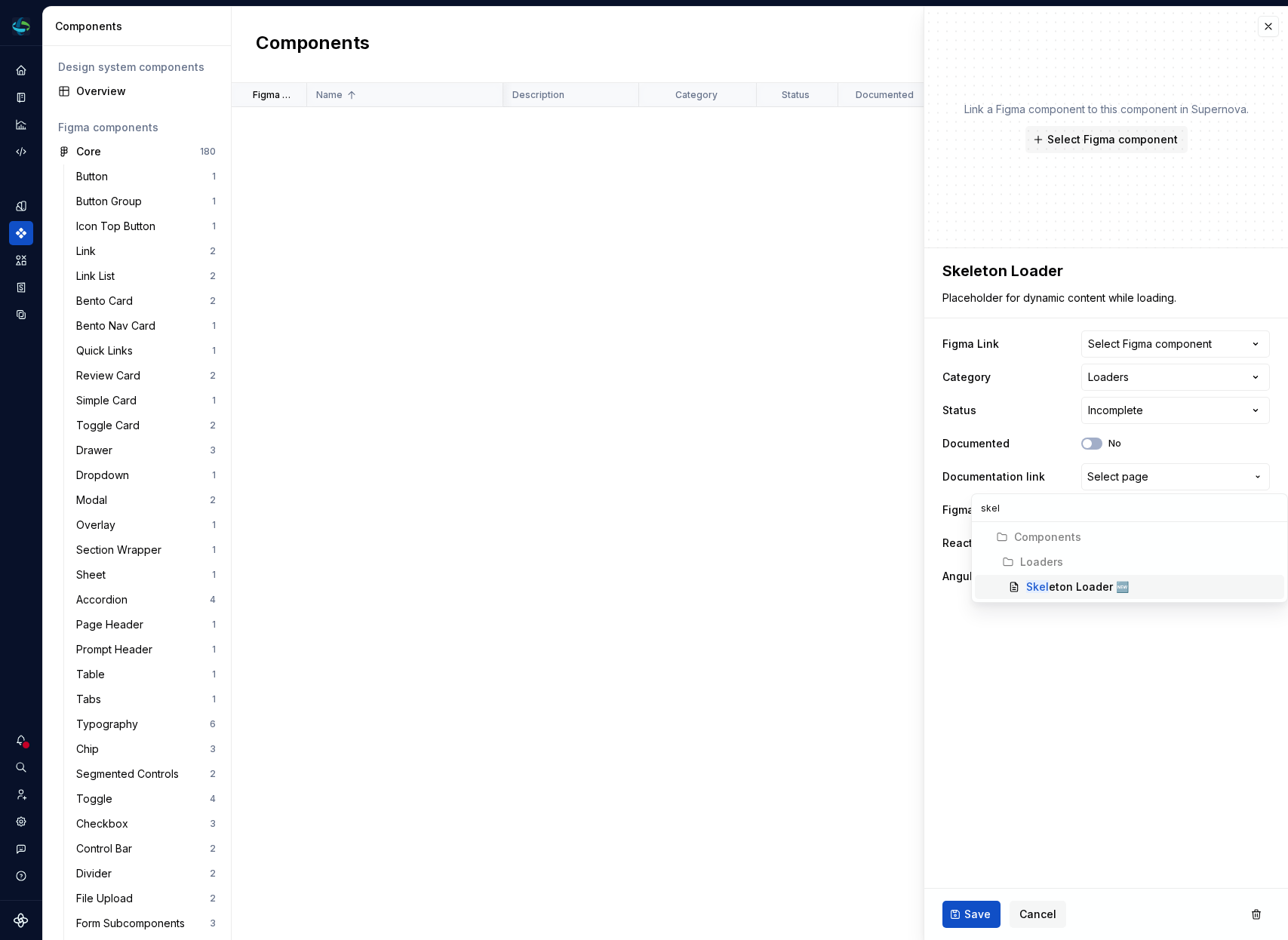
scroll to position [1606, 514]
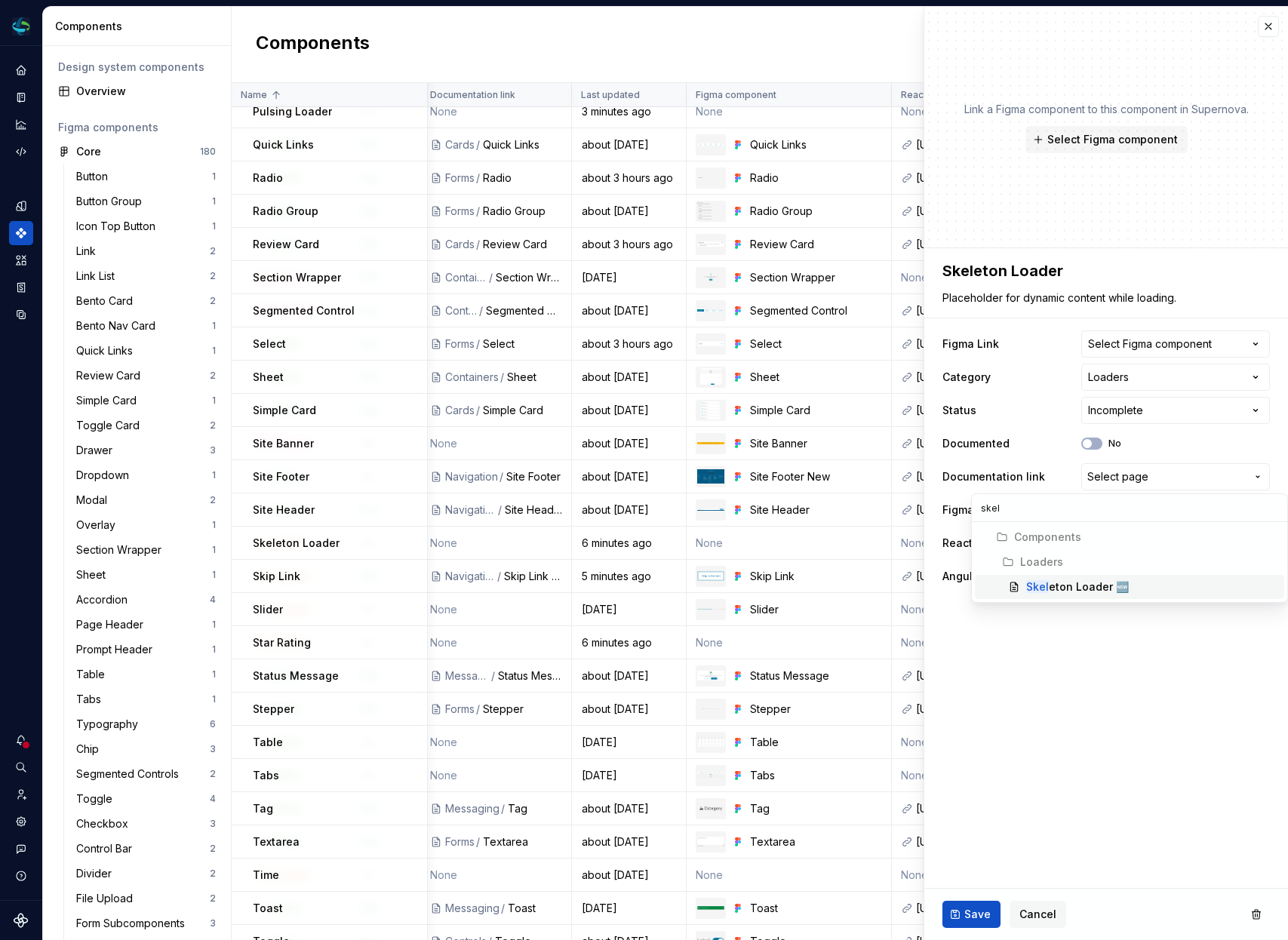
type textarea "*"
click at [1188, 348] on html "Electron Web CM Dataset Duke Energy Components Design system components Overvie…" at bounding box center [644, 470] width 1288 height 940
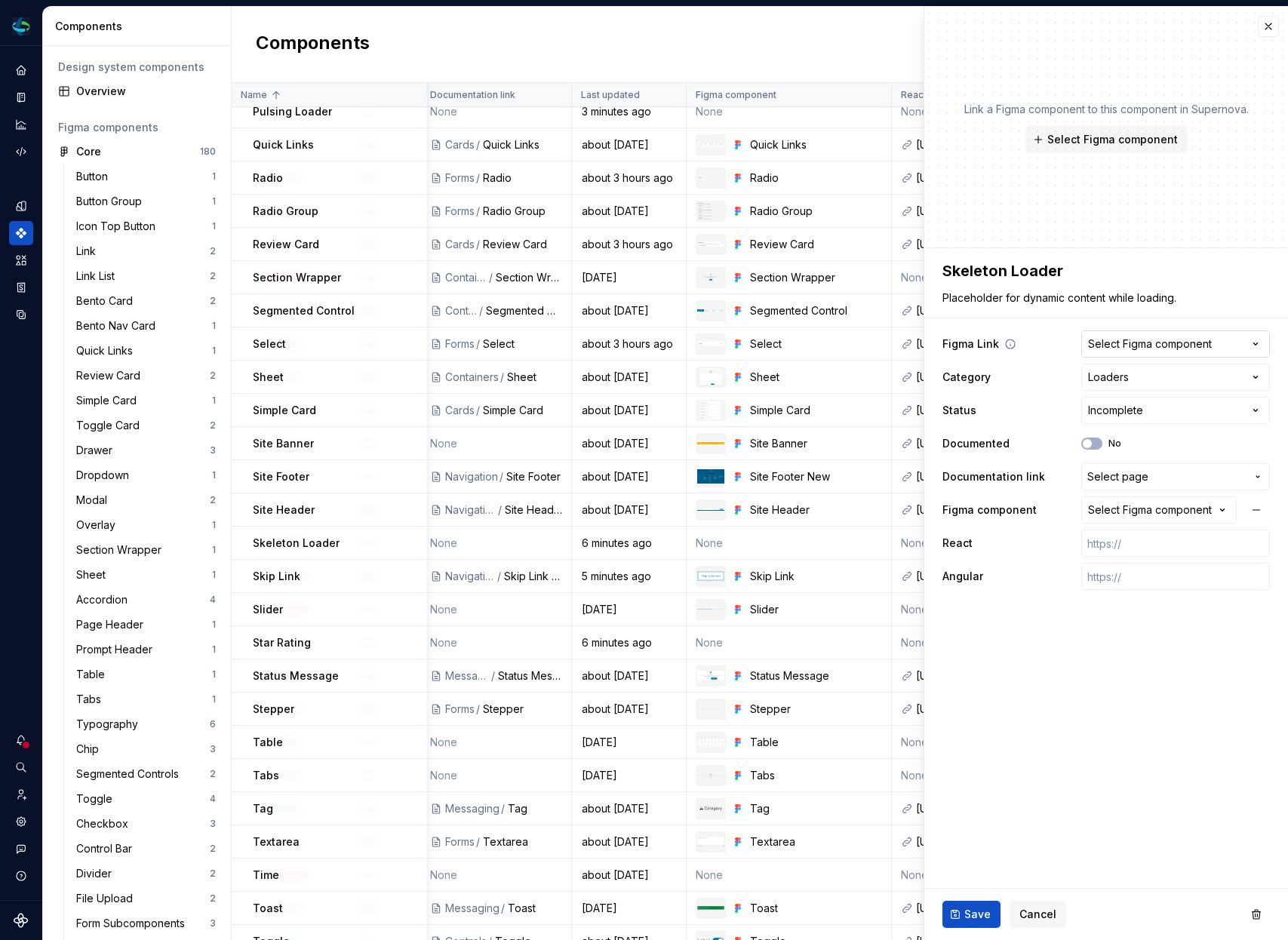
click at [1202, 345] on div "Select Figma component" at bounding box center [1150, 344] width 124 height 15
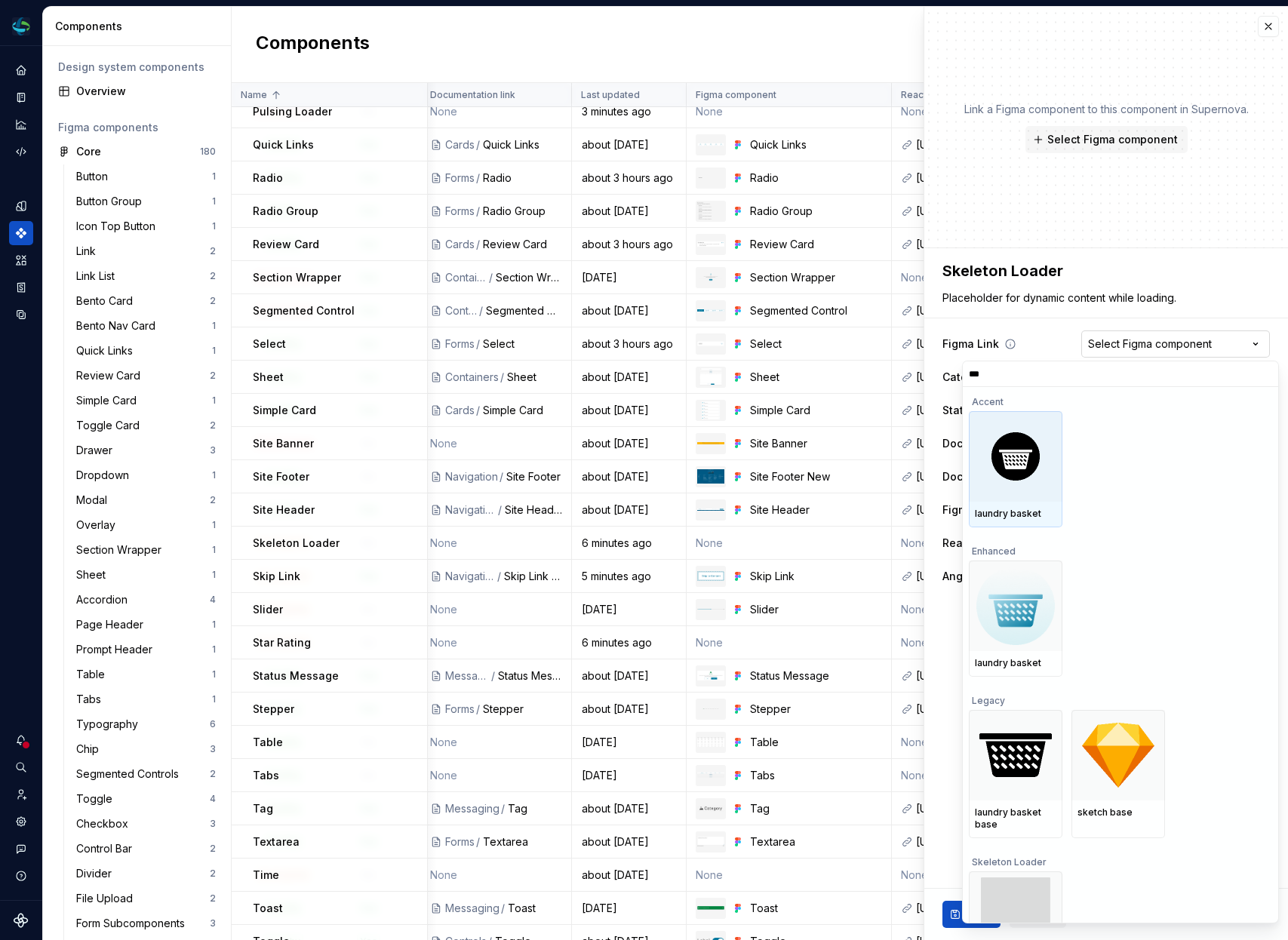
type input "****"
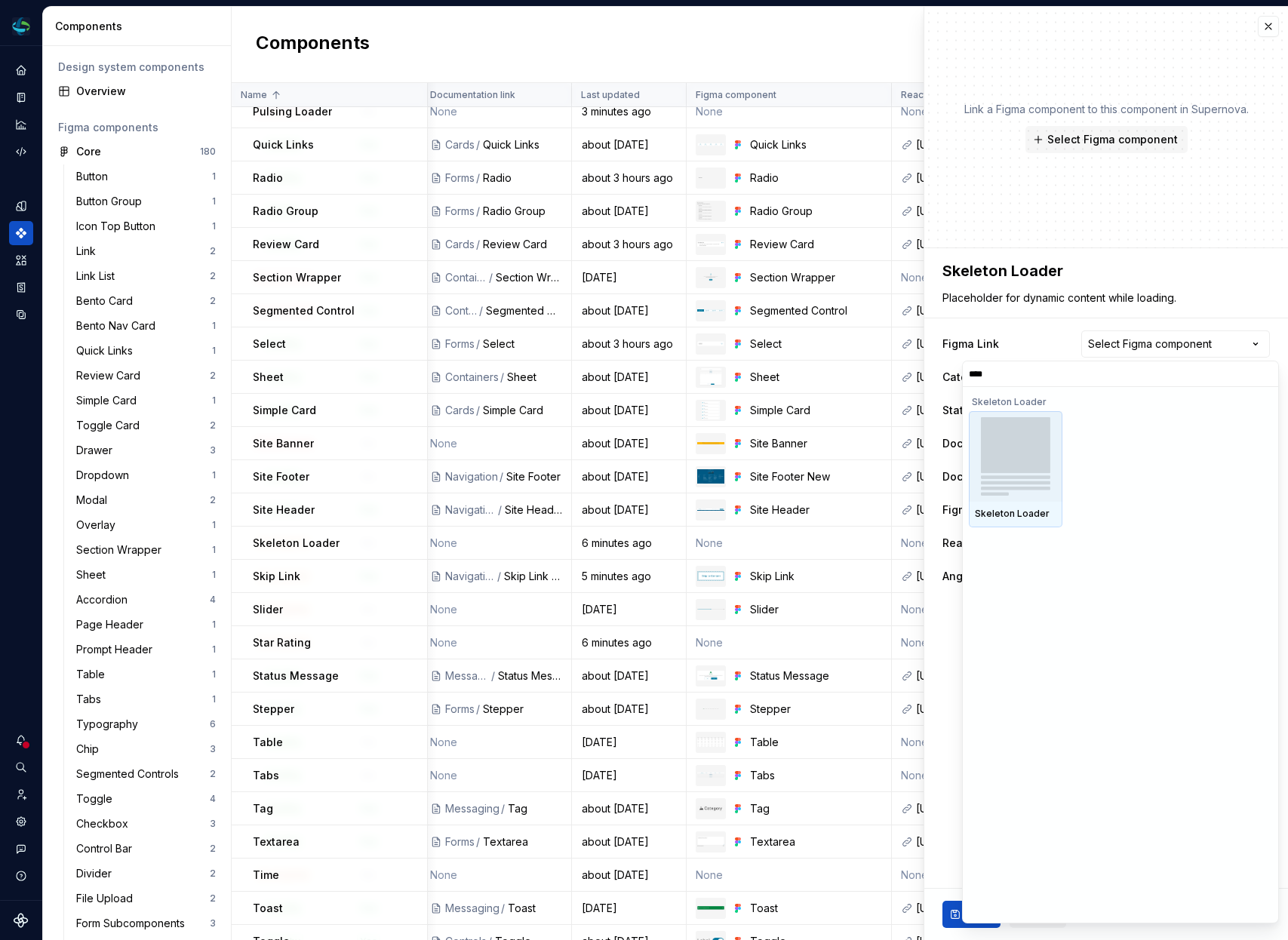
click at [1035, 474] on img at bounding box center [1016, 456] width 70 height 78
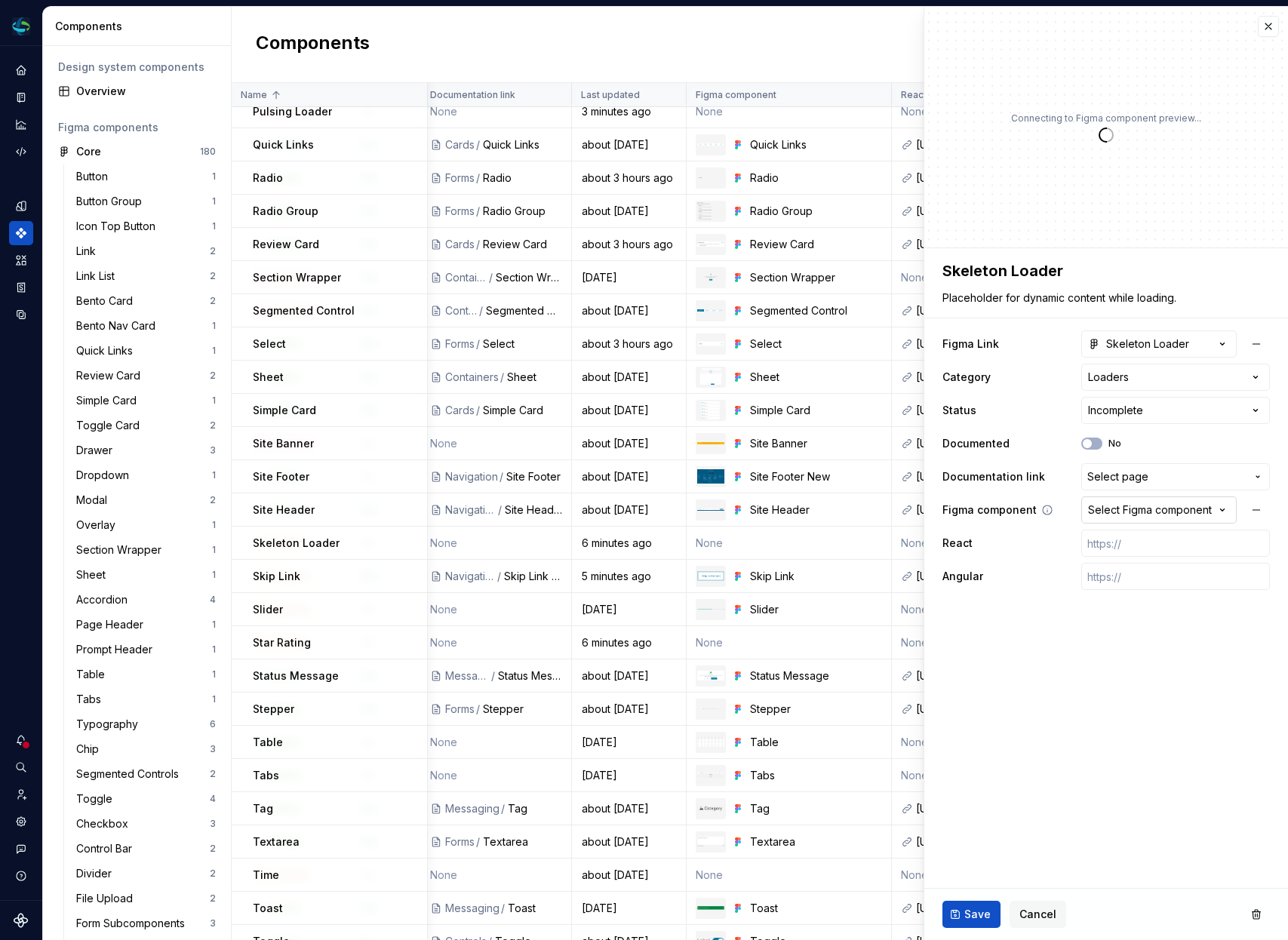
type textarea "*"
click at [1112, 512] on div "Select Figma component" at bounding box center [1150, 510] width 124 height 15
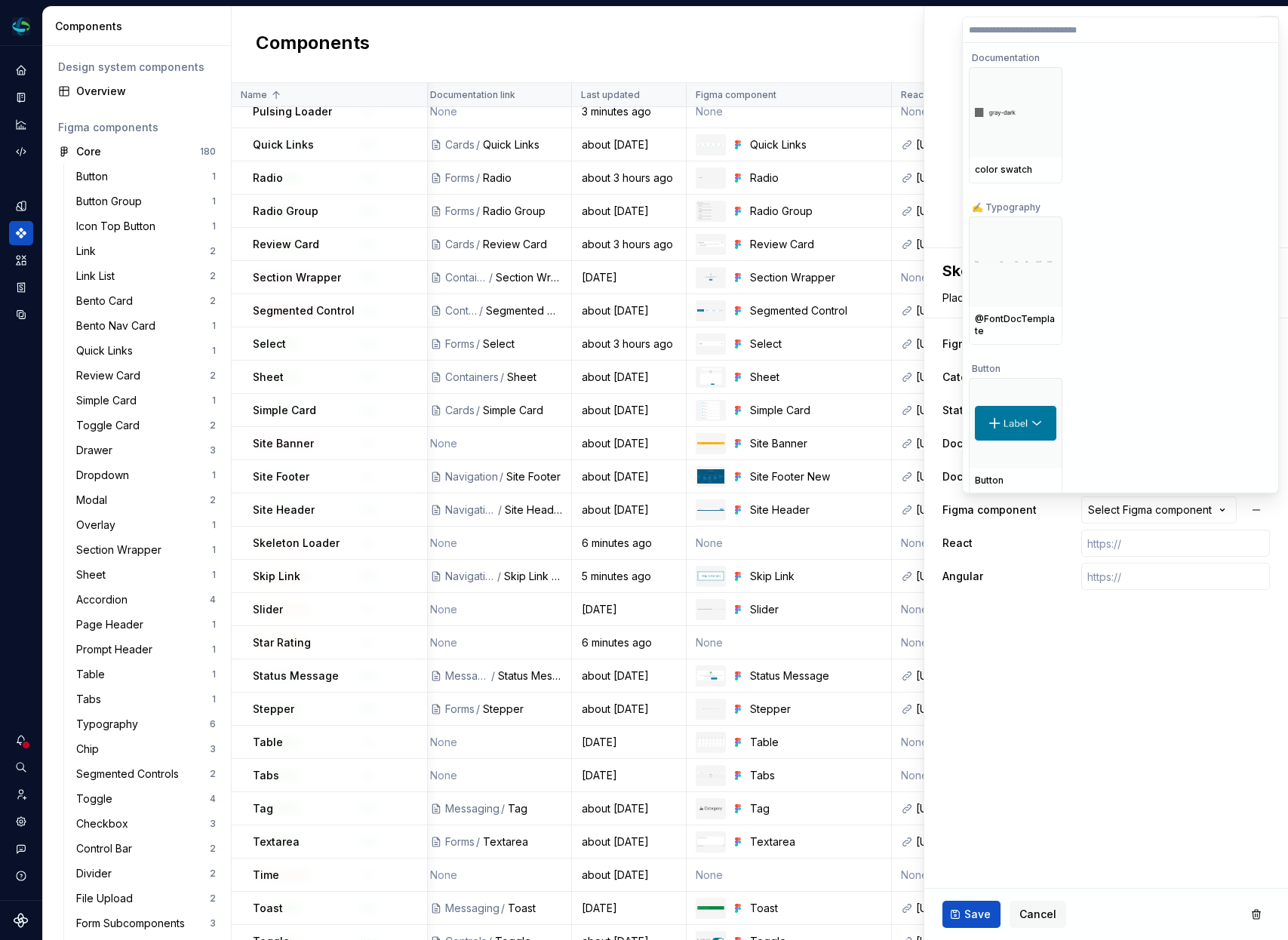
click at [993, 559] on html "Electron Web CM Dataset Duke Energy Components Design system components Overvie…" at bounding box center [644, 470] width 1288 height 940
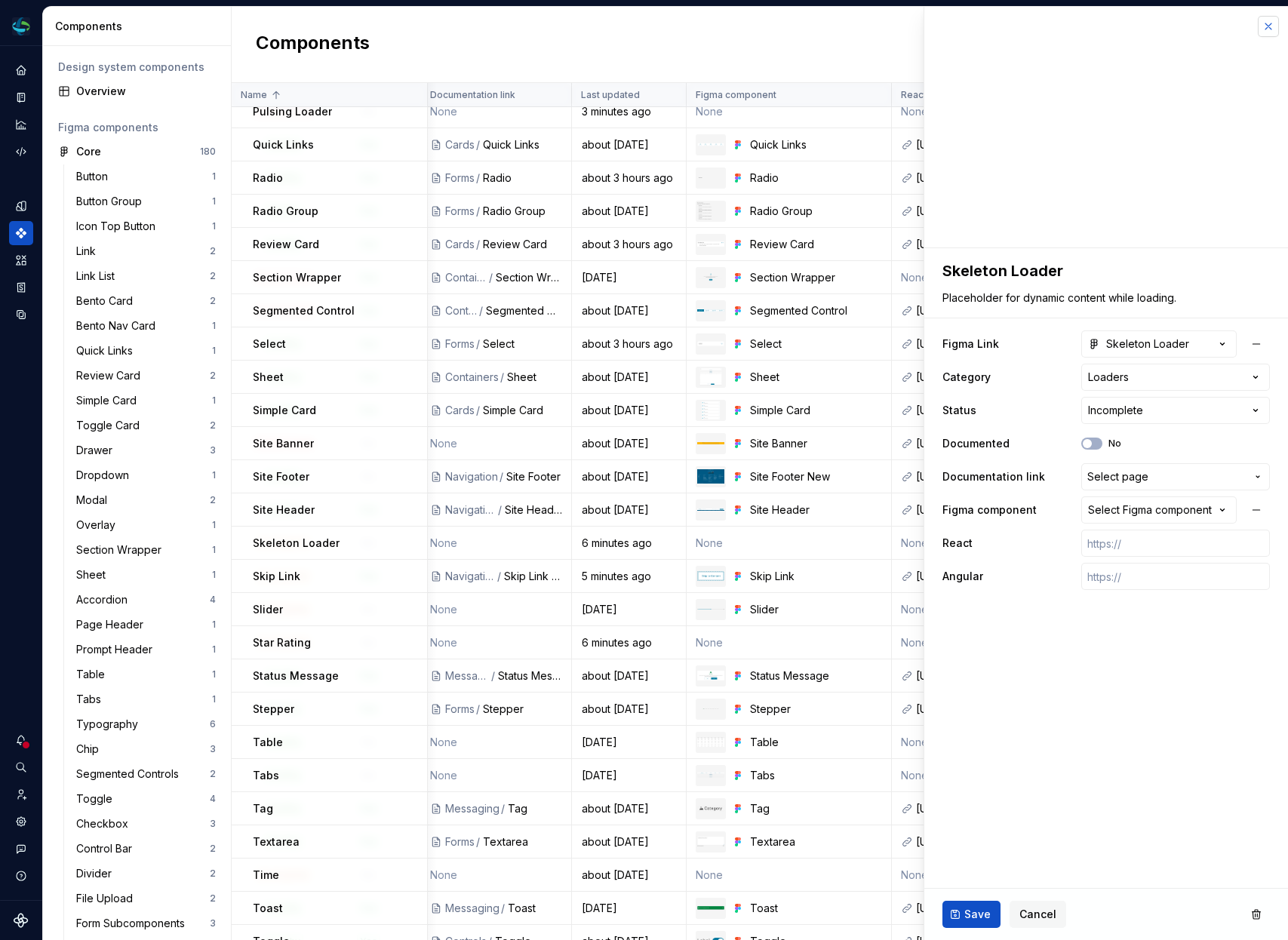
click at [1264, 22] on button "button" at bounding box center [1268, 26] width 21 height 21
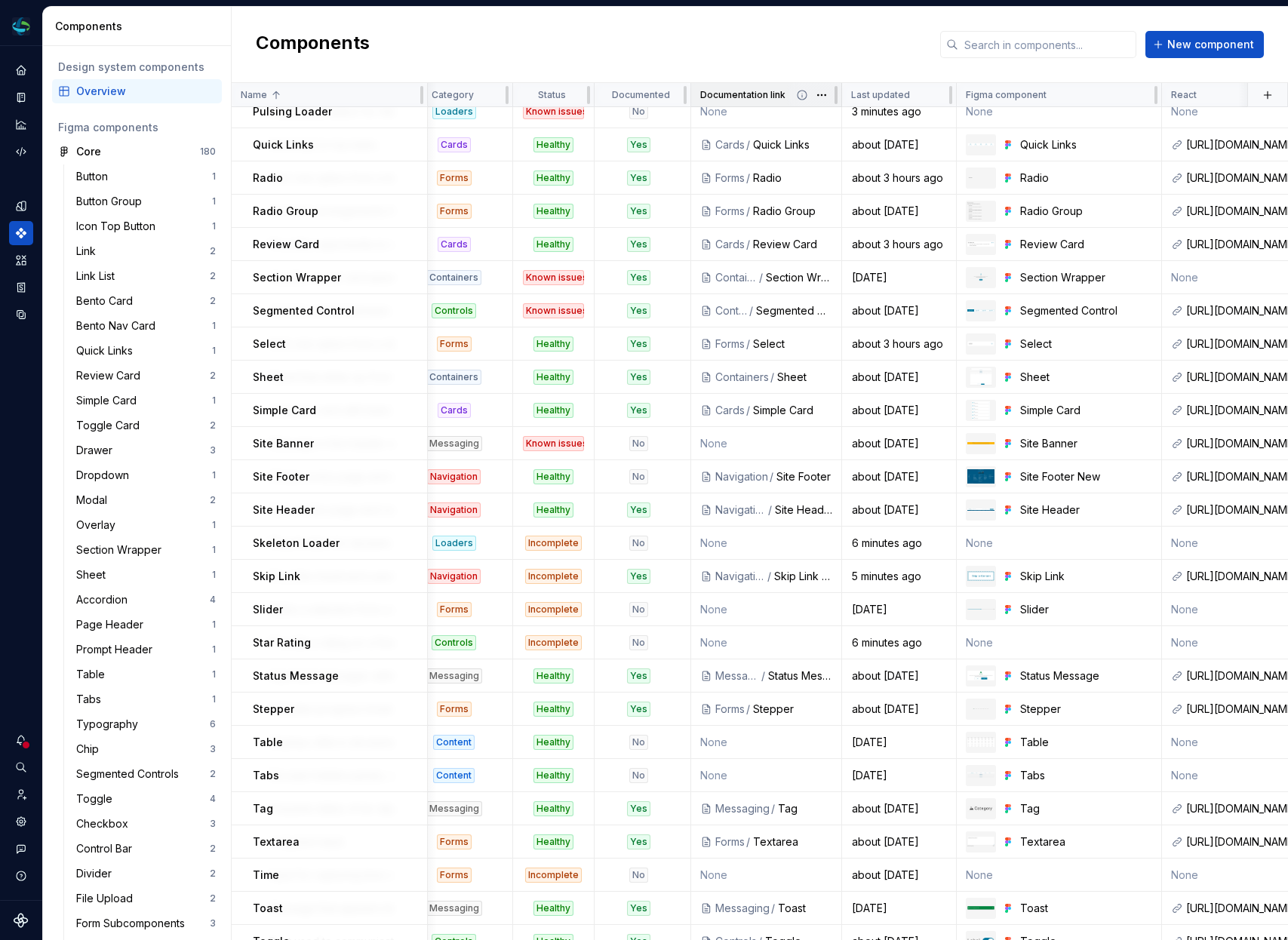
scroll to position [1606, 416]
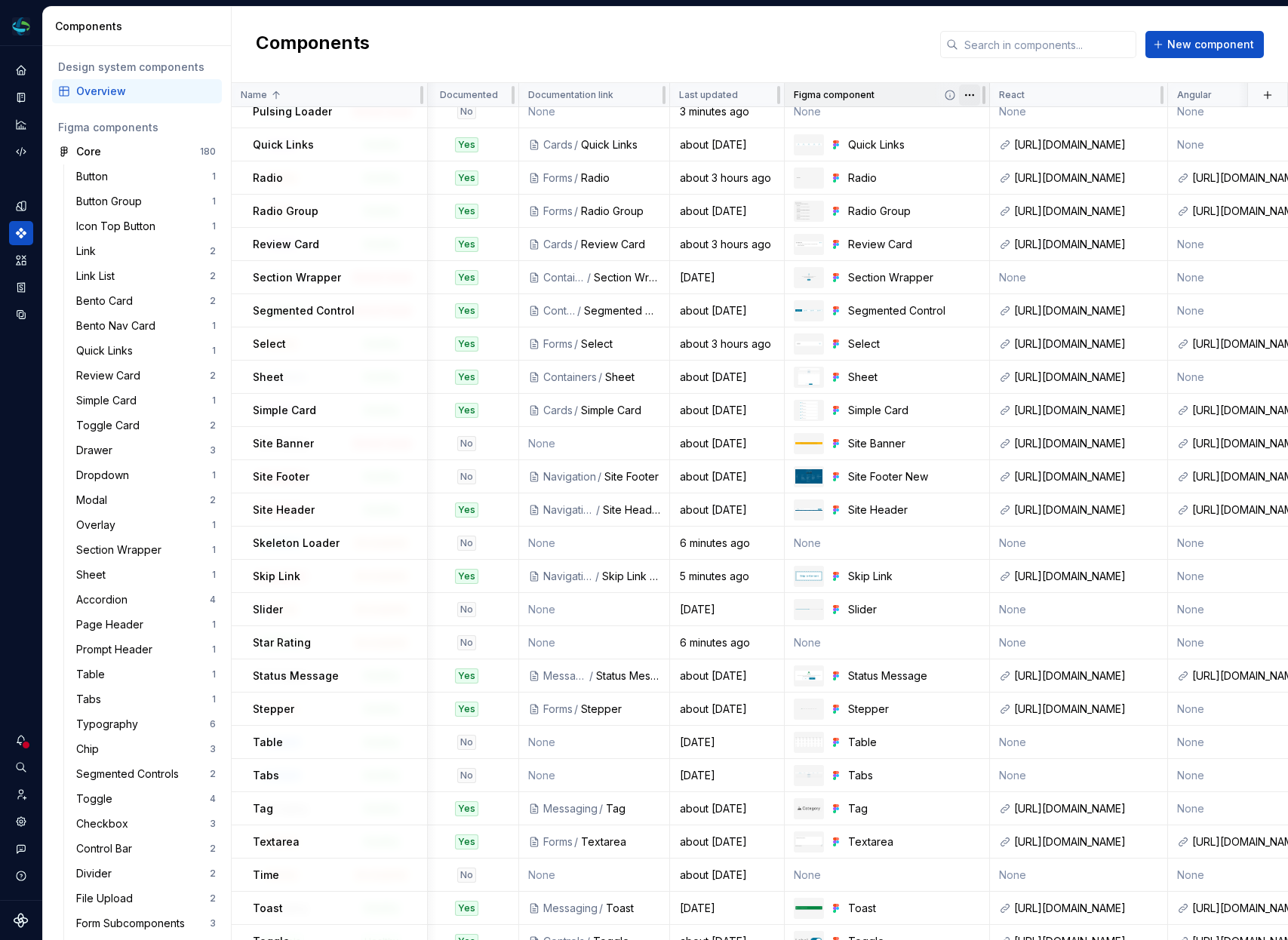
click at [971, 95] on html "Electron Web CM Dataset Duke Energy Components Design system components Overvie…" at bounding box center [644, 470] width 1288 height 940
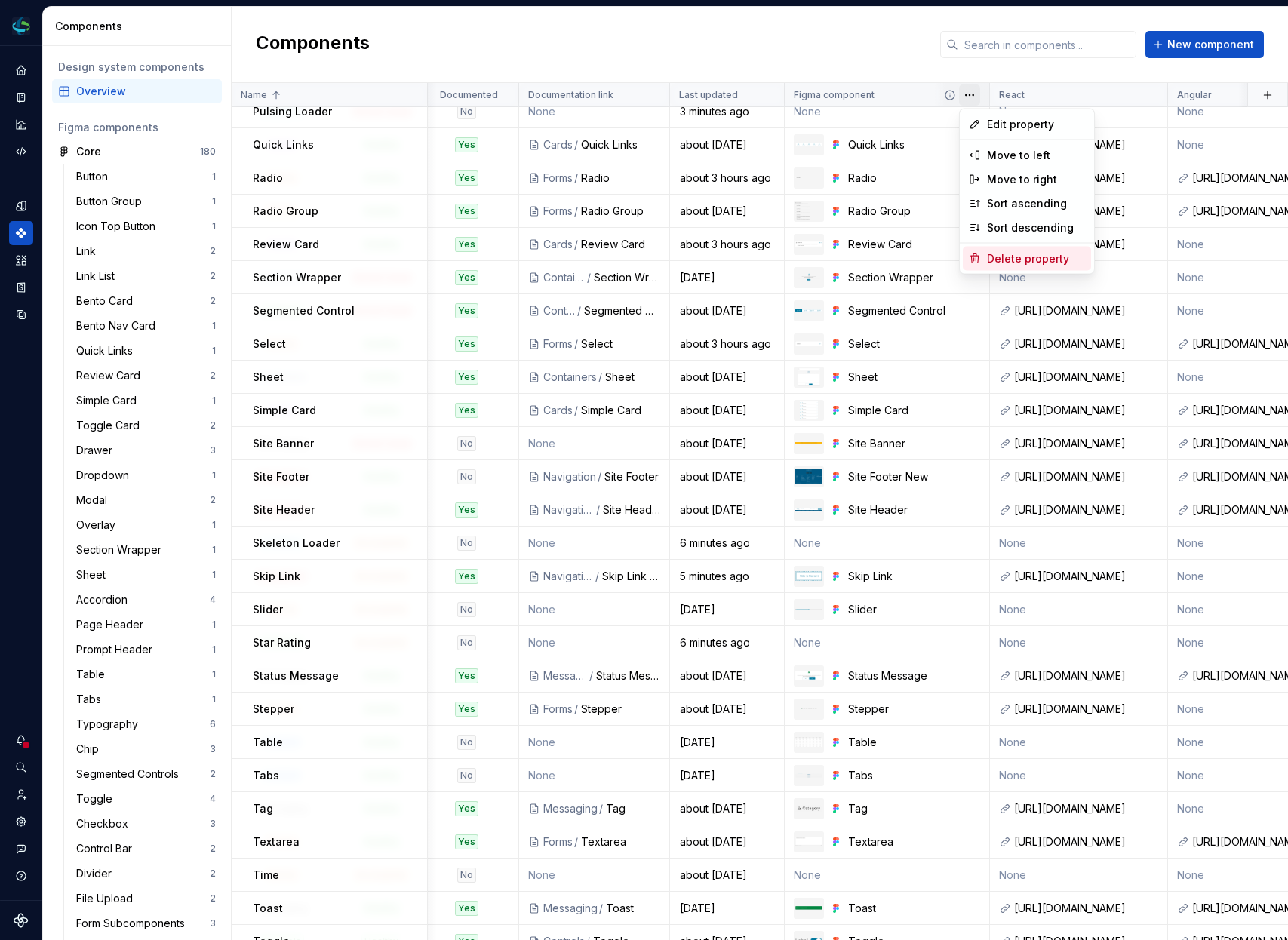
click at [1011, 257] on div "Delete property" at bounding box center [1035, 258] width 98 height 15
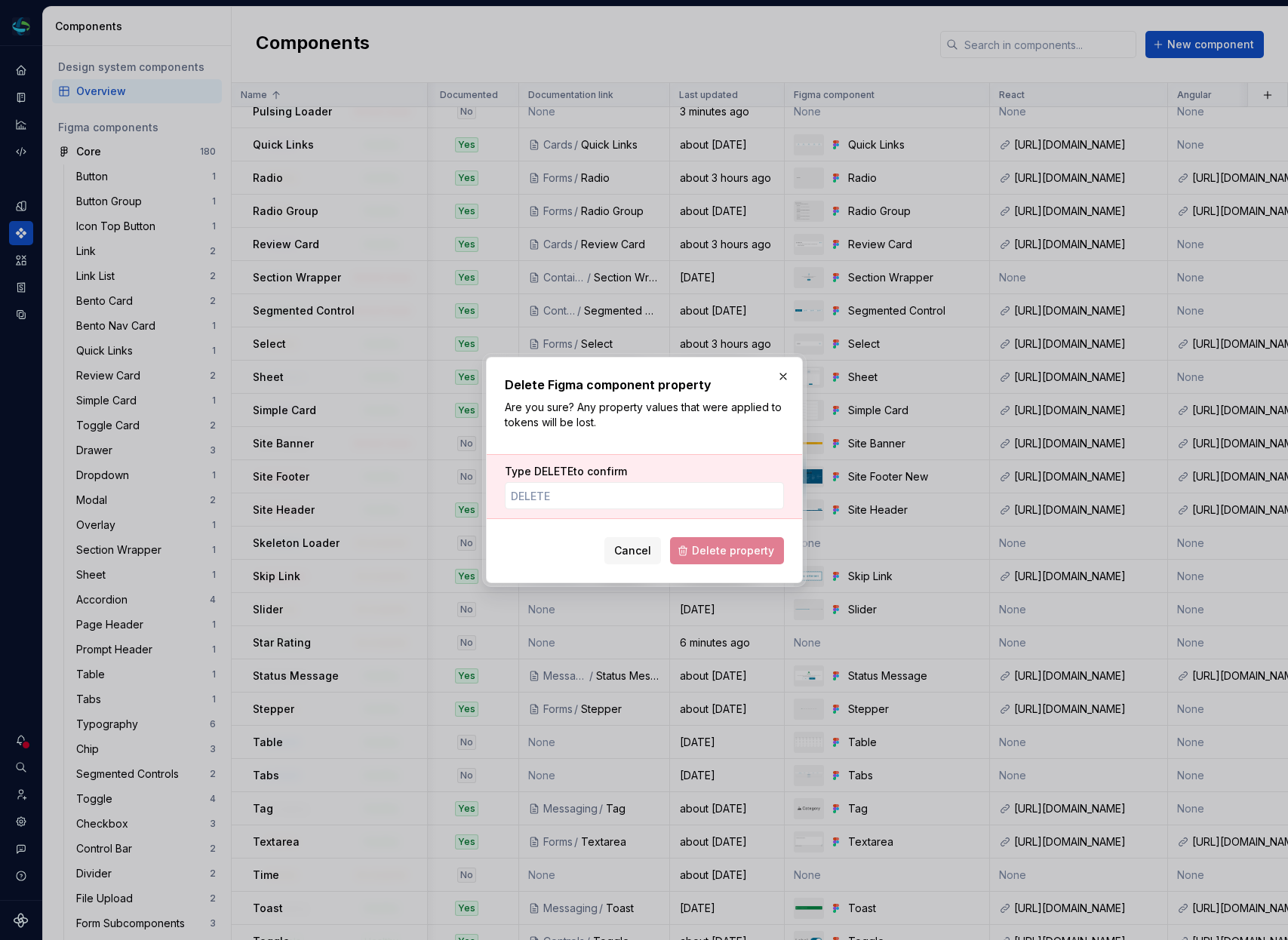
click at [627, 512] on div "Type DELETE to confirm" at bounding box center [644, 487] width 316 height 65
click at [631, 495] on input "Type DELETE to confirm" at bounding box center [644, 496] width 279 height 27
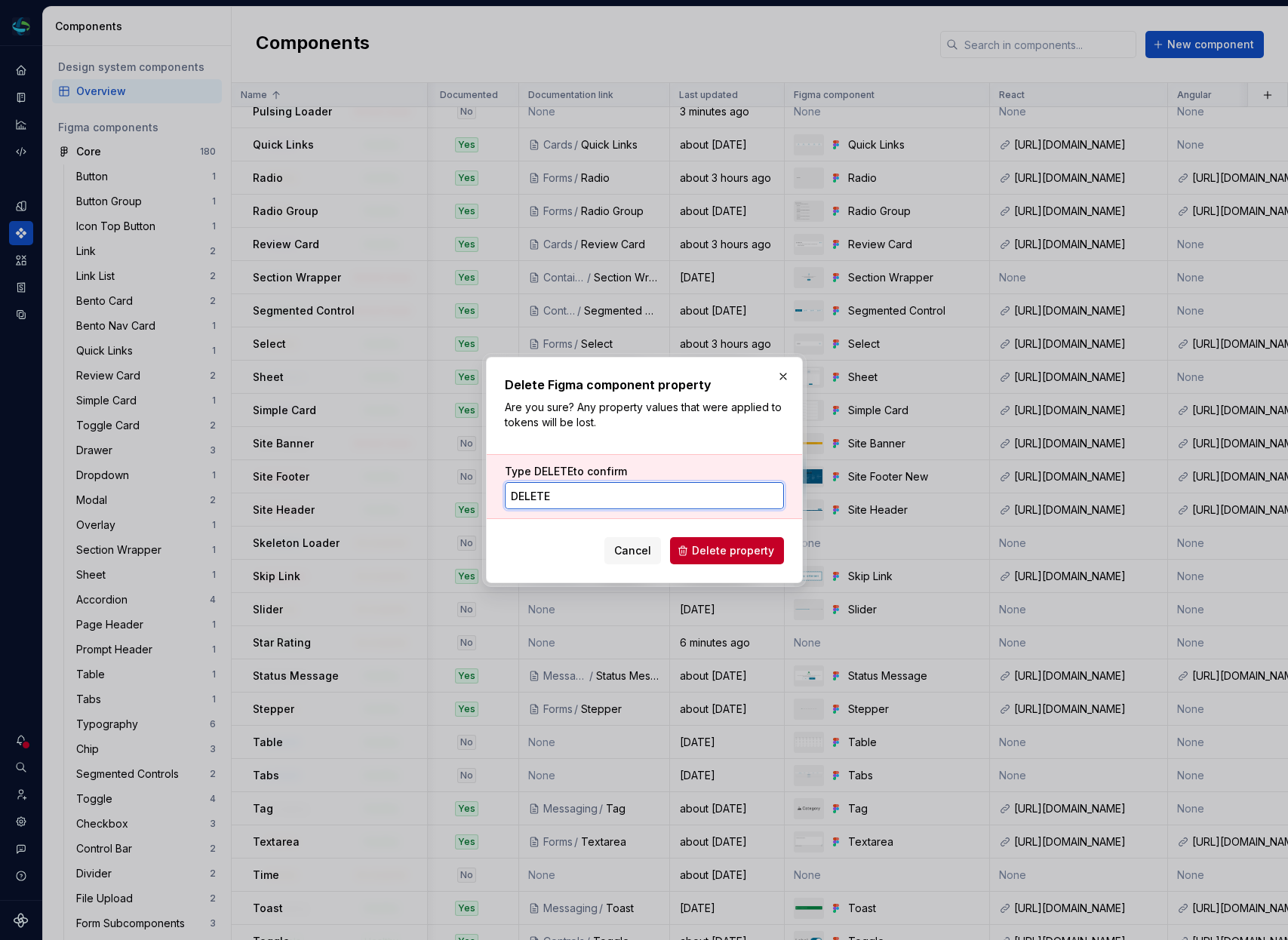
type input "DELETE"
click at [782, 372] on button "button" at bounding box center [783, 376] width 21 height 21
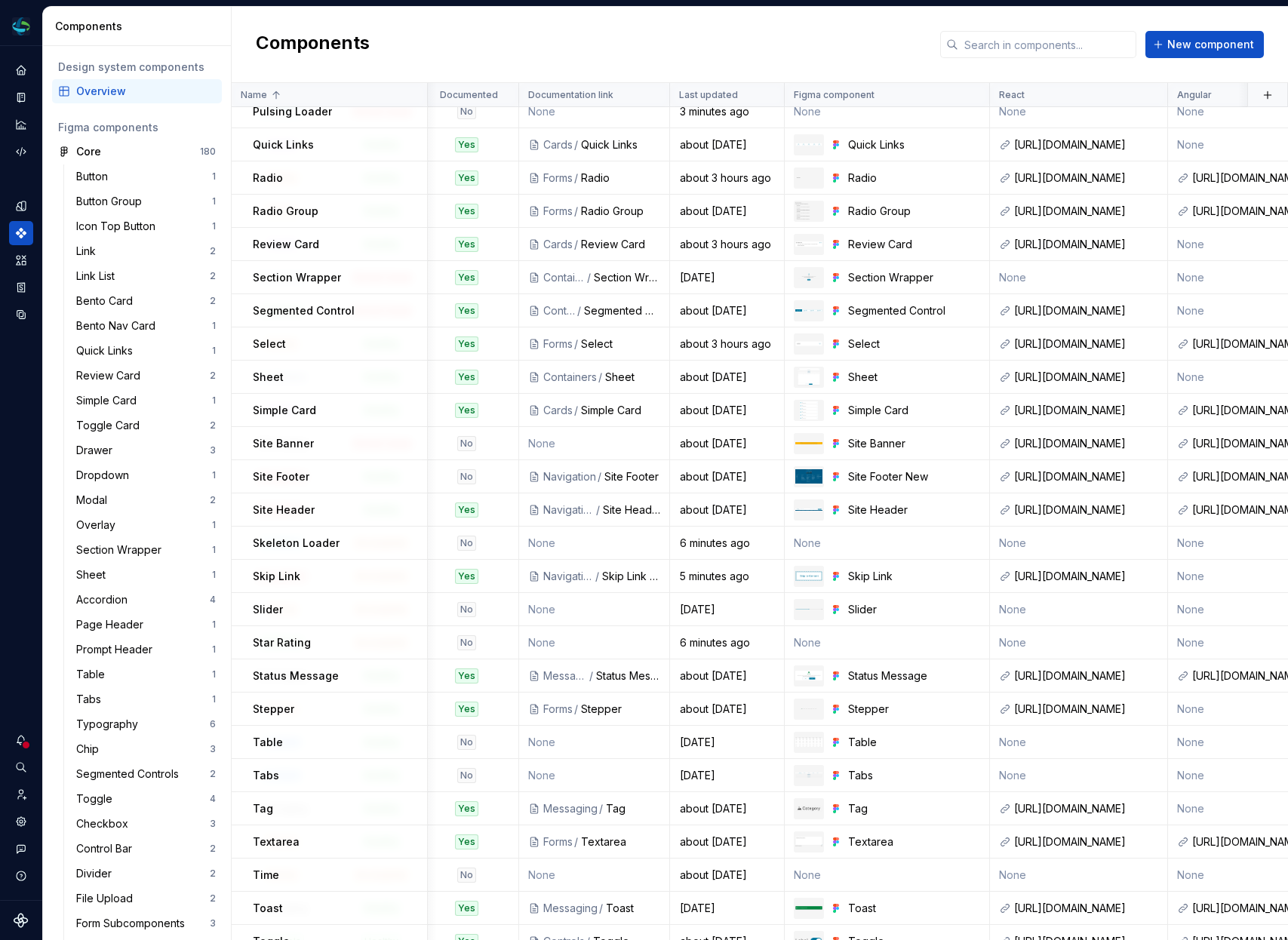
click at [782, 372] on div "about 2 months ago" at bounding box center [727, 377] width 112 height 15
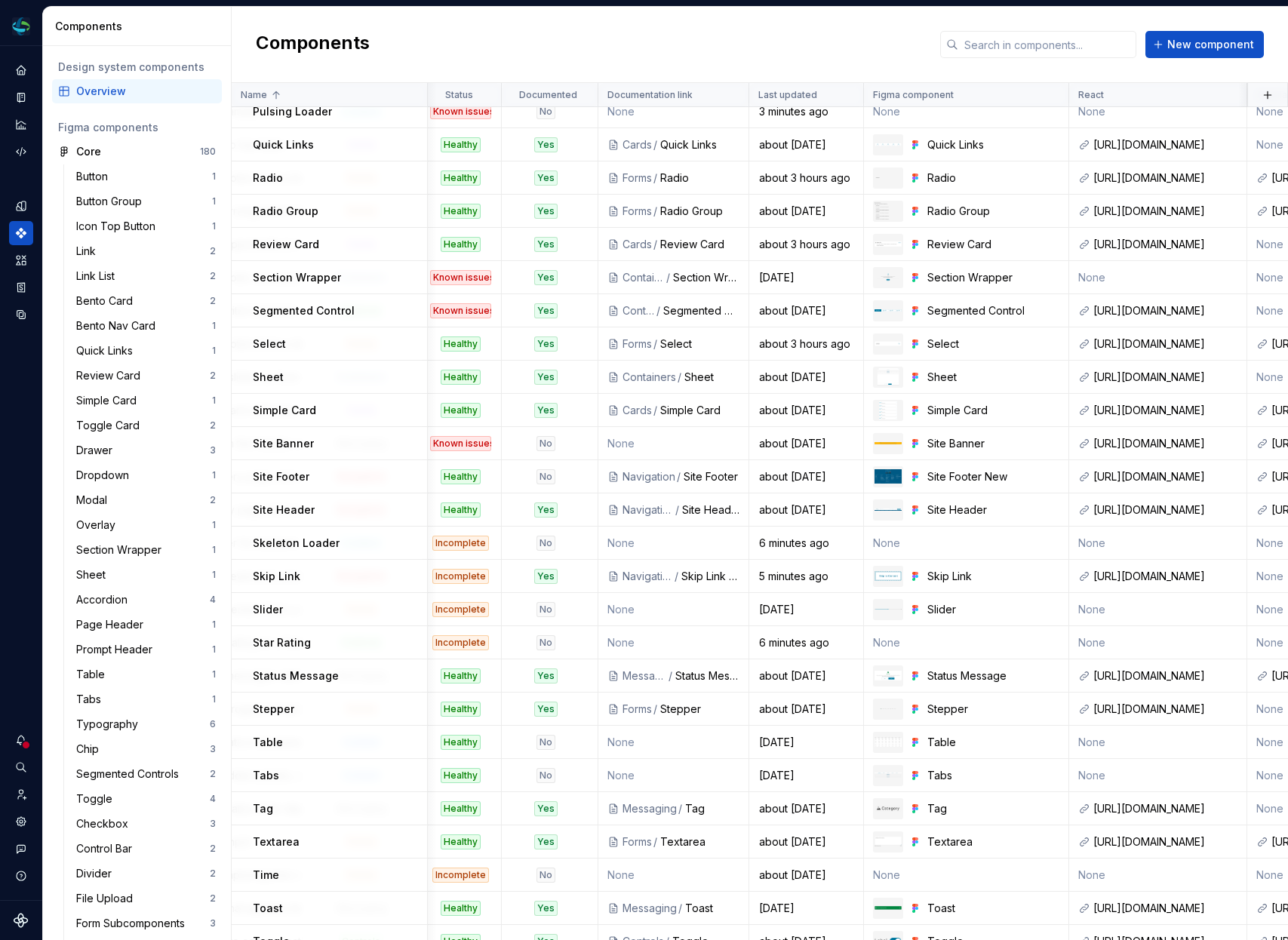
type textarea "*"
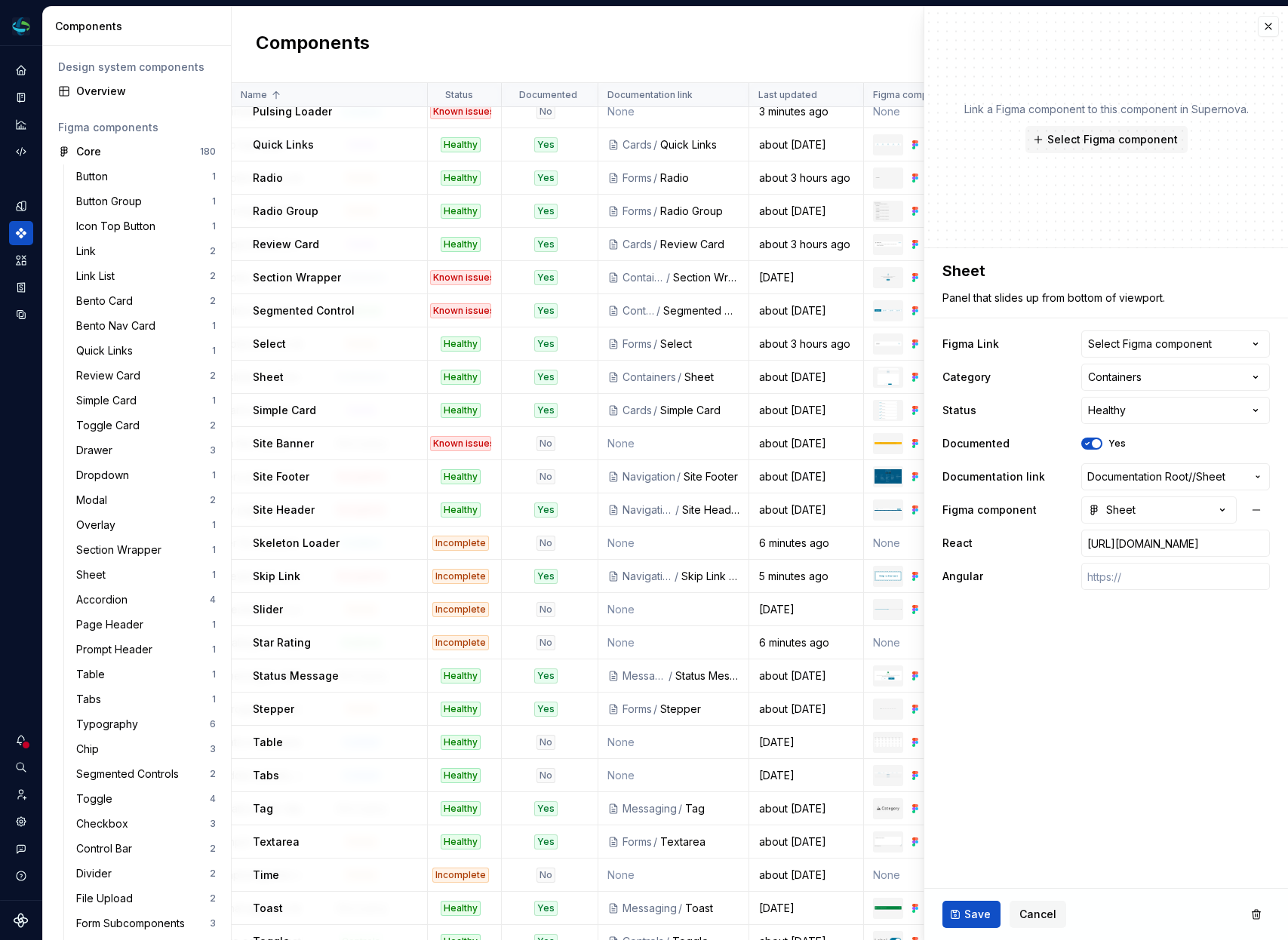
scroll to position [1606, 0]
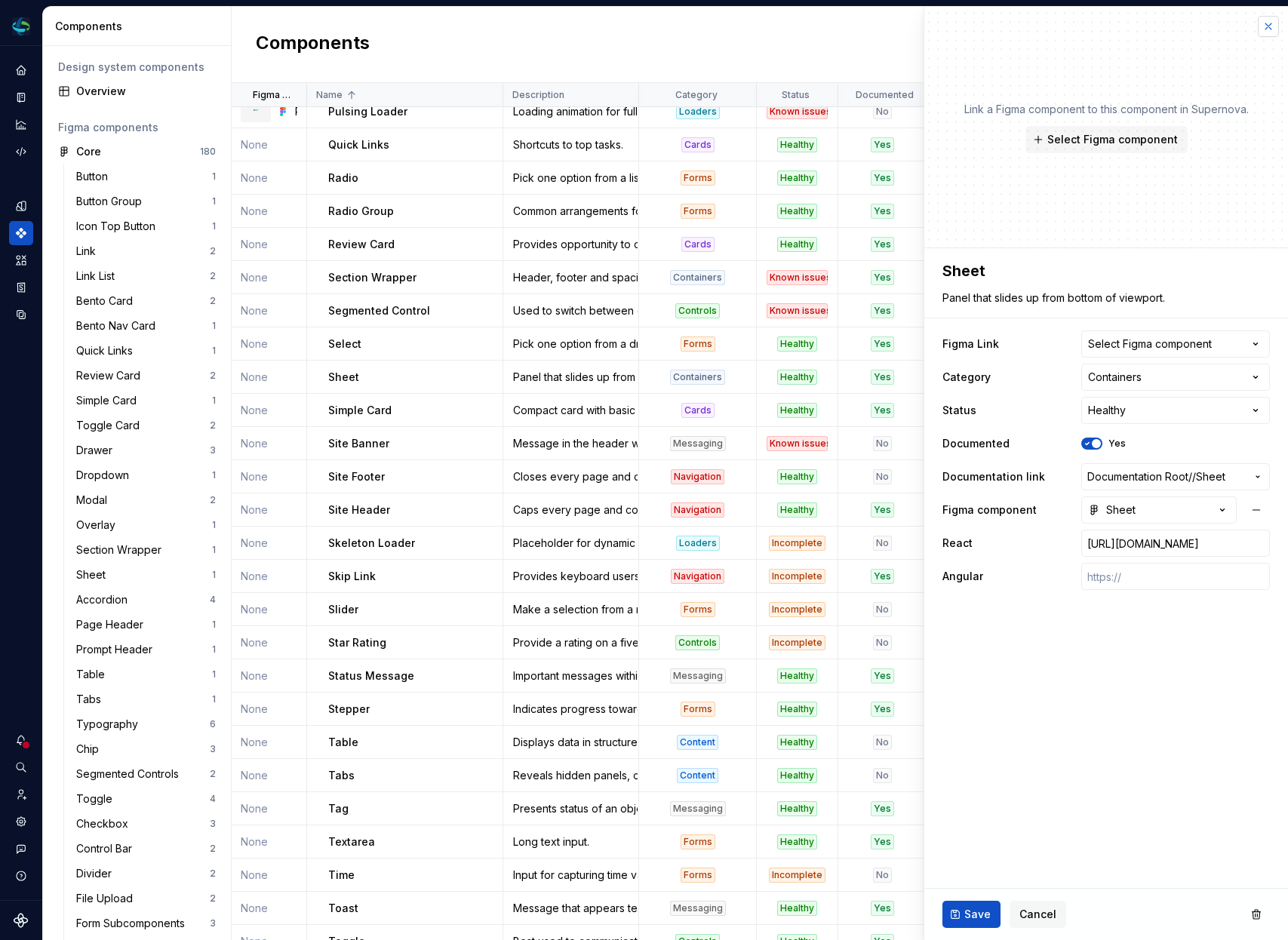
click at [1266, 18] on button "button" at bounding box center [1268, 26] width 21 height 21
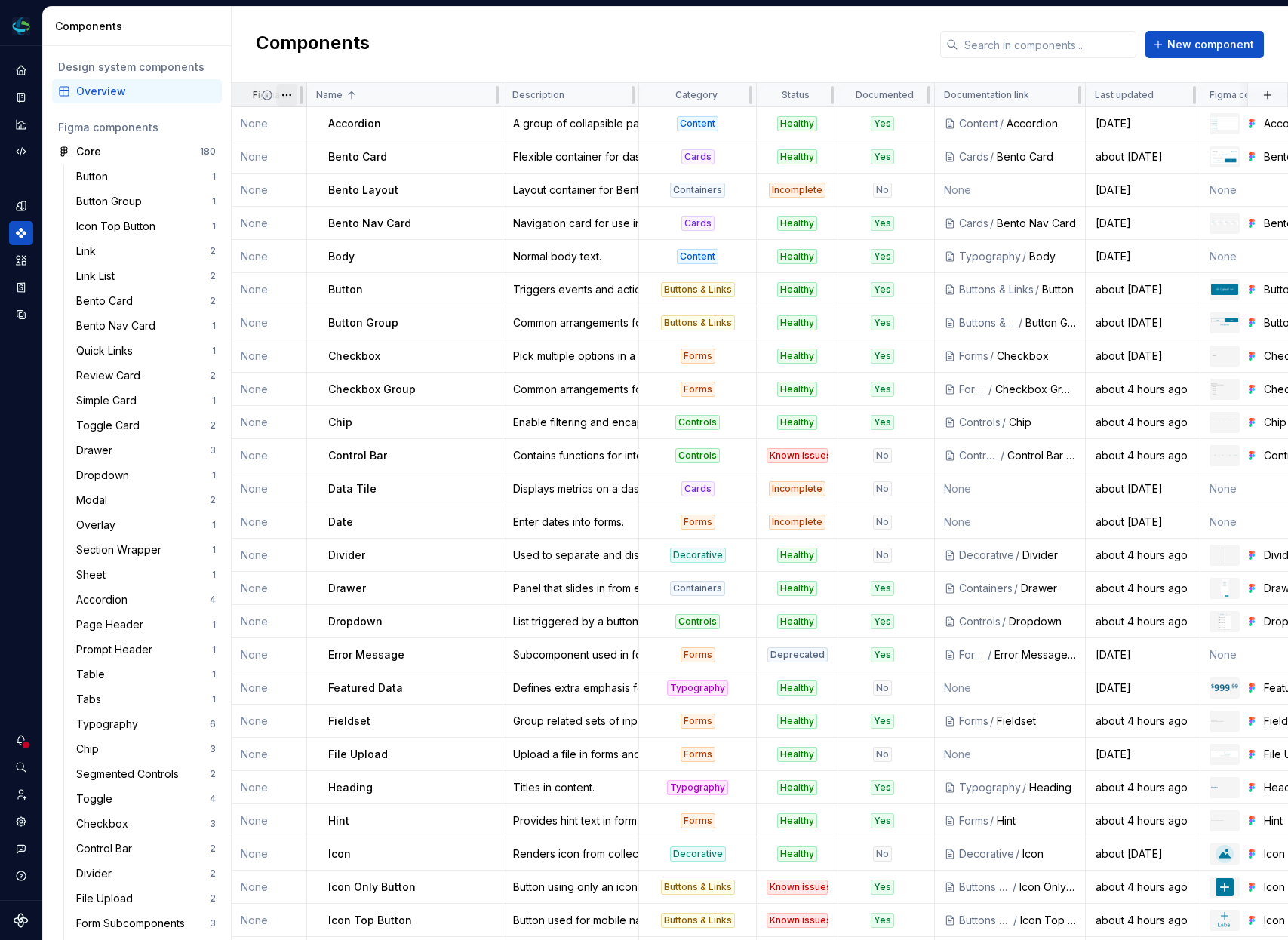
click at [284, 94] on html "Electron Web CM Dataset Duke Energy Components Design system components Overvie…" at bounding box center [644, 470] width 1288 height 940
click at [318, 257] on div "Delete property" at bounding box center [353, 258] width 98 height 15
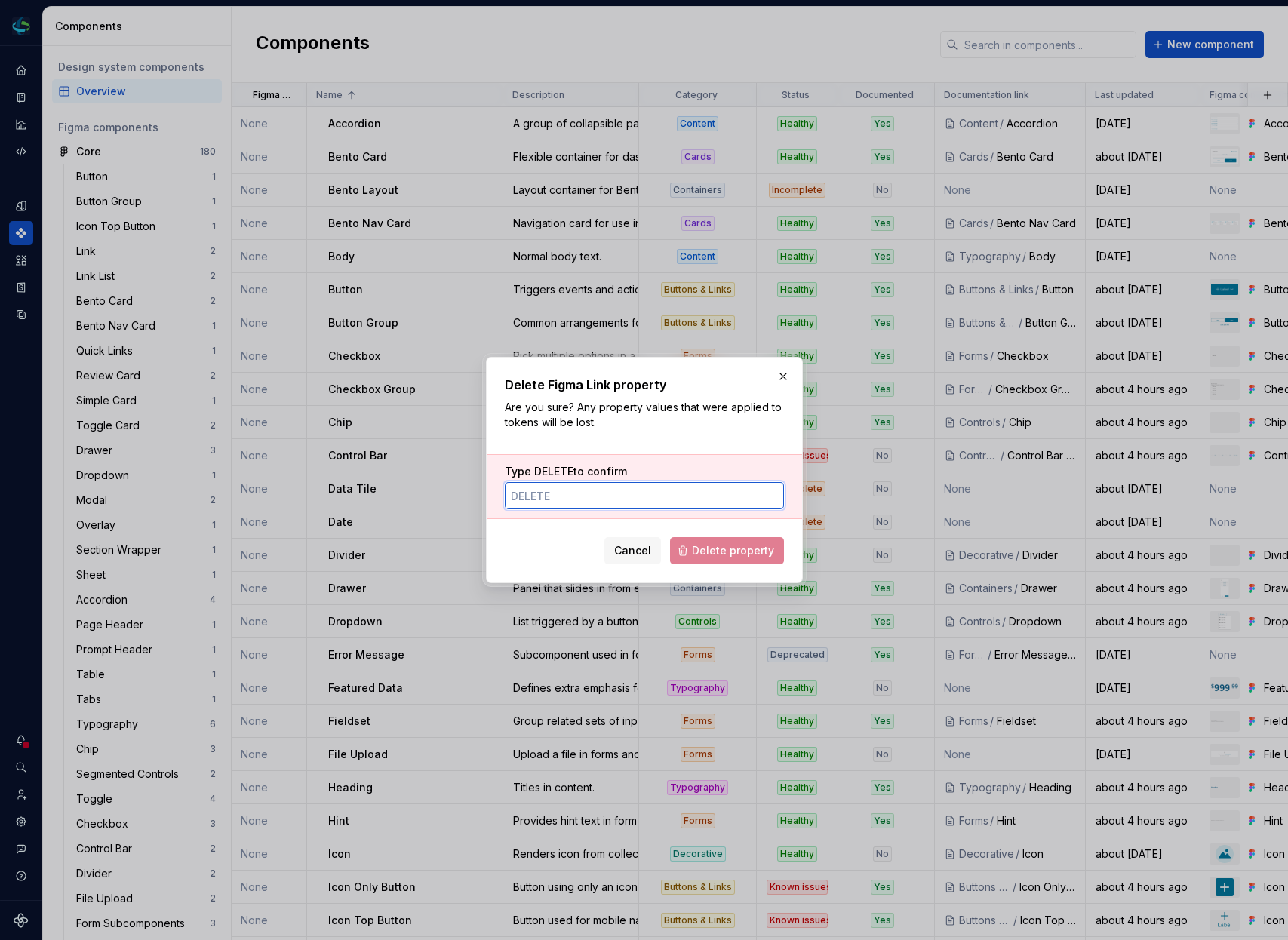
click at [580, 495] on input "Type DELETE to confirm" at bounding box center [644, 496] width 279 height 27
type input "DELETE"
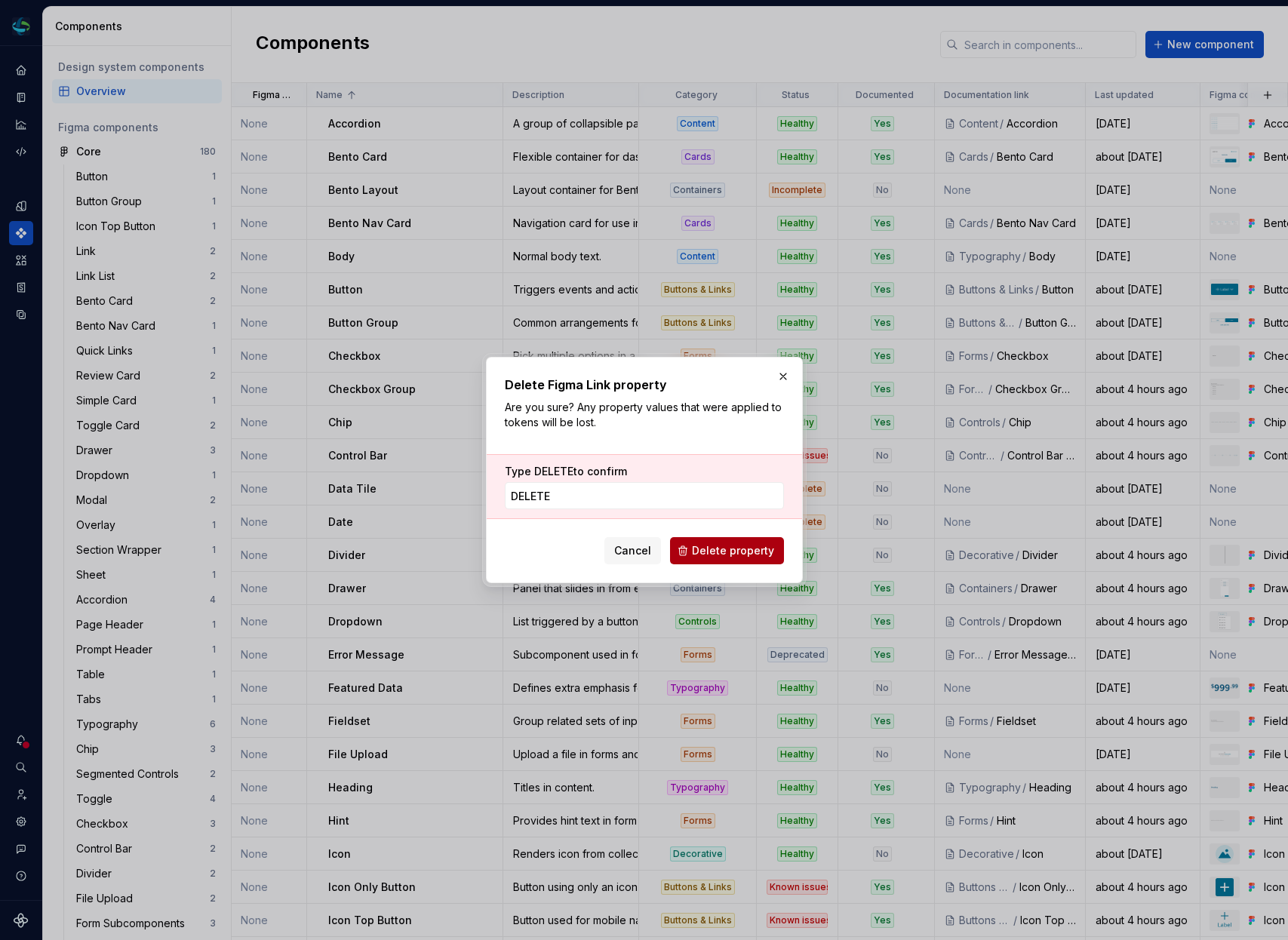
click at [720, 554] on span "Delete property" at bounding box center [732, 551] width 82 height 15
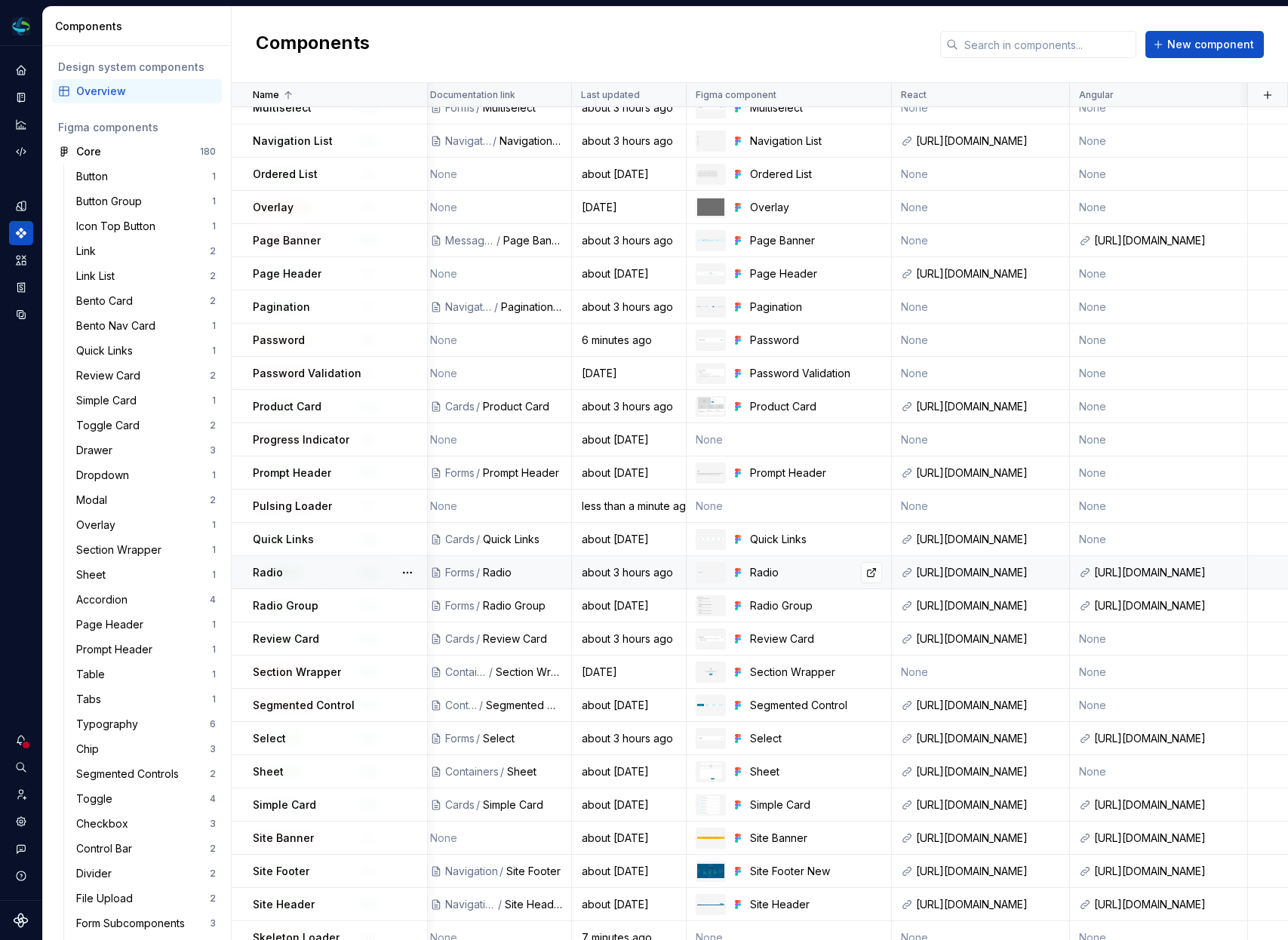
scroll to position [1823, 438]
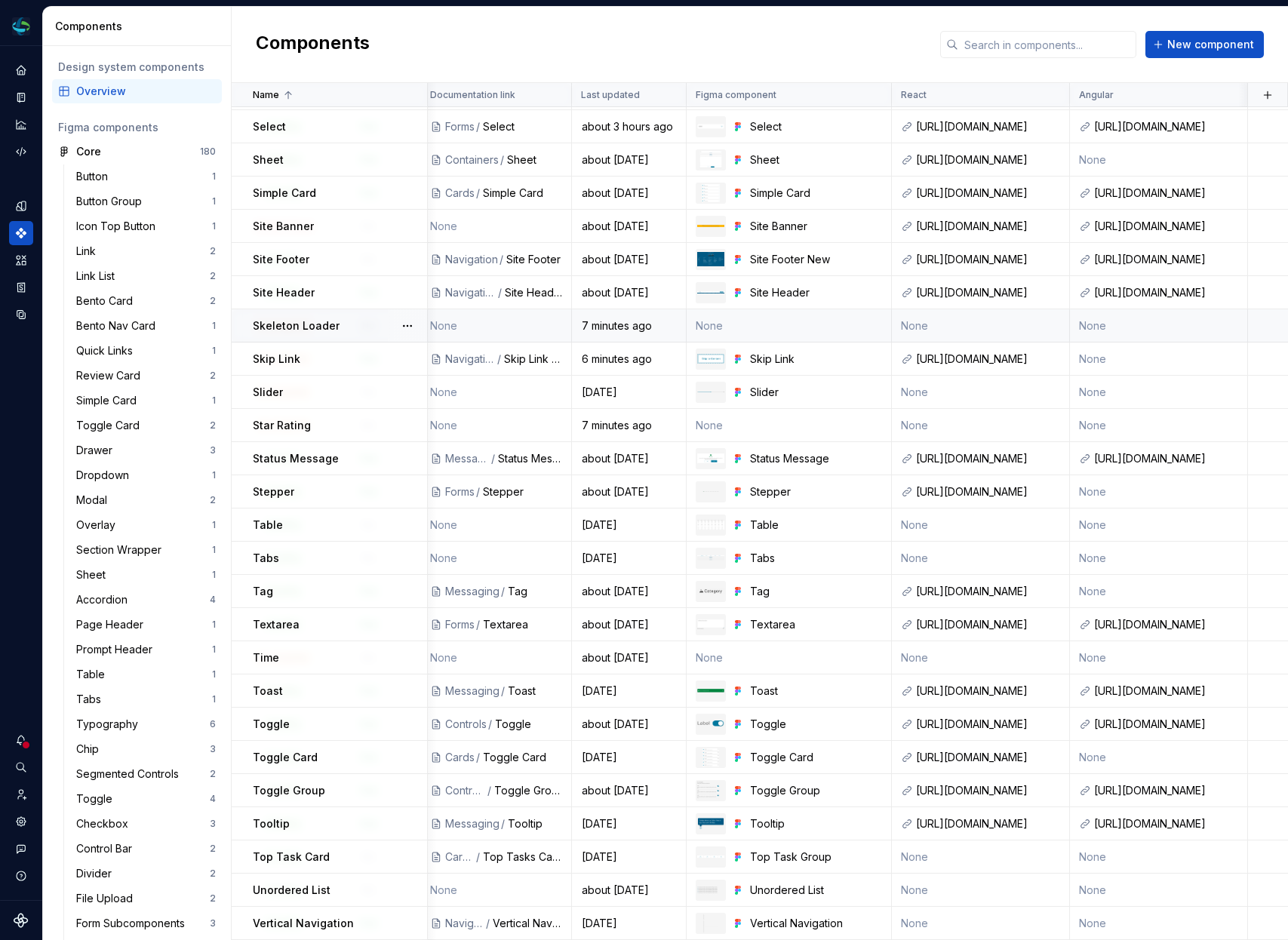
click at [766, 322] on td "None" at bounding box center [789, 326] width 205 height 33
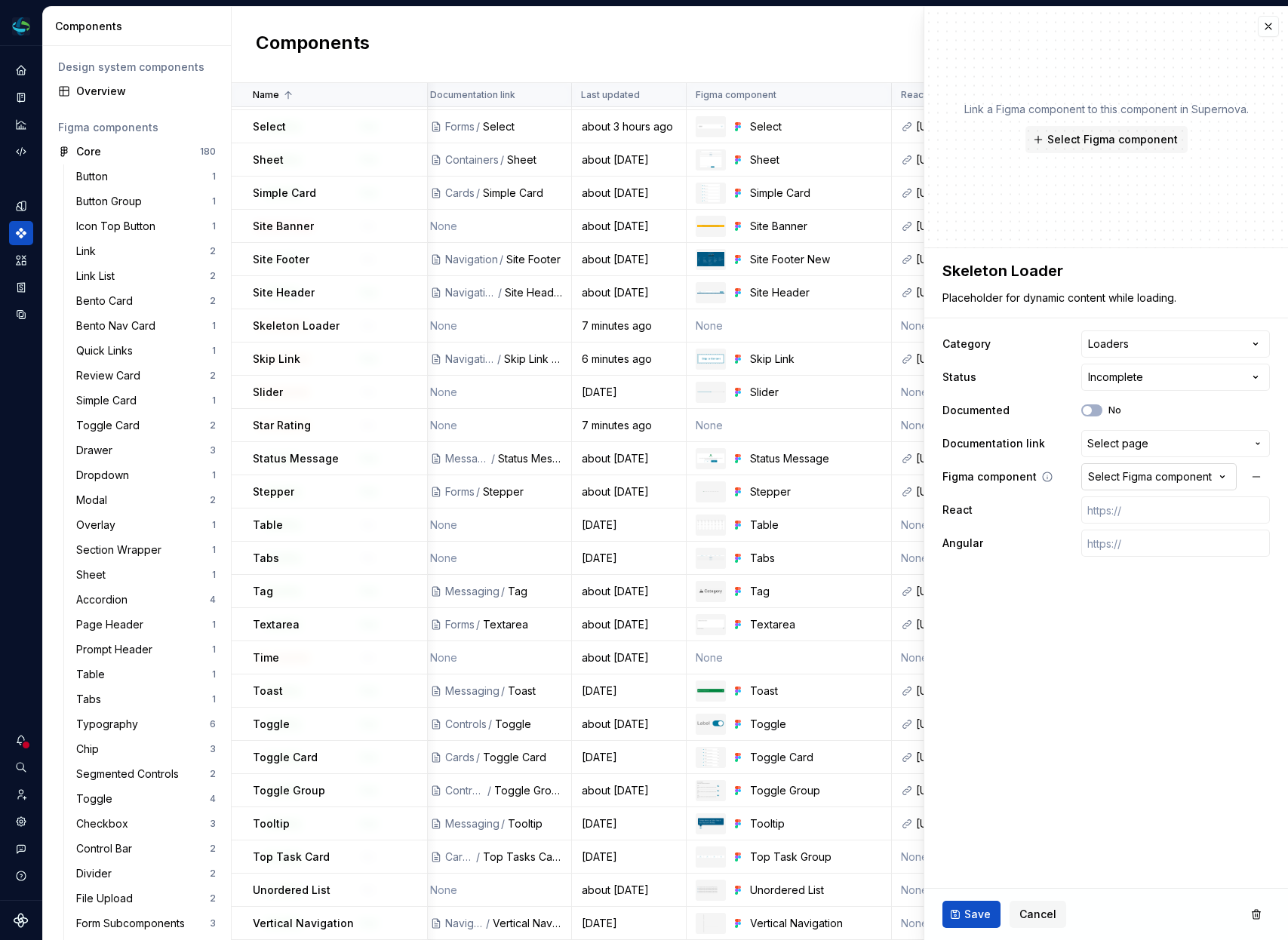
click at [1135, 479] on div "Select Figma component" at bounding box center [1150, 477] width 124 height 15
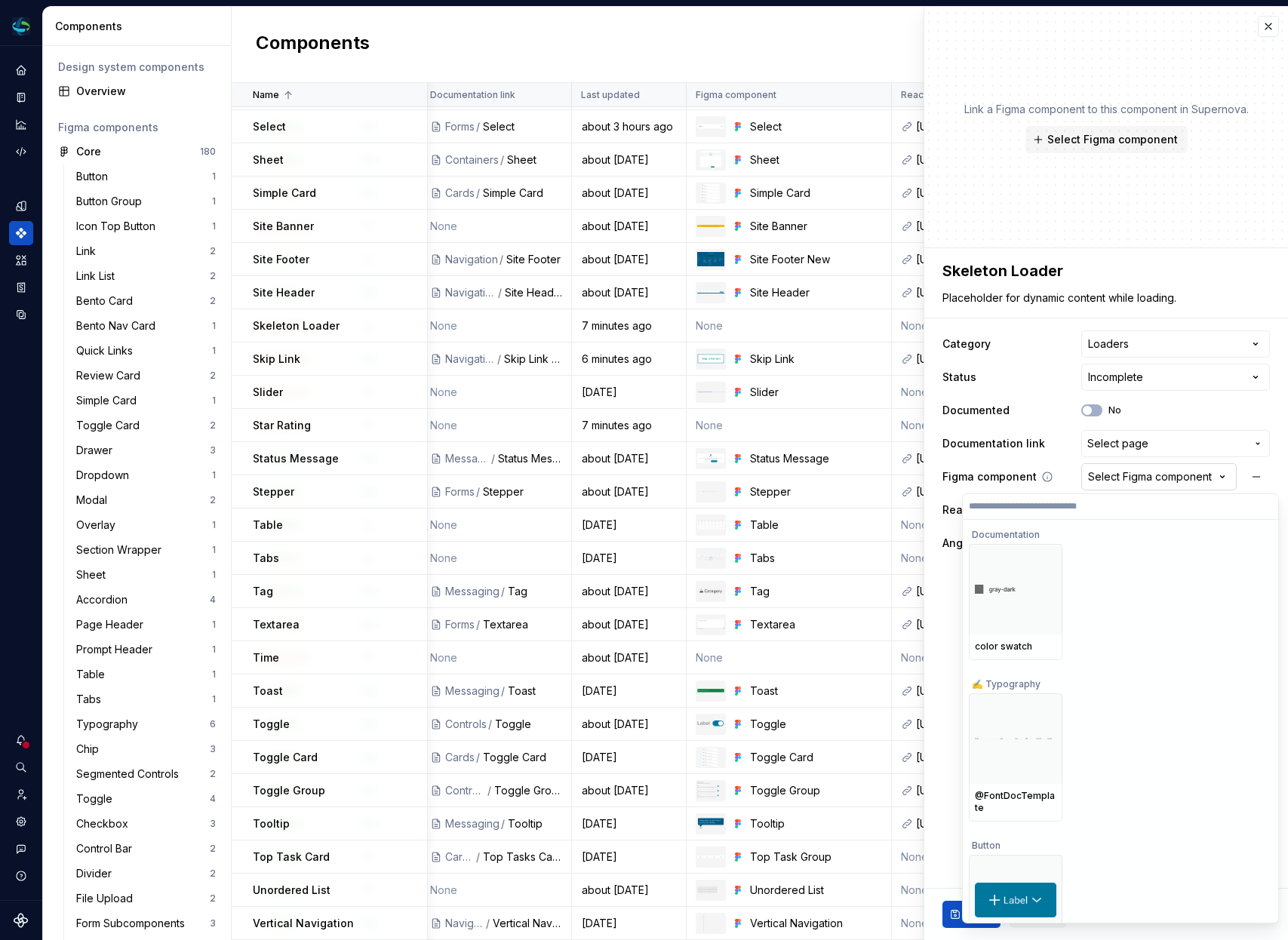
type textarea "*"
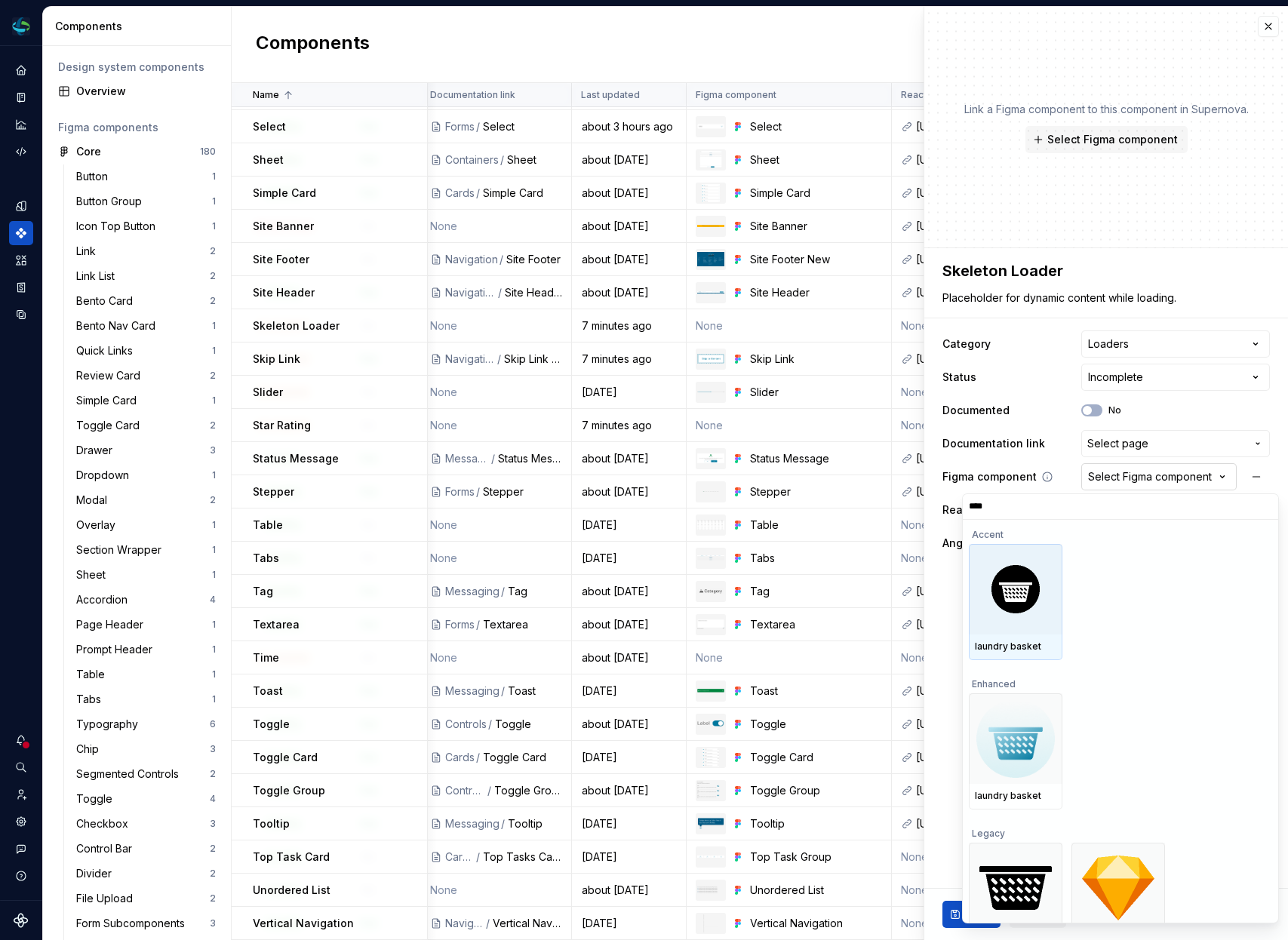
type input "*****"
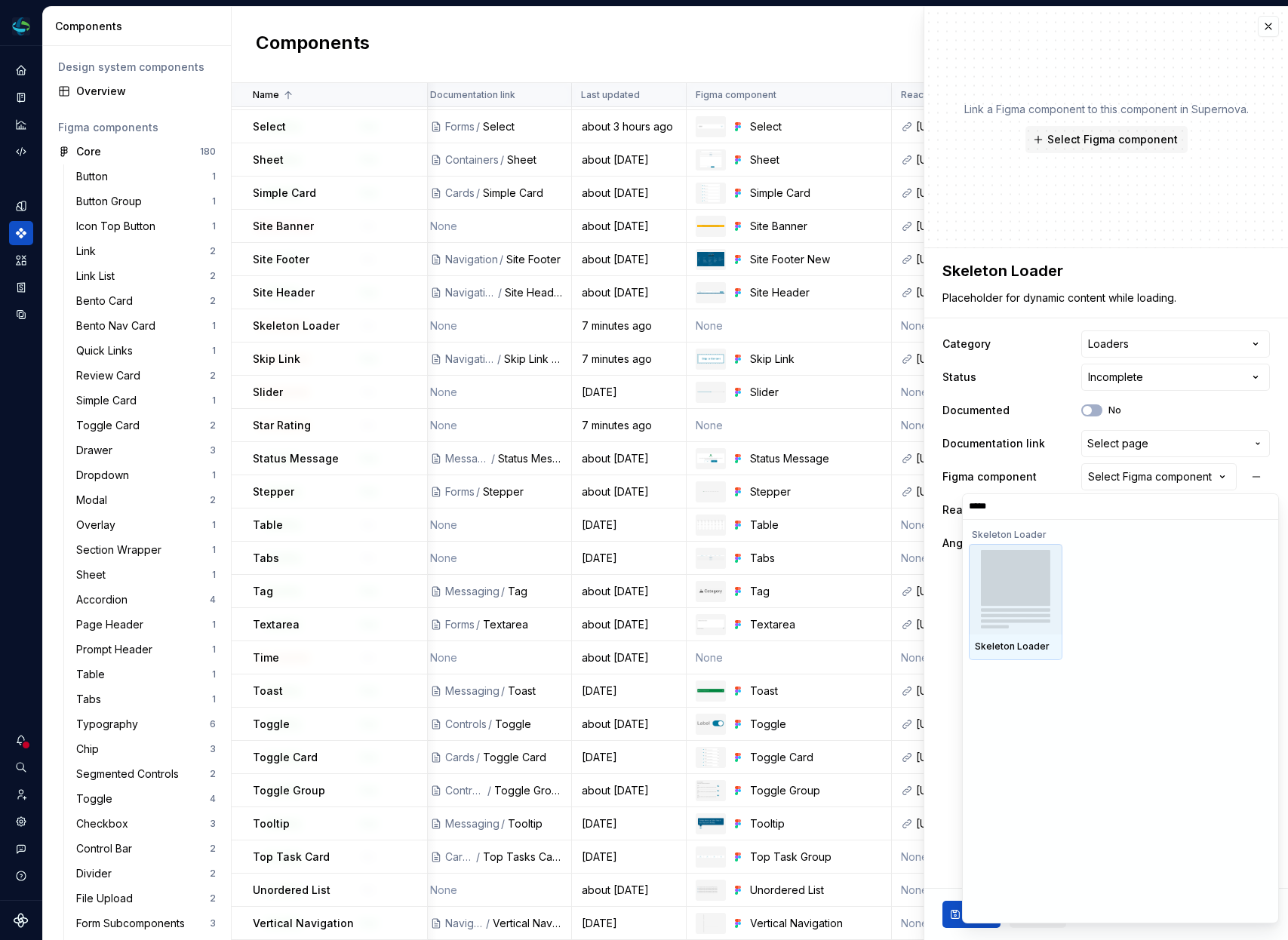
click at [1028, 579] on img at bounding box center [1016, 589] width 70 height 78
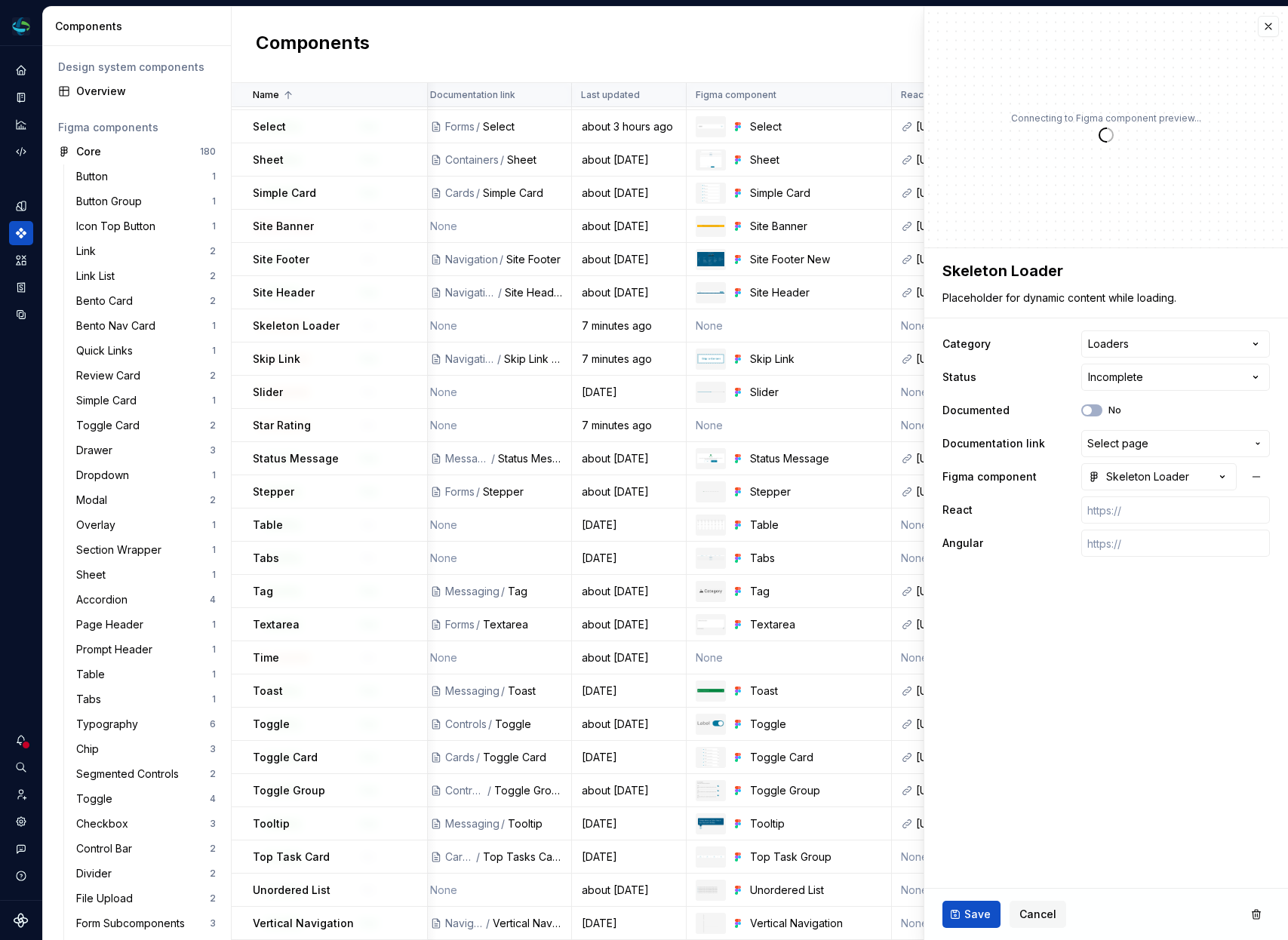
click at [1006, 771] on fieldset "**********" at bounding box center [1106, 594] width 363 height 692
click at [968, 917] on ul "Component “Link Tile List” saved." at bounding box center [1102, 928] width 371 height 24
click at [983, 910] on span "Save" at bounding box center [977, 914] width 26 height 15
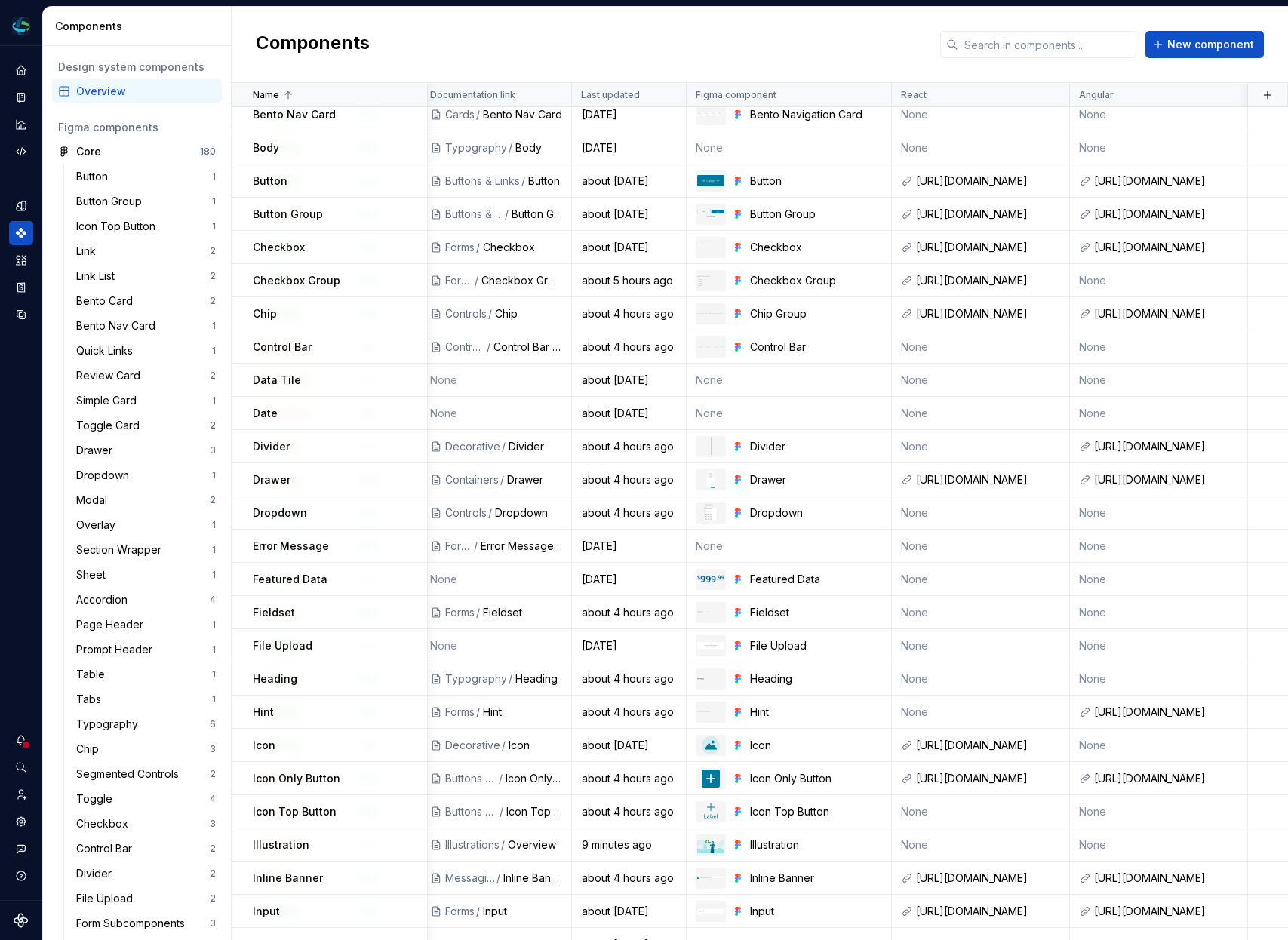
scroll to position [0, 438]
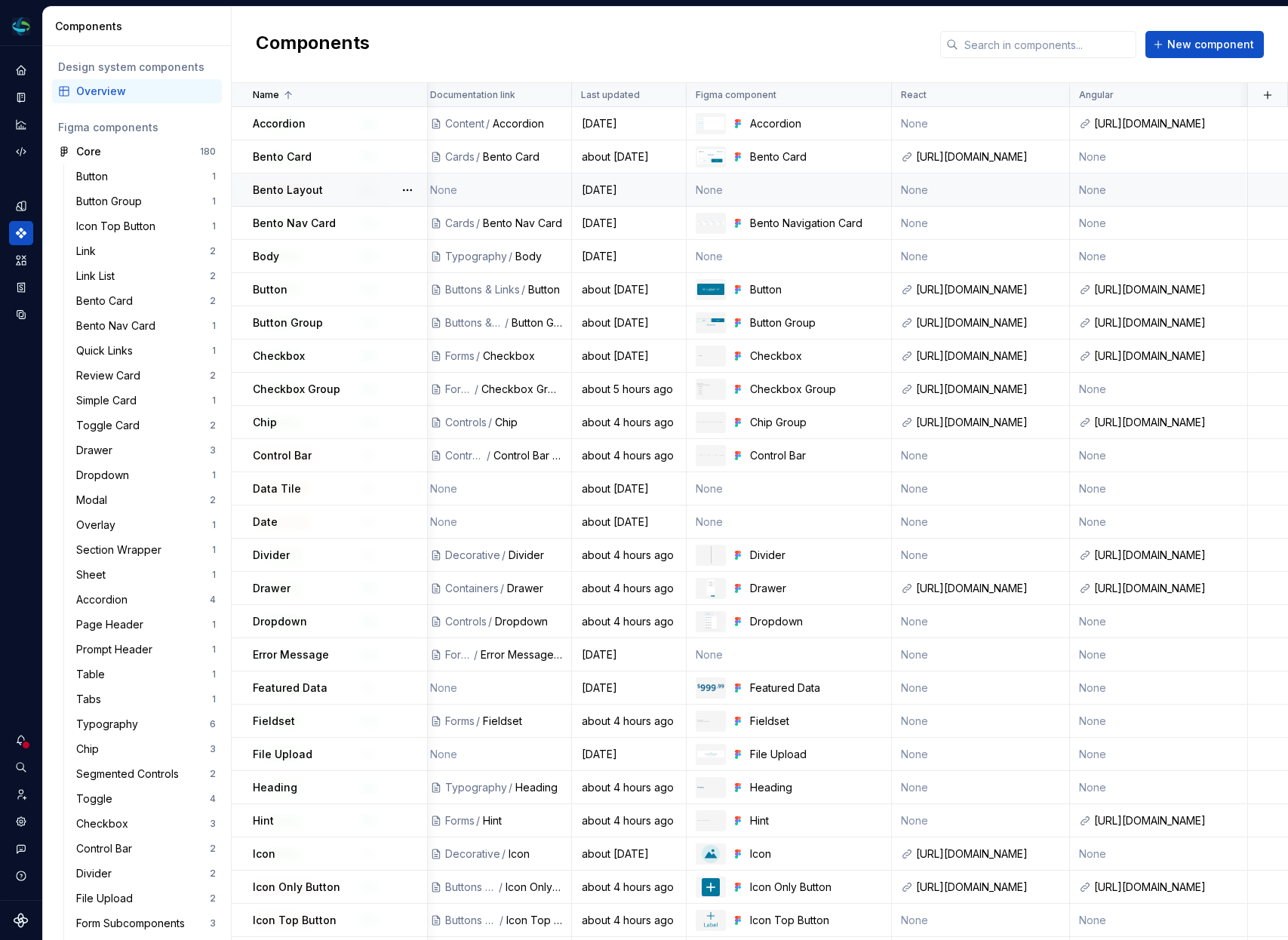
click at [760, 181] on td "None" at bounding box center [789, 190] width 205 height 33
type textarea "*"
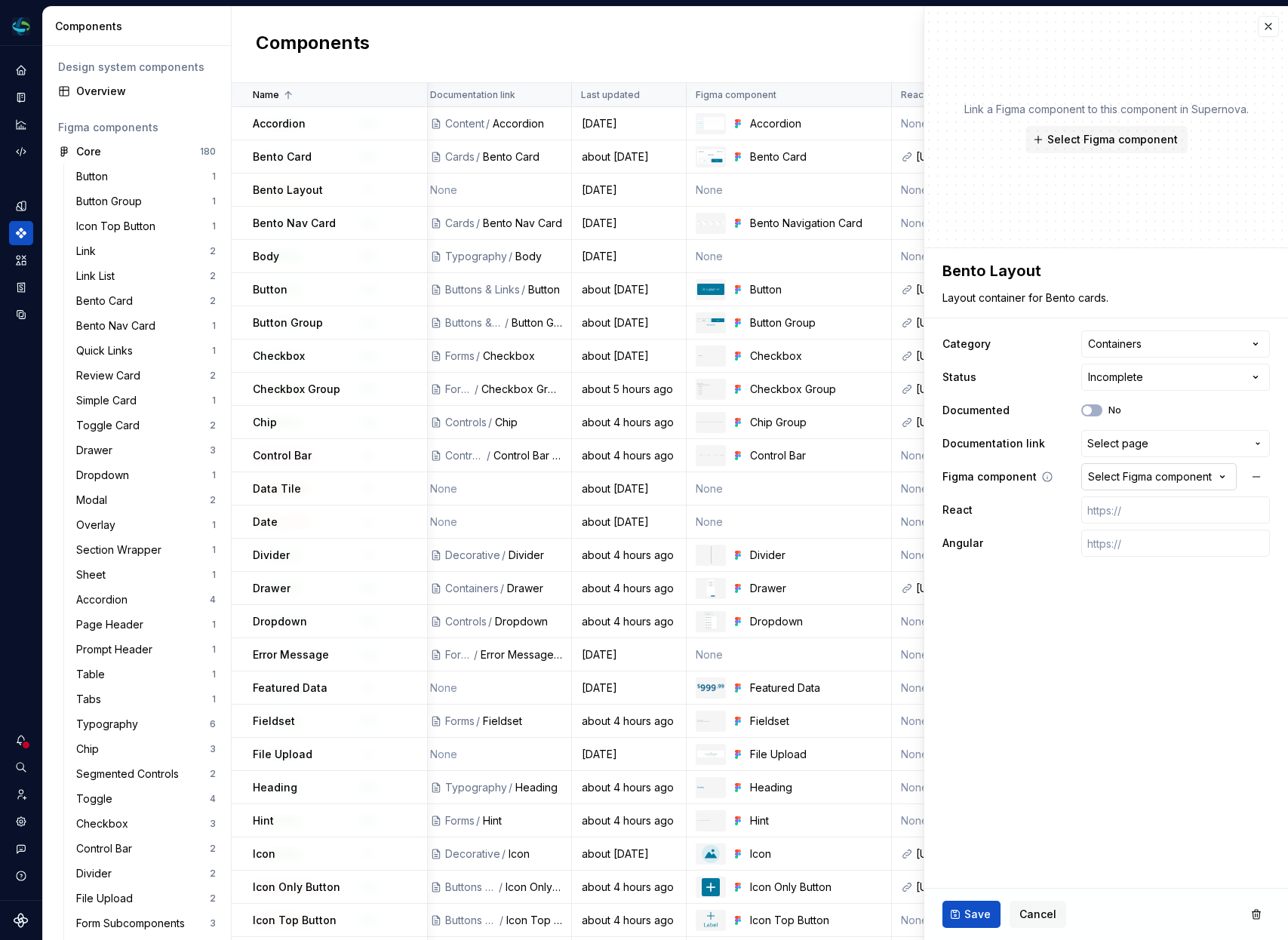
click at [1126, 485] on button "Select Figma component" at bounding box center [1158, 477] width 156 height 27
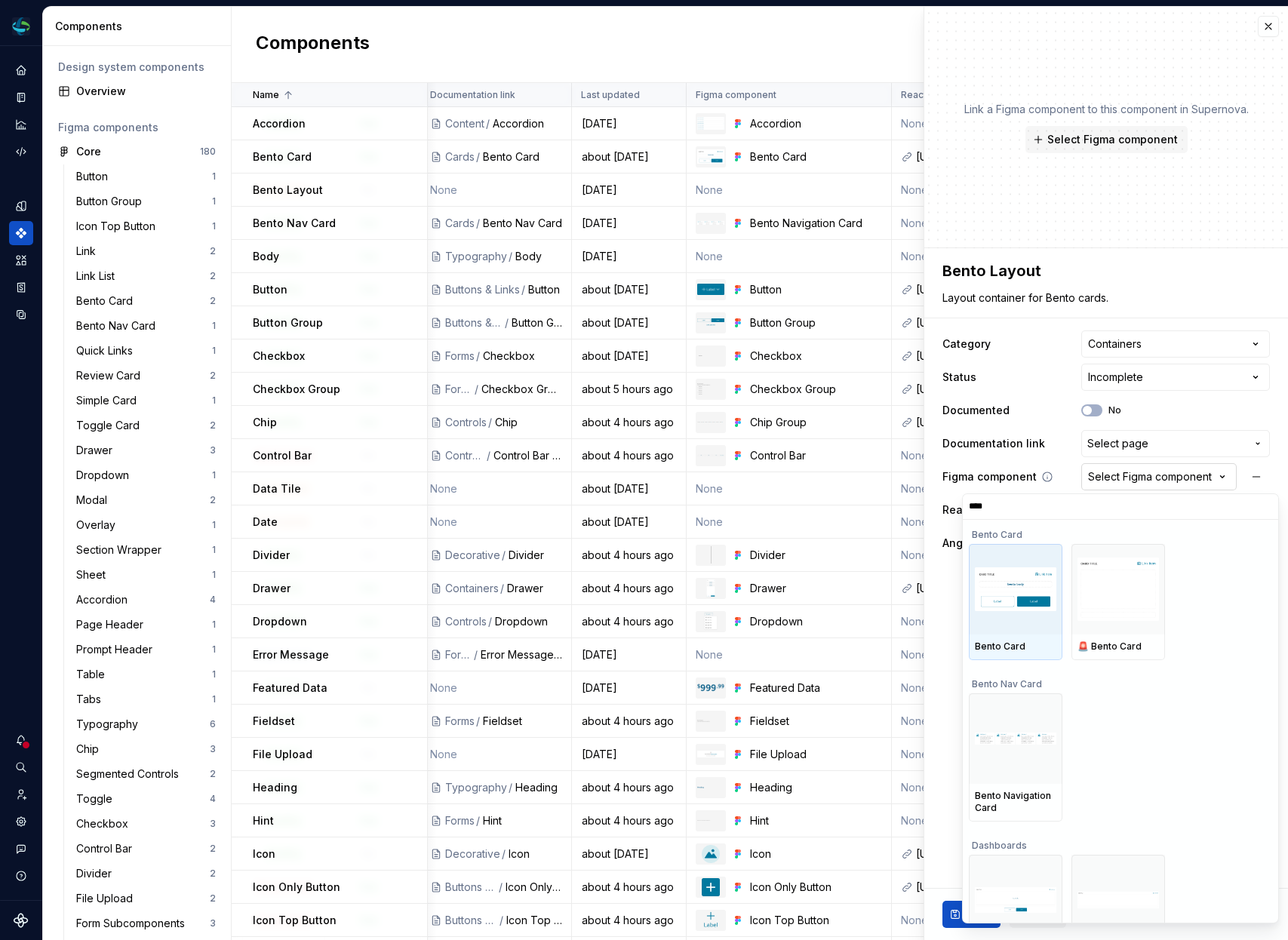
type input "*****"
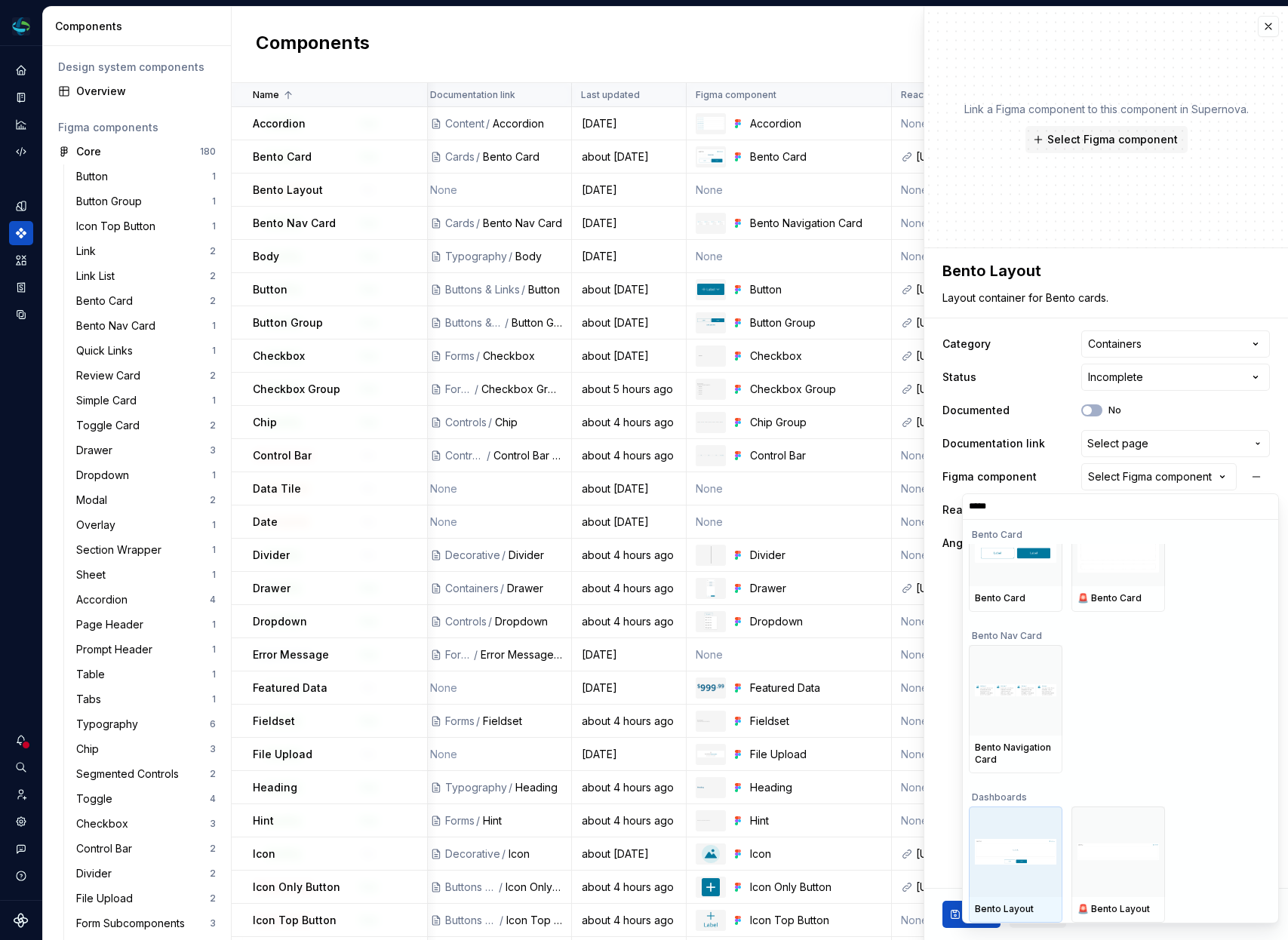
click at [1017, 819] on div at bounding box center [1015, 852] width 94 height 91
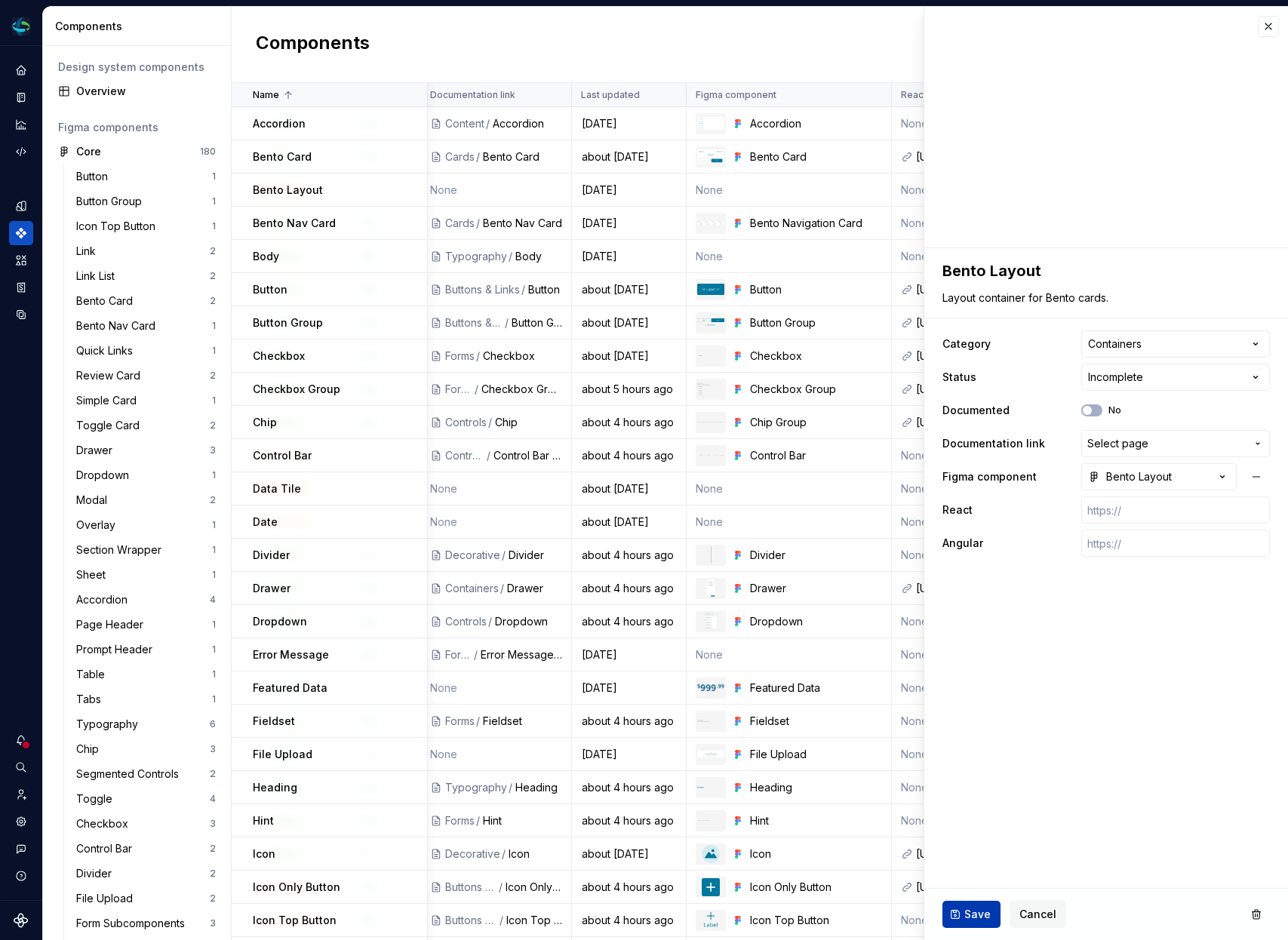
click at [966, 913] on span "Save" at bounding box center [977, 914] width 26 height 15
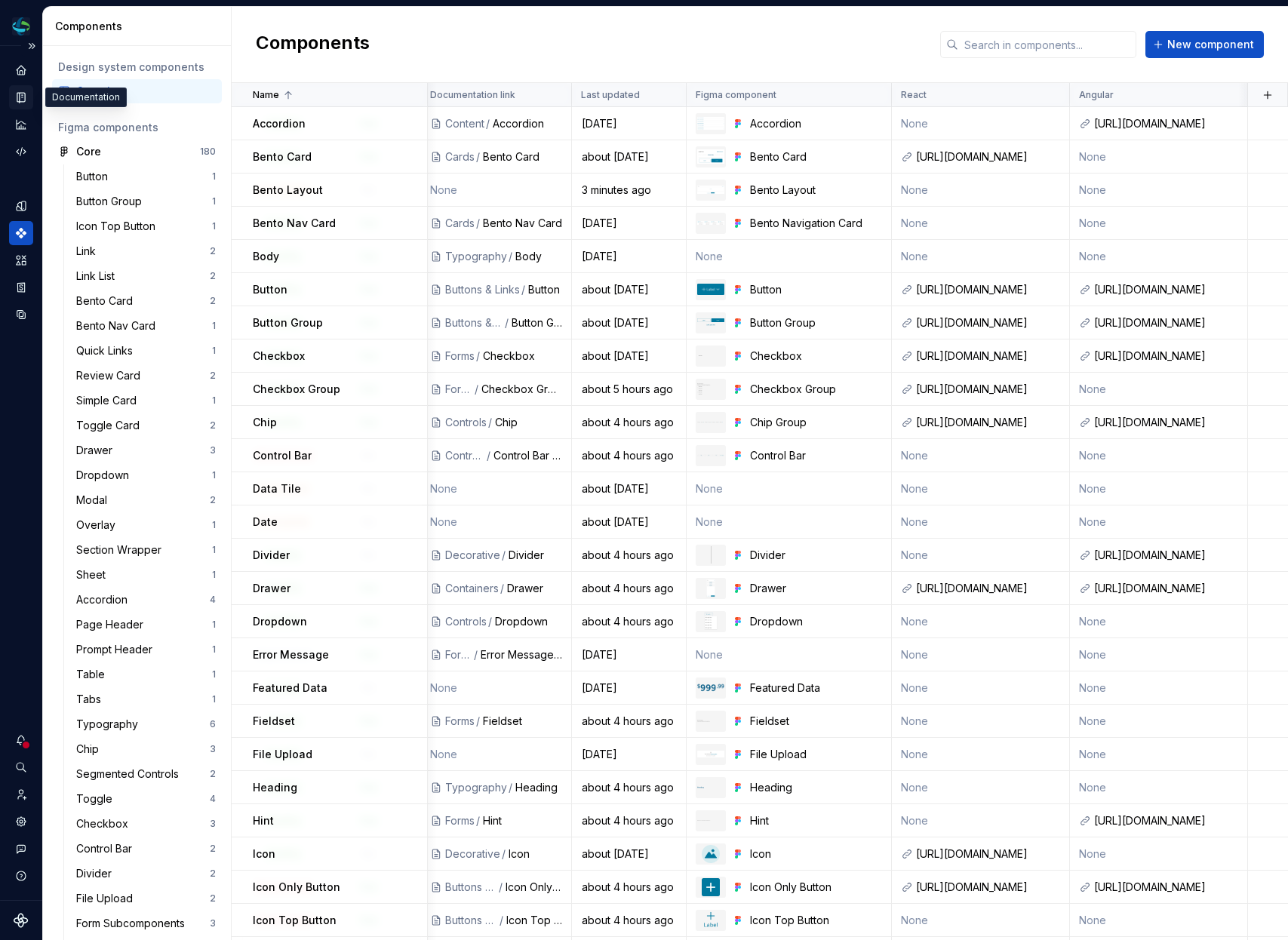
click at [18, 93] on icon "Documentation" at bounding box center [21, 97] width 7 height 10
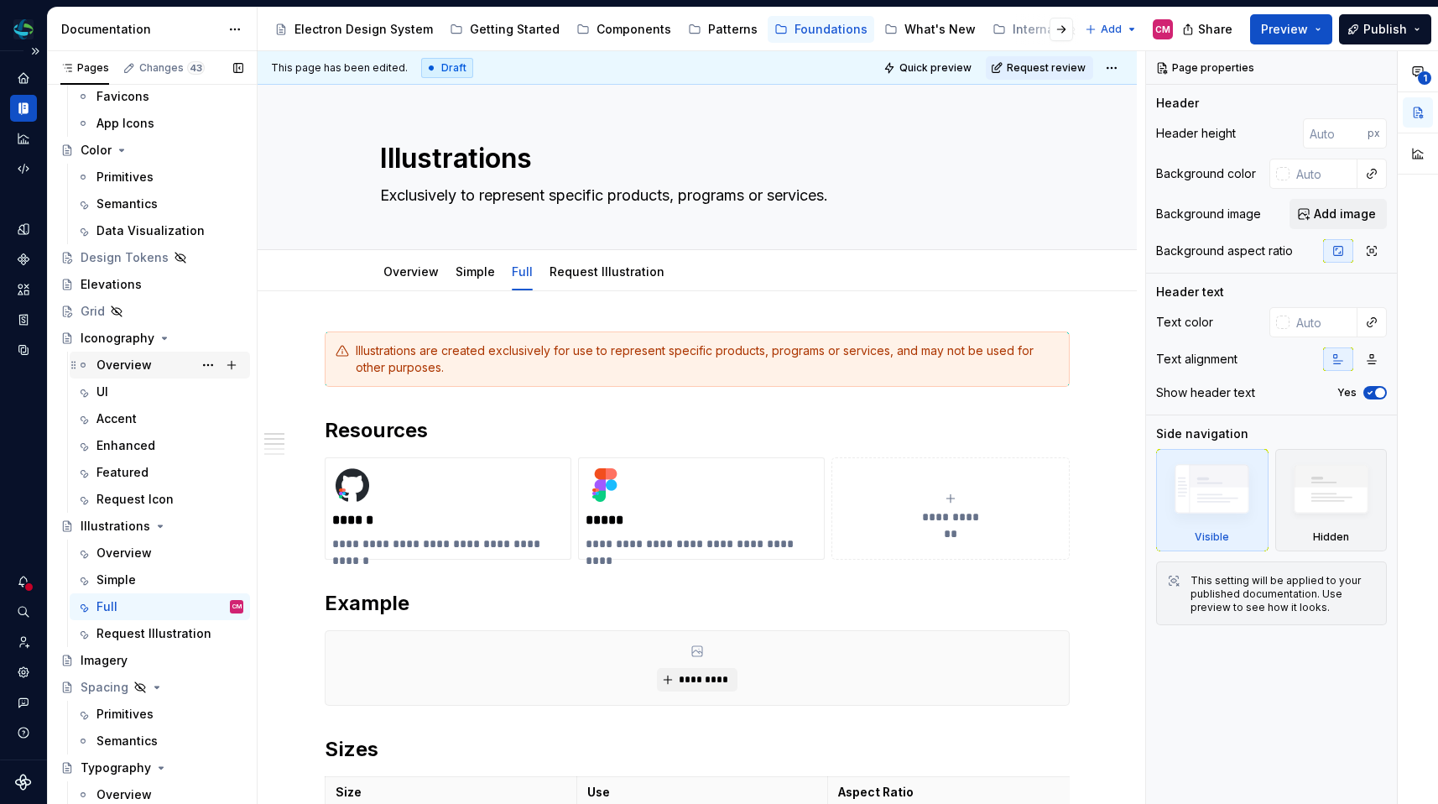
scroll to position [361, 0]
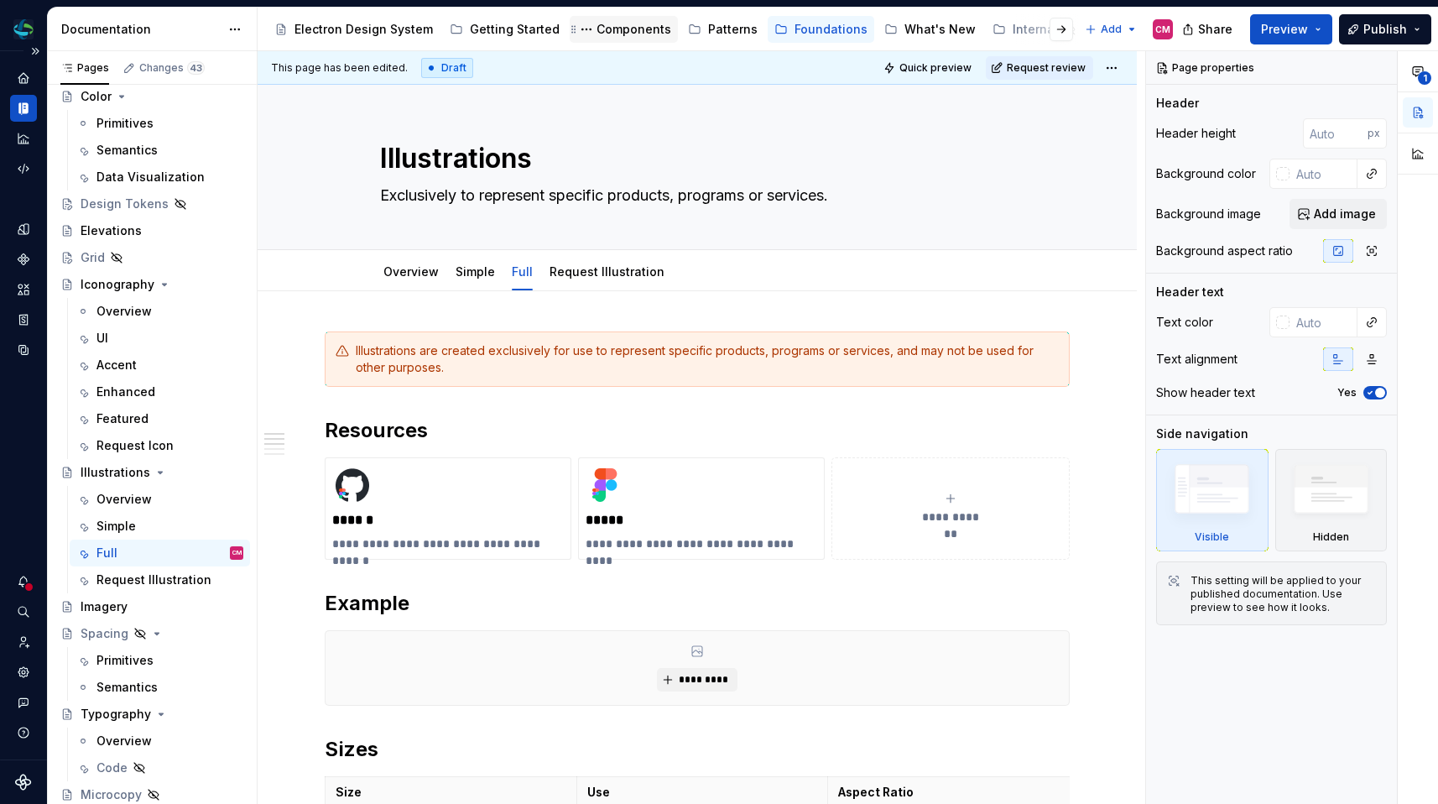
click at [643, 31] on div "Components" at bounding box center [634, 29] width 75 height 17
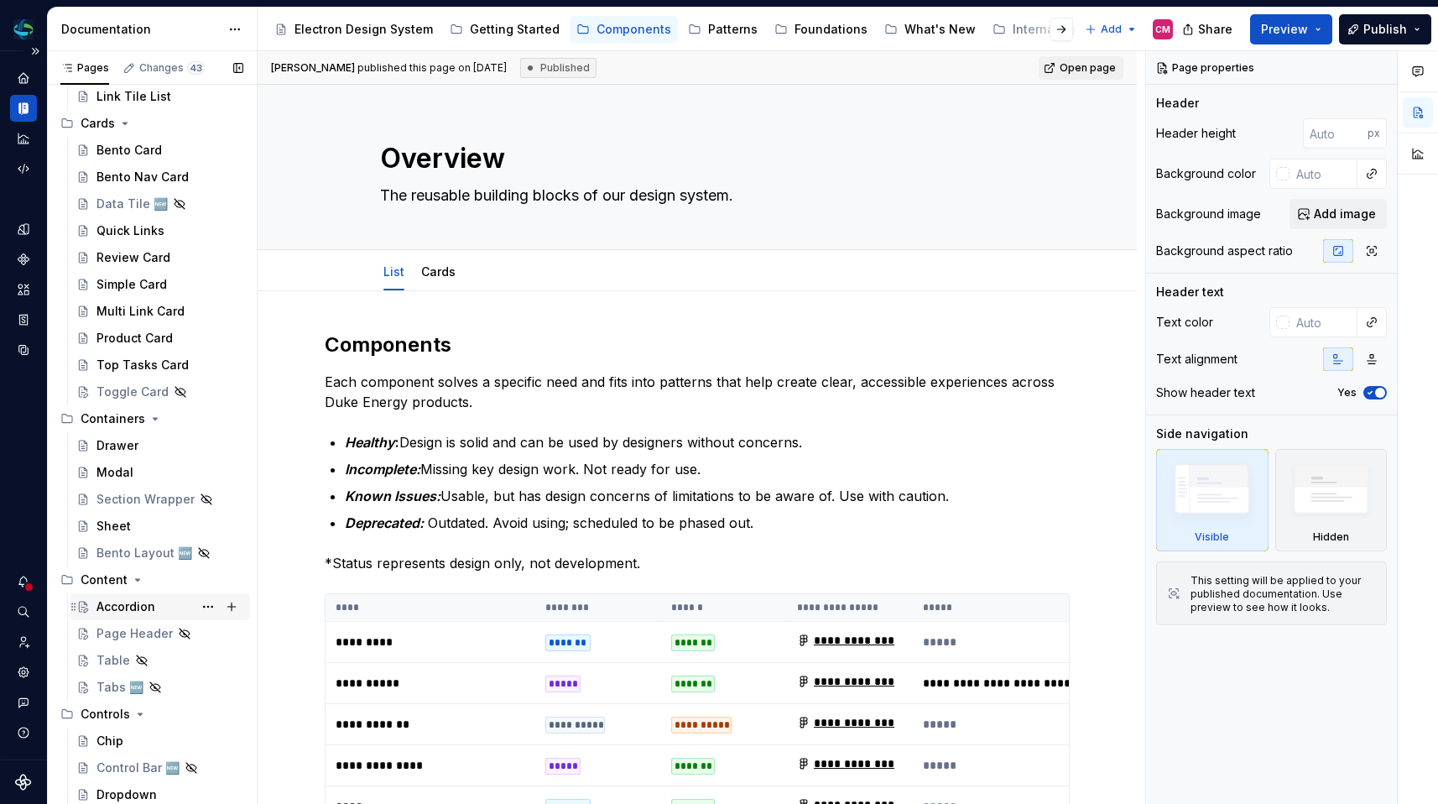
click at [116, 609] on div "Accordion" at bounding box center [125, 606] width 59 height 17
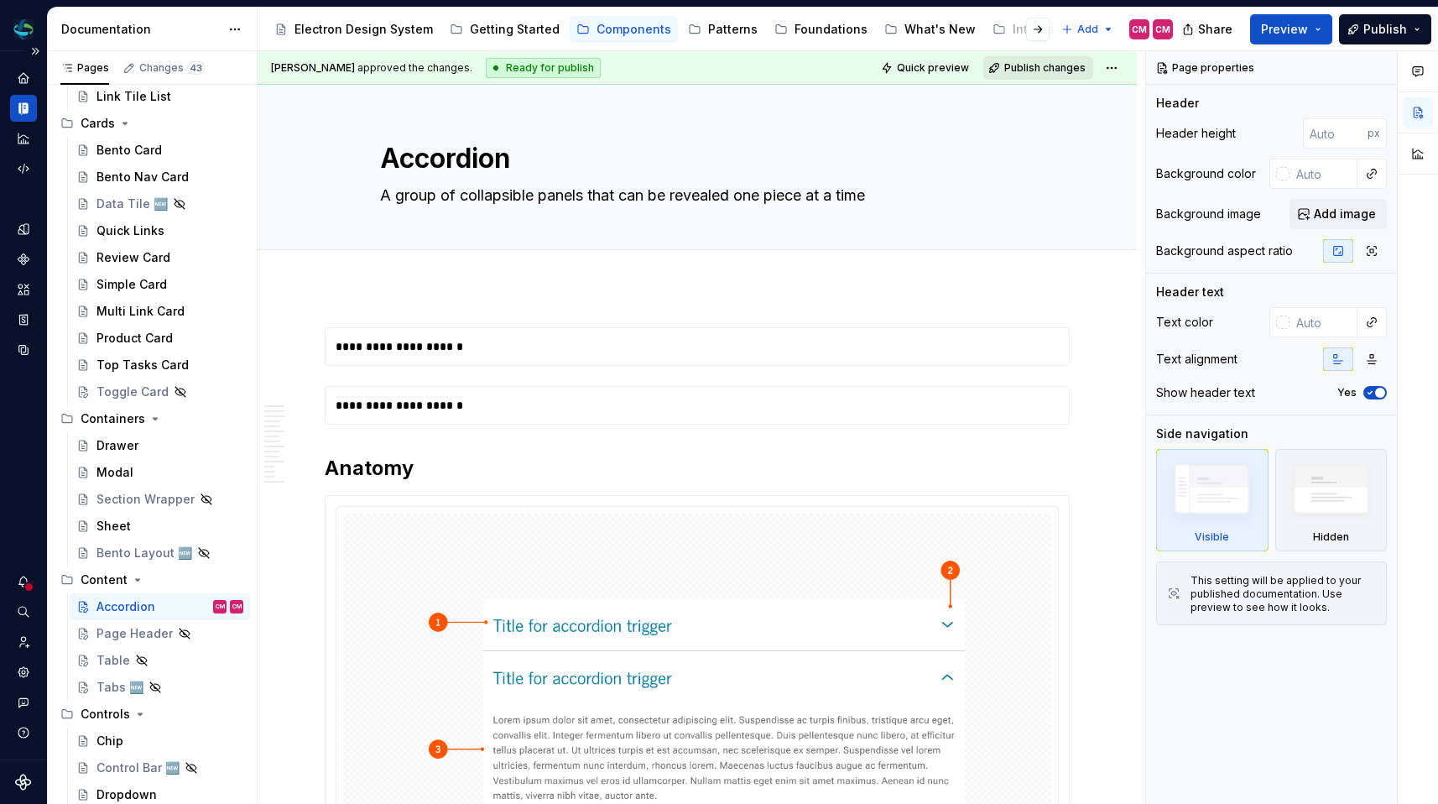
click at [1073, 69] on span "Publish changes" at bounding box center [1044, 67] width 81 height 13
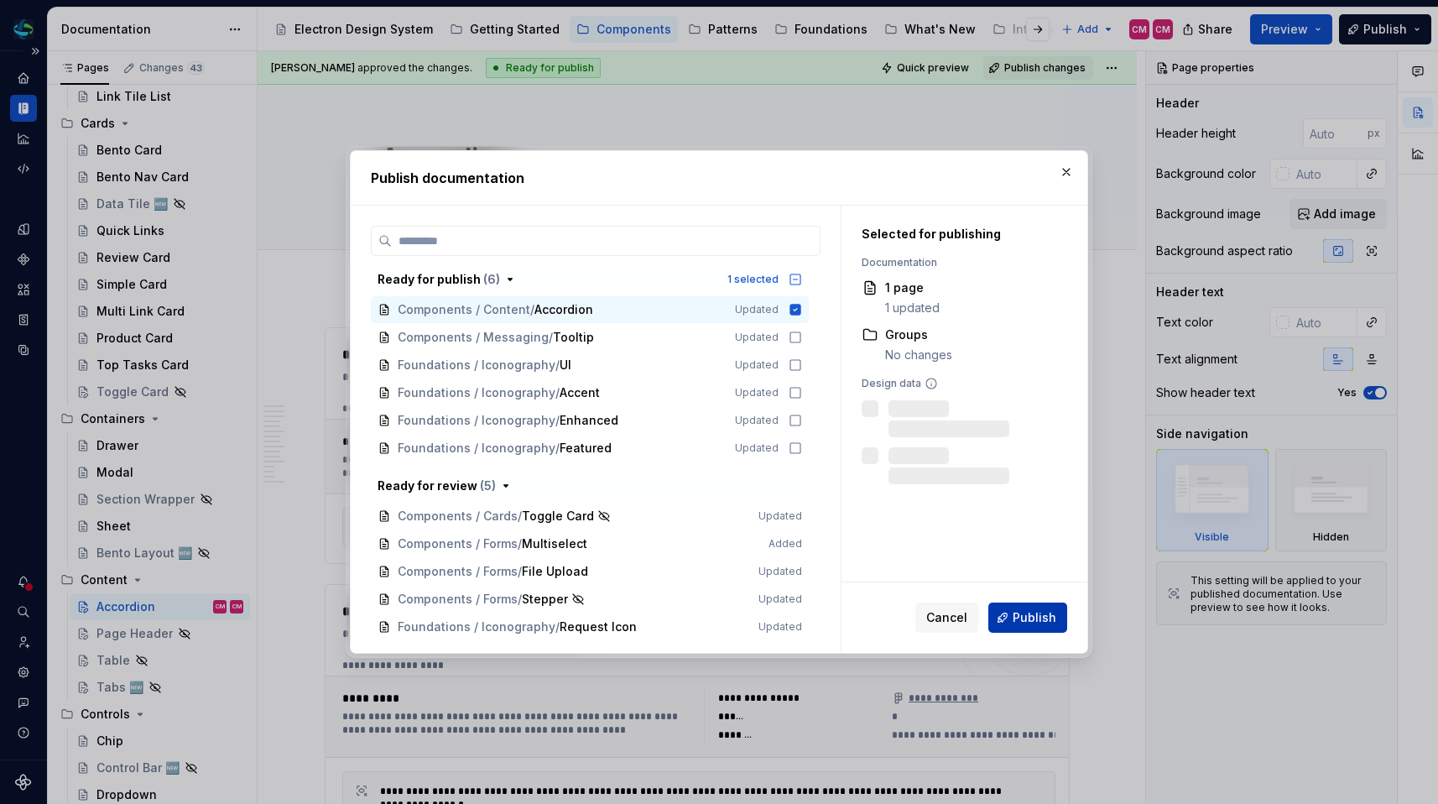
click at [998, 607] on button "Publish" at bounding box center [1027, 617] width 79 height 30
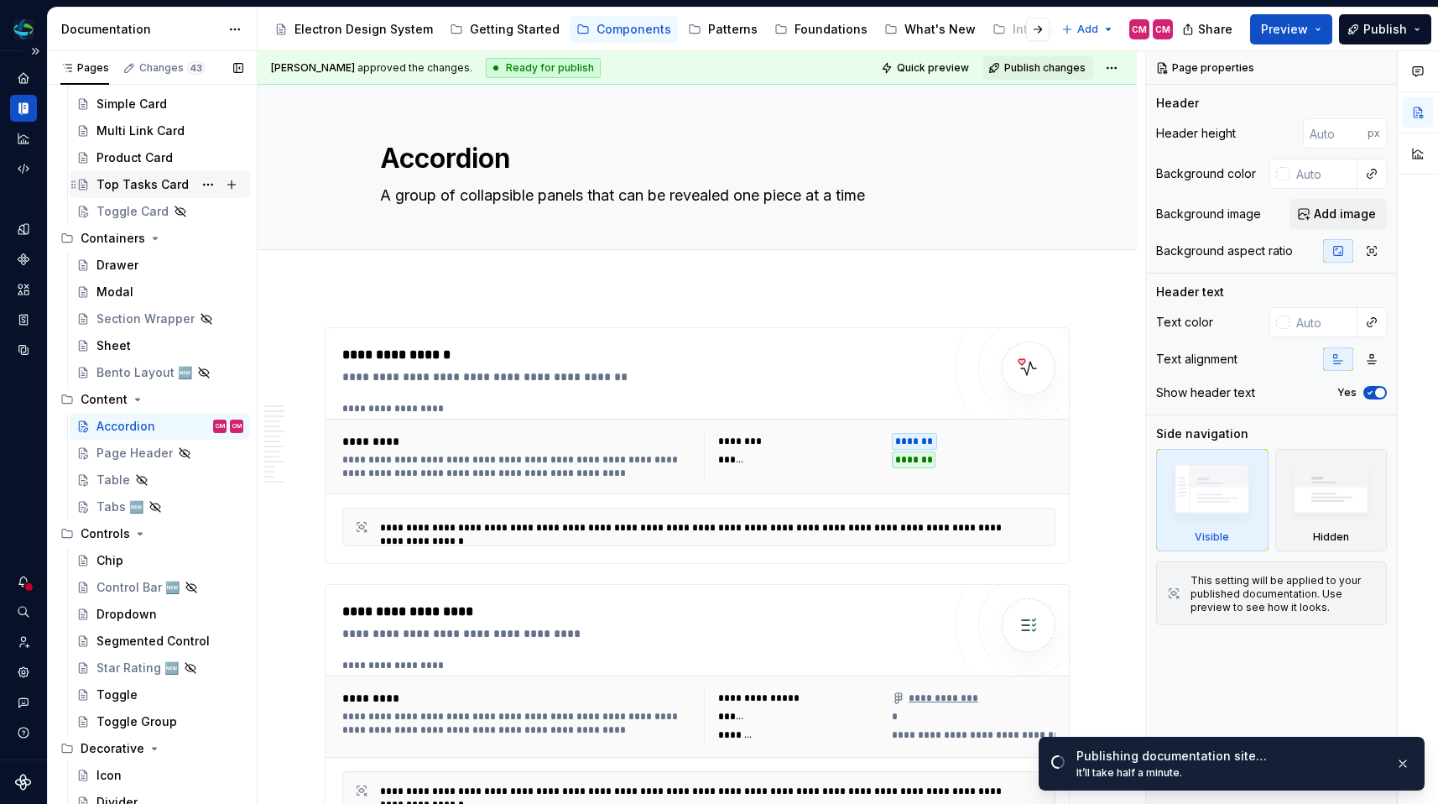
scroll to position [586, 0]
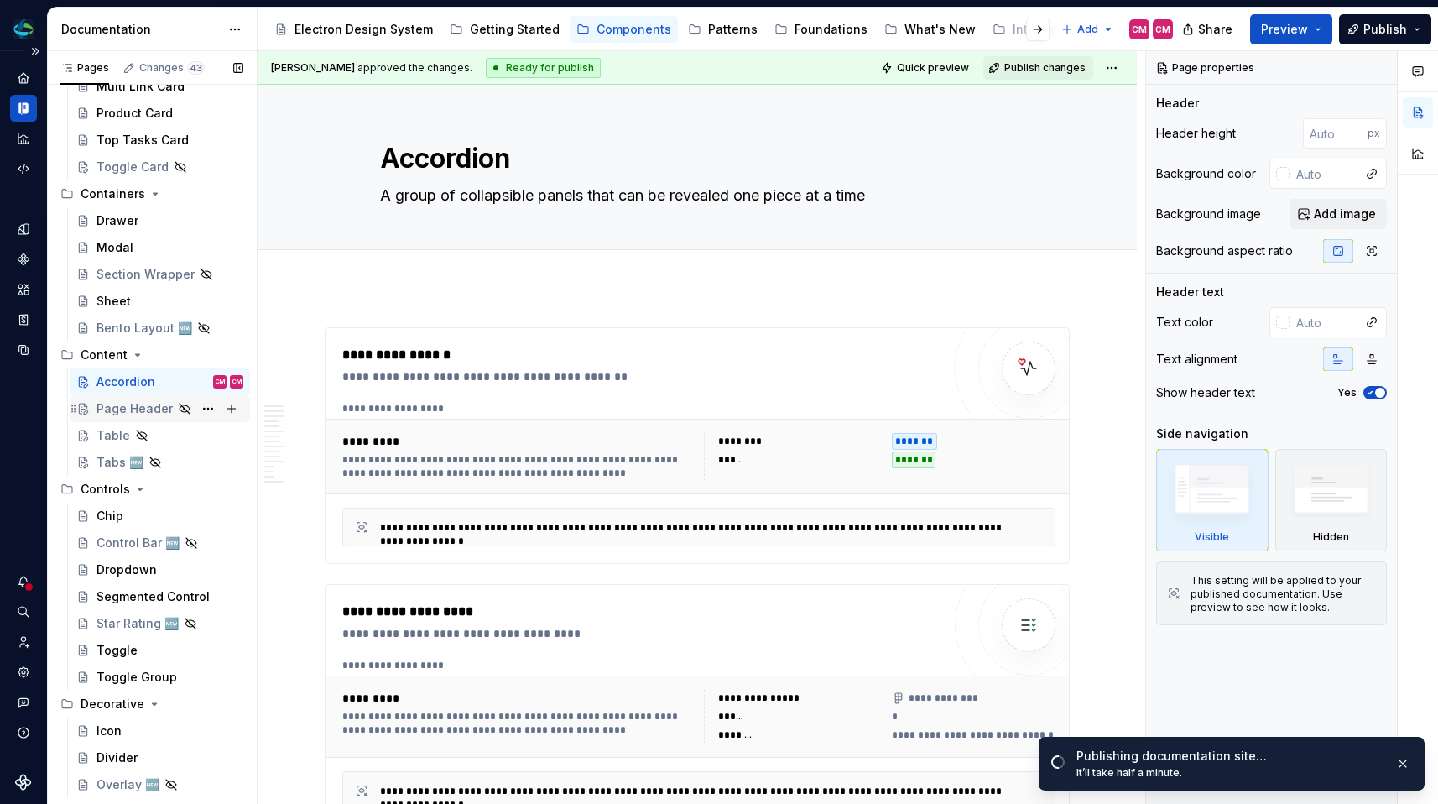
click at [143, 408] on div "Page Header" at bounding box center [134, 408] width 76 height 17
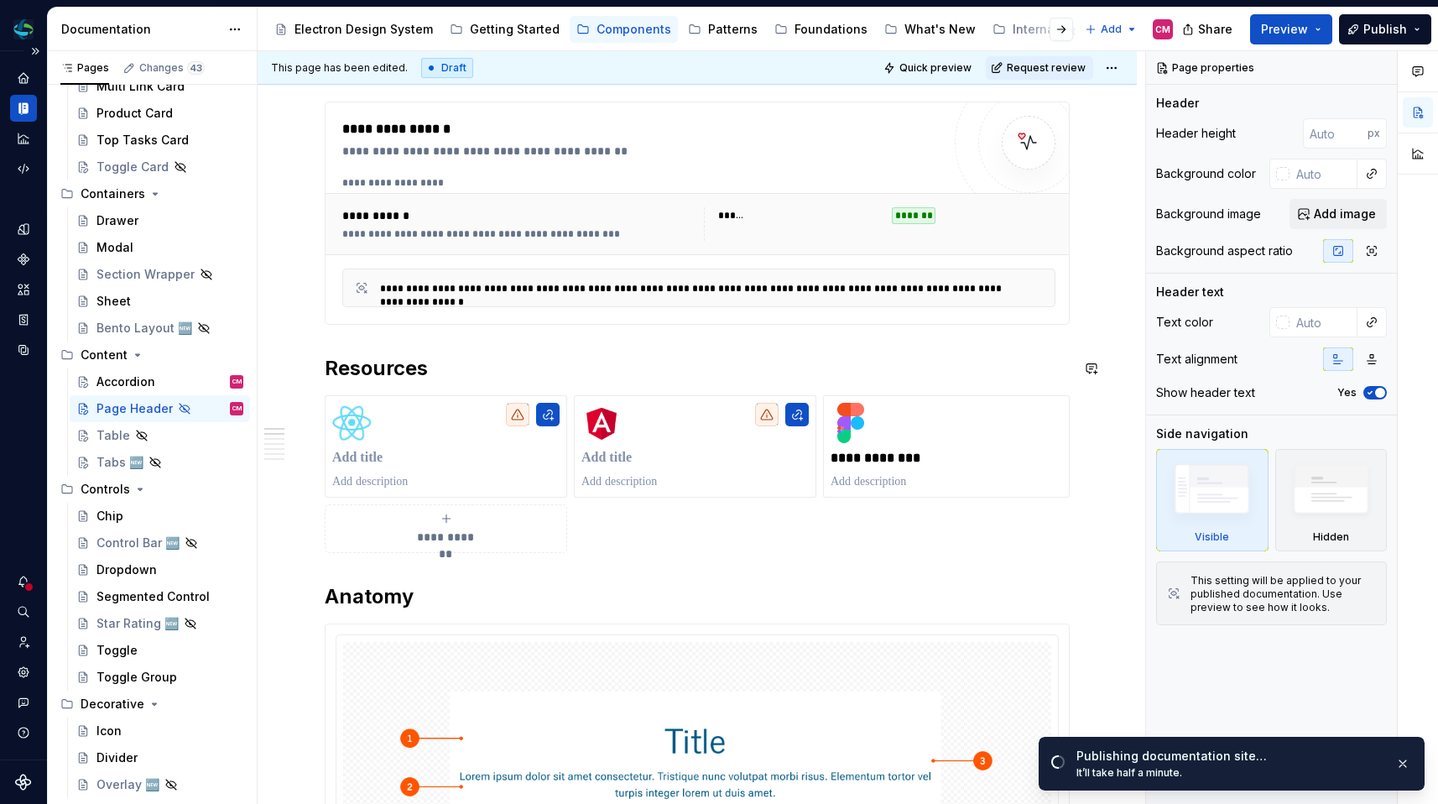
scroll to position [242, 0]
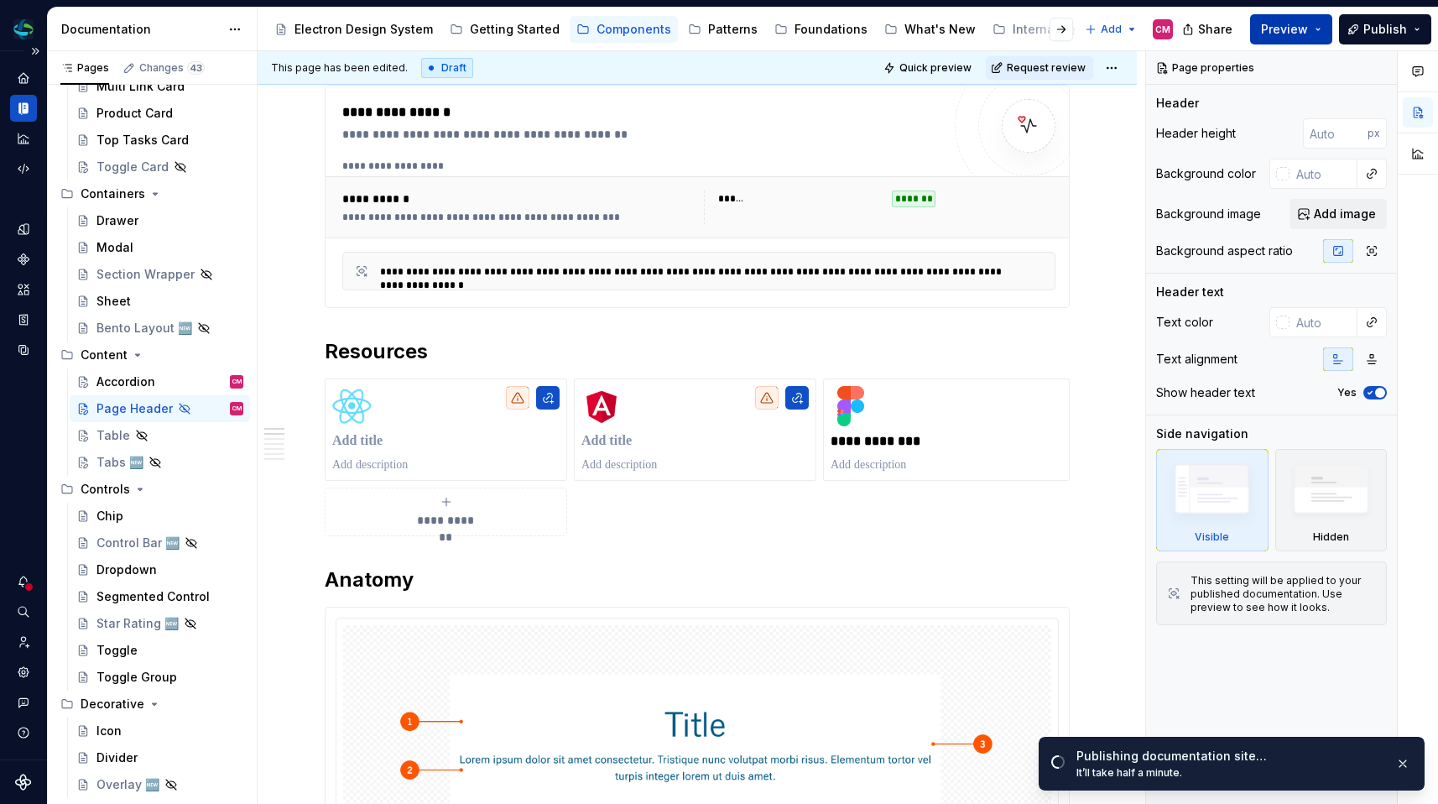
click at [1283, 34] on span "Preview" at bounding box center [1284, 29] width 47 height 17
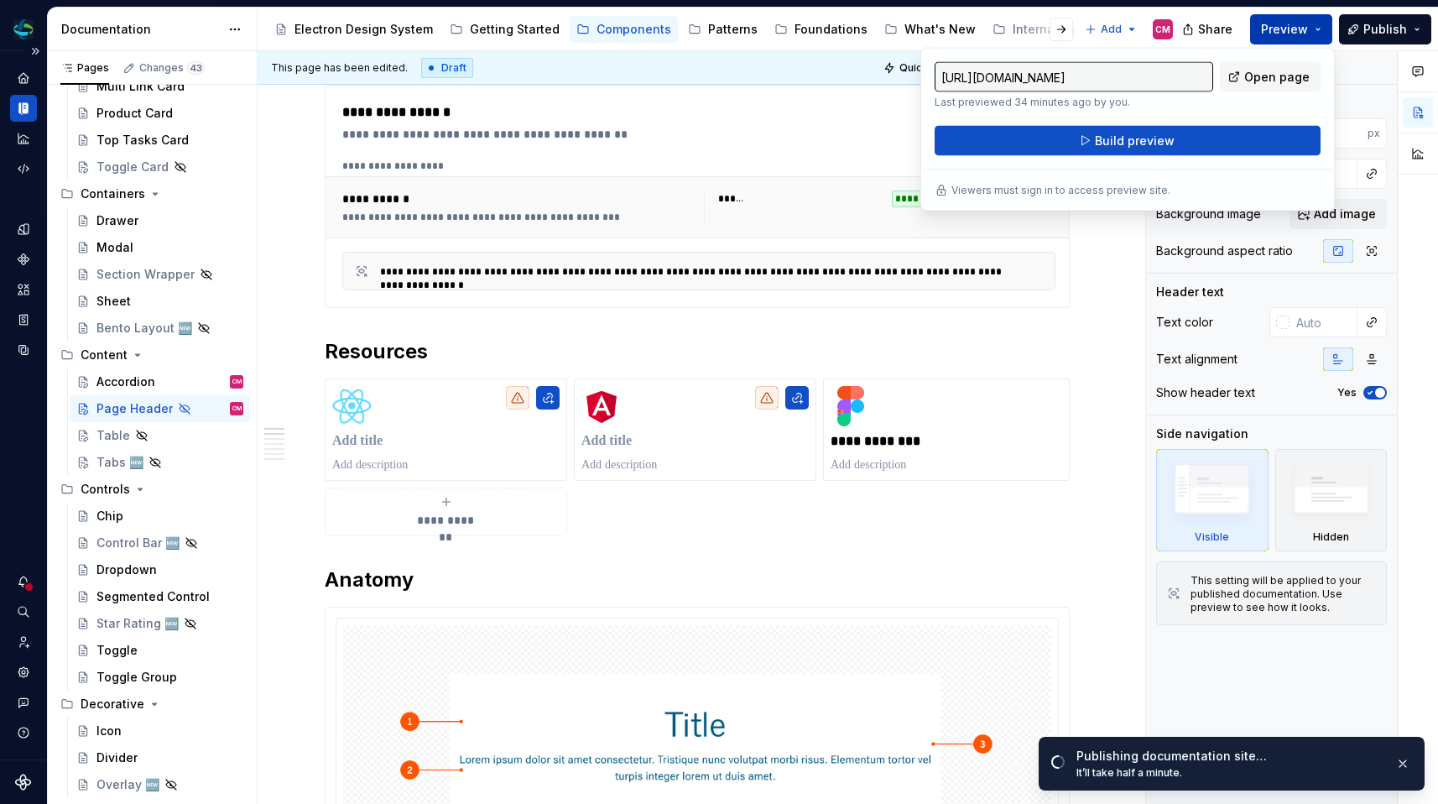
click at [1316, 15] on button "Preview" at bounding box center [1291, 29] width 82 height 30
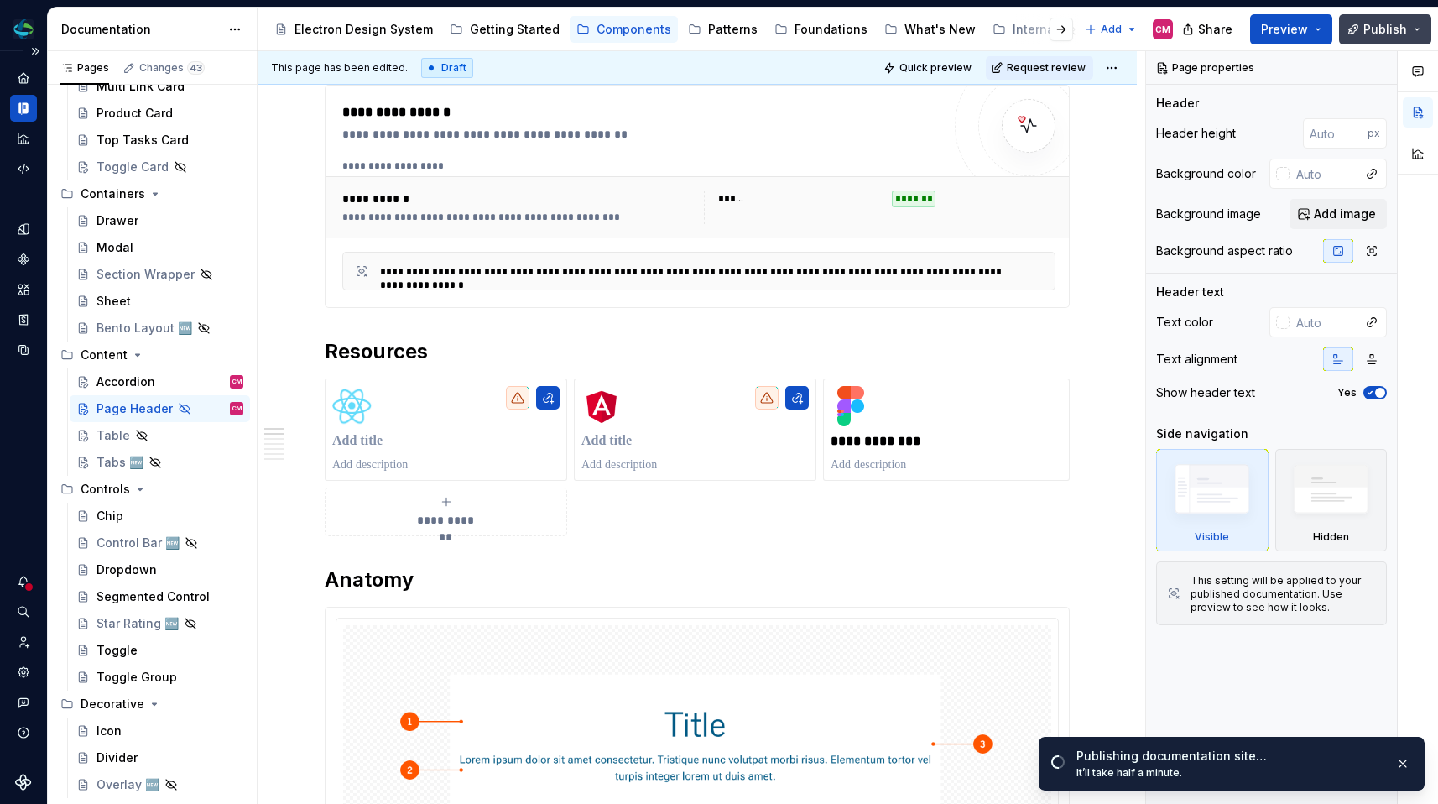
click at [1363, 28] on button "Publish" at bounding box center [1385, 29] width 92 height 30
click at [952, 67] on span "Quick preview" at bounding box center [935, 67] width 72 height 13
click at [1050, 70] on span "Request review" at bounding box center [1046, 67] width 79 height 13
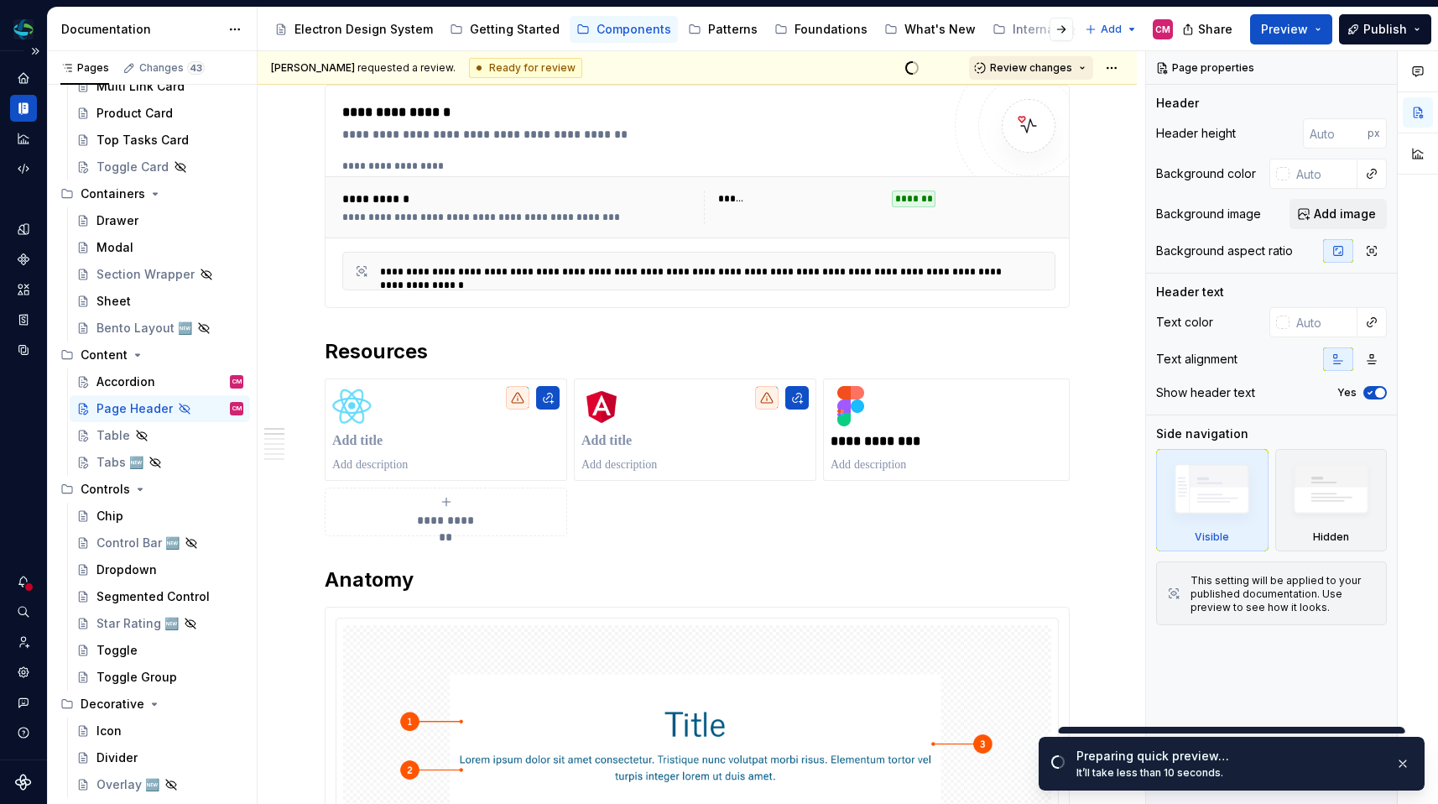
click at [1046, 66] on span "Review changes" at bounding box center [1031, 67] width 82 height 13
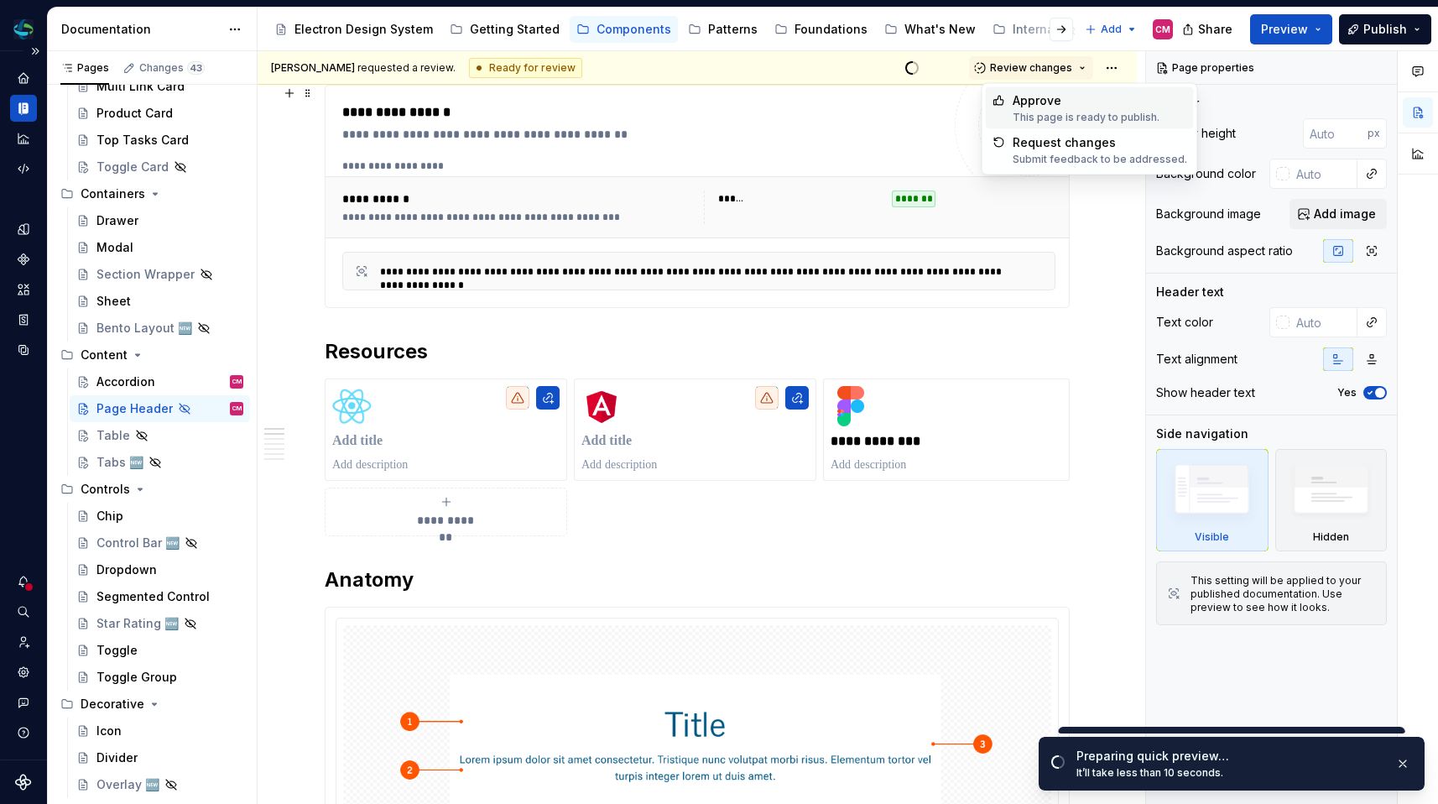
click at [1035, 107] on div "Approve" at bounding box center [1086, 100] width 147 height 17
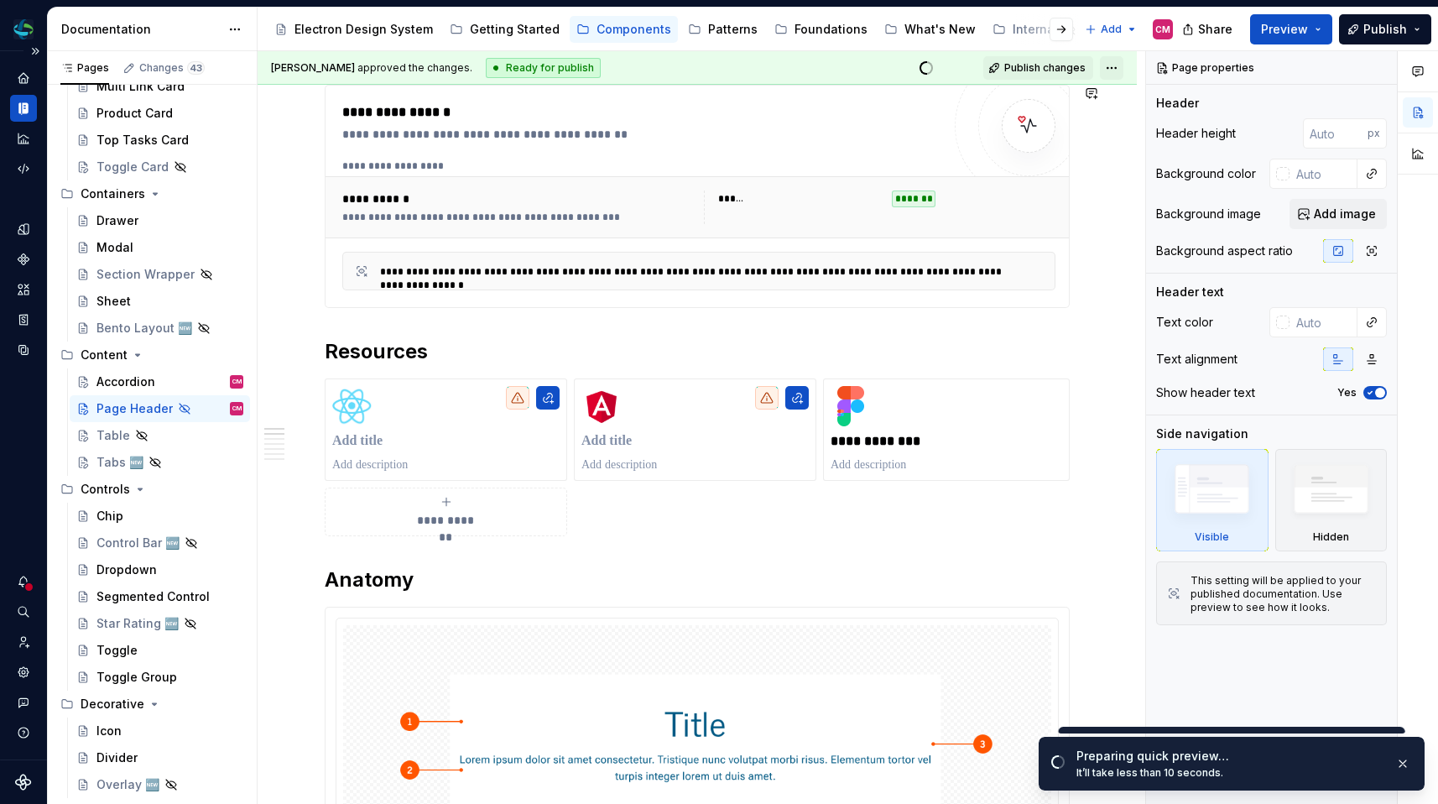
click at [1118, 63] on html "Electron Web CM Dataset Duke Energy Documentation Accessibility guide for tree …" at bounding box center [719, 402] width 1438 height 804
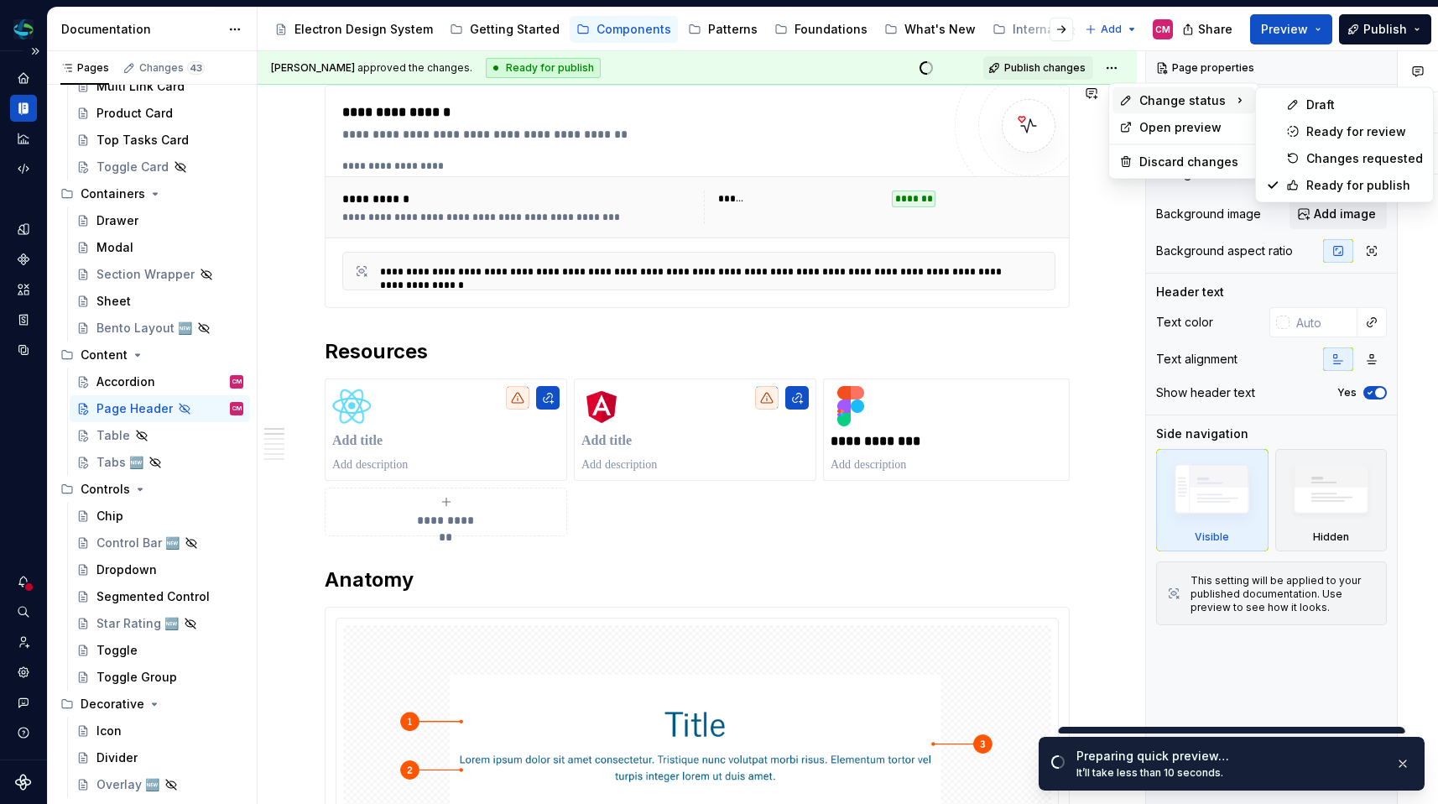
click at [1137, 100] on div "Change status" at bounding box center [1183, 100] width 143 height 27
click at [1325, 111] on div "Draft" at bounding box center [1364, 104] width 117 height 17
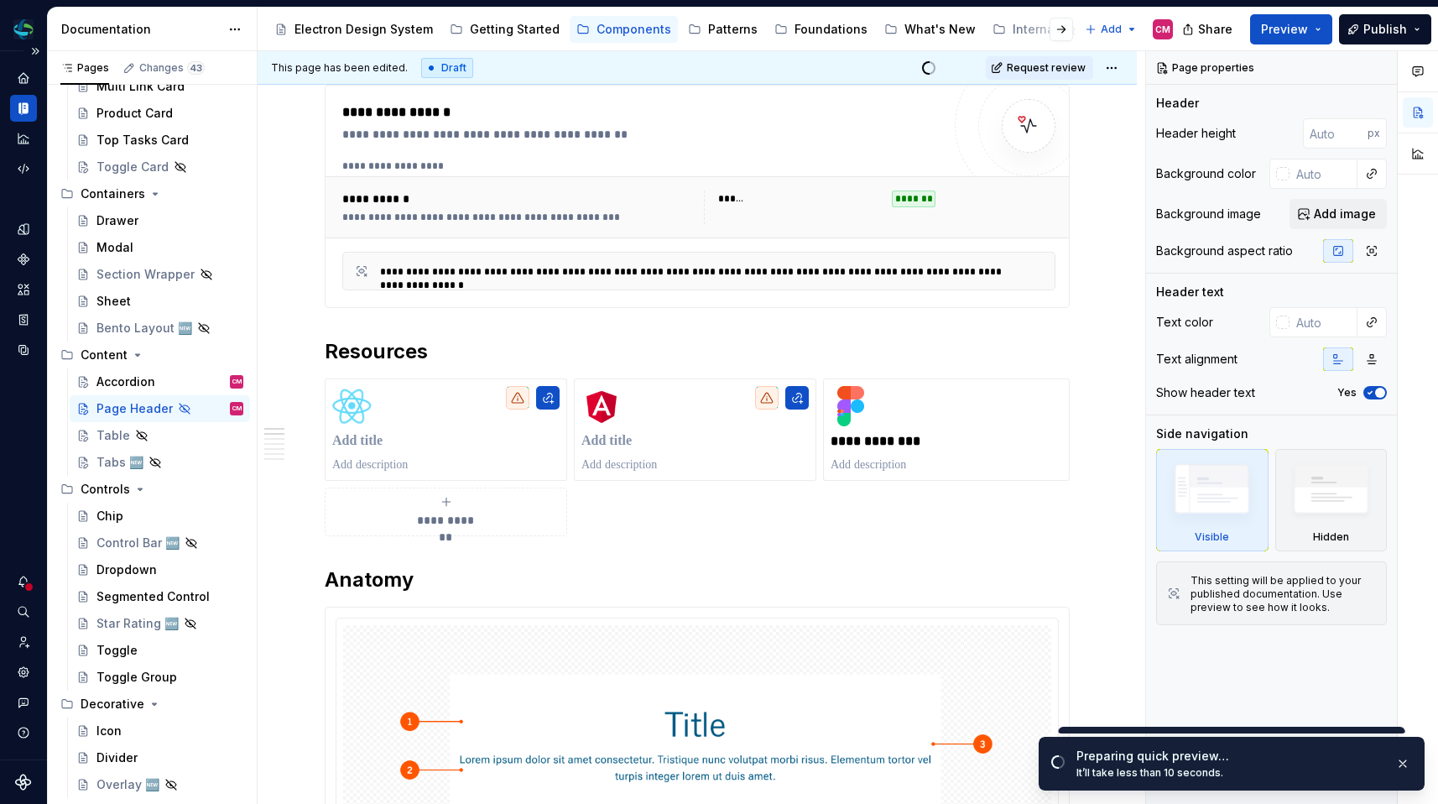
scroll to position [0, 0]
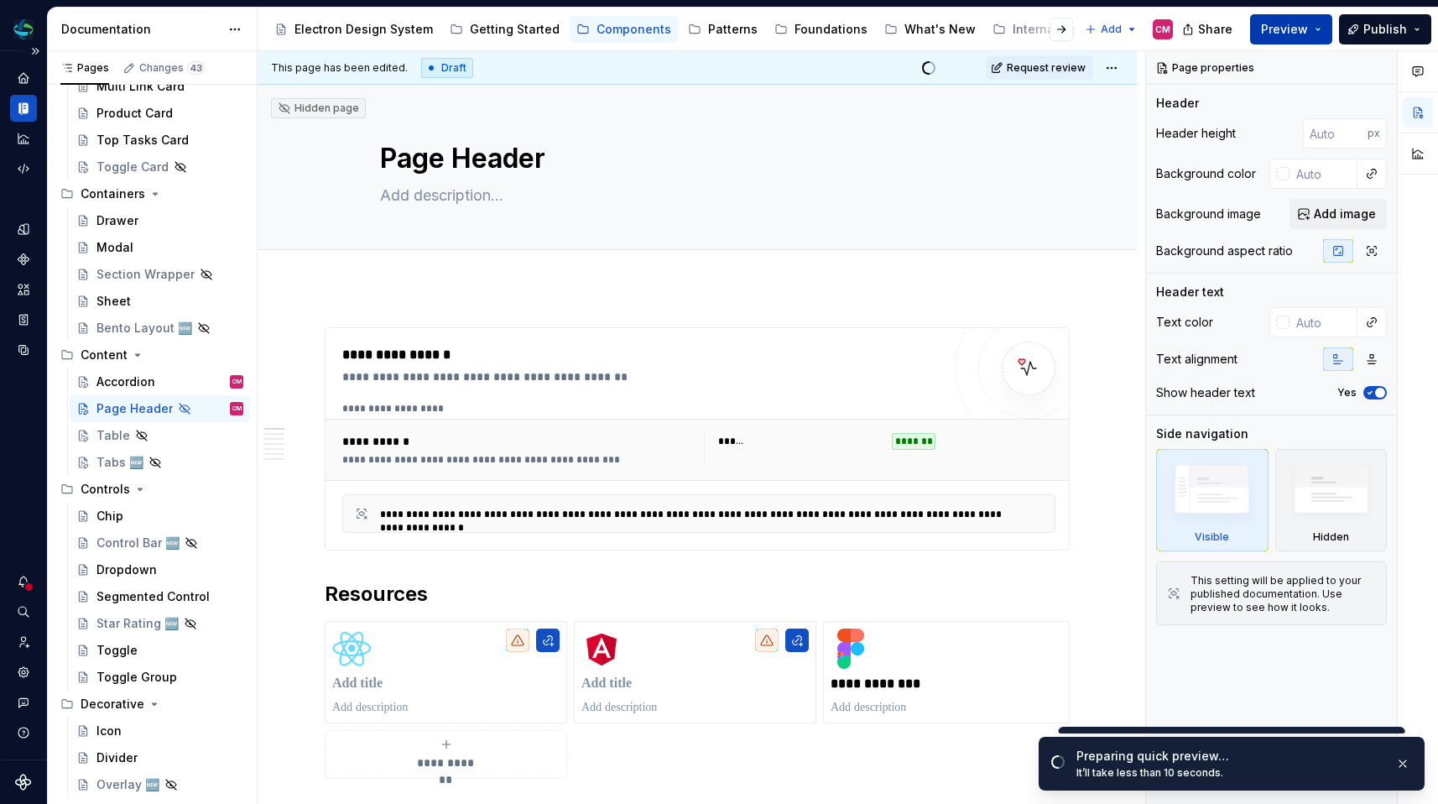
click at [1291, 28] on span "Preview" at bounding box center [1284, 29] width 47 height 17
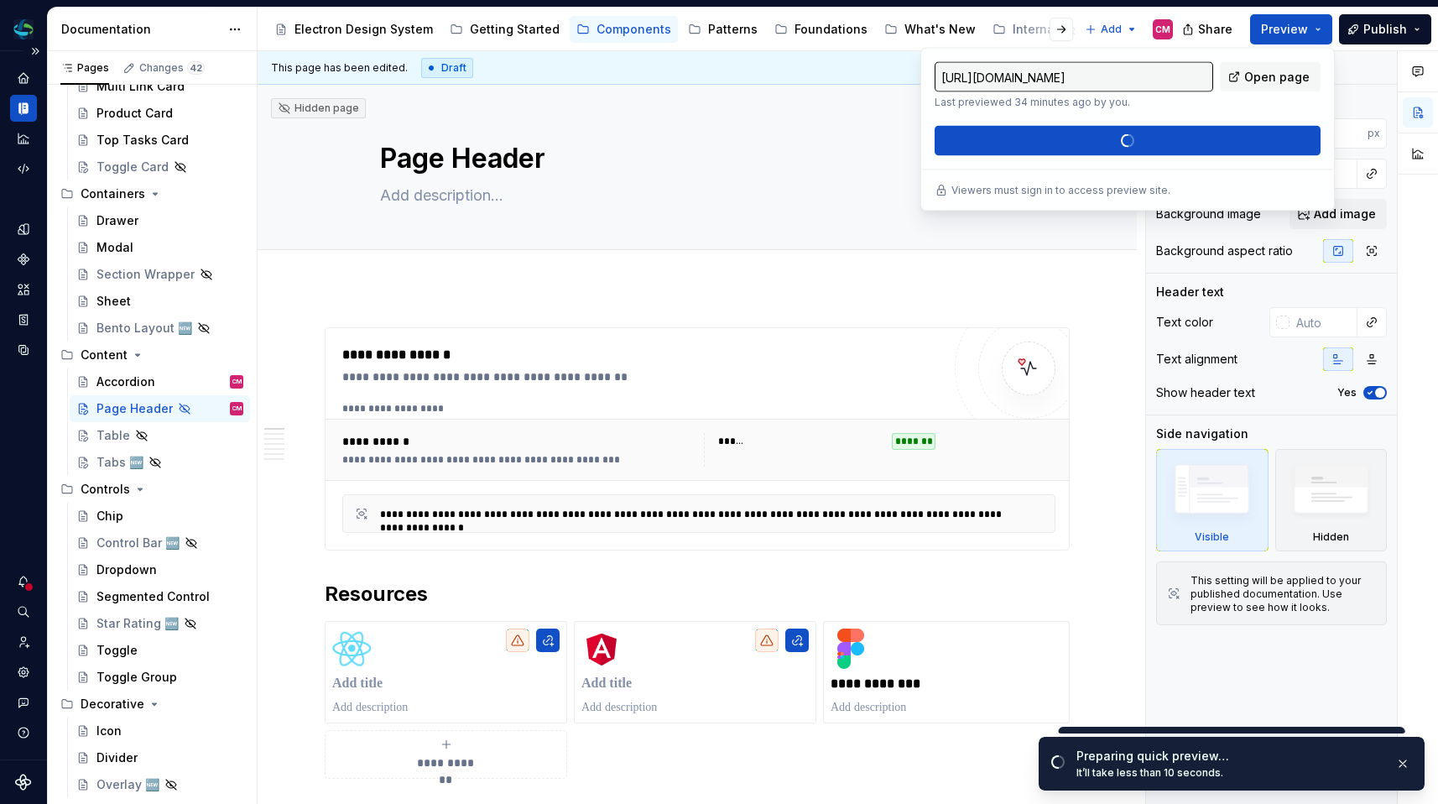
type textarea "*"
type input "https://electron.preview.supernova-docs.io/latest/components/content/page-heade…"
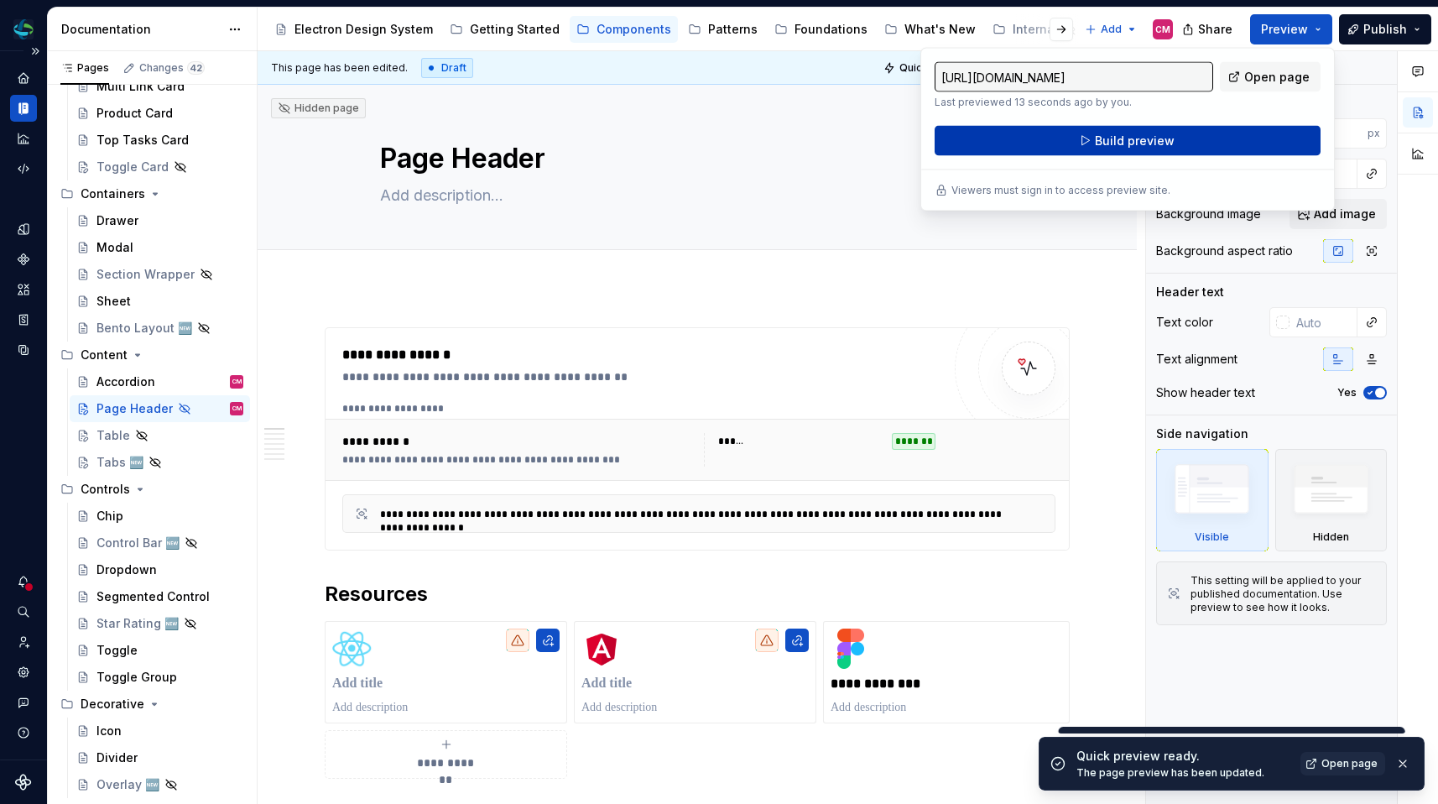
click at [1165, 139] on span "Build preview" at bounding box center [1135, 141] width 80 height 17
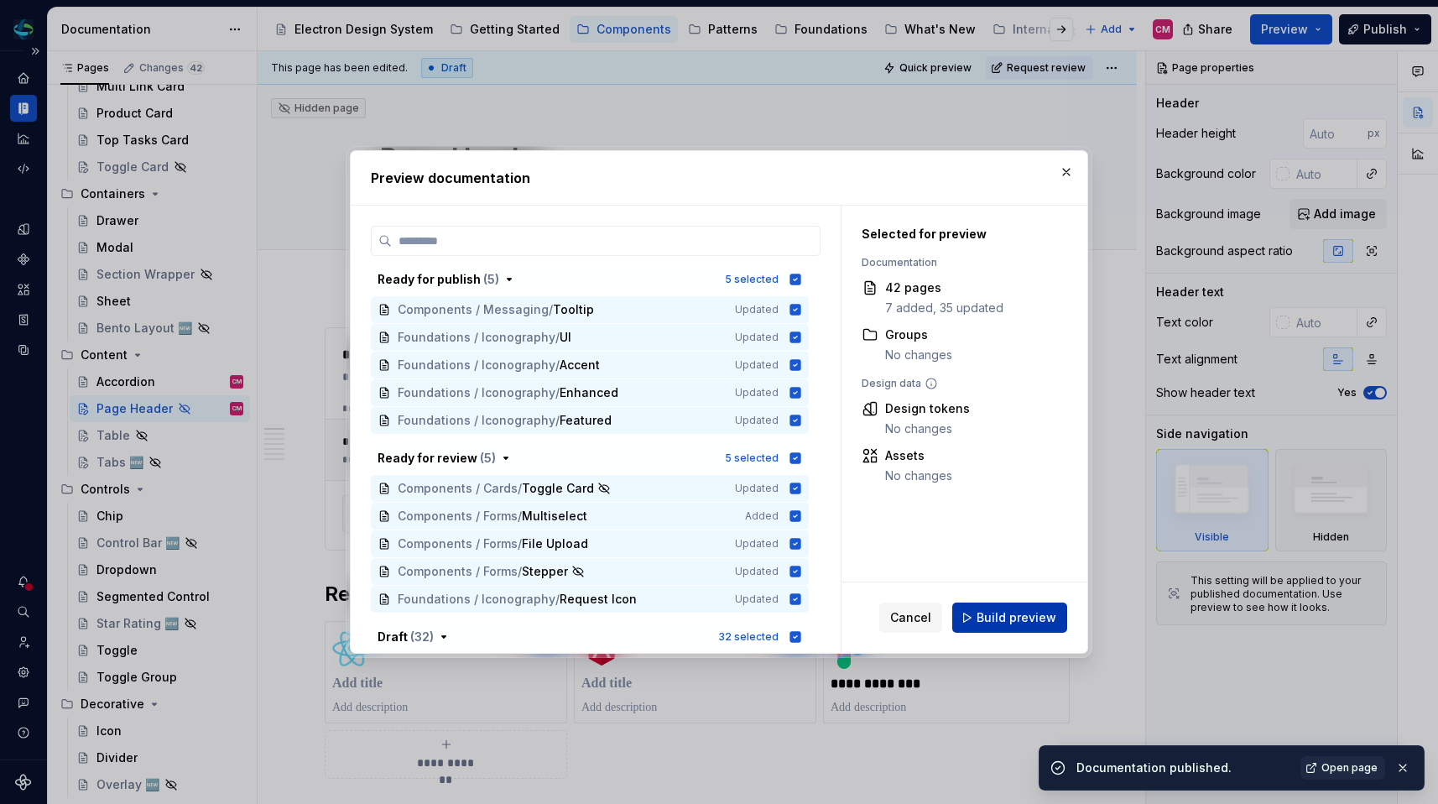
click at [979, 614] on button "Build preview" at bounding box center [1009, 617] width 115 height 30
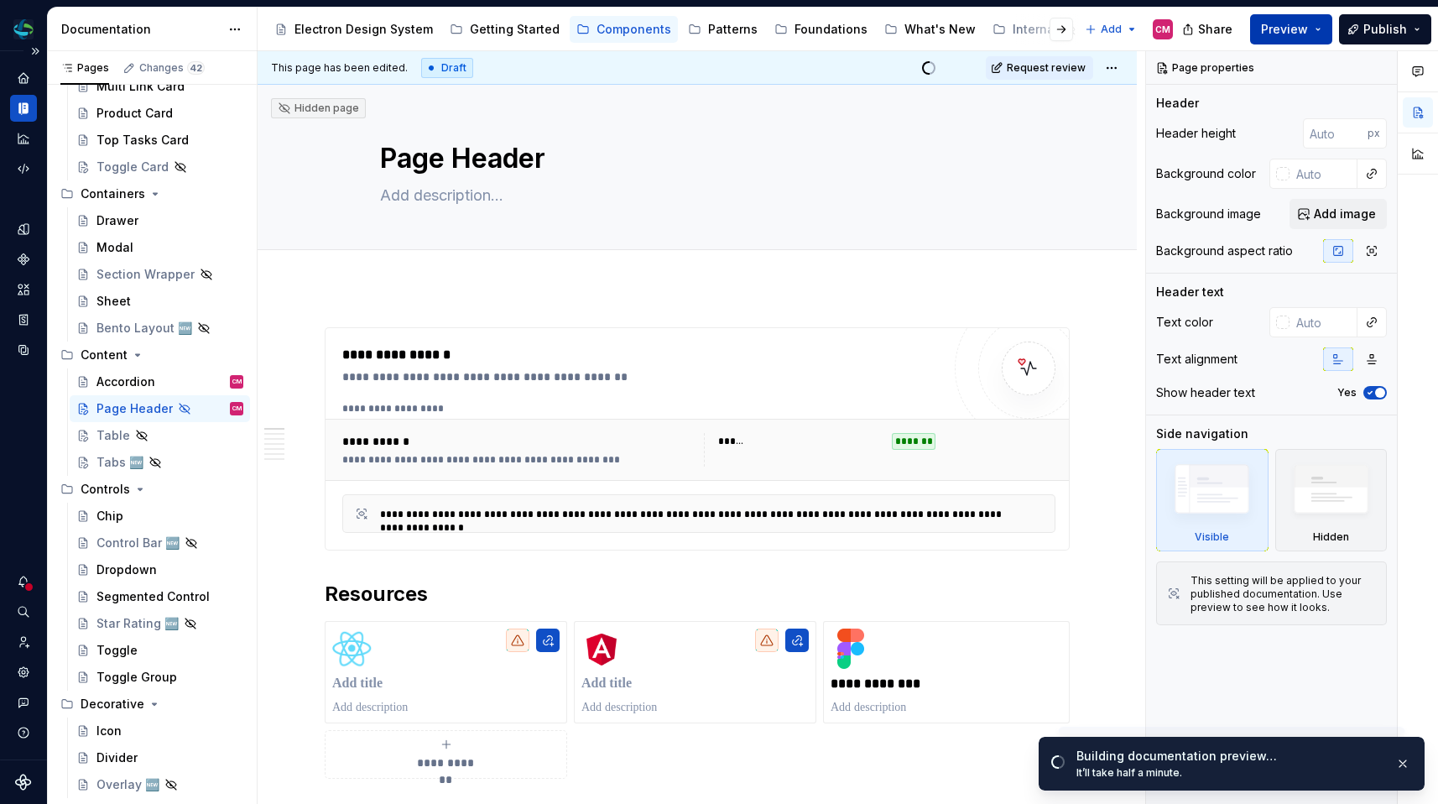
click at [1313, 27] on button "Preview" at bounding box center [1291, 29] width 82 height 30
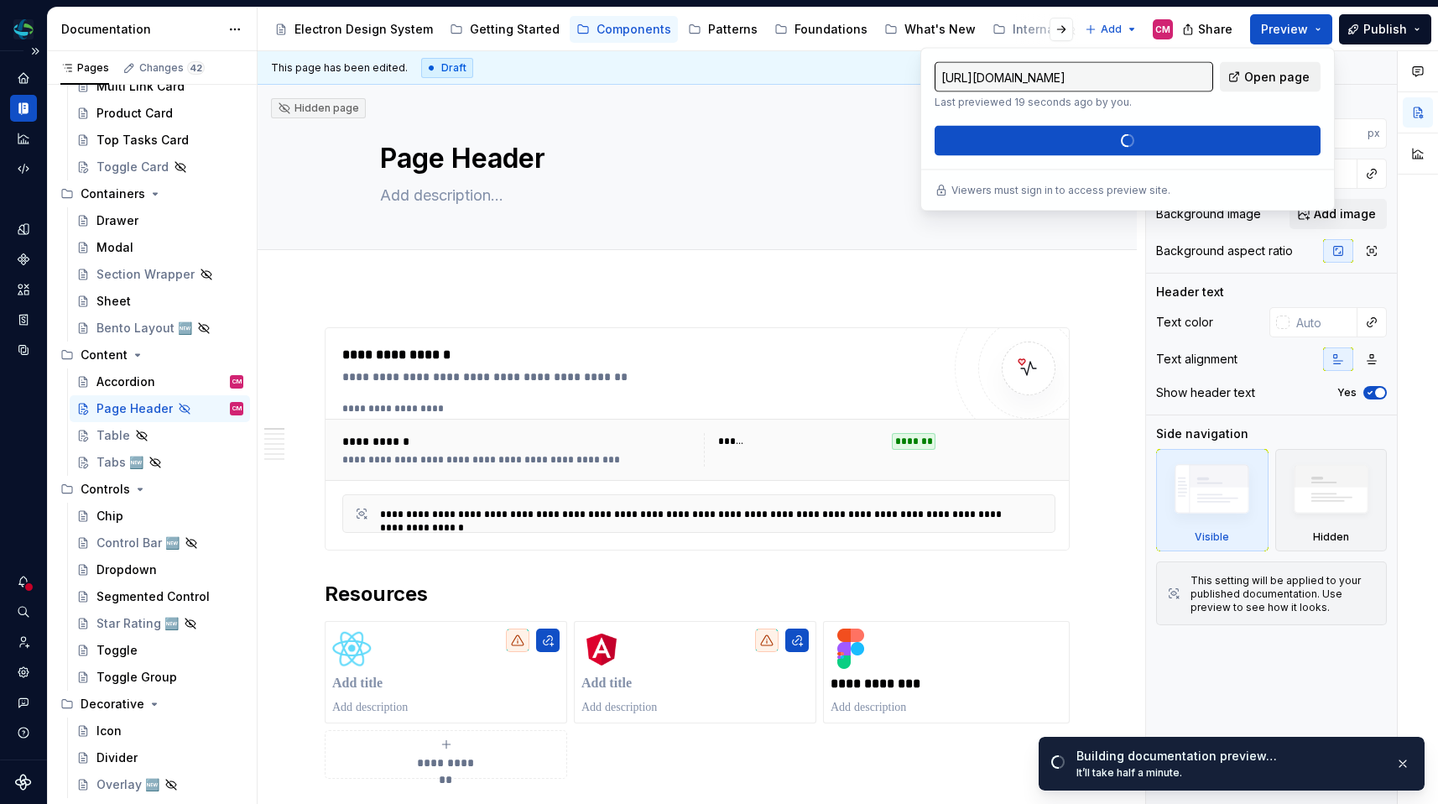
click at [1258, 73] on span "Open page" at bounding box center [1276, 77] width 65 height 17
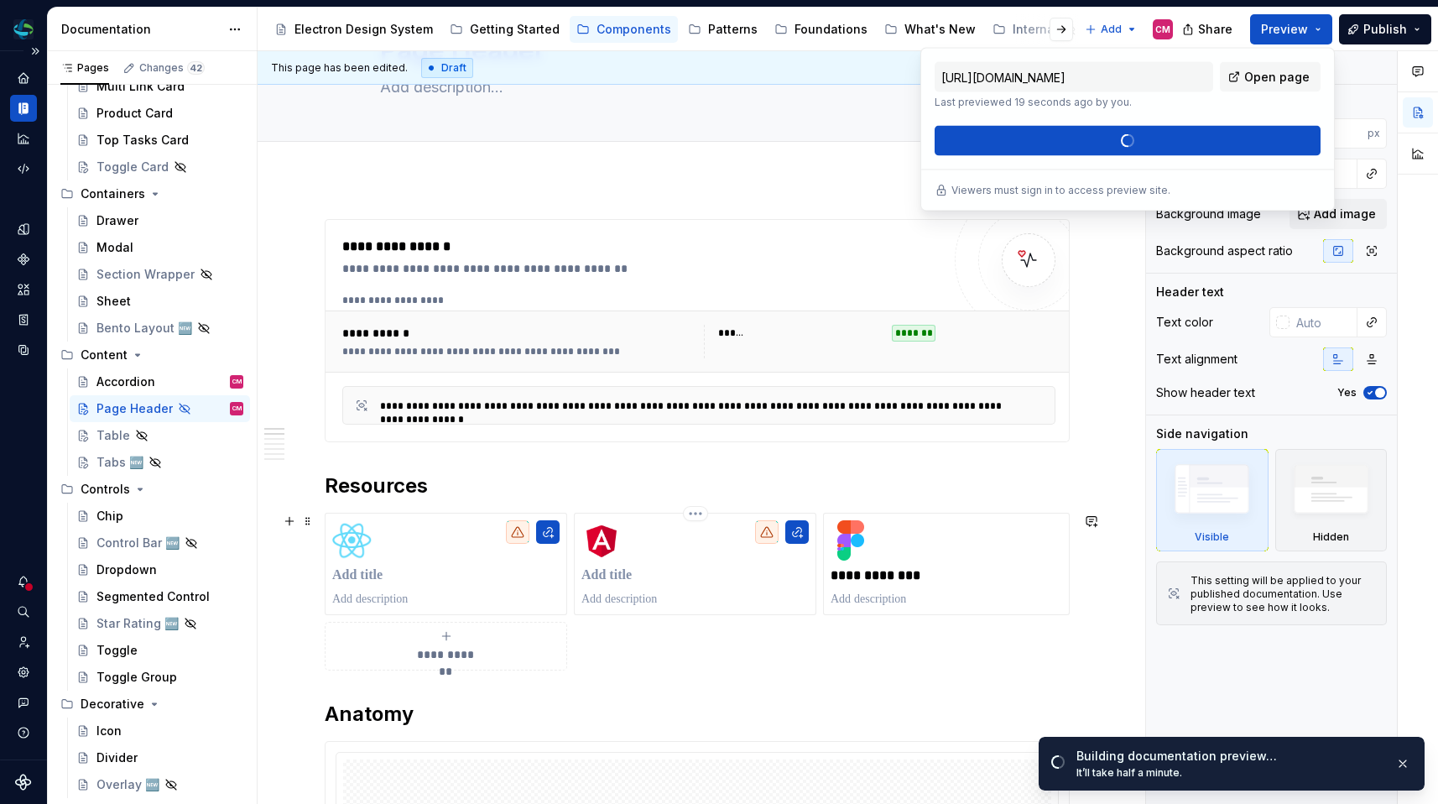
scroll to position [141, 0]
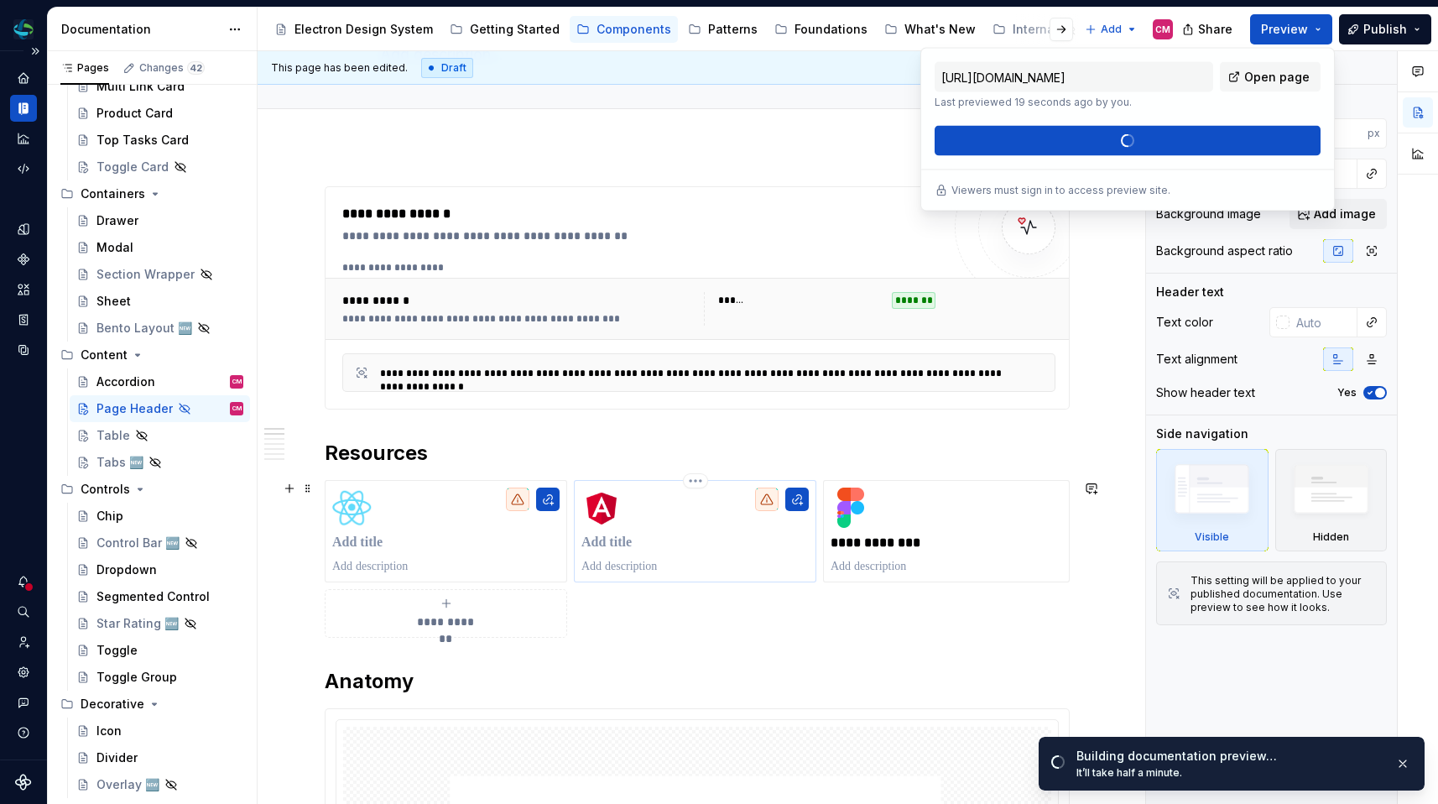
click at [678, 538] on p at bounding box center [694, 542] width 227 height 17
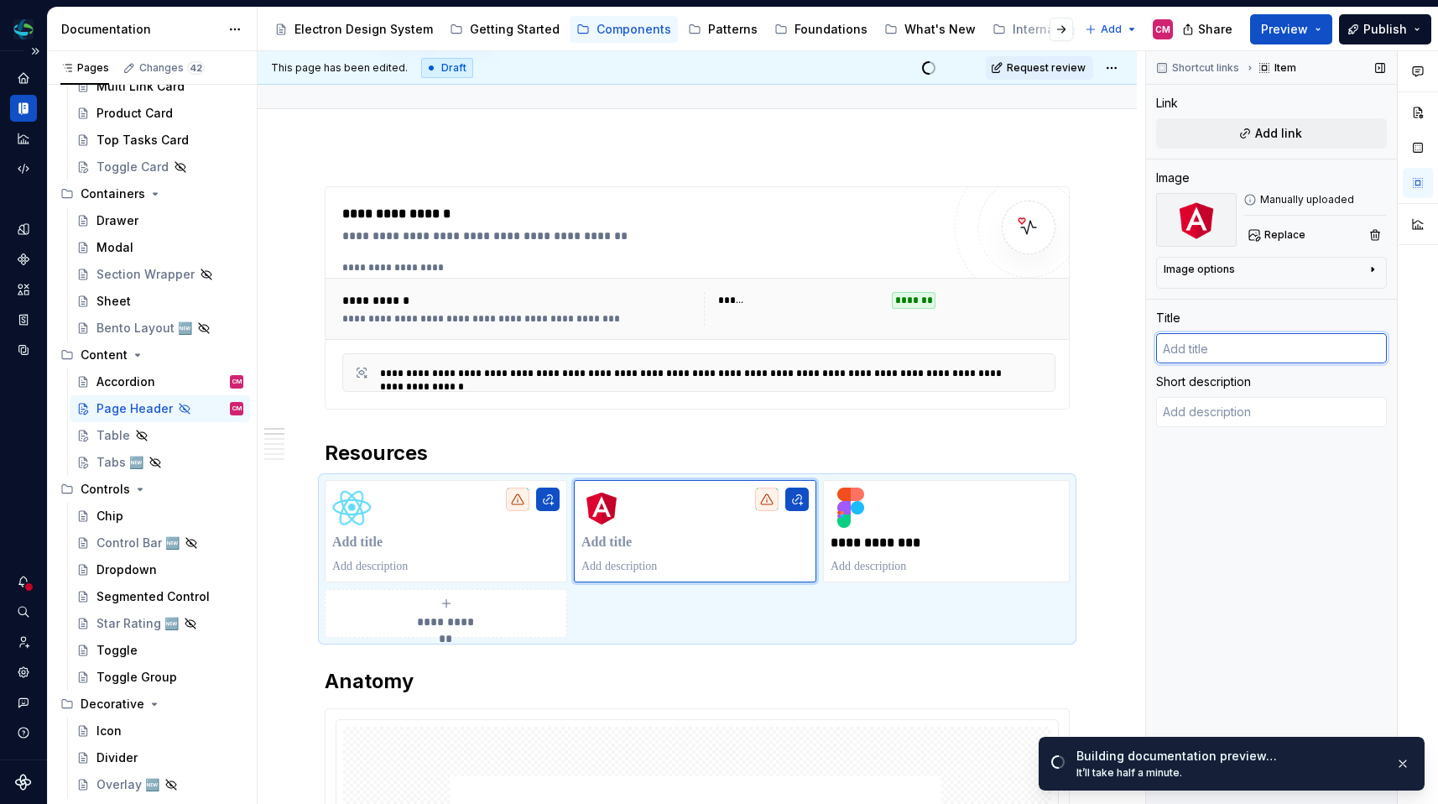
click at [1190, 352] on input "text" at bounding box center [1271, 348] width 231 height 30
type textarea "*"
type input "Te"
type textarea "*"
type input "Tes"
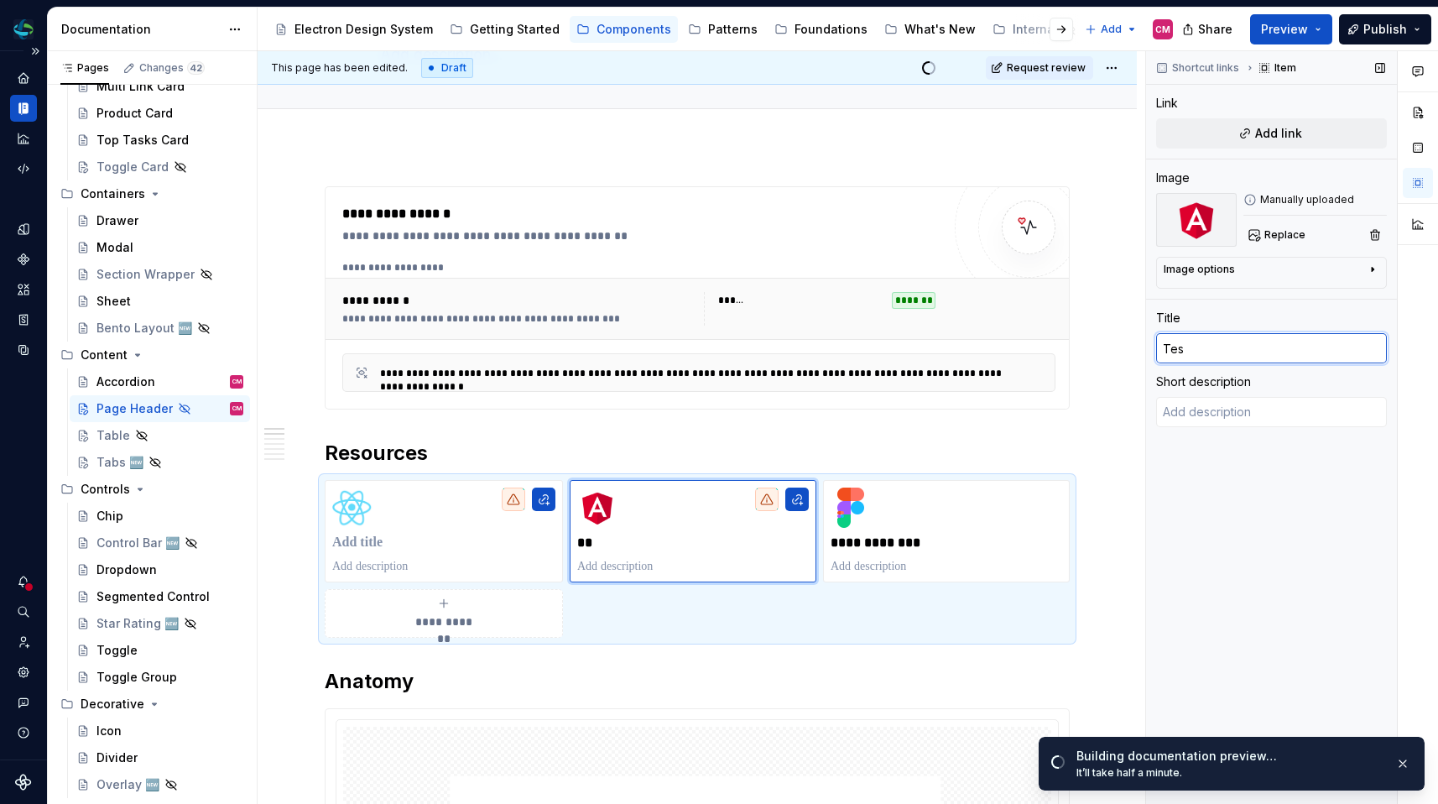
type textarea "*"
type input "Test"
click at [1316, 129] on button "Add link" at bounding box center [1271, 133] width 231 height 30
type textarea "*"
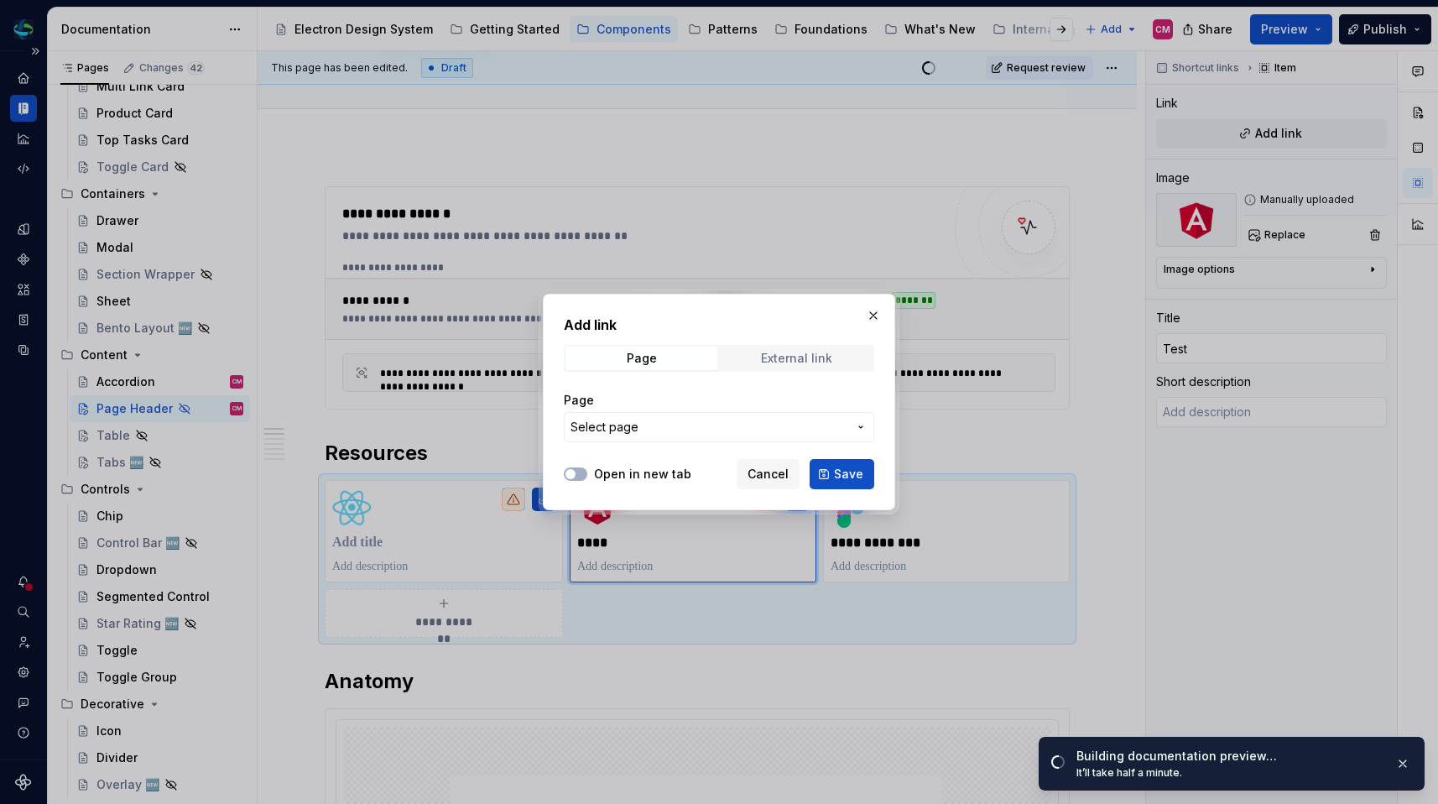
click at [838, 359] on span "External link" at bounding box center [797, 357] width 152 height 23
click at [769, 435] on input "URL" at bounding box center [719, 427] width 310 height 30
paste input "https://electron.preview.supernova-docs.io/latest/components/content/page-heade…"
type input "https://electron.preview.supernova-docs.io/latest/components/content/page-heade…"
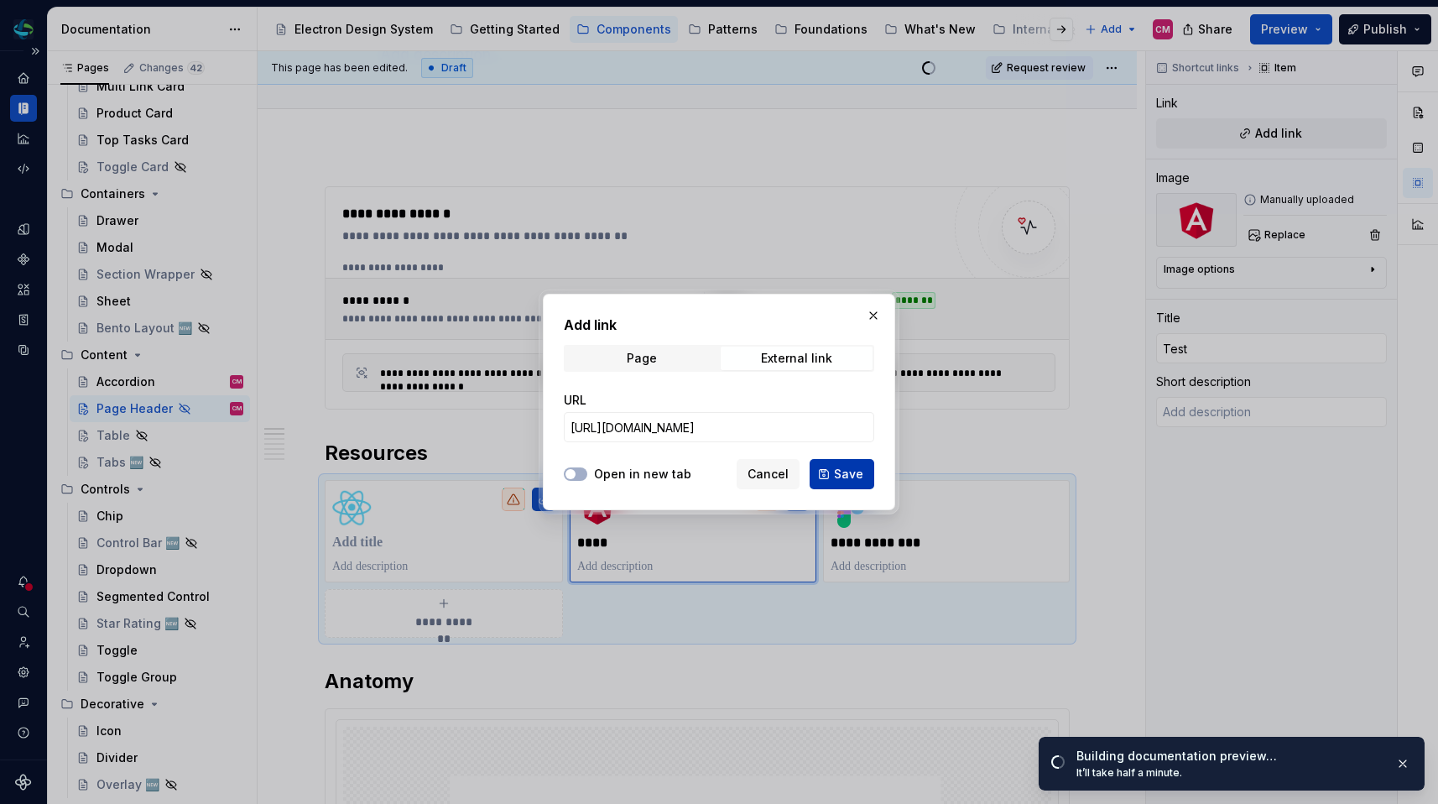
click at [842, 474] on span "Save" at bounding box center [848, 474] width 29 height 17
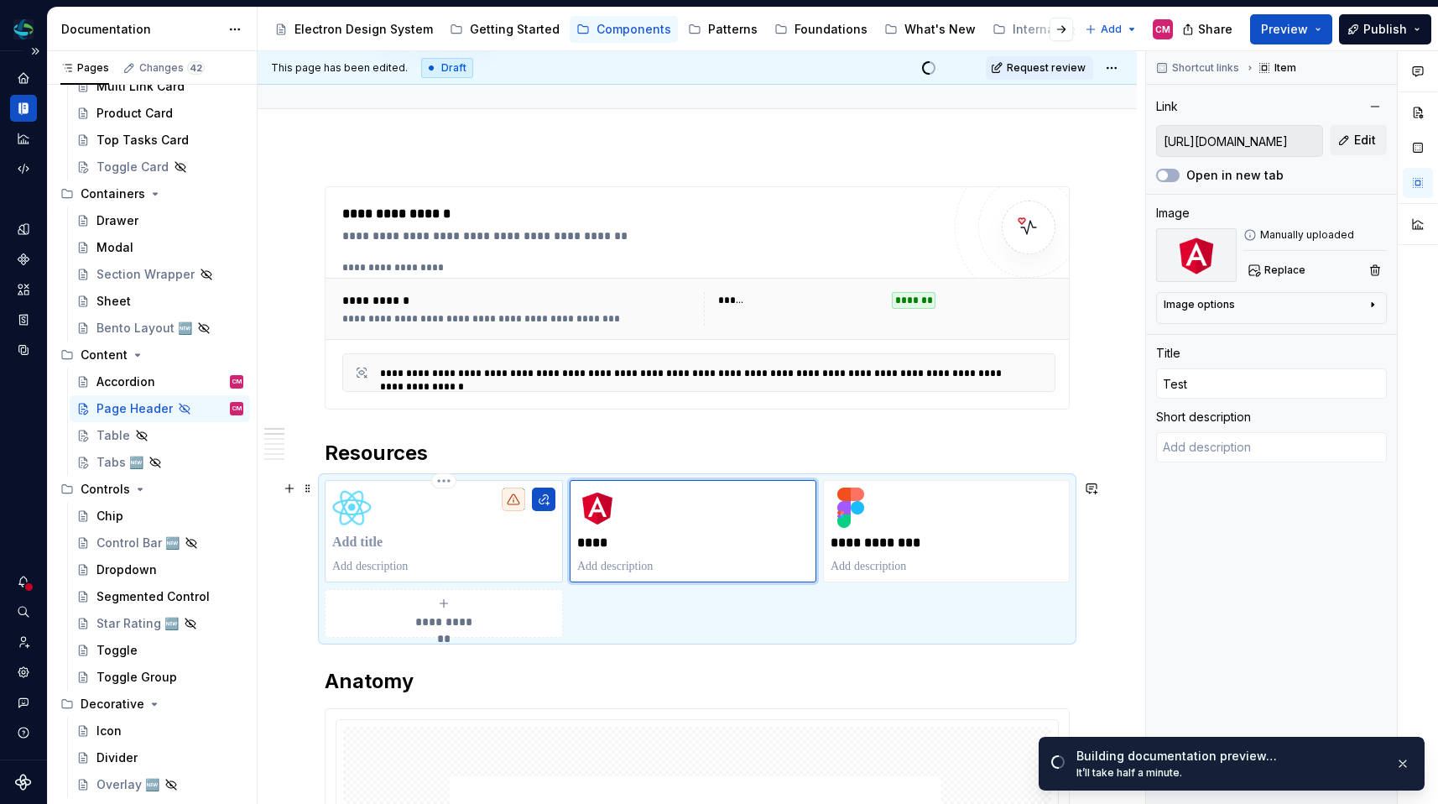
click at [516, 536] on p at bounding box center [443, 542] width 223 height 17
type textarea "*"
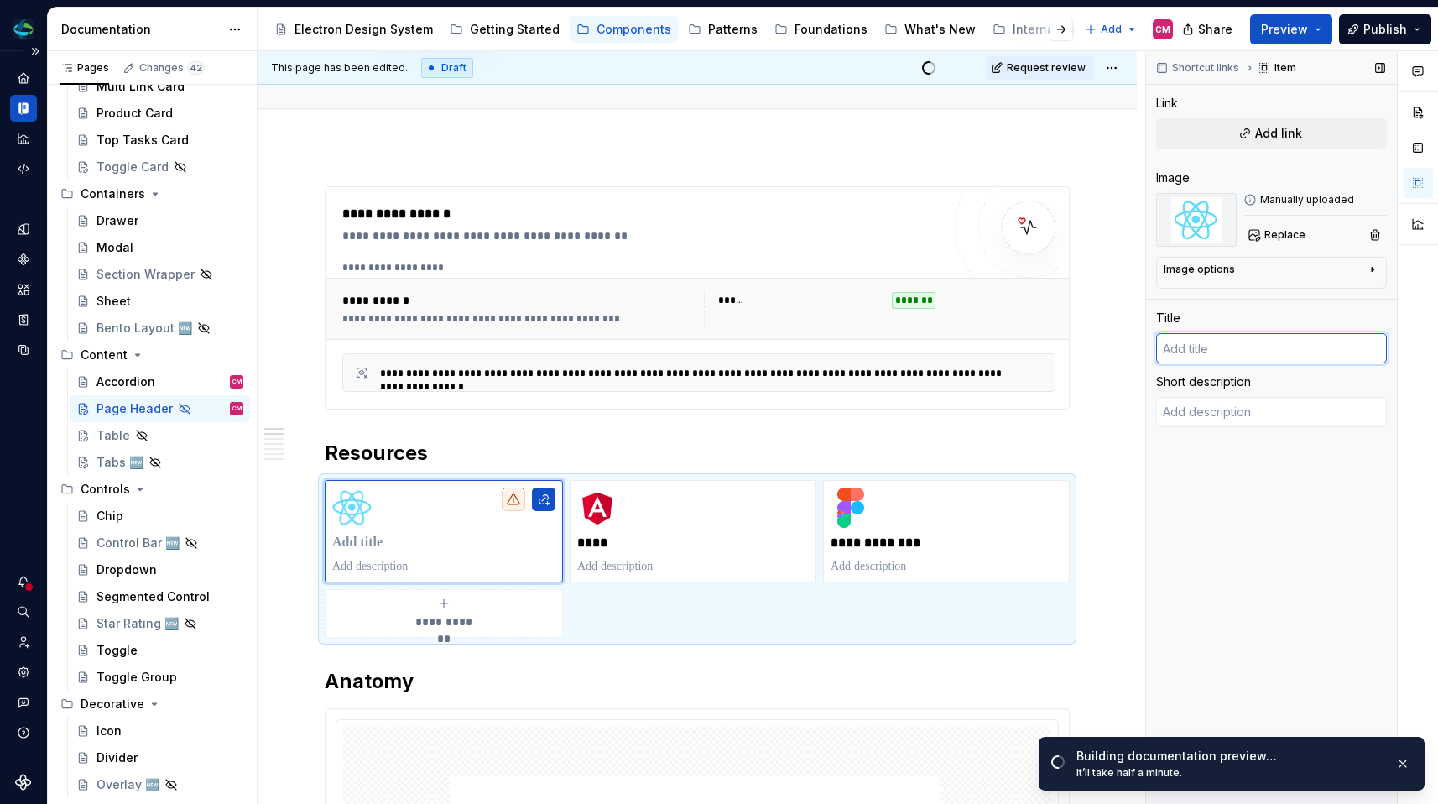
click at [1210, 346] on input "text" at bounding box center [1271, 348] width 231 height 30
type textarea "*"
type input "T"
type textarea "*"
type input "Te"
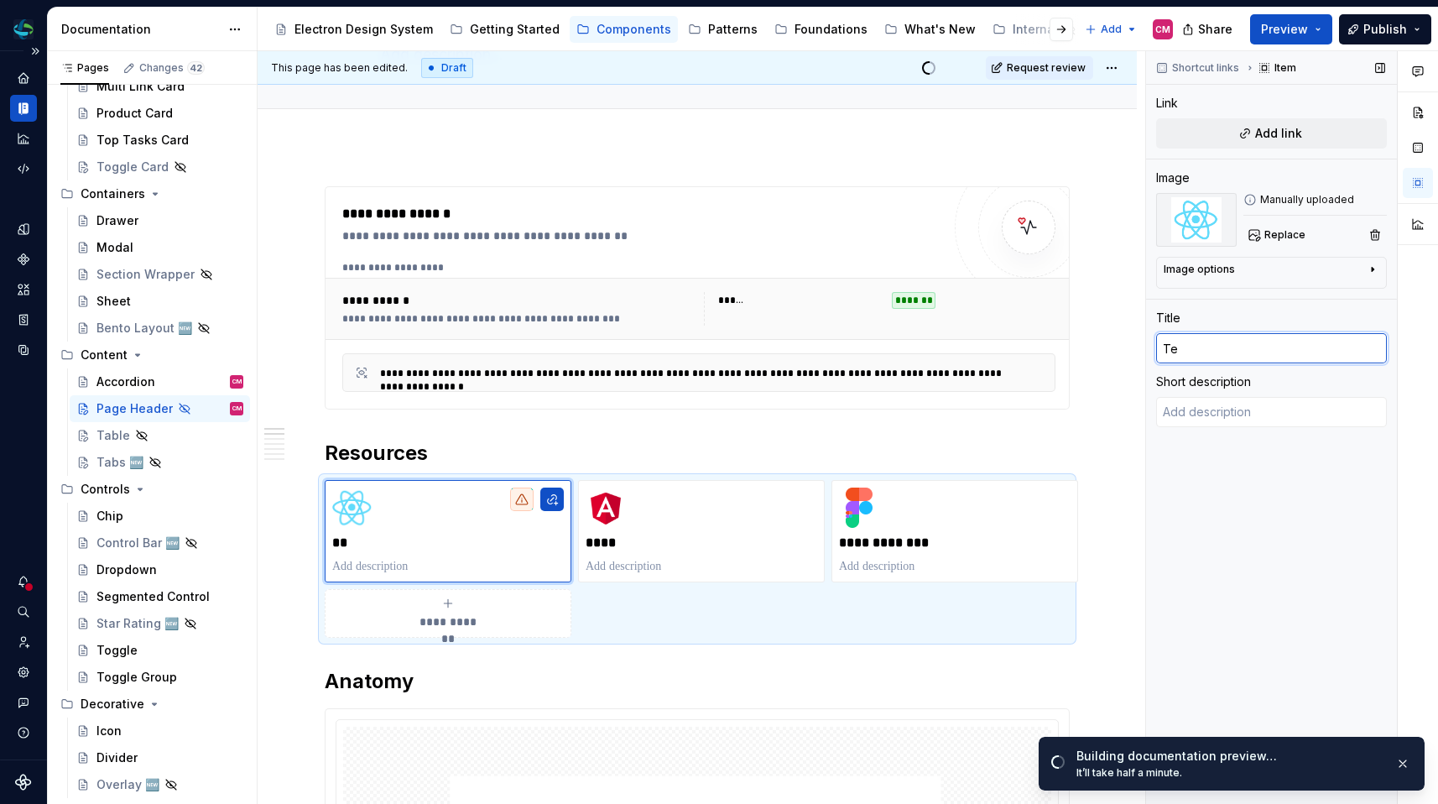
type textarea "*"
type input "Tes"
type textarea "*"
type input "Test"
click at [1299, 122] on button "Add link" at bounding box center [1271, 133] width 231 height 30
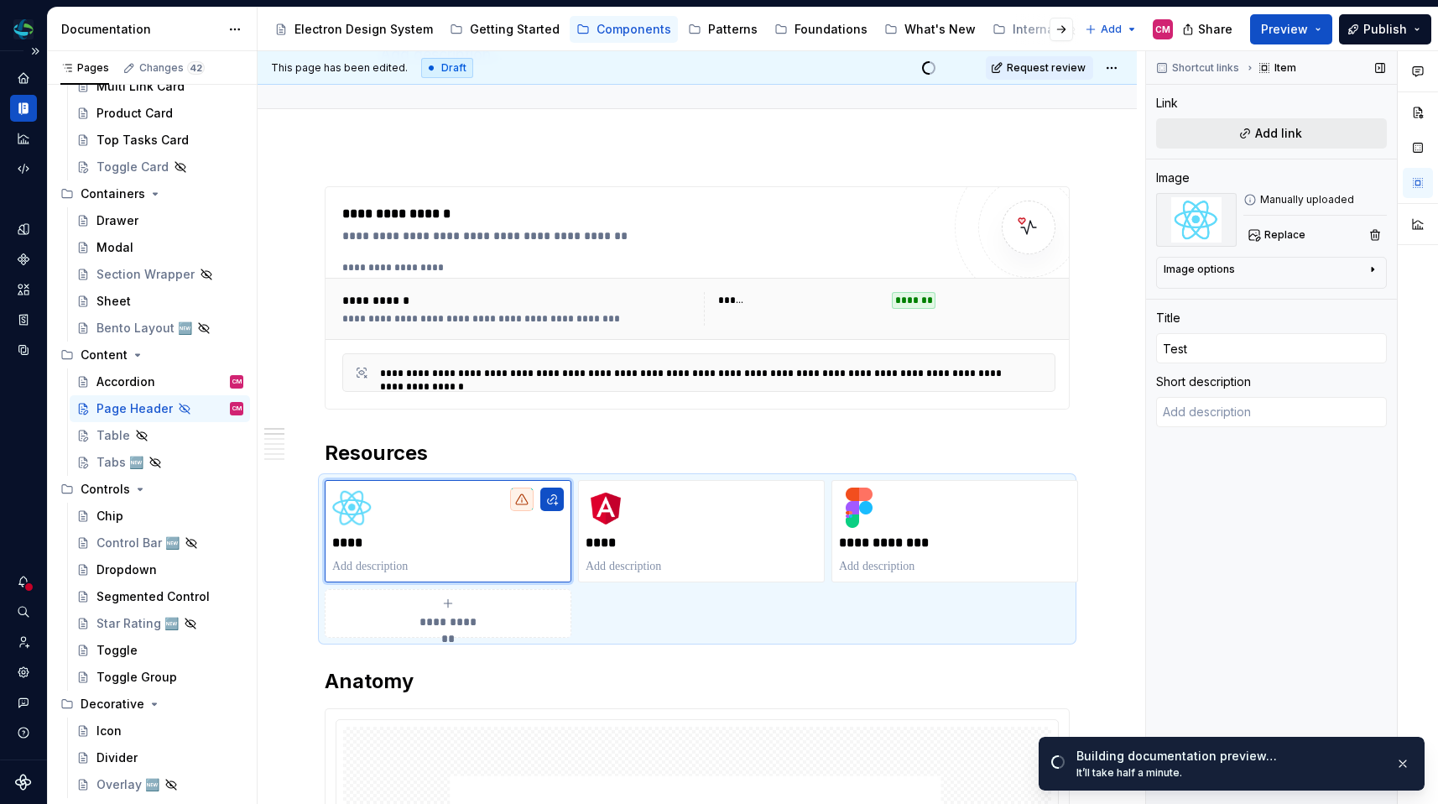
type textarea "*"
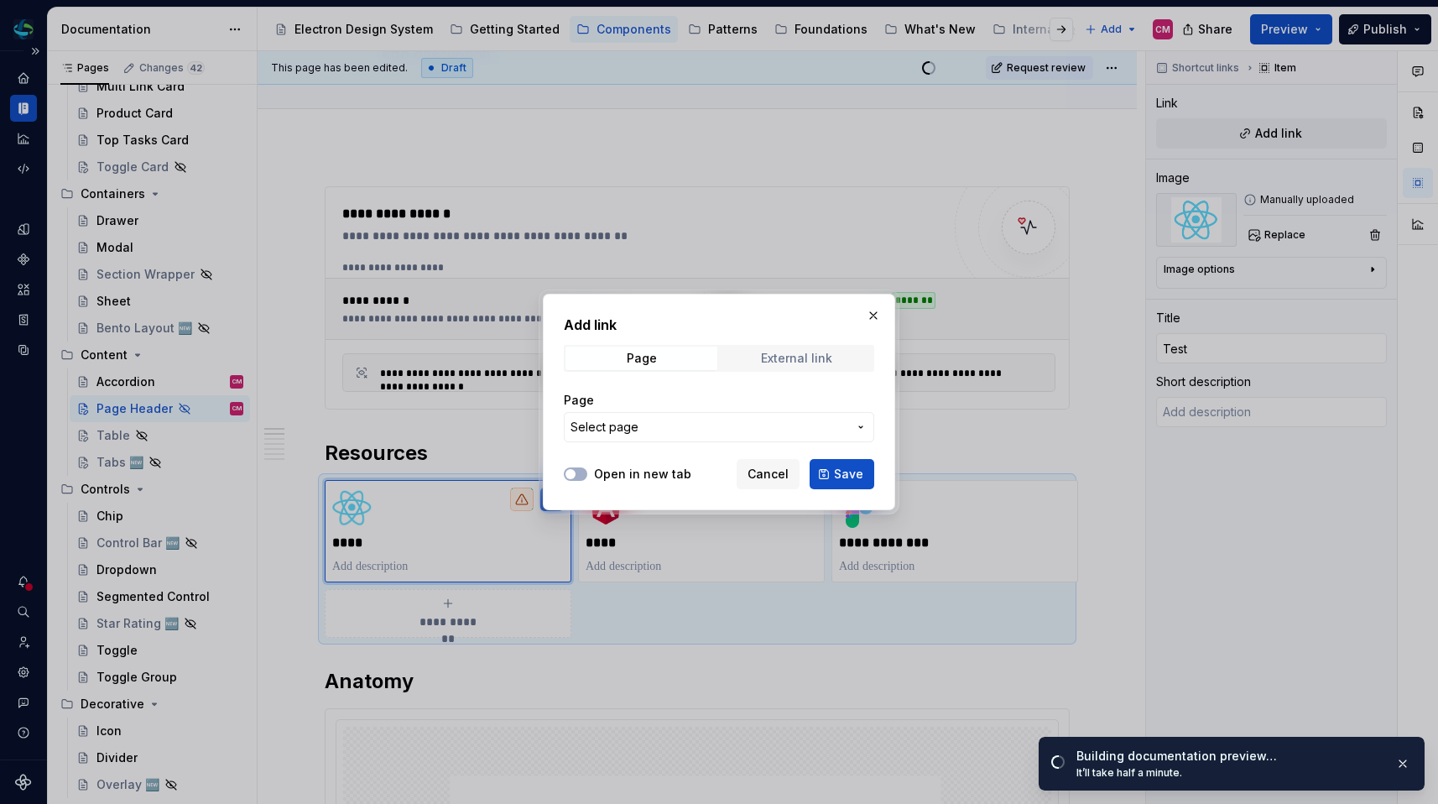
click at [805, 363] on div "External link" at bounding box center [796, 358] width 71 height 13
click at [722, 434] on input "URL" at bounding box center [719, 427] width 310 height 30
paste input "https://electron.preview.supernova-docs.io/latest/components/content/page-heade…"
type input "https://electron.preview.supernova-docs.io/latest/components/content/page-heade…"
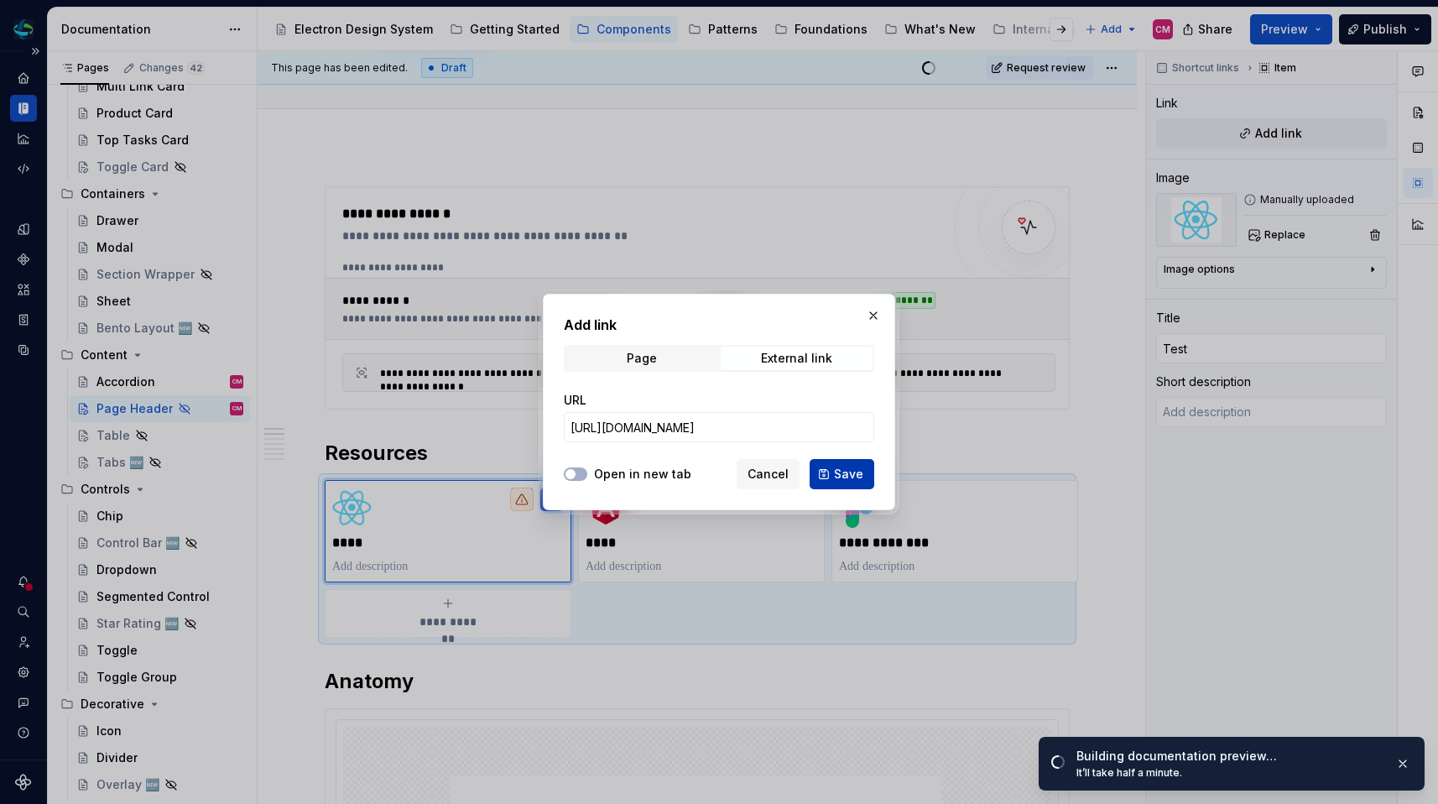
scroll to position [0, 0]
click at [846, 477] on span "Save" at bounding box center [848, 474] width 29 height 17
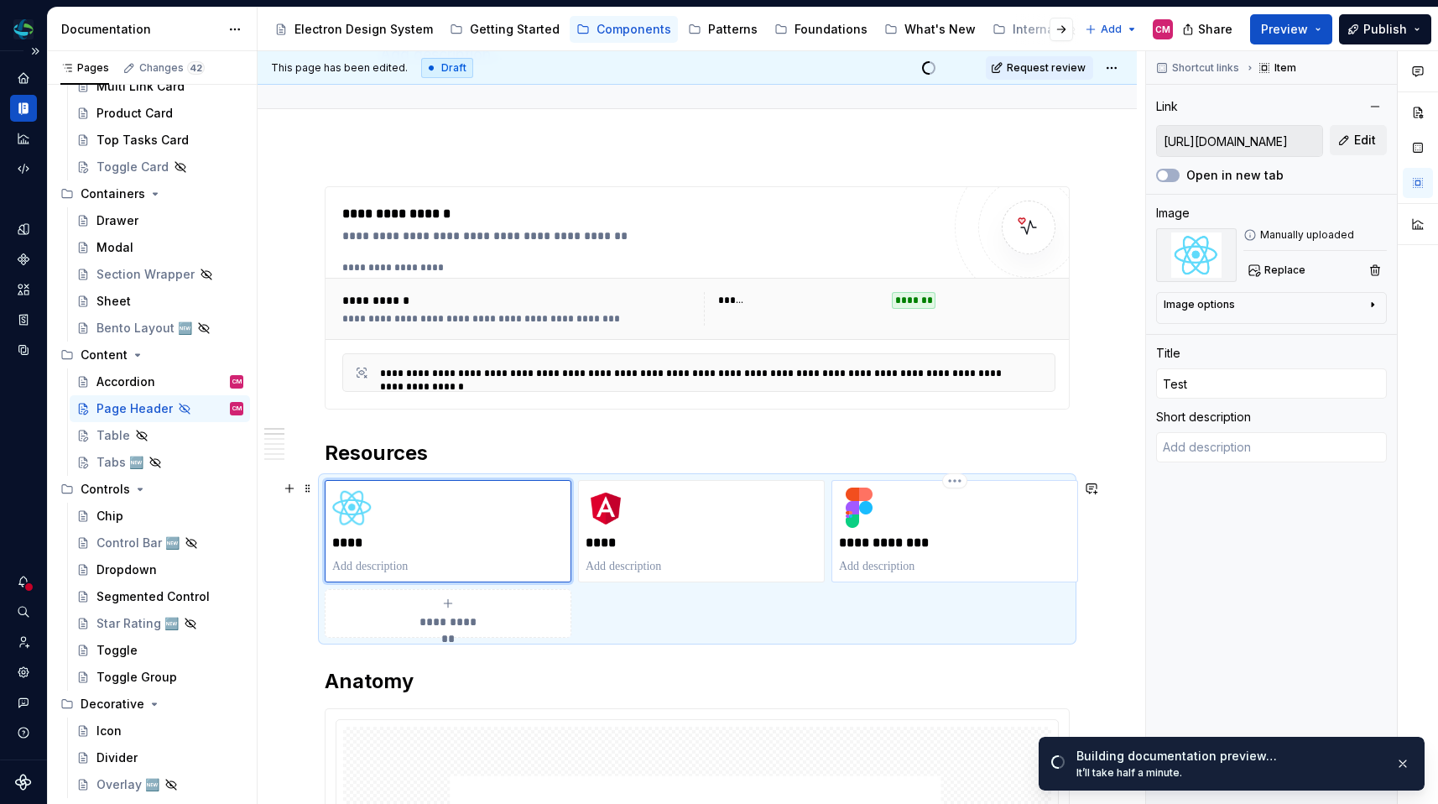
click at [887, 534] on p "**********" at bounding box center [955, 542] width 232 height 17
type textarea "*"
type input "Login | Figma"
type input "https://www.figma.com/design/0uOrqUpukVw95vozEUS0s4/Core?node-id=5463-15260&t=6…"
click at [887, 534] on p "**********" at bounding box center [955, 542] width 232 height 17
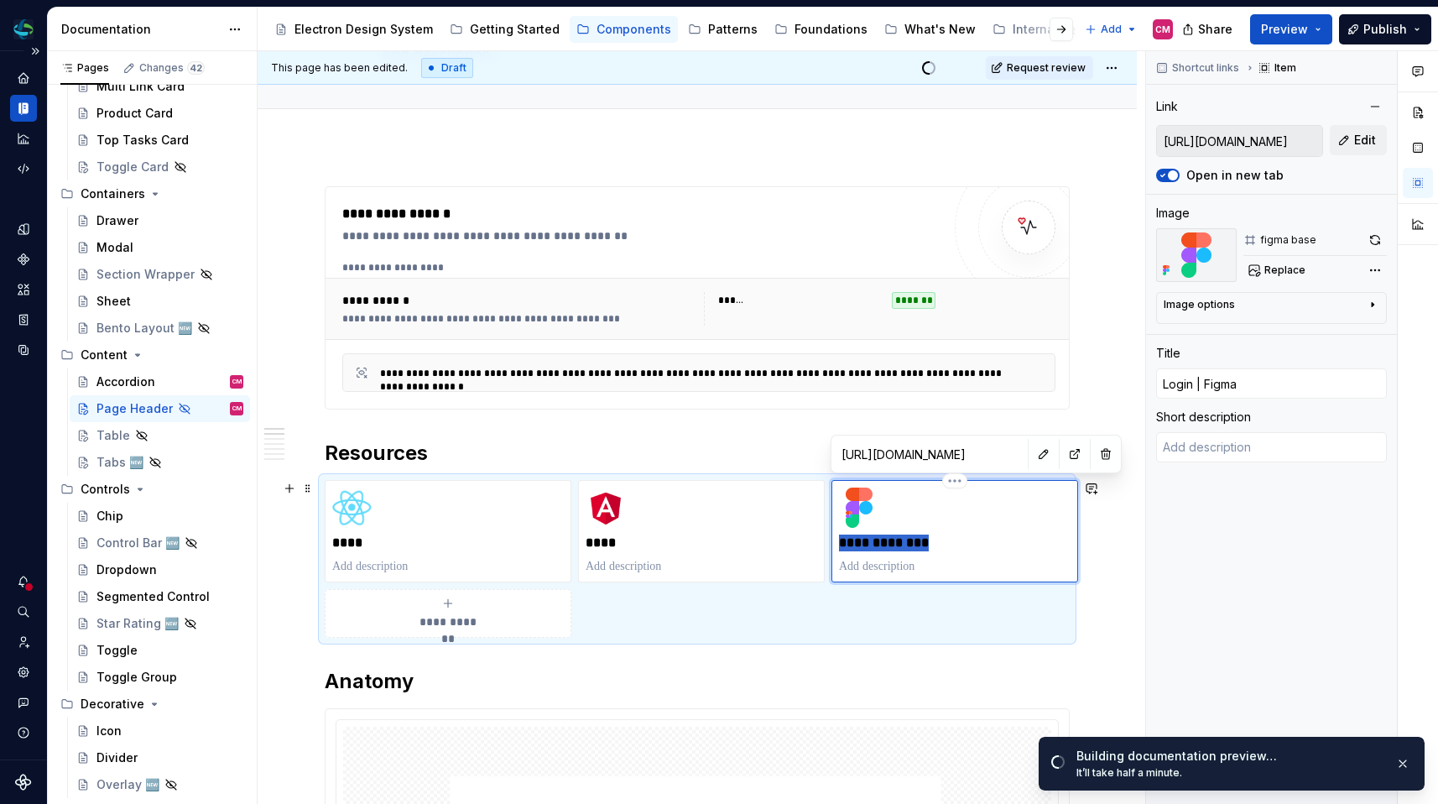
click at [887, 534] on p "**********" at bounding box center [955, 542] width 232 height 17
type textarea "*"
type input "F"
type textarea "*"
type input "Fi"
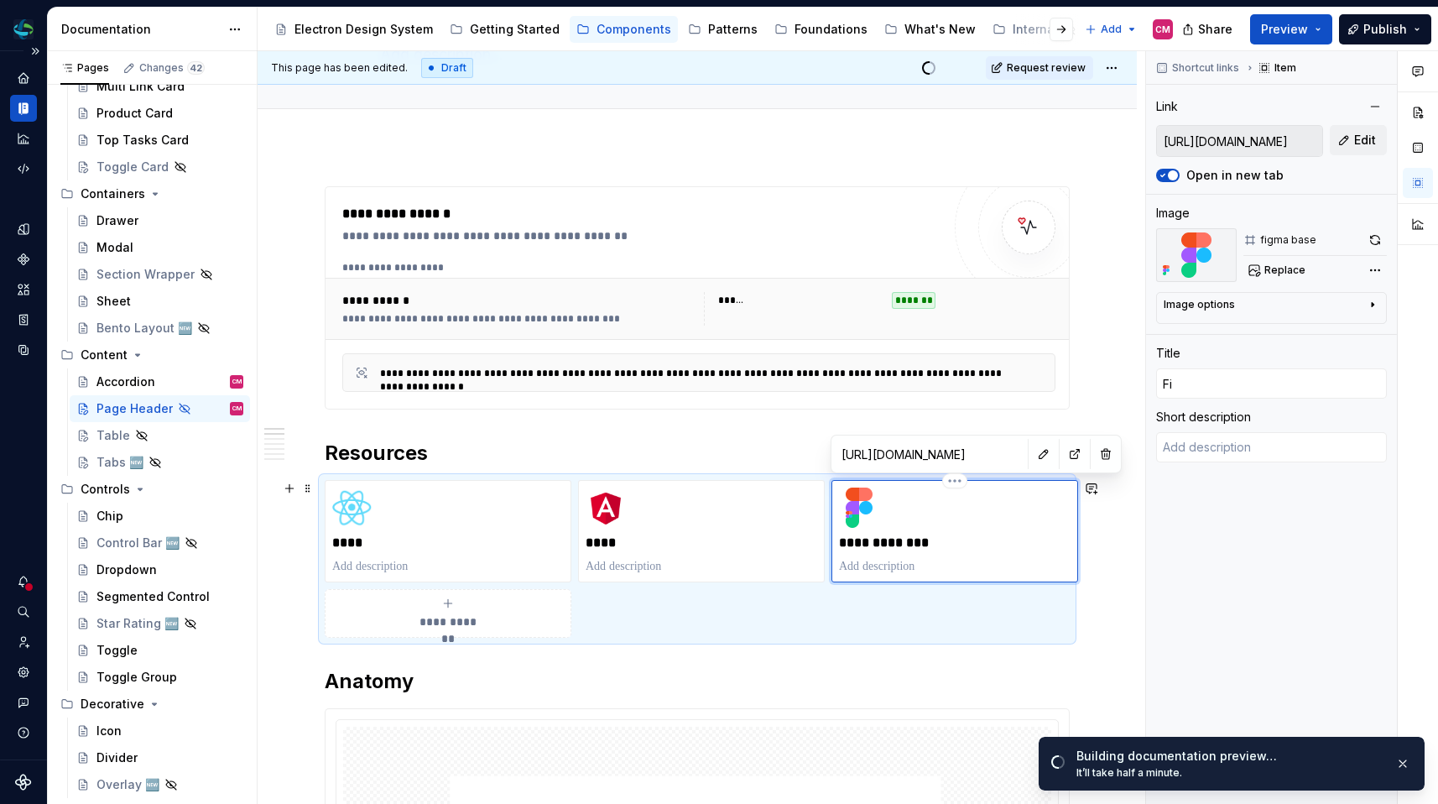
type textarea "*"
type input "Fig"
type textarea "*"
type input "Figm"
type textarea "*"
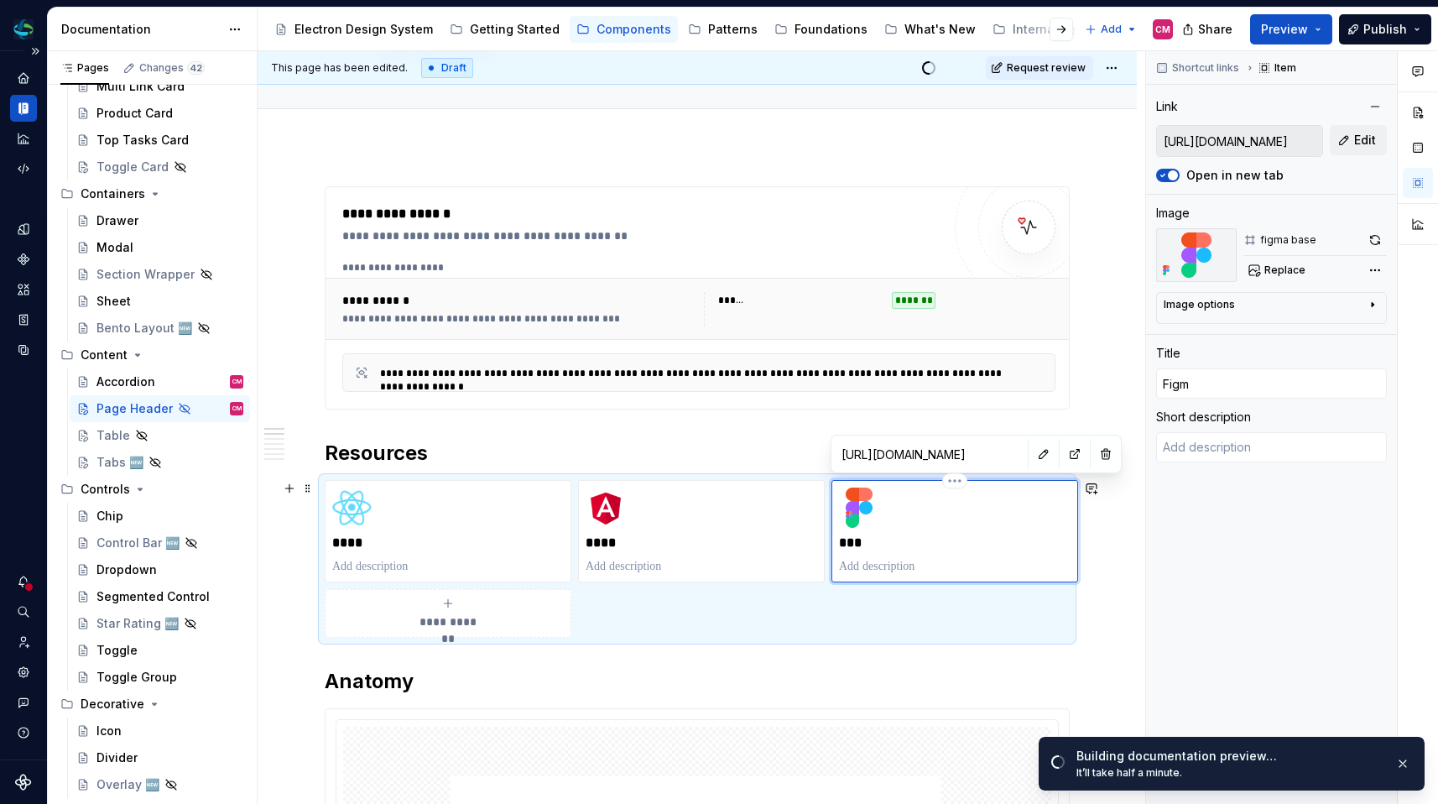
type input "Figma"
click at [709, 228] on div "**********" at bounding box center [645, 235] width 607 height 17
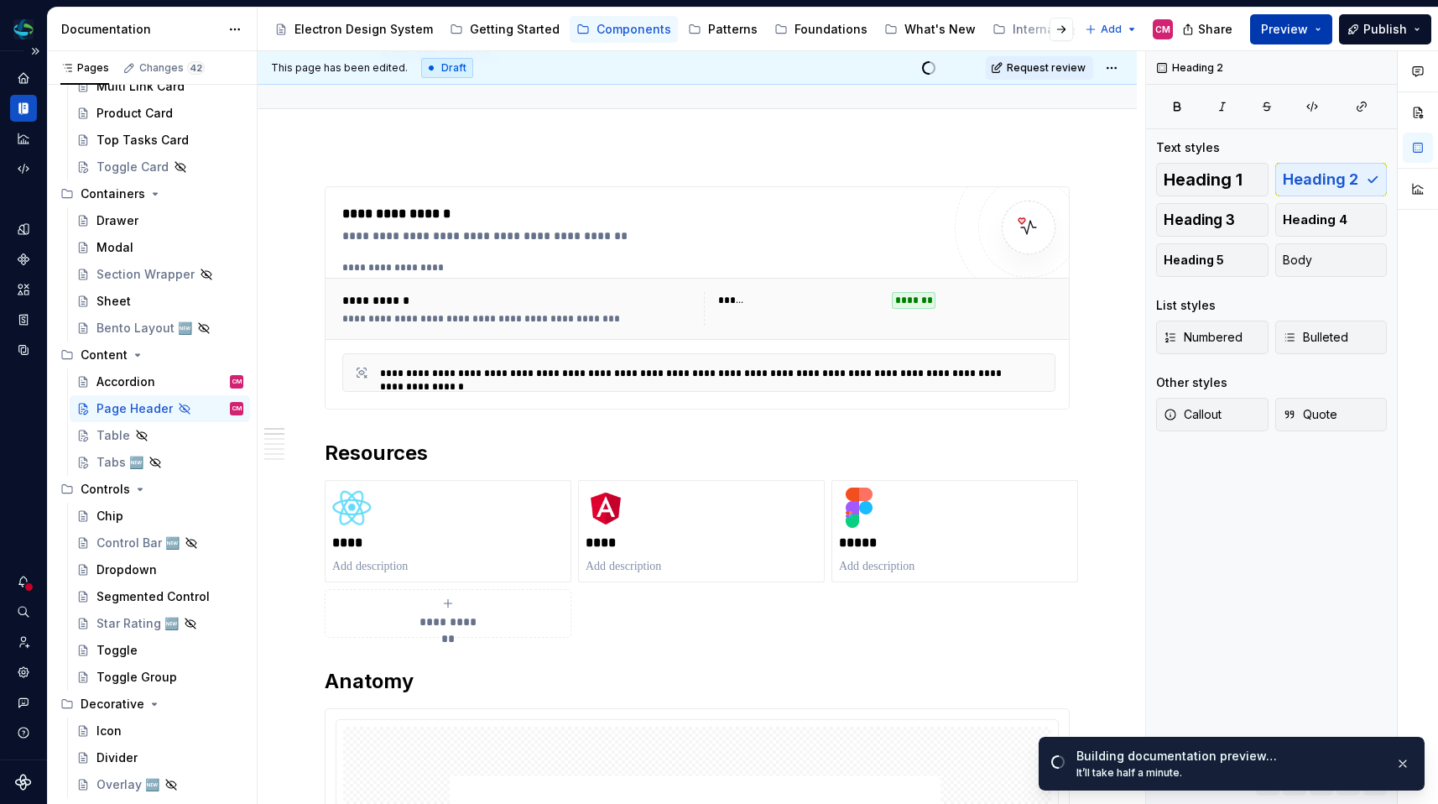
click at [1281, 32] on span "Preview" at bounding box center [1284, 29] width 47 height 17
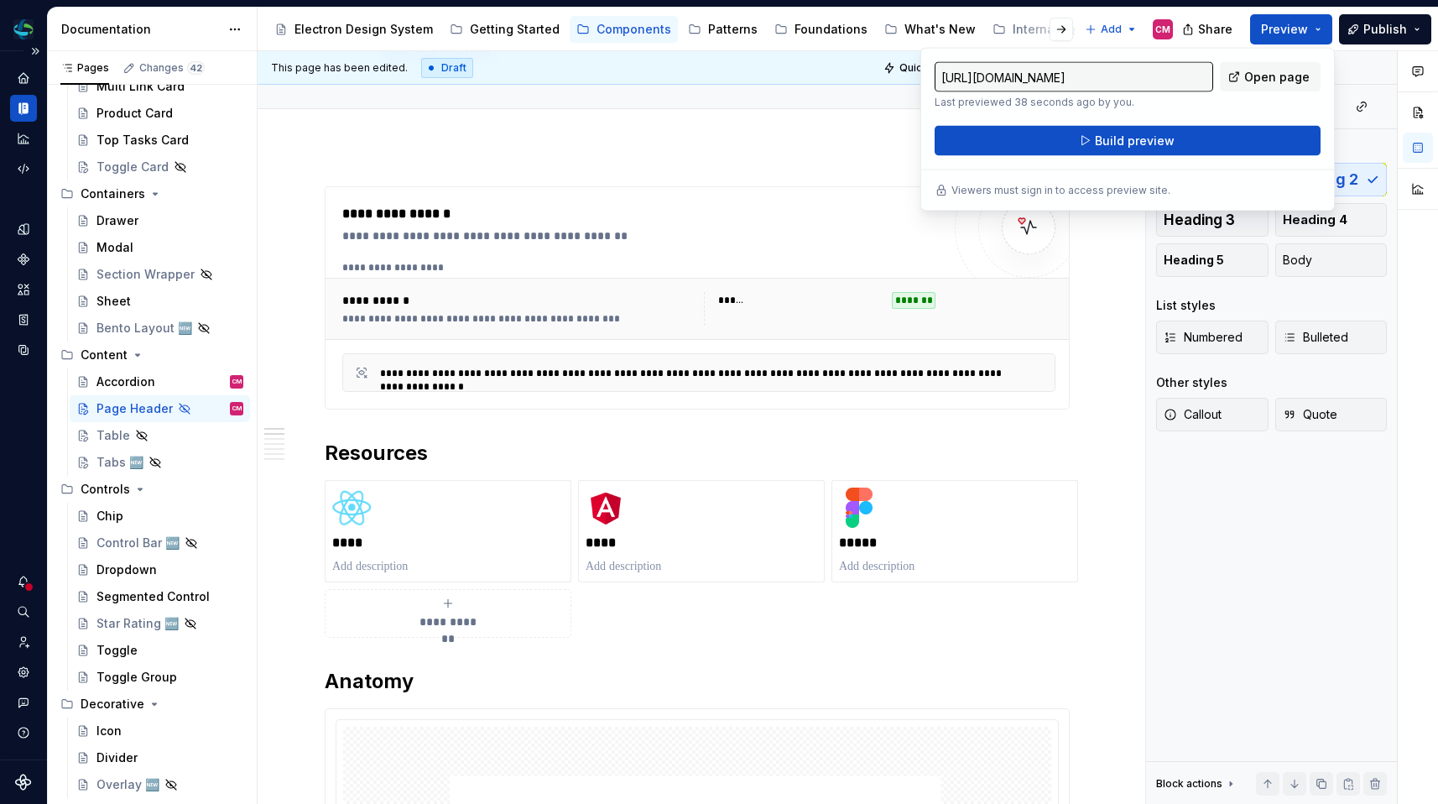
click at [1146, 150] on button "Build preview" at bounding box center [1128, 141] width 386 height 30
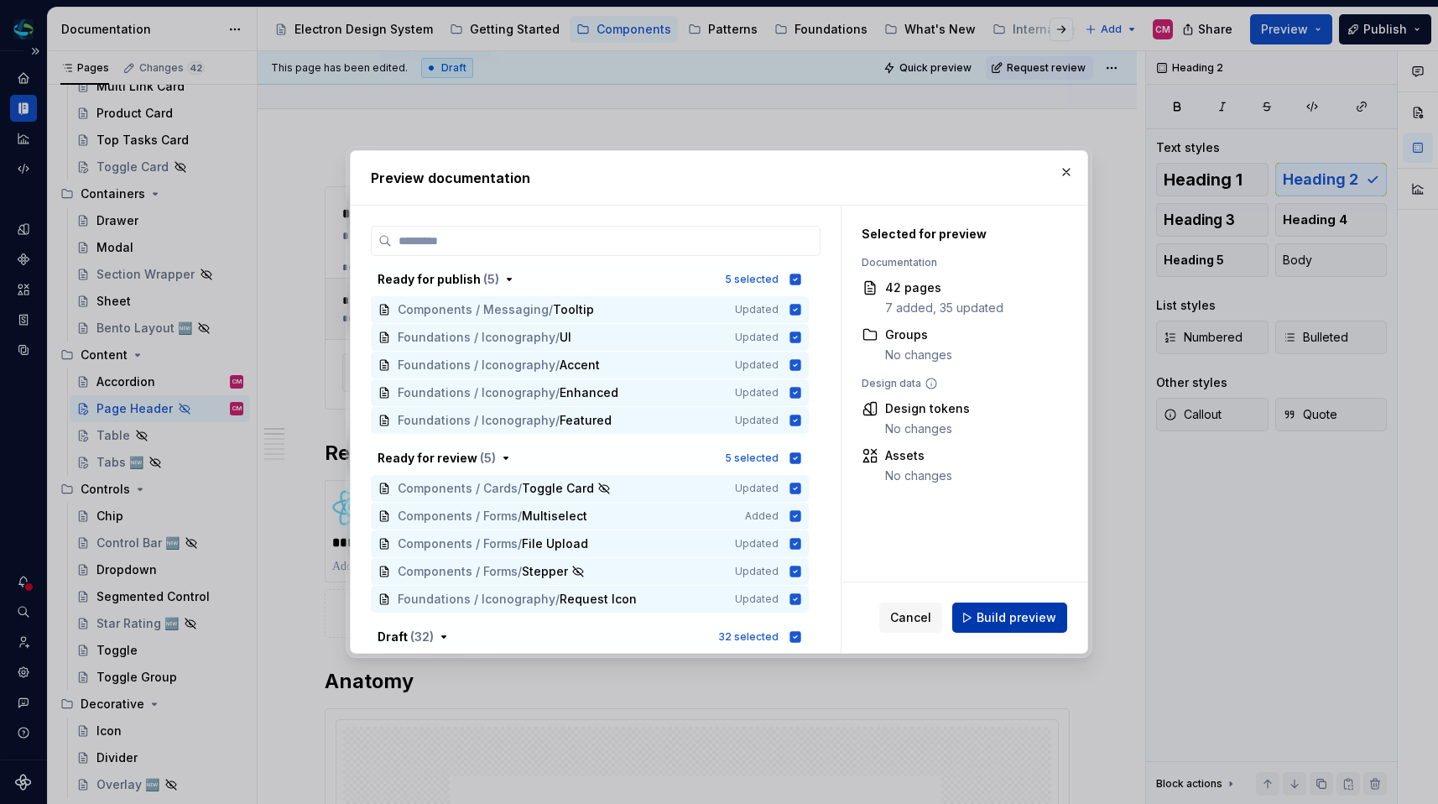
click at [991, 619] on span "Build preview" at bounding box center [1017, 617] width 80 height 17
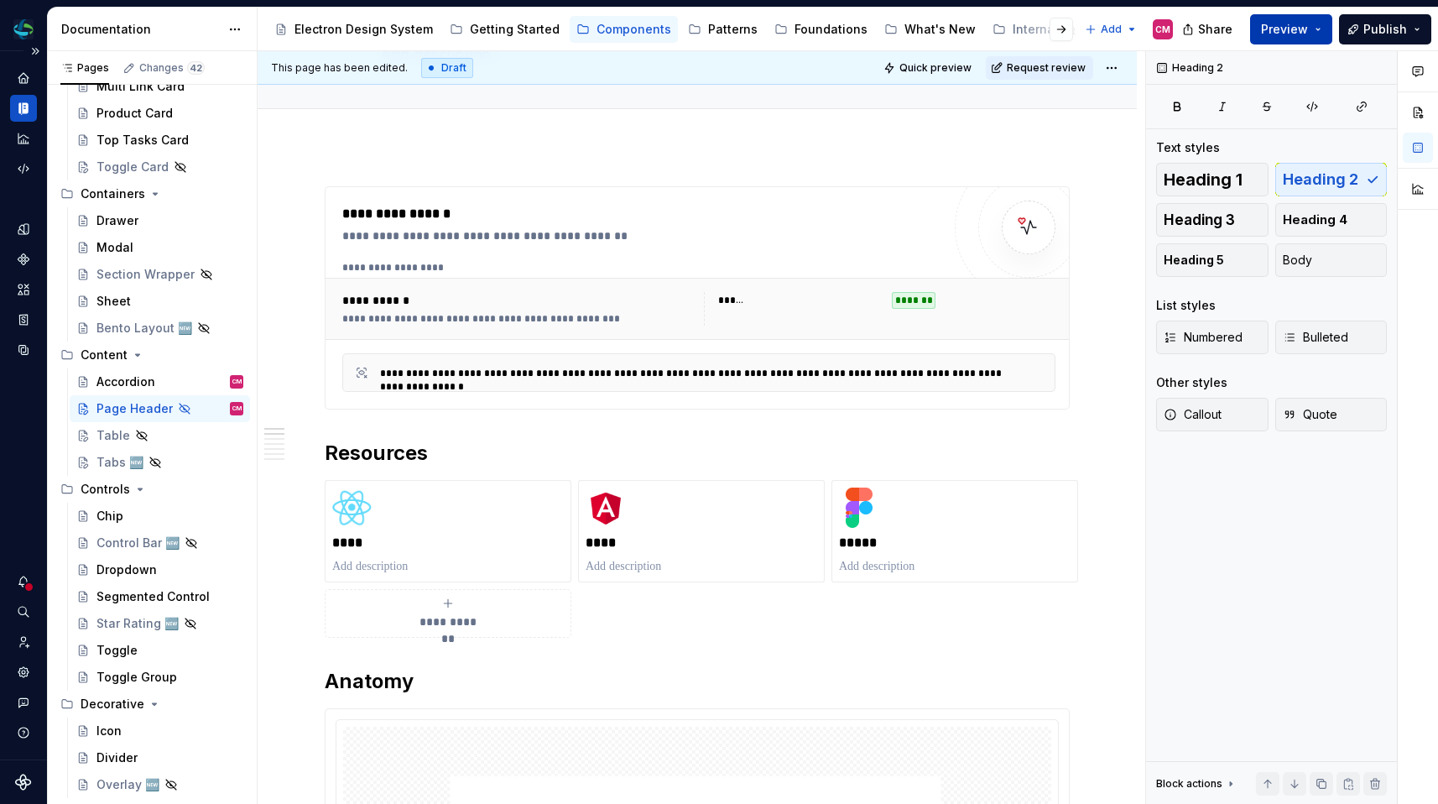
click at [1292, 33] on span "Preview" at bounding box center [1284, 29] width 47 height 17
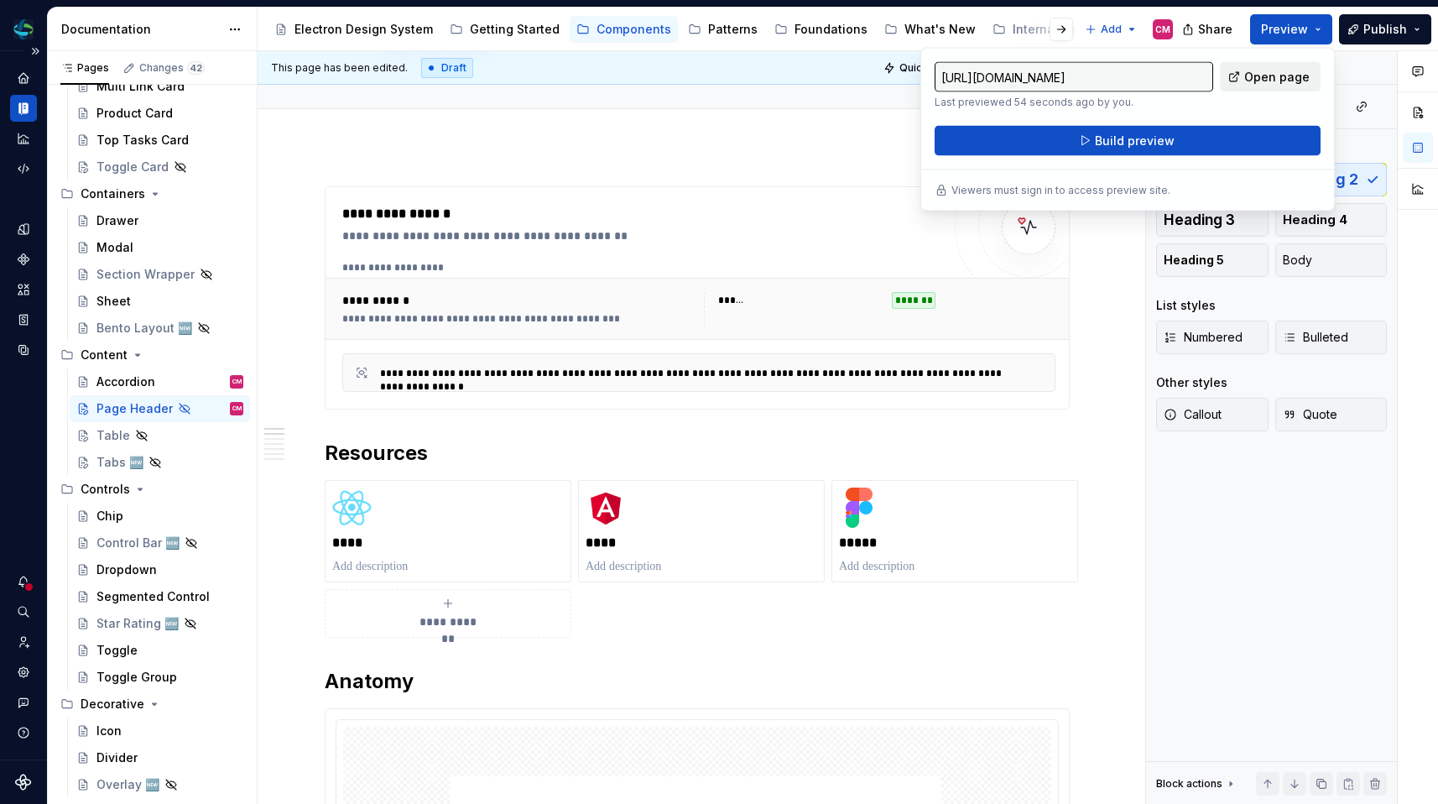
click at [1267, 76] on span "Open page" at bounding box center [1276, 77] width 65 height 17
type textarea "*"
